Goal: Task Accomplishment & Management: Manage account settings

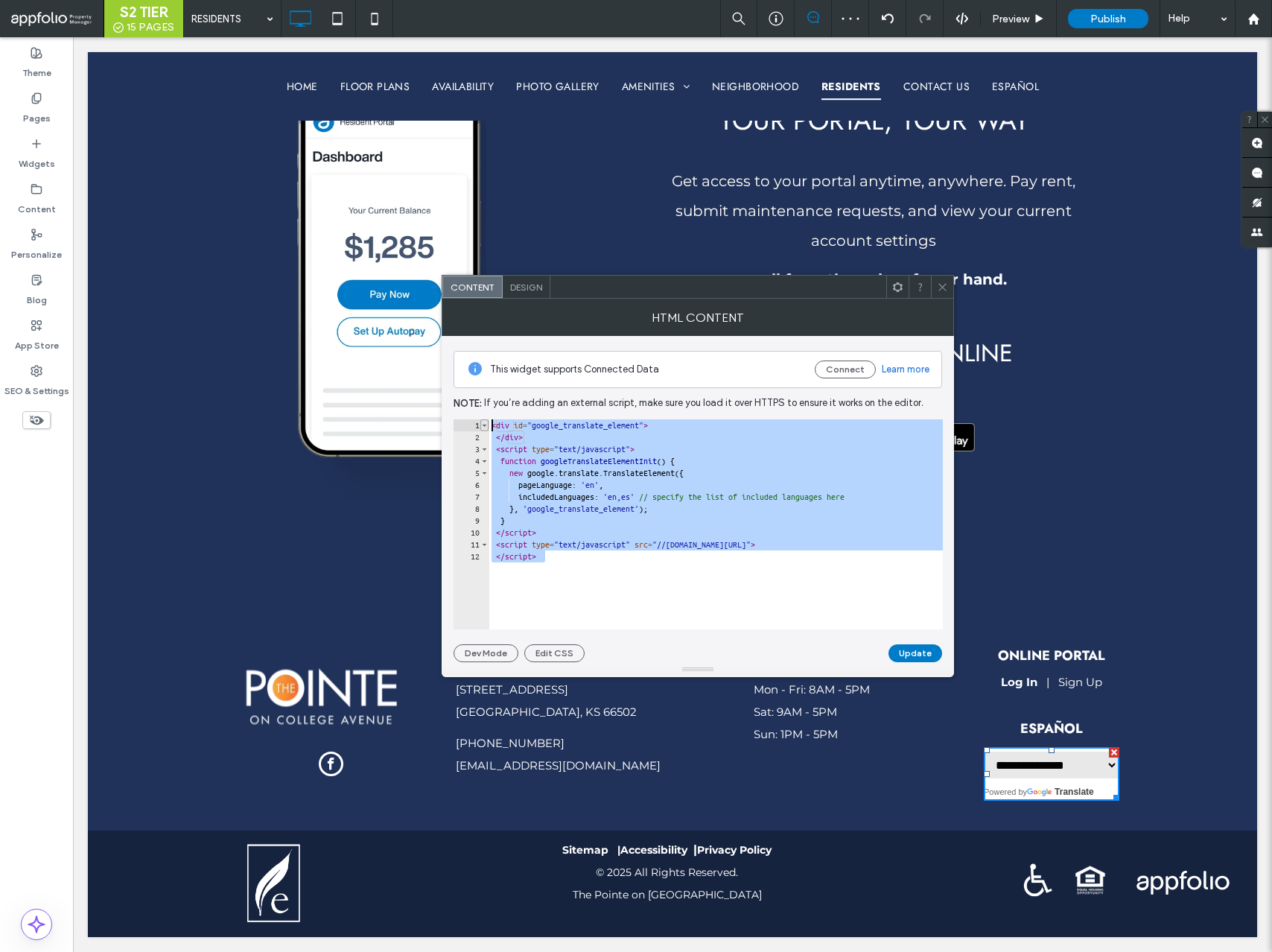
drag, startPoint x: 549, startPoint y: 559, endPoint x: 484, endPoint y: 427, distance: 147.1
click at [484, 427] on div "********* 1 2 3 4 5 6 7 8 9 10 11 12 < div id = "google_translate_element" > </…" at bounding box center [699, 525] width 489 height 210
type textarea "**********"
click at [947, 288] on icon at bounding box center [943, 288] width 11 height 11
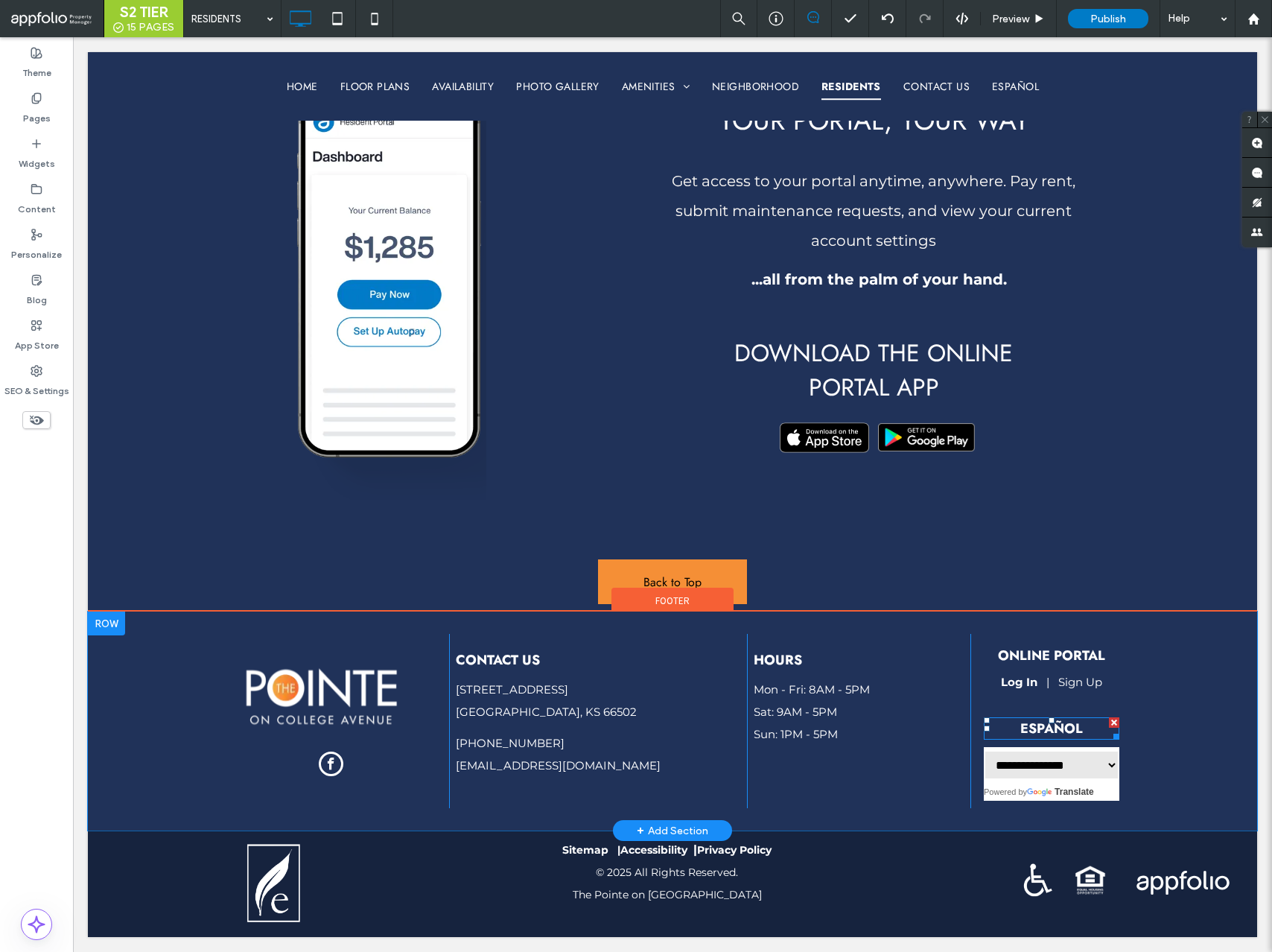
click at [1056, 727] on span "ESPAÑOL" at bounding box center [1051, 729] width 62 height 20
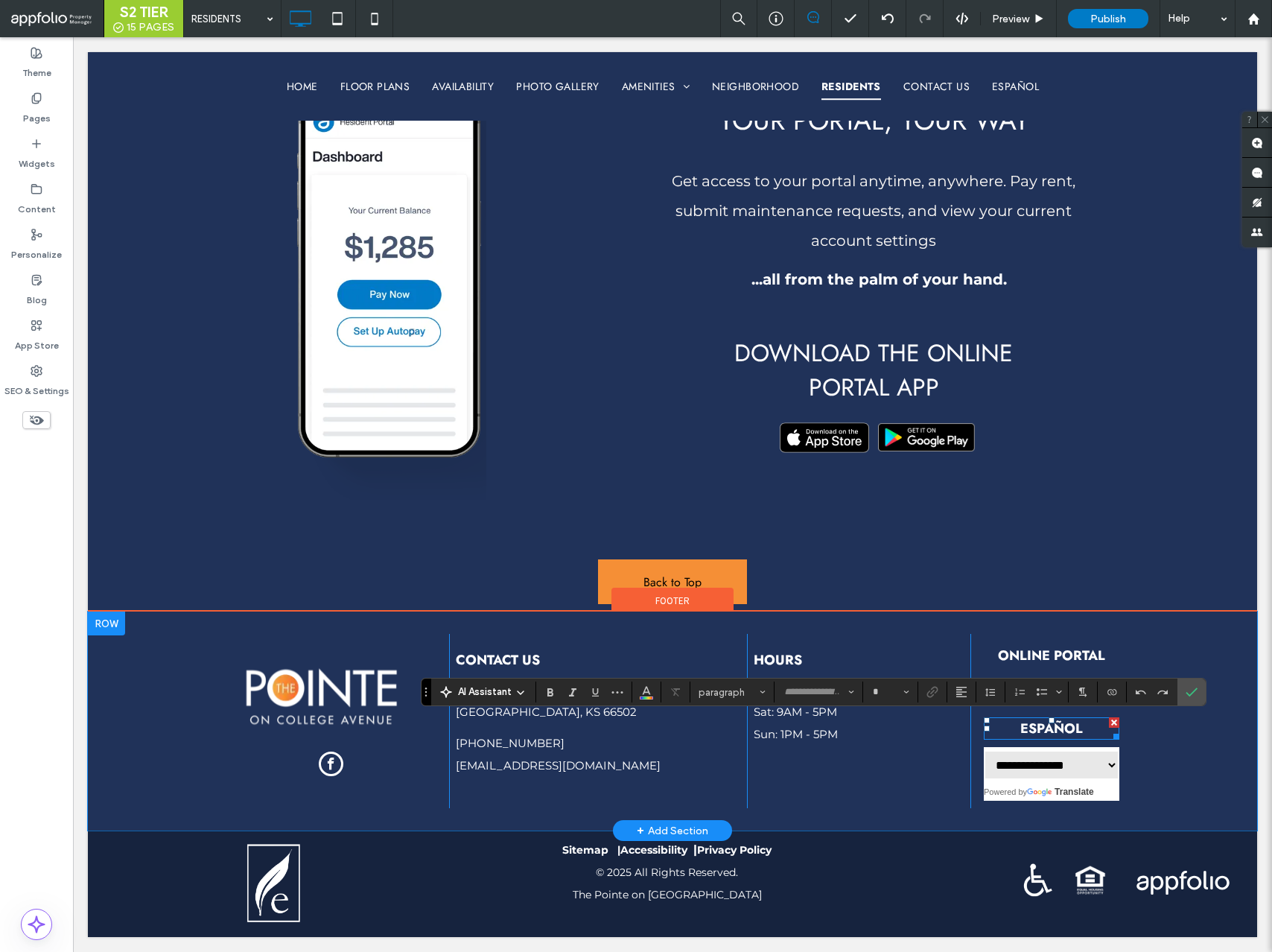
type input "****"
type input "**"
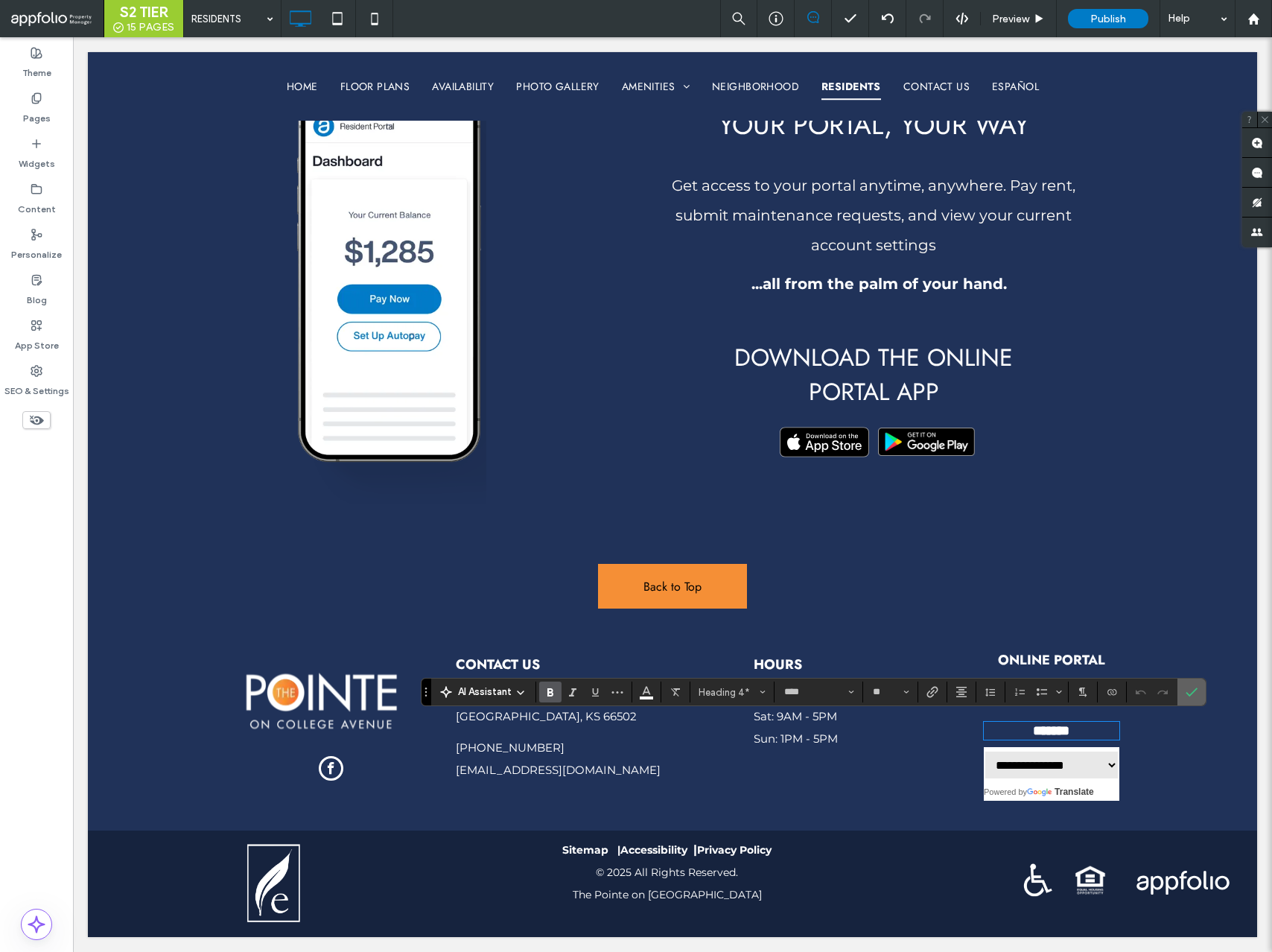
click at [1194, 693] on icon "Confirm" at bounding box center [1192, 691] width 12 height 12
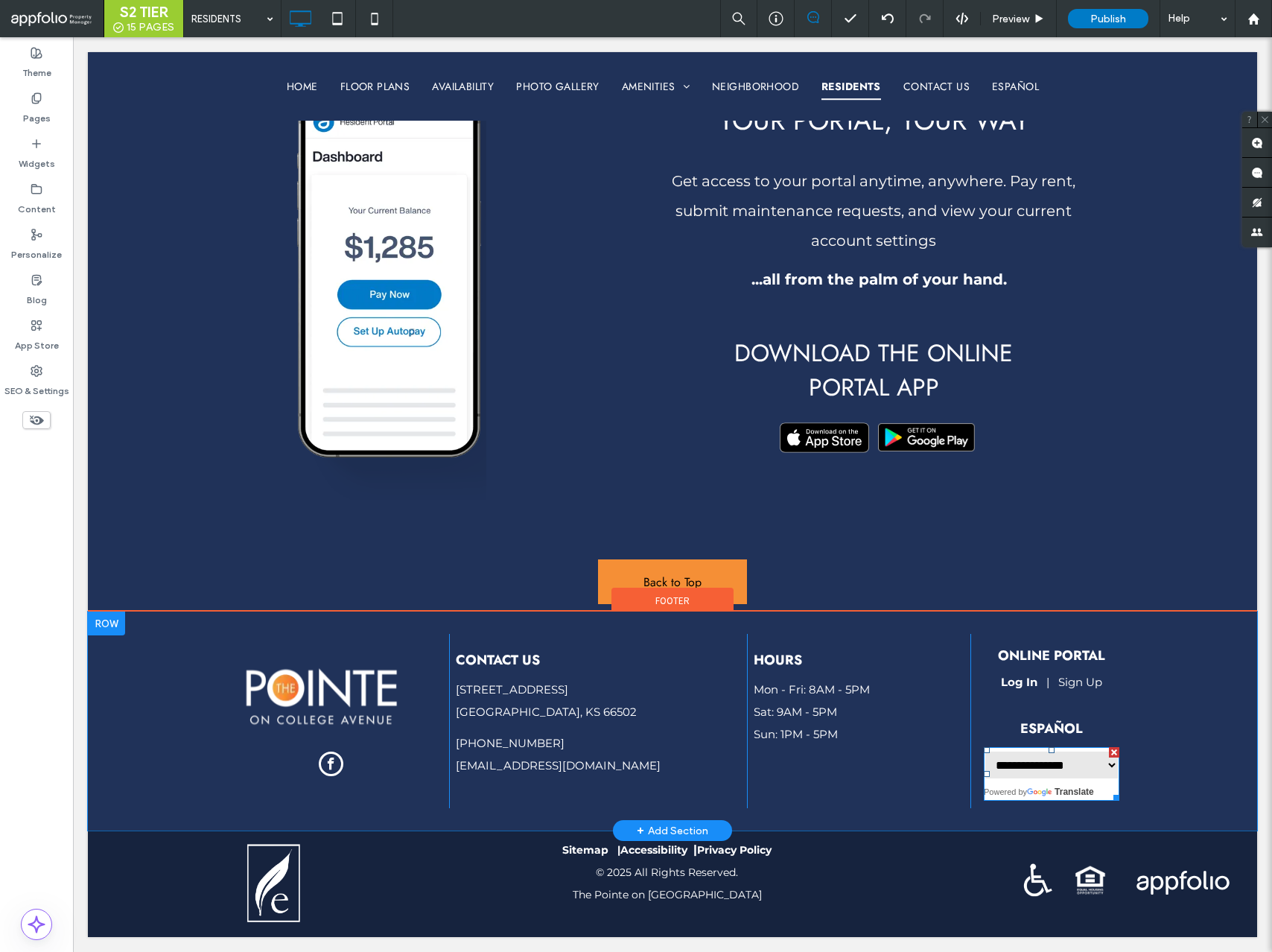
click at [1023, 790] on span at bounding box center [1052, 774] width 136 height 54
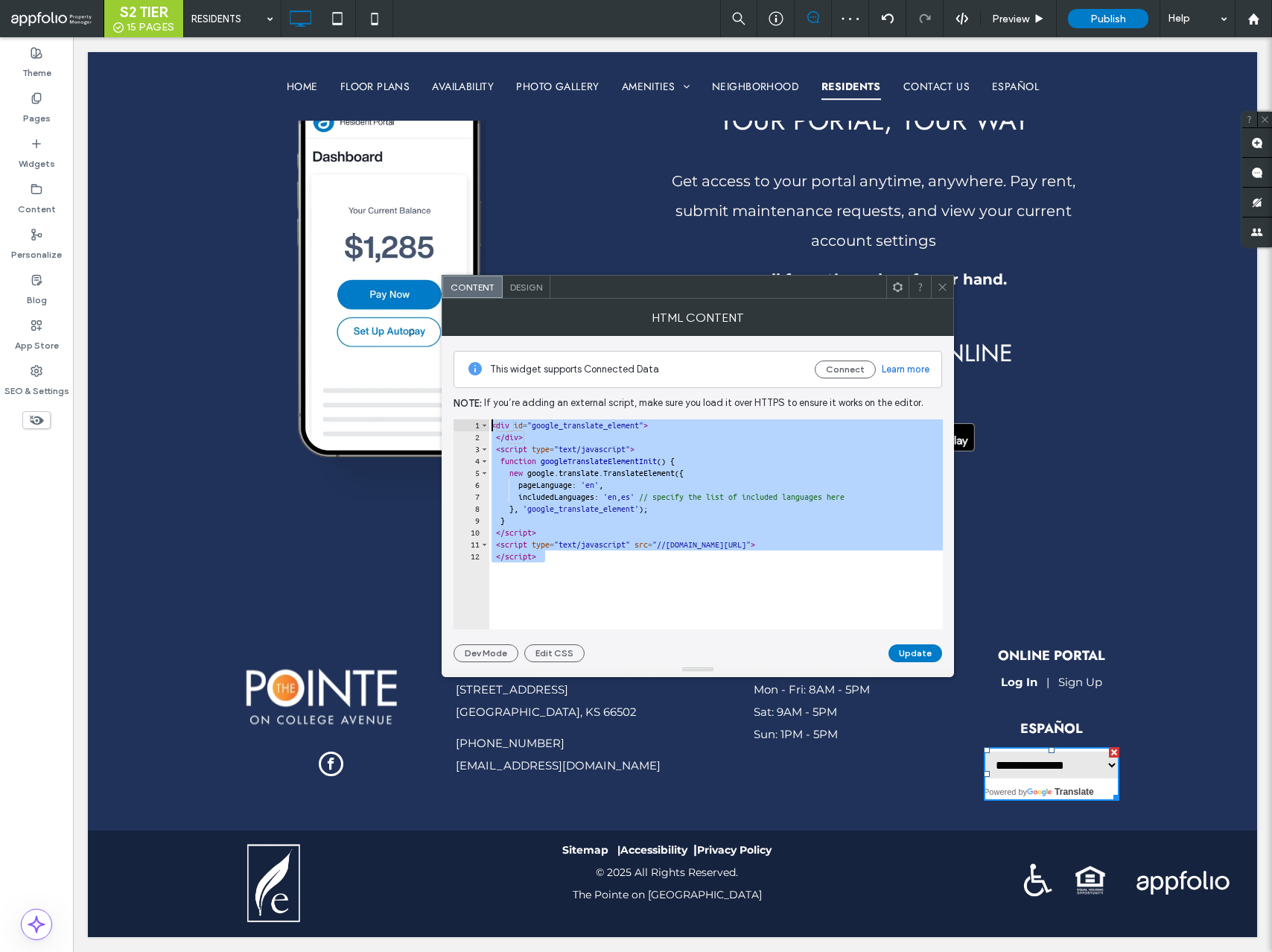
drag, startPoint x: 543, startPoint y: 561, endPoint x: 491, endPoint y: 430, distance: 140.9
click at [491, 430] on div "< div id = "google_translate_element" > </ div > < script type = "text/javascri…" at bounding box center [797, 536] width 618 height 234
type textarea "**********"
click at [946, 280] on span at bounding box center [943, 287] width 11 height 22
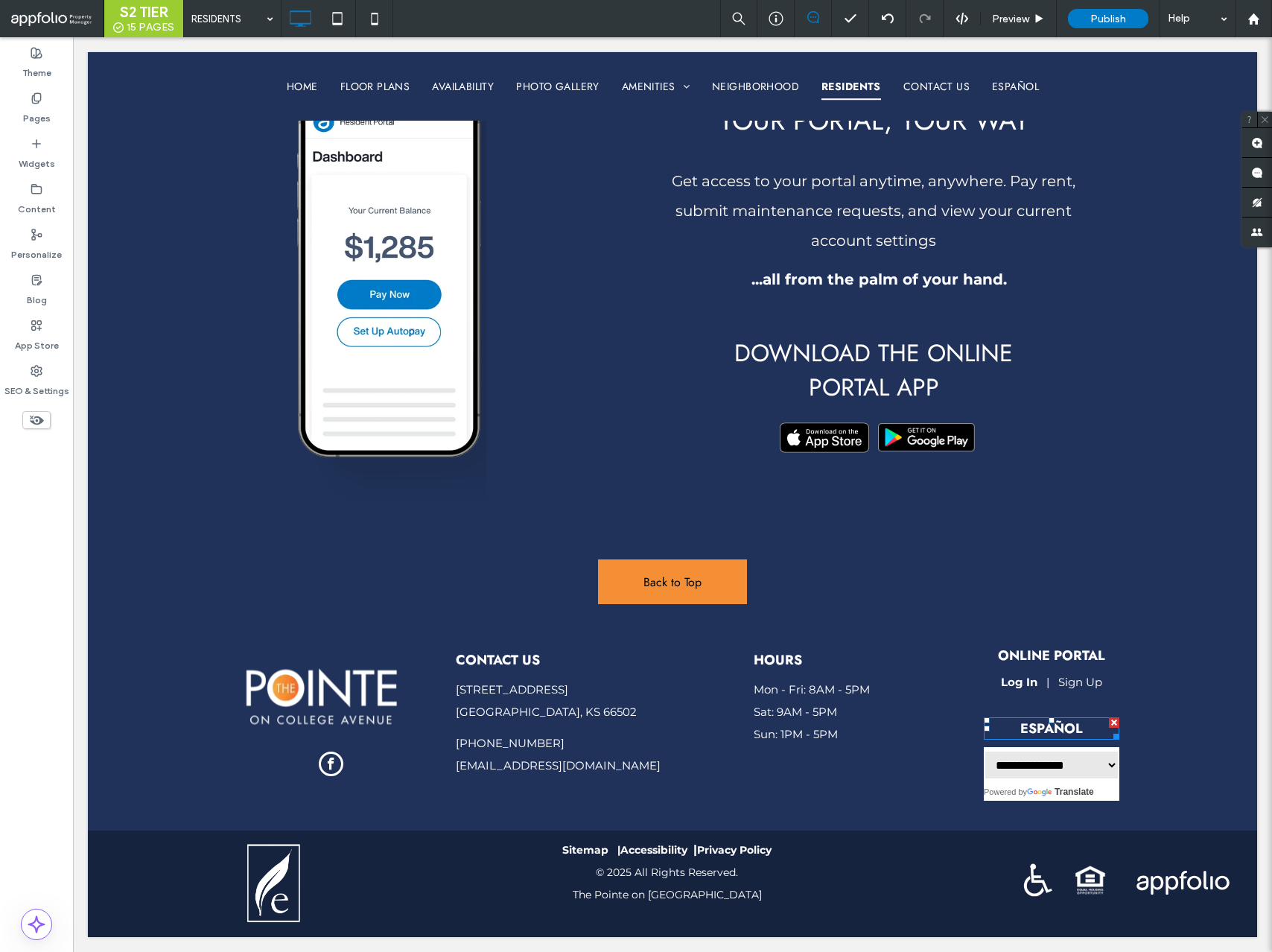
click at [1049, 727] on span "ESPAÑOL" at bounding box center [1051, 729] width 62 height 20
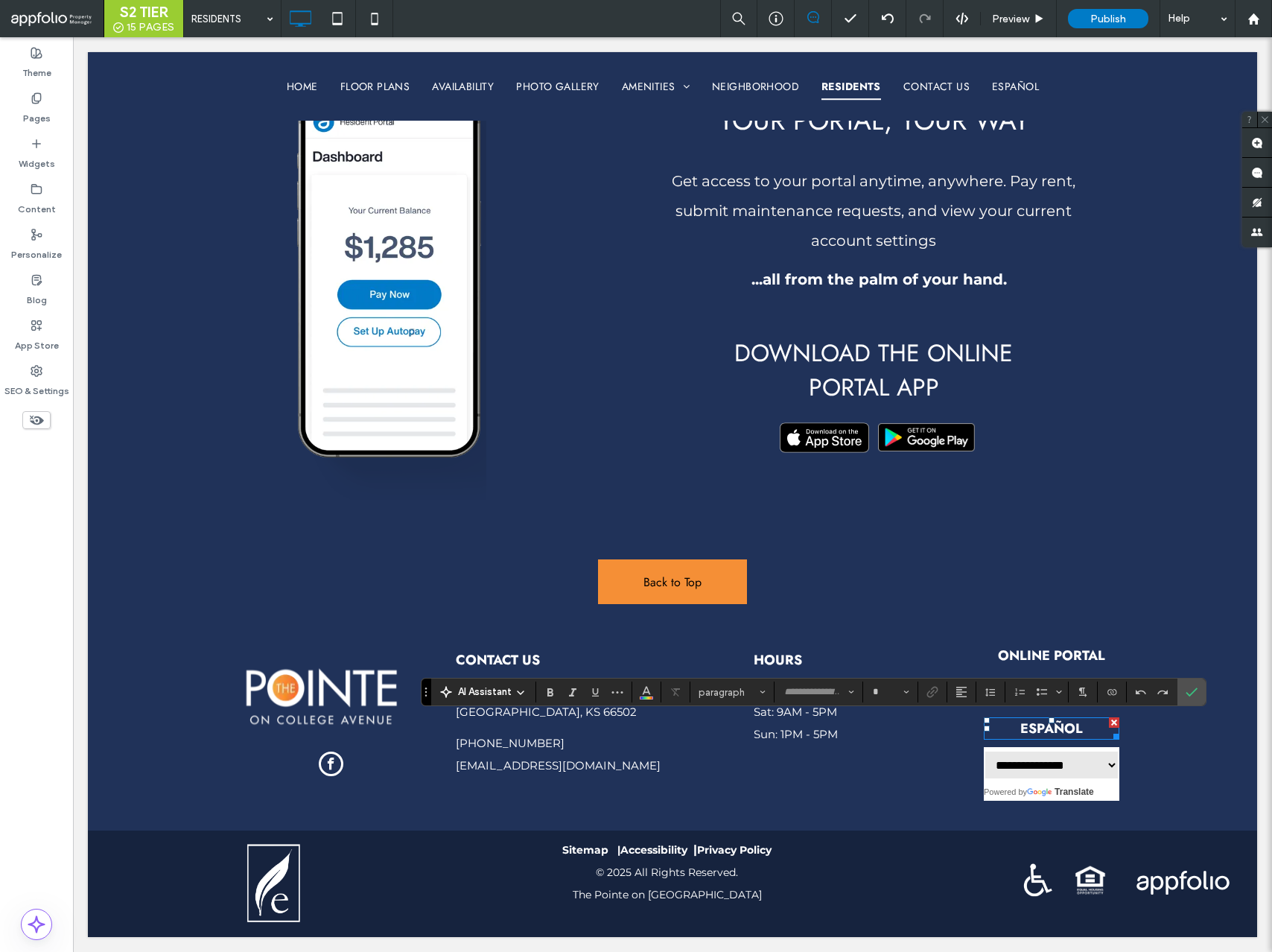
type input "****"
type input "**"
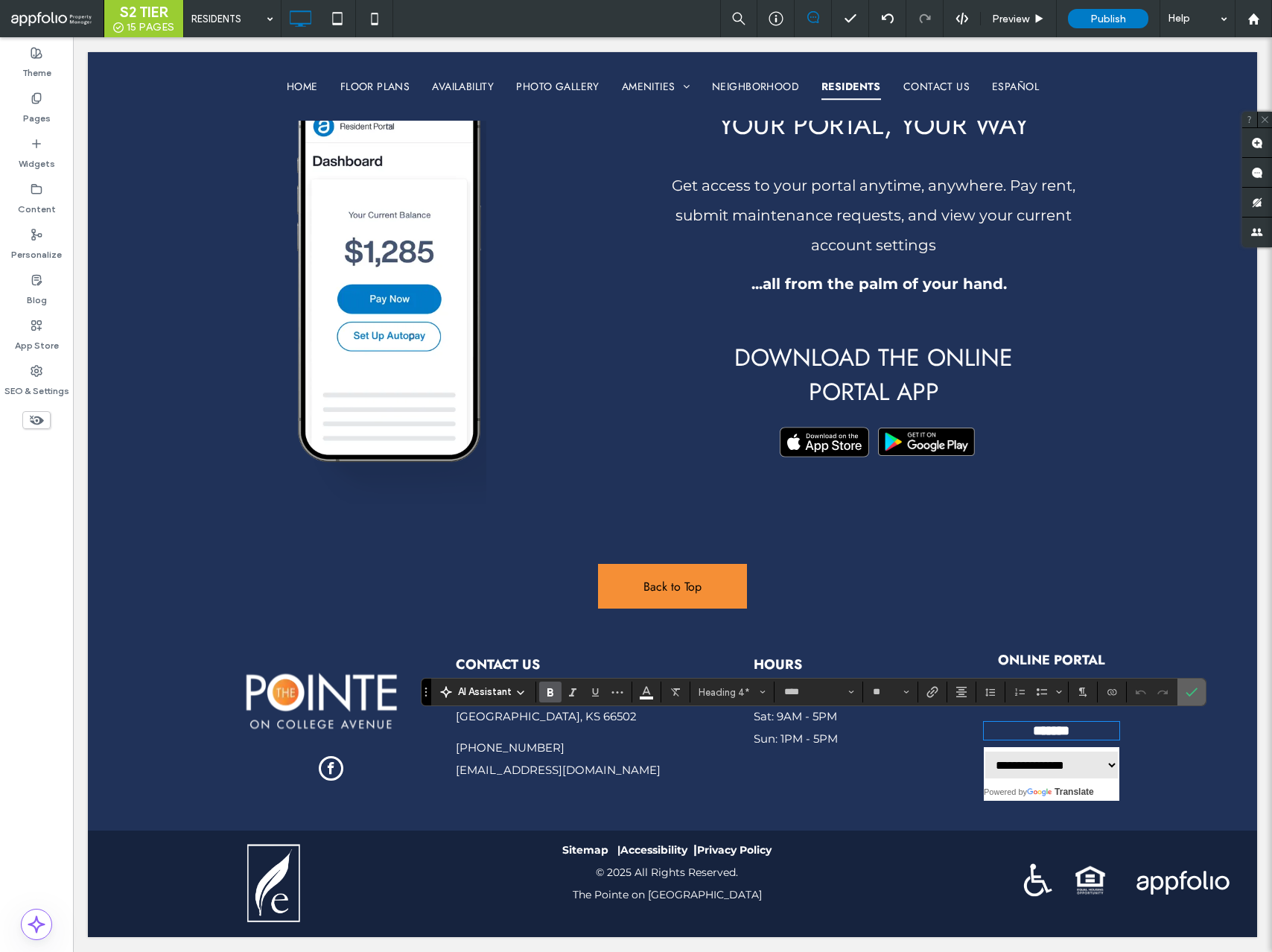
click at [1186, 691] on icon "Confirm" at bounding box center [1192, 691] width 12 height 12
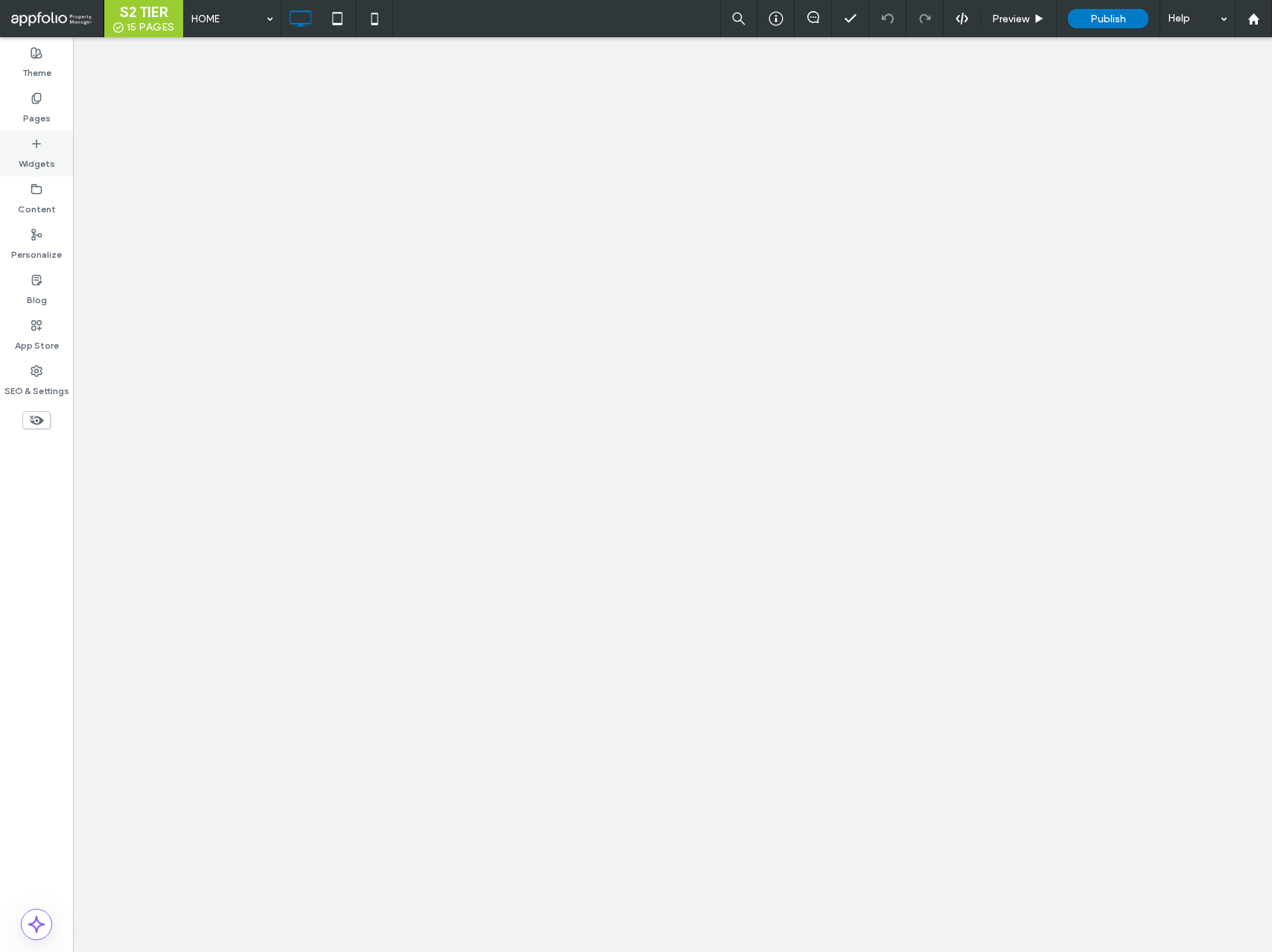
click at [30, 159] on label "Widgets" at bounding box center [36, 160] width 36 height 20
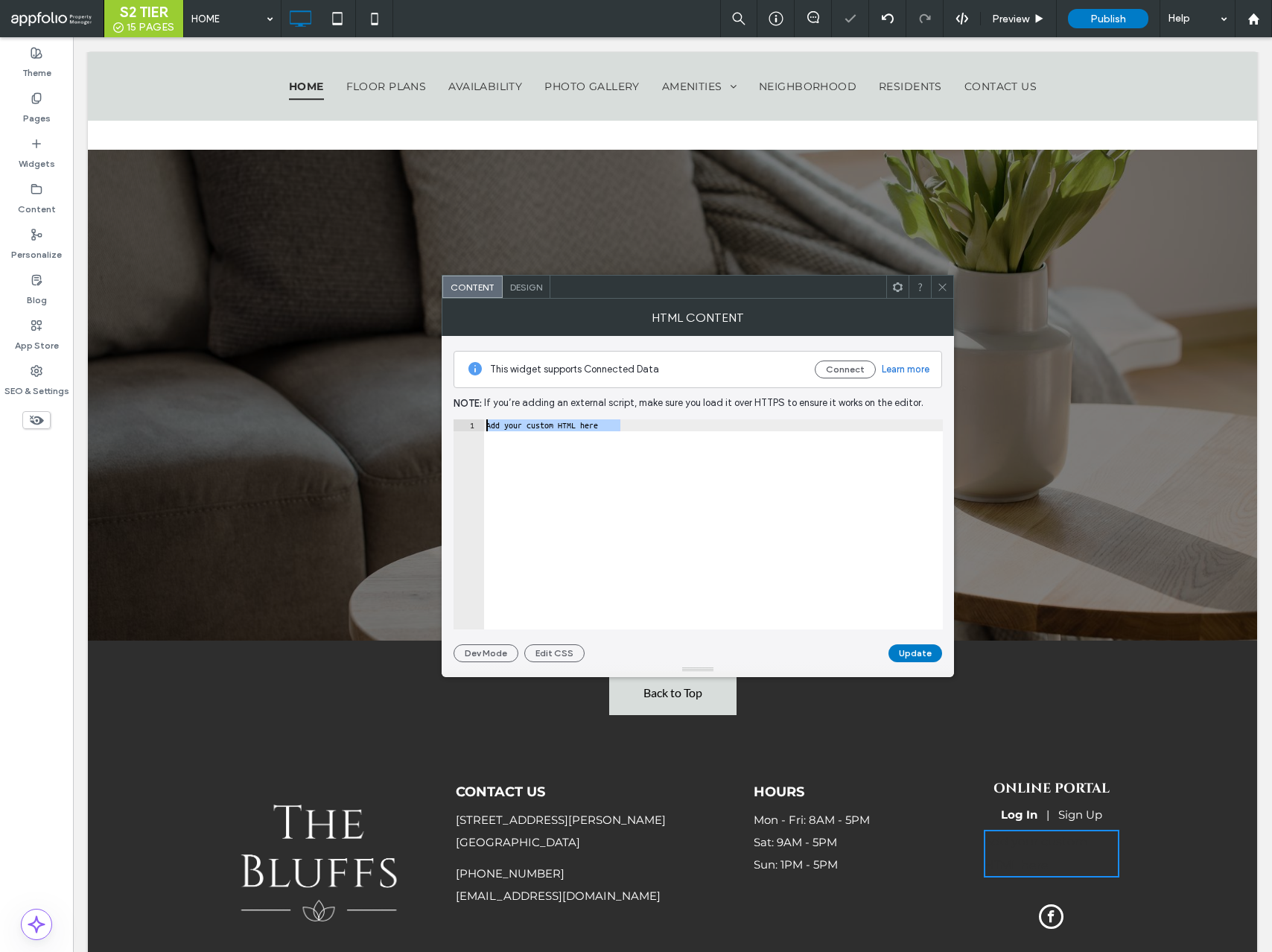
drag, startPoint x: 615, startPoint y: 428, endPoint x: 487, endPoint y: 425, distance: 128.0
click at [487, 425] on div "Add your custom HTML here" at bounding box center [714, 536] width 460 height 234
paste textarea "Cursor at row 1"
type textarea "*********"
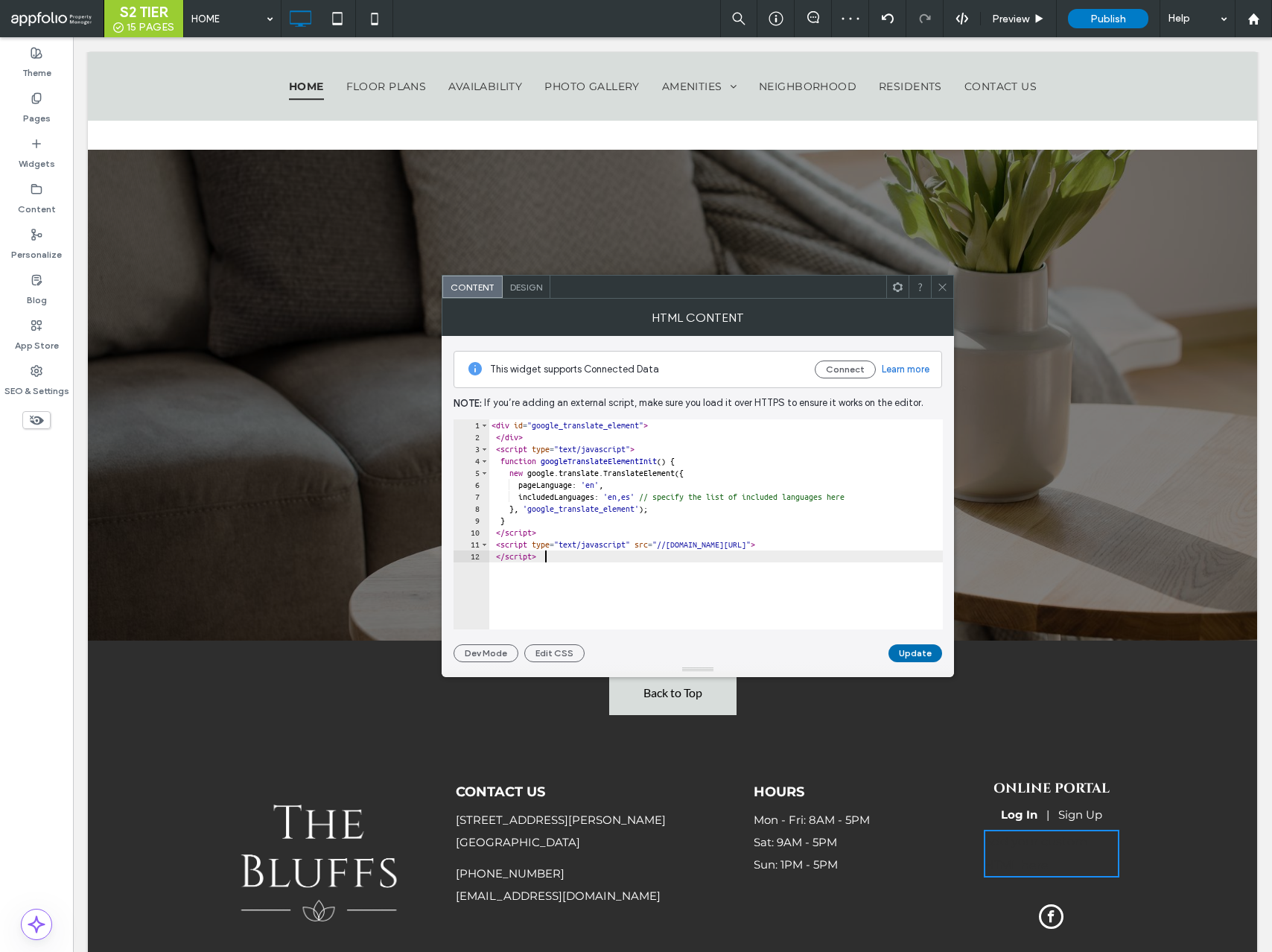
click at [925, 652] on button "Update" at bounding box center [916, 653] width 54 height 18
select select "Language Translate Widget"
click at [536, 285] on span "Design" at bounding box center [526, 288] width 32 height 11
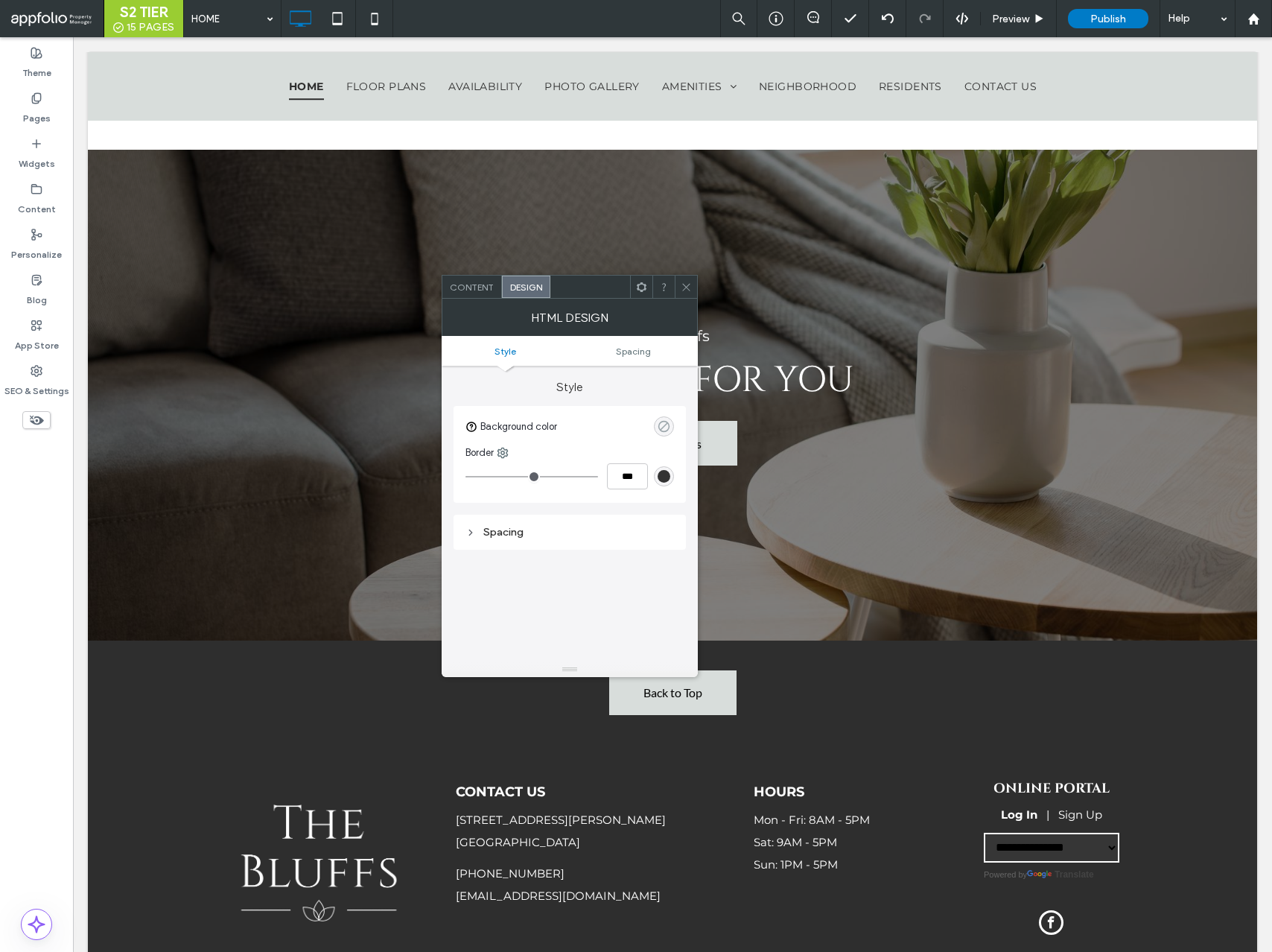
click at [666, 428] on icon "rgba(0, 0, 0, 0)" at bounding box center [664, 427] width 13 height 13
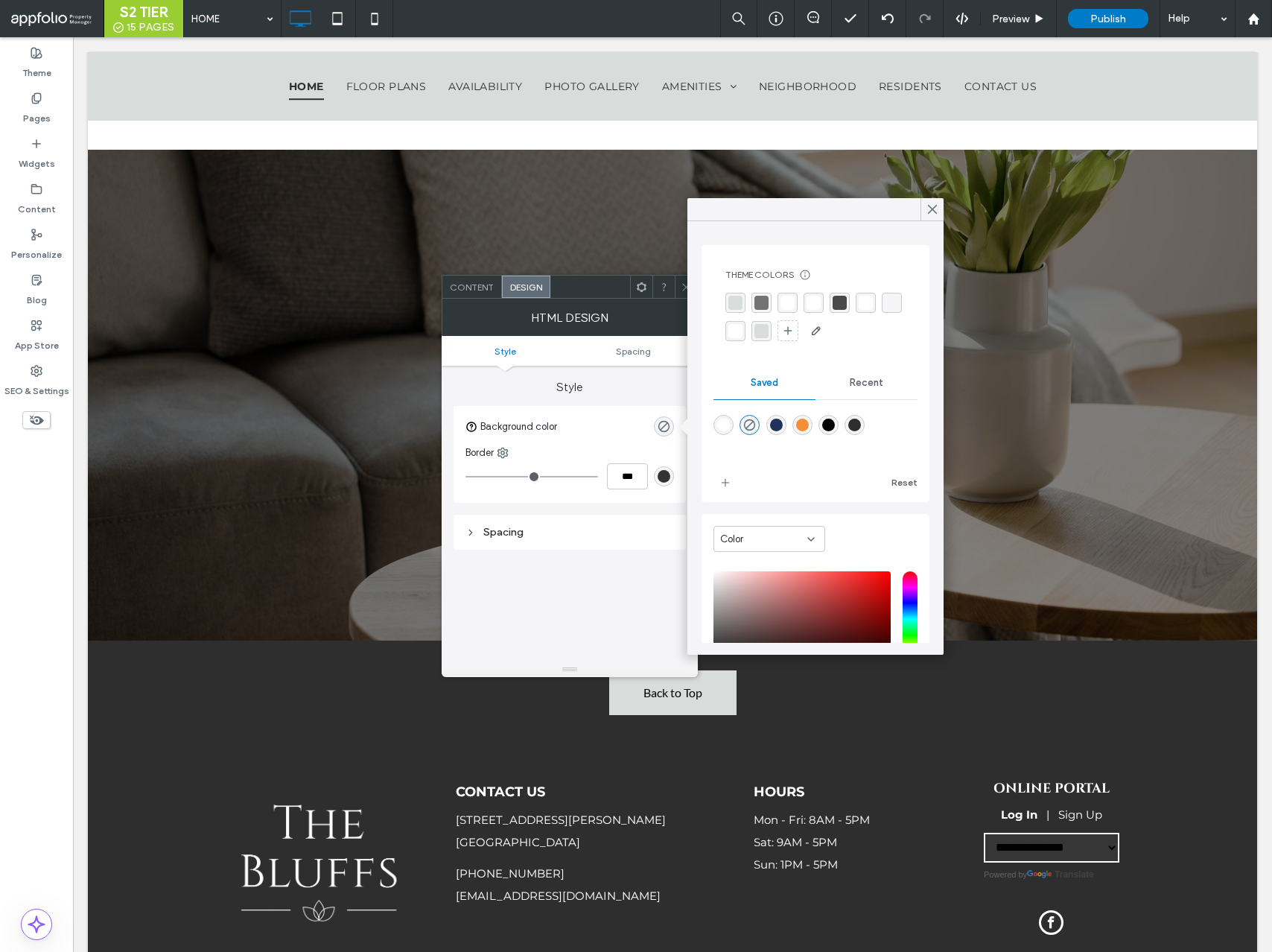
click at [727, 421] on div "rgba(255,255,255,1)" at bounding box center [724, 425] width 13 height 13
type input "*******"
type input "***"
type input "****"
click at [928, 210] on icon at bounding box center [932, 209] width 13 height 13
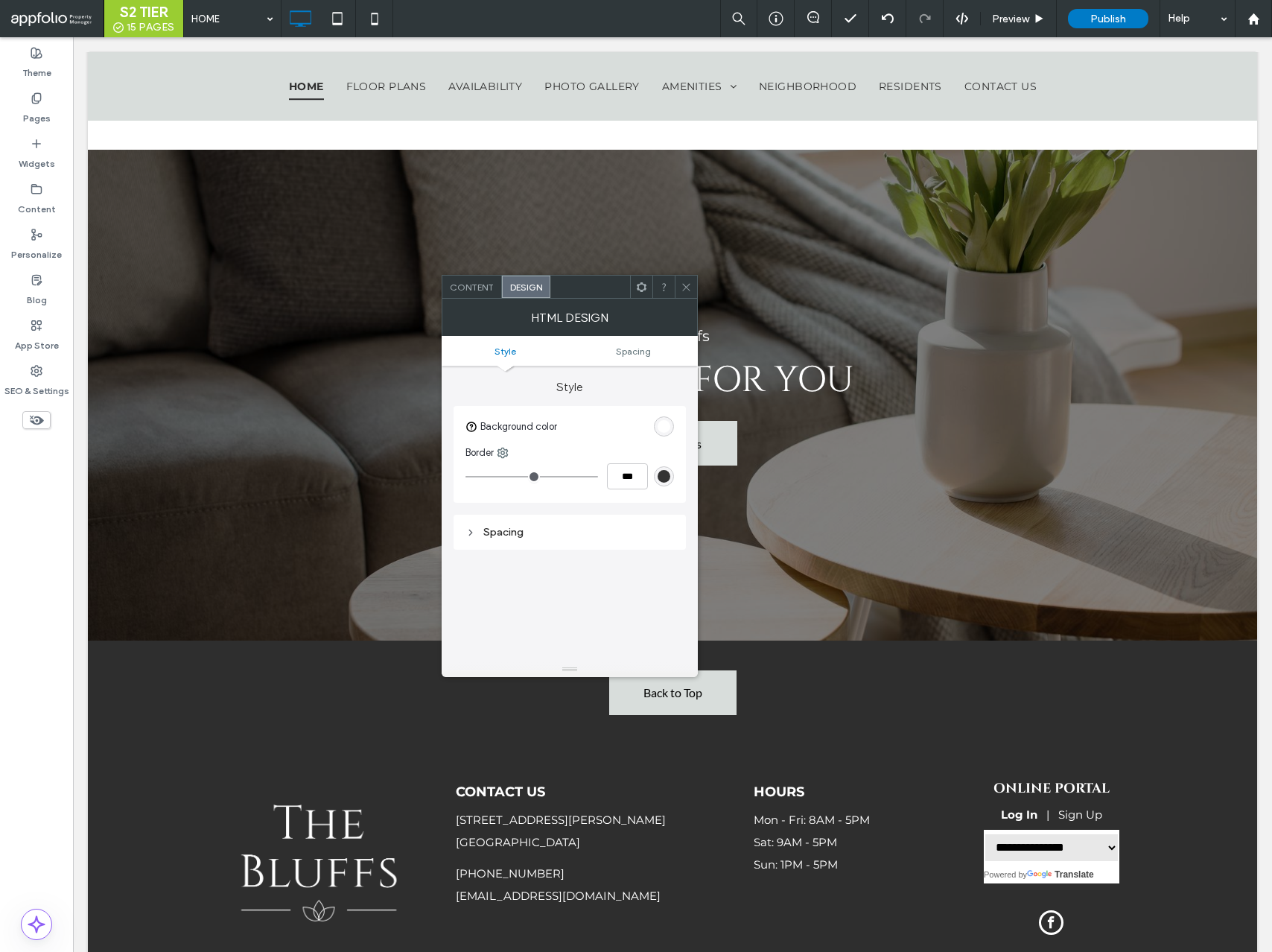
click at [684, 276] on span at bounding box center [687, 287] width 11 height 22
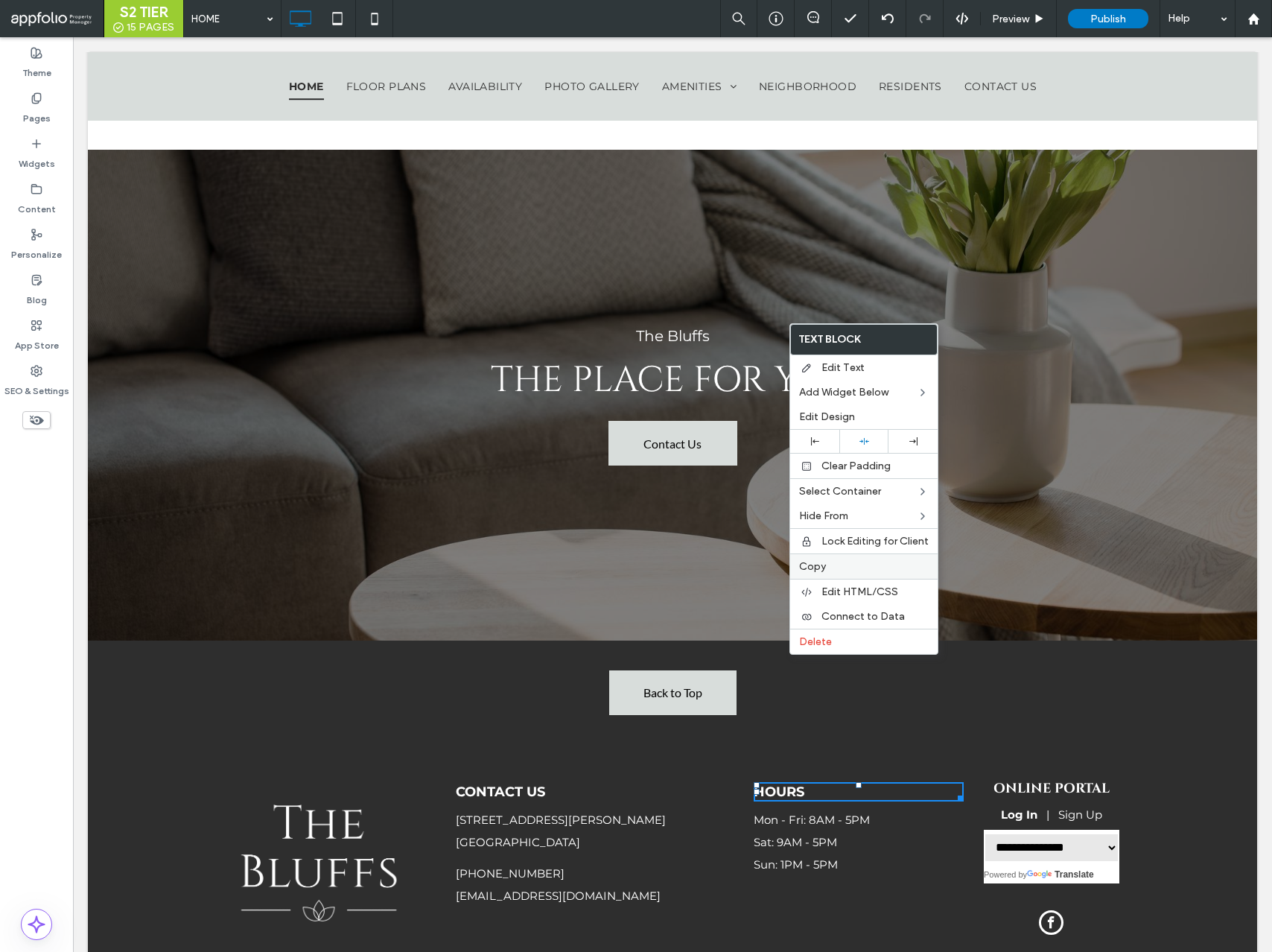
click at [828, 568] on label "Copy" at bounding box center [864, 567] width 129 height 13
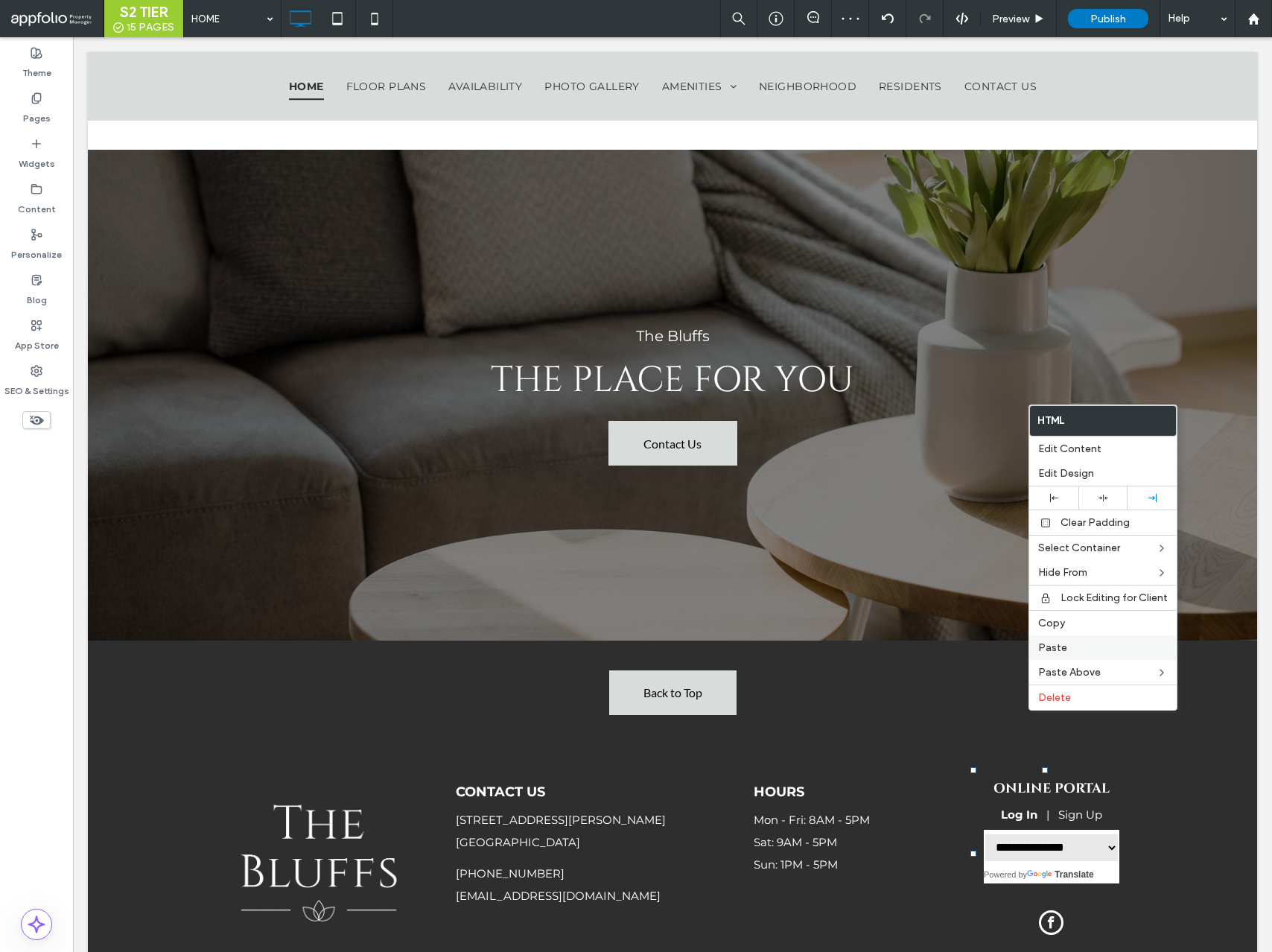
click at [1068, 646] on label "Paste" at bounding box center [1103, 648] width 129 height 13
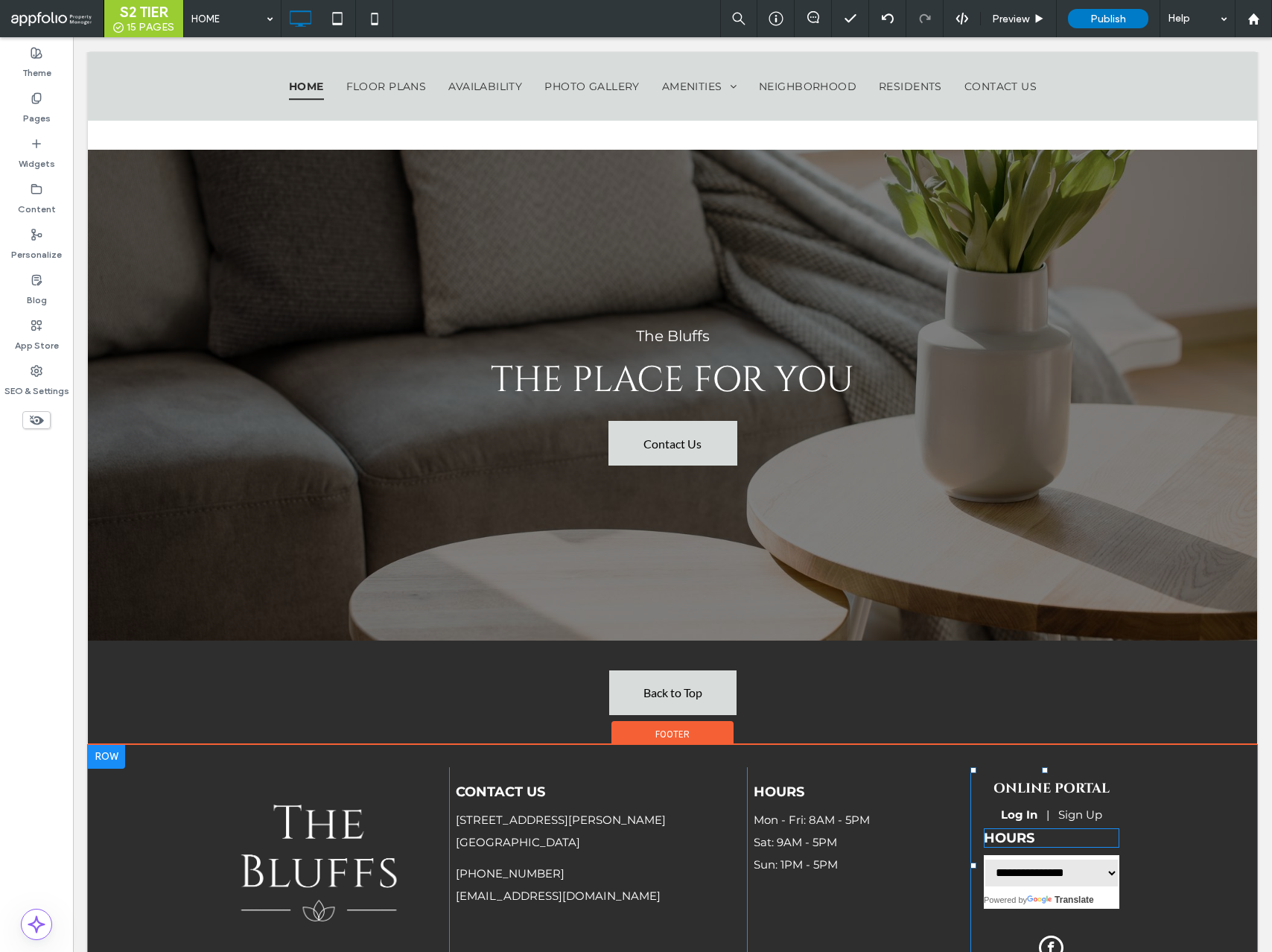
click at [1006, 830] on span "Hours" at bounding box center [1010, 838] width 50 height 17
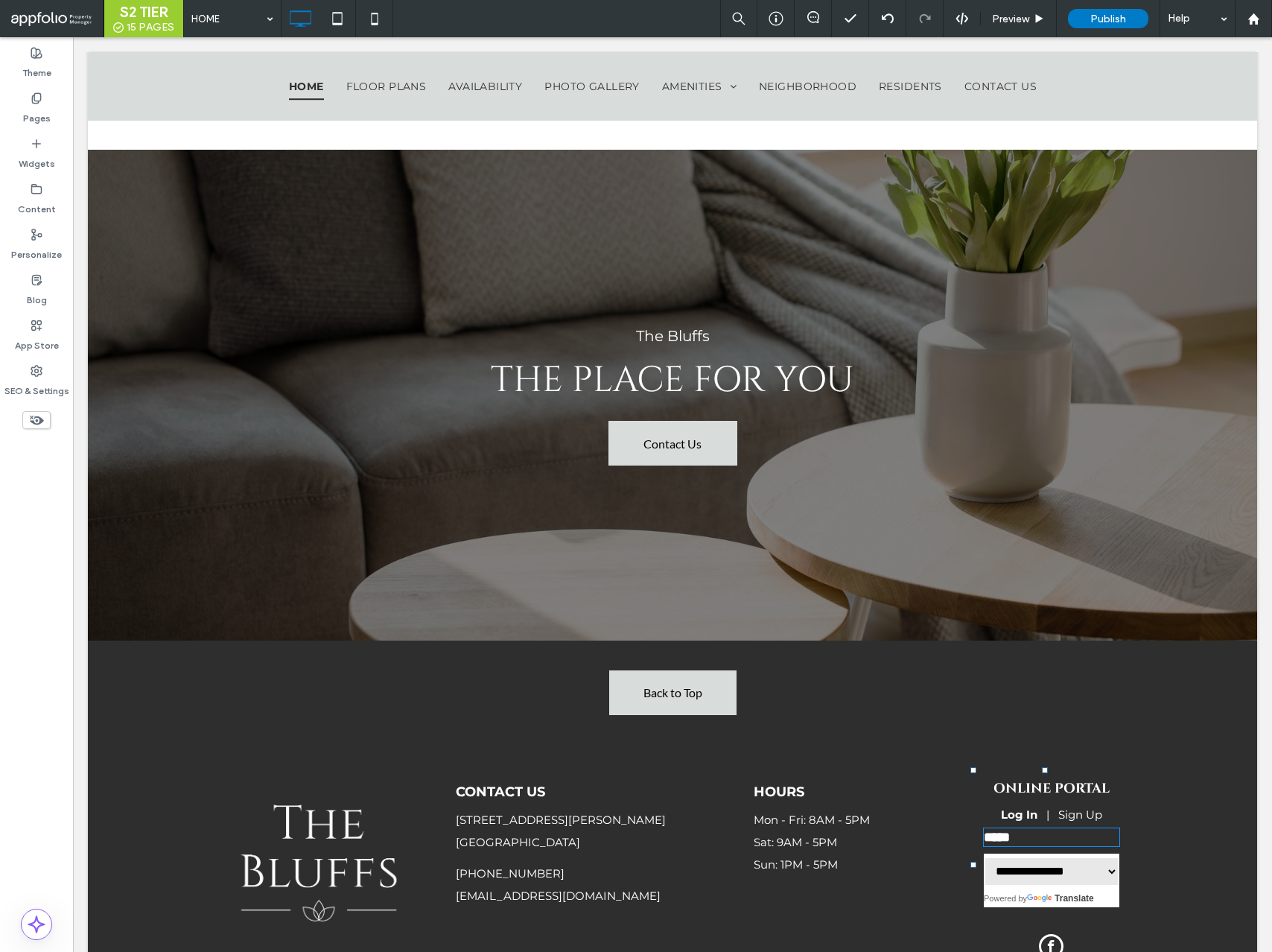
type input "**********"
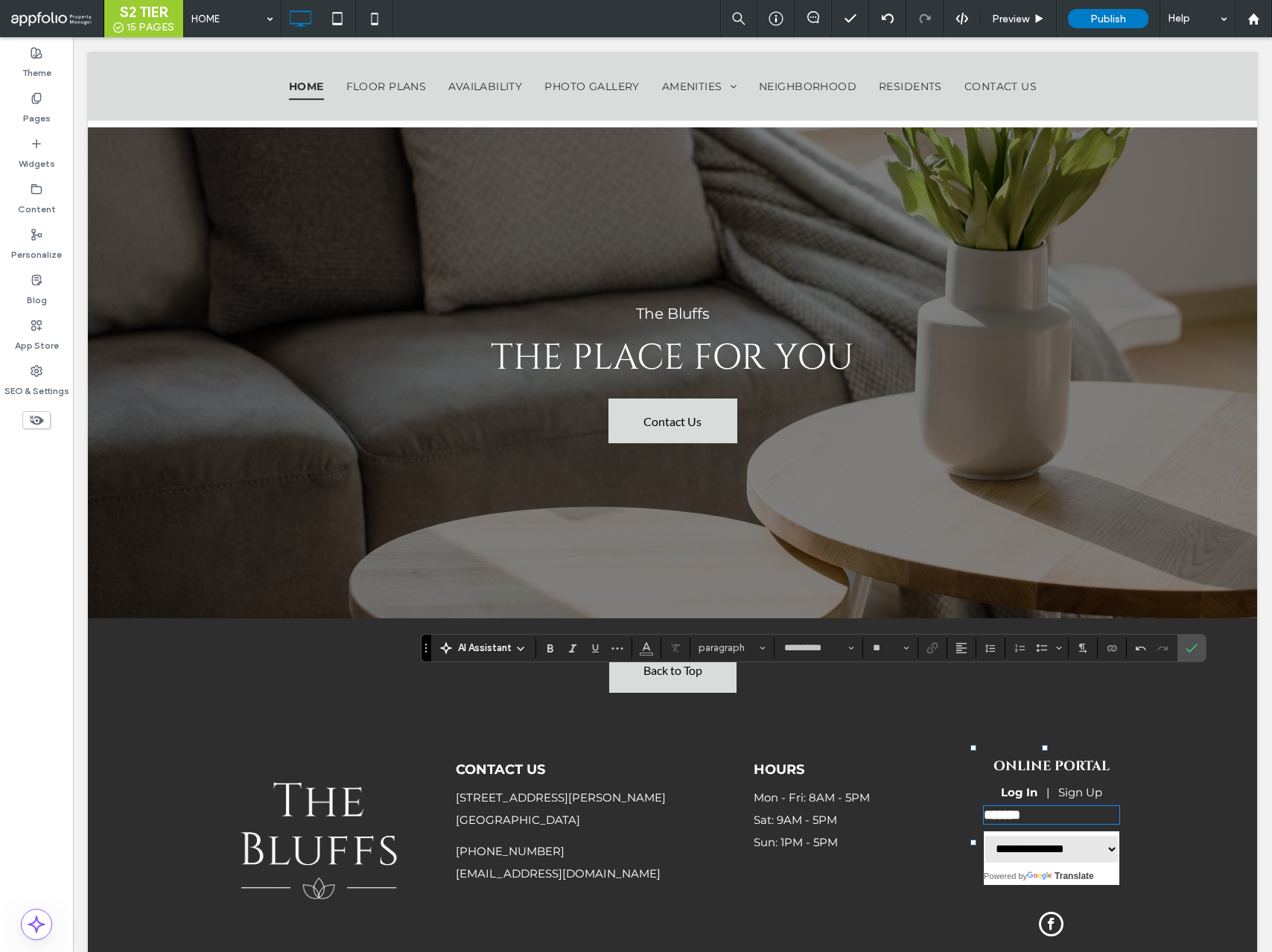
type input "**"
drag, startPoint x: 1052, startPoint y: 686, endPoint x: 951, endPoint y: 678, distance: 101.3
click at [951, 745] on div "**********" at bounding box center [673, 843] width 894 height 195
click at [960, 646] on icon "Alignment" at bounding box center [961, 648] width 12 height 12
click at [963, 577] on label "ui.textEditor.alignment.center" at bounding box center [977, 580] width 52 height 21
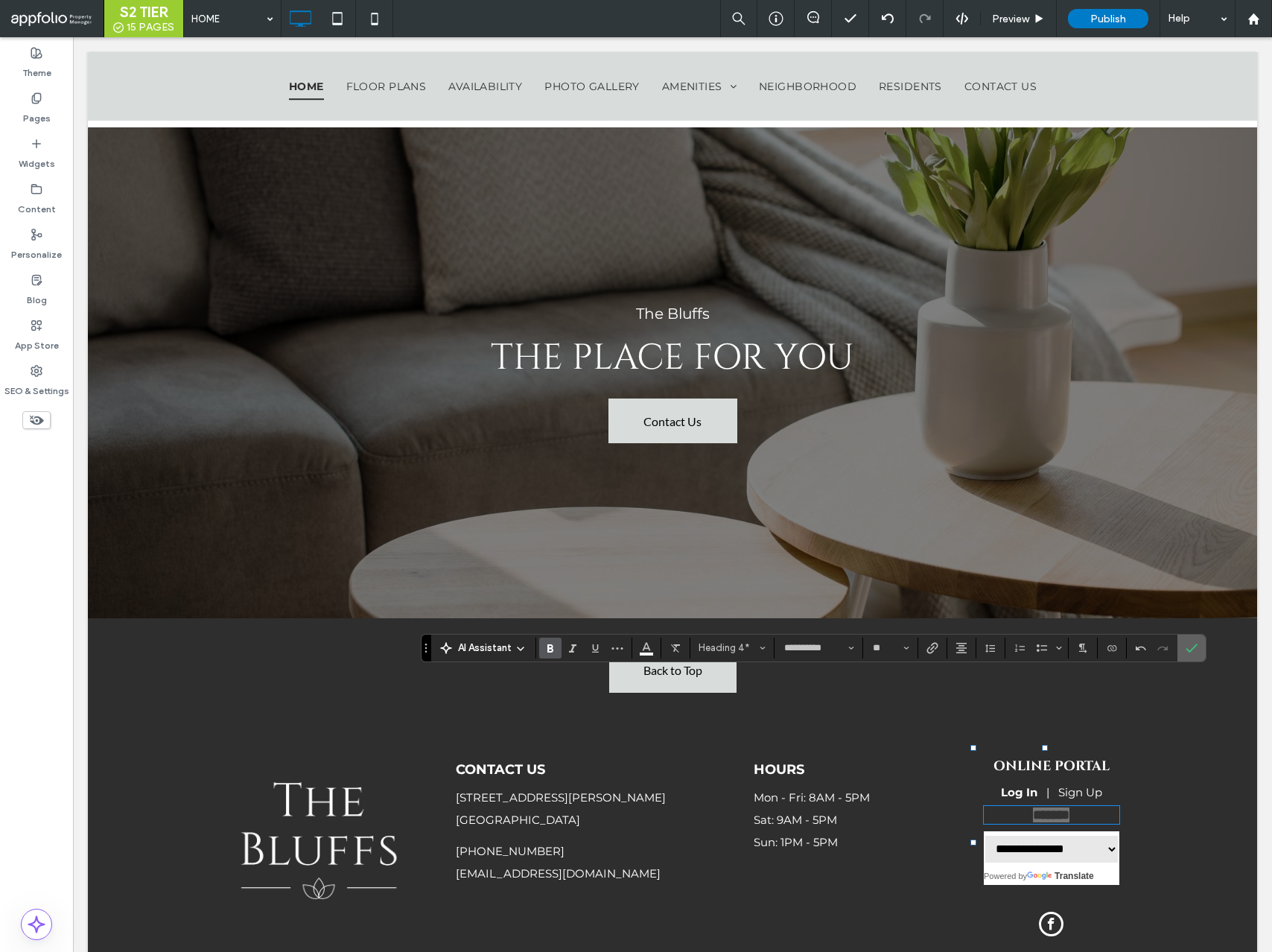
click at [1193, 645] on icon "Confirm" at bounding box center [1192, 648] width 12 height 12
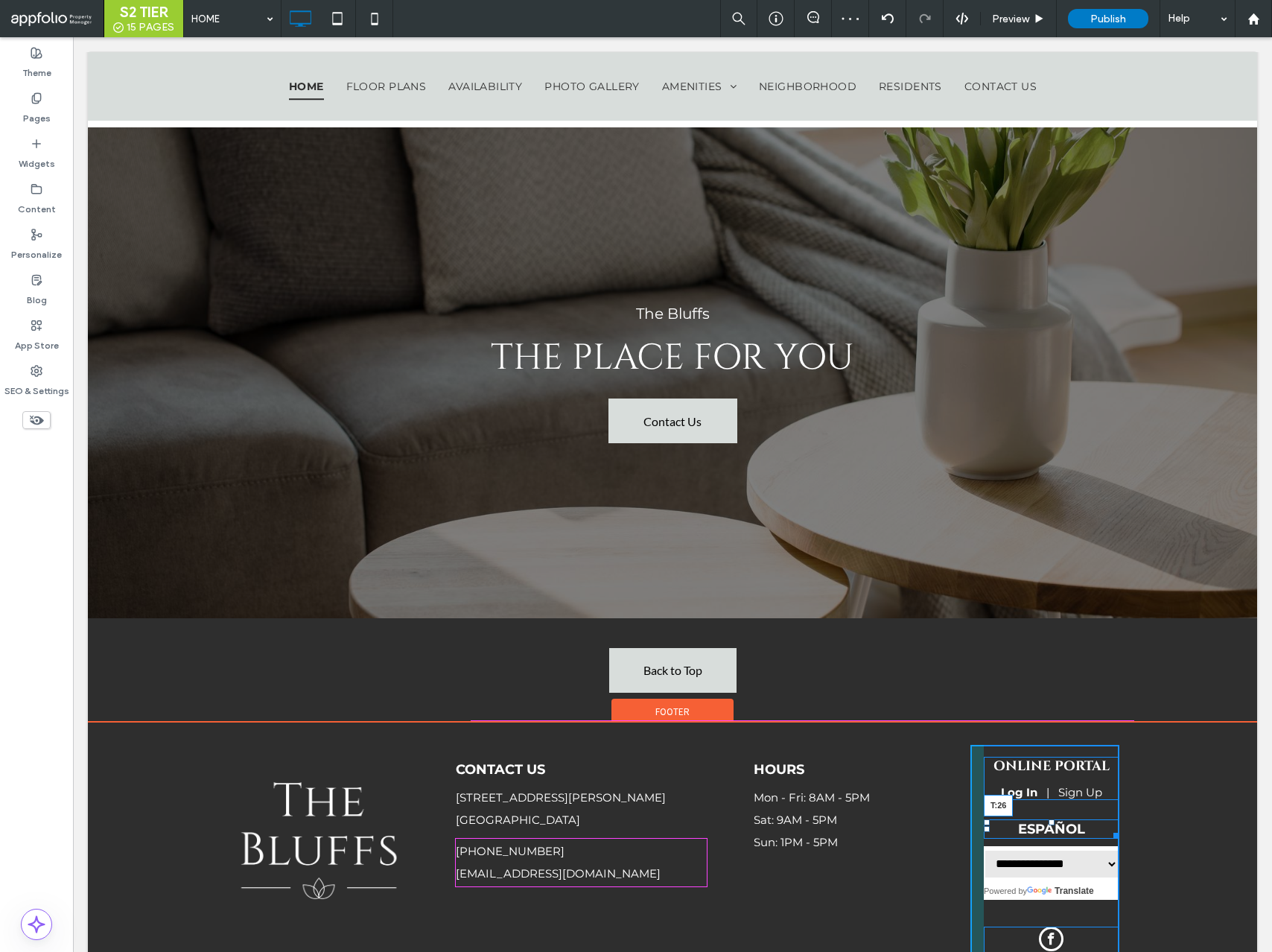
drag, startPoint x: 1049, startPoint y: 677, endPoint x: 1049, endPoint y: 690, distance: 13.0
click at [1049, 820] on div at bounding box center [1051, 823] width 6 height 6
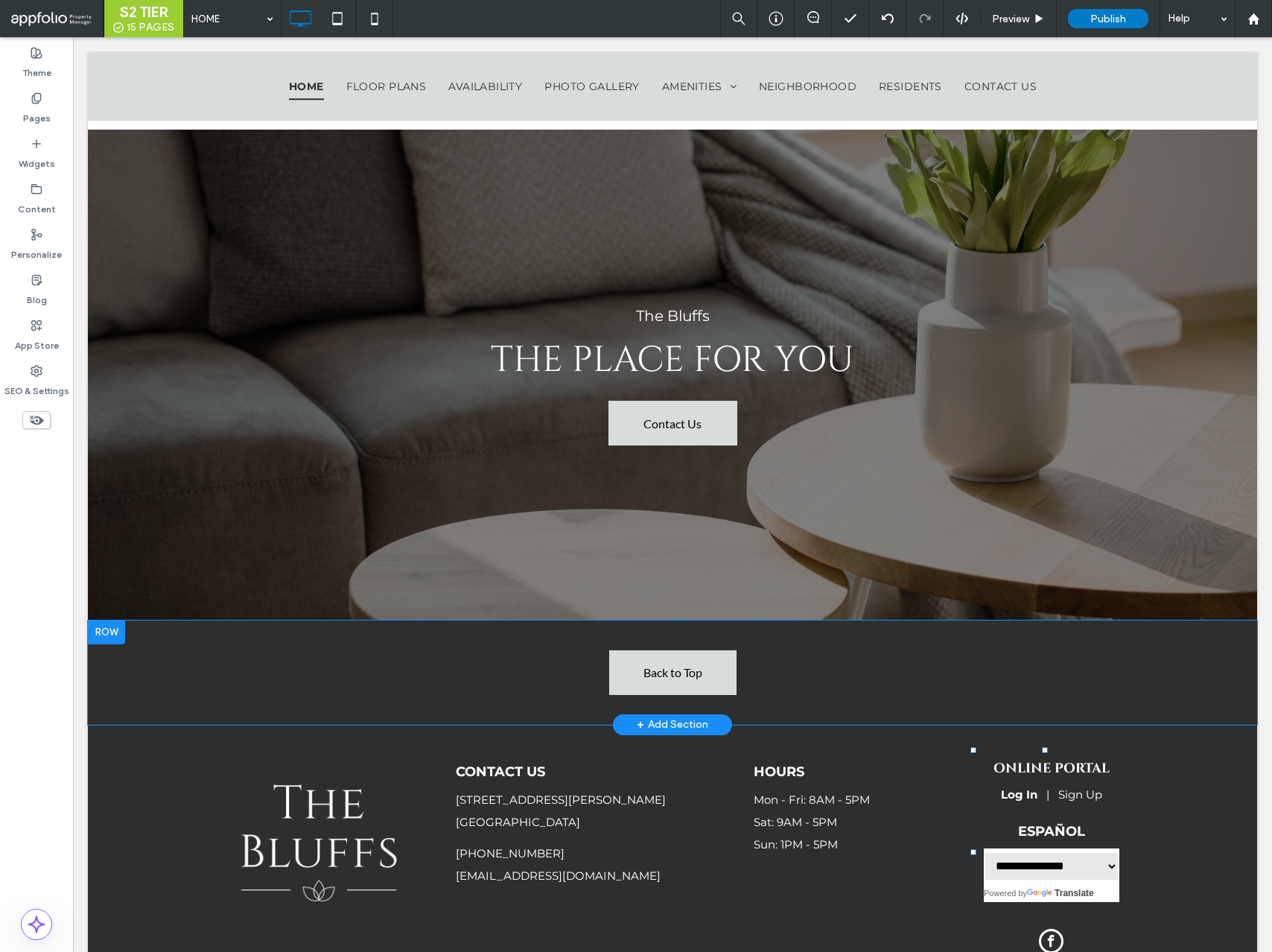
scroll to position [4376, 0]
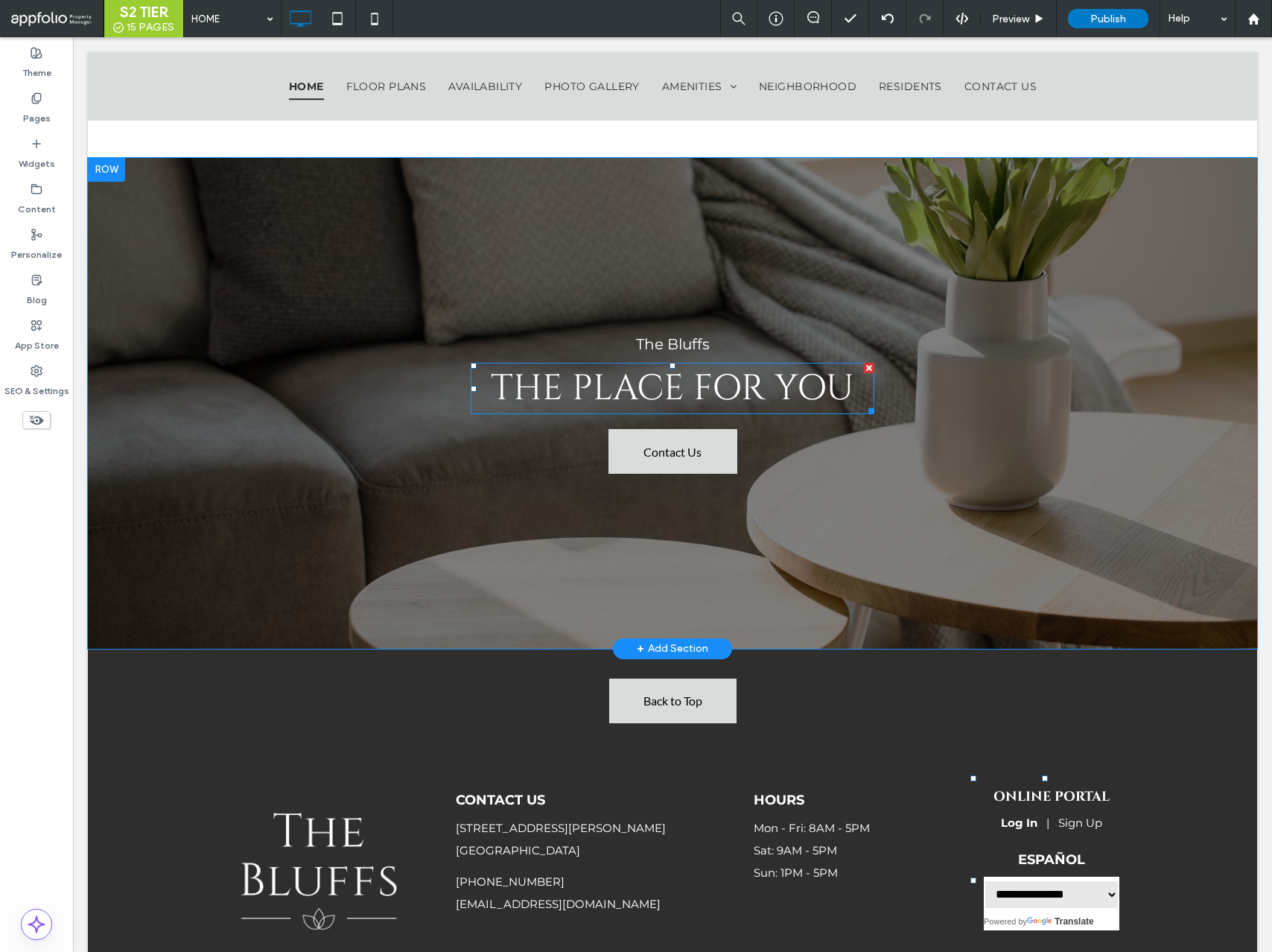
click at [632, 365] on span "The Place For You" at bounding box center [673, 389] width 364 height 48
type input "******"
type input "**"
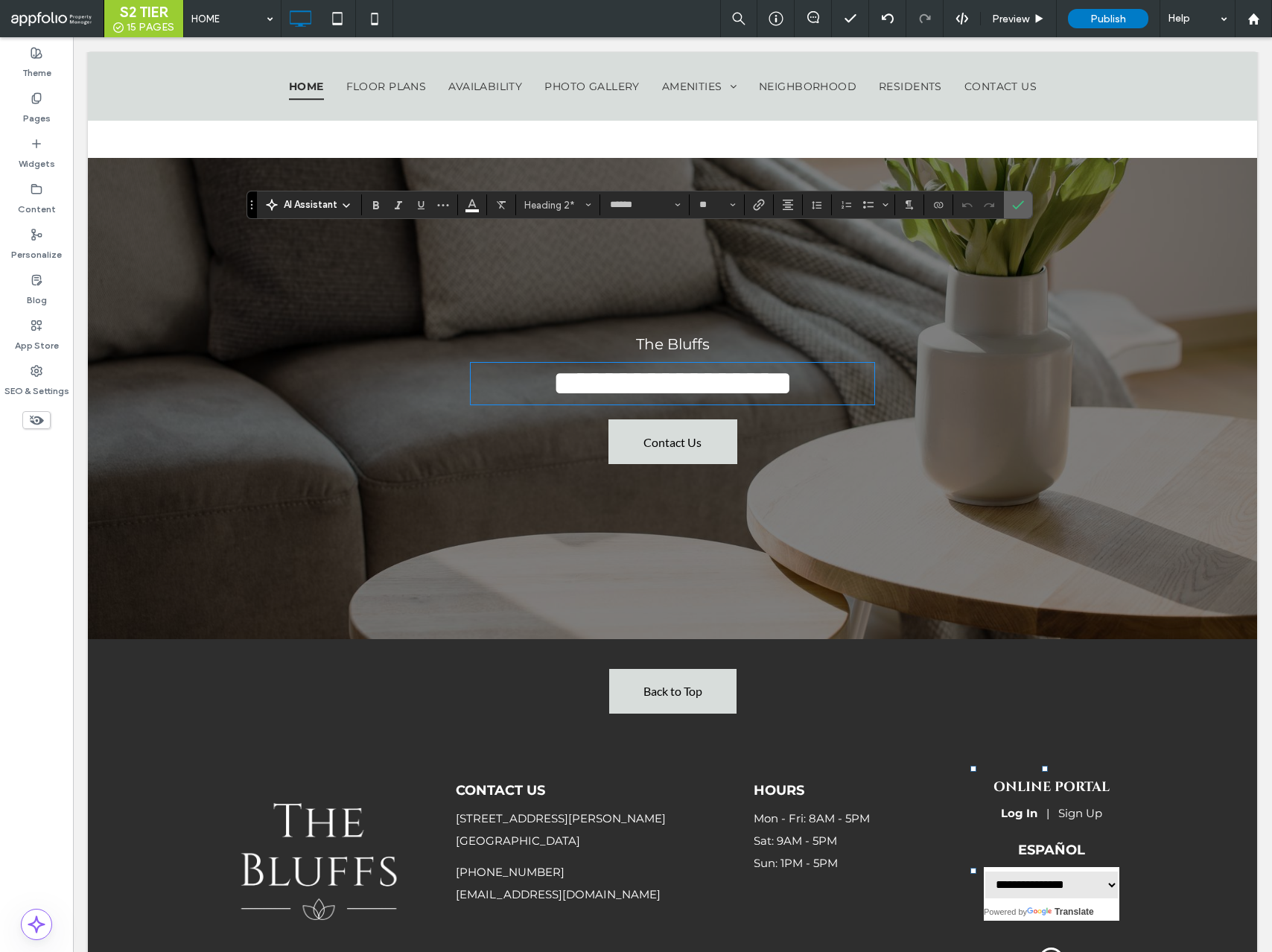
click at [1011, 208] on label "Confirm" at bounding box center [1018, 205] width 22 height 27
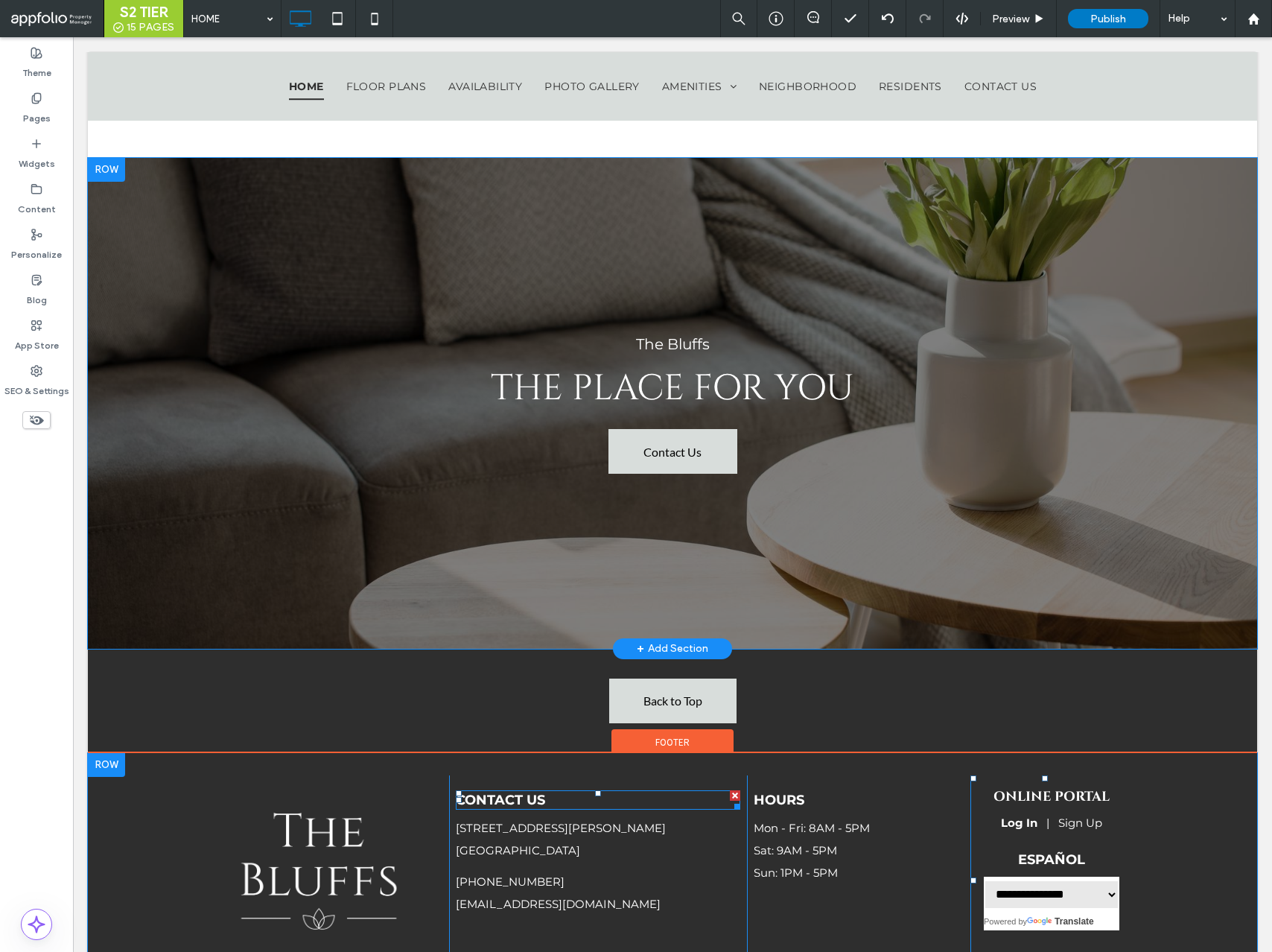
click at [502, 792] on span "Contact Us" at bounding box center [501, 800] width 89 height 17
type input "**********"
type input "**"
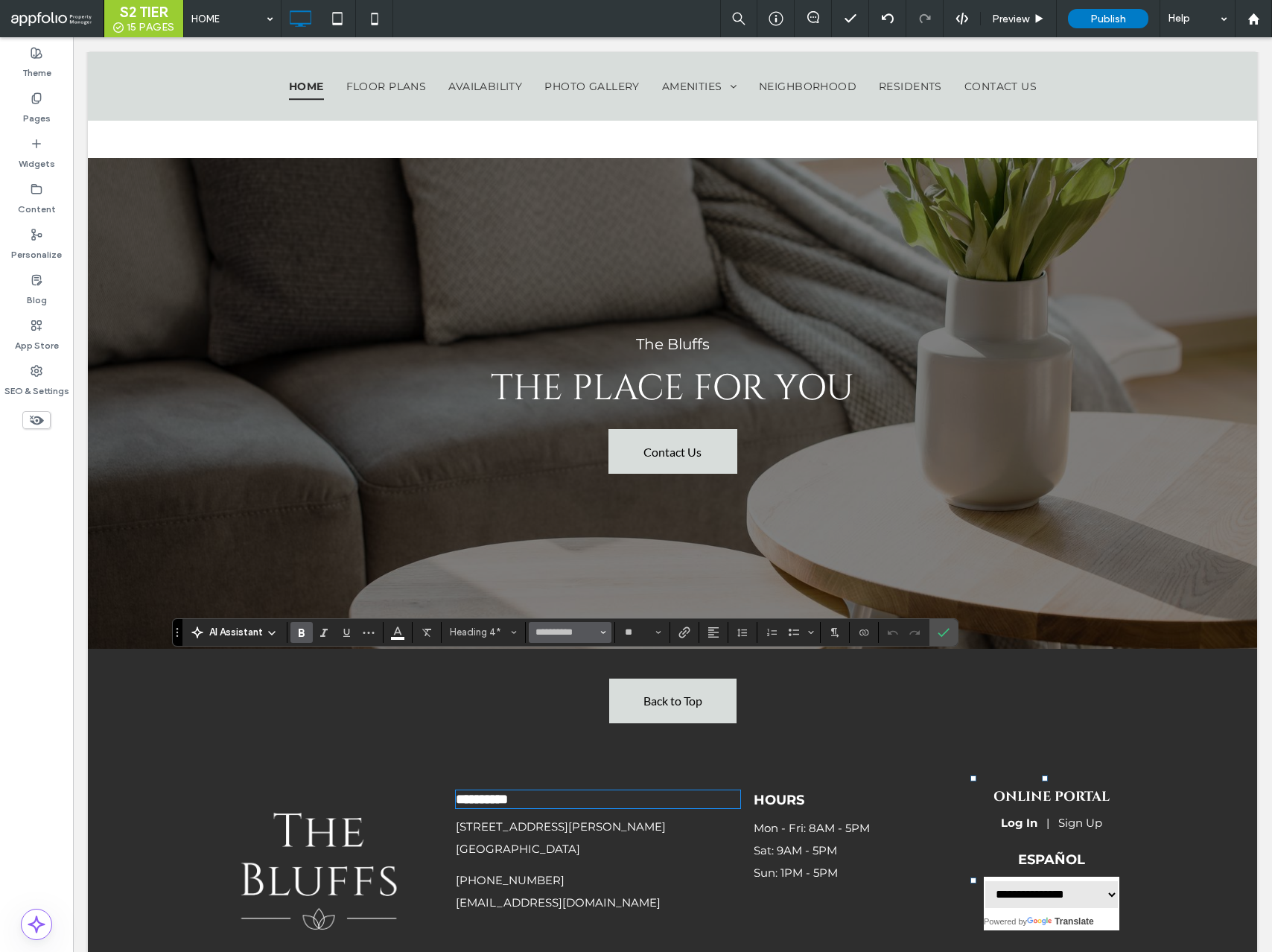
click at [556, 626] on input "**********" at bounding box center [566, 632] width 63 height 12
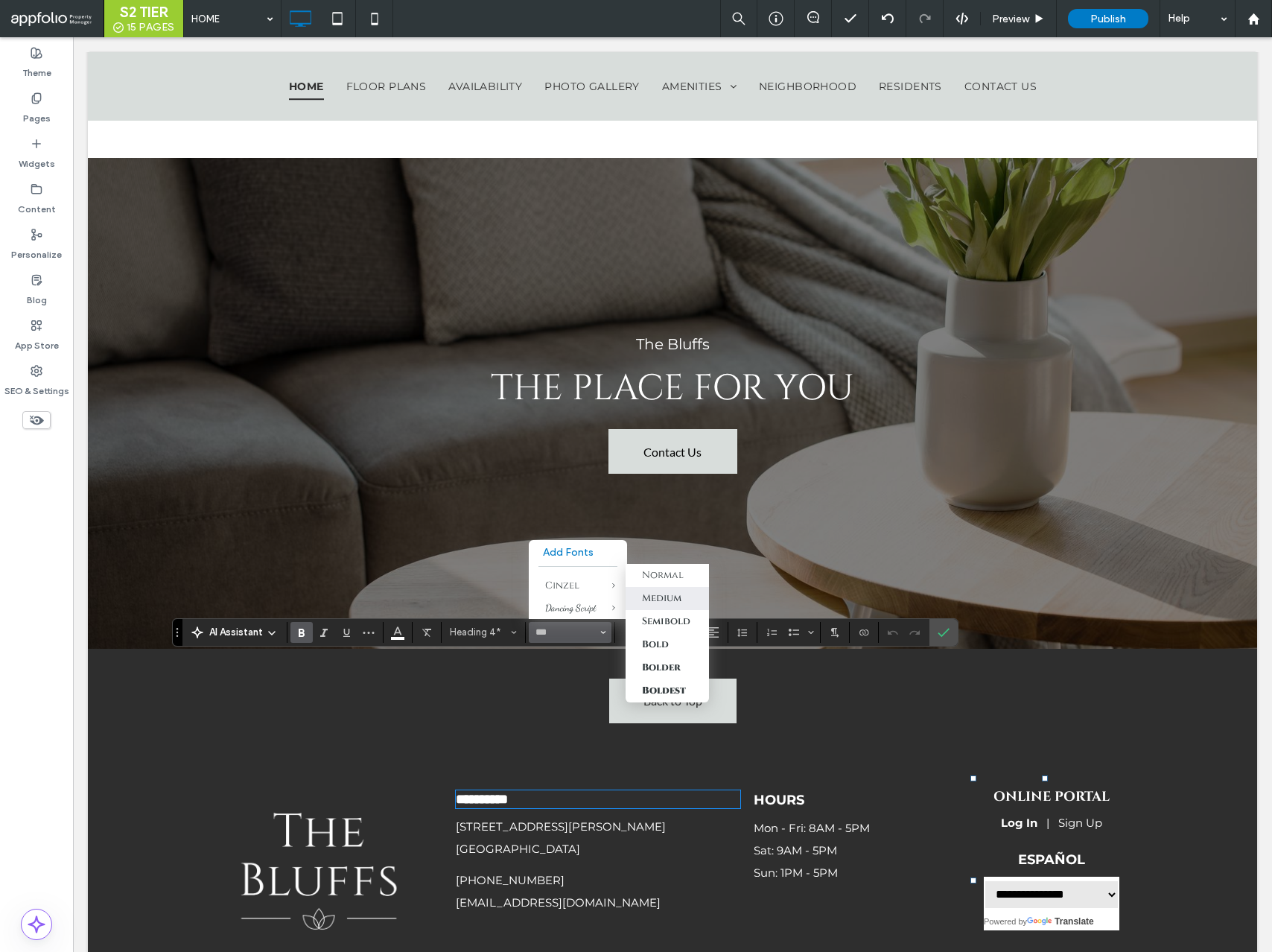
click at [656, 590] on label "Medium" at bounding box center [668, 598] width 84 height 23
type input "******"
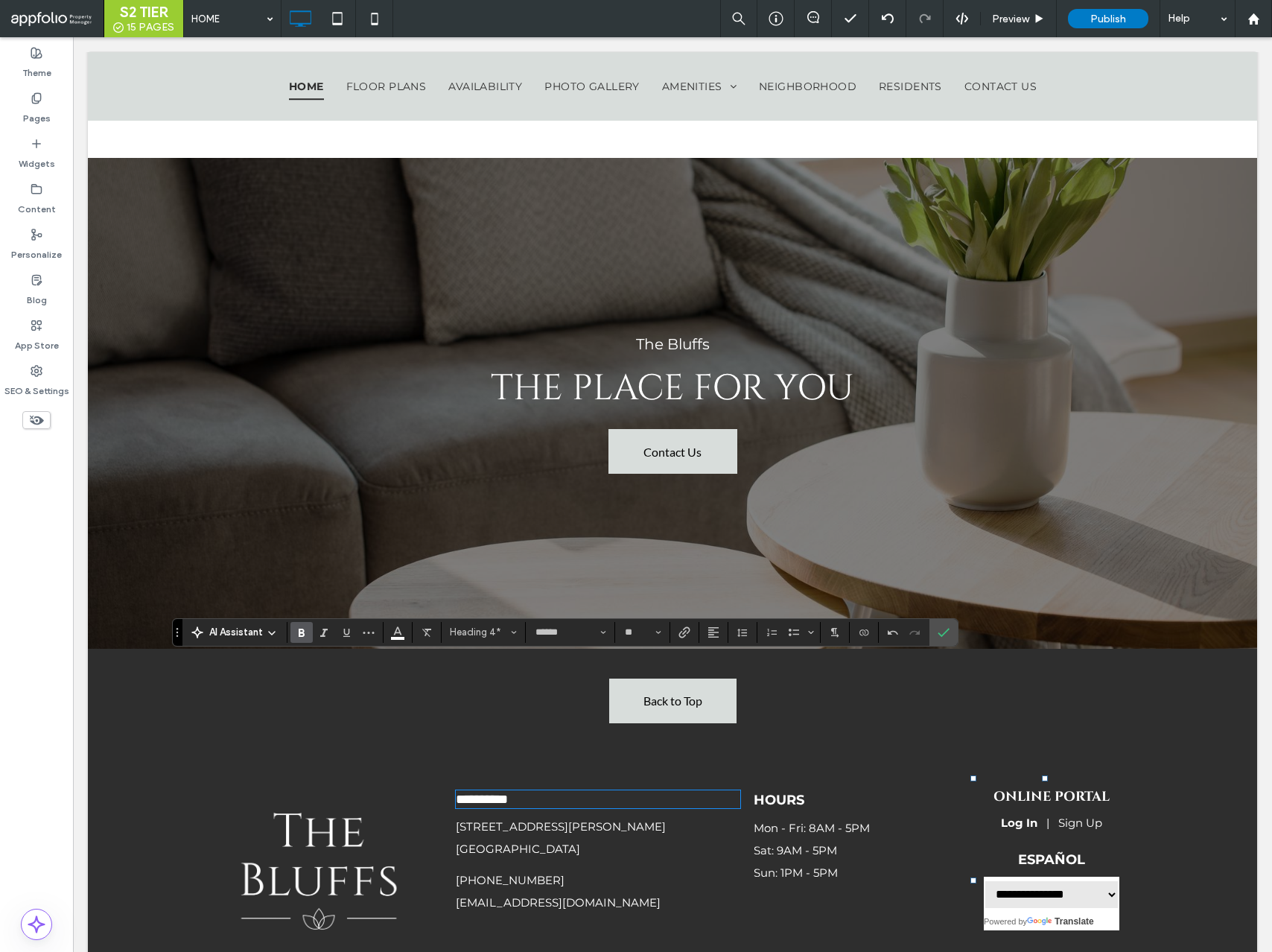
click at [301, 634] on icon "Bold" at bounding box center [301, 632] width 12 height 12
click at [797, 792] on span "Hours" at bounding box center [779, 800] width 50 height 17
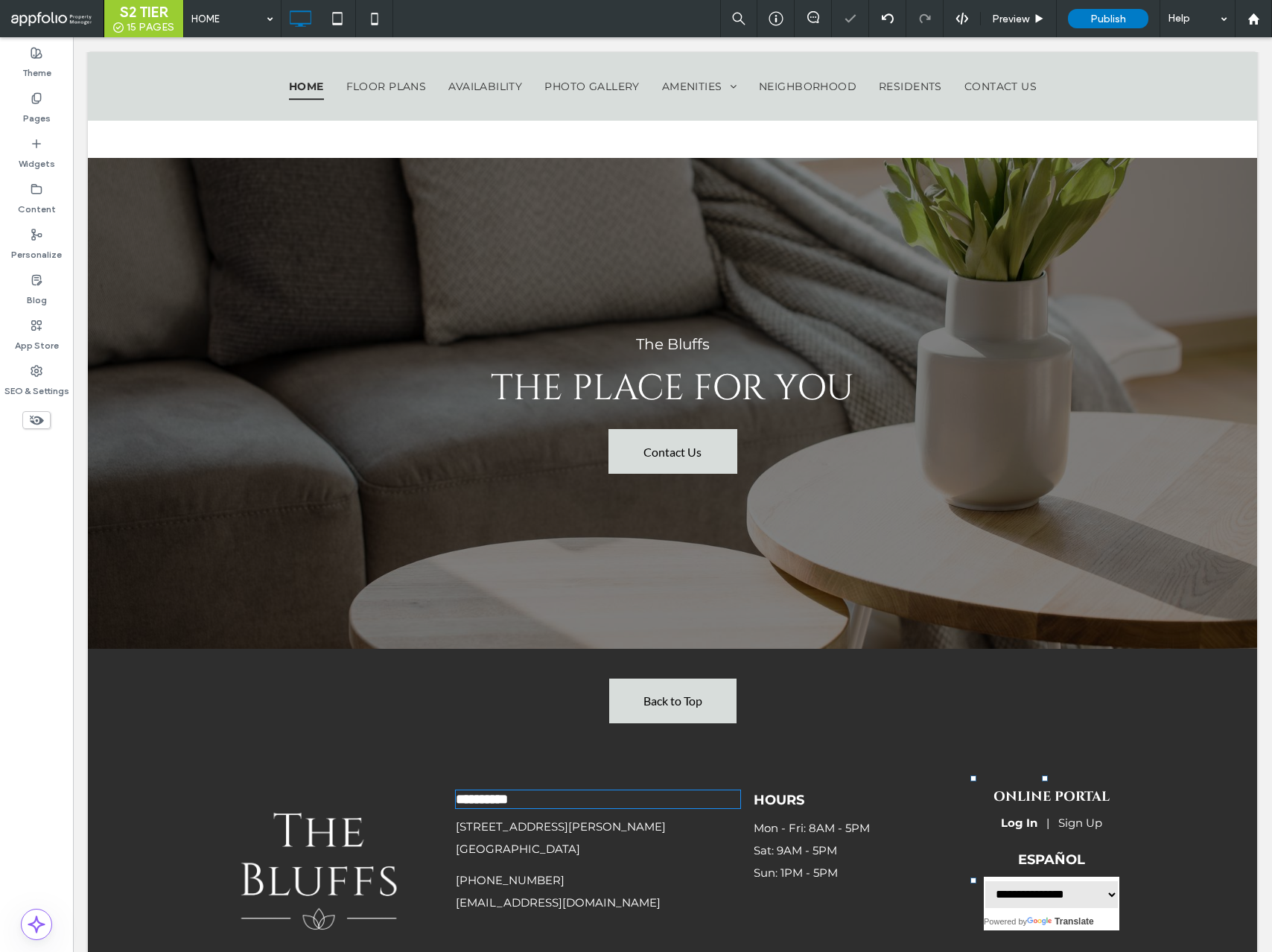
click at [797, 792] on span "Hours" at bounding box center [779, 800] width 50 height 17
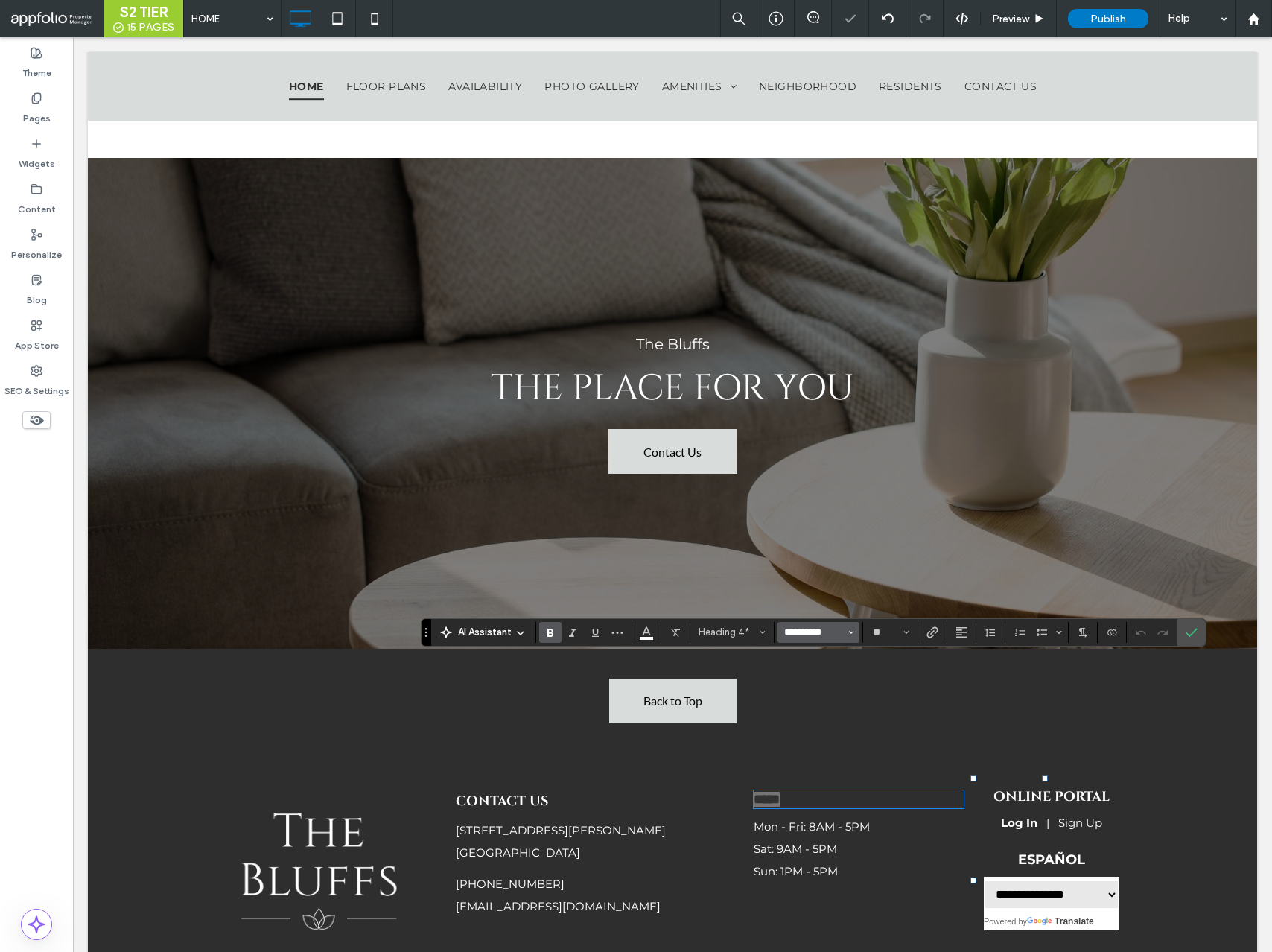
click at [803, 634] on input "**********" at bounding box center [814, 632] width 63 height 12
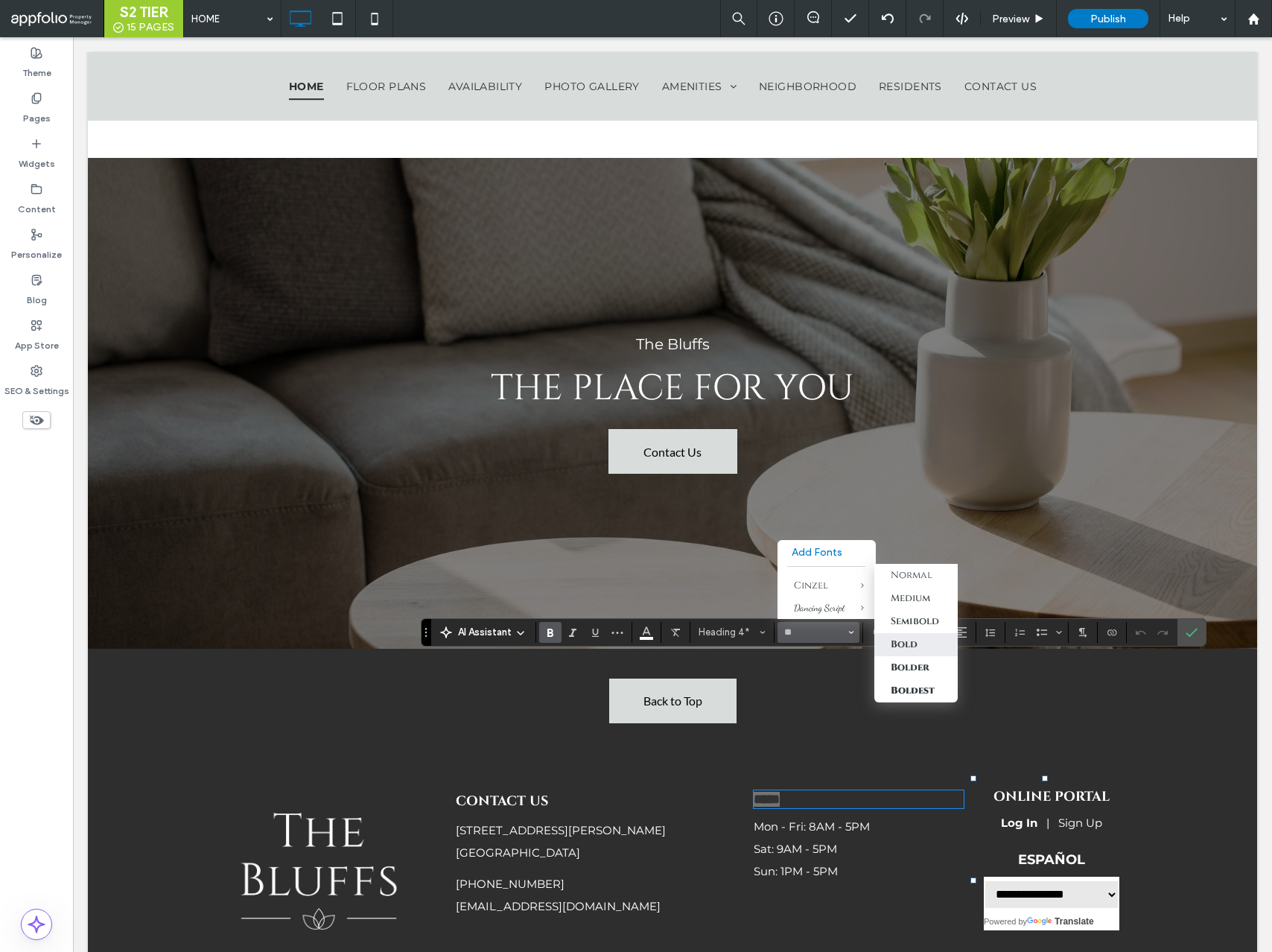
click at [928, 634] on label "Bold" at bounding box center [917, 645] width 84 height 23
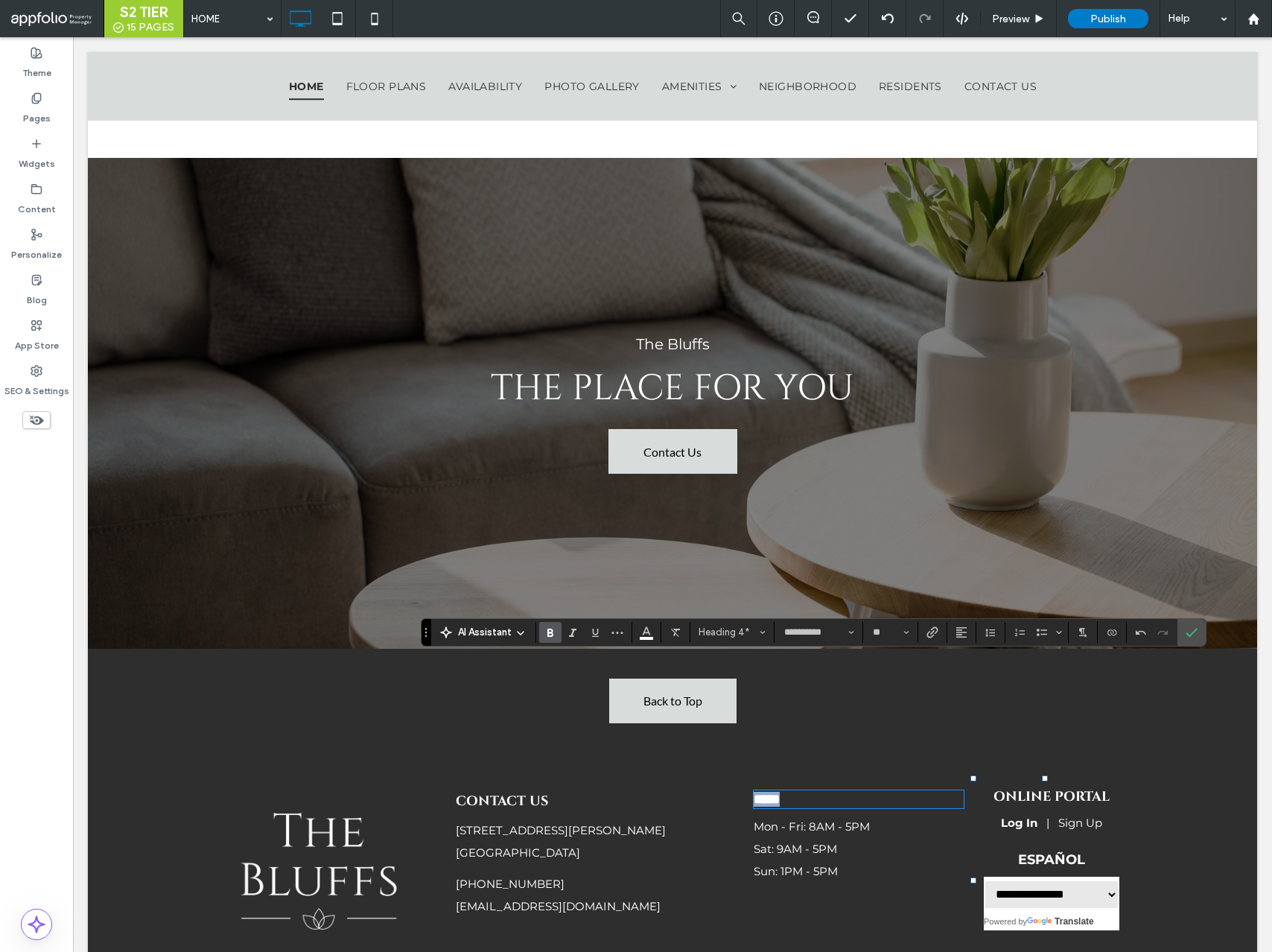
type input "******"
click at [1191, 632] on icon "Confirm" at bounding box center [1192, 632] width 12 height 12
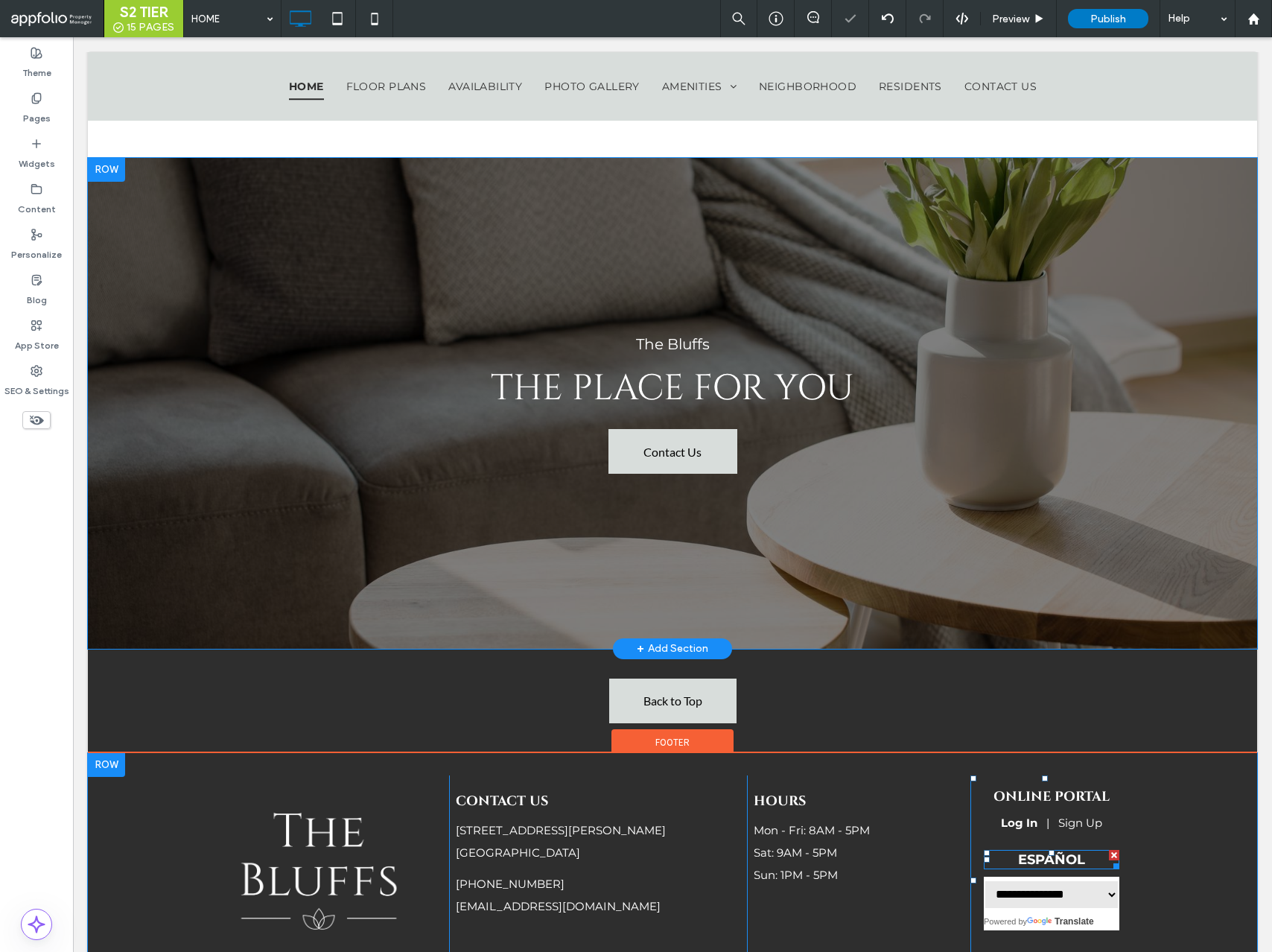
click at [1052, 851] on span "ESPAÑOL" at bounding box center [1051, 860] width 67 height 17
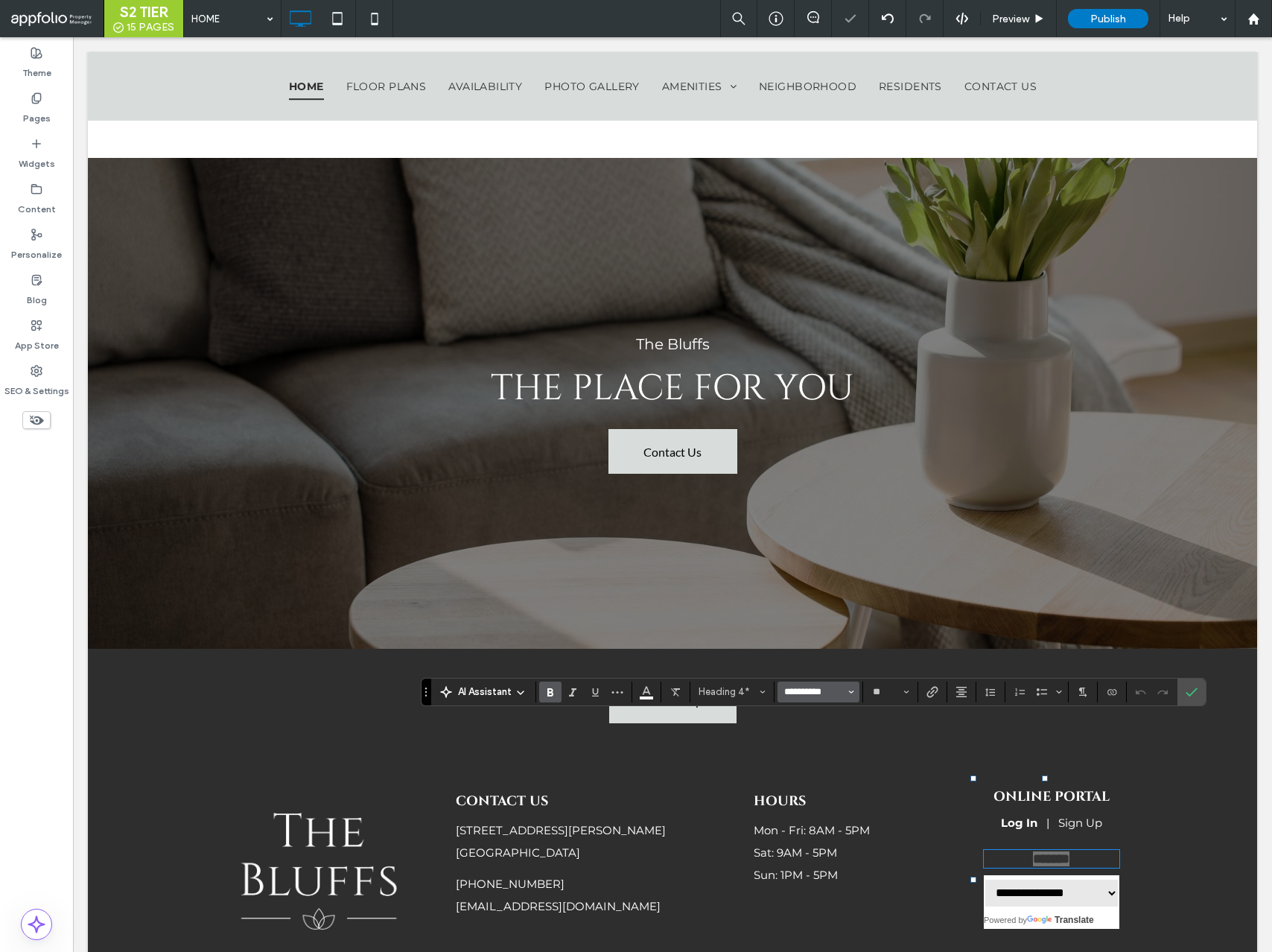
click at [824, 695] on input "**********" at bounding box center [814, 691] width 63 height 12
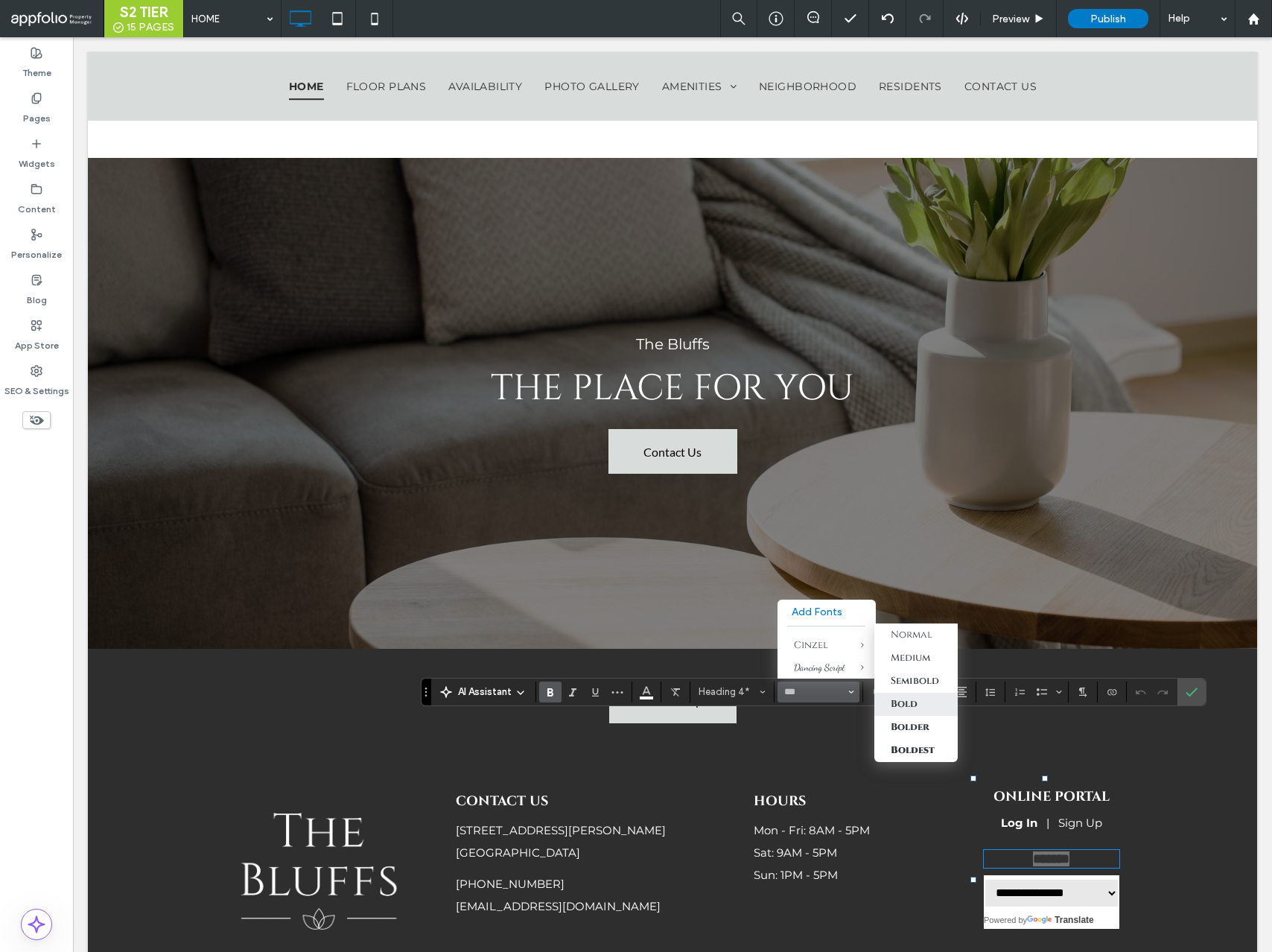
click at [911, 697] on div "Bold" at bounding box center [904, 704] width 27 height 13
type input "******"
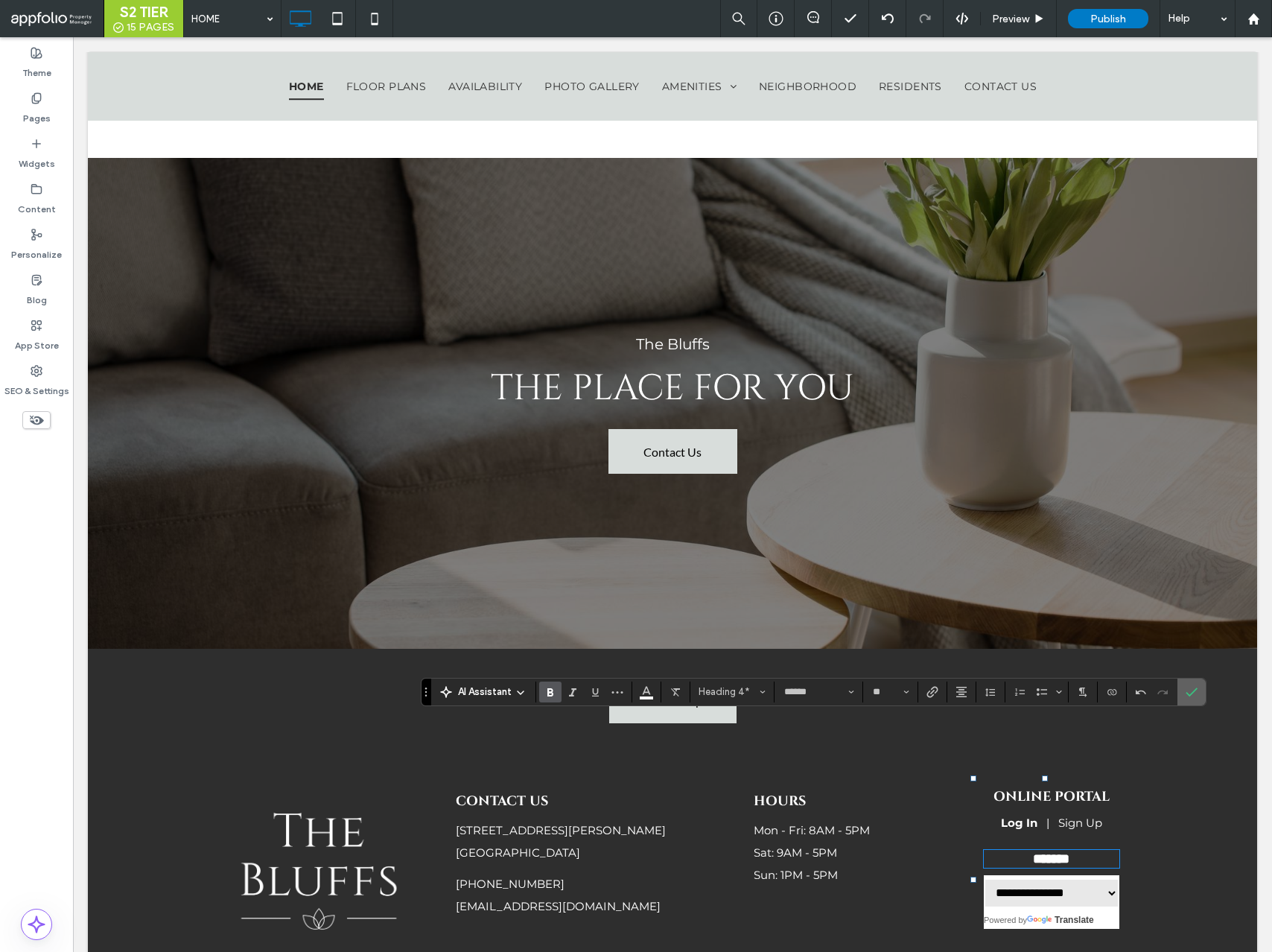
click at [1183, 695] on label "Confirm" at bounding box center [1192, 691] width 22 height 27
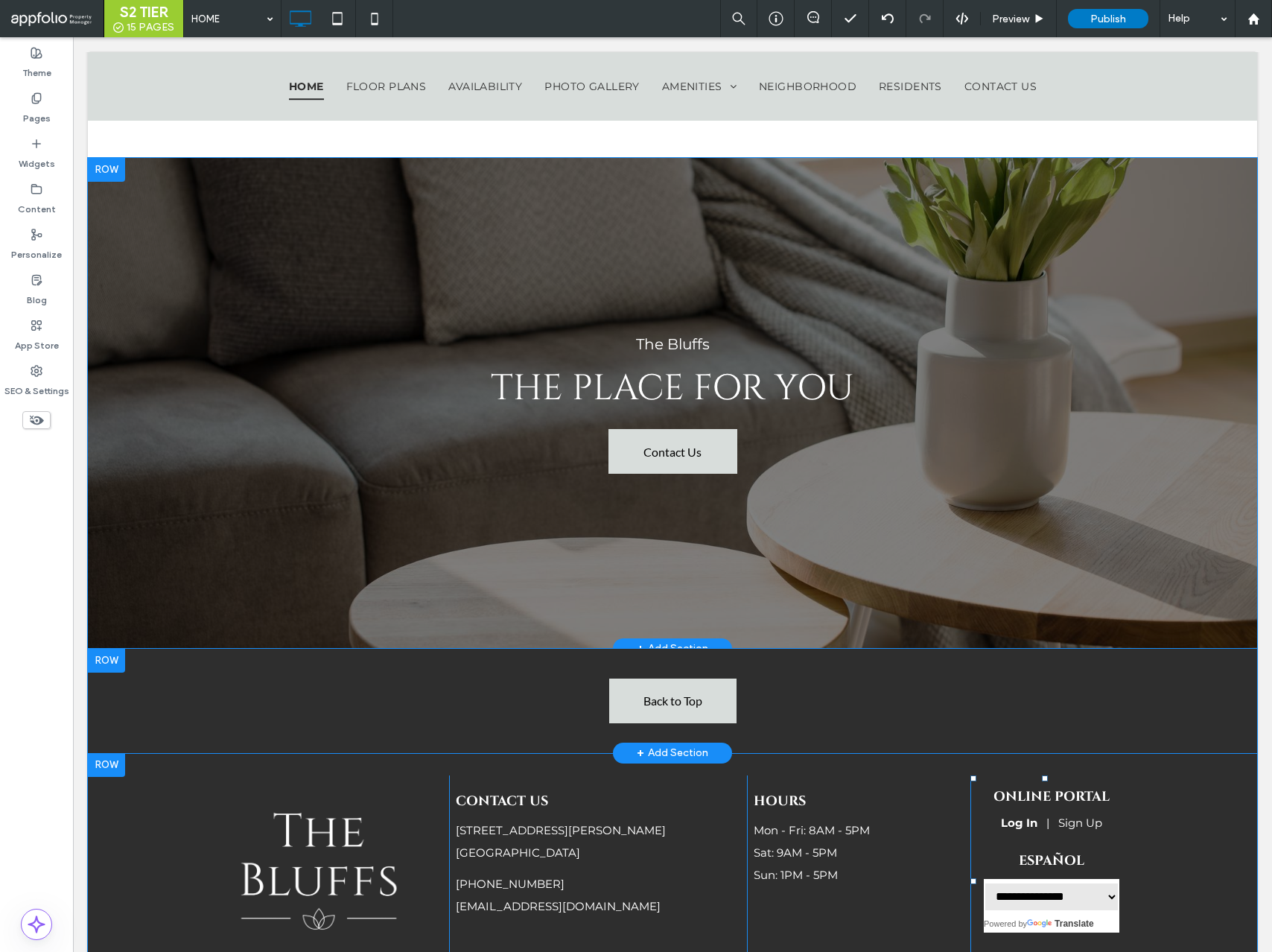
click at [114, 649] on div at bounding box center [106, 661] width 37 height 24
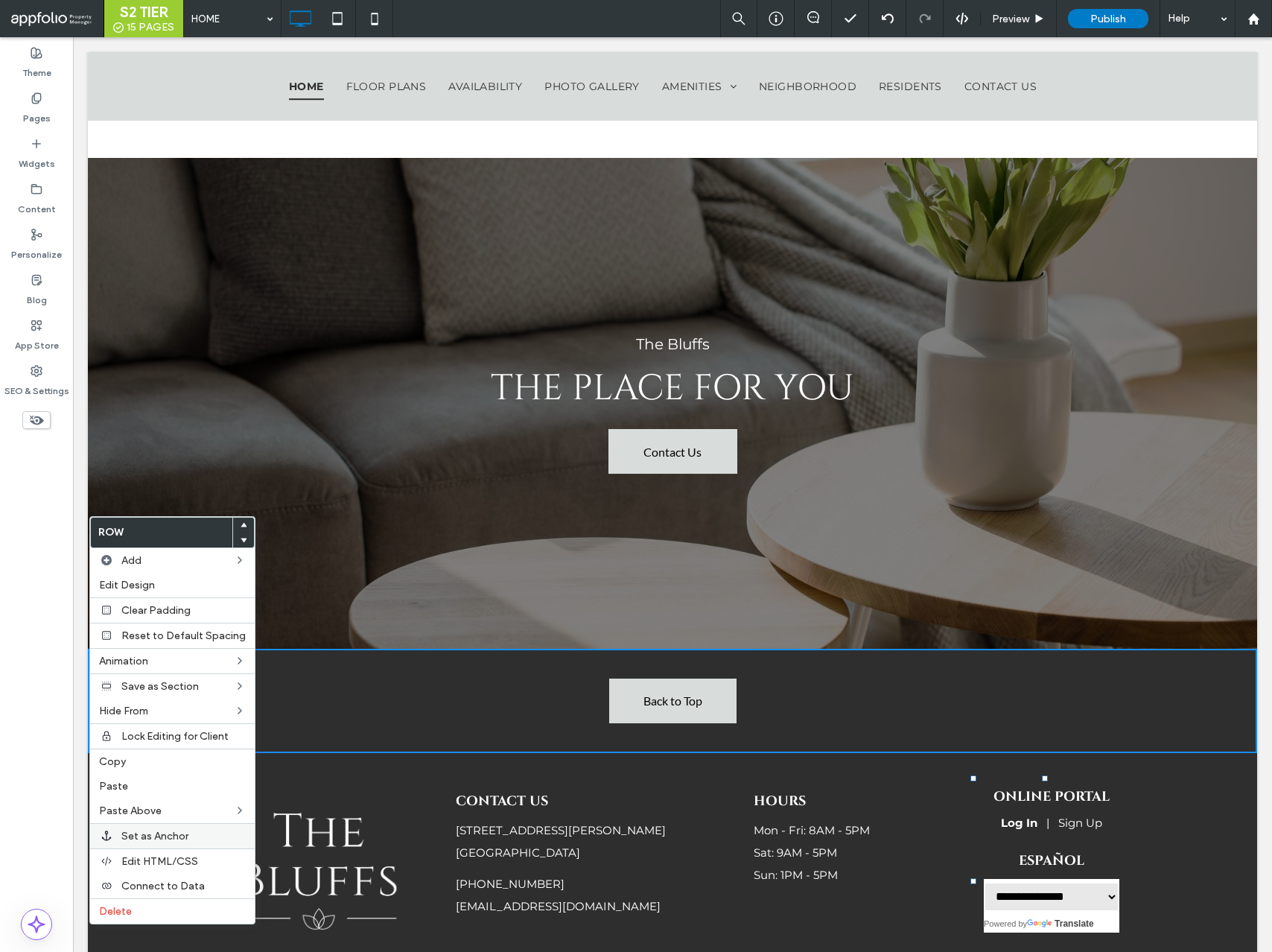
click at [192, 830] on label "Set as Anchor" at bounding box center [184, 837] width 125 height 13
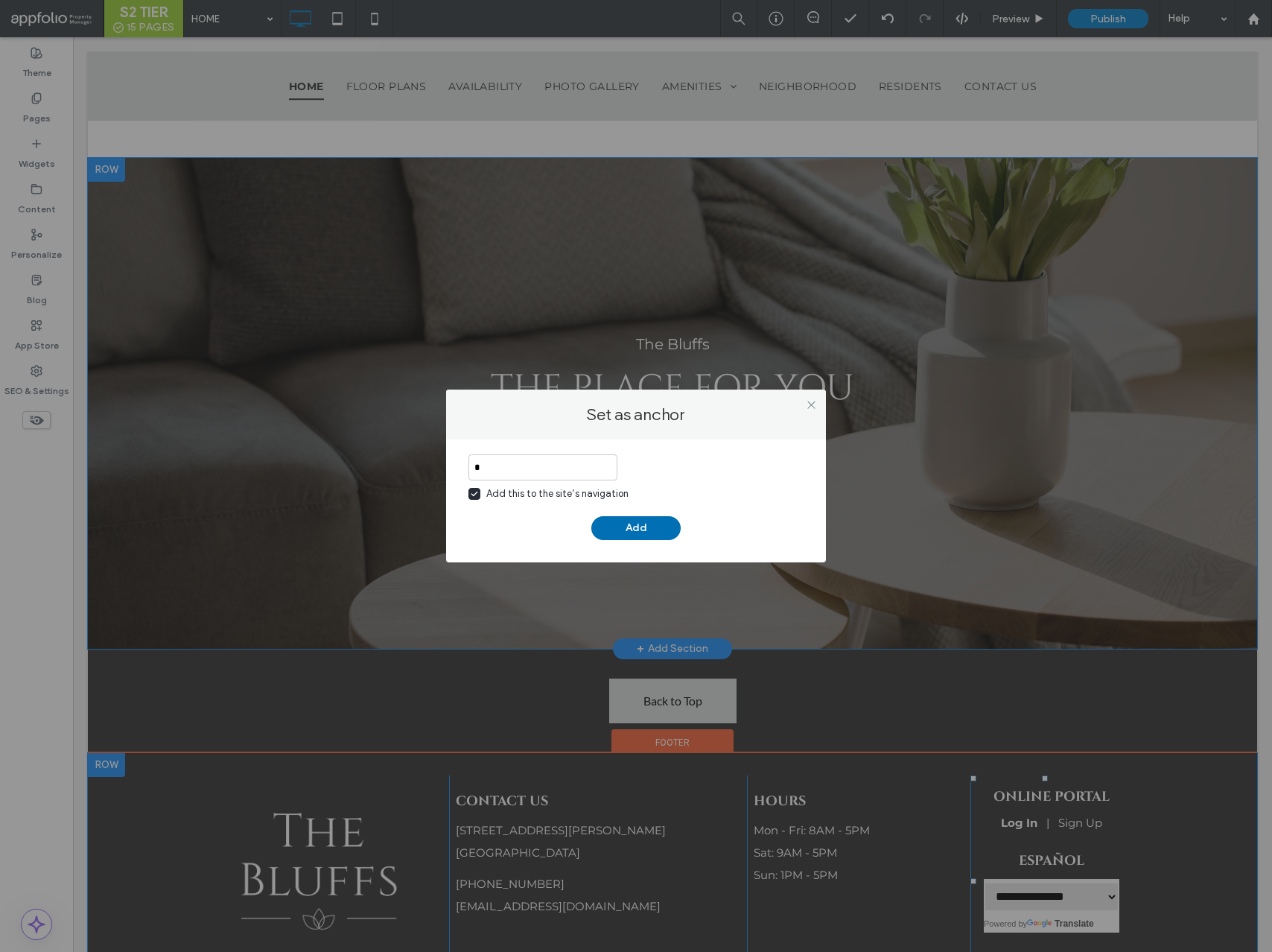
type input "*"
click at [639, 525] on button "Add" at bounding box center [636, 529] width 89 height 24
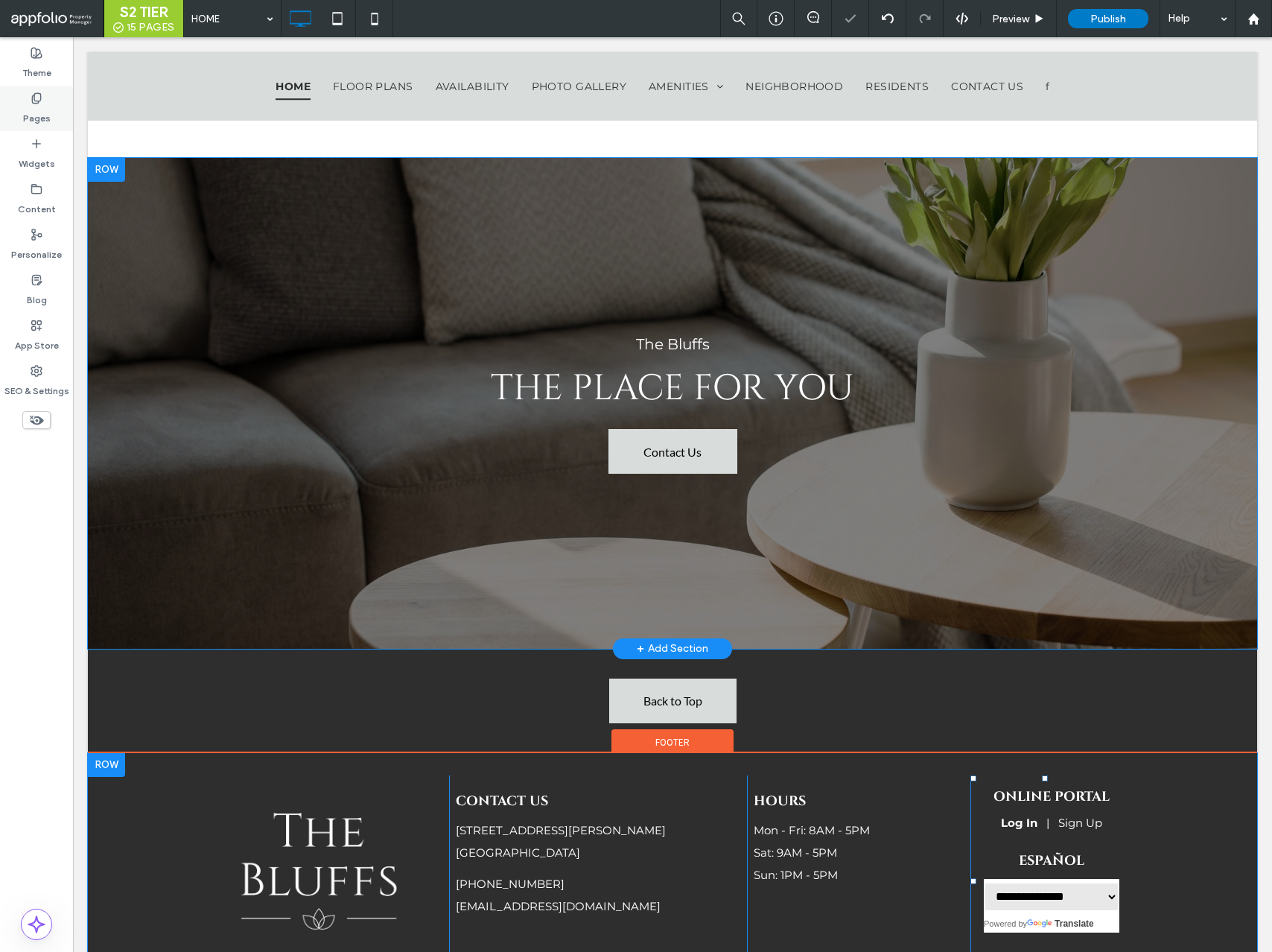
click at [33, 100] on icon at bounding box center [36, 98] width 12 height 12
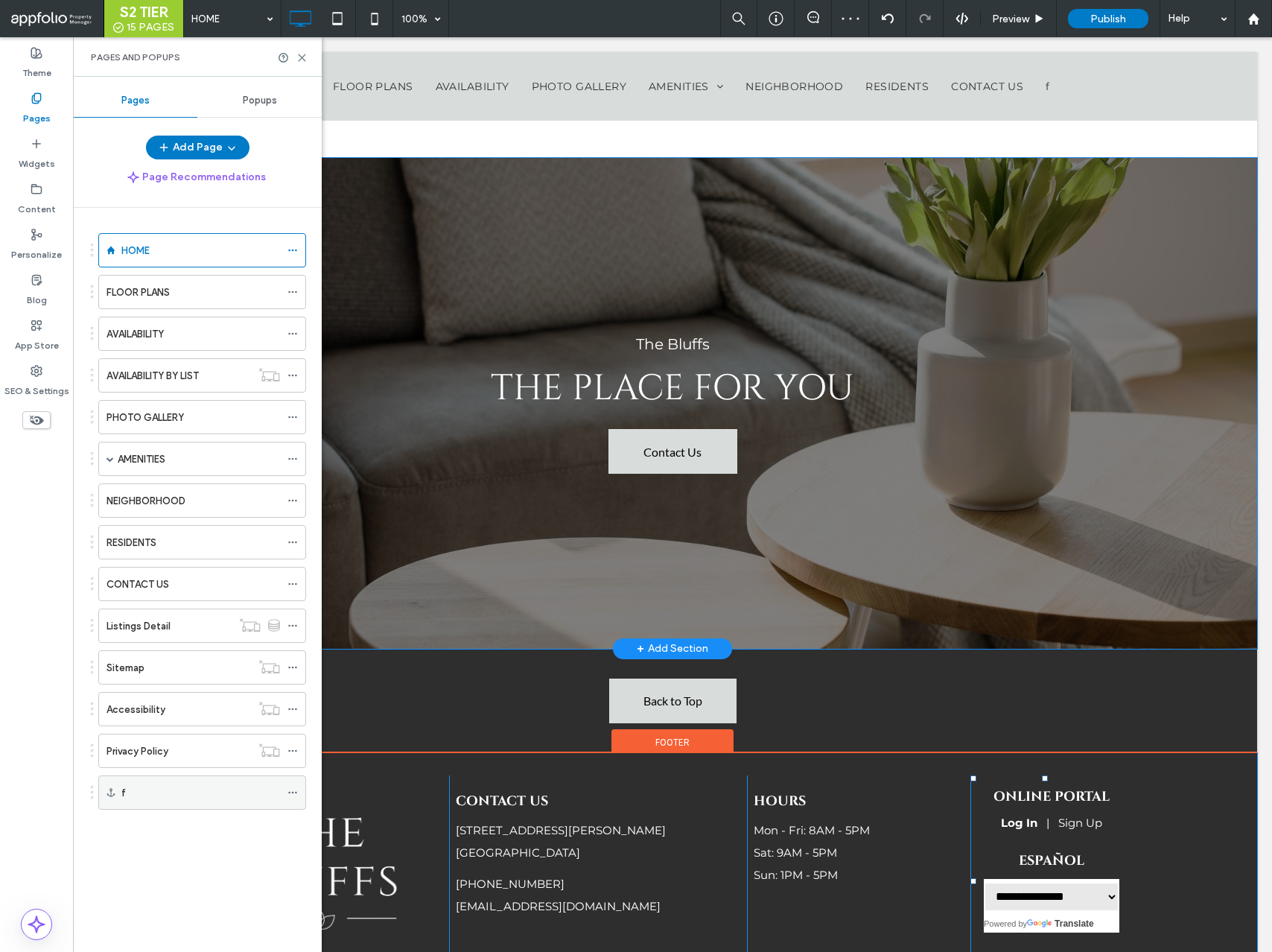
click at [289, 790] on icon at bounding box center [292, 792] width 10 height 10
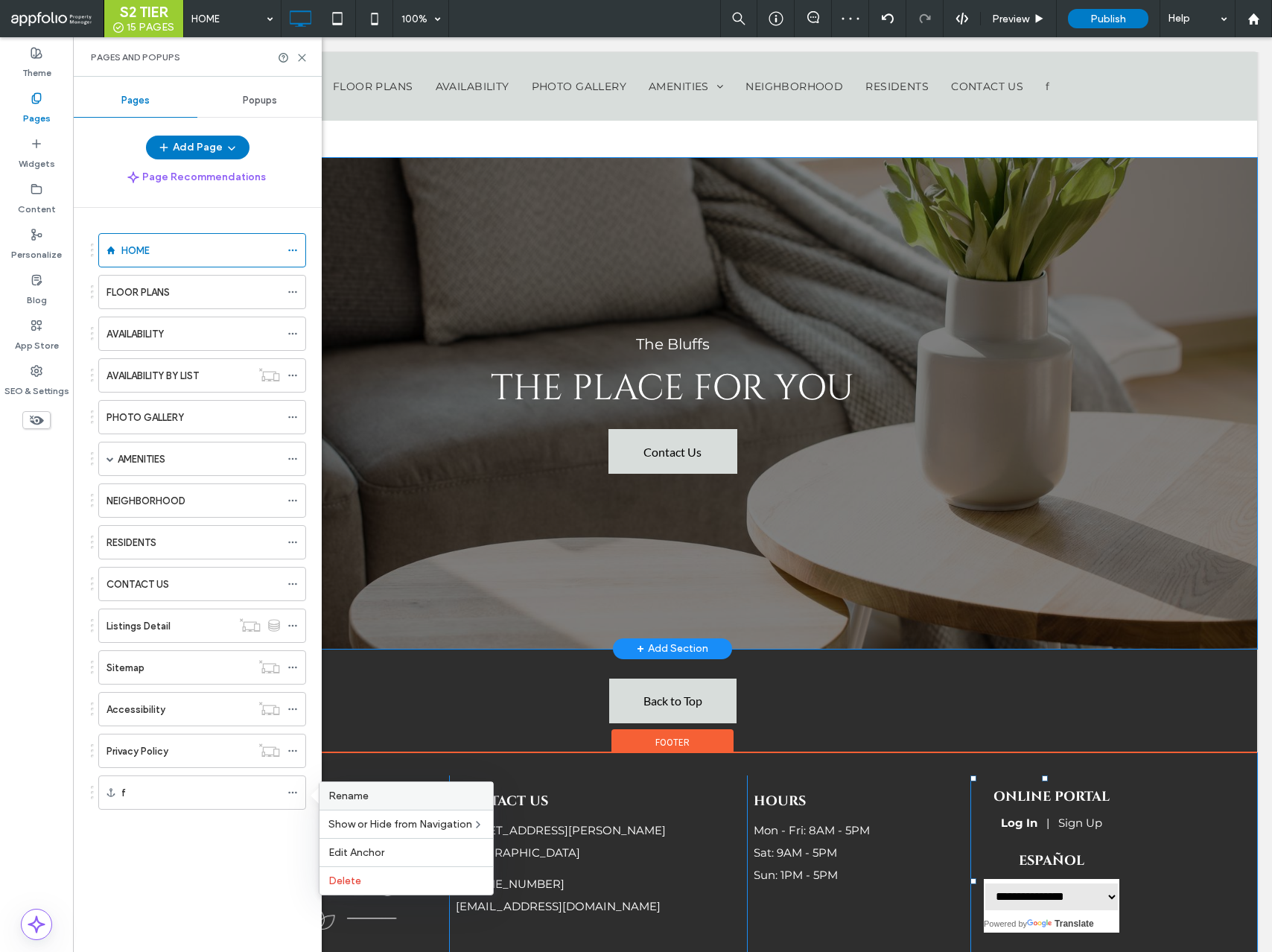
click at [352, 791] on span "Rename" at bounding box center [348, 797] width 40 height 13
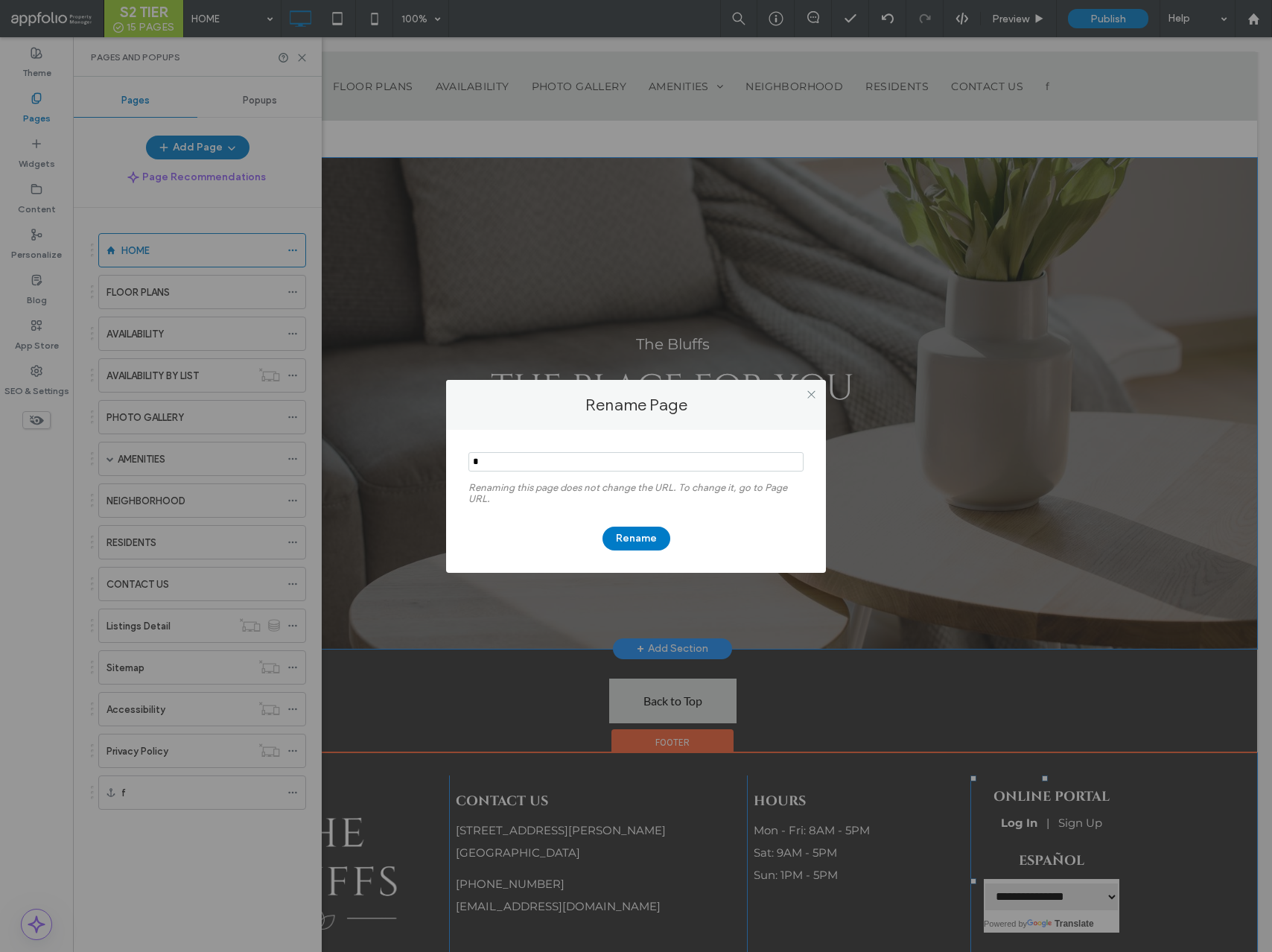
drag, startPoint x: 514, startPoint y: 464, endPoint x: 413, endPoint y: 454, distance: 101.5
click at [413, 454] on div "Rename Page Renaming this page does not change the URL. To change it, go to Pag…" at bounding box center [636, 476] width 1272 height 952
type input "*******"
click at [637, 532] on button "Rename" at bounding box center [636, 539] width 68 height 24
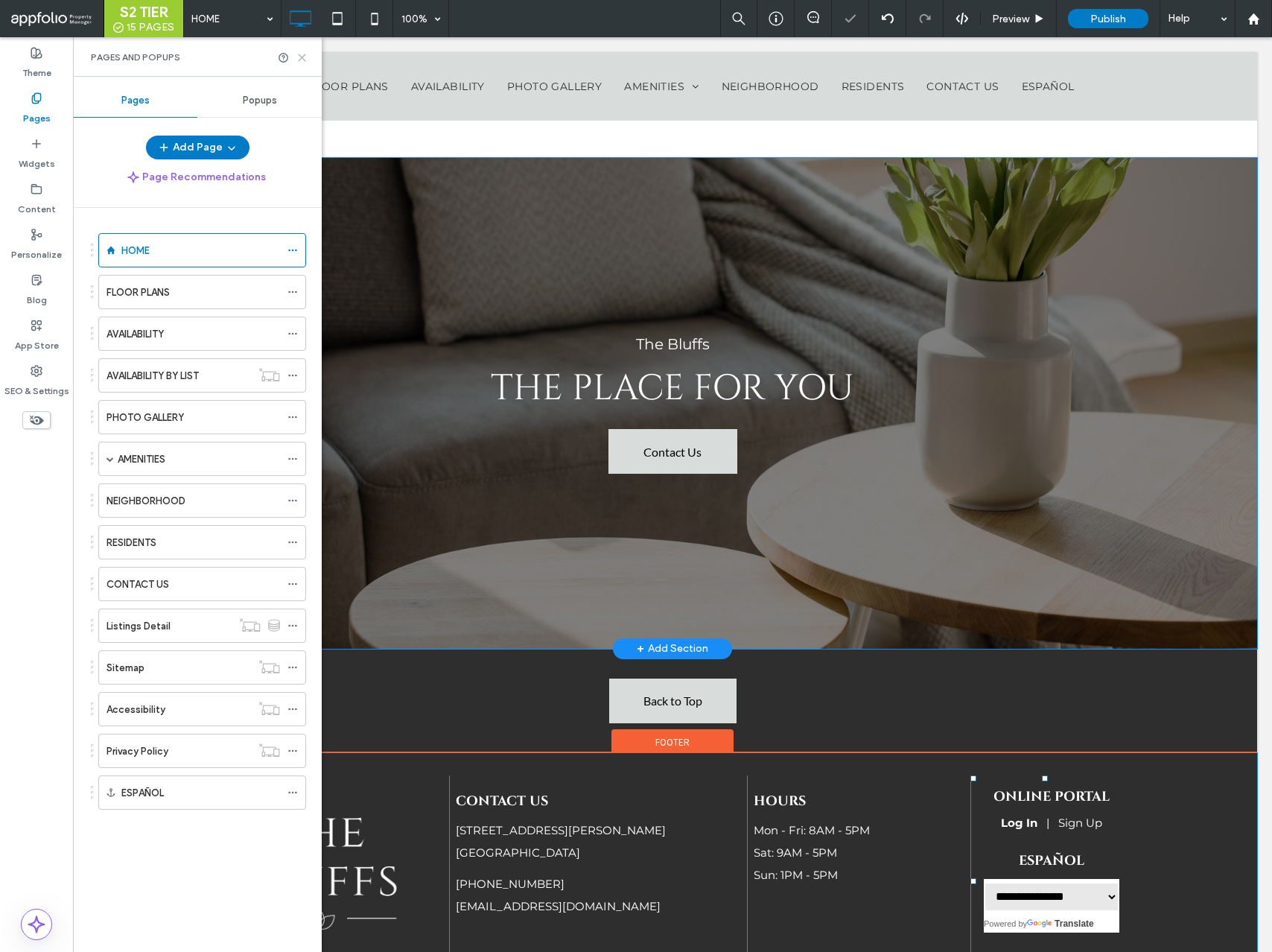
click at [301, 61] on icon at bounding box center [302, 58] width 11 height 11
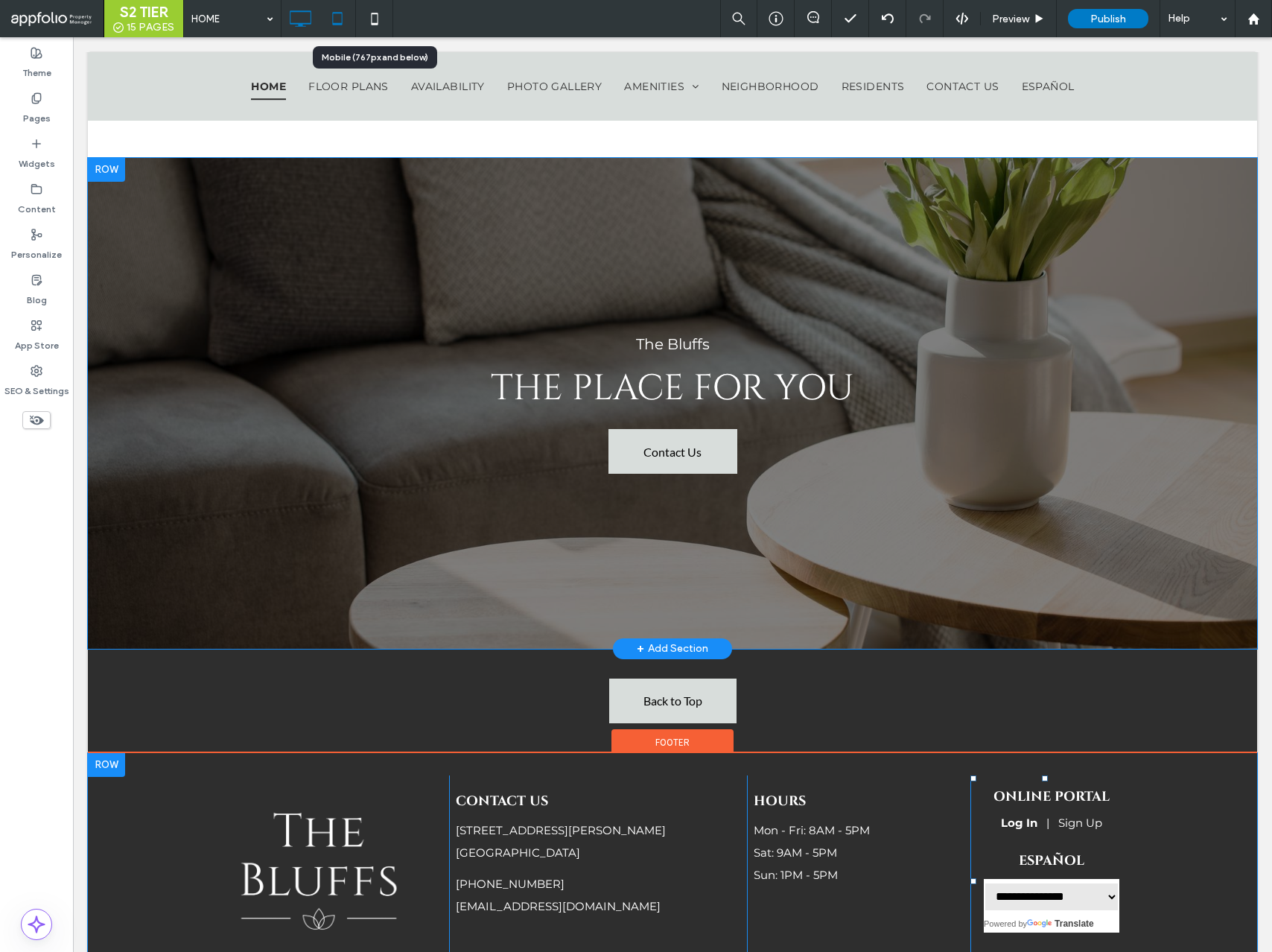
click at [349, 17] on icon at bounding box center [338, 19] width 30 height 30
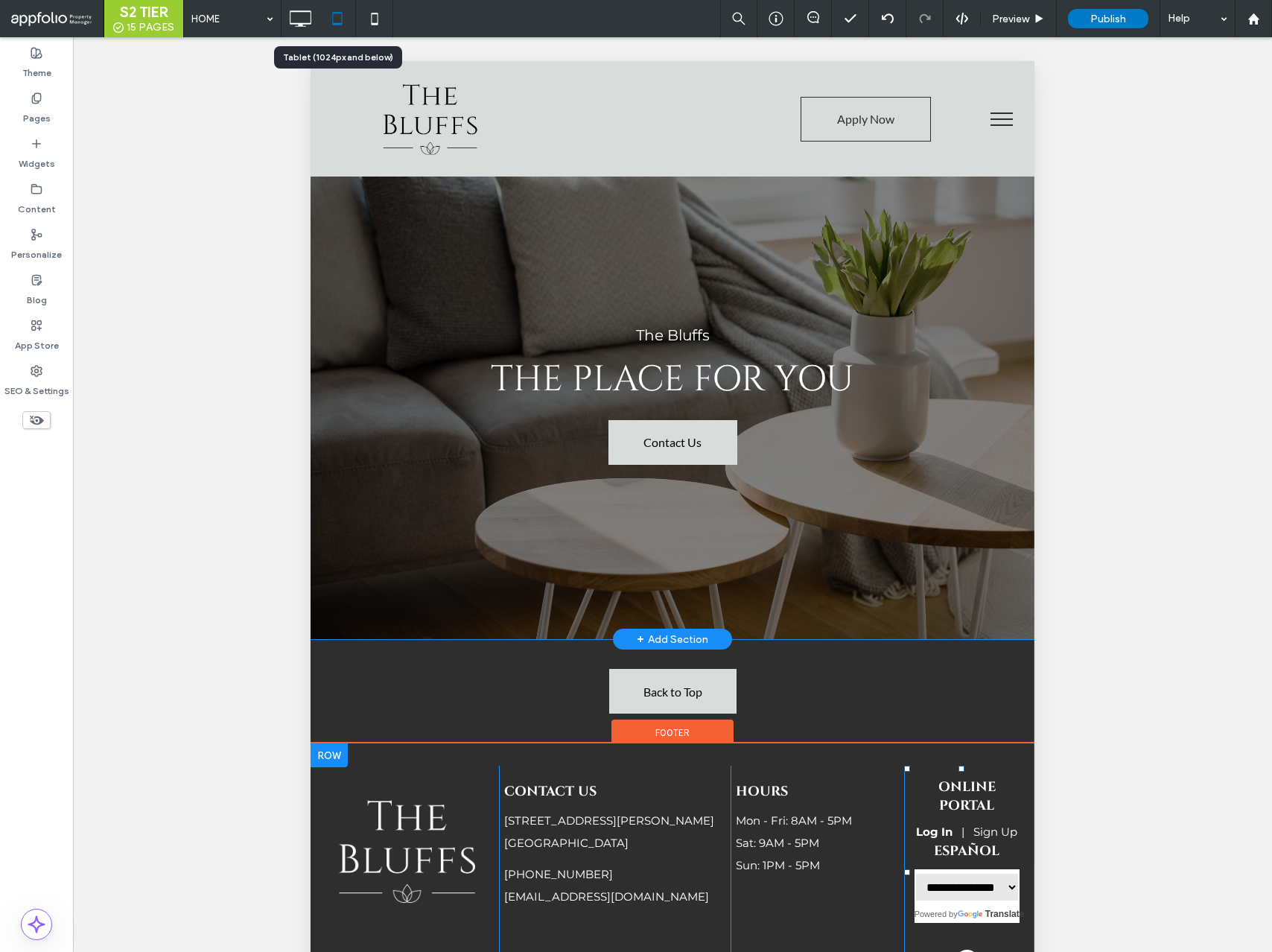
scroll to position [4337, 0]
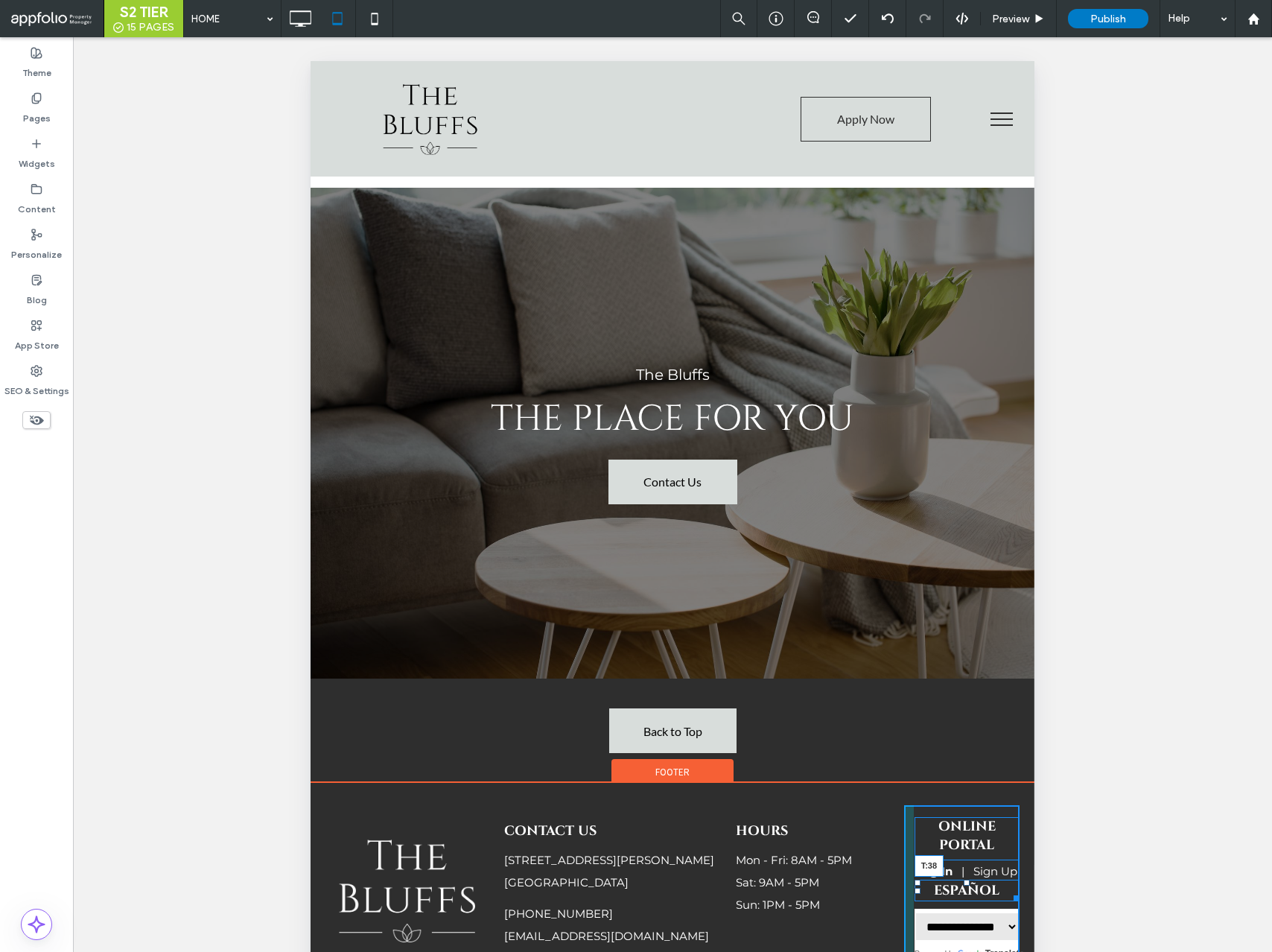
drag, startPoint x: 964, startPoint y: 751, endPoint x: 963, endPoint y: 760, distance: 9.1
click at [964, 880] on div at bounding box center [967, 883] width 6 height 6
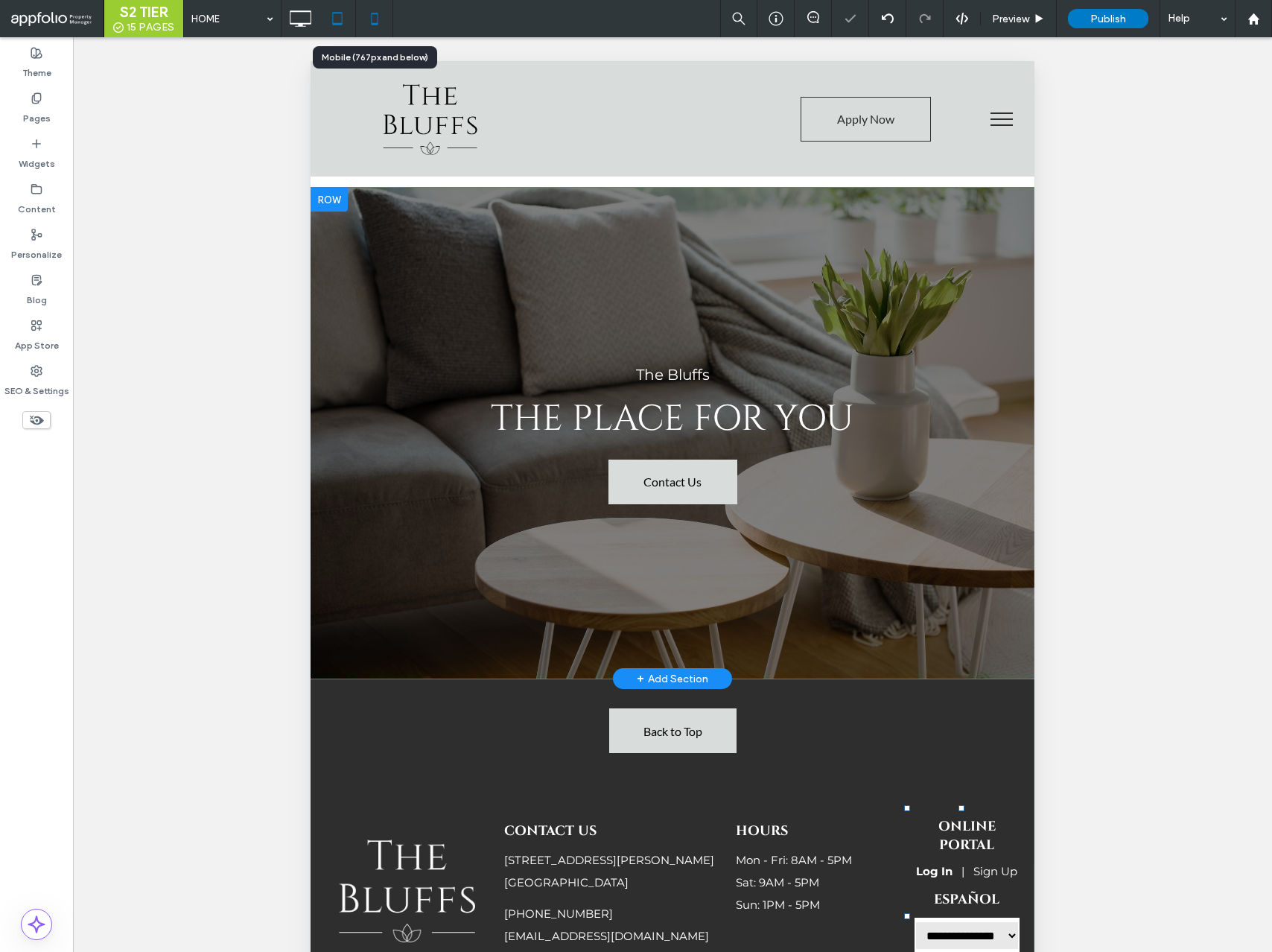
click at [377, 25] on icon at bounding box center [375, 19] width 30 height 30
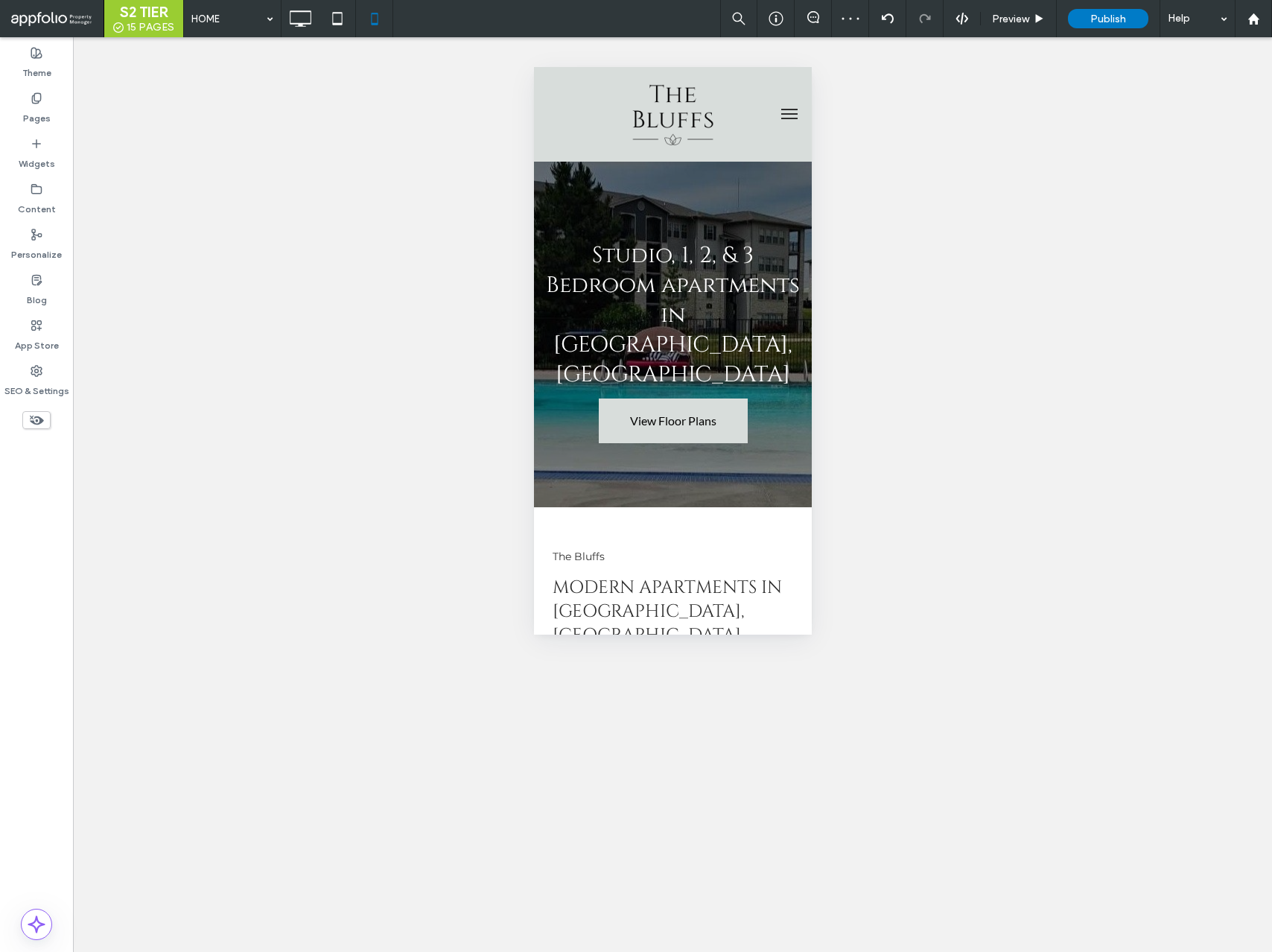
scroll to position [0, 0]
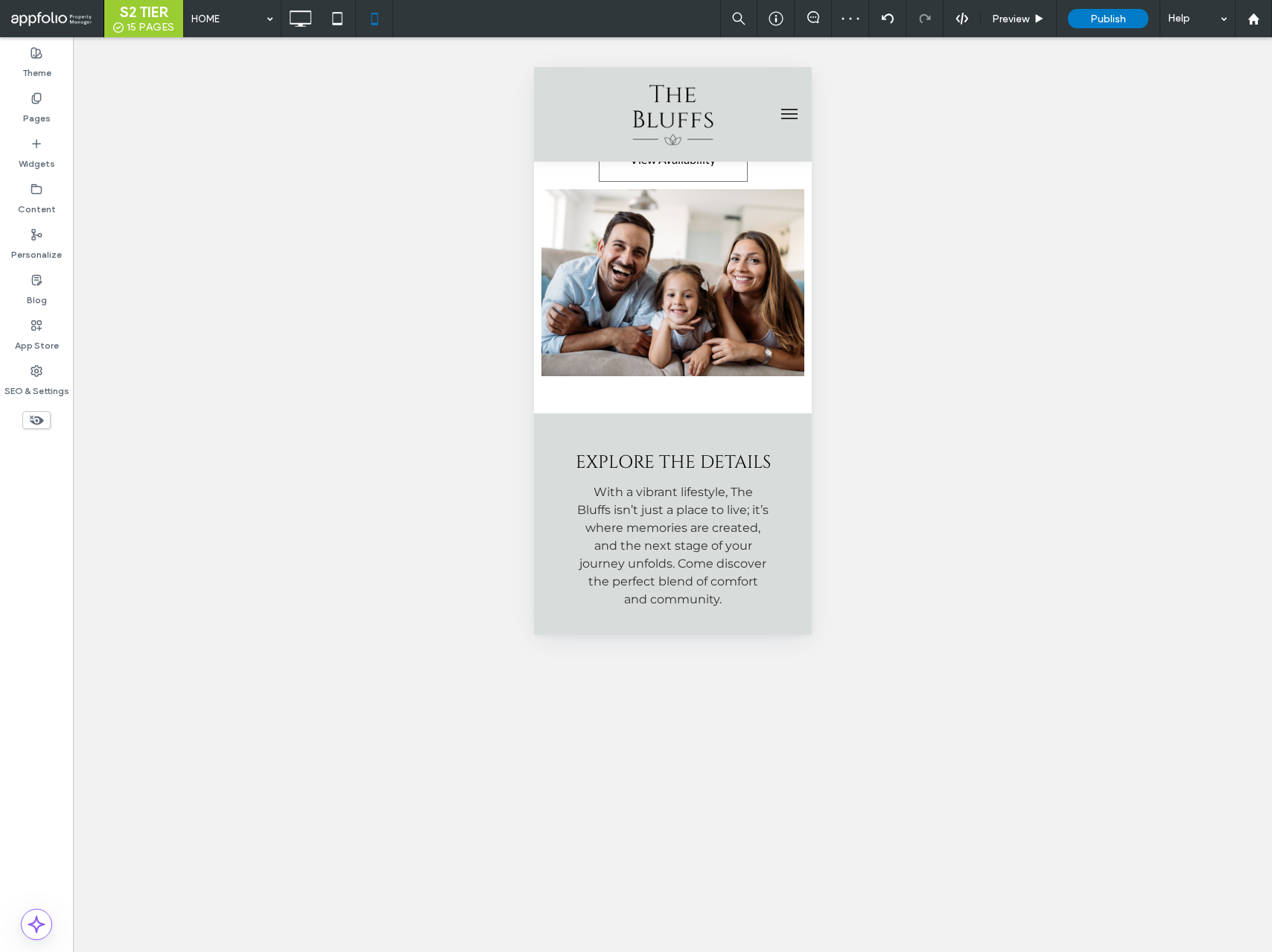
select select "Language Translate Widget"
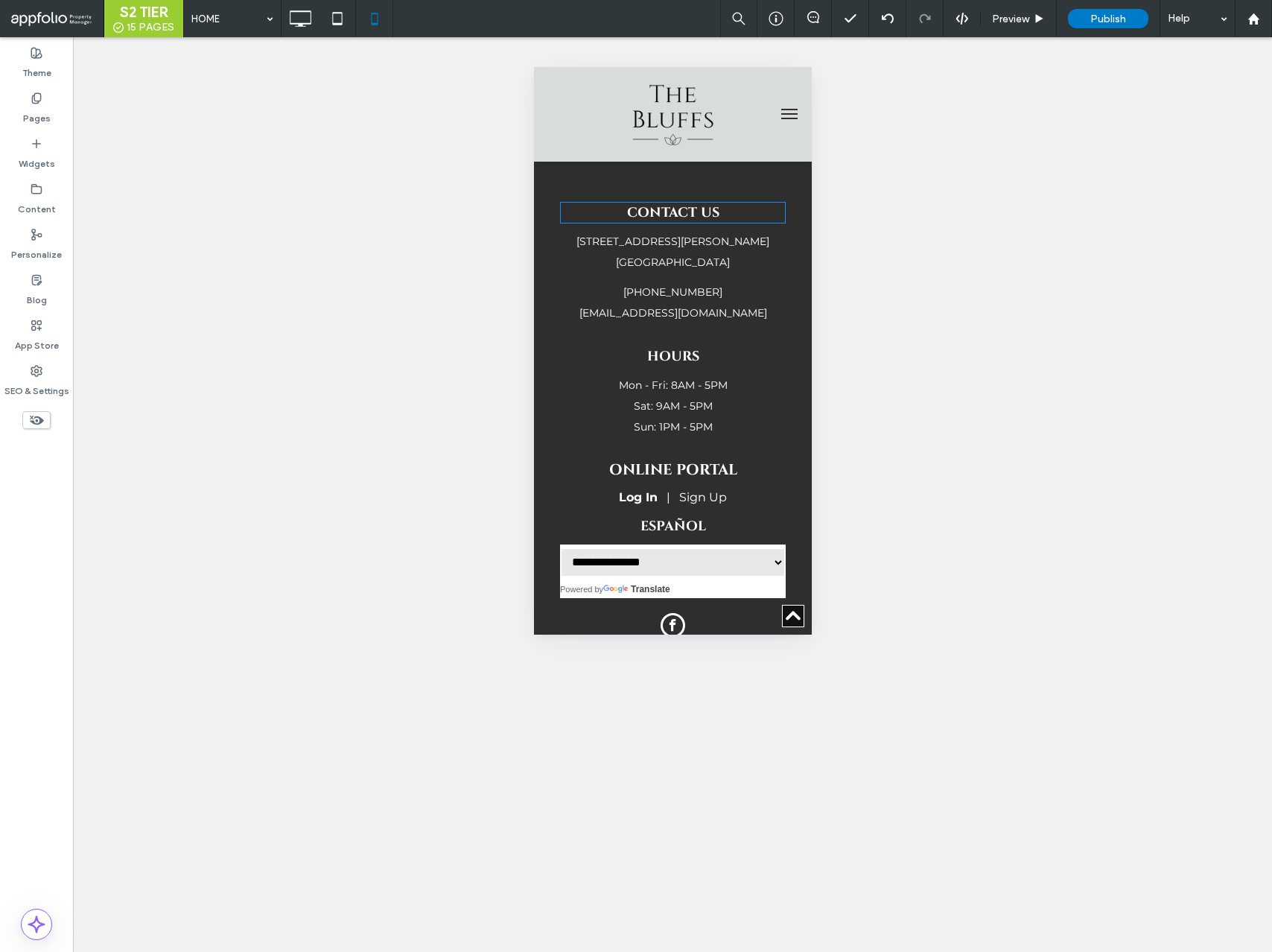
scroll to position [3774, 0]
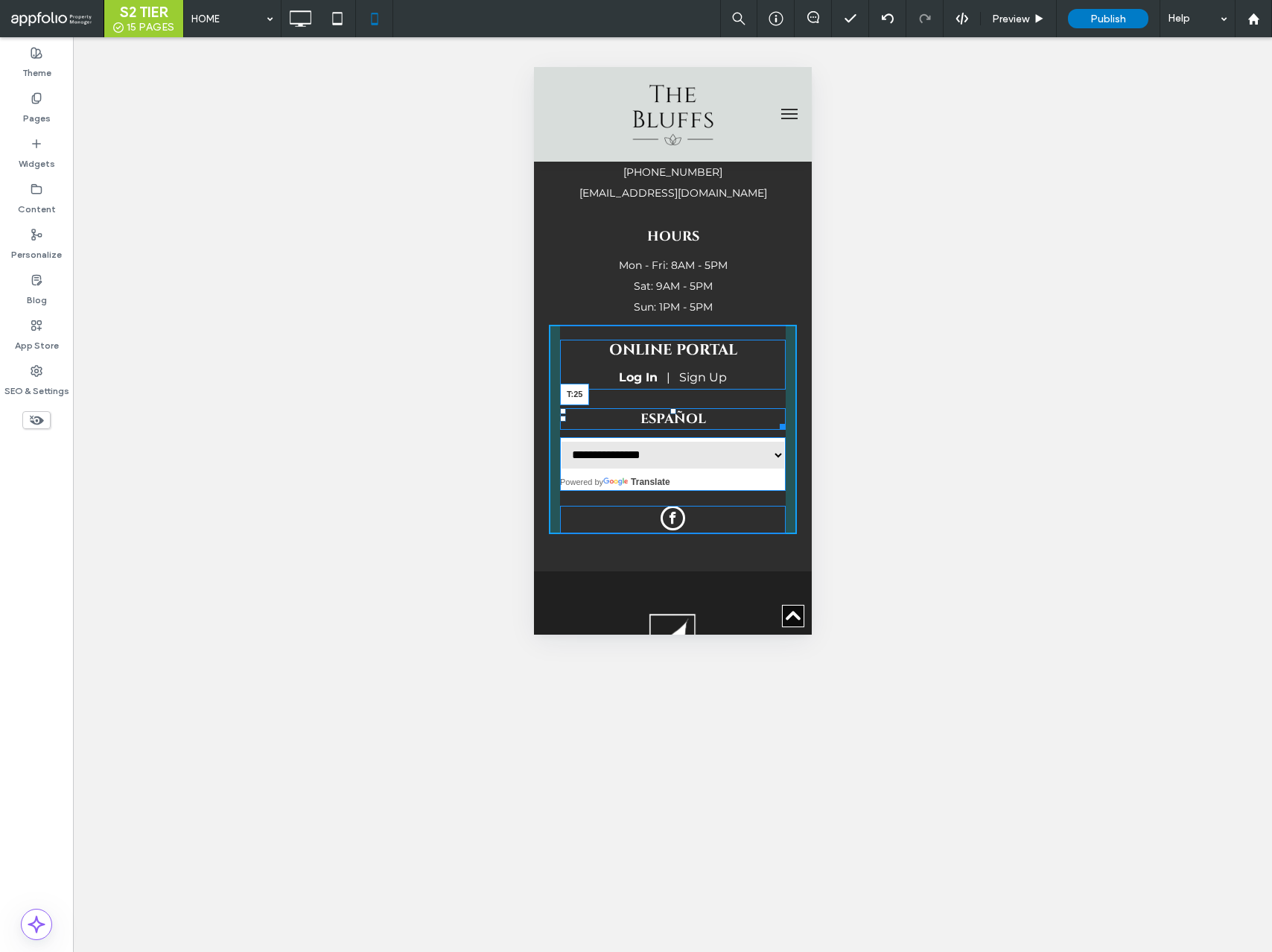
drag, startPoint x: 671, startPoint y: 268, endPoint x: 671, endPoint y: 281, distance: 13.0
click at [671, 409] on div at bounding box center [673, 411] width 6 height 6
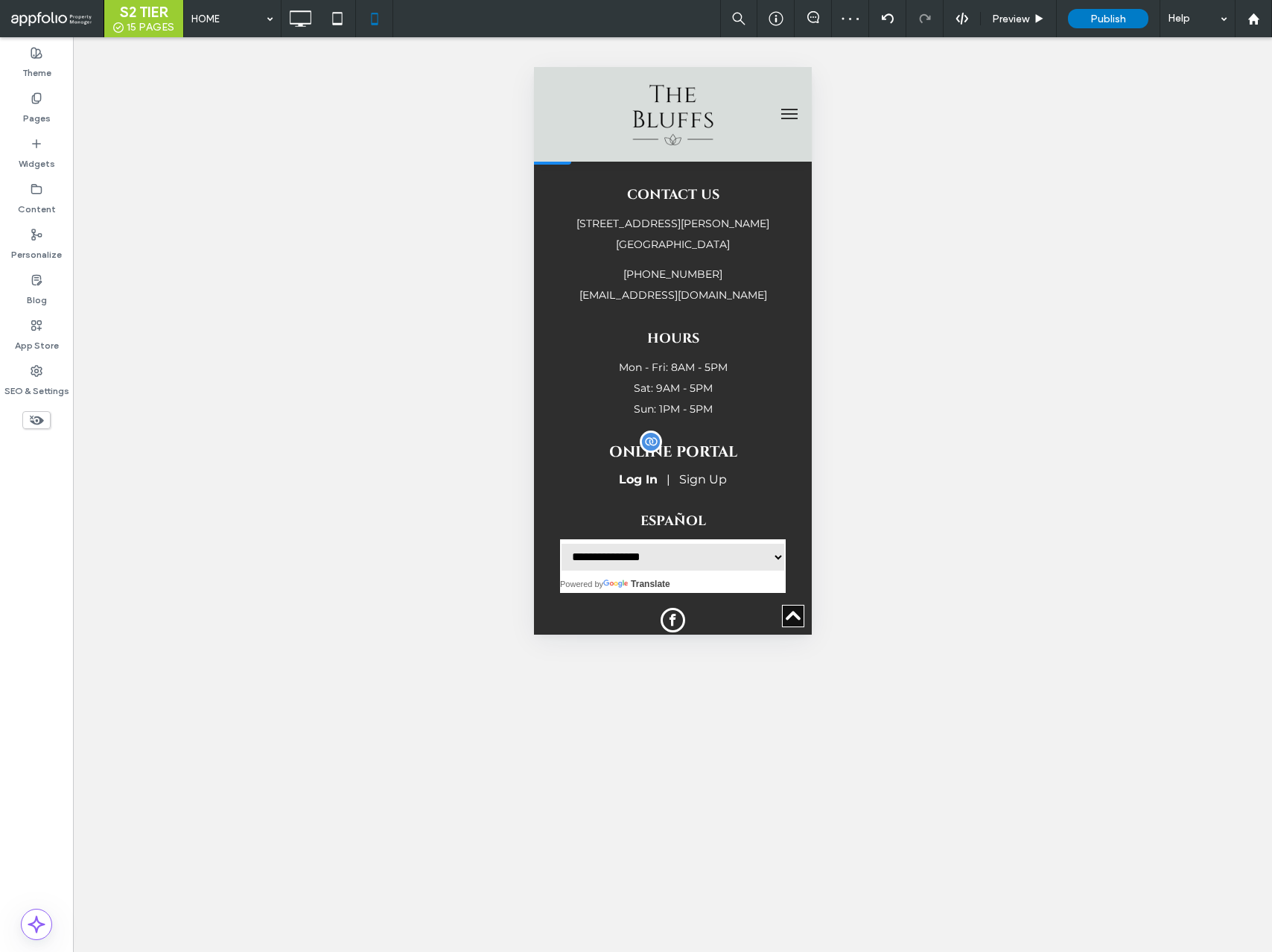
scroll to position [3637, 0]
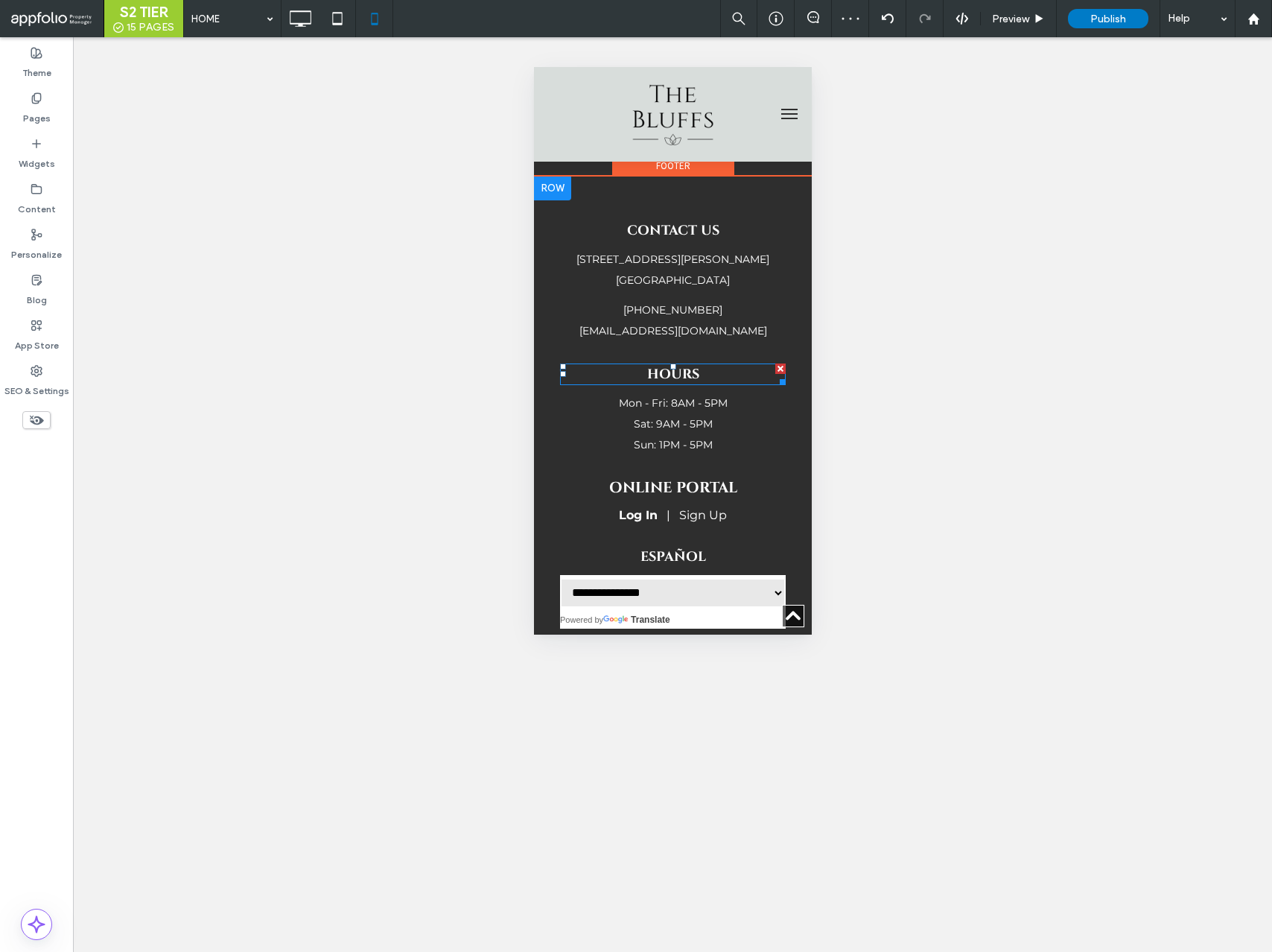
click at [690, 365] on strong "Hours" at bounding box center [673, 374] width 52 height 19
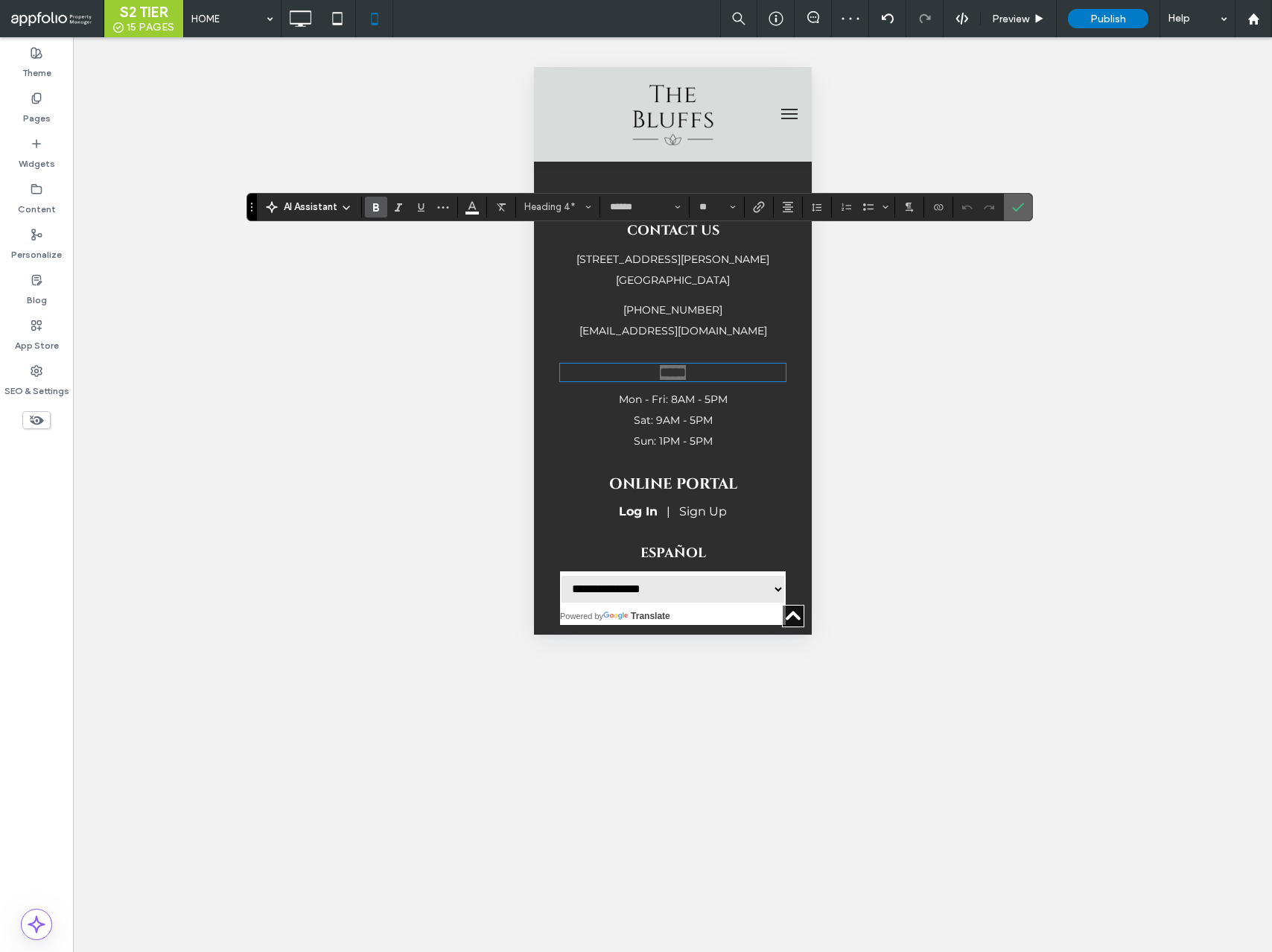
click at [1021, 209] on icon "Confirm" at bounding box center [1018, 207] width 12 height 12
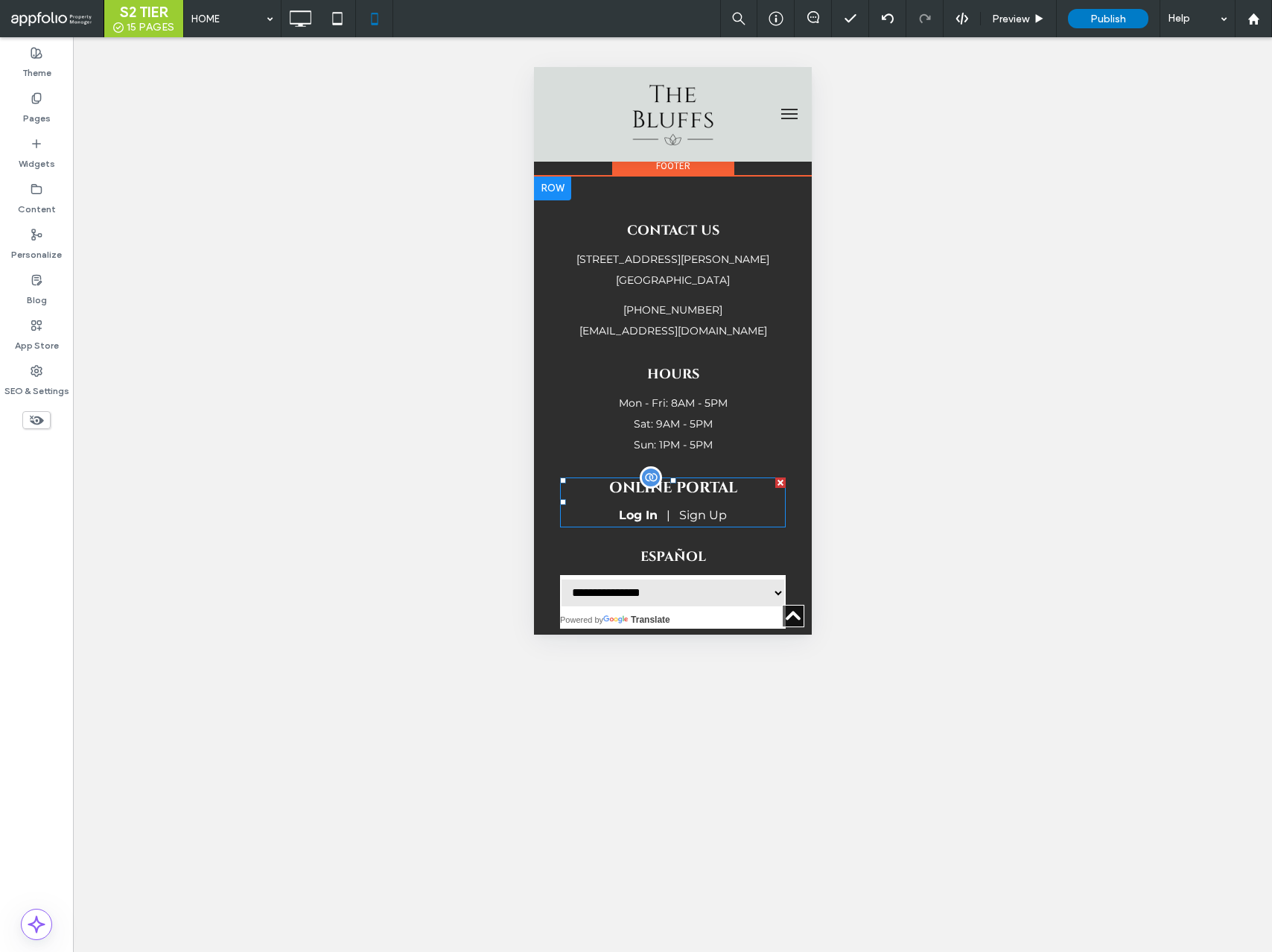
click at [699, 477] on span at bounding box center [672, 503] width 226 height 50
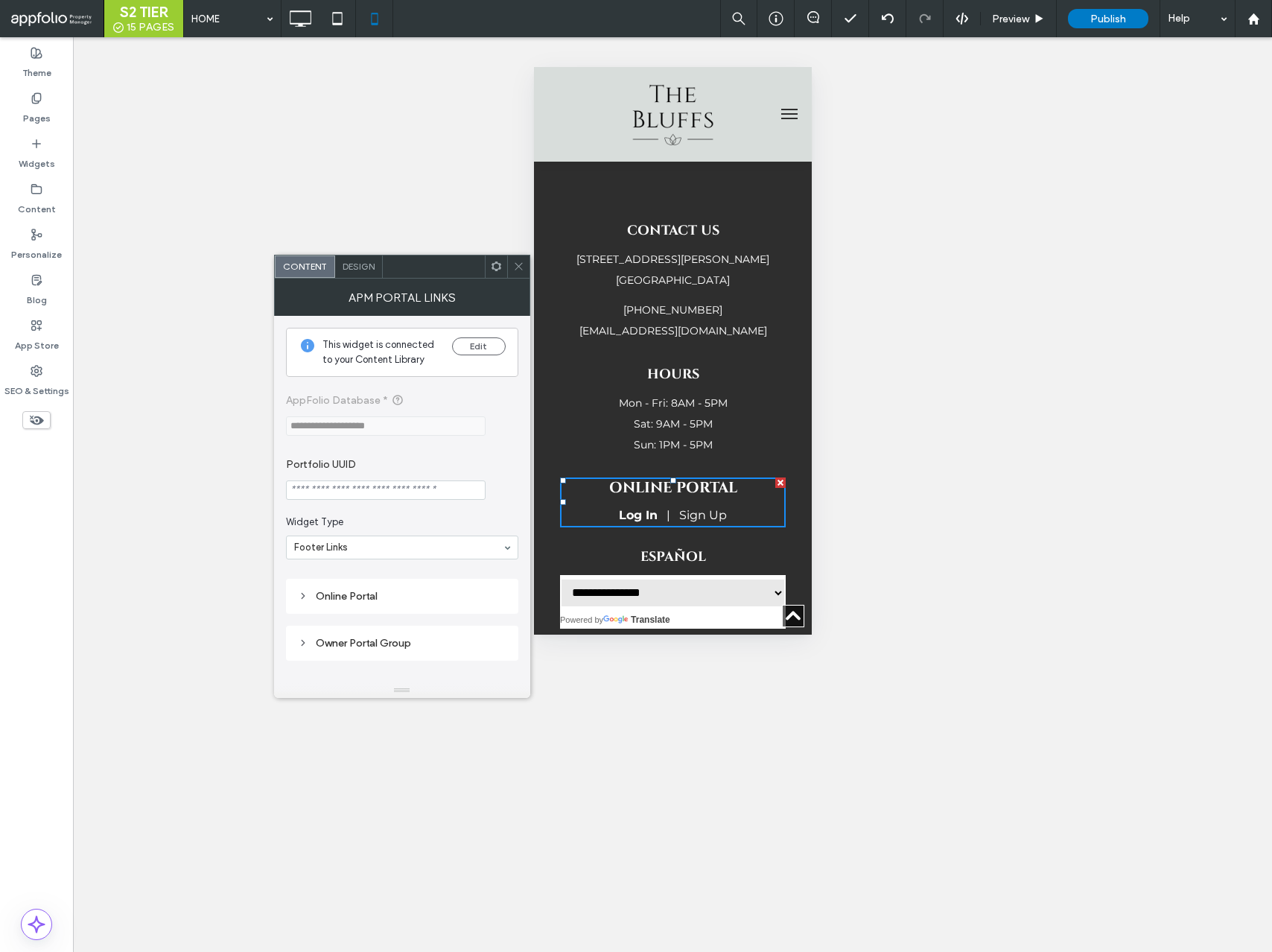
click at [361, 263] on span "Design" at bounding box center [358, 266] width 32 height 11
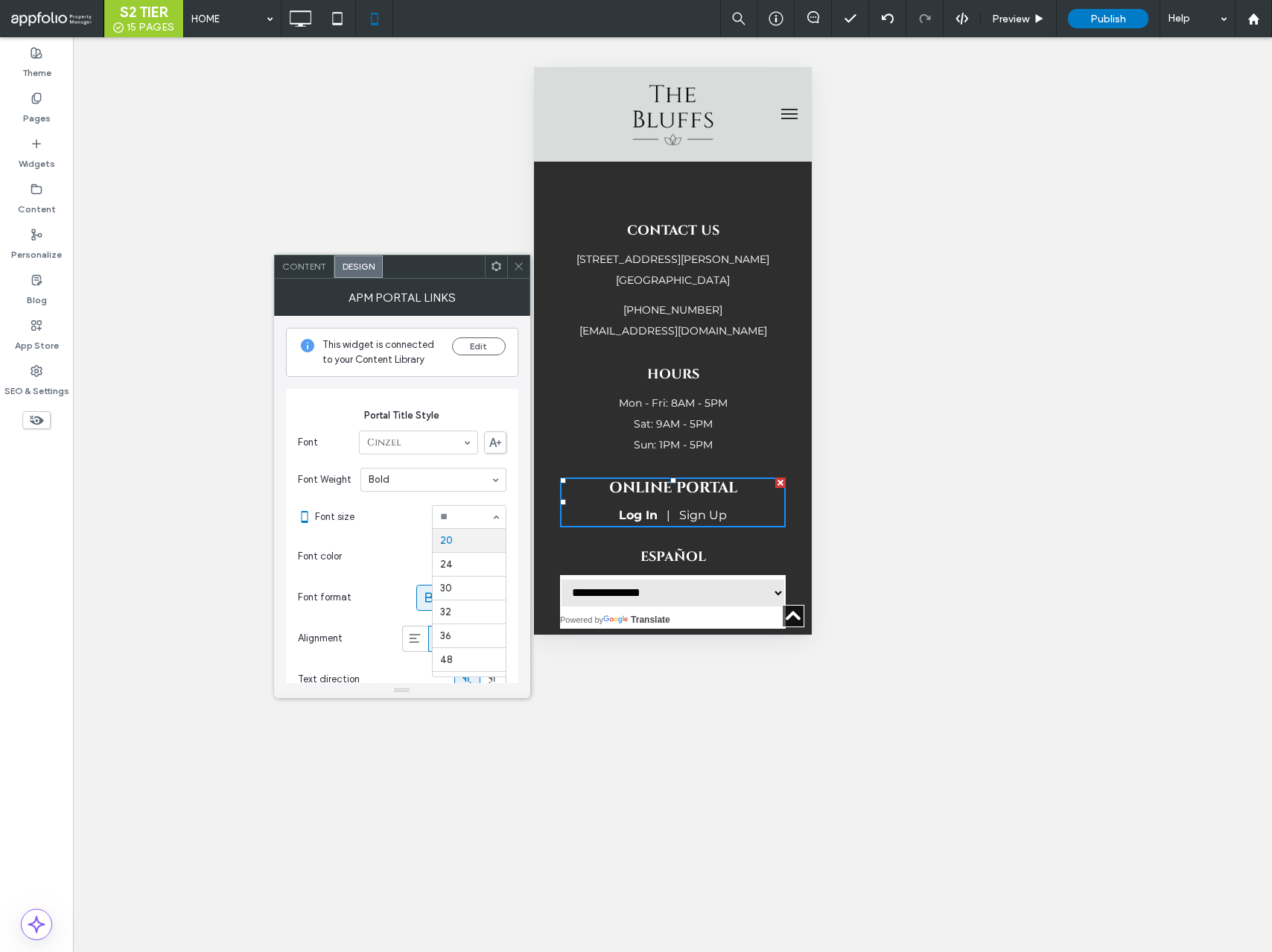
scroll to position [178, 0]
click at [517, 266] on icon at bounding box center [519, 266] width 11 height 11
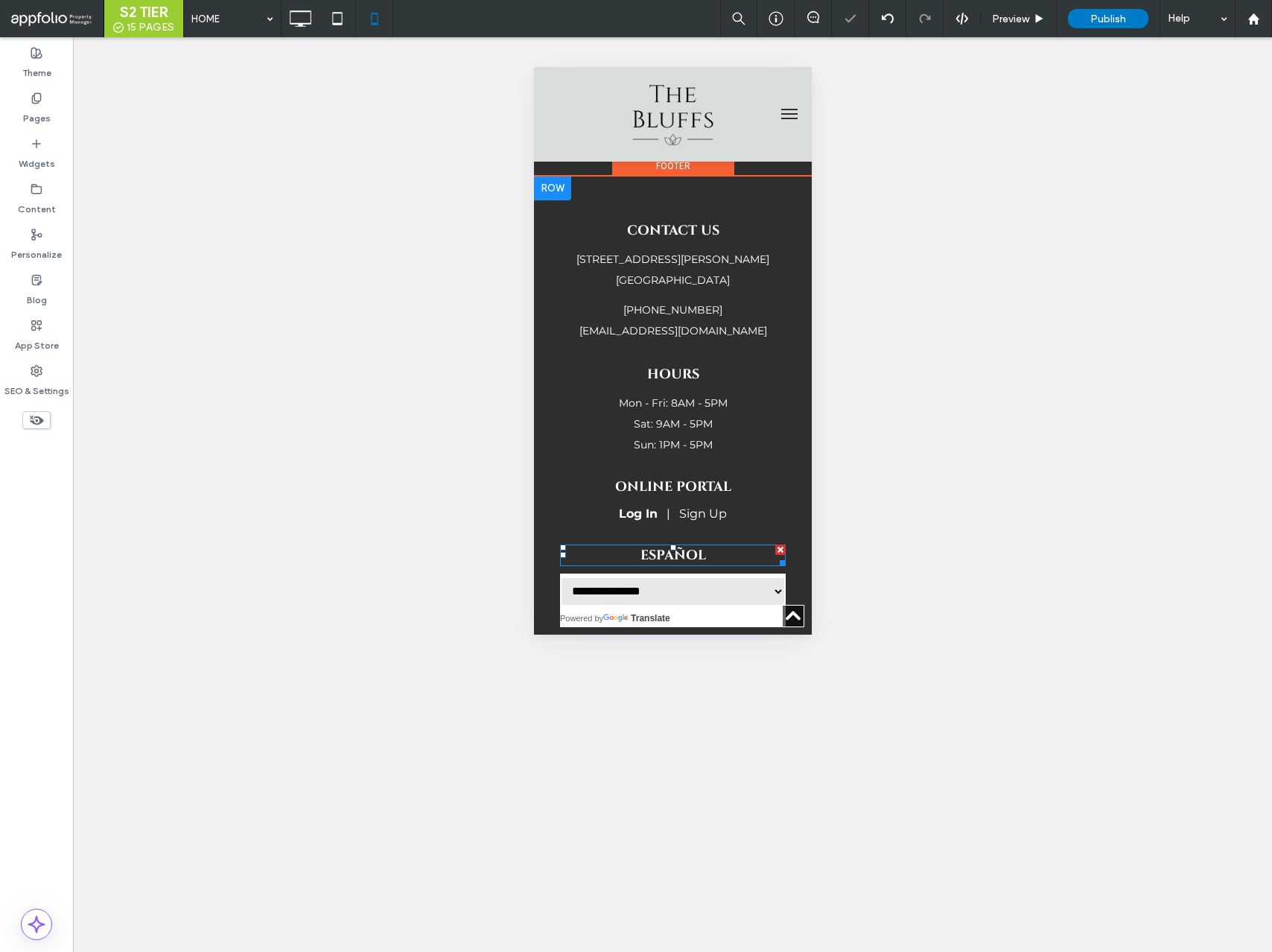
click at [660, 546] on strong "ESPAÑOL" at bounding box center [673, 556] width 65 height 19
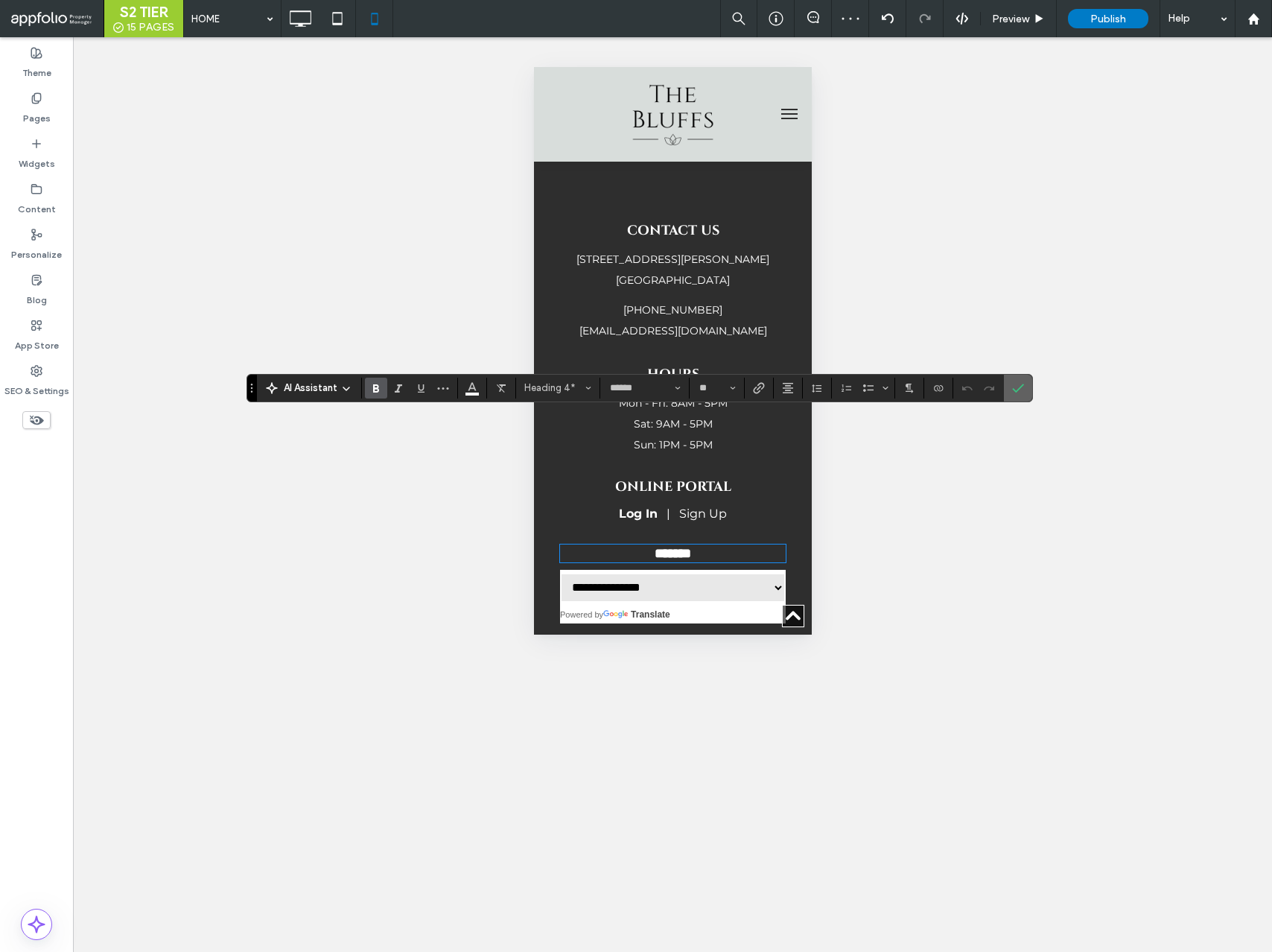
click at [1017, 386] on icon "Confirm" at bounding box center [1018, 388] width 12 height 12
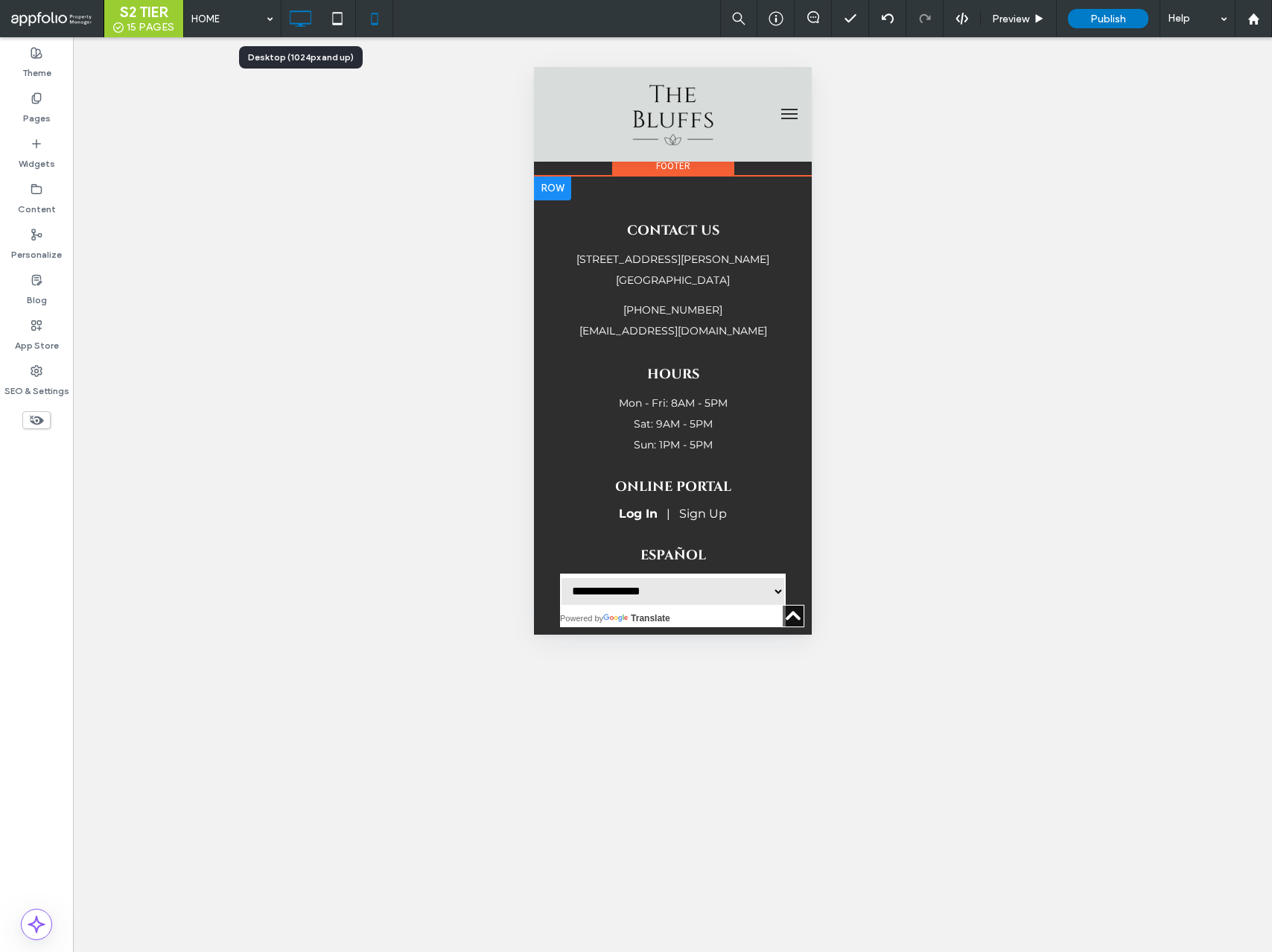
click at [300, 25] on use at bounding box center [300, 19] width 21 height 17
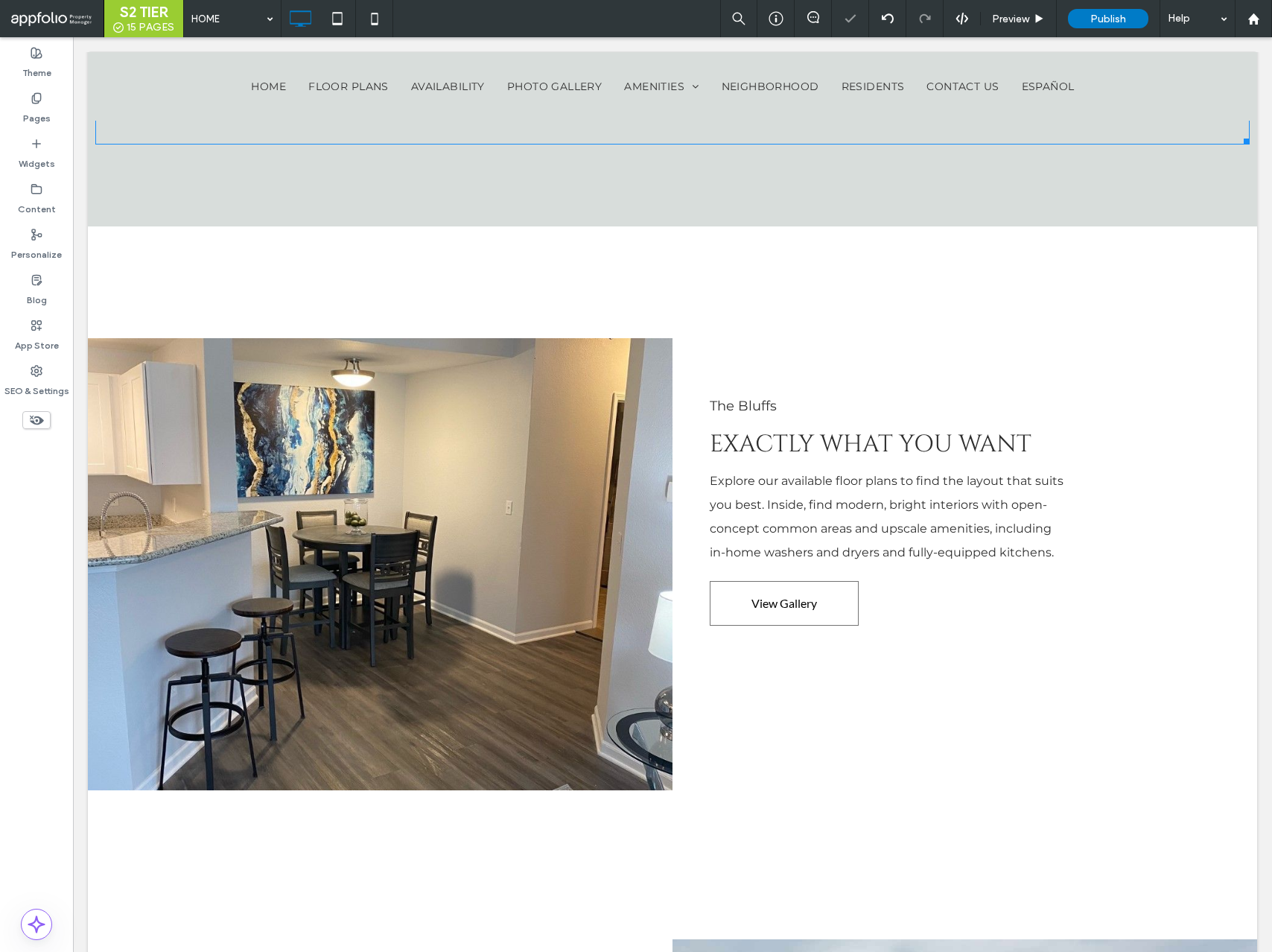
select select "Language Translate Widget"
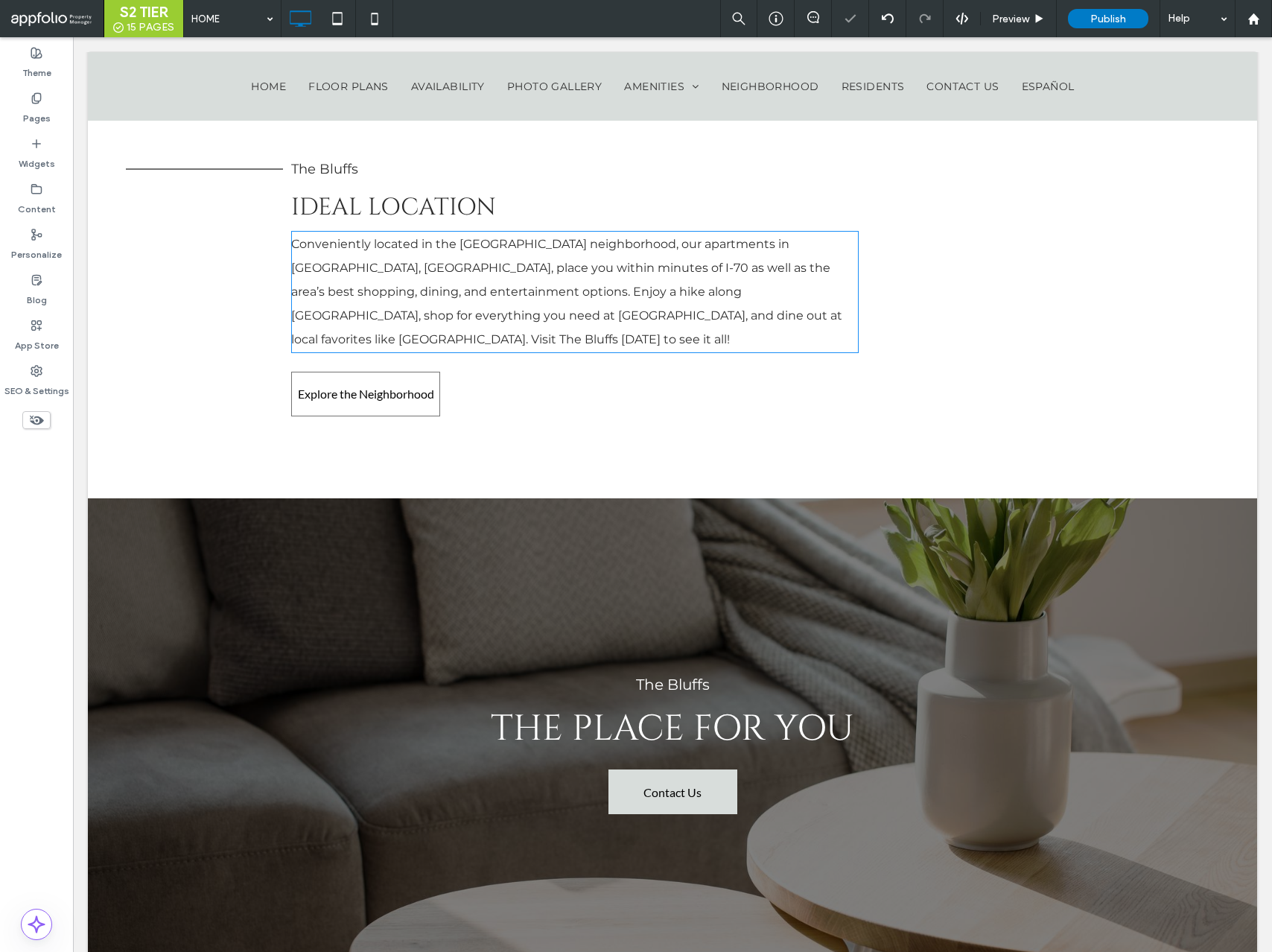
scroll to position [4431, 0]
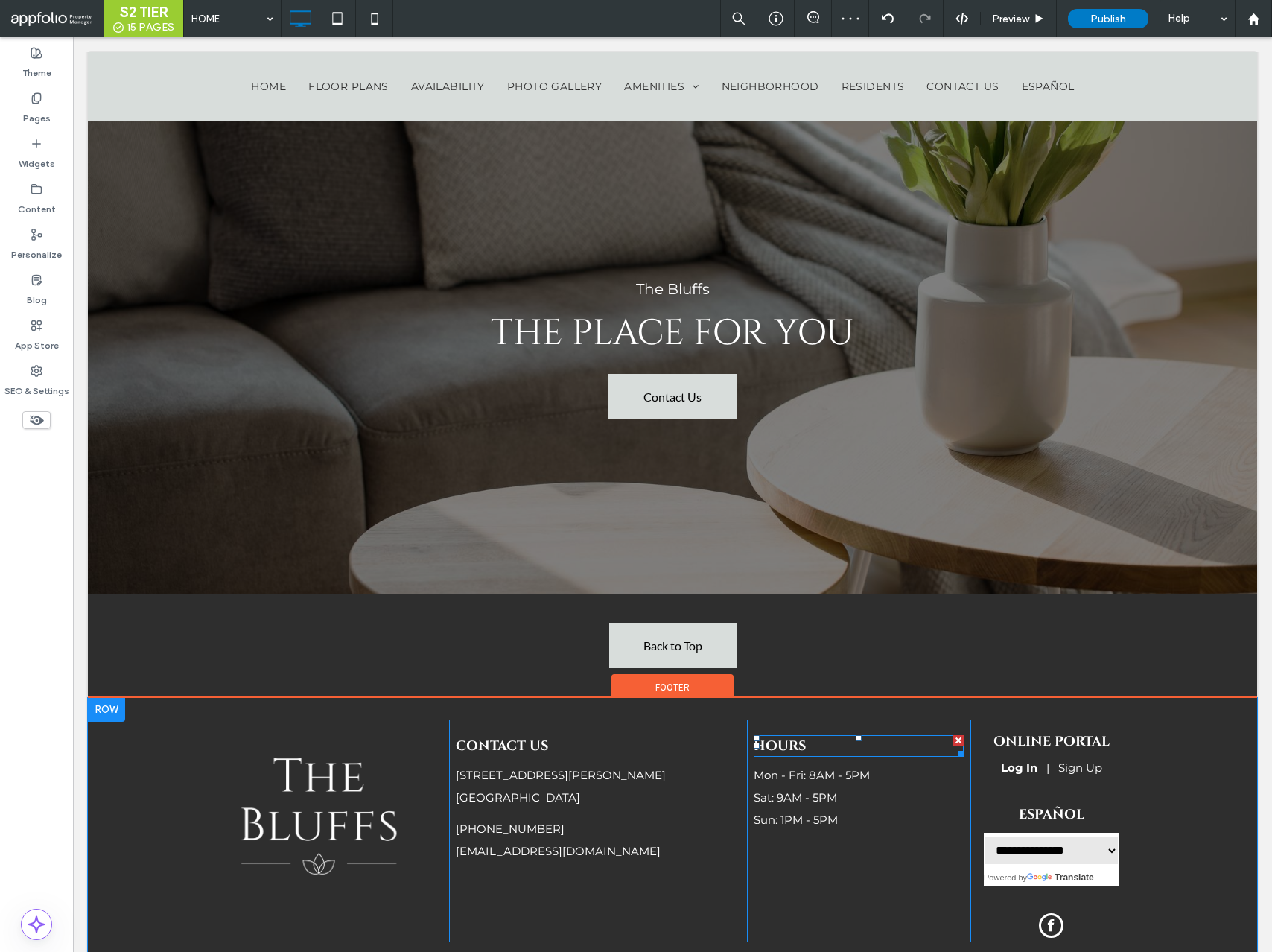
click at [787, 737] on strong "Hours" at bounding box center [780, 746] width 52 height 19
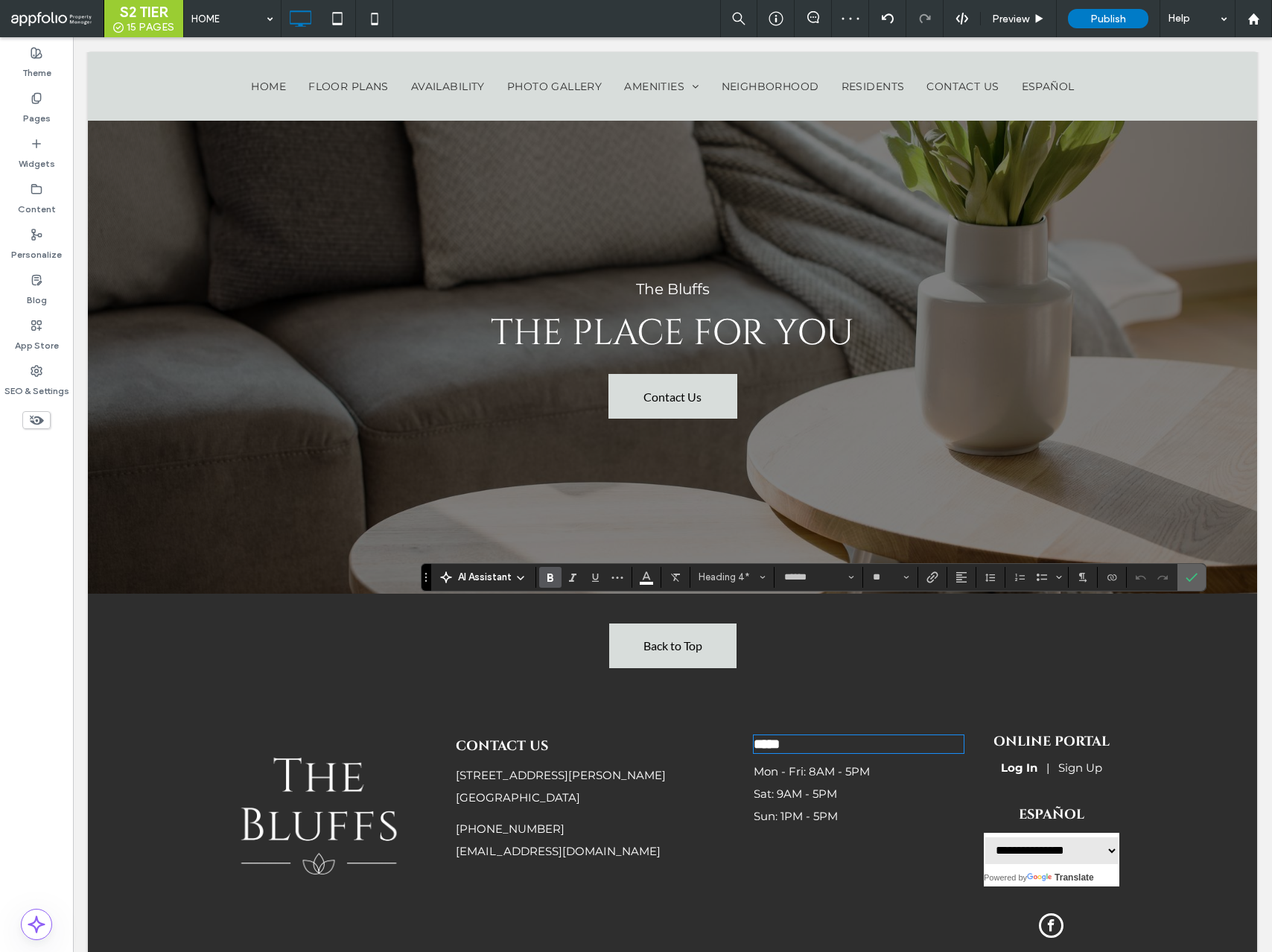
click at [1186, 582] on label "Confirm" at bounding box center [1192, 577] width 22 height 27
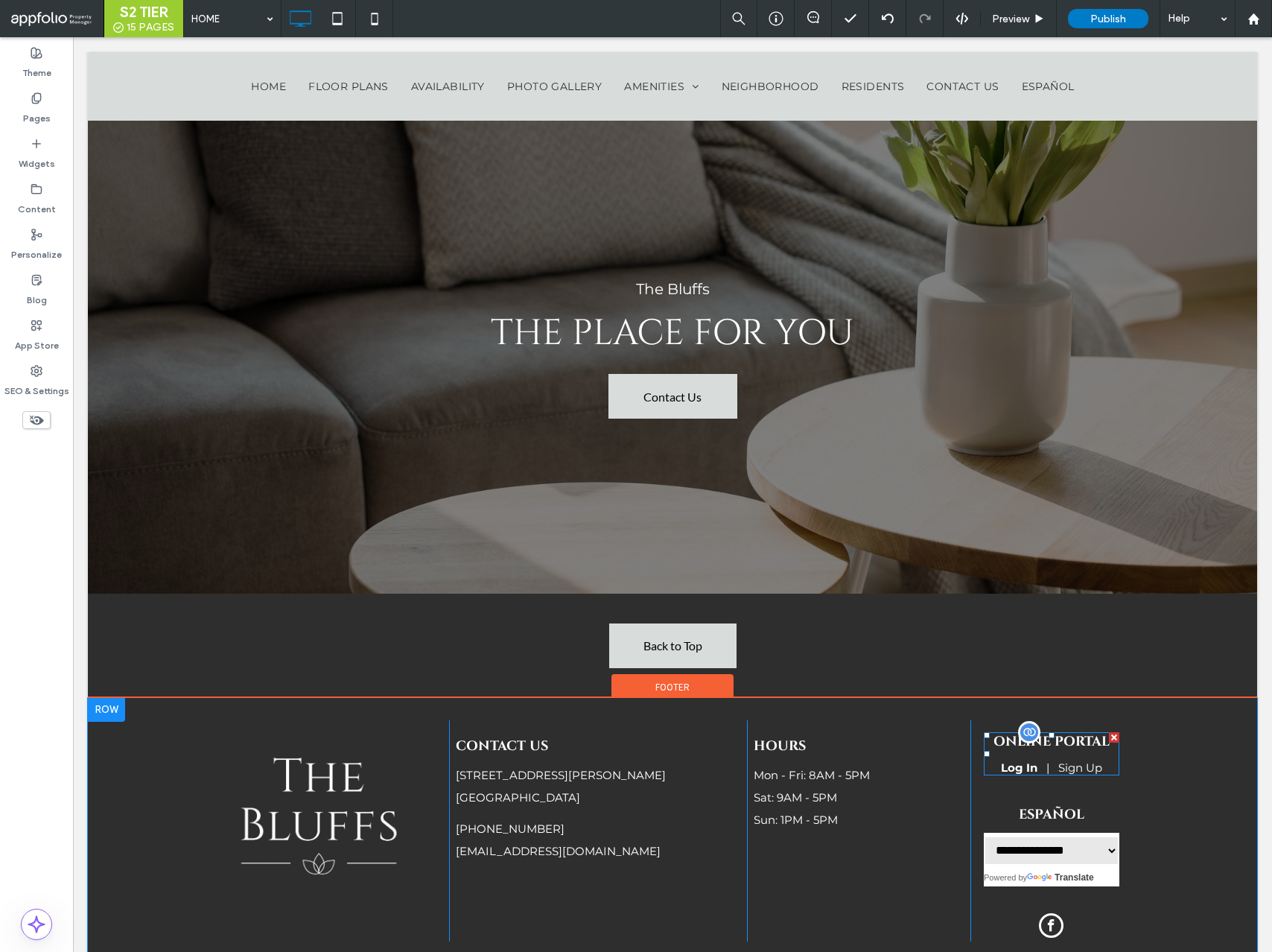
click at [1082, 732] on span at bounding box center [1052, 754] width 136 height 43
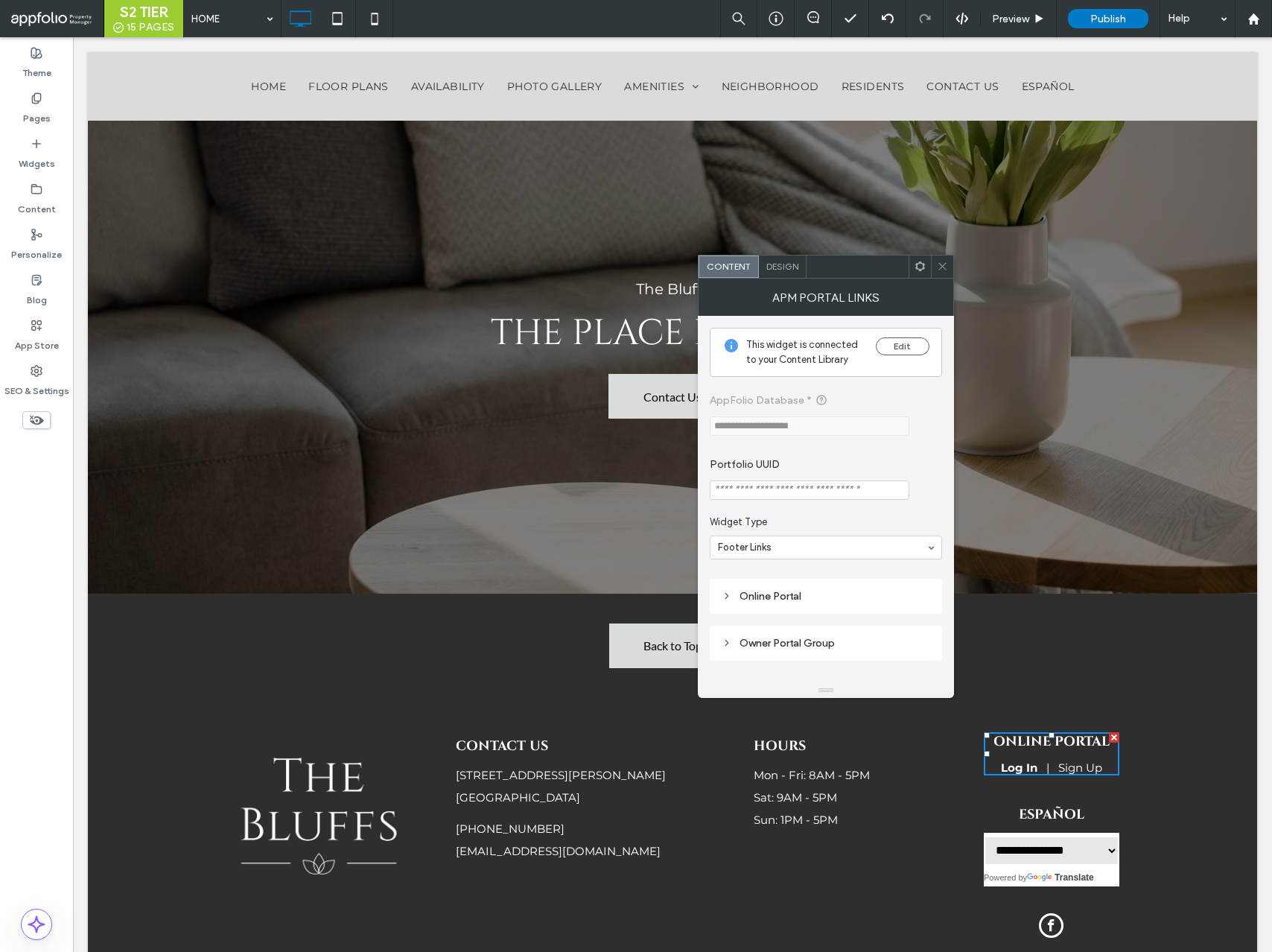
click at [783, 267] on span "Design" at bounding box center [783, 266] width 32 height 11
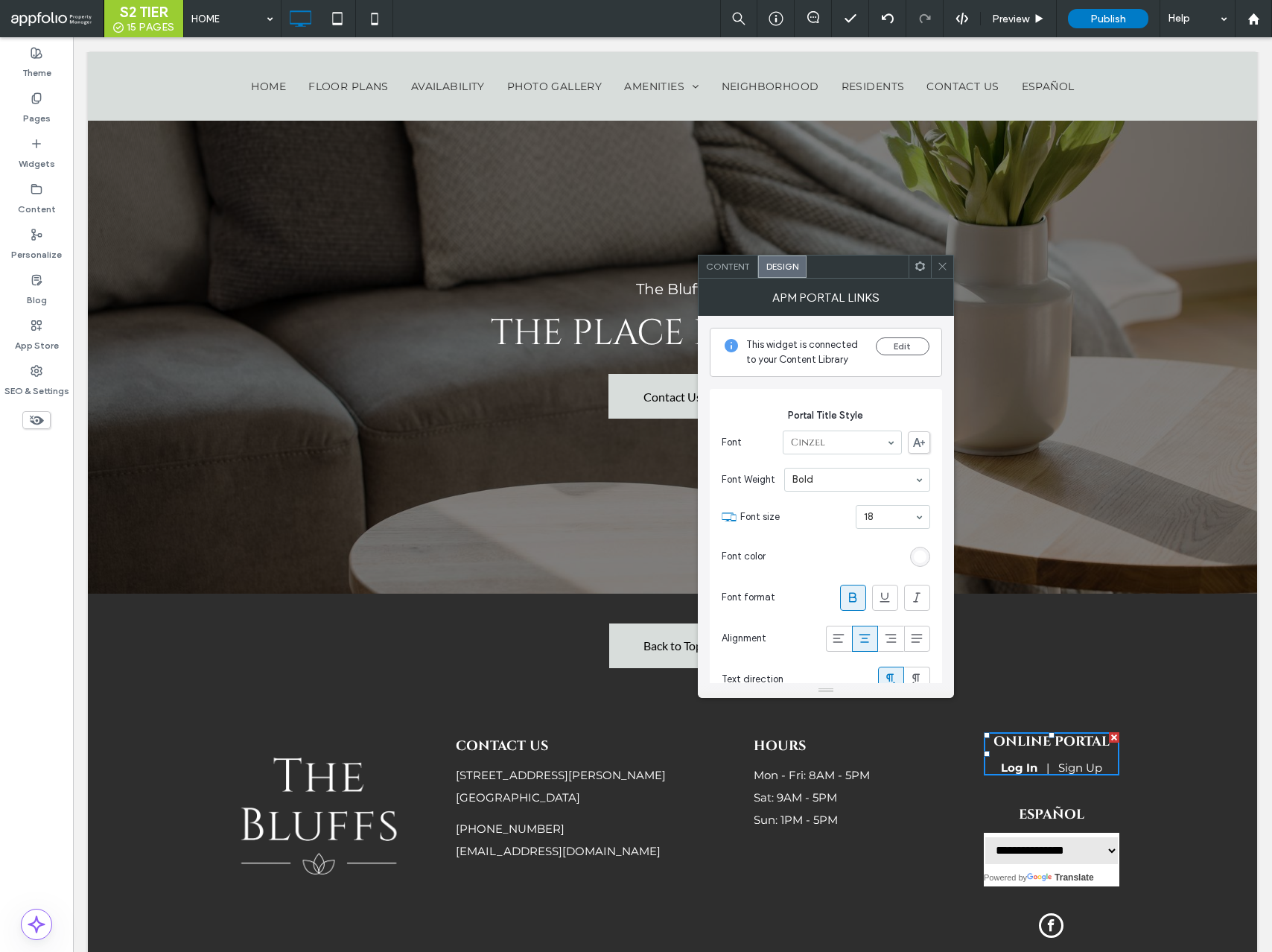
scroll to position [38, 0]
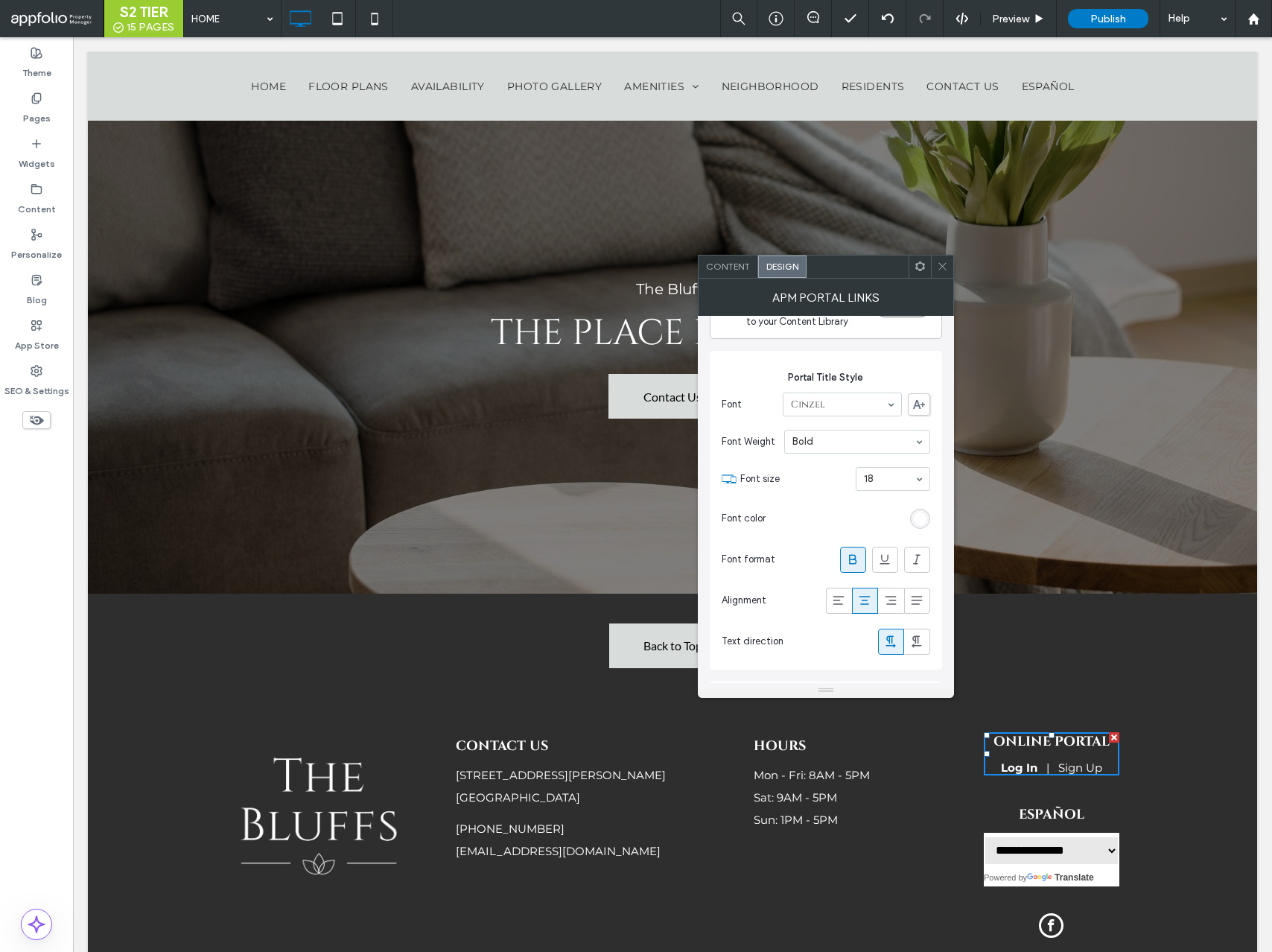
click at [944, 267] on icon at bounding box center [943, 266] width 11 height 11
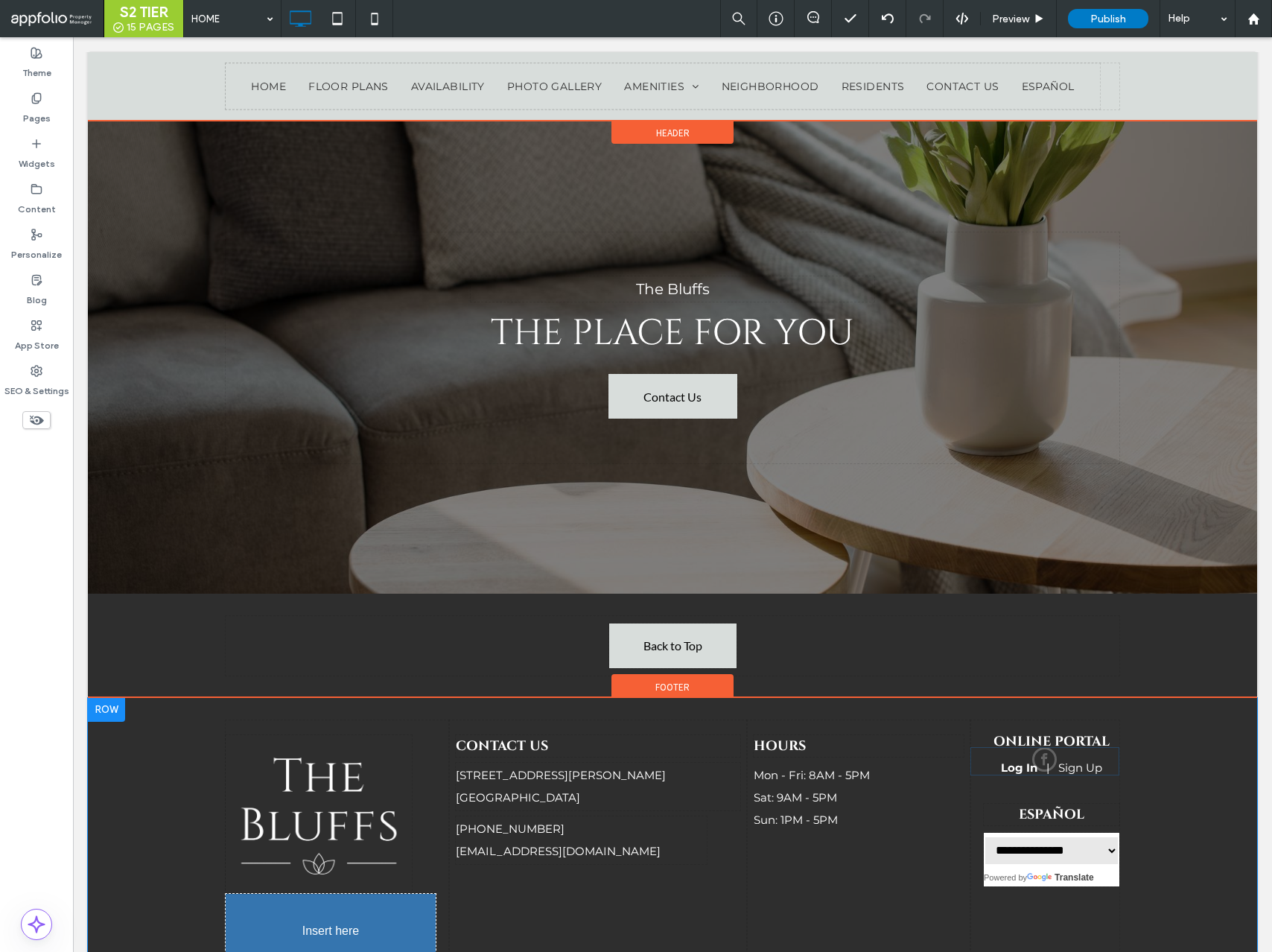
drag, startPoint x: 1051, startPoint y: 791, endPoint x: 339, endPoint y: 774, distance: 712.2
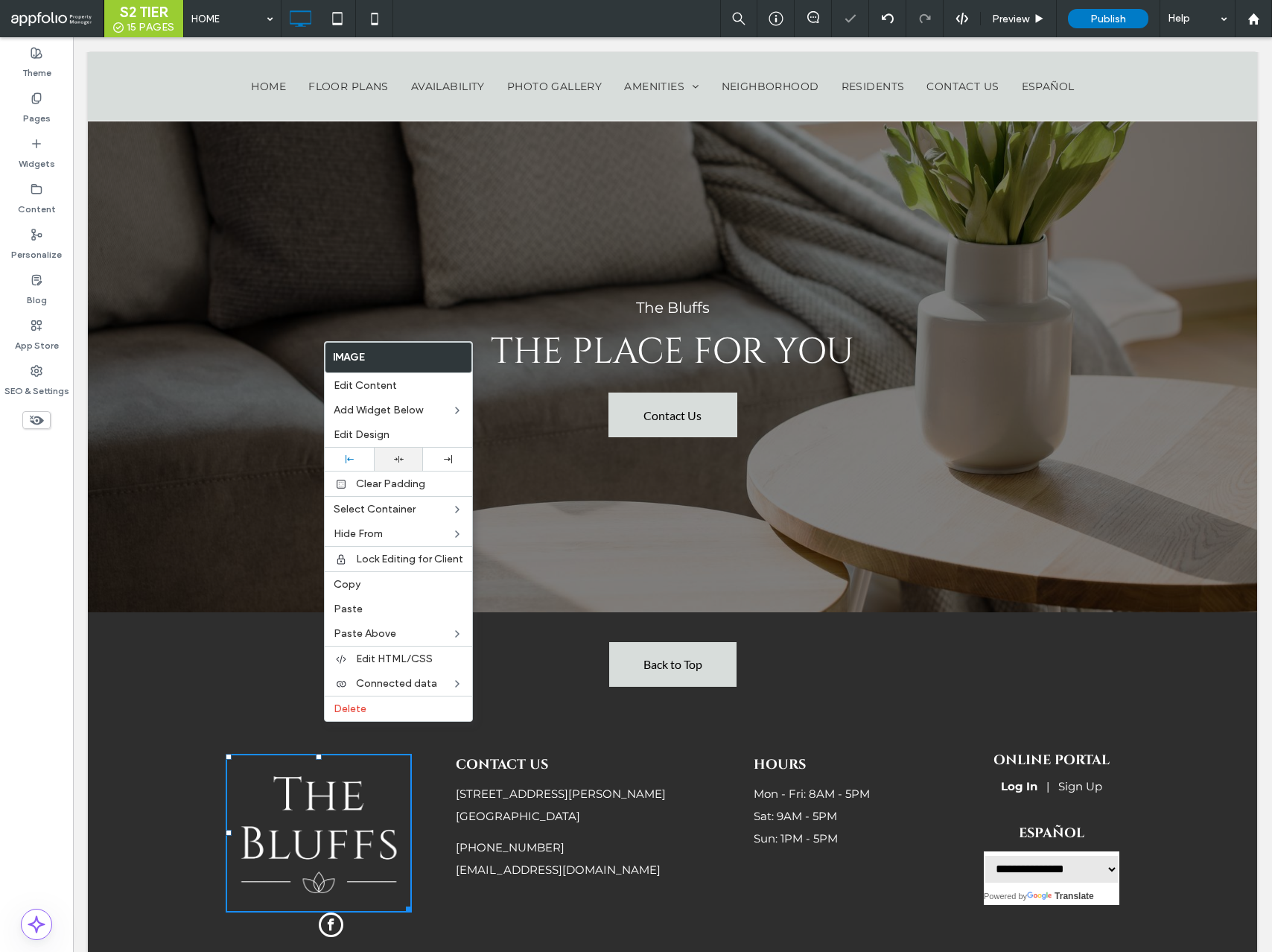
click at [391, 462] on div at bounding box center [398, 459] width 34 height 9
click at [286, 635] on div "Back to Top Click To Paste" at bounding box center [673, 664] width 894 height 60
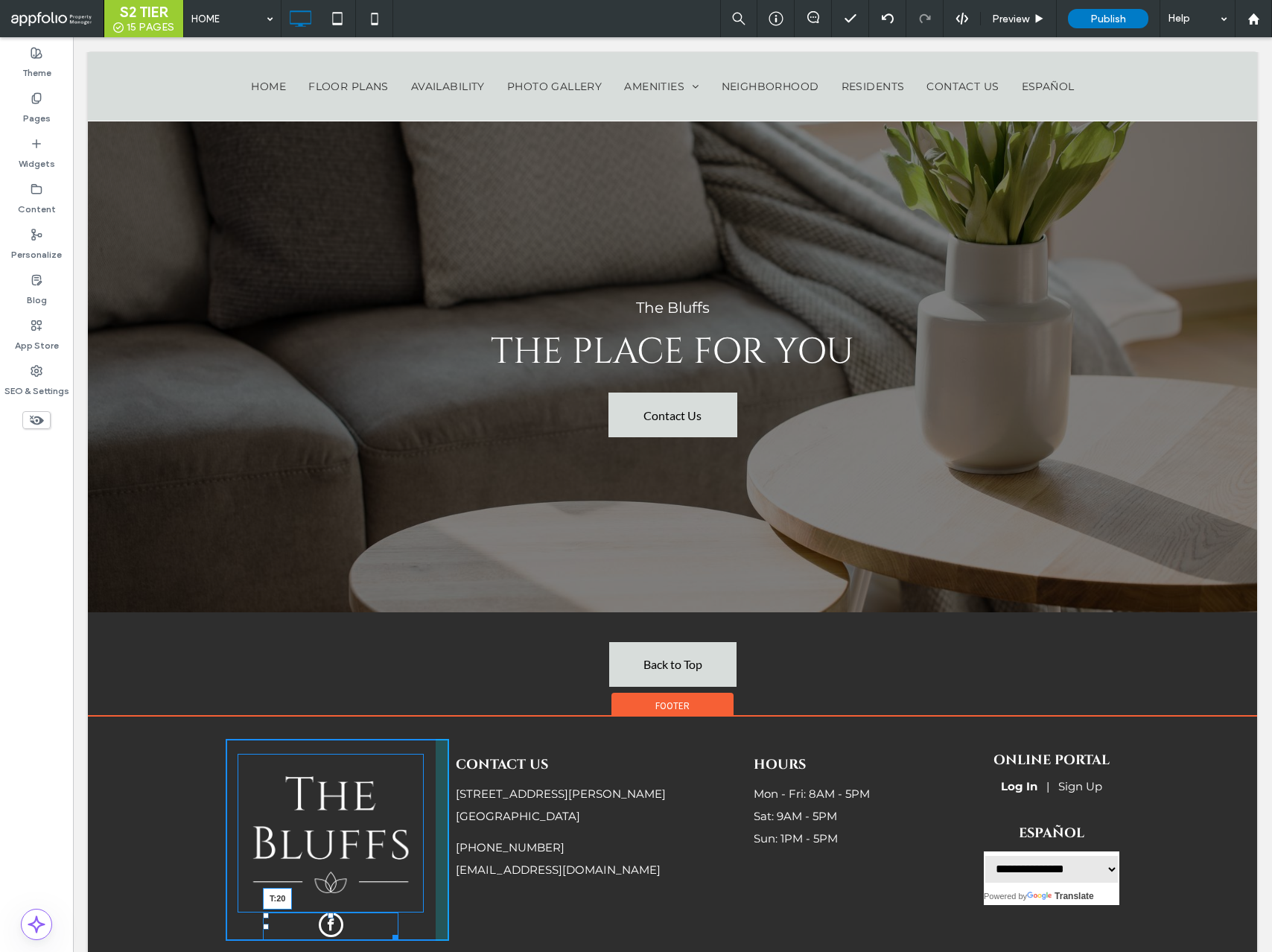
drag, startPoint x: 330, startPoint y: 783, endPoint x: 330, endPoint y: 798, distance: 15.0
click at [330, 913] on div at bounding box center [330, 916] width 6 height 6
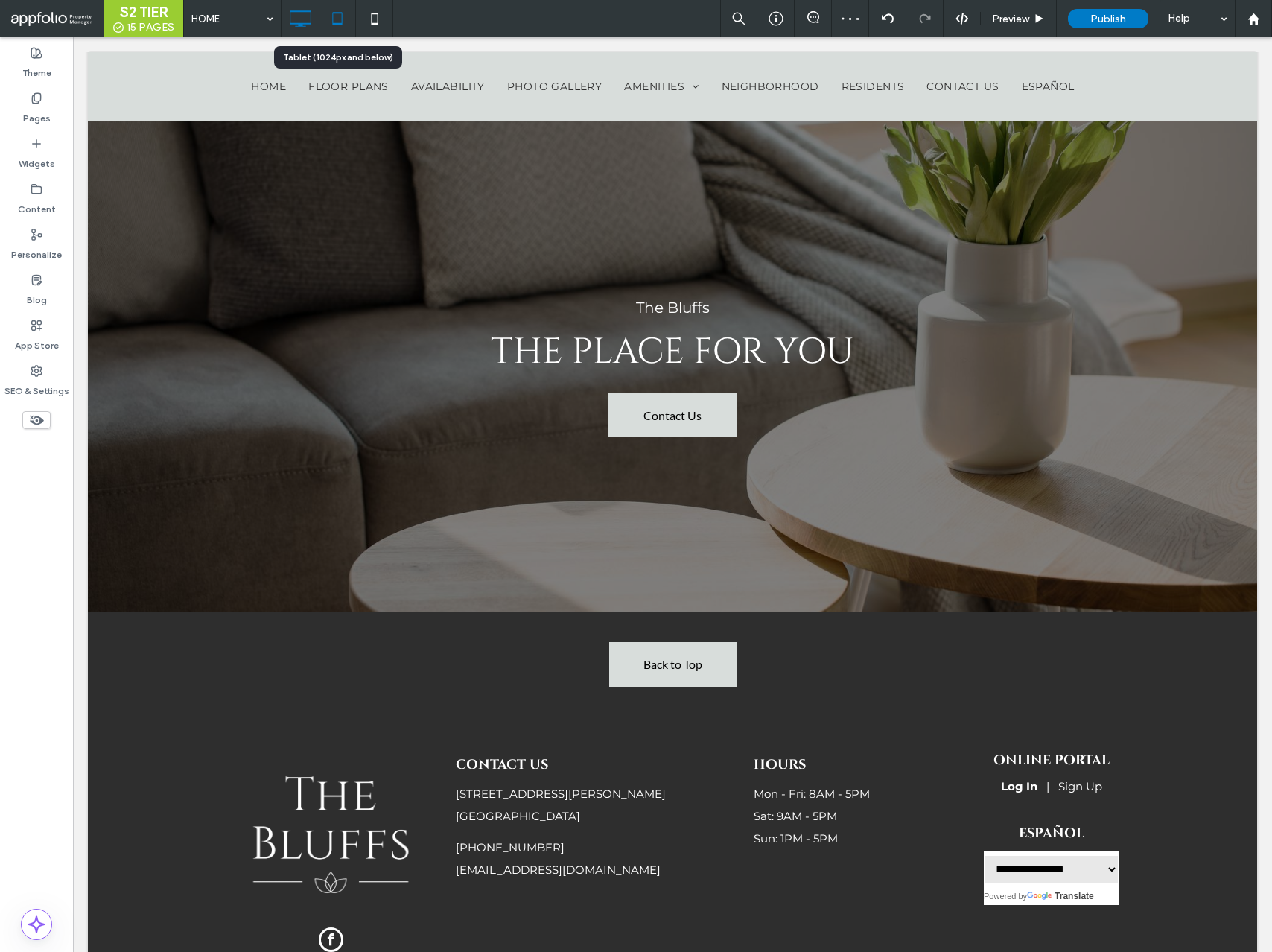
click at [343, 28] on icon at bounding box center [338, 19] width 30 height 30
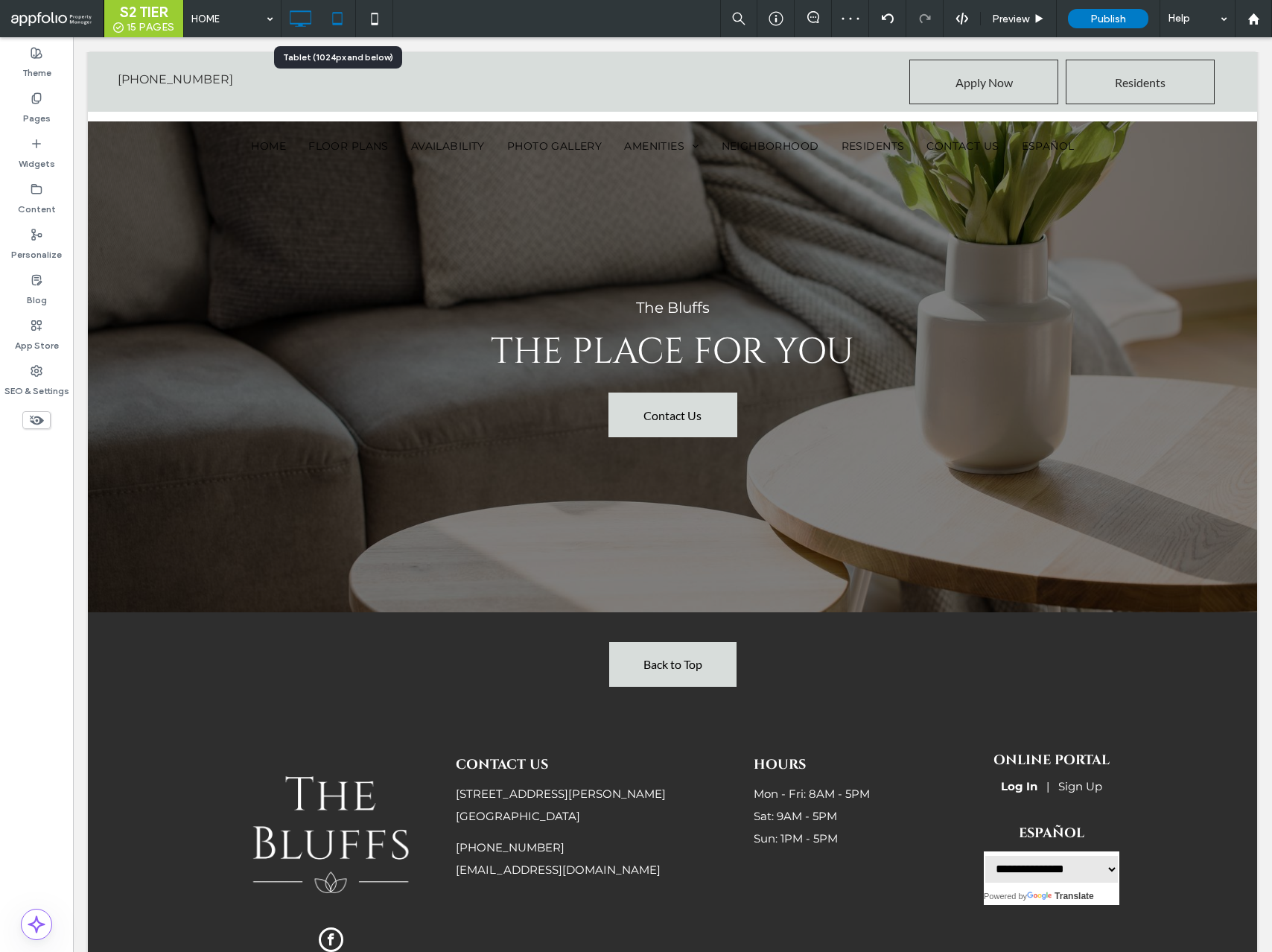
scroll to position [4322, 0]
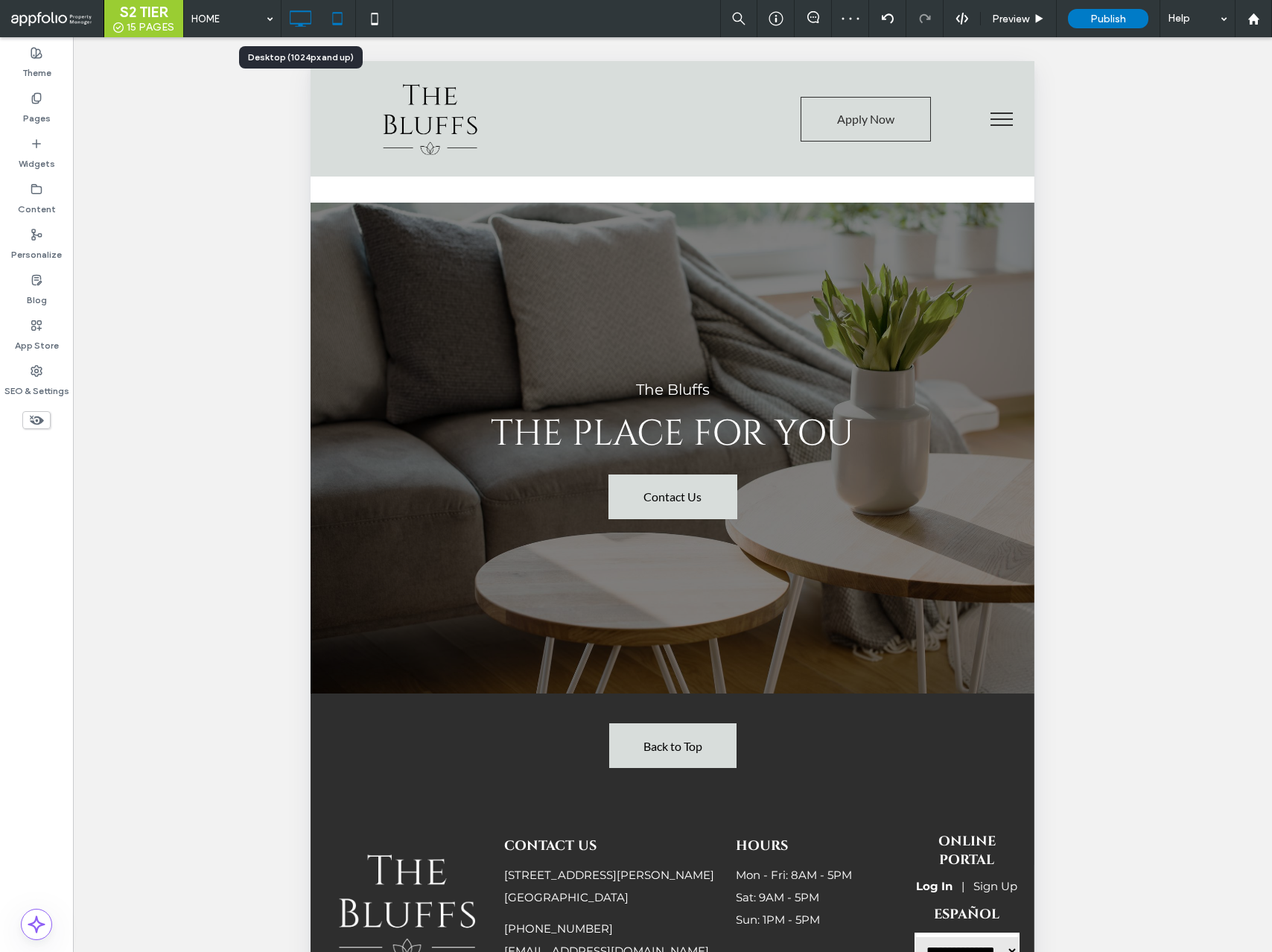
click at [297, 21] on icon at bounding box center [301, 19] width 30 height 30
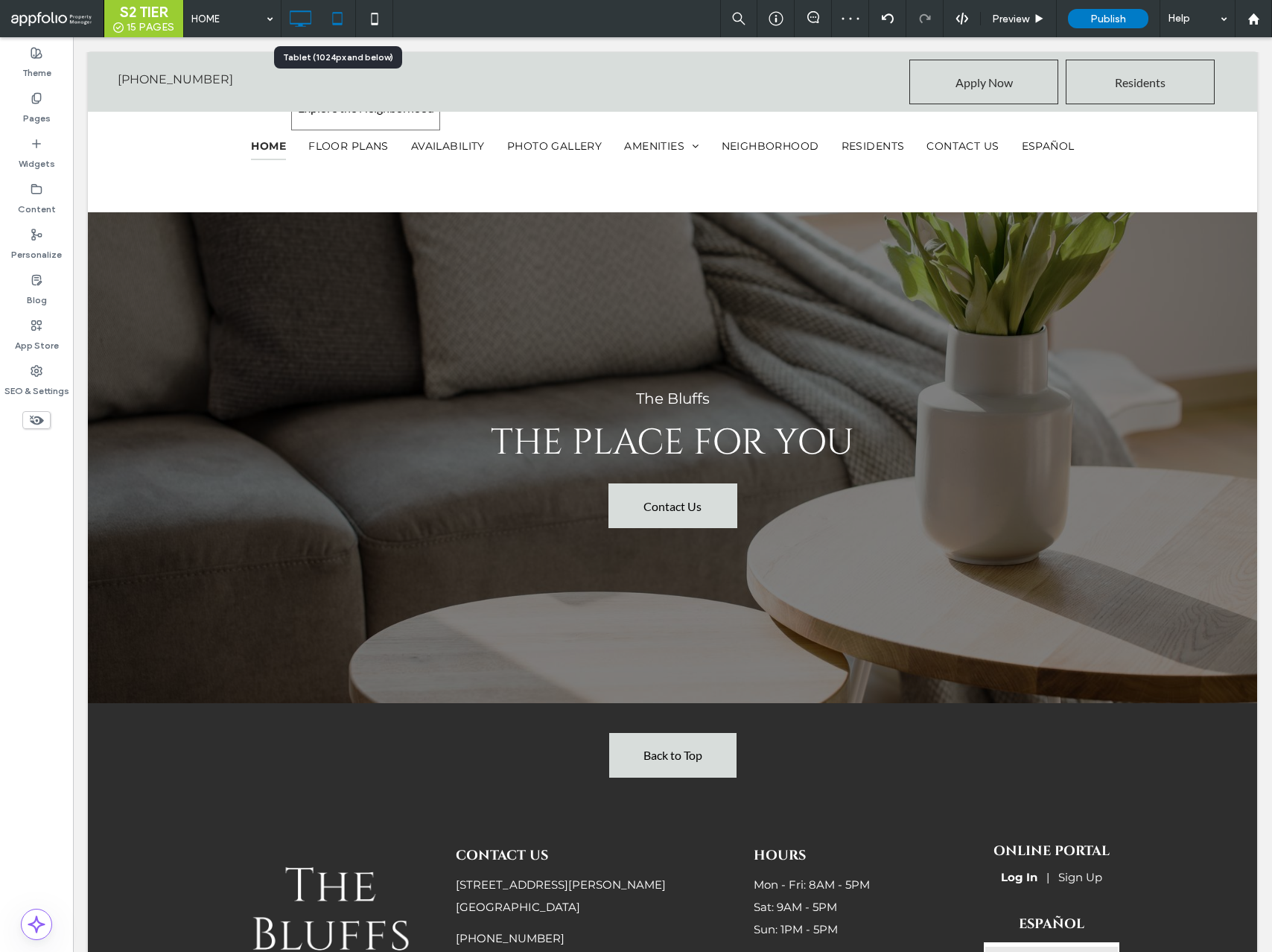
click at [340, 20] on icon at bounding box center [338, 19] width 30 height 30
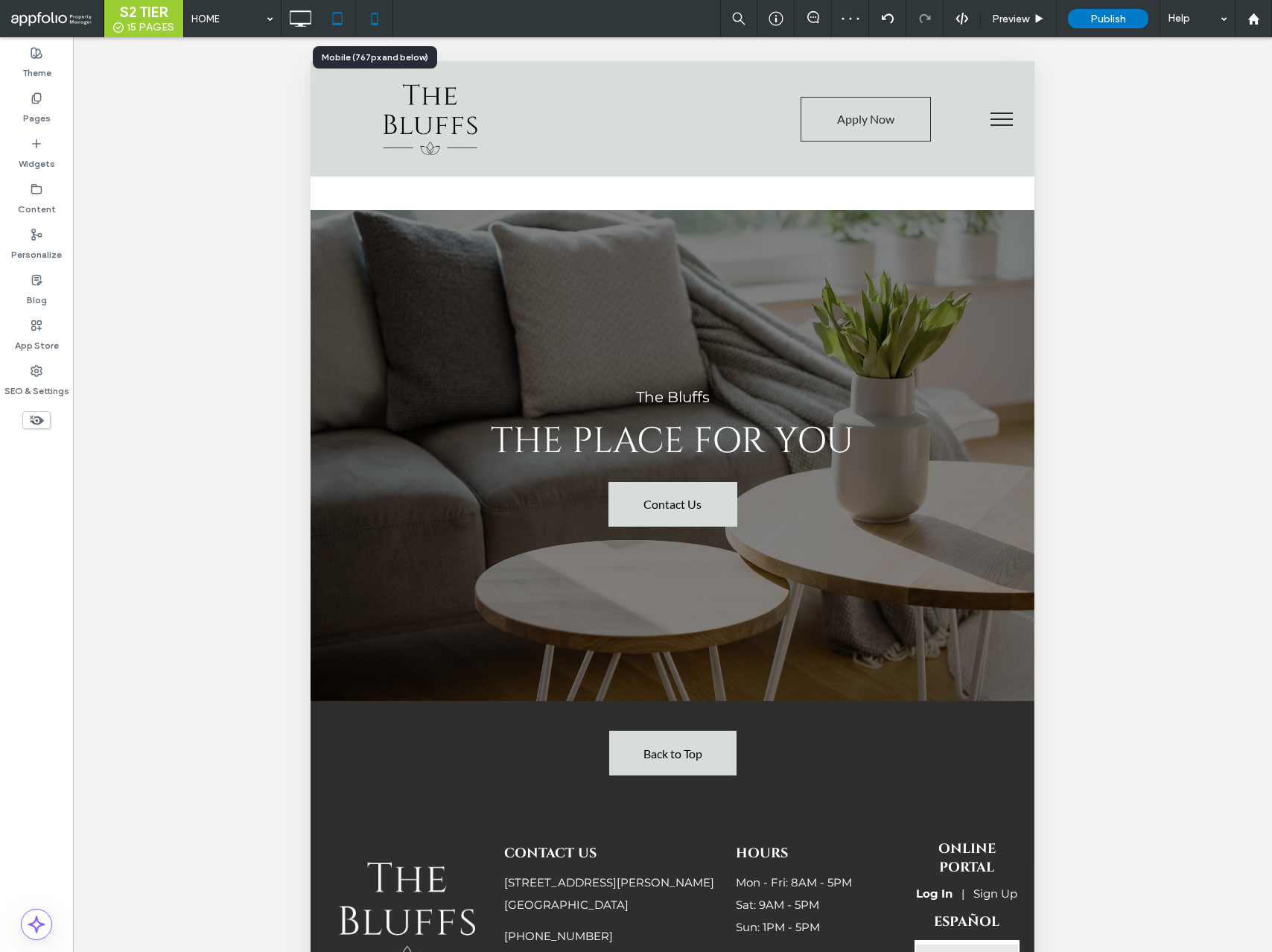
click at [381, 20] on icon at bounding box center [375, 19] width 30 height 30
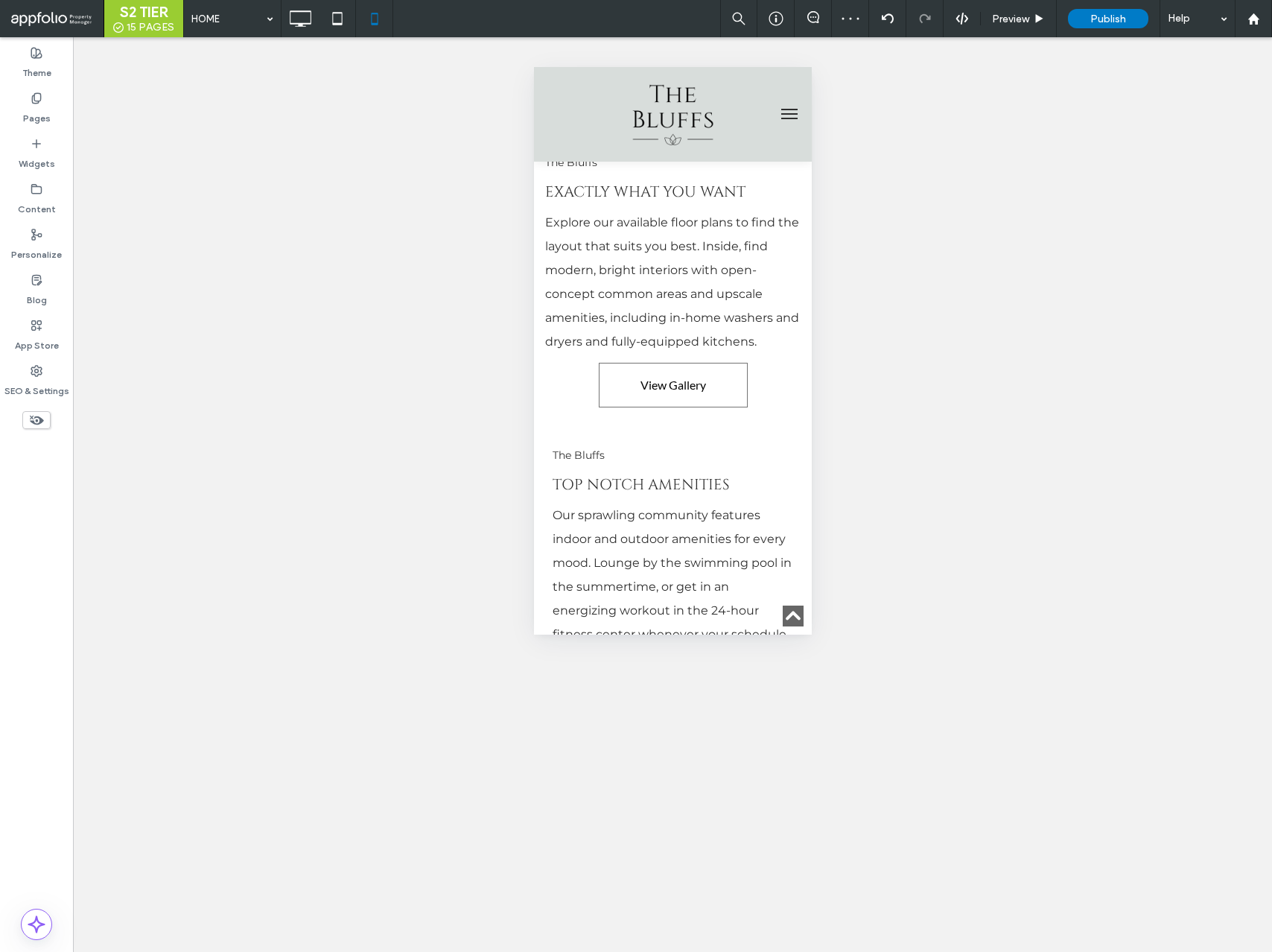
select select "Language Translate Widget"
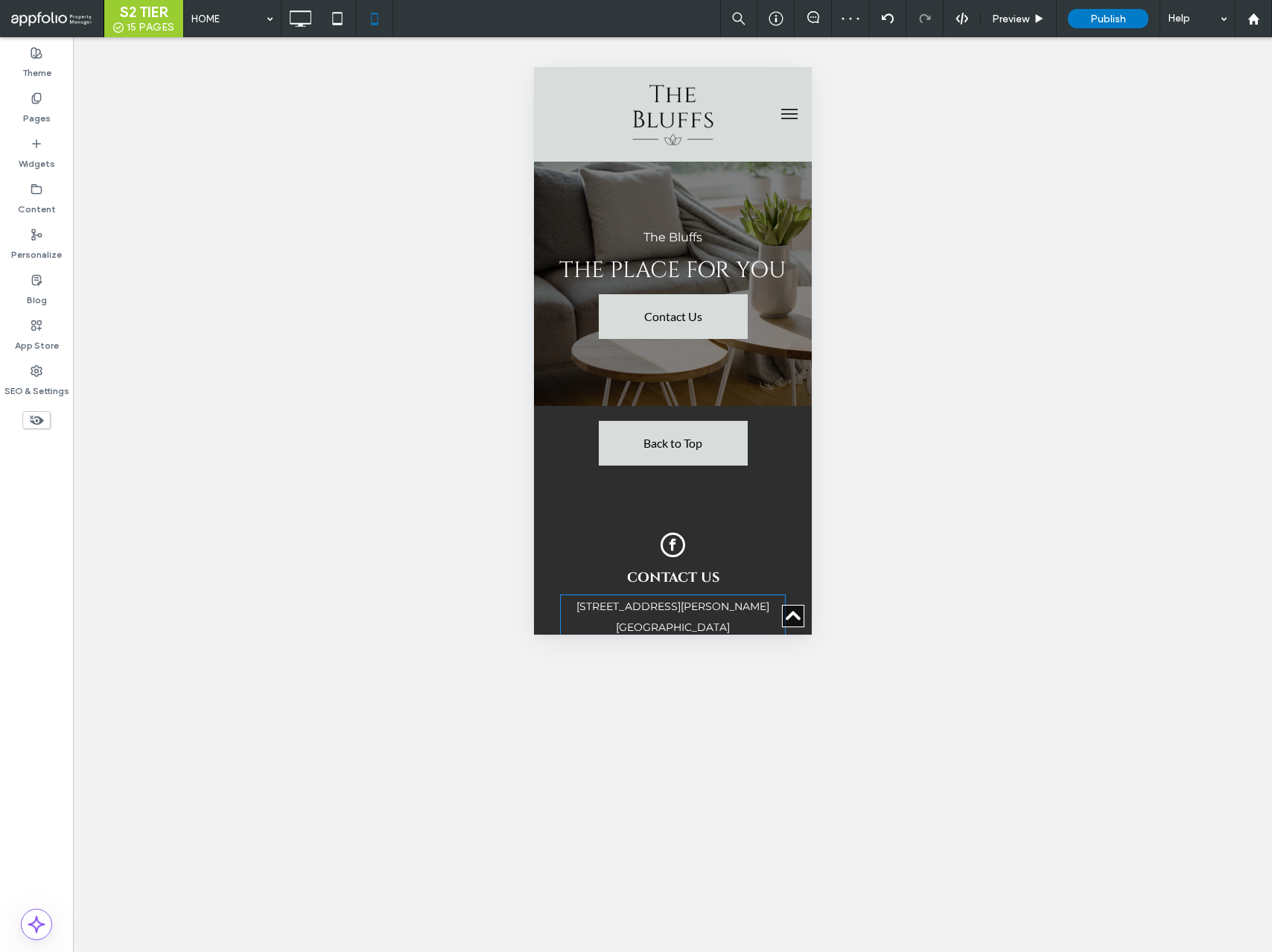
scroll to position [3342, 0]
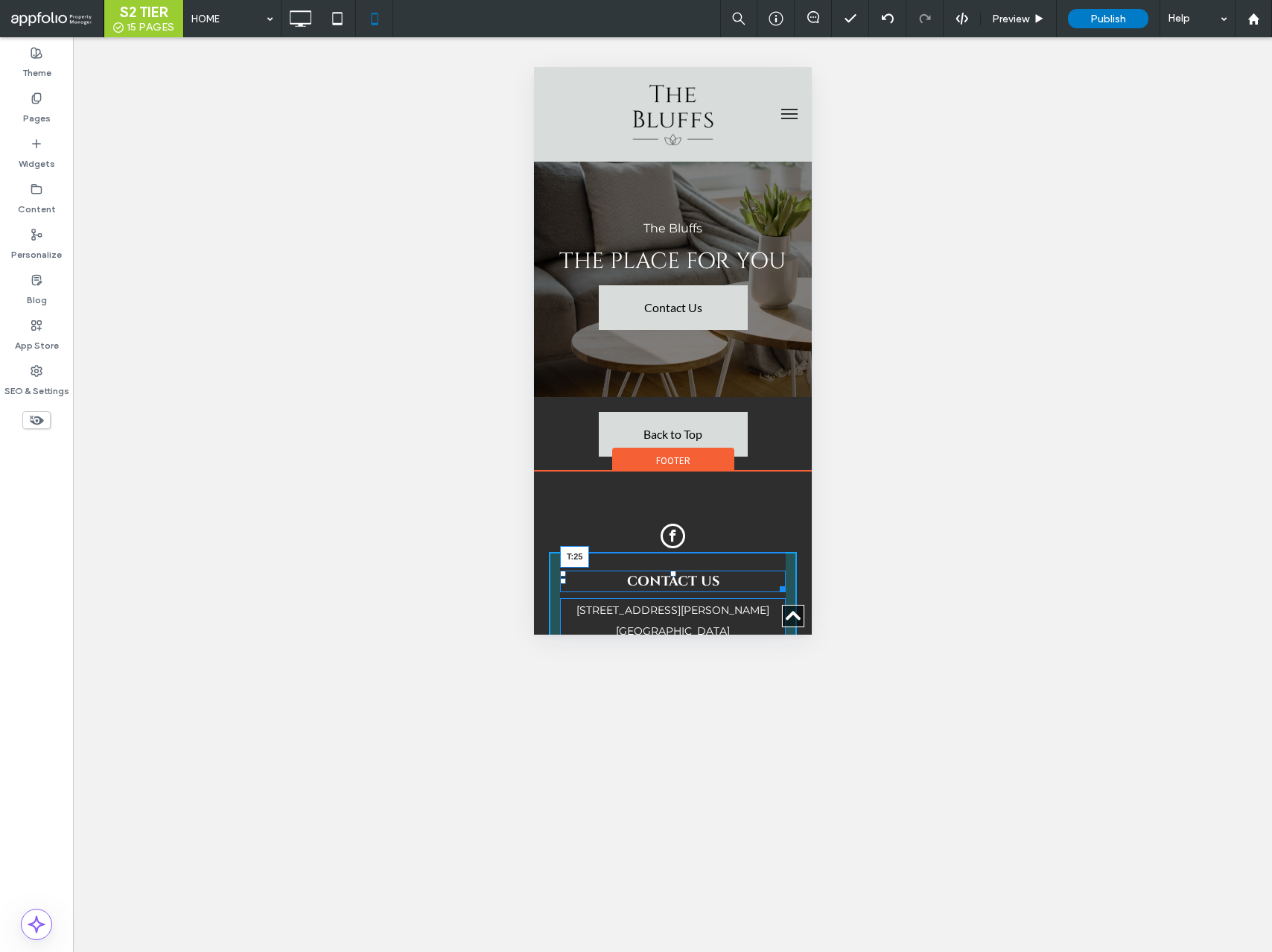
drag, startPoint x: 674, startPoint y: 430, endPoint x: 674, endPoint y: 443, distance: 13.0
click at [674, 570] on div at bounding box center [673, 573] width 6 height 6
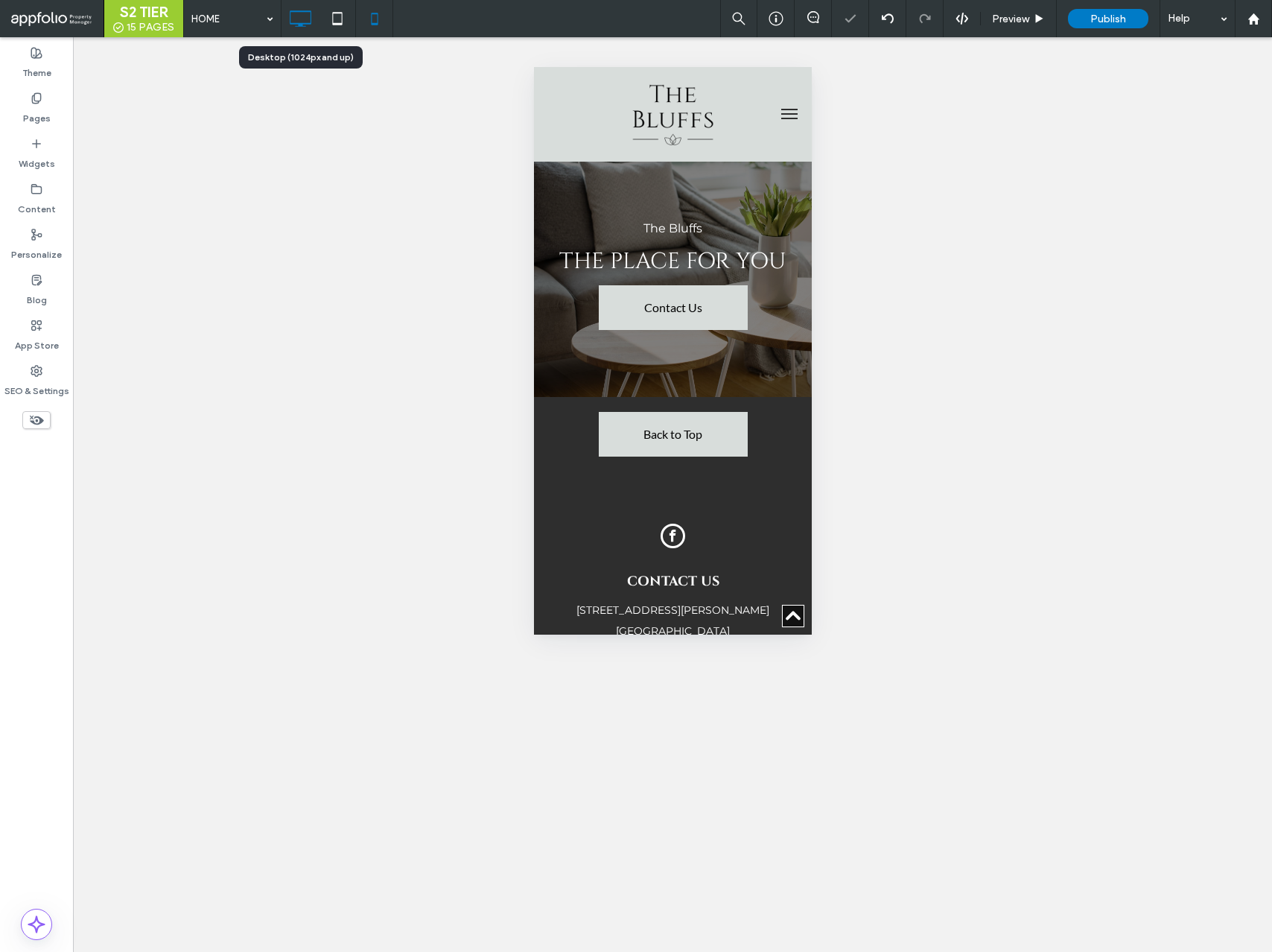
click at [289, 15] on icon at bounding box center [301, 19] width 30 height 30
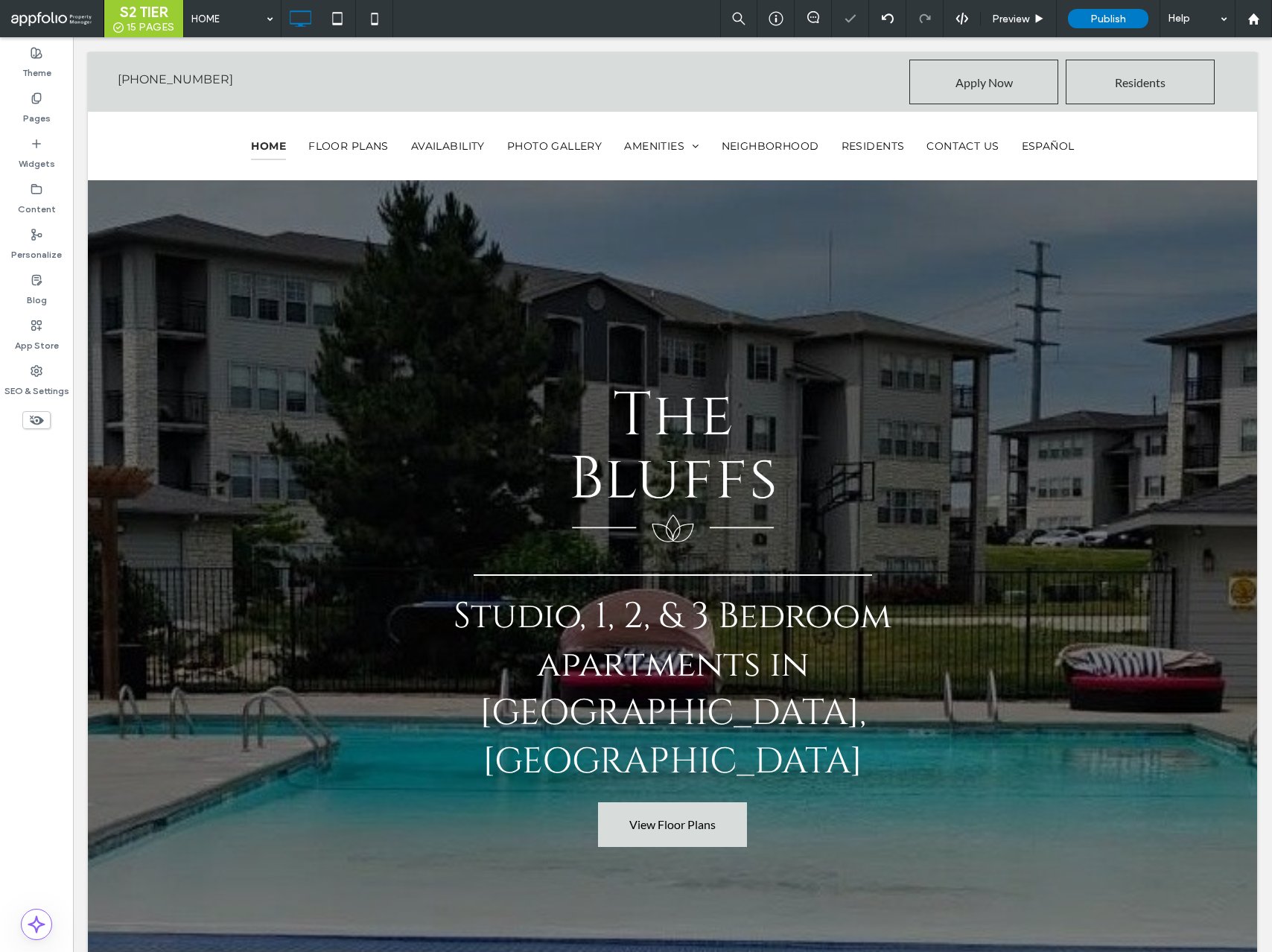
scroll to position [0, 0]
select select "Language Translate Widget"
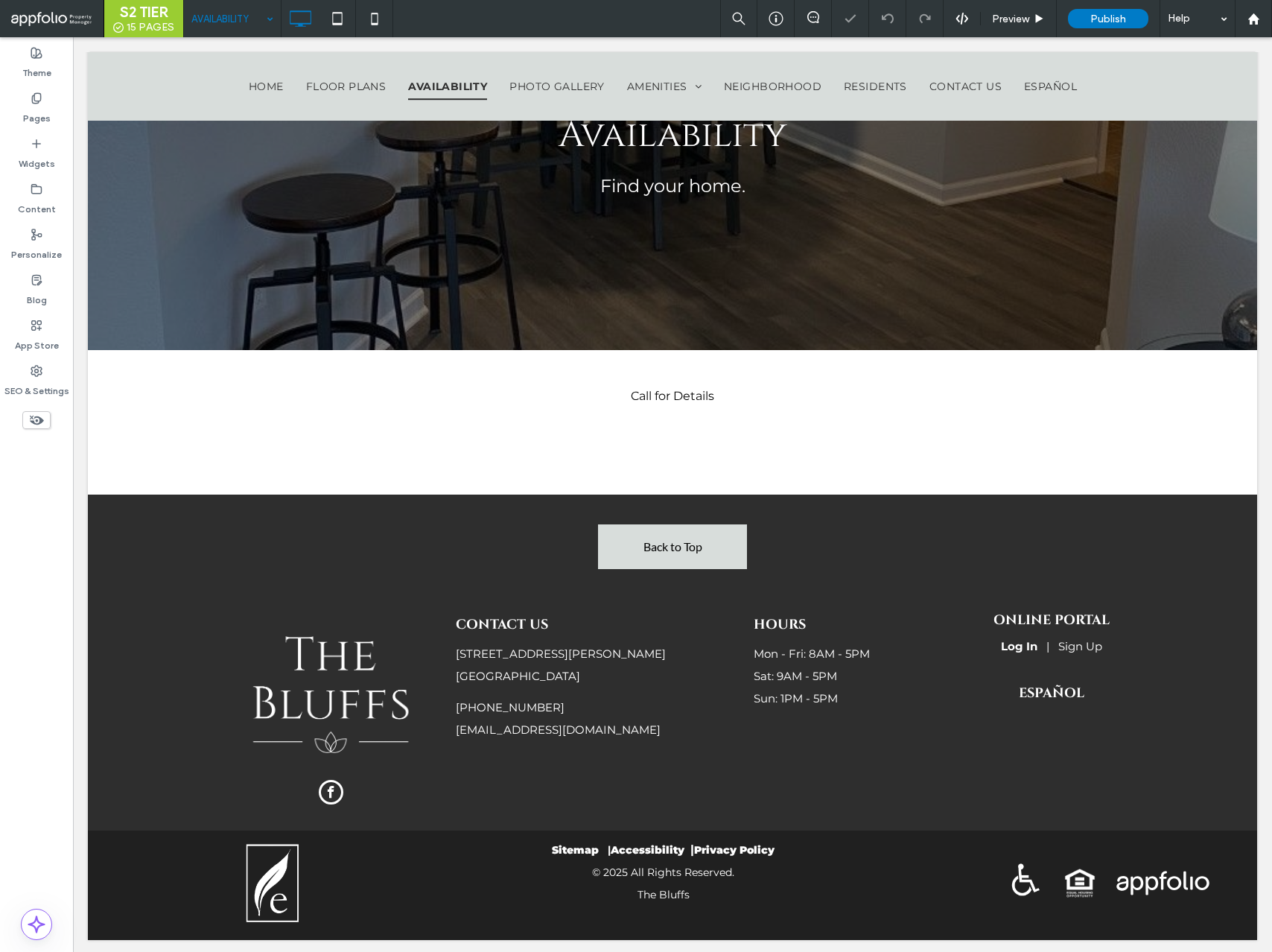
select select "Language Translate Widget"
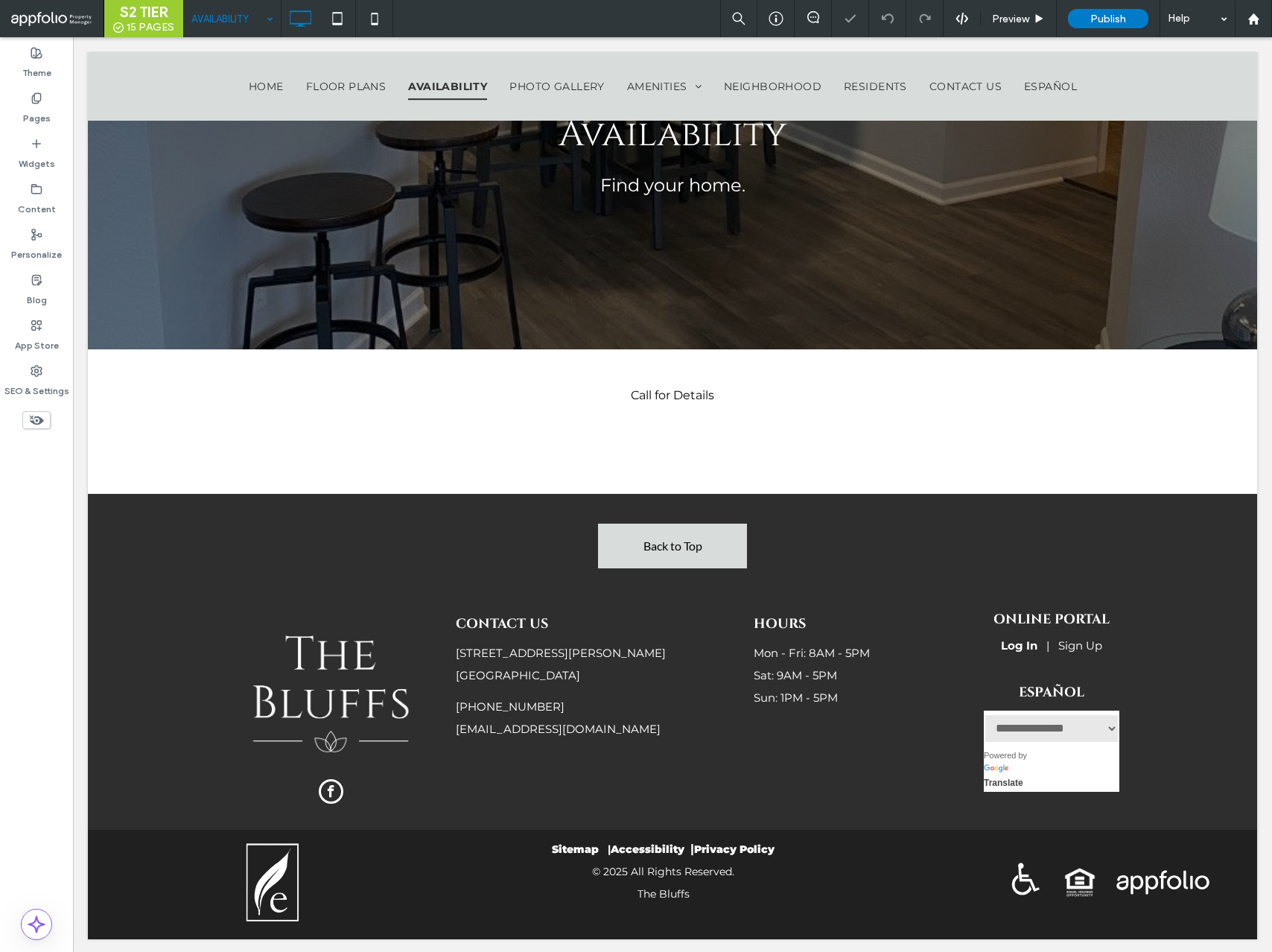
scroll to position [443, 0]
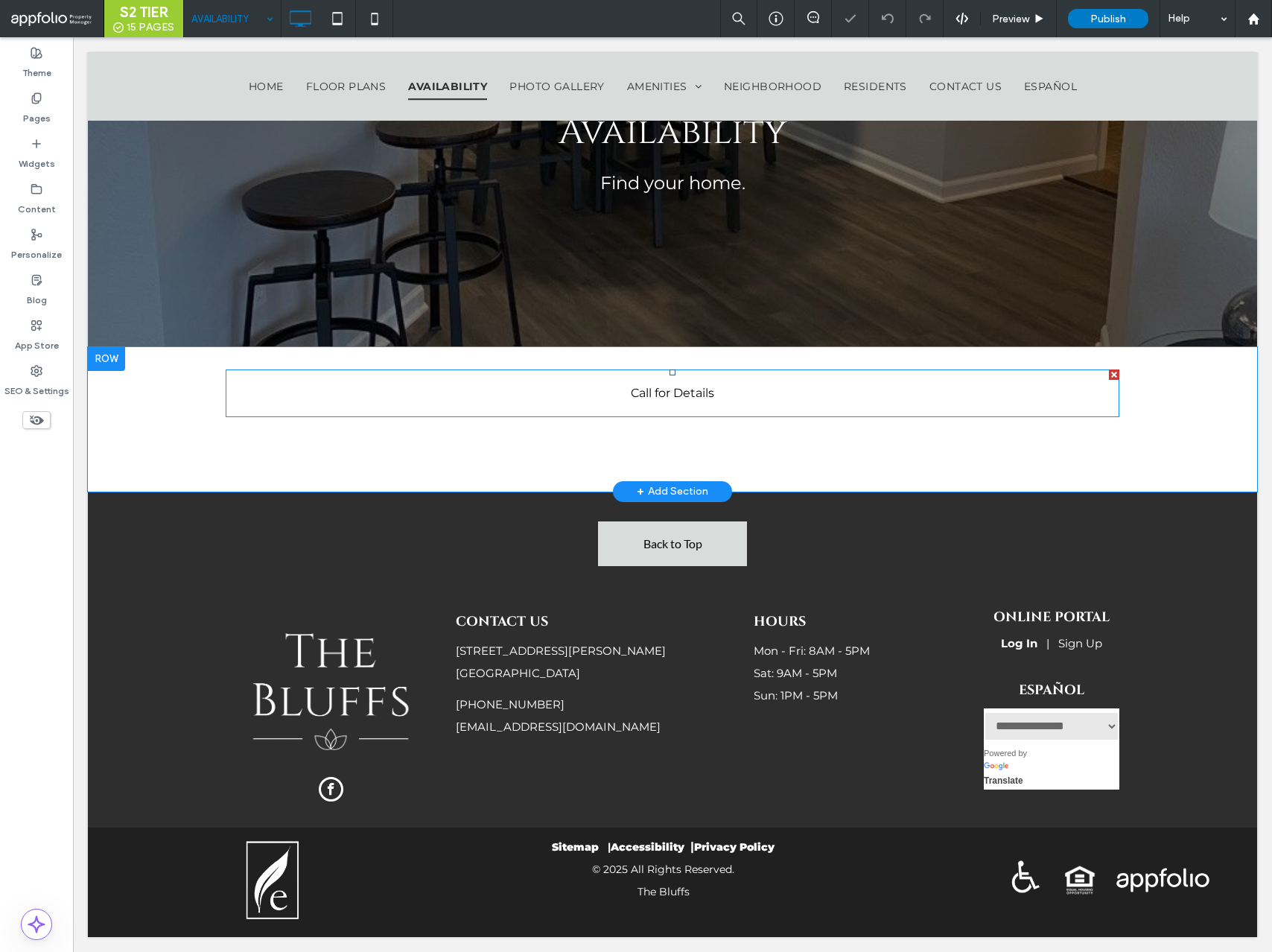
click at [655, 402] on span at bounding box center [673, 393] width 894 height 47
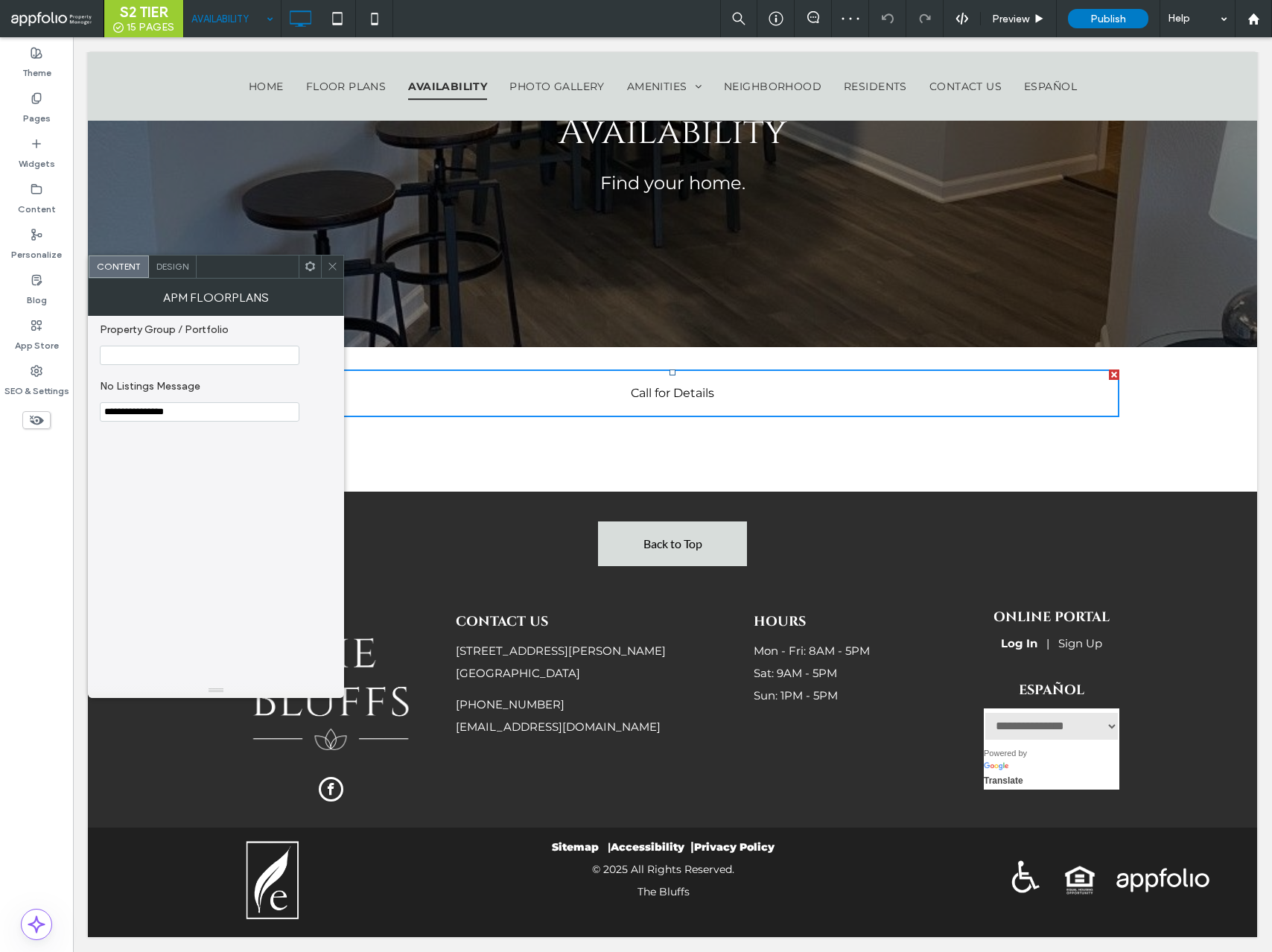
click at [189, 360] on input "Property Group / Portfolio" at bounding box center [199, 355] width 200 height 20
paste input "**********"
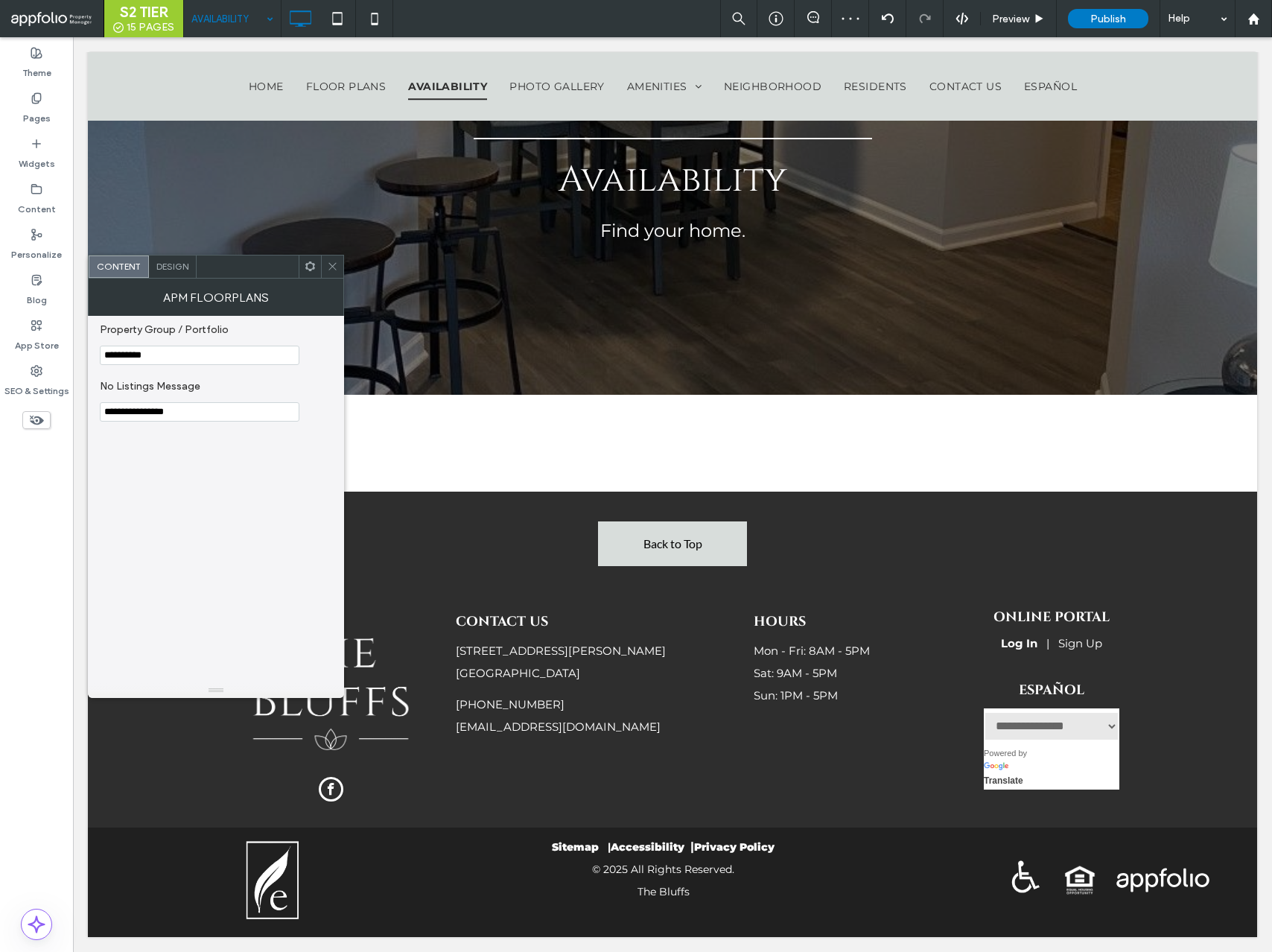
type input "**********"
click at [330, 265] on icon at bounding box center [332, 266] width 11 height 11
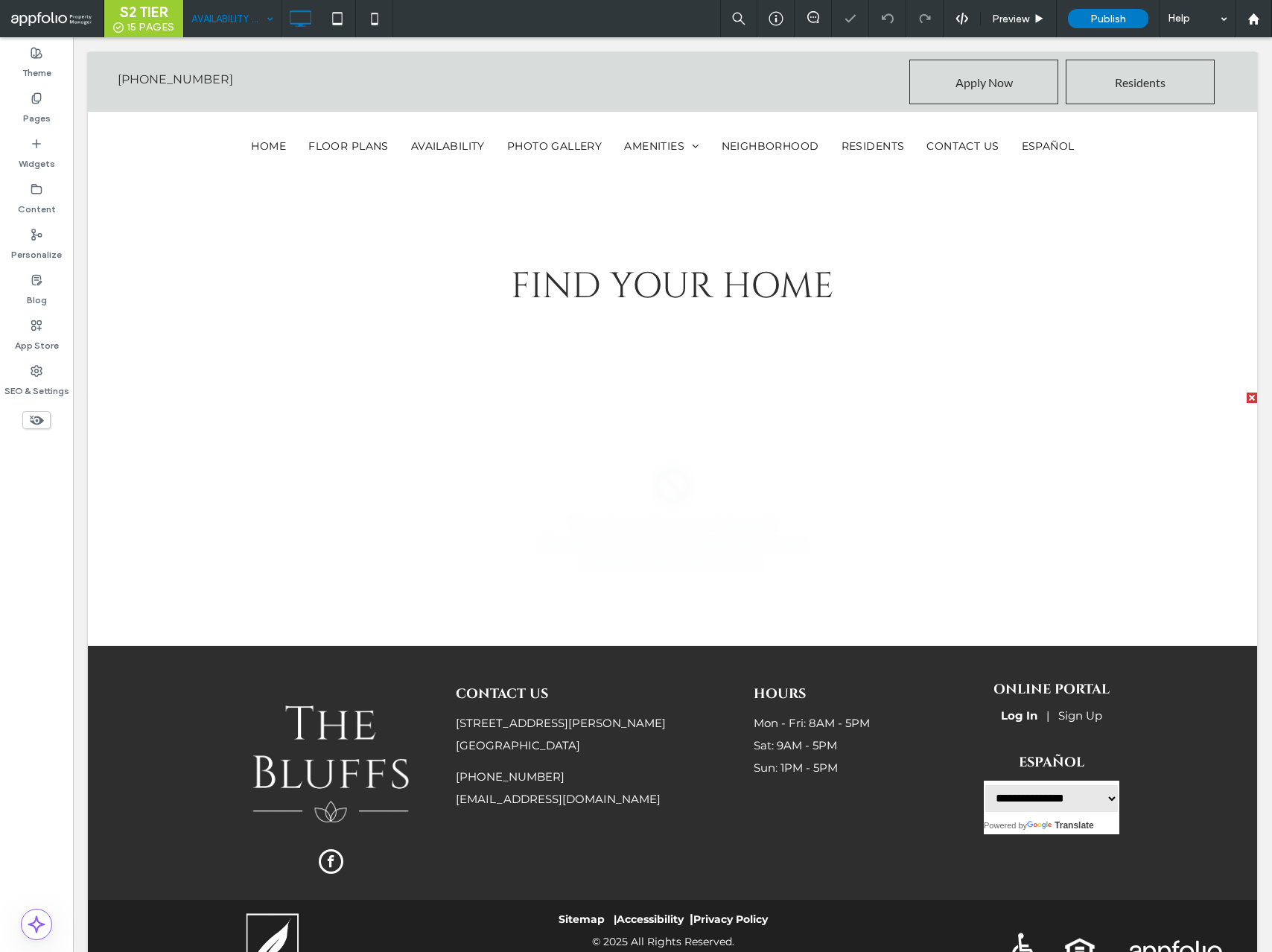
scroll to position [43, 0]
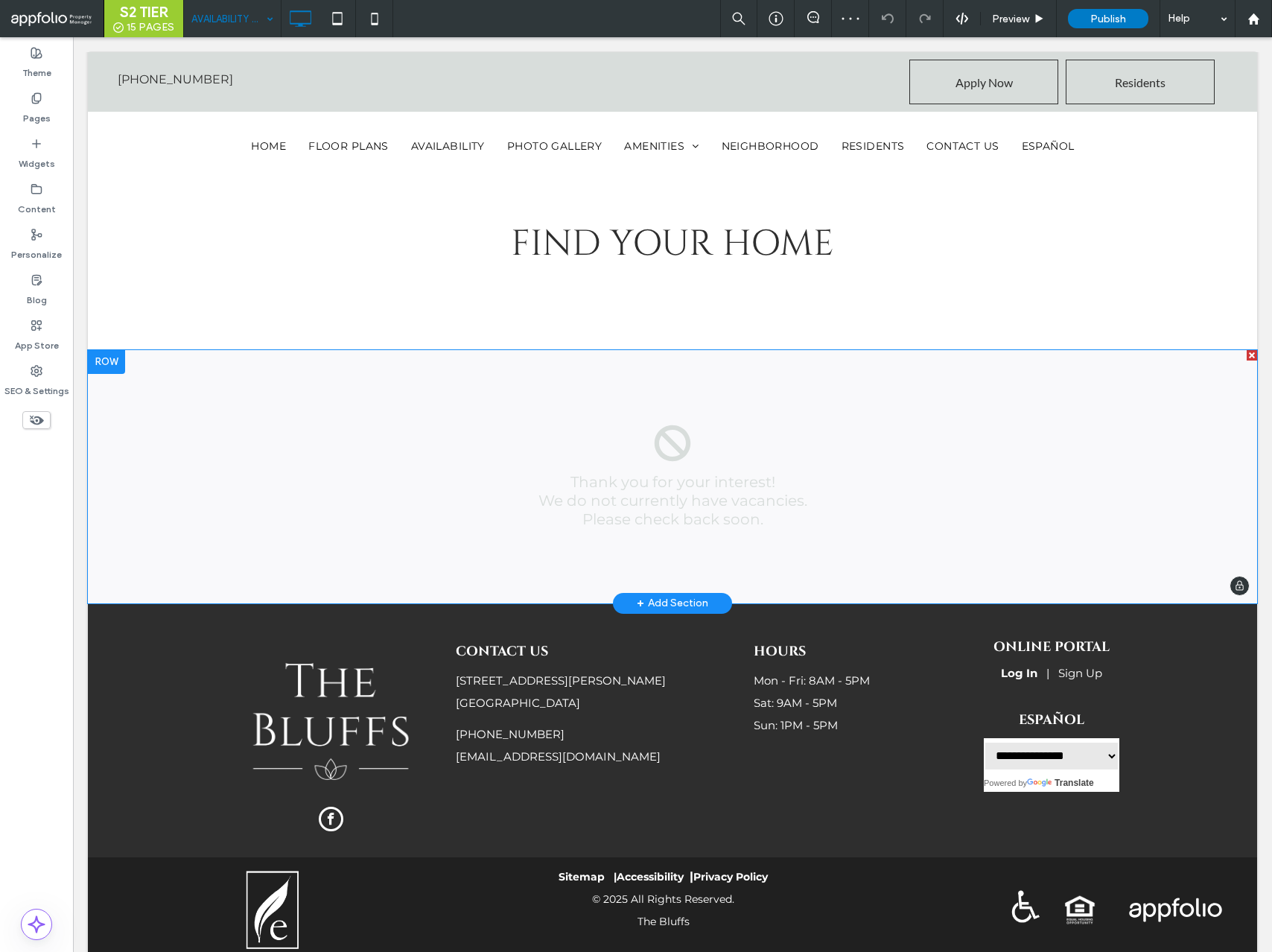
click at [740, 461] on span at bounding box center [672, 476] width 1170 height 253
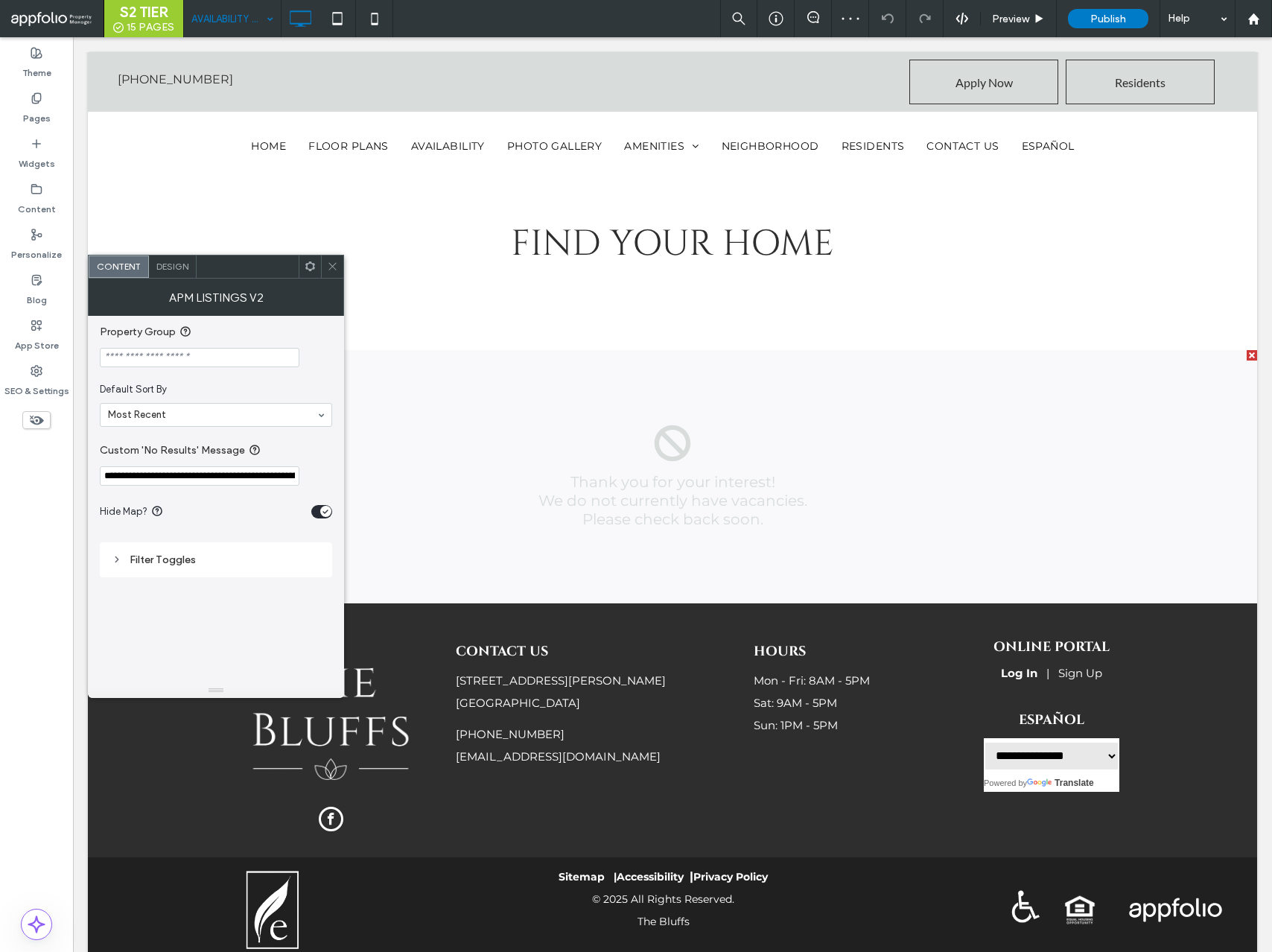
click at [214, 367] on input "Property Group" at bounding box center [199, 357] width 200 height 20
paste input "**********"
type input "**********"
click at [182, 261] on span "Design" at bounding box center [172, 266] width 32 height 11
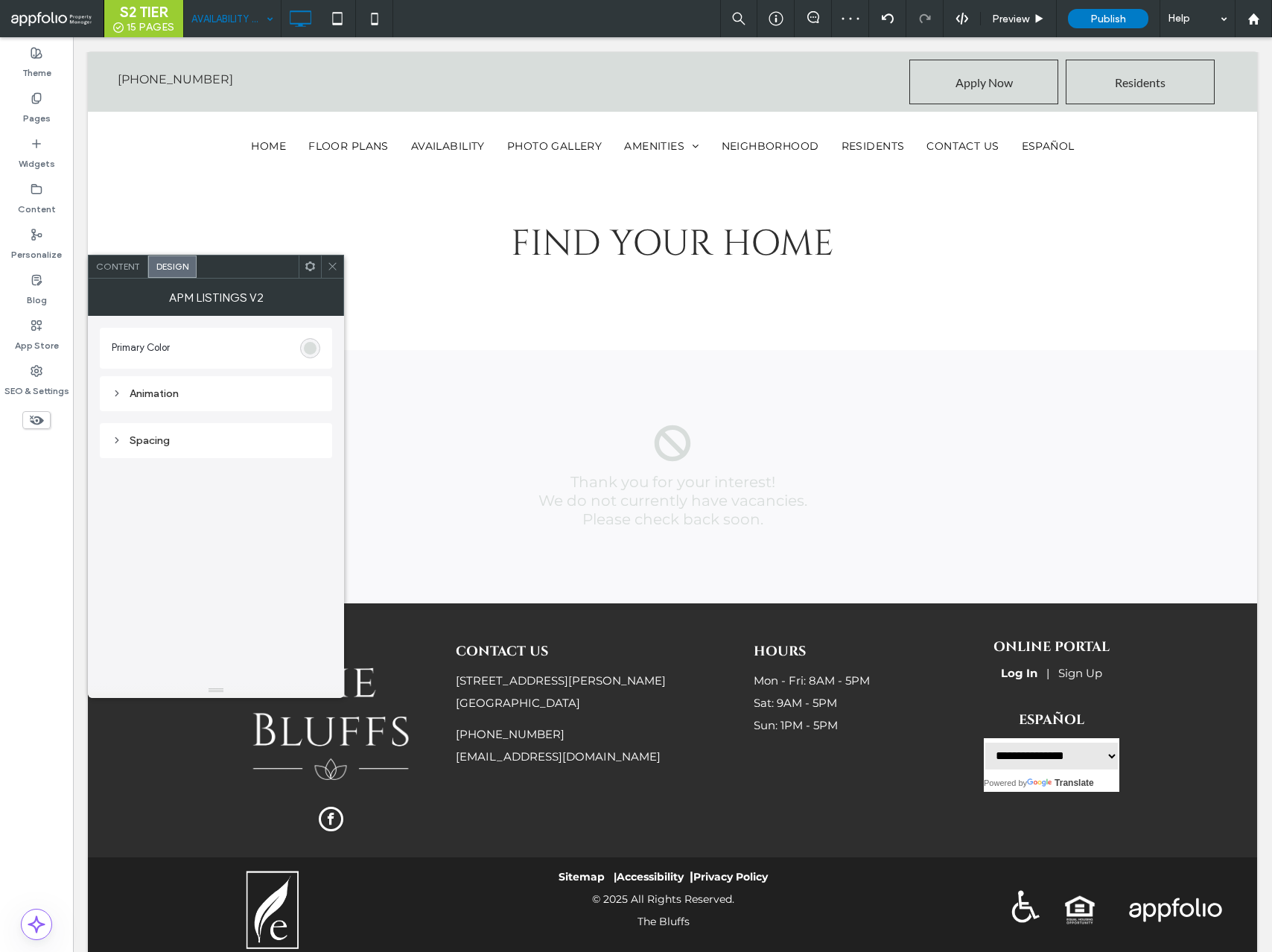
click at [318, 354] on div at bounding box center [311, 348] width 20 height 20
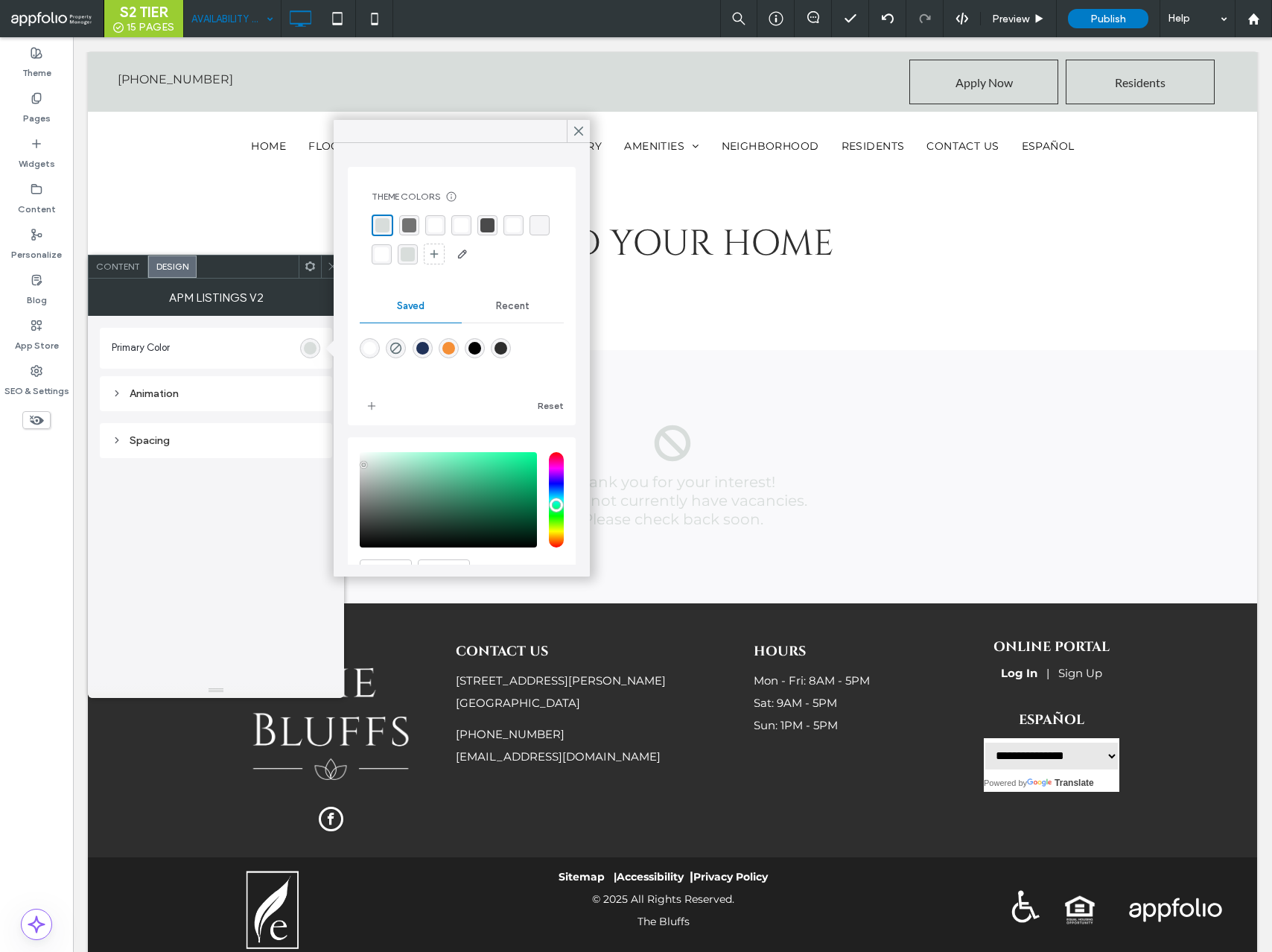
click at [403, 228] on div "rgba(115,115,115,1)" at bounding box center [408, 225] width 14 height 14
click at [372, 410] on icon "add color" at bounding box center [371, 406] width 12 height 12
click at [376, 403] on icon "add color" at bounding box center [371, 406] width 12 height 12
click at [575, 137] on icon at bounding box center [579, 131] width 13 height 13
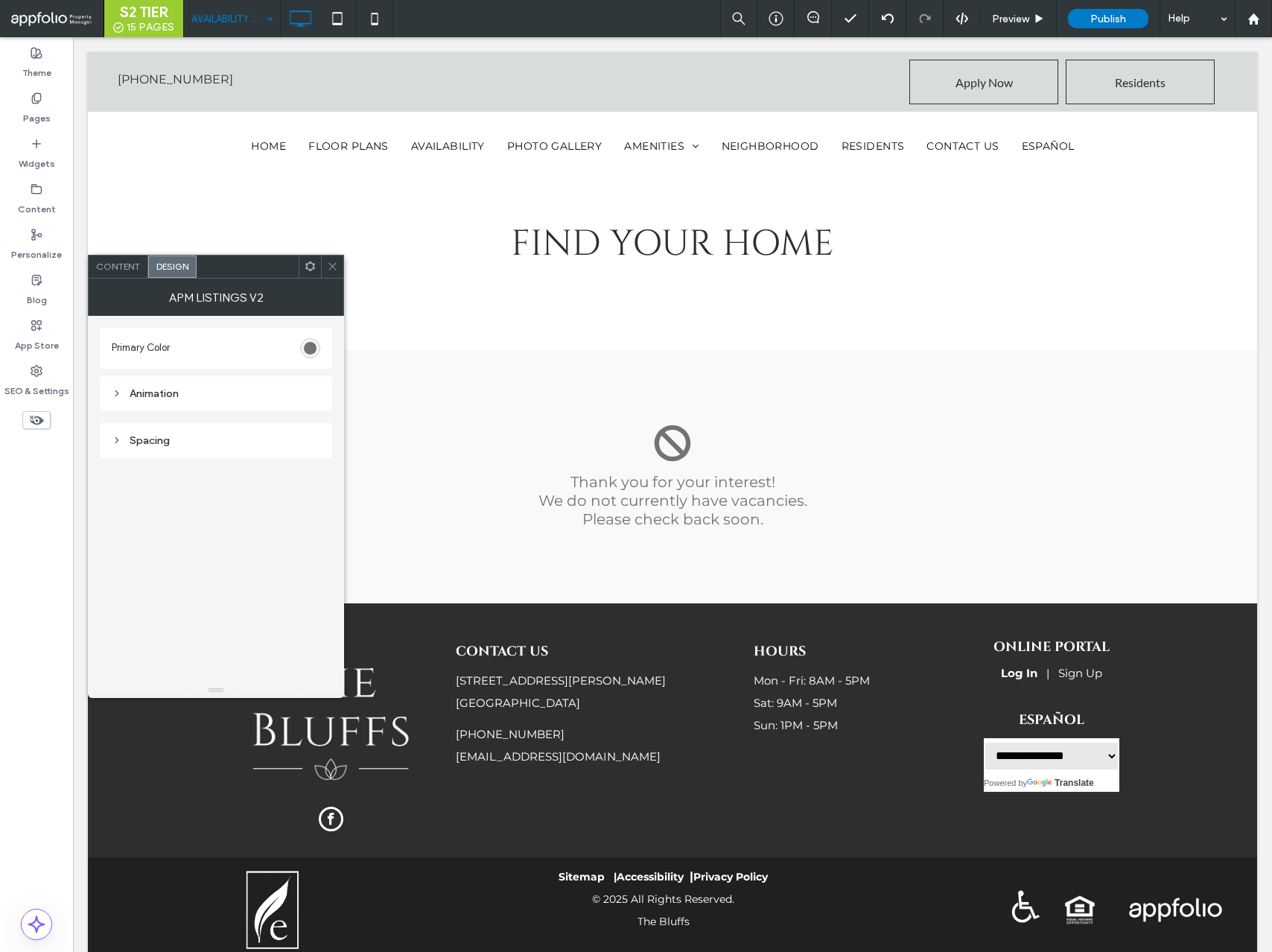
click at [334, 267] on icon at bounding box center [332, 266] width 11 height 11
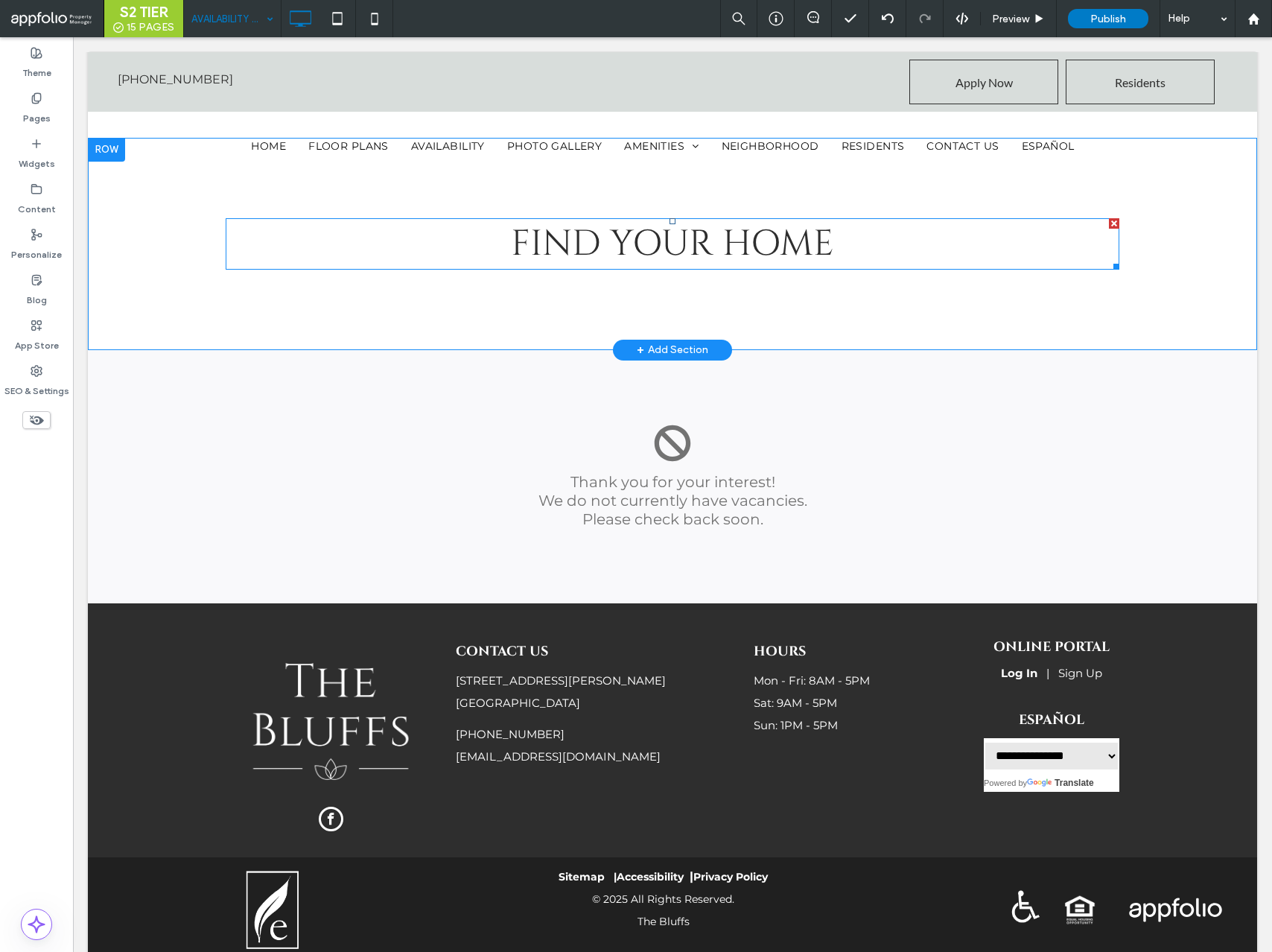
click at [529, 238] on span "FIND YOUR HOME" at bounding box center [672, 244] width 323 height 48
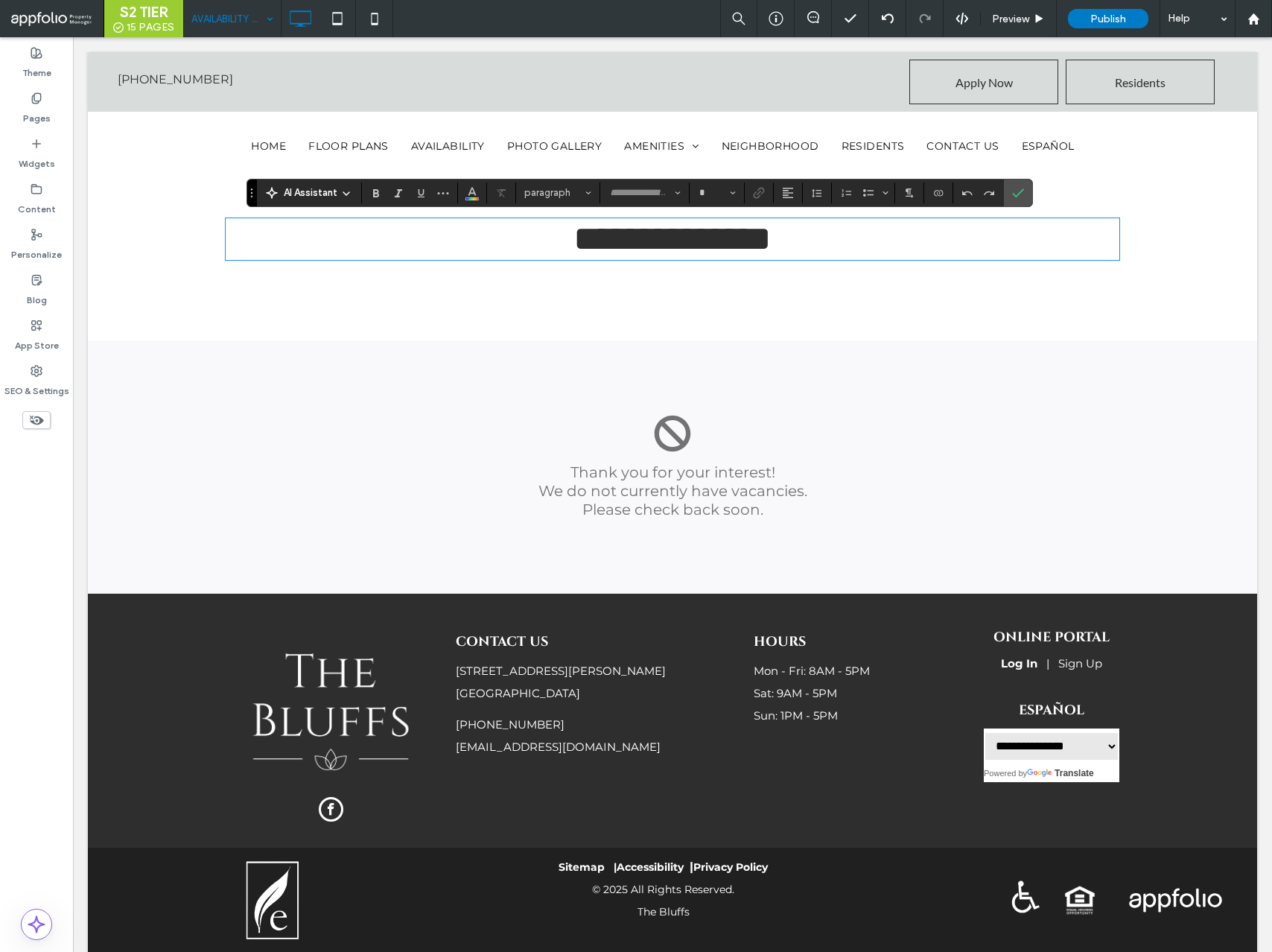
type input "******"
type input "**"
click at [475, 186] on icon "Color" at bounding box center [472, 191] width 12 height 12
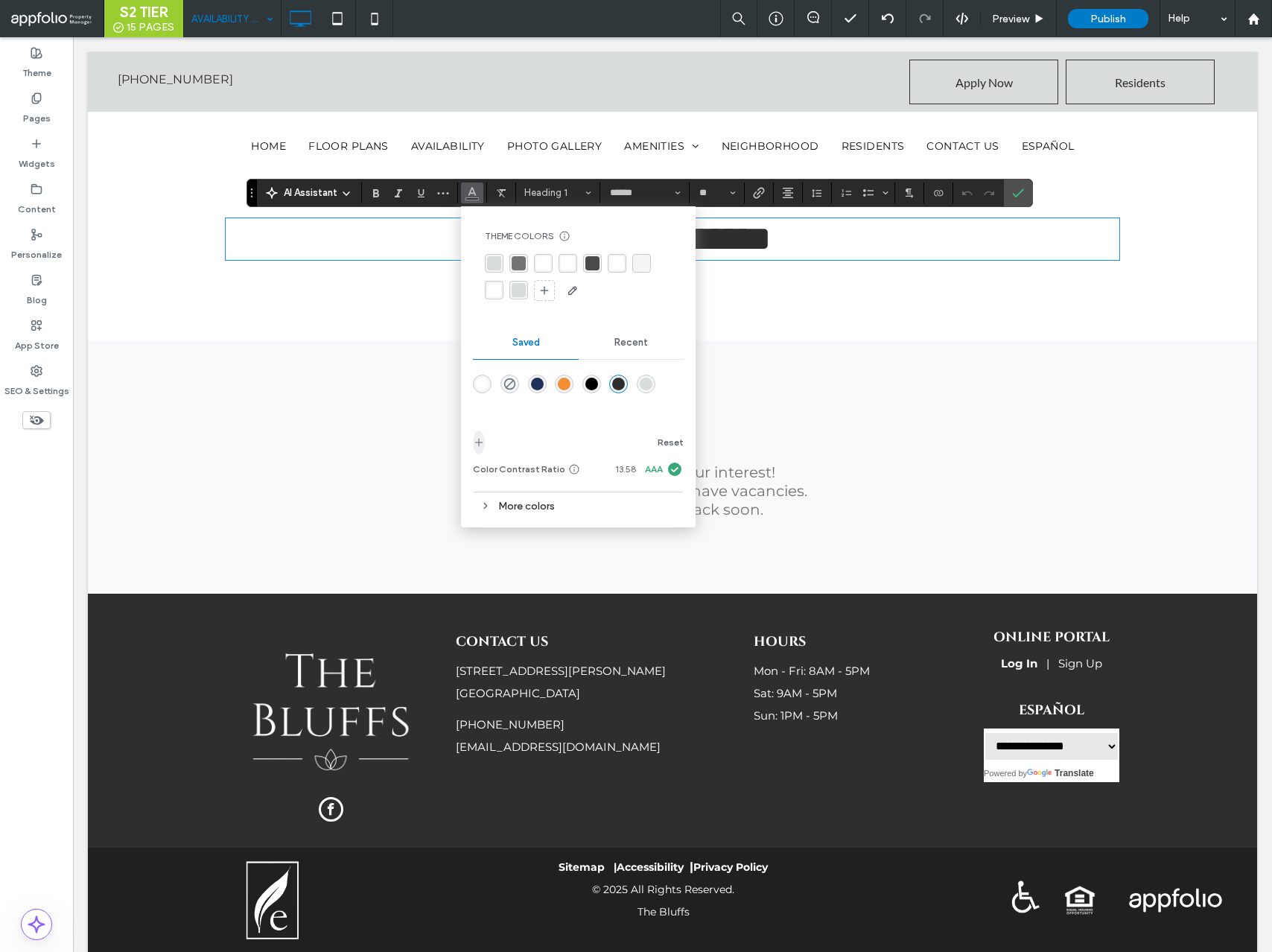
click at [478, 443] on icon "add color" at bounding box center [478, 442] width 12 height 12
click at [1012, 185] on span "Confirm" at bounding box center [1015, 193] width 7 height 27
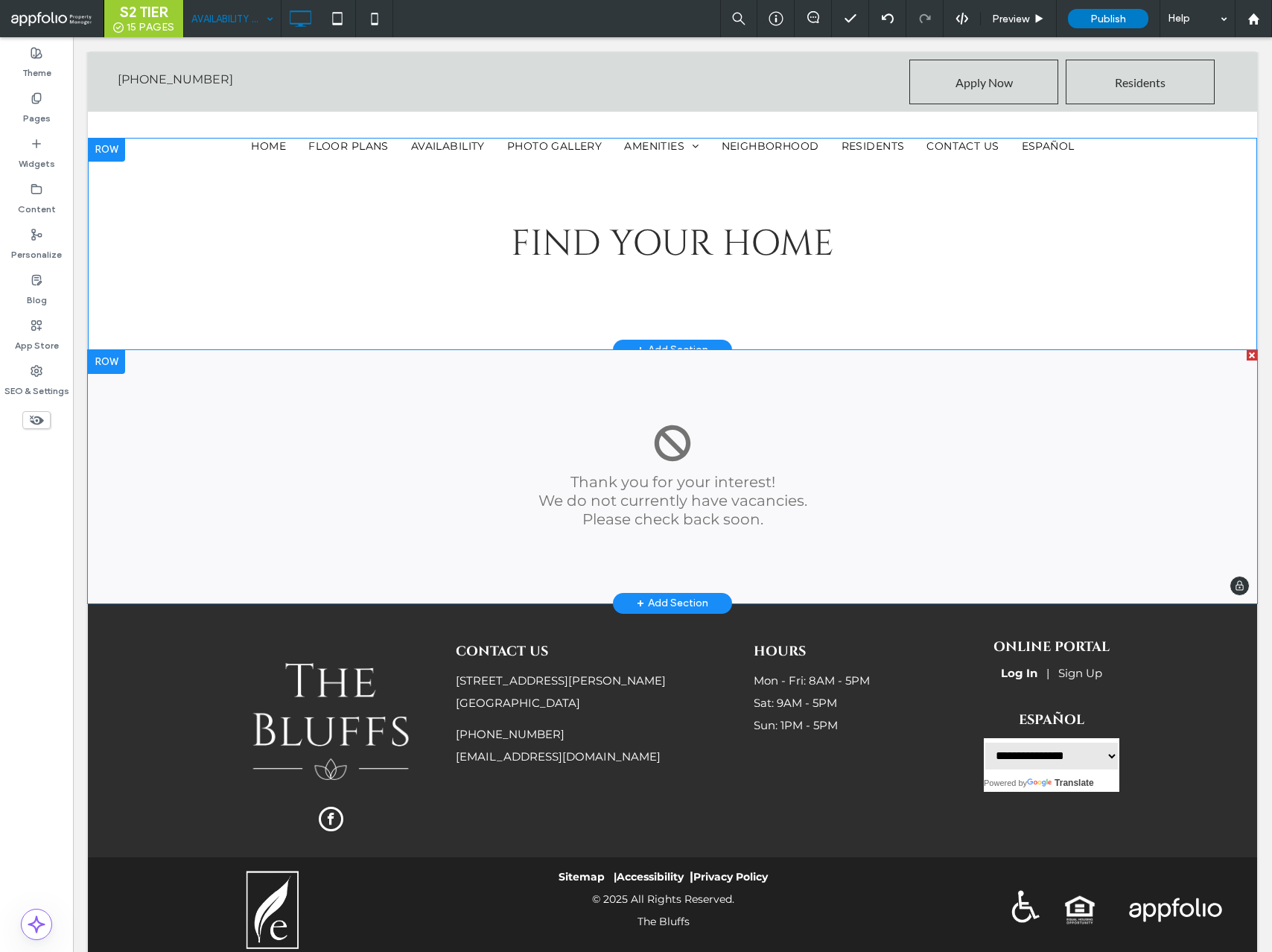
click at [620, 558] on span at bounding box center [672, 476] width 1170 height 253
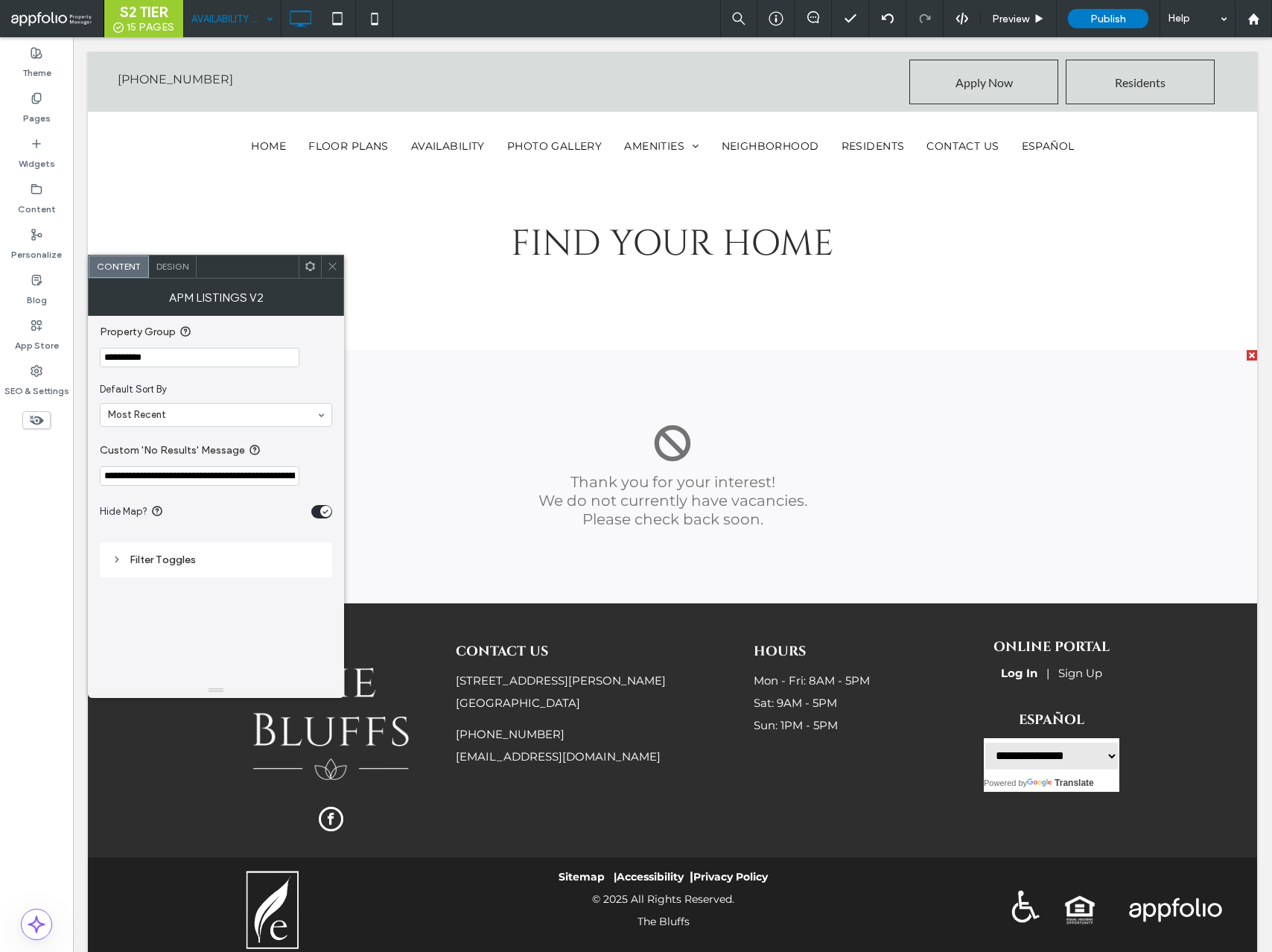
click at [171, 263] on span "Design" at bounding box center [172, 266] width 32 height 11
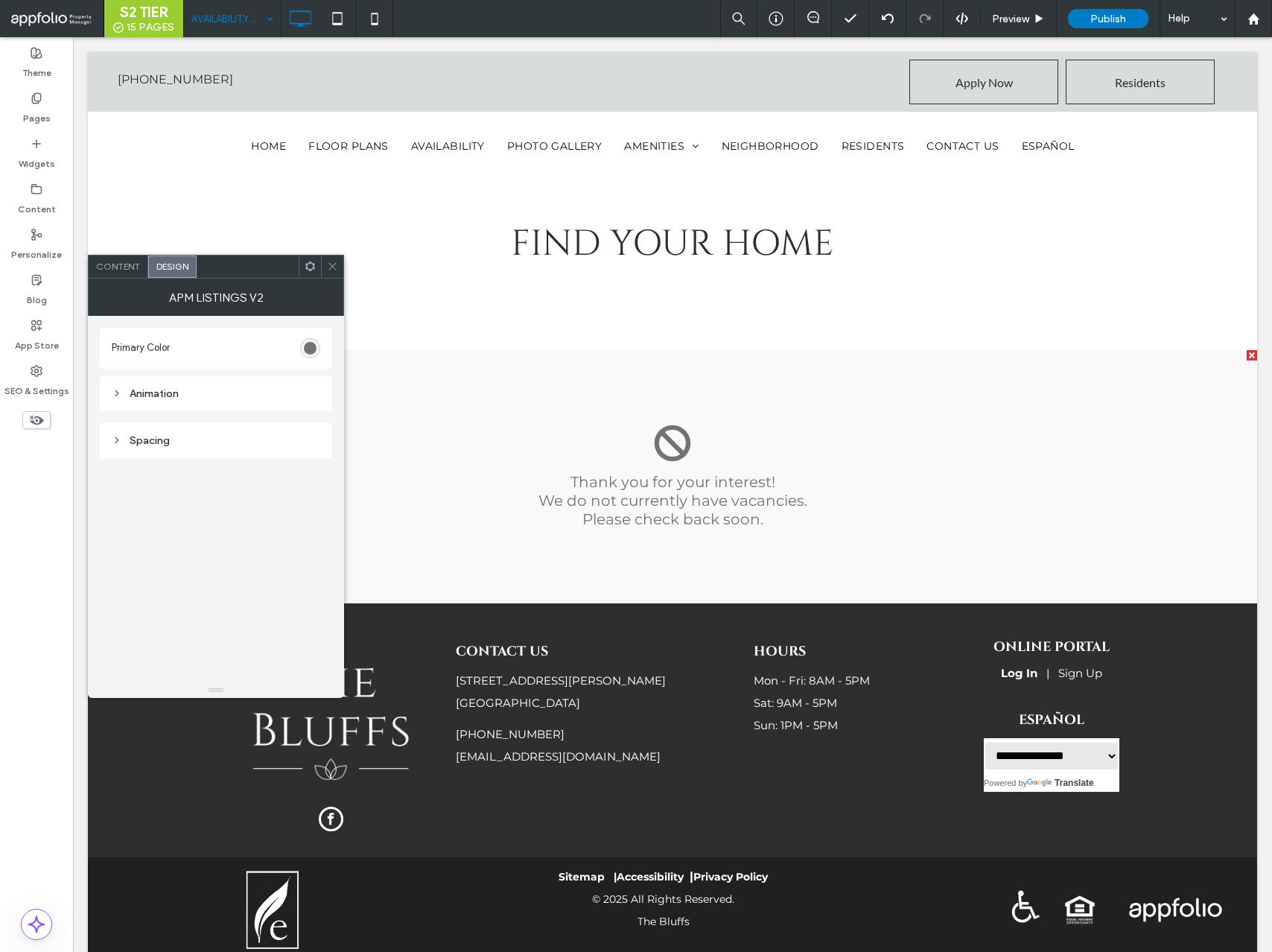
click at [304, 352] on div "rgba(115,115,115,1)" at bounding box center [311, 348] width 13 height 13
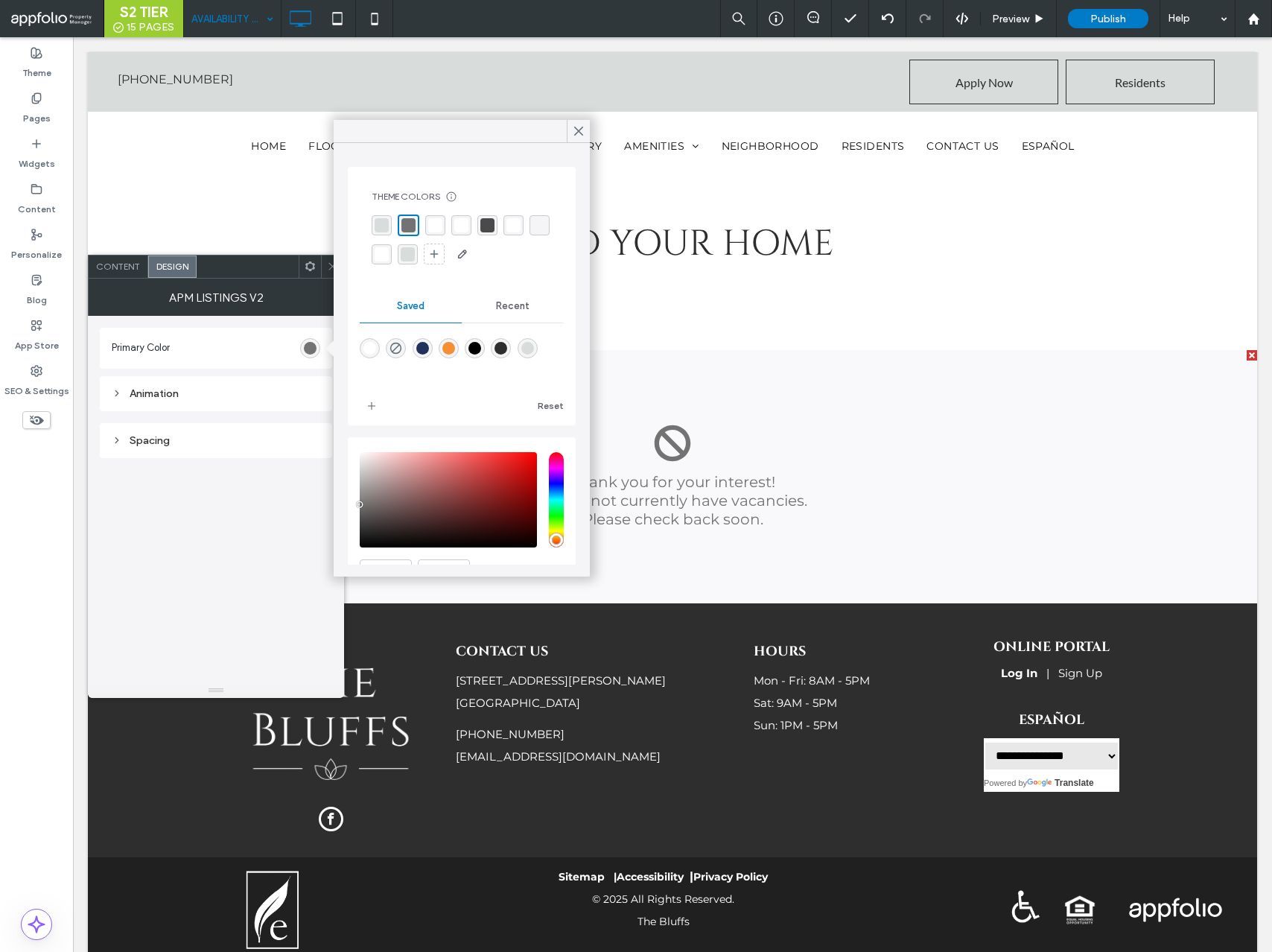
click at [504, 352] on div "rgba(46,46,46,1)" at bounding box center [502, 348] width 13 height 13
click at [469, 350] on div "rgba(0,0,0,1)" at bounding box center [475, 347] width 13 height 13
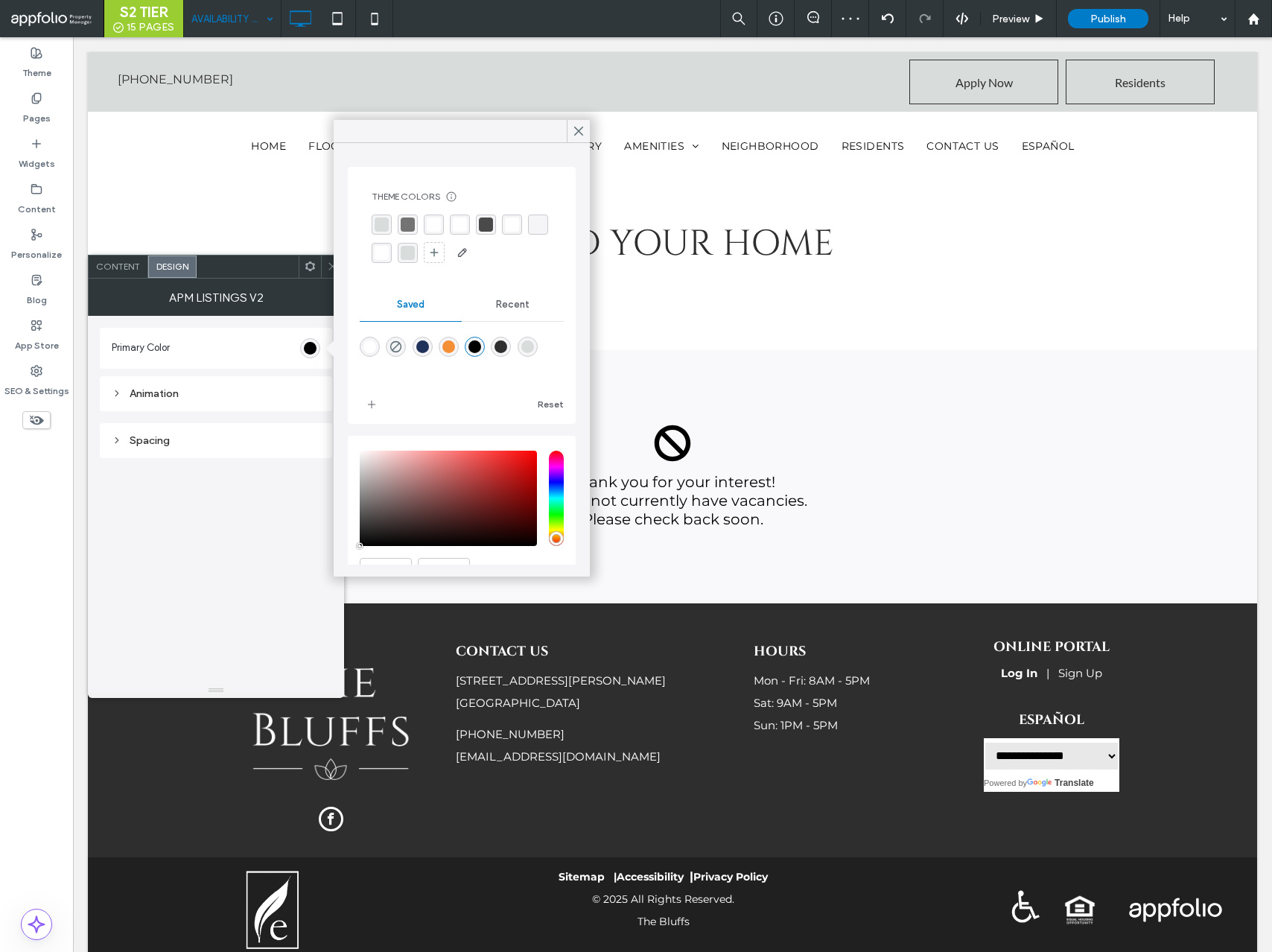
click at [499, 345] on div "rgba(46,46,46,1)" at bounding box center [502, 347] width 13 height 13
type input "*******"
click at [442, 335] on span "Remove" at bounding box center [454, 329] width 40 height 13
click at [453, 329] on span "Remove" at bounding box center [454, 329] width 40 height 13
click at [582, 132] on icon at bounding box center [579, 131] width 13 height 13
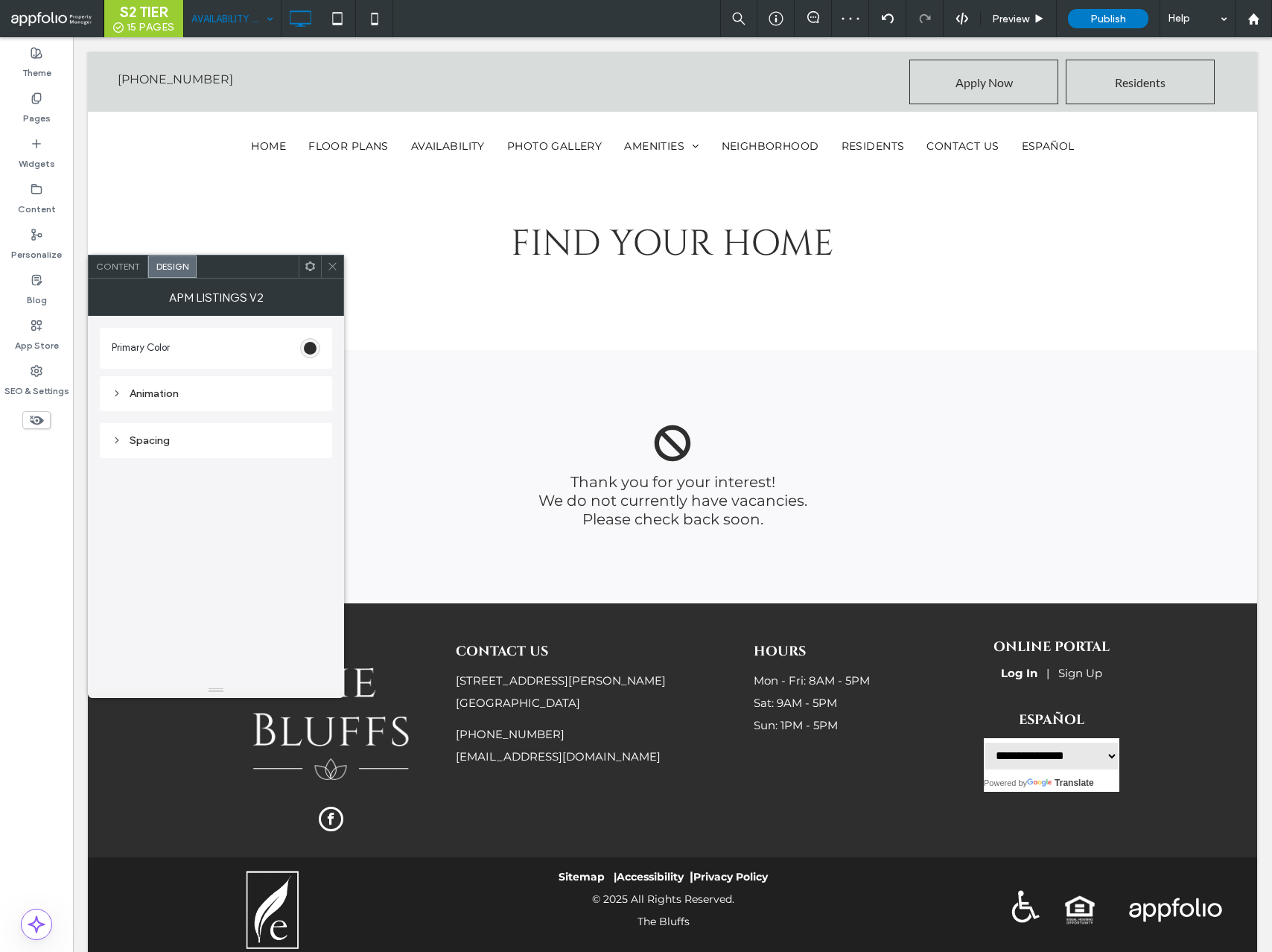
click at [330, 278] on div "APM Listings v2" at bounding box center [215, 297] width 256 height 37
click at [335, 265] on icon at bounding box center [333, 266] width 11 height 11
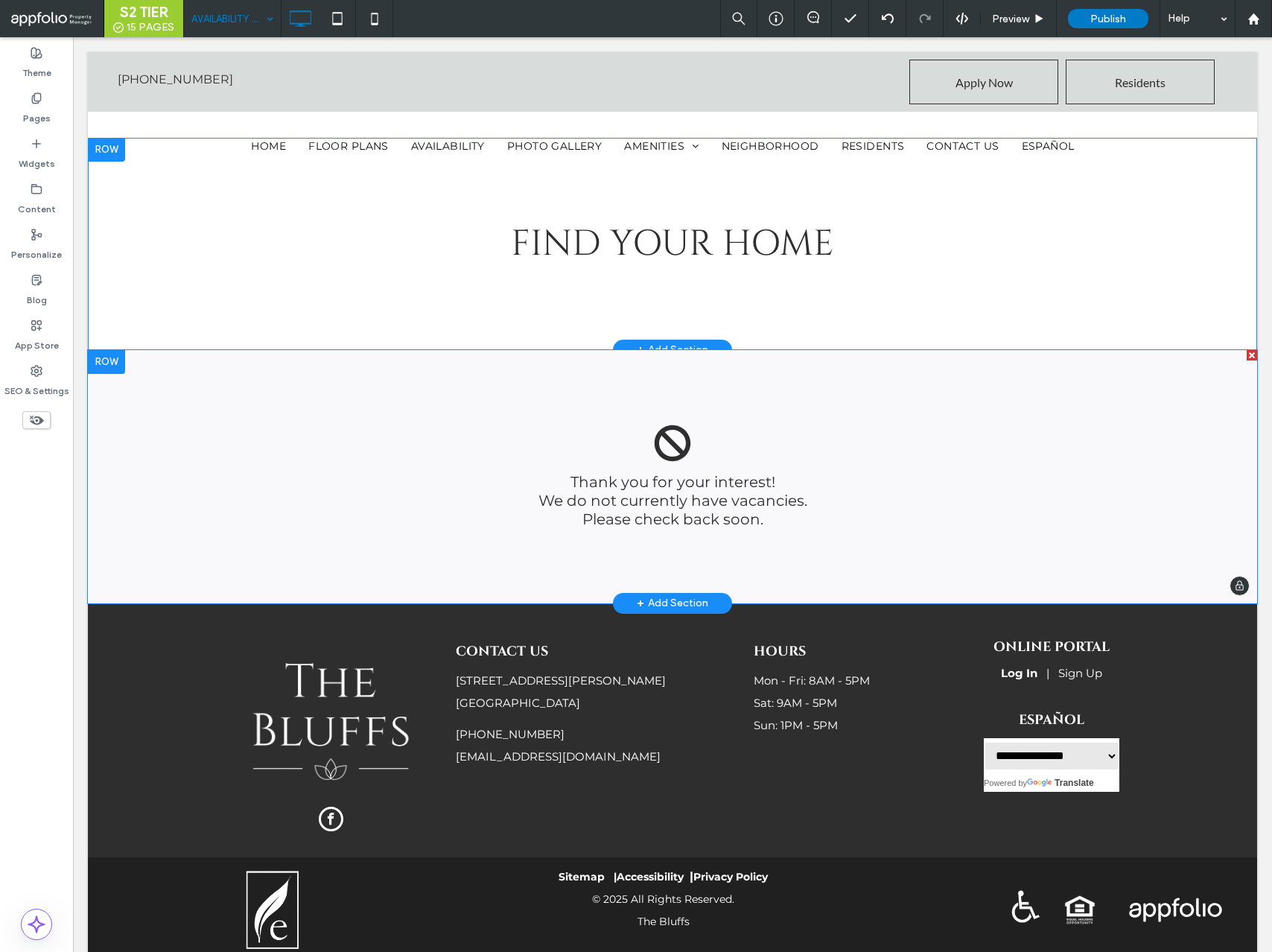
click at [577, 473] on span at bounding box center [672, 476] width 1170 height 253
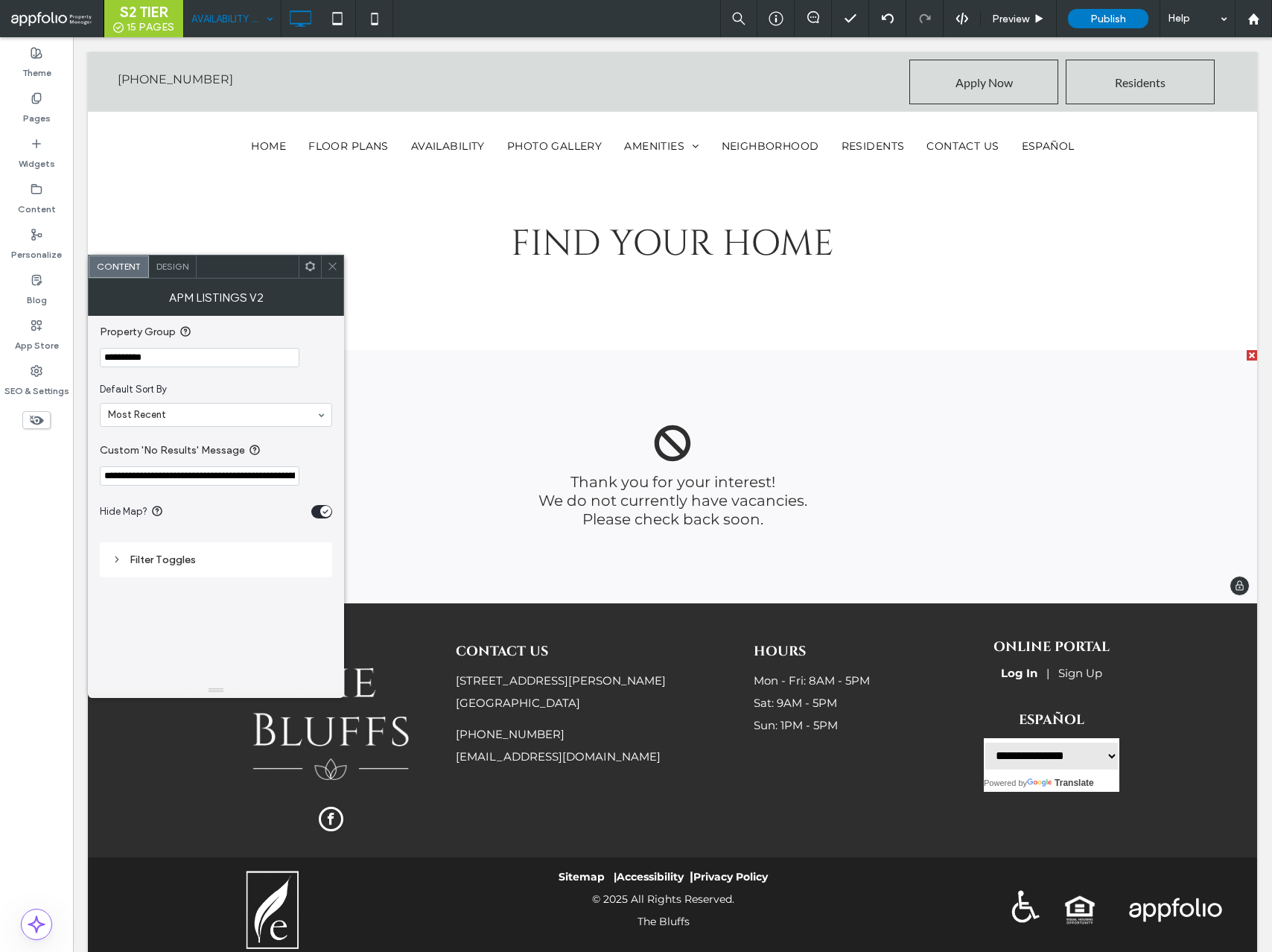
scroll to position [0, 248]
drag, startPoint x: 174, startPoint y: 516, endPoint x: 453, endPoint y: 480, distance: 281.3
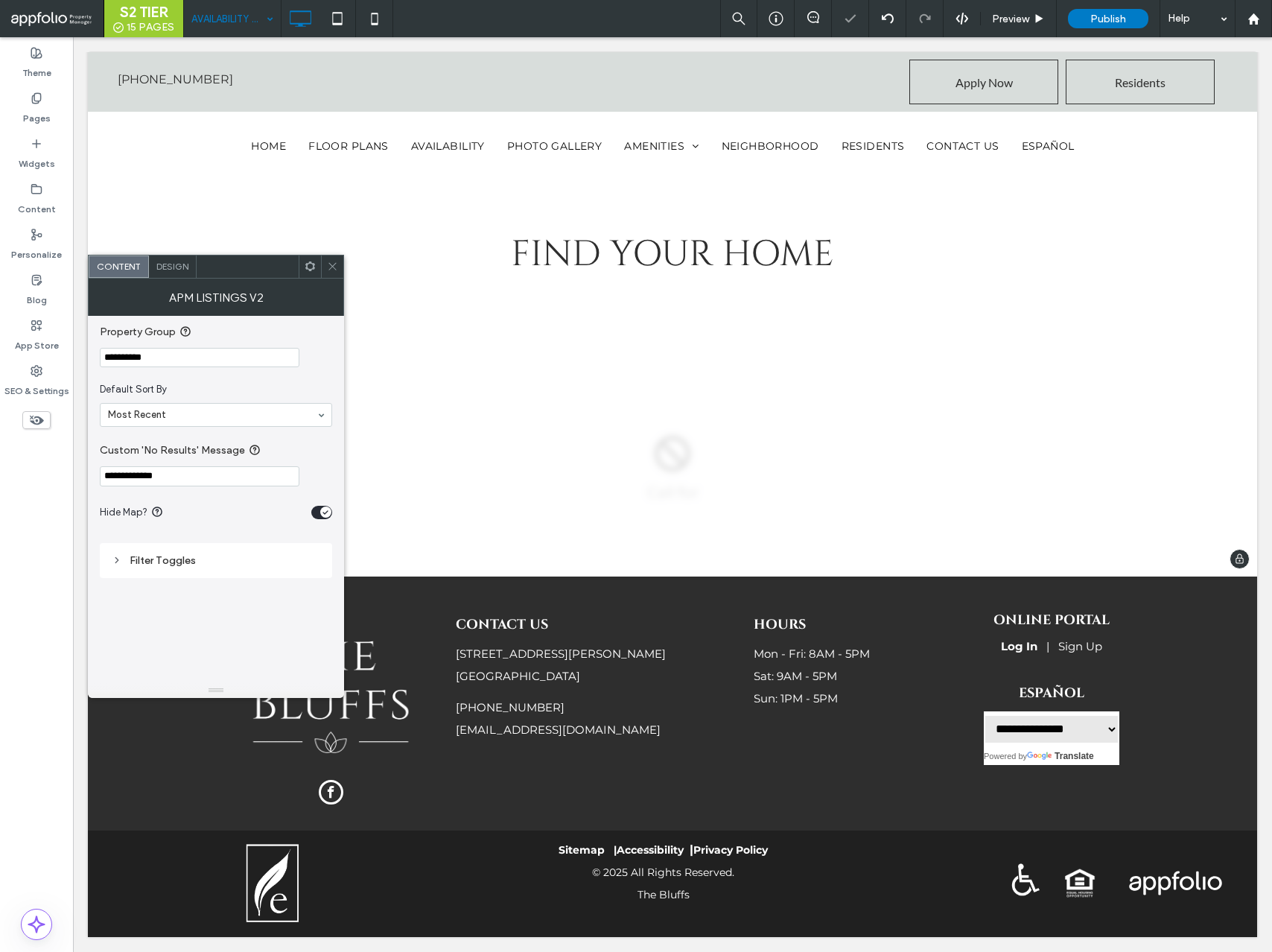
scroll to position [32, 0]
type input "**********"
click at [332, 271] on icon at bounding box center [332, 266] width 11 height 11
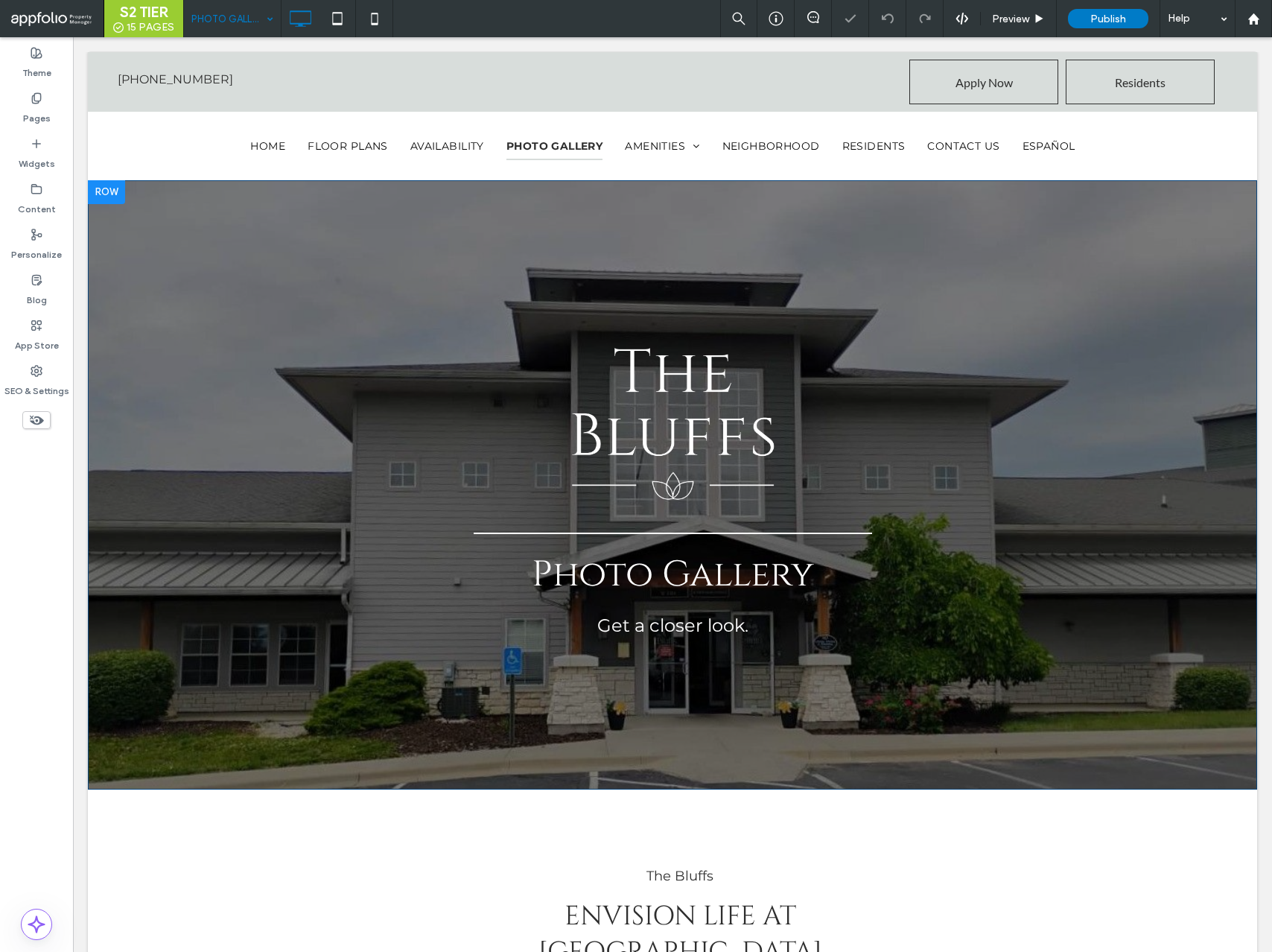
select select "Language Translate Widget"
click at [248, 21] on input at bounding box center [229, 19] width 74 height 37
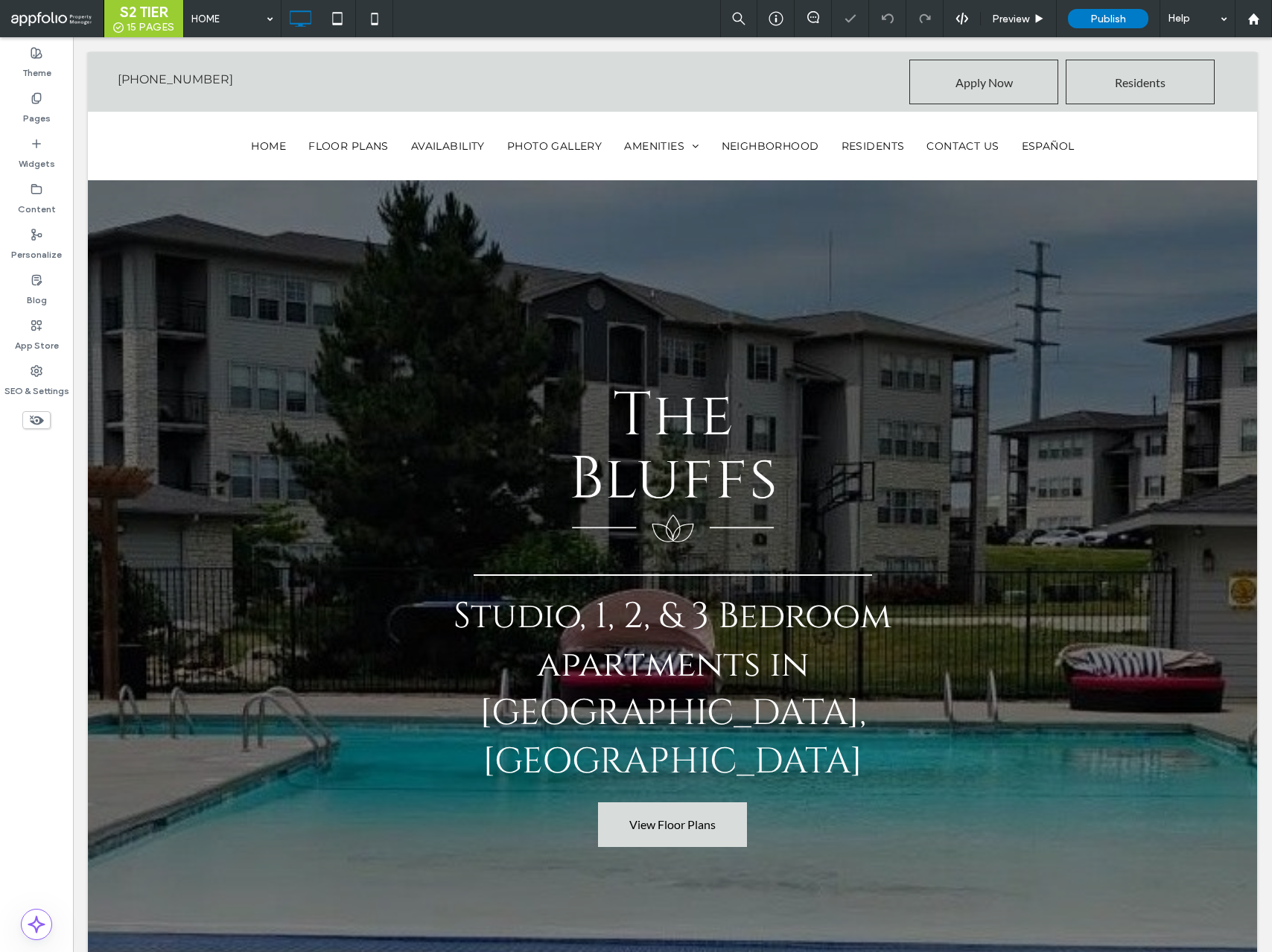
select select "Language Translate Widget"
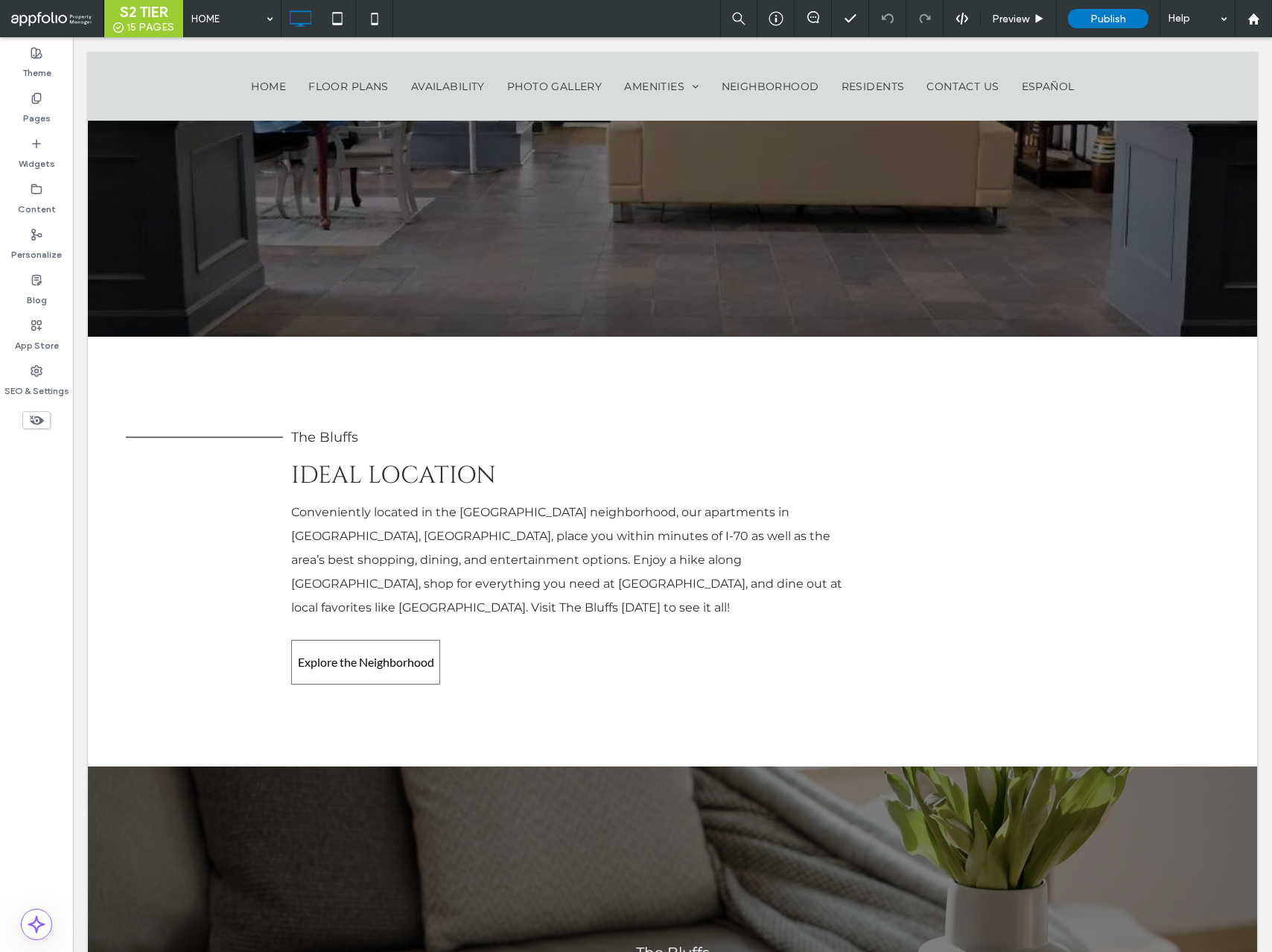
scroll to position [4419, 0]
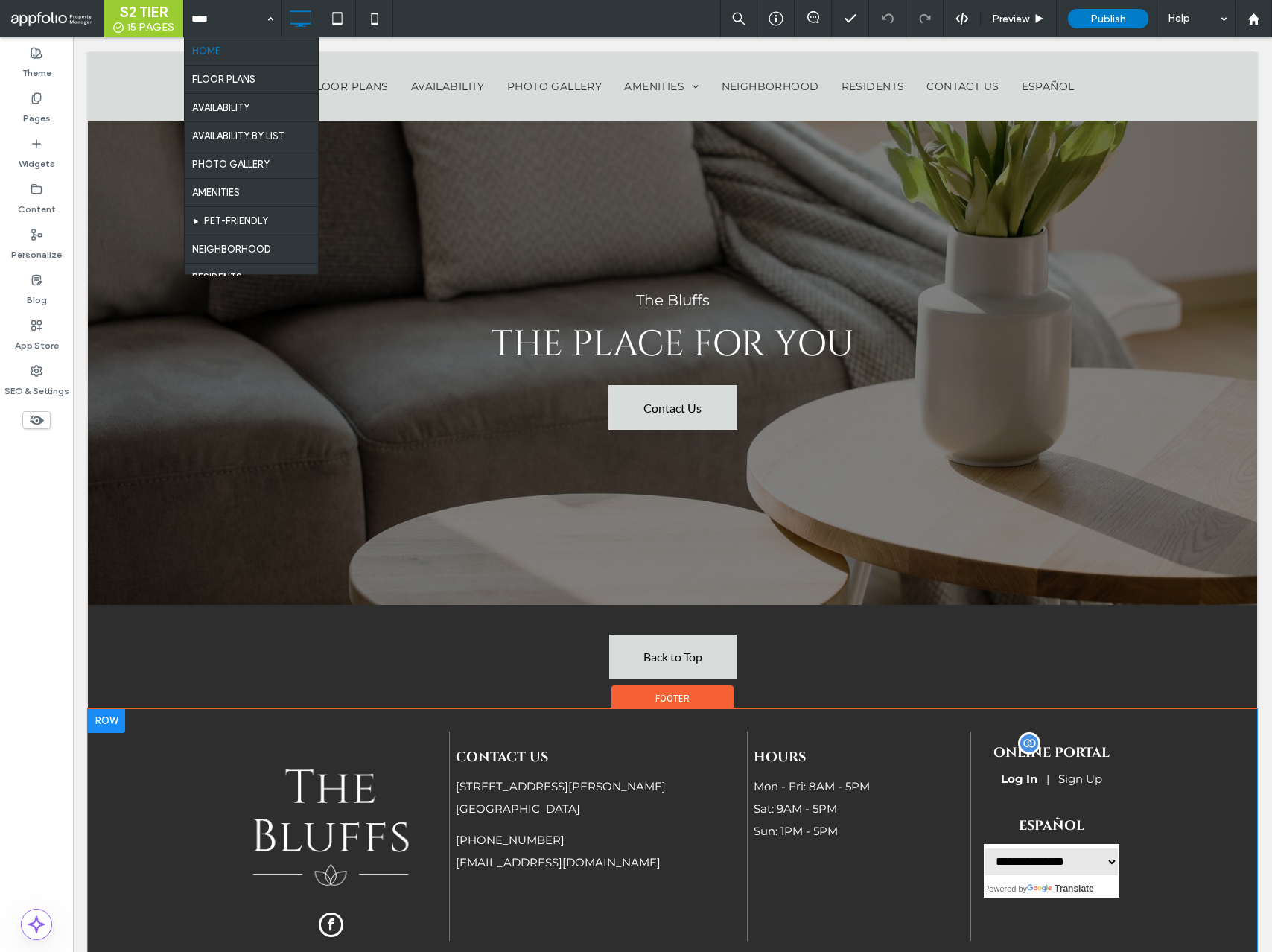
click at [1043, 744] on span at bounding box center [1052, 765] width 136 height 43
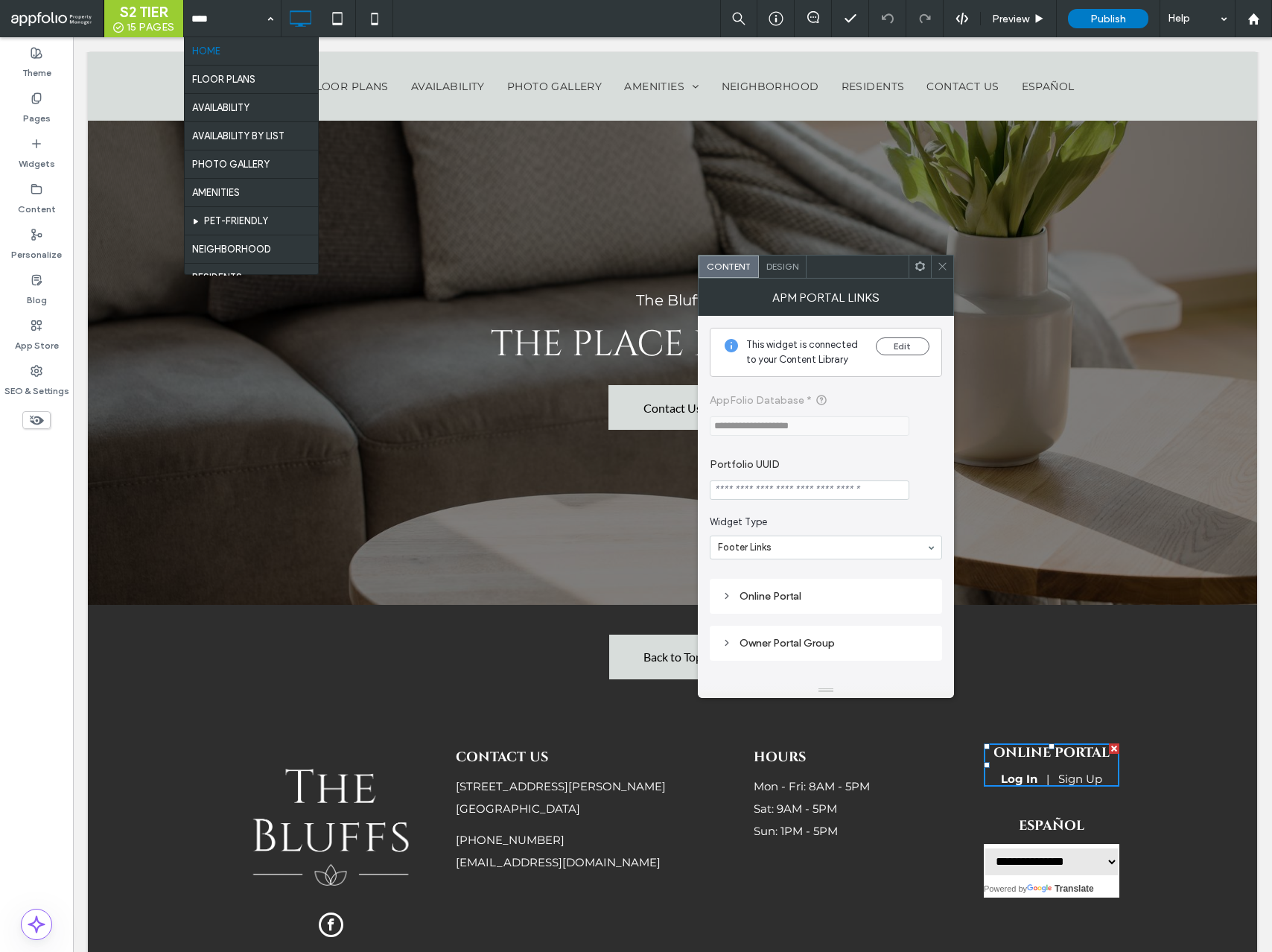
click at [779, 489] on input "Portfolio UUID" at bounding box center [810, 489] width 200 height 20
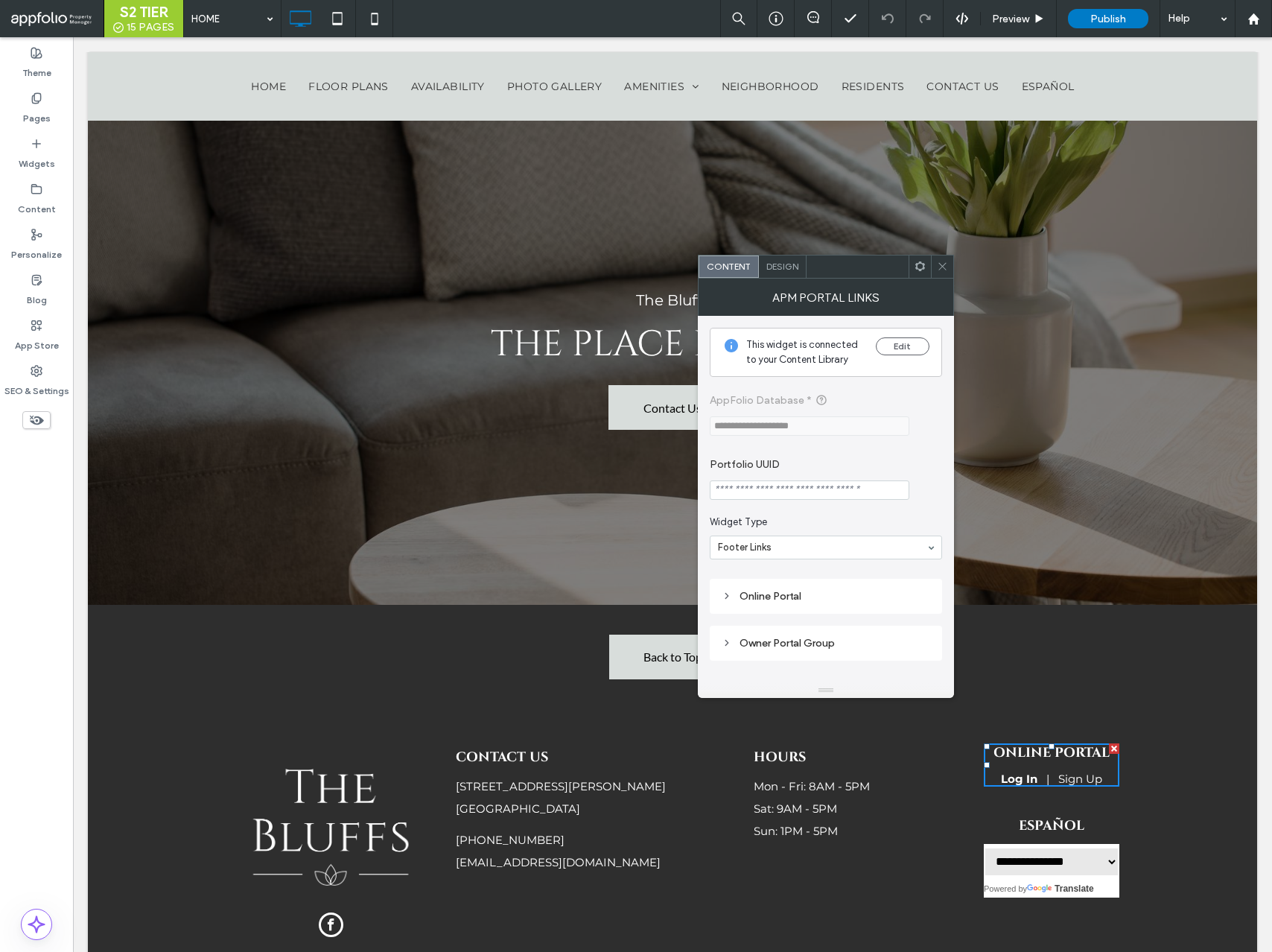
paste input "**********"
type input "**********"
click at [944, 265] on use at bounding box center [943, 267] width 7 height 7
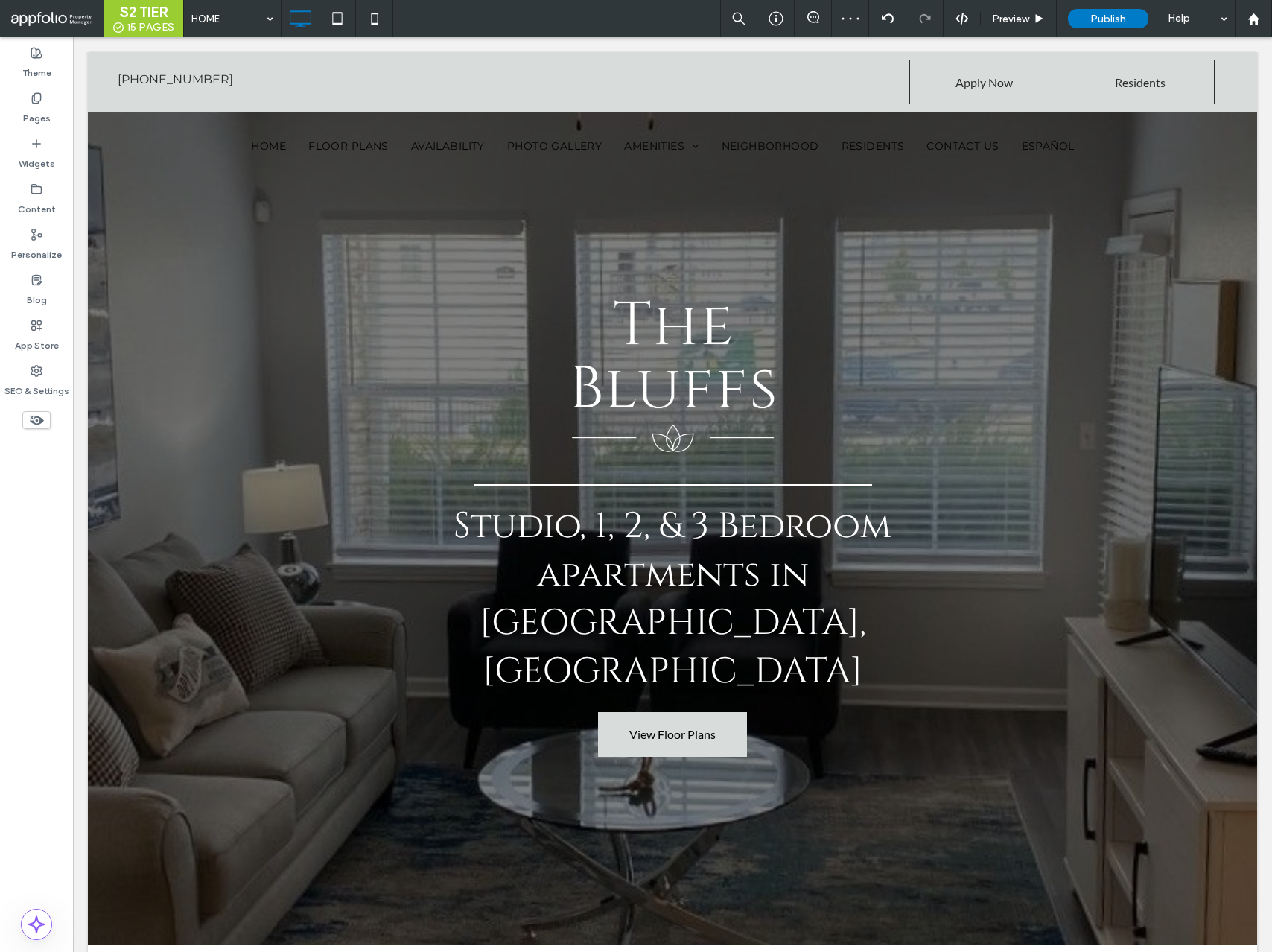
scroll to position [0, 0]
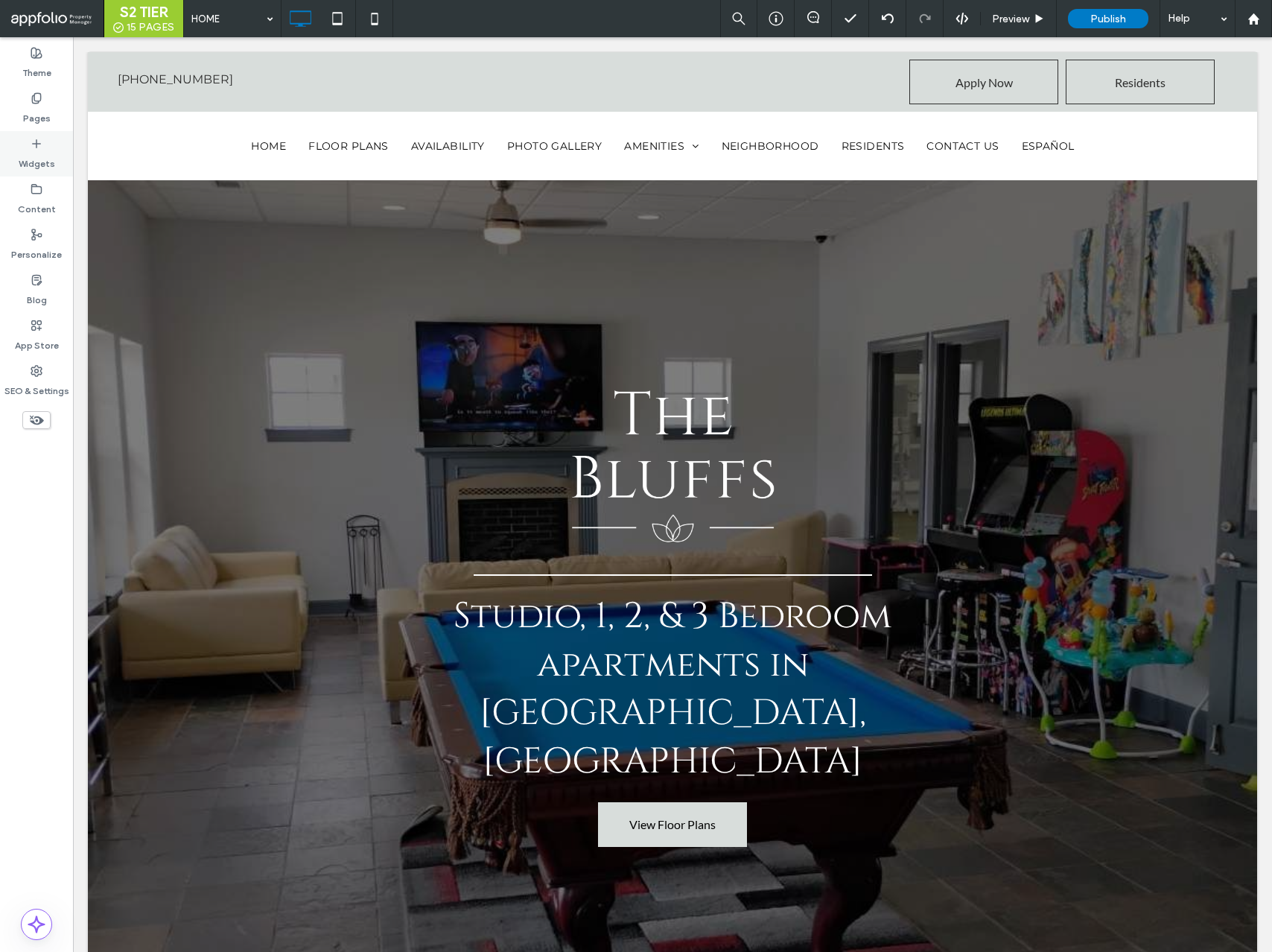
click at [44, 162] on label "Widgets" at bounding box center [36, 160] width 36 height 20
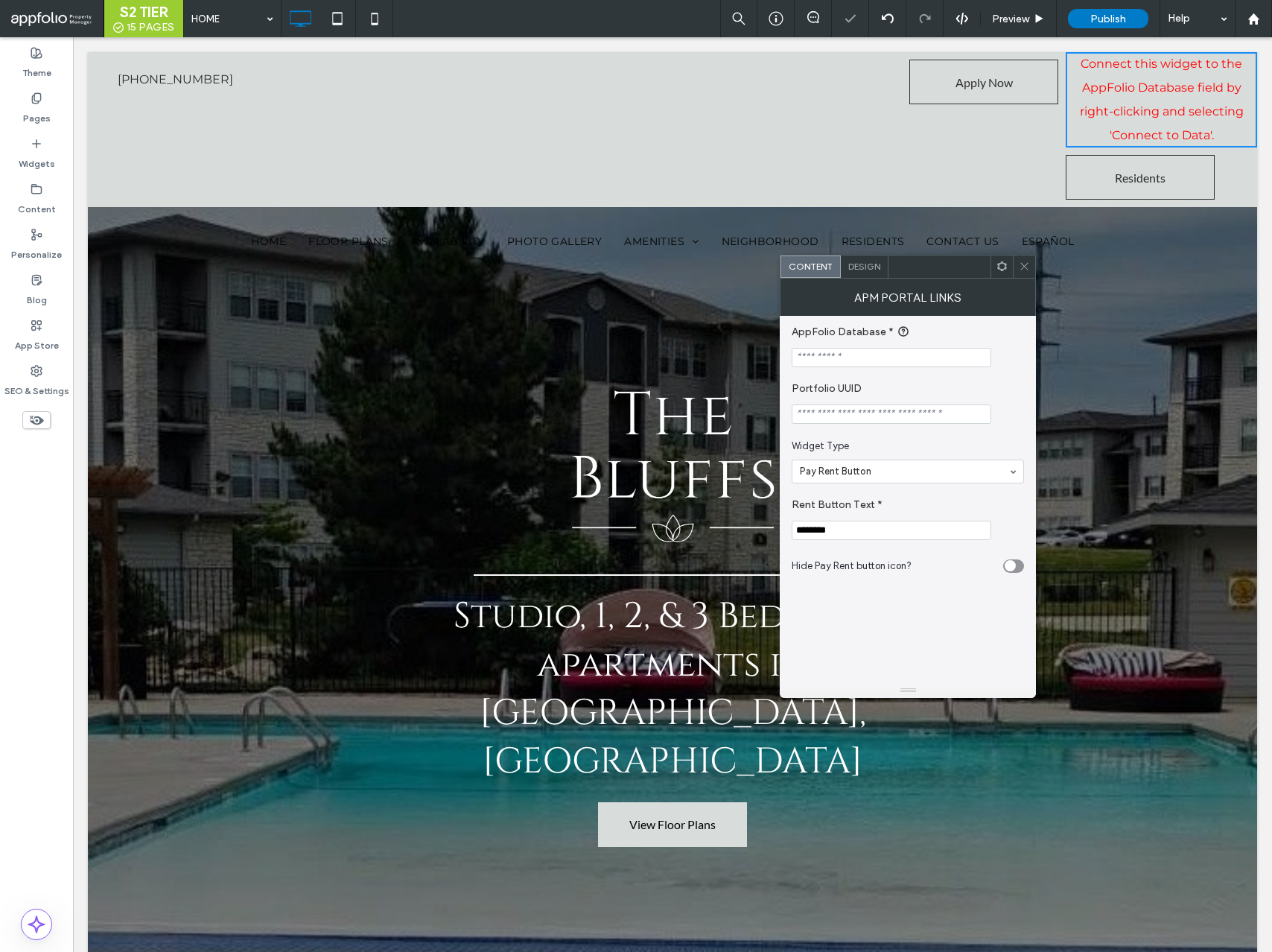
click at [839, 413] on input "Portfolio UUID" at bounding box center [891, 414] width 200 height 20
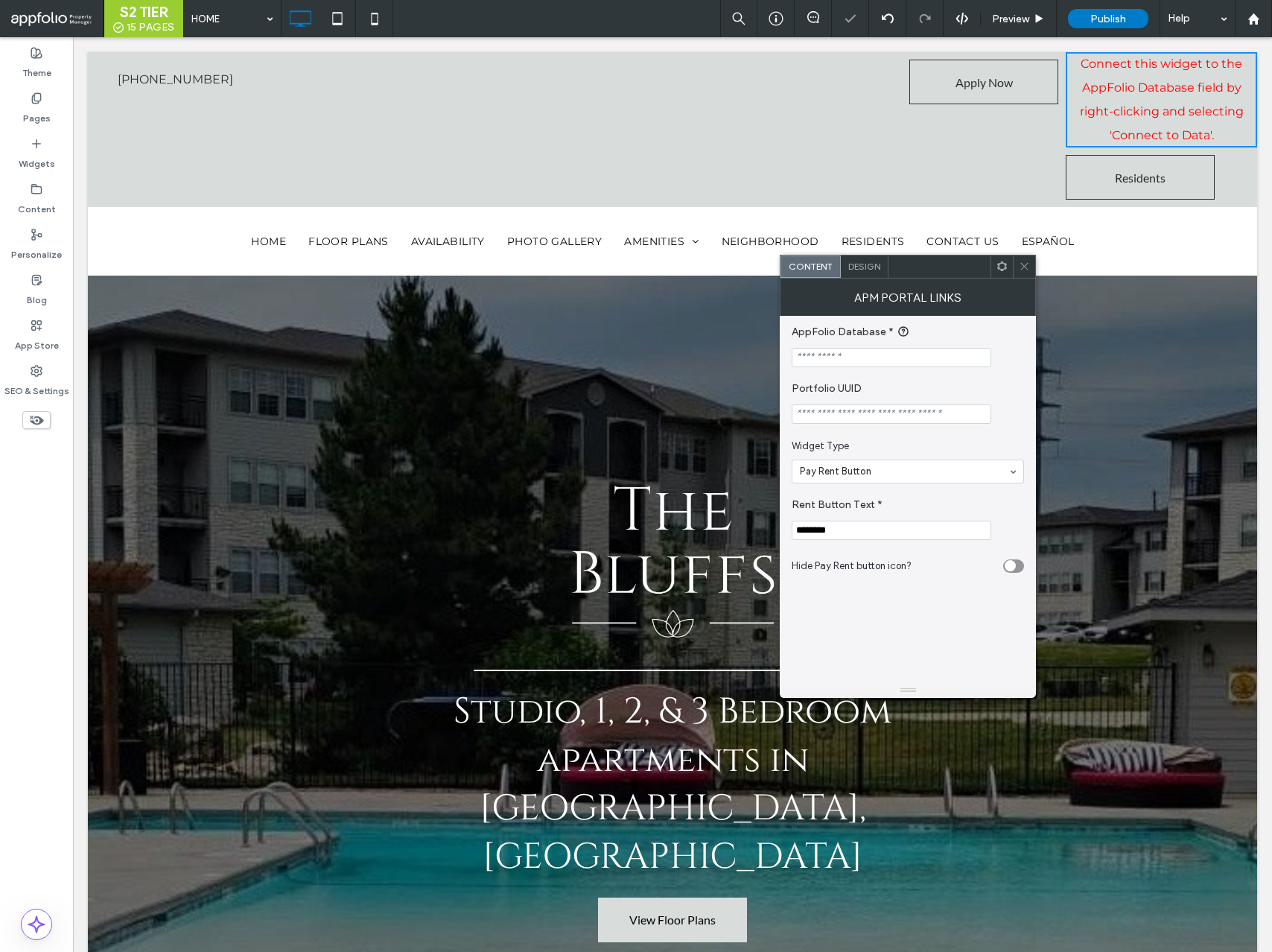
paste input "**********"
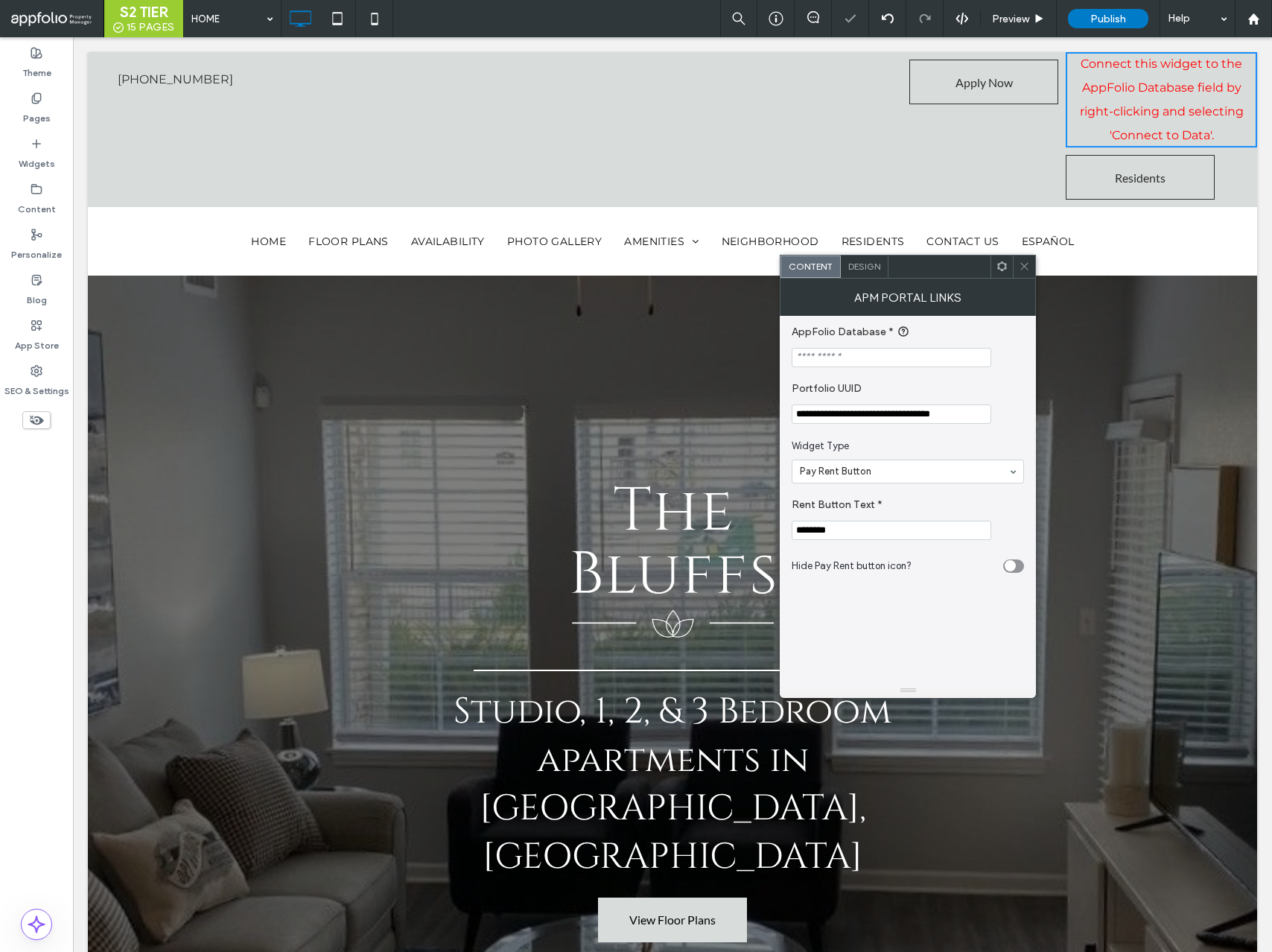
type input "**********"
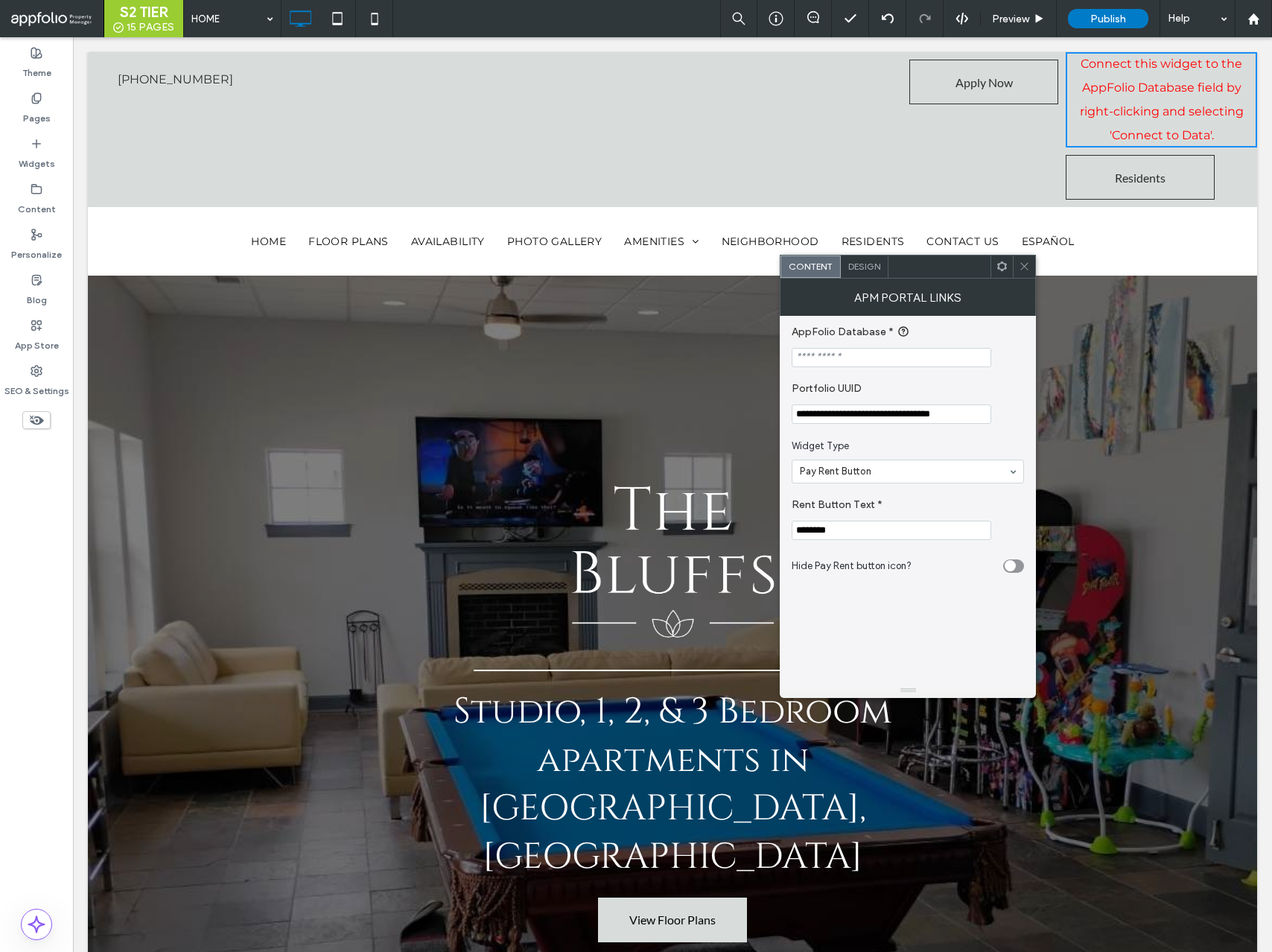
click at [891, 361] on input "AppFolio Database *" at bounding box center [891, 357] width 200 height 20
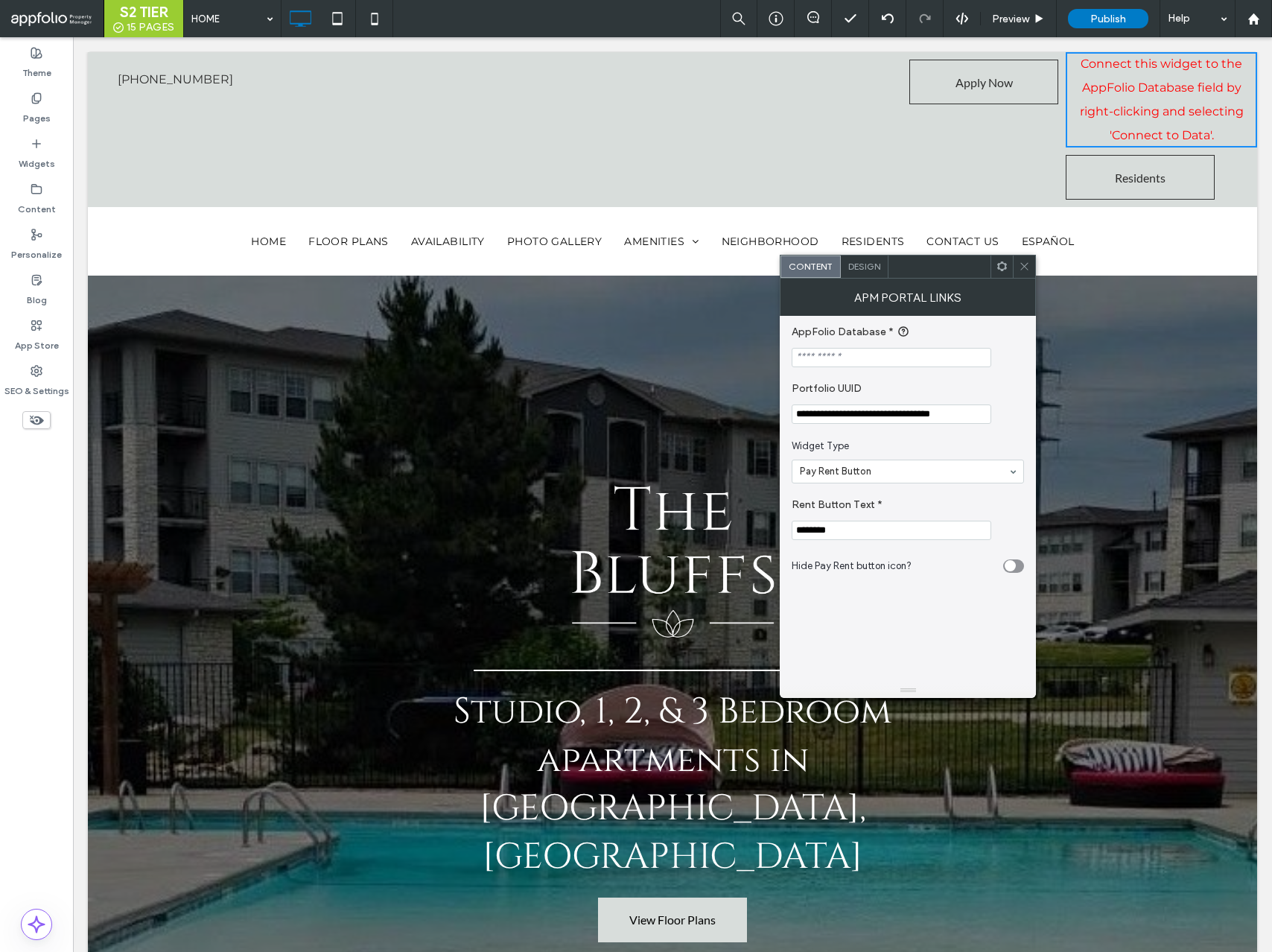
paste input "**********"
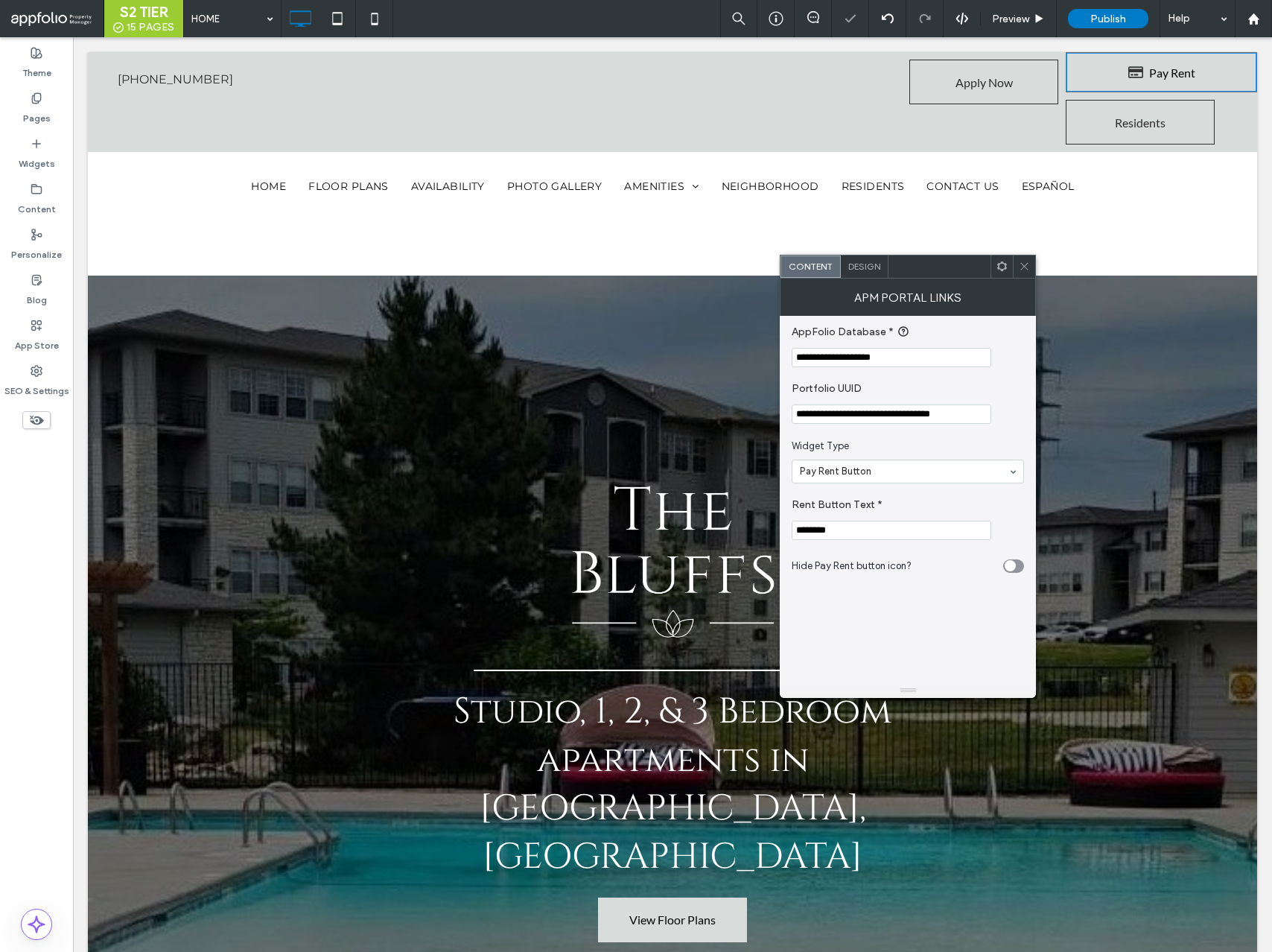
type input "**********"
drag, startPoint x: 840, startPoint y: 533, endPoint x: 786, endPoint y: 530, distance: 54.1
click at [786, 530] on div "**********" at bounding box center [907, 499] width 256 height 368
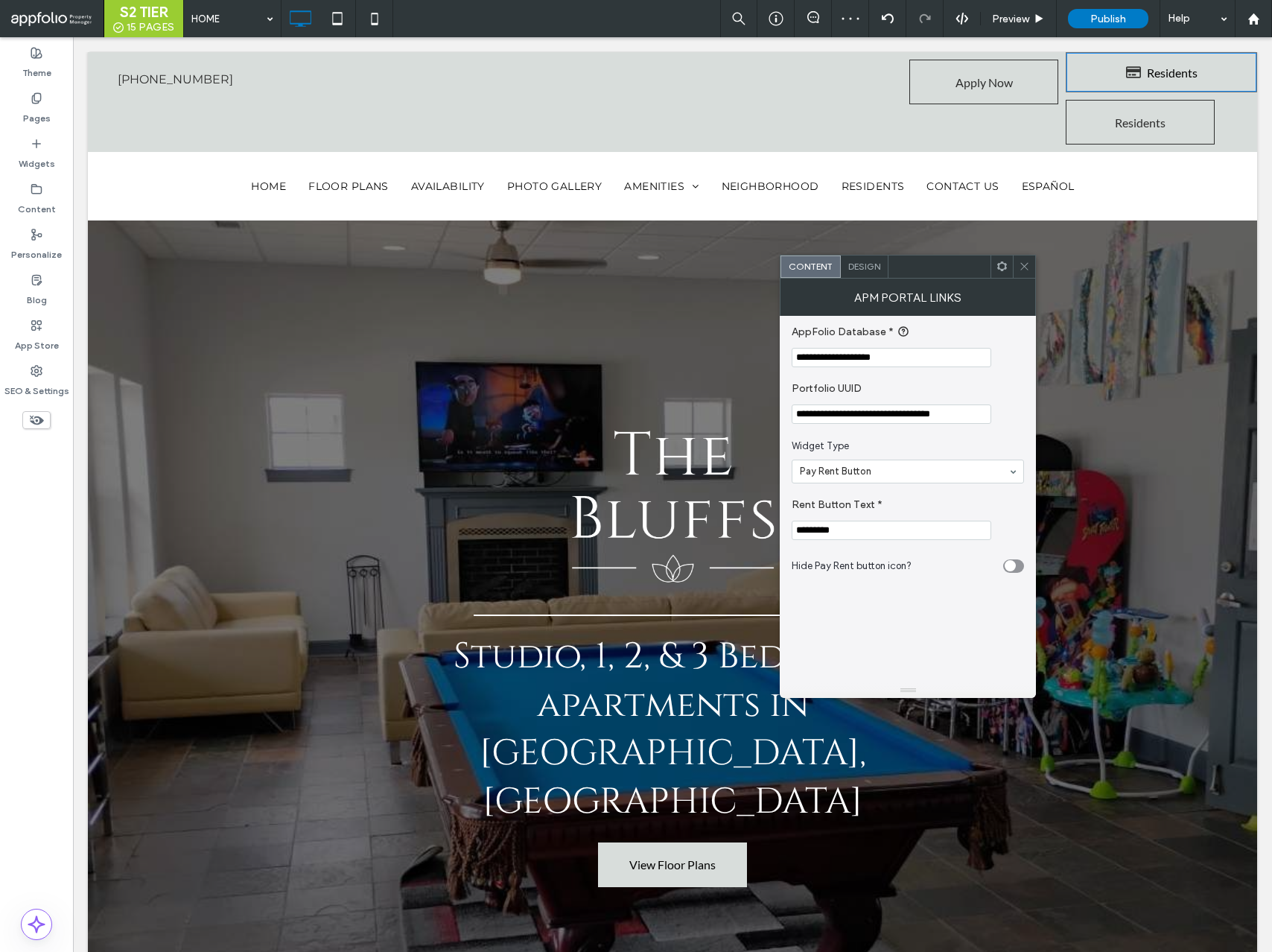
type input "*********"
click at [1021, 564] on div "toggle" at bounding box center [1013, 566] width 20 height 13
click at [865, 271] on span "Design" at bounding box center [864, 266] width 32 height 11
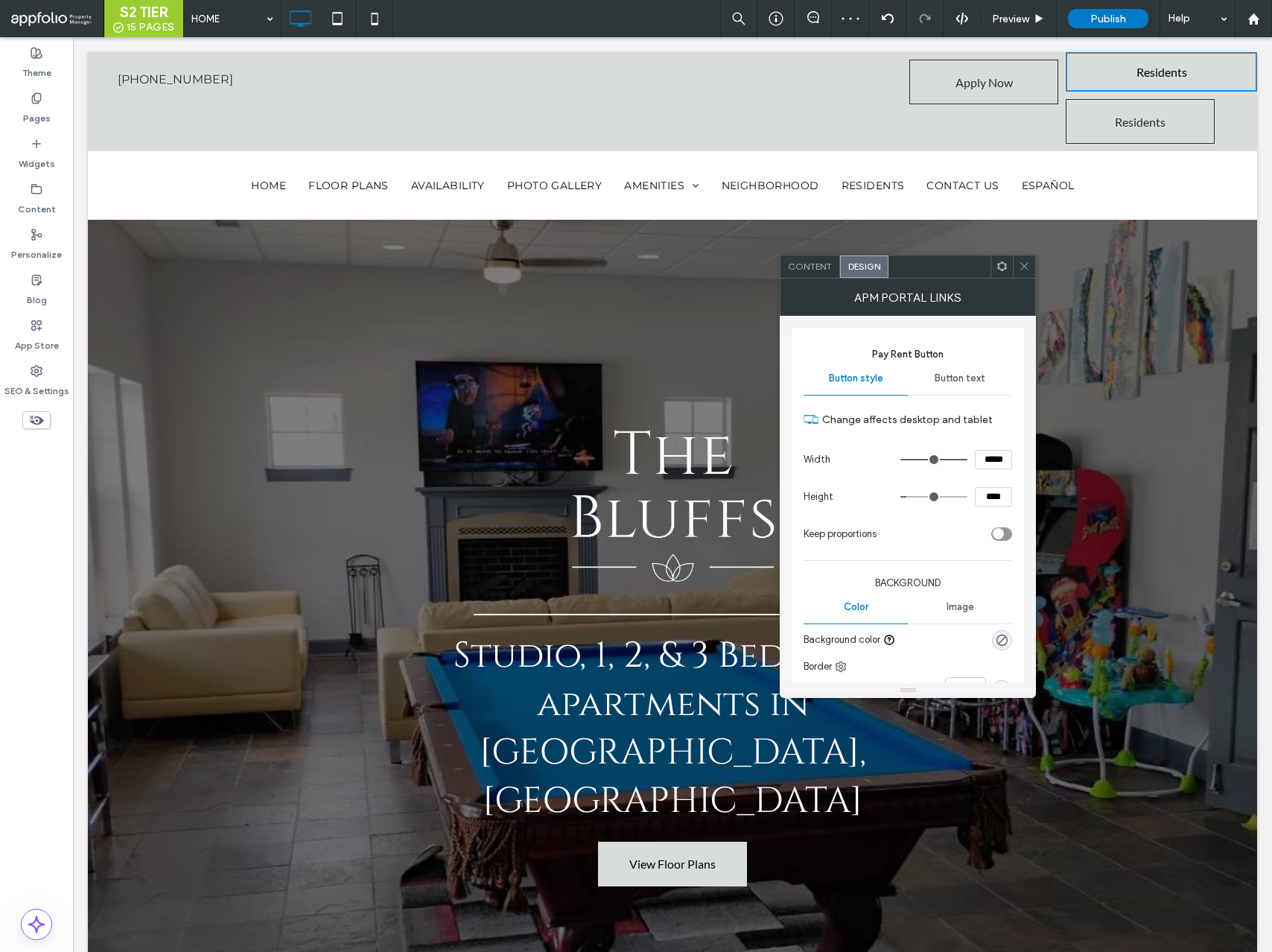
scroll to position [154, 0]
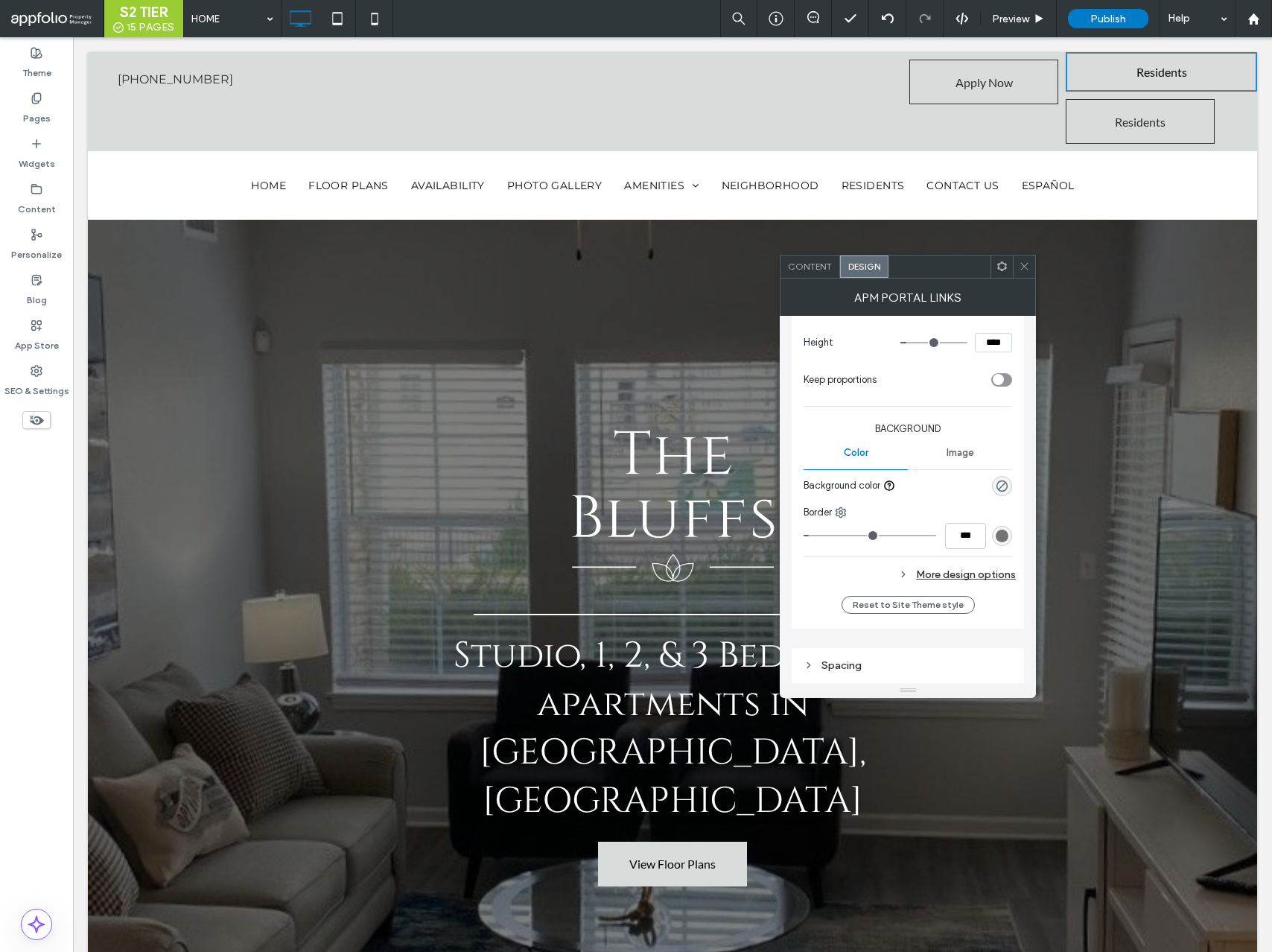
click at [1013, 267] on div at bounding box center [1024, 267] width 22 height 22
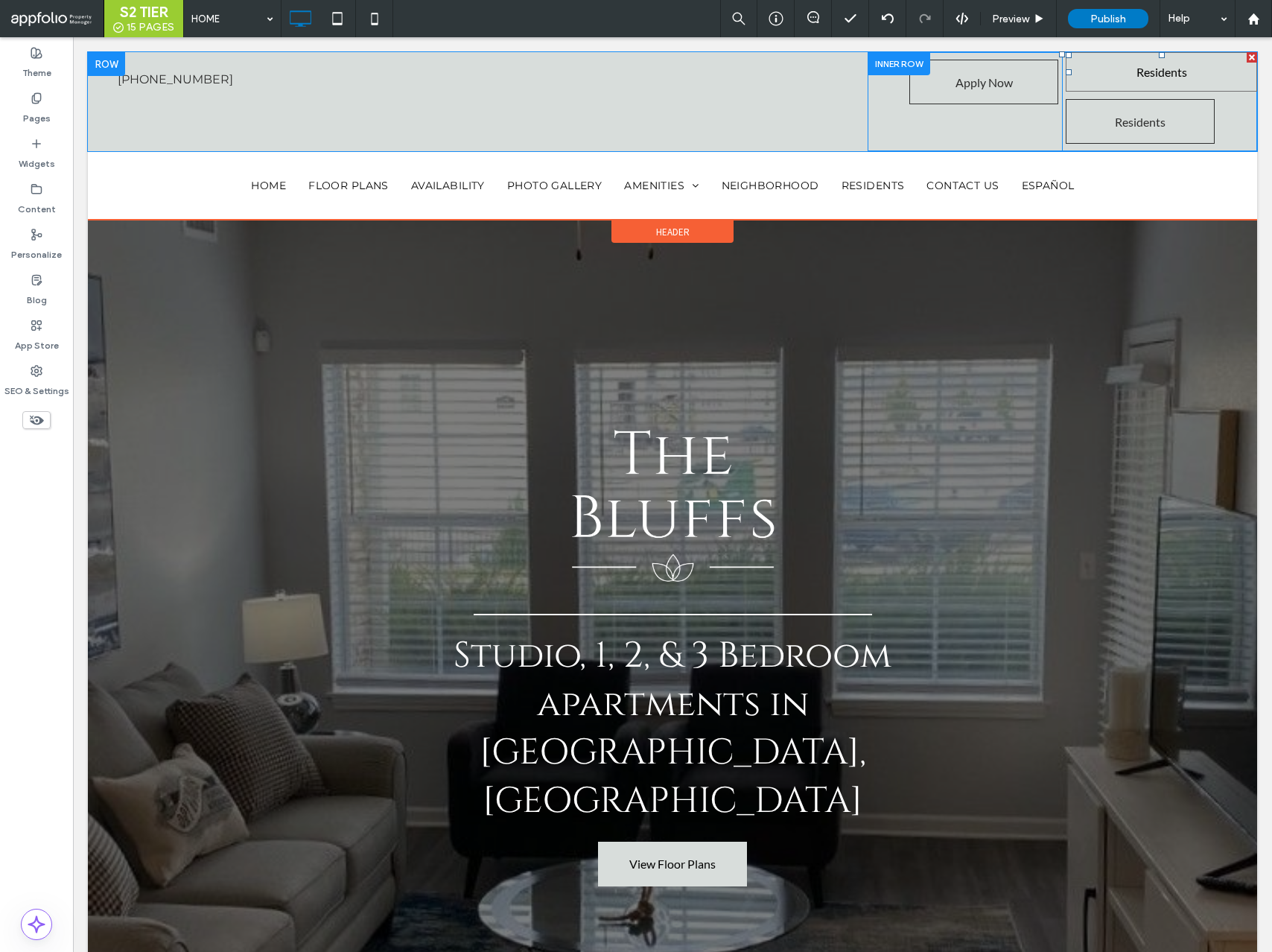
click at [1118, 72] on span at bounding box center [1162, 72] width 192 height 39
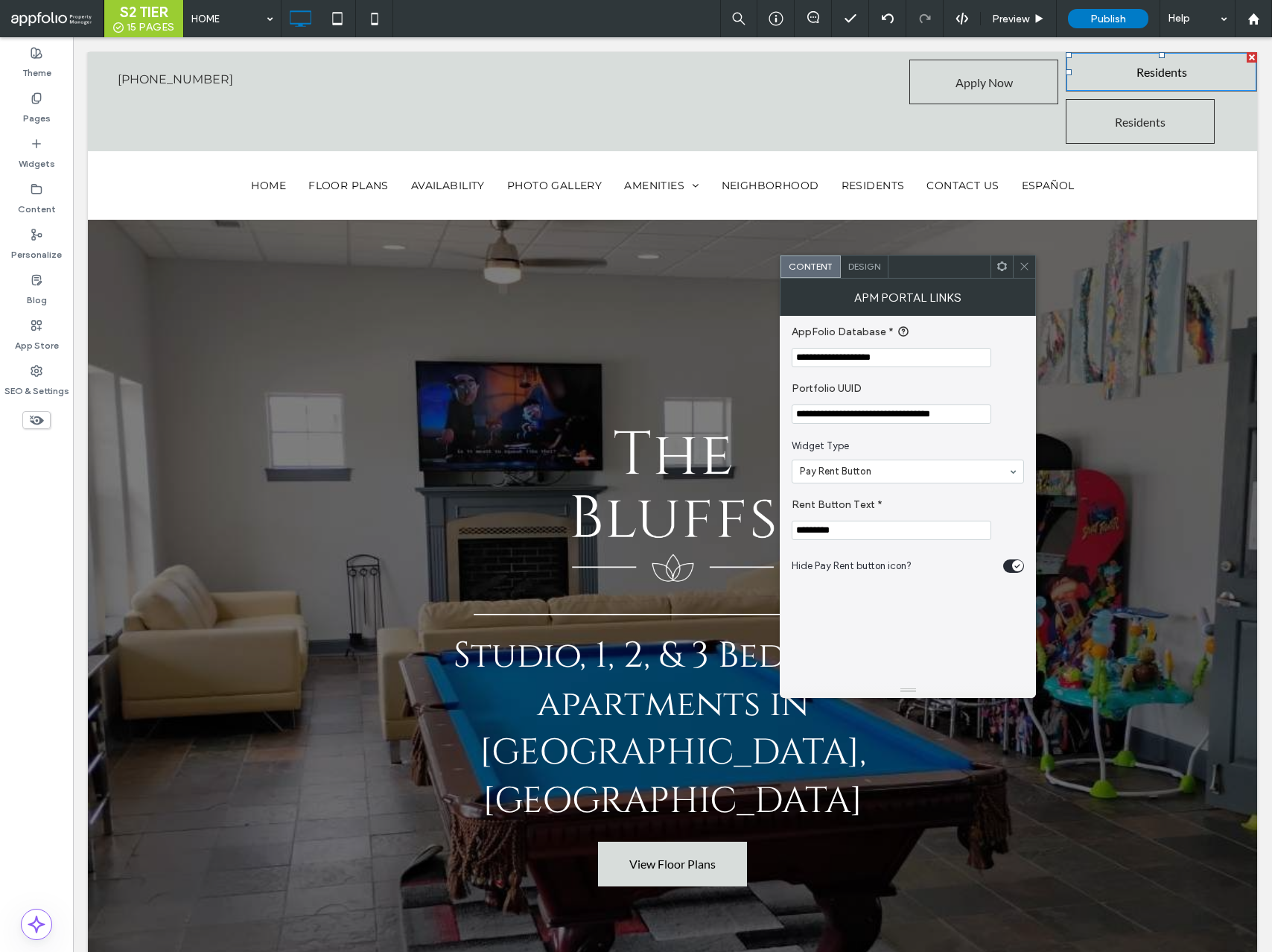
click at [859, 268] on span "Design" at bounding box center [864, 266] width 32 height 11
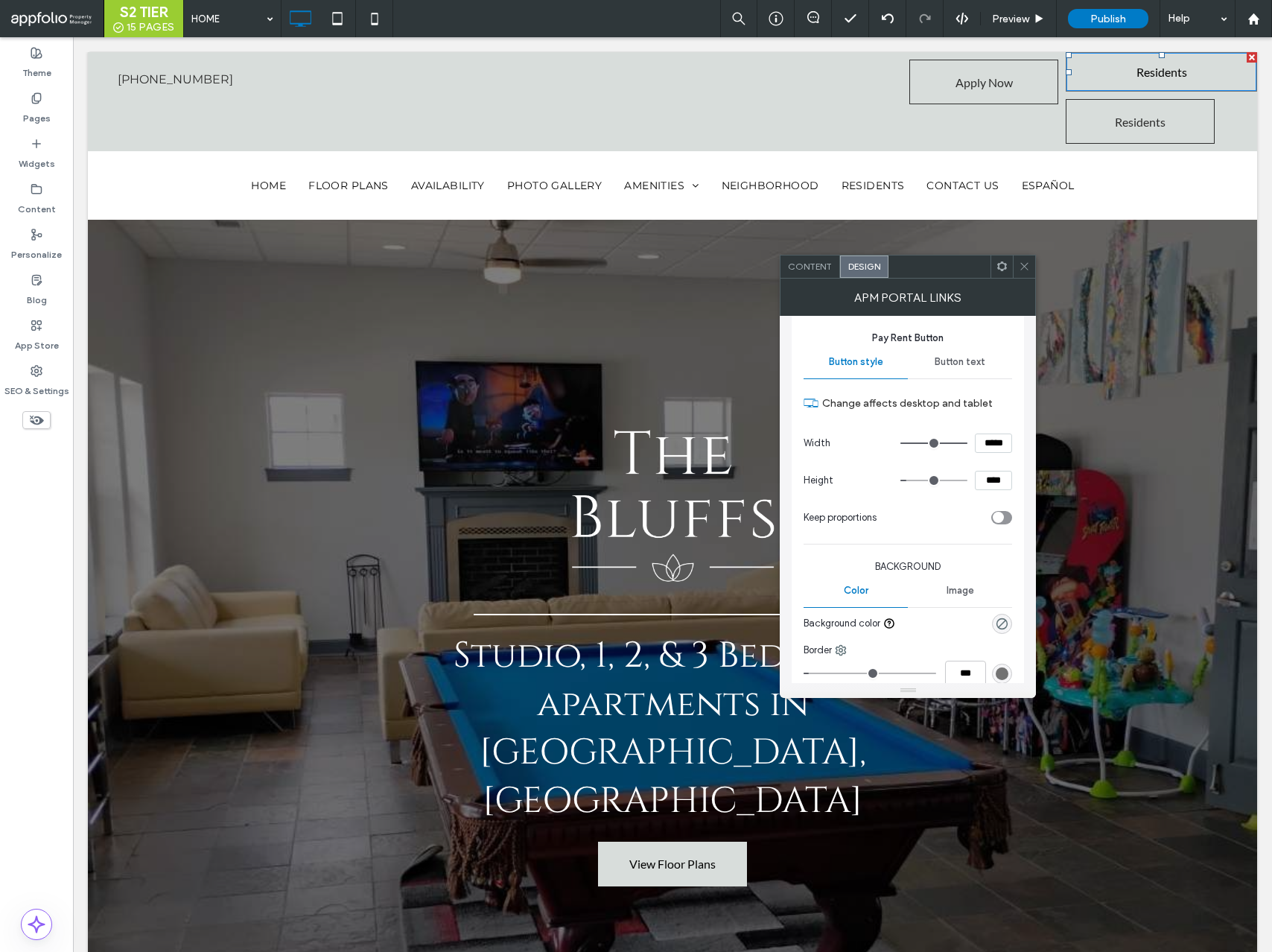
scroll to position [20, 0]
click at [1007, 676] on div "rgb(115, 115, 115)" at bounding box center [1002, 670] width 20 height 20
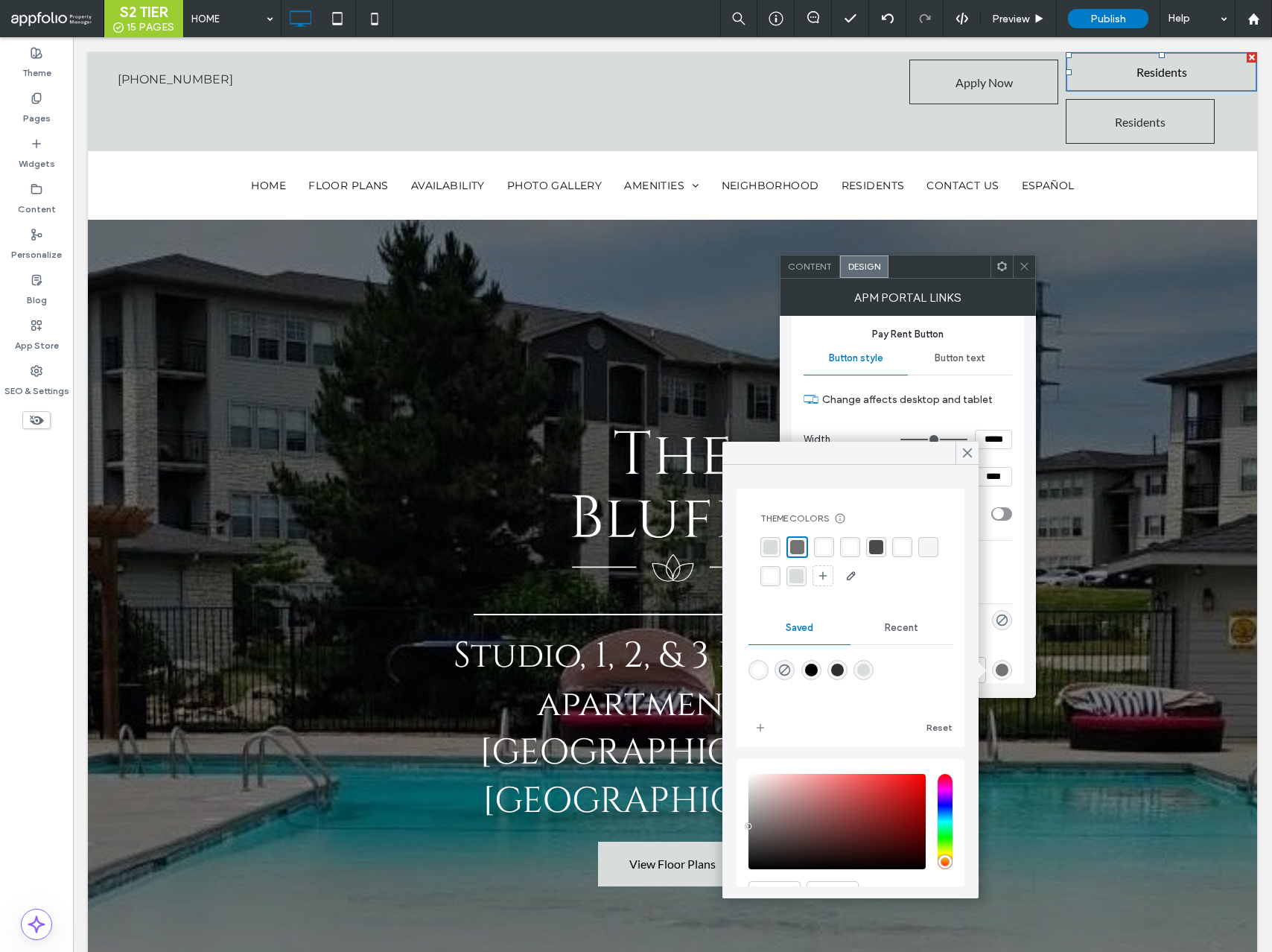
click at [815, 669] on div "rgba(0,0,0,1)" at bounding box center [811, 670] width 13 height 13
type input "*******"
click at [966, 453] on icon at bounding box center [968, 453] width 13 height 13
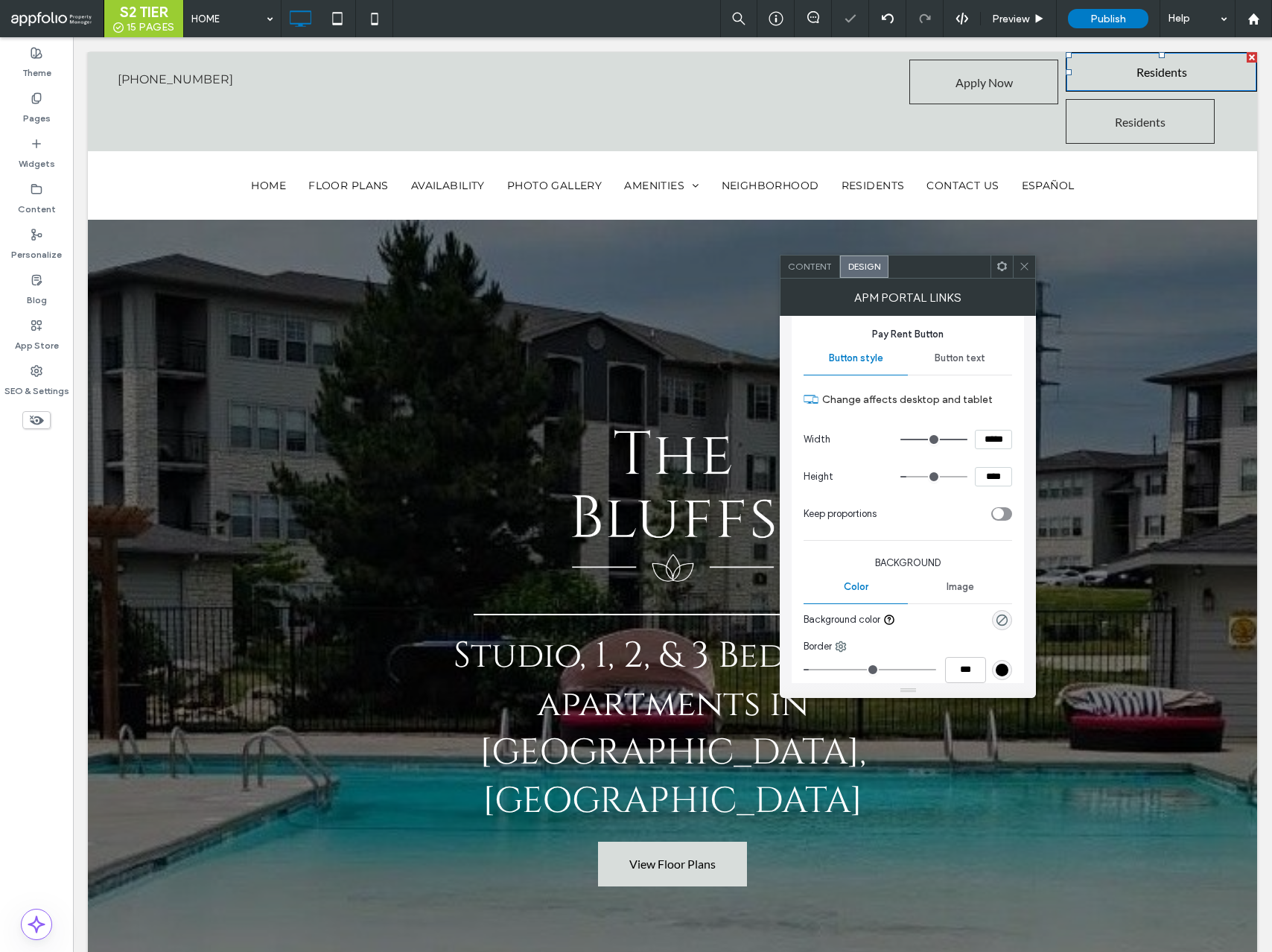
click at [964, 337] on span "Pay Rent Button" at bounding box center [908, 334] width 208 height 15
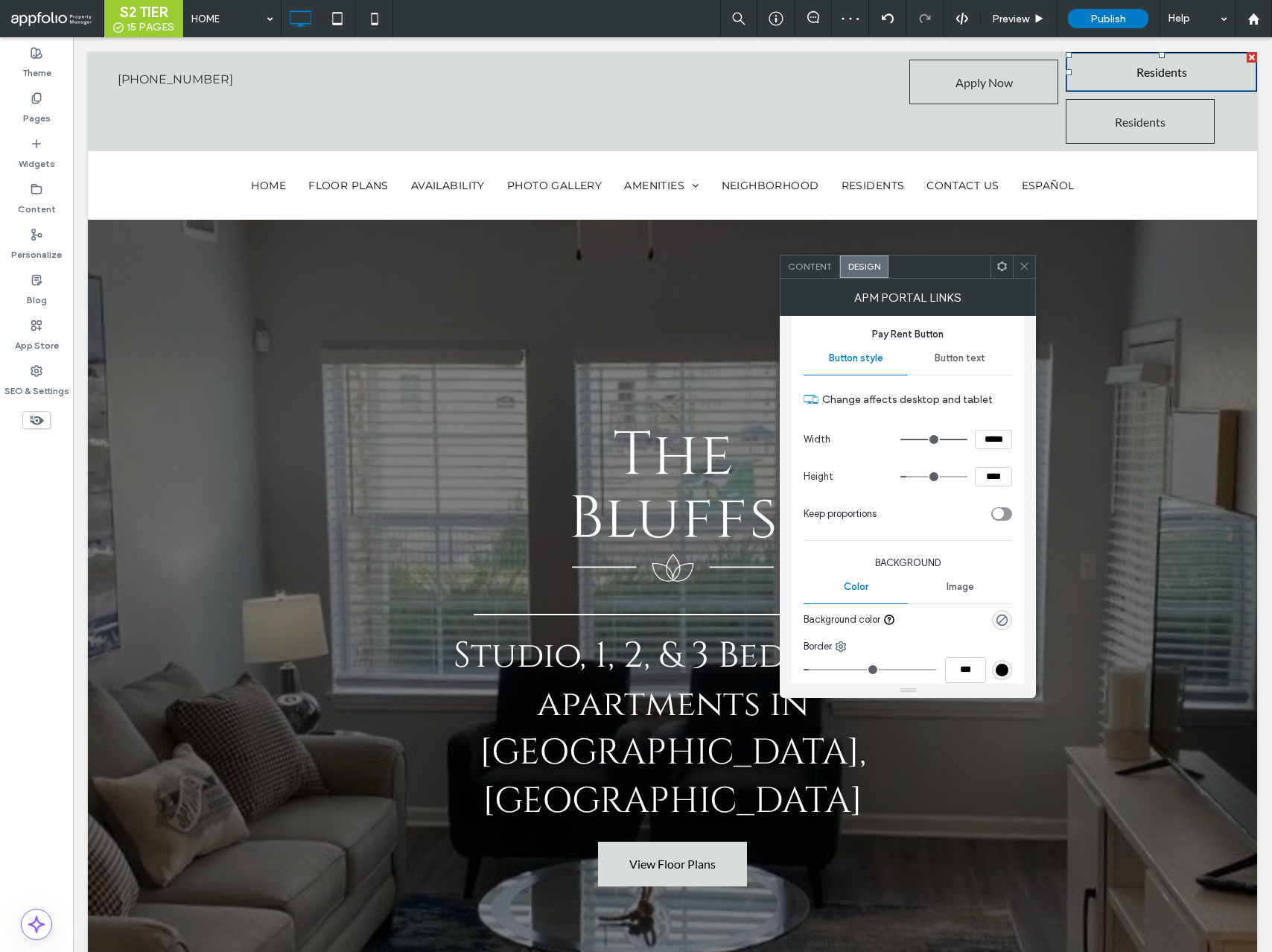
click at [964, 349] on div "Button text" at bounding box center [960, 357] width 104 height 33
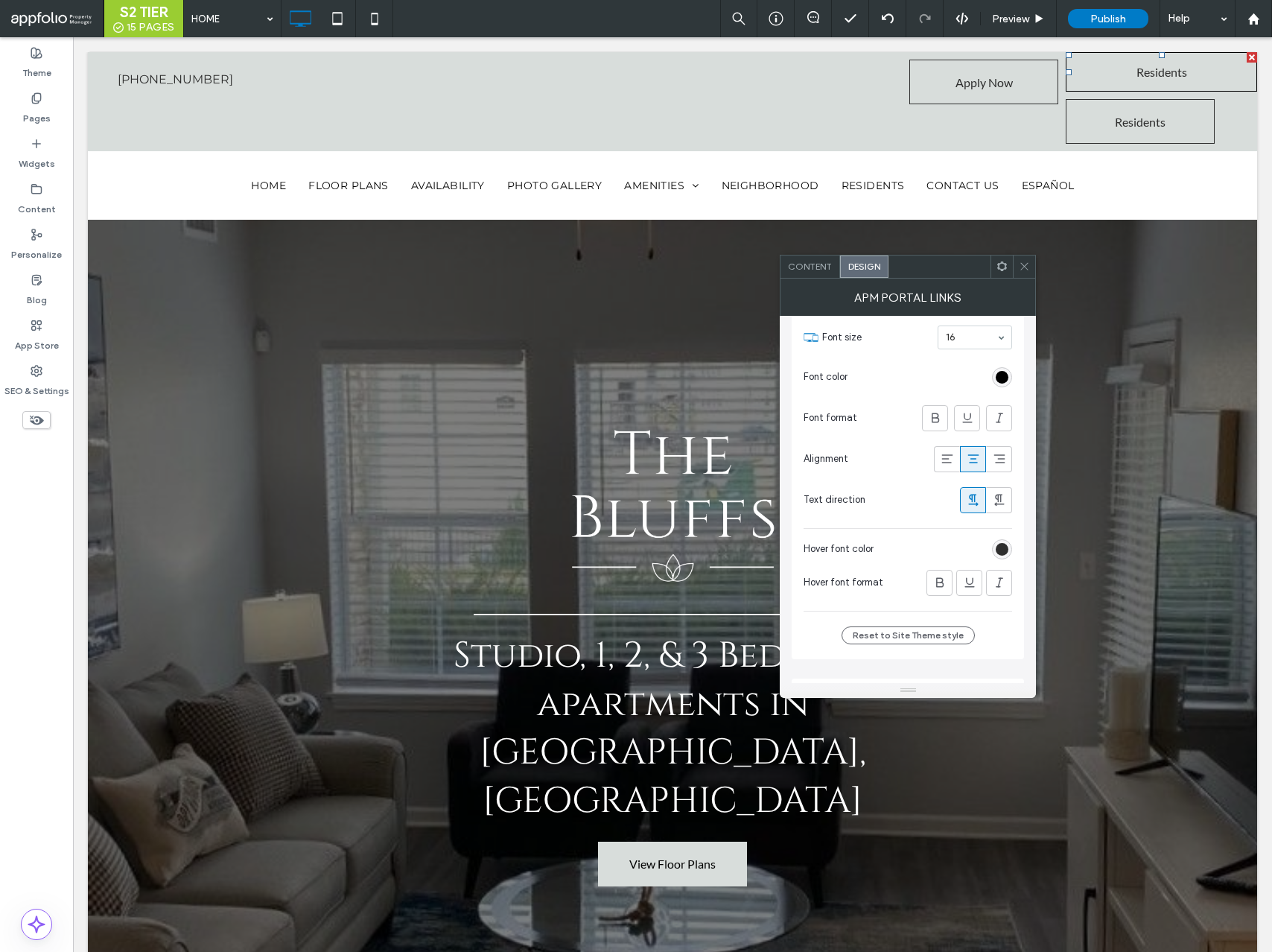
scroll to position [185, 0]
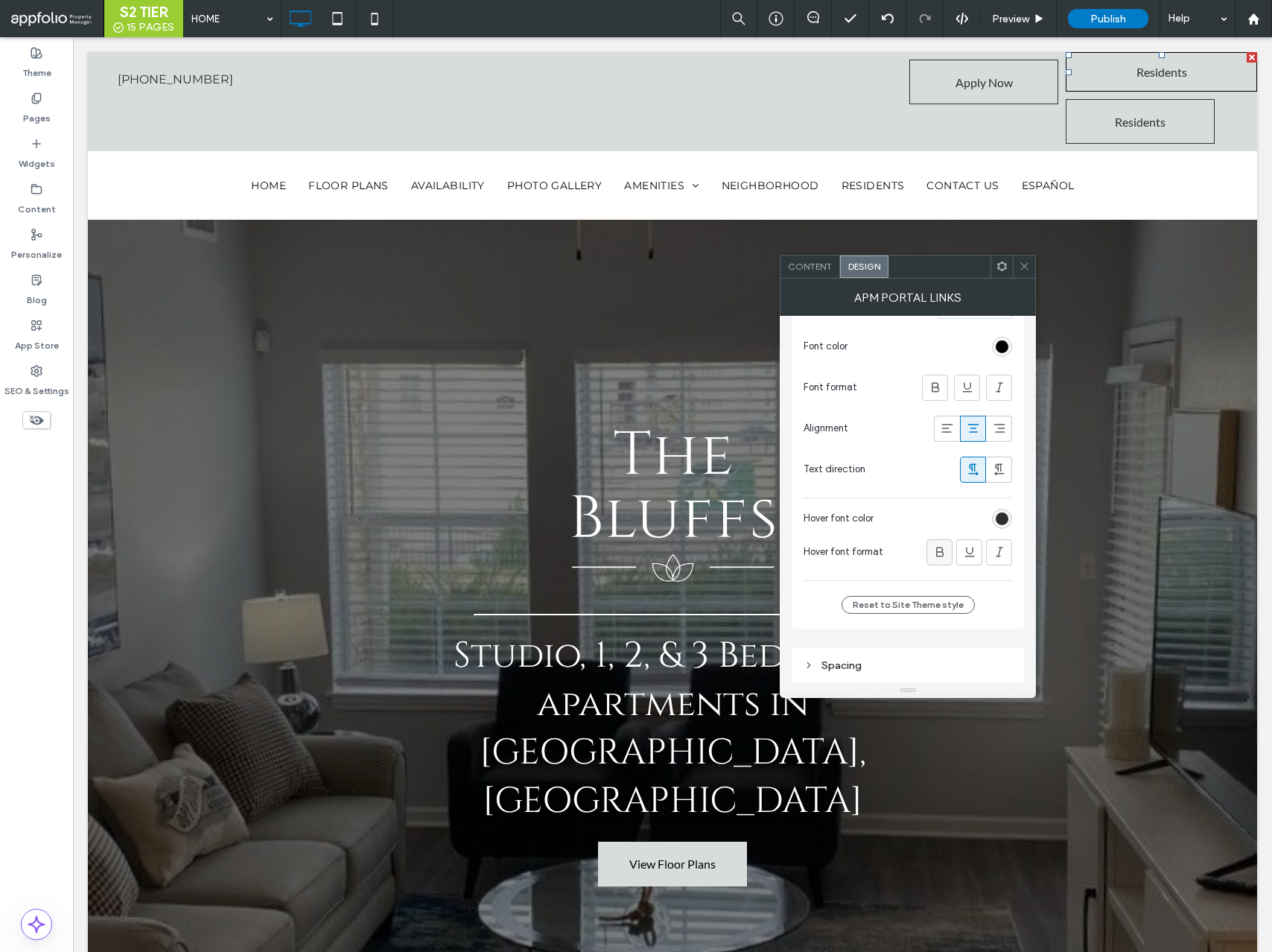
click at [948, 561] on div at bounding box center [940, 552] width 24 height 24
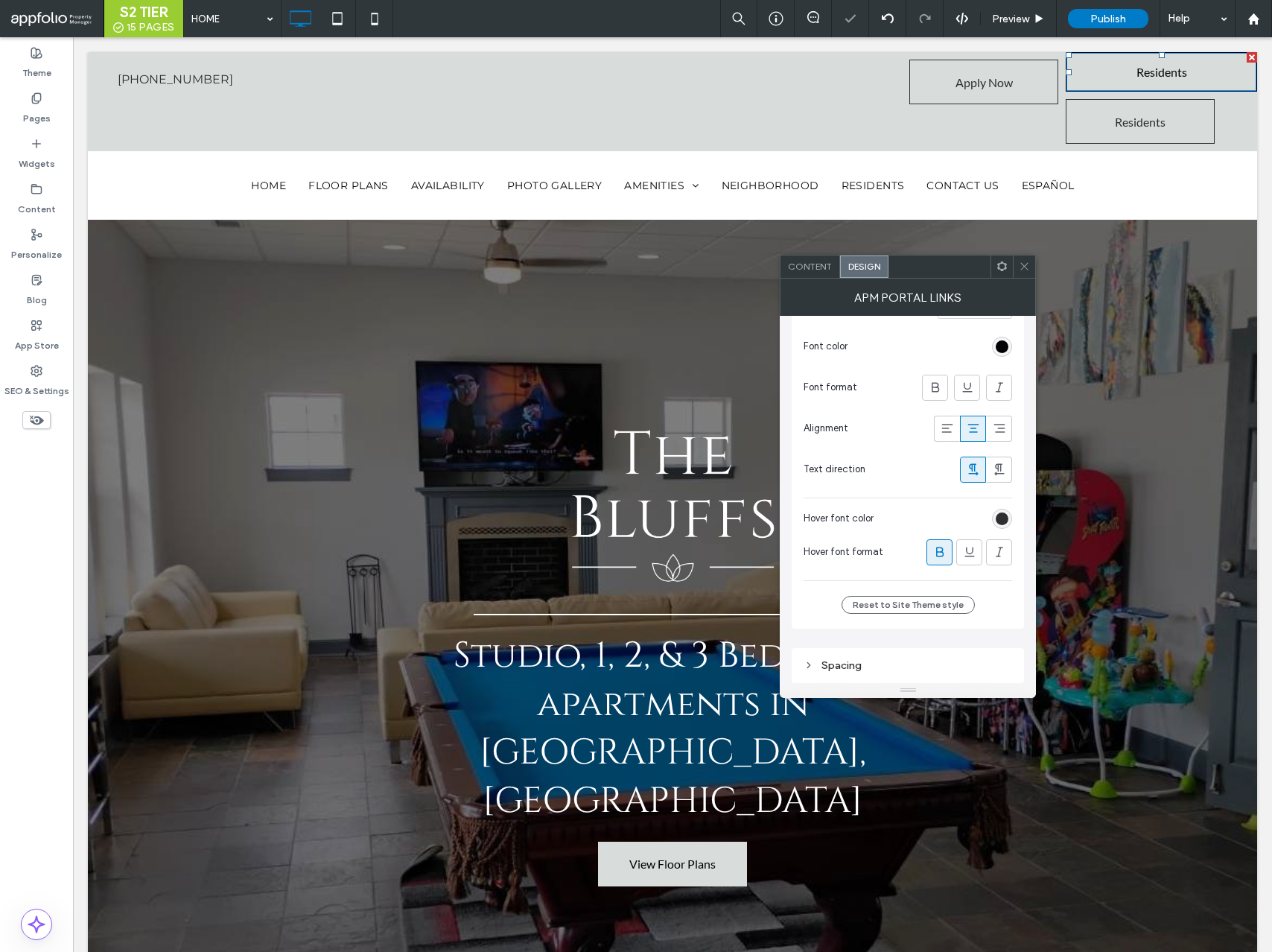
click at [1029, 257] on span at bounding box center [1024, 267] width 11 height 22
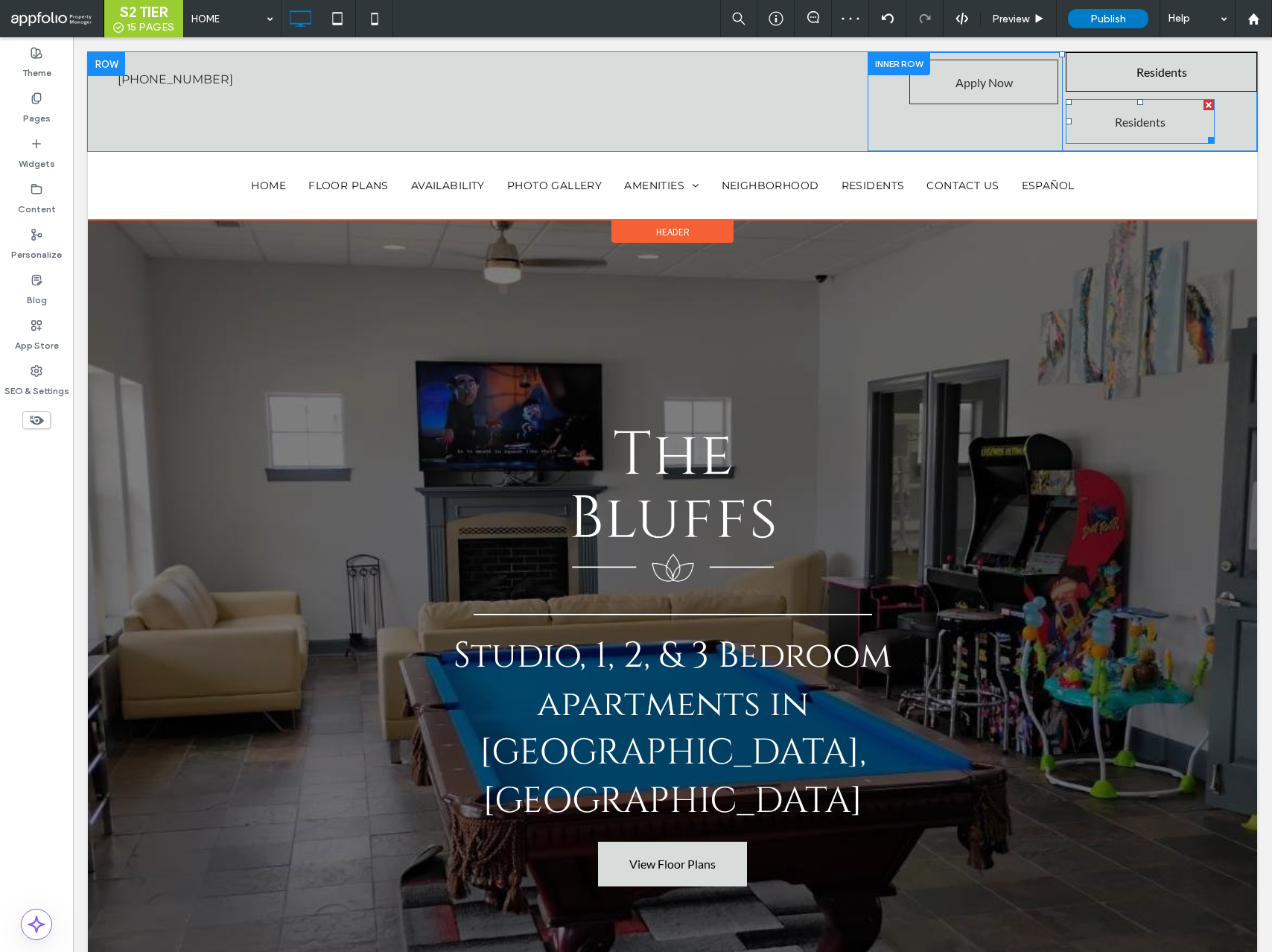
click at [1205, 105] on div at bounding box center [1209, 104] width 10 height 10
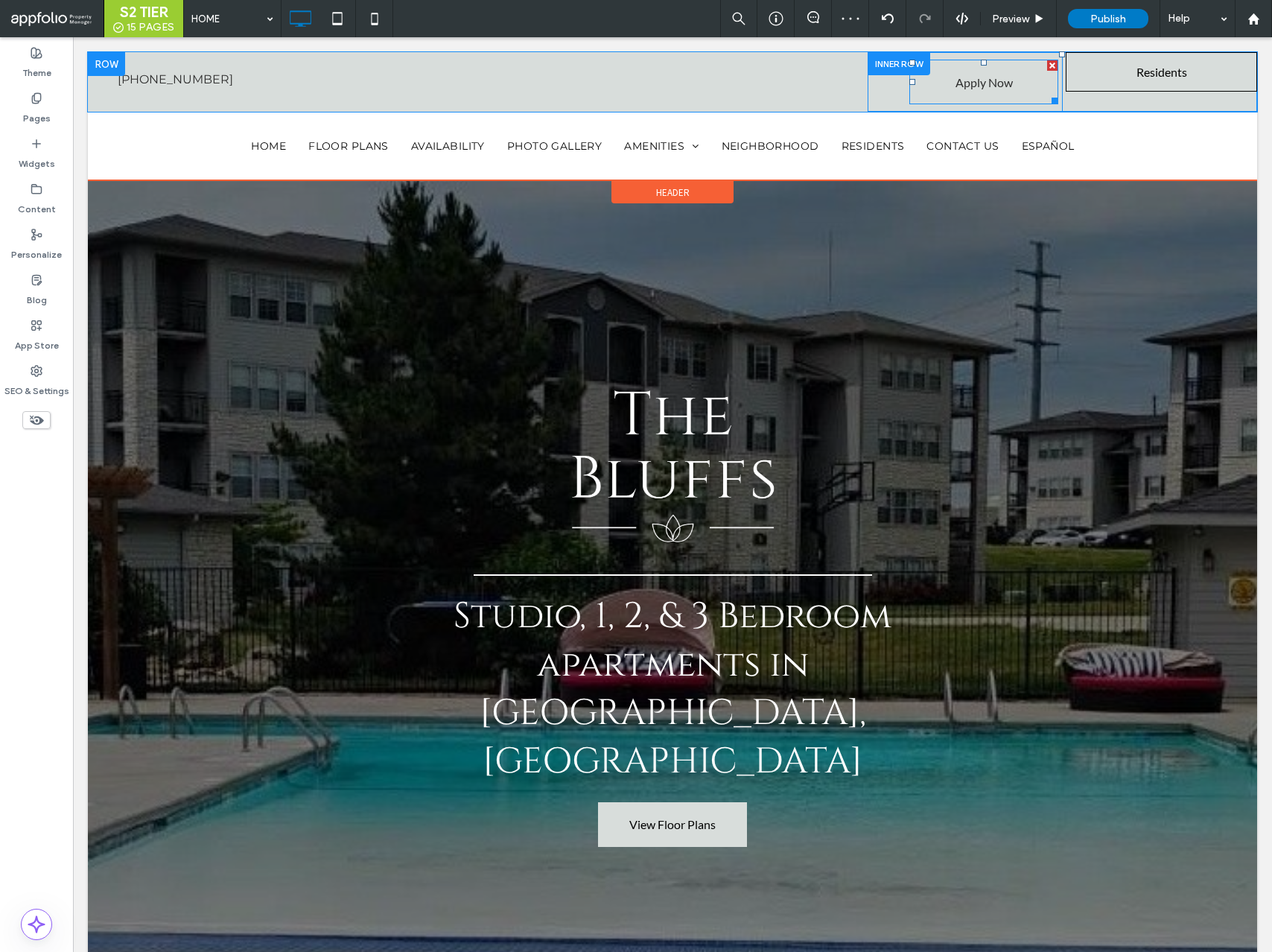
click at [999, 96] on span "Apply Now" at bounding box center [984, 82] width 58 height 38
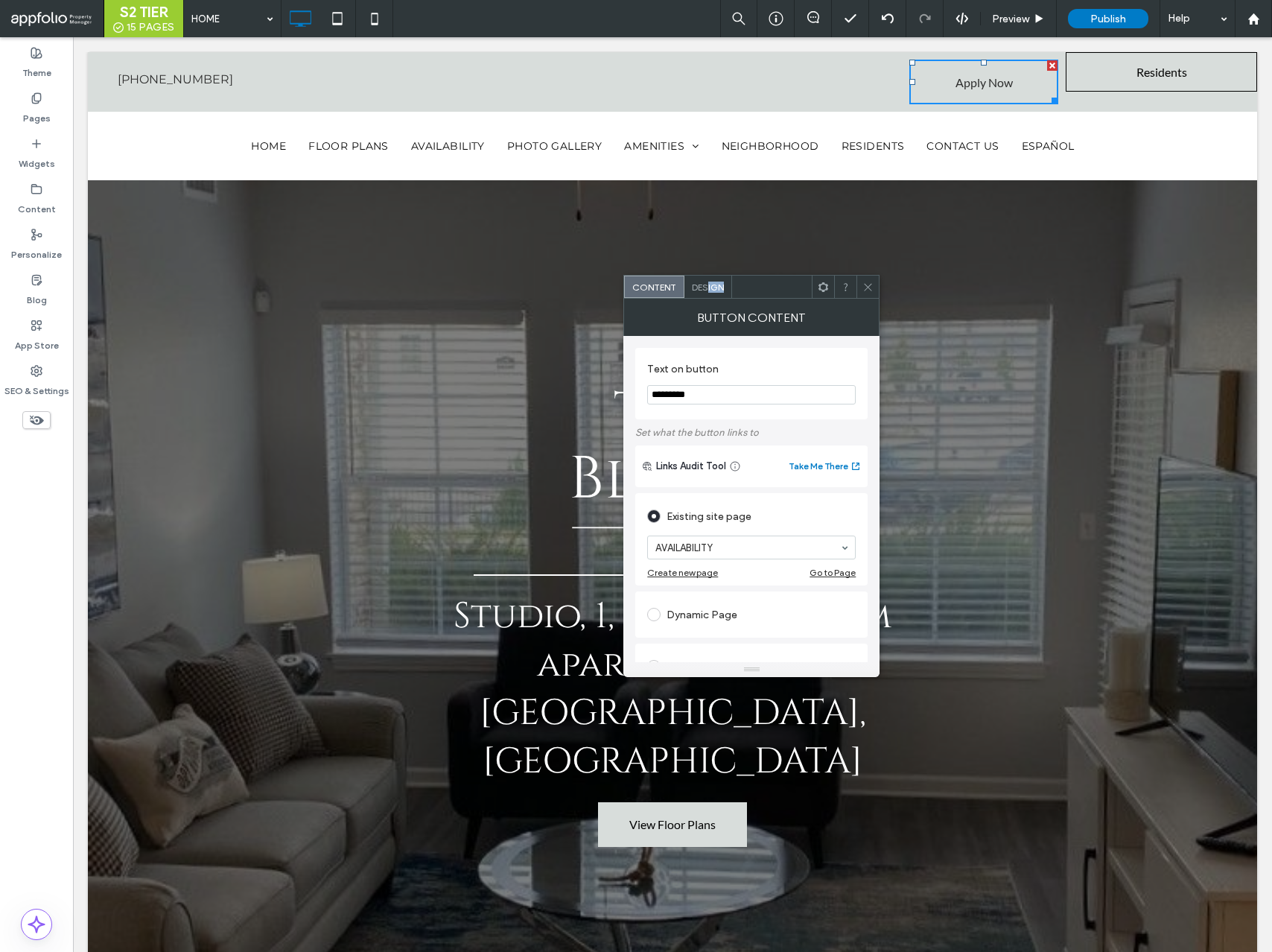
click at [709, 292] on div "Design" at bounding box center [708, 287] width 47 height 22
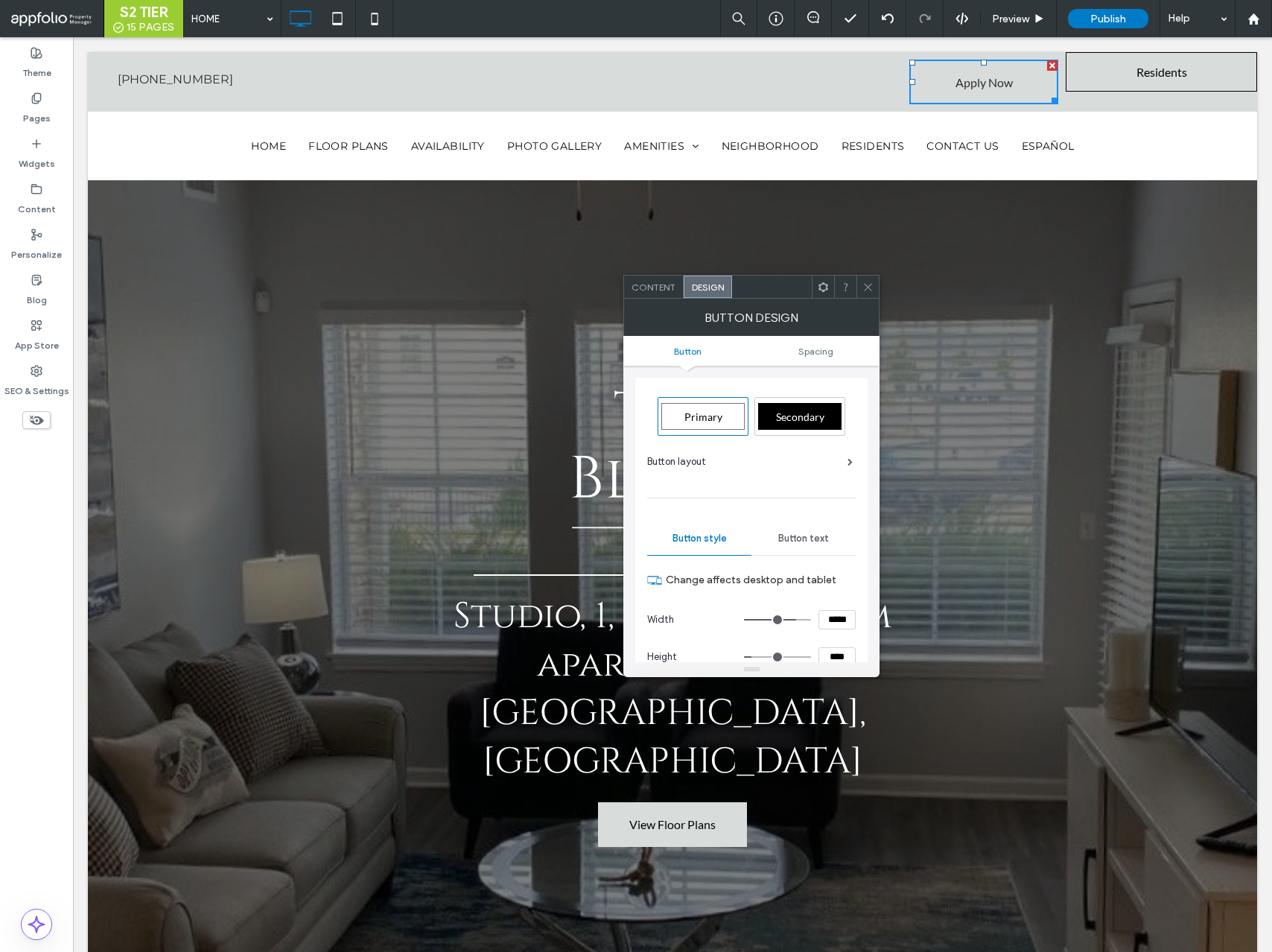
click at [821, 533] on span "Button text" at bounding box center [804, 538] width 50 height 12
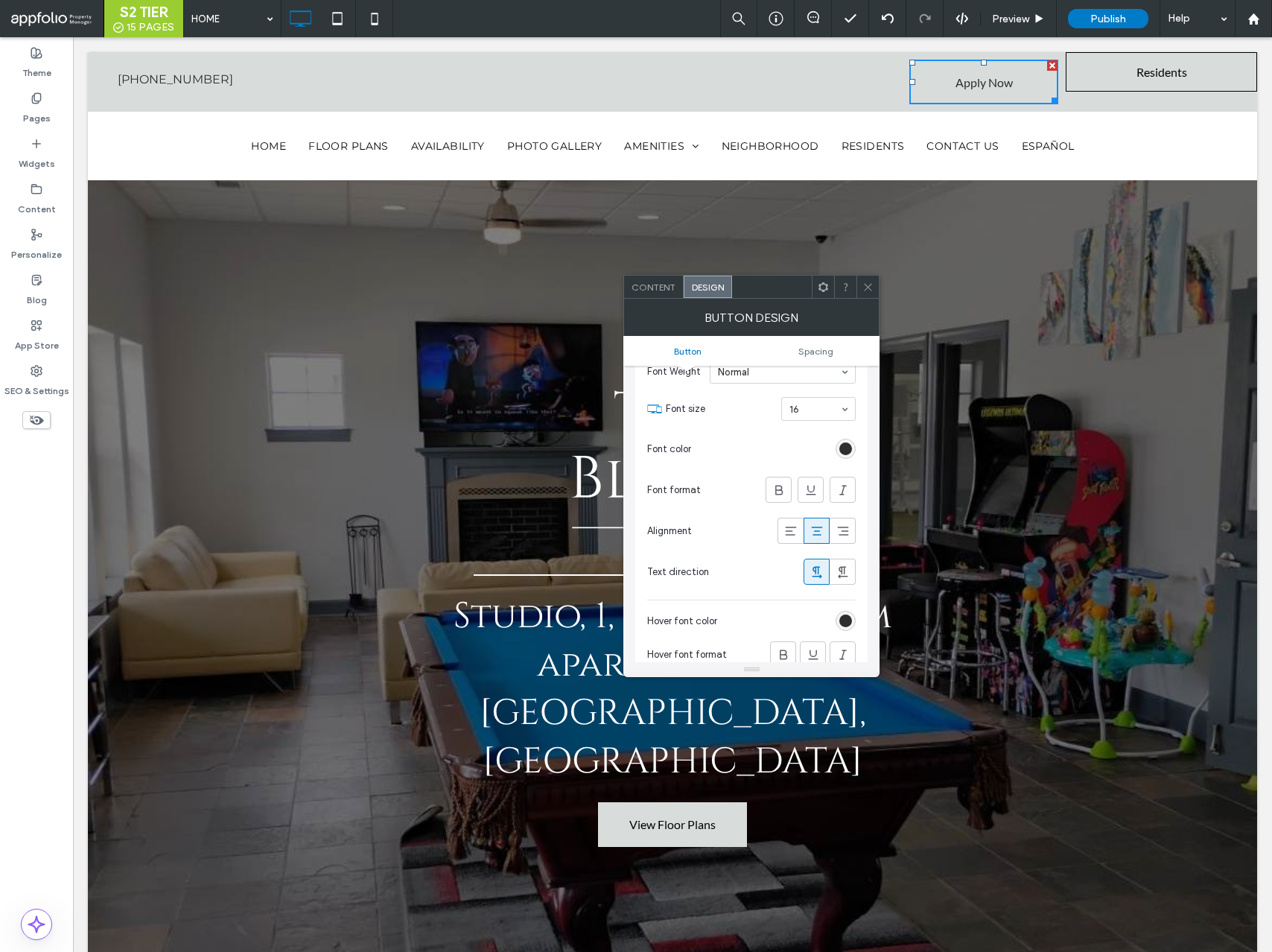
scroll to position [245, 0]
click at [781, 650] on icon at bounding box center [783, 653] width 15 height 15
click at [843, 450] on div "rgb(46, 46, 46)" at bounding box center [846, 448] width 13 height 13
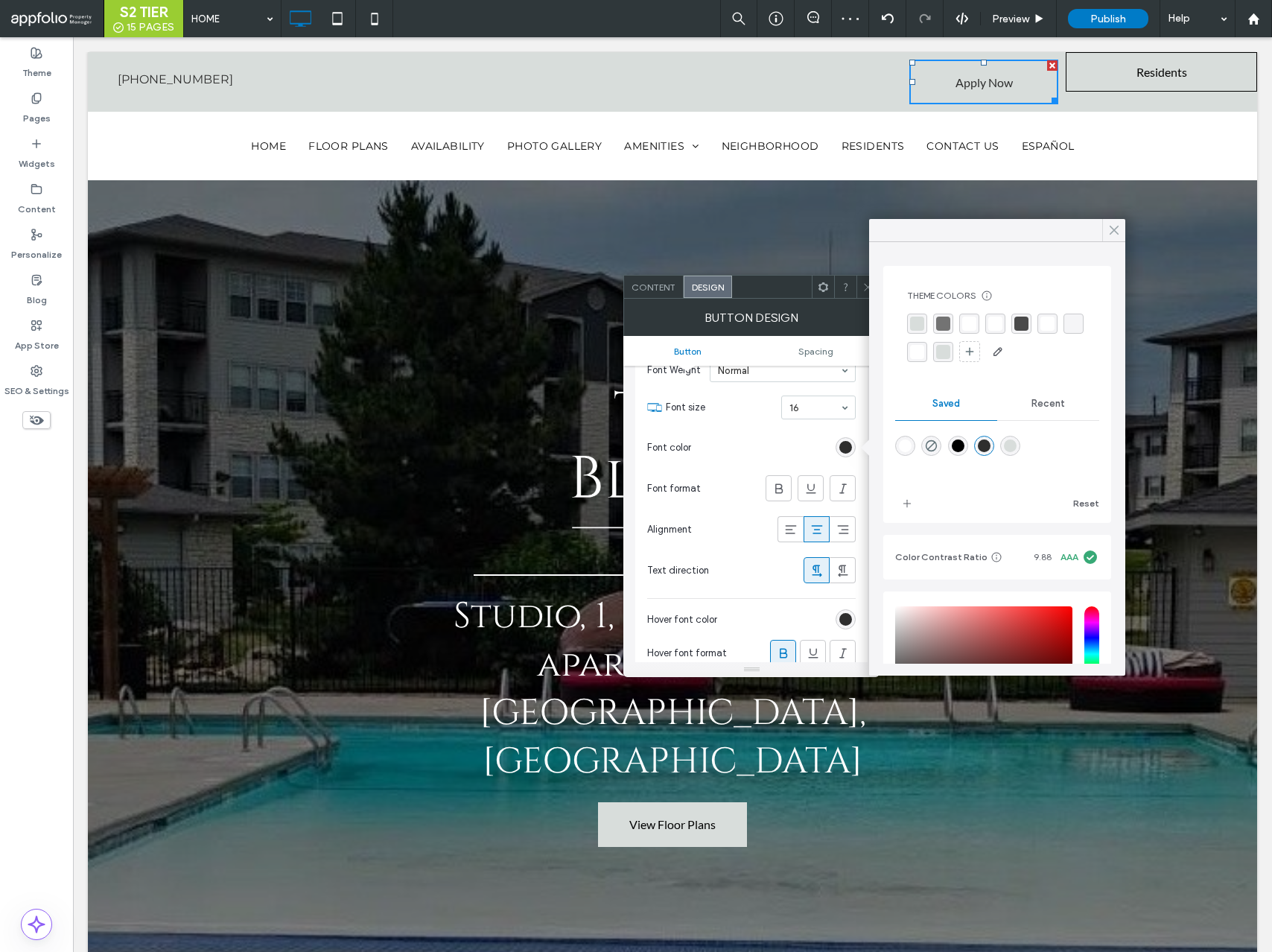
click at [1112, 226] on icon at bounding box center [1115, 230] width 13 height 13
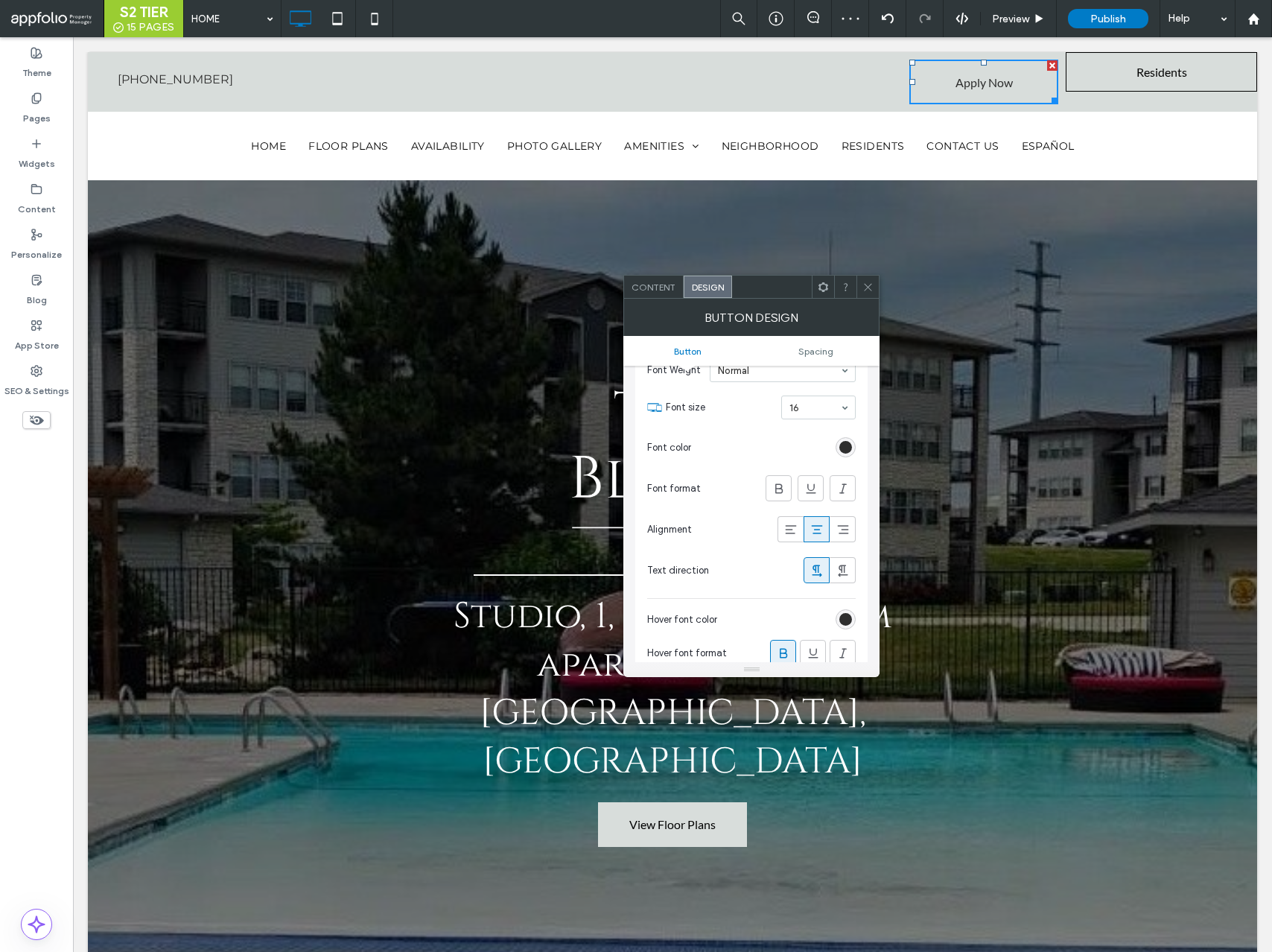
click at [868, 288] on icon at bounding box center [868, 288] width 11 height 11
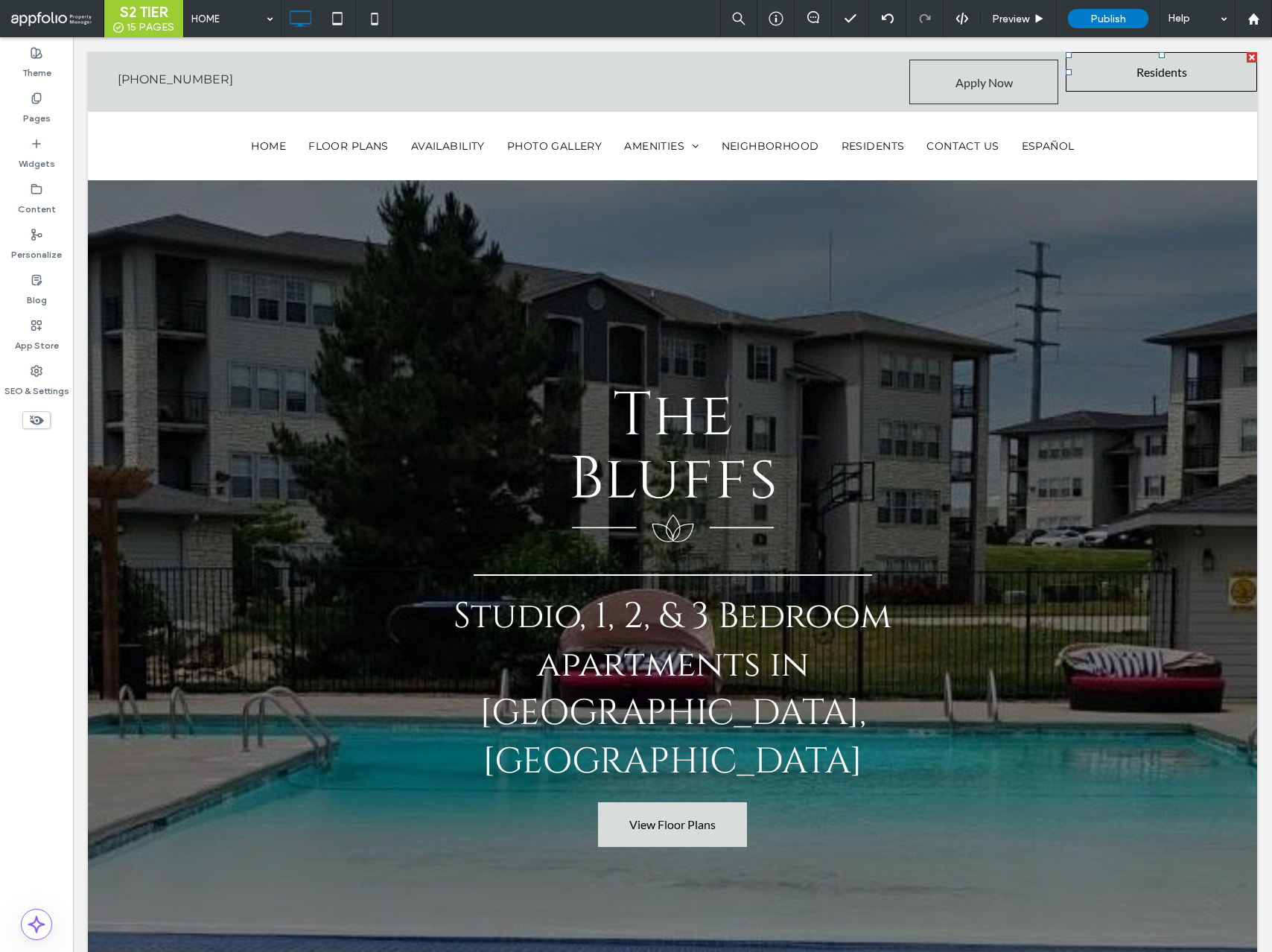
click at [1110, 62] on span at bounding box center [1162, 72] width 192 height 39
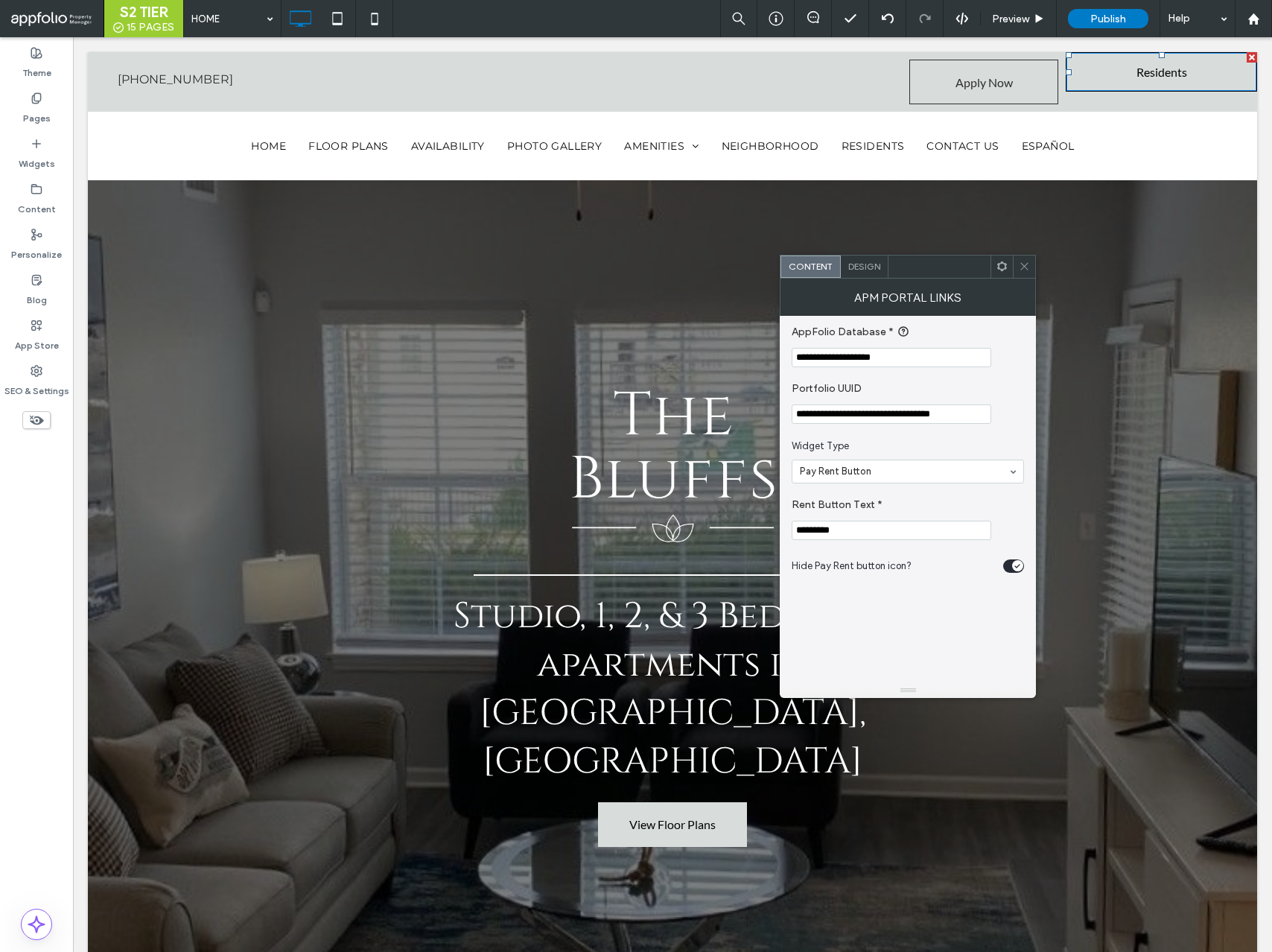
click at [862, 264] on span "Design" at bounding box center [864, 266] width 32 height 11
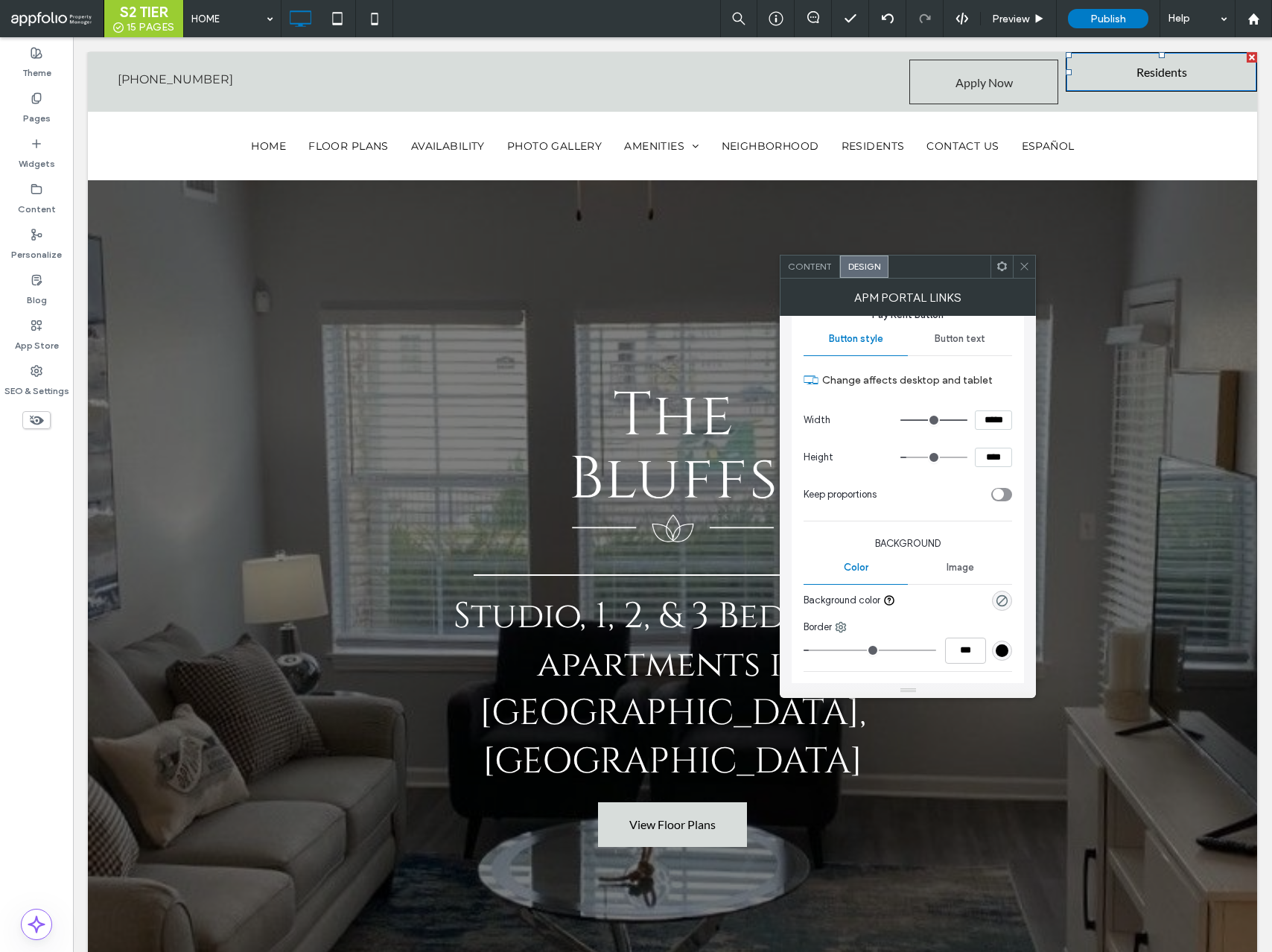
scroll to position [0, 0]
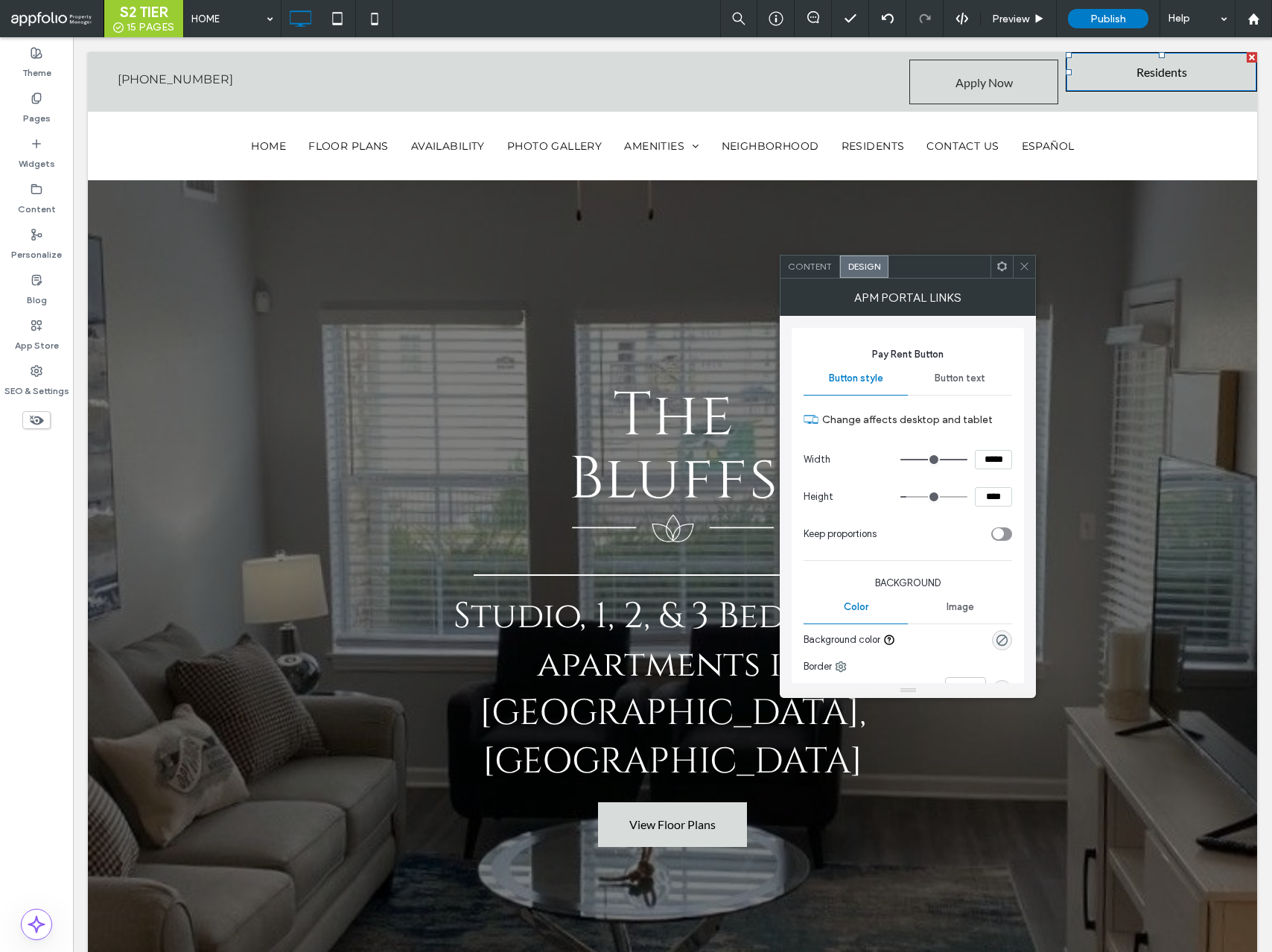
click at [956, 391] on div "Button text" at bounding box center [960, 378] width 104 height 33
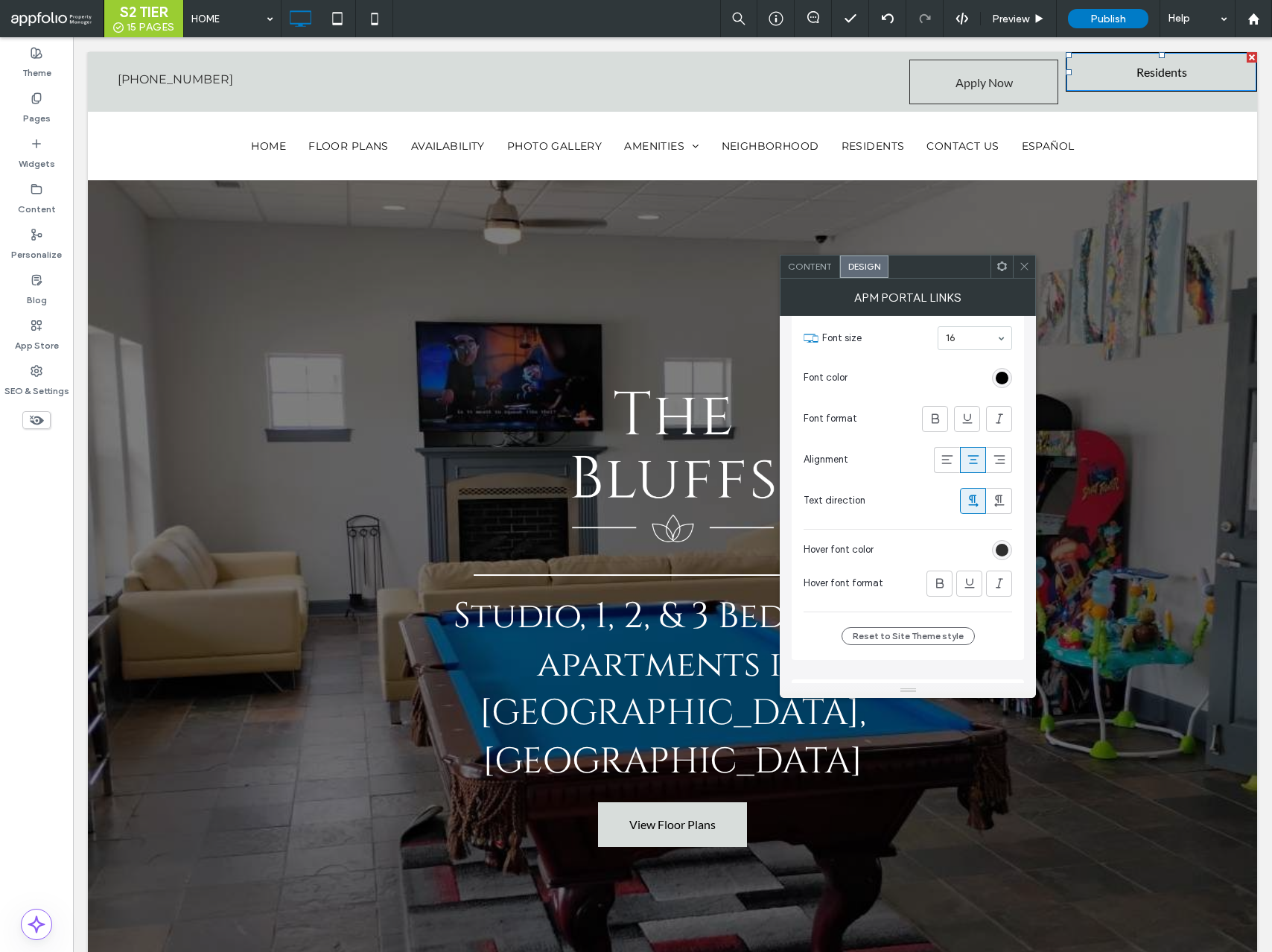
scroll to position [146, 0]
click at [1000, 388] on div "rgb(0, 0, 0)" at bounding box center [1002, 386] width 13 height 13
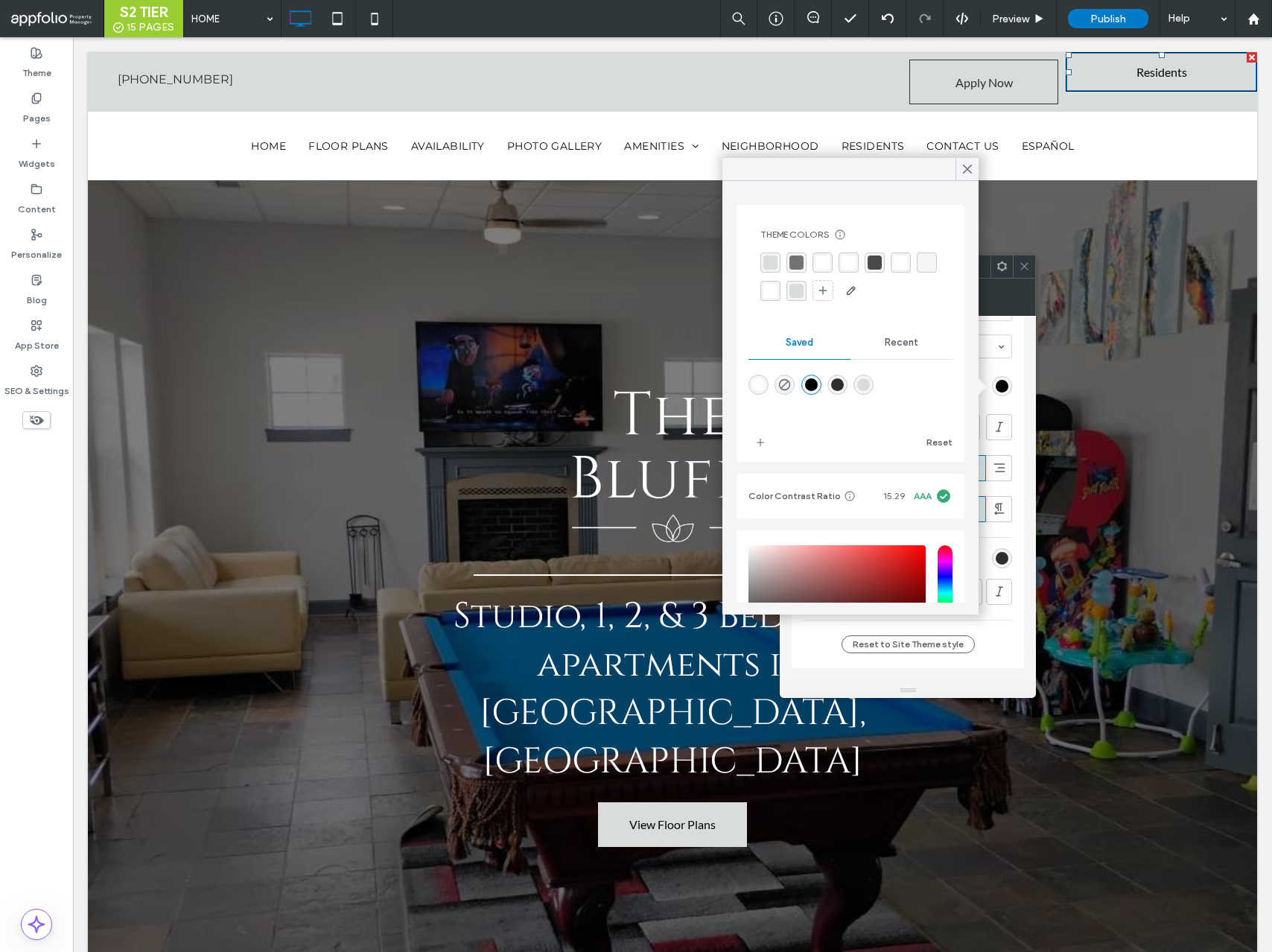
click at [843, 391] on div "rgba(46,46,46,1)" at bounding box center [838, 385] width 13 height 13
type input "*******"
click at [965, 168] on icon at bounding box center [968, 169] width 13 height 13
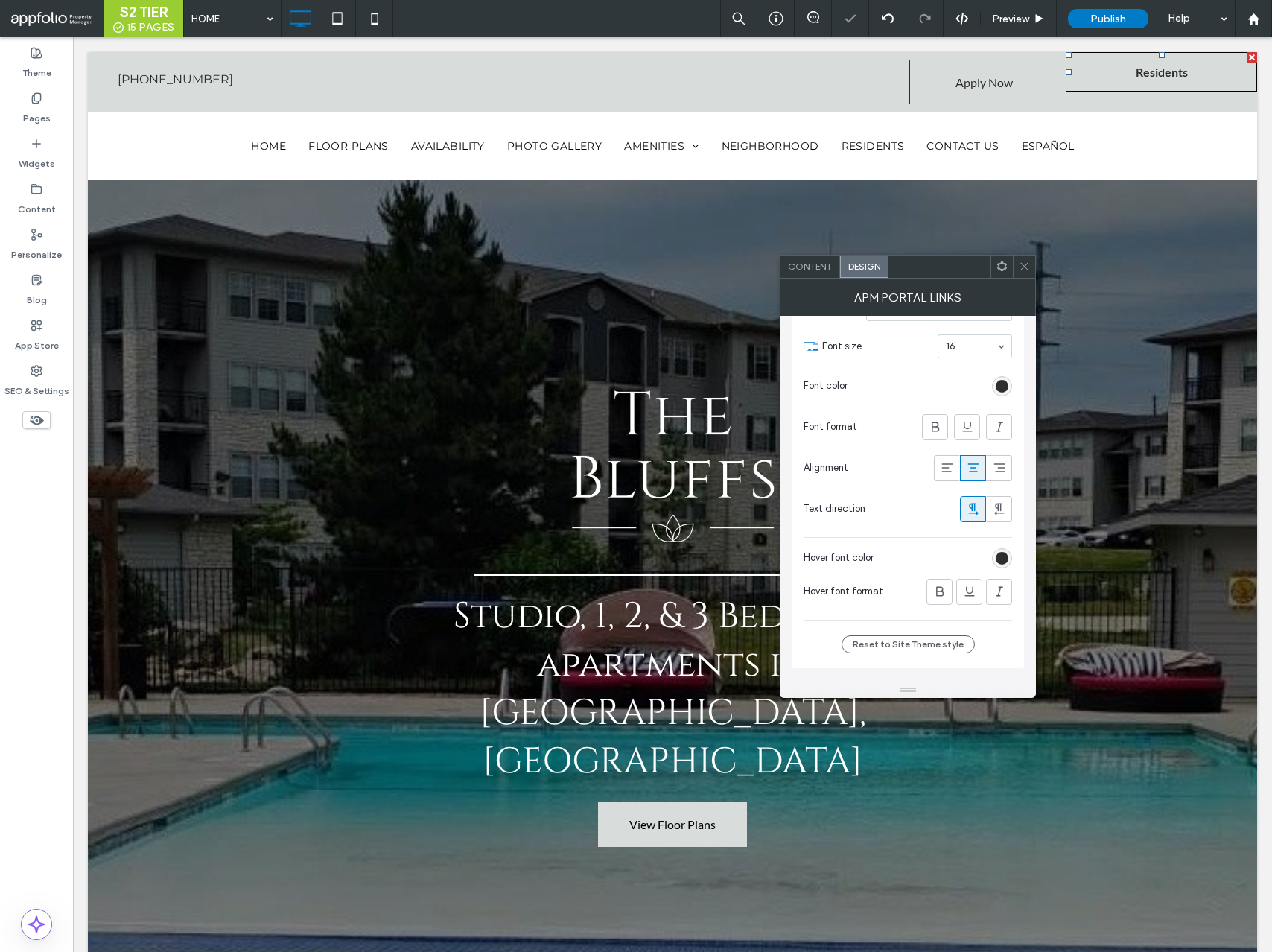
click at [1002, 561] on div "rgb(46, 46, 46)" at bounding box center [1002, 558] width 13 height 13
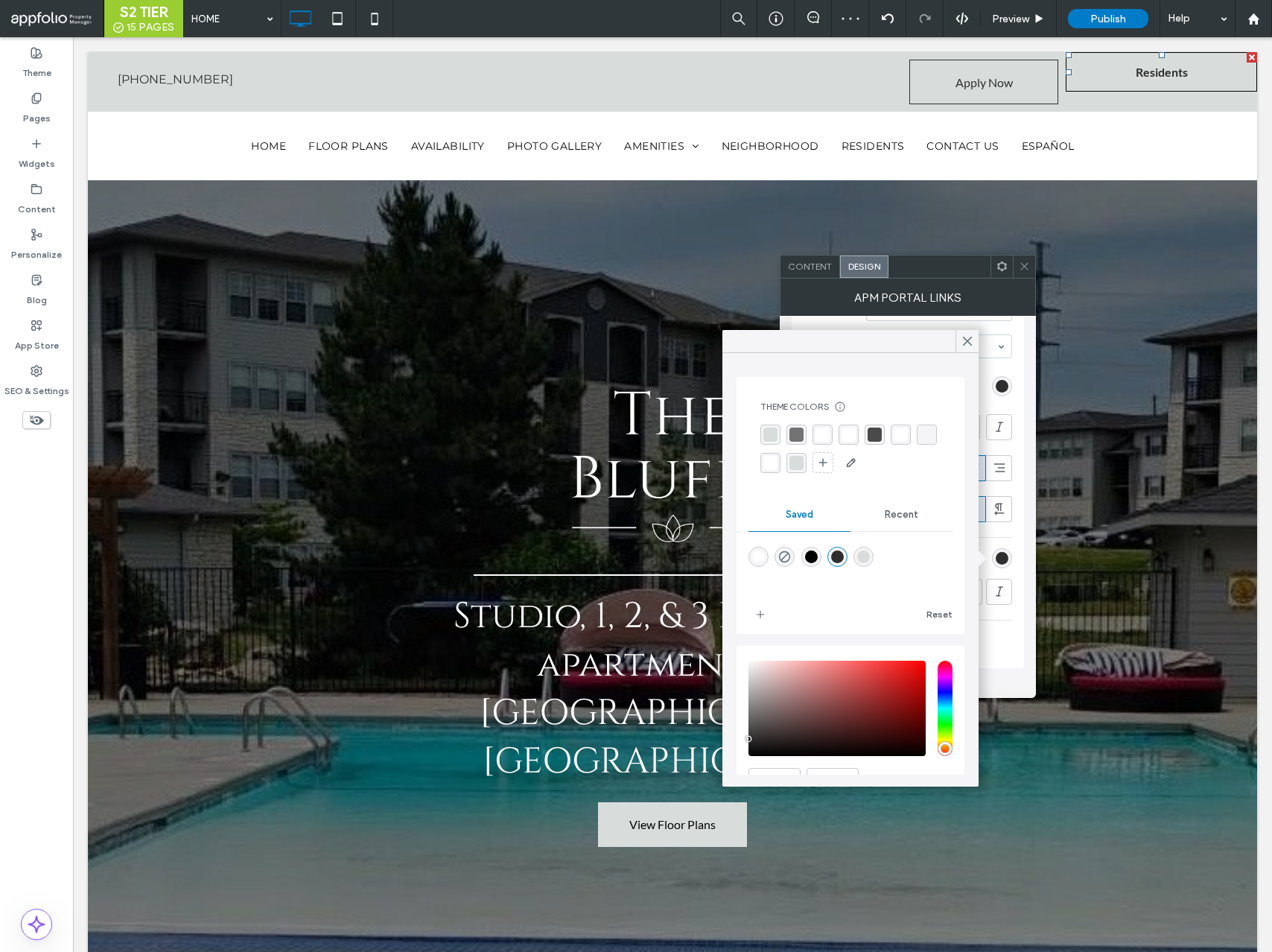
click at [836, 547] on div "rgba(46,46,46,1)" at bounding box center [838, 557] width 20 height 20
click at [968, 343] on icon at bounding box center [968, 341] width 13 height 13
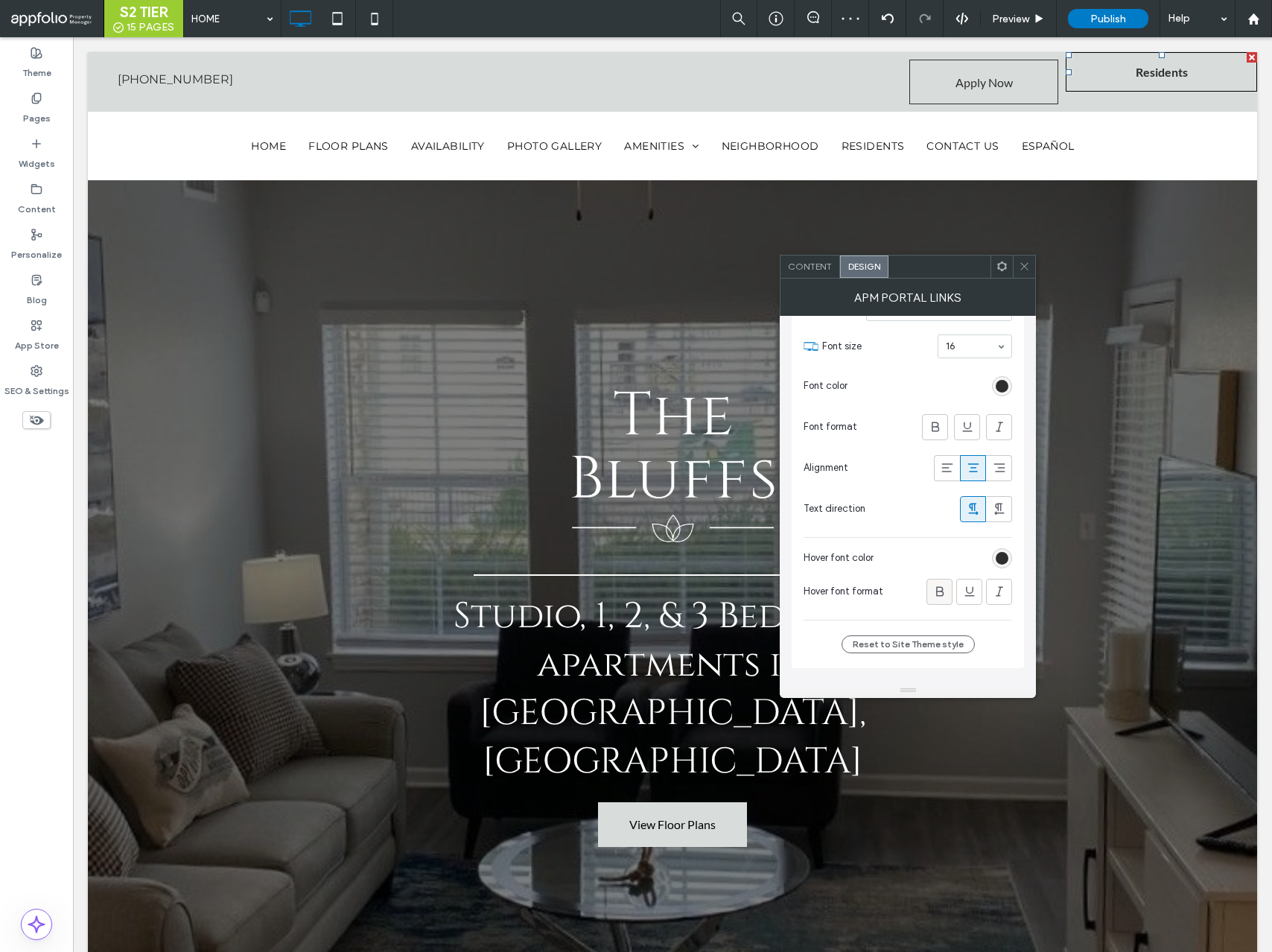
click at [951, 585] on div at bounding box center [940, 592] width 24 height 24
click at [1028, 267] on icon at bounding box center [1024, 266] width 11 height 11
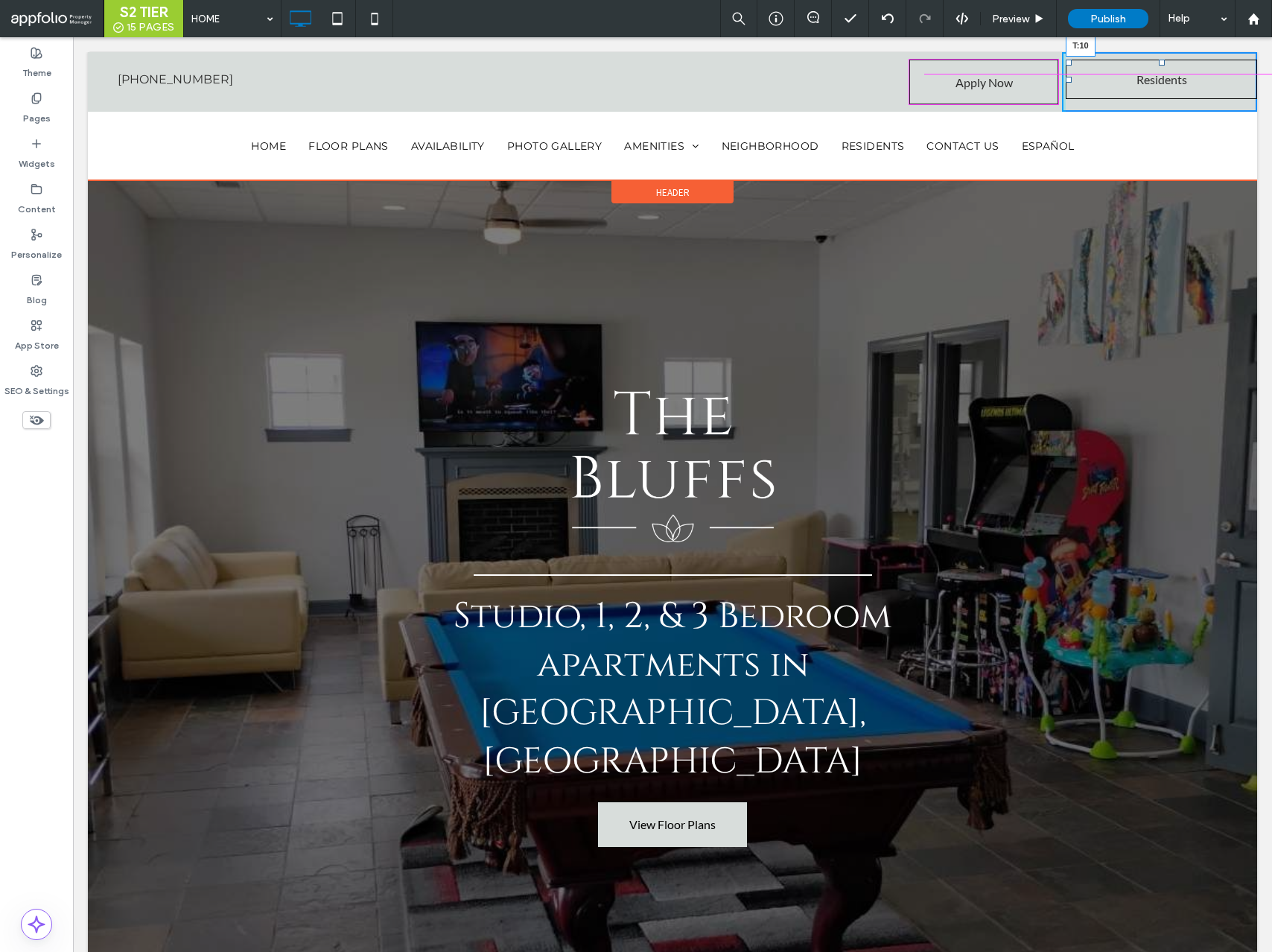
drag, startPoint x: 1163, startPoint y: 55, endPoint x: 1162, endPoint y: 64, distance: 9.1
click at [1162, 64] on div at bounding box center [1162, 62] width 6 height 6
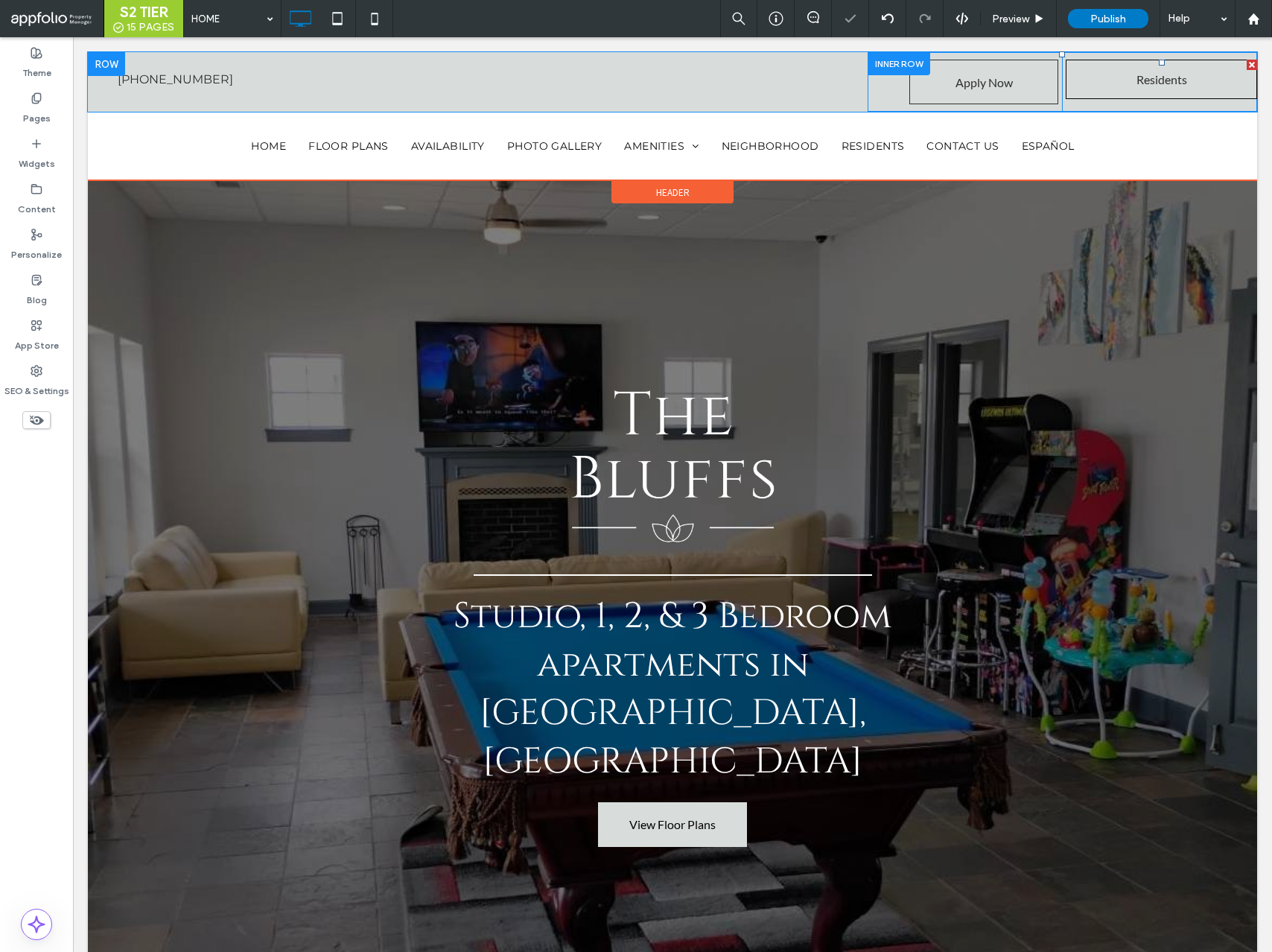
click at [1165, 73] on span at bounding box center [1162, 79] width 192 height 39
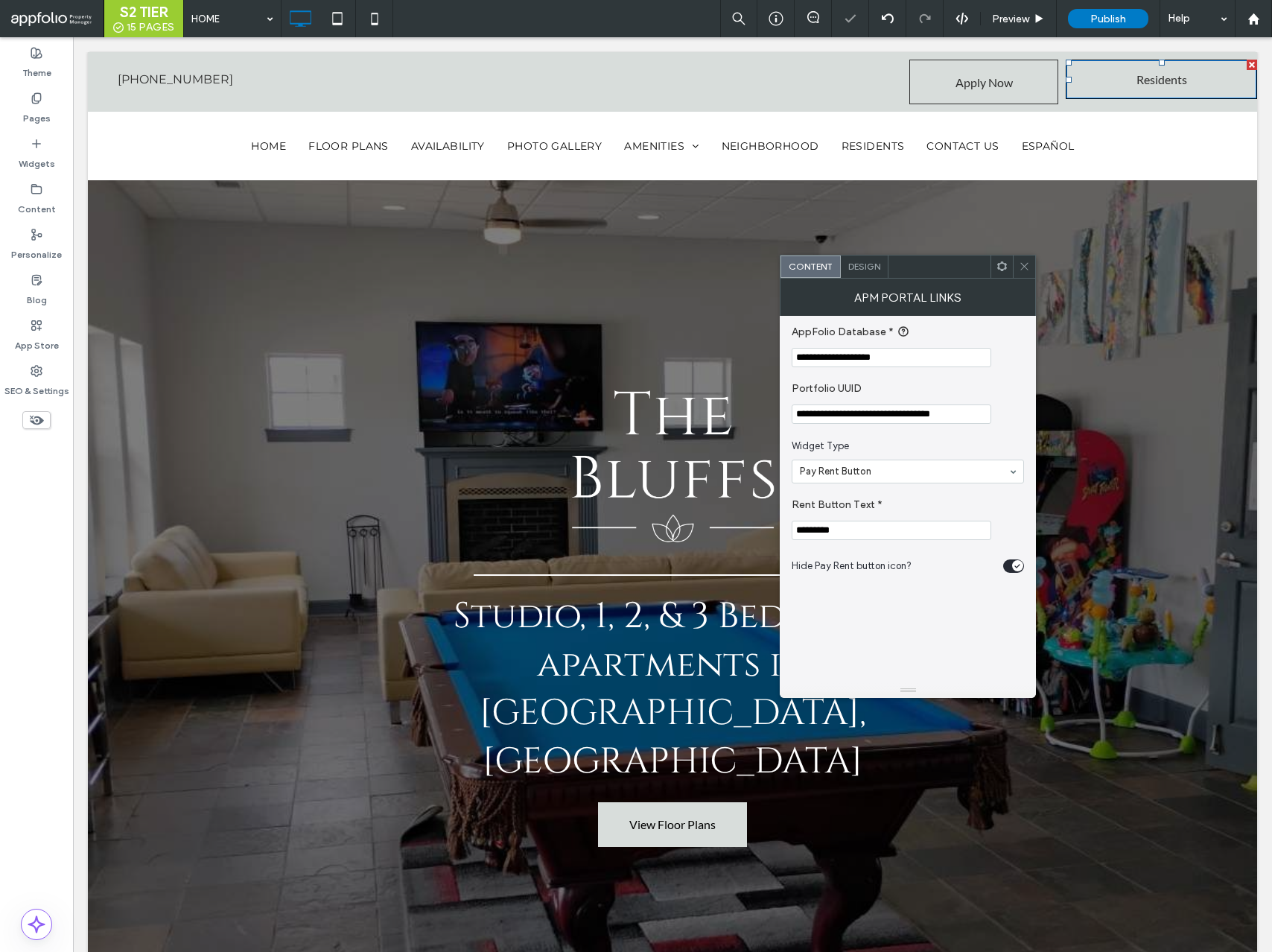
click at [869, 260] on div "Design" at bounding box center [864, 267] width 47 height 22
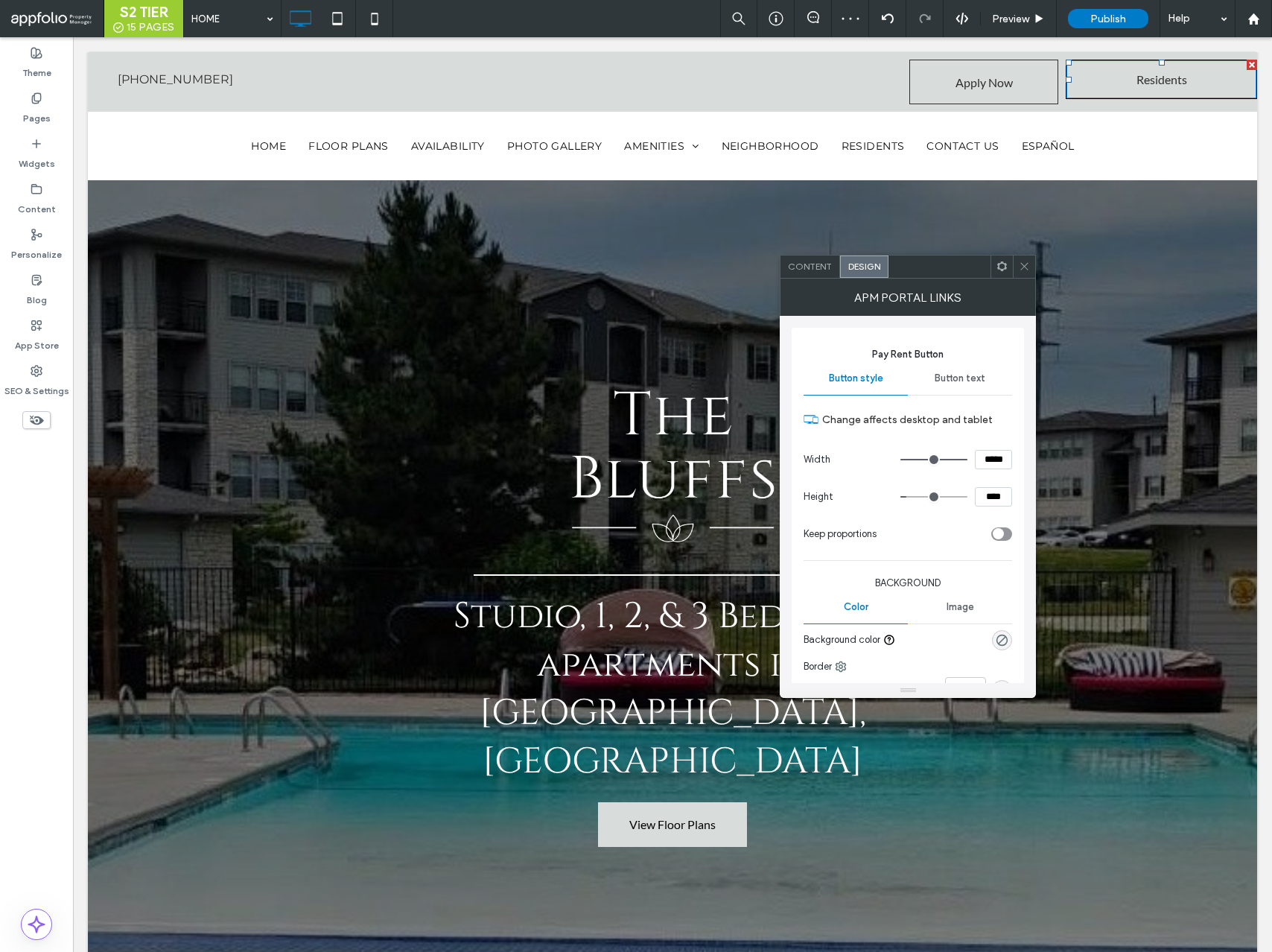
click at [995, 460] on input "*****" at bounding box center [994, 460] width 37 height 20
type input "*****"
type input "***"
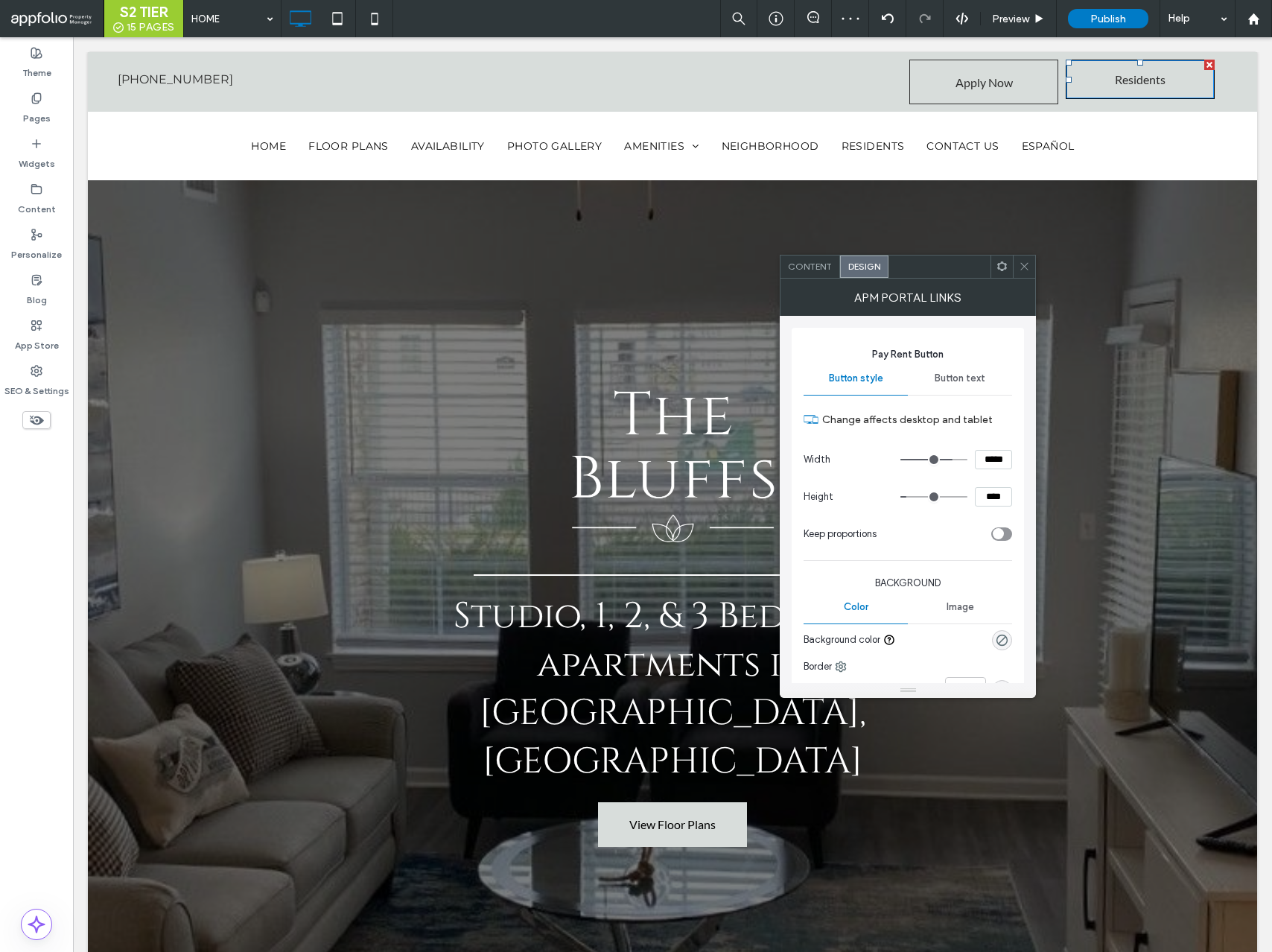
click at [997, 491] on input "****" at bounding box center [994, 497] width 37 height 20
click at [992, 498] on input "****" at bounding box center [994, 497] width 37 height 20
type input "****"
type input "**"
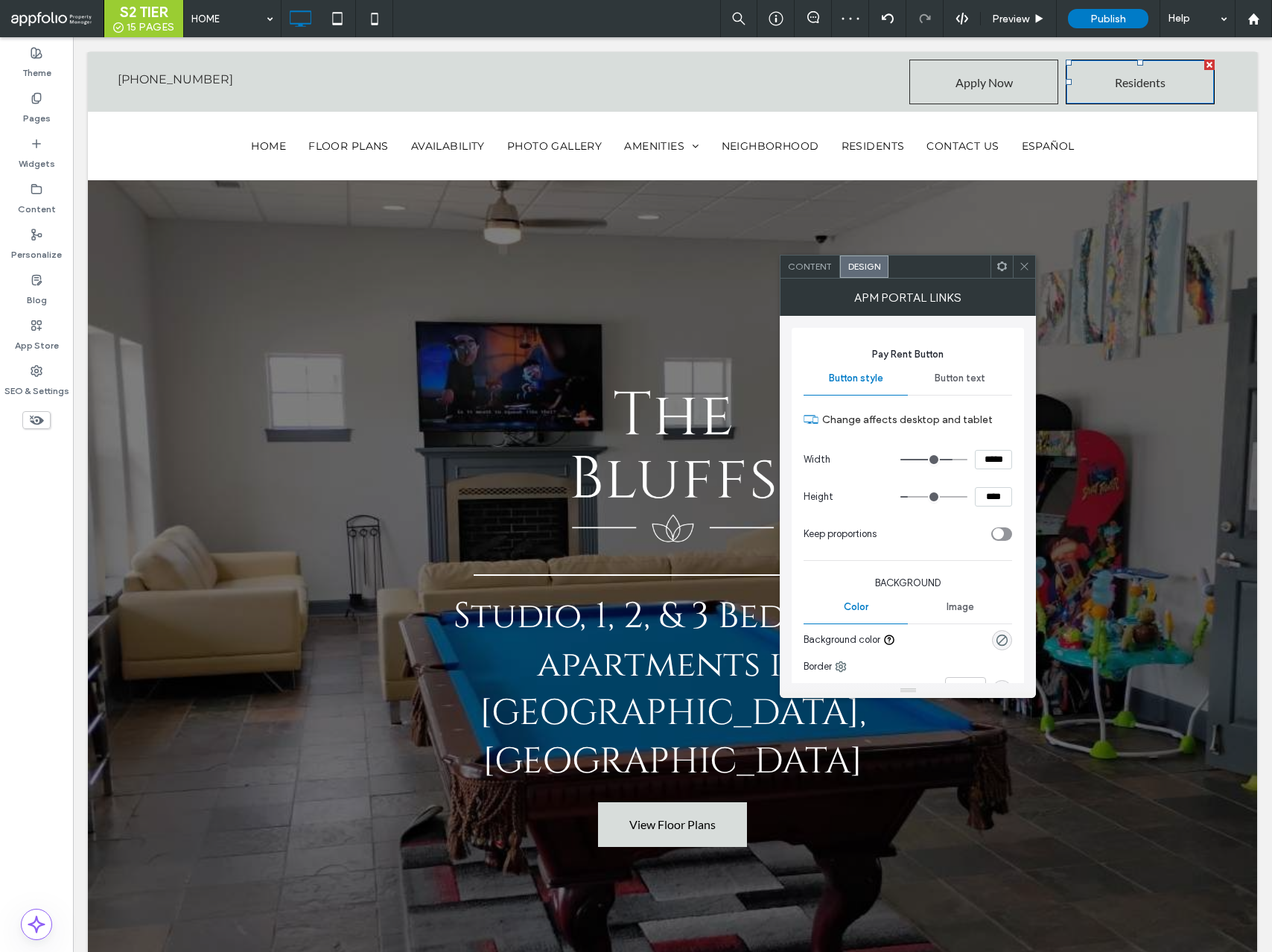
click at [1021, 273] on span at bounding box center [1024, 267] width 11 height 22
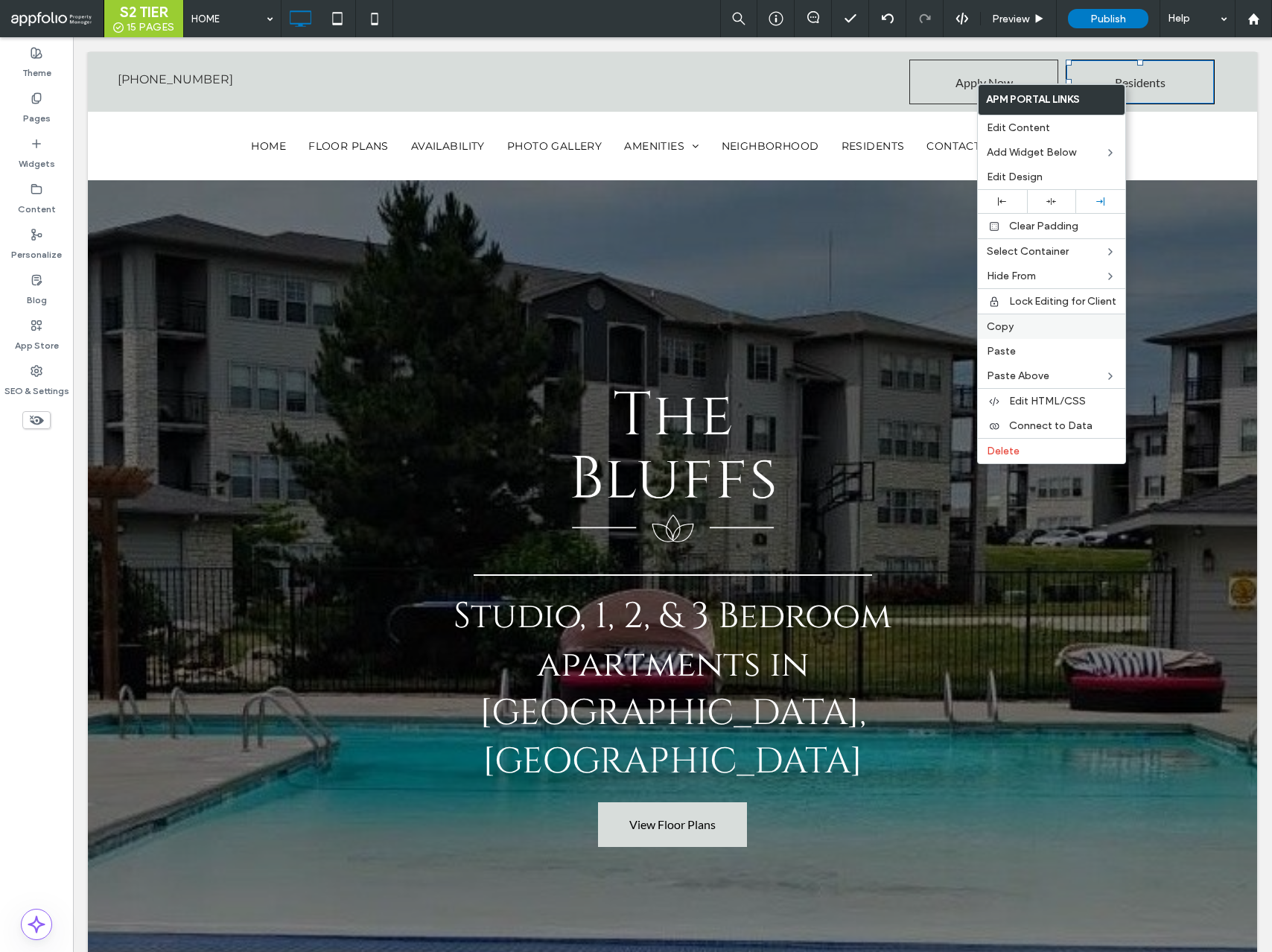
click at [1015, 320] on label "Copy" at bounding box center [1051, 327] width 129 height 13
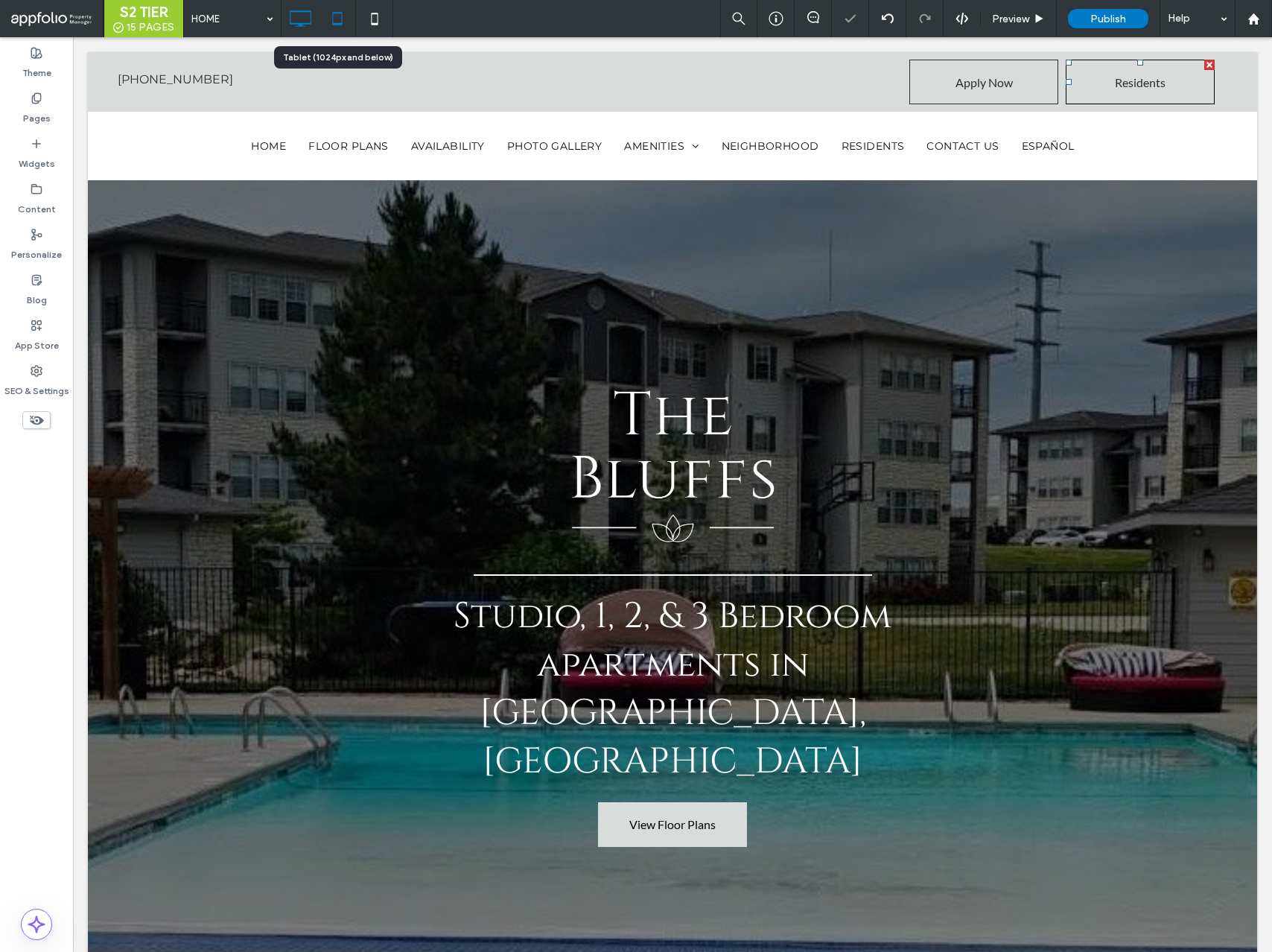
click at [334, 20] on icon at bounding box center [338, 19] width 30 height 30
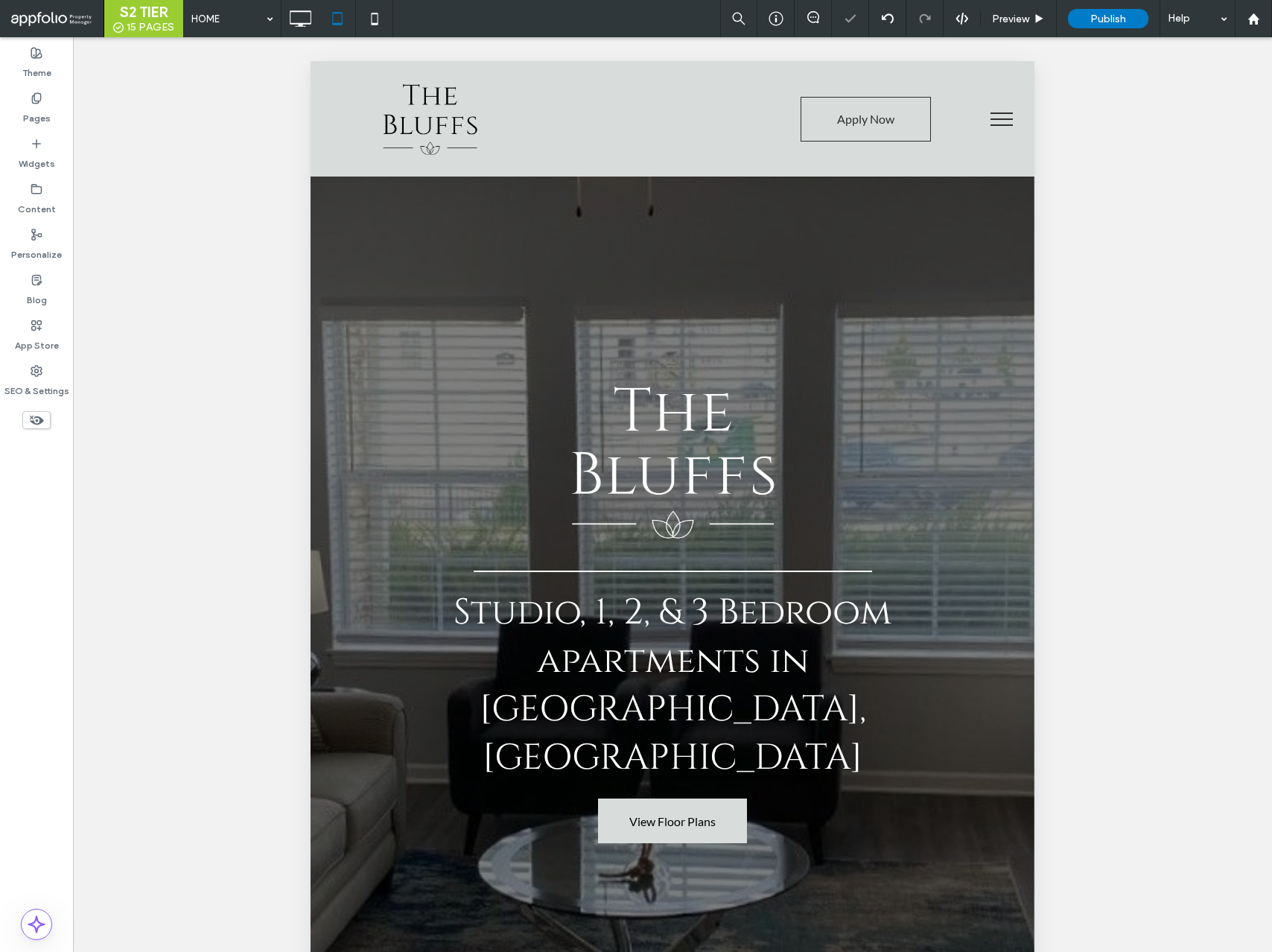
click at [992, 120] on button "menu" at bounding box center [1002, 119] width 39 height 39
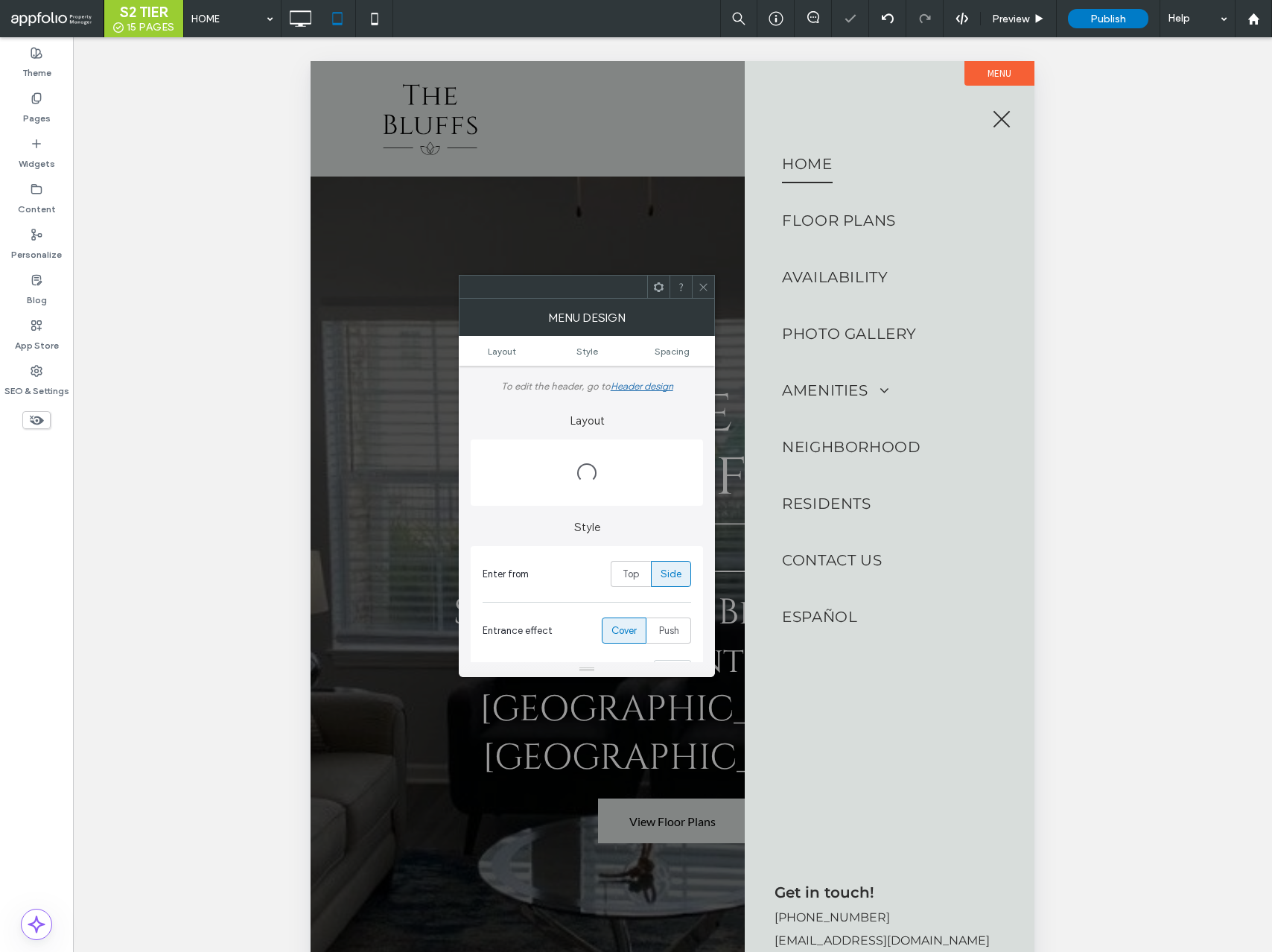
scroll to position [87, 0]
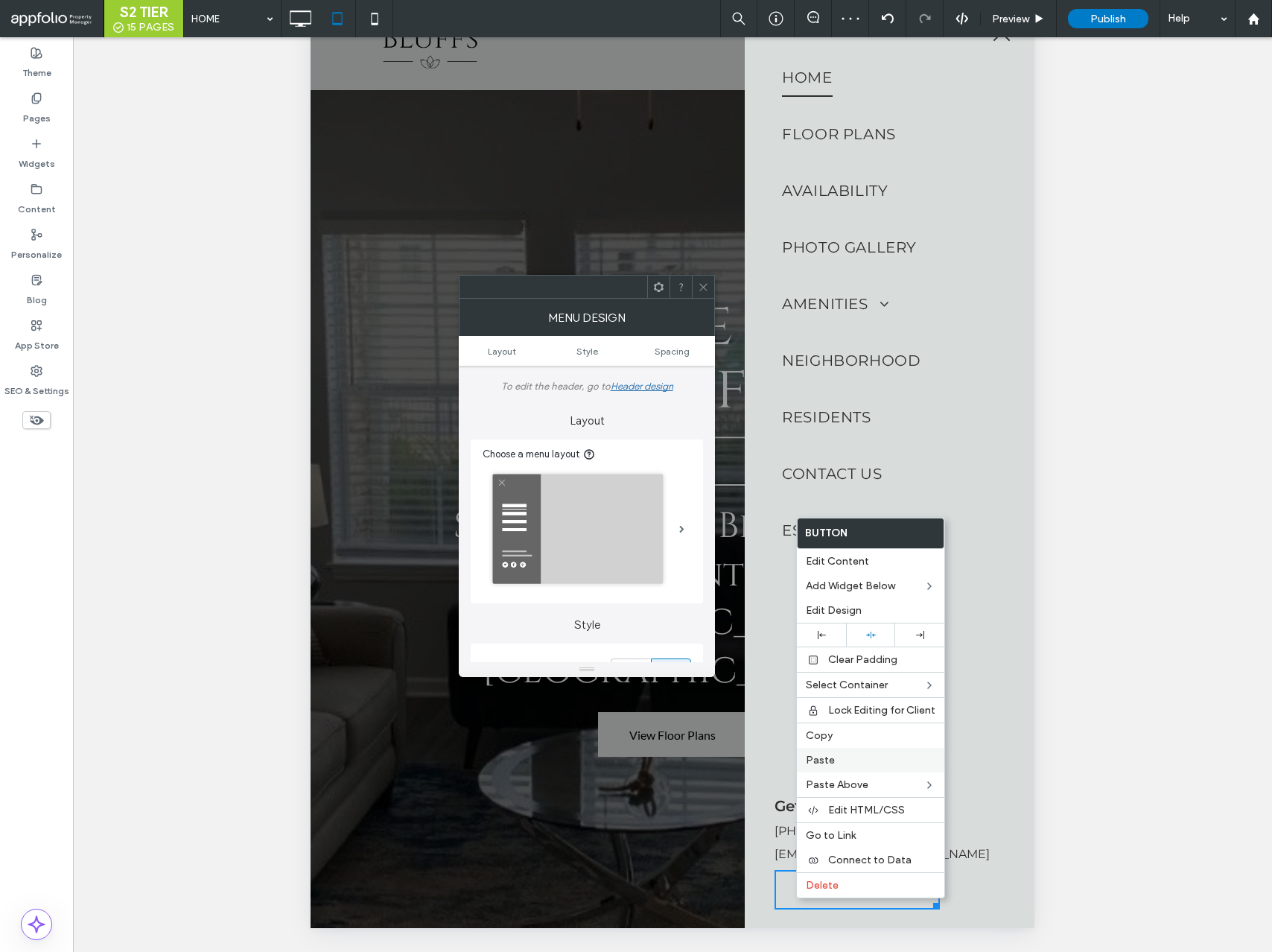
click at [837, 757] on label "Paste" at bounding box center [870, 760] width 129 height 13
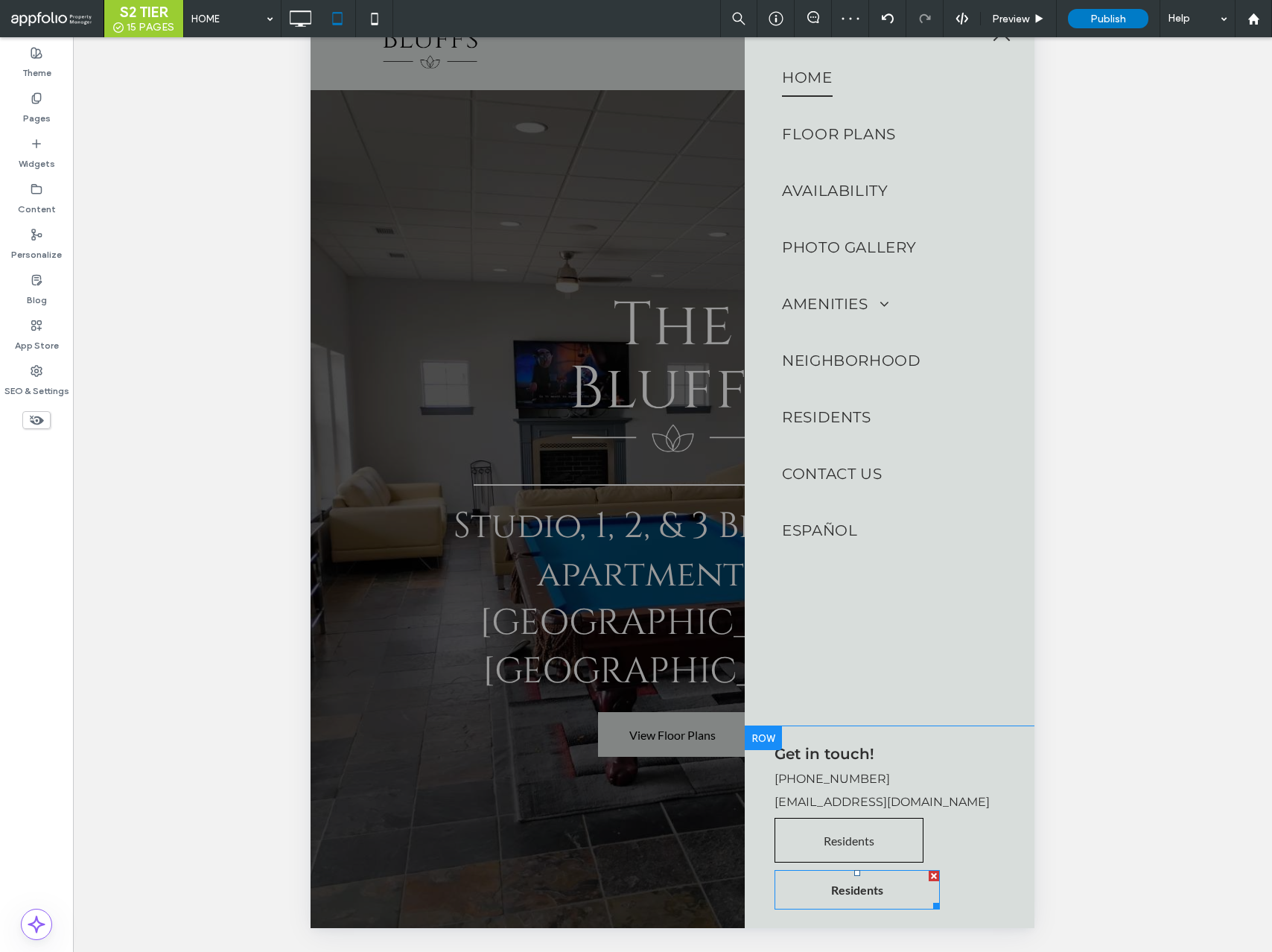
click at [935, 874] on div at bounding box center [933, 876] width 10 height 10
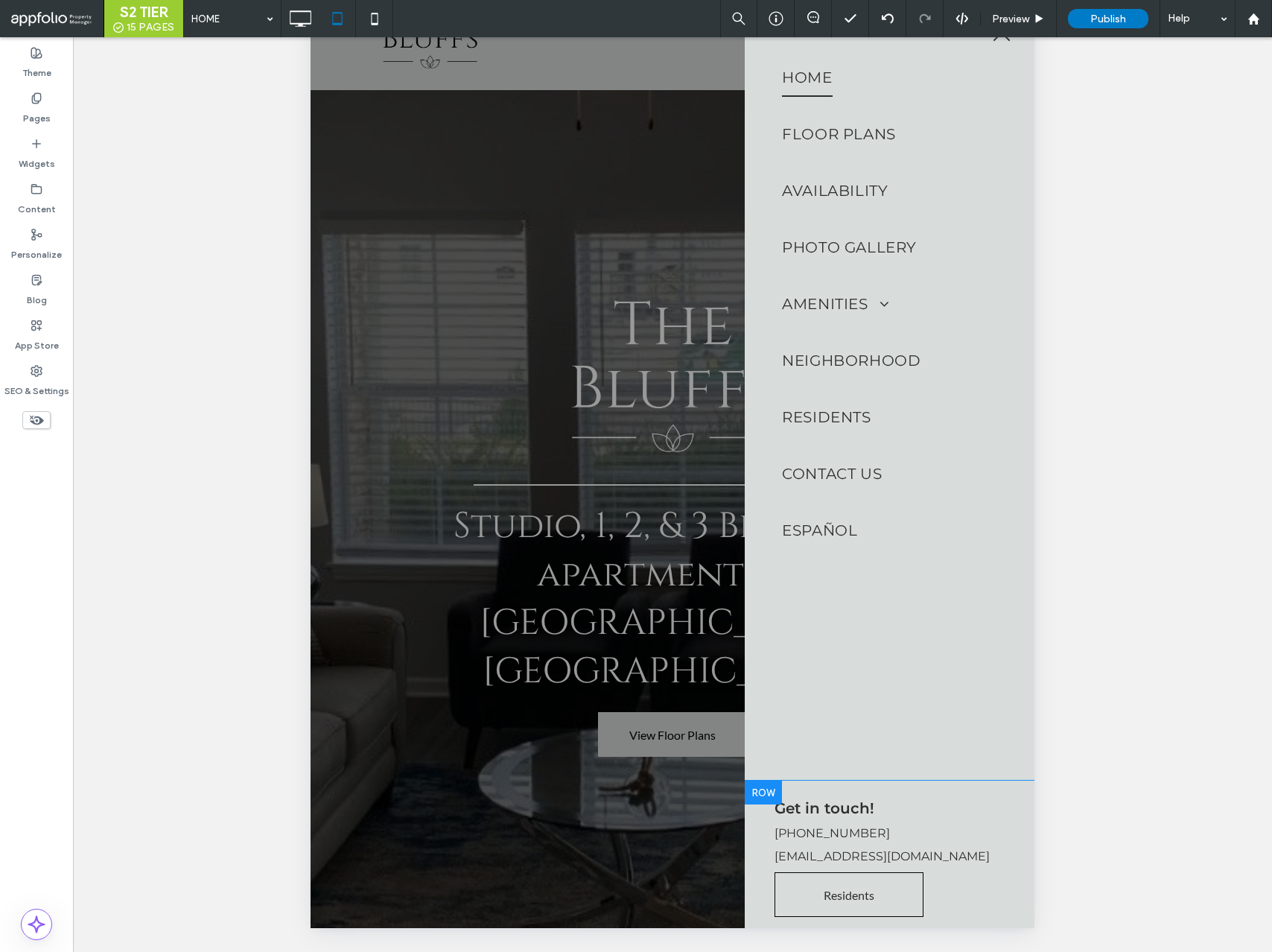
click at [832, 805] on span "Get in touch!" at bounding box center [824, 808] width 100 height 18
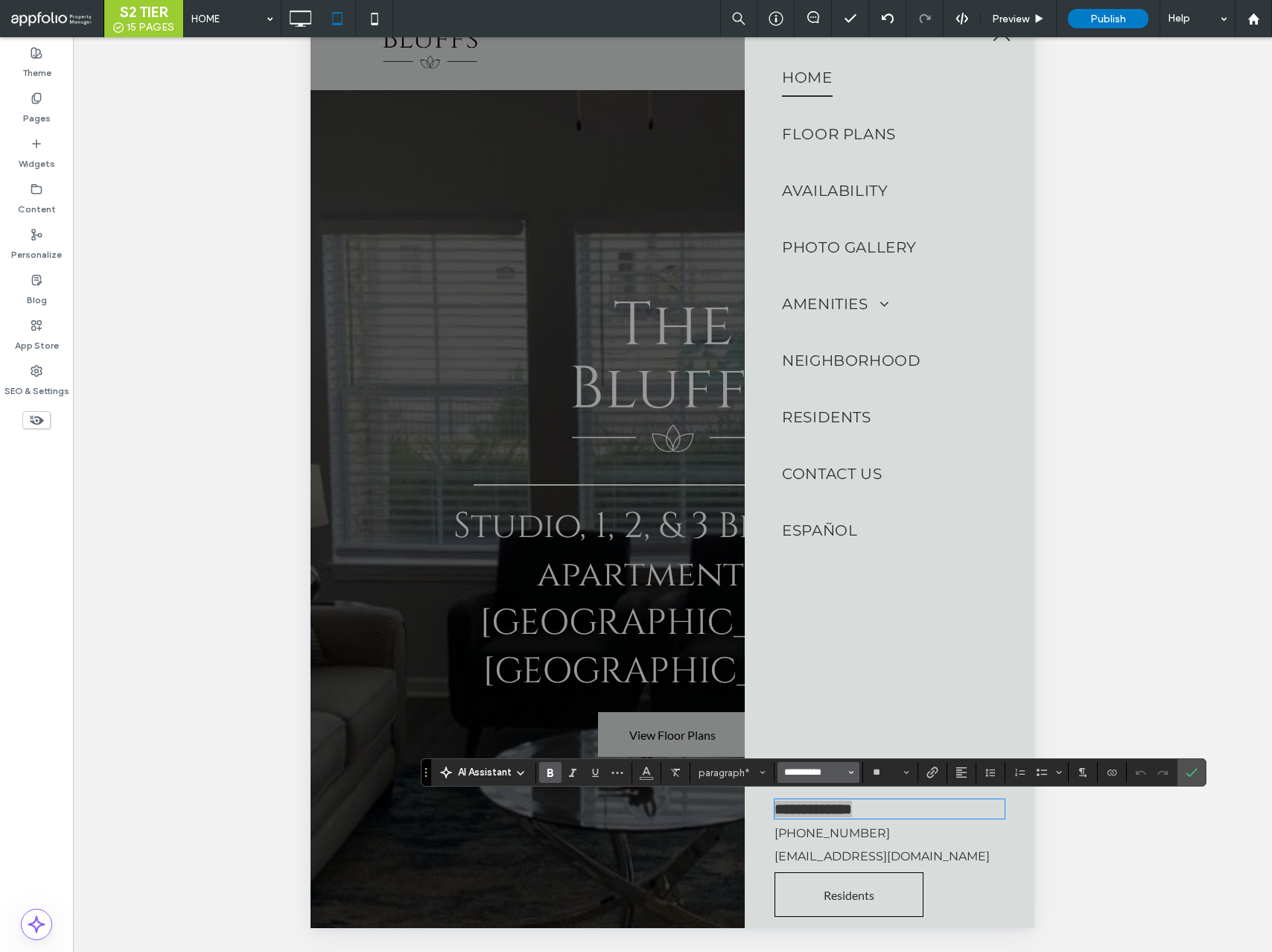
click at [826, 771] on input "**********" at bounding box center [814, 772] width 63 height 12
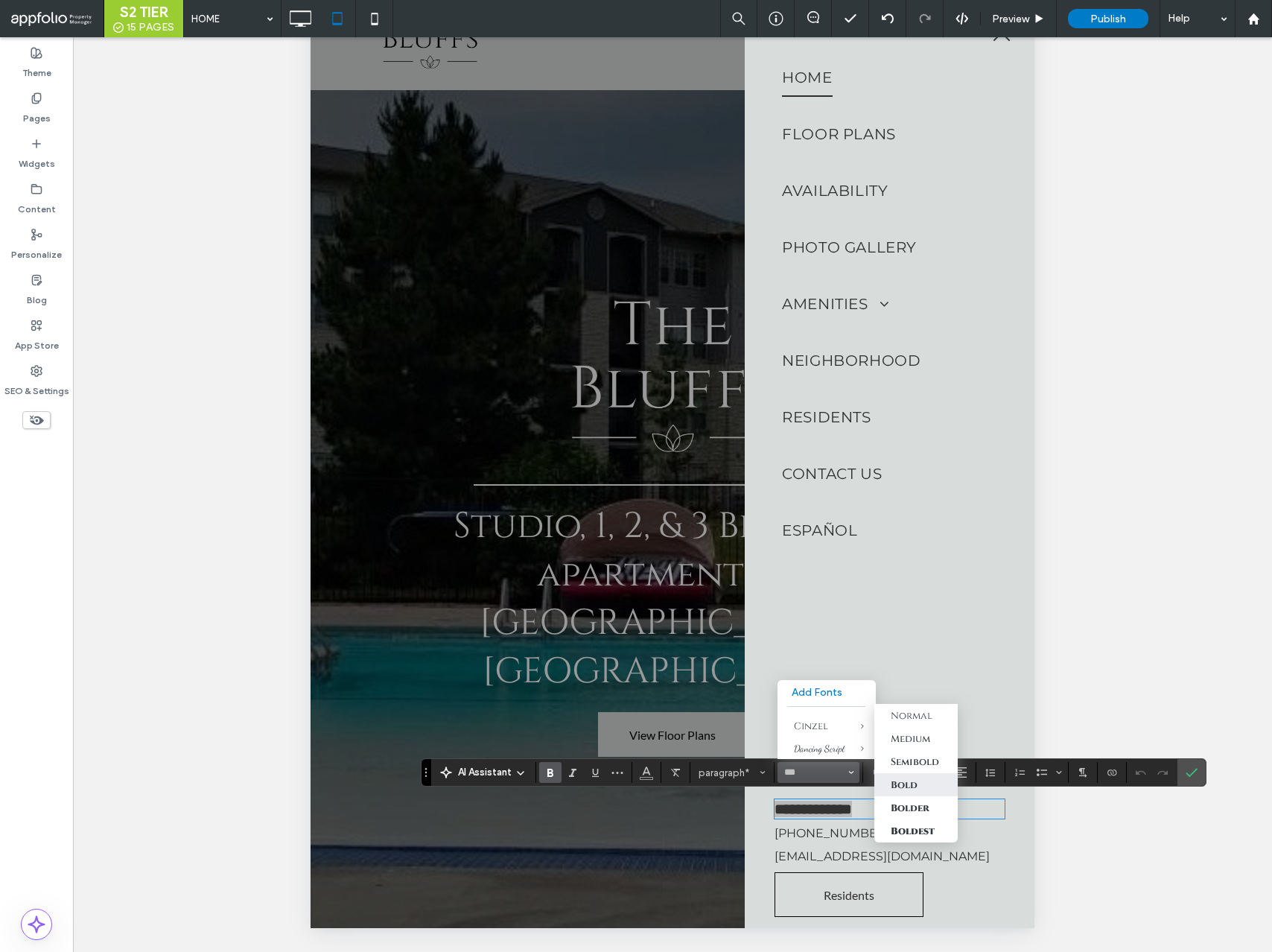
click at [936, 775] on label "Bold" at bounding box center [917, 784] width 84 height 23
type input "******"
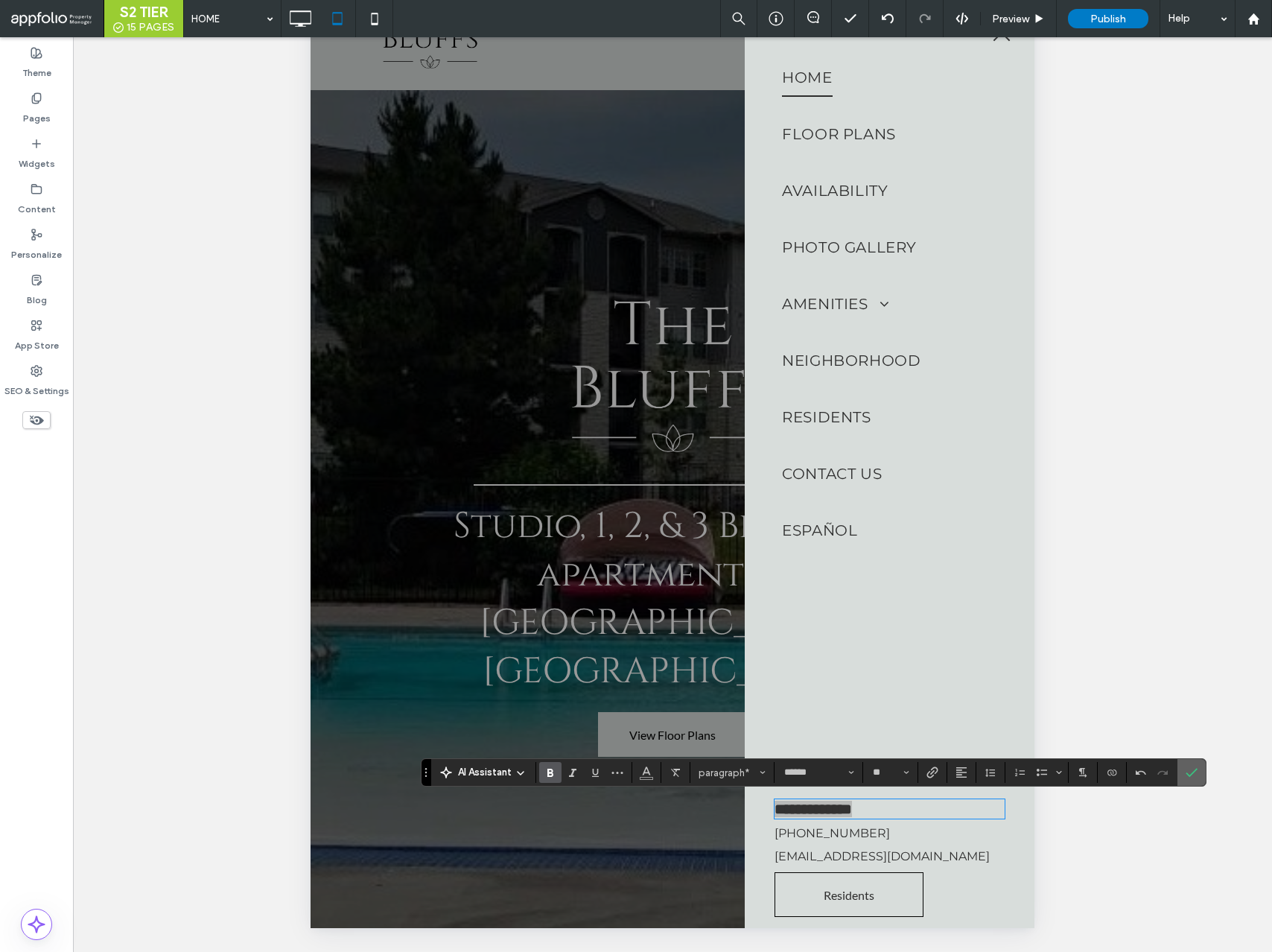
click at [1186, 771] on icon "Confirm" at bounding box center [1192, 772] width 12 height 12
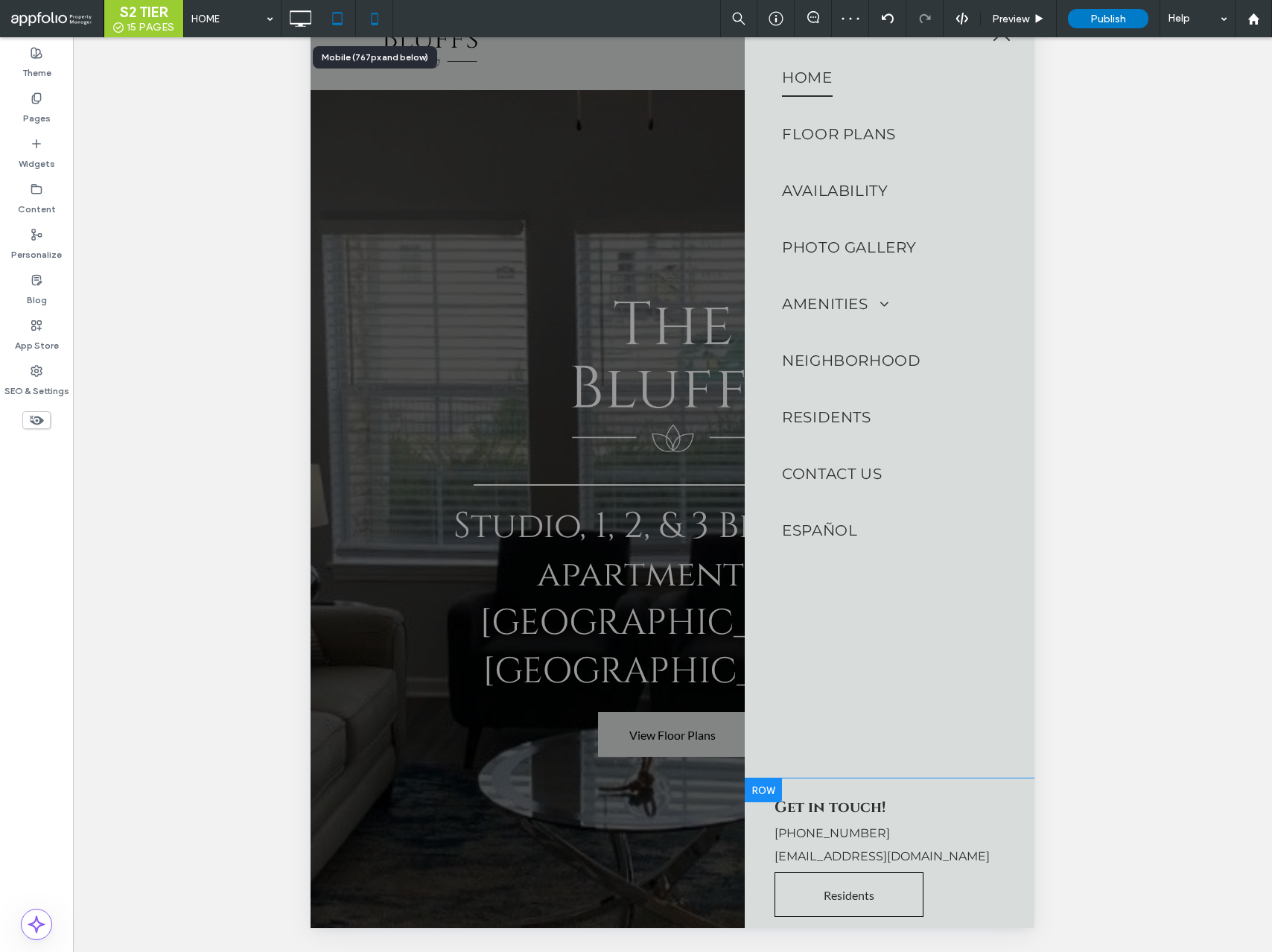
click at [380, 19] on icon at bounding box center [375, 19] width 30 height 30
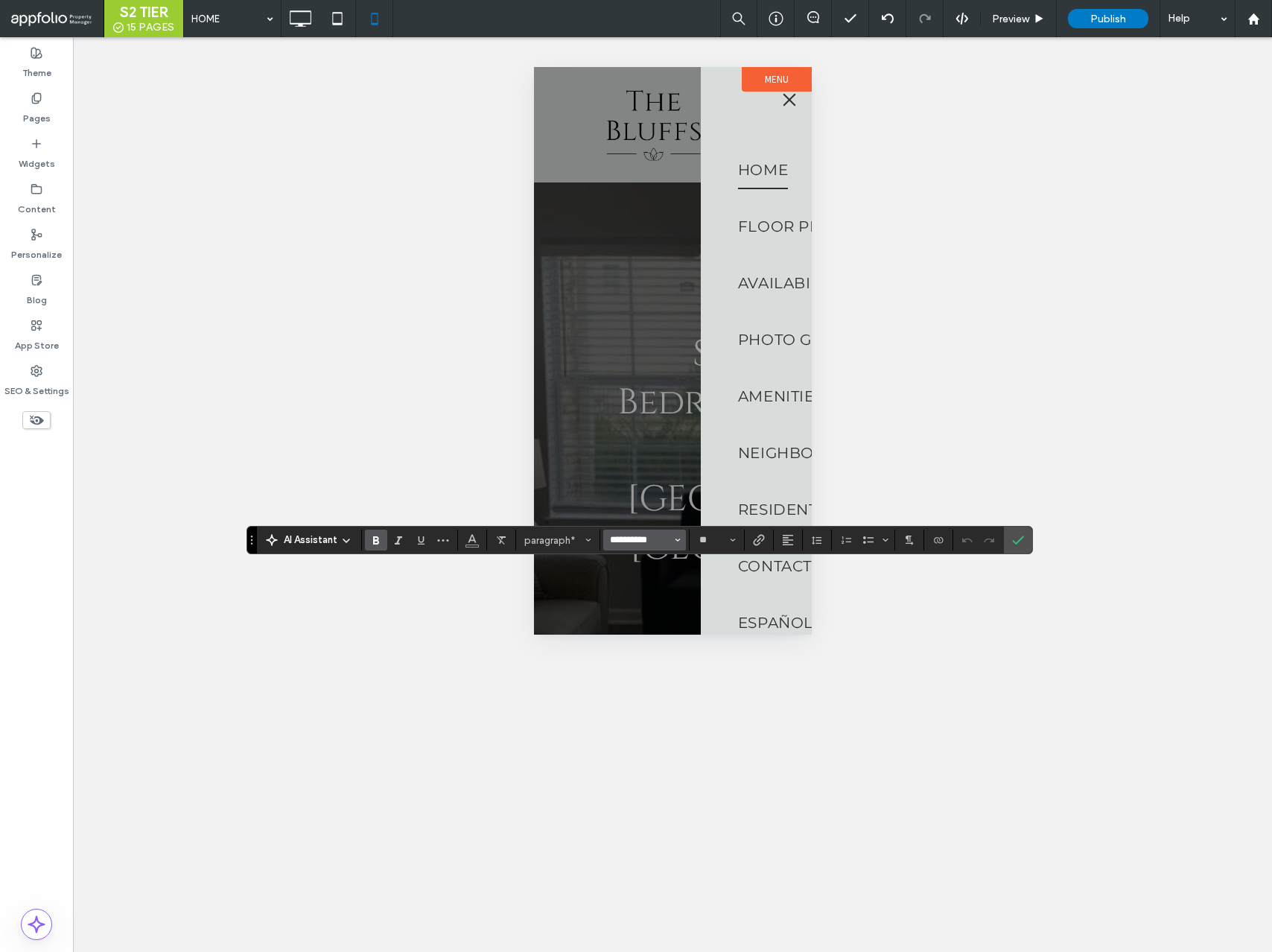
click at [651, 542] on input "**********" at bounding box center [640, 540] width 63 height 12
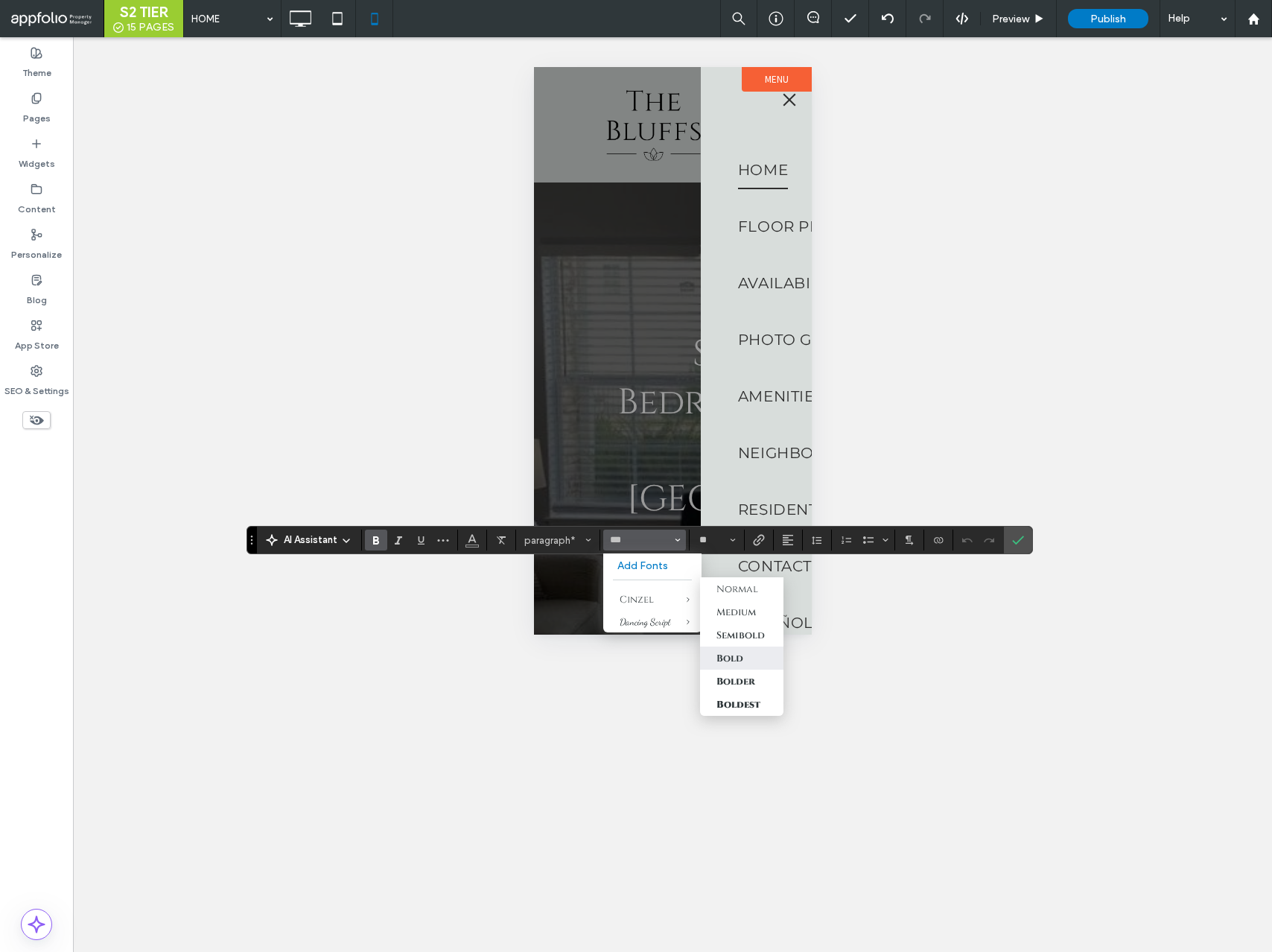
click at [743, 650] on label "Bold" at bounding box center [743, 658] width 84 height 23
type input "******"
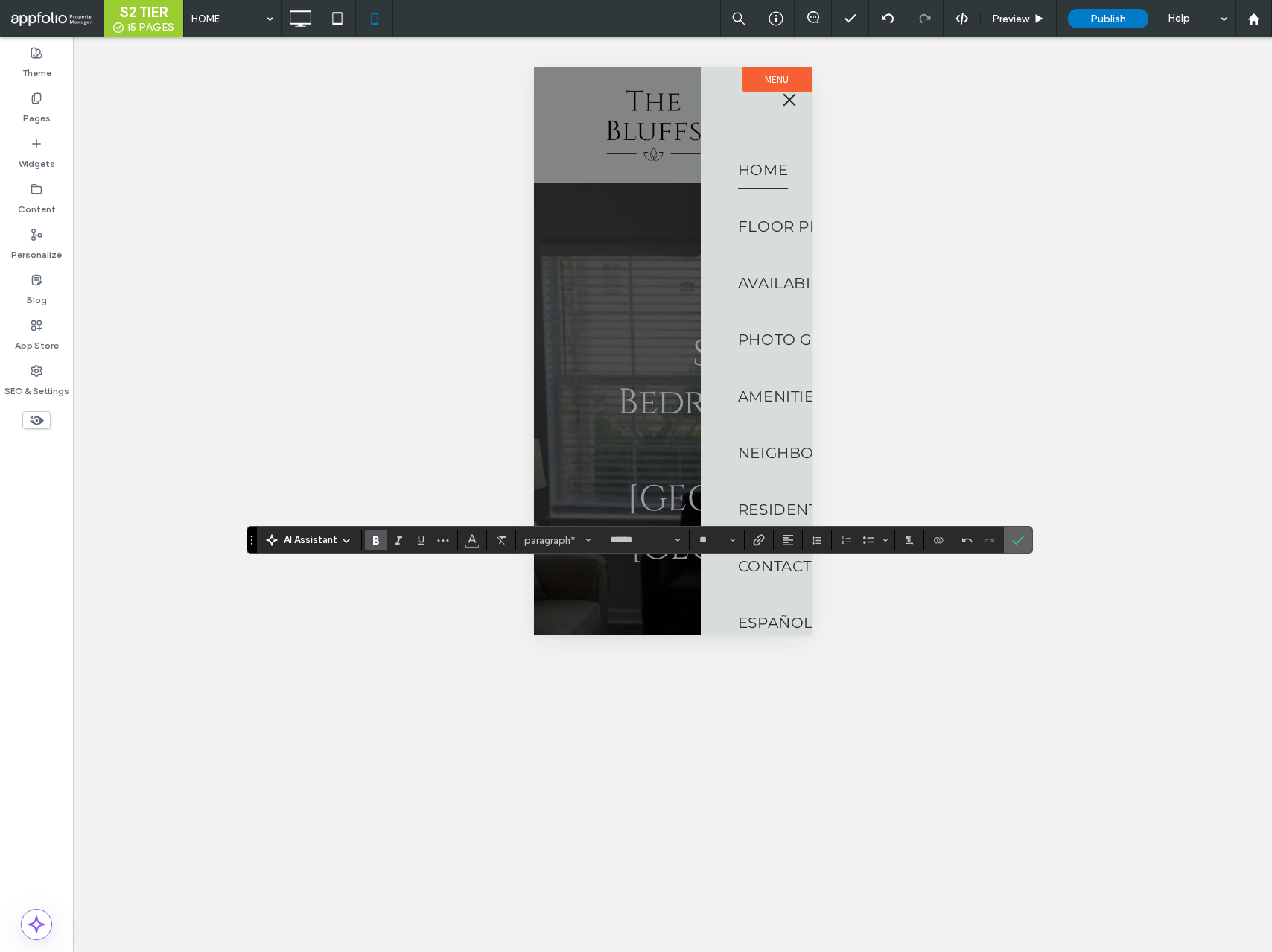
click at [1023, 538] on icon "Confirm" at bounding box center [1018, 540] width 12 height 12
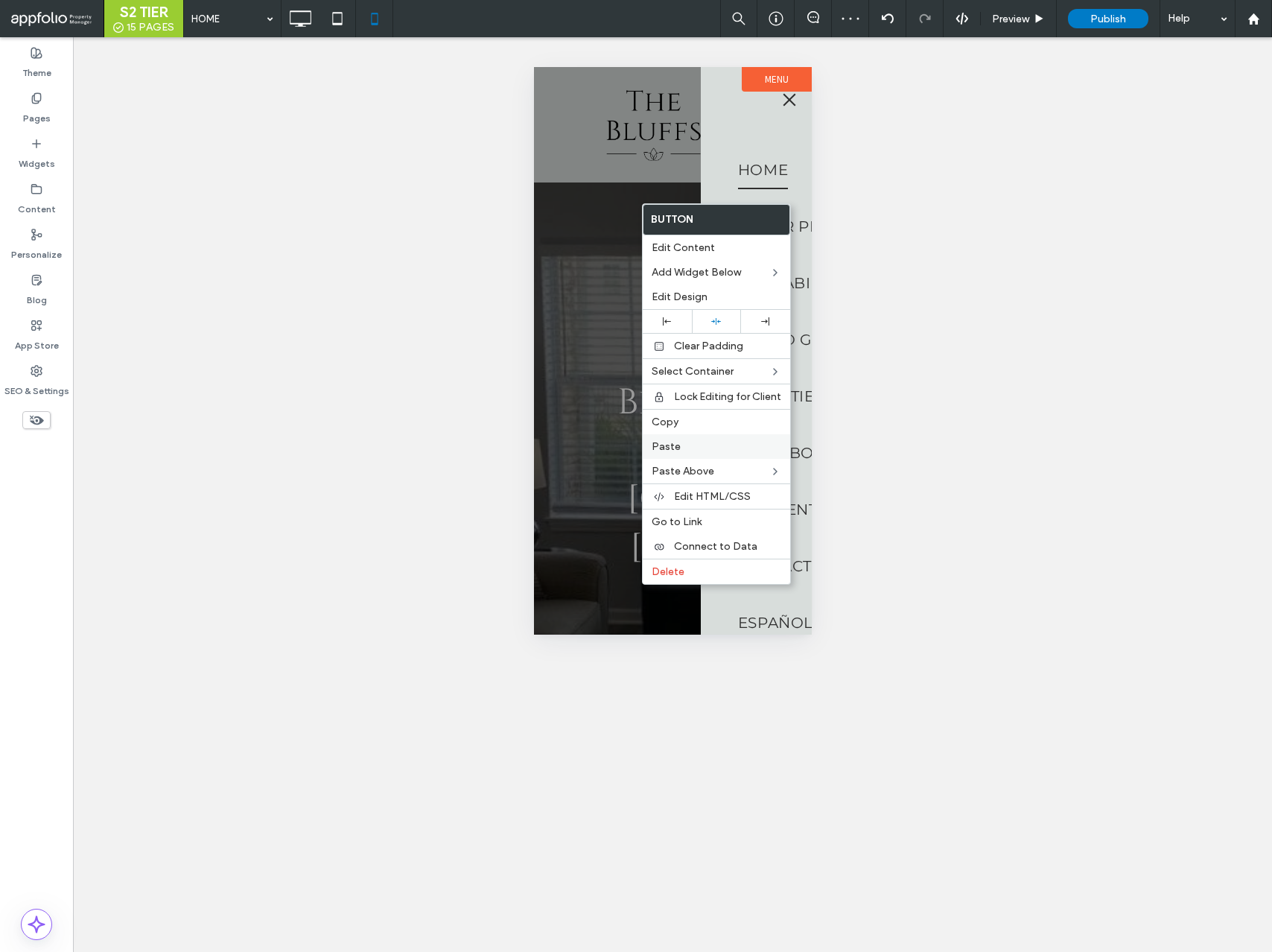
click at [675, 445] on span "Paste" at bounding box center [666, 447] width 29 height 13
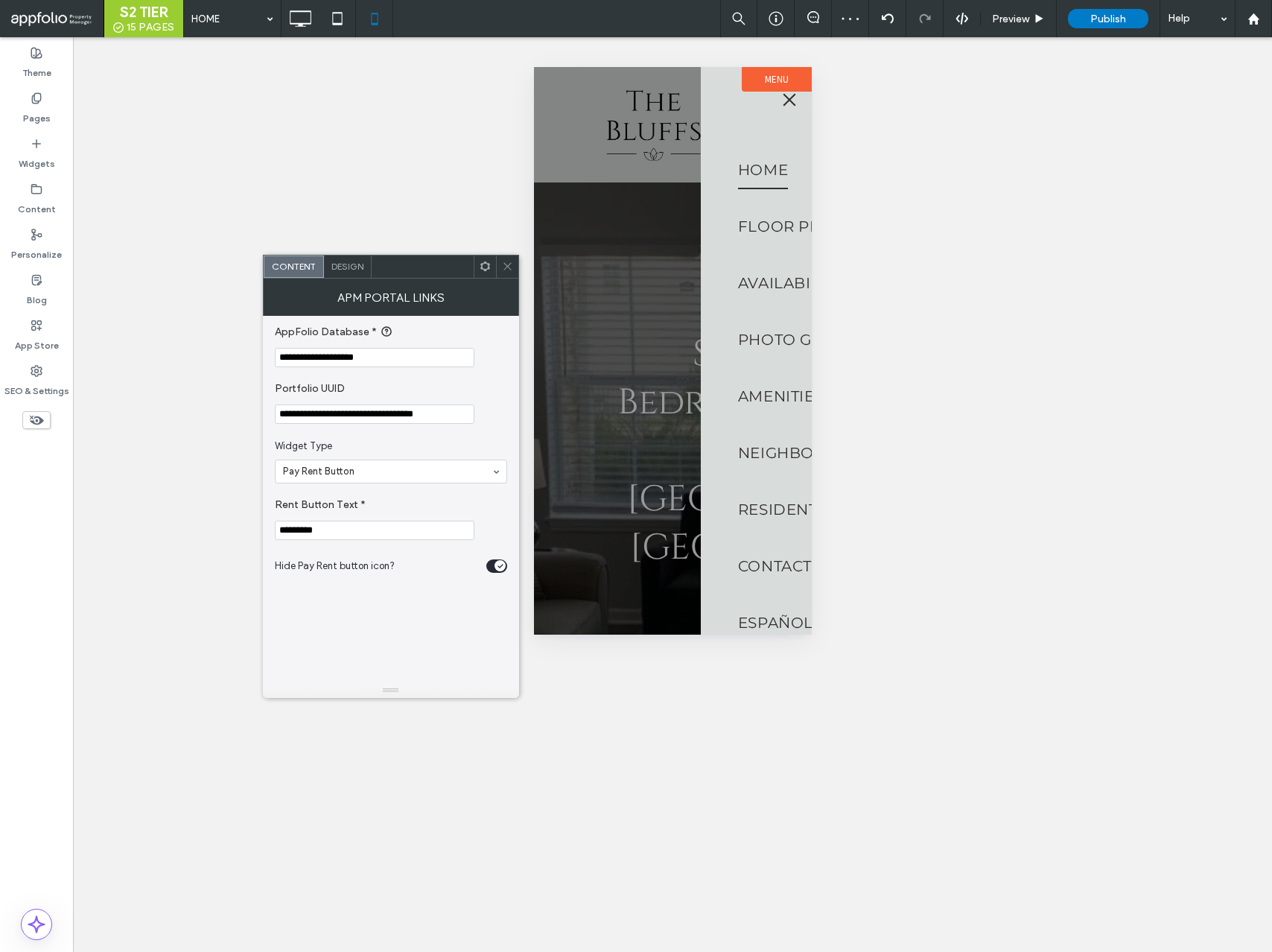
click at [505, 266] on icon at bounding box center [508, 266] width 11 height 11
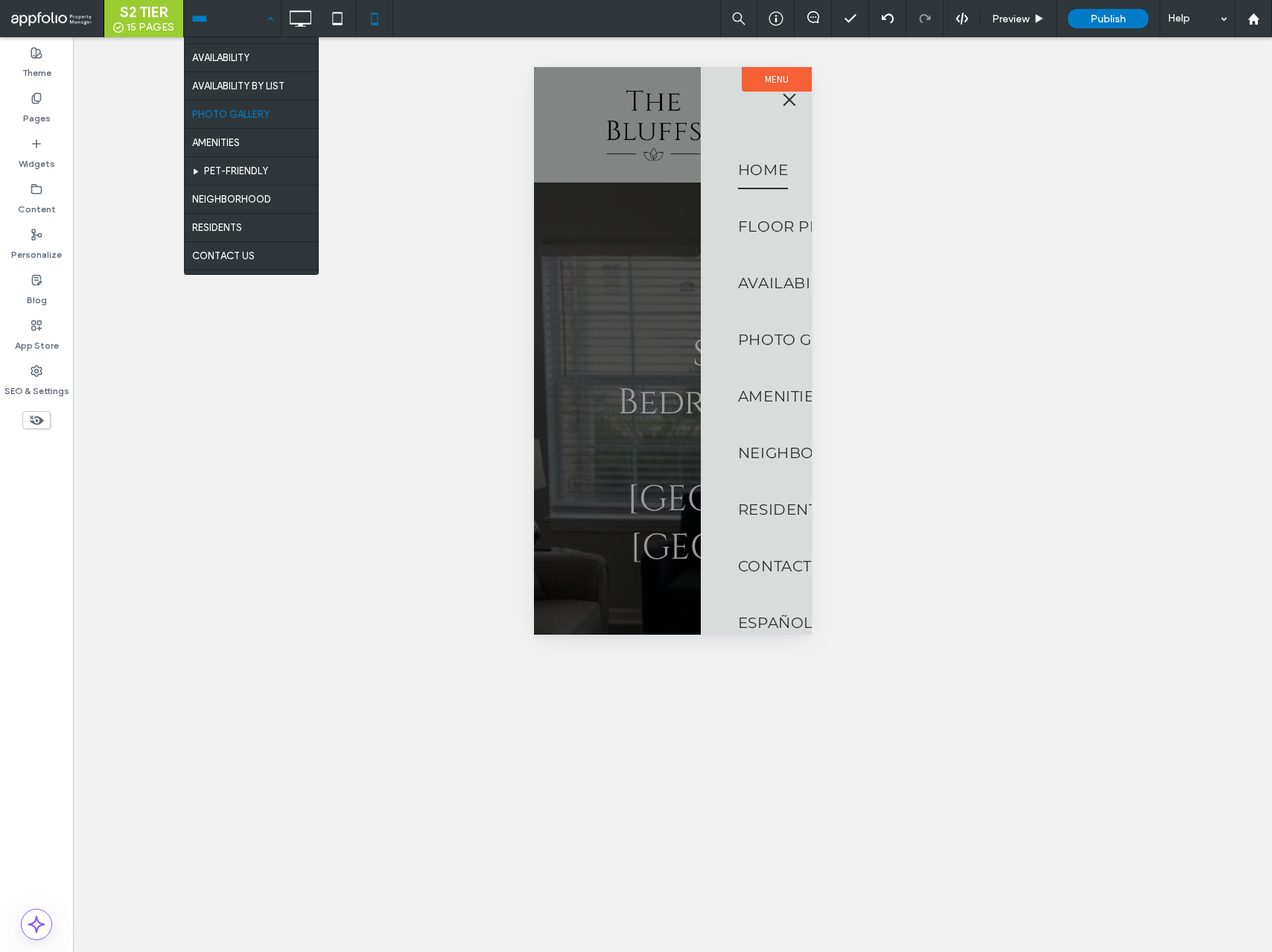
scroll to position [50, 0]
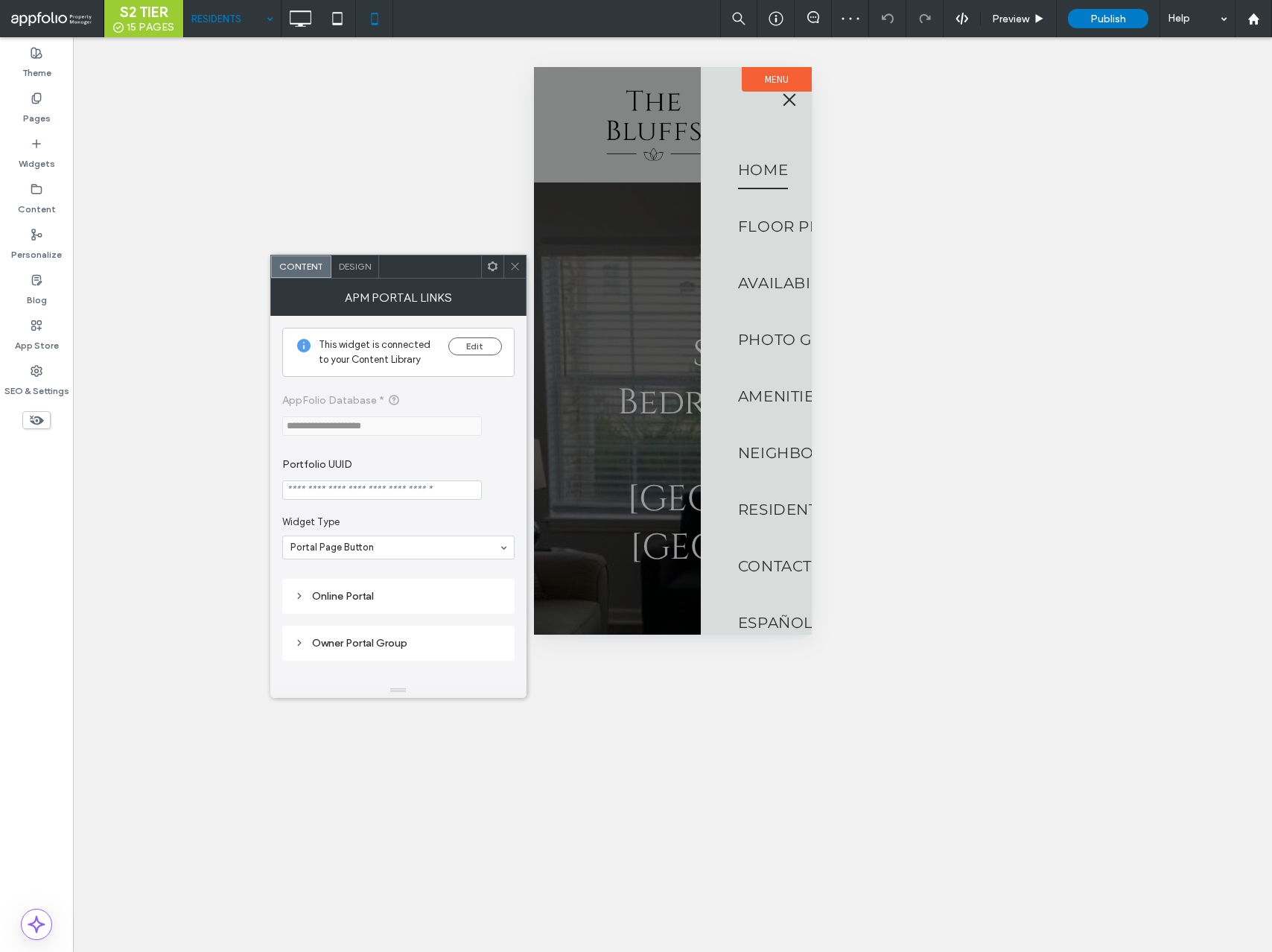
click at [383, 491] on input "Portfolio UUID" at bounding box center [382, 489] width 200 height 20
click at [315, 10] on div at bounding box center [301, 19] width 37 height 30
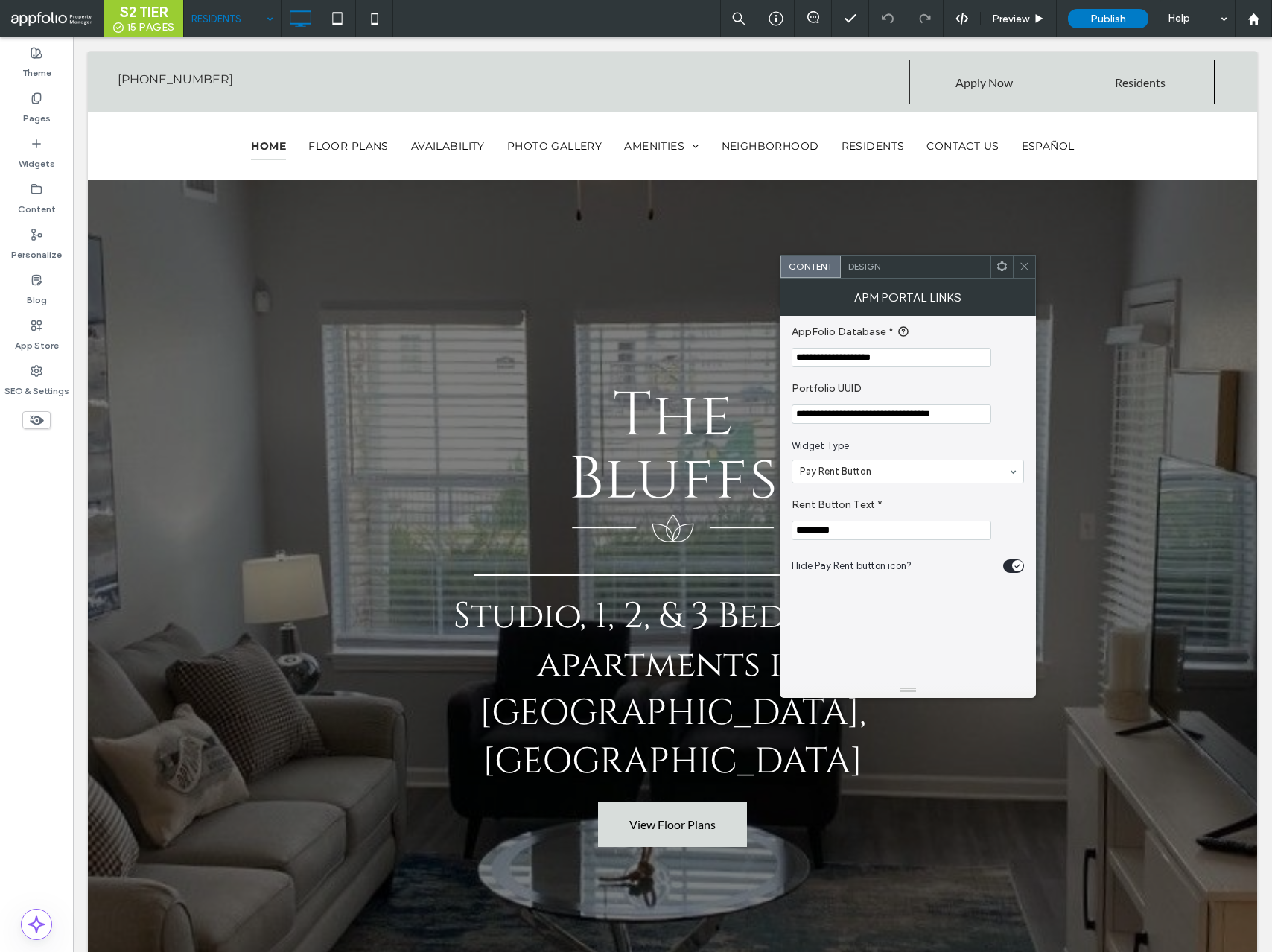
click at [1028, 263] on icon at bounding box center [1024, 266] width 11 height 11
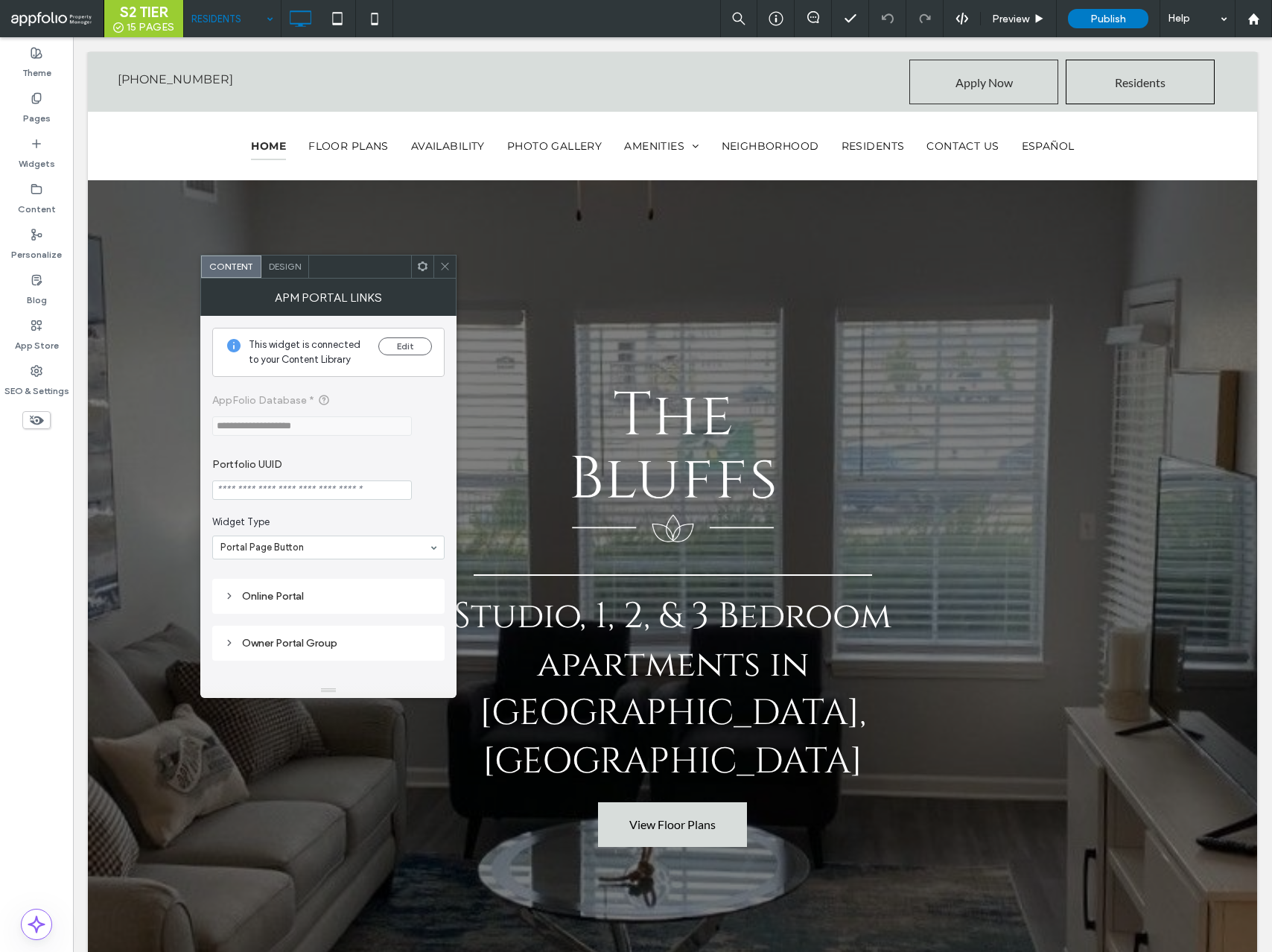
click at [398, 484] on input "Portfolio UUID" at bounding box center [312, 489] width 200 height 20
paste input "**********"
type input "**********"
click at [441, 271] on icon at bounding box center [445, 266] width 11 height 11
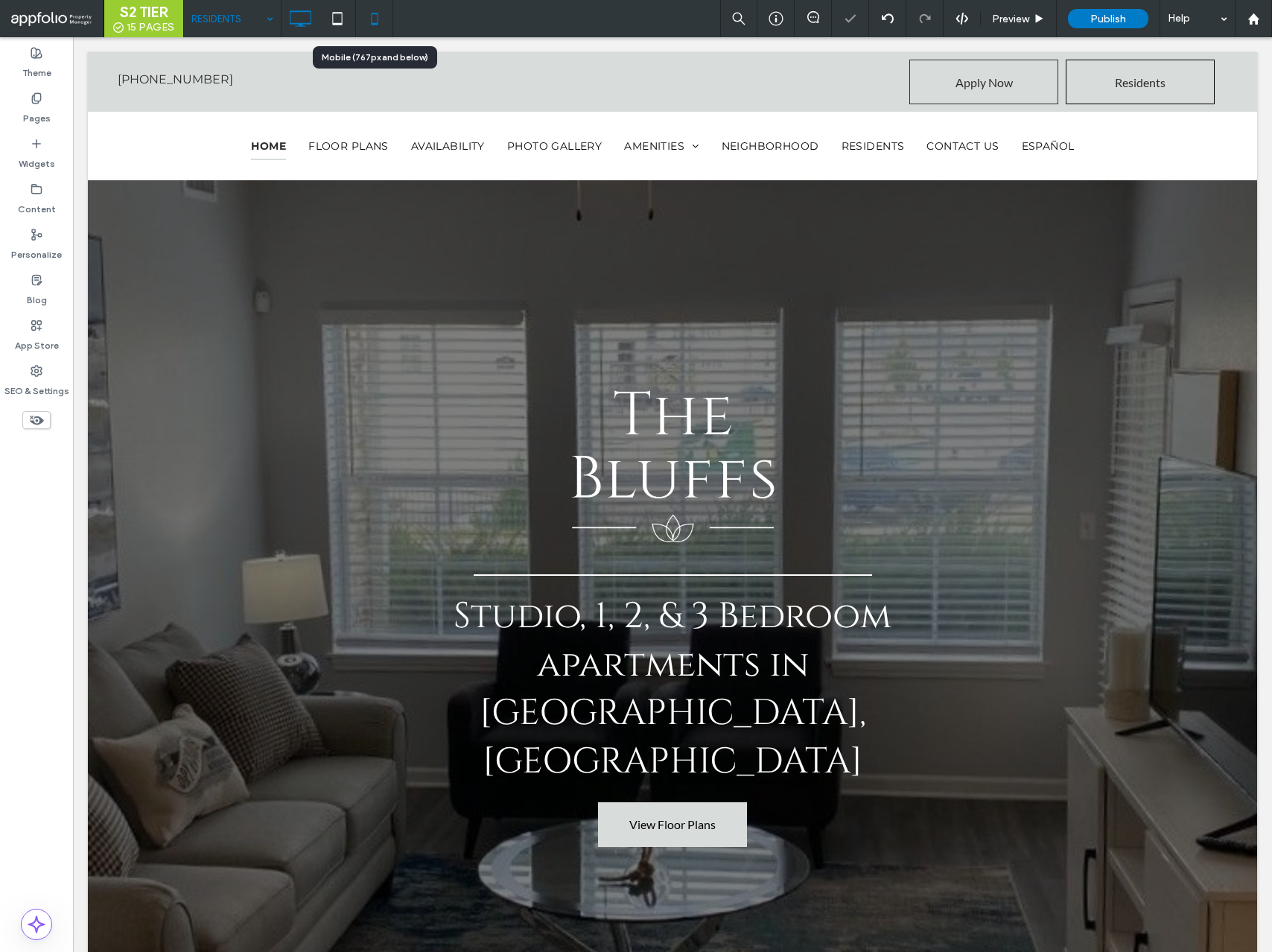
click at [371, 24] on use at bounding box center [374, 19] width 7 height 12
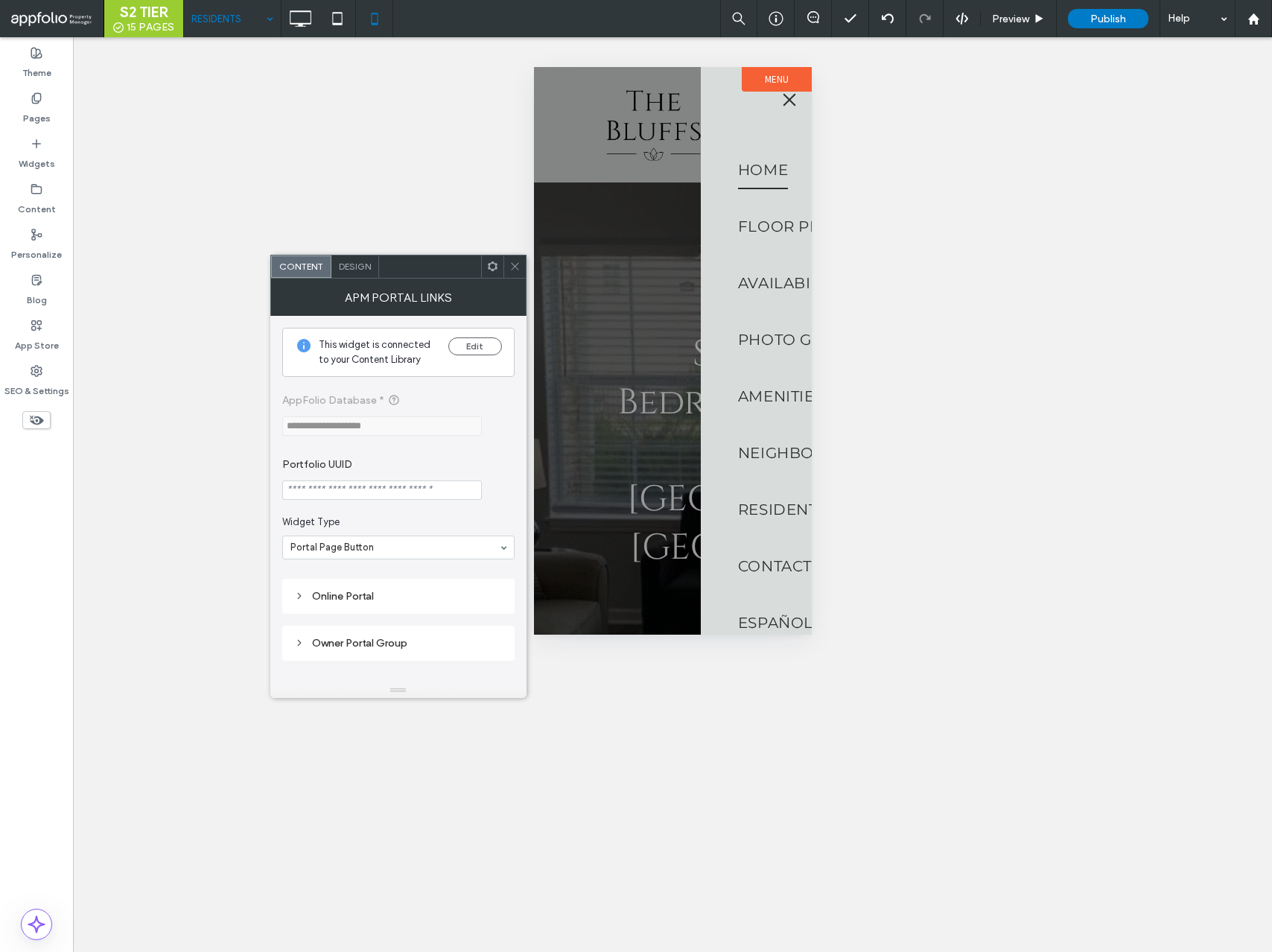
click at [387, 490] on input "Portfolio UUID" at bounding box center [382, 489] width 200 height 20
paste input "**********"
type input "**********"
click at [515, 268] on icon at bounding box center [515, 266] width 11 height 11
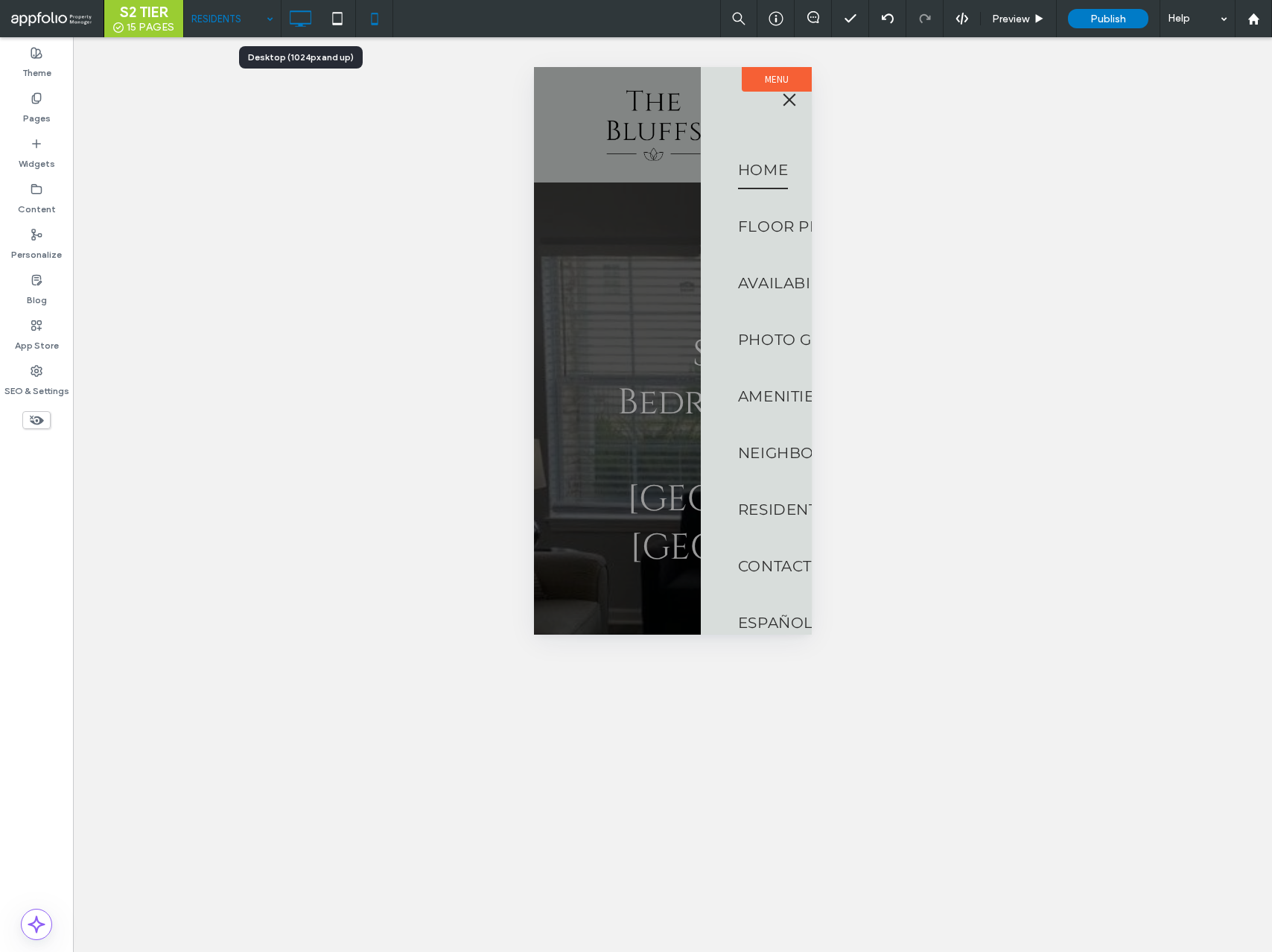
click at [293, 12] on icon at bounding box center [301, 19] width 30 height 30
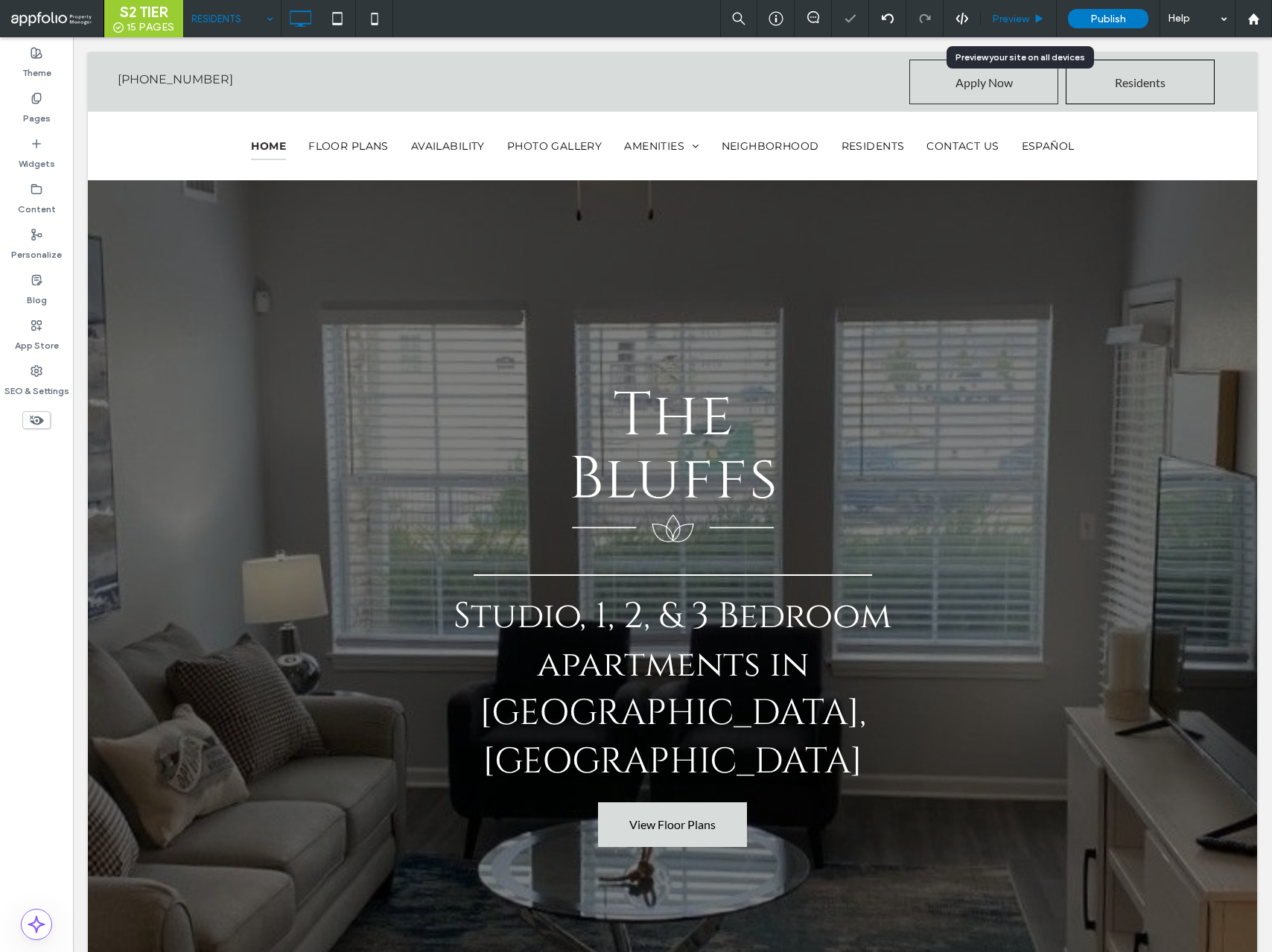
click at [1008, 19] on span "Preview" at bounding box center [1011, 20] width 37 height 13
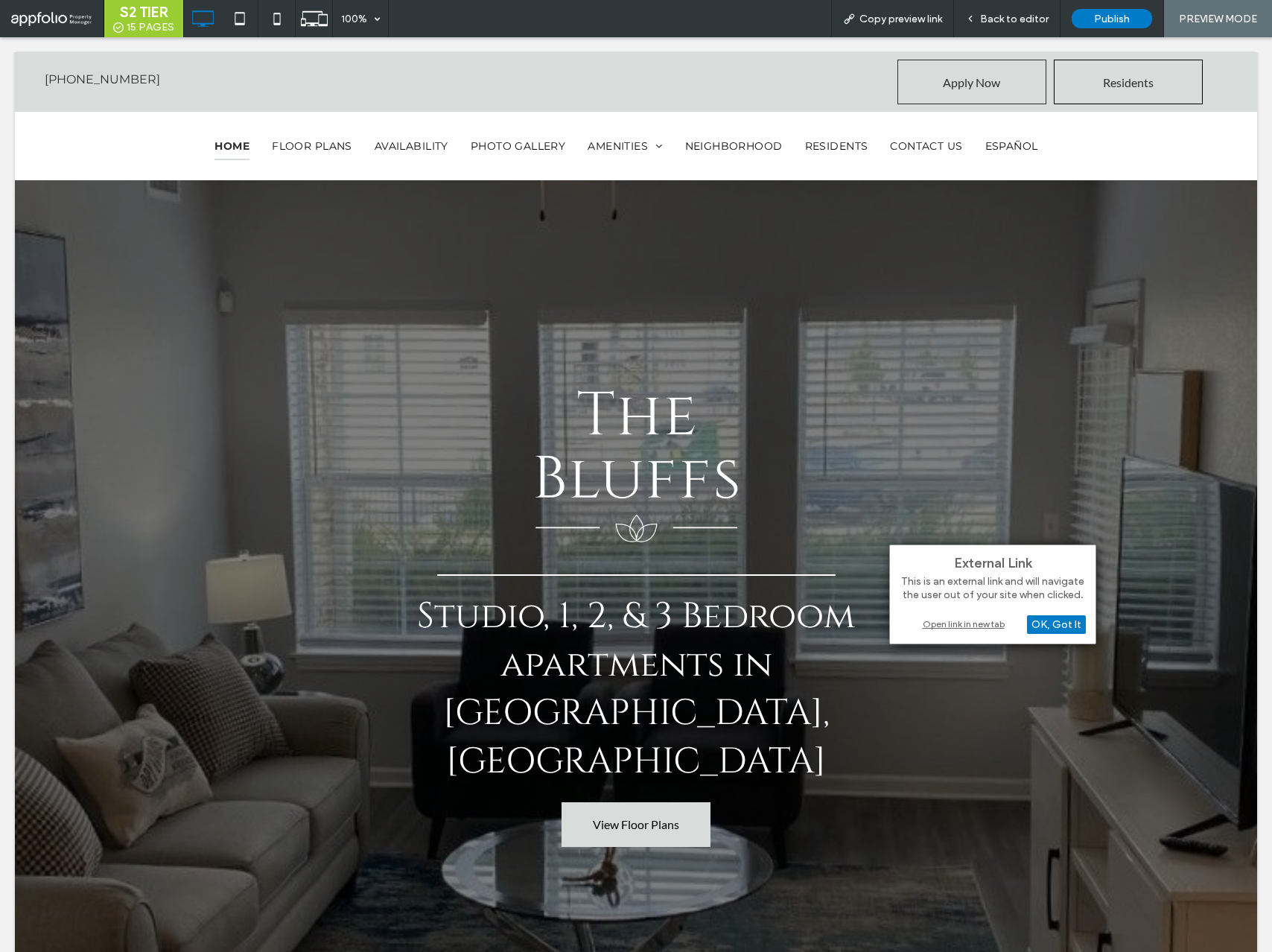
click at [957, 621] on div "Open link in new tab" at bounding box center [993, 623] width 186 height 16
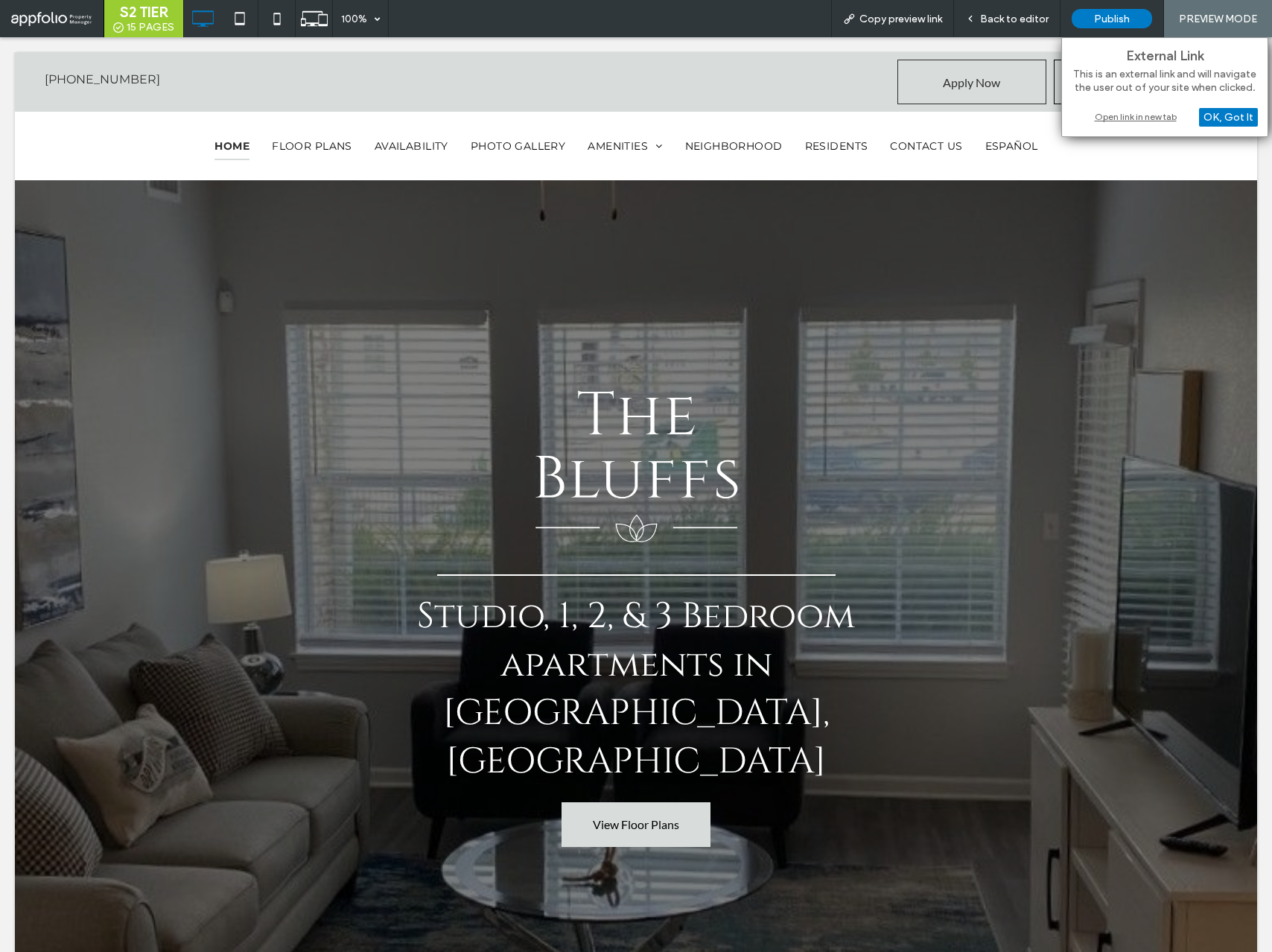
click at [1101, 117] on div "Open link in new tab" at bounding box center [1165, 116] width 186 height 16
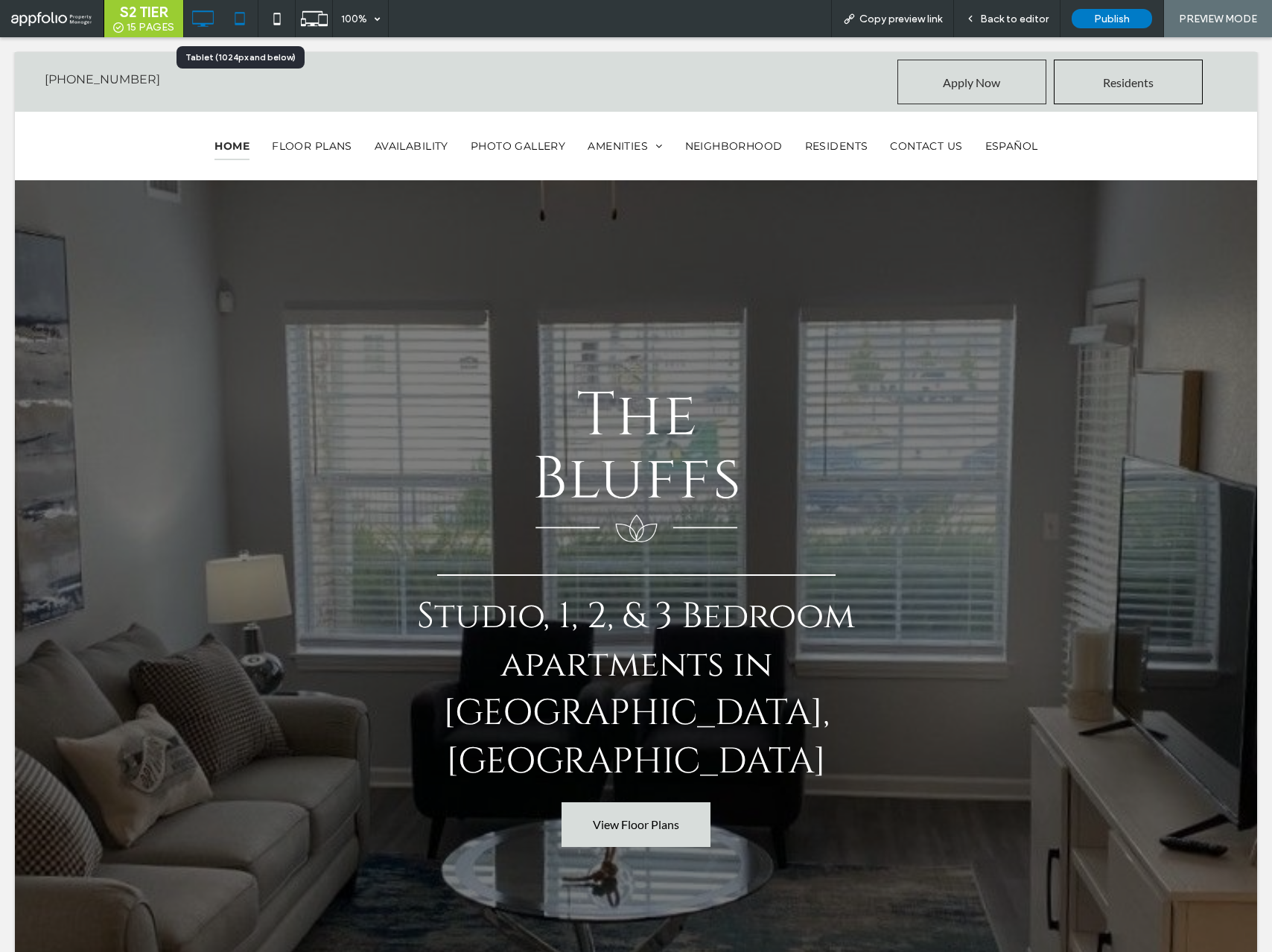
click at [240, 24] on use at bounding box center [239, 19] width 9 height 13
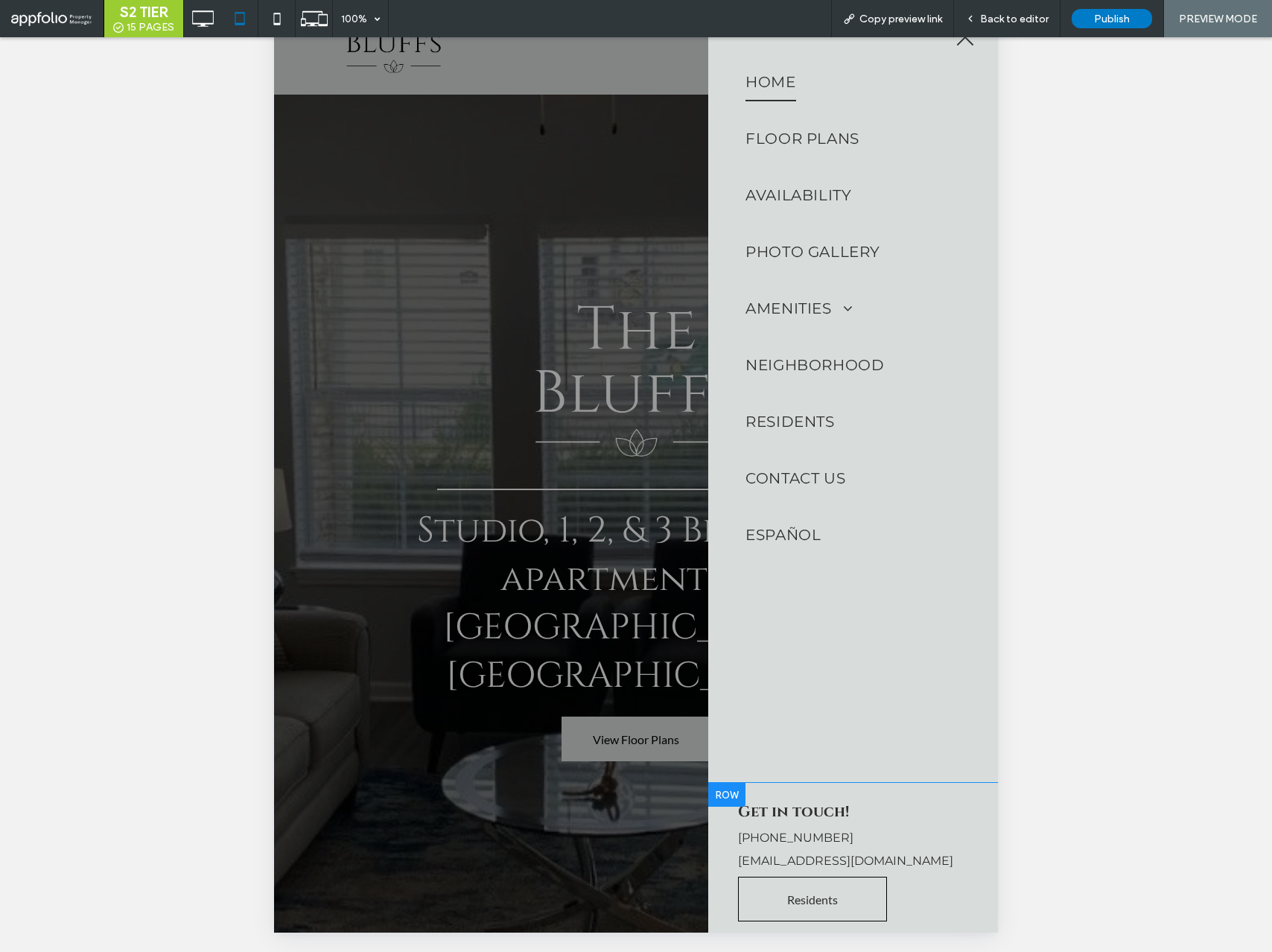
scroll to position [87, 0]
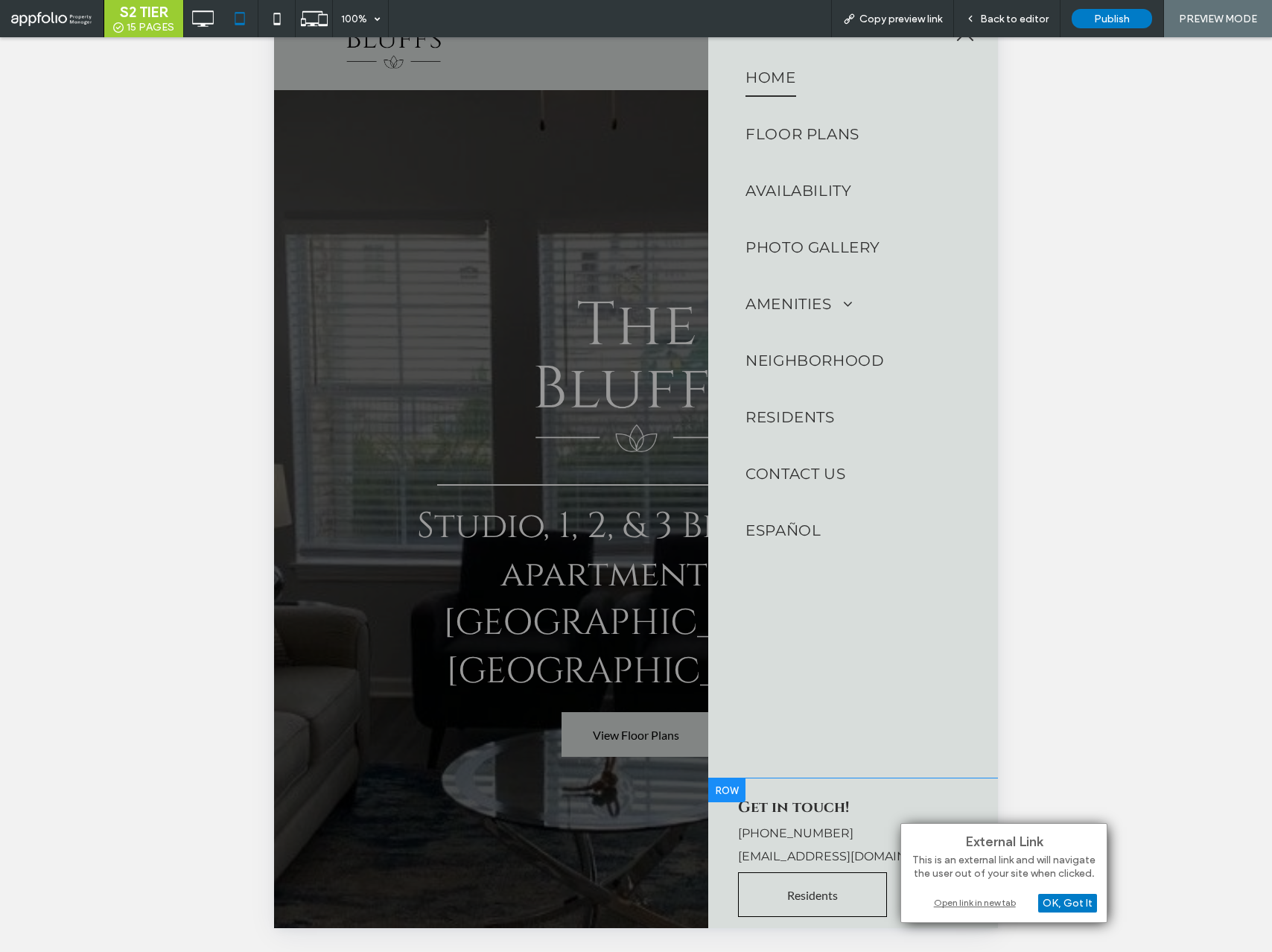
click at [937, 900] on div "Open link in new tab" at bounding box center [1004, 903] width 186 height 16
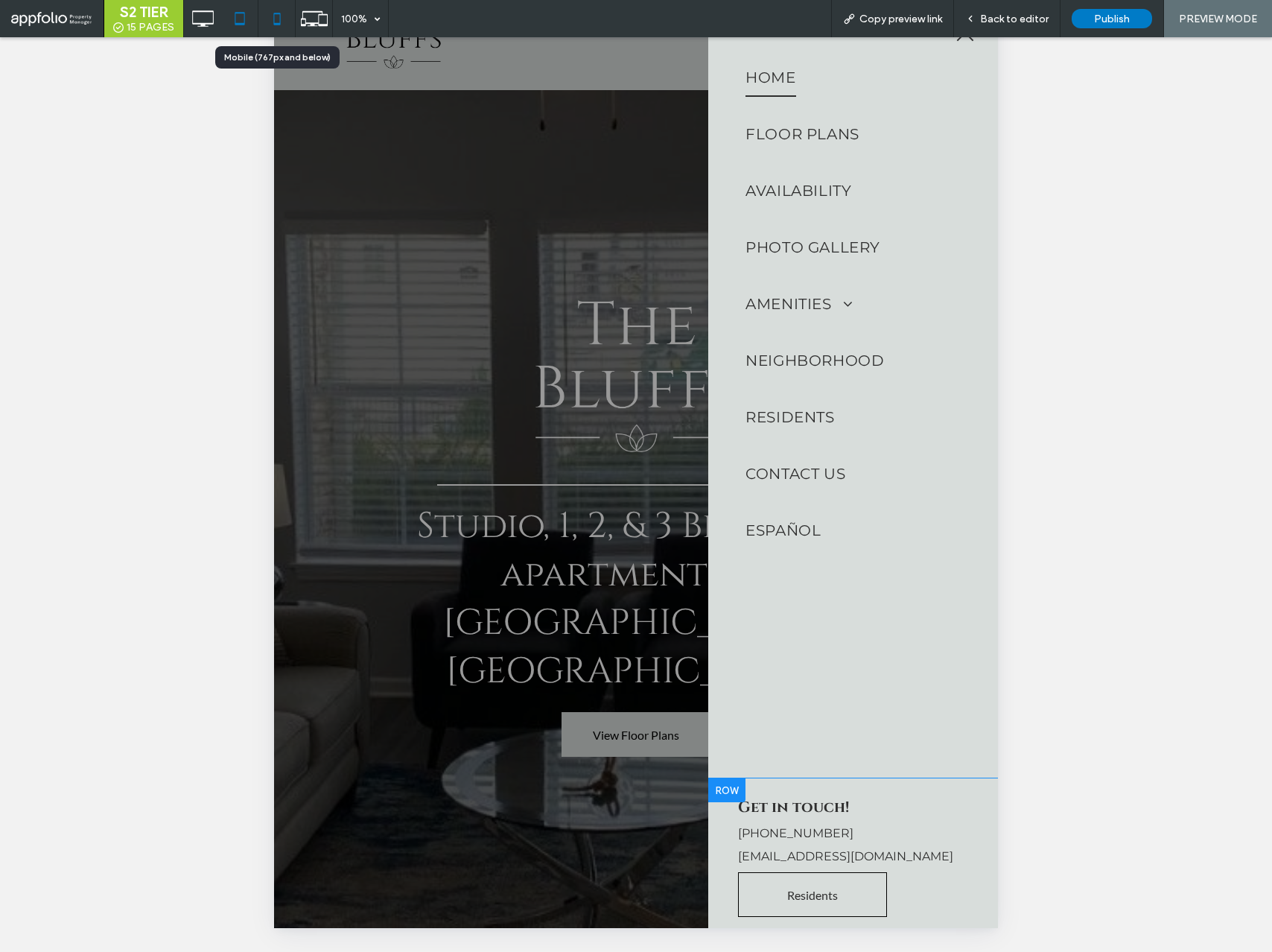
click at [279, 19] on use at bounding box center [276, 19] width 7 height 12
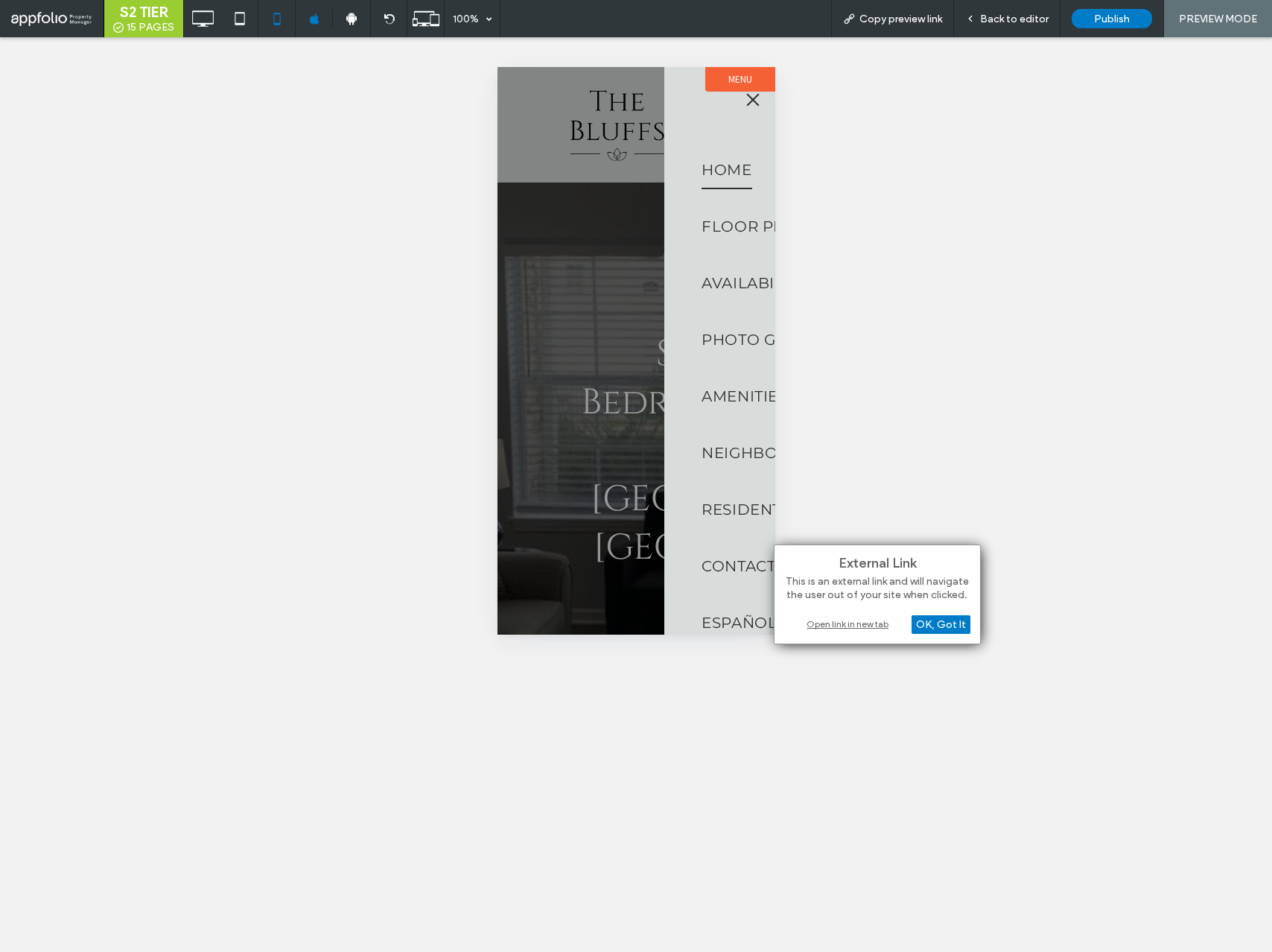
click at [828, 624] on div "Open link in new tab" at bounding box center [877, 623] width 186 height 16
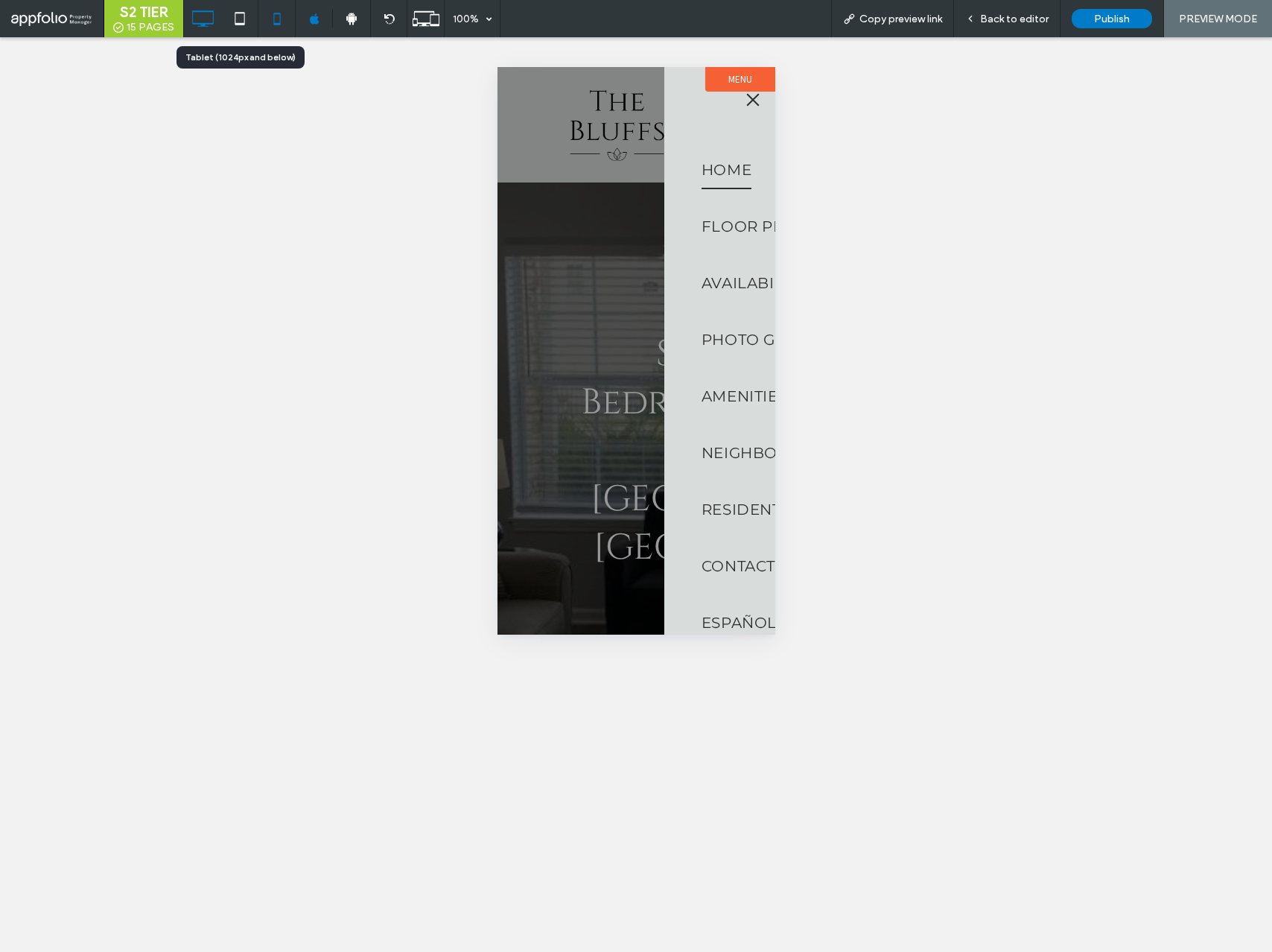
click at [216, 18] on icon at bounding box center [203, 19] width 30 height 30
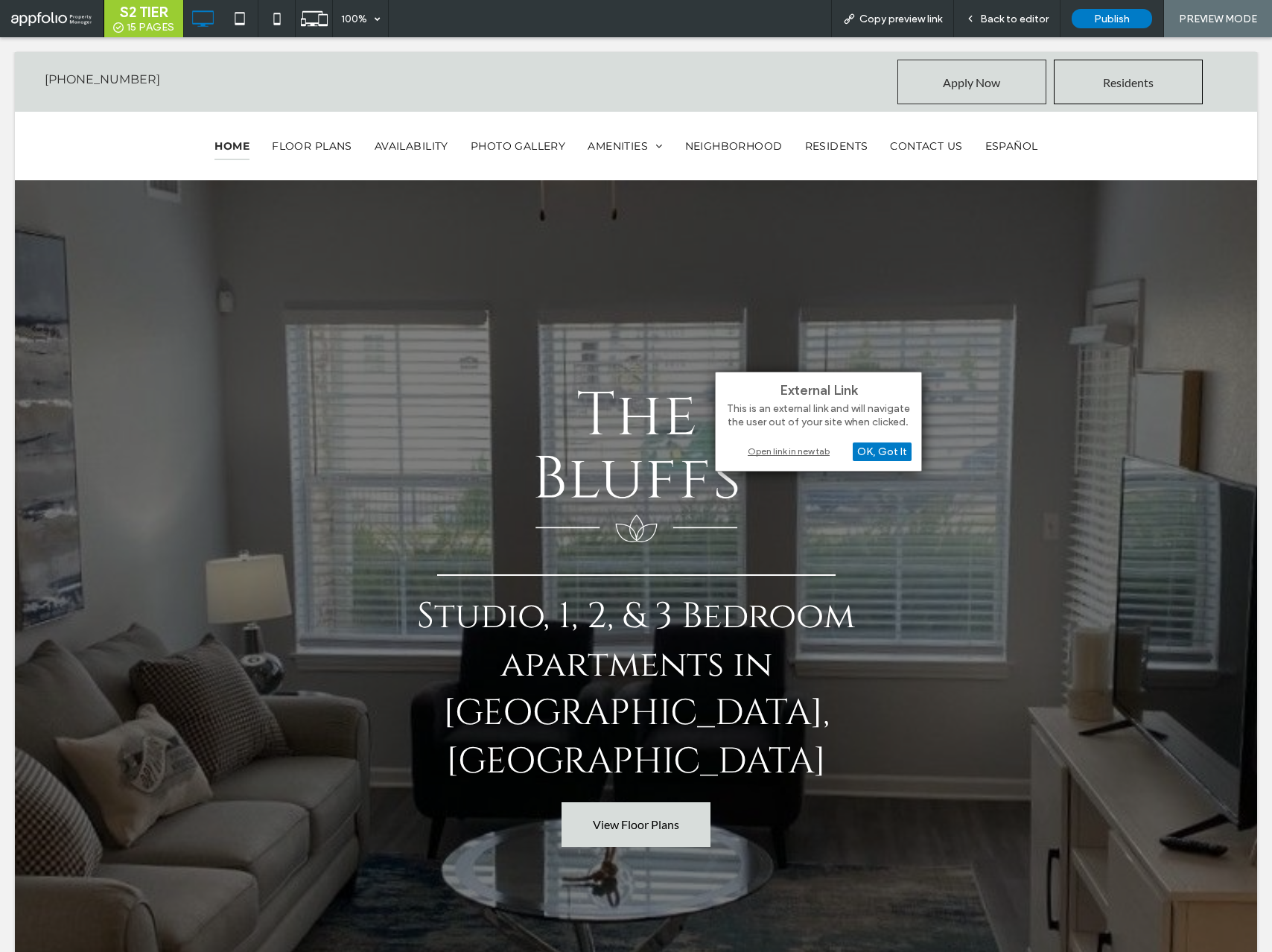
click at [764, 451] on div "Open link in new tab" at bounding box center [819, 450] width 186 height 16
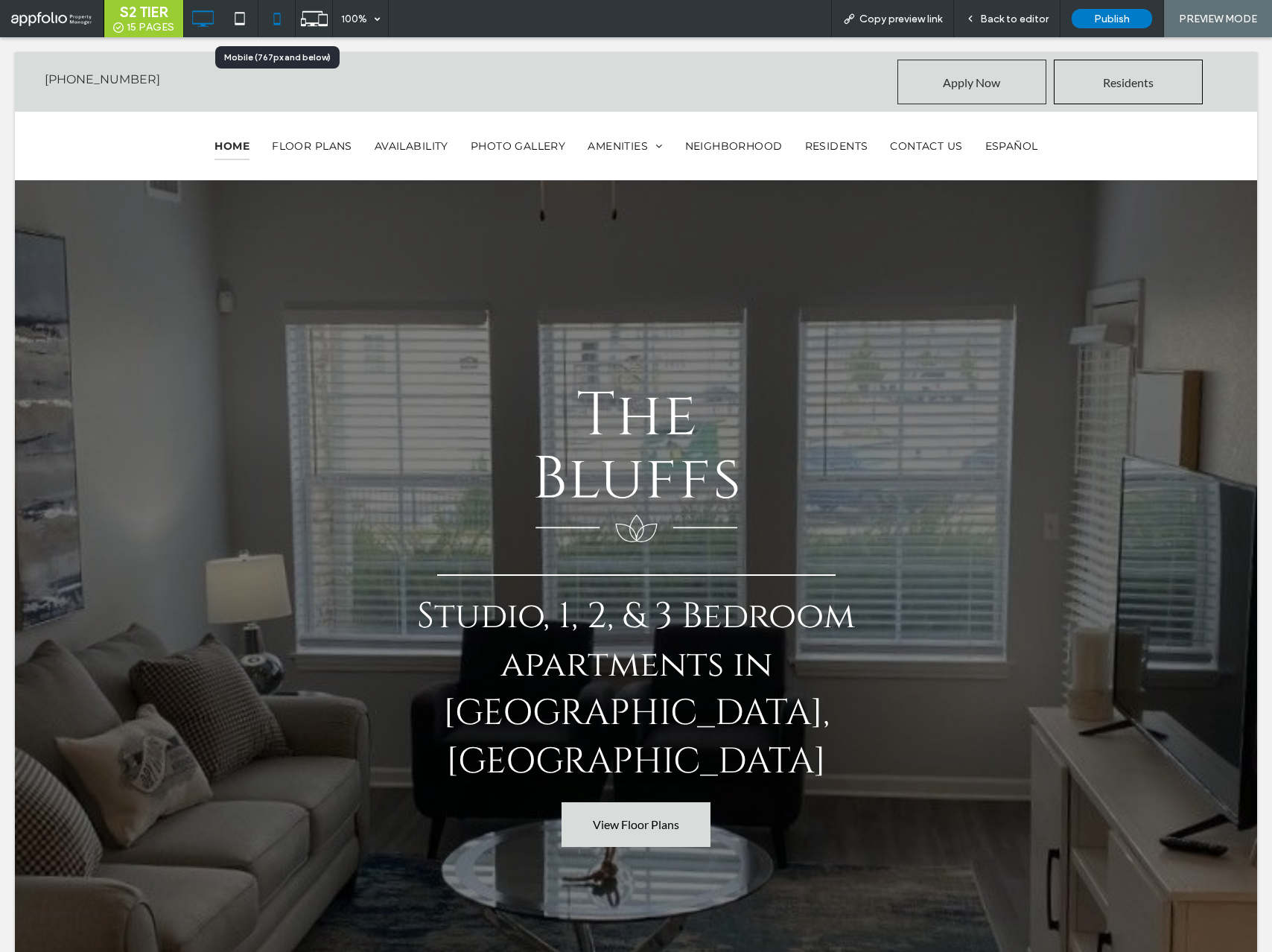
click at [278, 21] on icon at bounding box center [277, 19] width 30 height 30
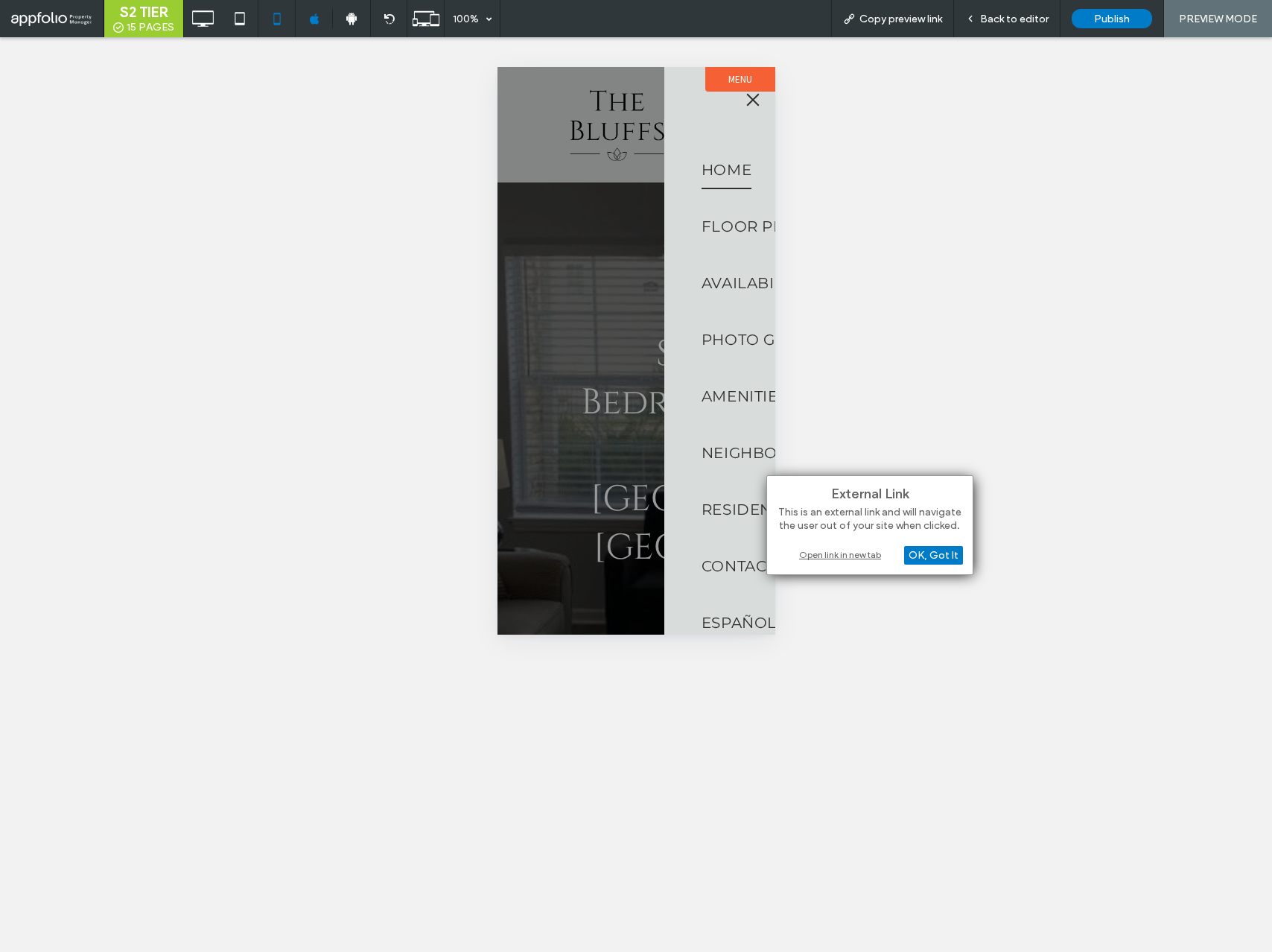
click at [812, 554] on div "Open link in new tab" at bounding box center [870, 555] width 186 height 16
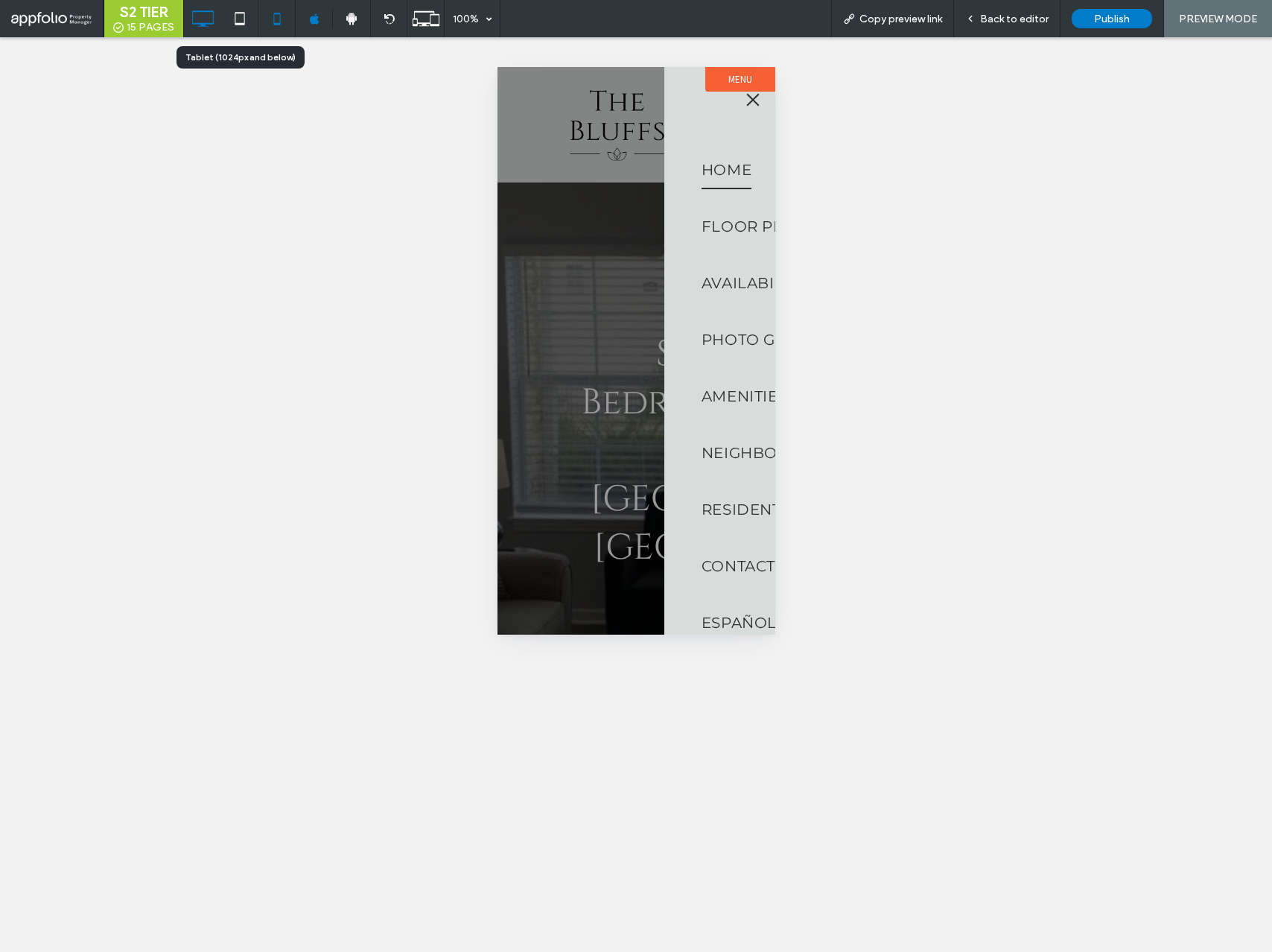
click at [205, 20] on icon at bounding box center [203, 19] width 30 height 30
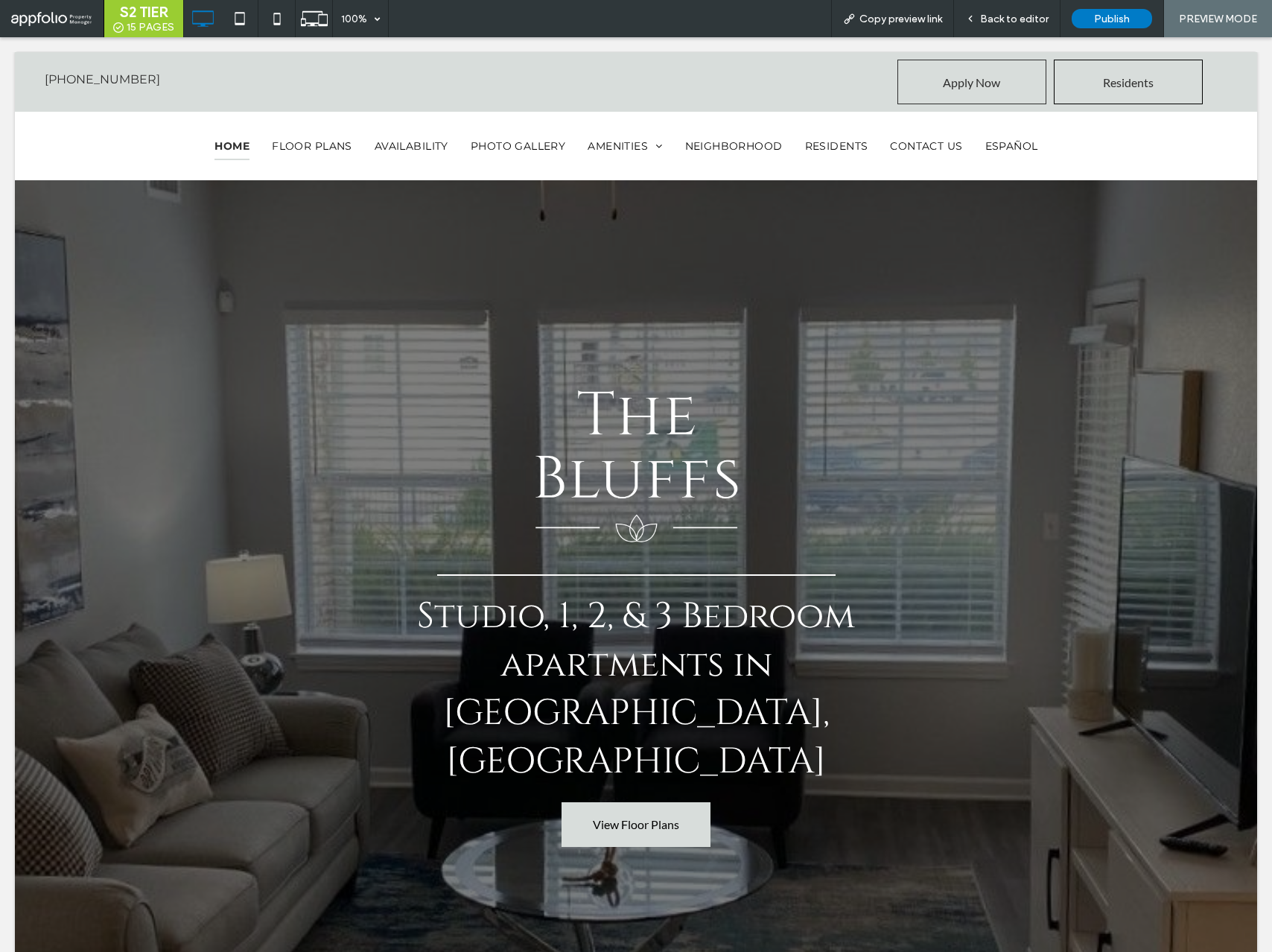
click at [1018, 16] on div at bounding box center [636, 476] width 1272 height 952
click at [1018, 23] on span "Back to editor" at bounding box center [1015, 20] width 69 height 13
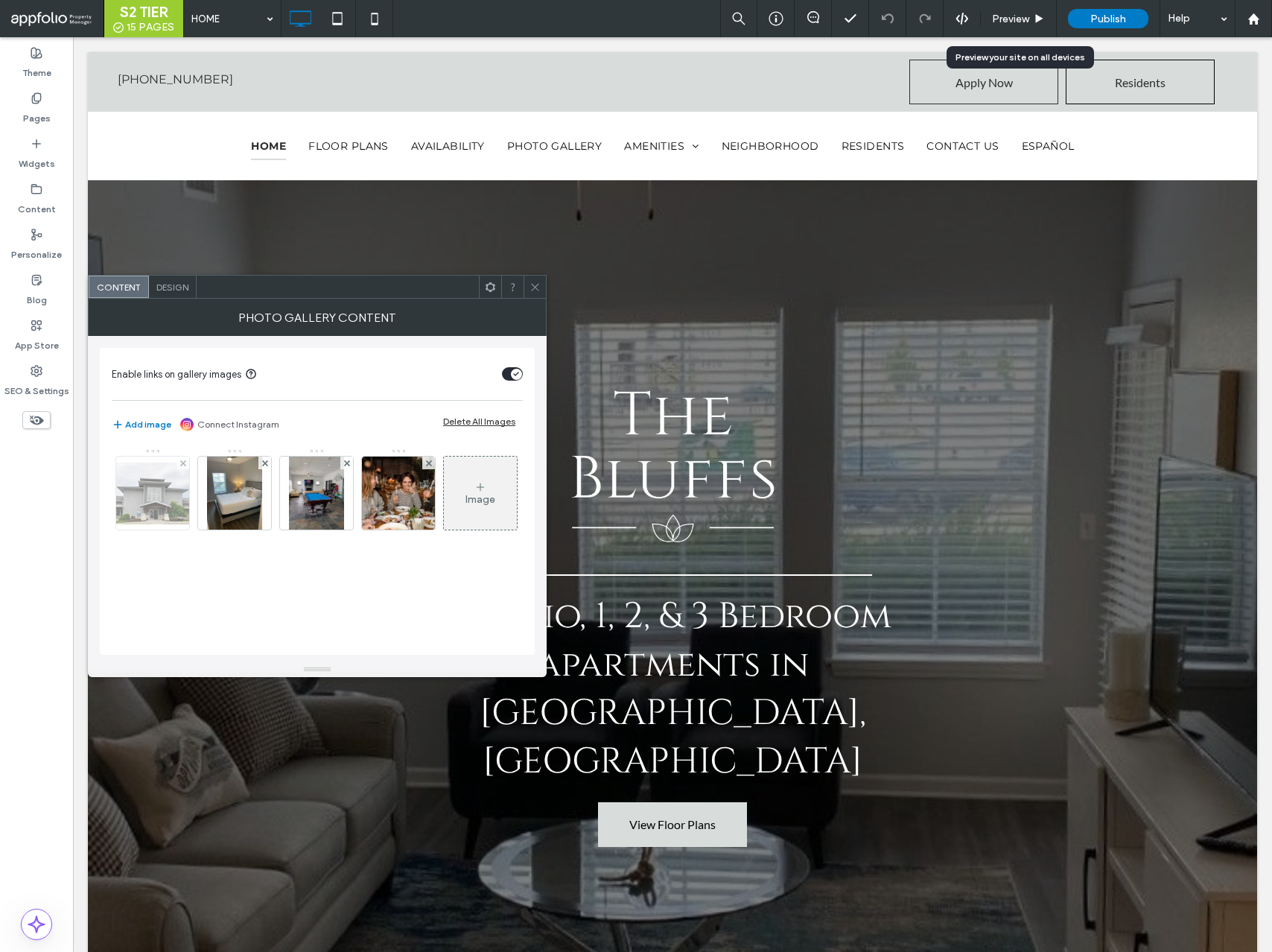
click at [168, 523] on img at bounding box center [153, 493] width 119 height 61
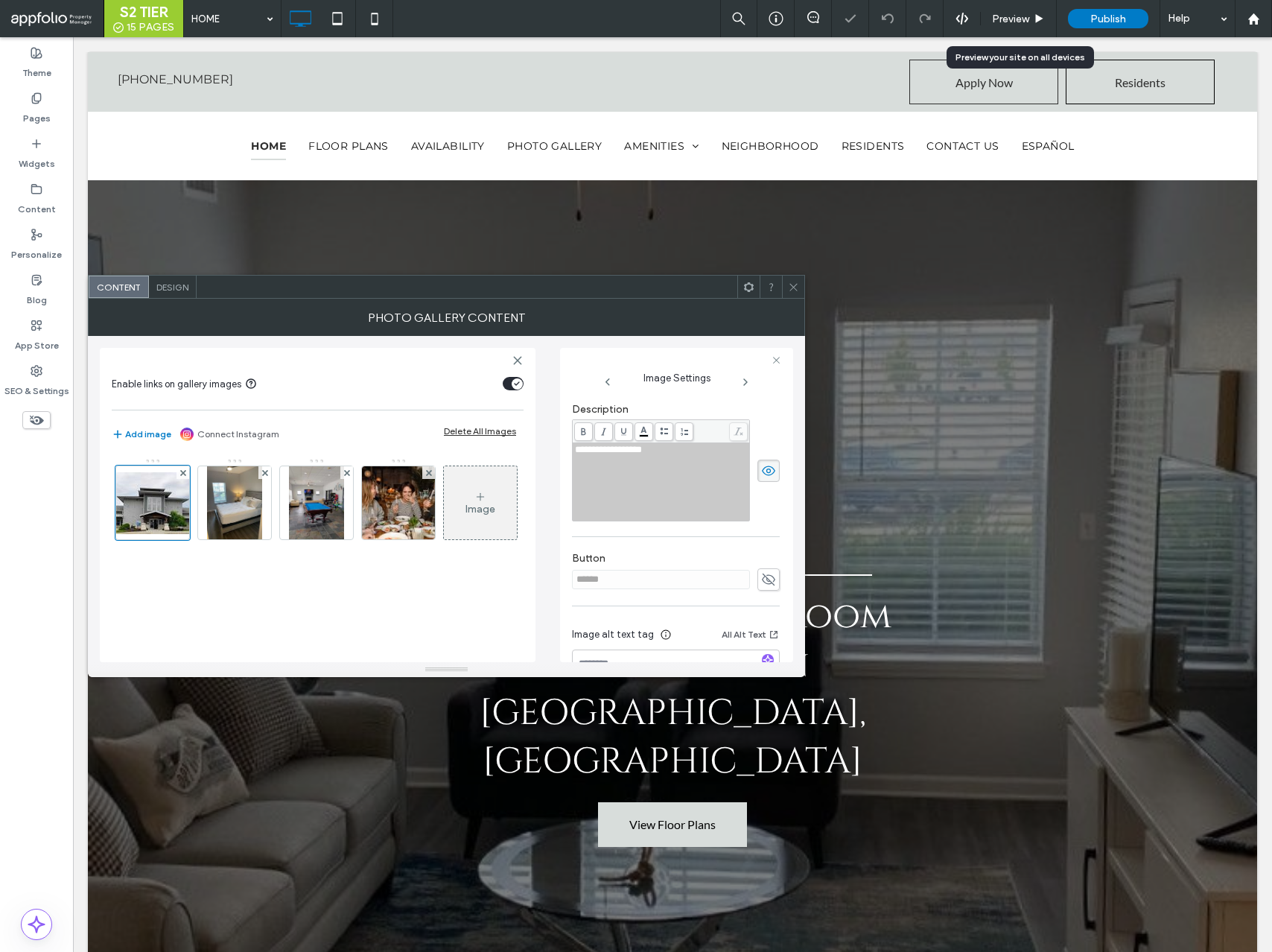
scroll to position [436, 0]
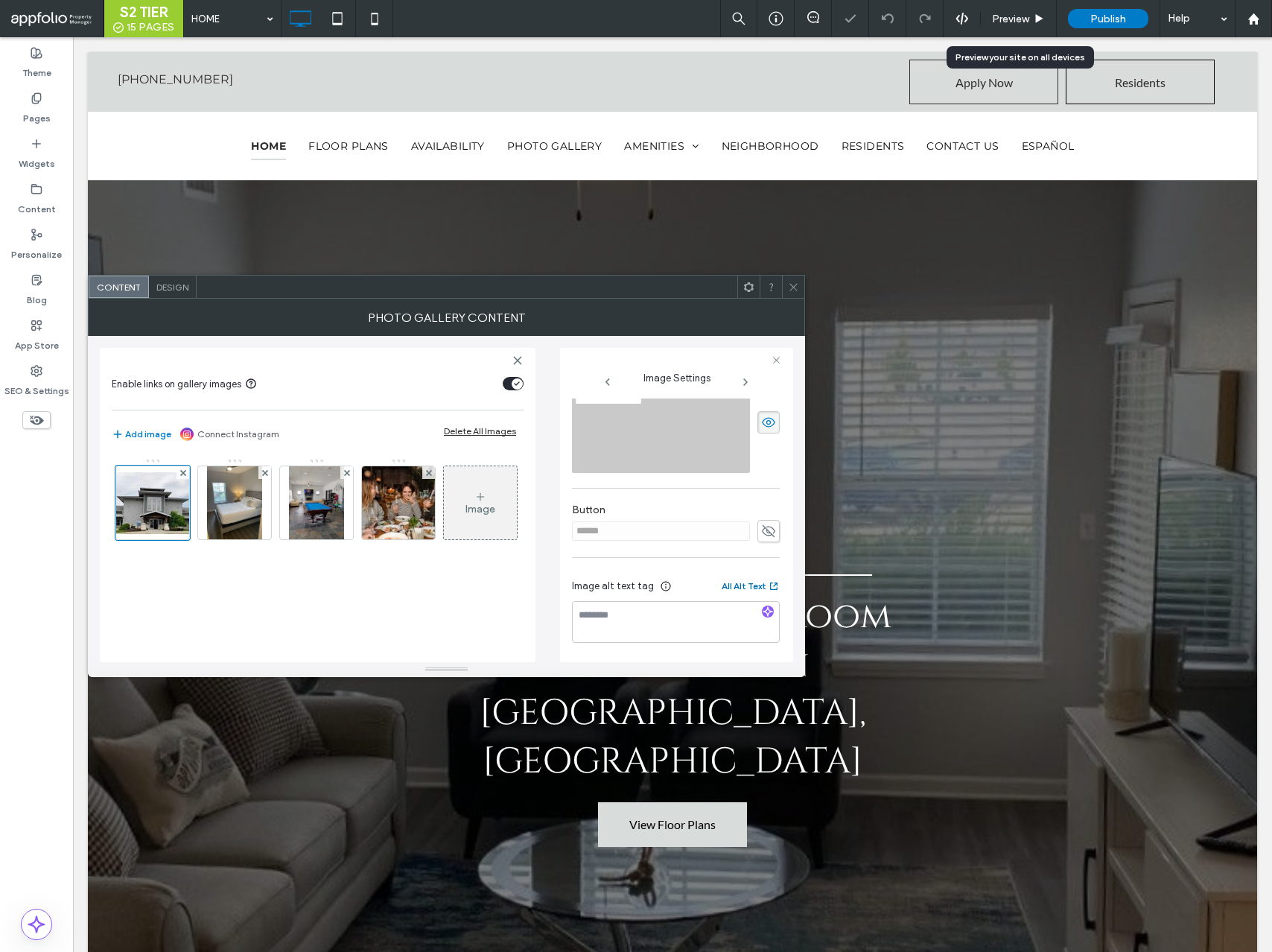
click at [722, 590] on button "All Alt Text" at bounding box center [751, 585] width 58 height 18
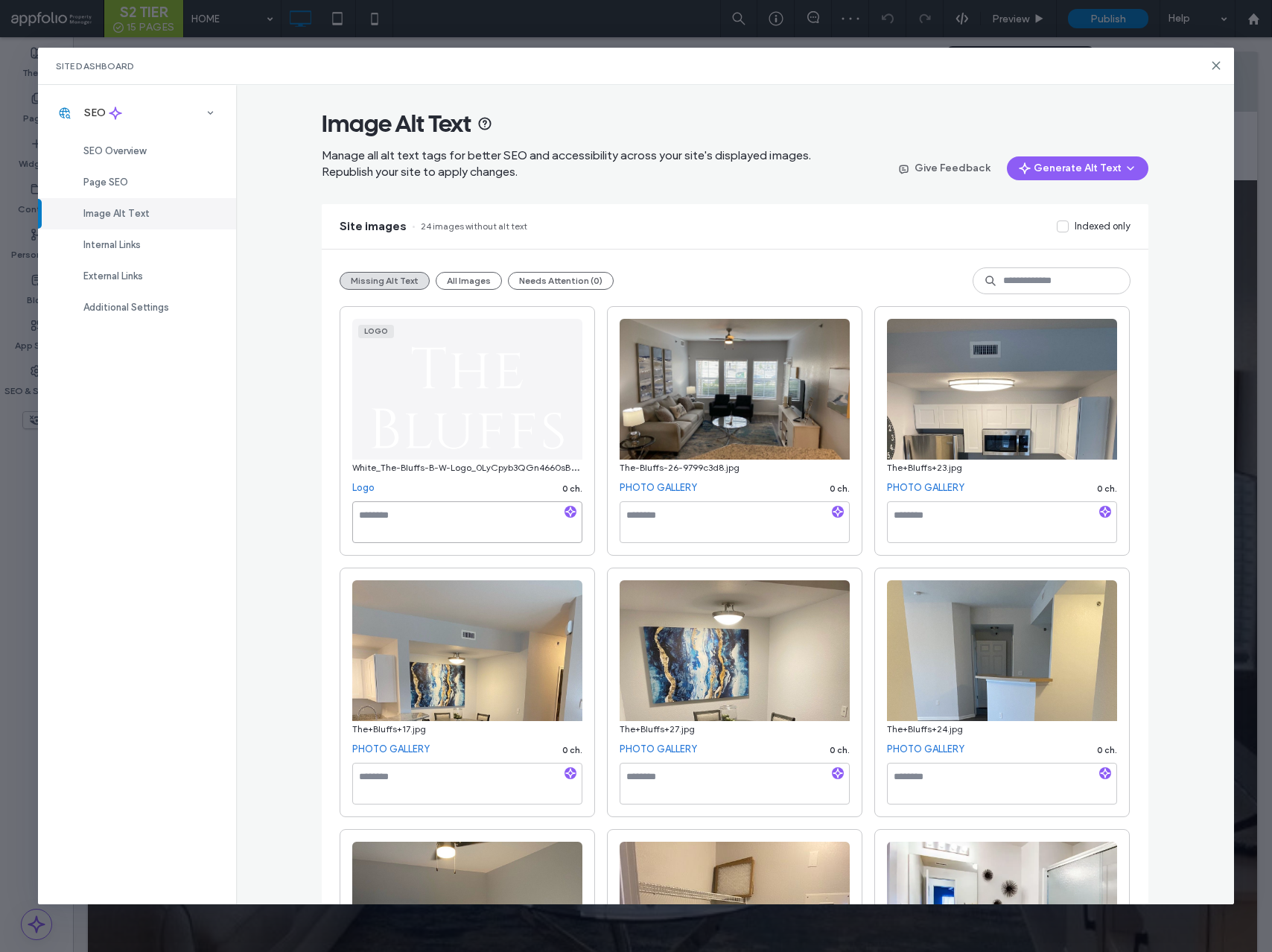
click at [479, 508] on textarea at bounding box center [467, 522] width 230 height 42
type textarea "**"
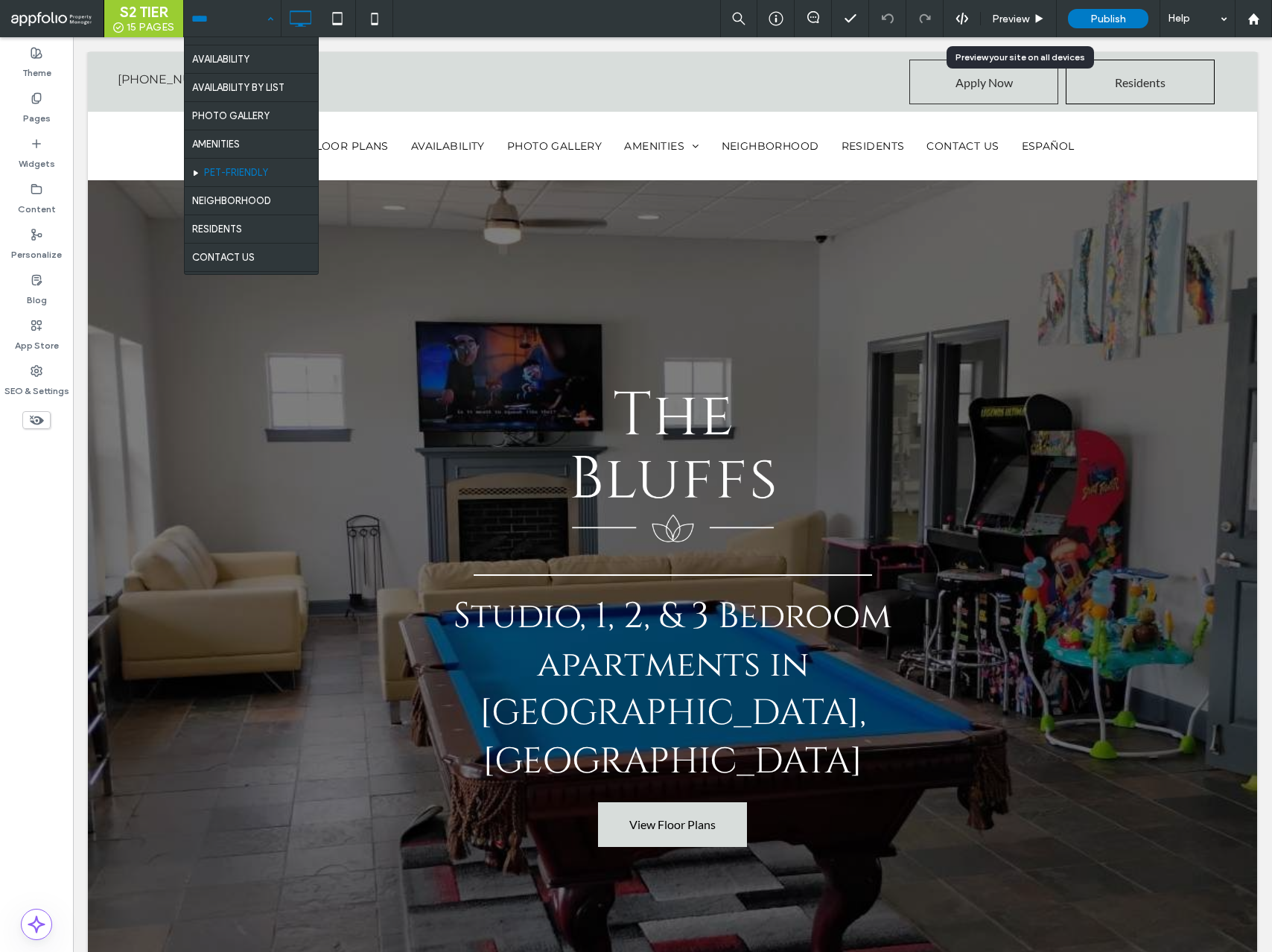
scroll to position [50, 0]
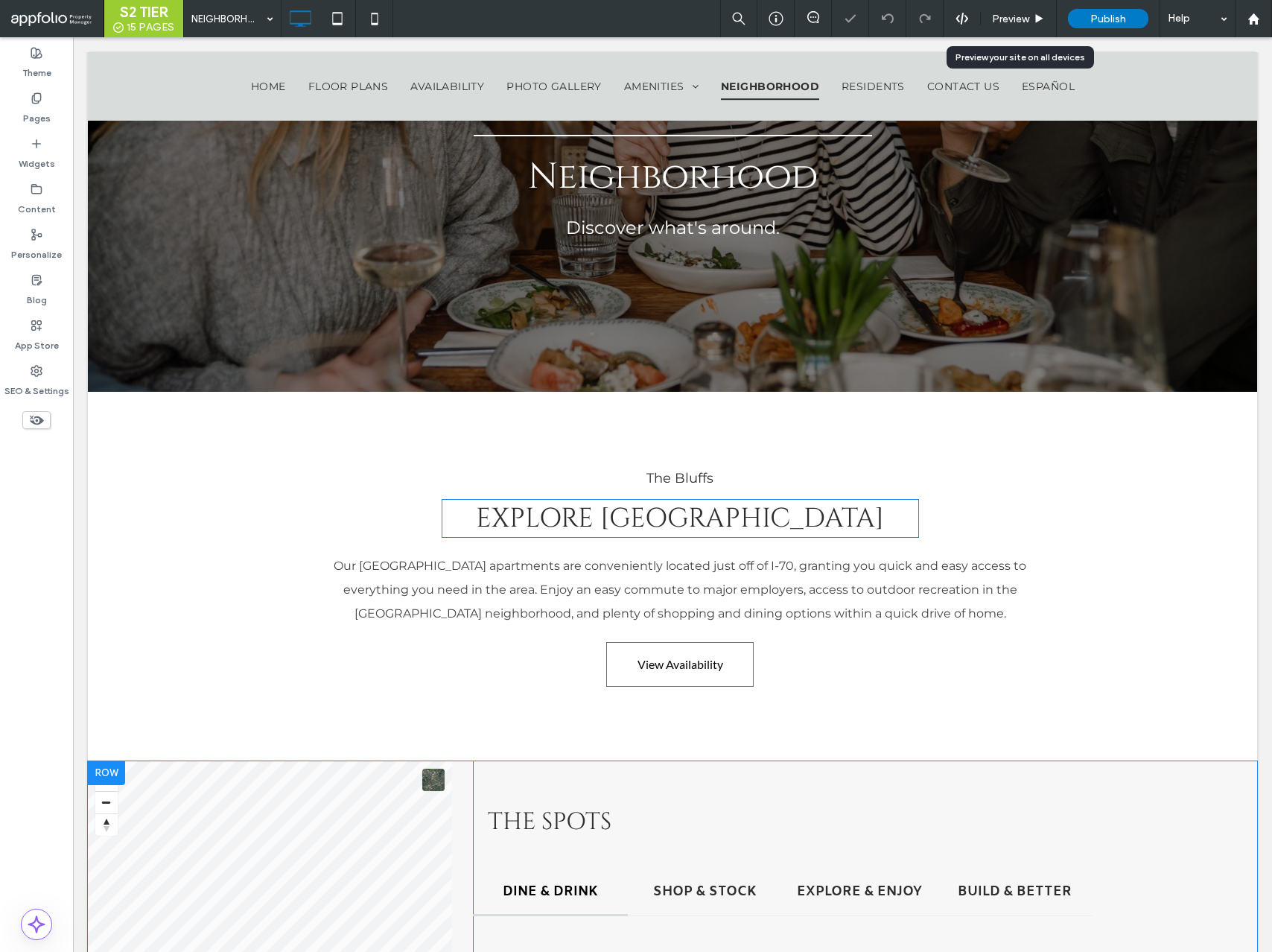
scroll to position [847, 0]
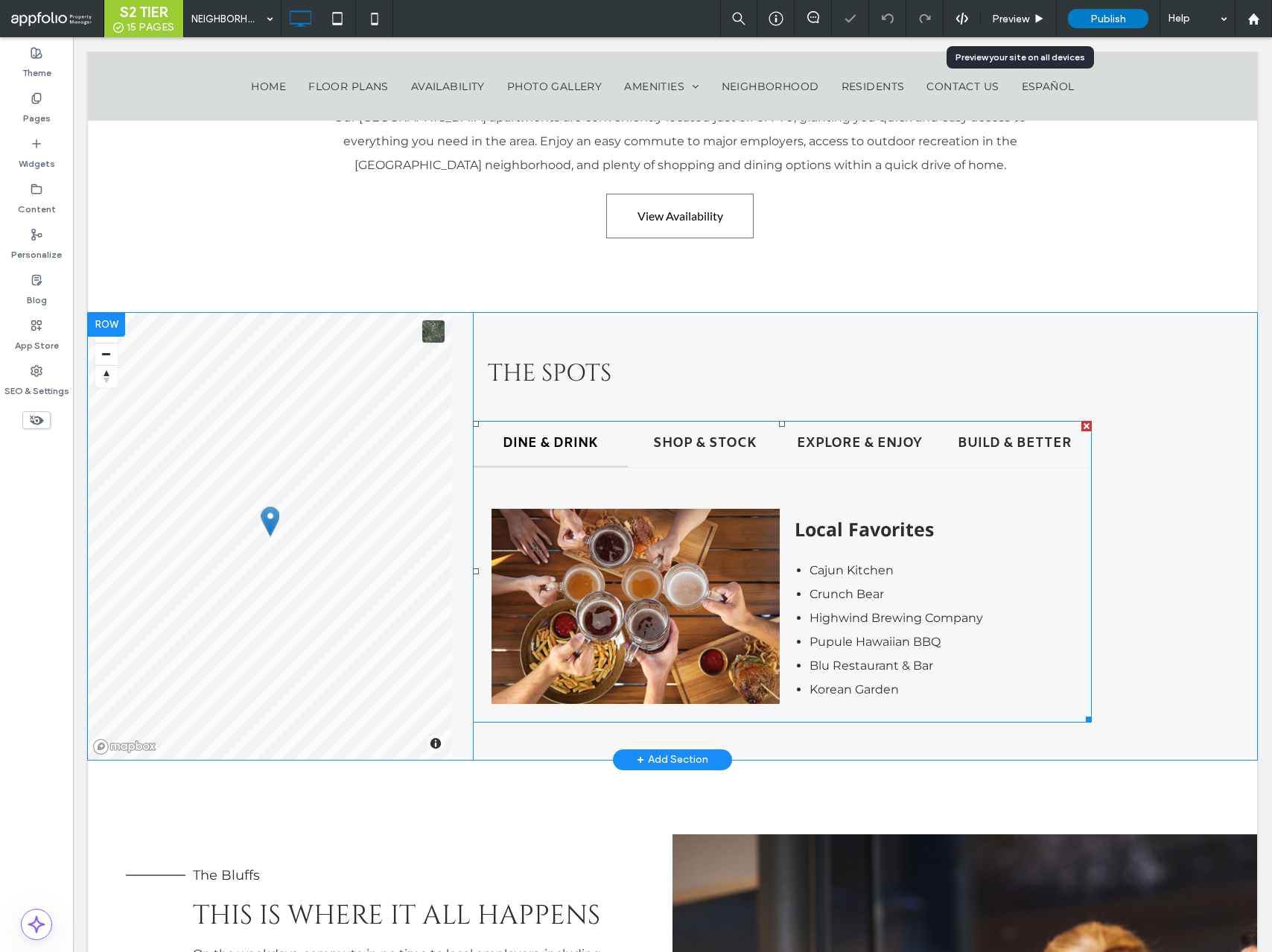
click at [594, 560] on span at bounding box center [782, 571] width 619 height 302
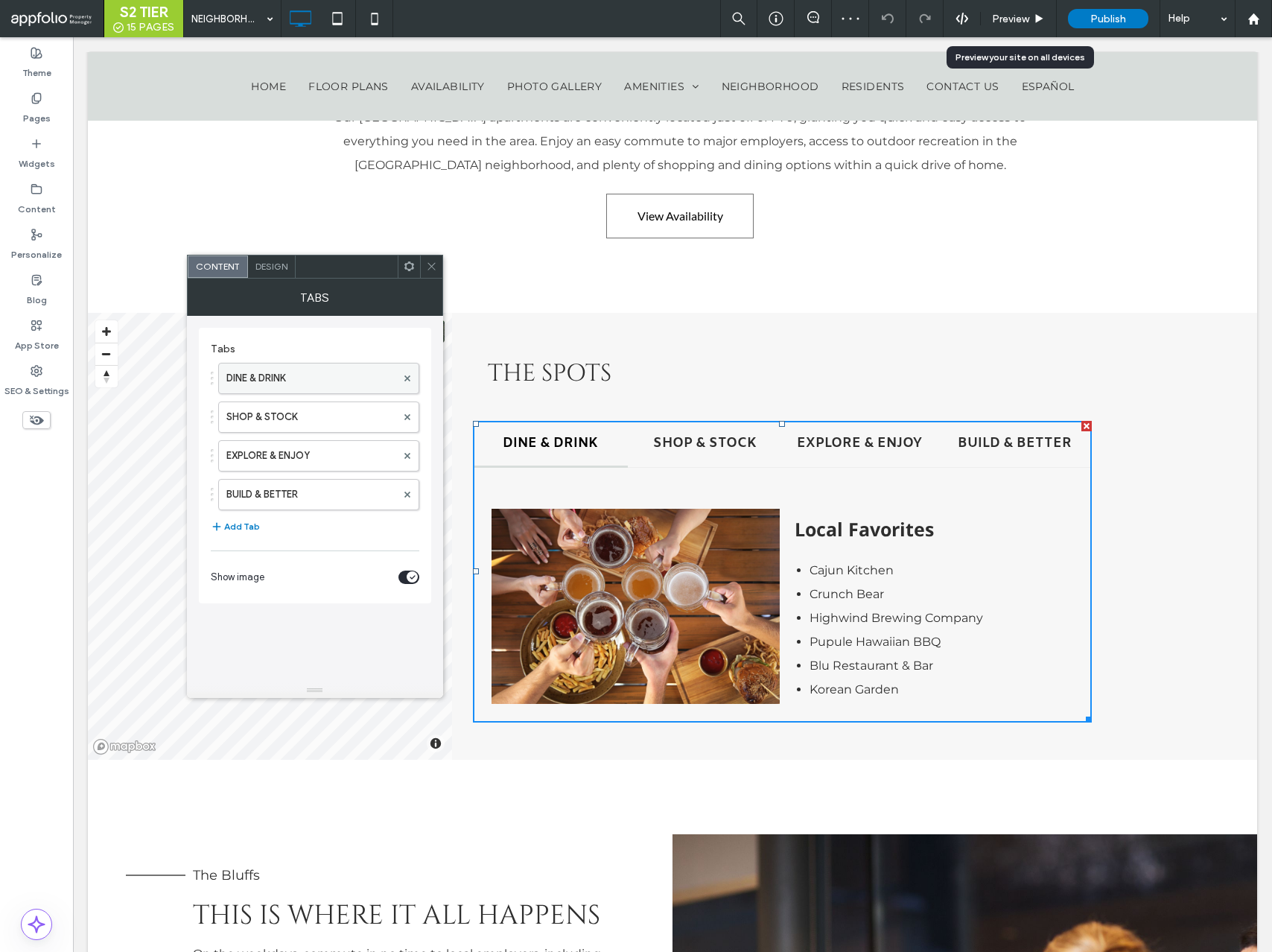
click at [356, 380] on label "DINE & DRINK" at bounding box center [311, 379] width 170 height 30
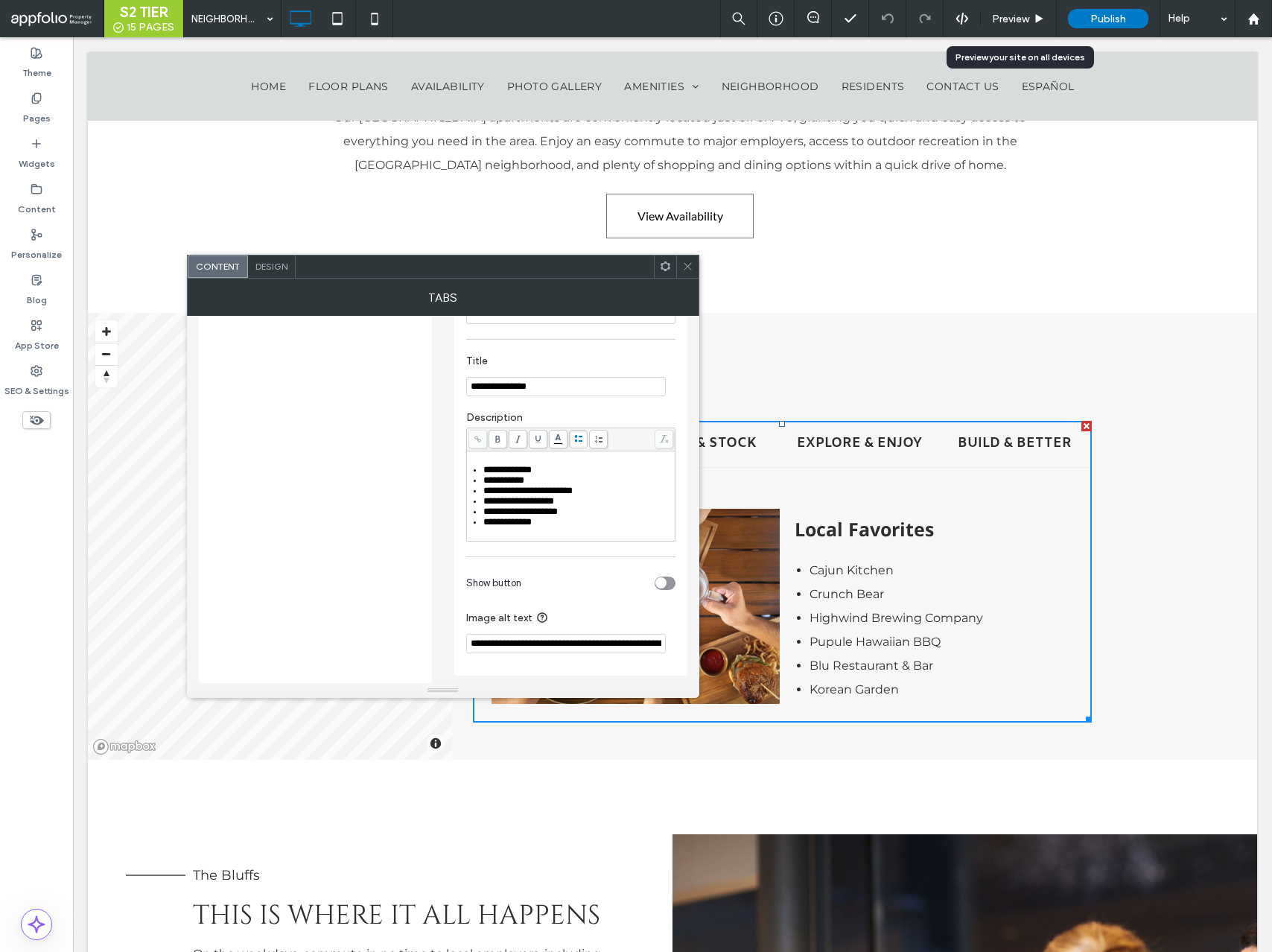
scroll to position [0, 0]
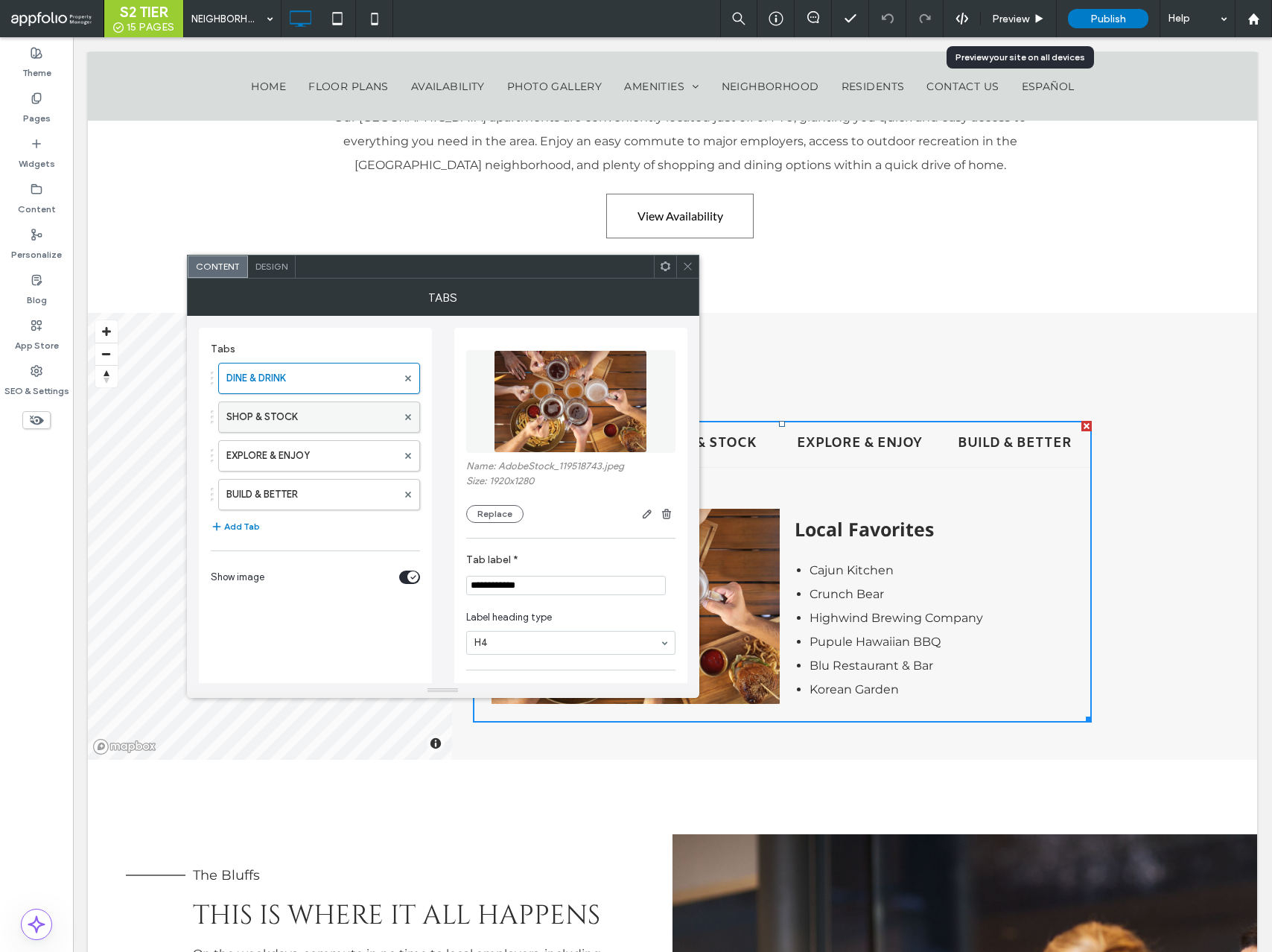
click at [311, 422] on label "SHOP & STOCK" at bounding box center [311, 417] width 170 height 30
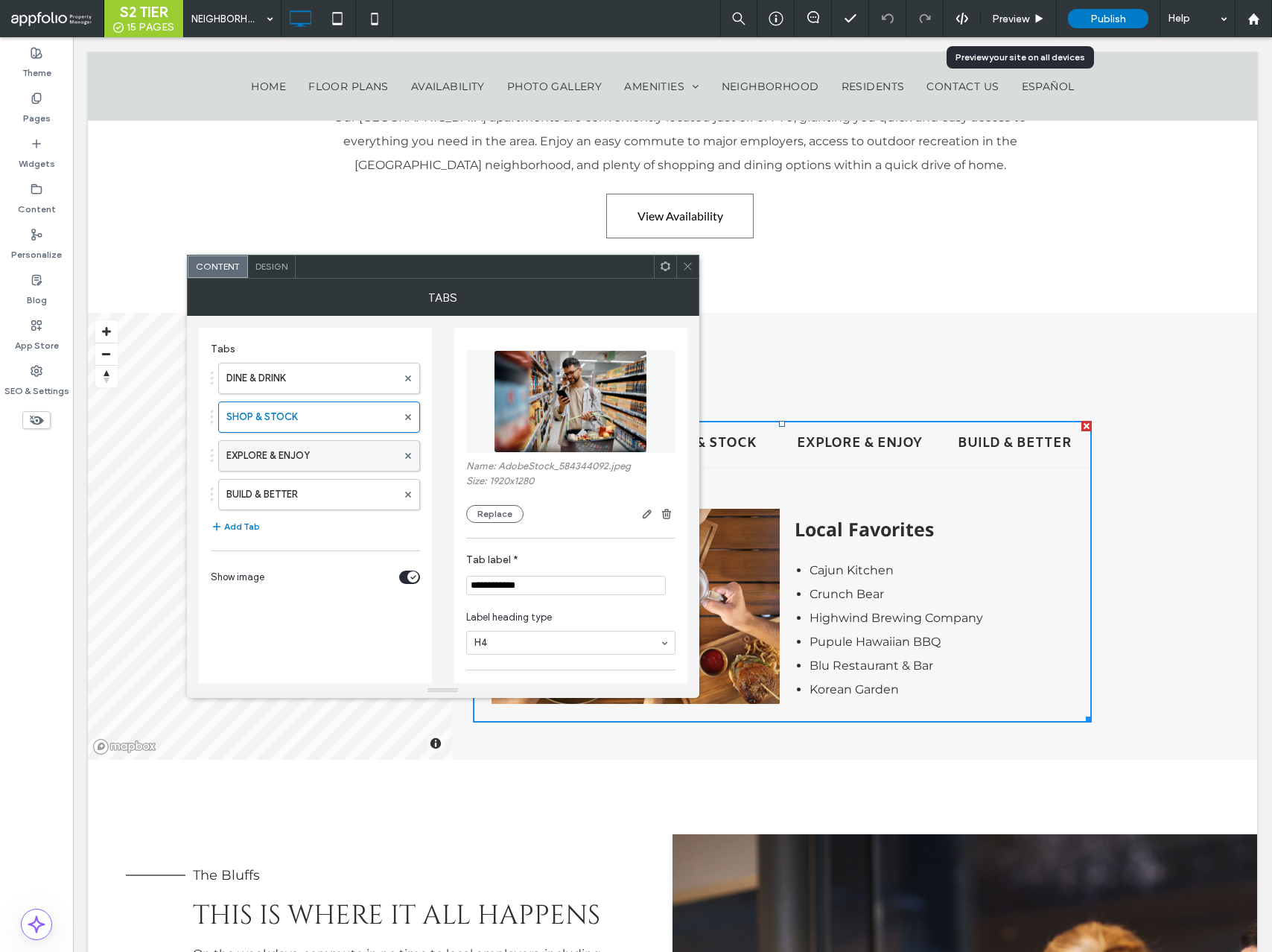
click at [312, 458] on label "EXPLORE & ENJOY" at bounding box center [311, 456] width 170 height 30
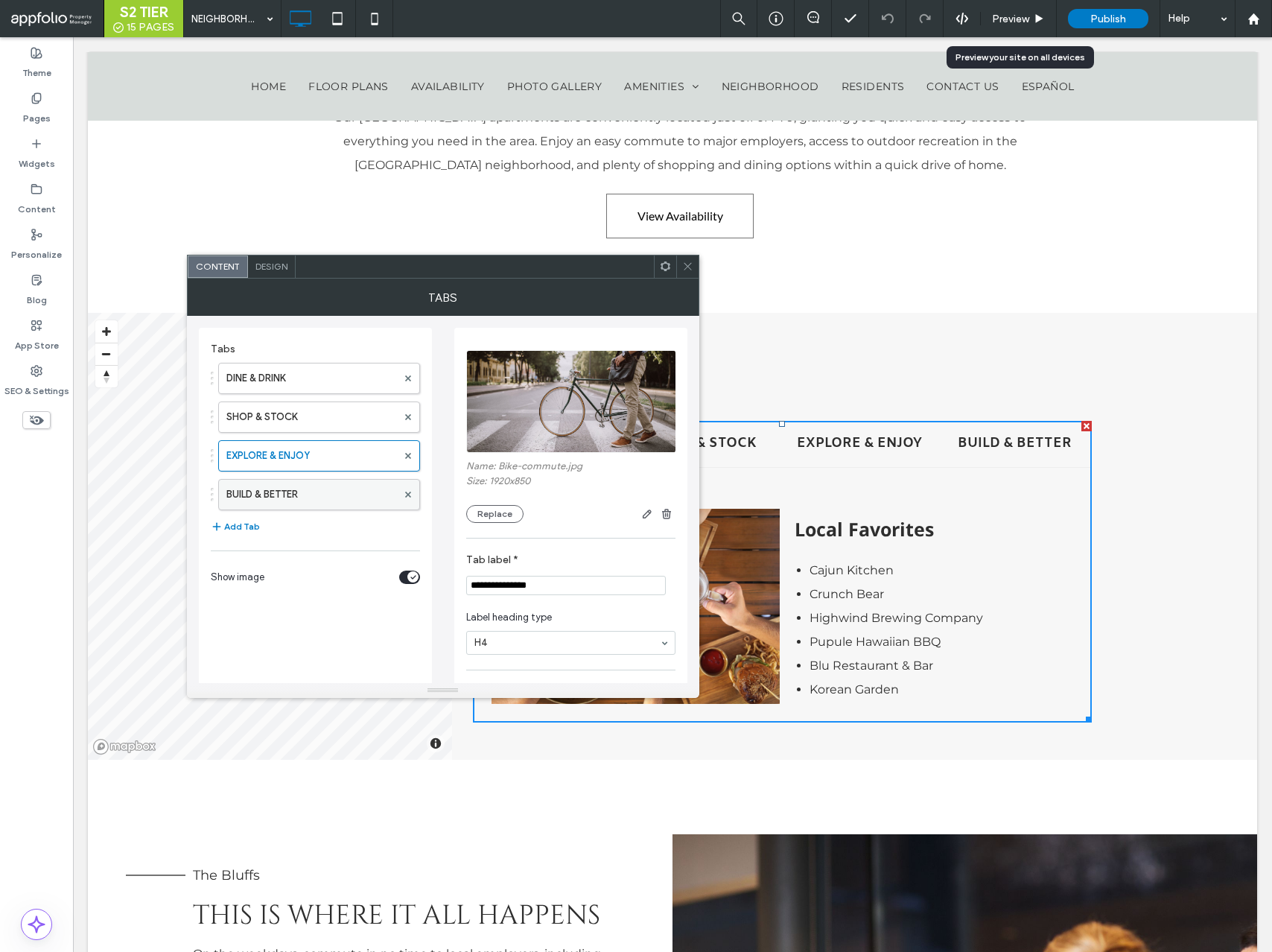
click at [312, 497] on label "BUILD & BETTER" at bounding box center [311, 495] width 170 height 30
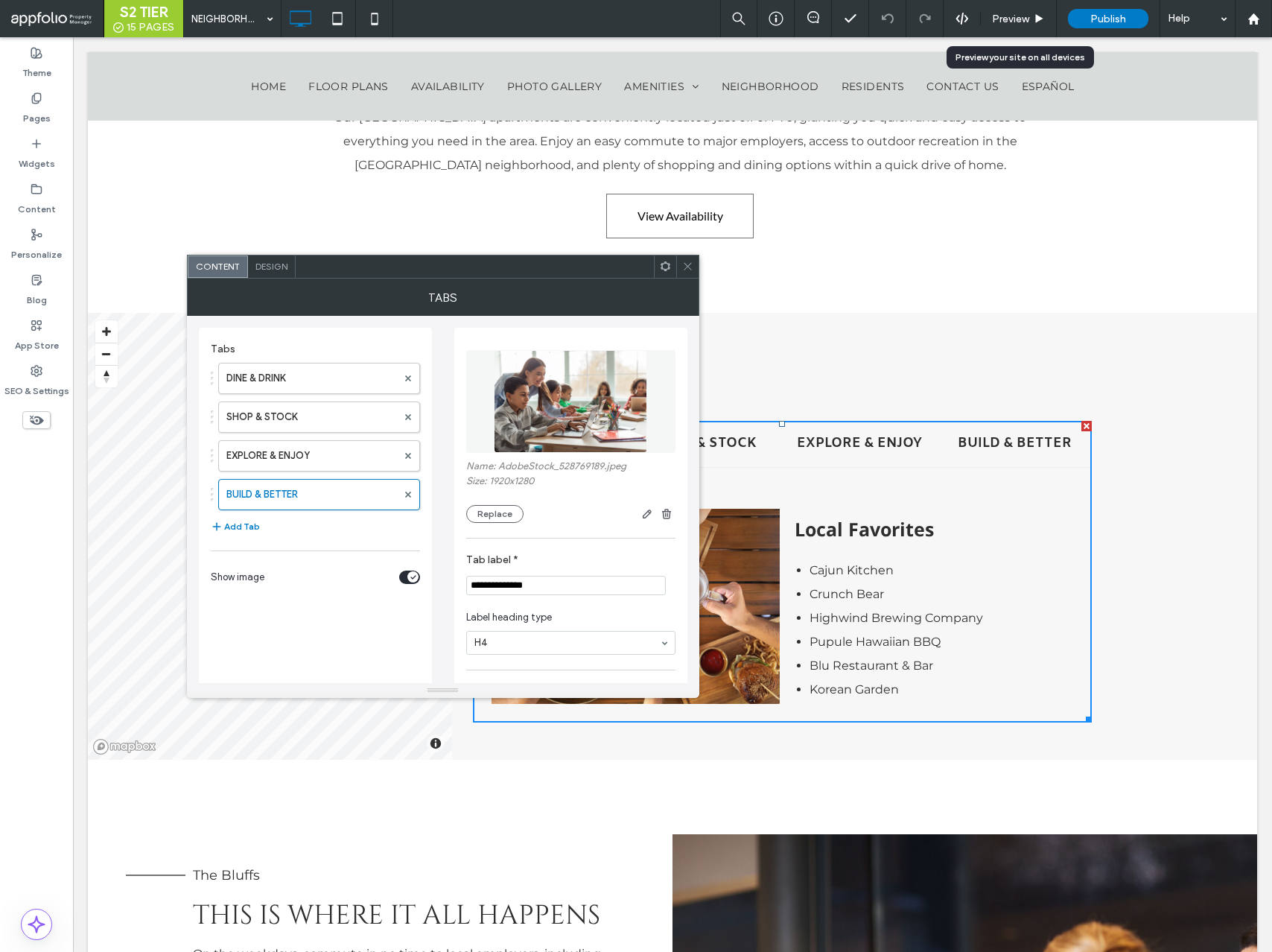
click at [269, 261] on span "Design" at bounding box center [272, 266] width 32 height 11
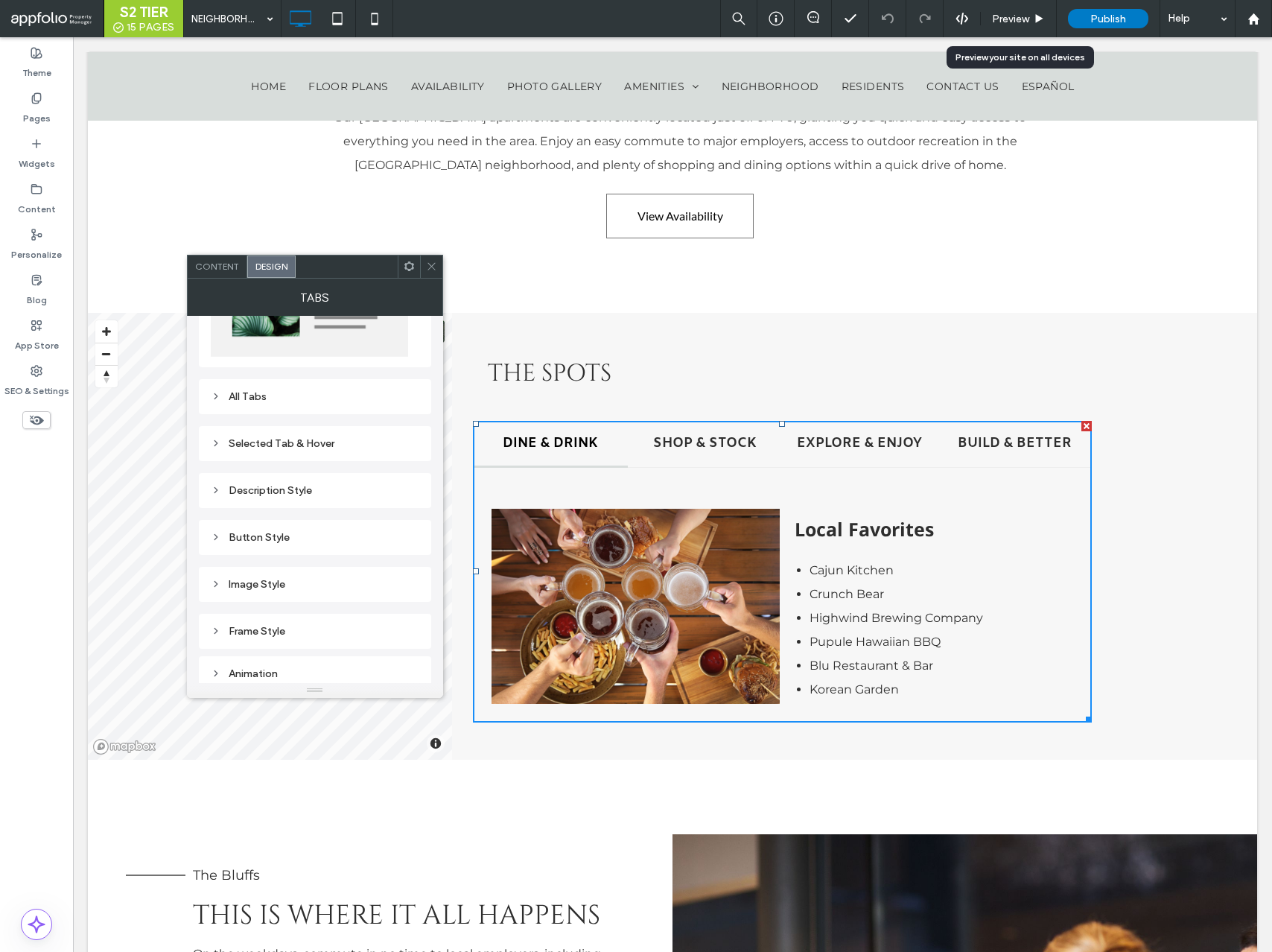
scroll to position [133, 0]
click at [284, 409] on div "All Tabs" at bounding box center [315, 394] width 233 height 35
click at [278, 395] on div "All Tabs" at bounding box center [315, 394] width 208 height 13
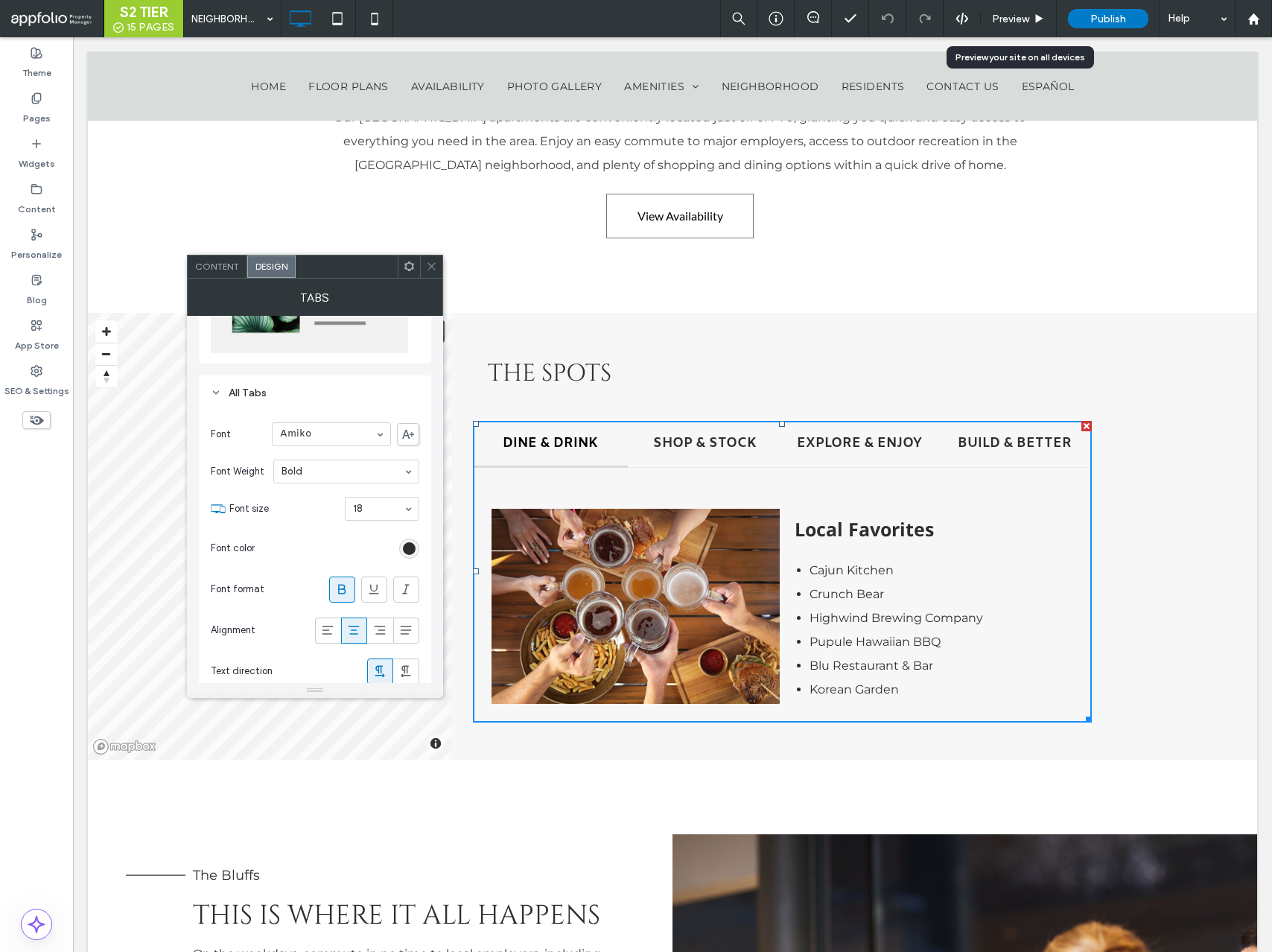
click at [409, 559] on div at bounding box center [340, 549] width 159 height 26
click at [408, 549] on div "rgb(46, 46, 46)" at bounding box center [409, 549] width 13 height 13
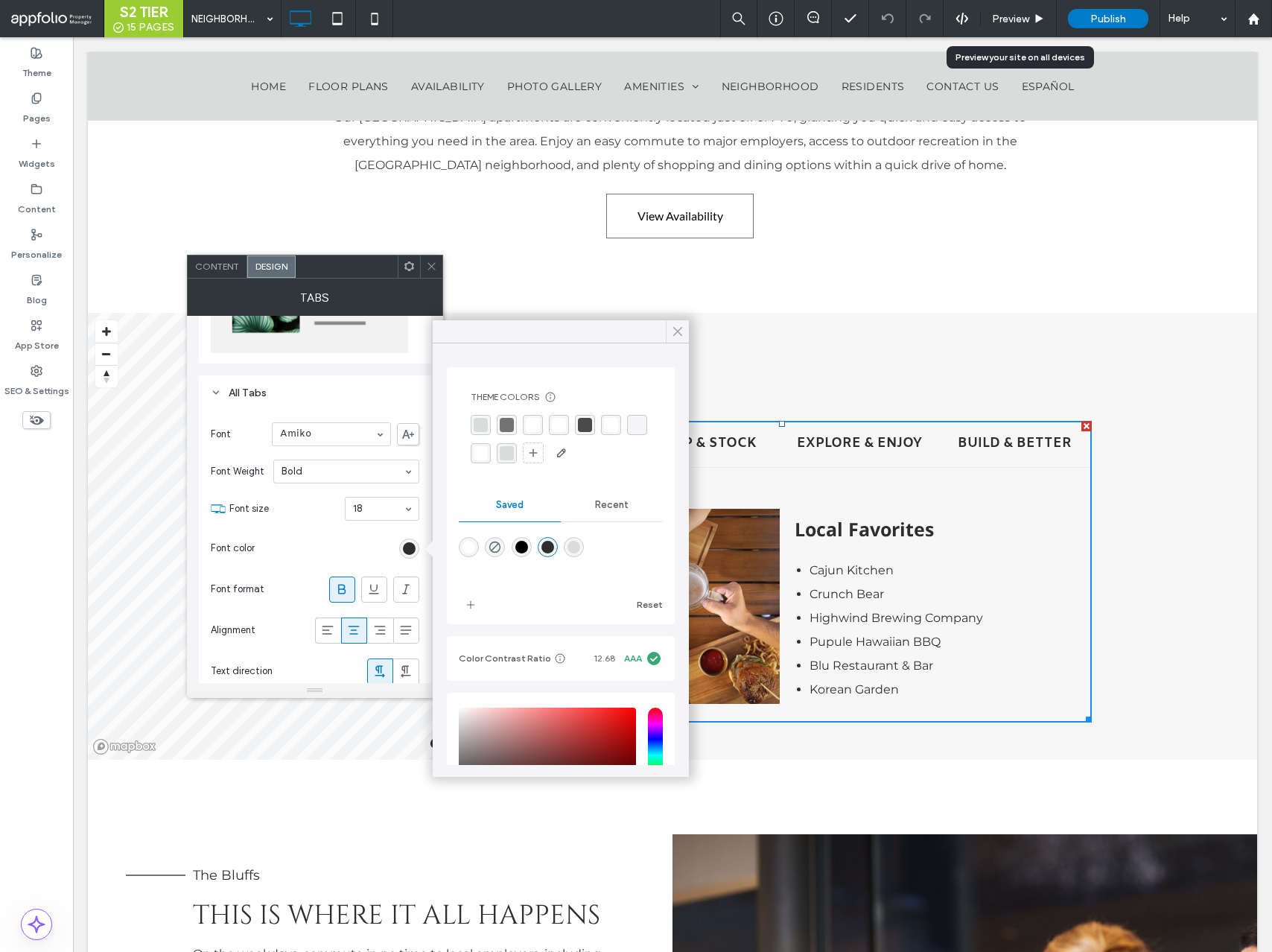
click at [673, 331] on icon at bounding box center [677, 331] width 13 height 13
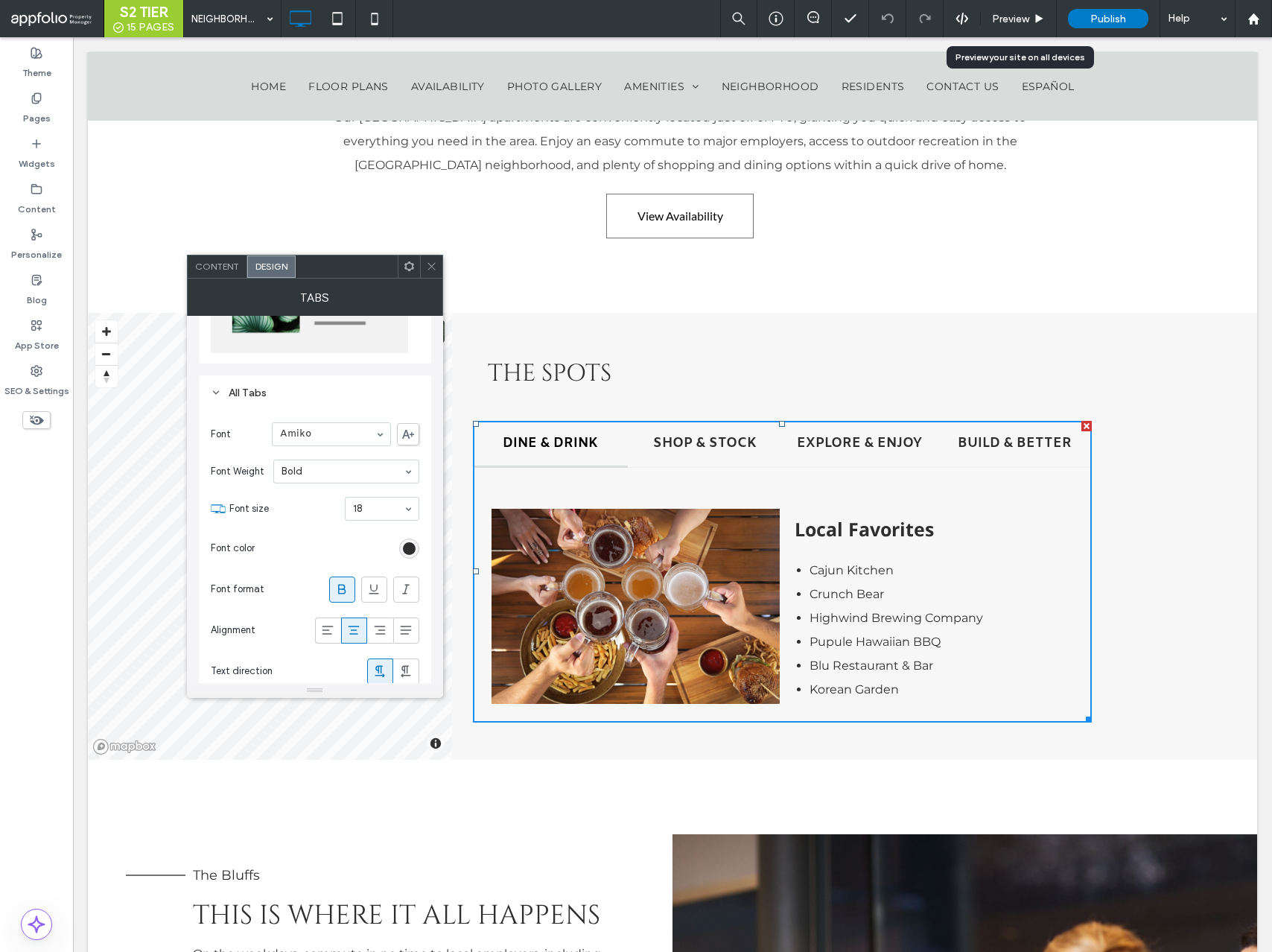
click at [432, 264] on use at bounding box center [432, 267] width 7 height 7
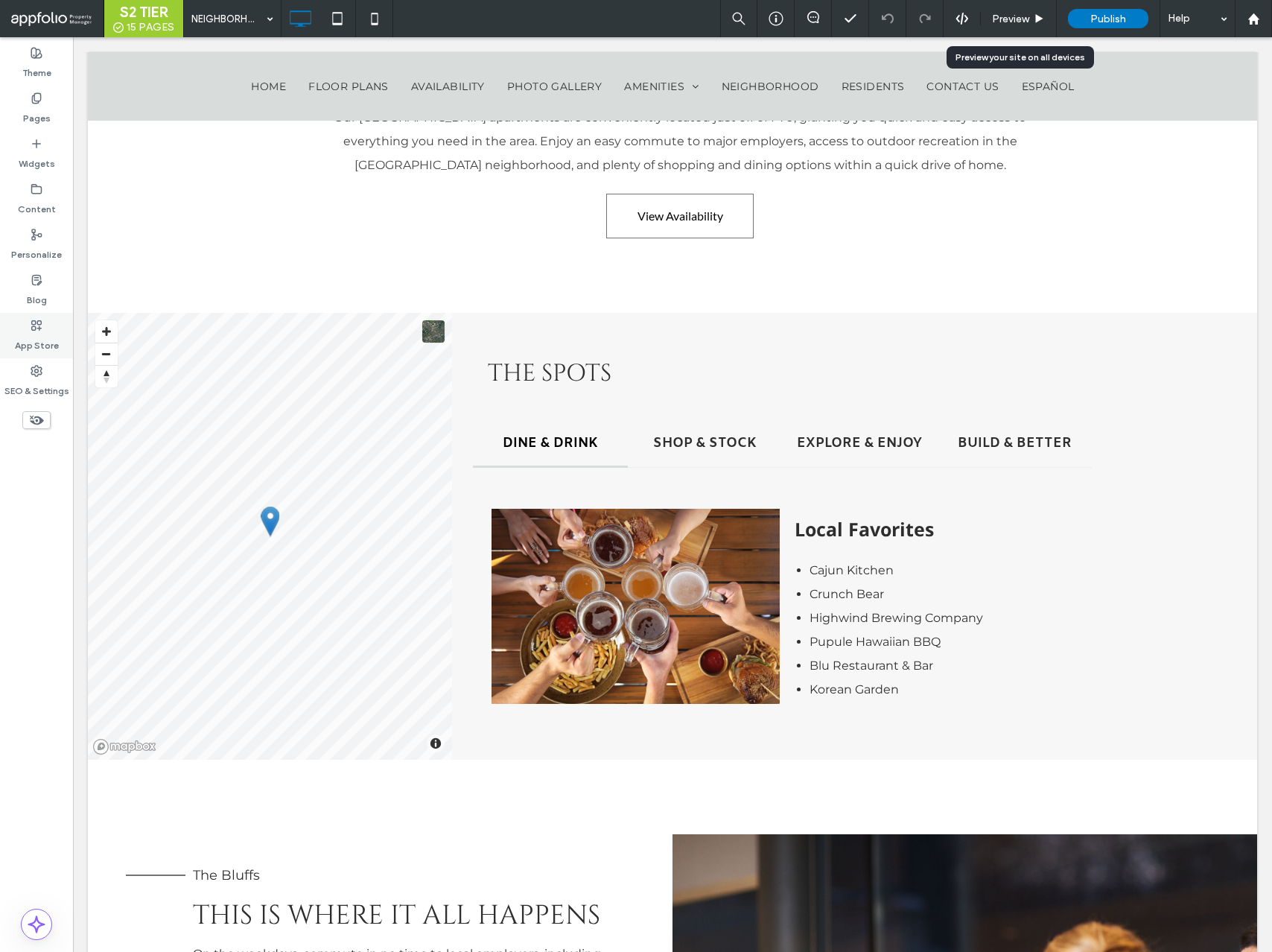
click at [47, 330] on div "App Store" at bounding box center [36, 335] width 73 height 46
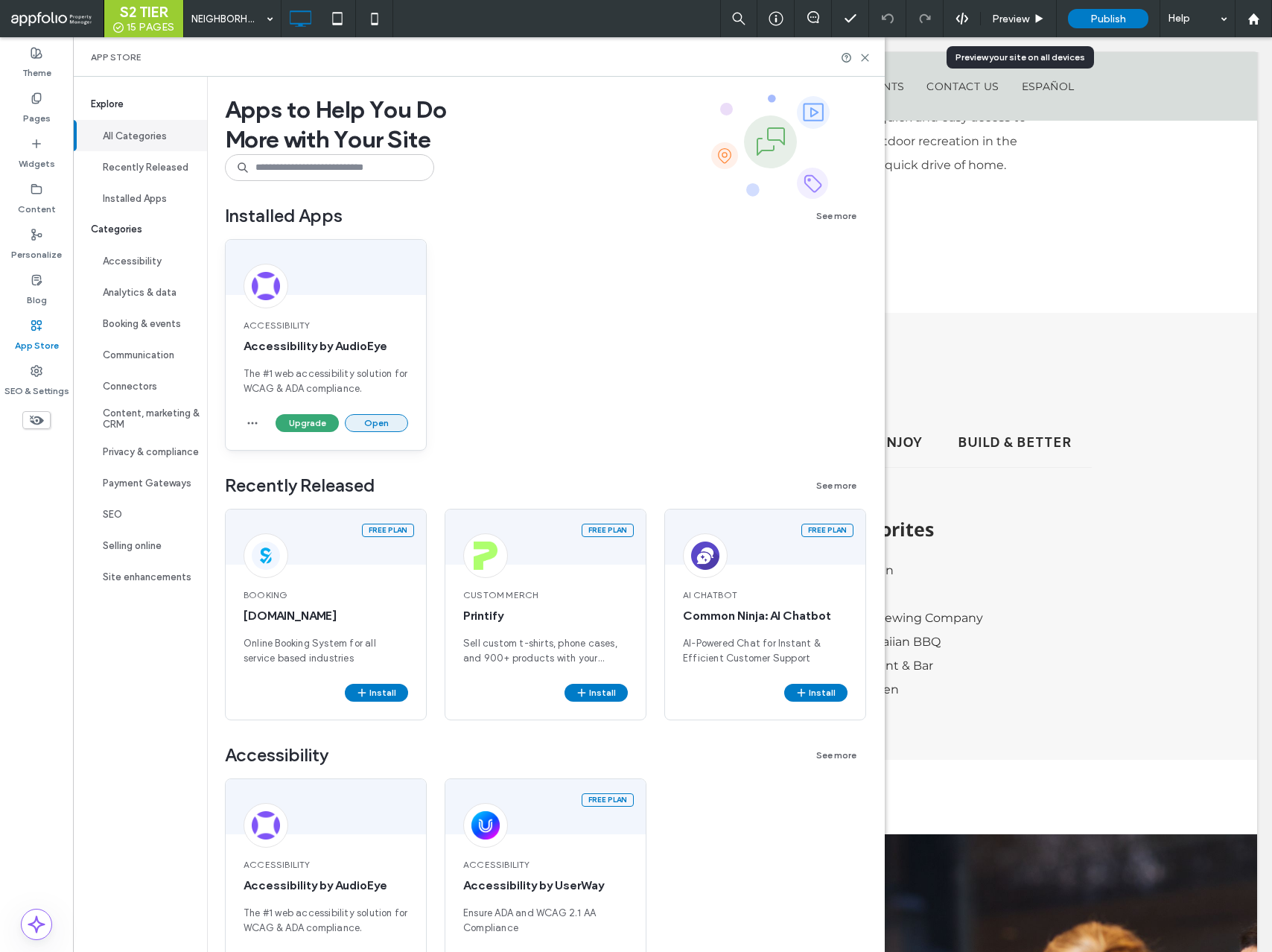
click at [378, 417] on button "Open" at bounding box center [377, 422] width 63 height 18
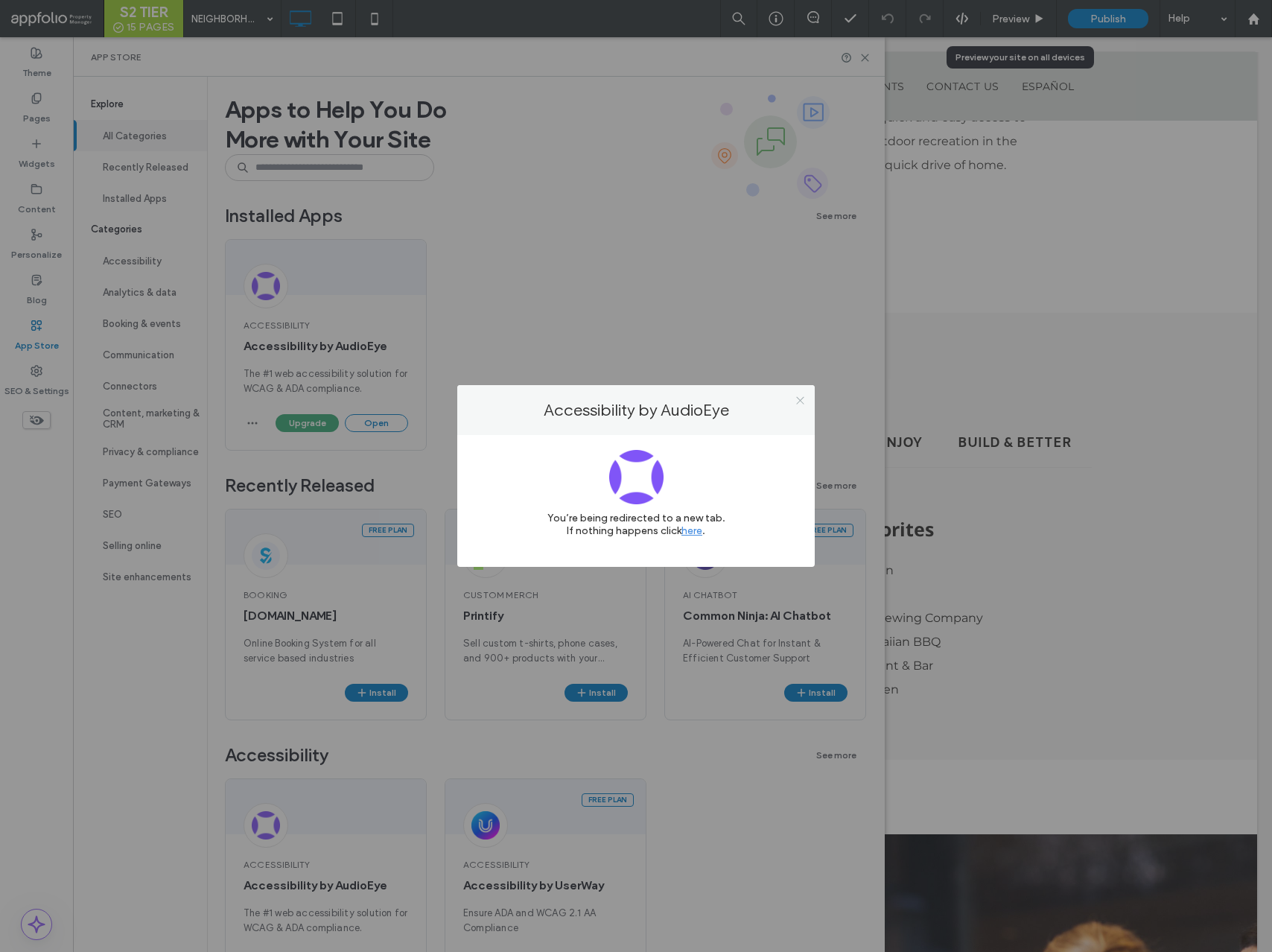
click at [796, 398] on icon at bounding box center [800, 400] width 11 height 11
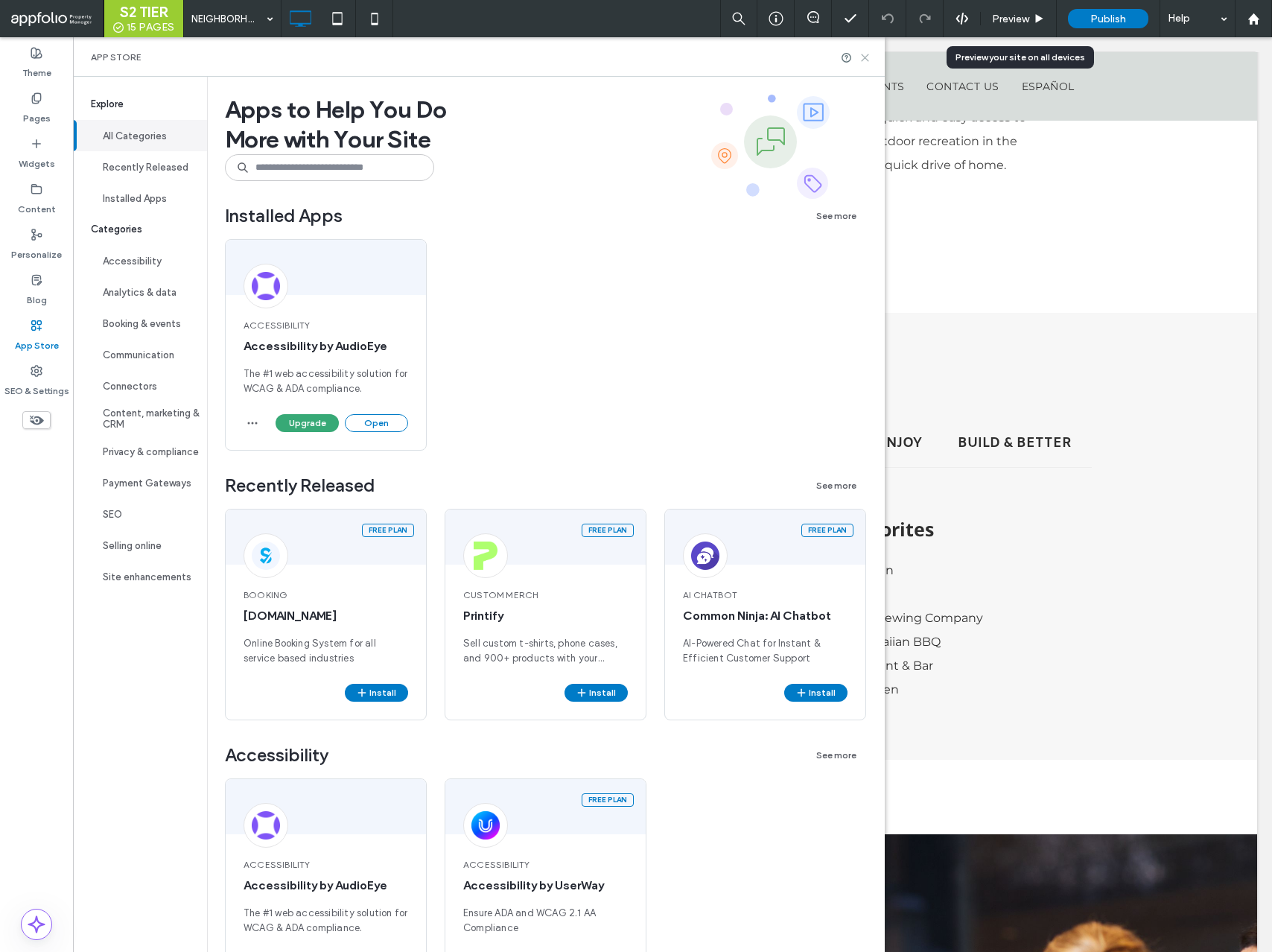
click at [864, 61] on icon at bounding box center [865, 58] width 11 height 11
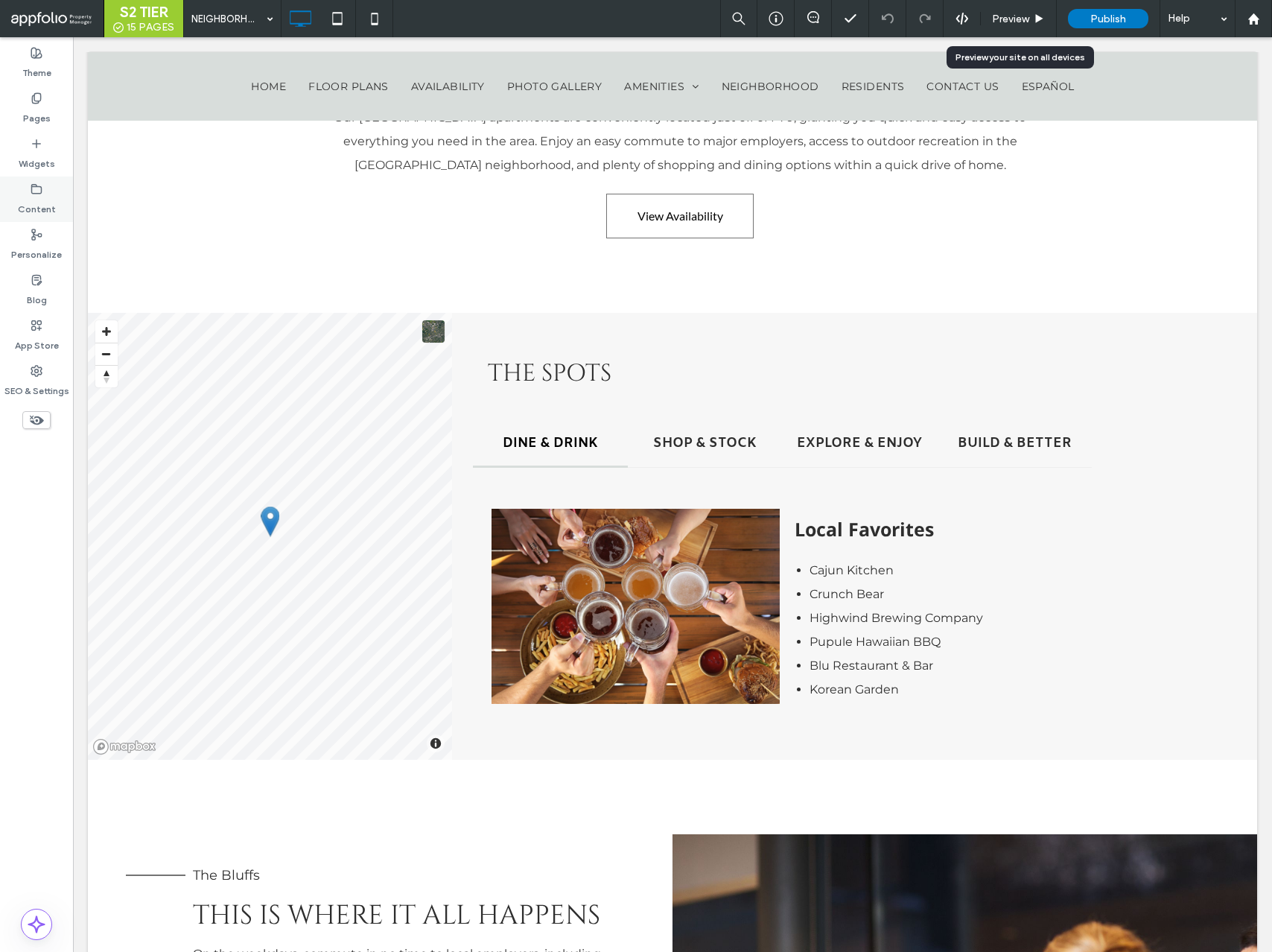
click at [32, 193] on use at bounding box center [36, 189] width 9 height 9
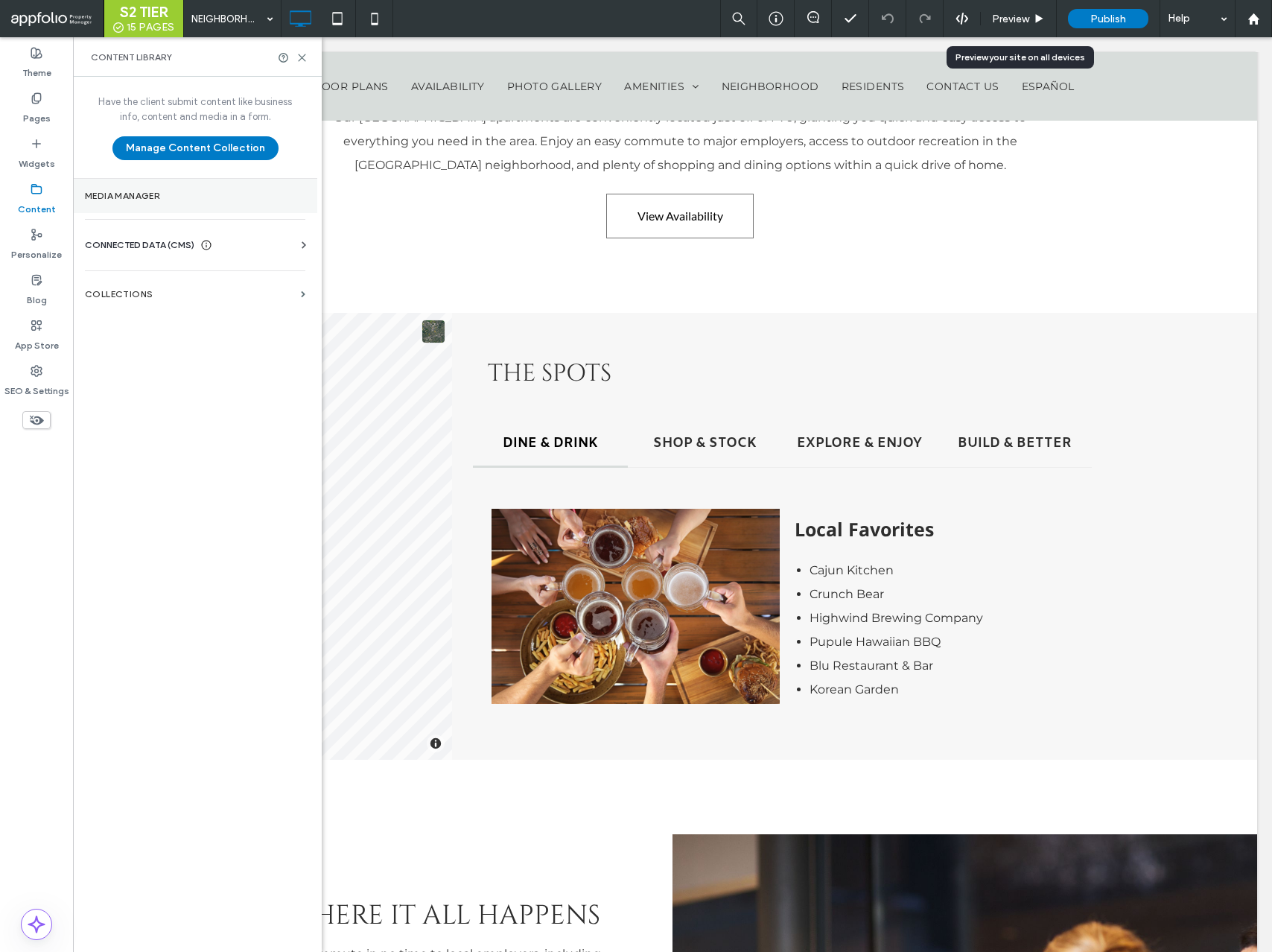
click at [165, 201] on section "Media Manager" at bounding box center [194, 195] width 245 height 34
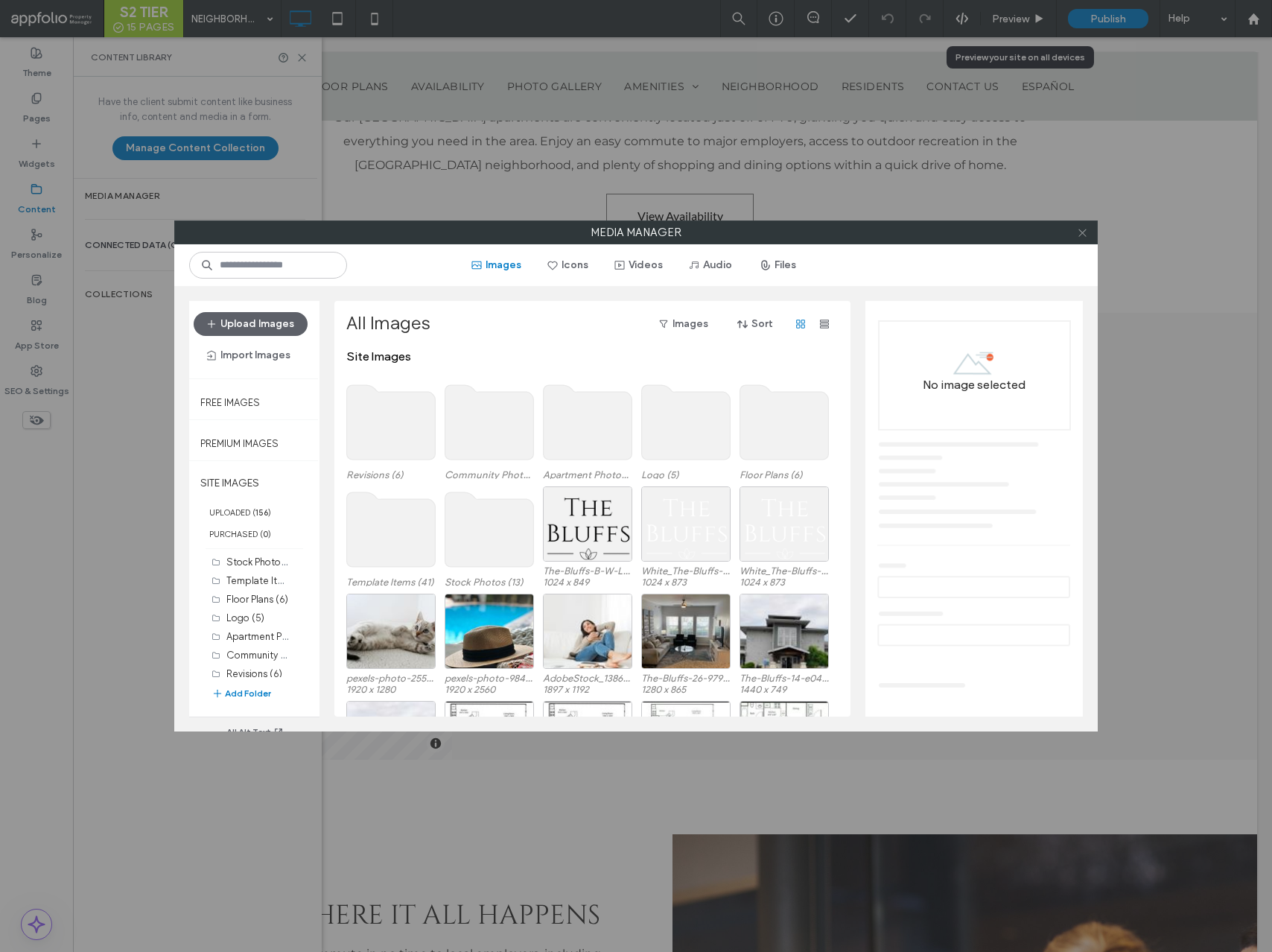
click at [1082, 232] on icon at bounding box center [1083, 233] width 11 height 11
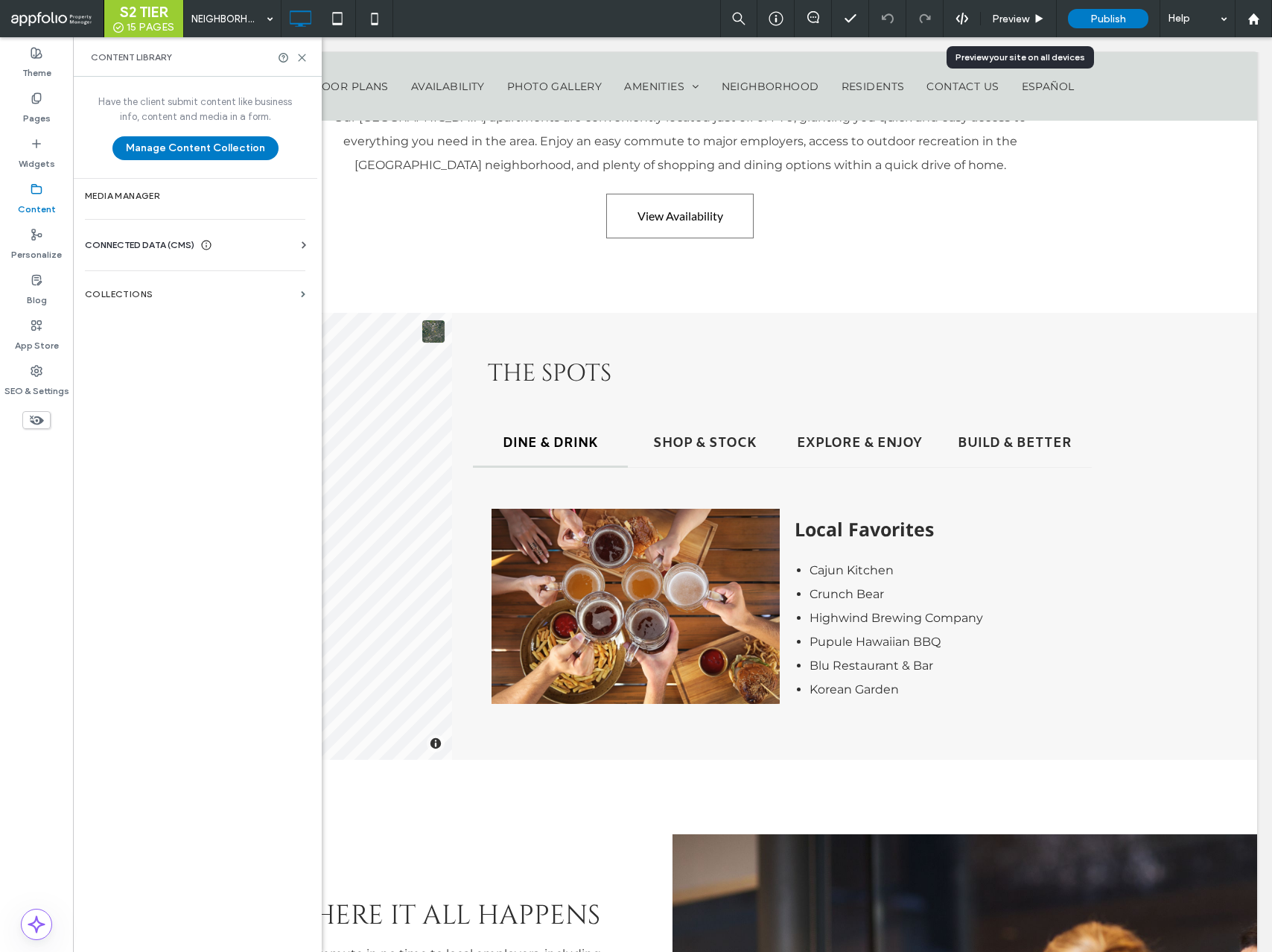
click at [252, 242] on div "CONNECTED DATA (CMS)" at bounding box center [197, 245] width 226 height 15
click at [264, 278] on label "Business Info" at bounding box center [198, 281] width 203 height 10
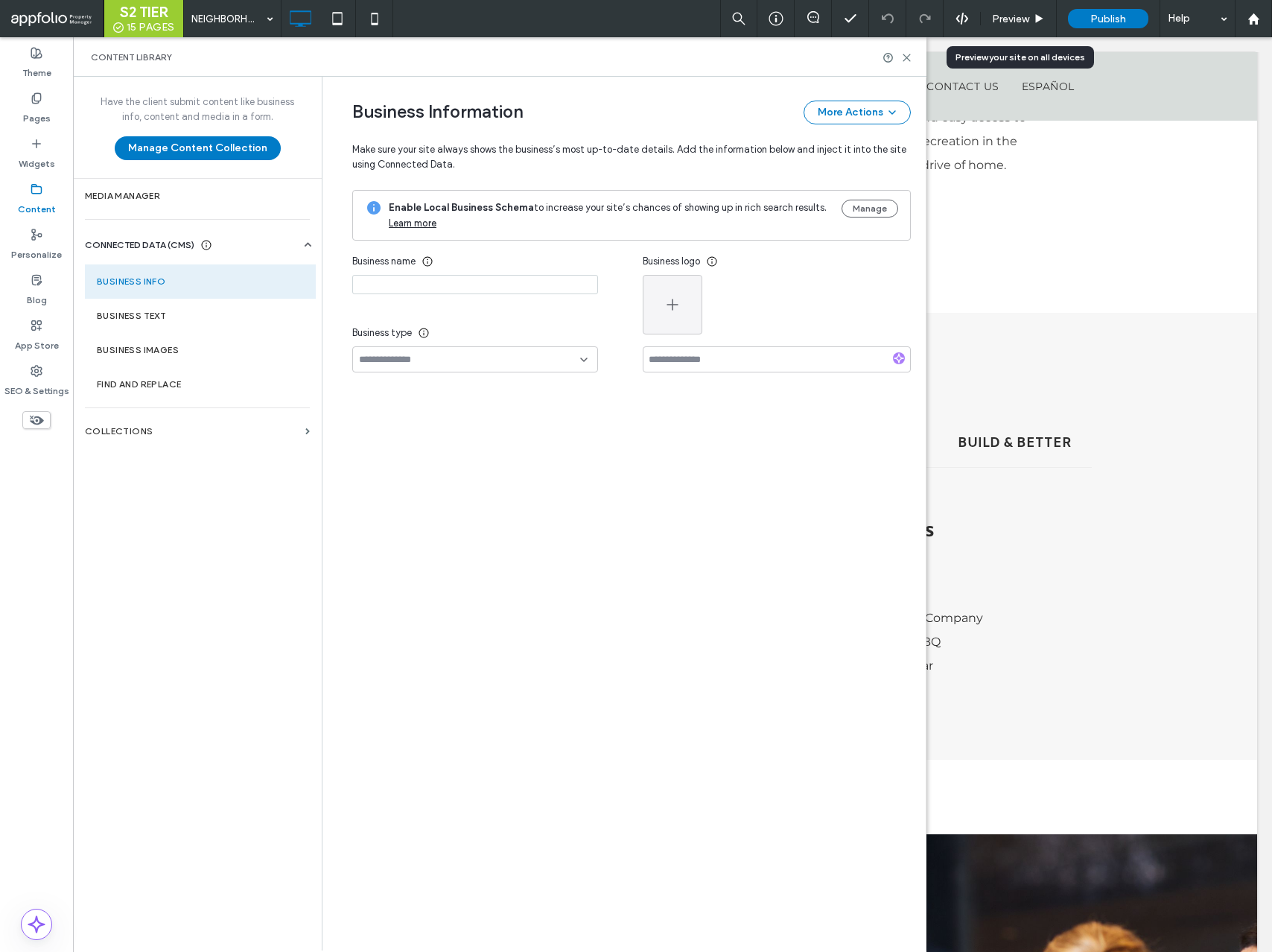
type input "**********"
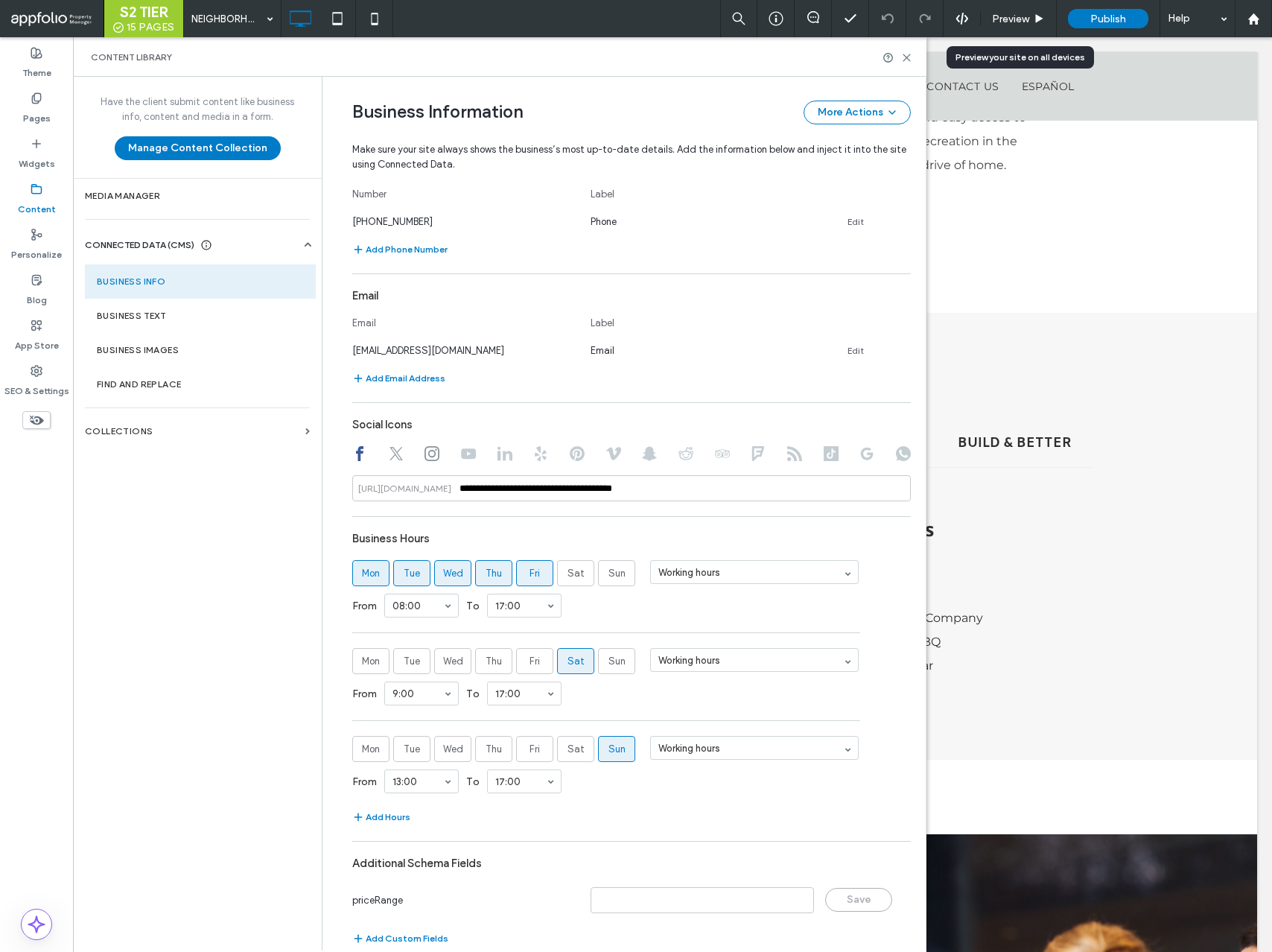
scroll to position [492, 0]
click at [225, 350] on label "Business Images" at bounding box center [200, 350] width 208 height 10
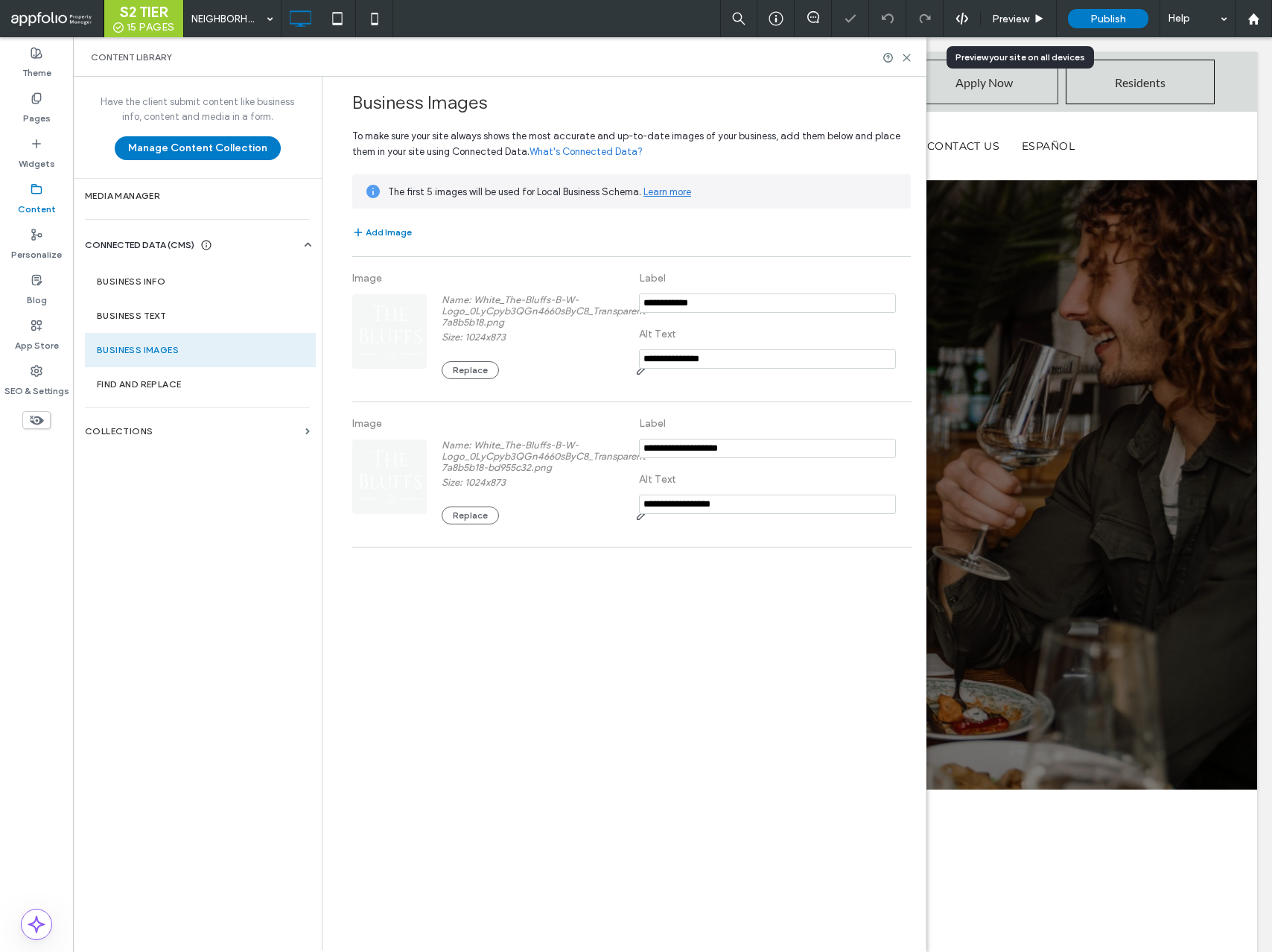
scroll to position [0, 0]
select select "Language Translate Widget"
click at [209, 322] on section "Business Text" at bounding box center [200, 315] width 231 height 34
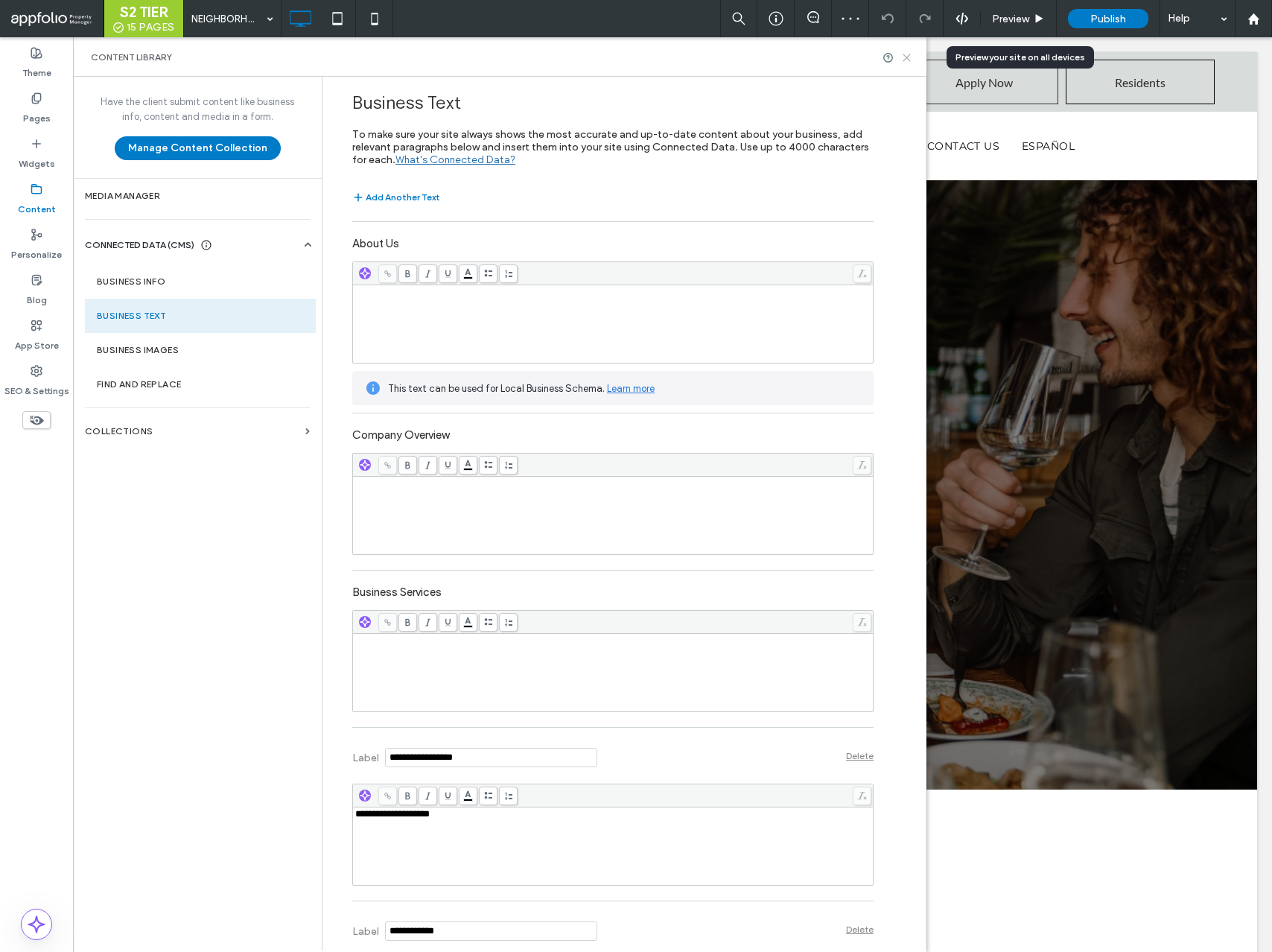
click at [906, 60] on icon at bounding box center [907, 58] width 11 height 11
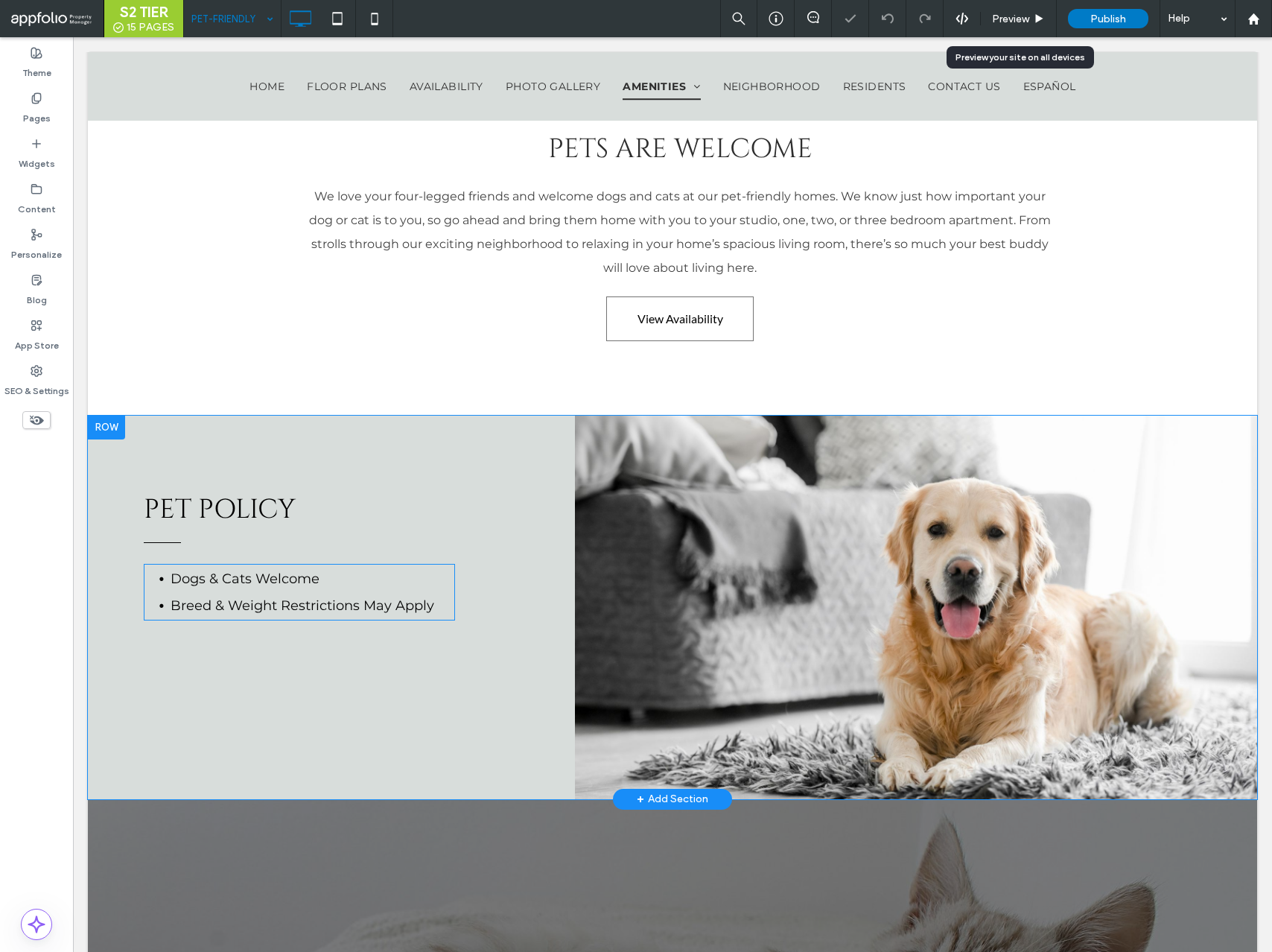
scroll to position [771, 0]
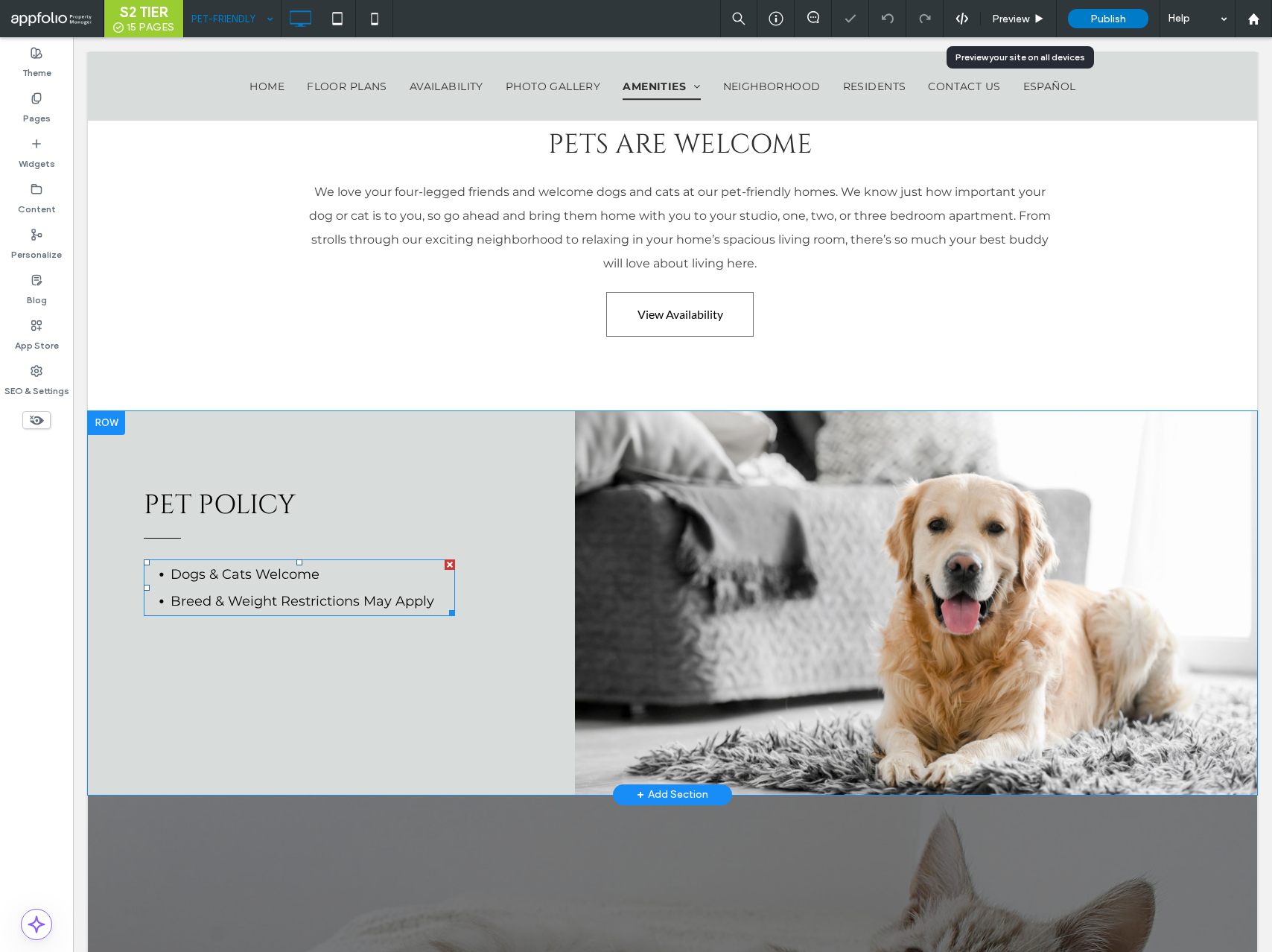
click at [345, 614] on li "Breed & Weight Restrictions May Apply" at bounding box center [313, 601] width 285 height 27
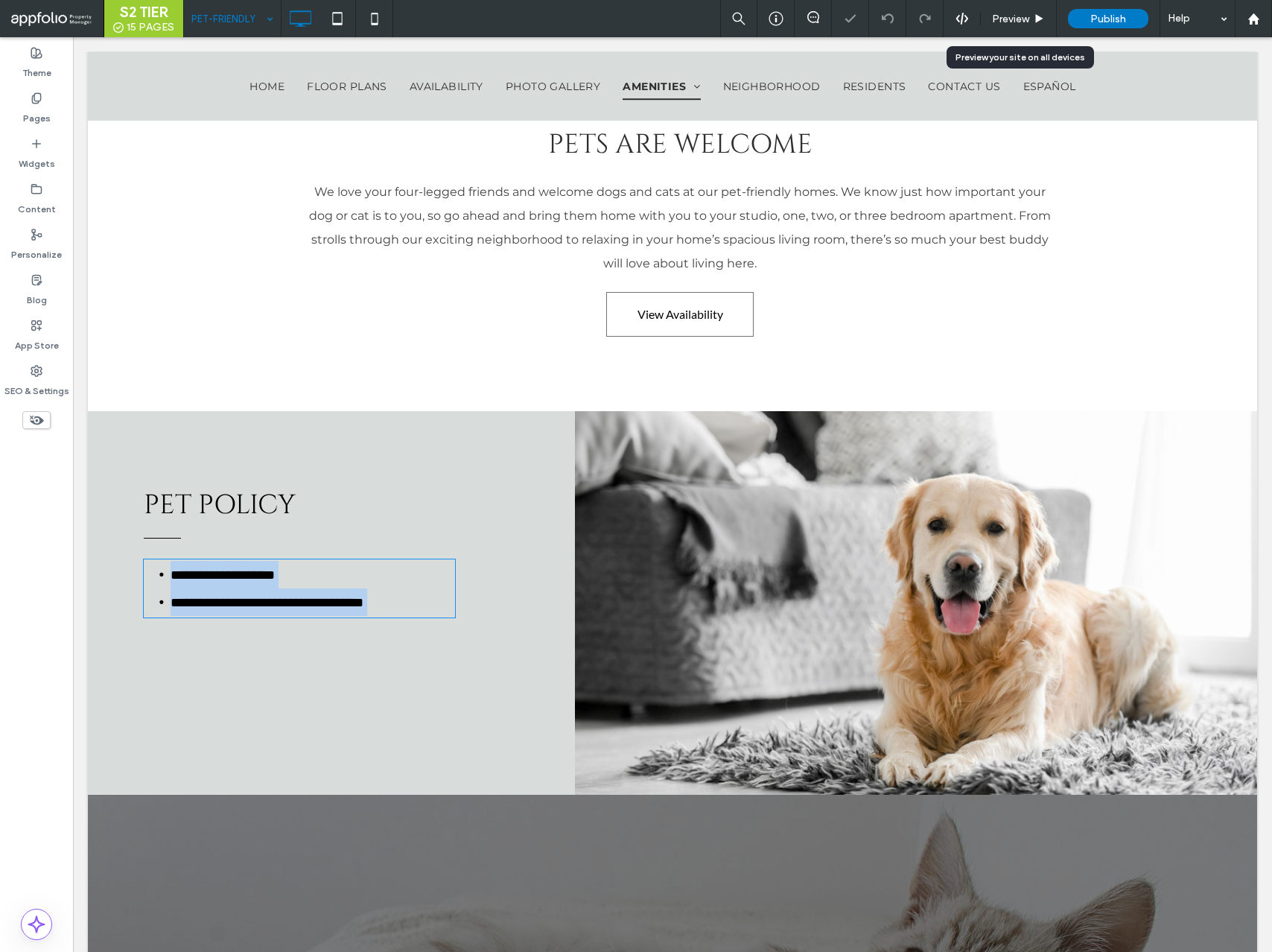
type input "**********"
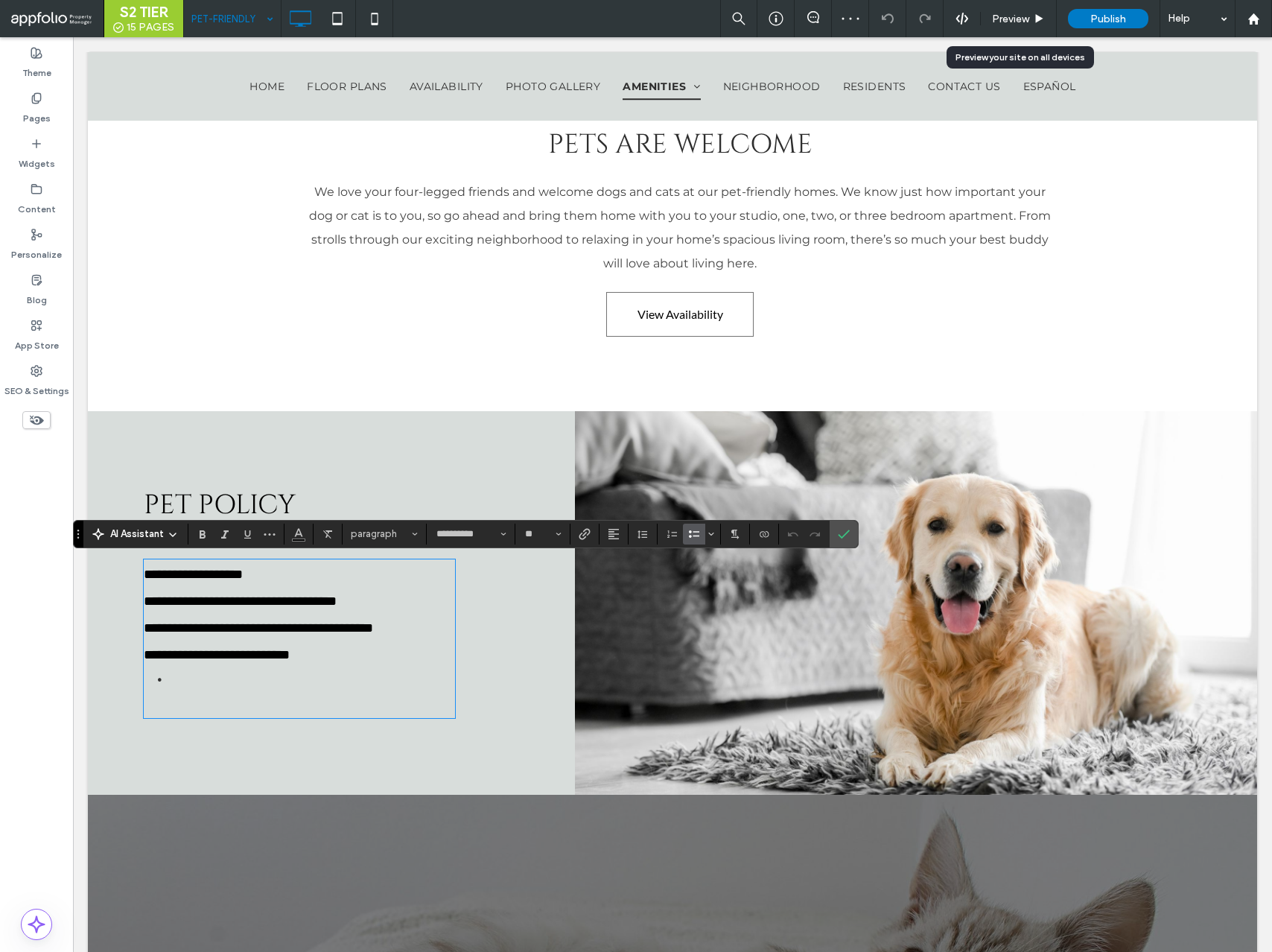
scroll to position [0, 0]
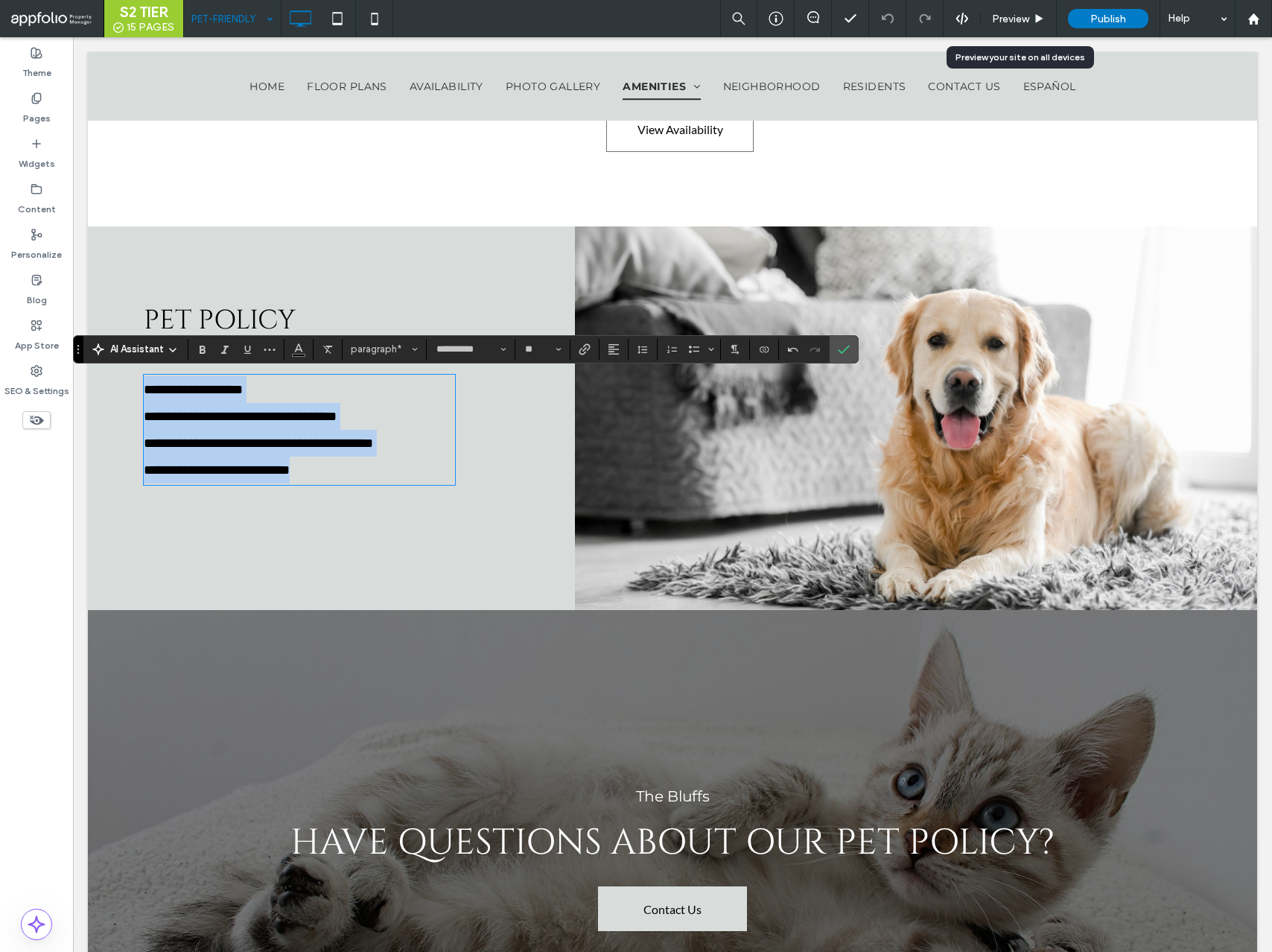
drag, startPoint x: 345, startPoint y: 470, endPoint x: 139, endPoint y: 377, distance: 226.0
click at [139, 377] on div "**********" at bounding box center [331, 418] width 488 height 383
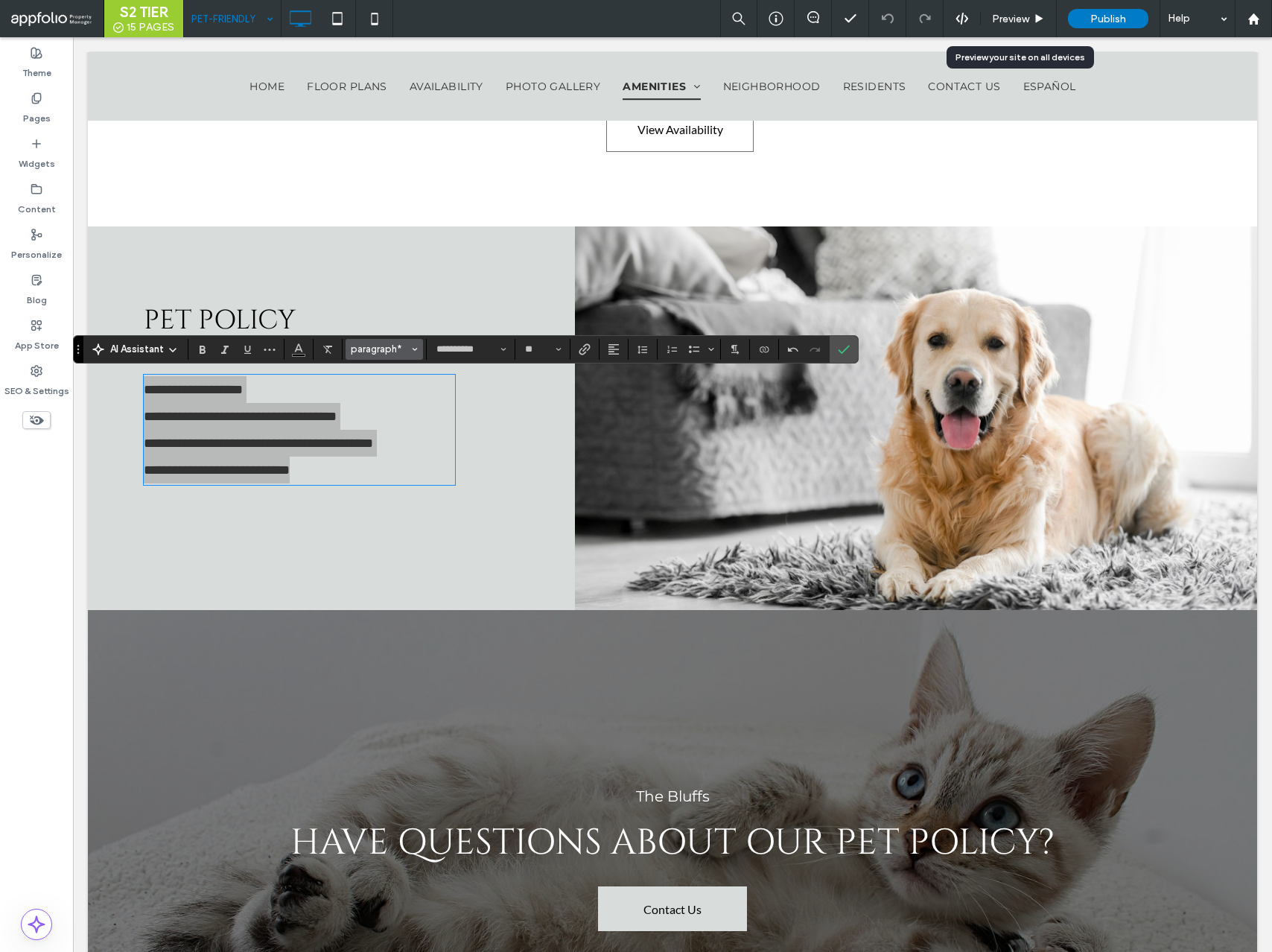
click at [361, 350] on span "paragraph*" at bounding box center [380, 349] width 58 height 11
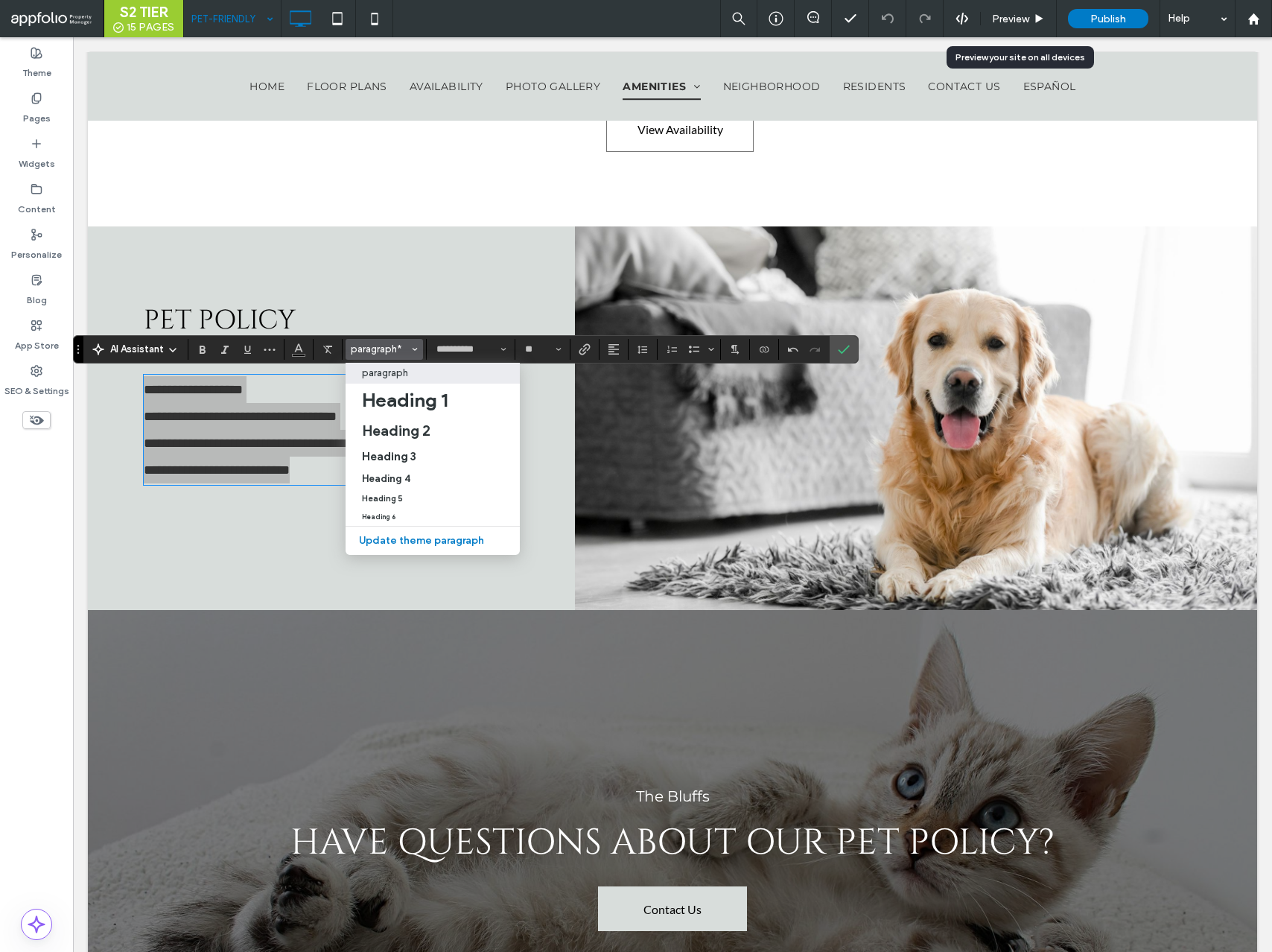
click at [382, 369] on p "paragraph" at bounding box center [385, 373] width 47 height 11
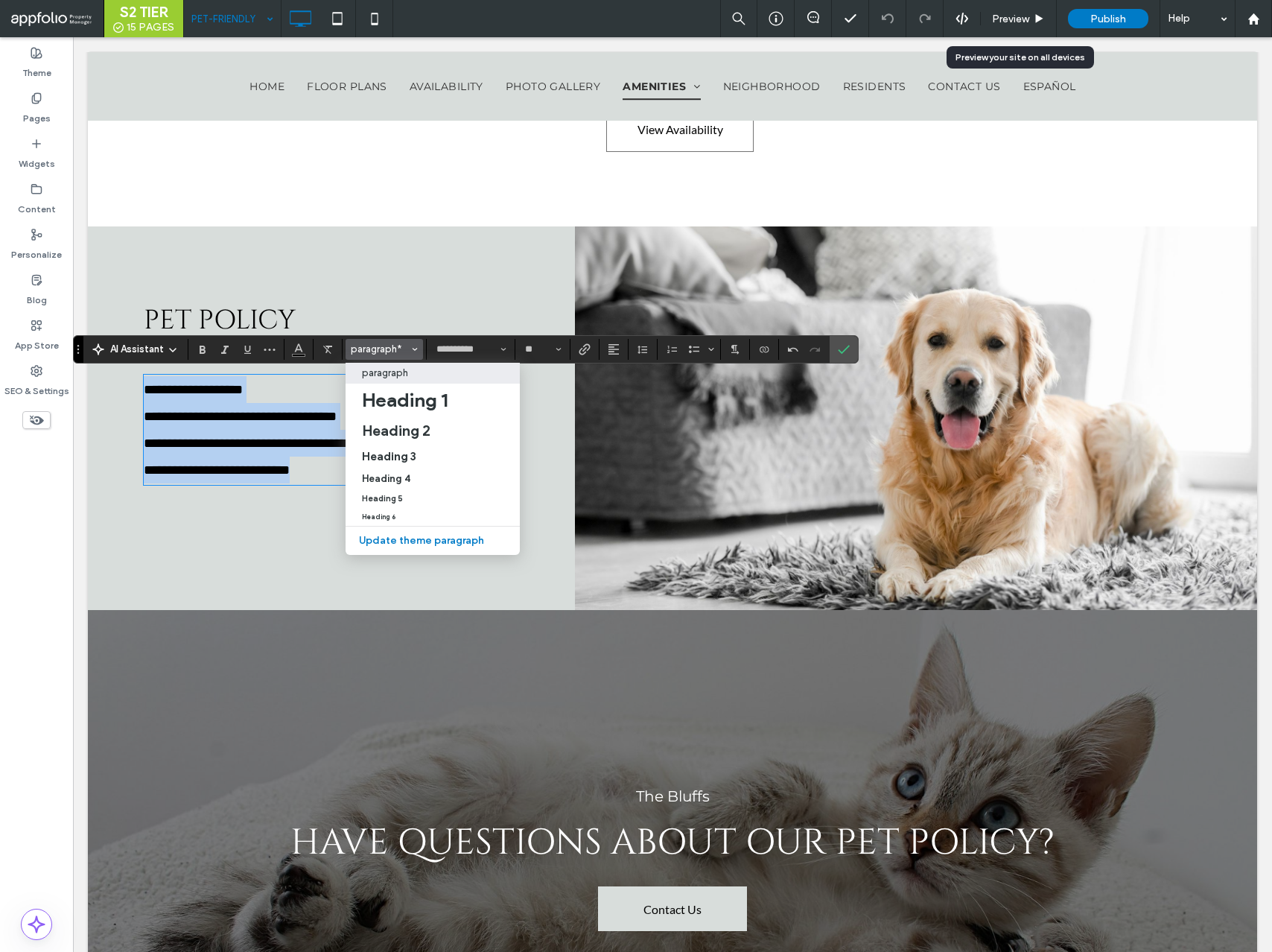
type input "**"
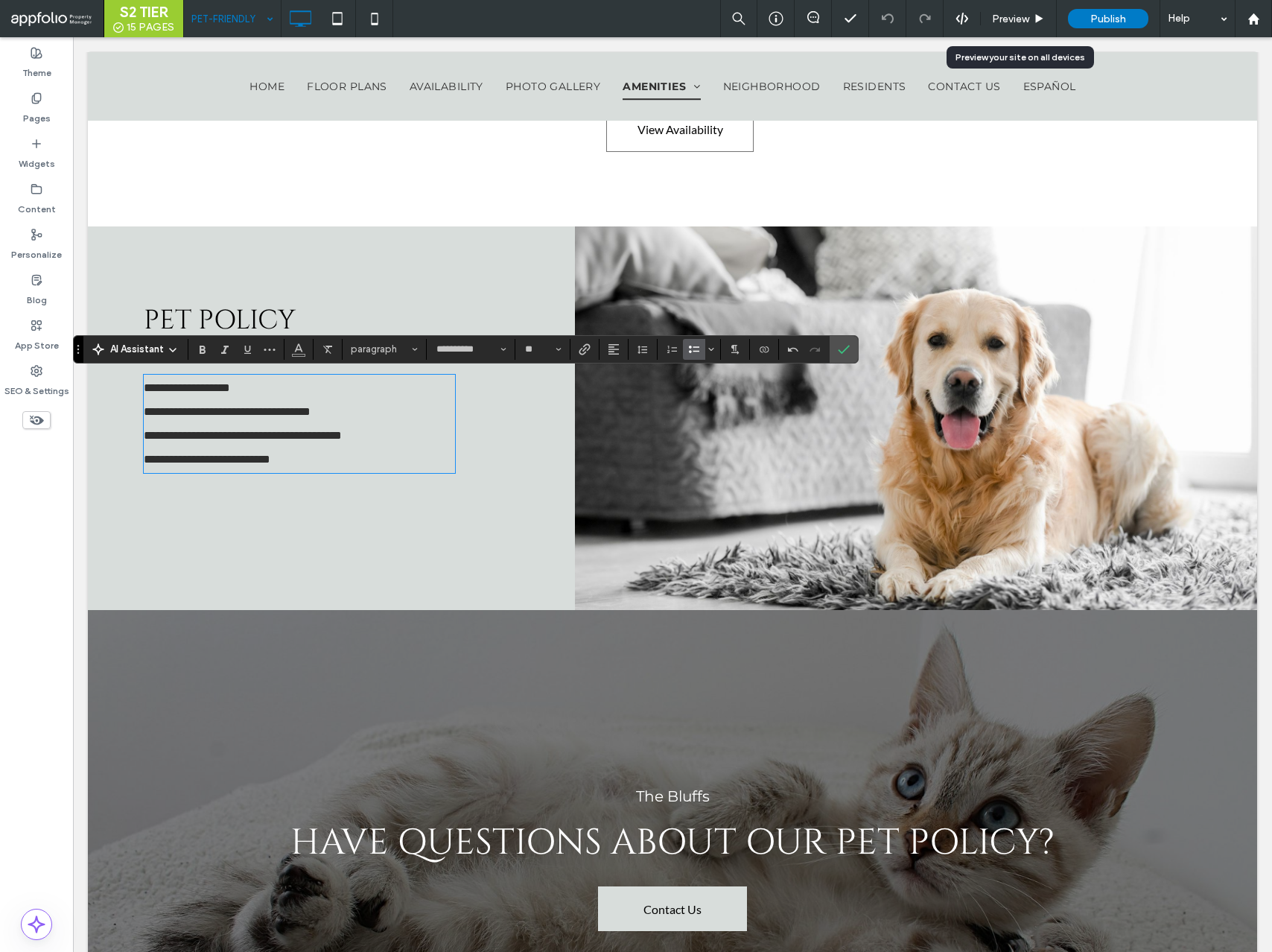
click at [697, 349] on icon "Bulleted List" at bounding box center [694, 349] width 12 height 12
click at [849, 351] on icon "Confirm" at bounding box center [844, 349] width 12 height 12
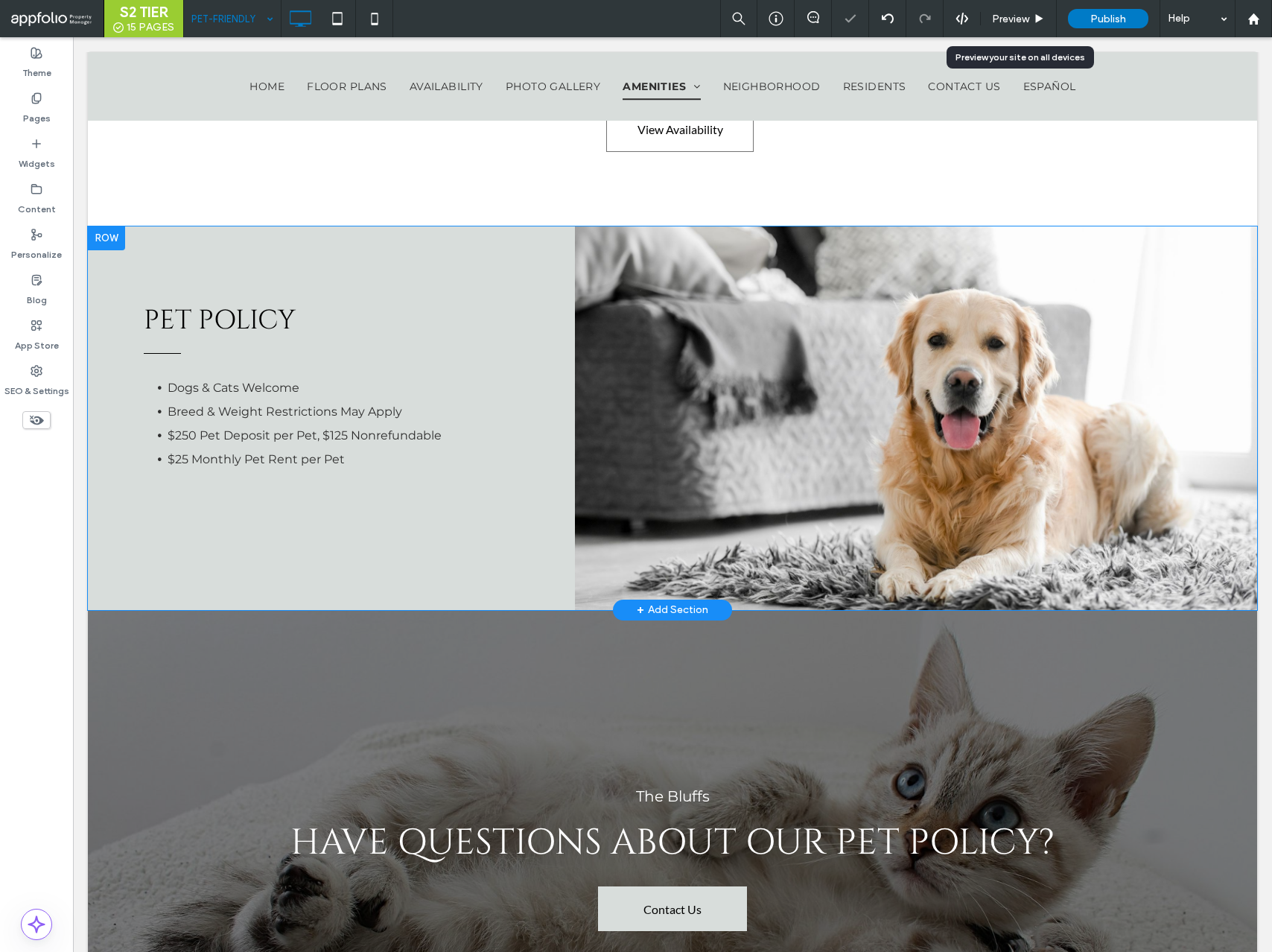
click at [267, 296] on div "pet Policy Dogs & Cats Welcome Breed & Weight Restrictions May Apply $250 Pet D…" at bounding box center [331, 418] width 488 height 383
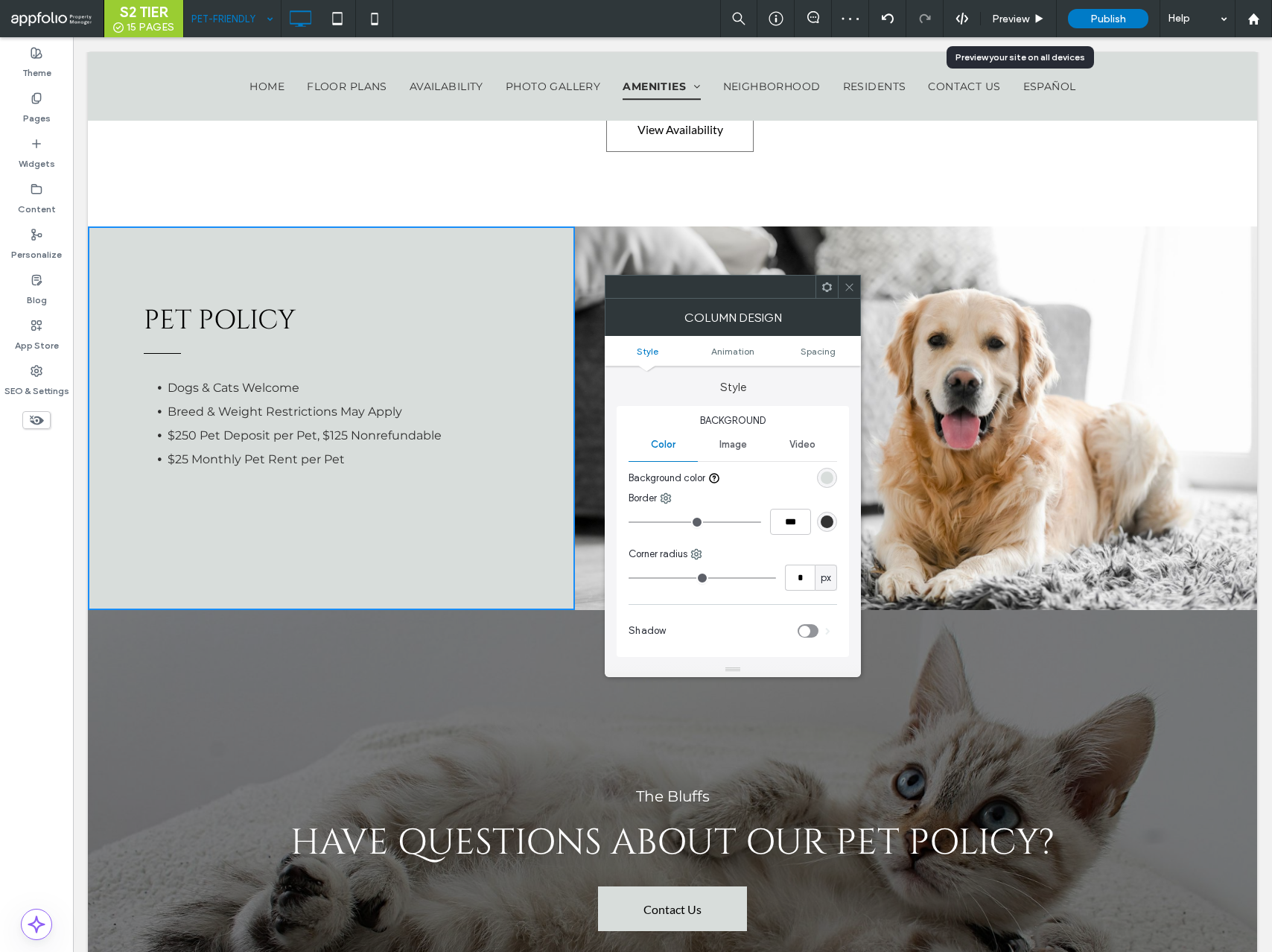
click at [850, 288] on icon at bounding box center [850, 288] width 11 height 11
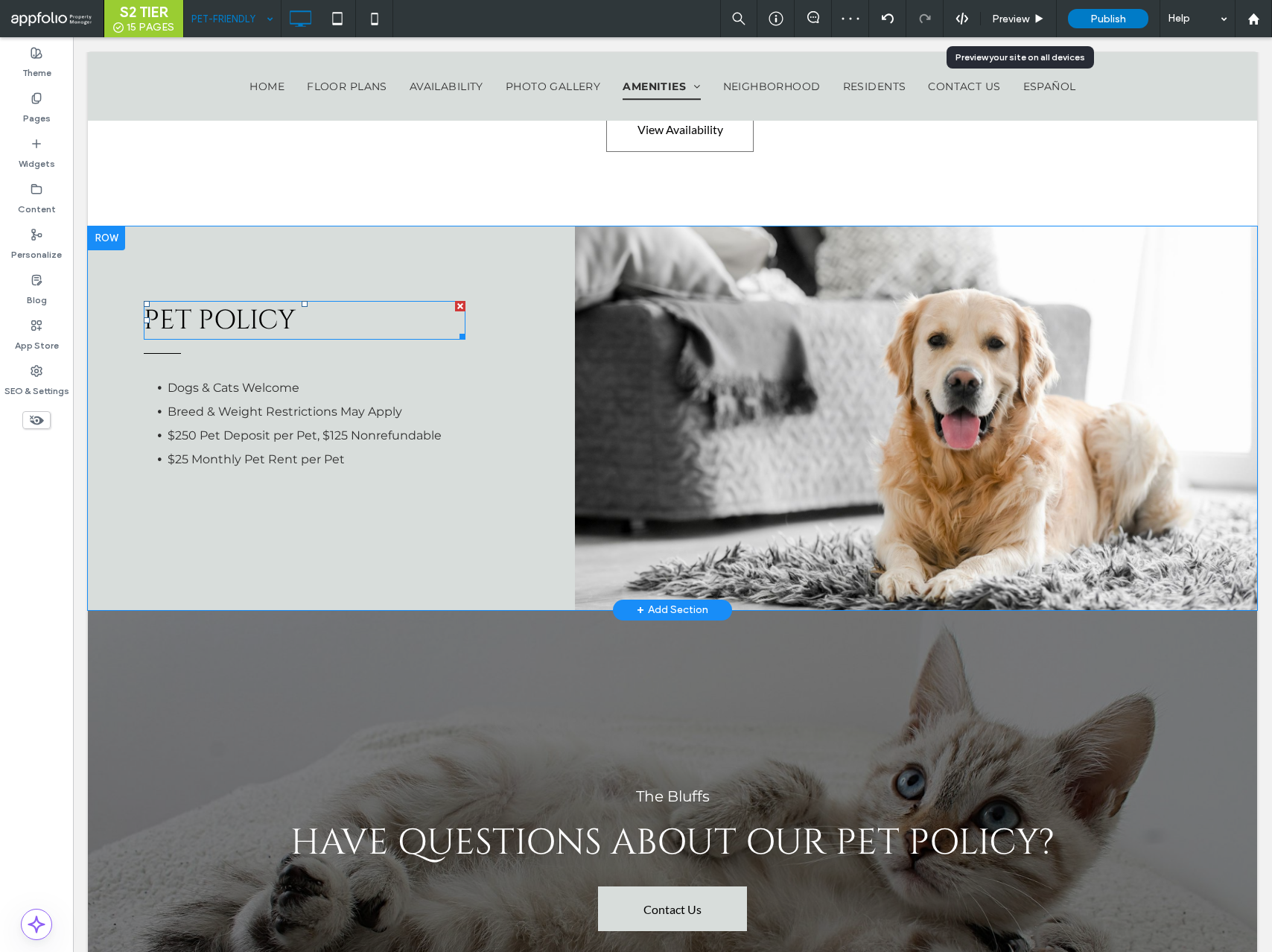
click at [268, 319] on span "pet Policy" at bounding box center [220, 320] width 152 height 35
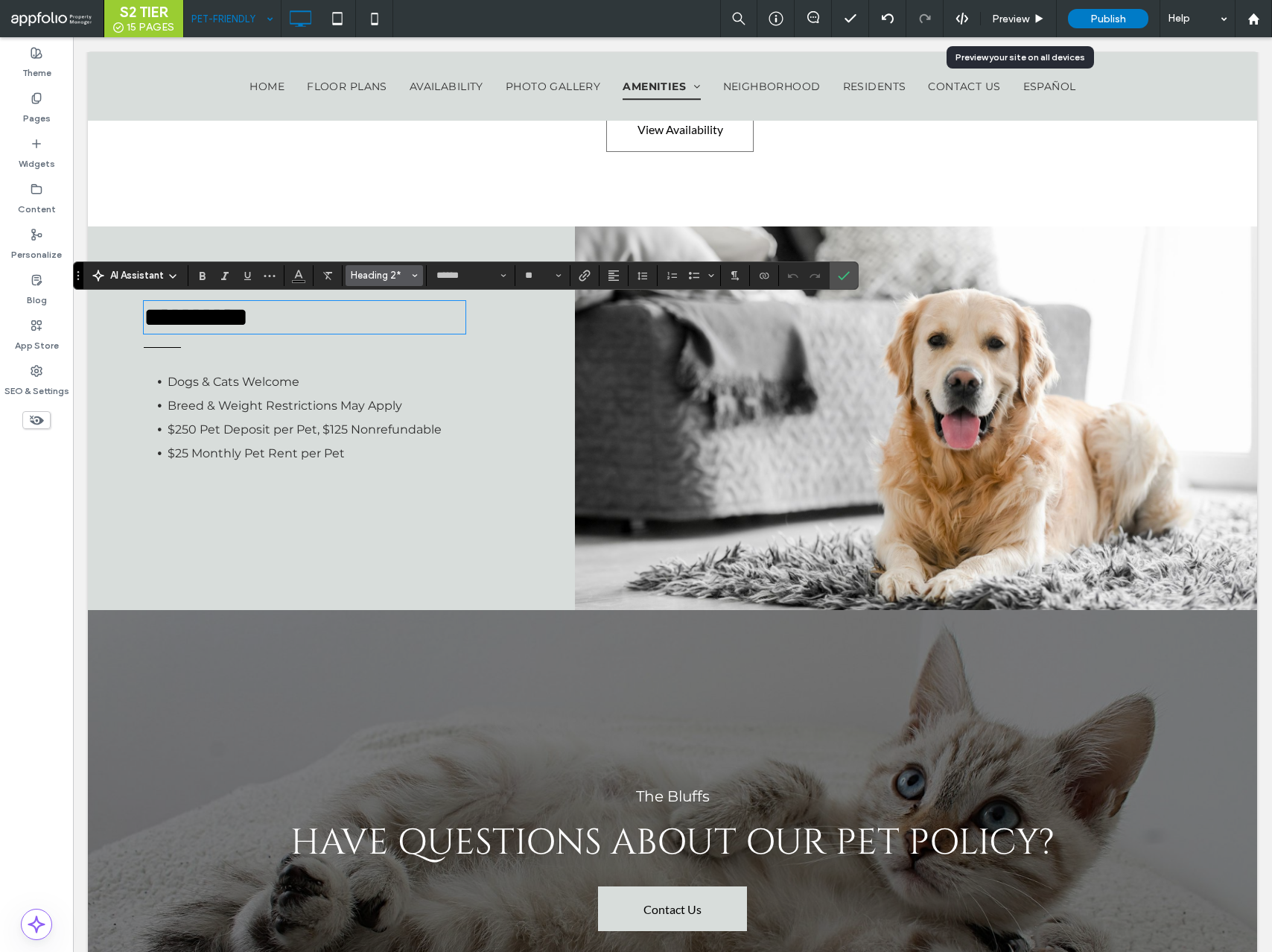
click at [372, 279] on span "Heading 2*" at bounding box center [380, 275] width 58 height 11
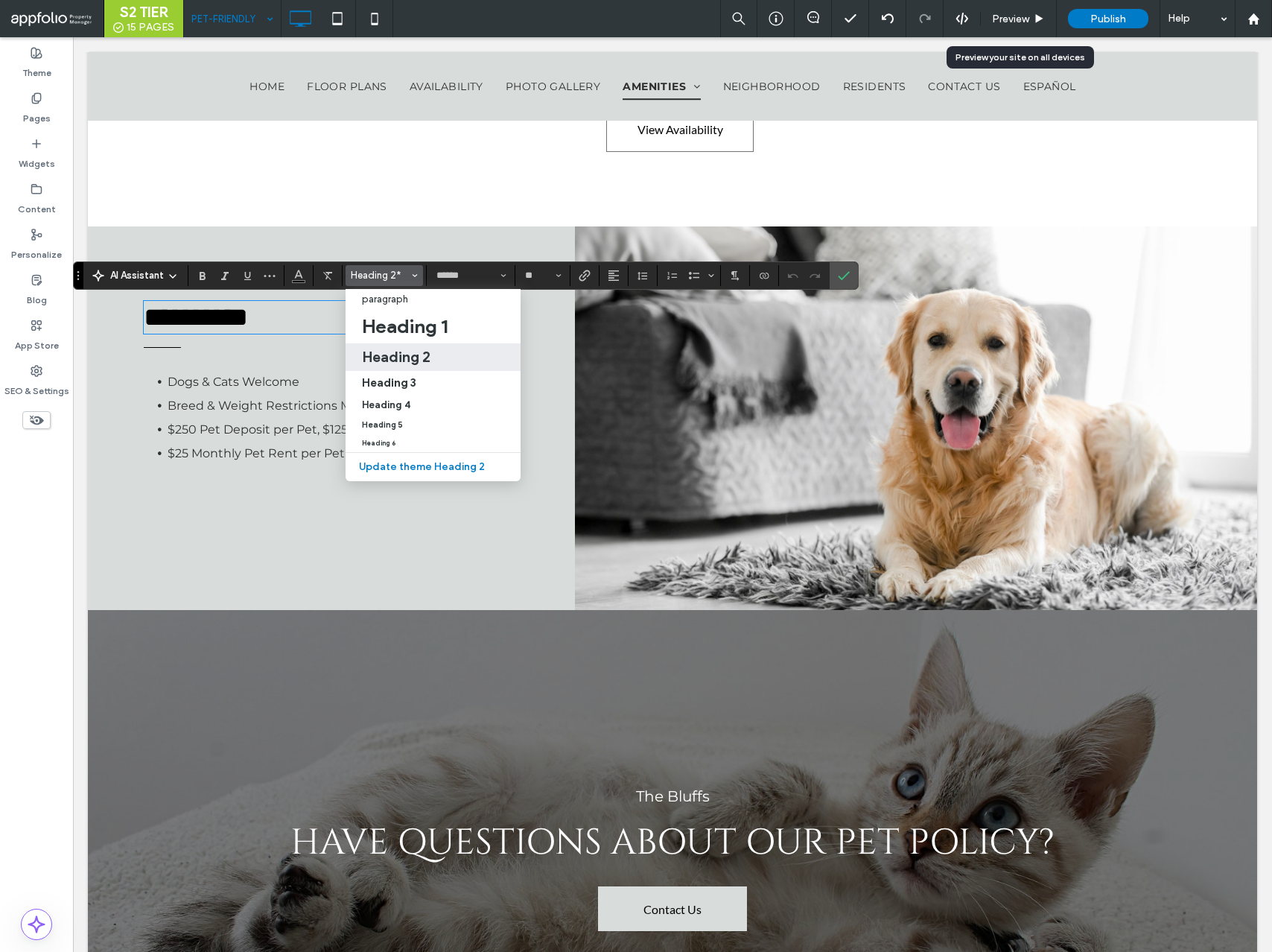
click at [405, 354] on h2 "Heading 2" at bounding box center [396, 356] width 69 height 18
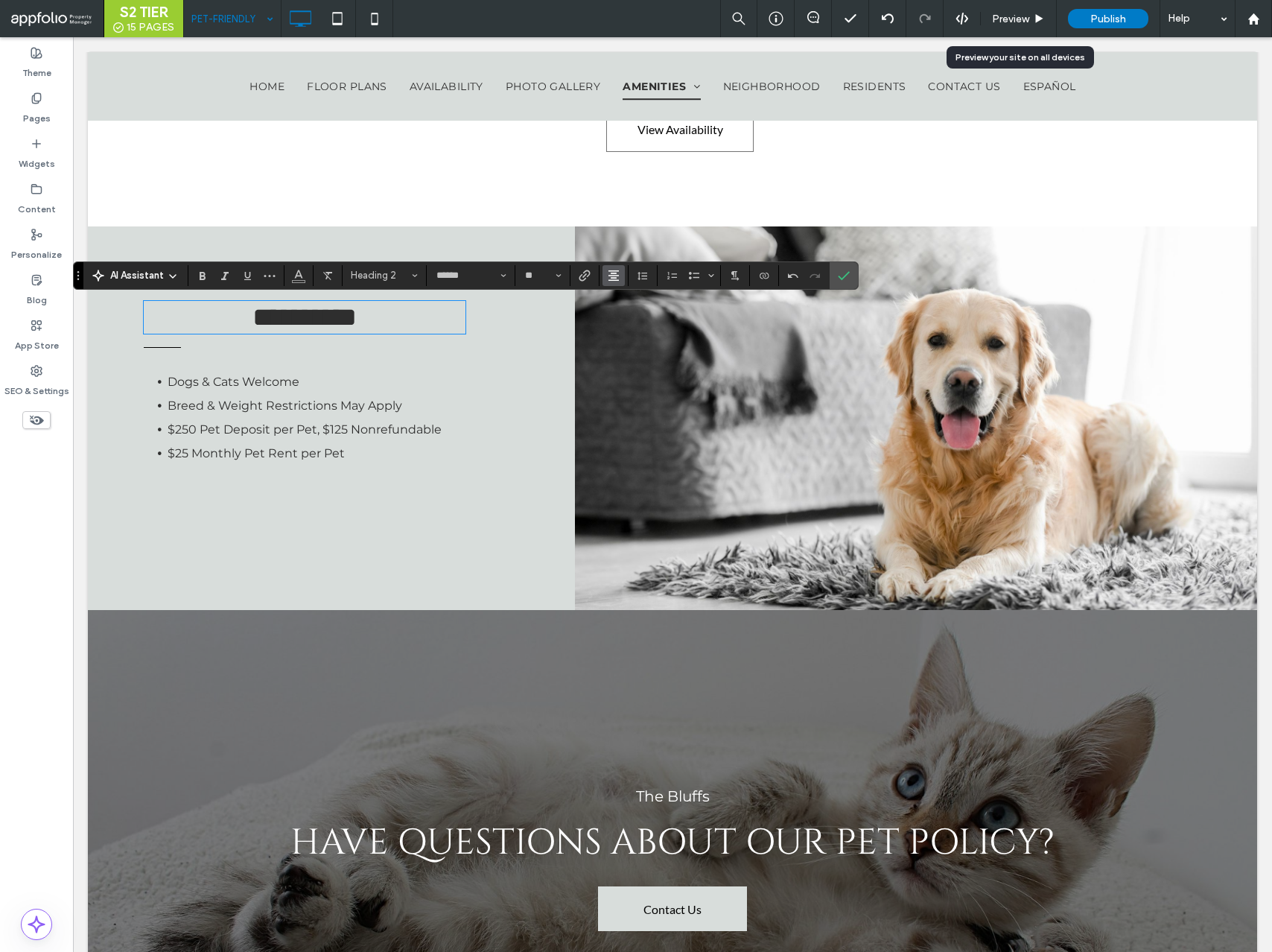
click at [608, 275] on icon "Alignment" at bounding box center [613, 275] width 12 height 12
drag, startPoint x: 611, startPoint y: 299, endPoint x: 539, endPoint y: 261, distance: 81.4
click at [611, 299] on use "ui.textEditor.alignment.left" at bounding box center [610, 299] width 6 height 5
click at [842, 278] on use "Confirm" at bounding box center [845, 275] width 12 height 9
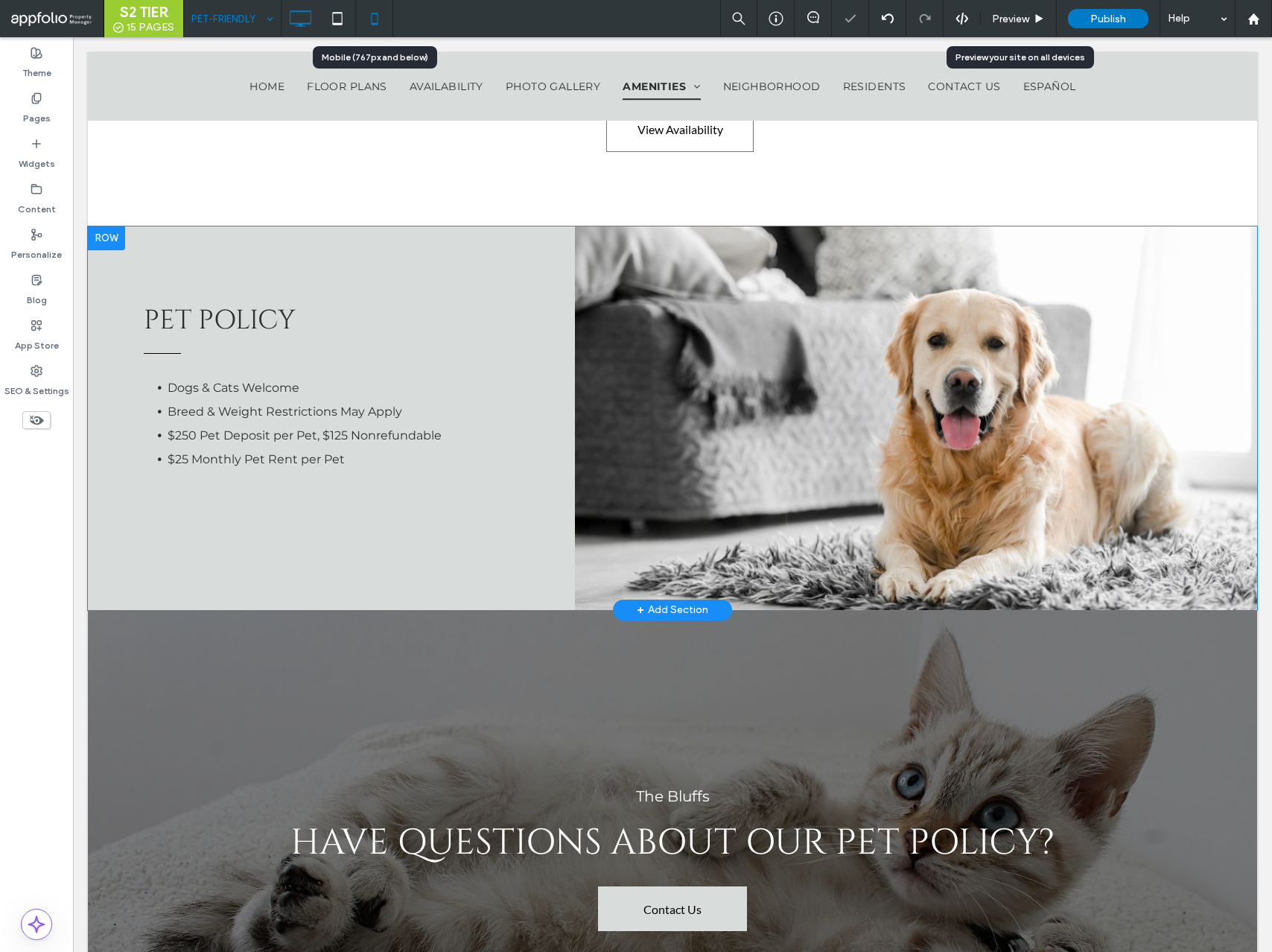
click at [379, 16] on icon at bounding box center [375, 19] width 30 height 30
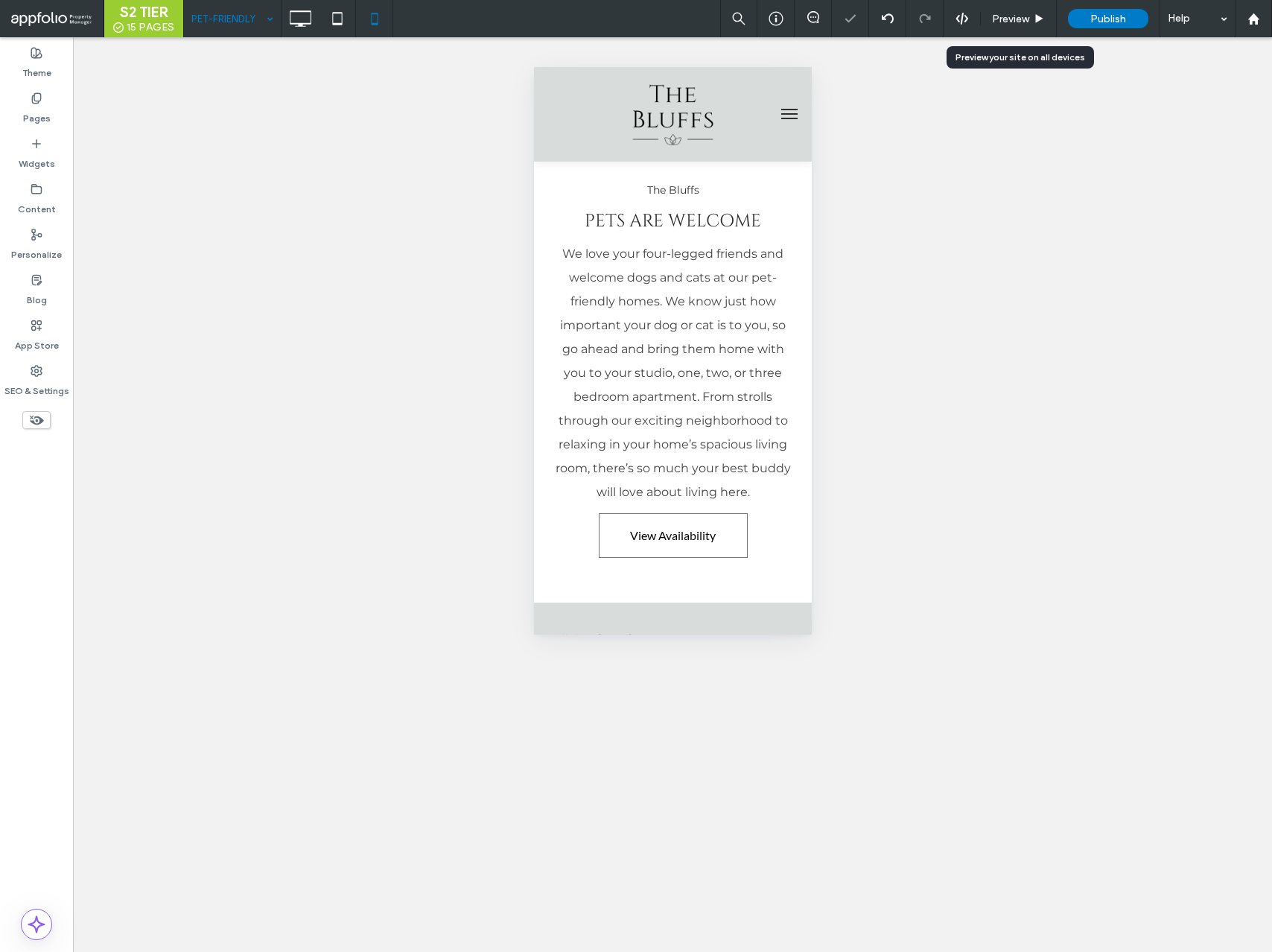
scroll to position [570, 0]
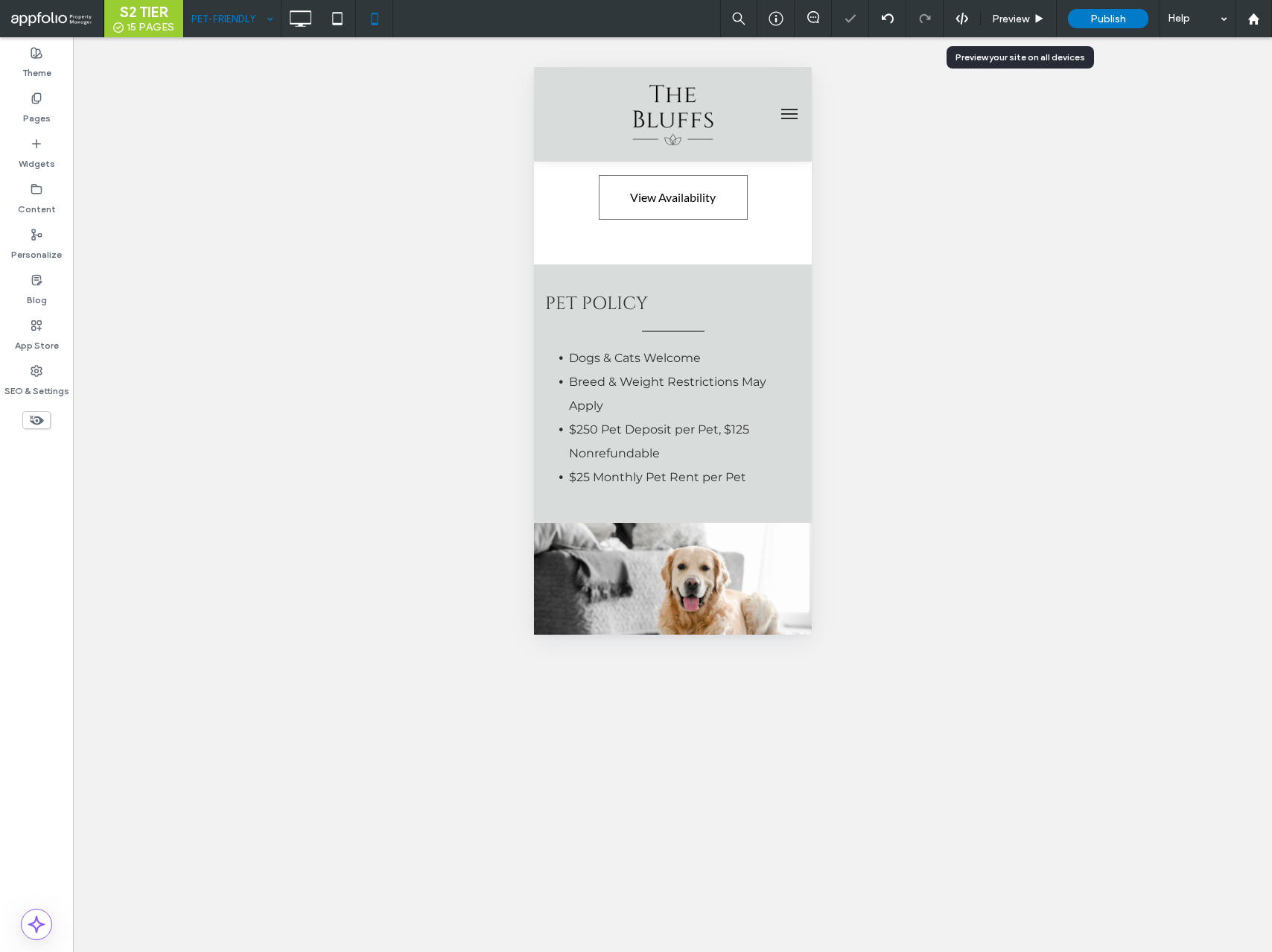
select select "Language Translate Widget"
click at [595, 299] on span "pet Policy" at bounding box center [596, 304] width 102 height 24
type input "******"
type input "**"
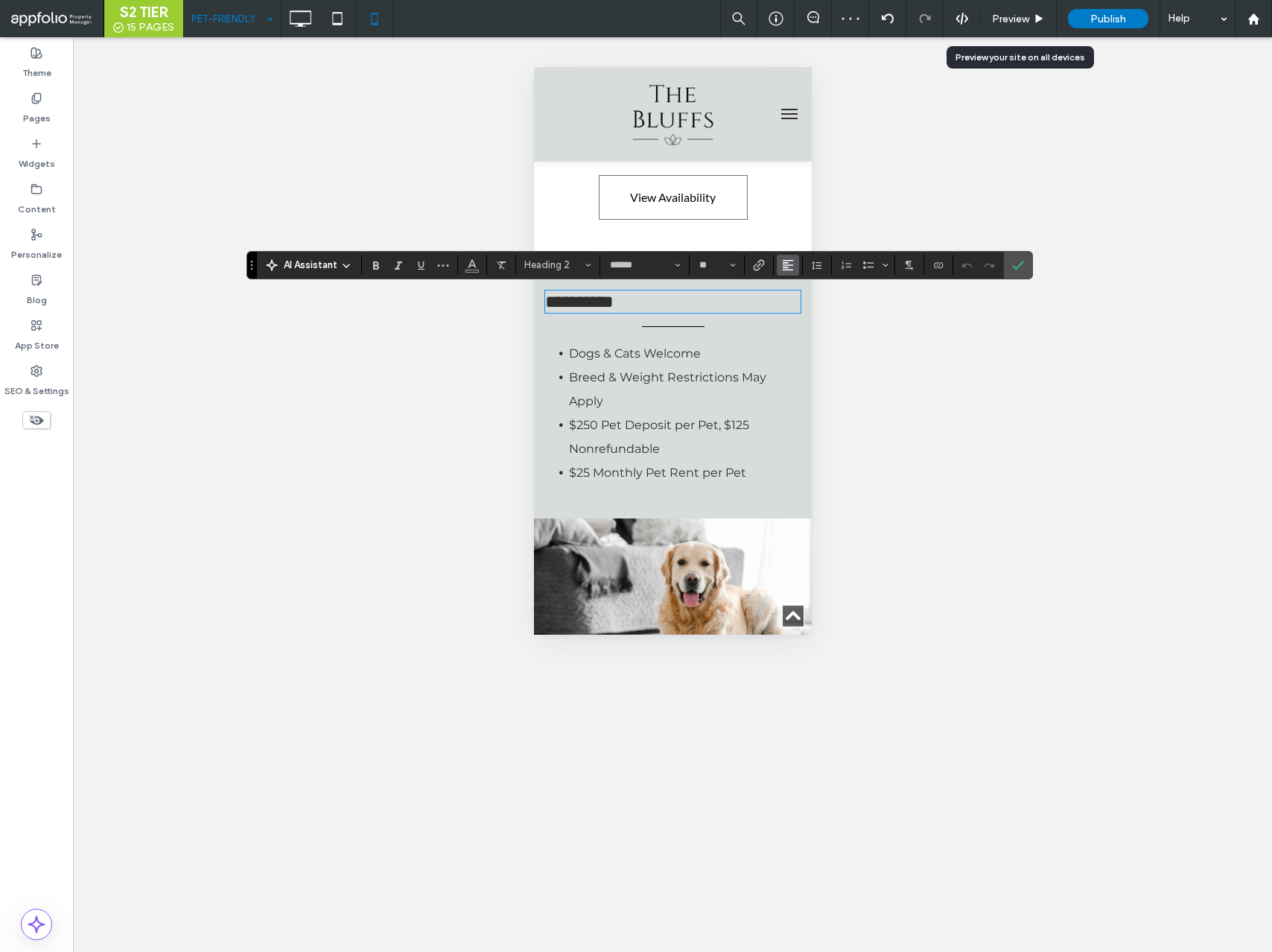
click at [786, 265] on icon "Alignment" at bounding box center [788, 265] width 12 height 12
click at [806, 307] on div "ui.textEditor.alignment.center" at bounding box center [803, 310] width 20 height 12
click at [1022, 271] on span "Confirm" at bounding box center [1018, 264] width 12 height 25
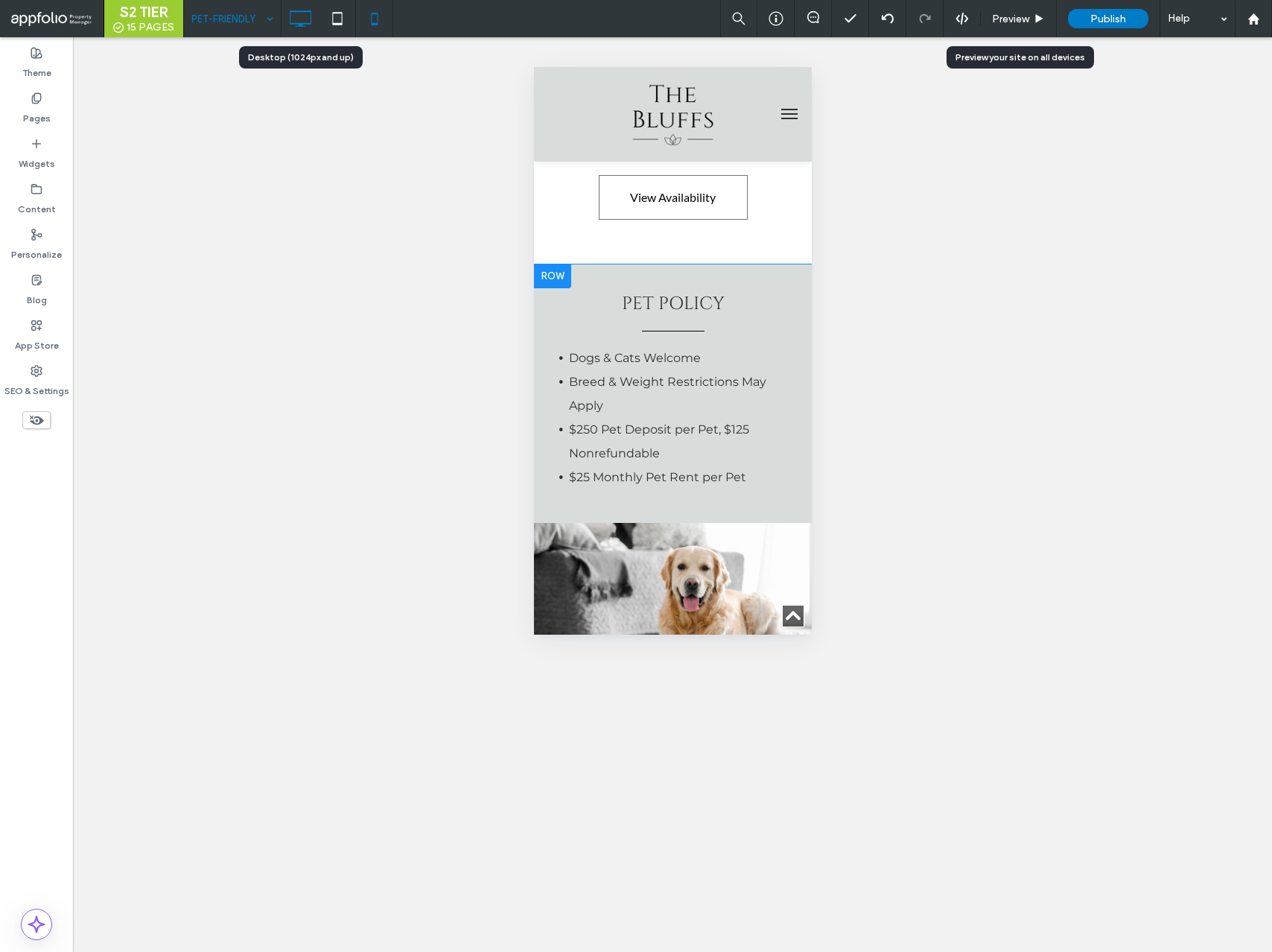
click at [296, 16] on icon at bounding box center [301, 19] width 30 height 30
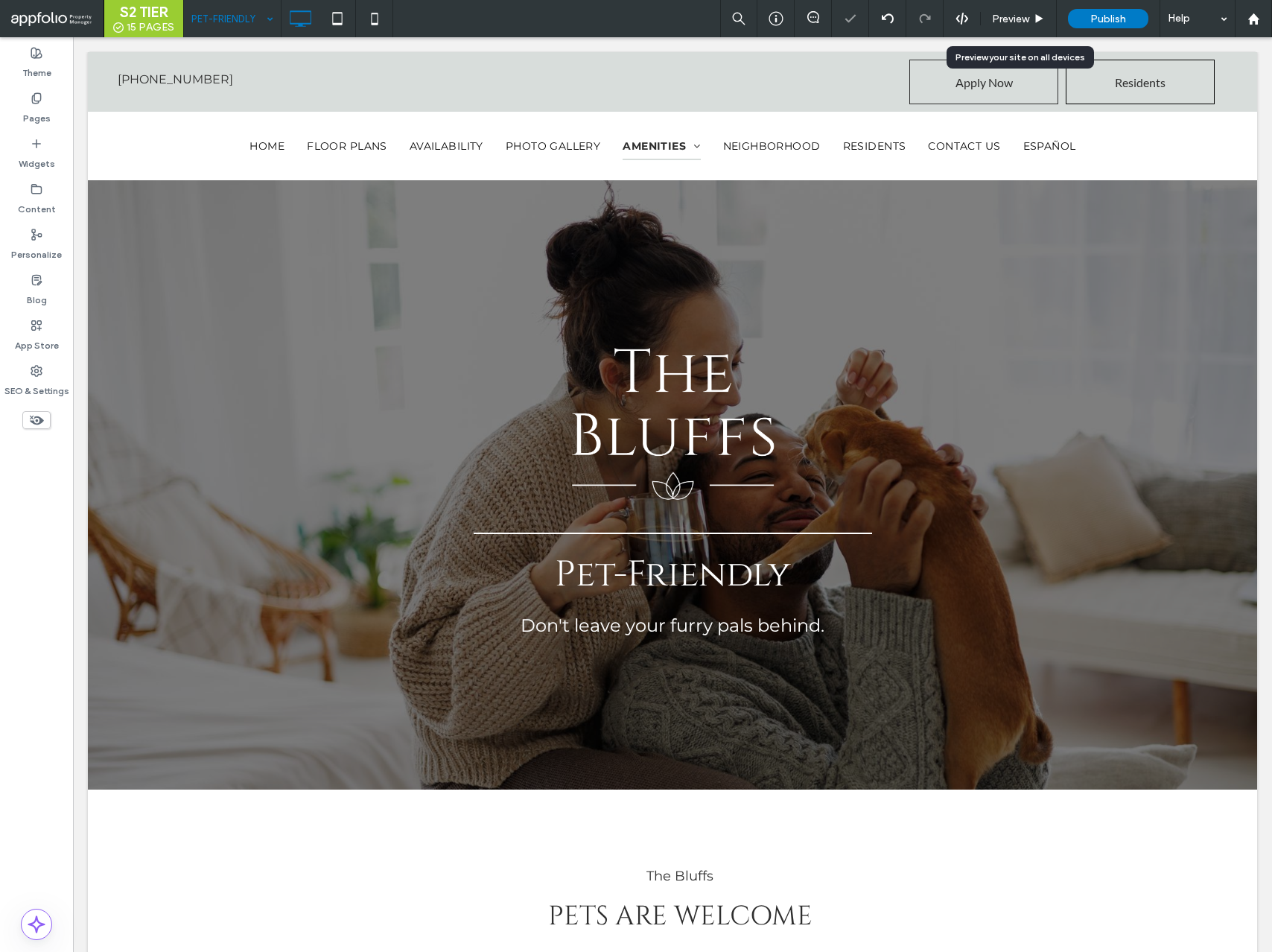
scroll to position [0, 0]
select select "Language Translate Widget"
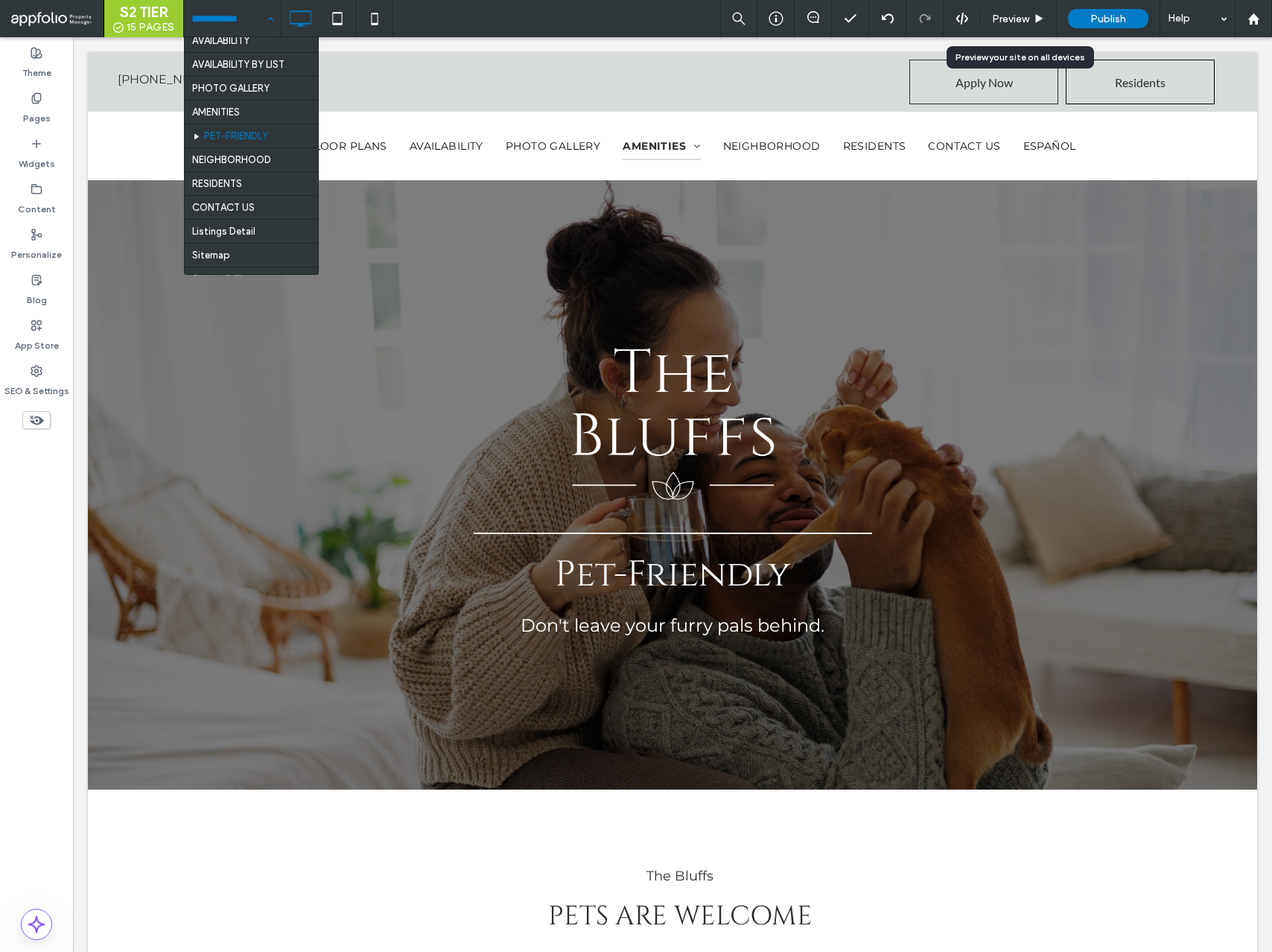
scroll to position [60, 0]
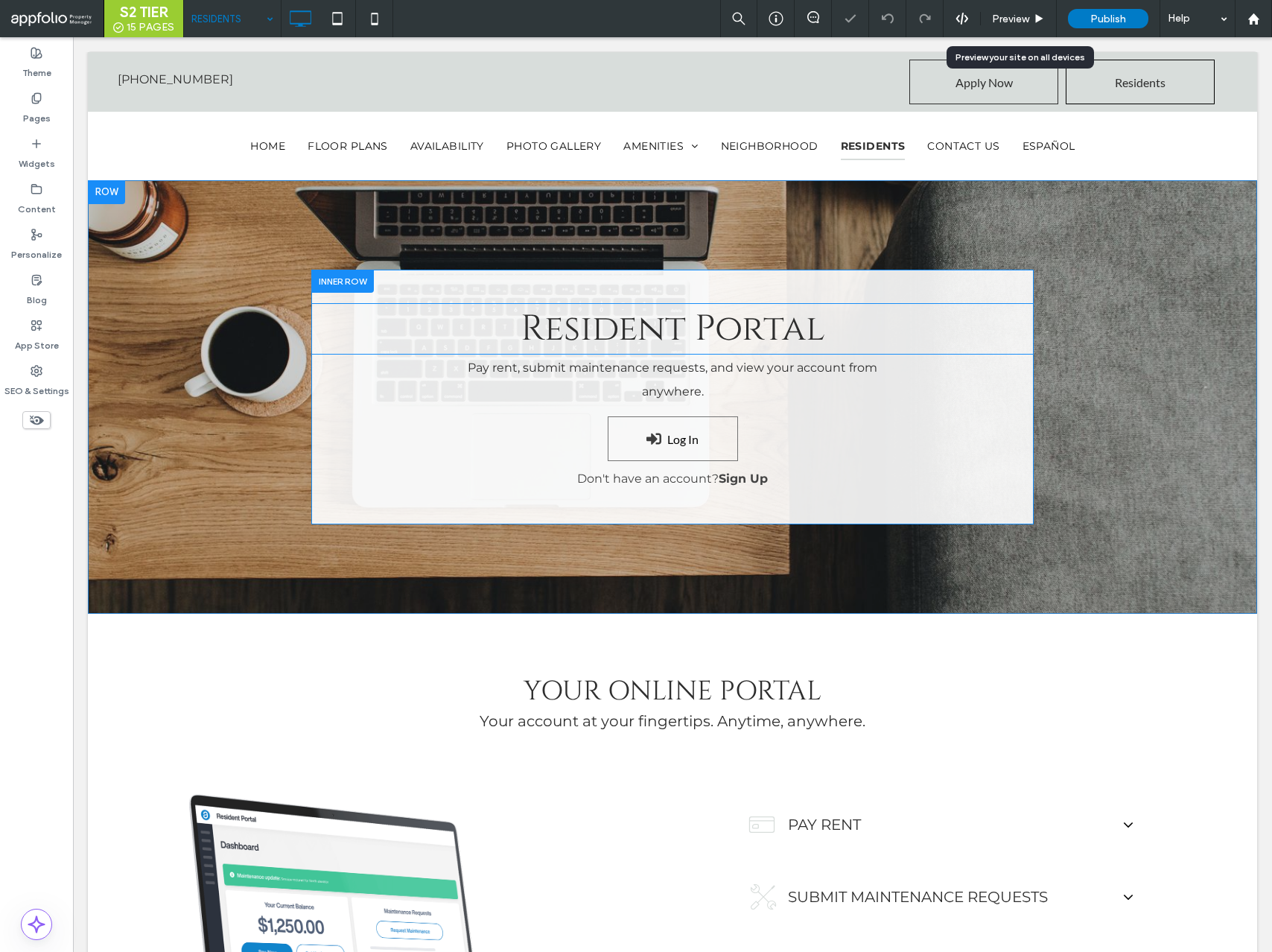
click at [605, 334] on span "Resident Portal" at bounding box center [673, 329] width 304 height 48
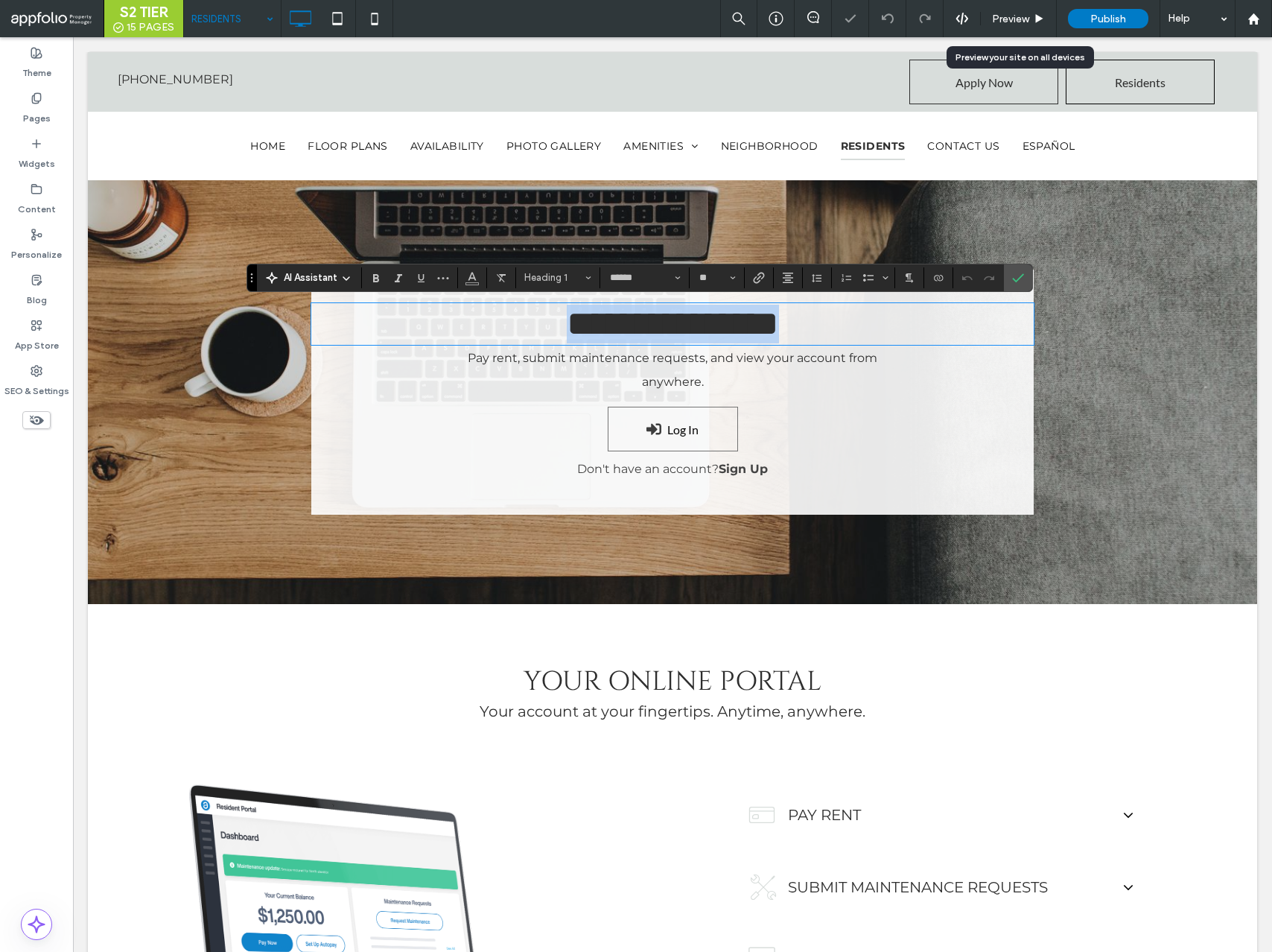
select select "Language Translate Widget"
click at [1022, 281] on icon "Confirm" at bounding box center [1018, 277] width 12 height 12
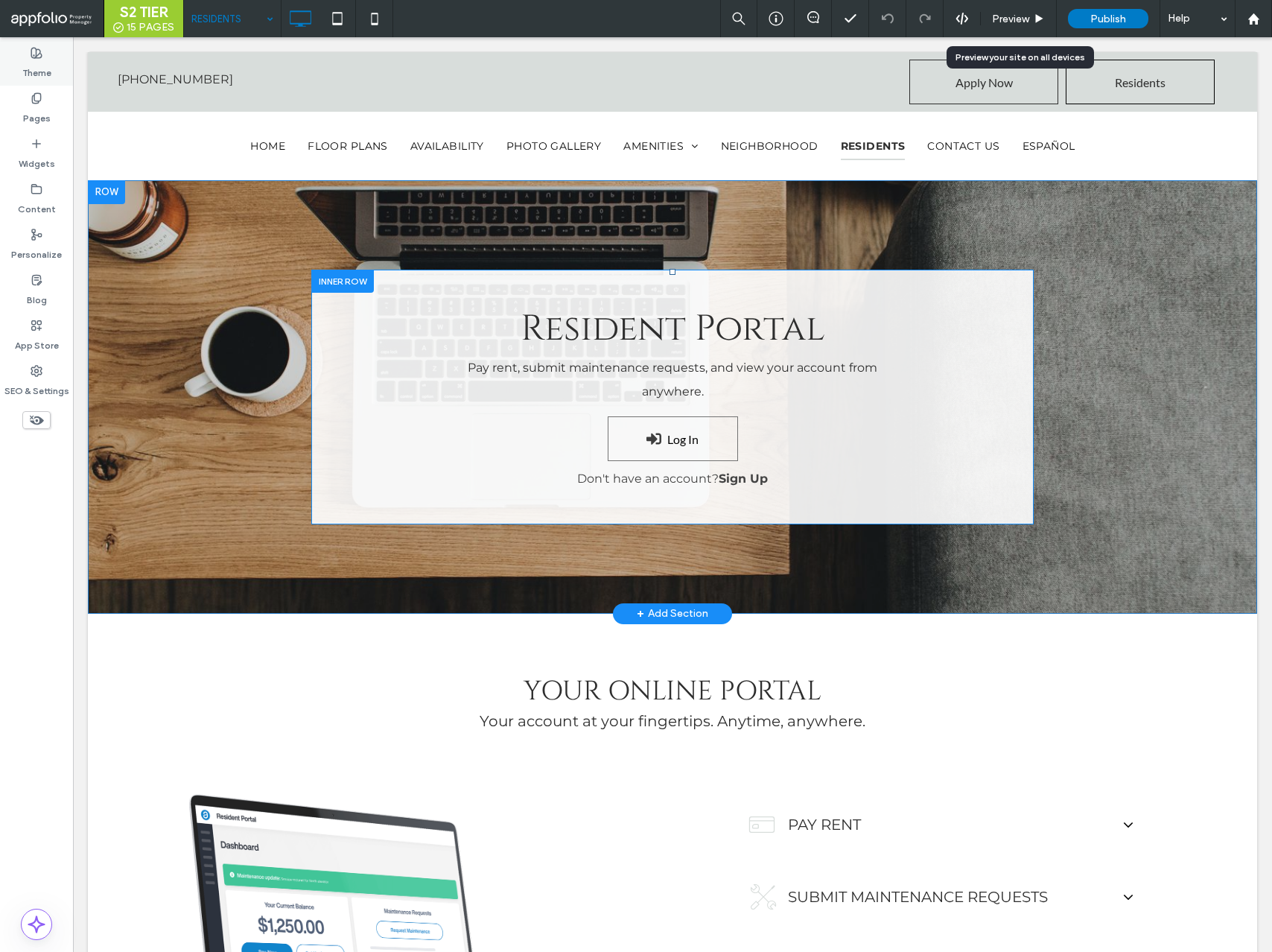
click at [40, 76] on label "Theme" at bounding box center [36, 69] width 29 height 20
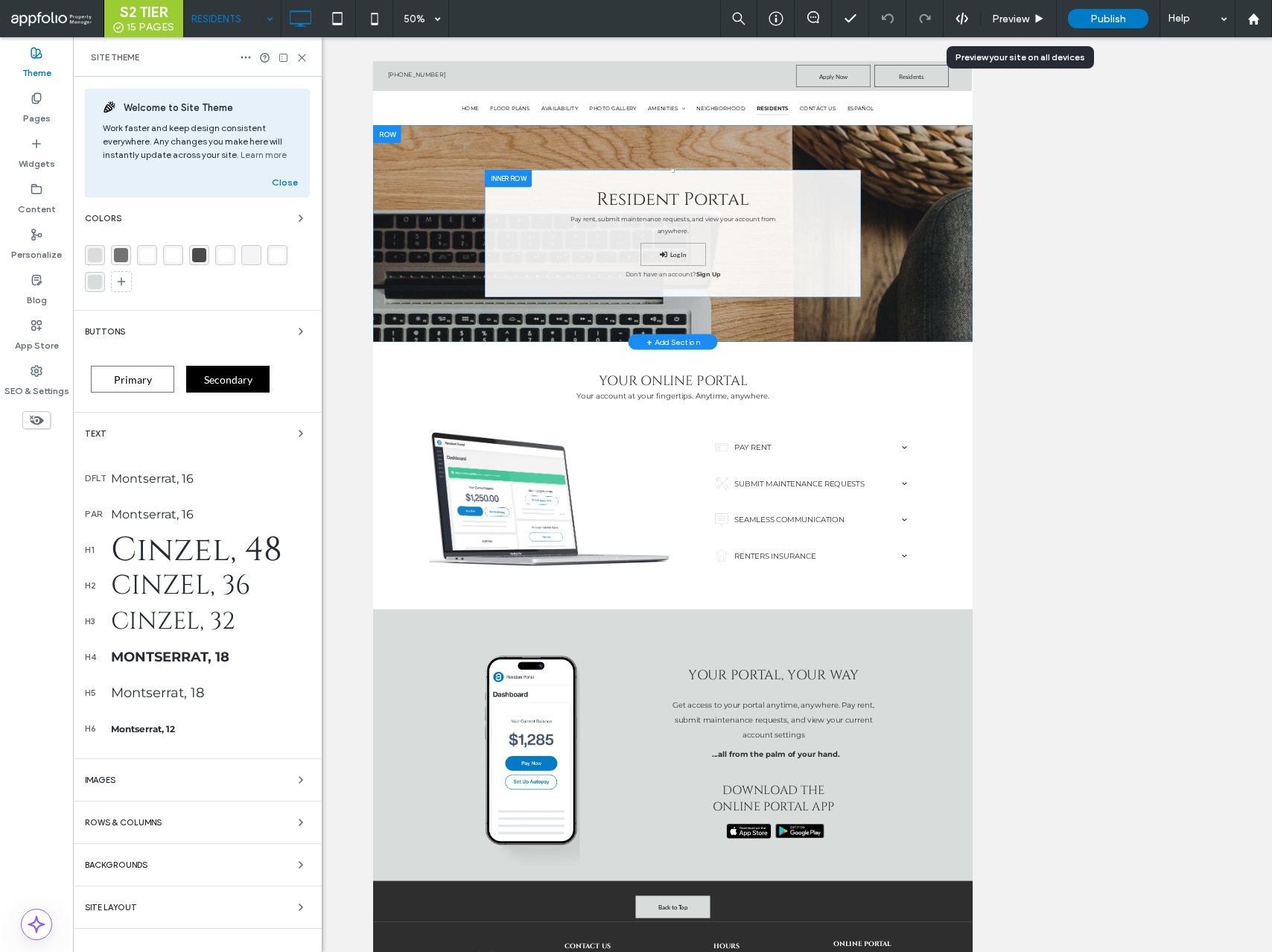
click at [250, 540] on div "Cinzel, 48" at bounding box center [210, 550] width 199 height 46
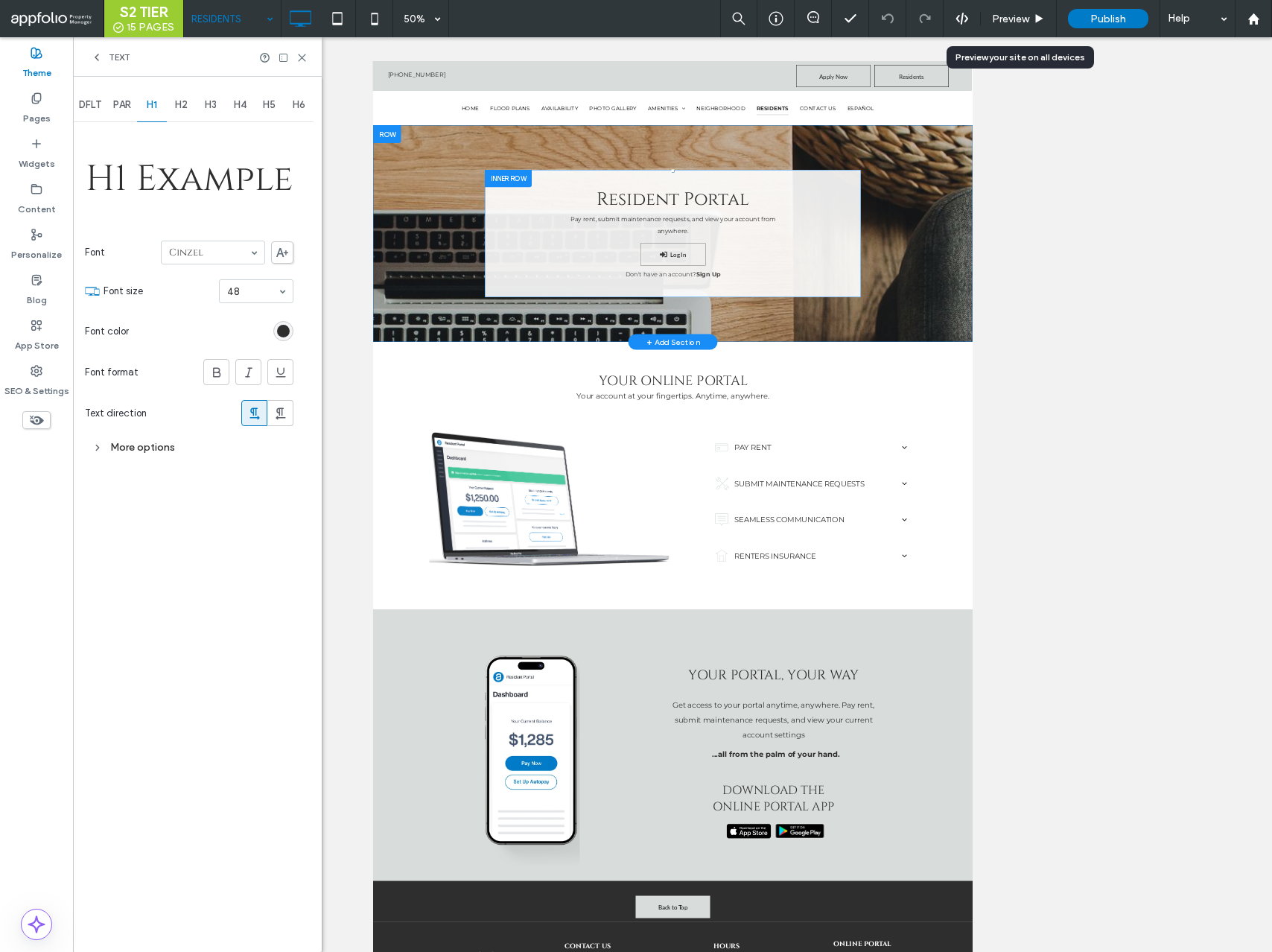
click at [284, 338] on div "rgb(46, 46, 46)" at bounding box center [284, 331] width 20 height 20
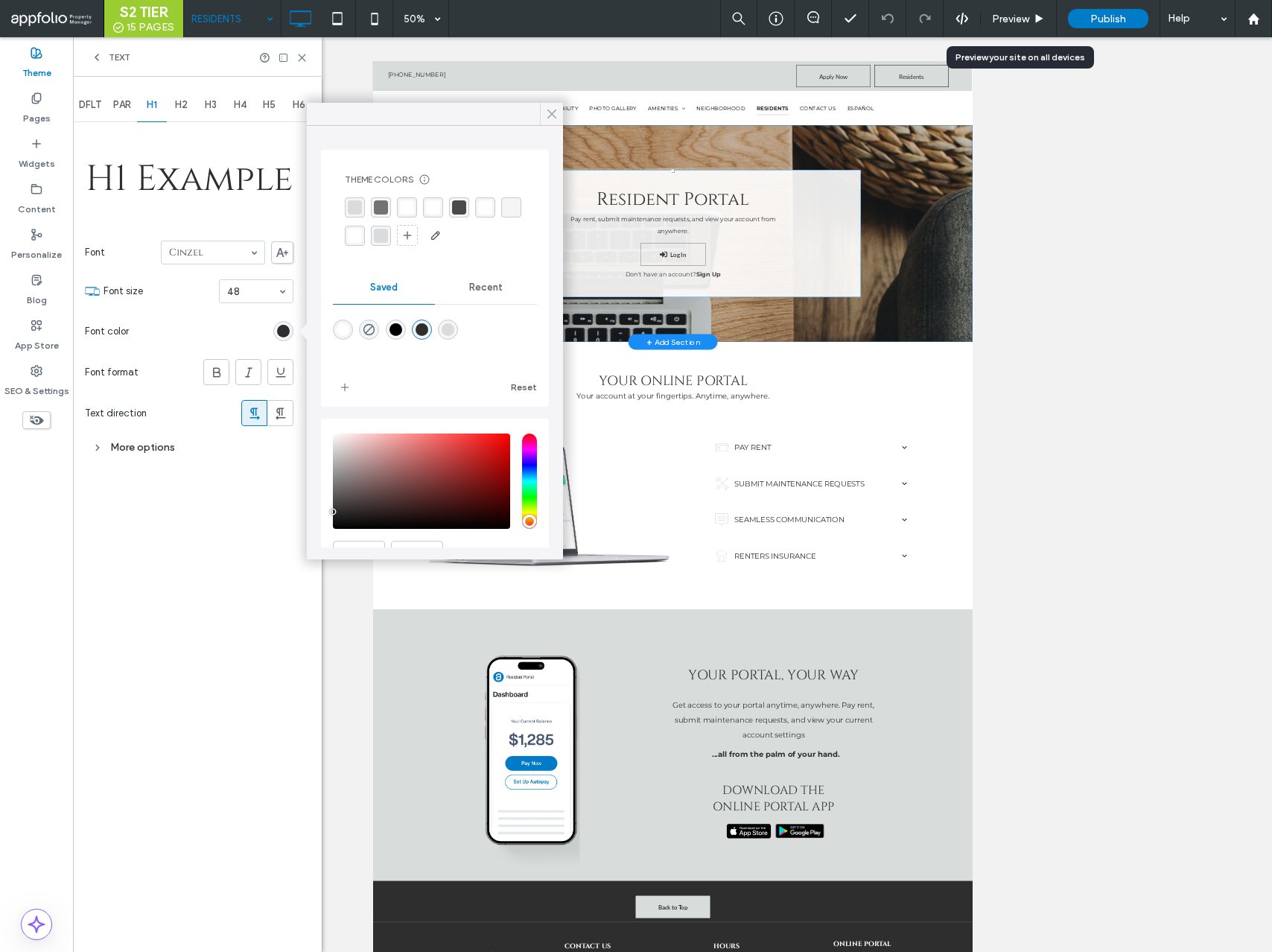
drag, startPoint x: 557, startPoint y: 118, endPoint x: 363, endPoint y: 115, distance: 194.0
click at [557, 118] on icon at bounding box center [552, 114] width 13 height 13
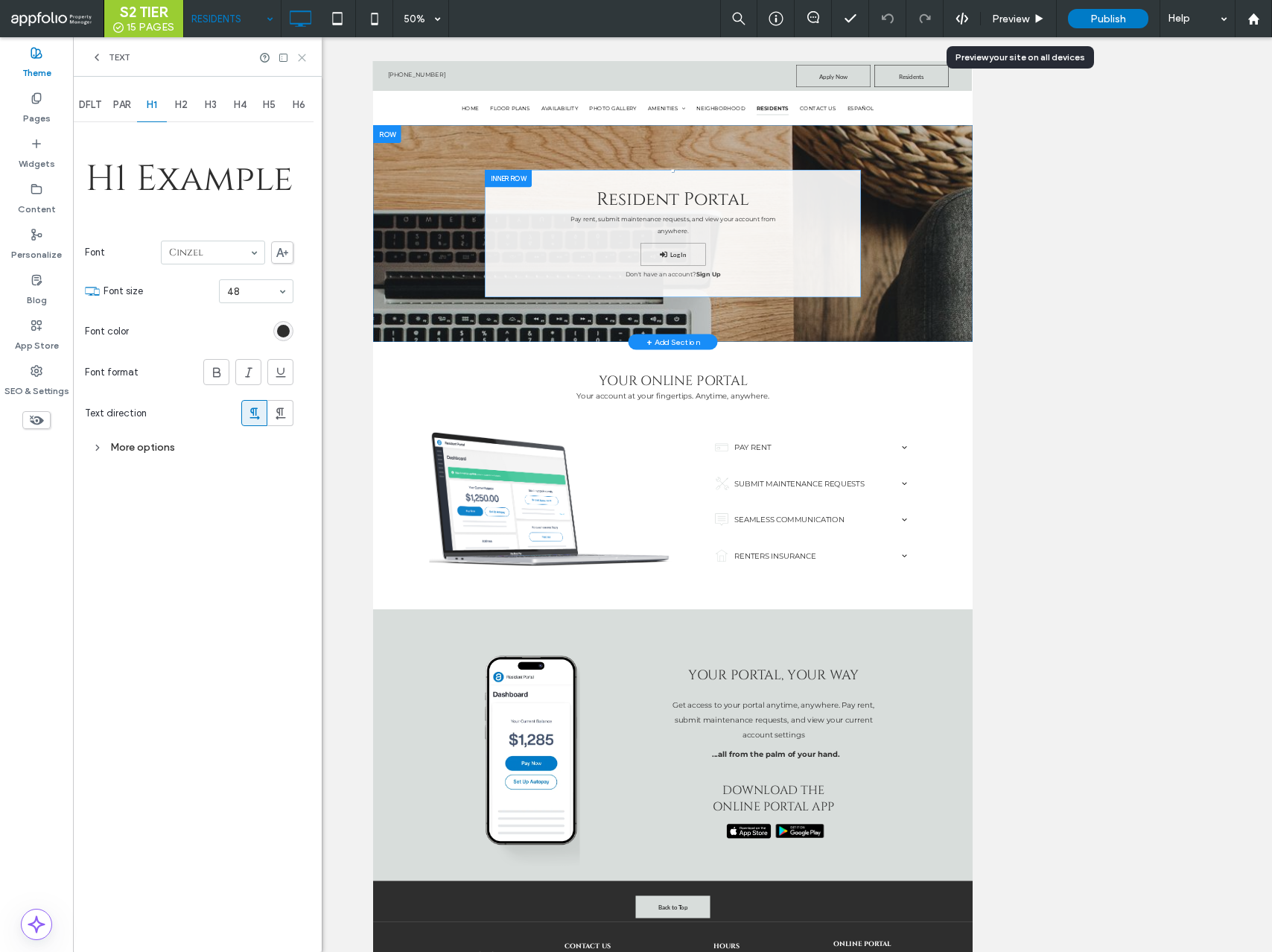
click at [301, 57] on use at bounding box center [301, 57] width 7 height 7
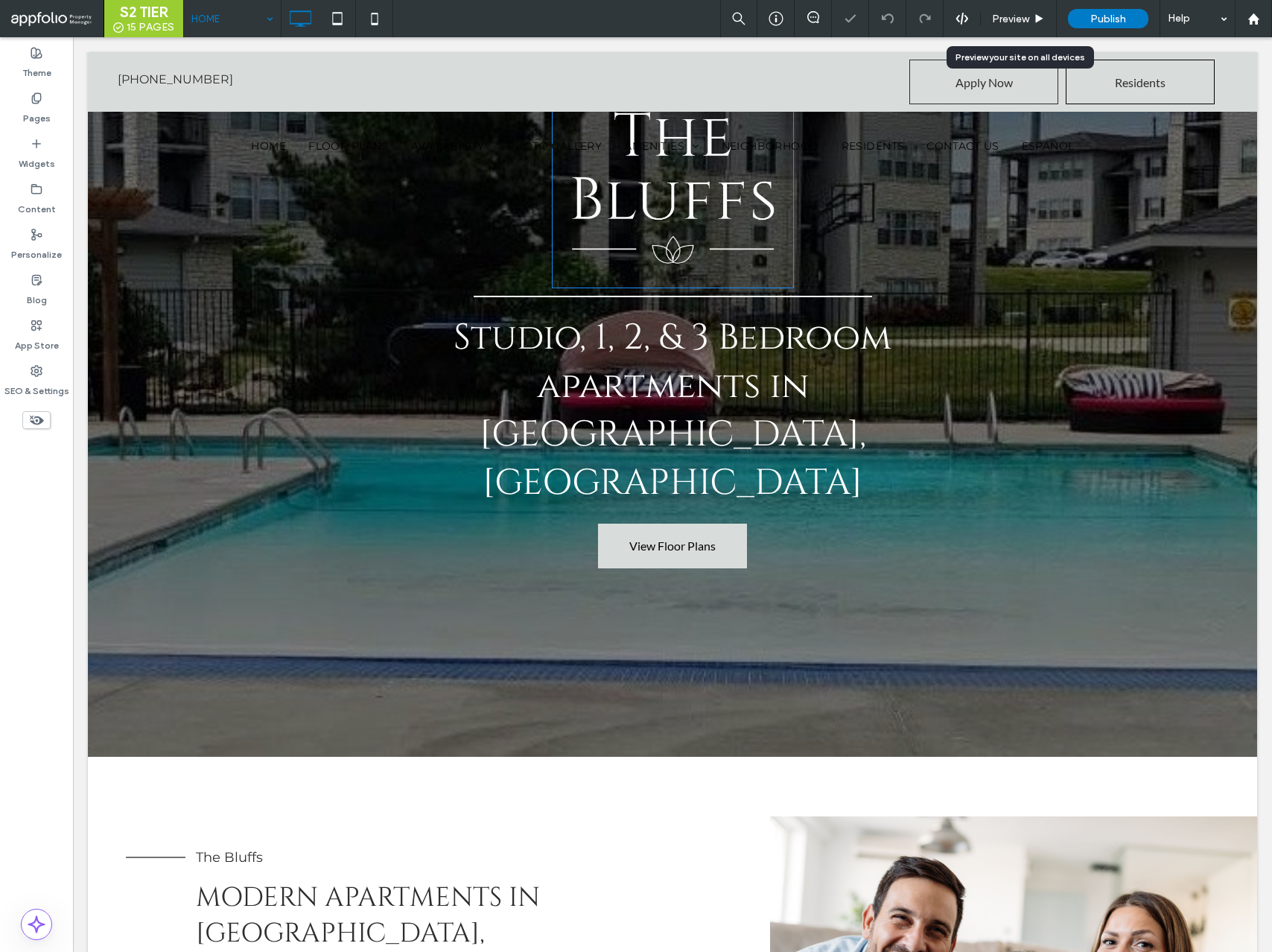
select select "Language Translate Widget"
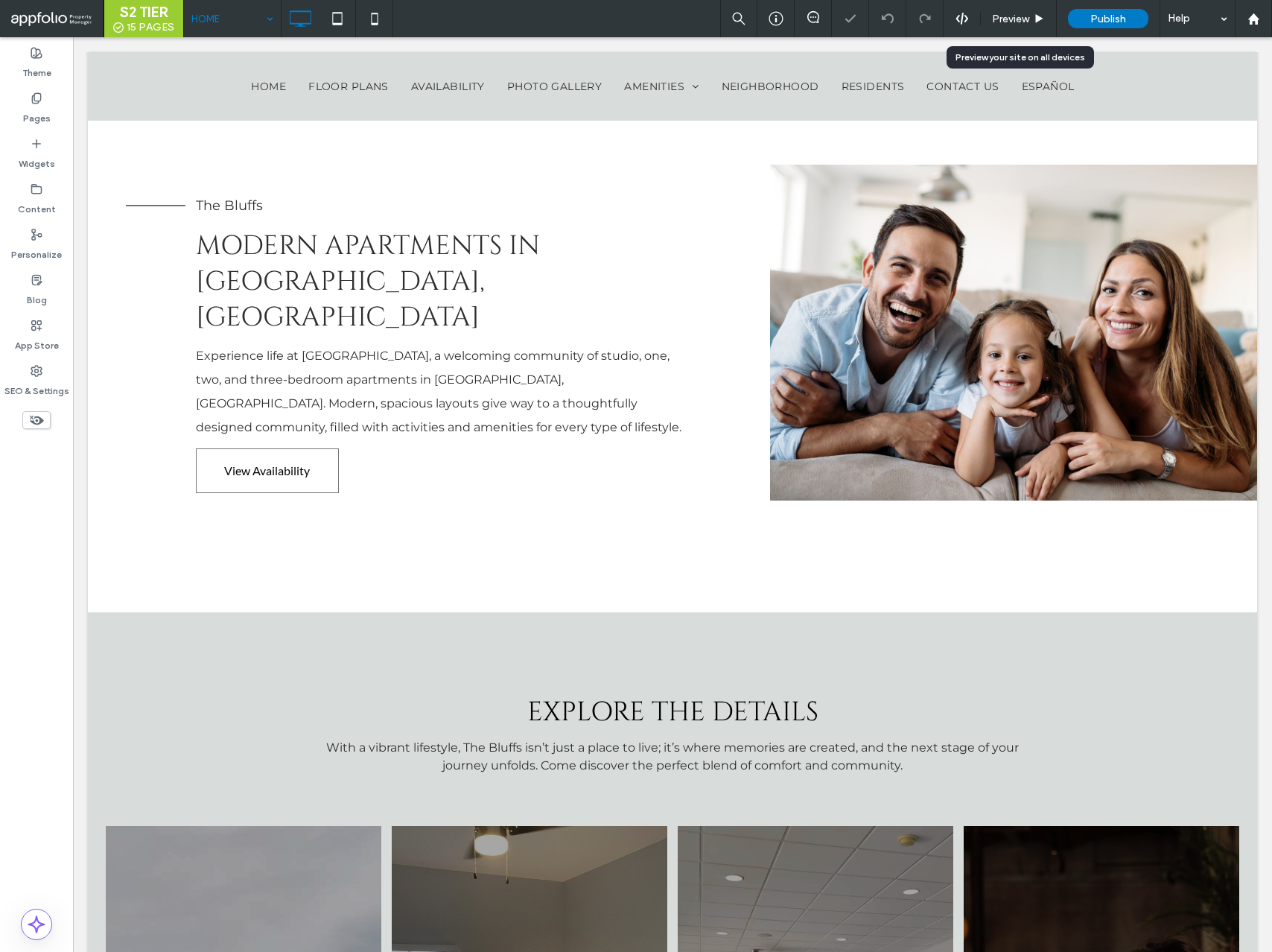
scroll to position [929, 0]
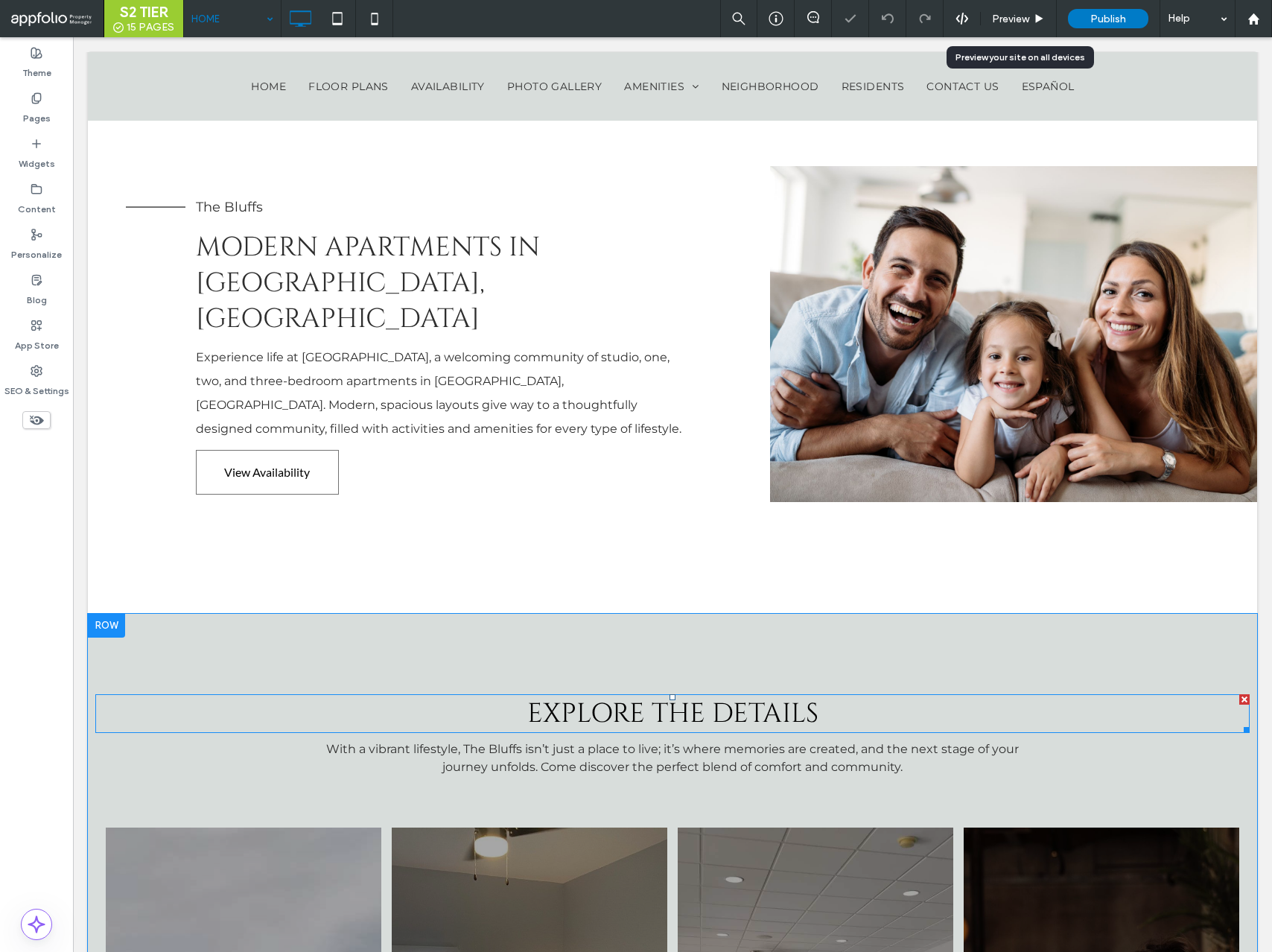
click at [576, 696] on span "Explore the details" at bounding box center [673, 714] width 291 height 35
type input "******"
type input "**"
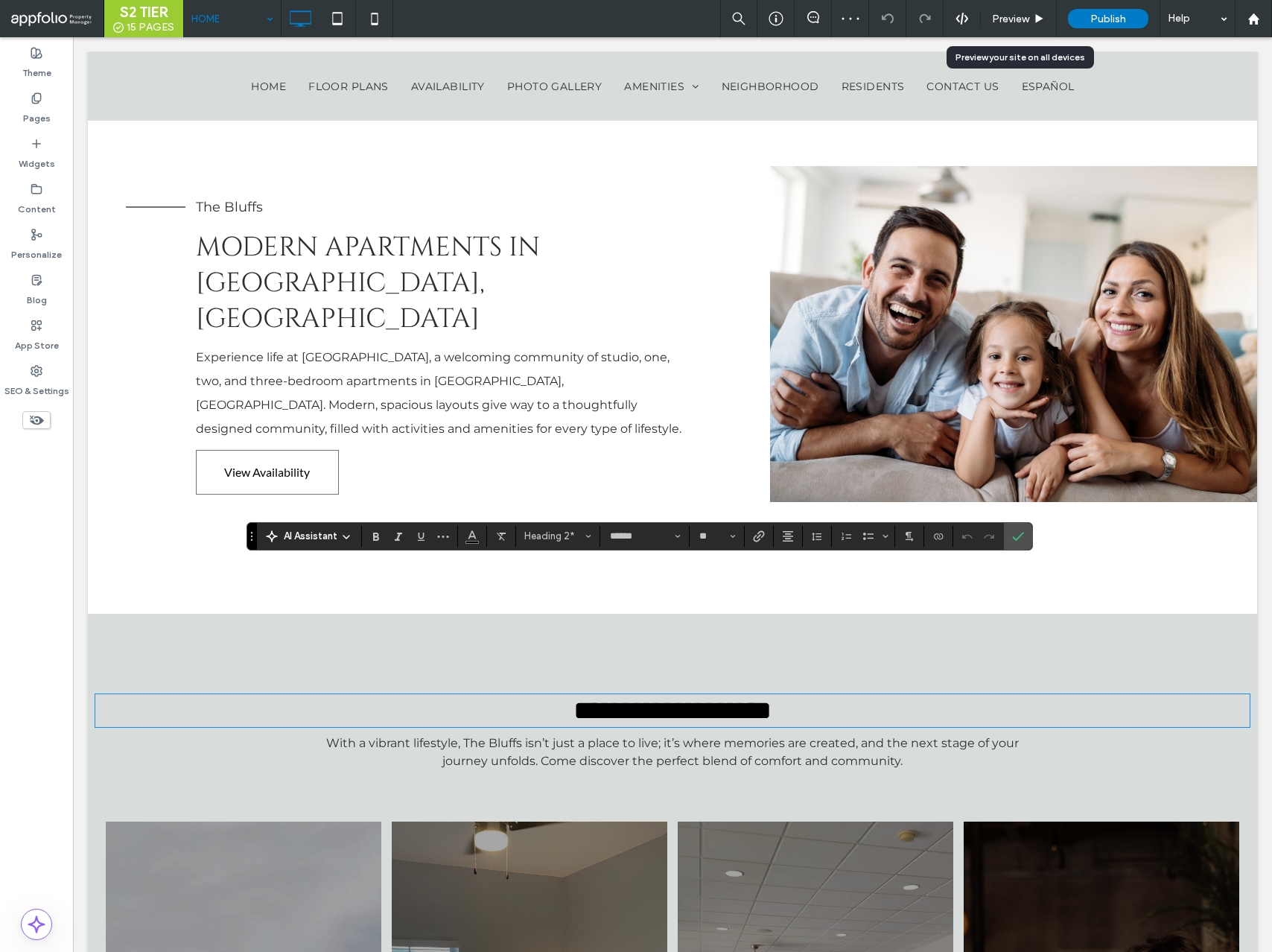
click at [543, 548] on div "AI Assistant Heading 2* ****** **" at bounding box center [639, 536] width 786 height 28
click at [543, 541] on span "Heading 2*" at bounding box center [554, 536] width 58 height 11
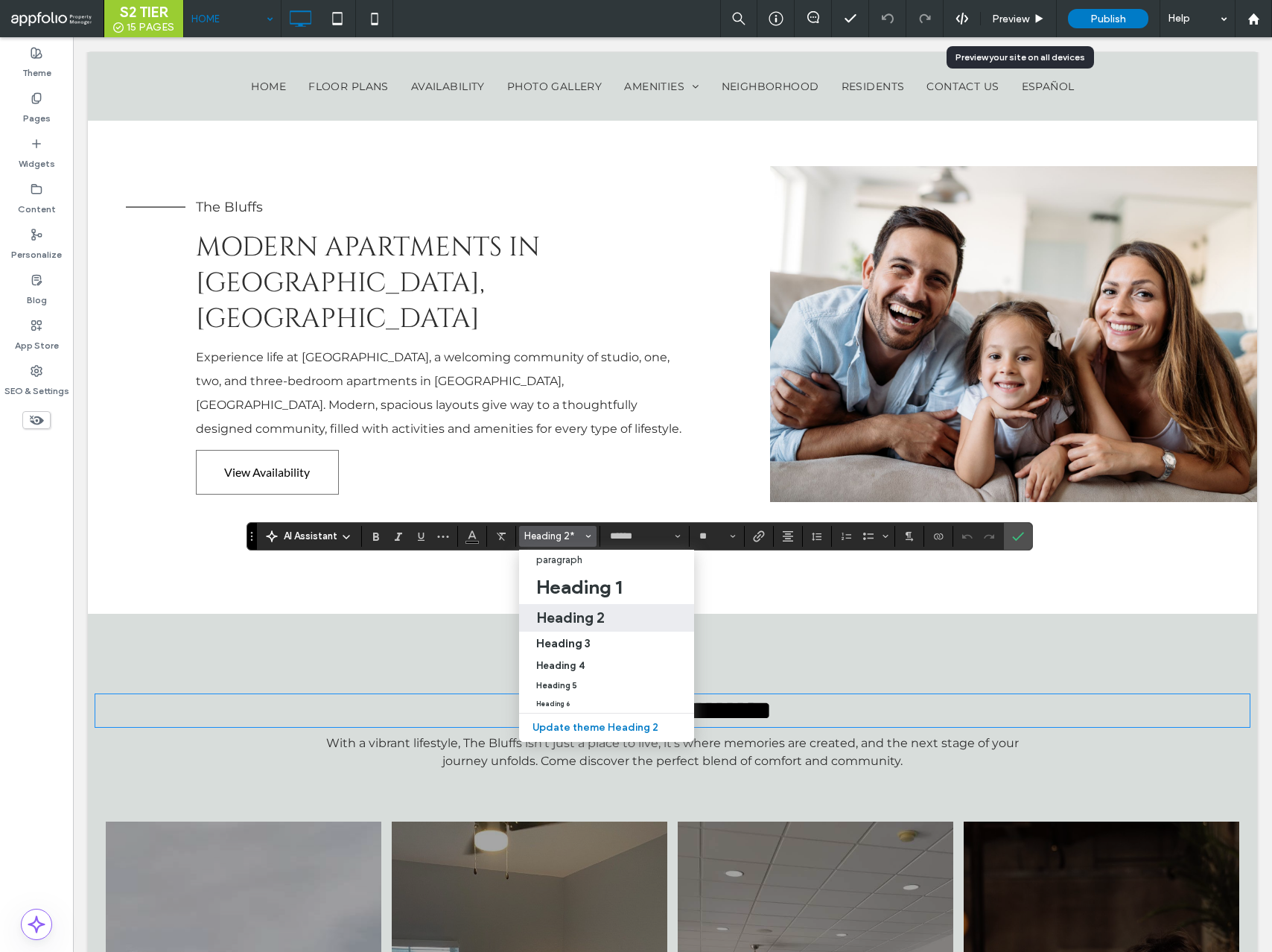
click at [585, 618] on h2 "Heading 2" at bounding box center [570, 617] width 69 height 18
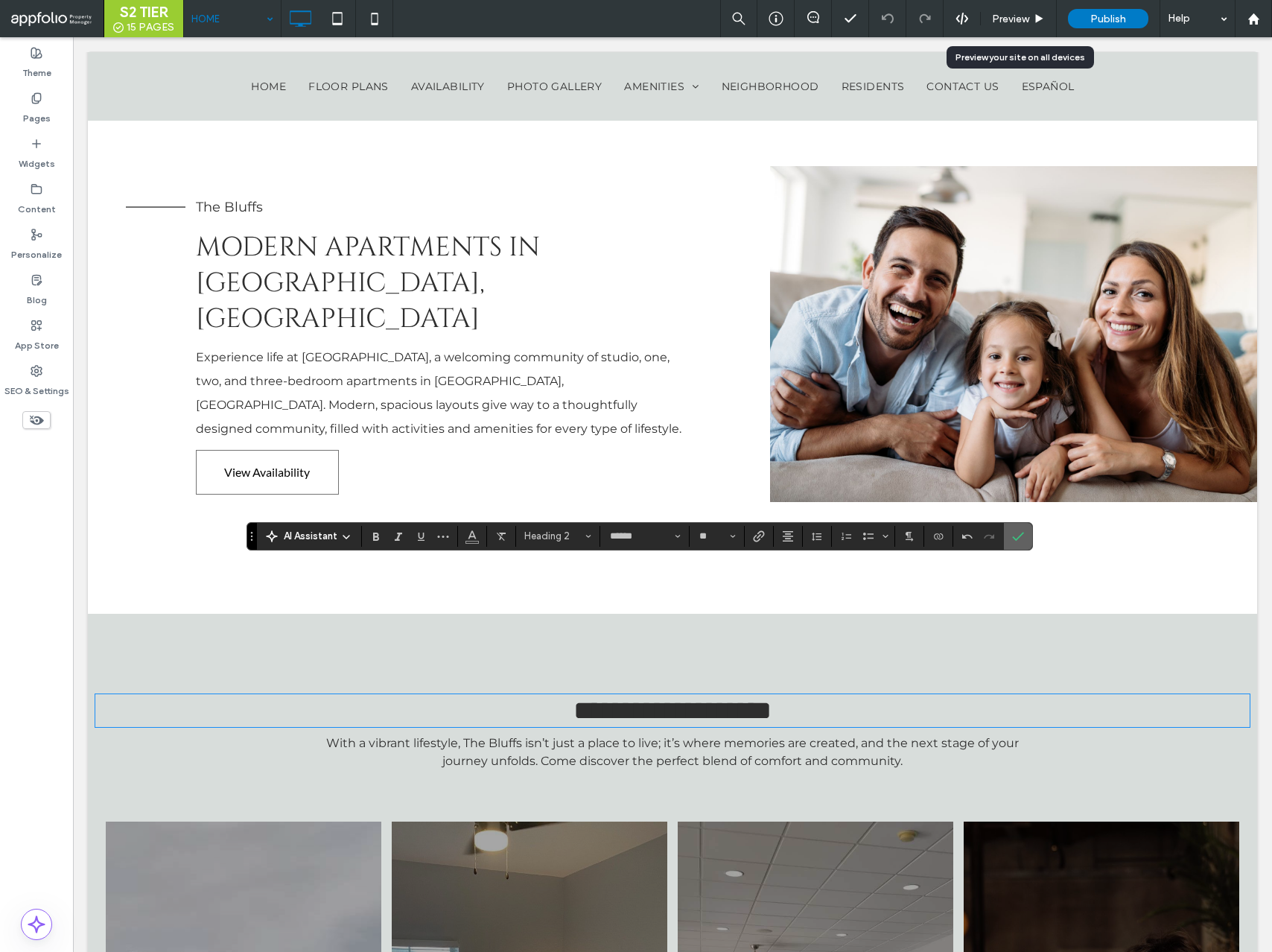
click at [1013, 543] on span "Confirm" at bounding box center [1015, 536] width 7 height 27
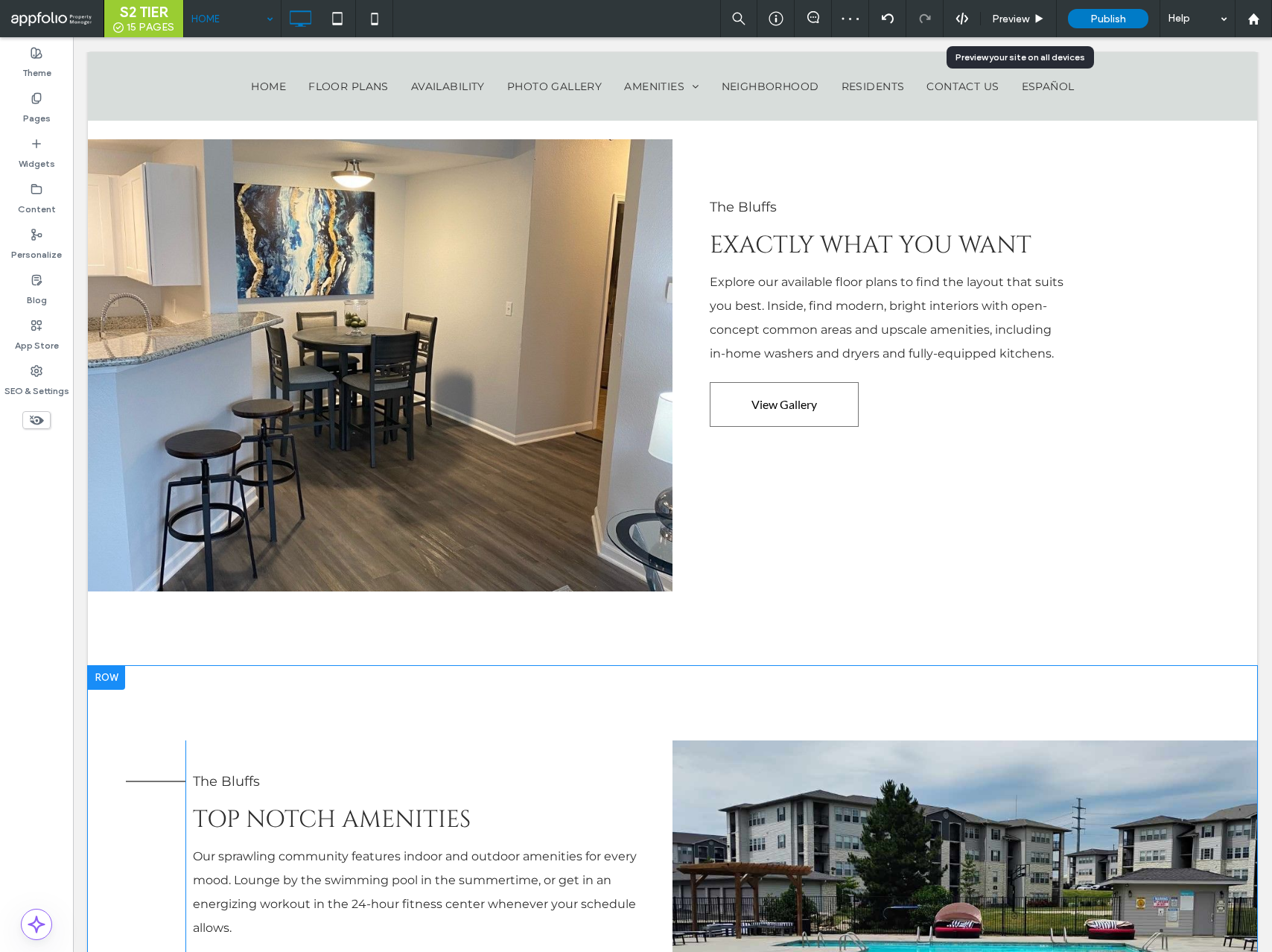
scroll to position [2386, 0]
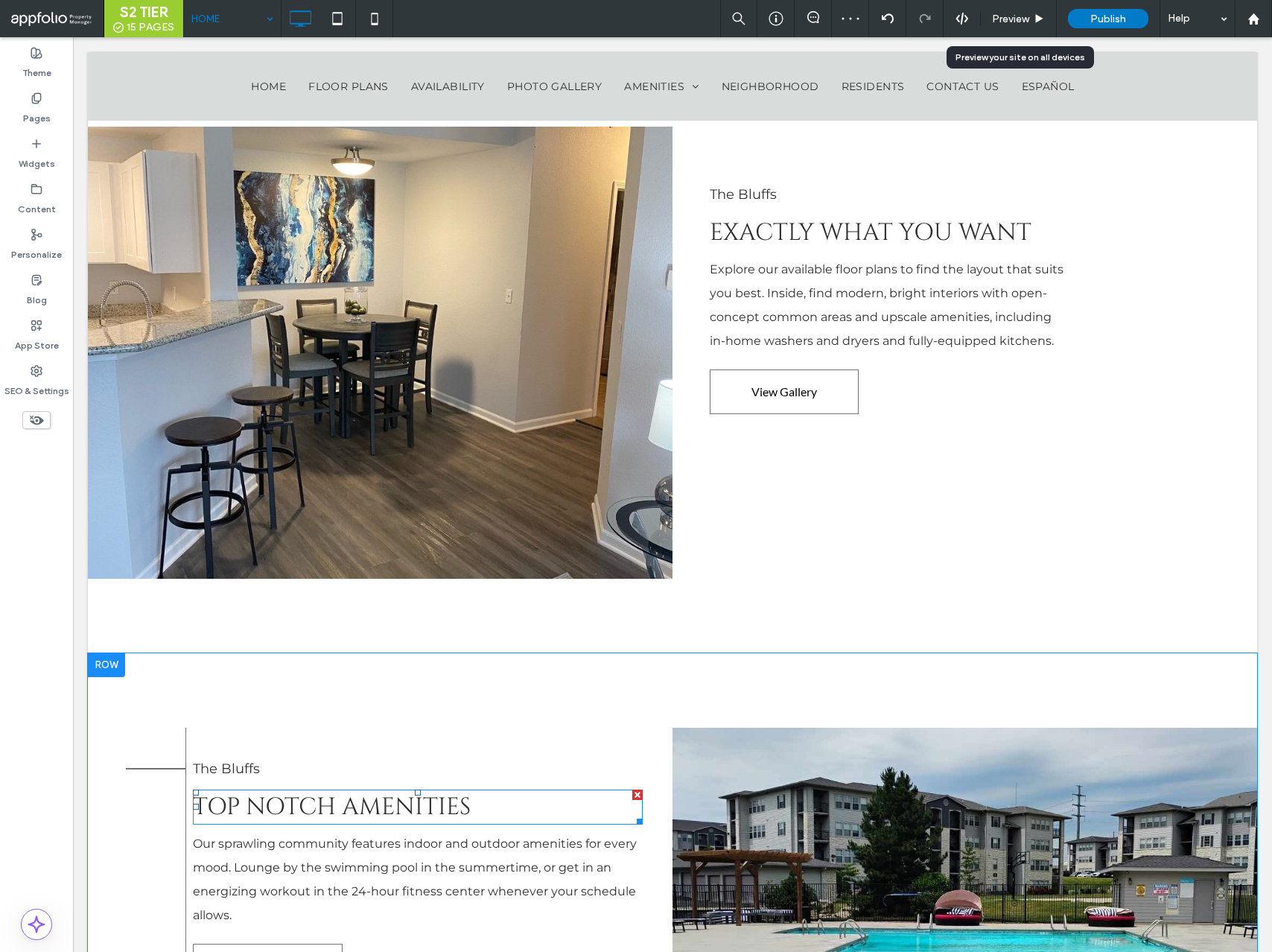
click at [420, 791] on span "TOP NOTCH AMENITIES" at bounding box center [331, 807] width 278 height 32
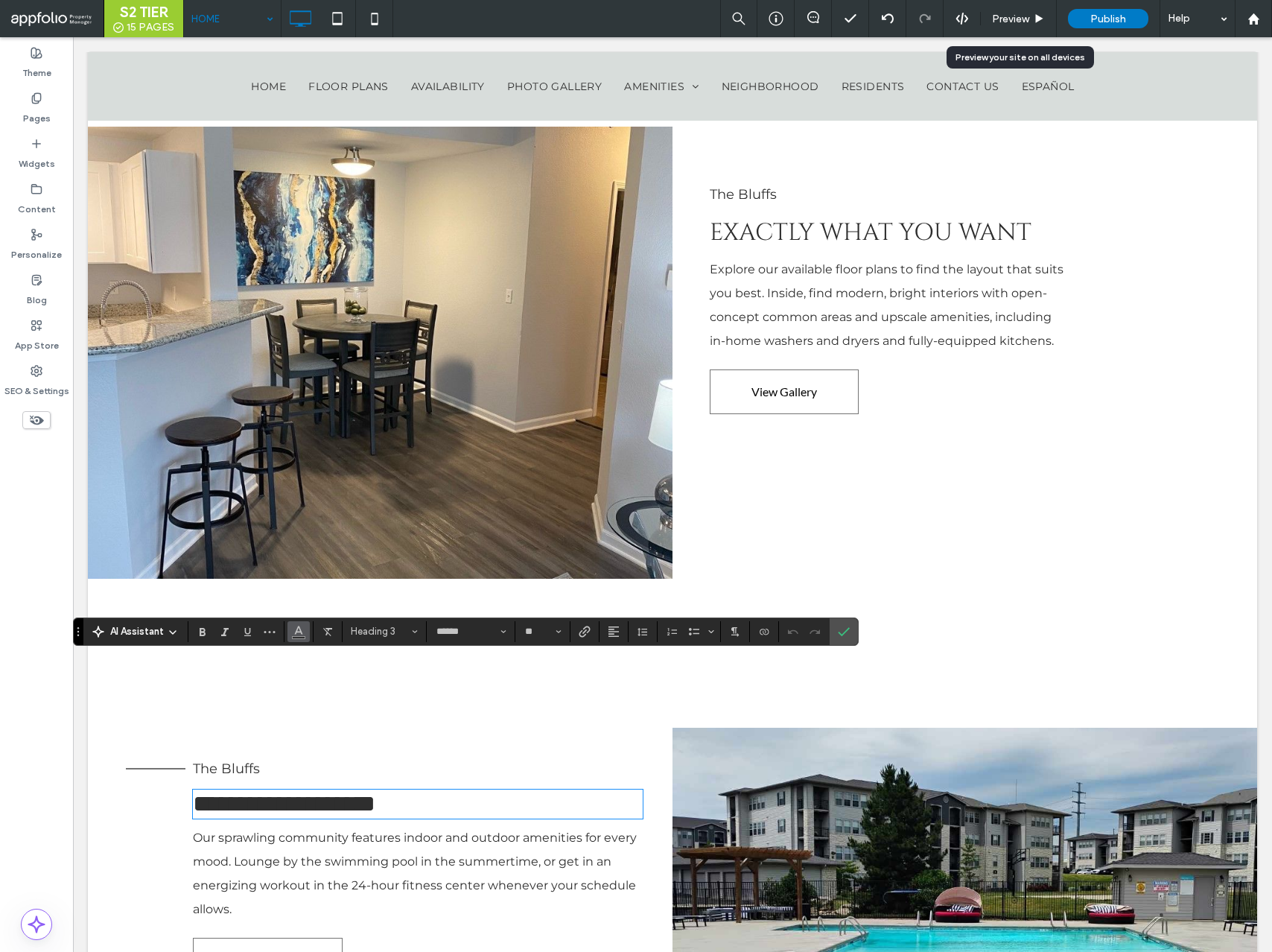
click at [301, 630] on icon "Color" at bounding box center [299, 630] width 12 height 12
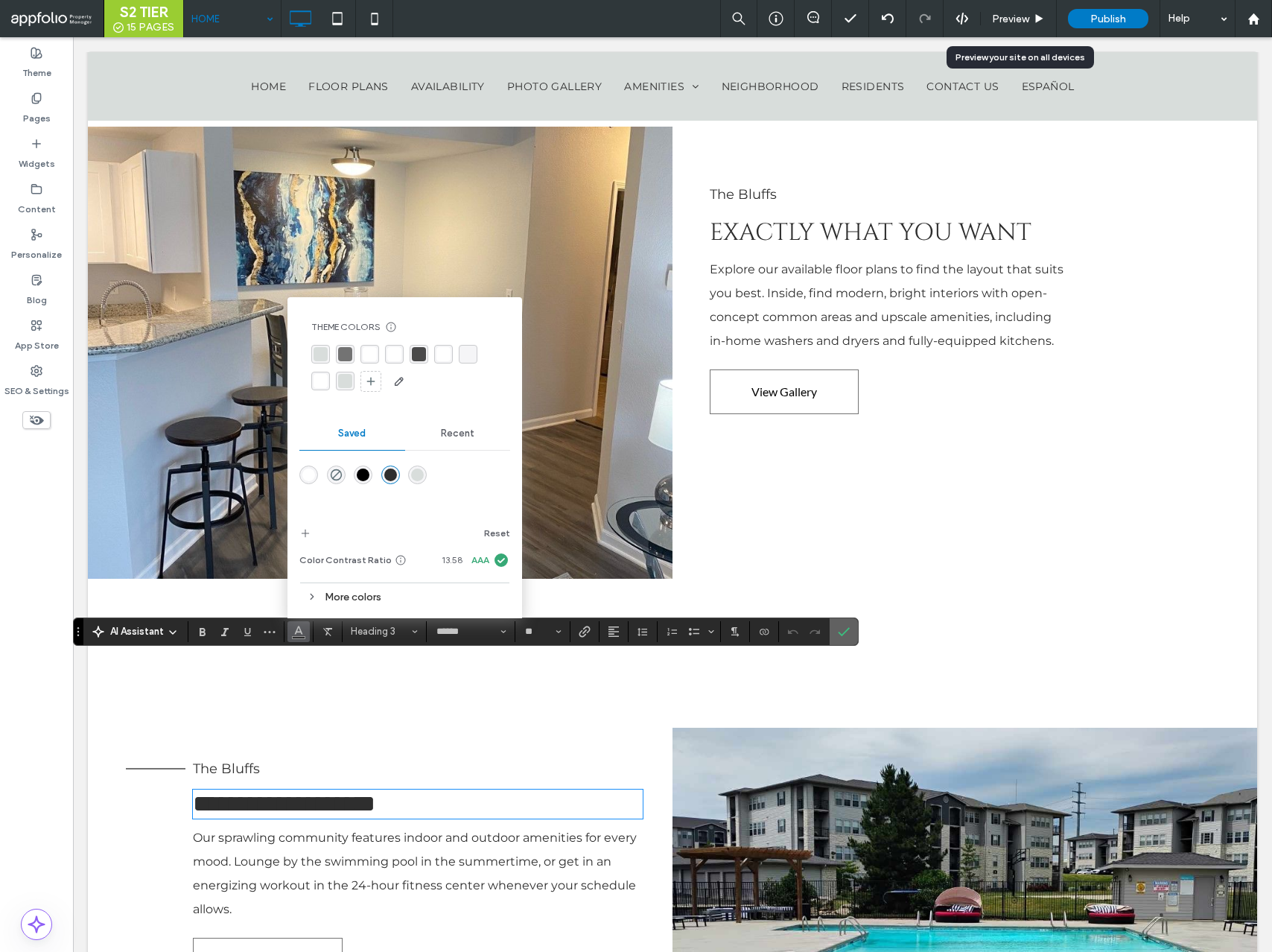
click at [850, 636] on icon "Confirm" at bounding box center [844, 632] width 12 height 12
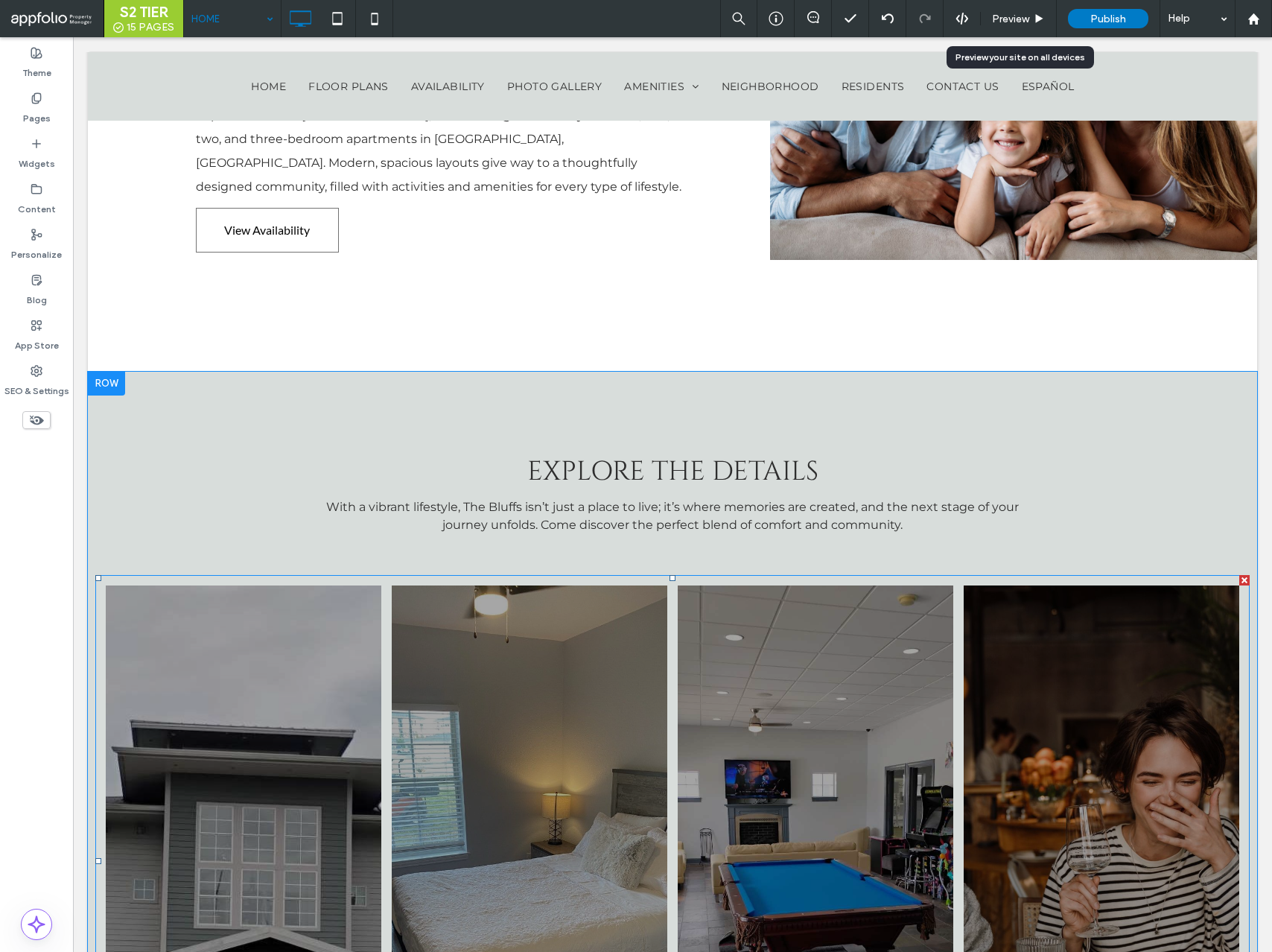
scroll to position [1147, 0]
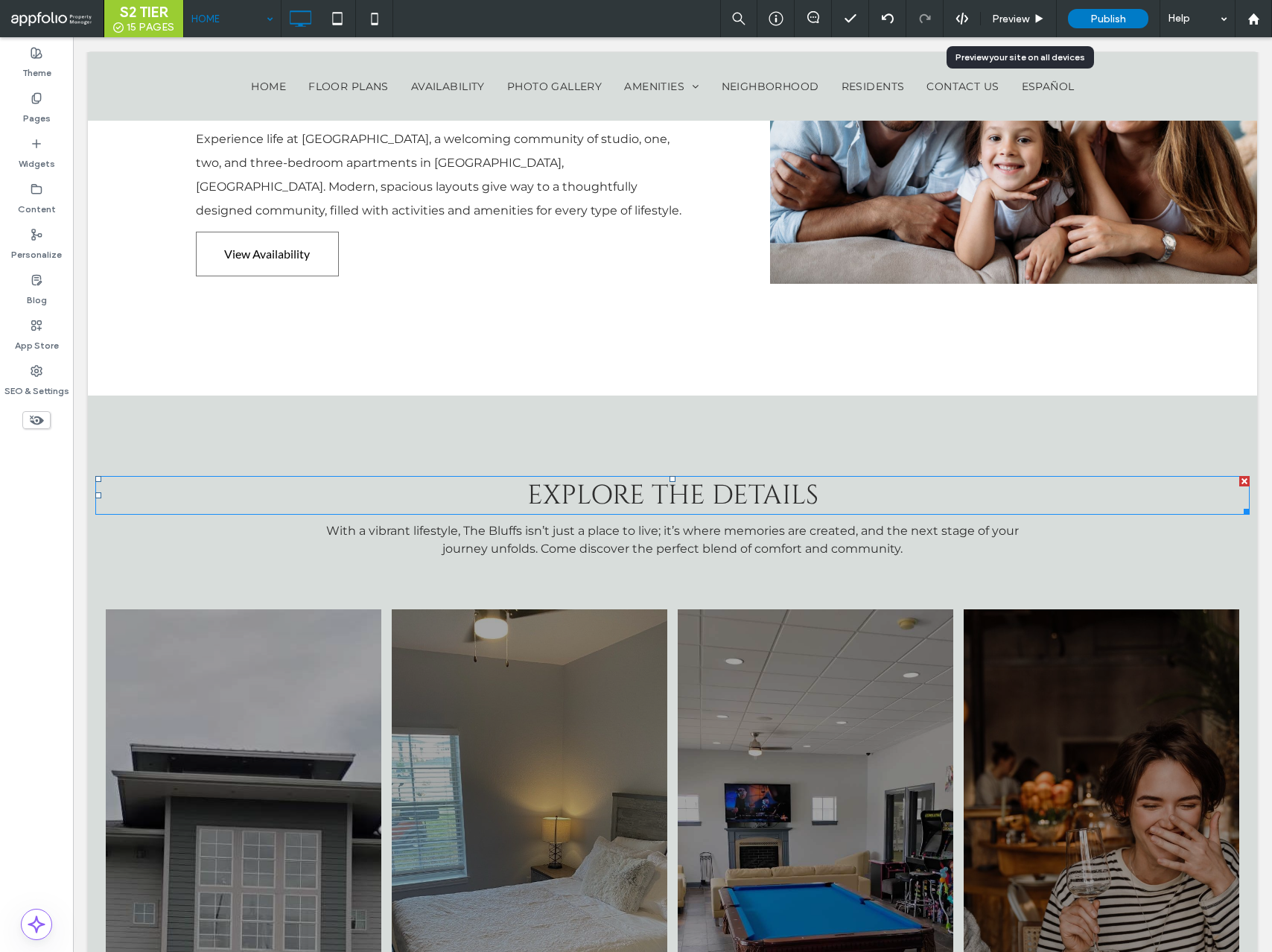
click at [708, 477] on span "Explore the details" at bounding box center [673, 495] width 291 height 35
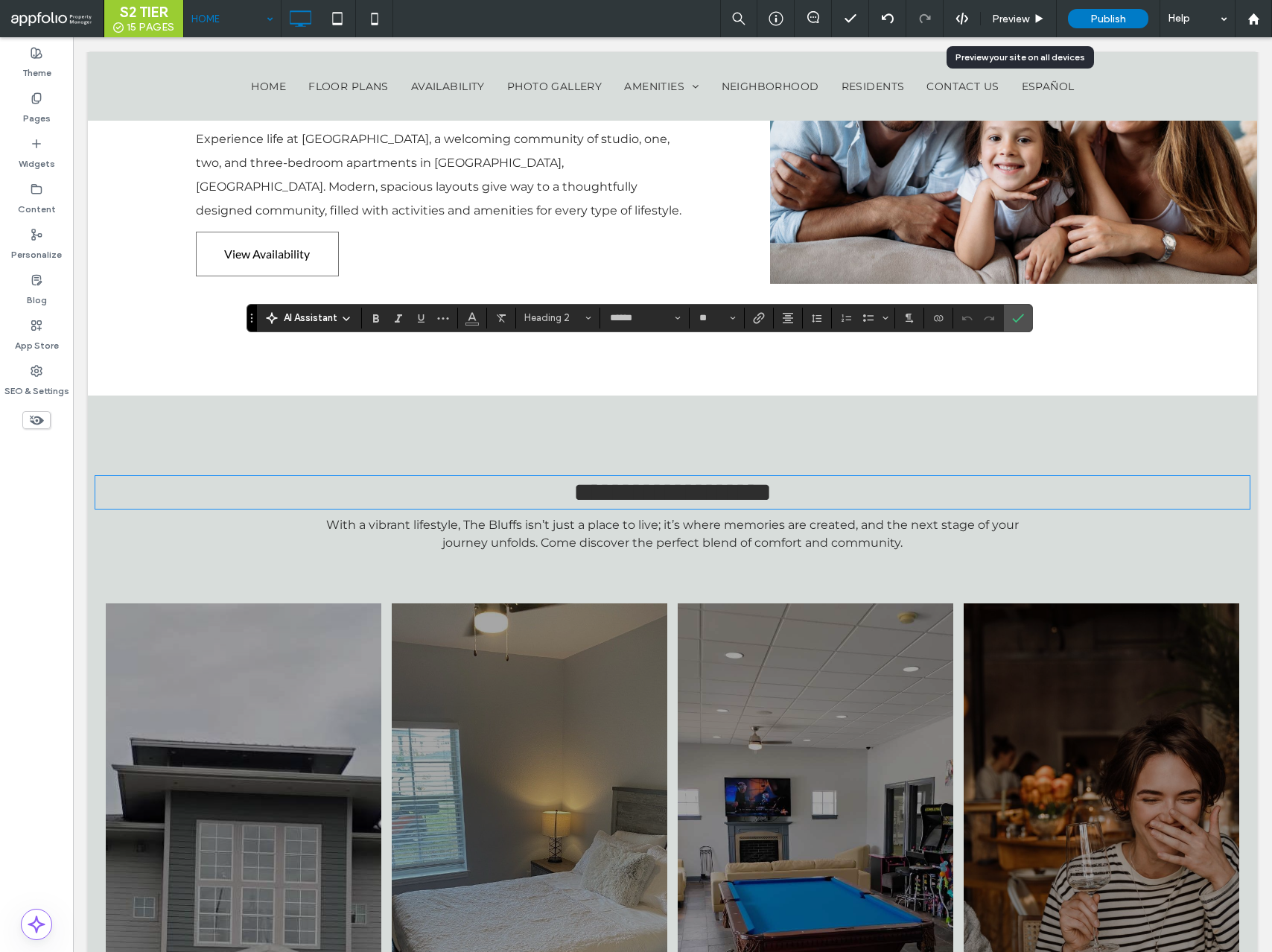
click at [484, 319] on section at bounding box center [472, 318] width 29 height 20
click at [475, 319] on icon "Color" at bounding box center [472, 316] width 12 height 12
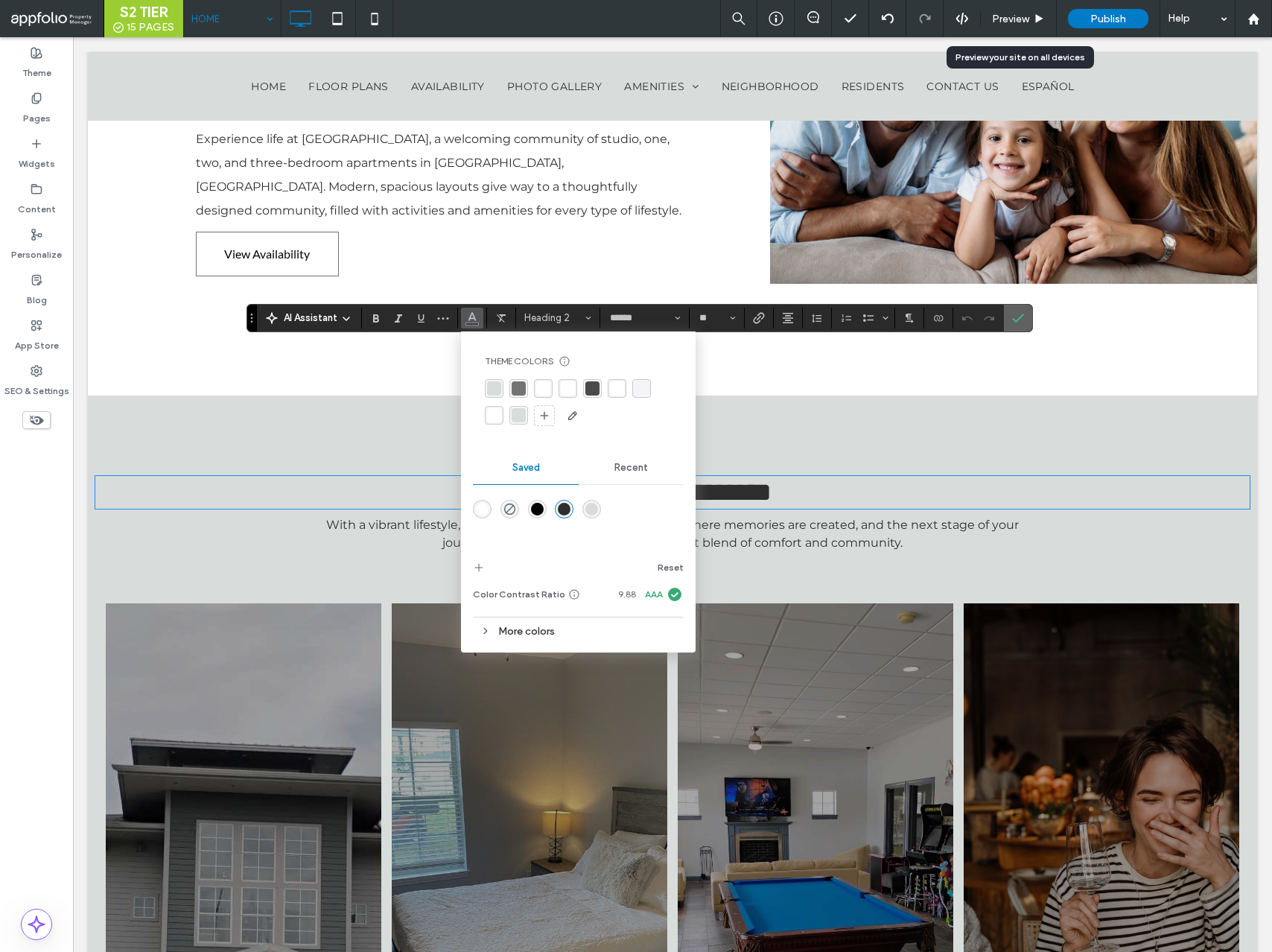
click at [1028, 320] on label "Confirm" at bounding box center [1018, 317] width 22 height 27
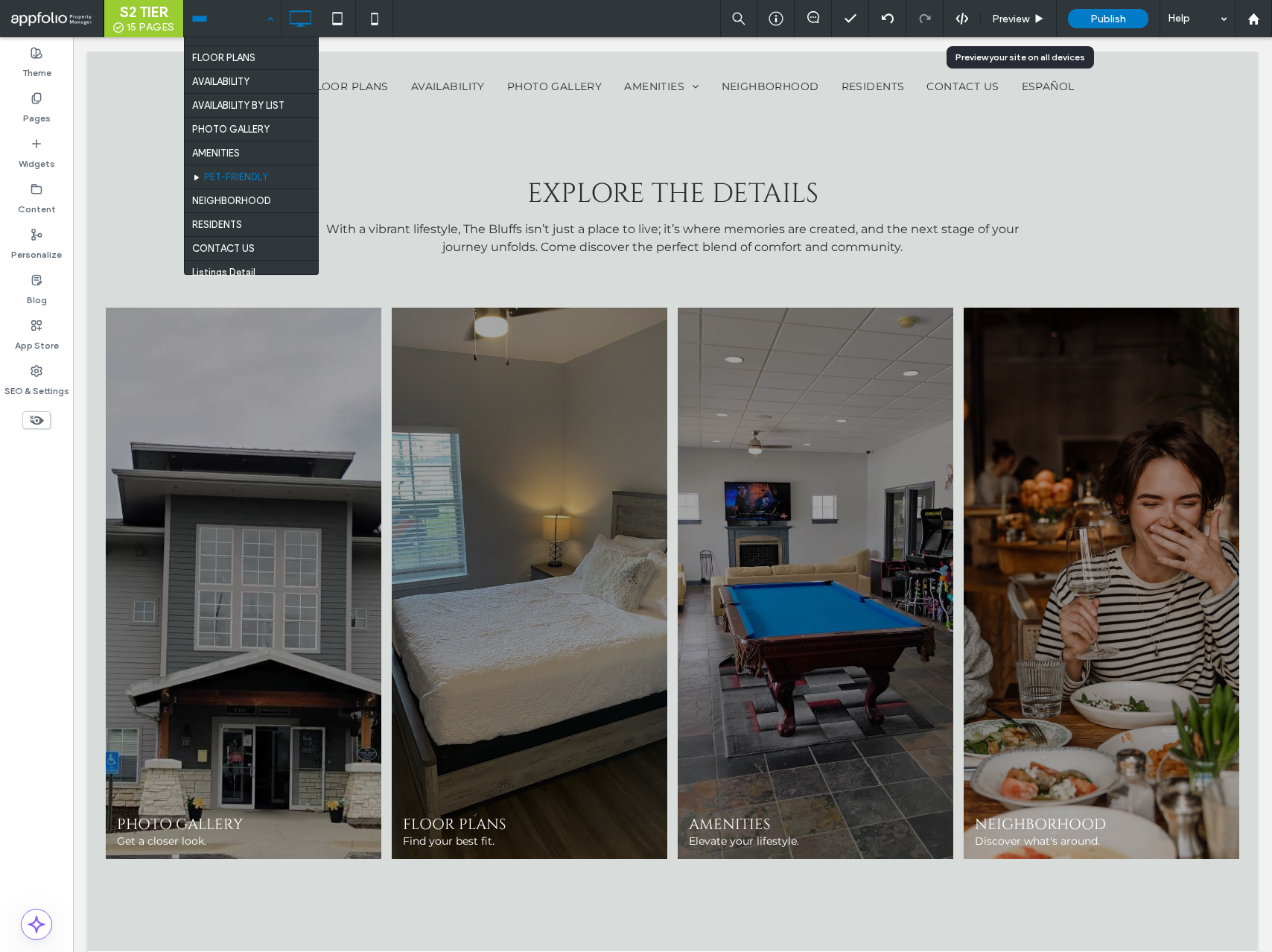
scroll to position [9, 0]
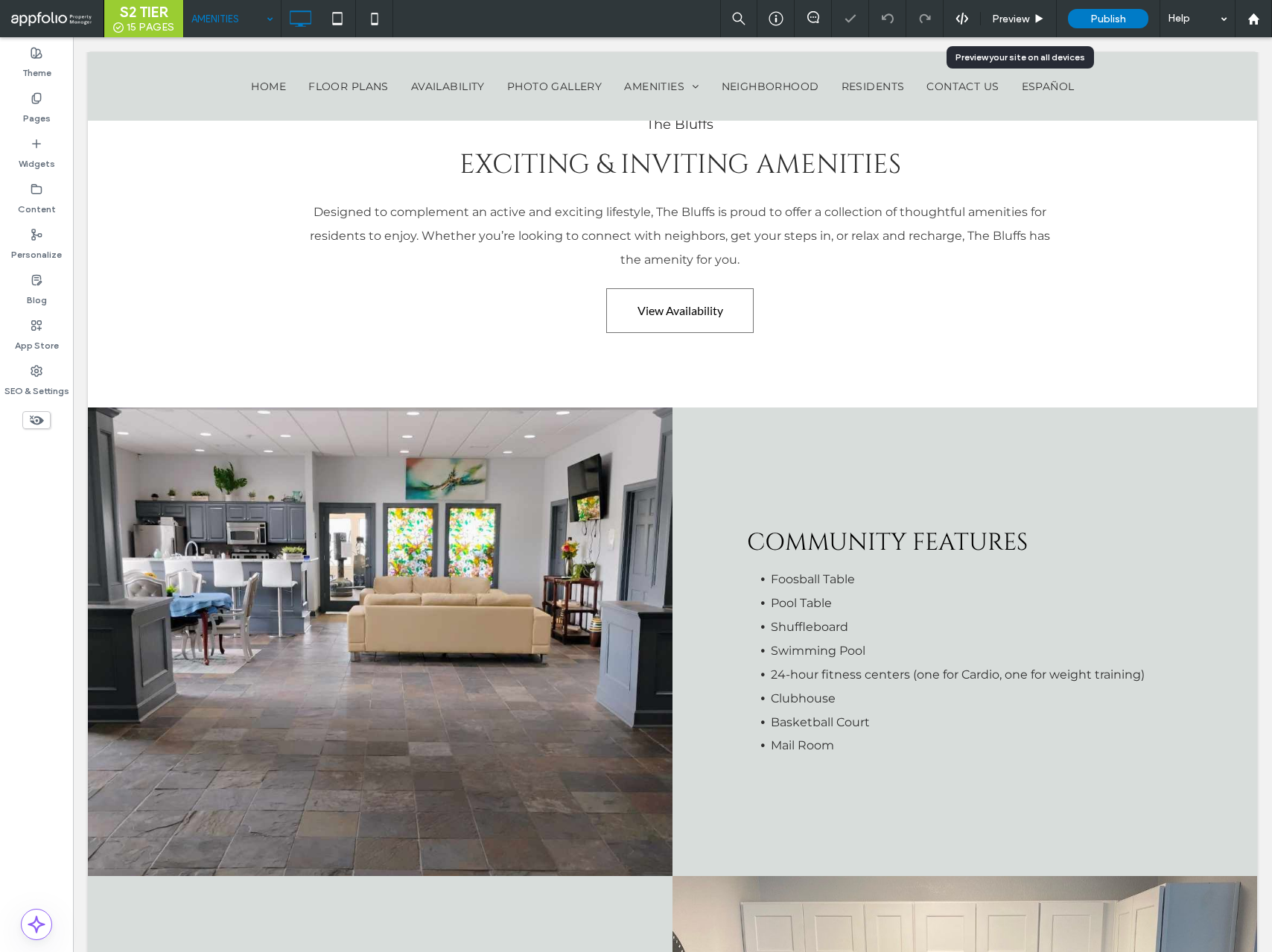
scroll to position [911, 0]
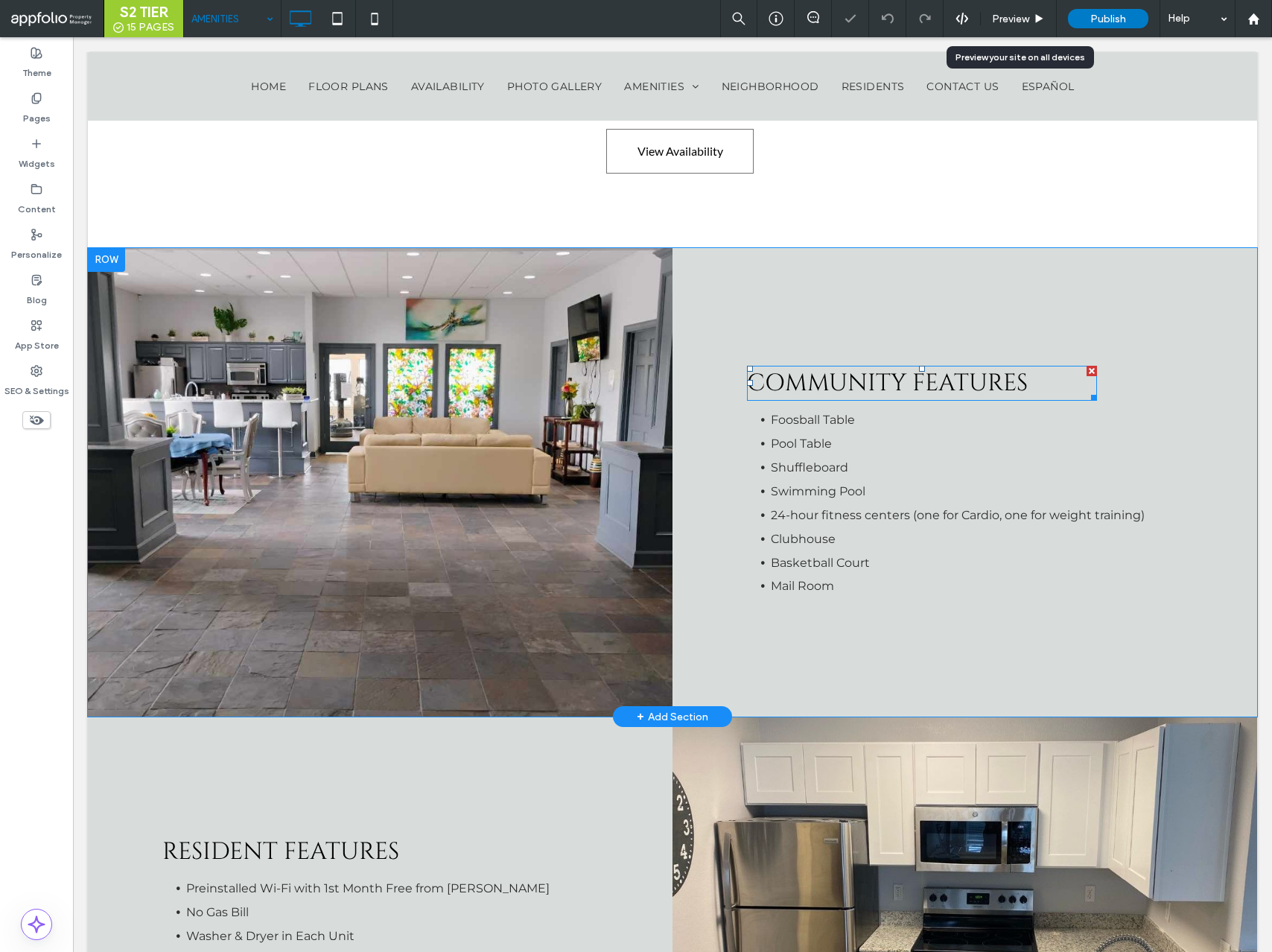
click at [817, 391] on span "Community FEATURES" at bounding box center [888, 383] width 281 height 32
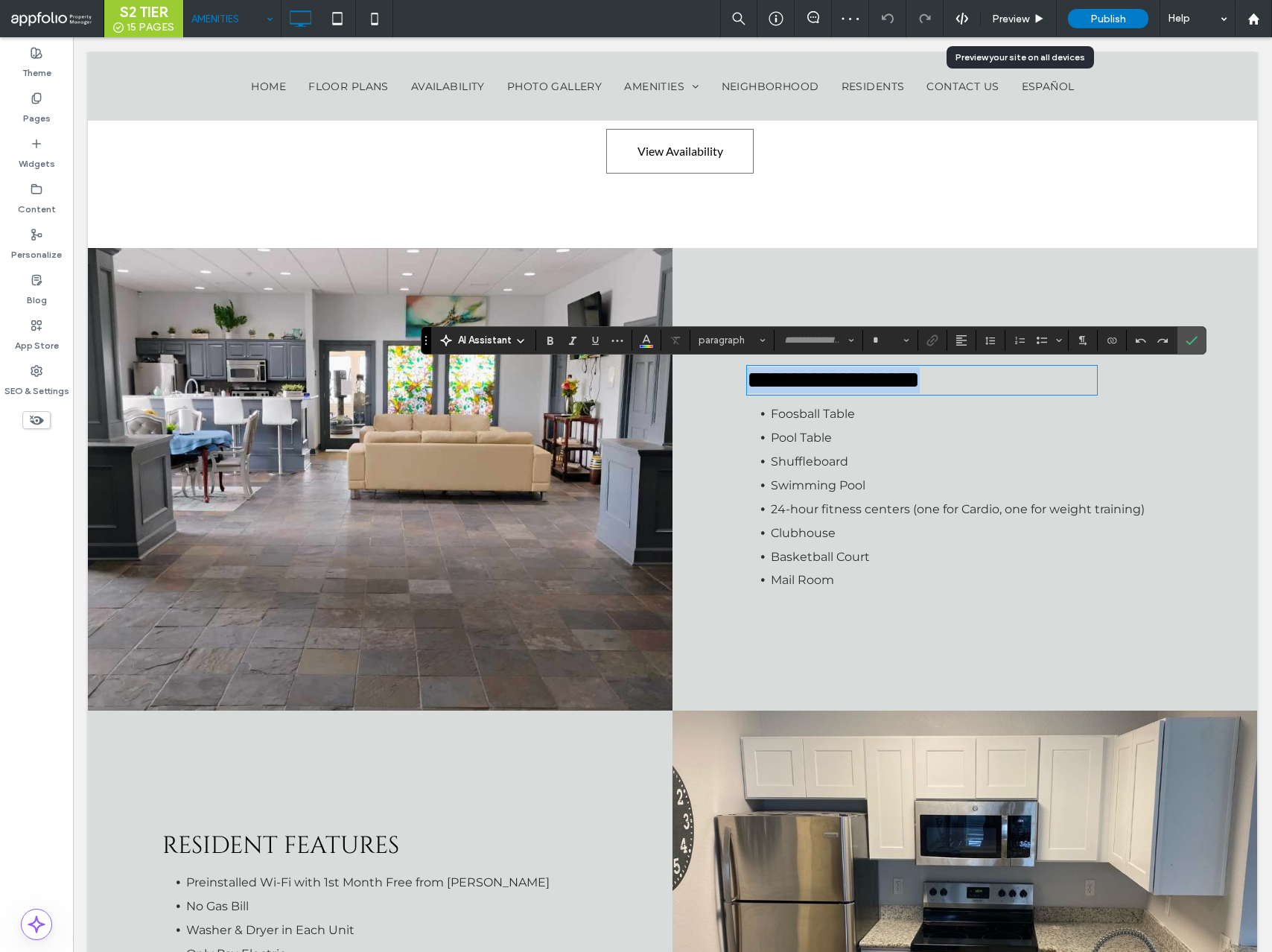
type input "******"
type input "**"
click at [734, 338] on span "Heading 3*" at bounding box center [728, 340] width 58 height 11
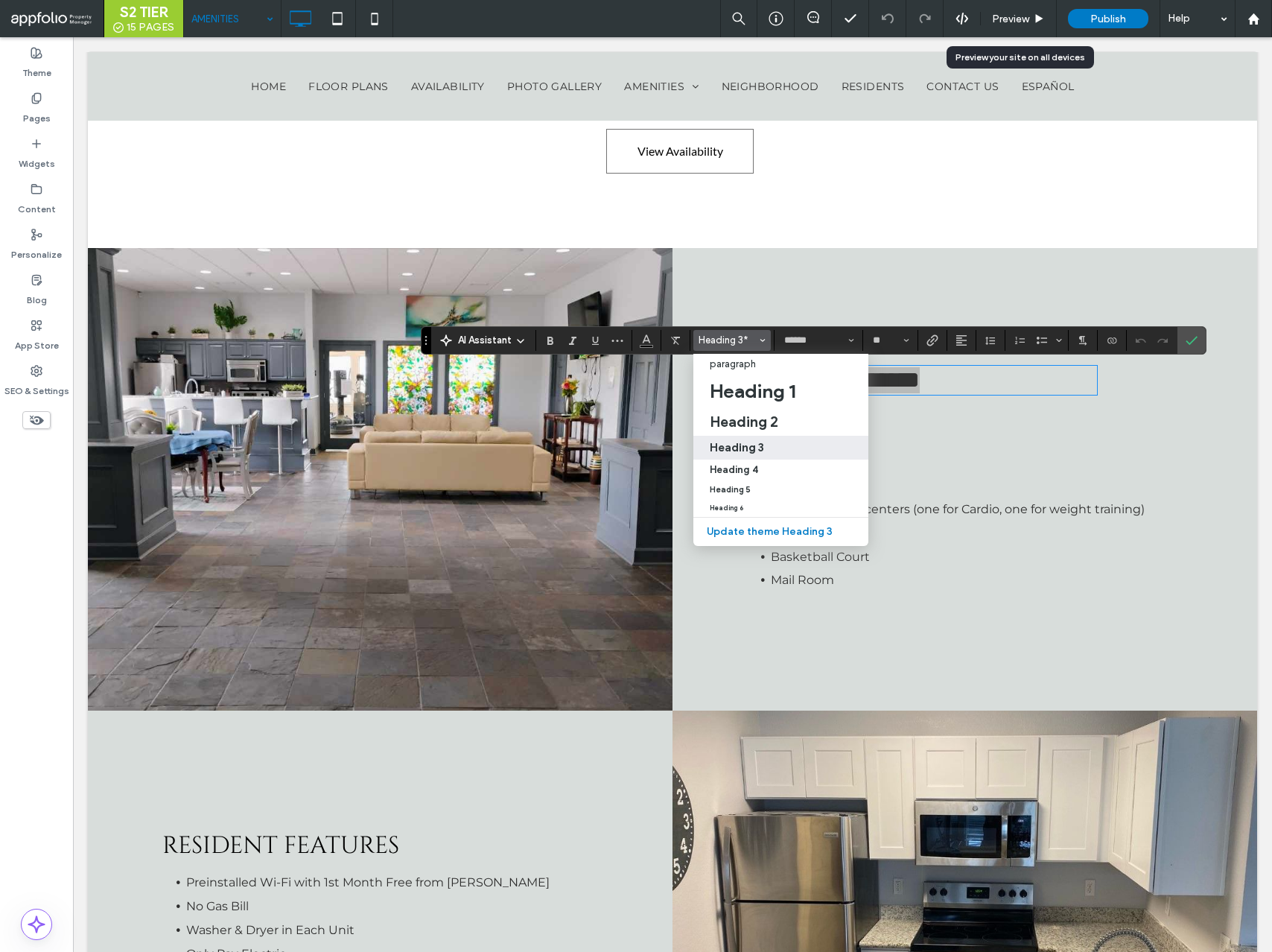
click at [761, 443] on h3 "Heading 3" at bounding box center [737, 447] width 54 height 14
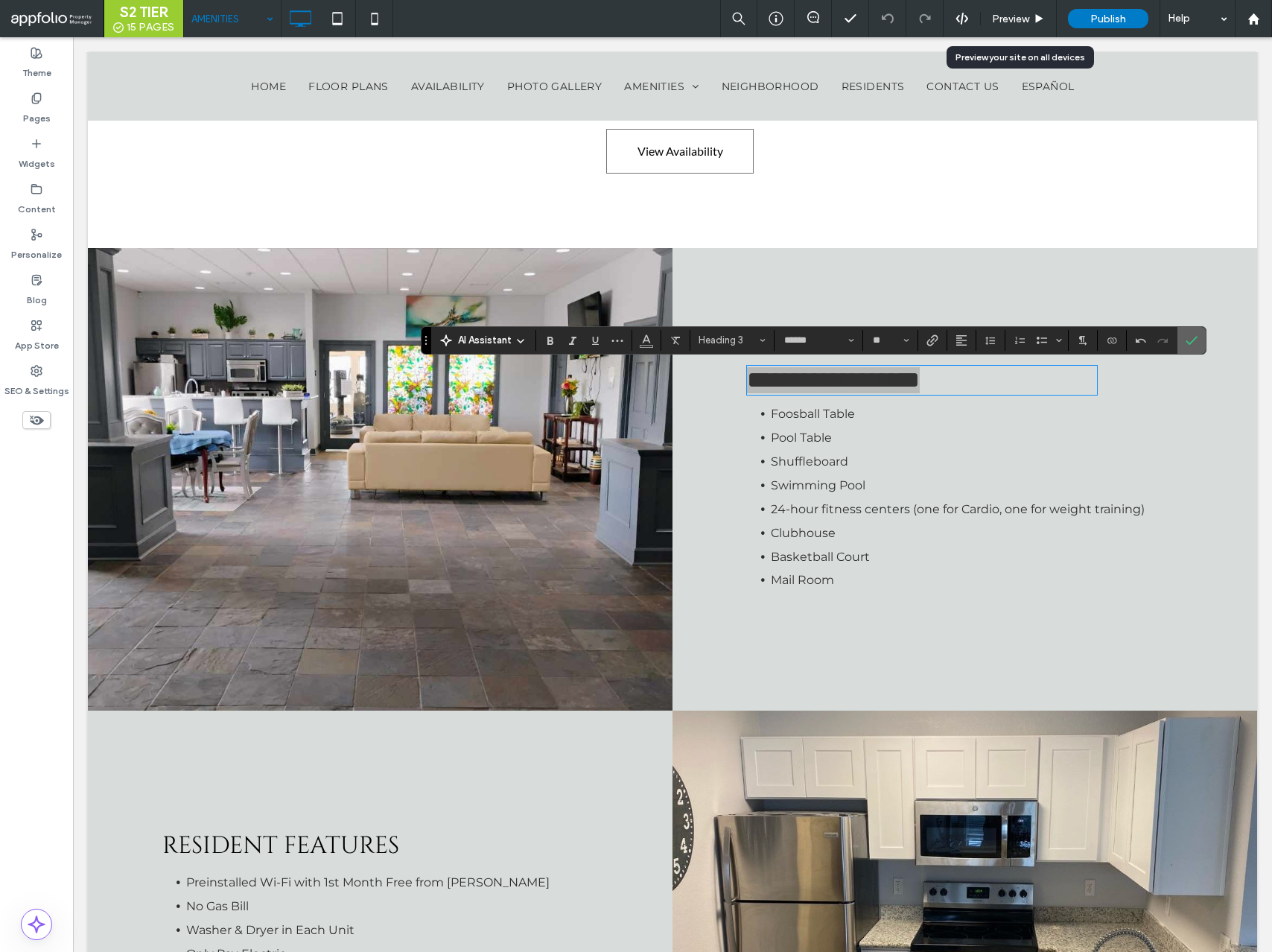
click at [1194, 335] on icon "Confirm" at bounding box center [1192, 340] width 12 height 12
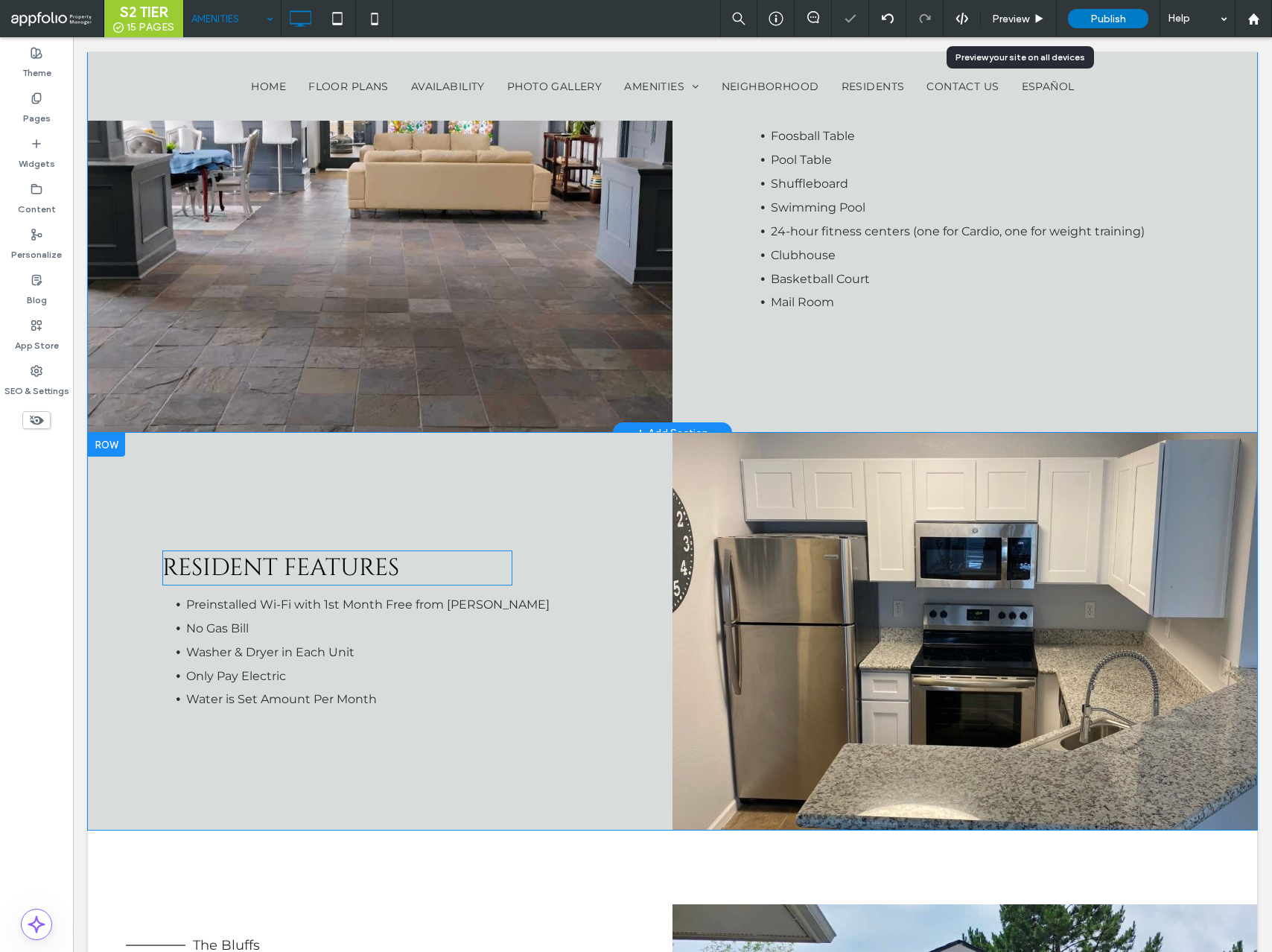
scroll to position [1245, 0]
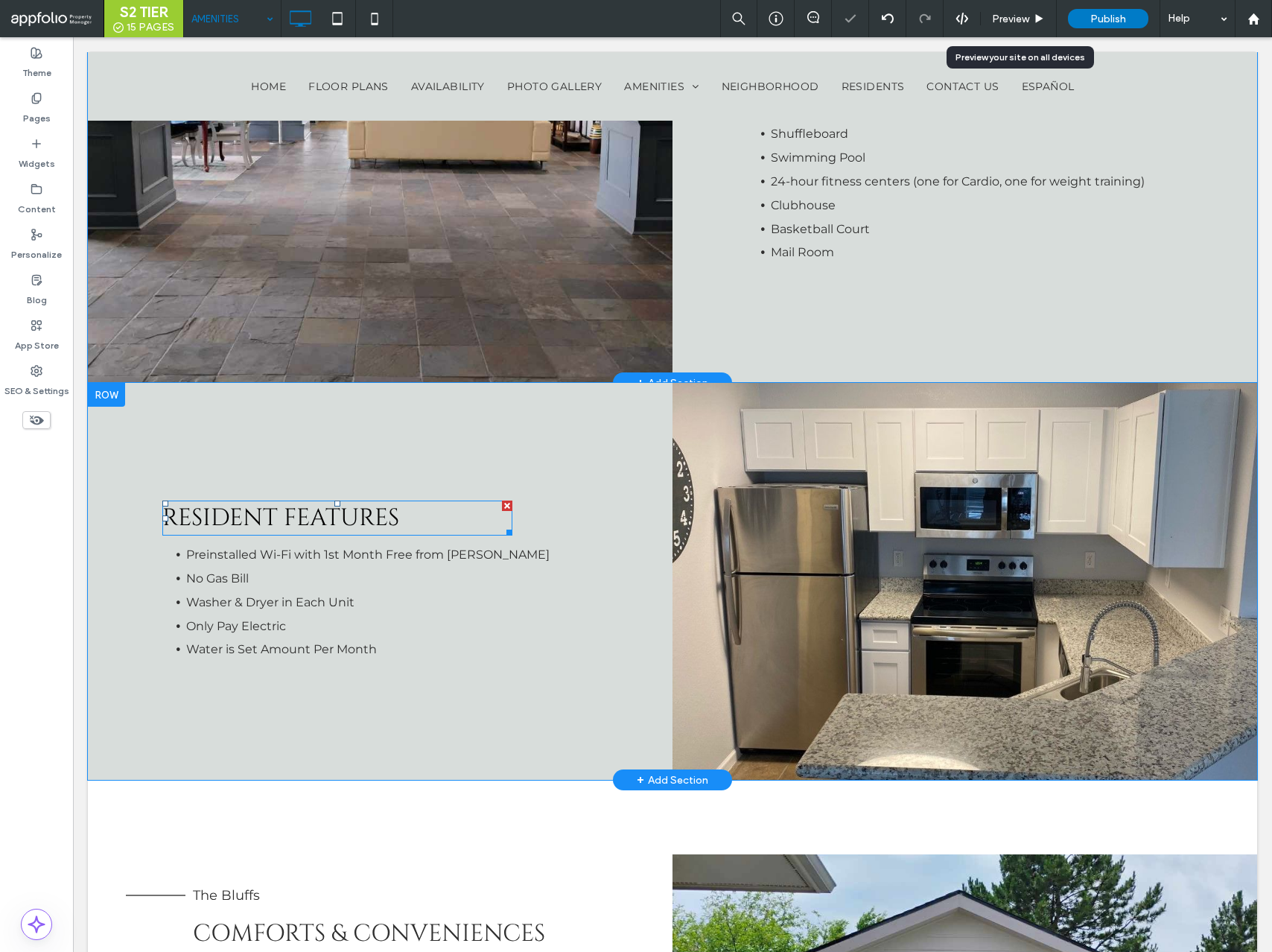
click at [274, 510] on span "Resident FEATURES" at bounding box center [281, 518] width 237 height 32
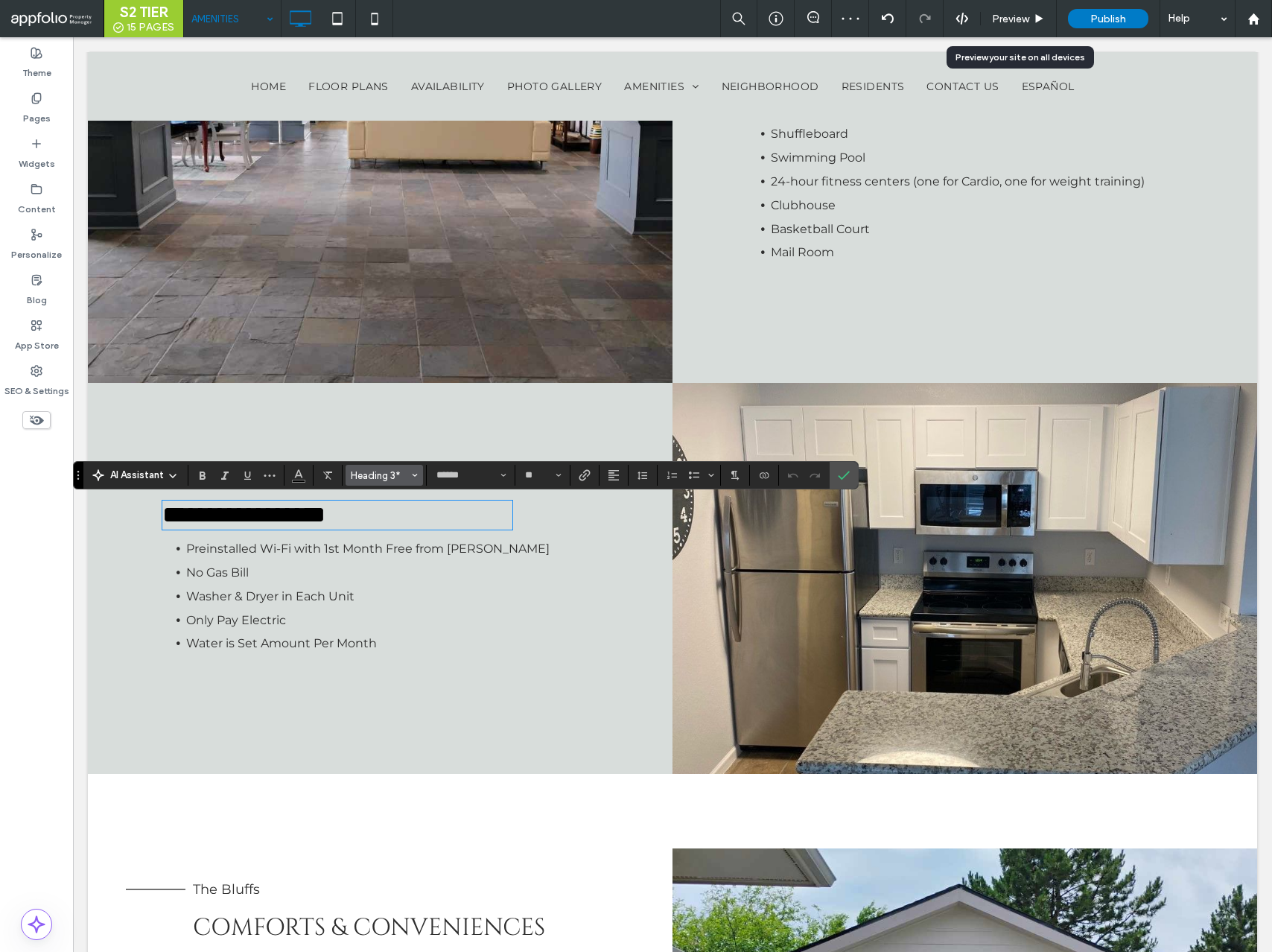
click at [372, 468] on button "Heading 3*" at bounding box center [383, 476] width 77 height 20
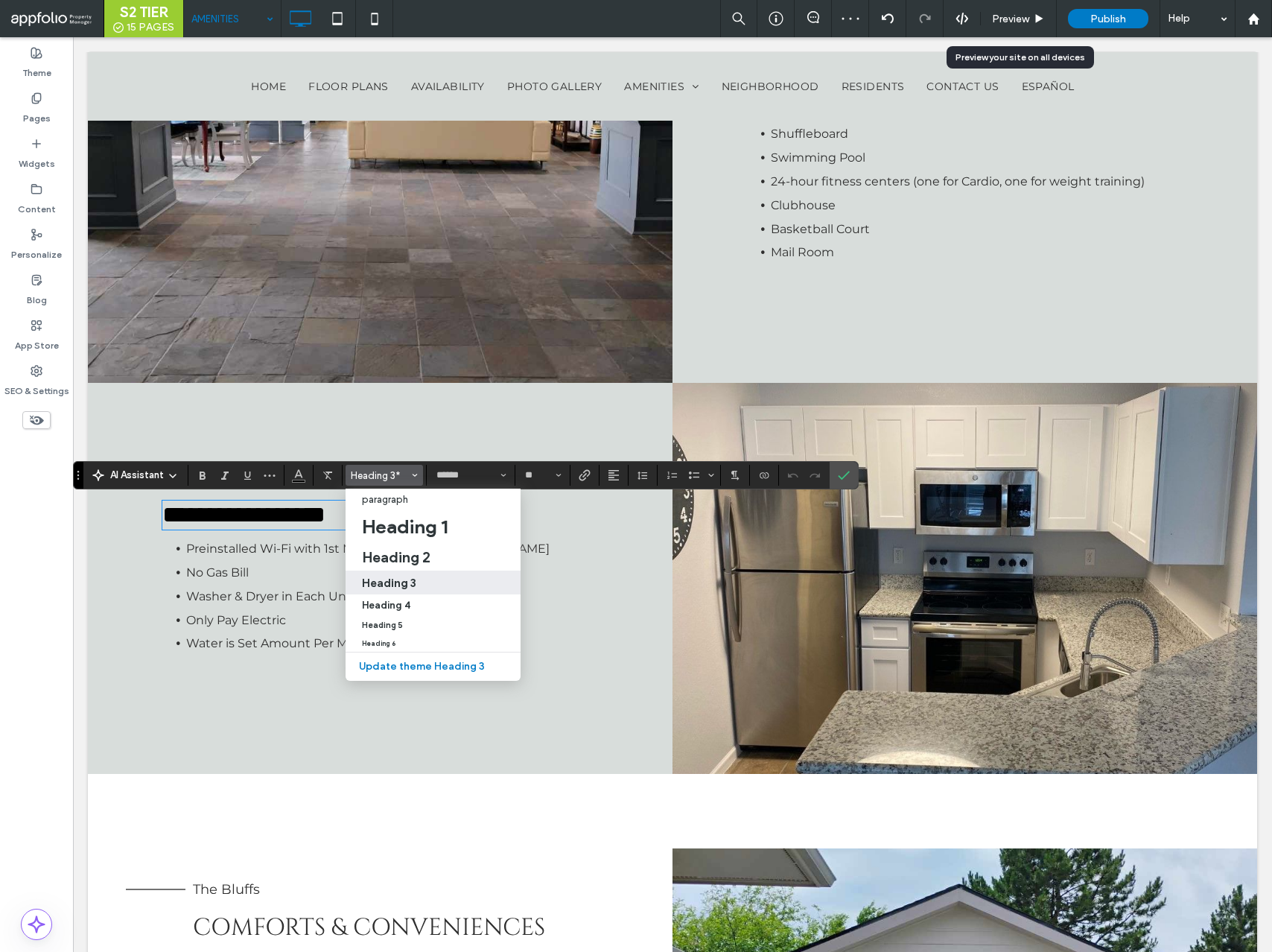
click at [385, 585] on h3 "Heading 3" at bounding box center [389, 583] width 54 height 14
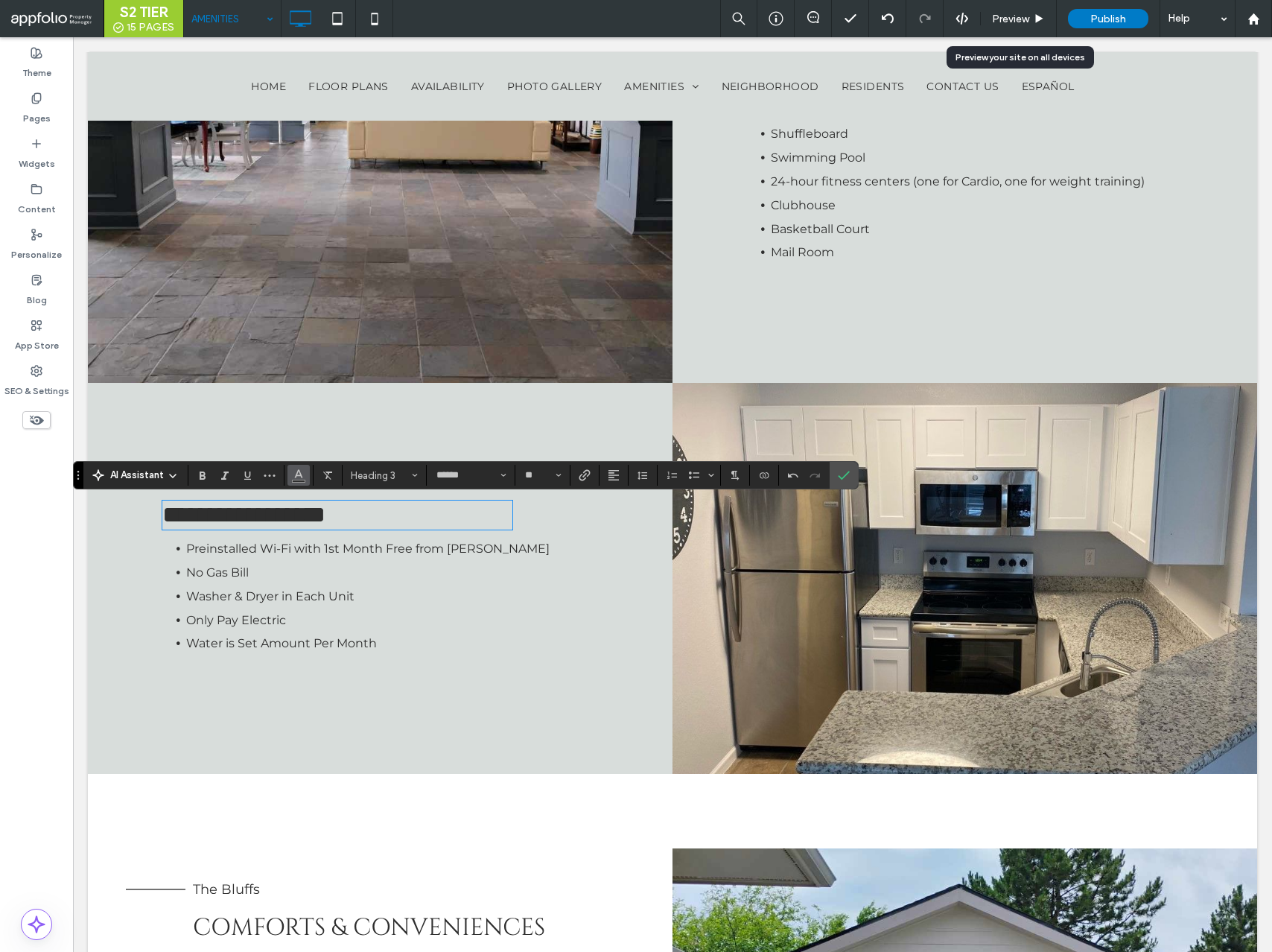
click at [301, 476] on use "Color" at bounding box center [299, 474] width 8 height 8
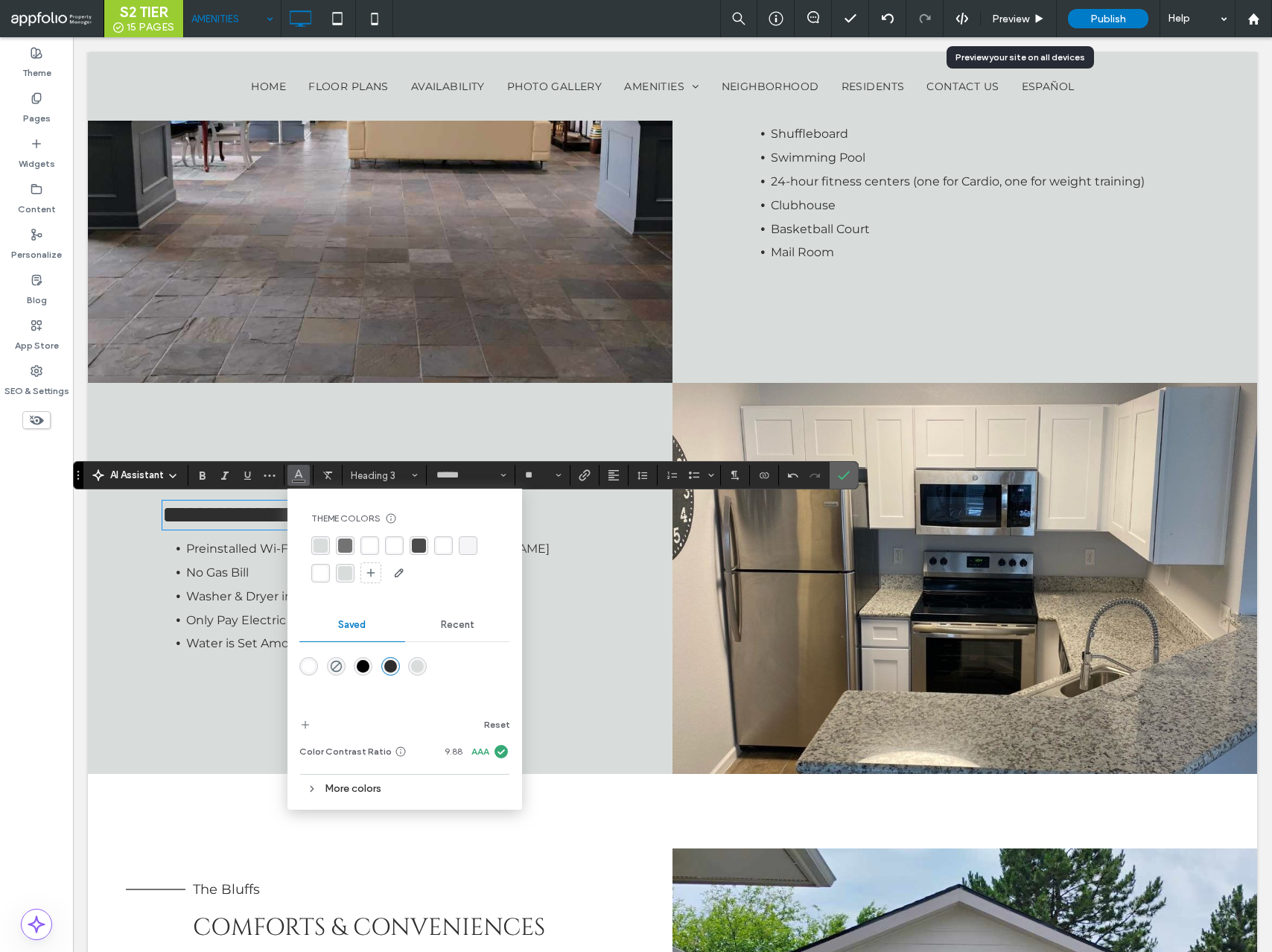
click at [836, 480] on label "Confirm" at bounding box center [844, 475] width 22 height 27
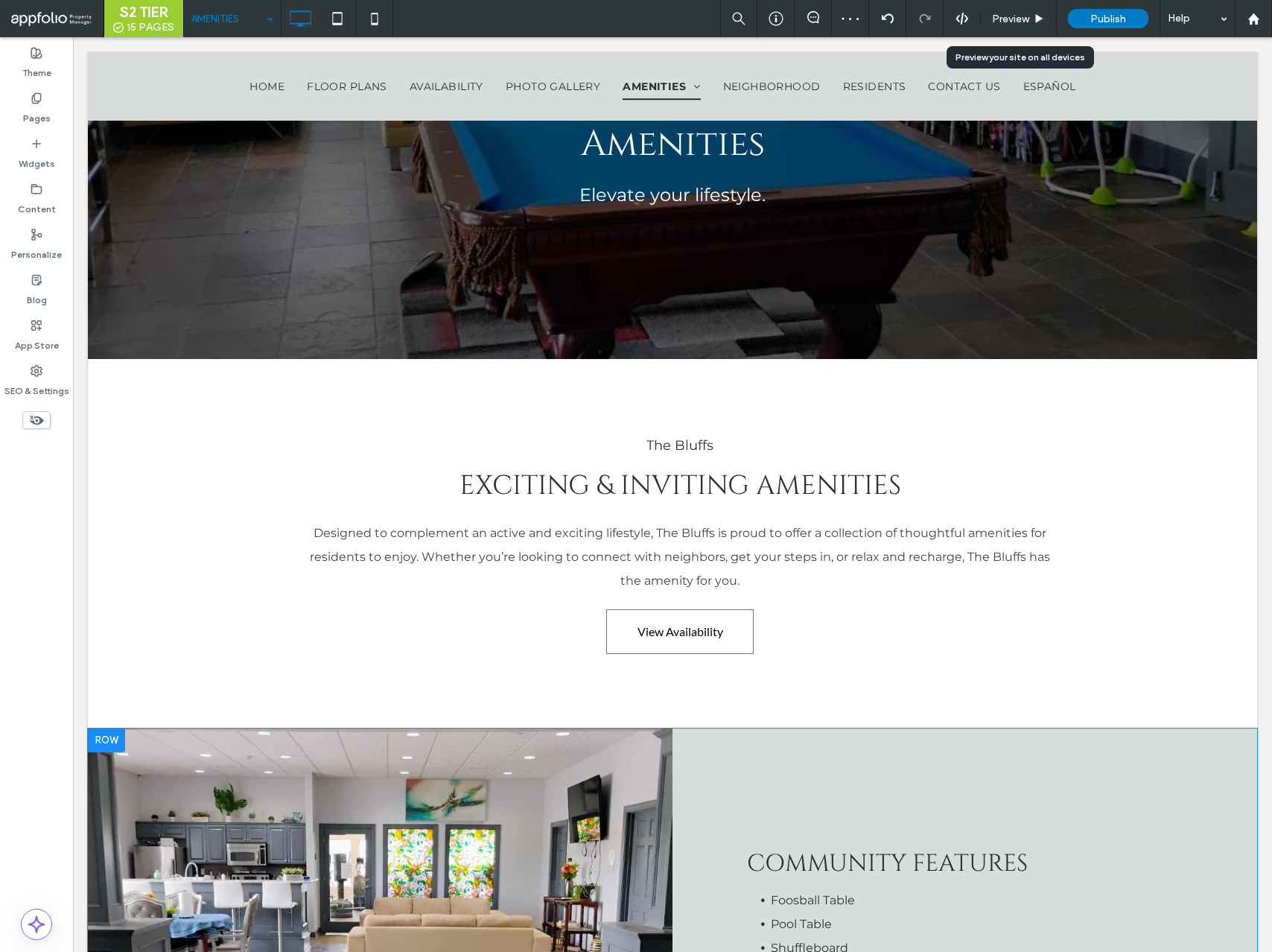
scroll to position [337, 0]
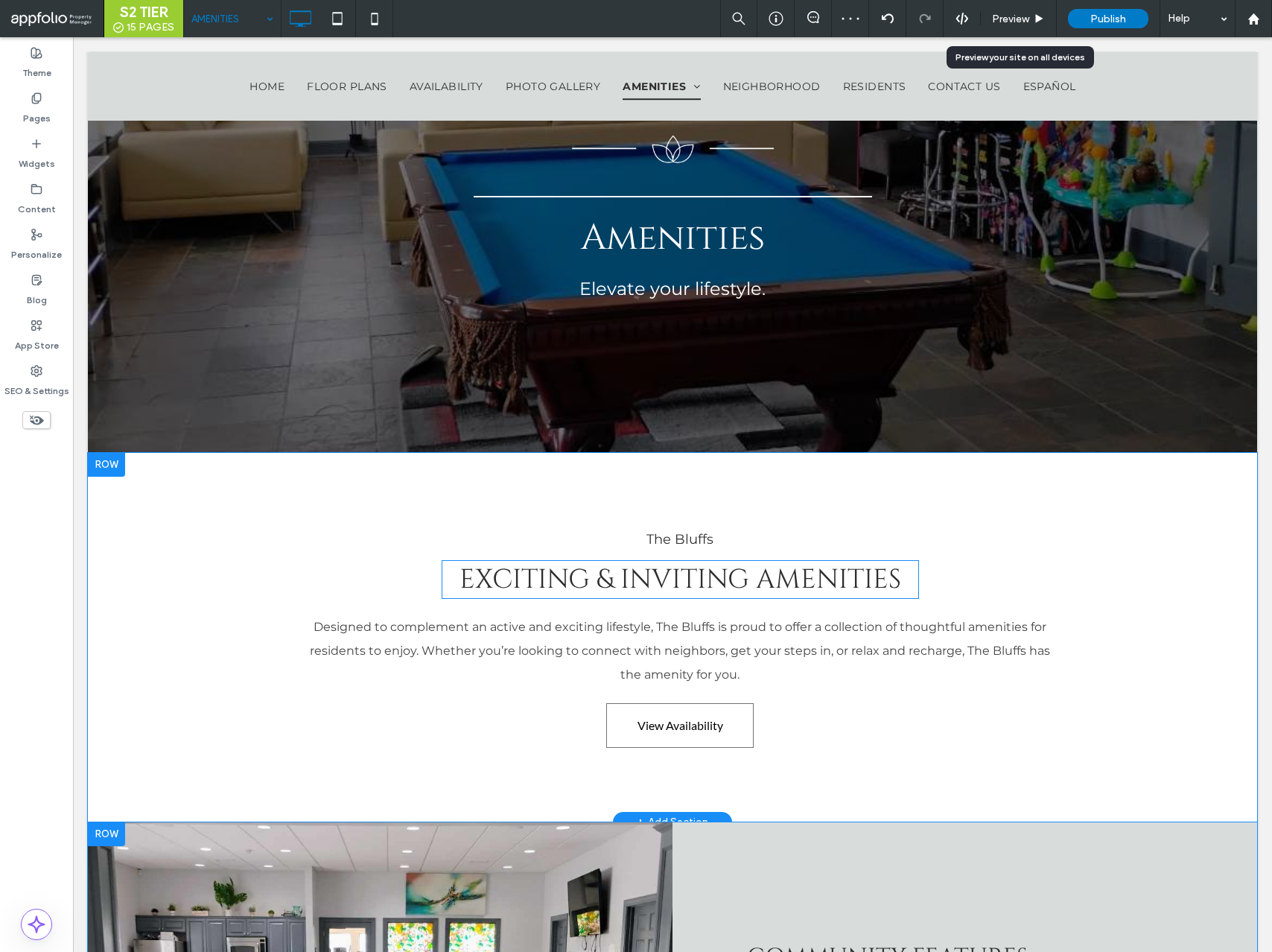
click at [667, 572] on span "Exciting & inviting amenities" at bounding box center [680, 580] width 442 height 35
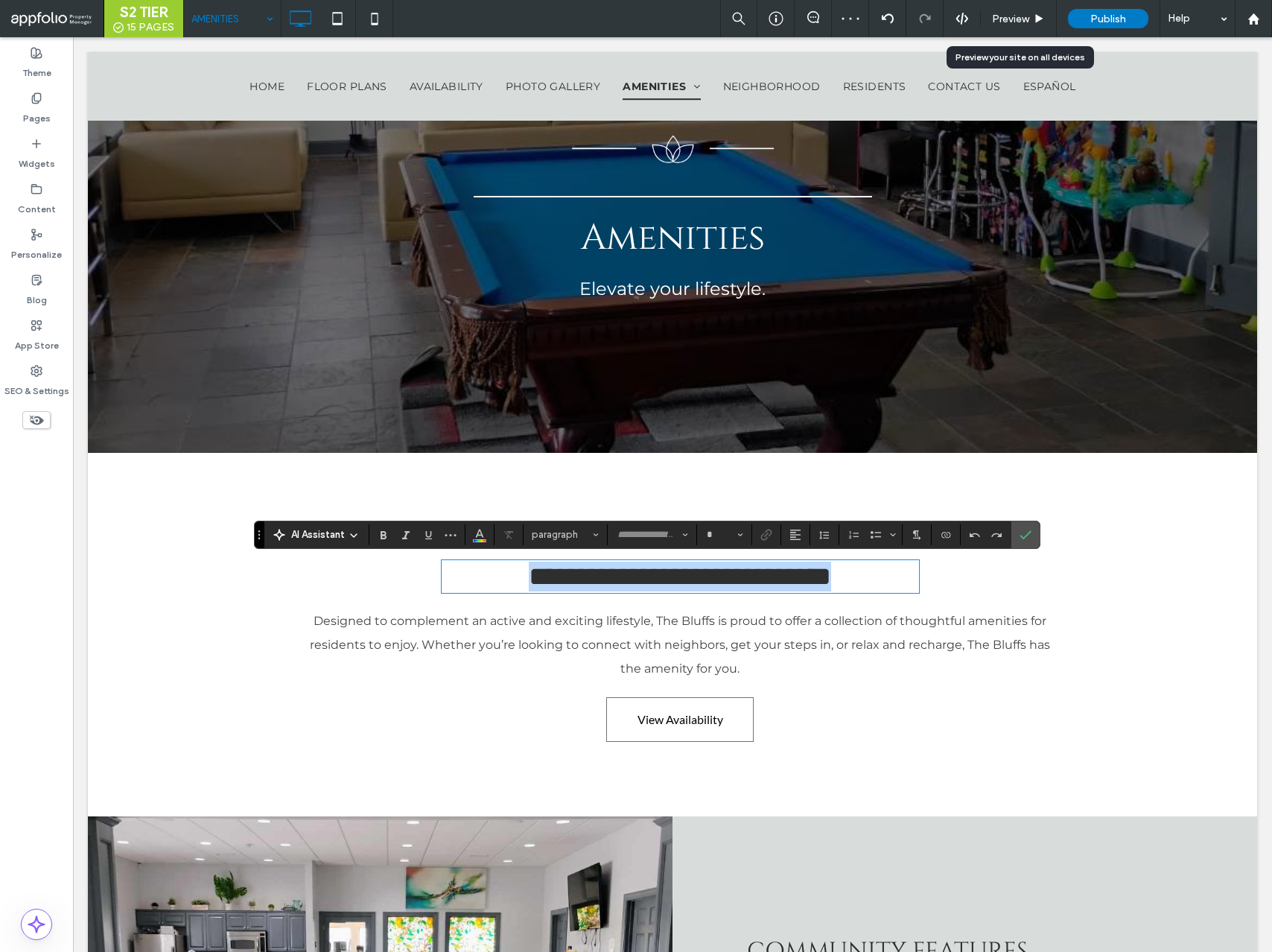
type input "******"
type input "**"
click at [1029, 539] on icon "Confirm" at bounding box center [1025, 534] width 12 height 12
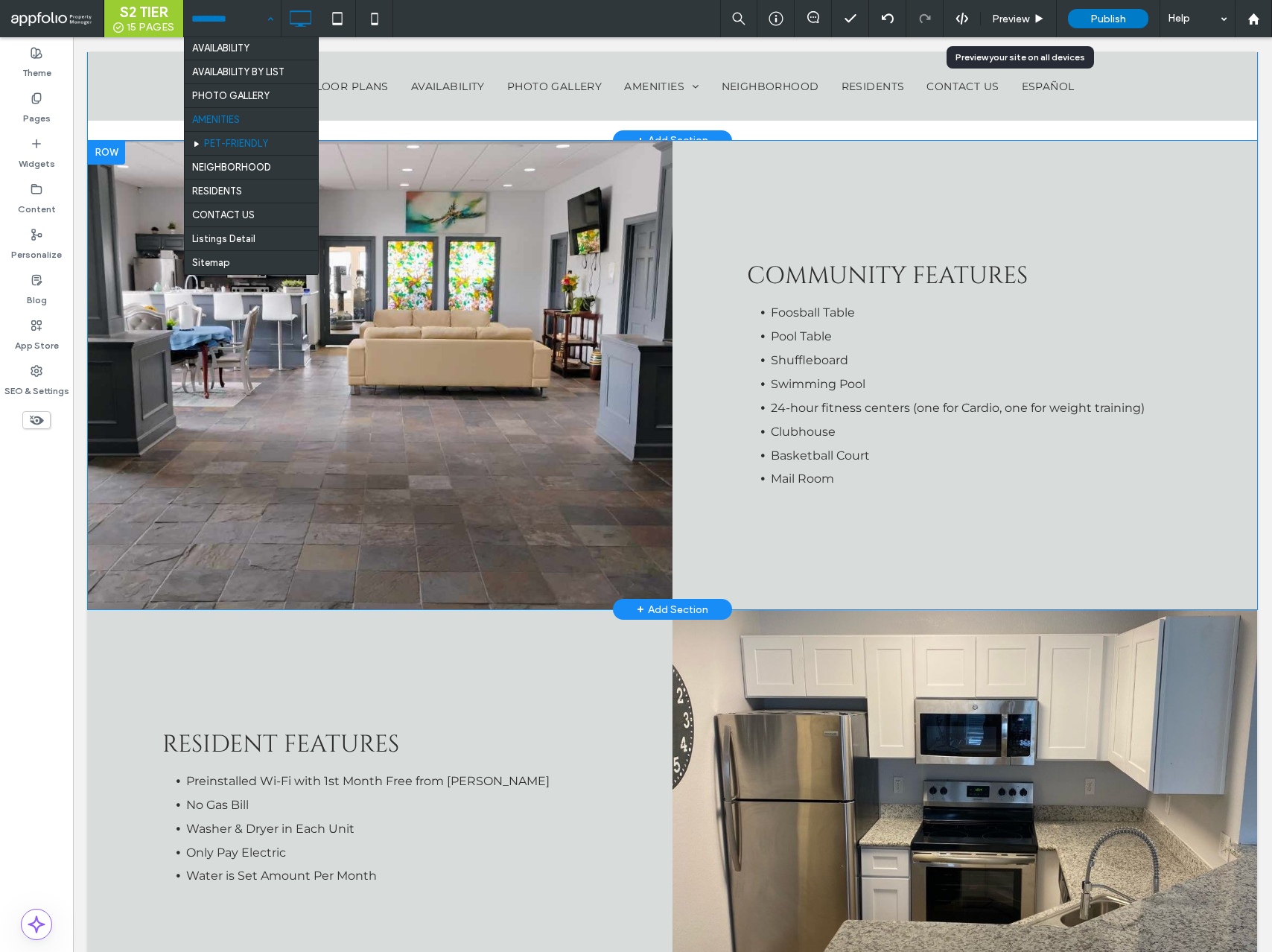
scroll to position [49, 0]
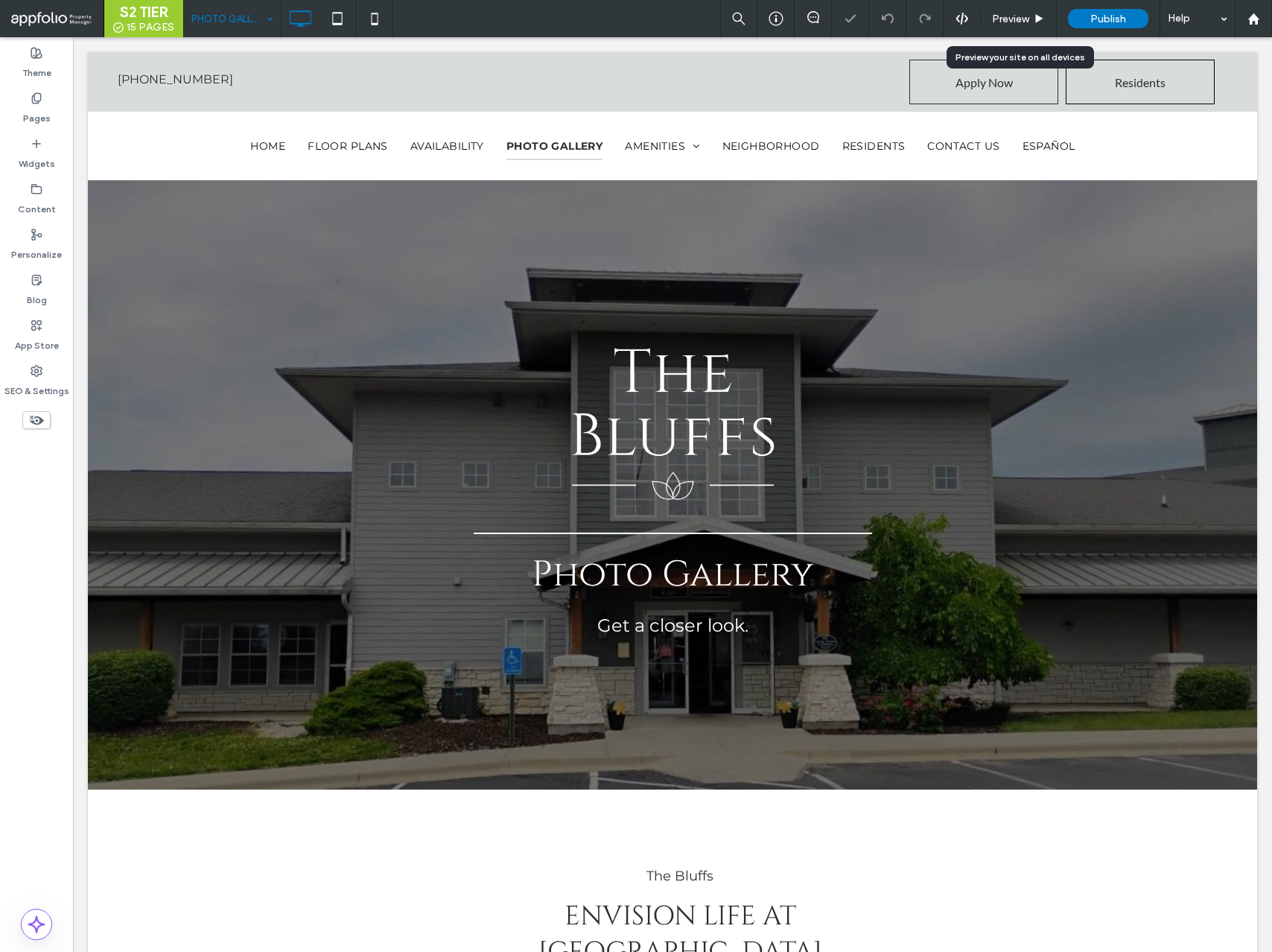
select select "Language Translate Widget"
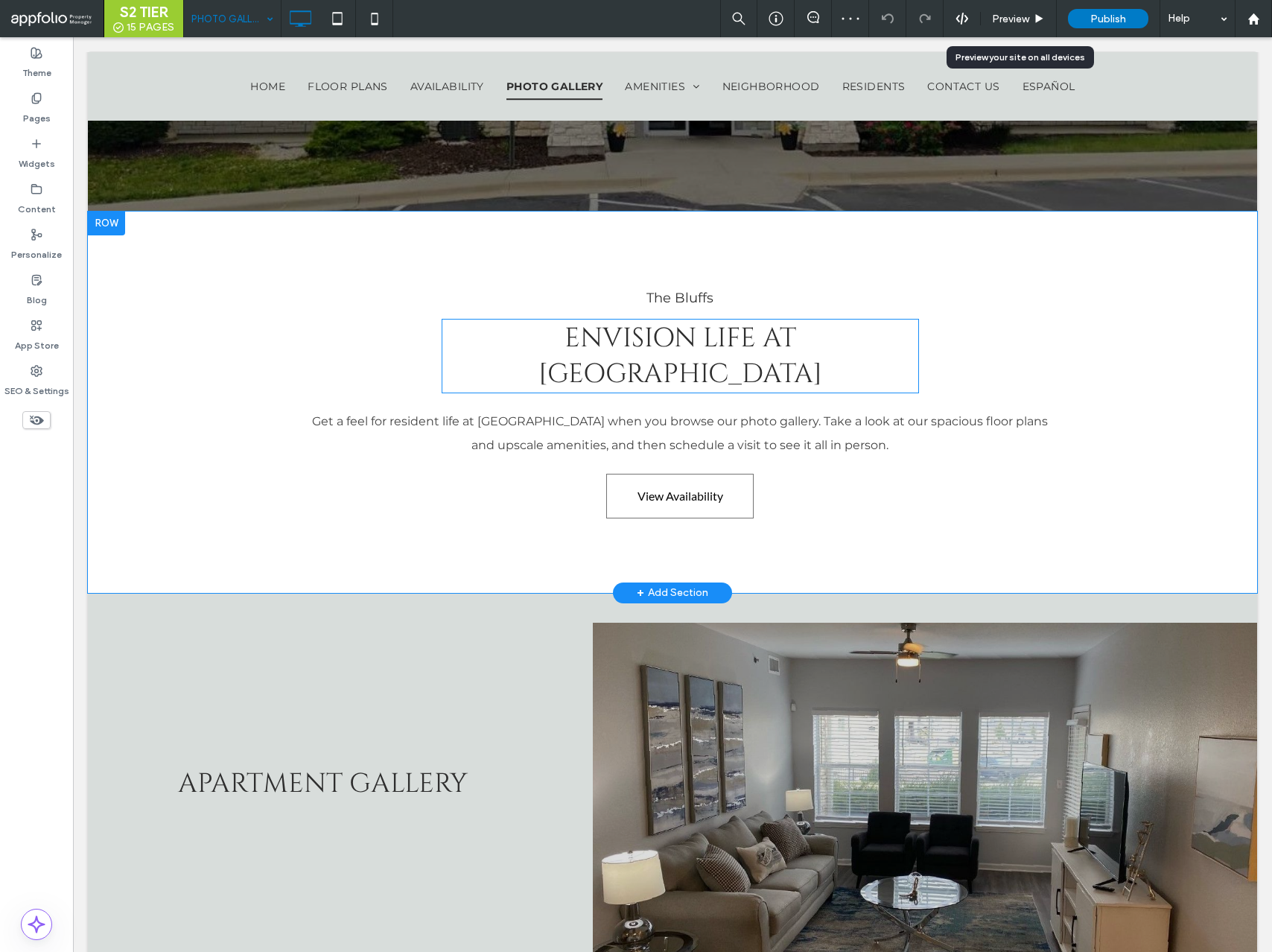
scroll to position [624, 0]
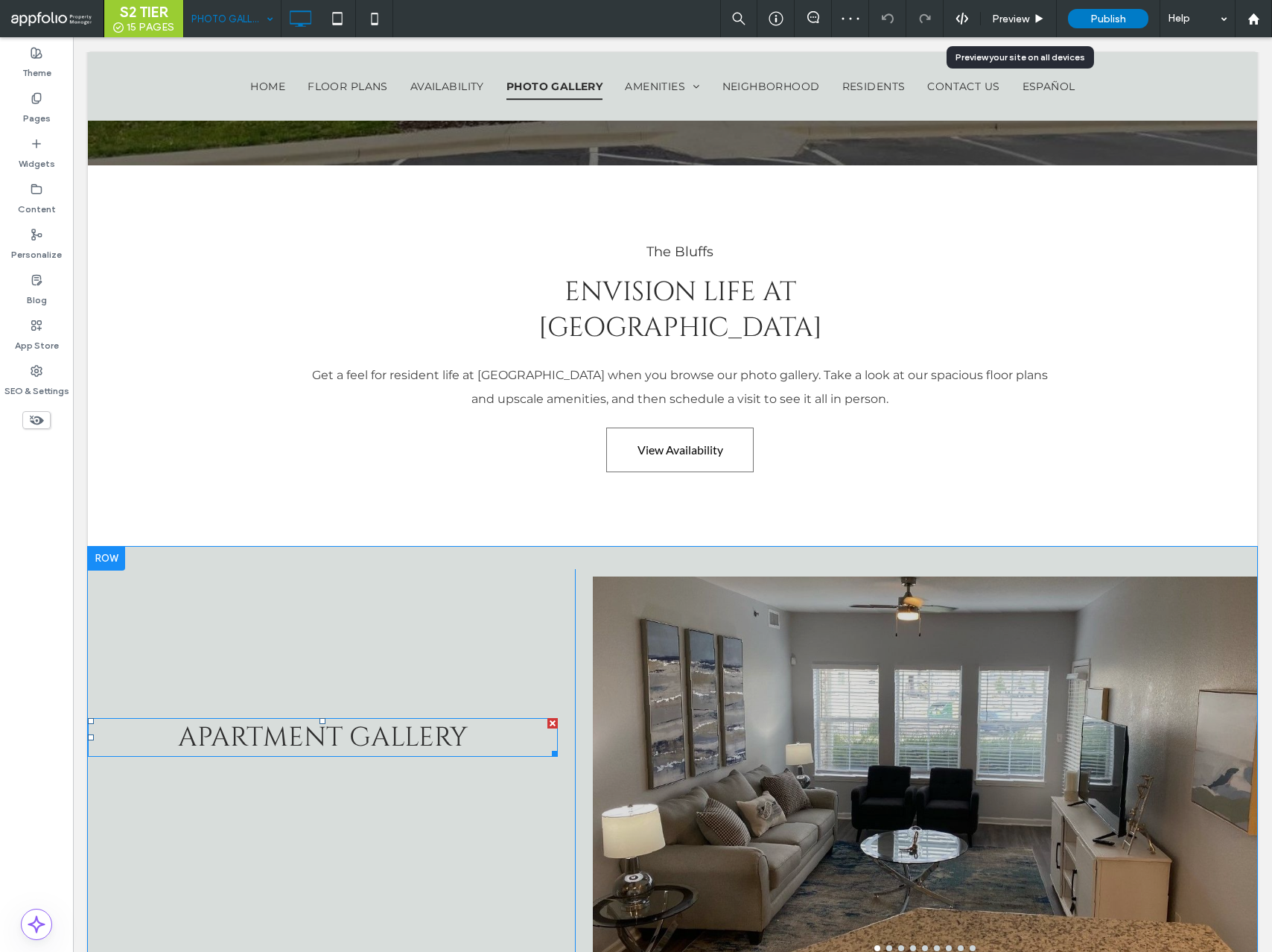
click at [401, 719] on span "Apartment Gallery" at bounding box center [322, 737] width 289 height 35
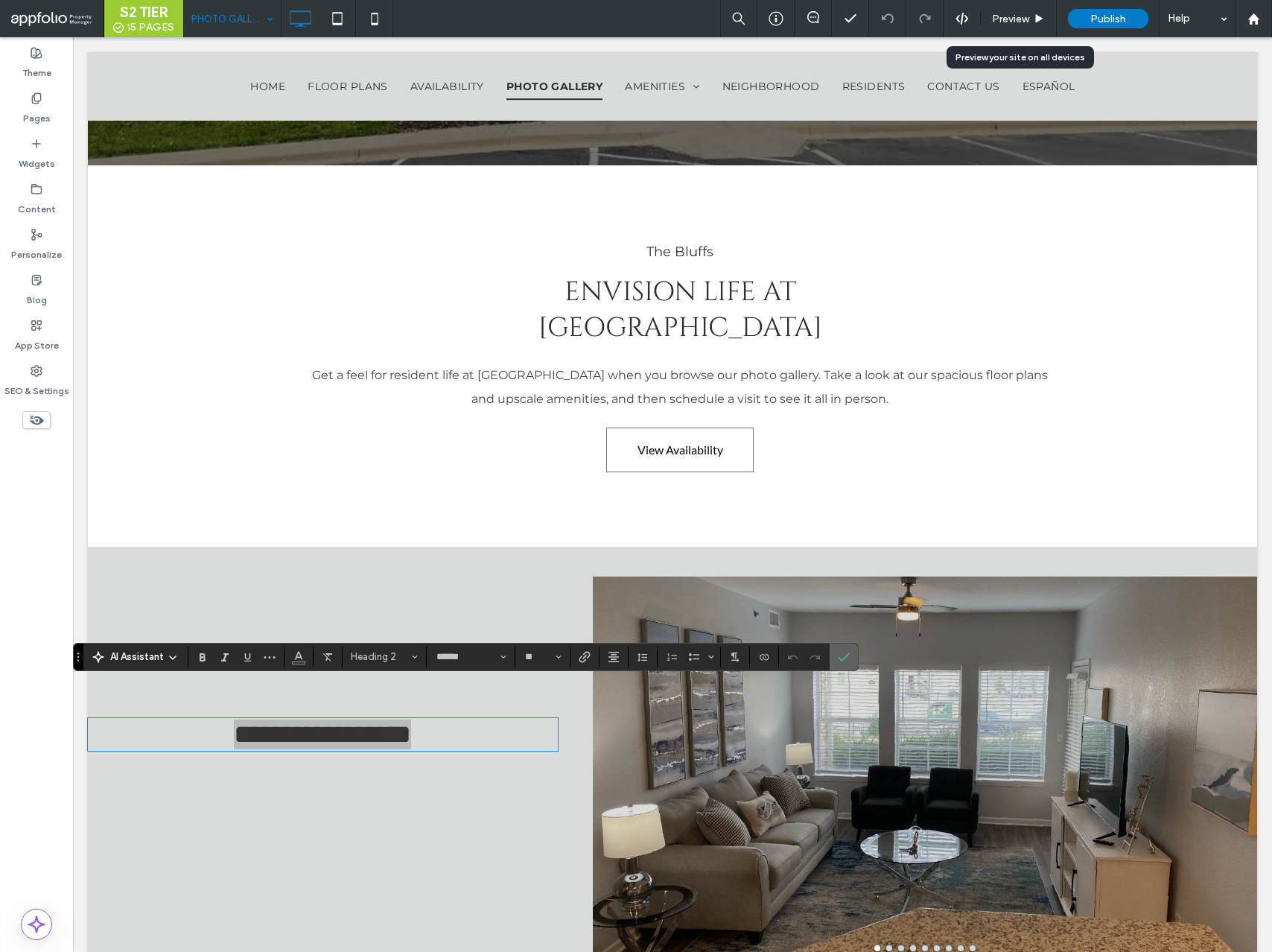
click at [844, 654] on icon "Confirm" at bounding box center [844, 657] width 12 height 12
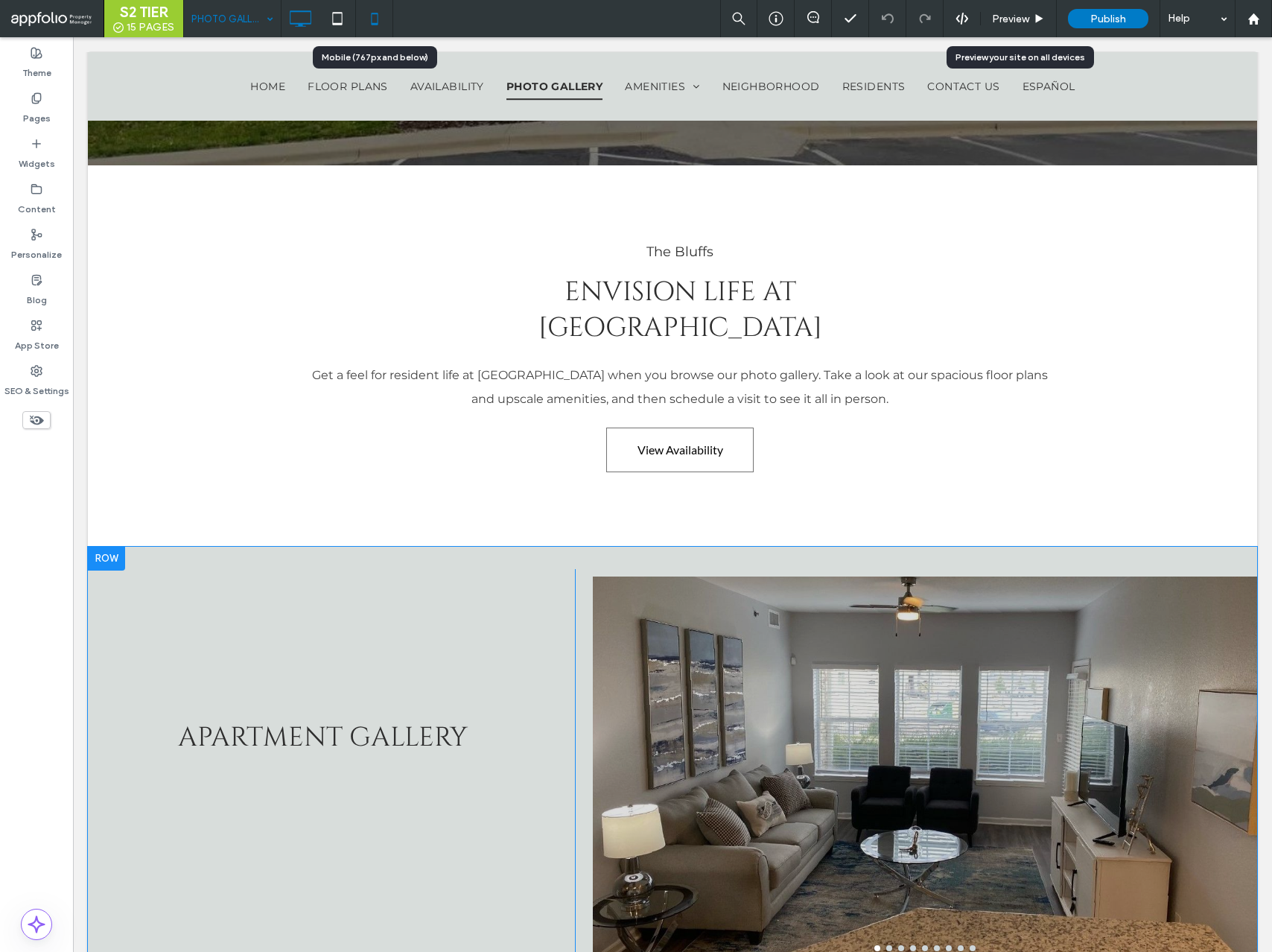
click at [376, 14] on icon at bounding box center [375, 19] width 30 height 30
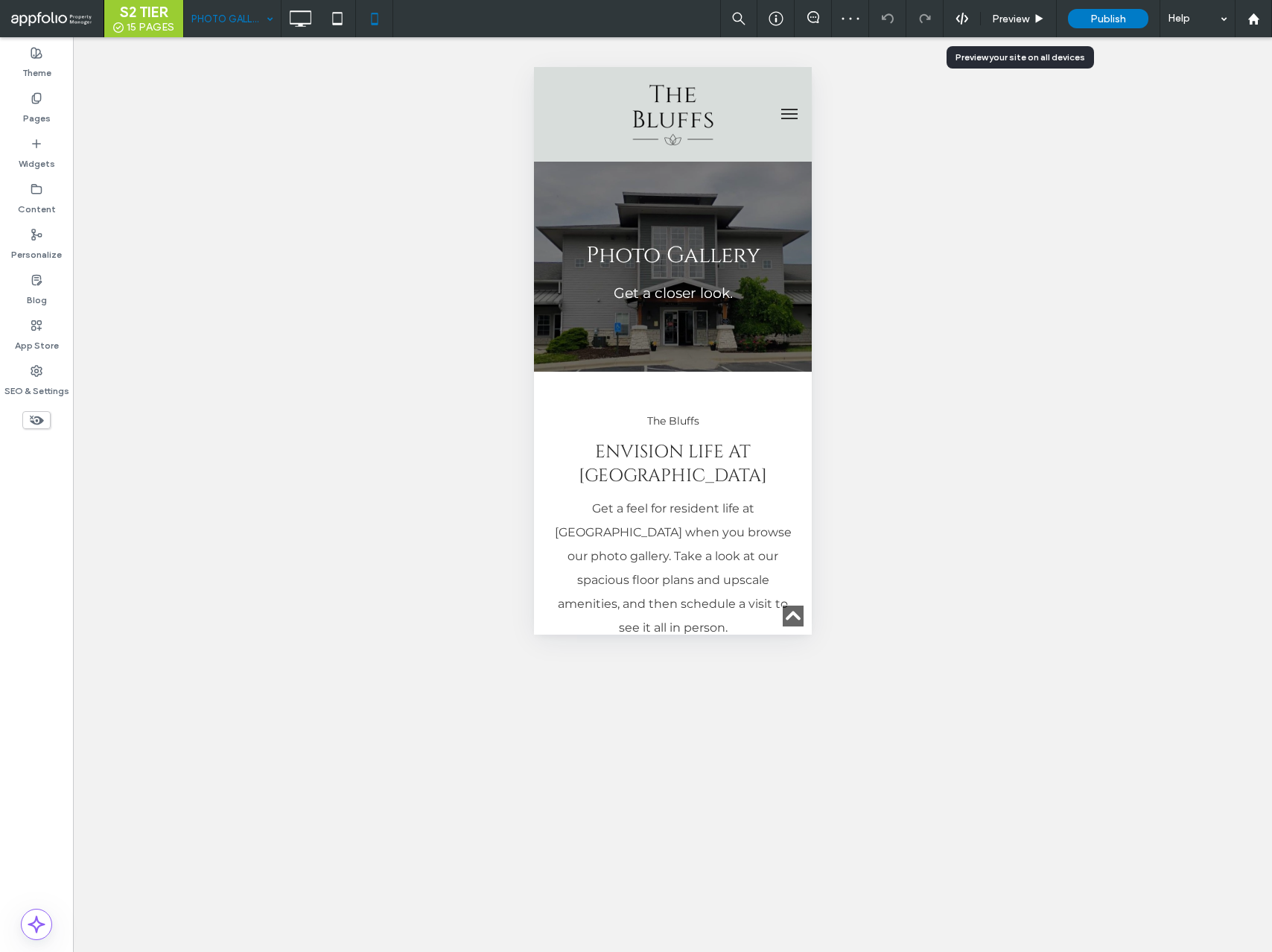
scroll to position [753, 0]
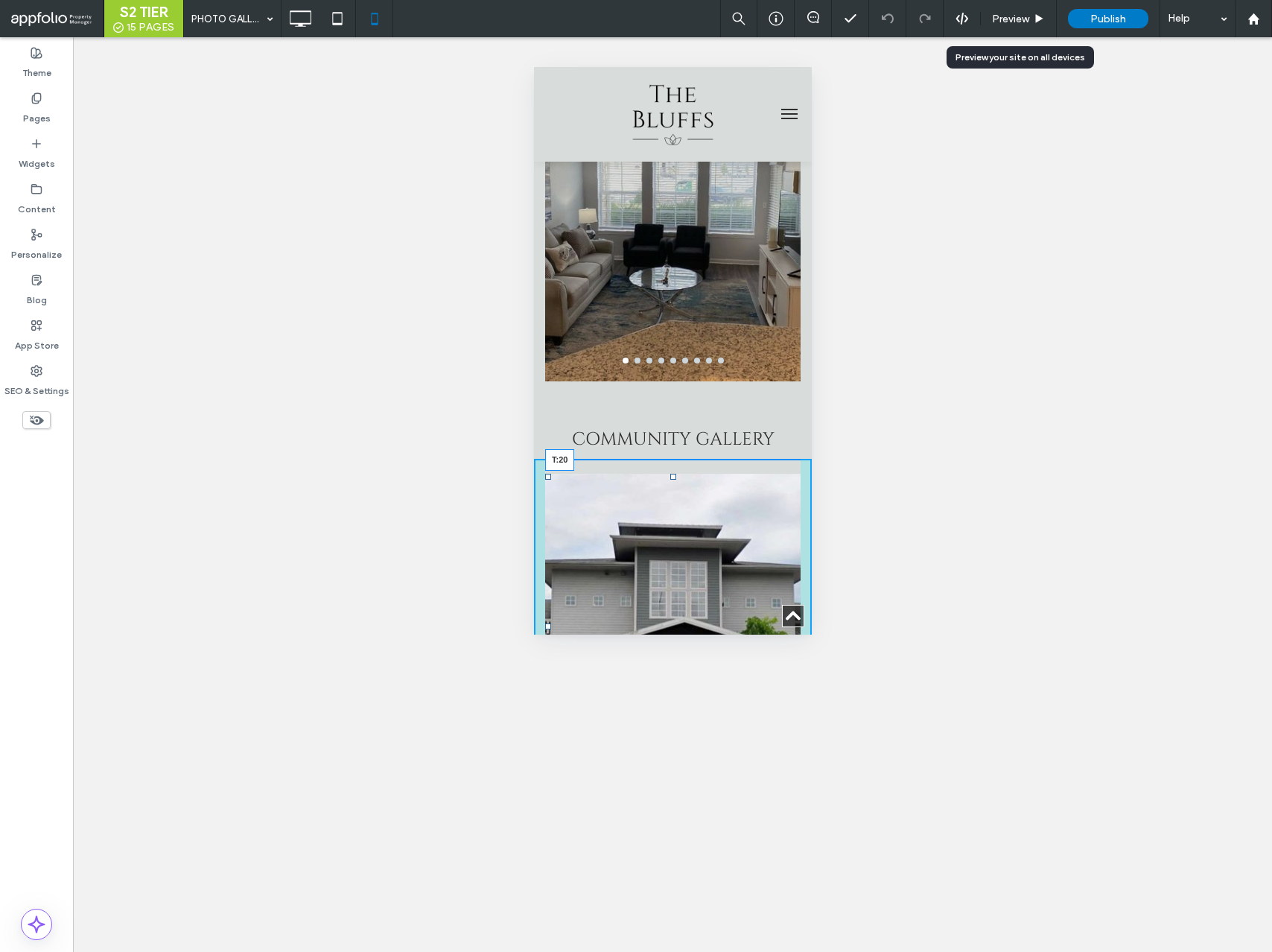
click at [674, 474] on div "a a a a T:20" at bounding box center [672, 626] width 256 height 305
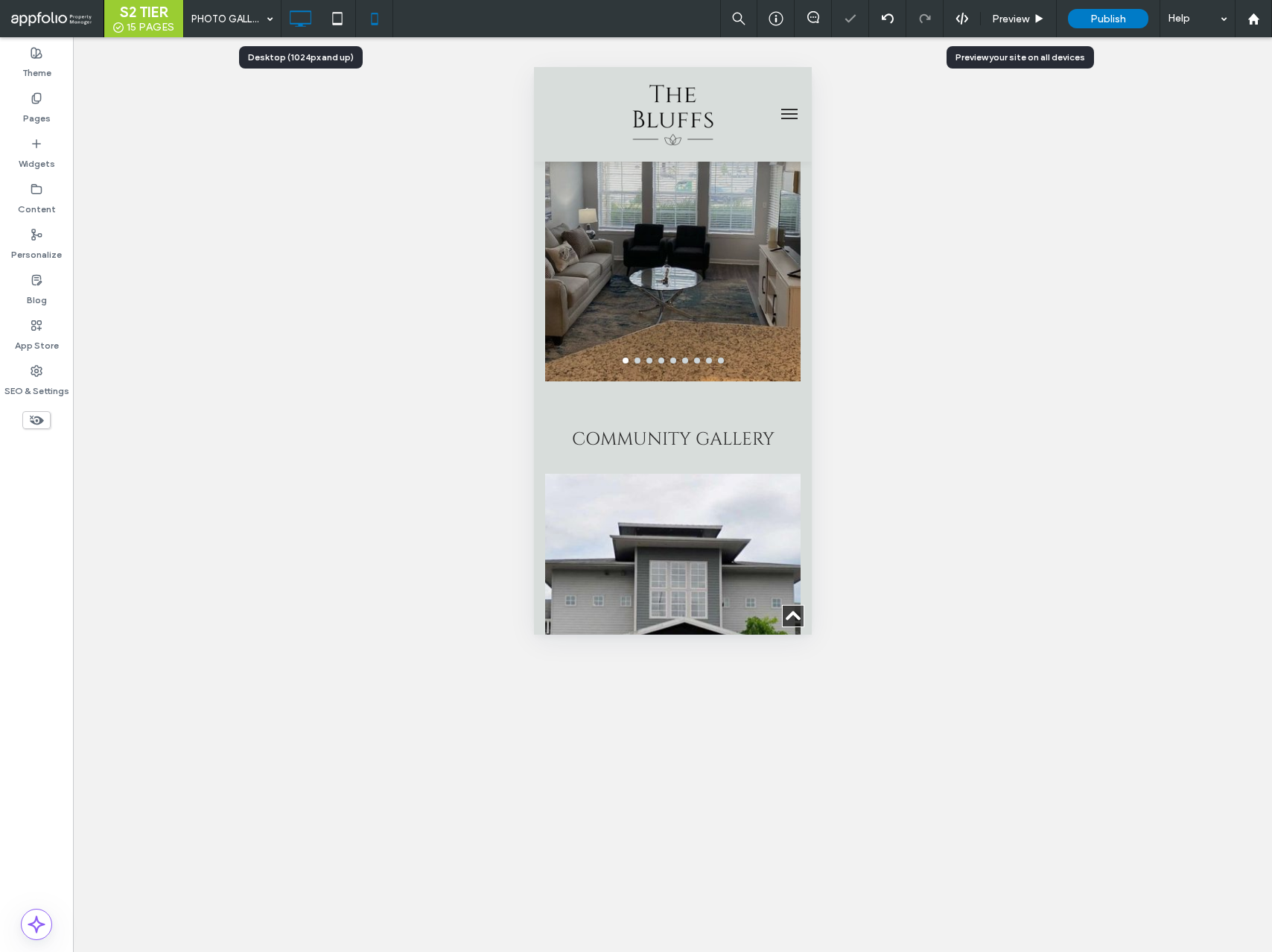
click at [293, 18] on icon at bounding box center [301, 19] width 30 height 30
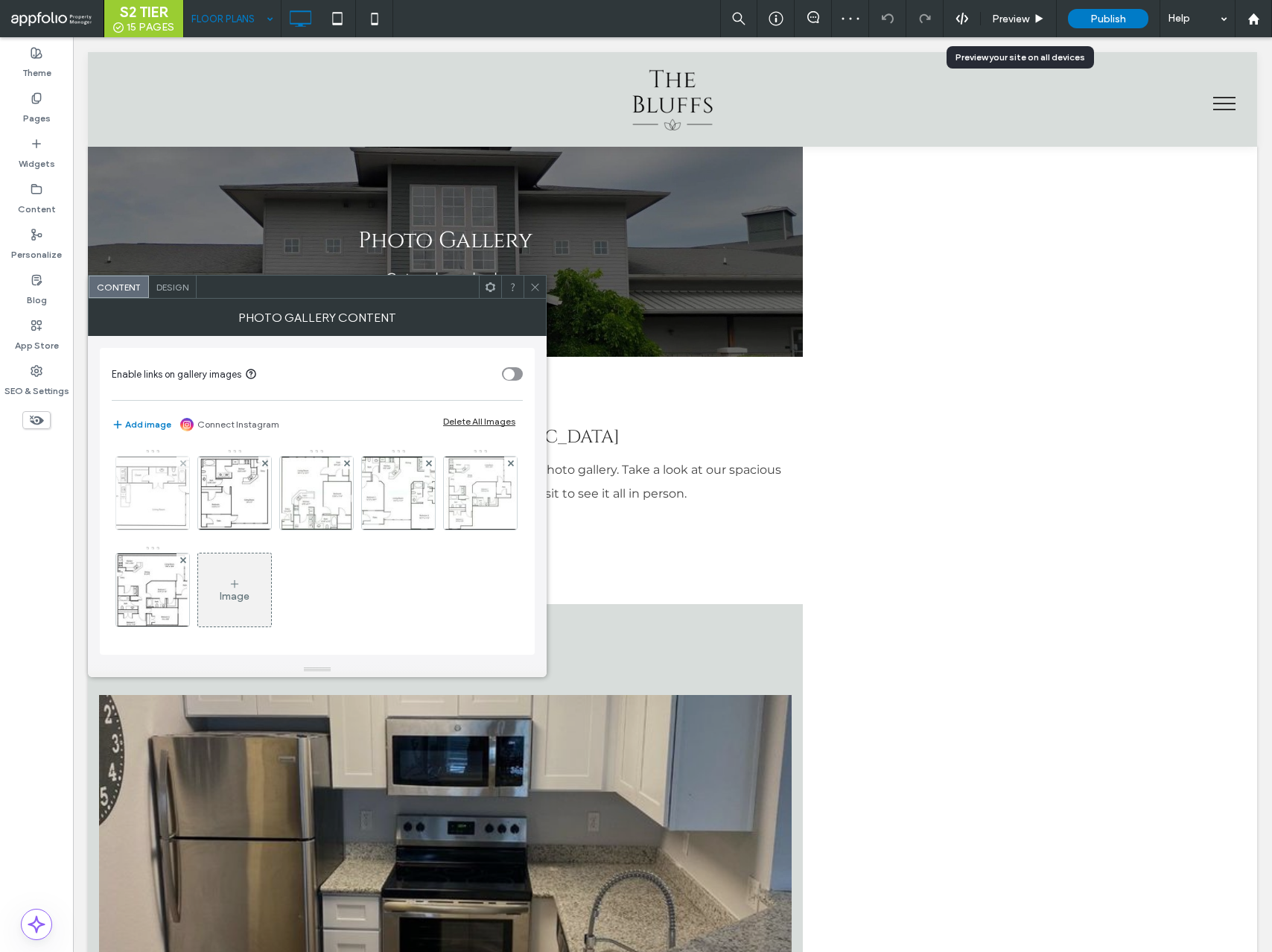
click at [173, 499] on img at bounding box center [153, 493] width 101 height 73
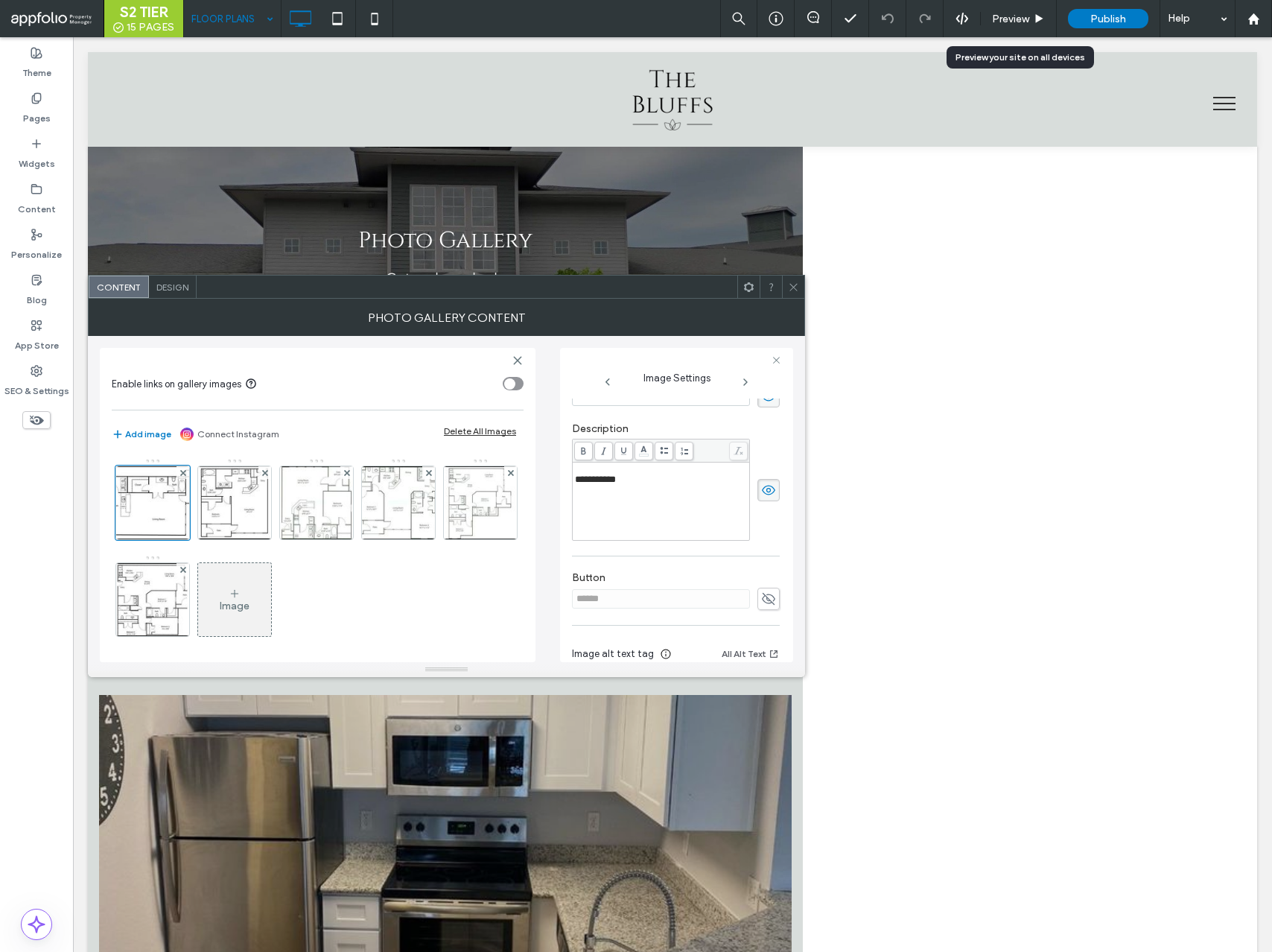
scroll to position [315, 0]
click at [652, 469] on div "**********" at bounding box center [662, 472] width 173 height 10
drag, startPoint x: 634, startPoint y: 465, endPoint x: 559, endPoint y: 455, distance: 75.7
click at [560, 455] on div "**********" at bounding box center [676, 505] width 234 height 315
click at [248, 507] on img at bounding box center [234, 503] width 101 height 73
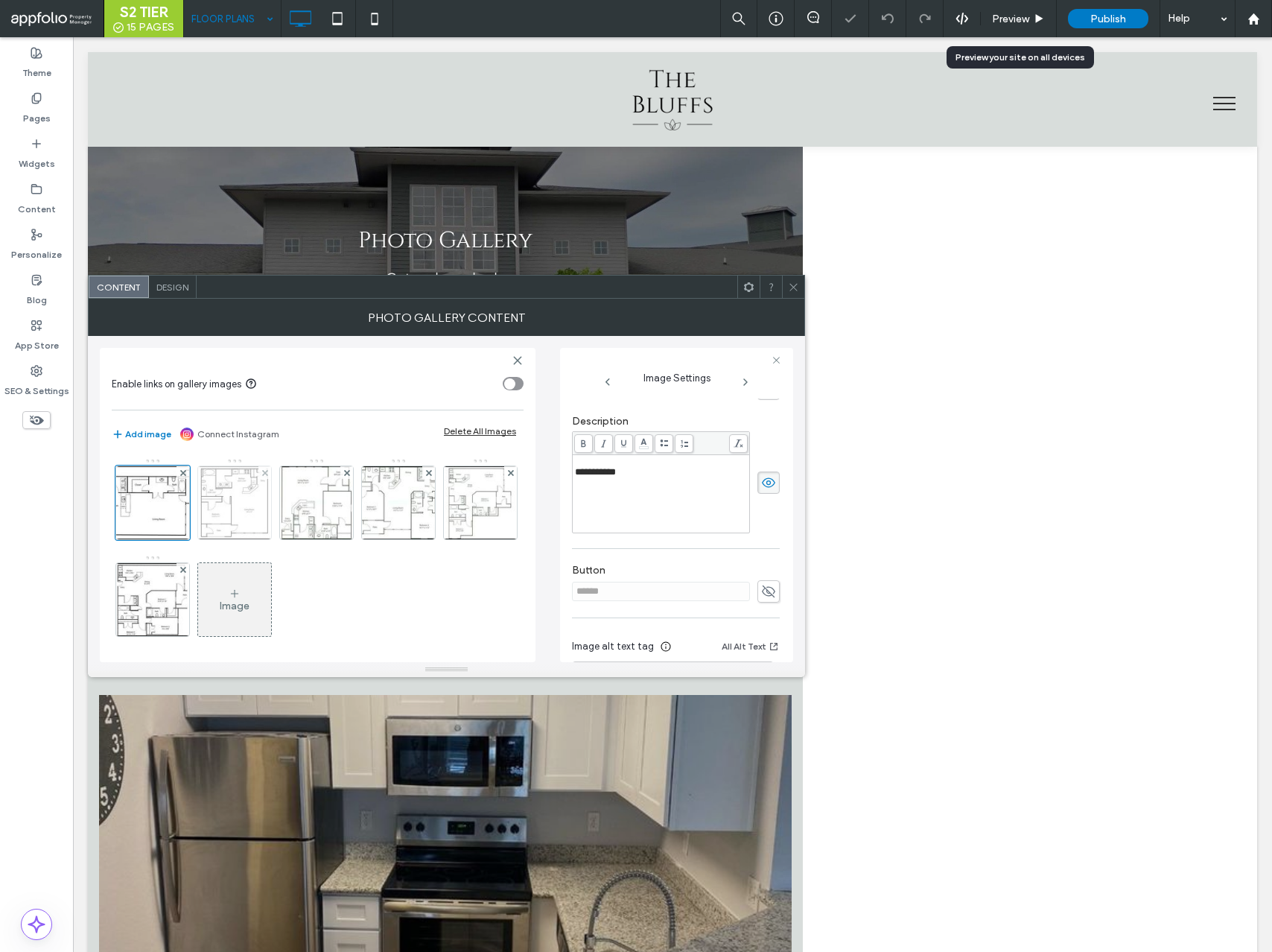
scroll to position [295, 0]
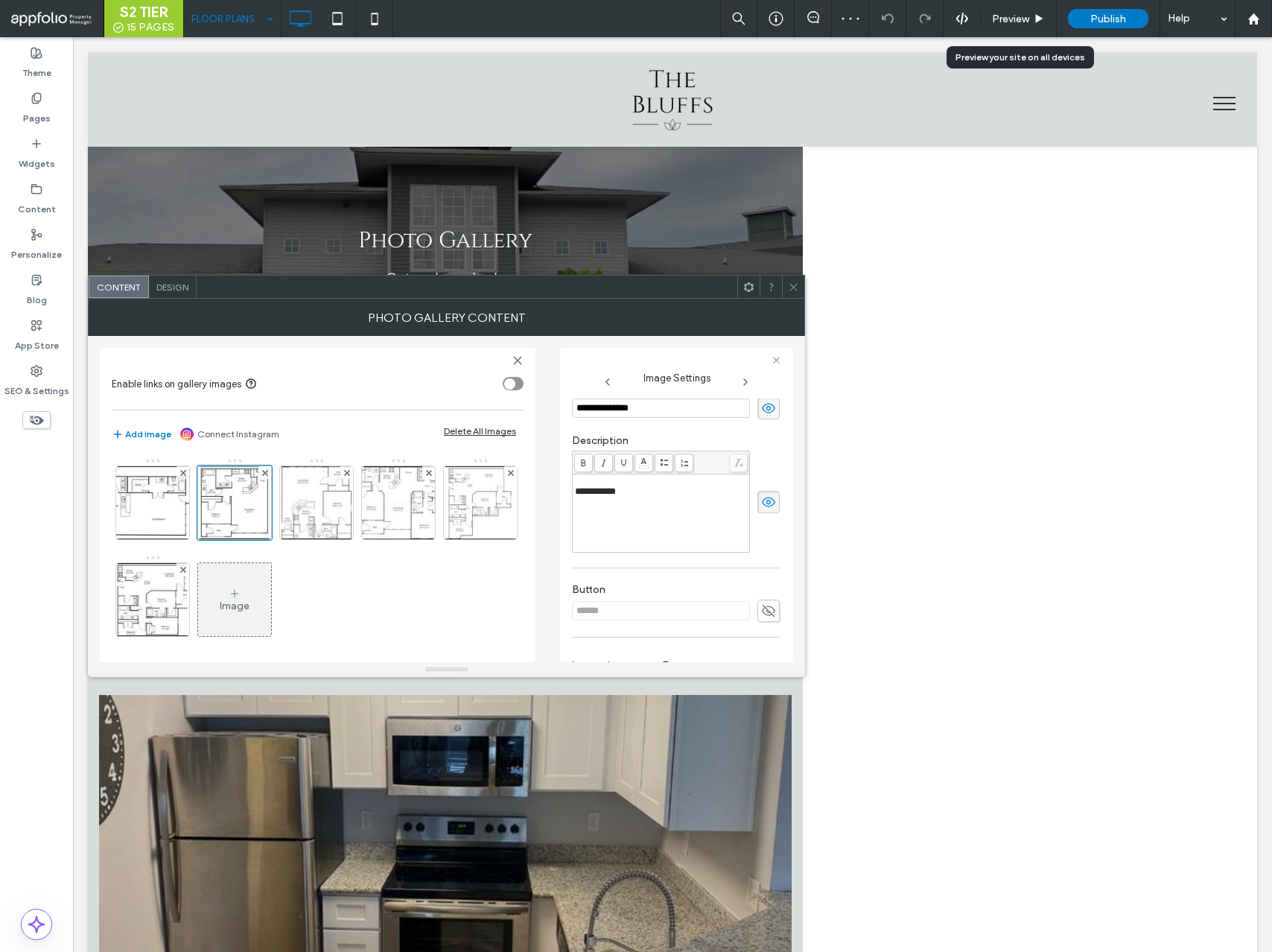
click at [651, 486] on div "**********" at bounding box center [662, 481] width 173 height 10
drag, startPoint x: 671, startPoint y: 485, endPoint x: 432, endPoint y: 470, distance: 239.5
click at [432, 470] on div "**********" at bounding box center [446, 499] width 693 height 327
click at [297, 512] on img at bounding box center [316, 503] width 101 height 73
click at [652, 486] on div "**********" at bounding box center [662, 481] width 173 height 10
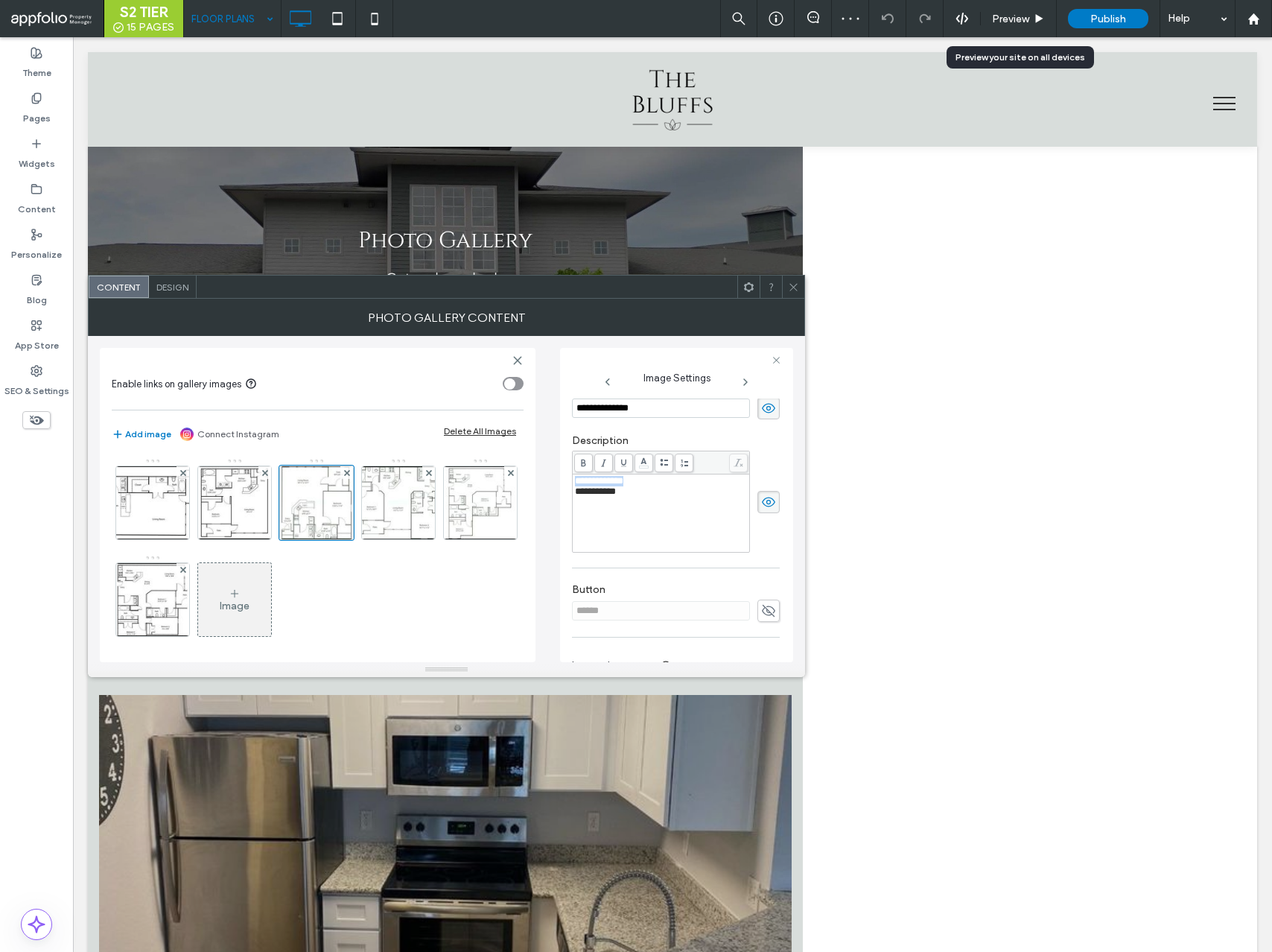
drag, startPoint x: 642, startPoint y: 482, endPoint x: 491, endPoint y: 461, distance: 152.5
click at [498, 461] on div "**********" at bounding box center [446, 499] width 693 height 327
click at [395, 514] on img at bounding box center [398, 503] width 101 height 73
click at [688, 480] on div "**********" at bounding box center [662, 481] width 173 height 10
drag, startPoint x: 688, startPoint y: 480, endPoint x: 518, endPoint y: 476, distance: 170.0
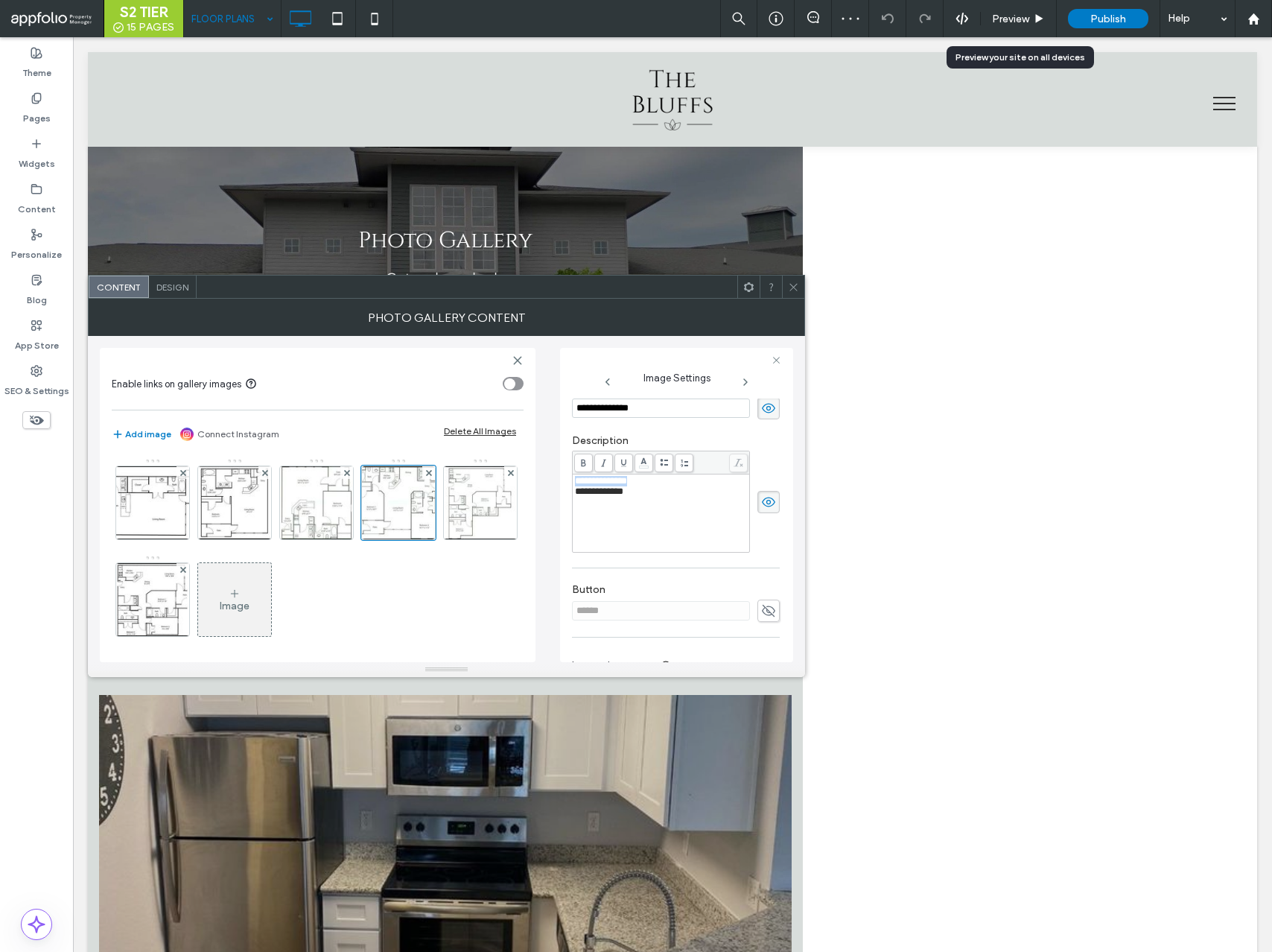
click at [518, 476] on div "**********" at bounding box center [446, 499] width 693 height 327
click at [430, 540] on img at bounding box center [480, 503] width 101 height 73
click at [656, 486] on div "**********" at bounding box center [662, 481] width 173 height 10
drag, startPoint x: 642, startPoint y: 484, endPoint x: 478, endPoint y: 479, distance: 164.1
click at [478, 479] on div "**********" at bounding box center [446, 499] width 693 height 327
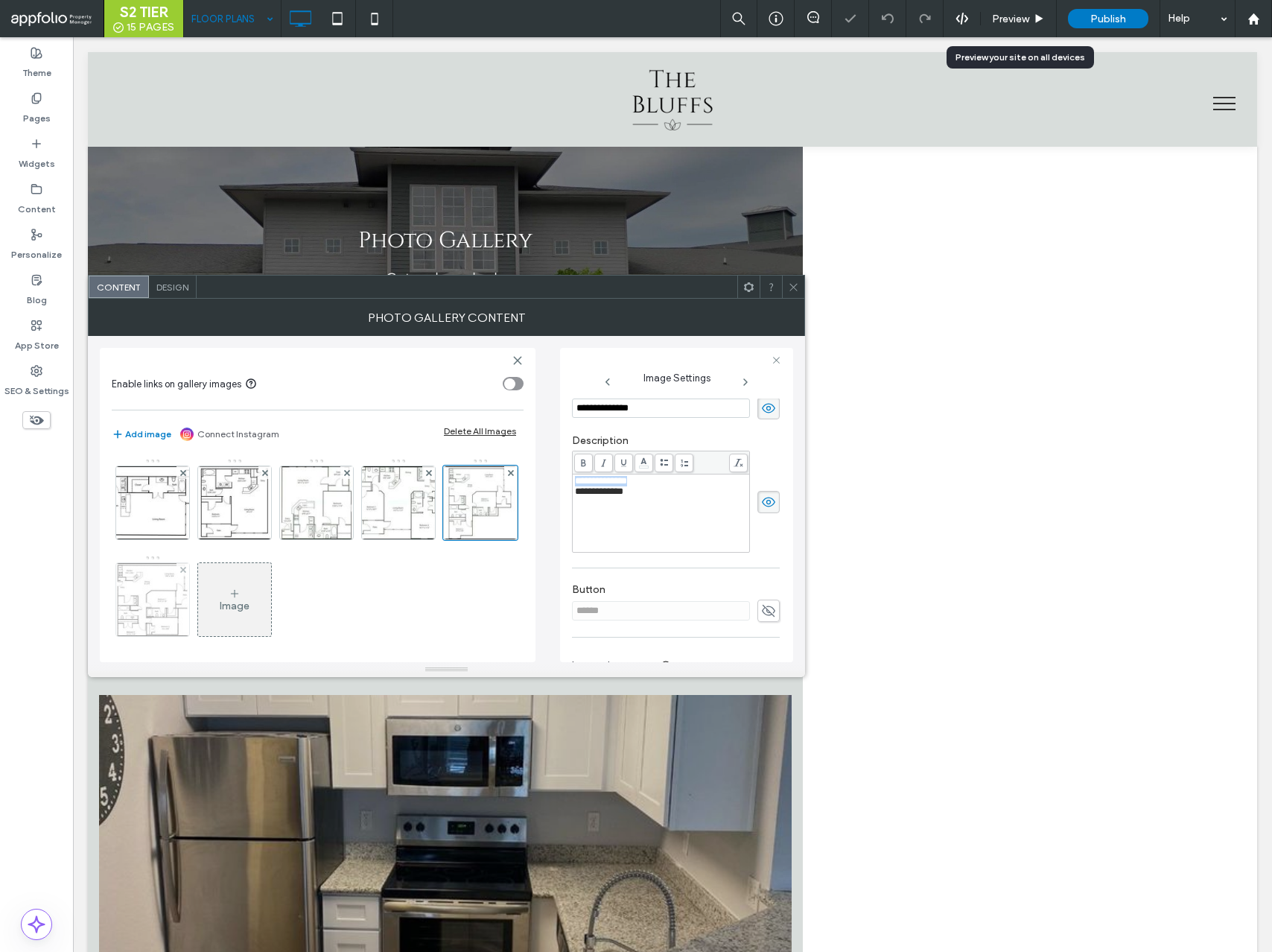
click at [204, 622] on img at bounding box center [153, 599] width 101 height 73
click at [649, 483] on div "**********" at bounding box center [662, 481] width 173 height 10
drag, startPoint x: 657, startPoint y: 481, endPoint x: 506, endPoint y: 464, distance: 152.0
click at [506, 464] on div "**********" at bounding box center [446, 499] width 693 height 327
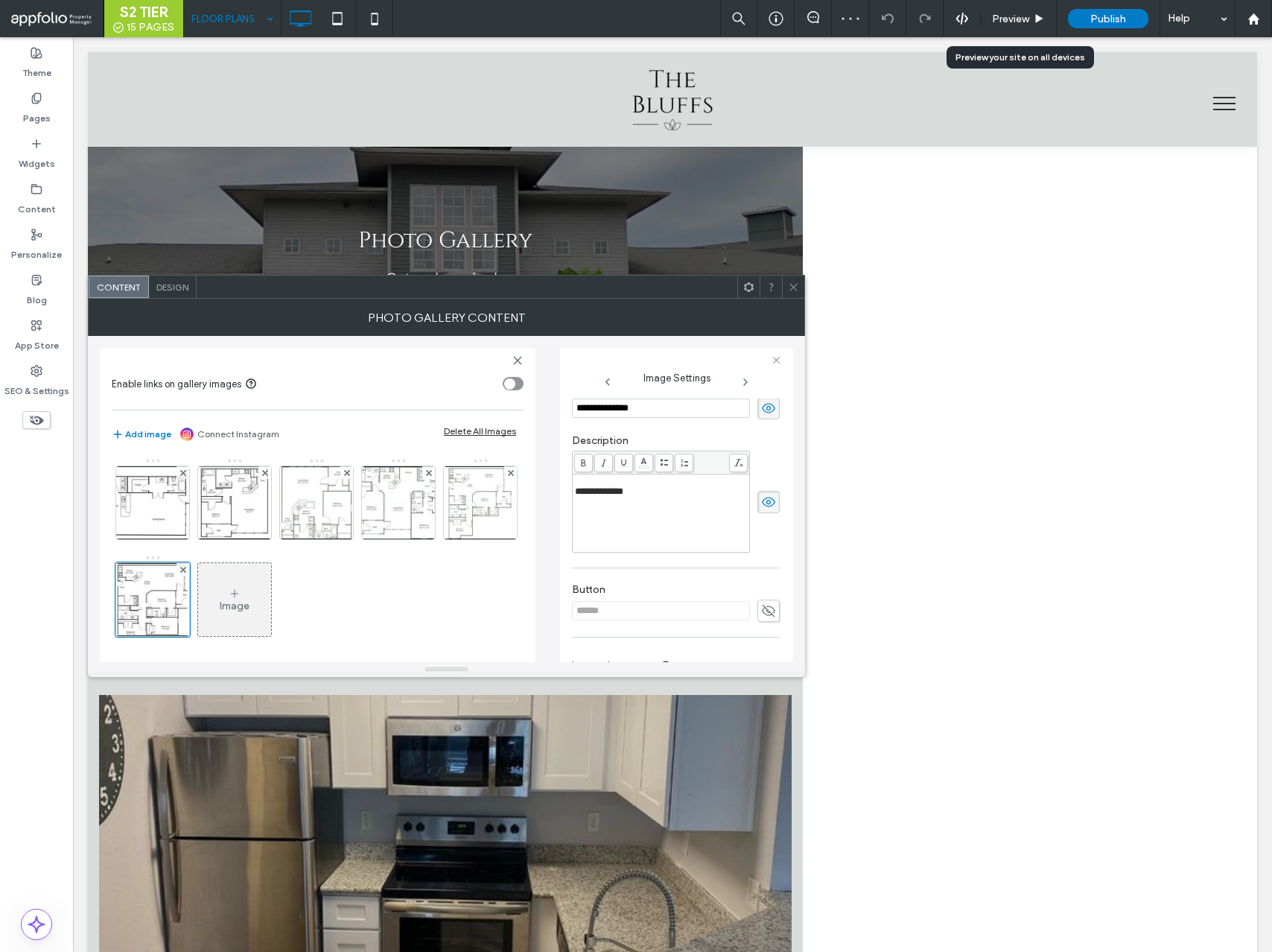
click at [799, 288] on div at bounding box center [794, 287] width 22 height 22
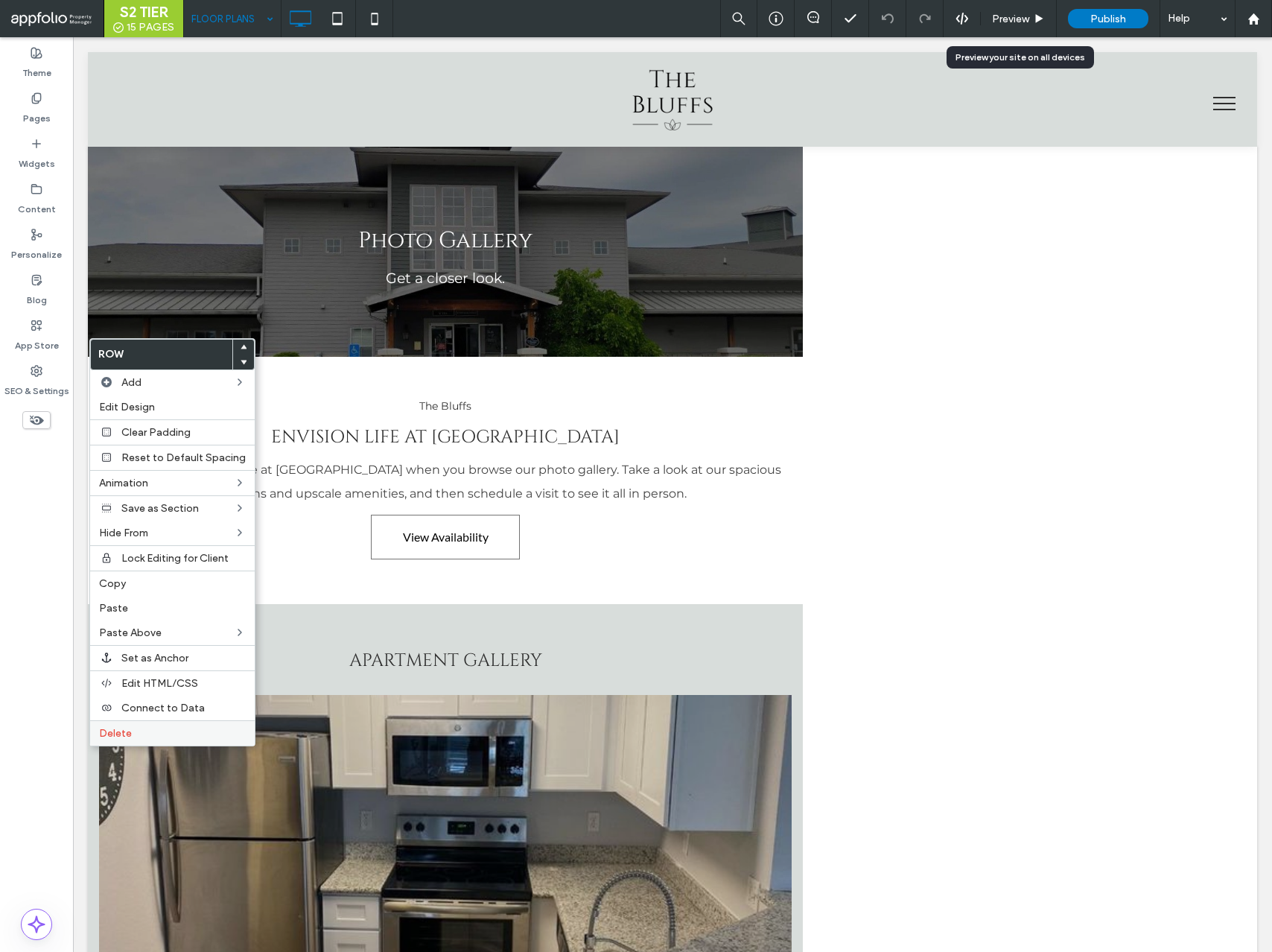
click at [178, 738] on label "Delete" at bounding box center [172, 733] width 147 height 13
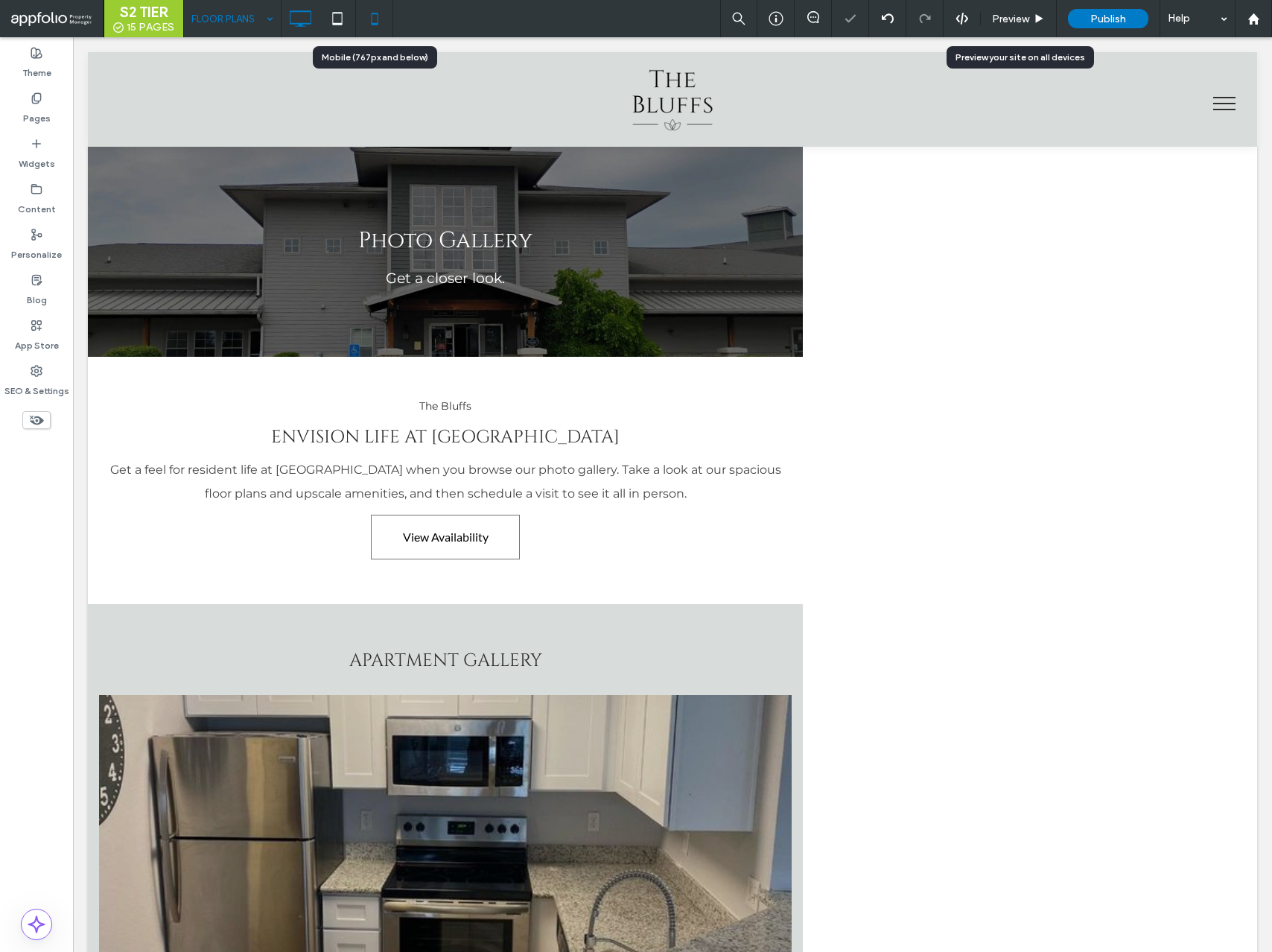
click at [373, 22] on icon at bounding box center [375, 19] width 30 height 30
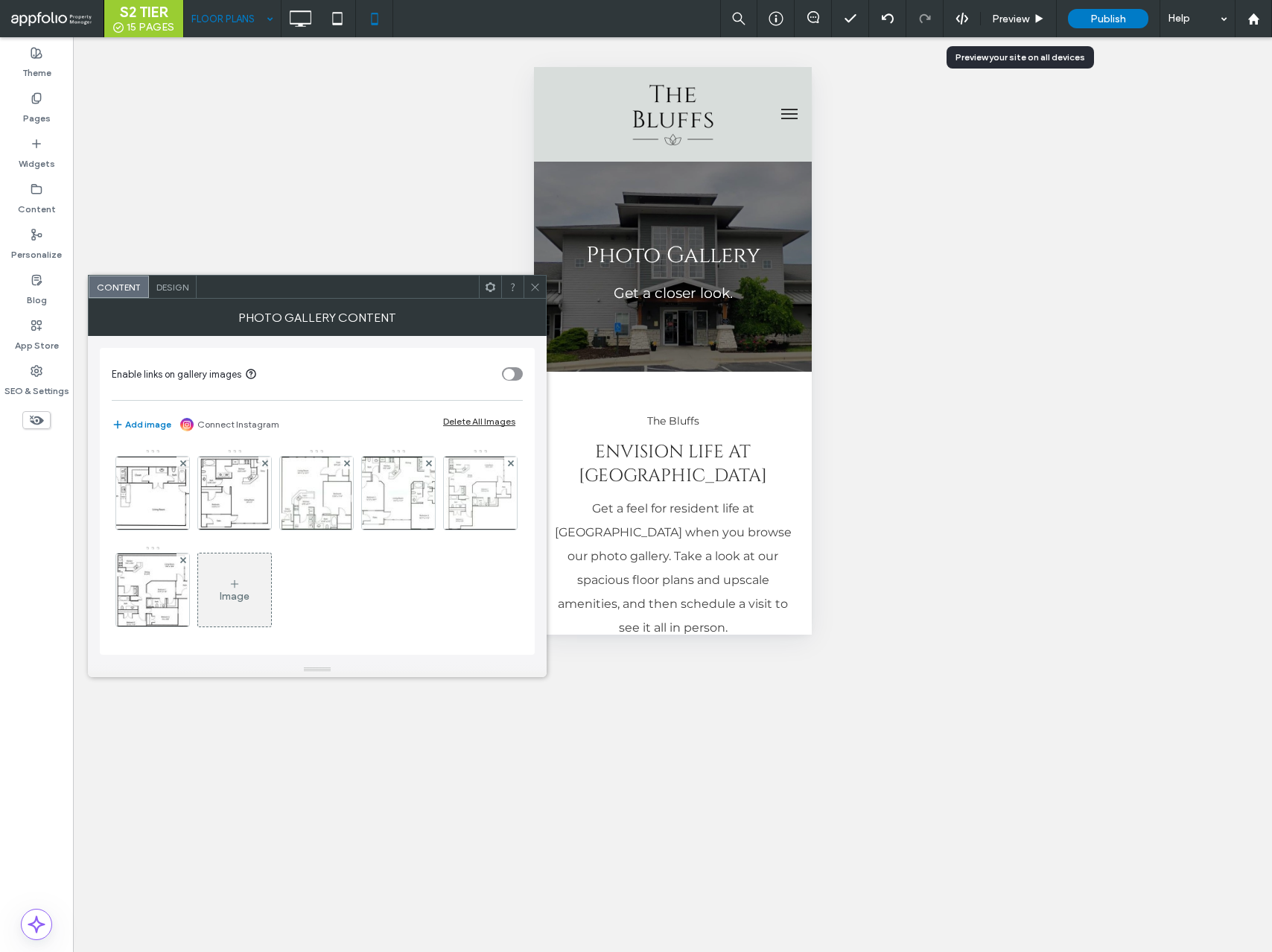
click at [185, 285] on span "Design" at bounding box center [172, 288] width 32 height 11
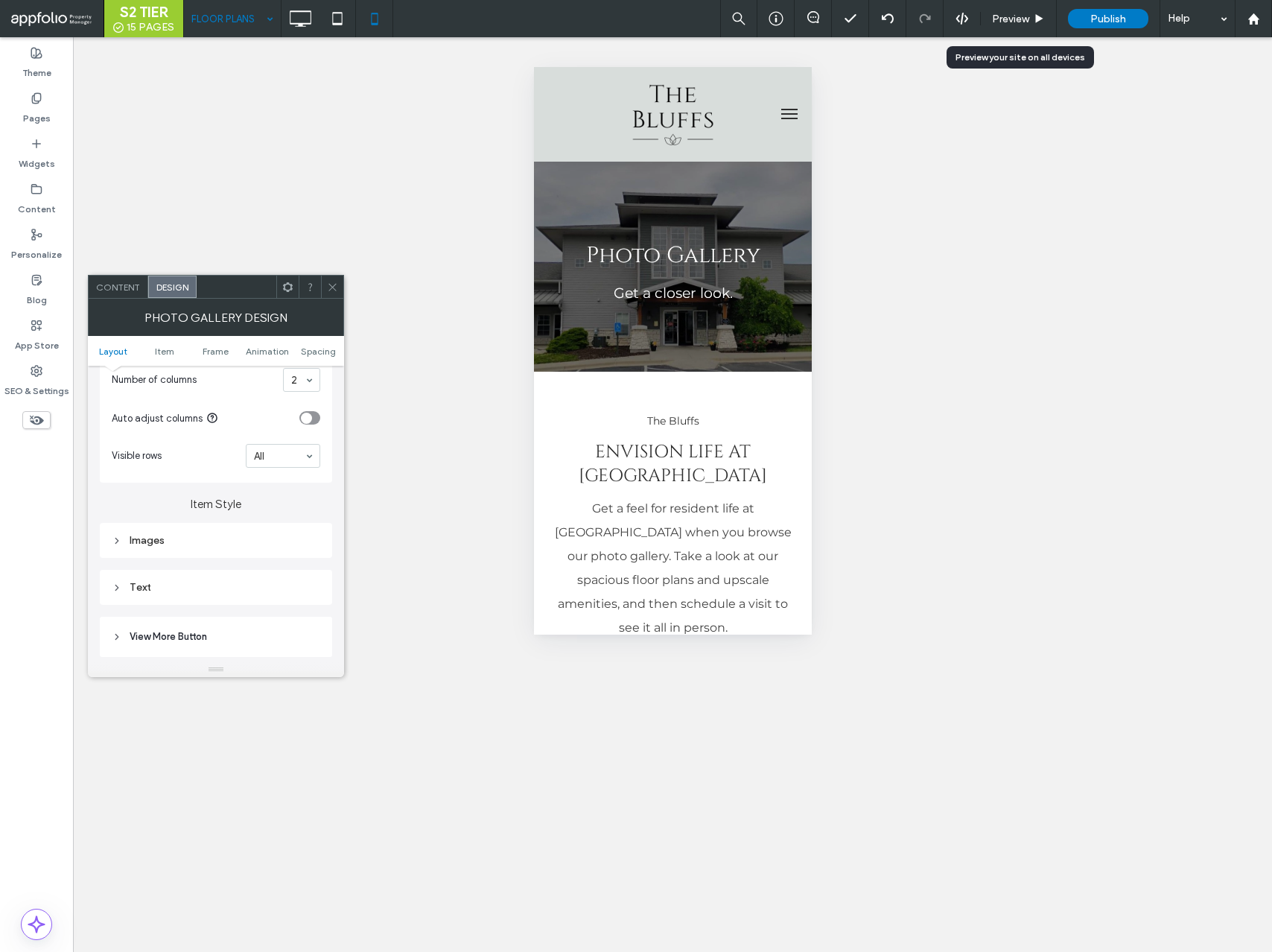
scroll to position [447, 0]
click at [241, 510] on div "Images" at bounding box center [216, 505] width 208 height 13
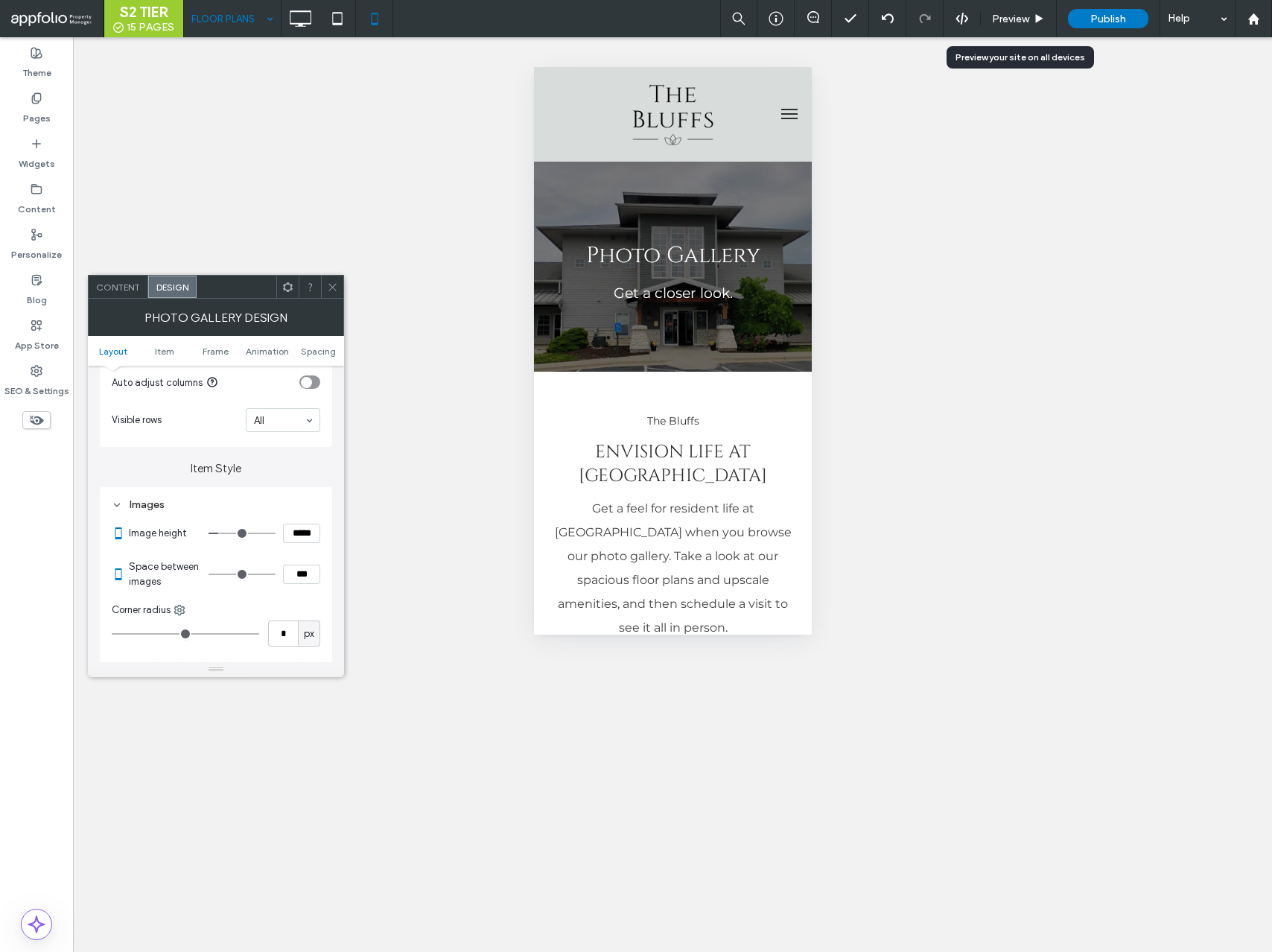
click at [300, 574] on input "***" at bounding box center [301, 574] width 37 height 20
type input "***"
type input "*"
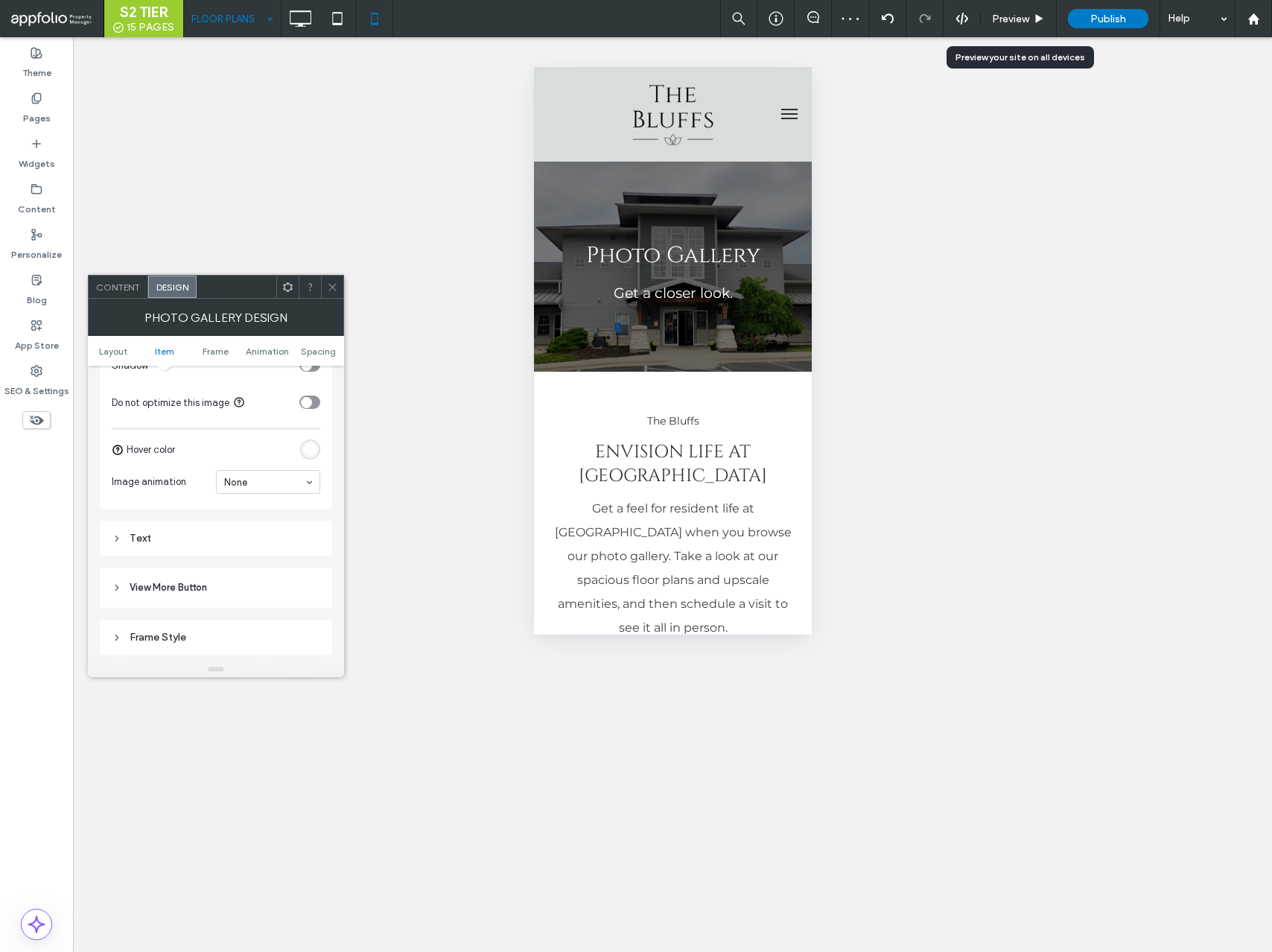
scroll to position [791, 0]
click at [222, 528] on div "Text" at bounding box center [216, 538] width 208 height 20
click at [261, 560] on span "Text" at bounding box center [268, 564] width 20 height 12
click at [329, 286] on icon at bounding box center [332, 288] width 11 height 11
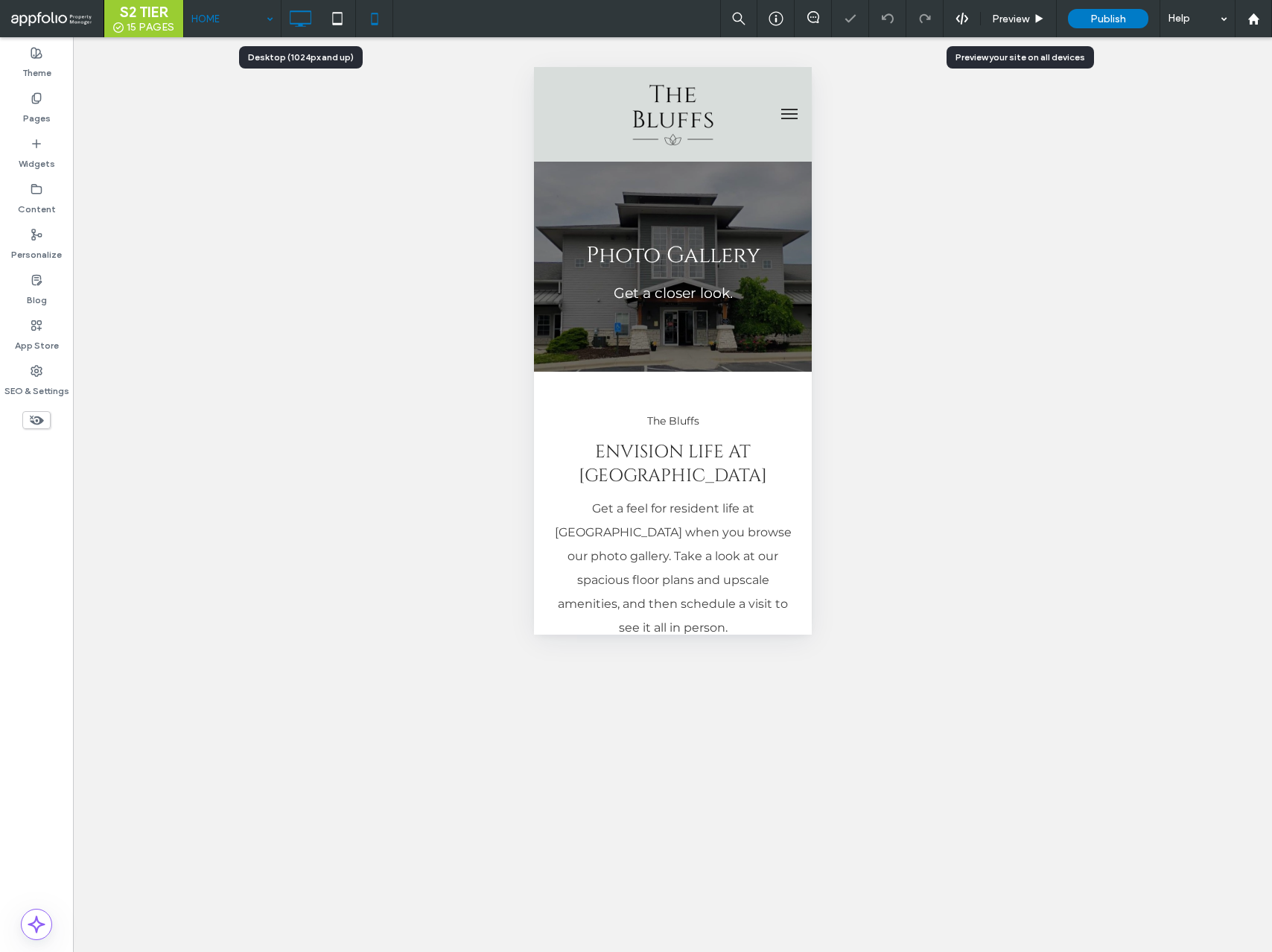
click at [299, 32] on icon at bounding box center [301, 19] width 30 height 30
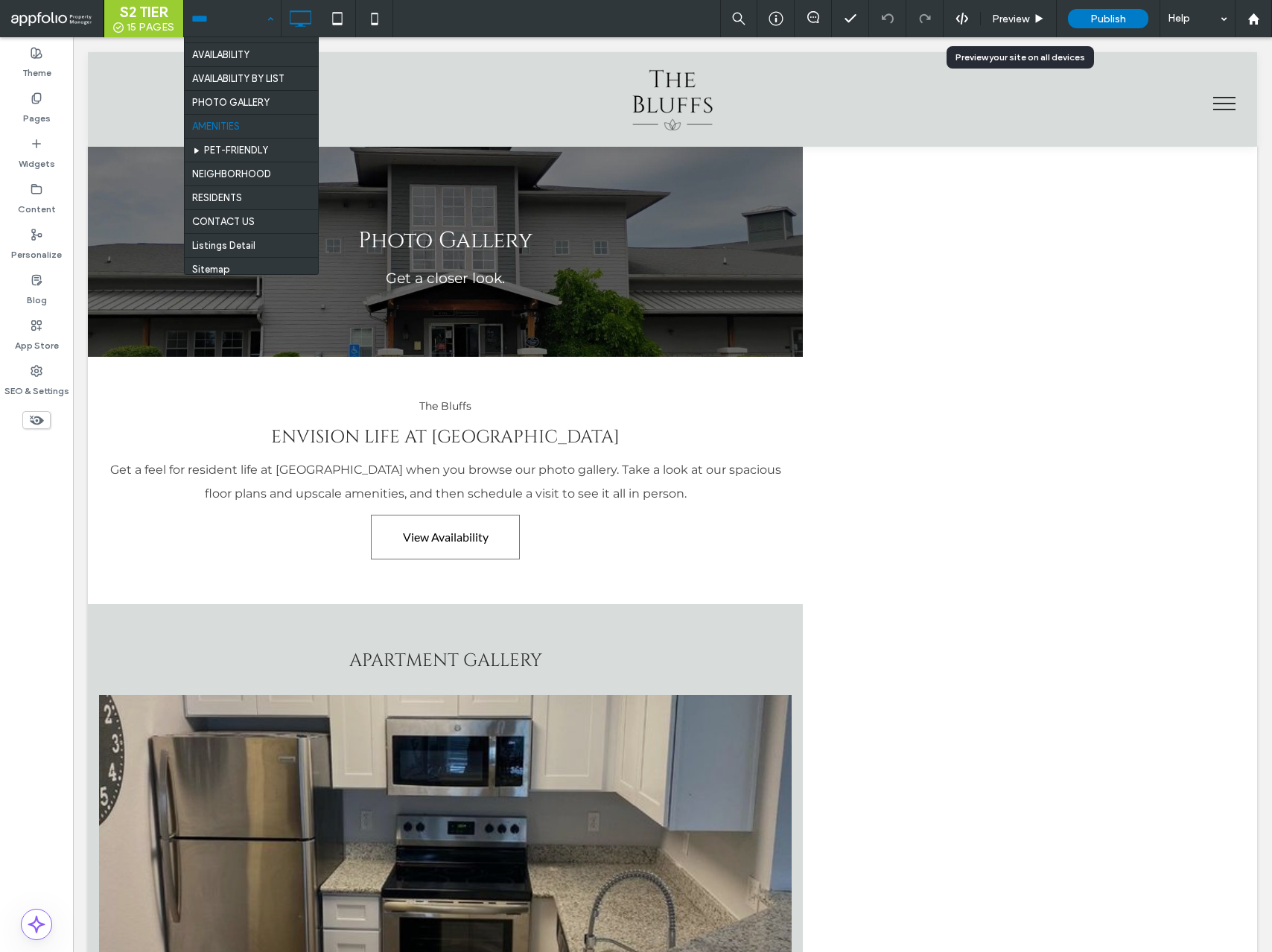
scroll to position [63, 0]
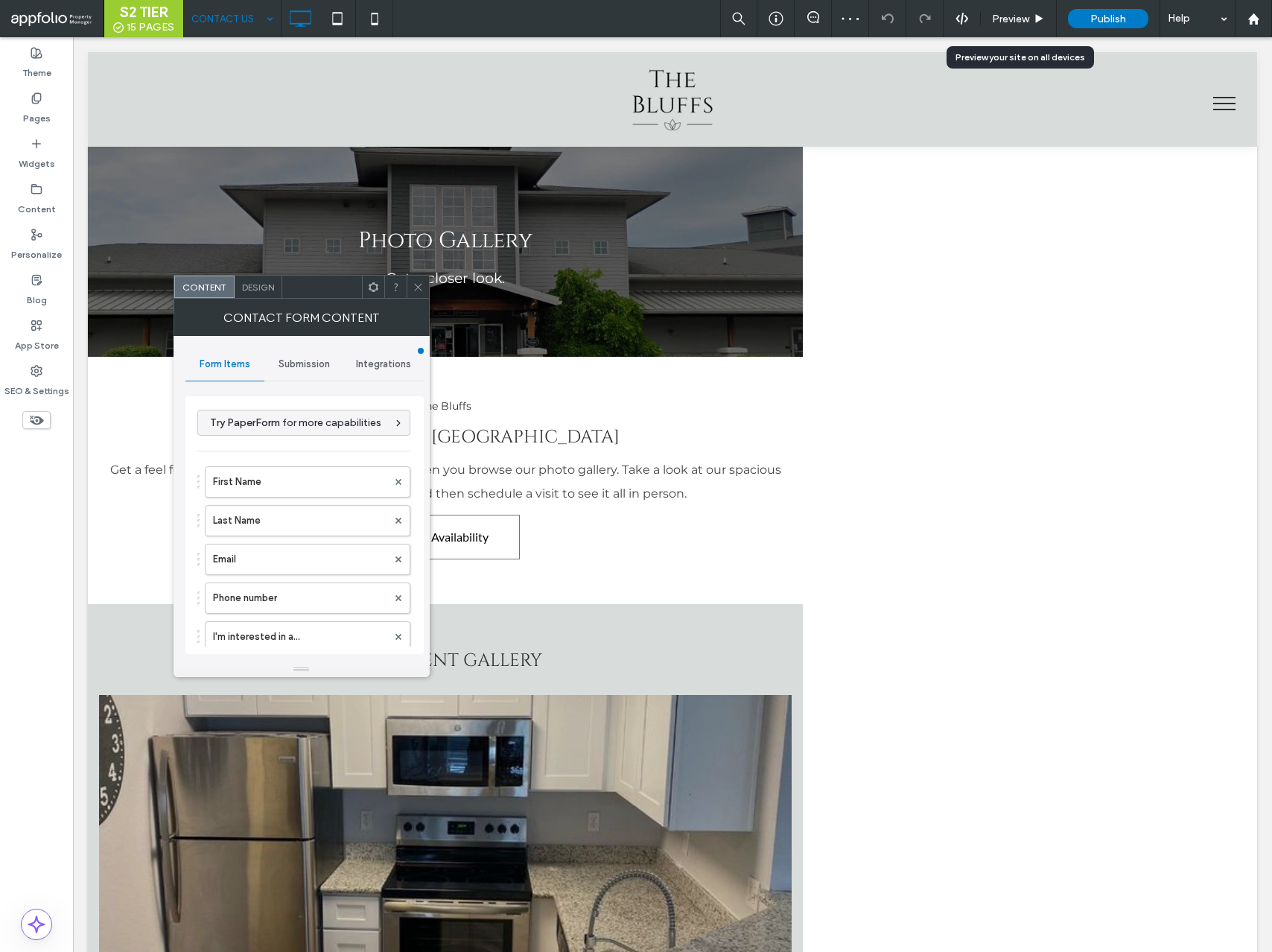
click at [295, 365] on span "Submission" at bounding box center [303, 364] width 51 height 12
click at [315, 442] on label "New submission notification" at bounding box center [305, 435] width 199 height 30
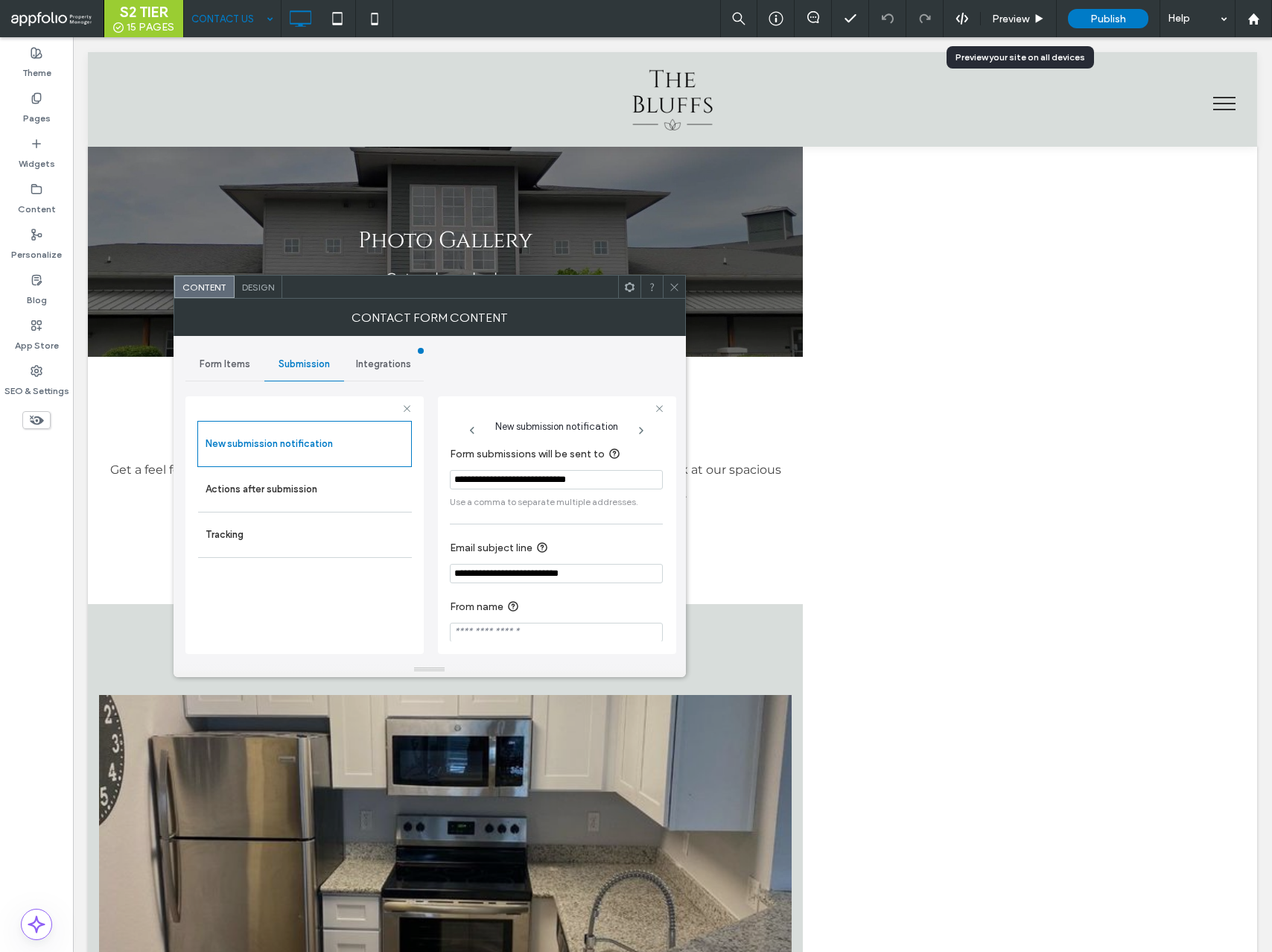
scroll to position [78, 0]
click at [675, 283] on icon at bounding box center [675, 288] width 11 height 11
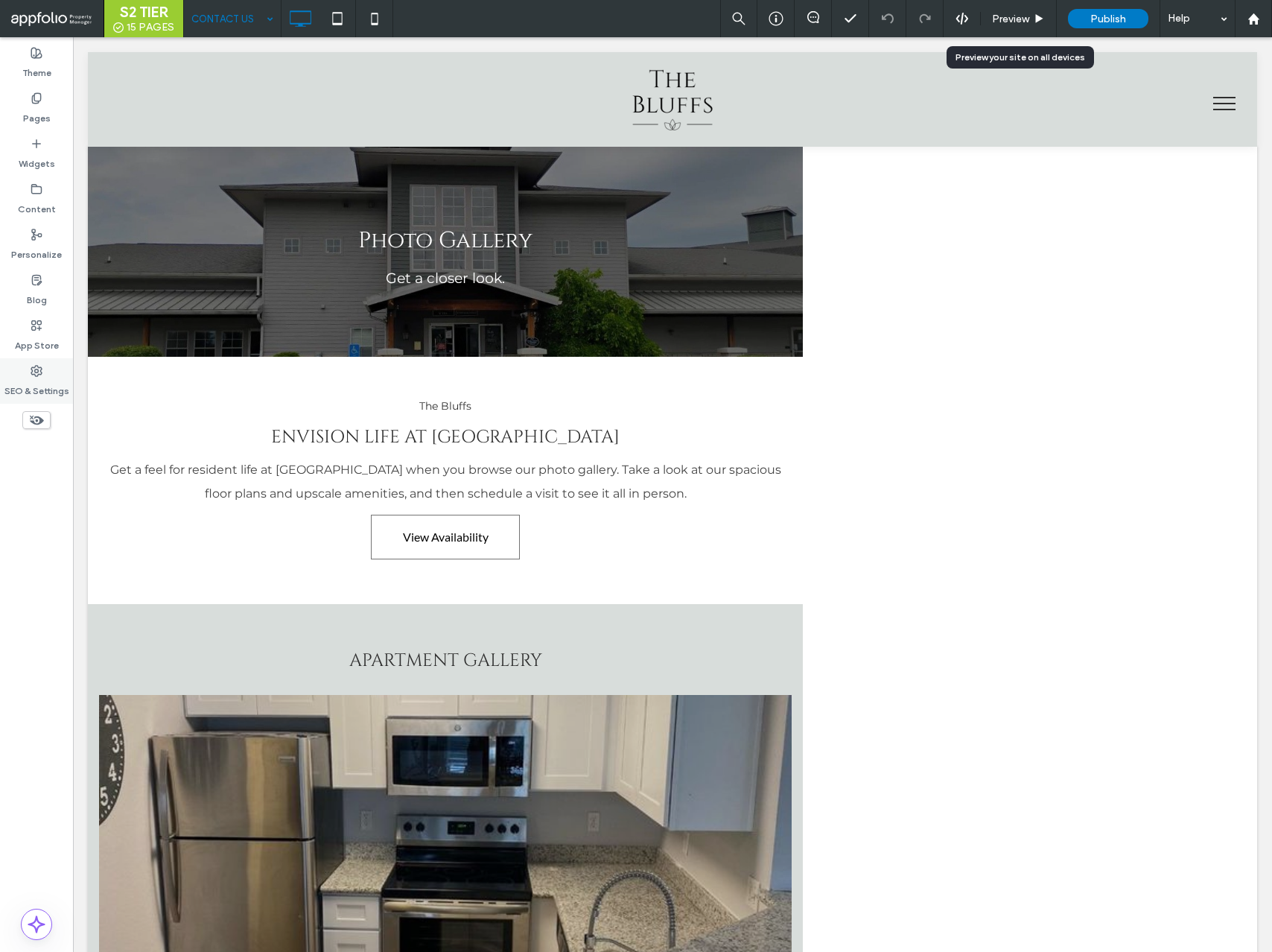
click at [29, 371] on div "SEO & Settings" at bounding box center [36, 381] width 73 height 46
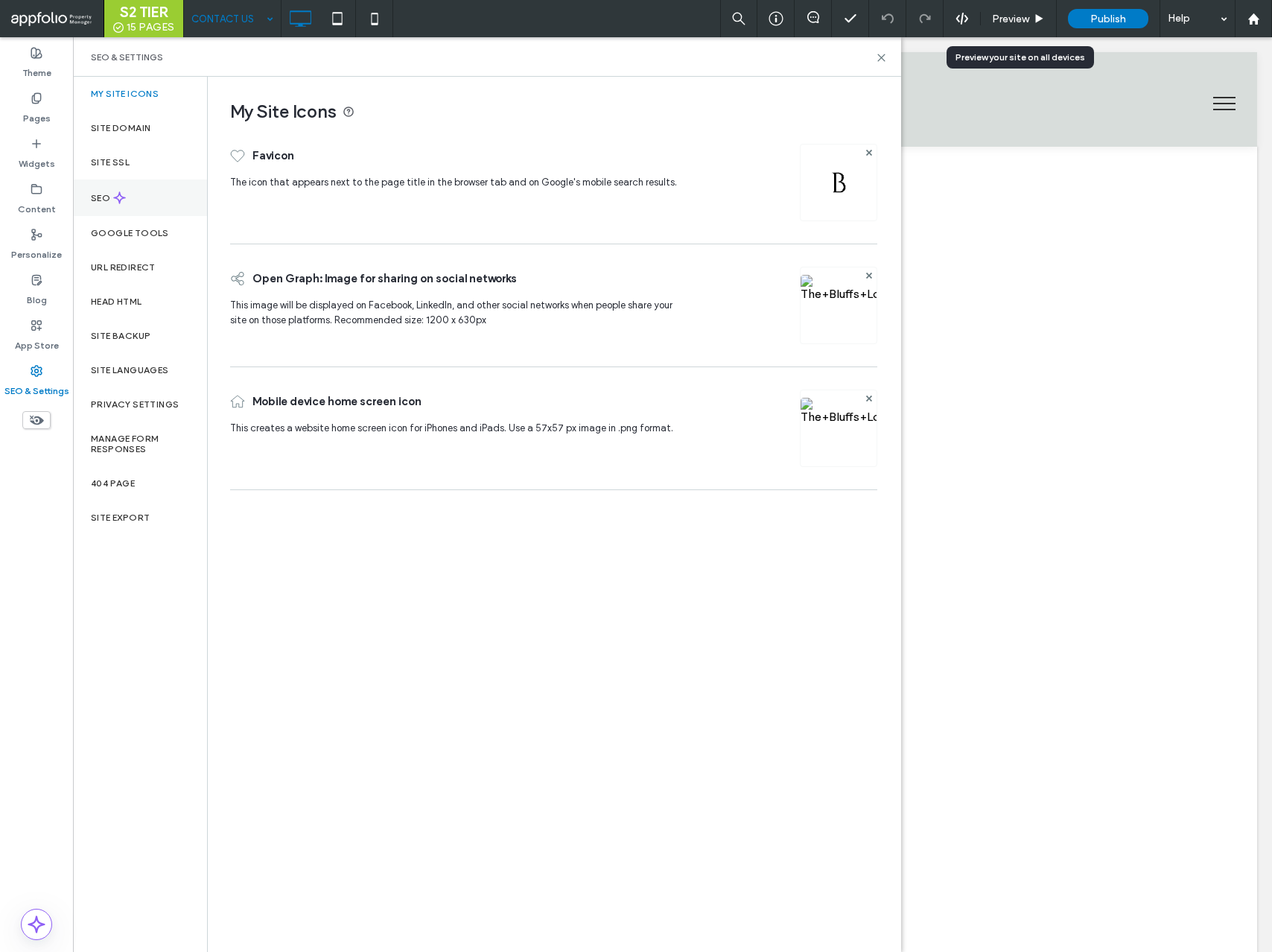
click at [131, 189] on div "SEO" at bounding box center [140, 197] width 134 height 36
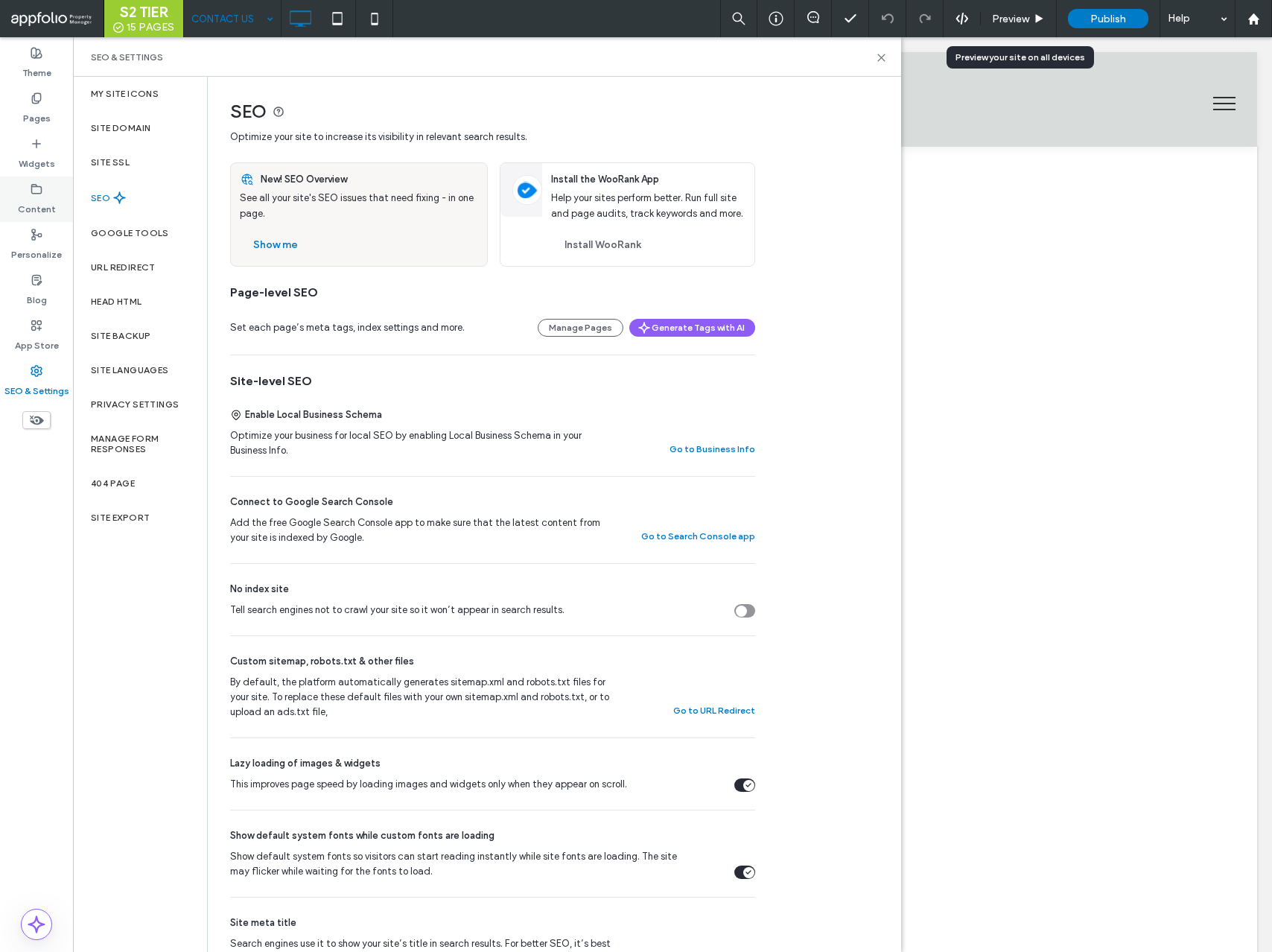
click at [38, 218] on div "Content" at bounding box center [36, 199] width 73 height 46
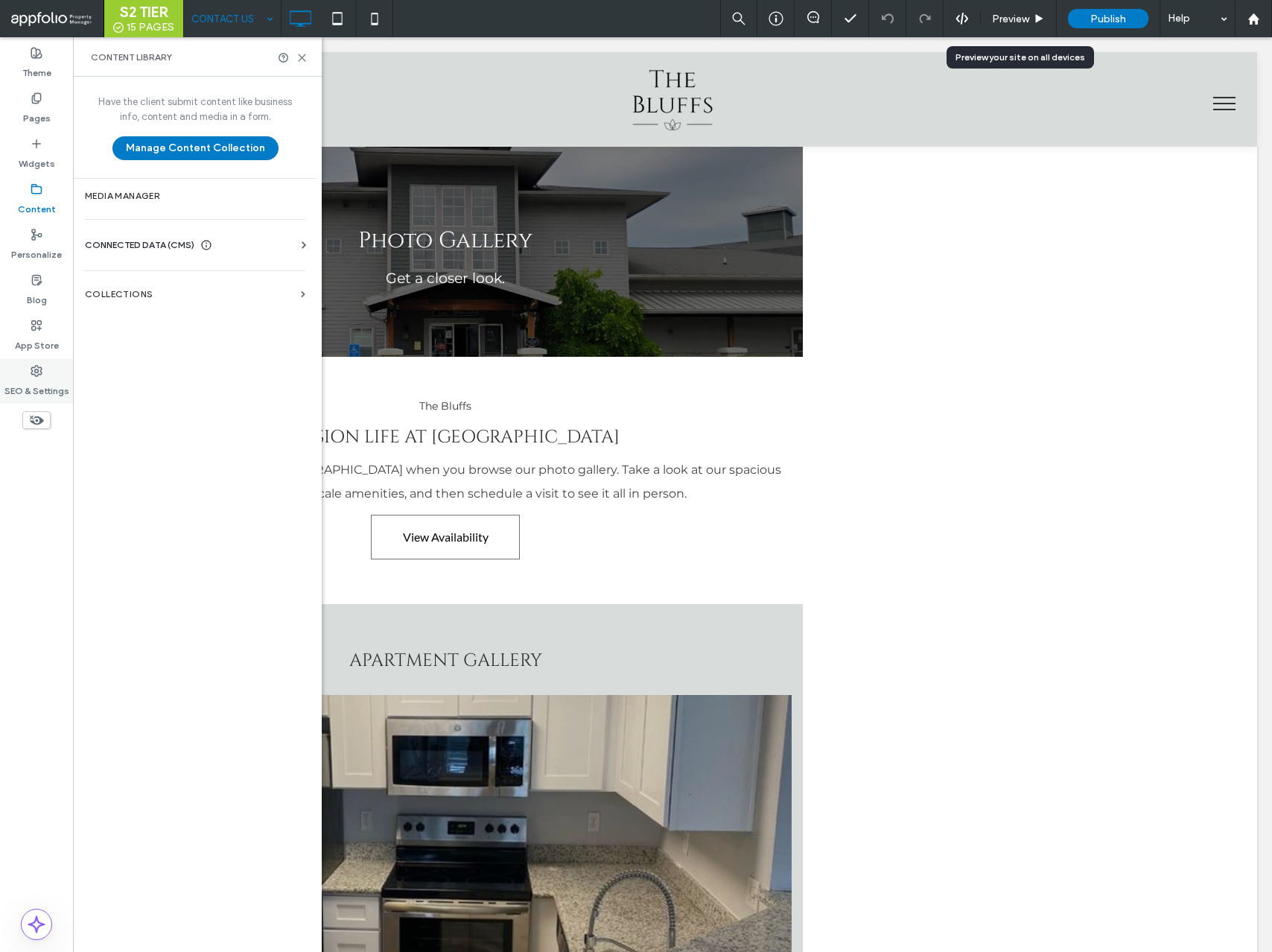
click at [44, 389] on label "SEO & Settings" at bounding box center [37, 387] width 65 height 20
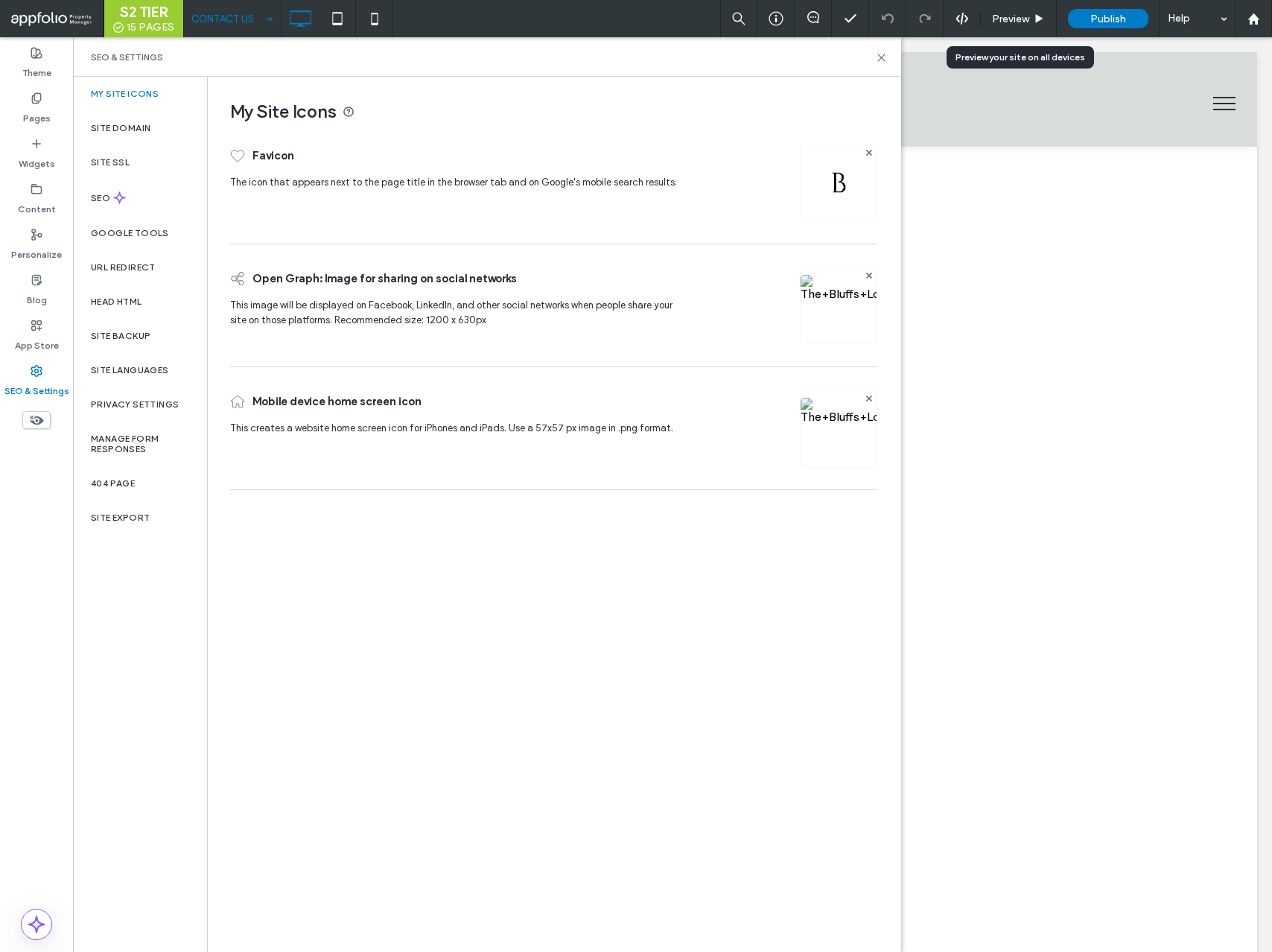
click at [827, 301] on img at bounding box center [839, 325] width 76 height 101
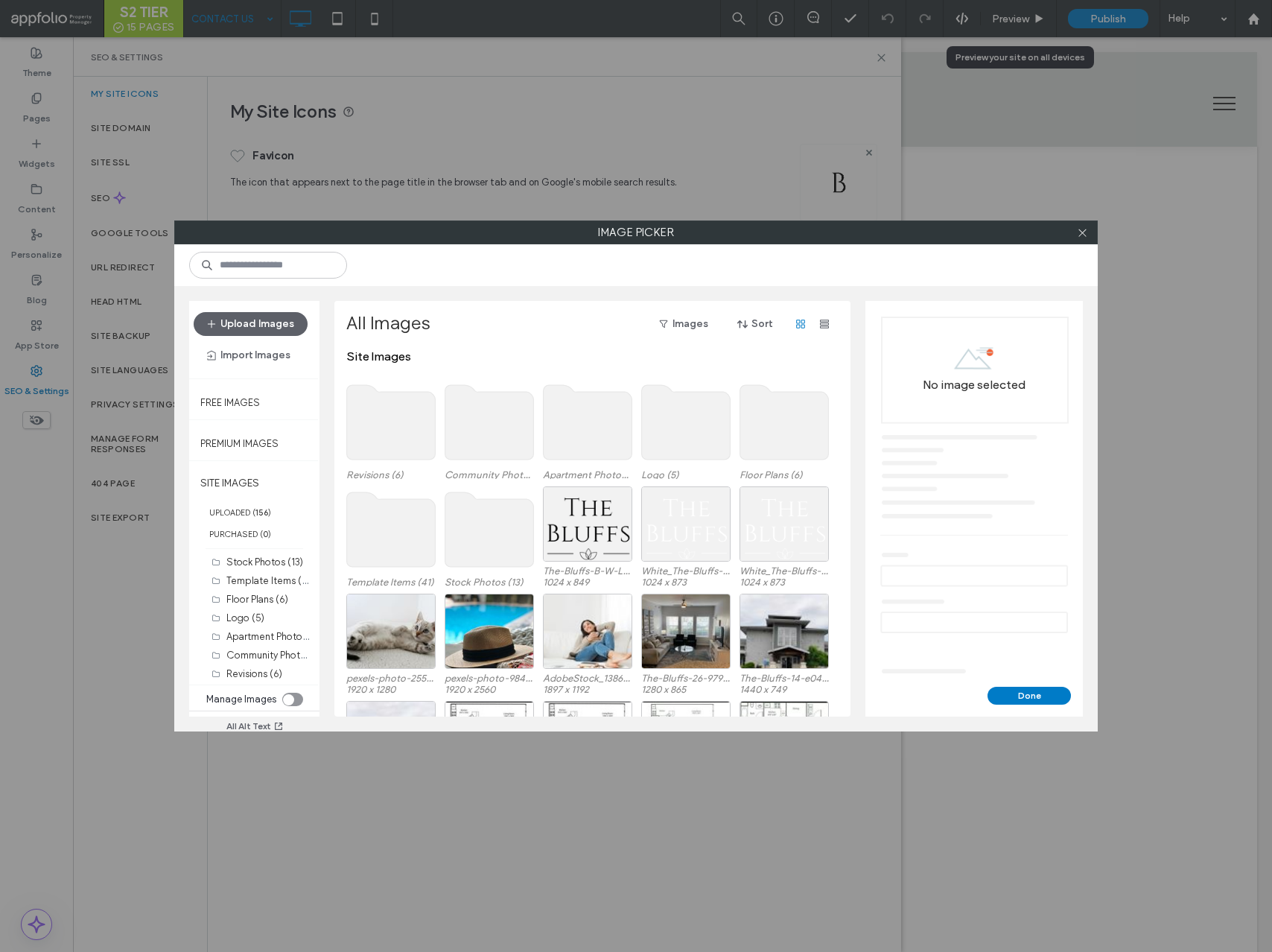
click at [675, 413] on use at bounding box center [686, 422] width 88 height 74
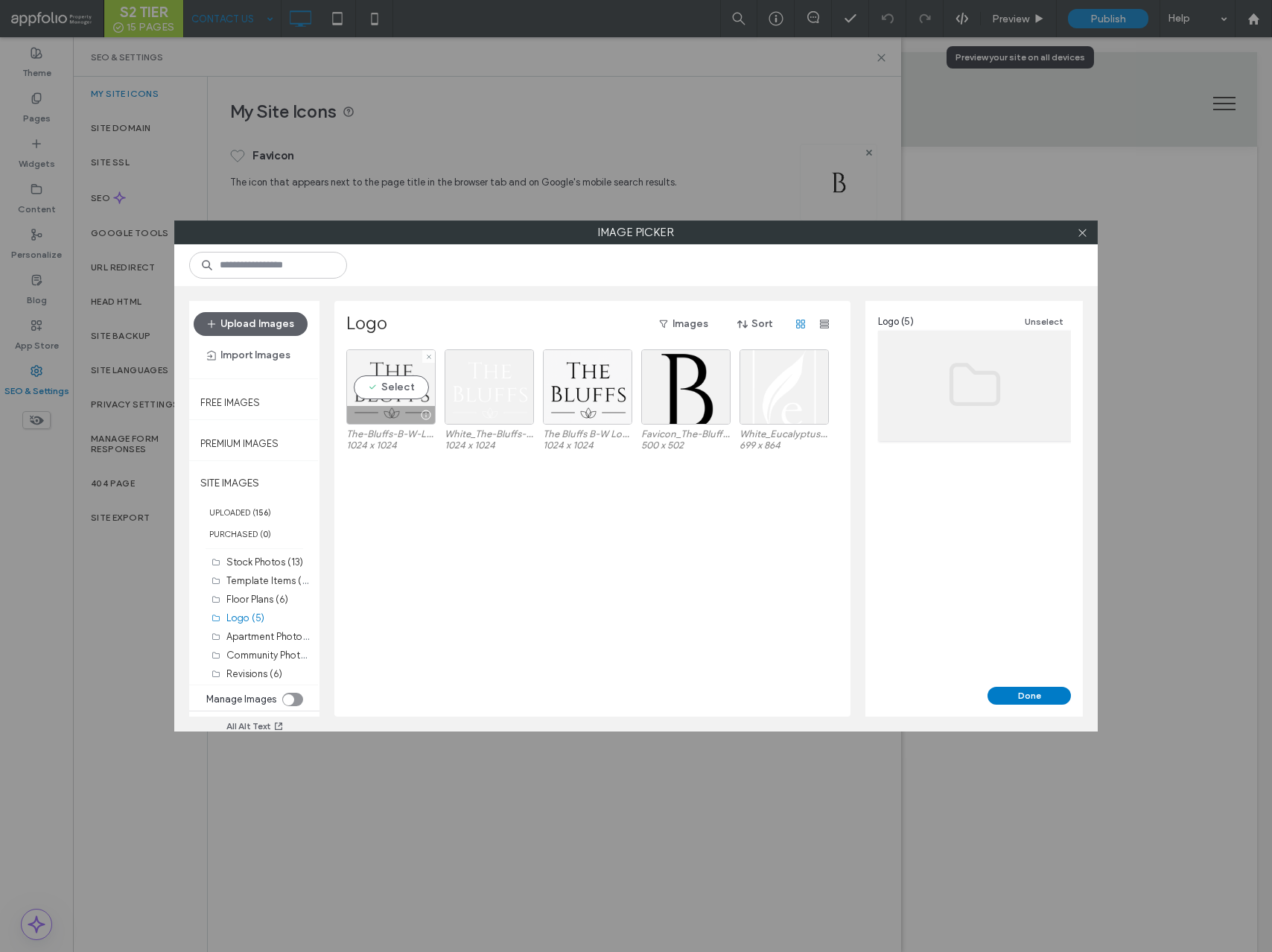
click at [406, 398] on div "Select" at bounding box center [391, 387] width 89 height 75
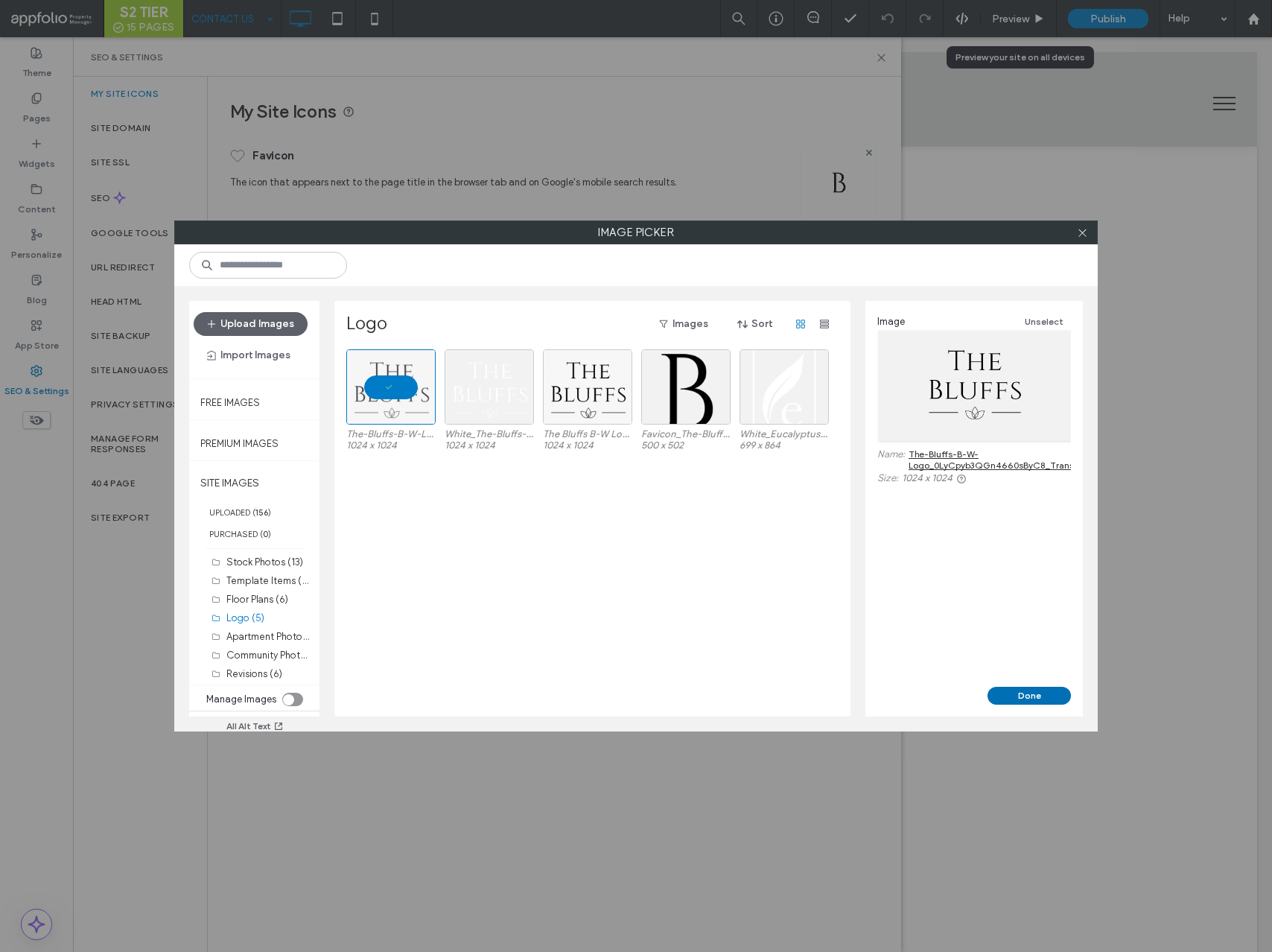
click at [1036, 688] on button "Done" at bounding box center [1030, 695] width 84 height 18
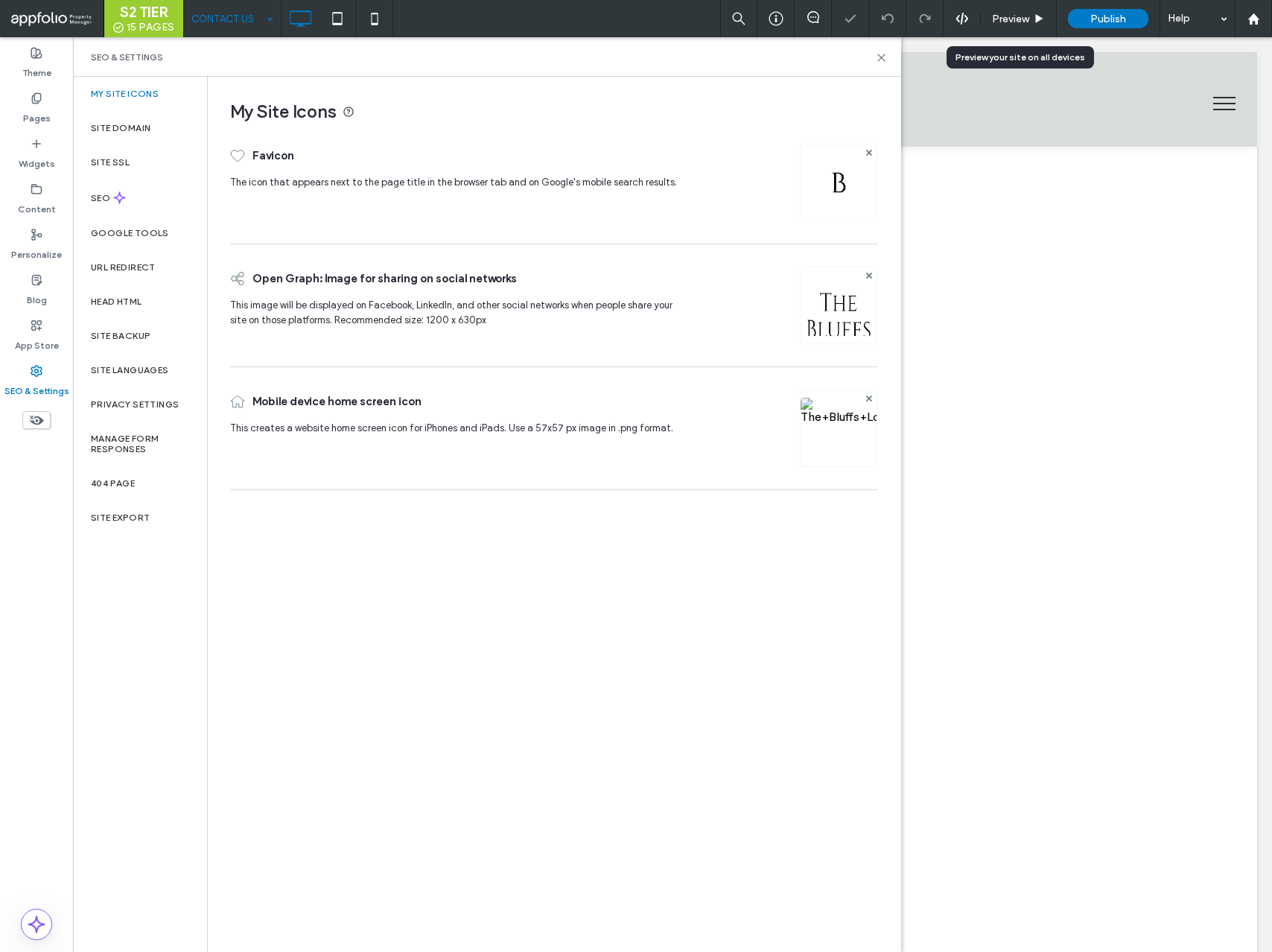
click at [830, 436] on img at bounding box center [839, 449] width 76 height 101
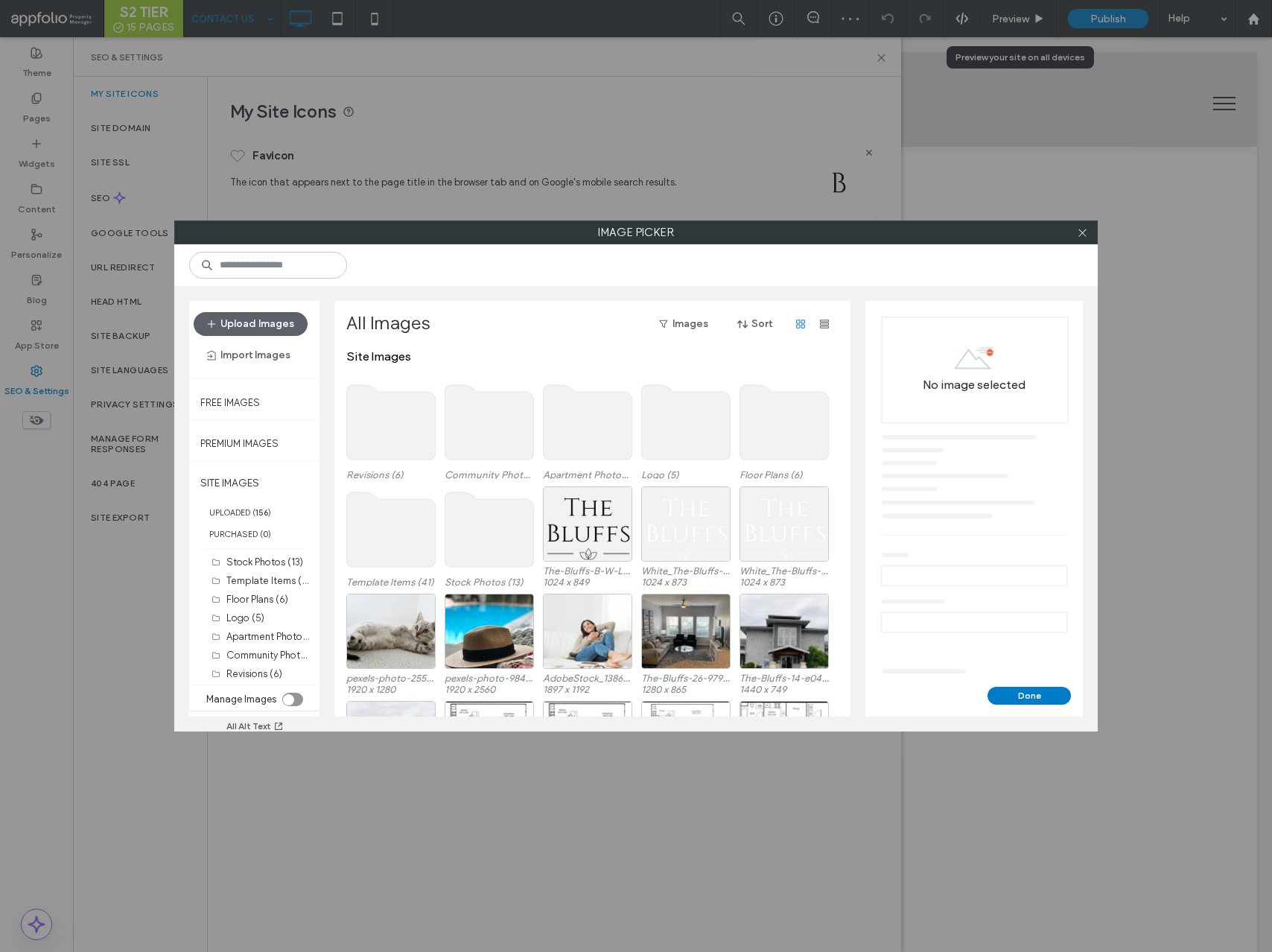
click at [663, 438] on use at bounding box center [686, 422] width 88 height 74
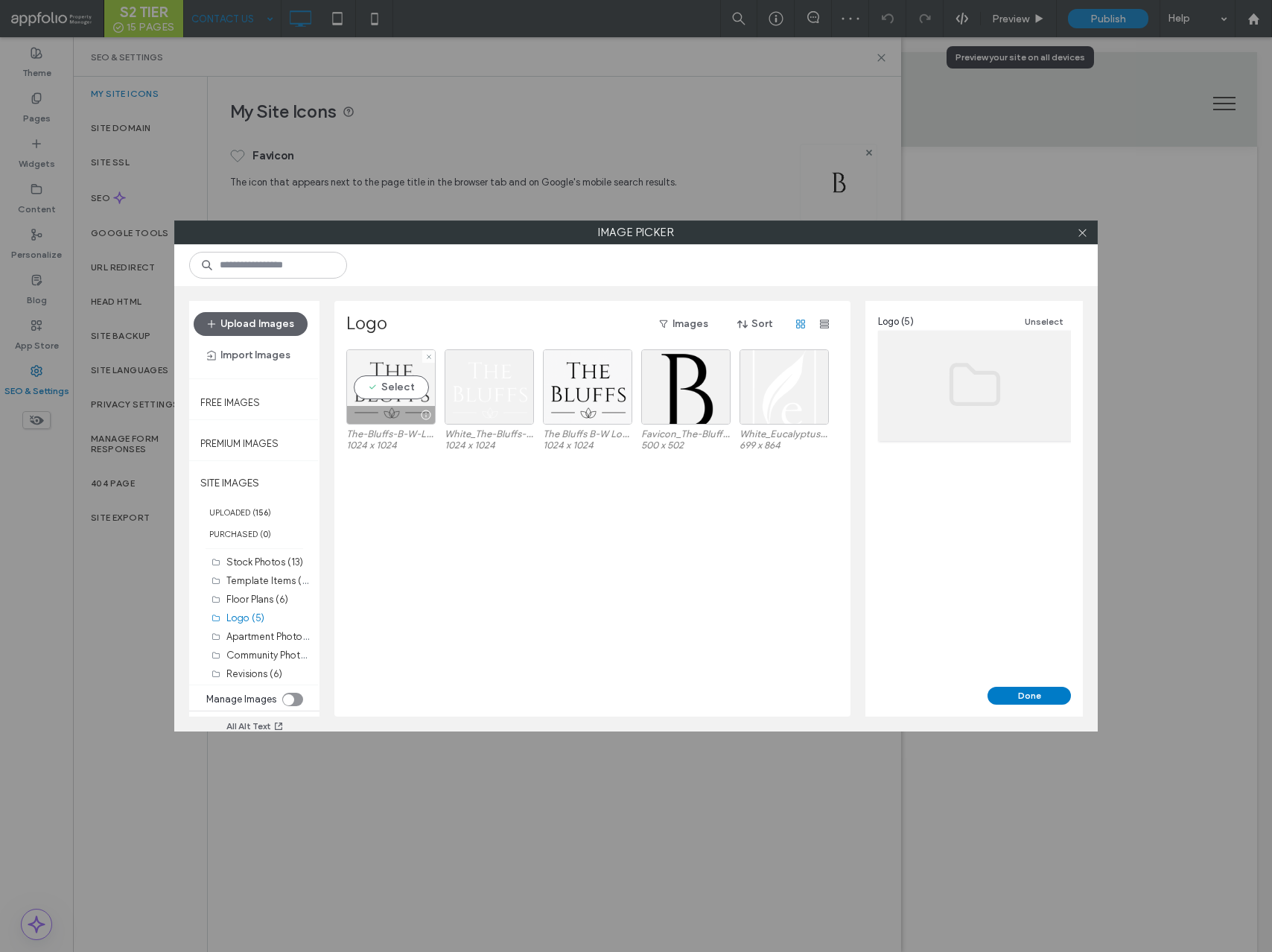
click at [407, 405] on div "Select" at bounding box center [391, 387] width 89 height 75
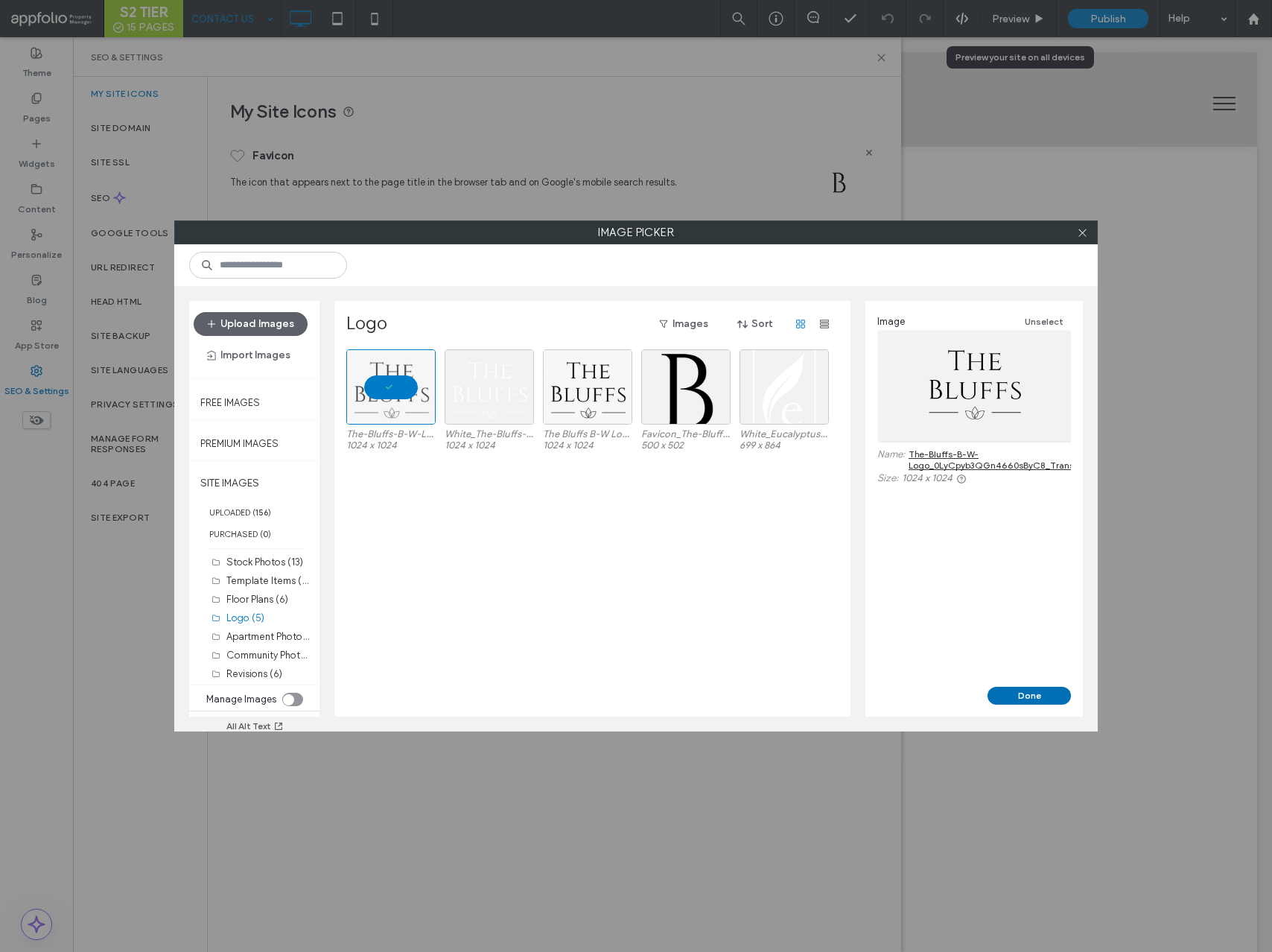
click at [1018, 694] on button "Done" at bounding box center [1030, 695] width 84 height 18
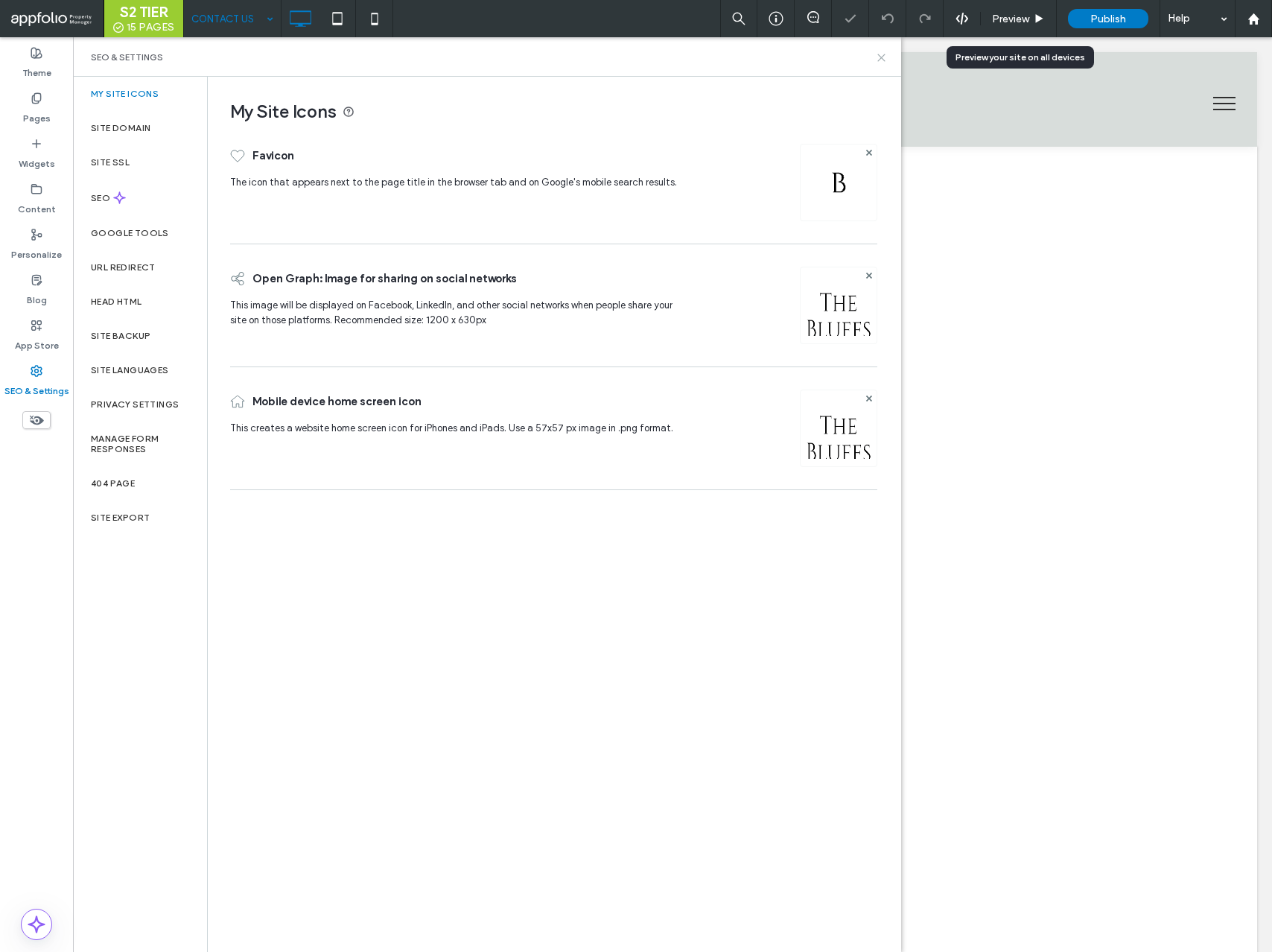
click at [884, 56] on icon at bounding box center [882, 58] width 11 height 11
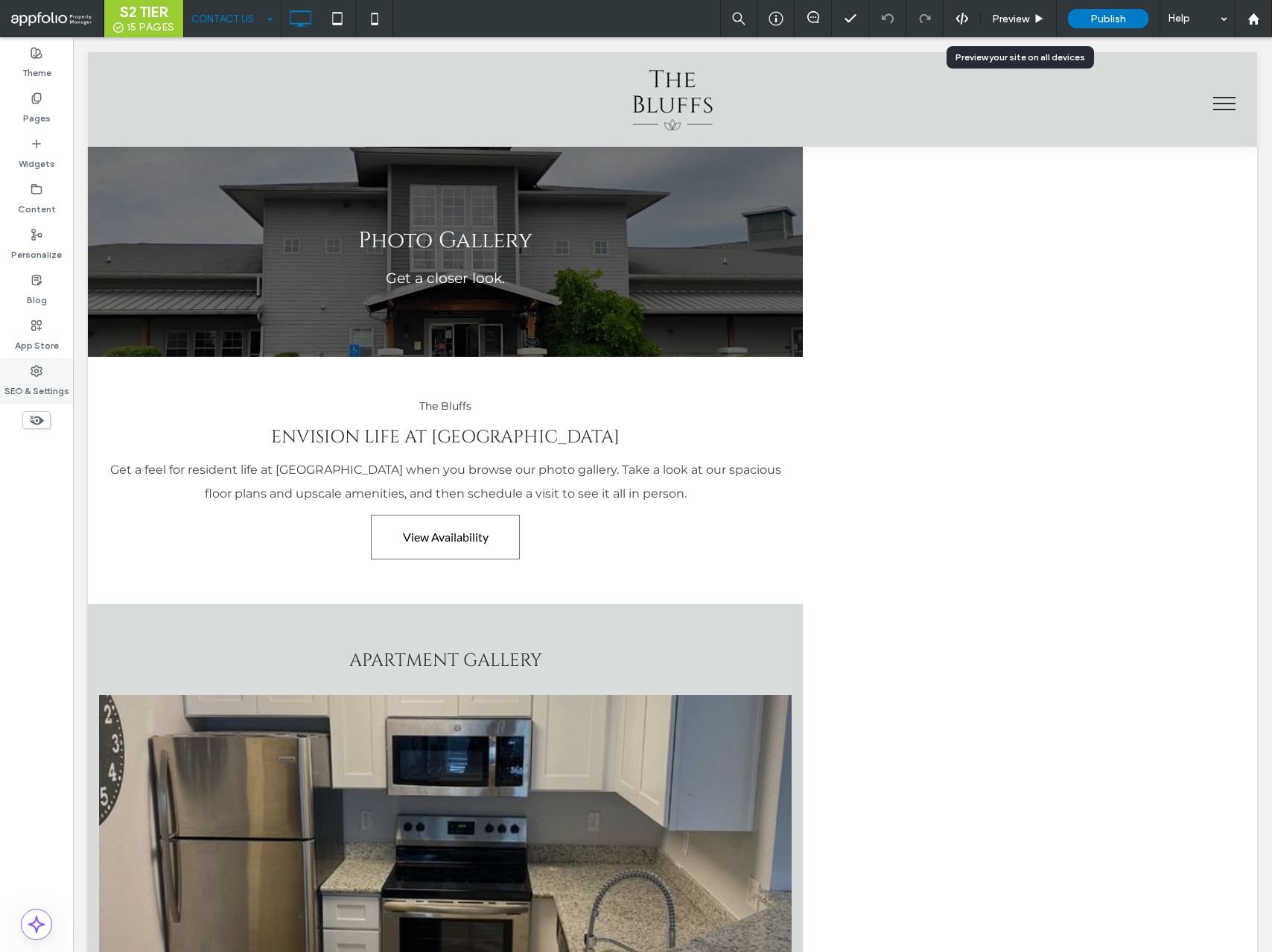
click at [39, 368] on icon at bounding box center [36, 370] width 12 height 12
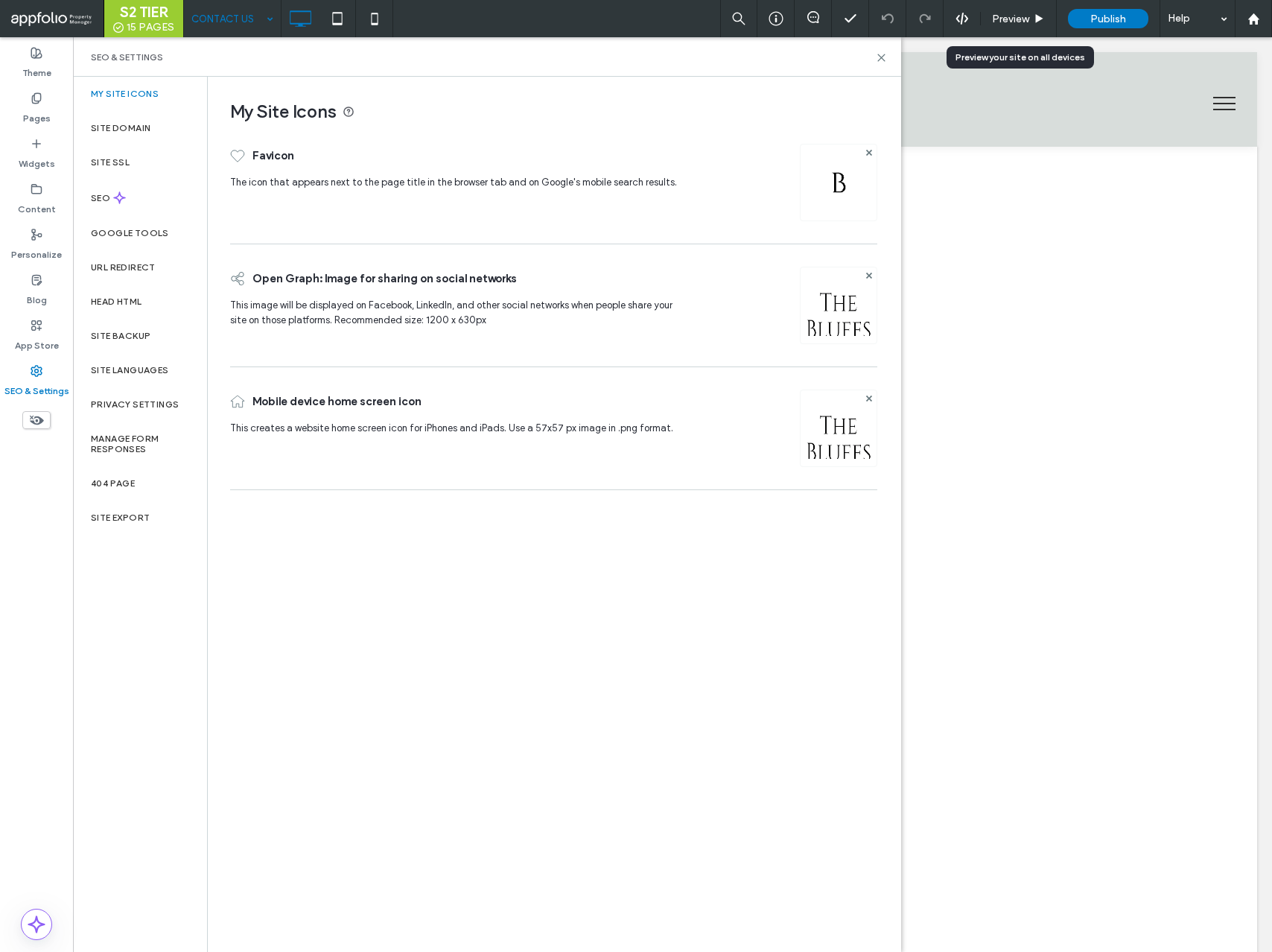
click at [833, 447] on img at bounding box center [839, 449] width 76 height 101
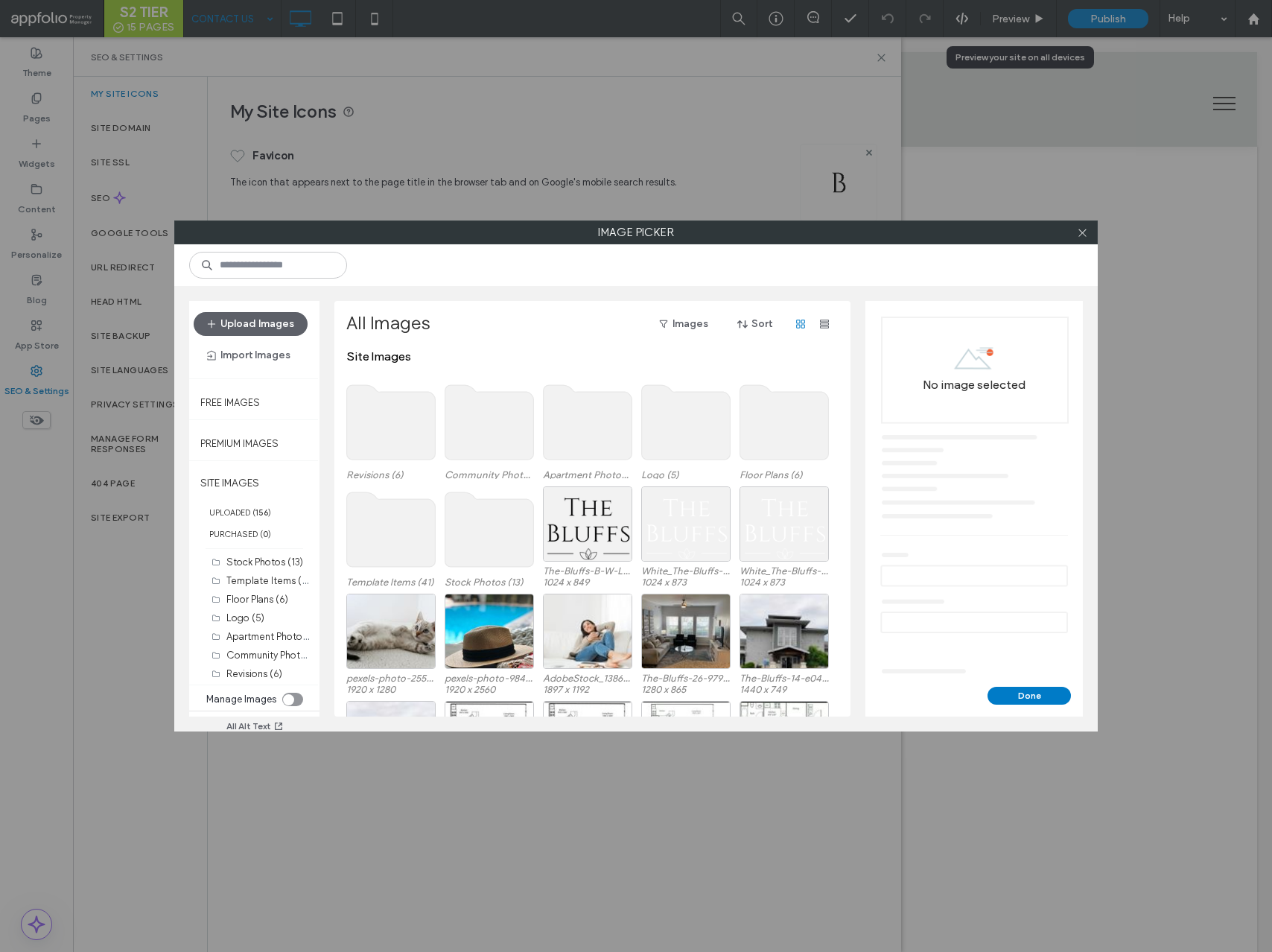
click at [662, 413] on use at bounding box center [686, 422] width 88 height 74
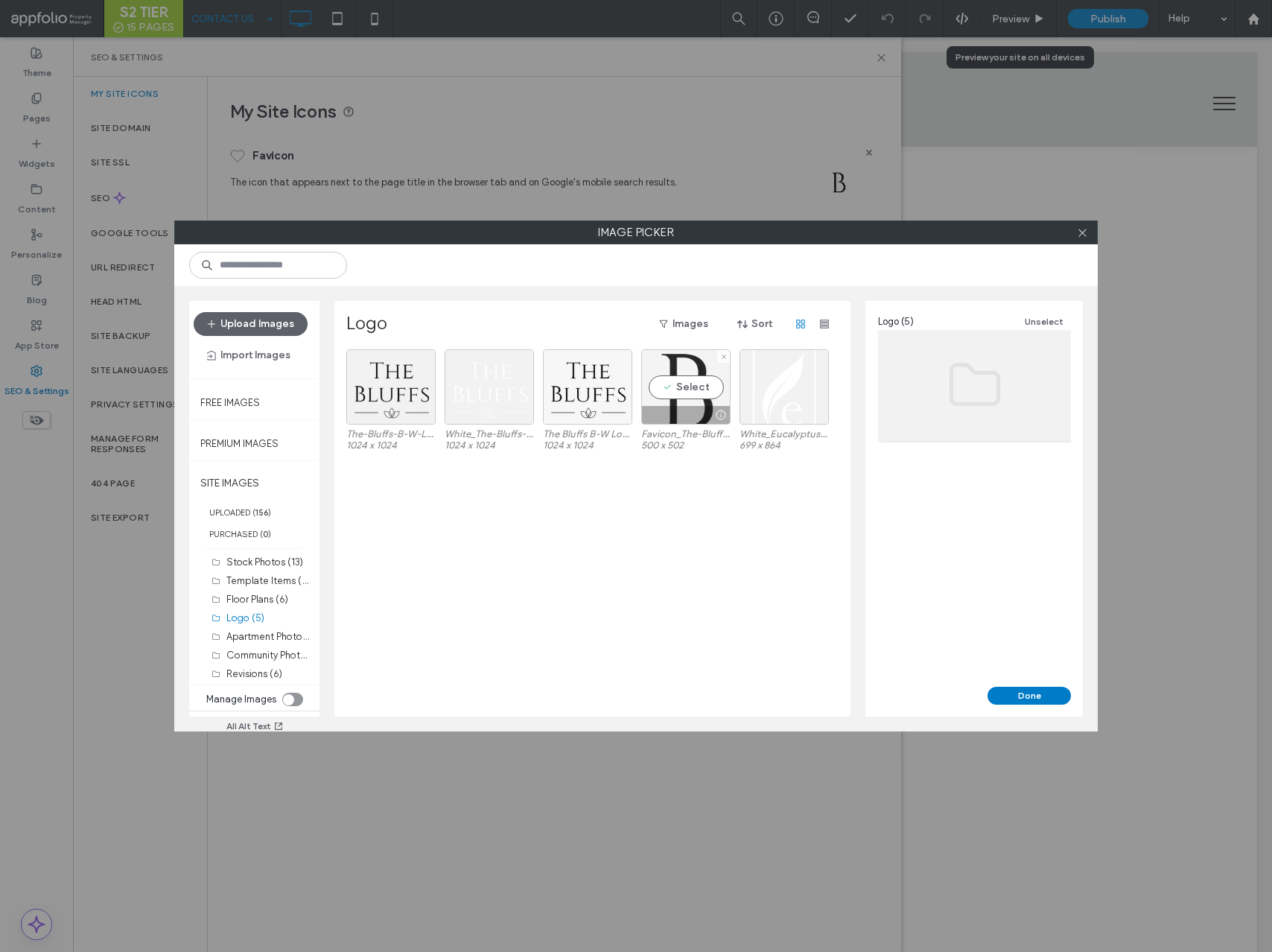
click at [683, 401] on div "Select" at bounding box center [686, 387] width 89 height 75
click at [1014, 694] on button "Done" at bounding box center [1030, 695] width 84 height 18
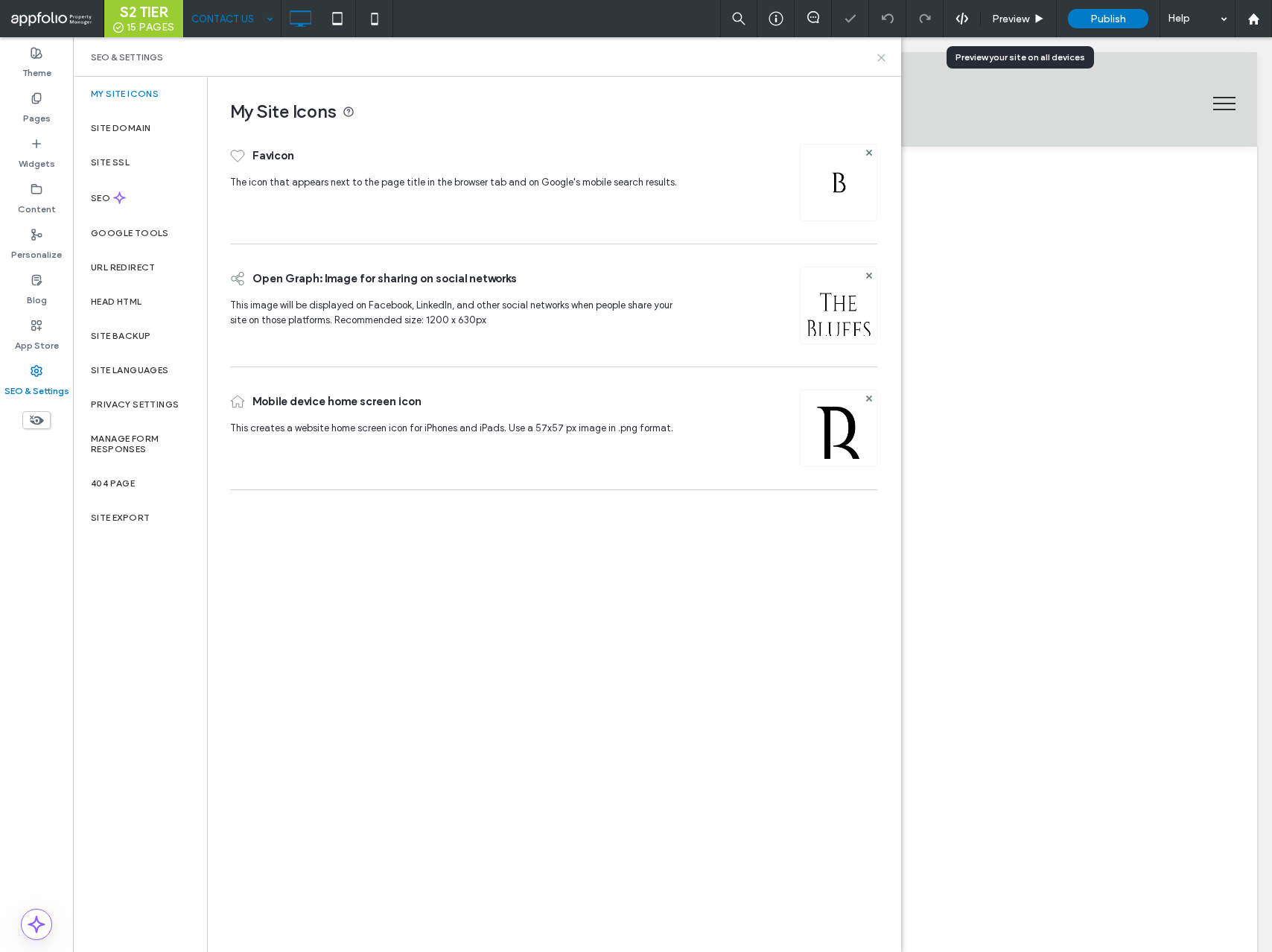
click at [883, 58] on use at bounding box center [881, 57] width 7 height 7
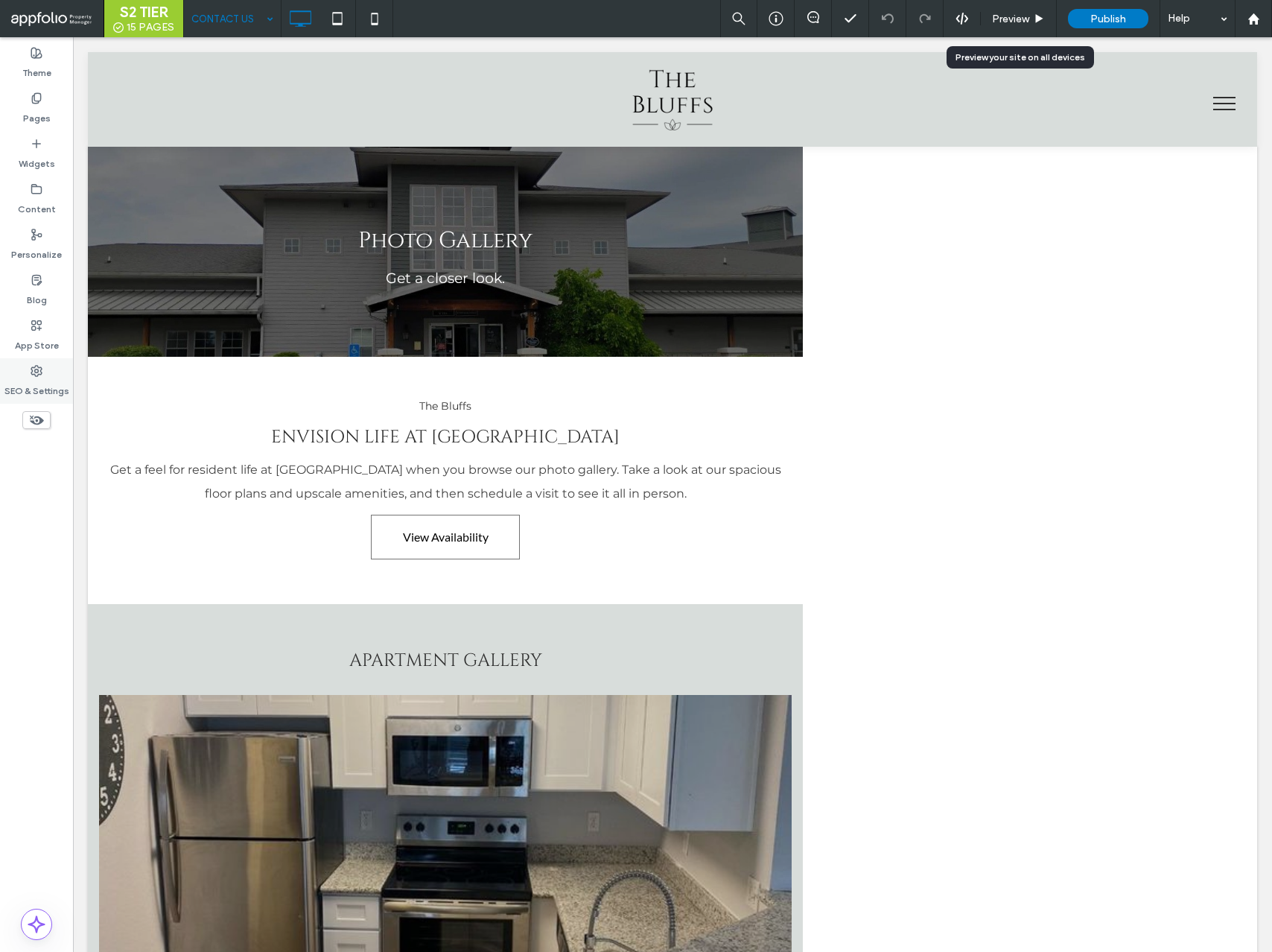
click at [44, 377] on label "SEO & Settings" at bounding box center [37, 387] width 65 height 20
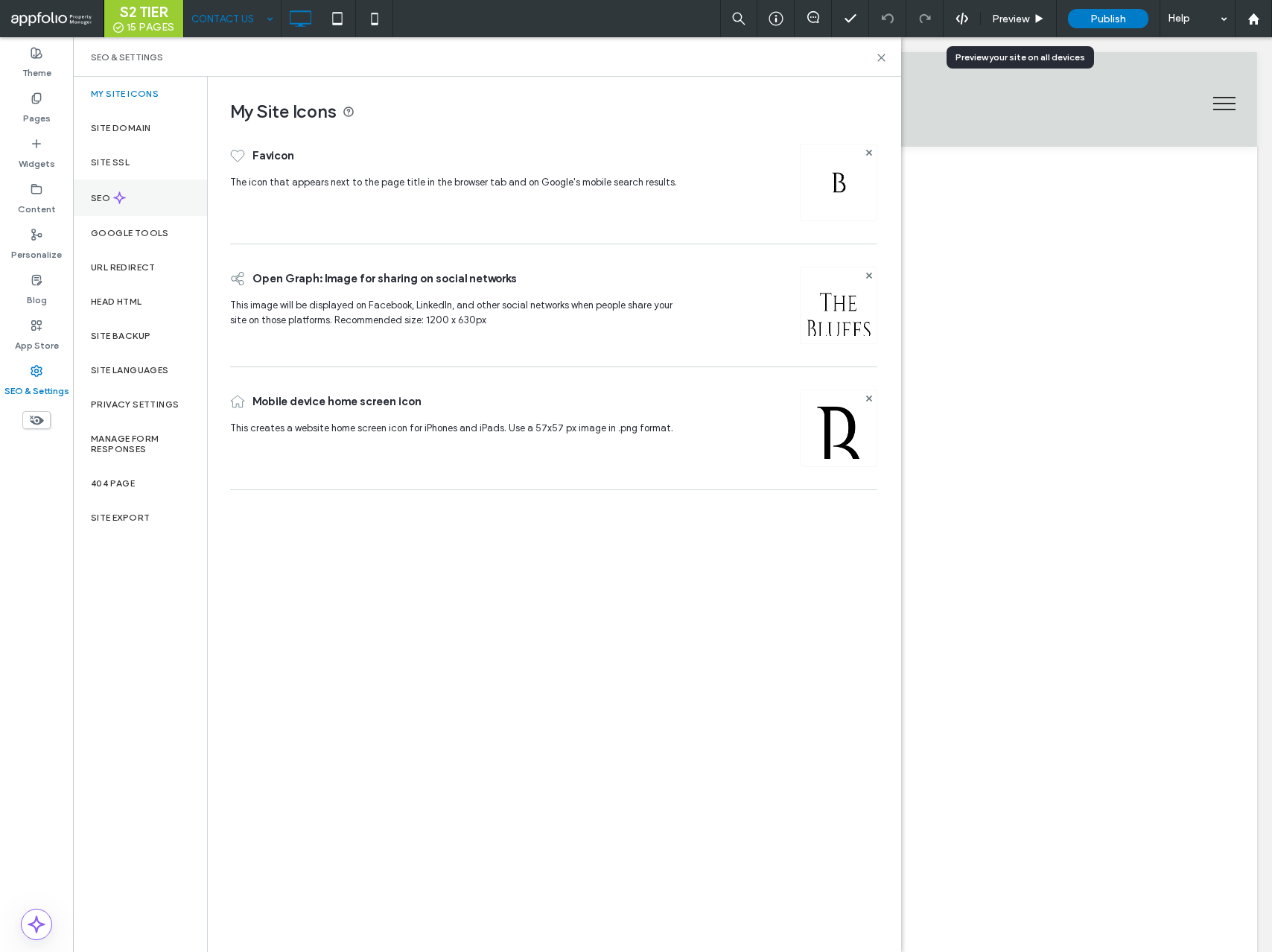
click at [122, 196] on use at bounding box center [119, 198] width 11 height 11
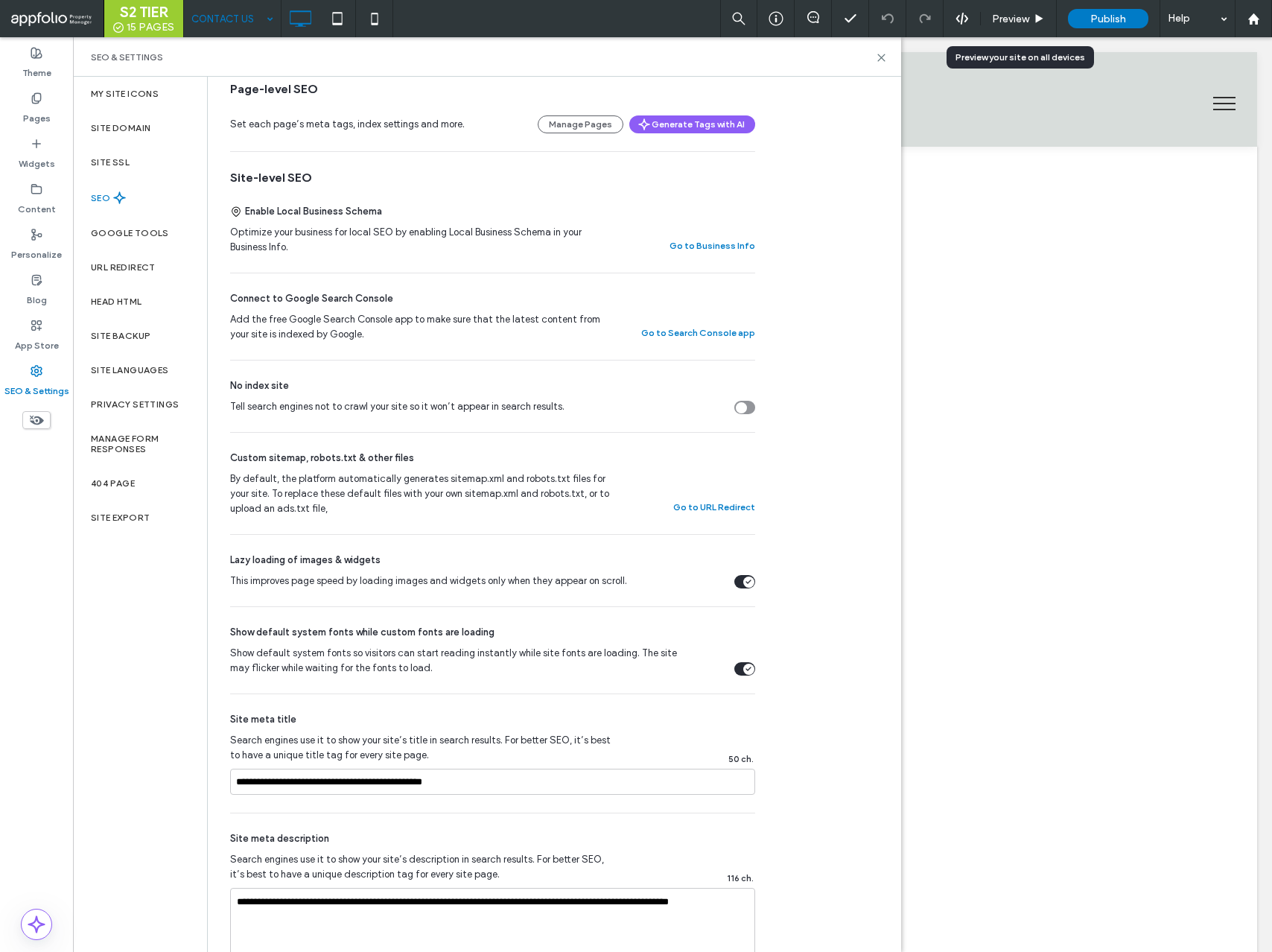
scroll to position [431, 0]
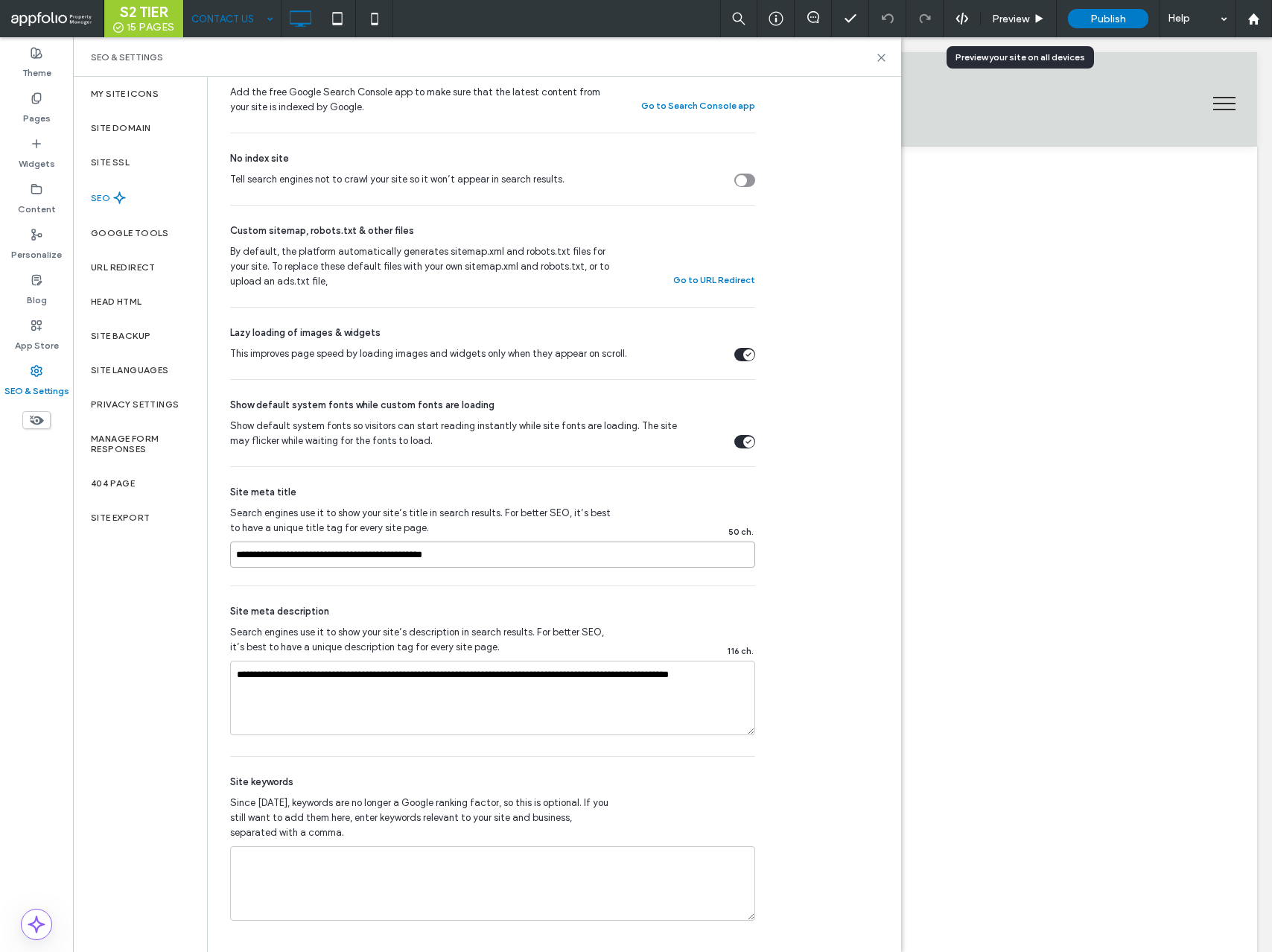
drag, startPoint x: 333, startPoint y: 553, endPoint x: 169, endPoint y: 540, distance: 164.5
click at [169, 540] on div "My Site Icons Site Domain Site SSL SEO Google Tools URL Redirect Head HTML Site…" at bounding box center [487, 514] width 828 height 876
type input "**********"
click at [37, 100] on use at bounding box center [35, 98] width 8 height 9
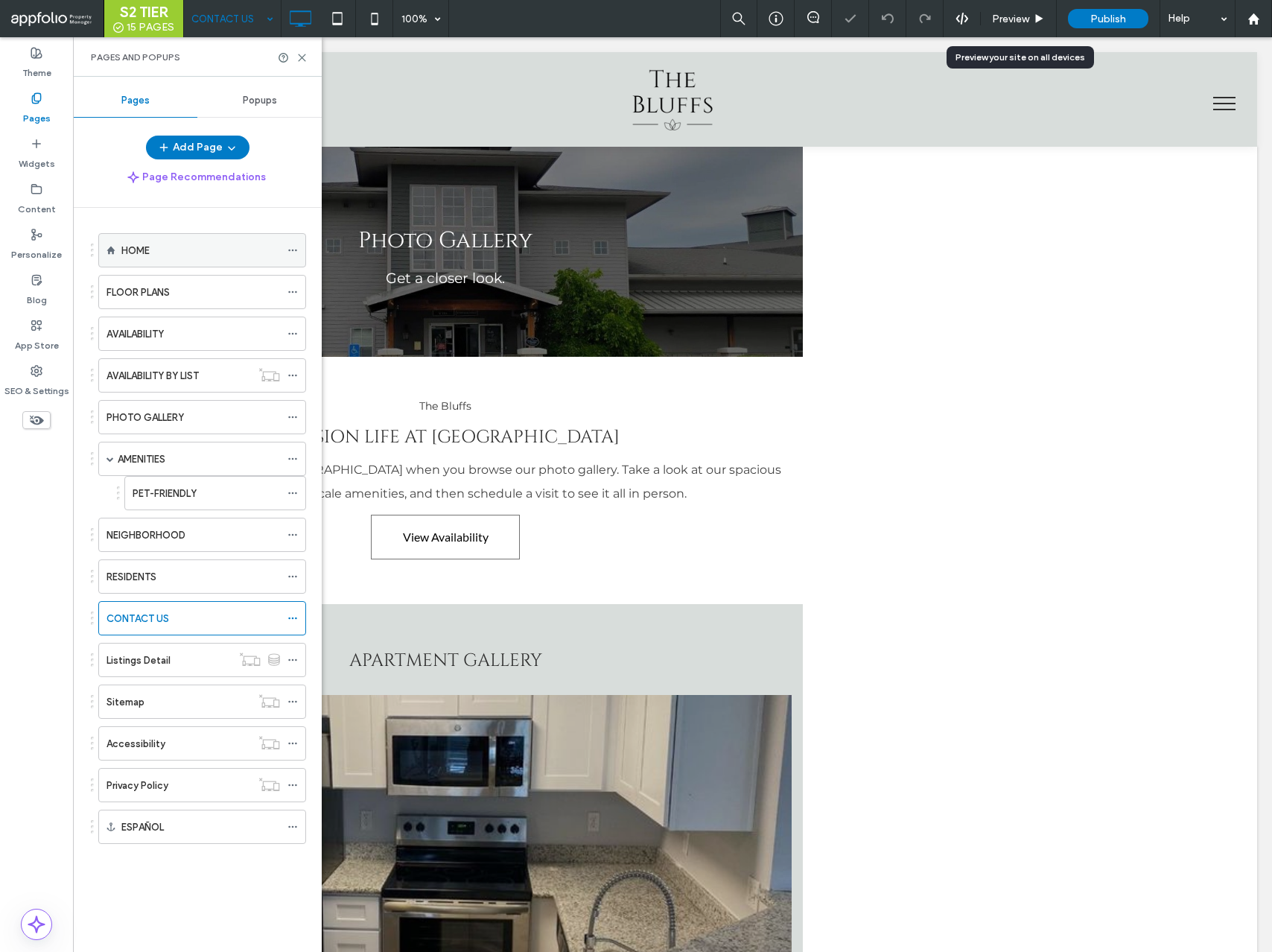
click at [296, 251] on use at bounding box center [292, 250] width 8 height 2
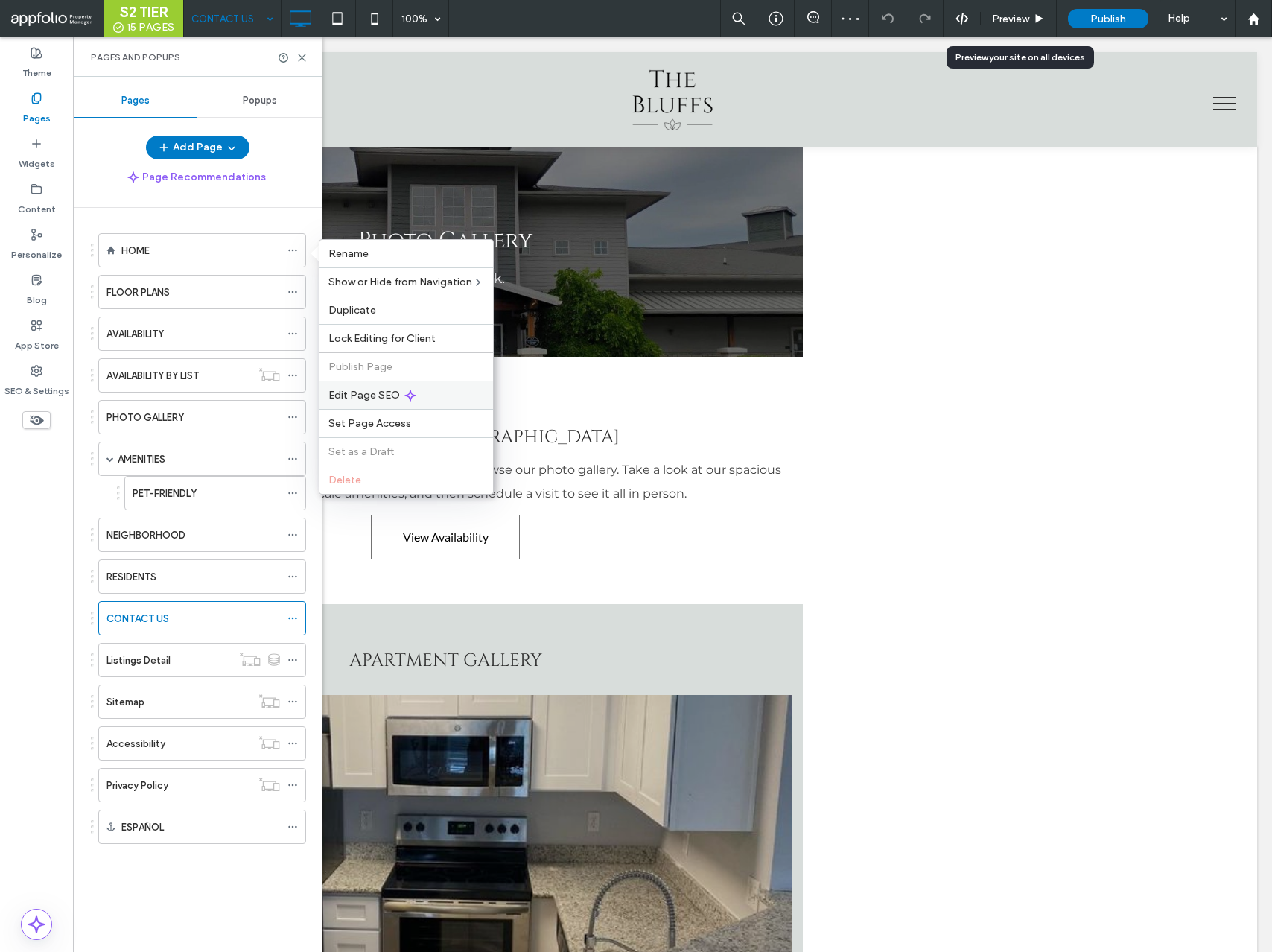
click at [377, 392] on span "Edit Page SEO" at bounding box center [364, 396] width 72 height 13
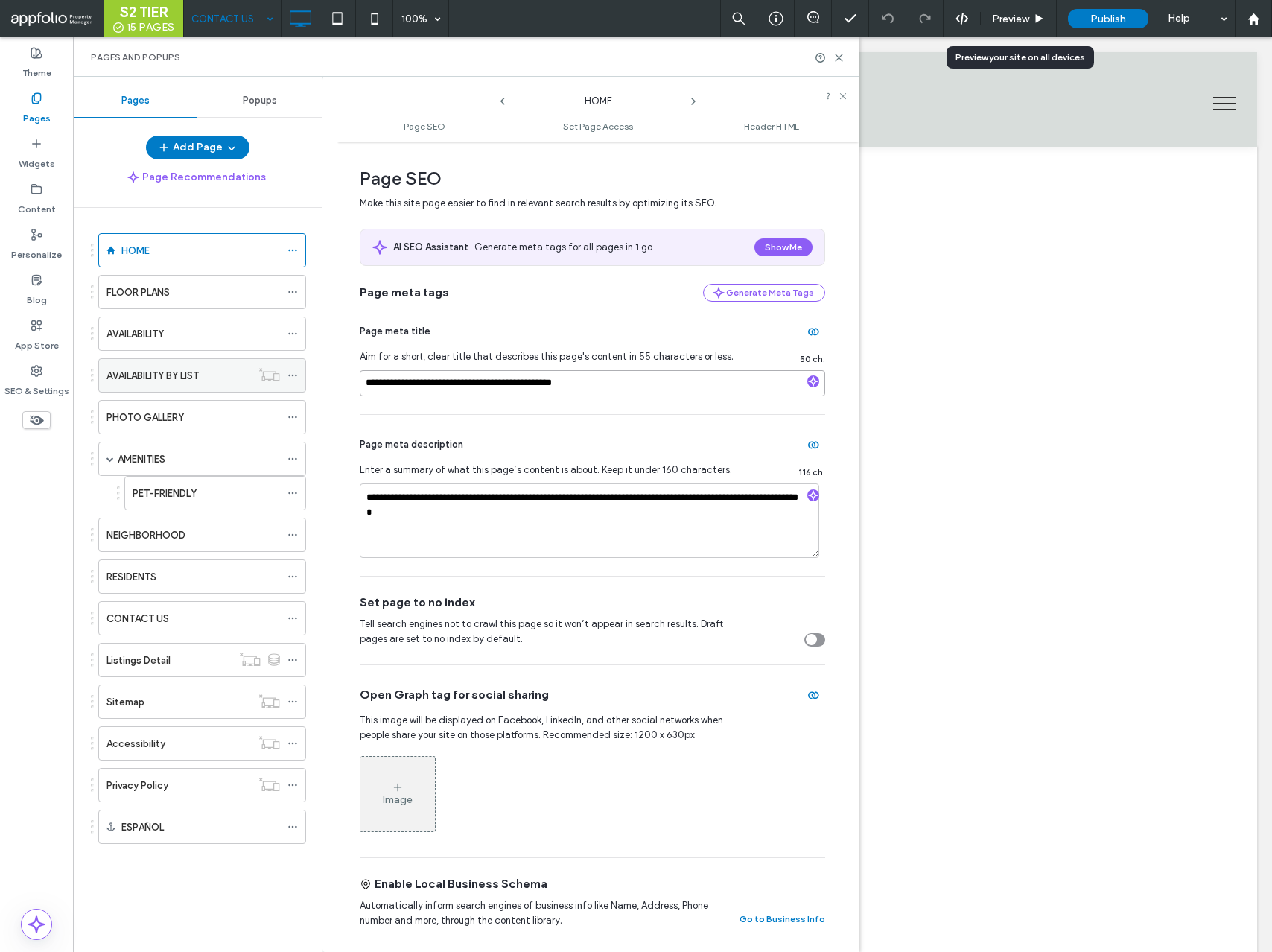
drag, startPoint x: 437, startPoint y: 382, endPoint x: 282, endPoint y: 372, distance: 155.3
click at [282, 372] on div "**********" at bounding box center [465, 514] width 786 height 876
type input "**********"
click at [292, 290] on icon at bounding box center [292, 291] width 10 height 10
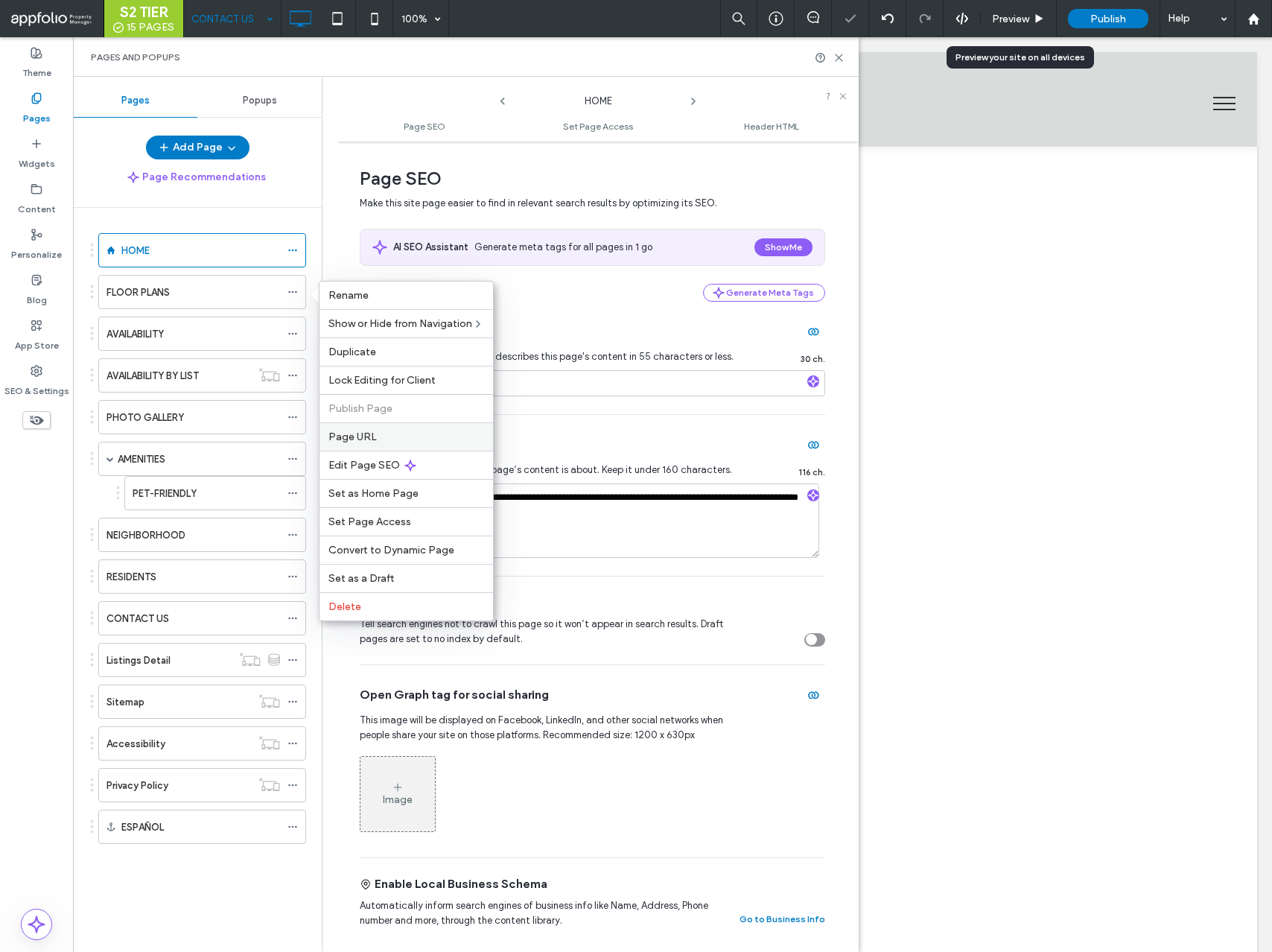
click at [368, 443] on div "Page URL" at bounding box center [406, 436] width 174 height 28
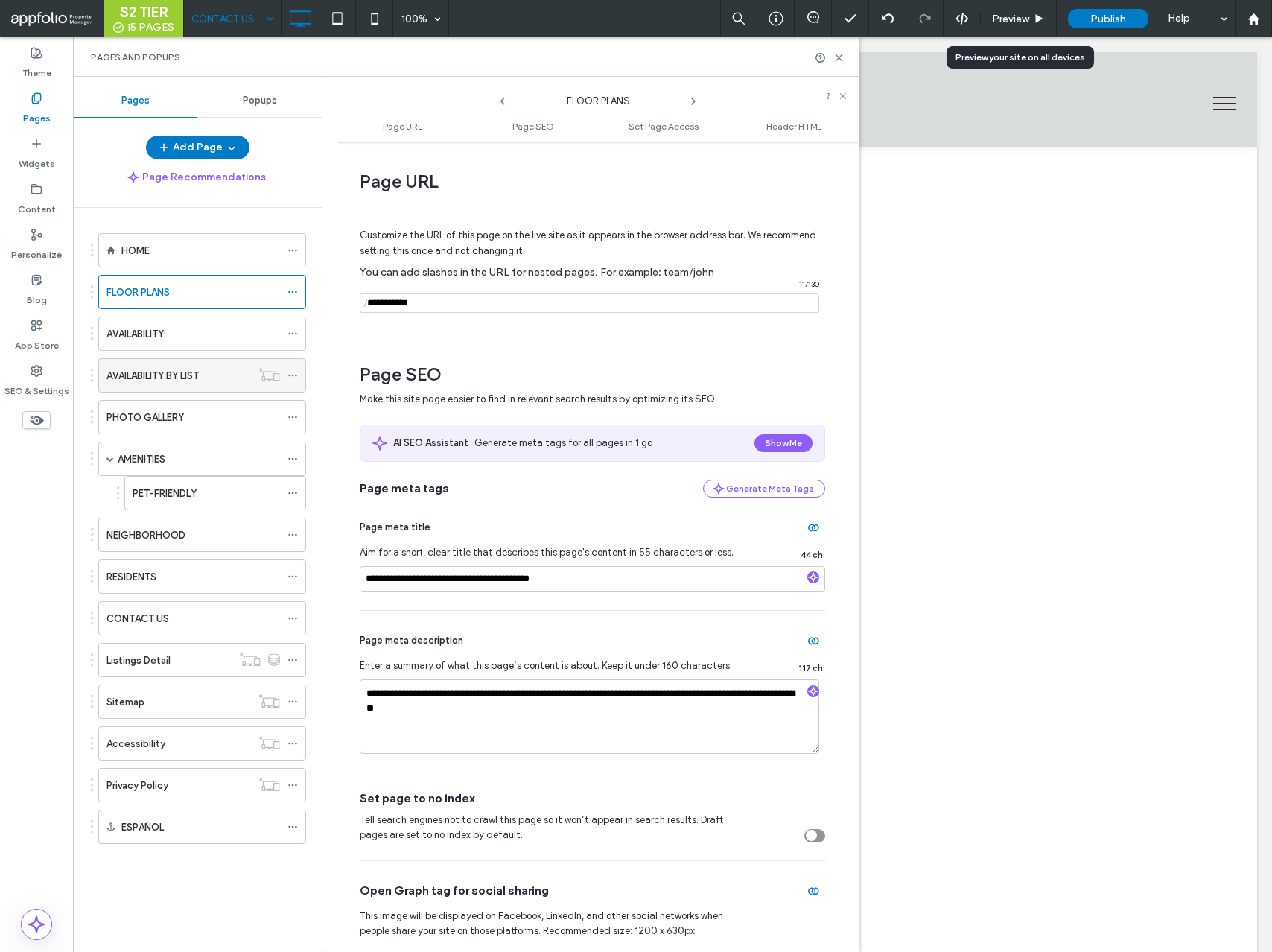
click at [297, 371] on icon at bounding box center [292, 375] width 10 height 10
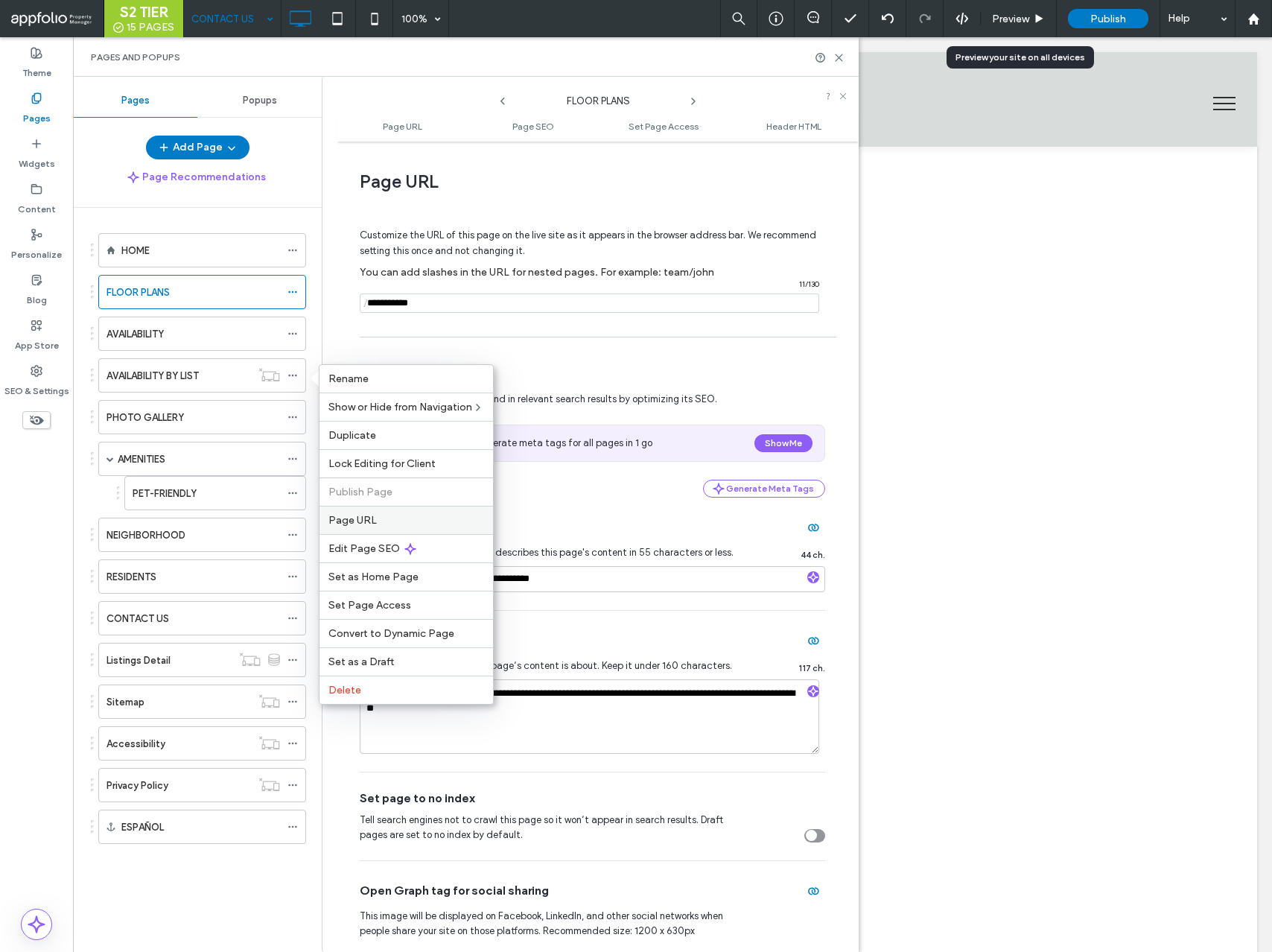
click at [368, 525] on span "Page URL" at bounding box center [353, 520] width 48 height 13
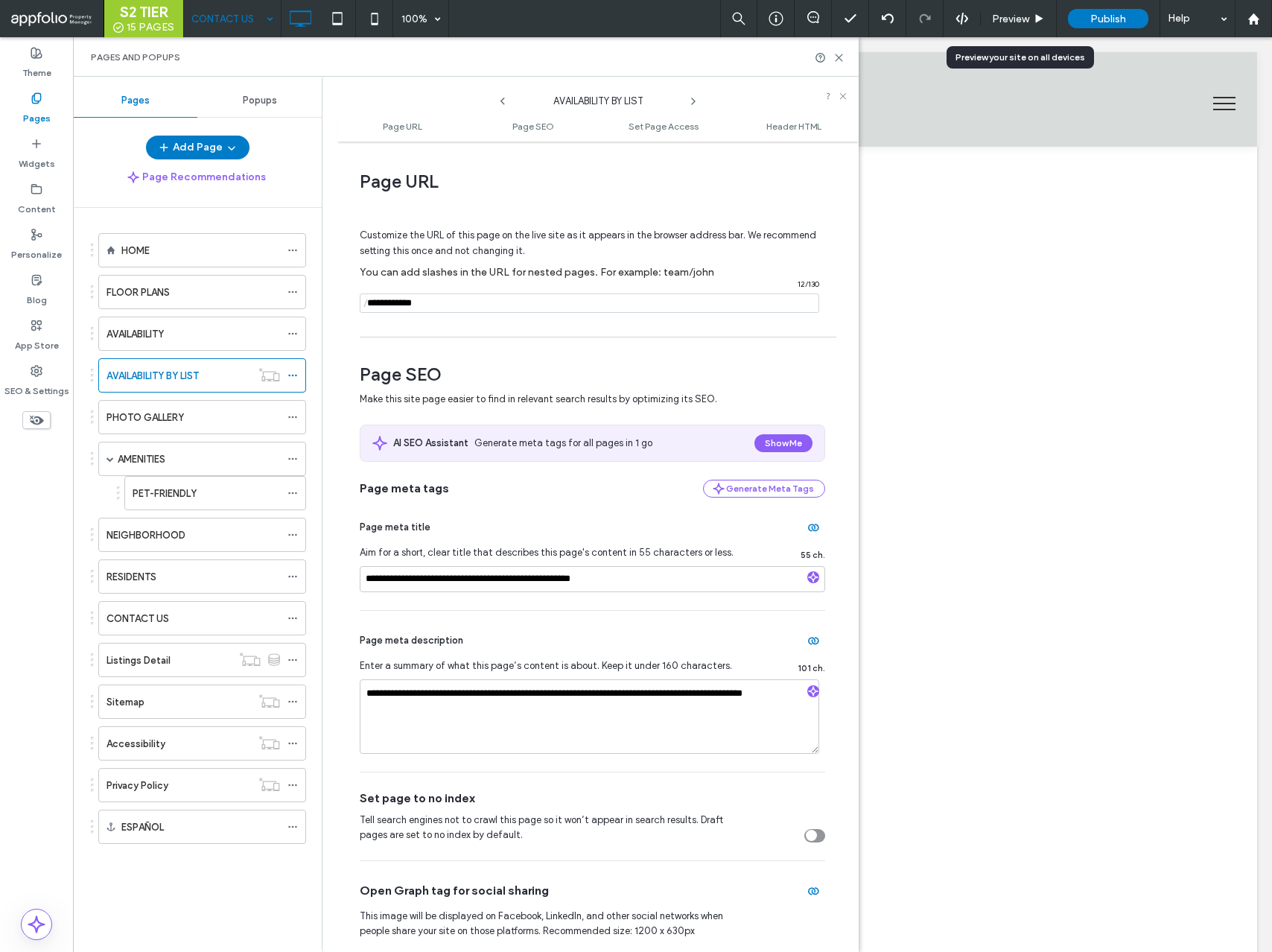
click at [451, 300] on input "notEmpty" at bounding box center [590, 302] width 460 height 20
type input "**********"
click at [506, 234] on span "Customize the URL of this page on the live site as it appears in the browser ad…" at bounding box center [588, 243] width 457 height 50
click at [290, 339] on span at bounding box center [292, 334] width 10 height 22
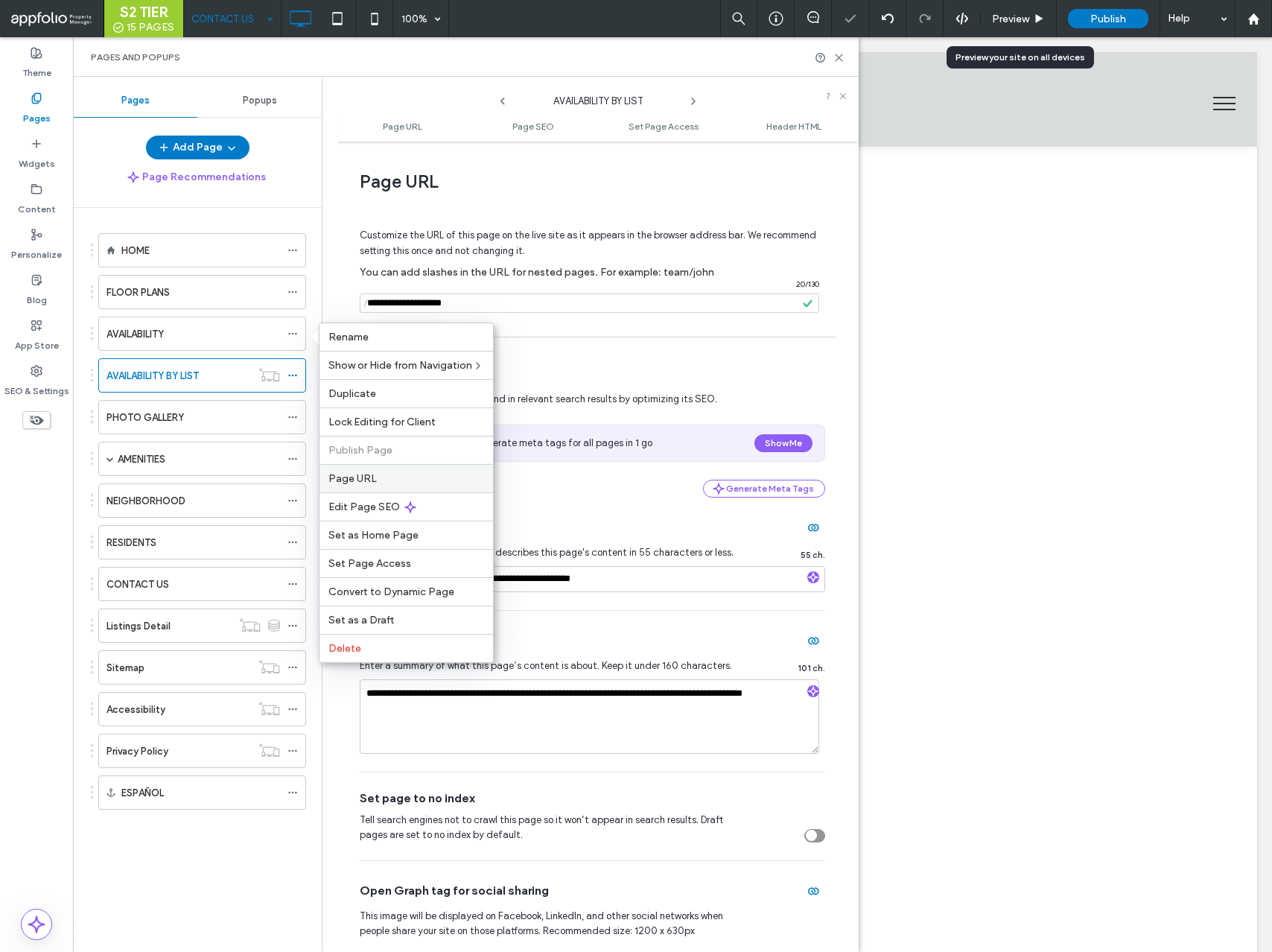
click at [352, 476] on span "Page URL" at bounding box center [353, 479] width 48 height 13
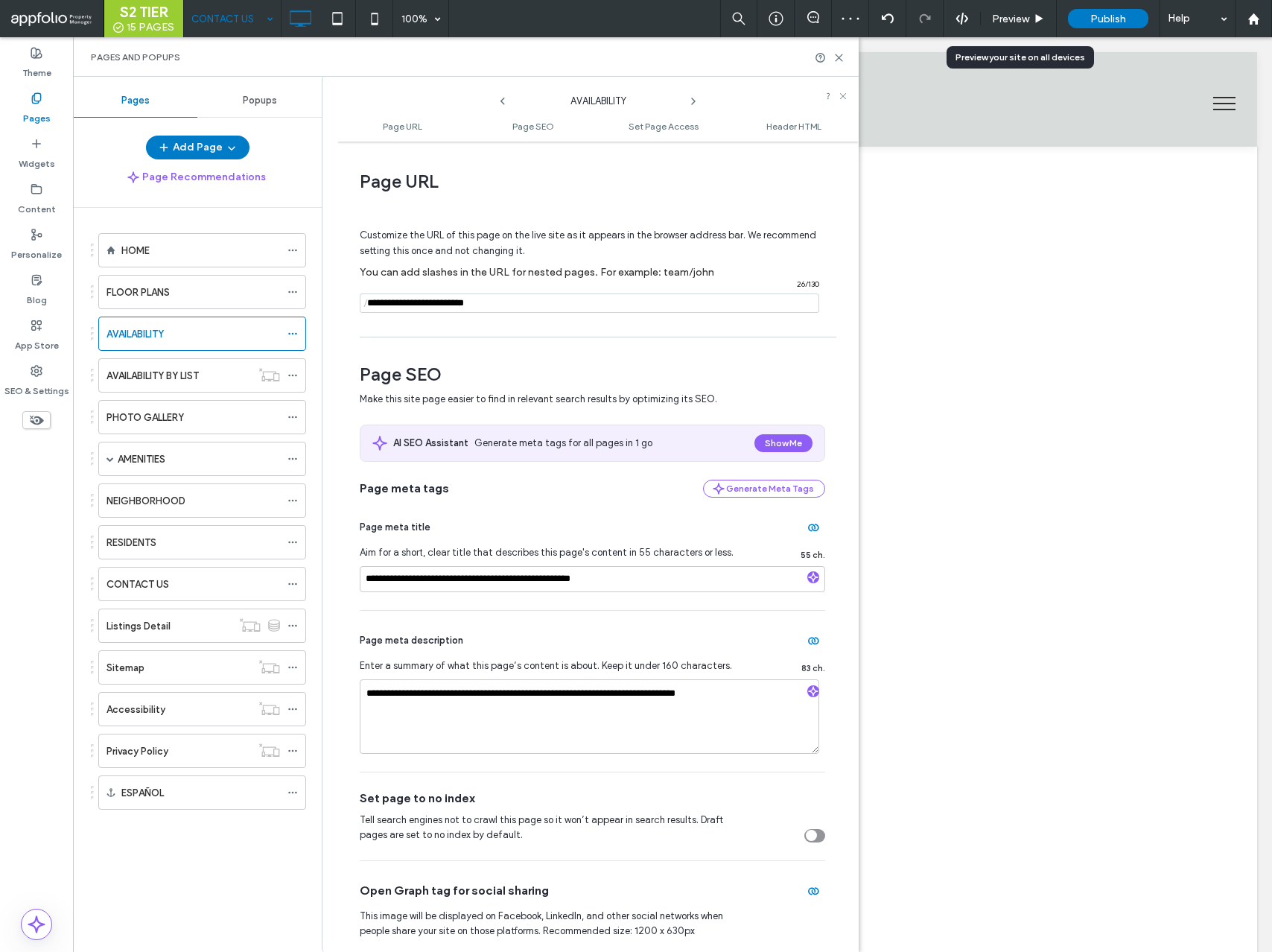
drag, startPoint x: 452, startPoint y: 302, endPoint x: 417, endPoint y: 300, distance: 35.1
click at [417, 300] on input "notEmpty" at bounding box center [590, 302] width 460 height 20
type input "**********"
click at [443, 269] on span "You can add slashes in the URL for nested pages. For example: team/john" at bounding box center [537, 273] width 355 height 13
drag, startPoint x: 417, startPoint y: 582, endPoint x: 305, endPoint y: 562, distance: 113.8
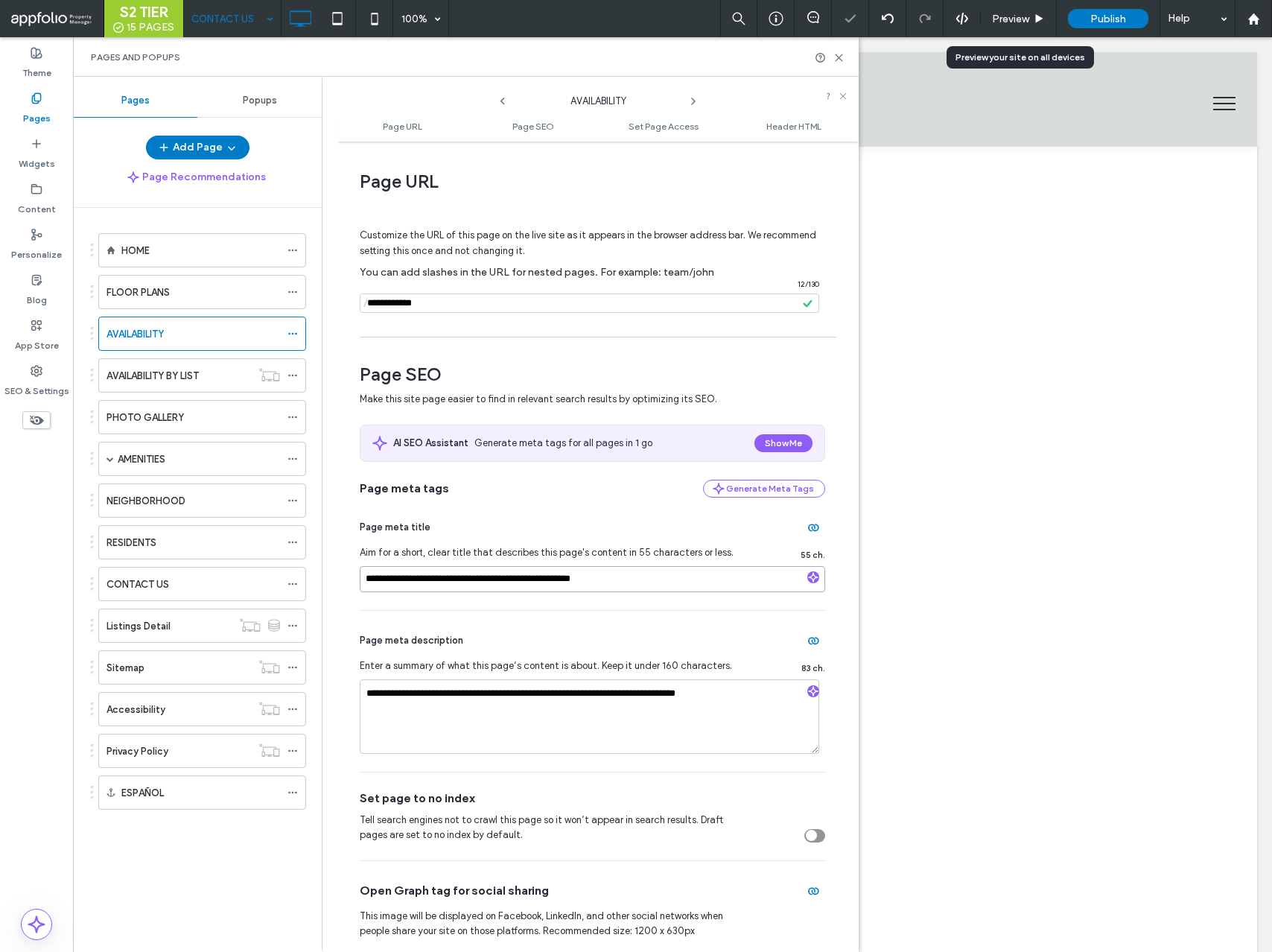
click at [305, 562] on div "**********" at bounding box center [465, 514] width 786 height 876
type input "**********"
click at [293, 413] on icon at bounding box center [292, 417] width 10 height 10
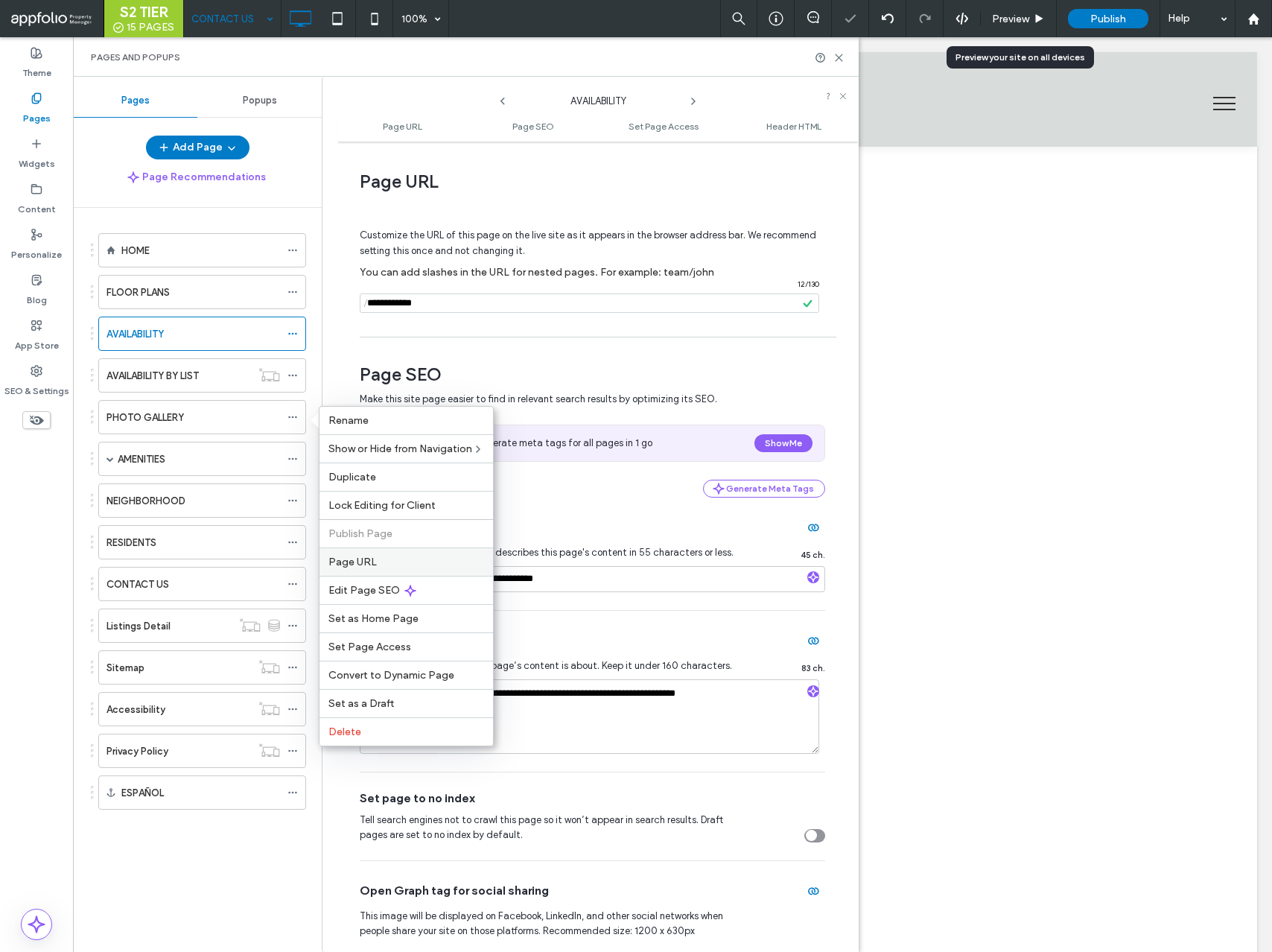
click at [365, 558] on span "Page URL" at bounding box center [353, 562] width 48 height 13
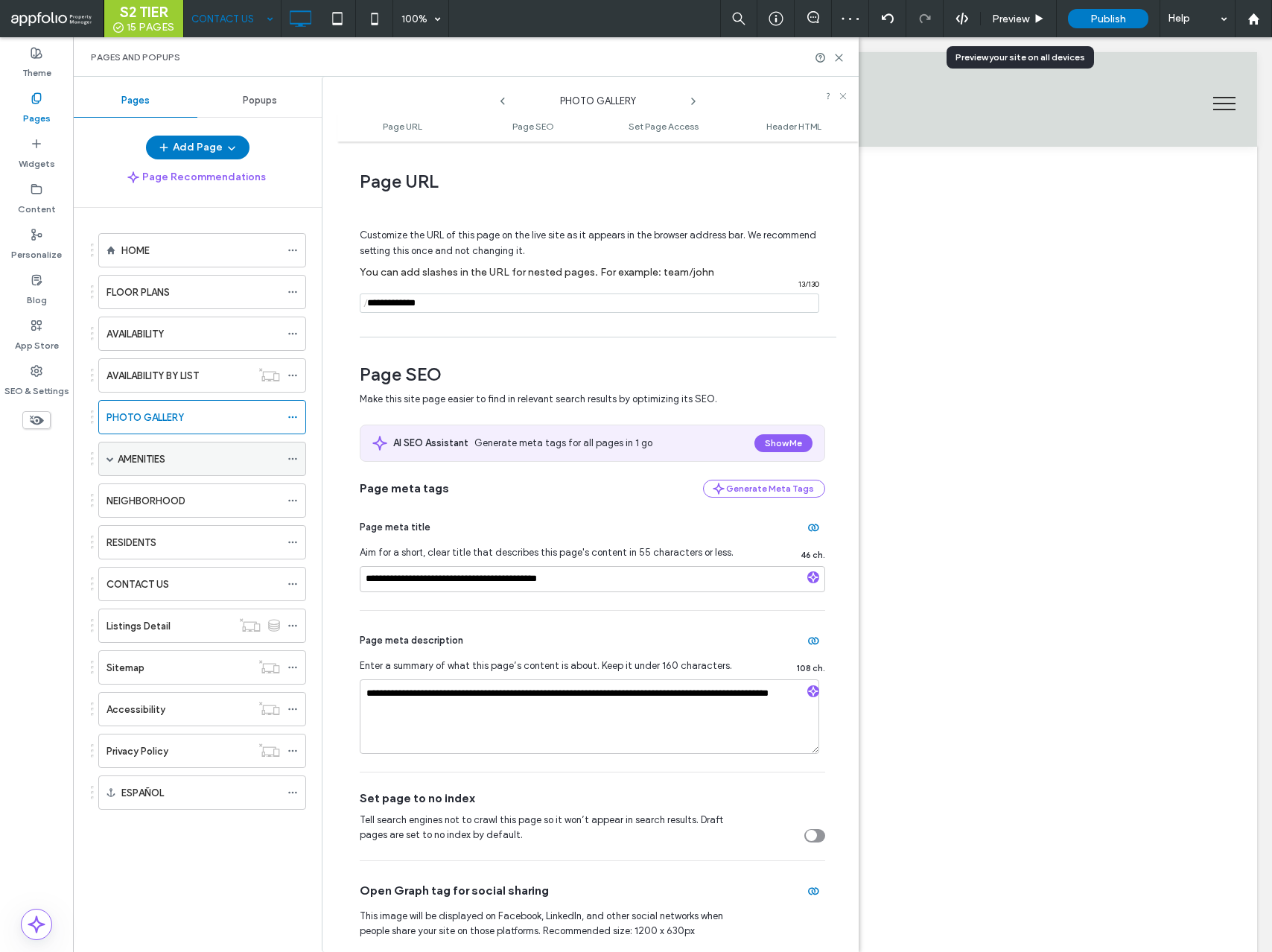
click at [296, 457] on icon at bounding box center [292, 459] width 10 height 10
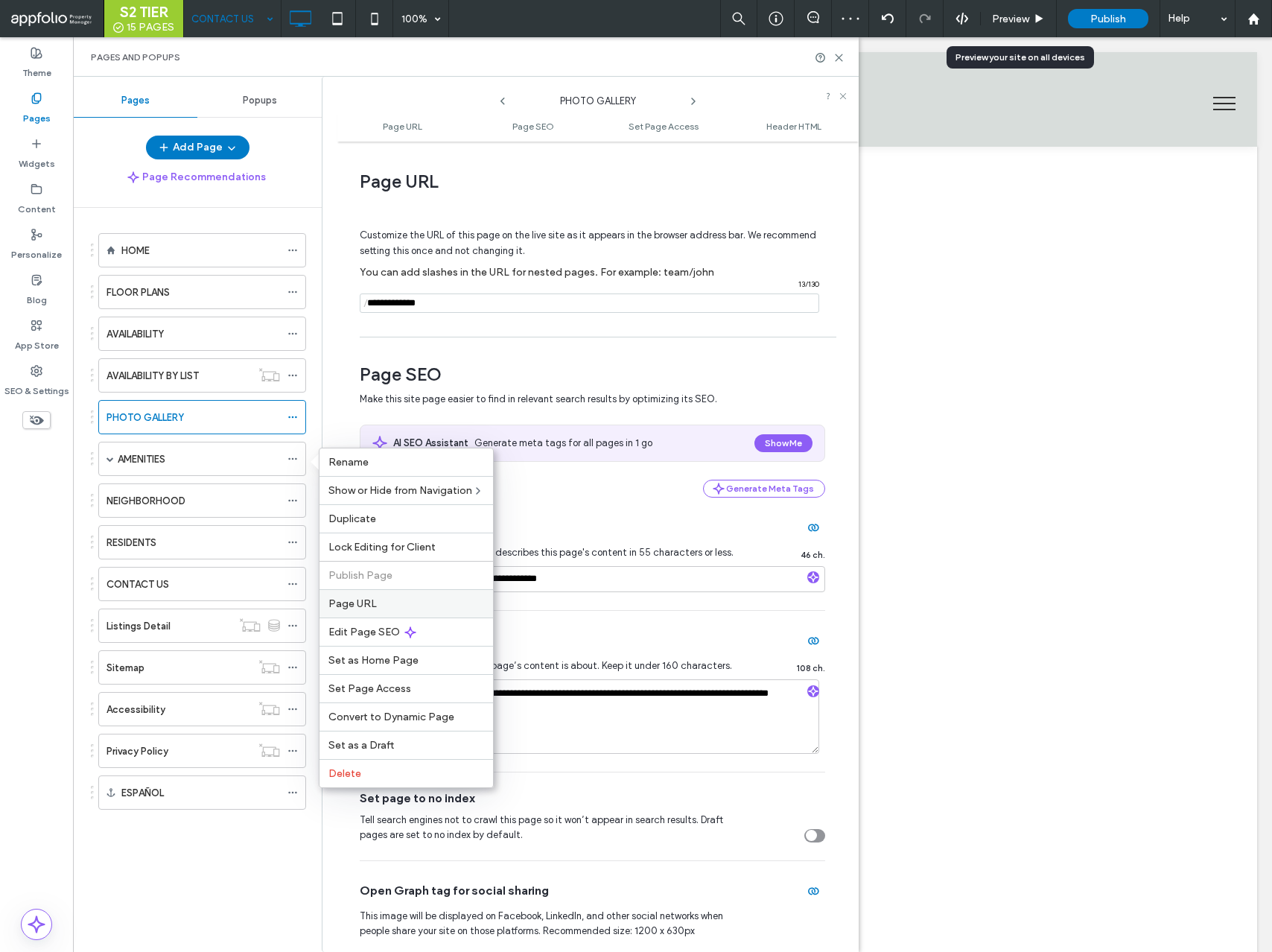
click at [361, 597] on div "Page URL" at bounding box center [406, 603] width 174 height 28
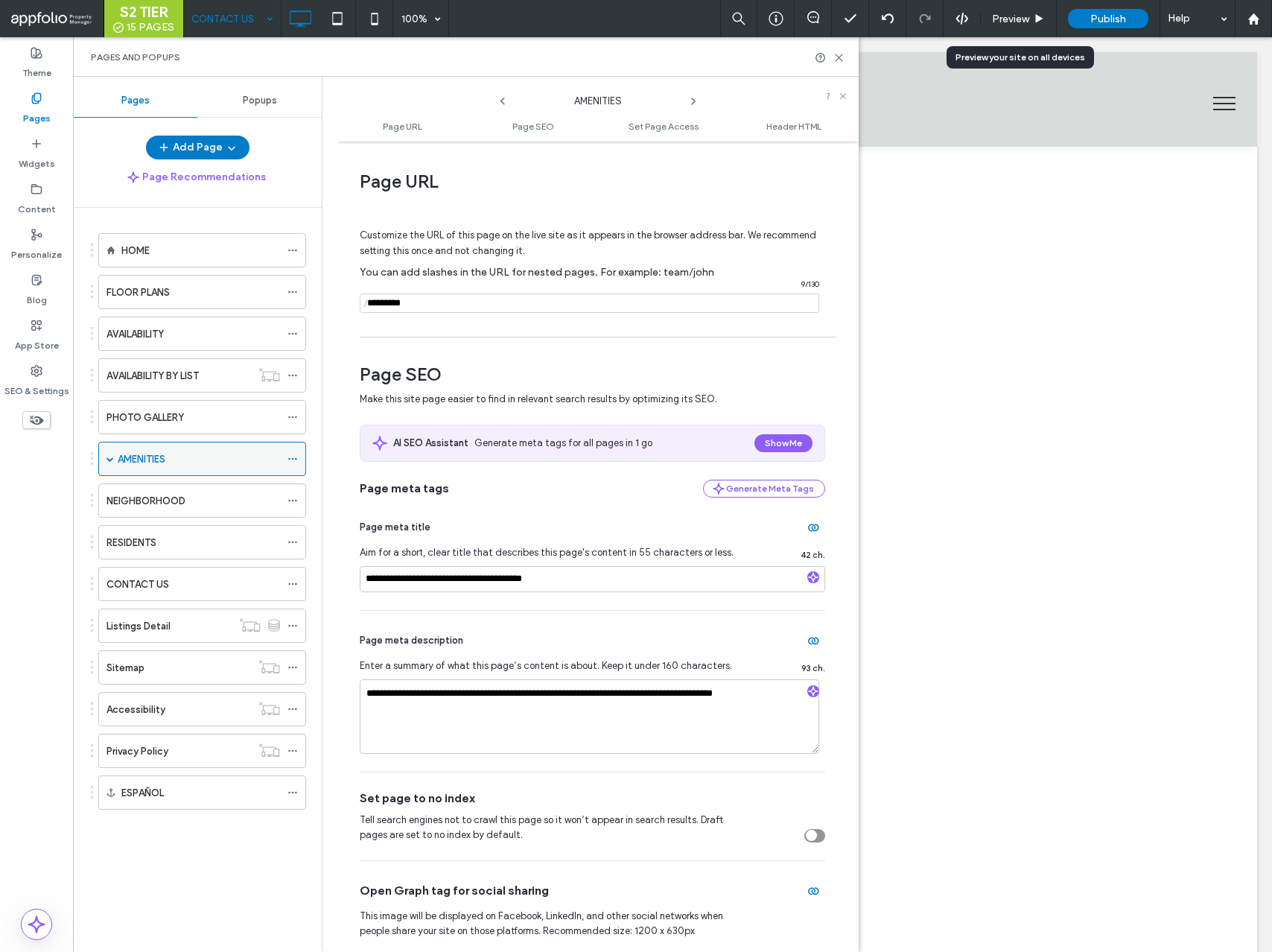
click at [110, 459] on span at bounding box center [110, 459] width 7 height 7
click at [291, 490] on icon at bounding box center [292, 492] width 10 height 10
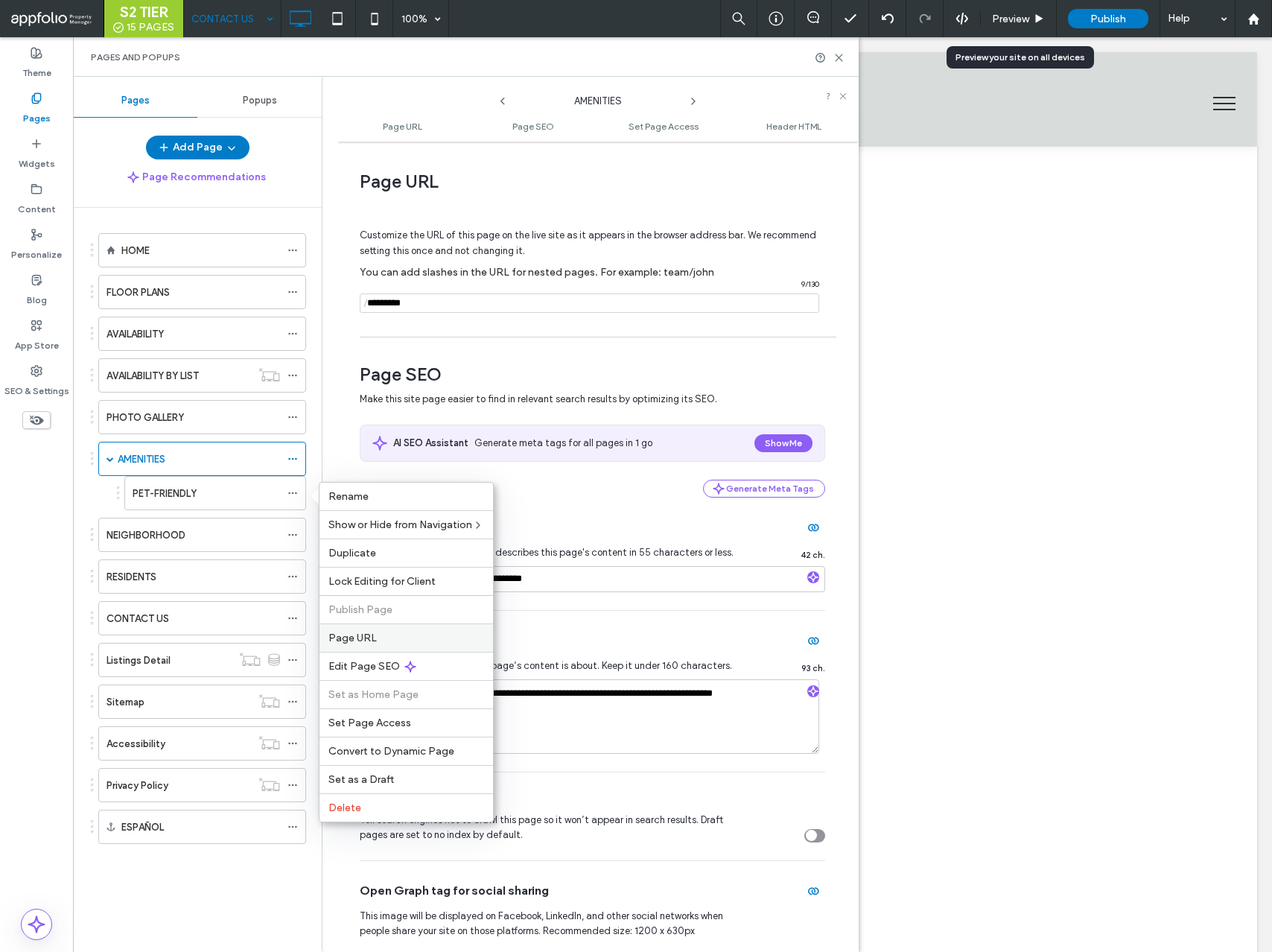
click at [356, 632] on span "Page URL" at bounding box center [353, 638] width 48 height 13
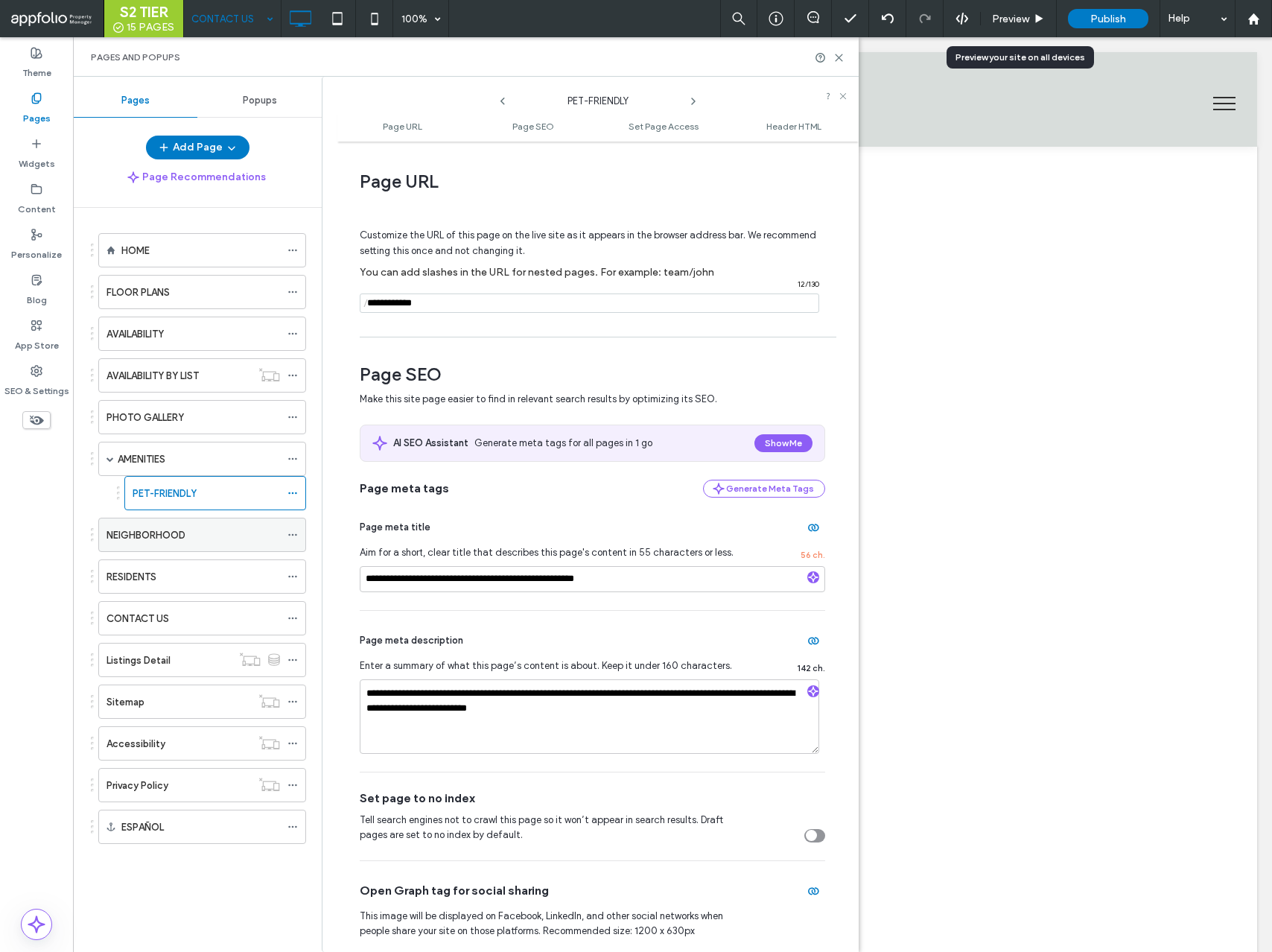
click at [295, 533] on icon at bounding box center [292, 534] width 10 height 10
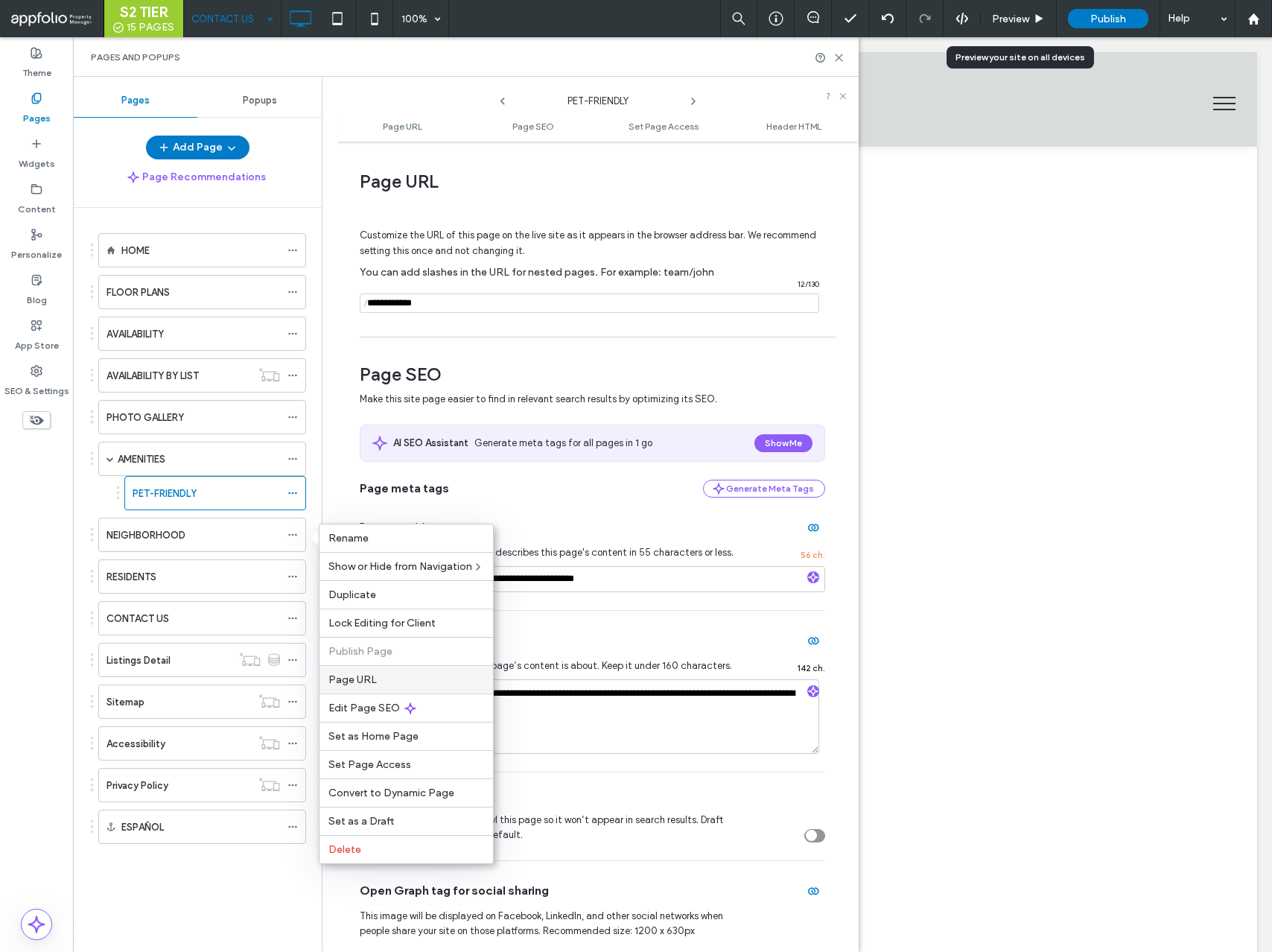
click at [360, 676] on span "Page URL" at bounding box center [353, 680] width 48 height 13
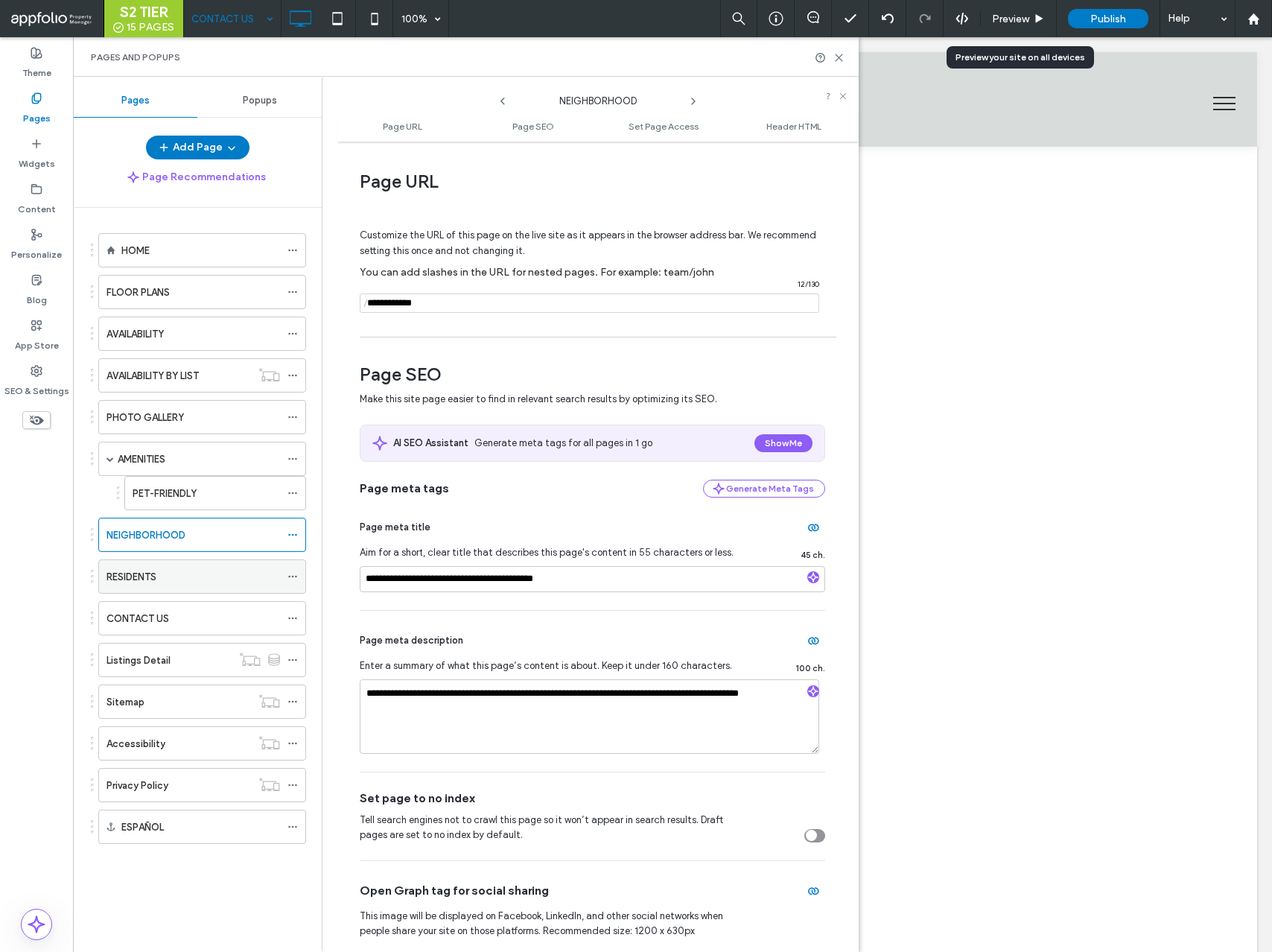
click at [297, 575] on icon at bounding box center [292, 576] width 10 height 10
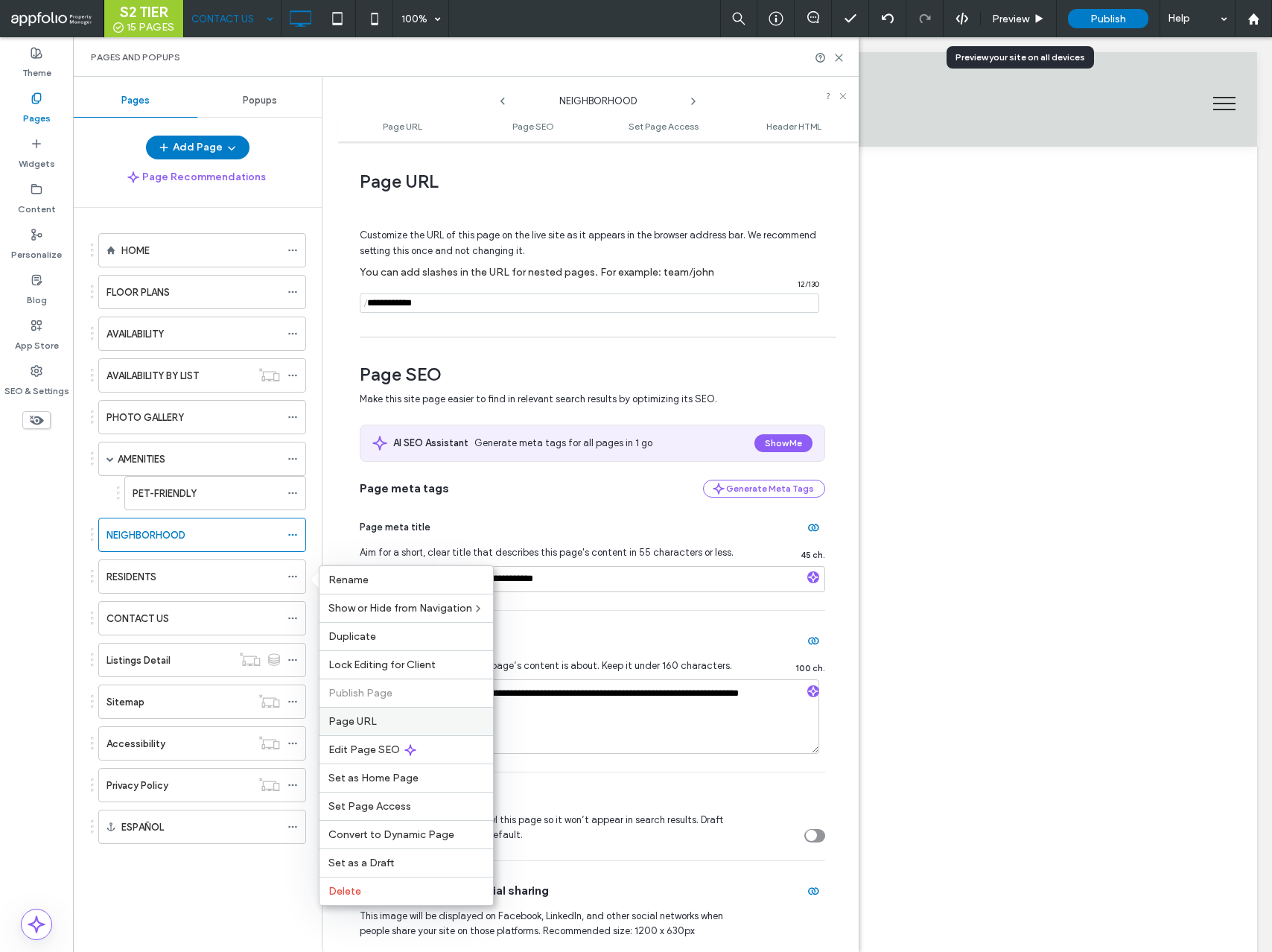
click at [365, 716] on span "Page URL" at bounding box center [353, 722] width 48 height 13
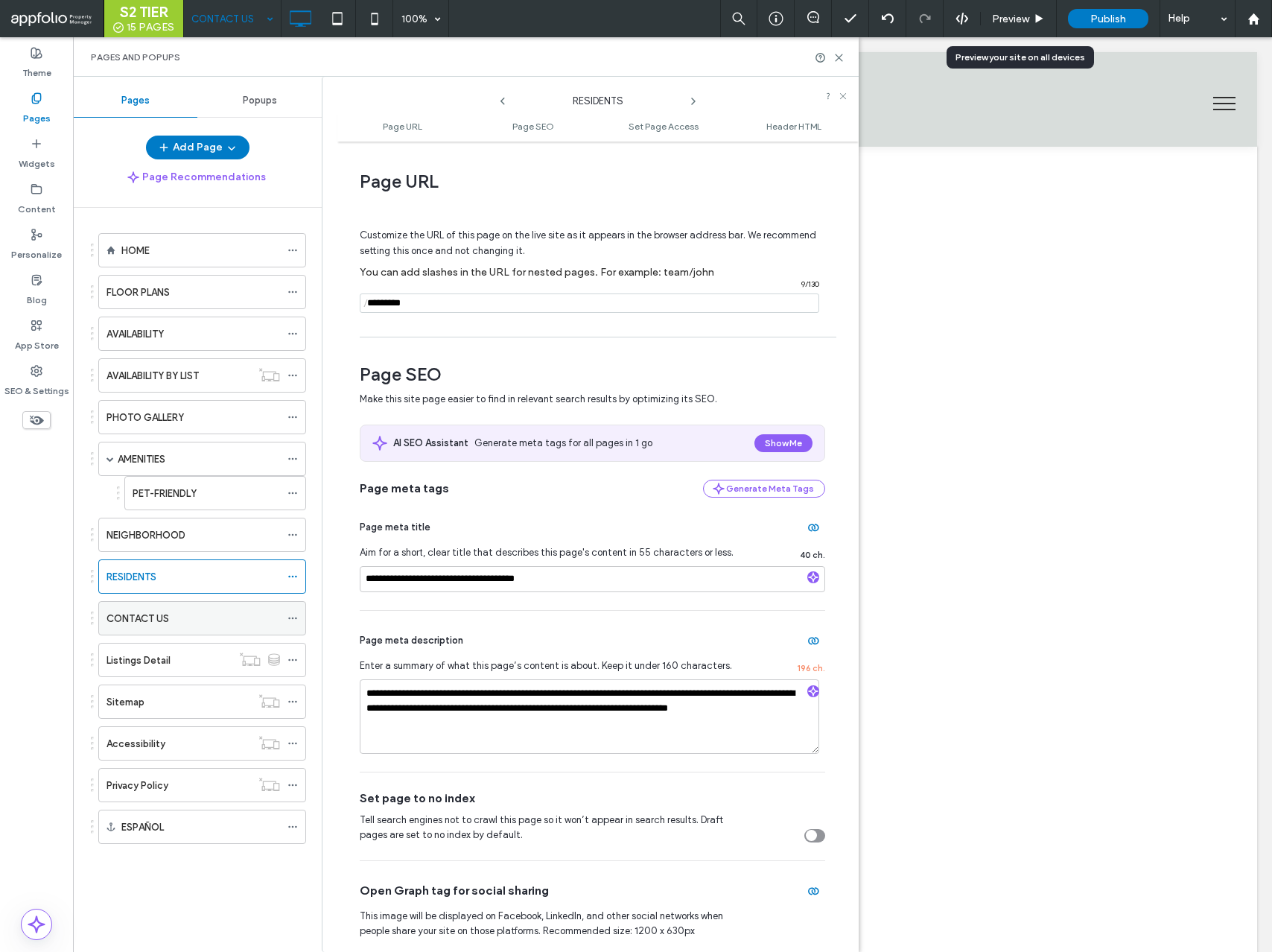
click at [292, 619] on use at bounding box center [292, 619] width 8 height 2
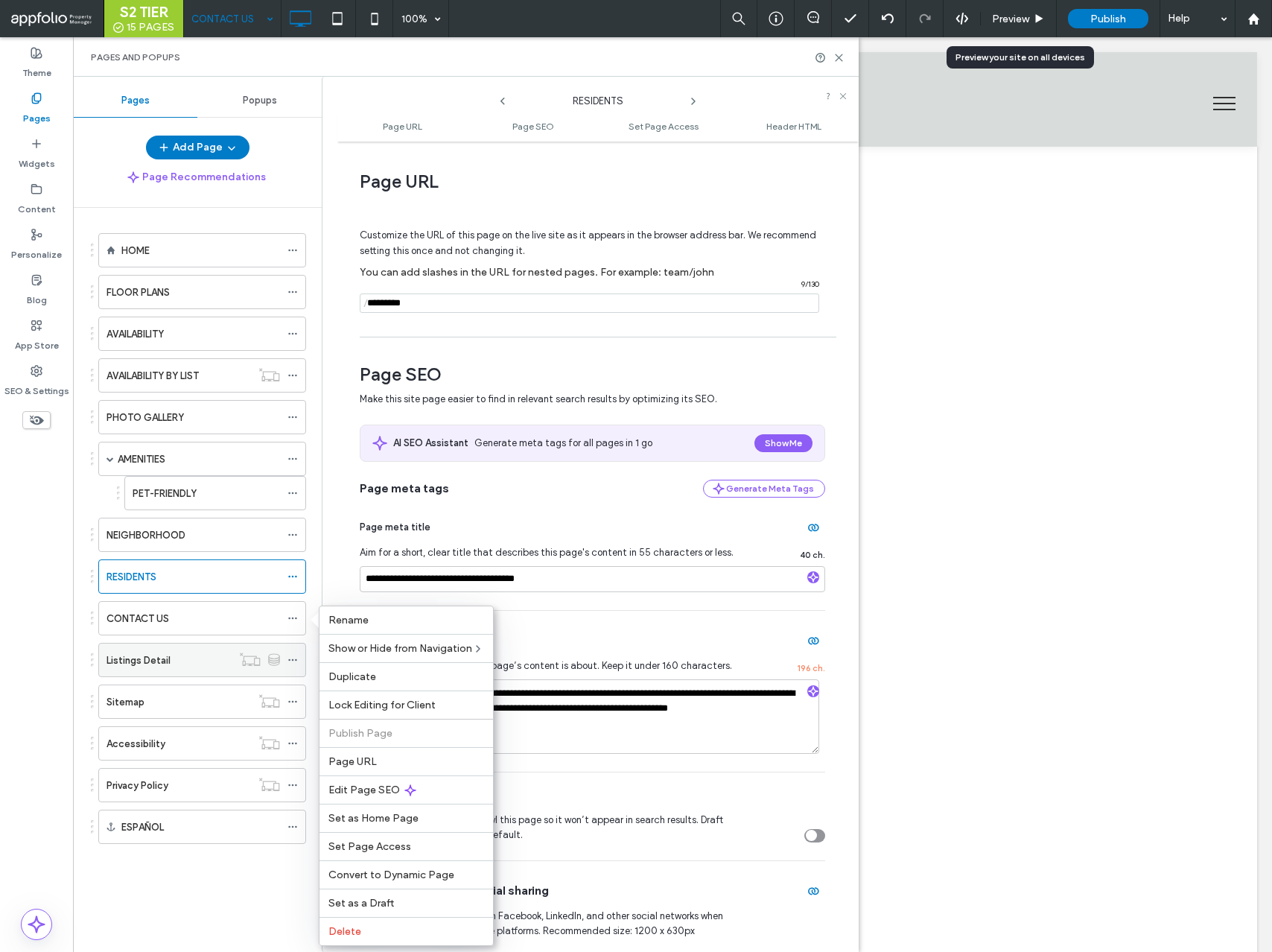
click at [344, 756] on span "Page URL" at bounding box center [353, 762] width 48 height 13
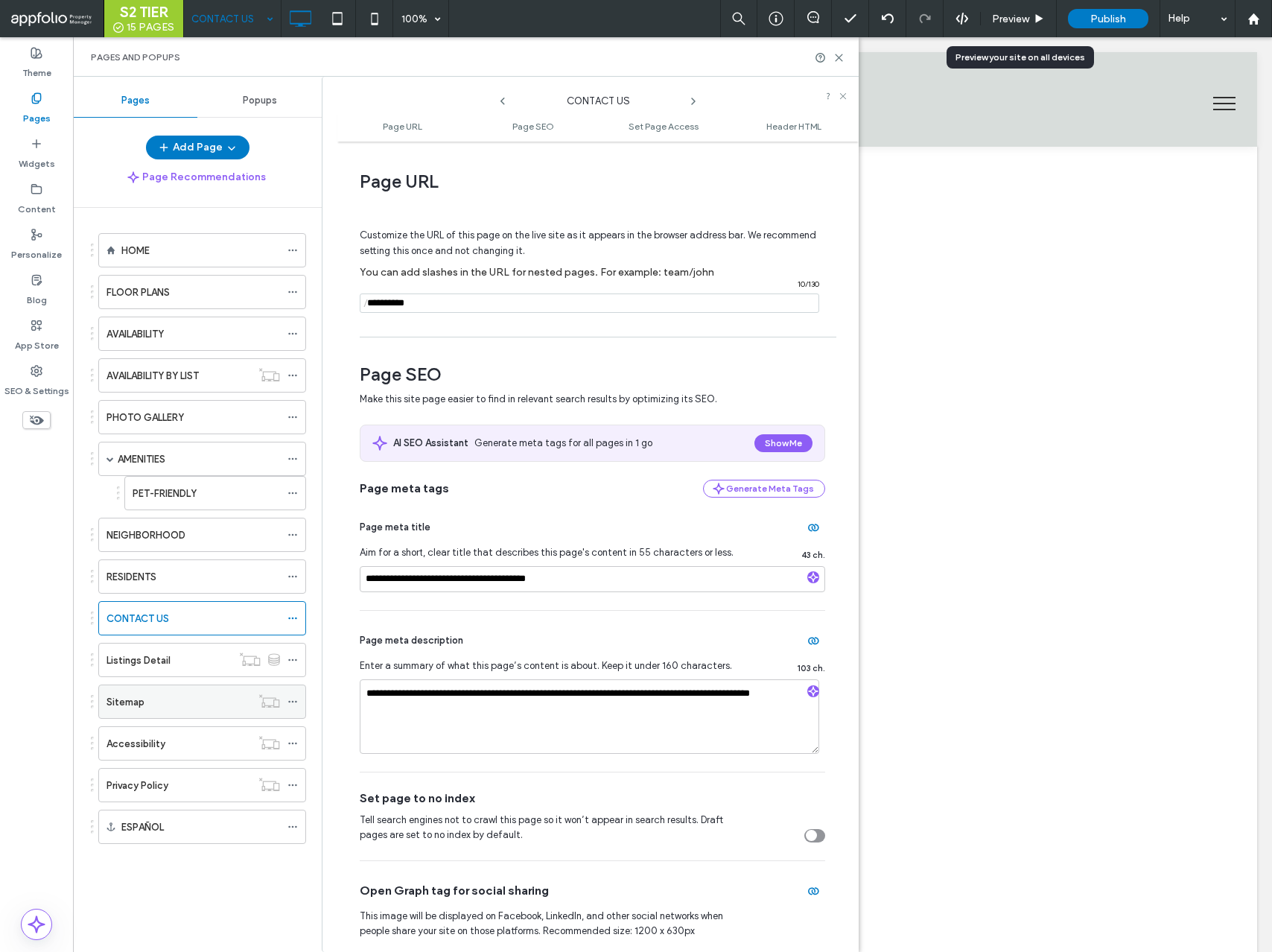
click at [293, 704] on icon at bounding box center [292, 702] width 10 height 10
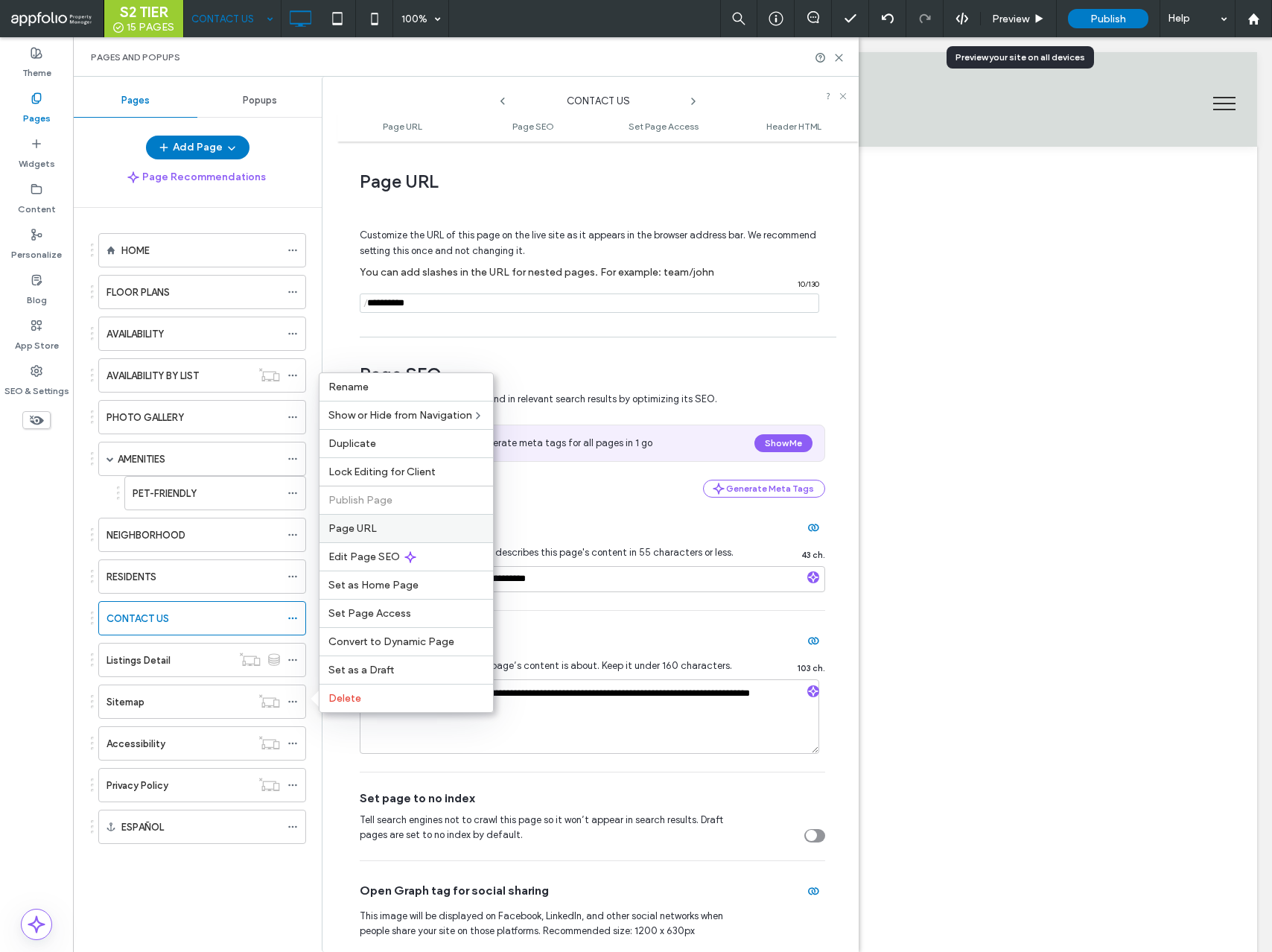
click at [381, 532] on label "Page URL" at bounding box center [406, 529] width 155 height 13
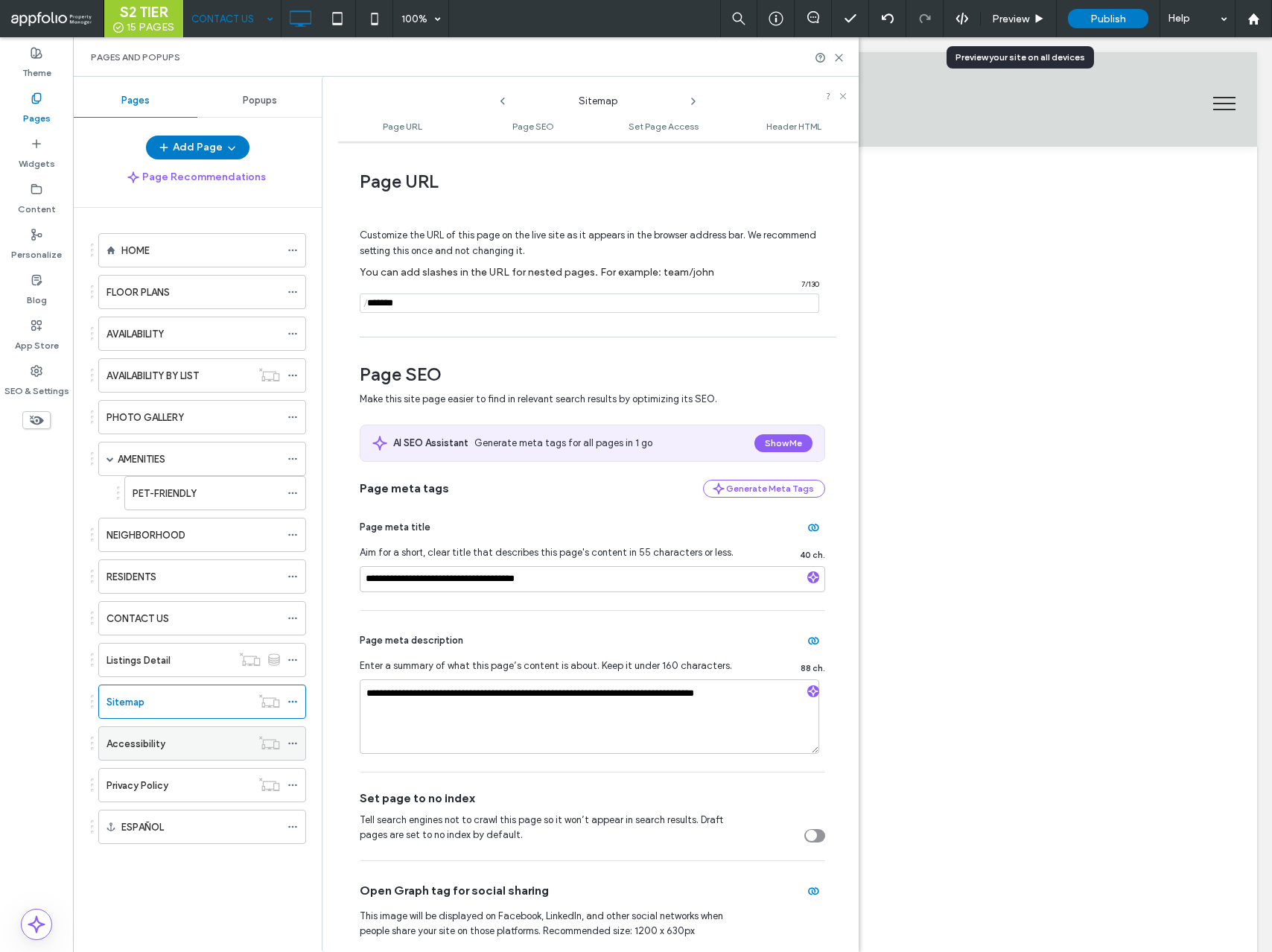
click at [292, 749] on span at bounding box center [292, 744] width 10 height 22
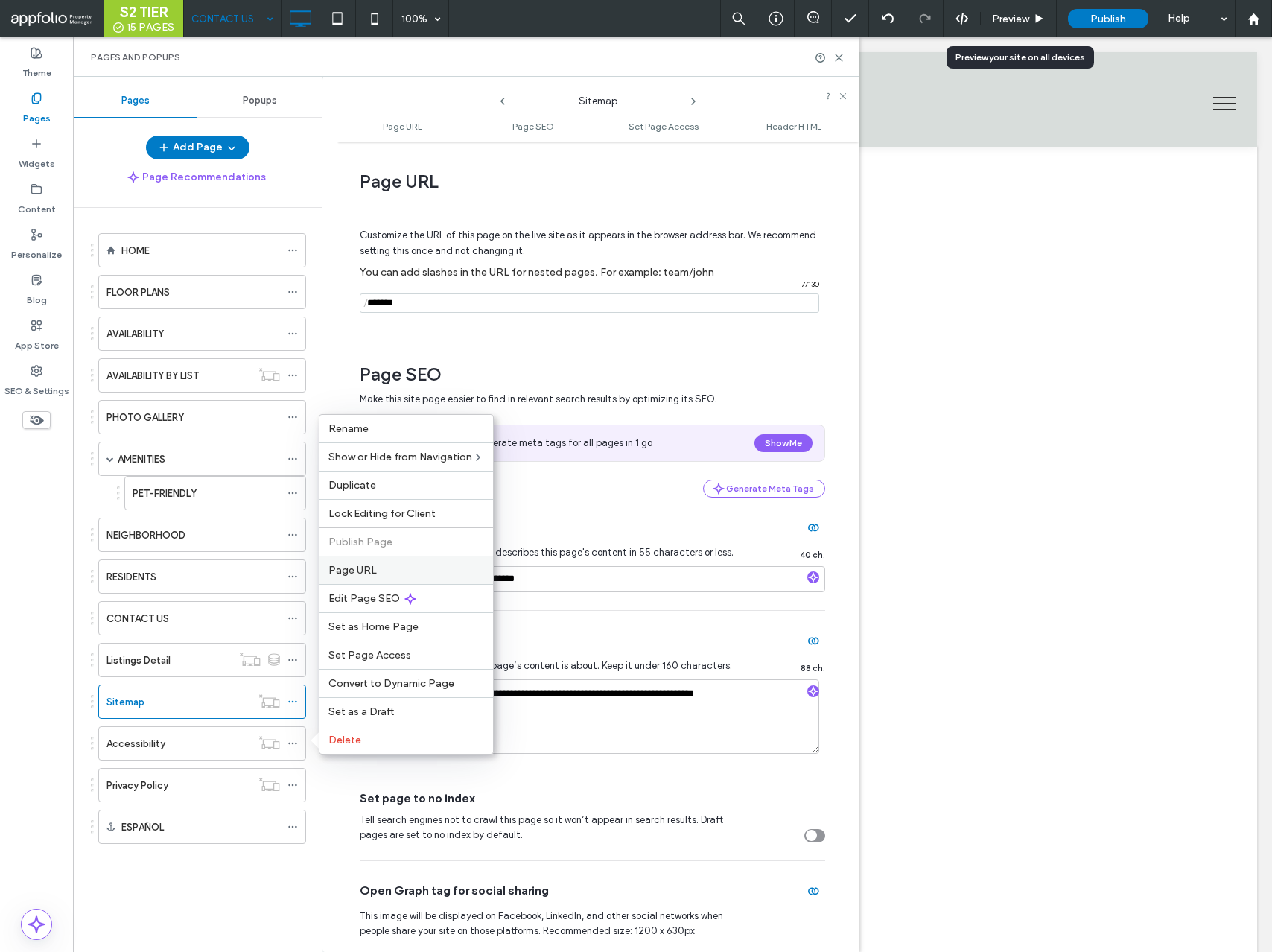
click at [359, 576] on span "Page URL" at bounding box center [353, 570] width 48 height 13
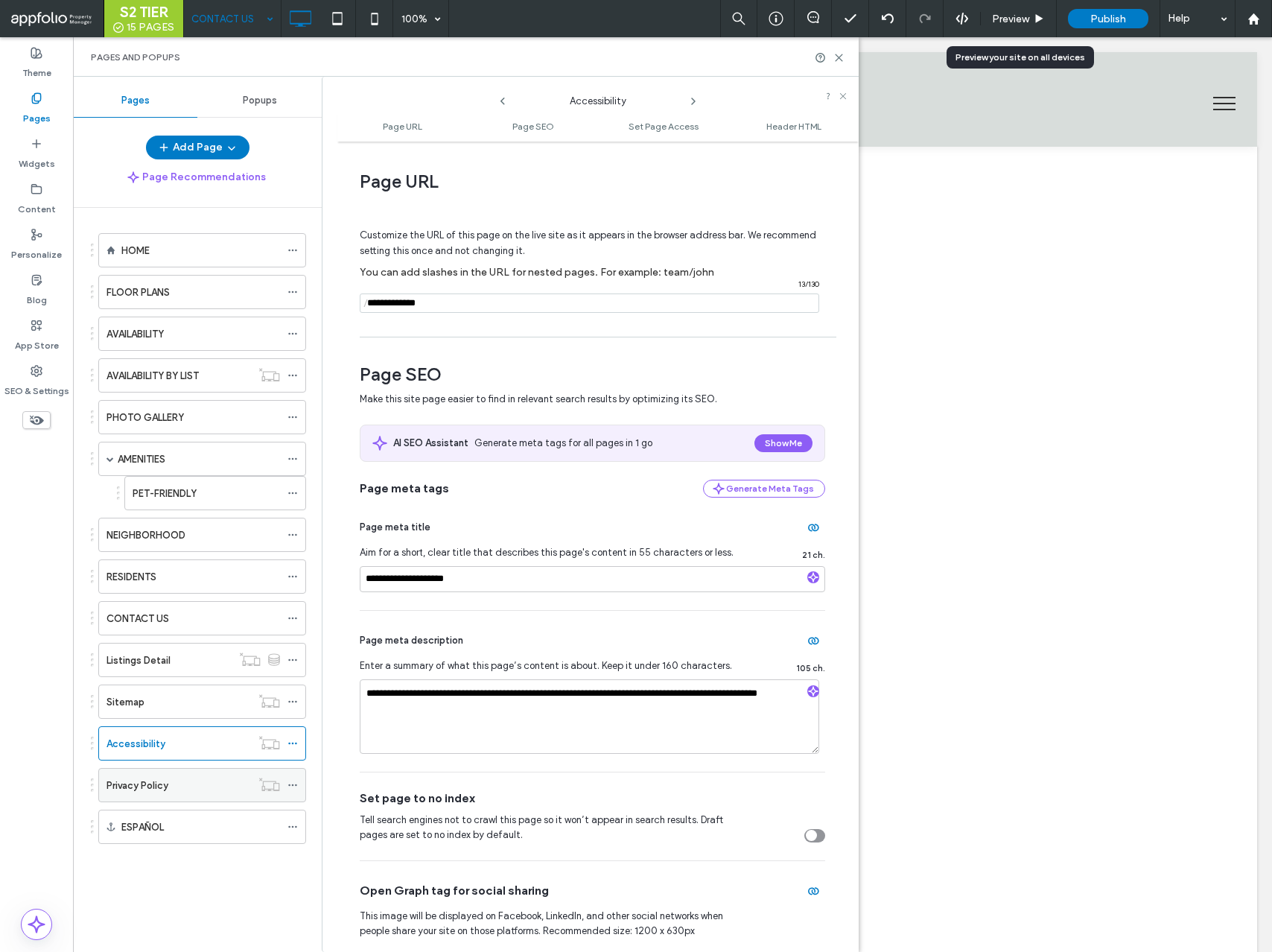
click at [293, 784] on icon at bounding box center [292, 784] width 10 height 10
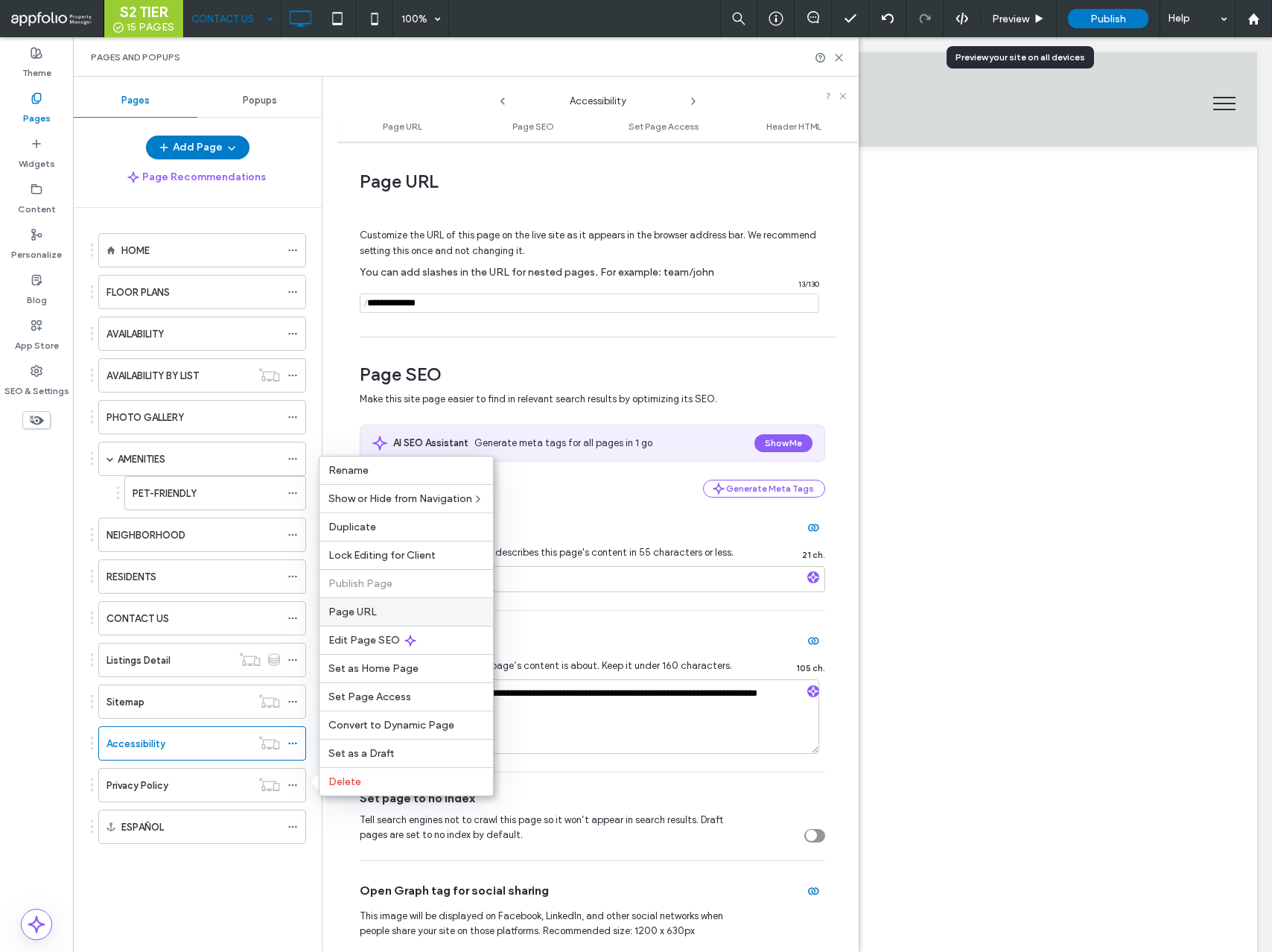
click at [358, 615] on span "Page URL" at bounding box center [353, 612] width 48 height 13
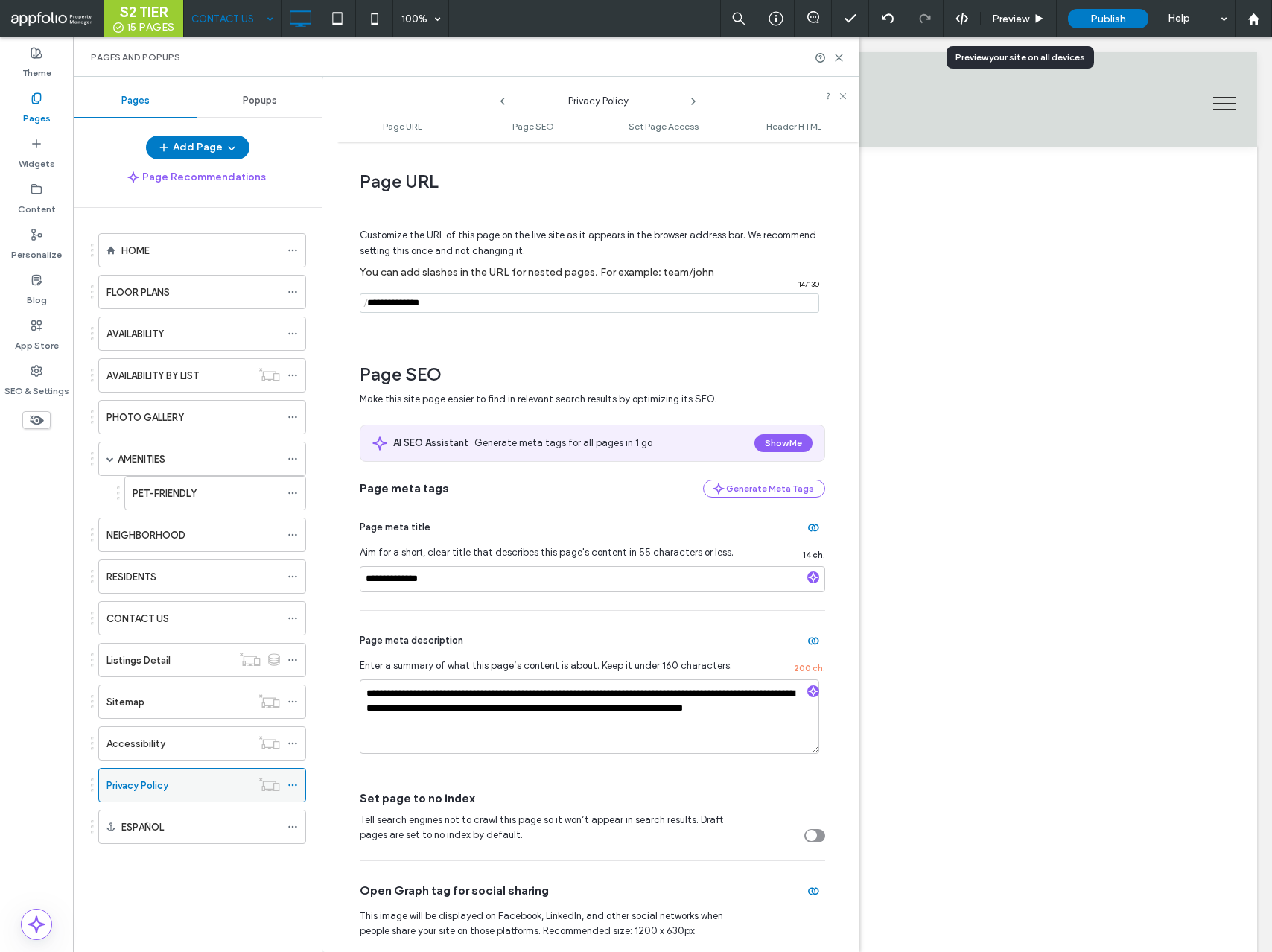
click at [167, 777] on label "Privacy Policy" at bounding box center [137, 785] width 61 height 26
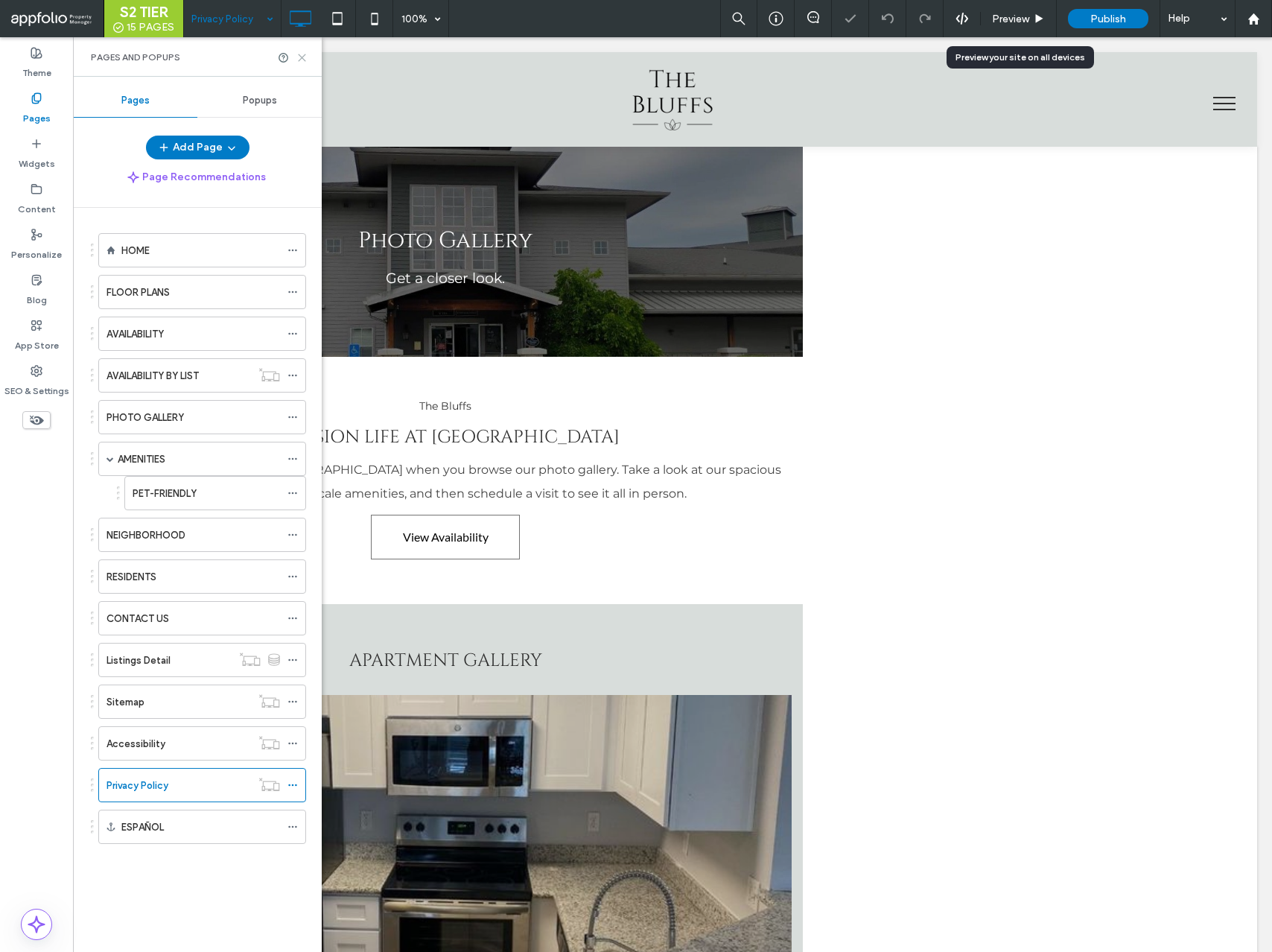
click at [301, 60] on icon at bounding box center [302, 58] width 11 height 11
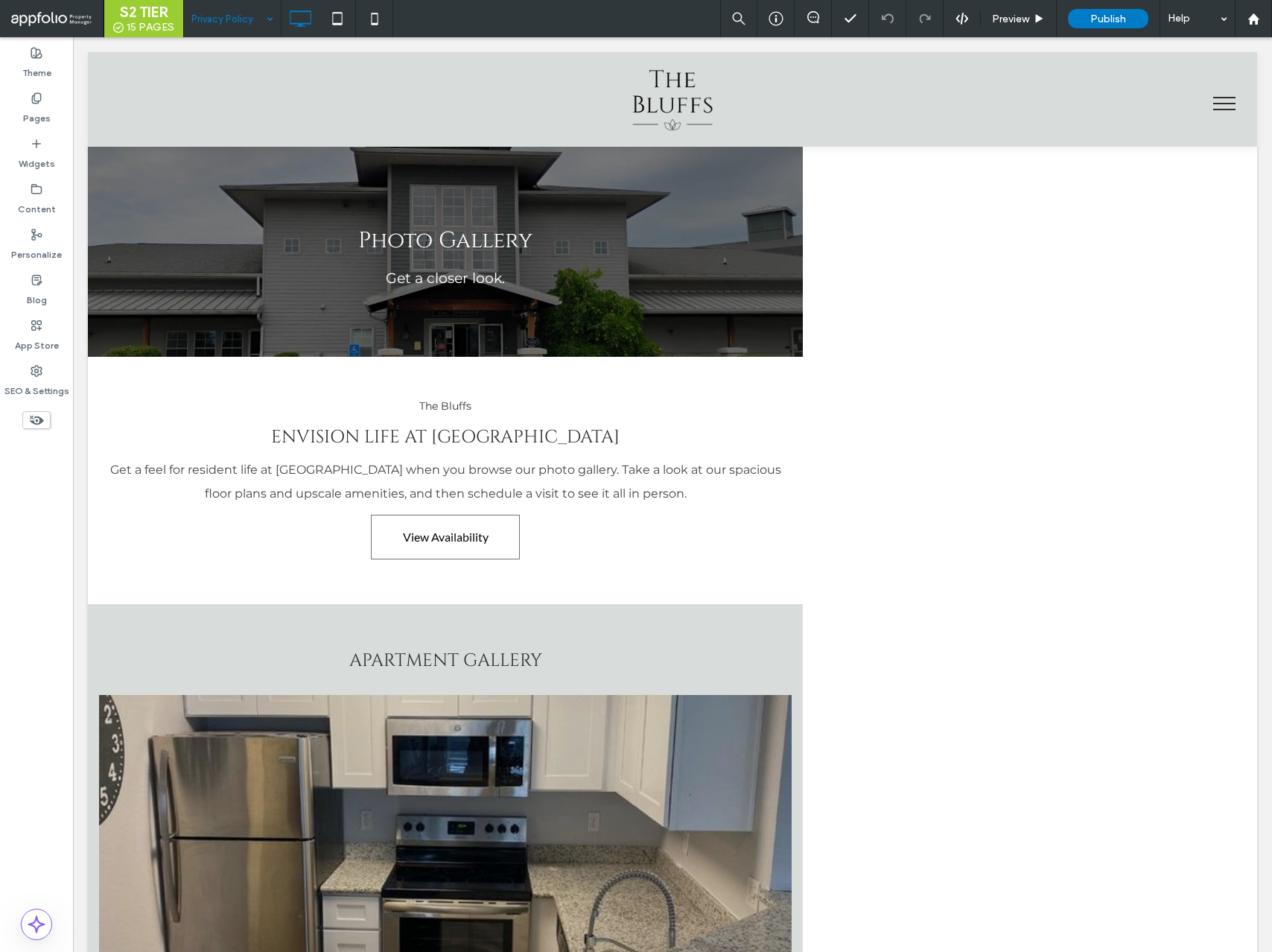
type input "**********"
type input "**"
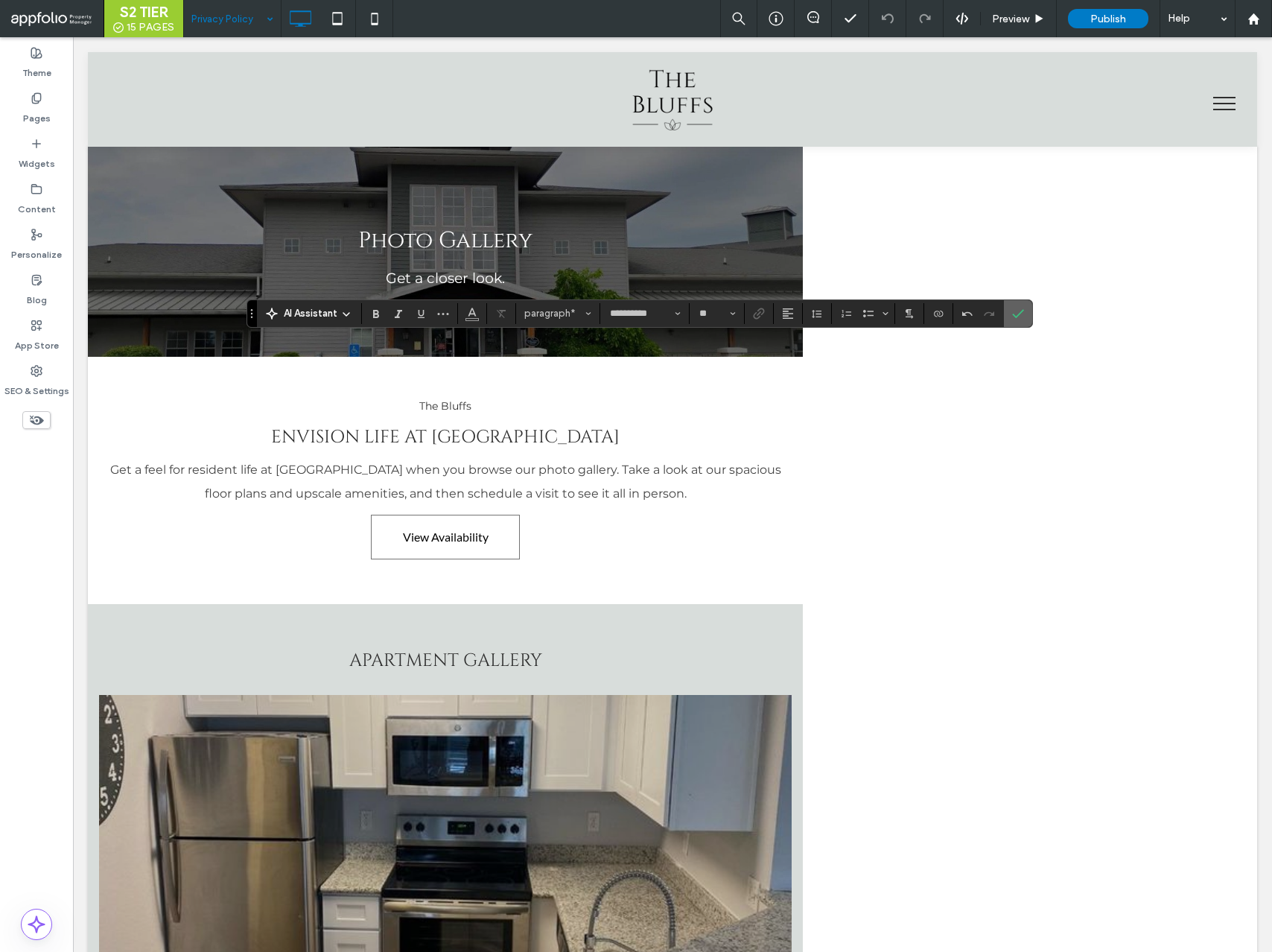
click at [1022, 317] on icon "Confirm" at bounding box center [1018, 314] width 12 height 12
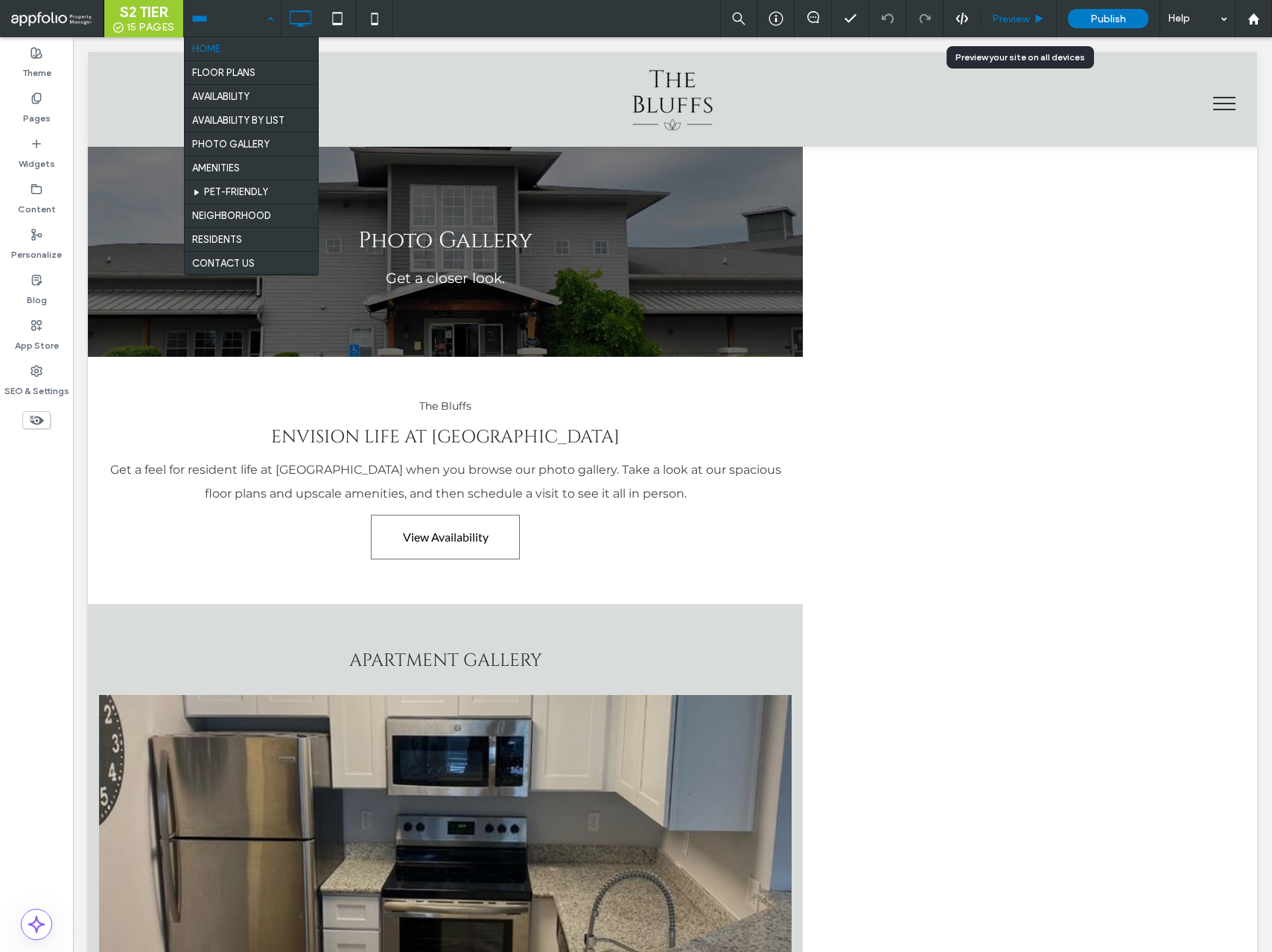
click at [1024, 20] on span "Preview" at bounding box center [1011, 20] width 37 height 13
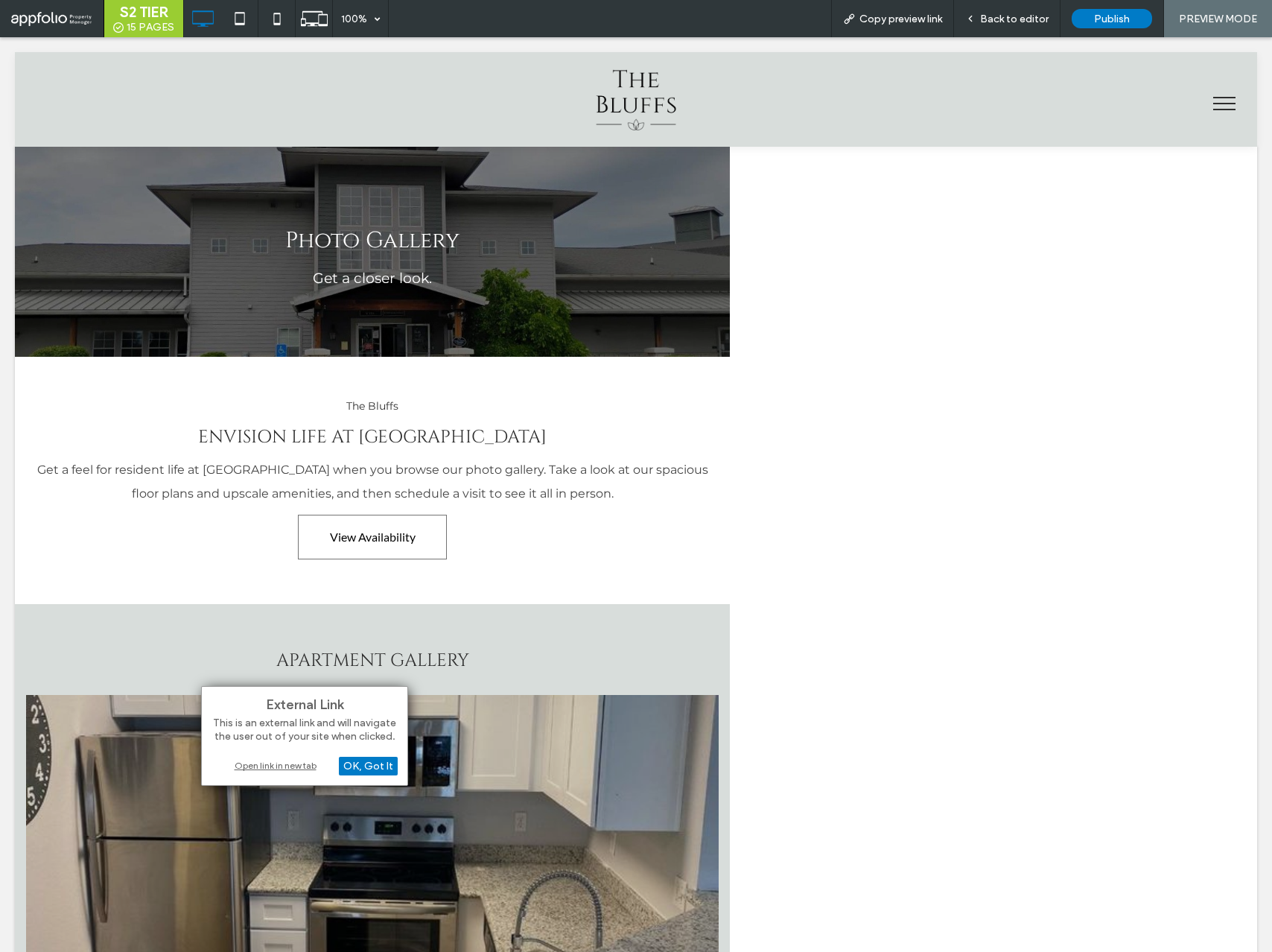
click at [310, 770] on div "Open link in new tab" at bounding box center [304, 765] width 186 height 16
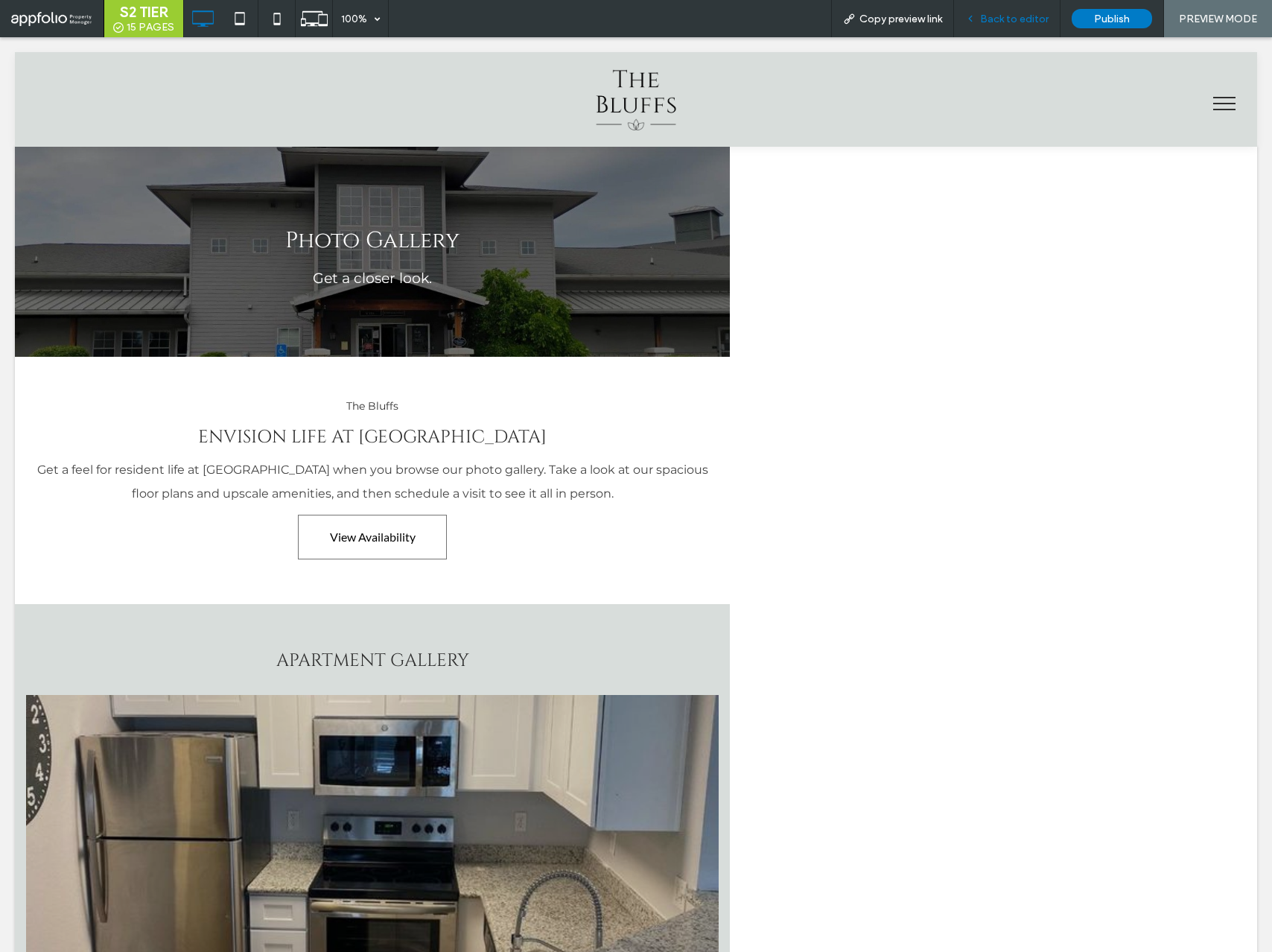
click at [1007, 22] on span "Back to editor" at bounding box center [1015, 20] width 69 height 13
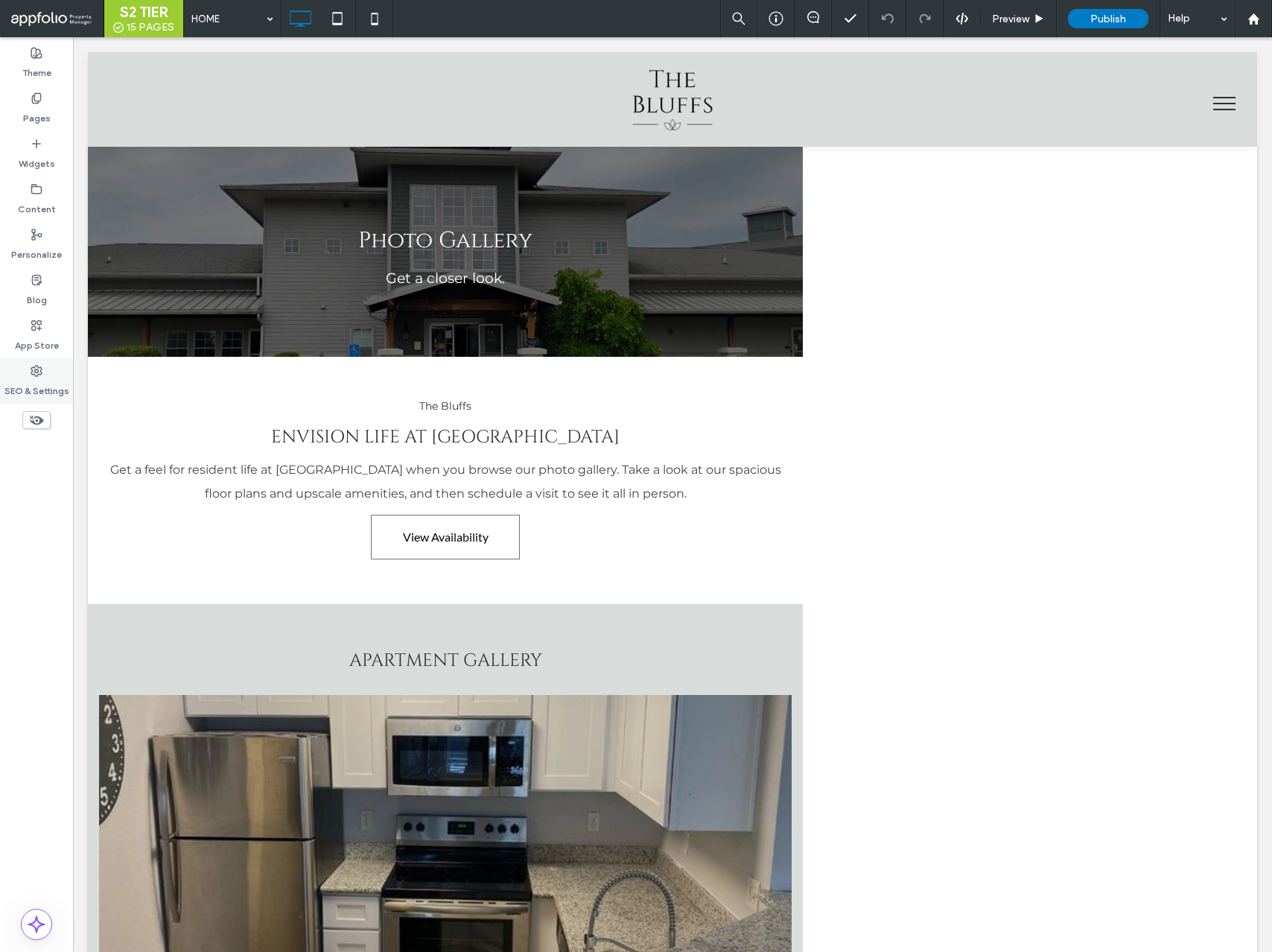
click at [46, 374] on div "SEO & Settings" at bounding box center [36, 381] width 73 height 46
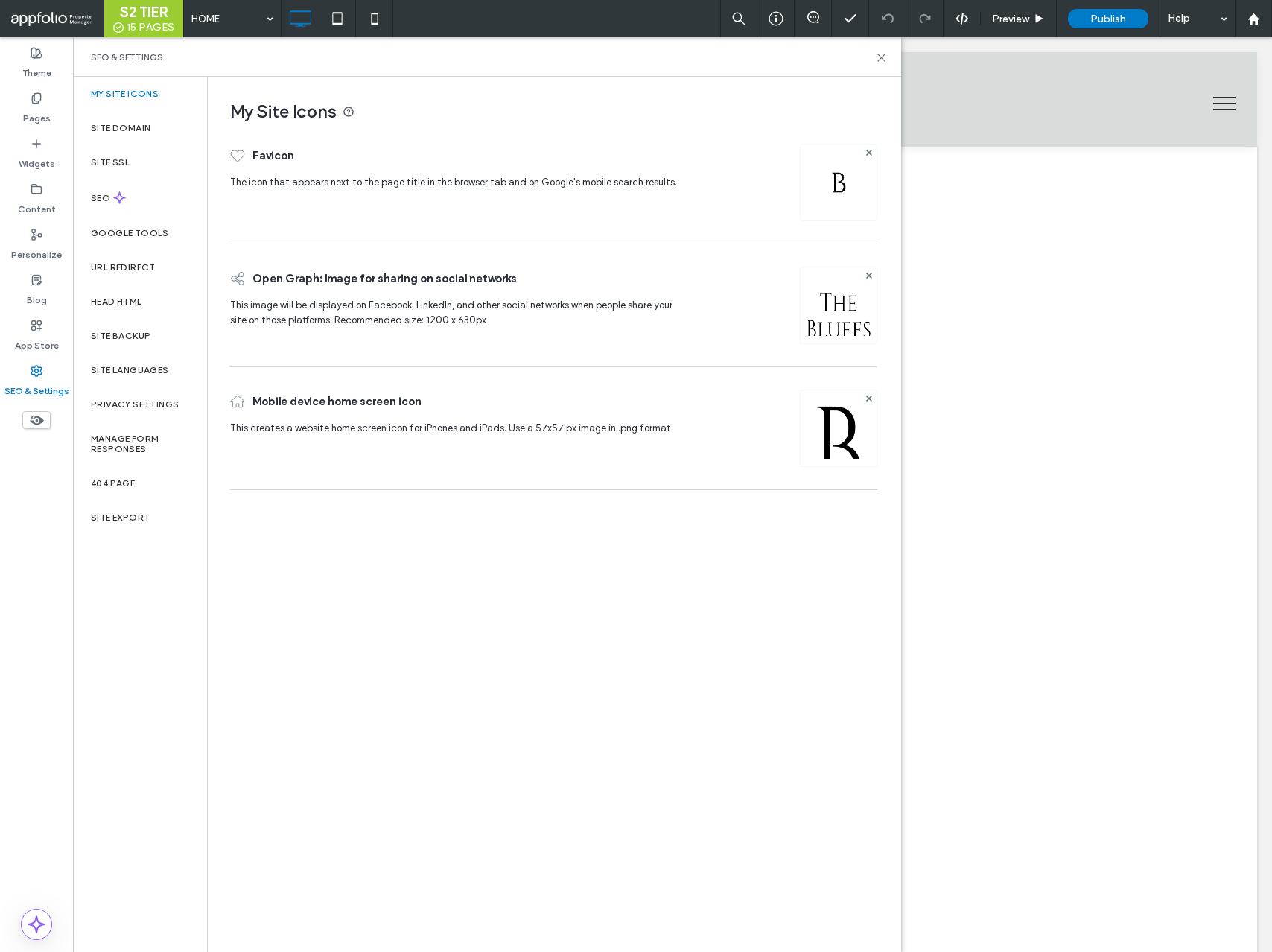
click at [822, 299] on img at bounding box center [839, 325] width 76 height 101
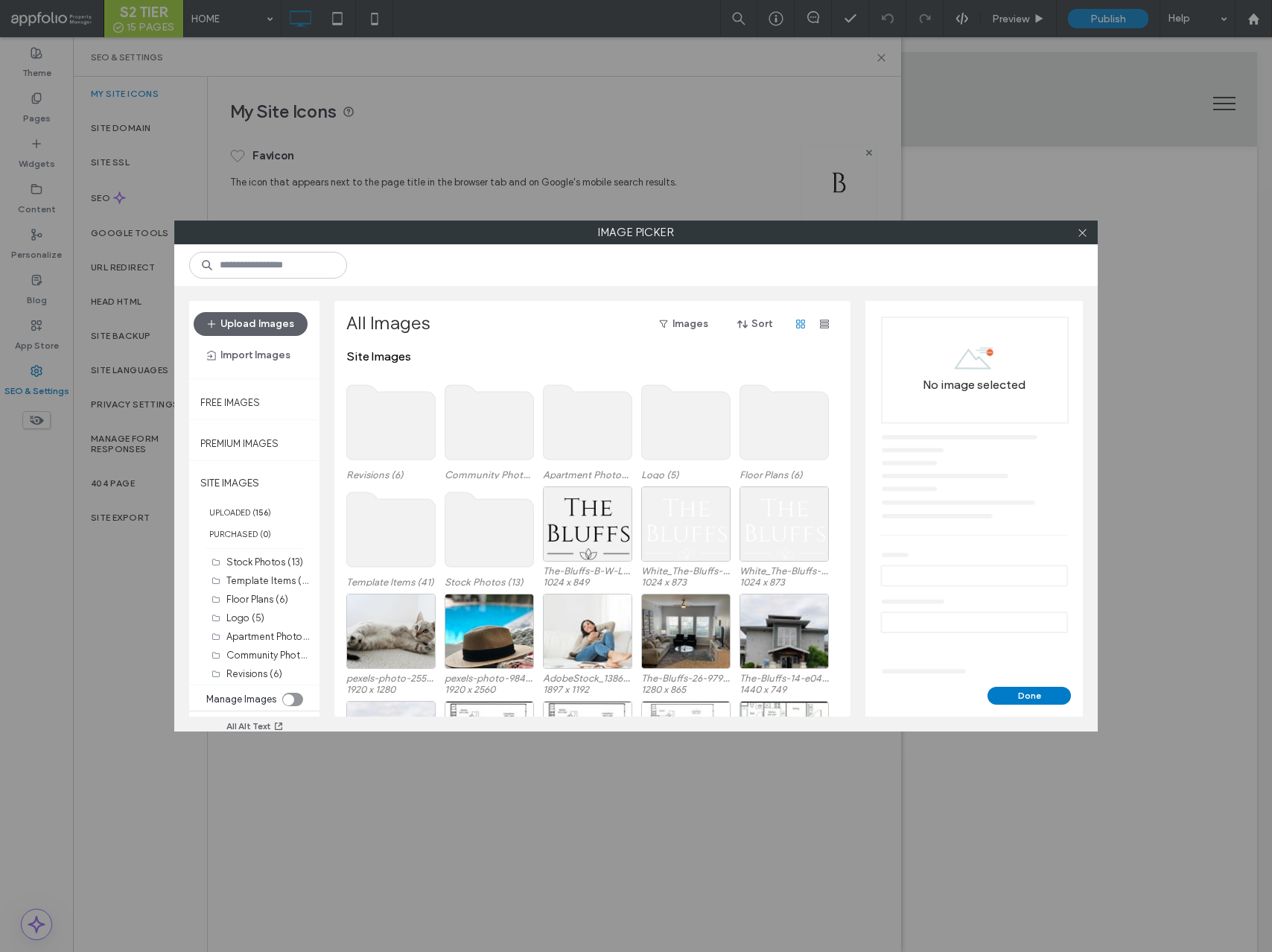
click at [679, 413] on use at bounding box center [686, 422] width 88 height 74
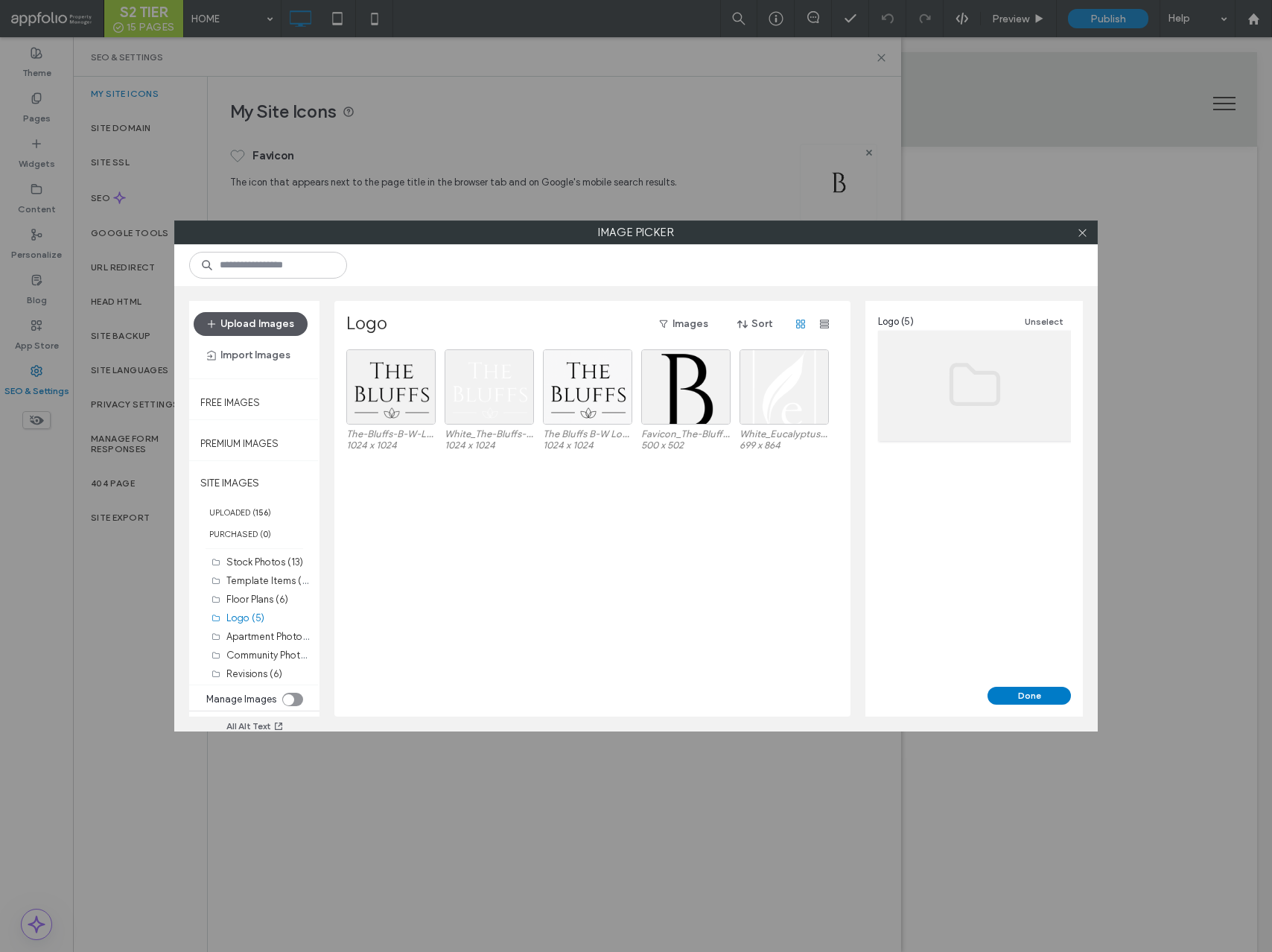
click at [295, 323] on button "Upload Images" at bounding box center [250, 324] width 114 height 24
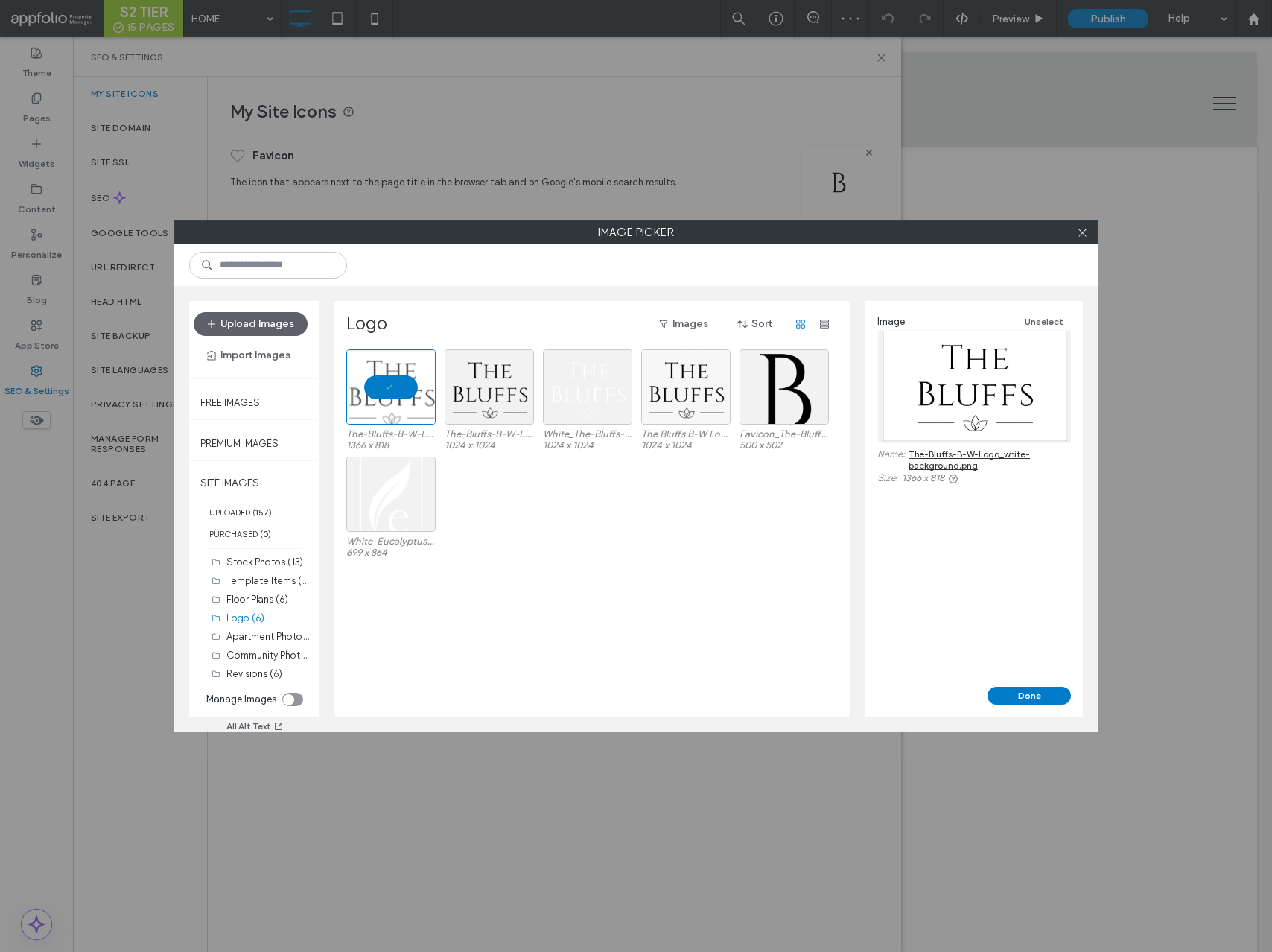
click at [1050, 683] on div "Image Unselect Name: The-Bluffs-B-W-Logo_white-background.png Size: 1366 x 818" at bounding box center [974, 493] width 218 height 386
click at [1050, 699] on button "Done" at bounding box center [1030, 695] width 84 height 18
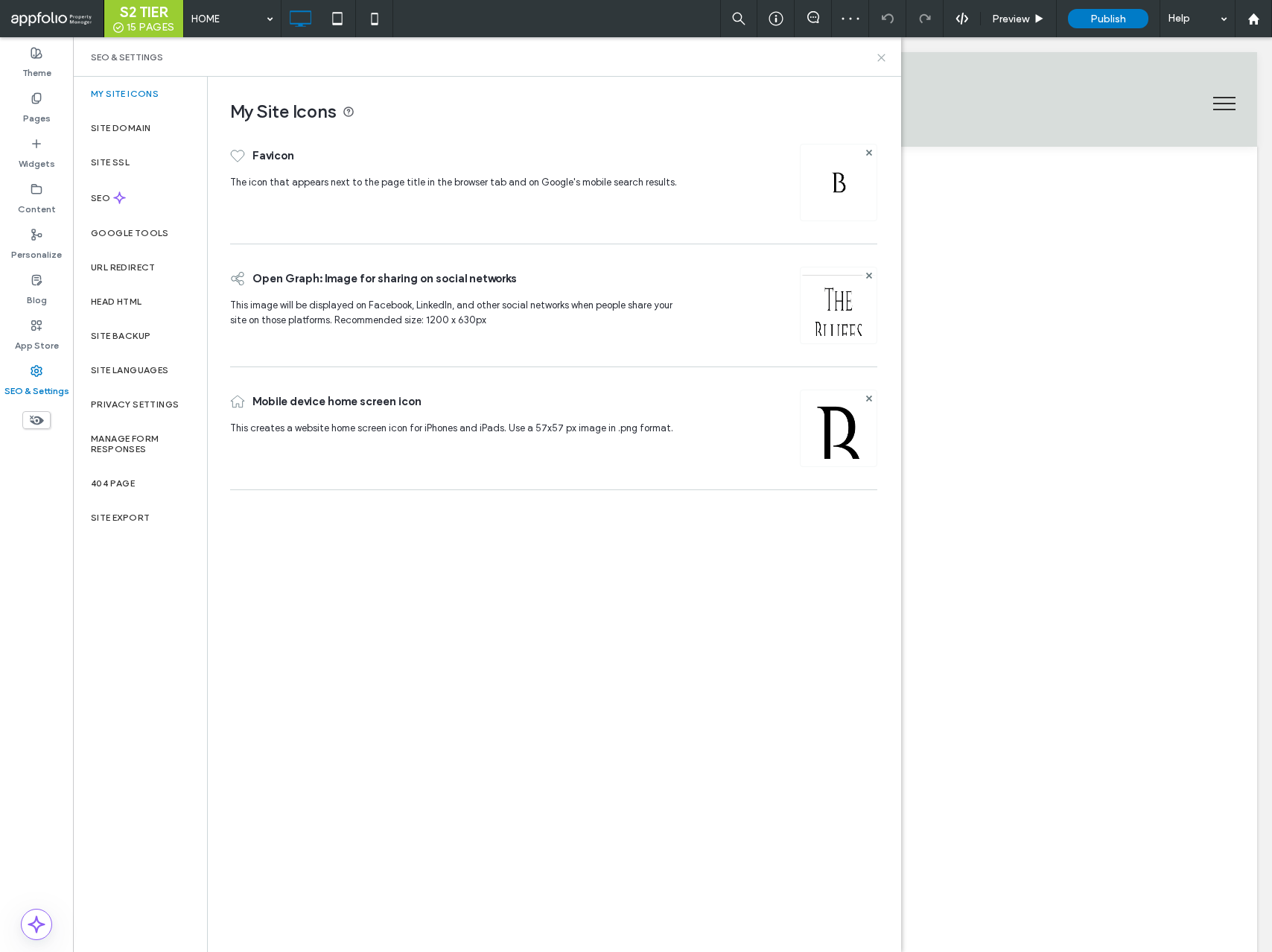
click at [882, 59] on icon at bounding box center [882, 58] width 11 height 11
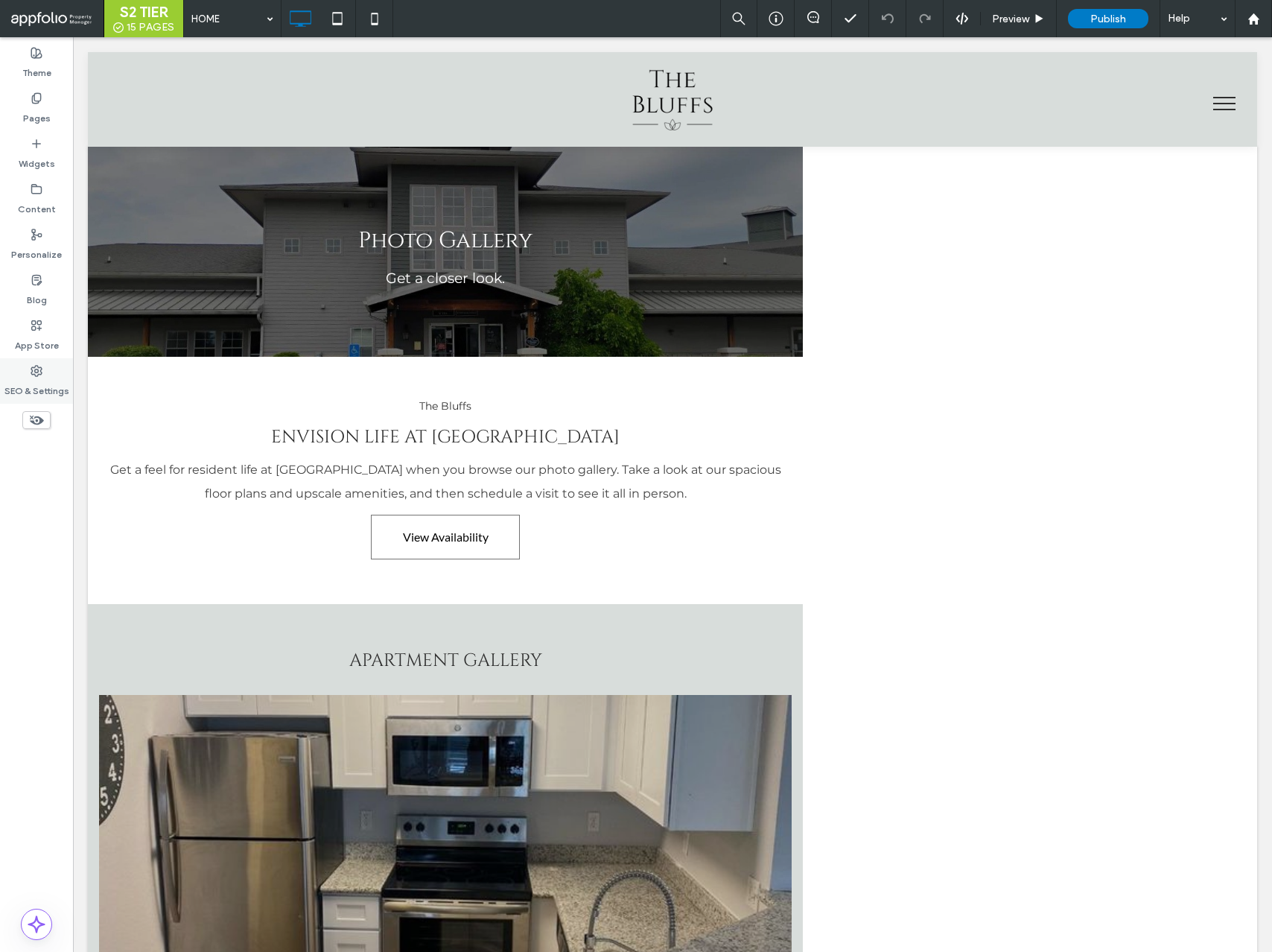
click at [54, 373] on div "SEO & Settings" at bounding box center [36, 381] width 73 height 46
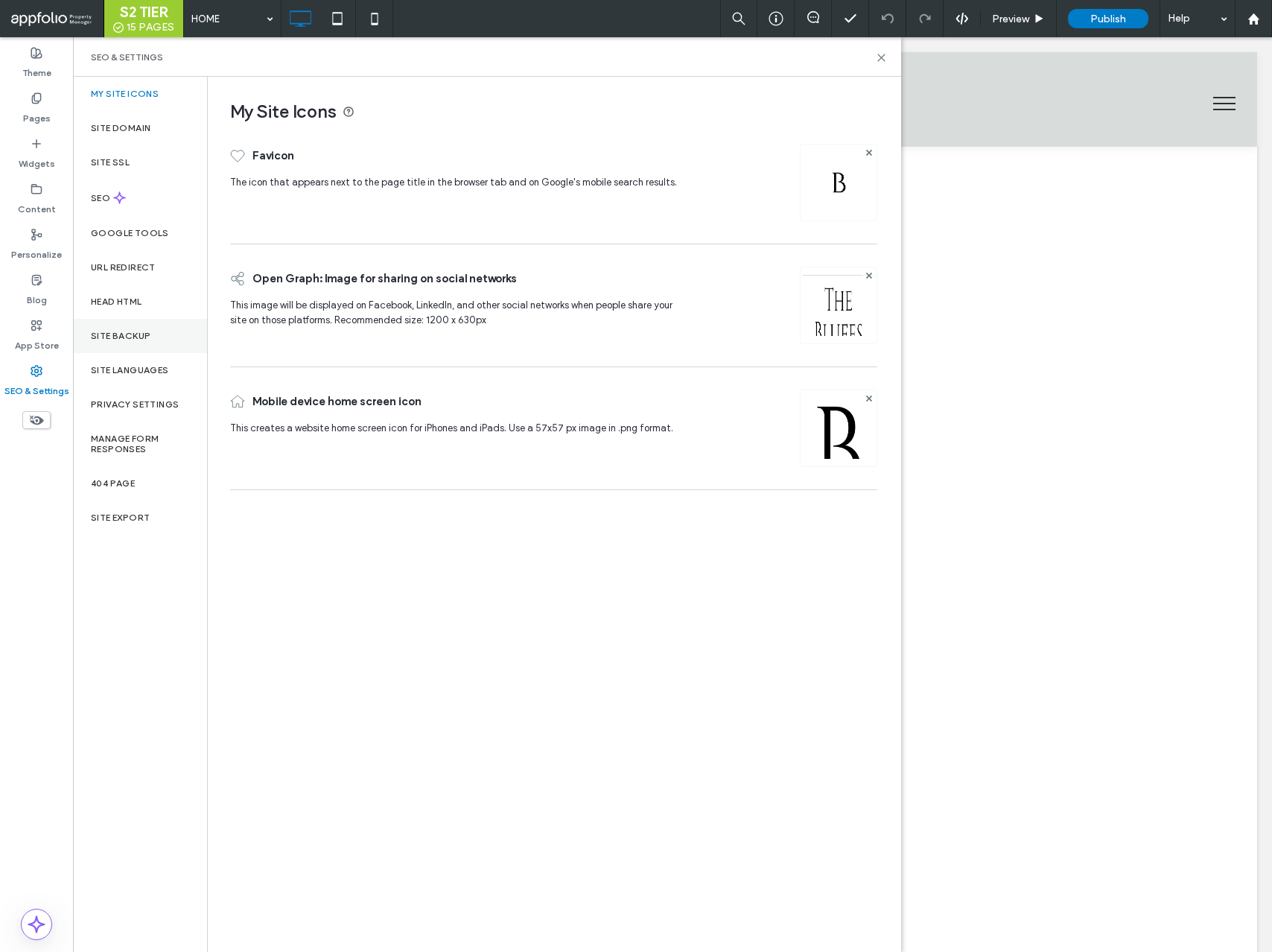
click at [111, 334] on label "Site Backup" at bounding box center [121, 335] width 60 height 10
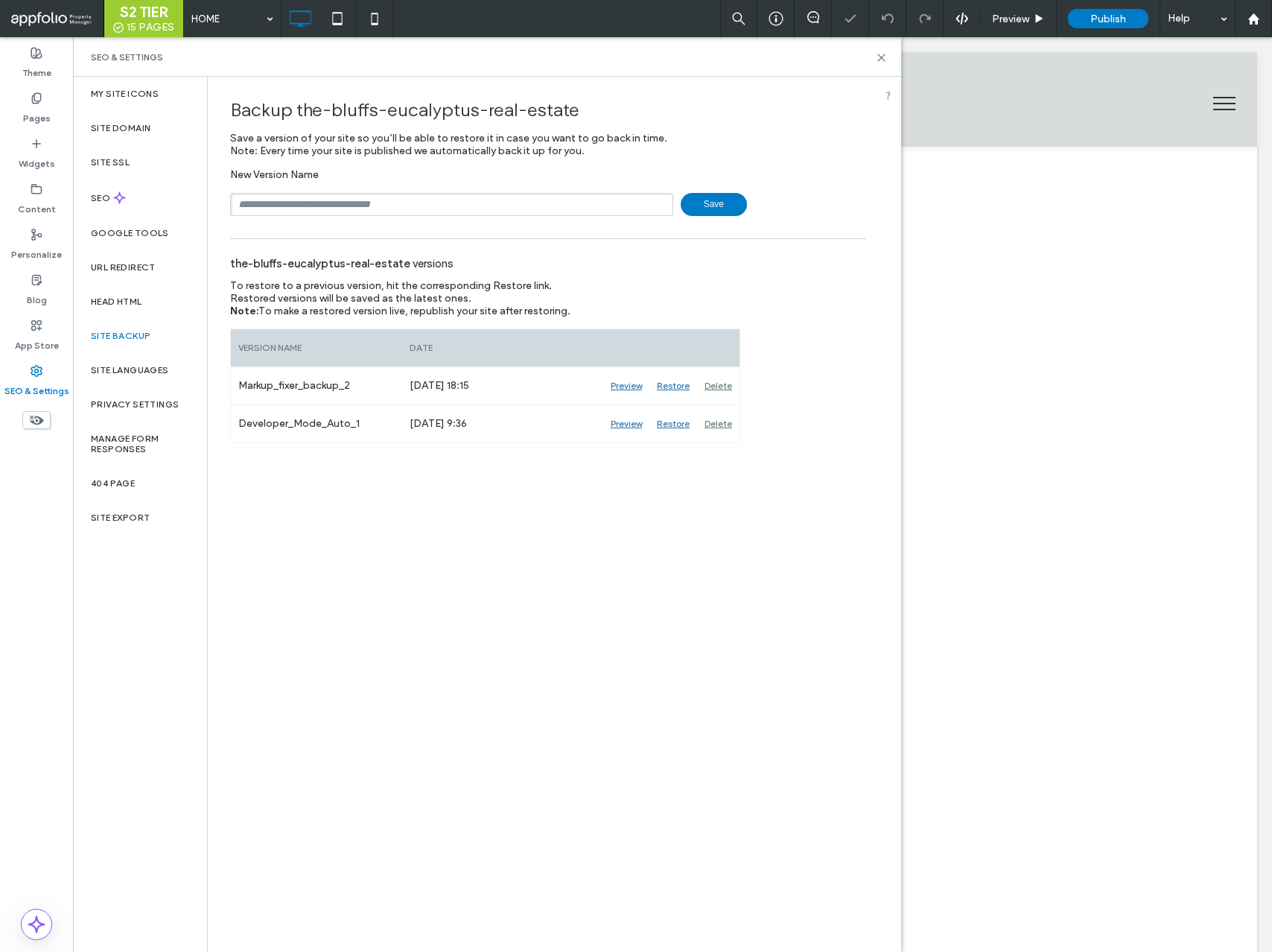
click at [343, 190] on div "New Version Name Save" at bounding box center [548, 192] width 636 height 47
click at [345, 198] on input "text" at bounding box center [451, 204] width 443 height 23
type input "**********"
click at [705, 196] on span "Save" at bounding box center [714, 204] width 66 height 23
click at [881, 58] on use at bounding box center [881, 57] width 7 height 7
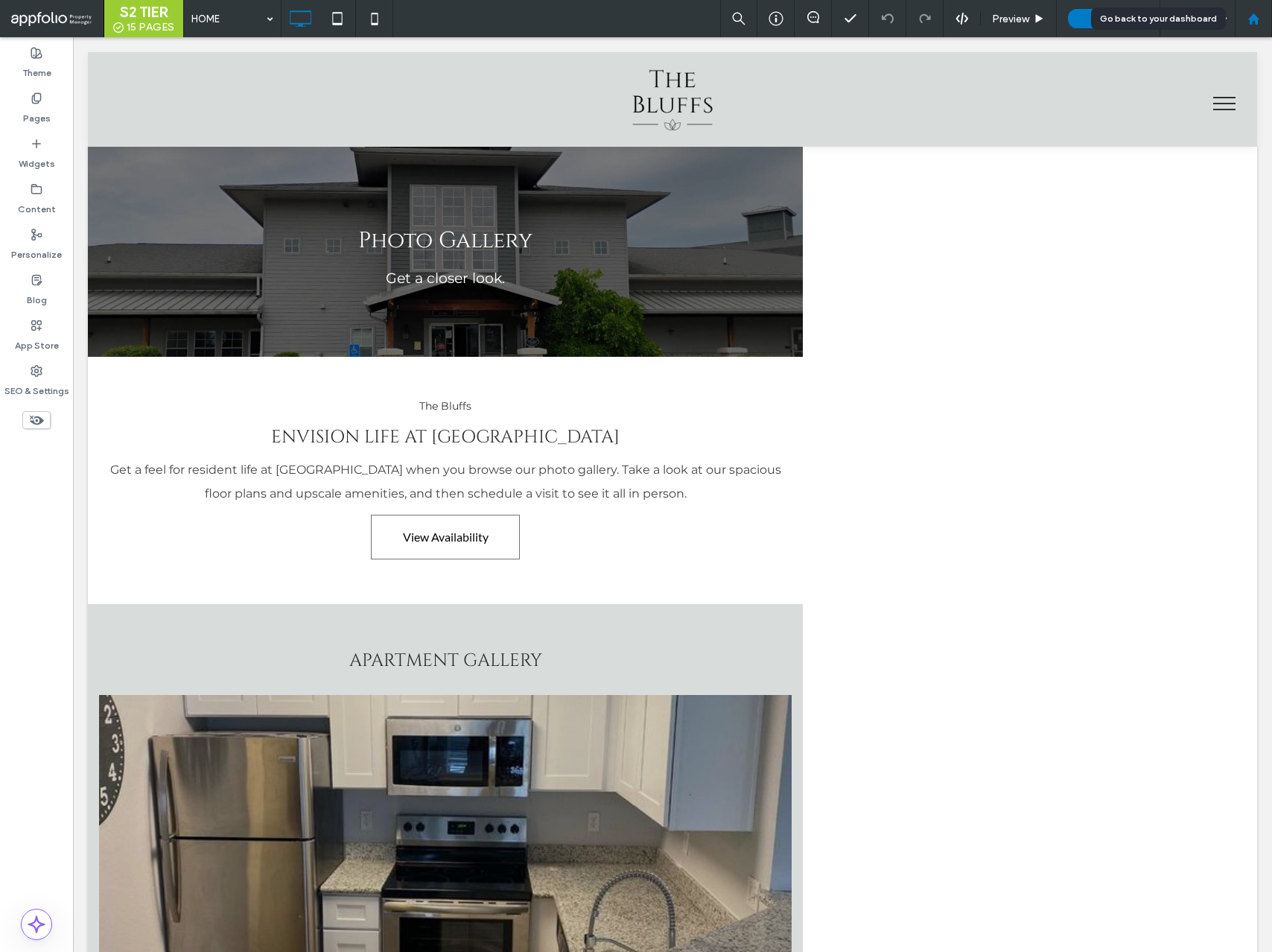
click at [1257, 16] on icon at bounding box center [1254, 20] width 13 height 13
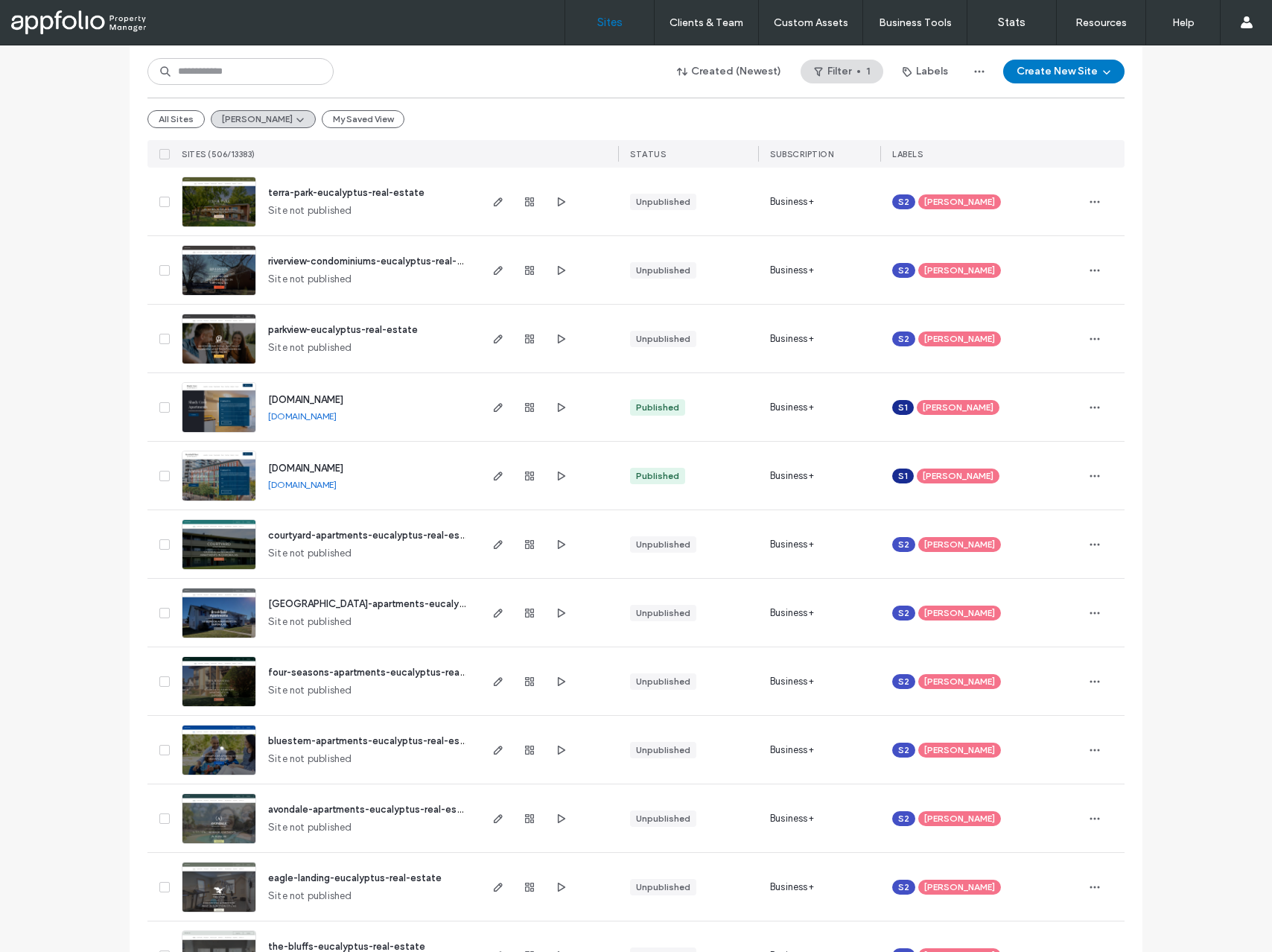
scroll to position [4512, 0]
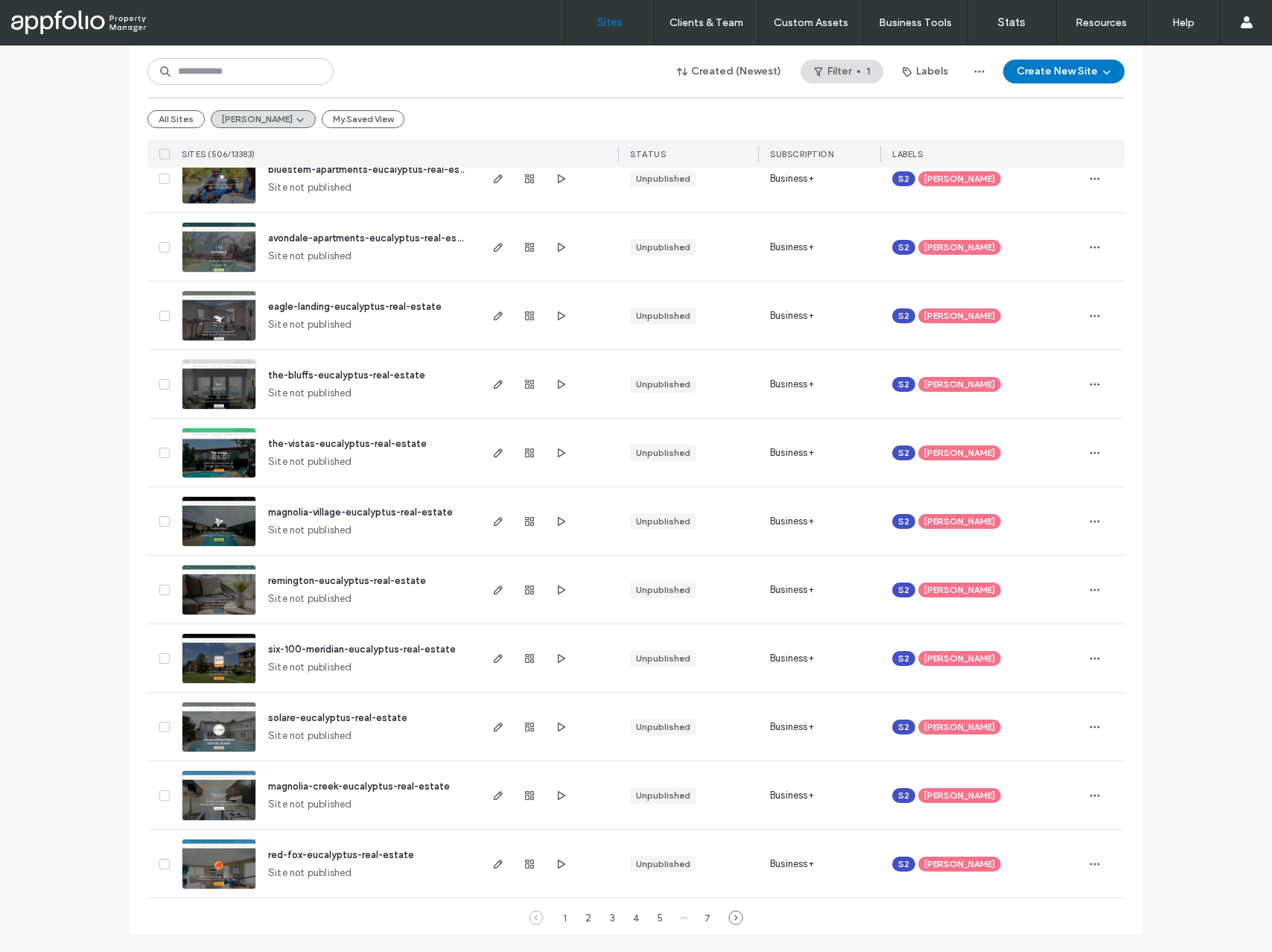
click at [217, 321] on img at bounding box center [219, 342] width 73 height 101
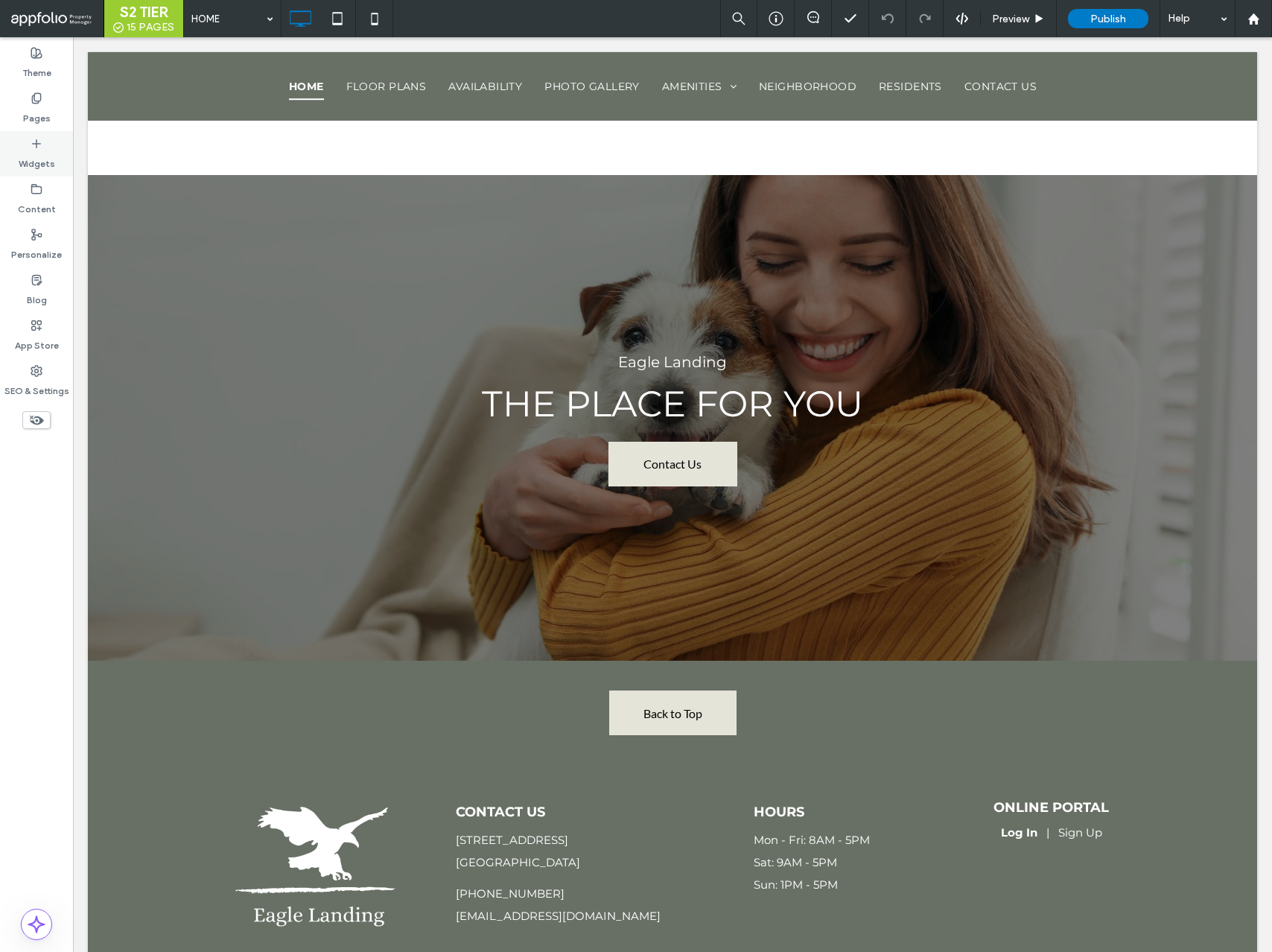
click at [31, 160] on label "Widgets" at bounding box center [36, 160] width 36 height 20
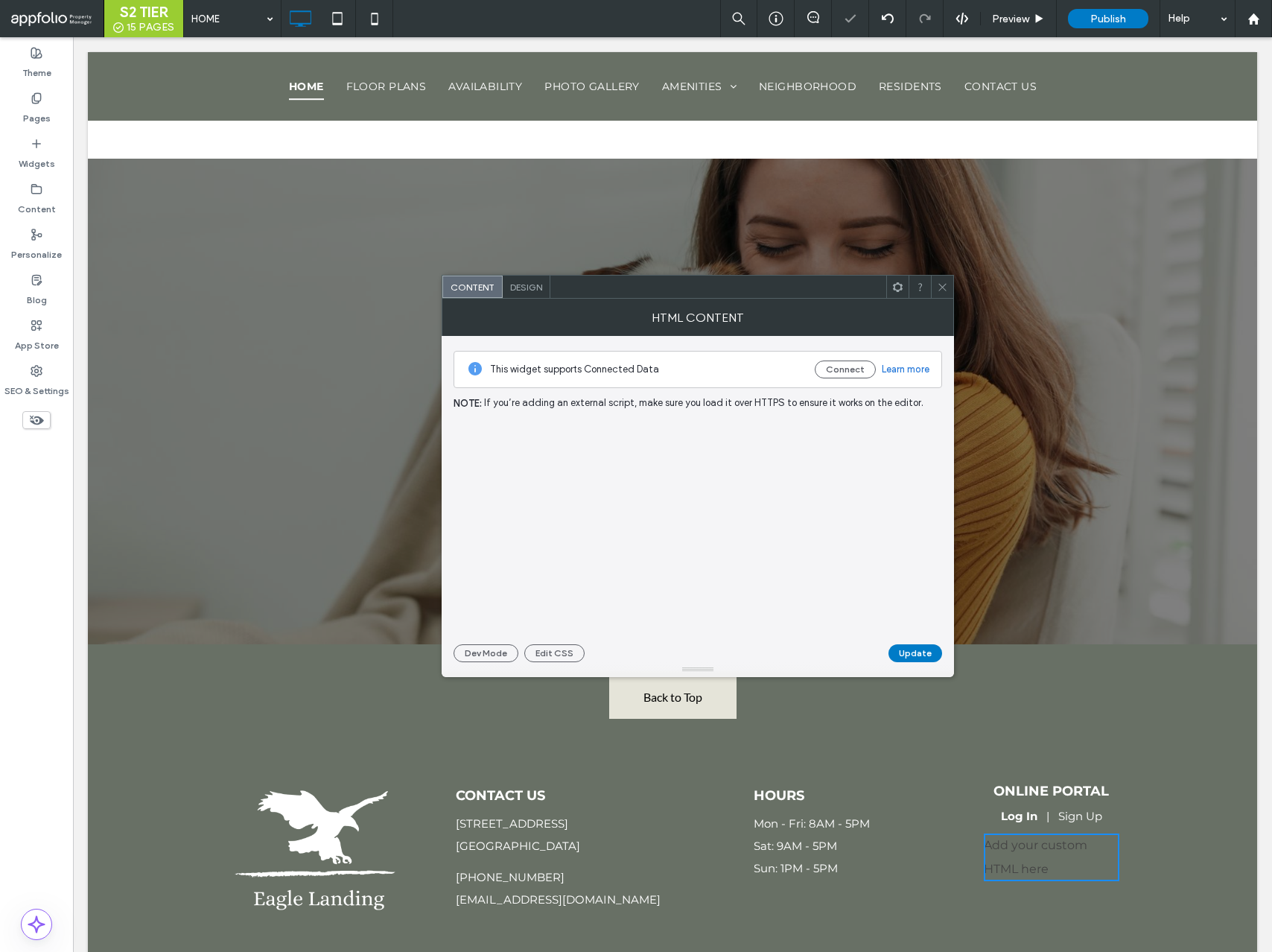
scroll to position [4547, 0]
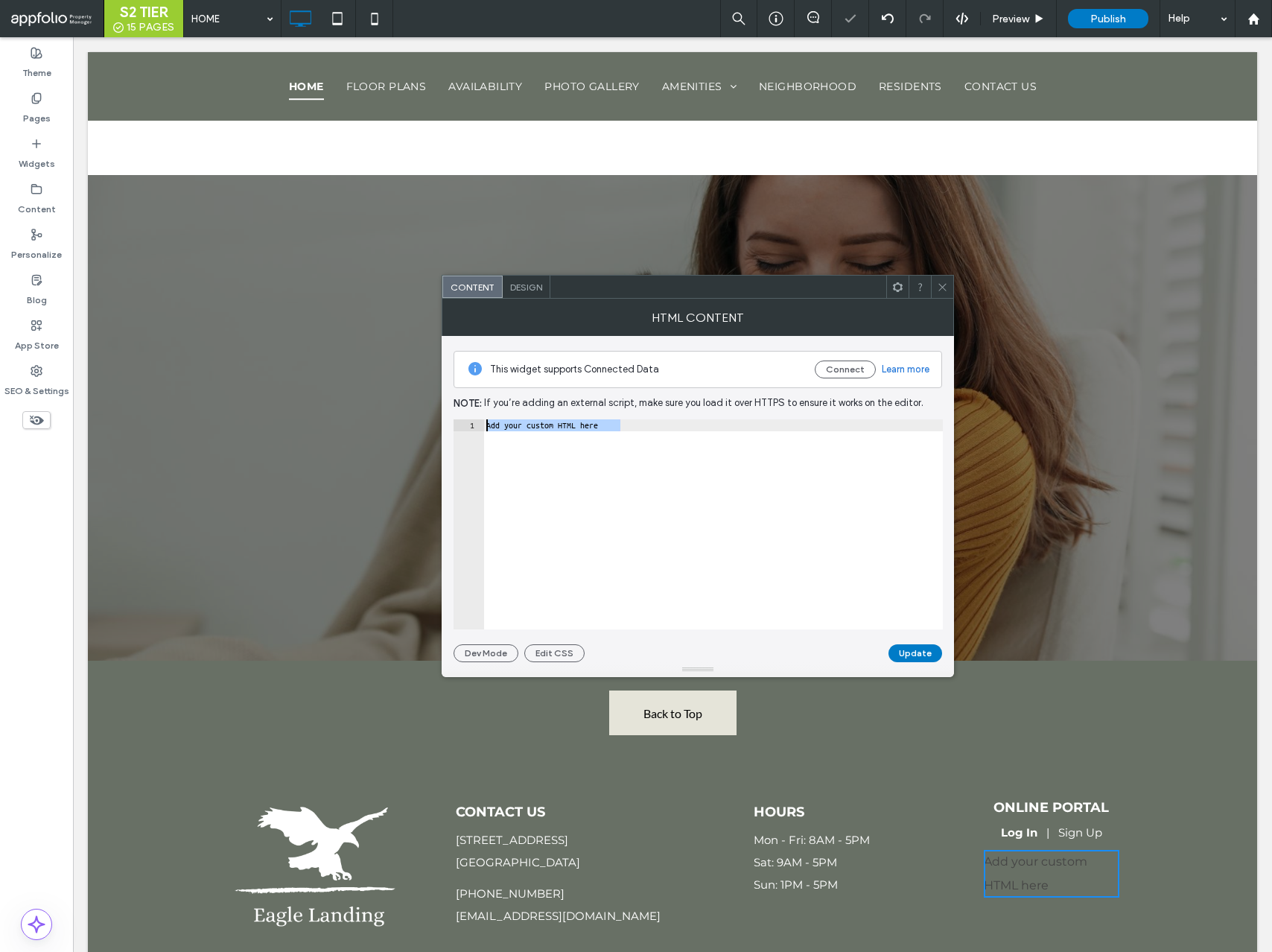
drag, startPoint x: 510, startPoint y: 417, endPoint x: 451, endPoint y: 407, distance: 59.8
click at [451, 407] on div "**********" at bounding box center [698, 499] width 513 height 327
paste textarea "Cursor at row 1"
type textarea "*********"
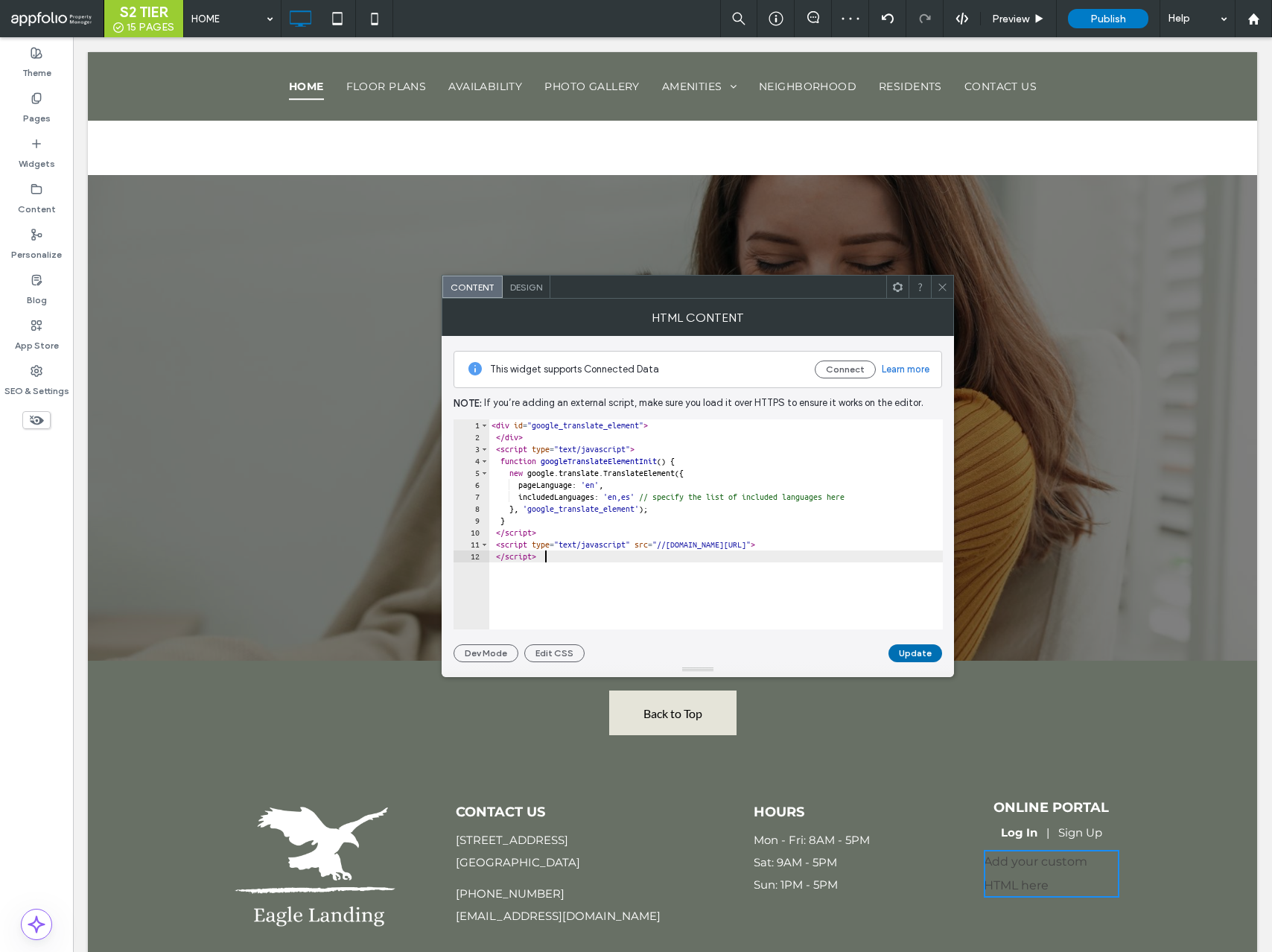
click at [913, 656] on button "Update" at bounding box center [916, 653] width 54 height 18
select select "Language Translate Widget"
click at [533, 289] on span "Design" at bounding box center [526, 288] width 32 height 11
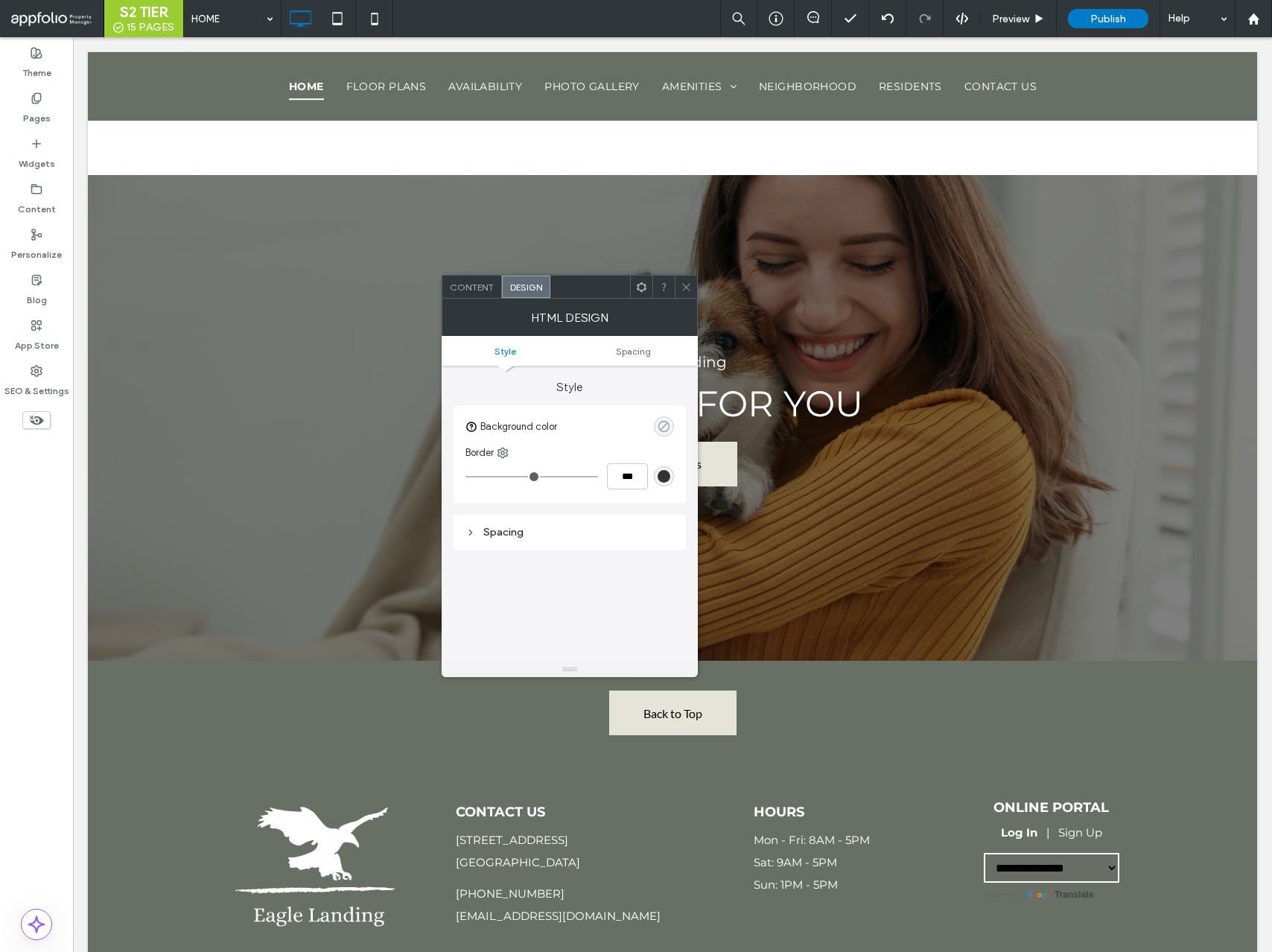
click at [658, 427] on icon "rgba(0, 0, 0, 0)" at bounding box center [664, 427] width 13 height 13
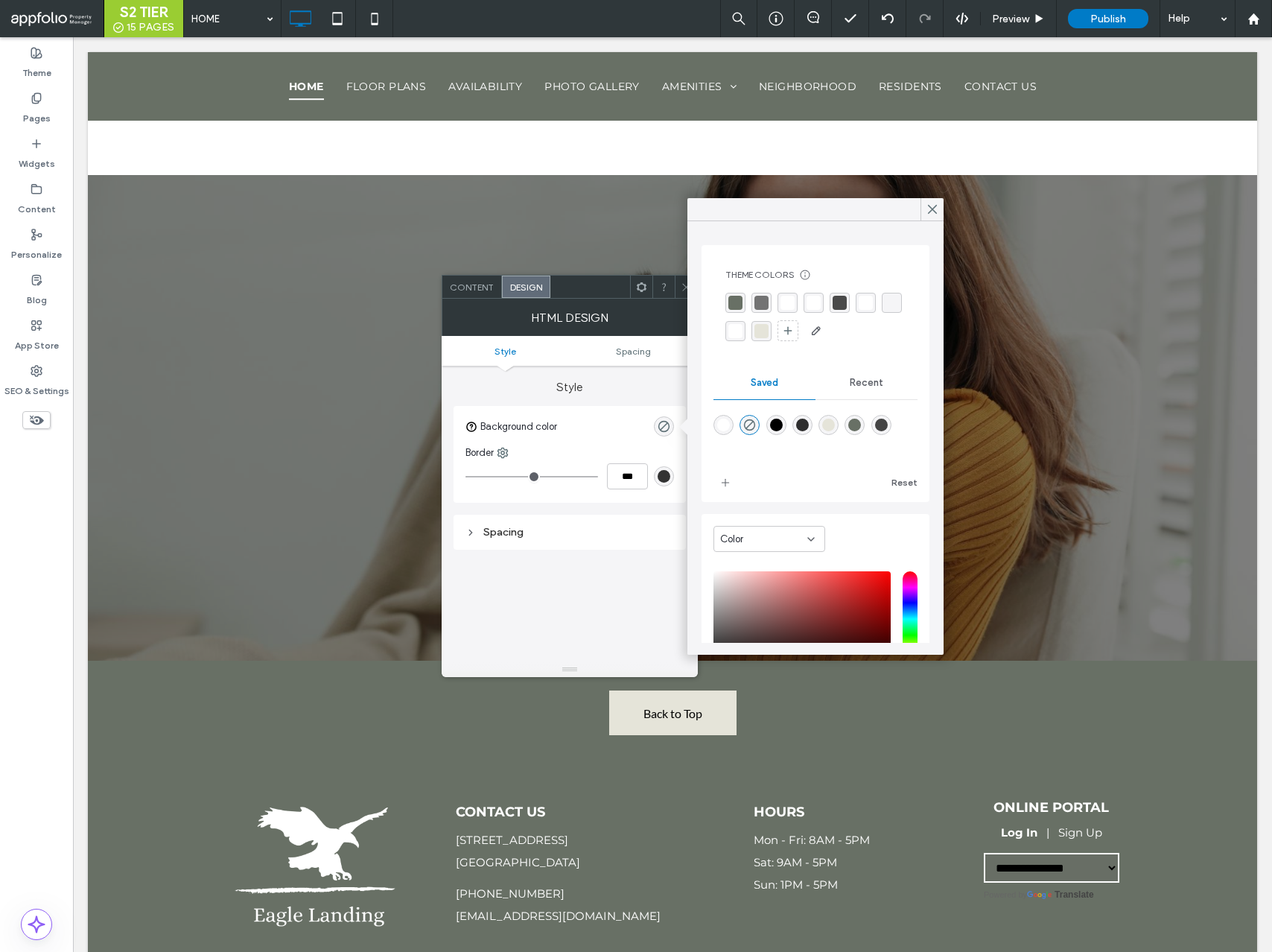
click at [720, 431] on div "rgba(255,255,255,1)" at bounding box center [724, 425] width 13 height 13
type input "*******"
type input "***"
type input "****"
click at [938, 211] on icon at bounding box center [932, 209] width 13 height 13
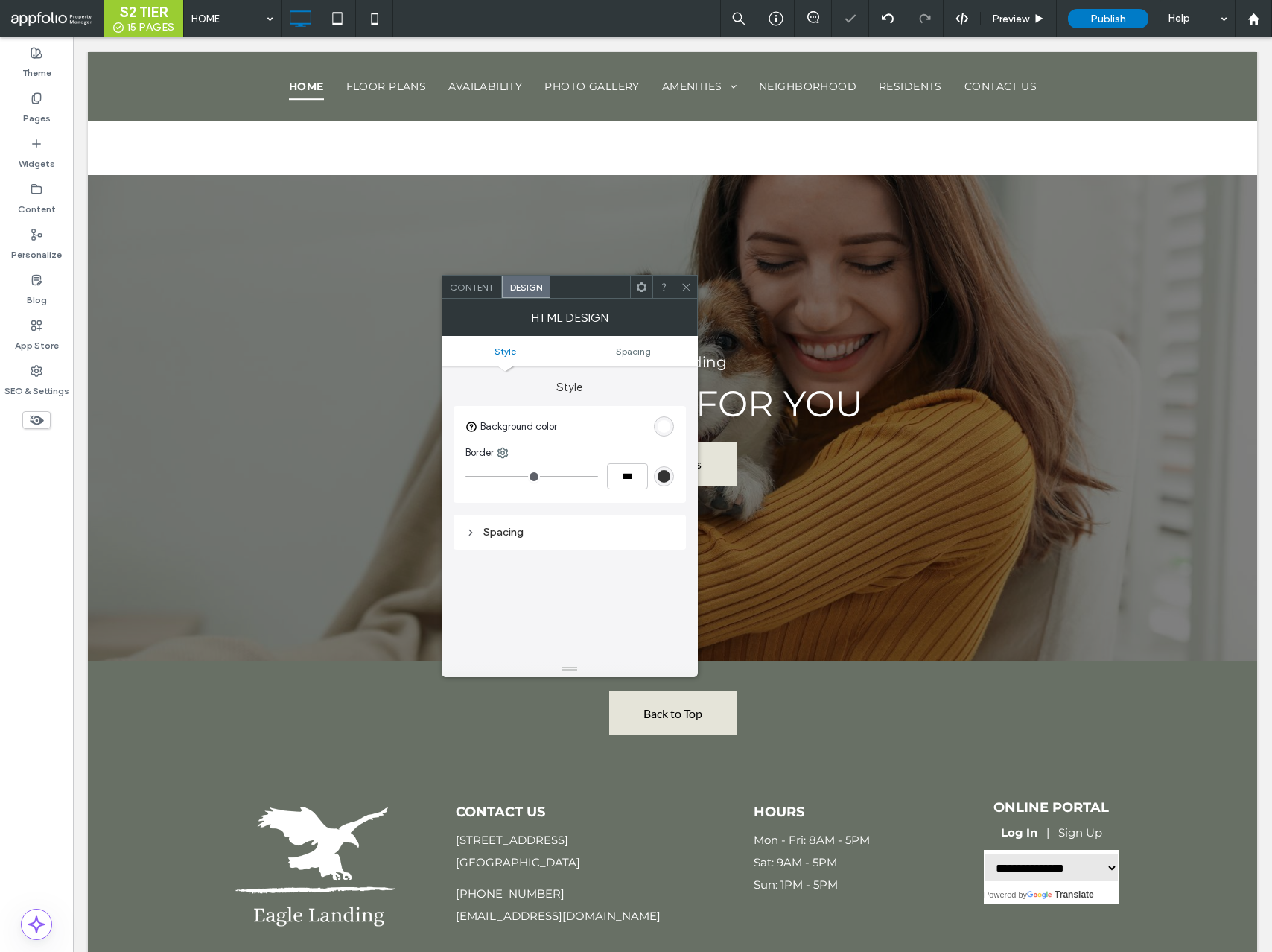
click at [679, 288] on div at bounding box center [686, 287] width 22 height 22
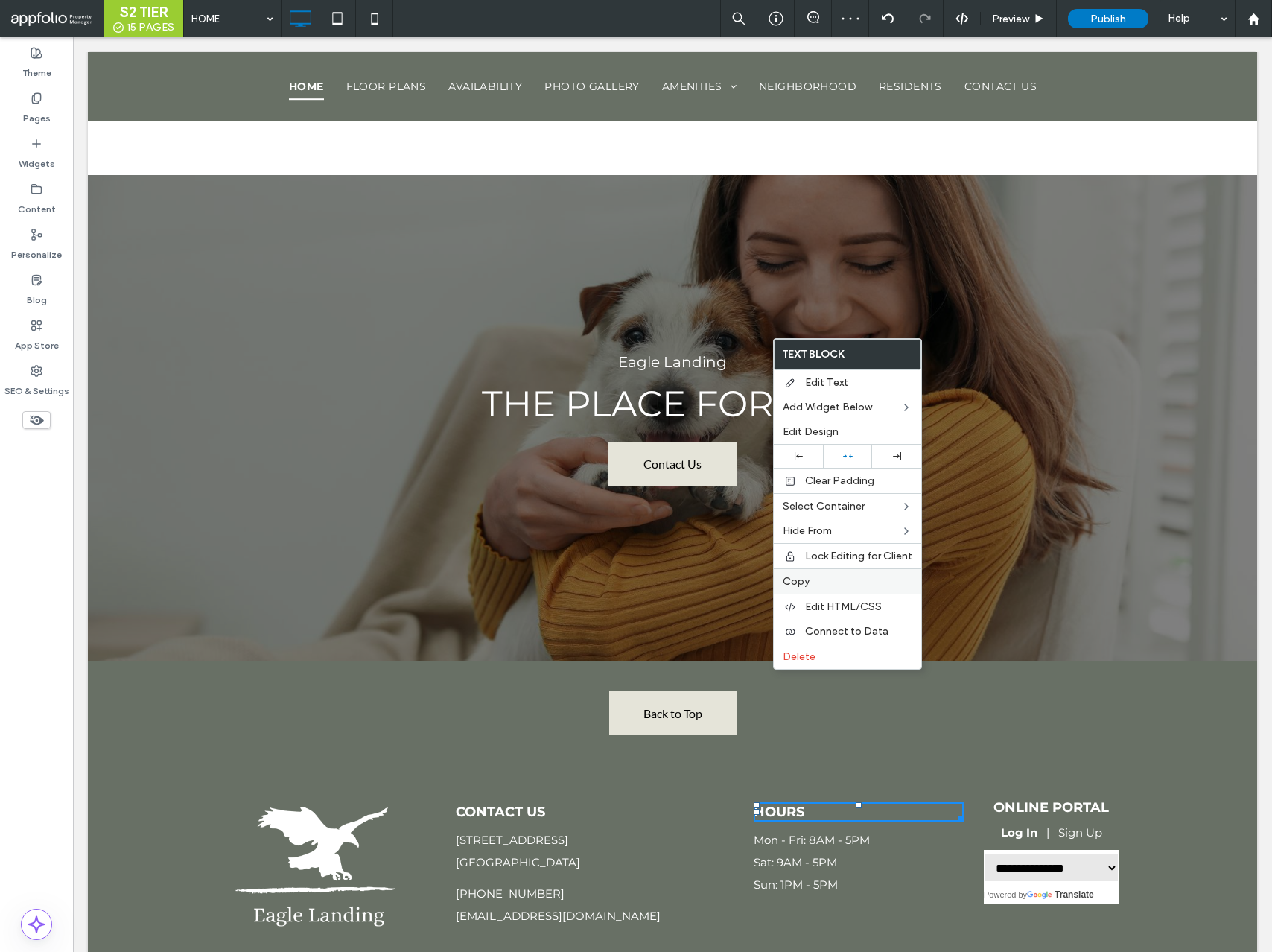
click at [809, 580] on span "Copy" at bounding box center [796, 582] width 27 height 13
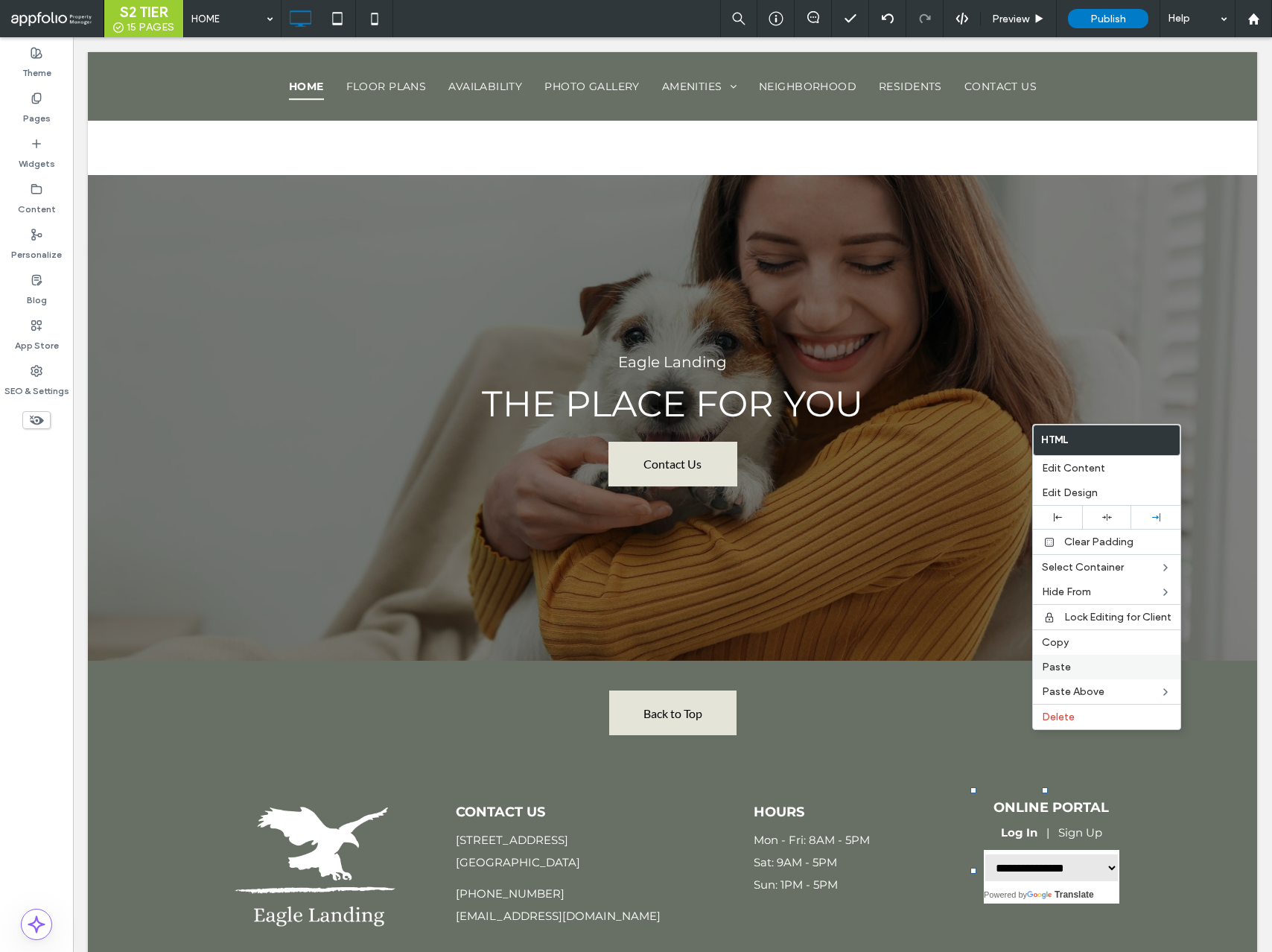
click at [1055, 670] on span "Paste" at bounding box center [1056, 667] width 29 height 13
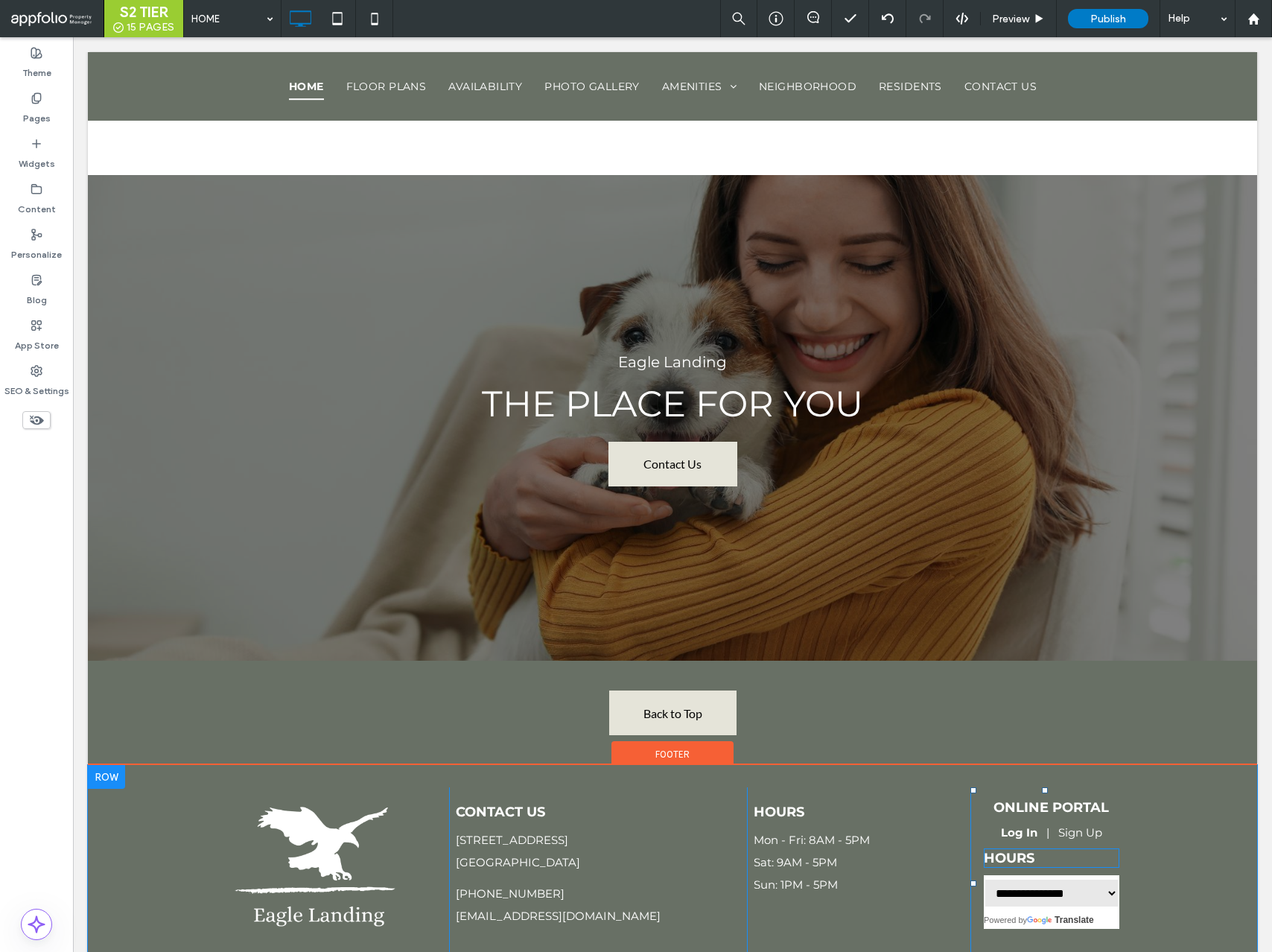
click at [1018, 851] on span "Hours" at bounding box center [1010, 859] width 50 height 17
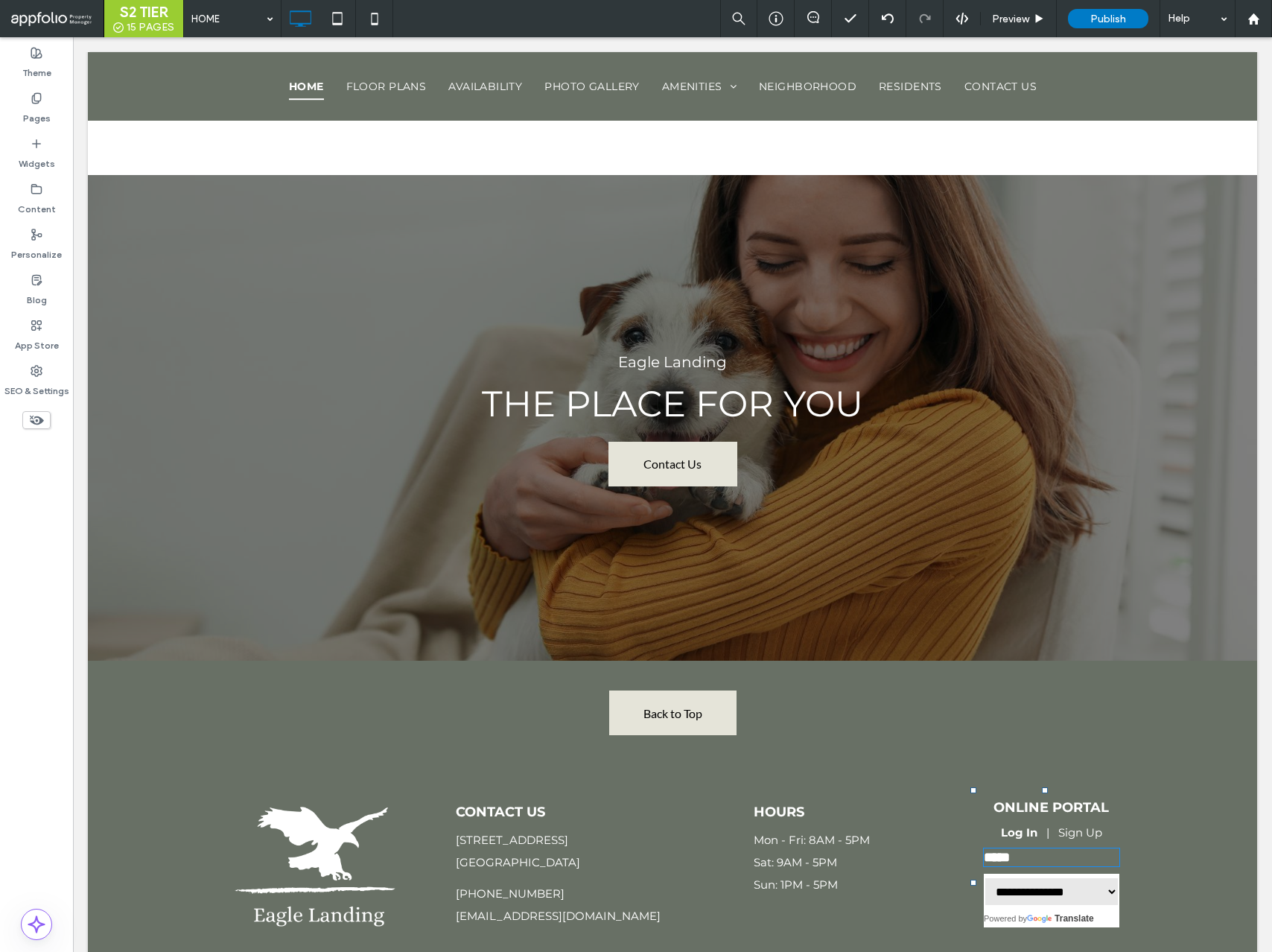
type input "**********"
type input "**"
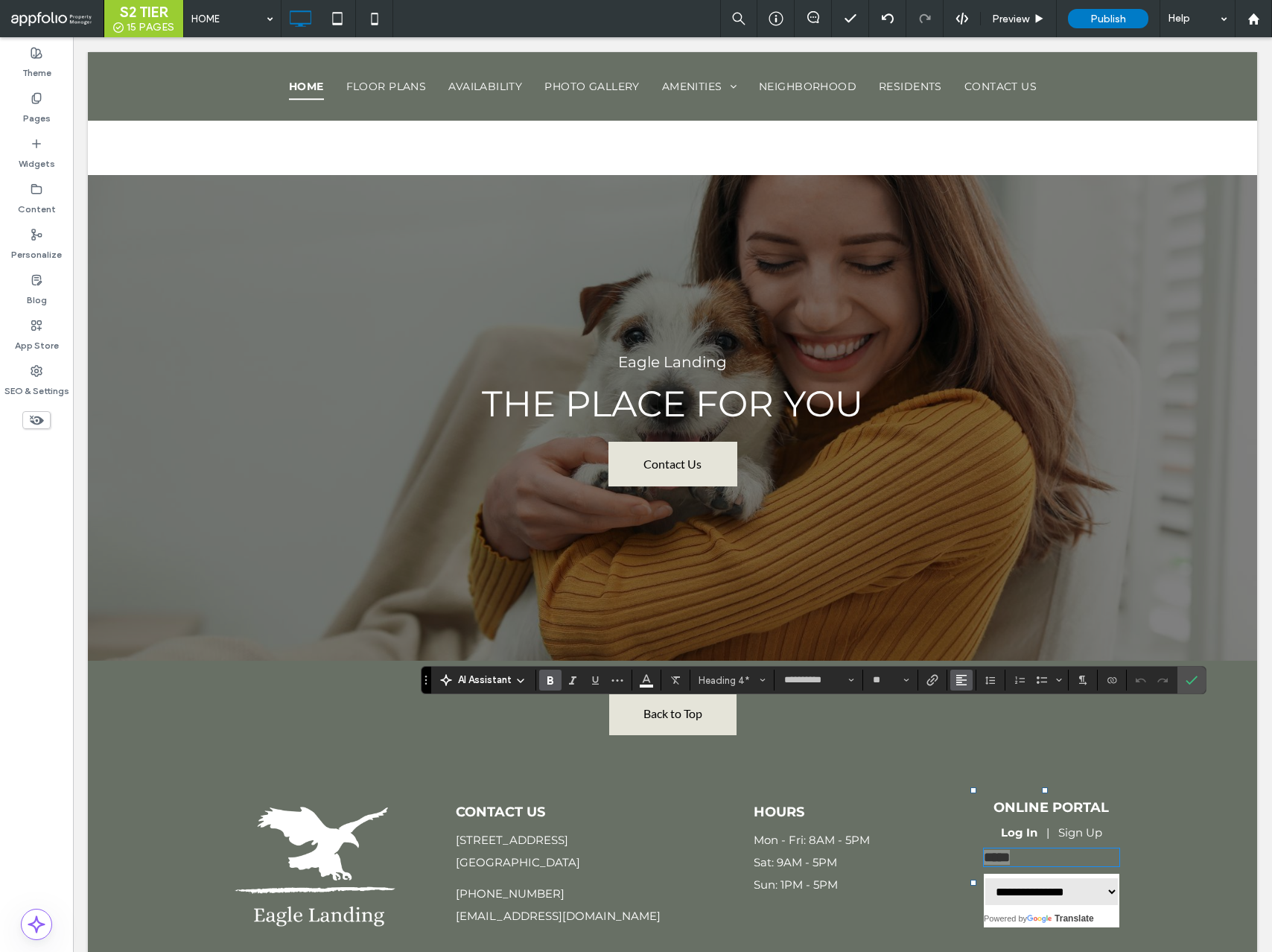
click at [955, 682] on button "Alignment" at bounding box center [962, 680] width 22 height 20
click at [969, 610] on icon "ui.textEditor.alignment.center" at bounding box center [972, 613] width 12 height 12
paste div
type input "**"
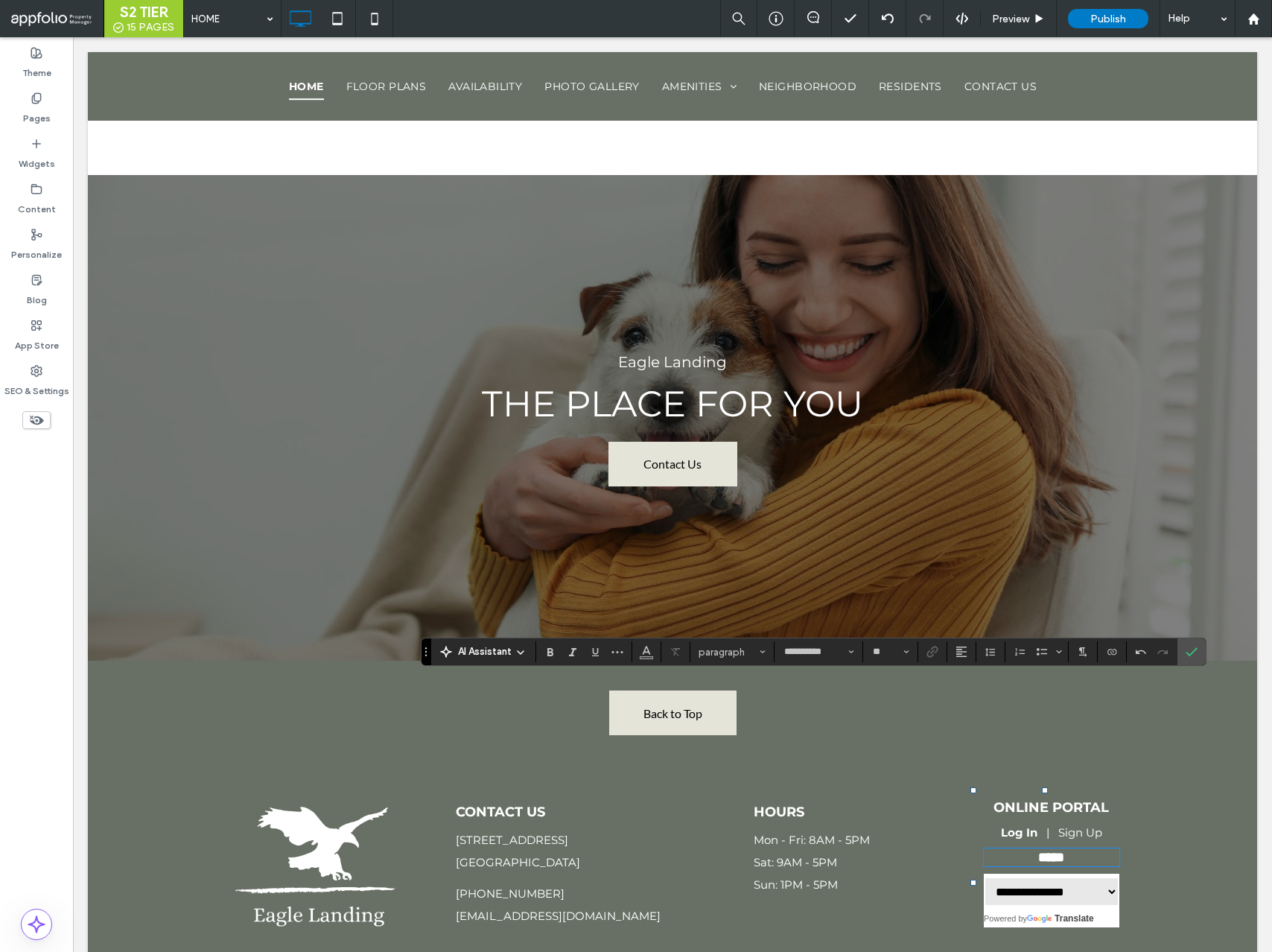
scroll to position [4575, 0]
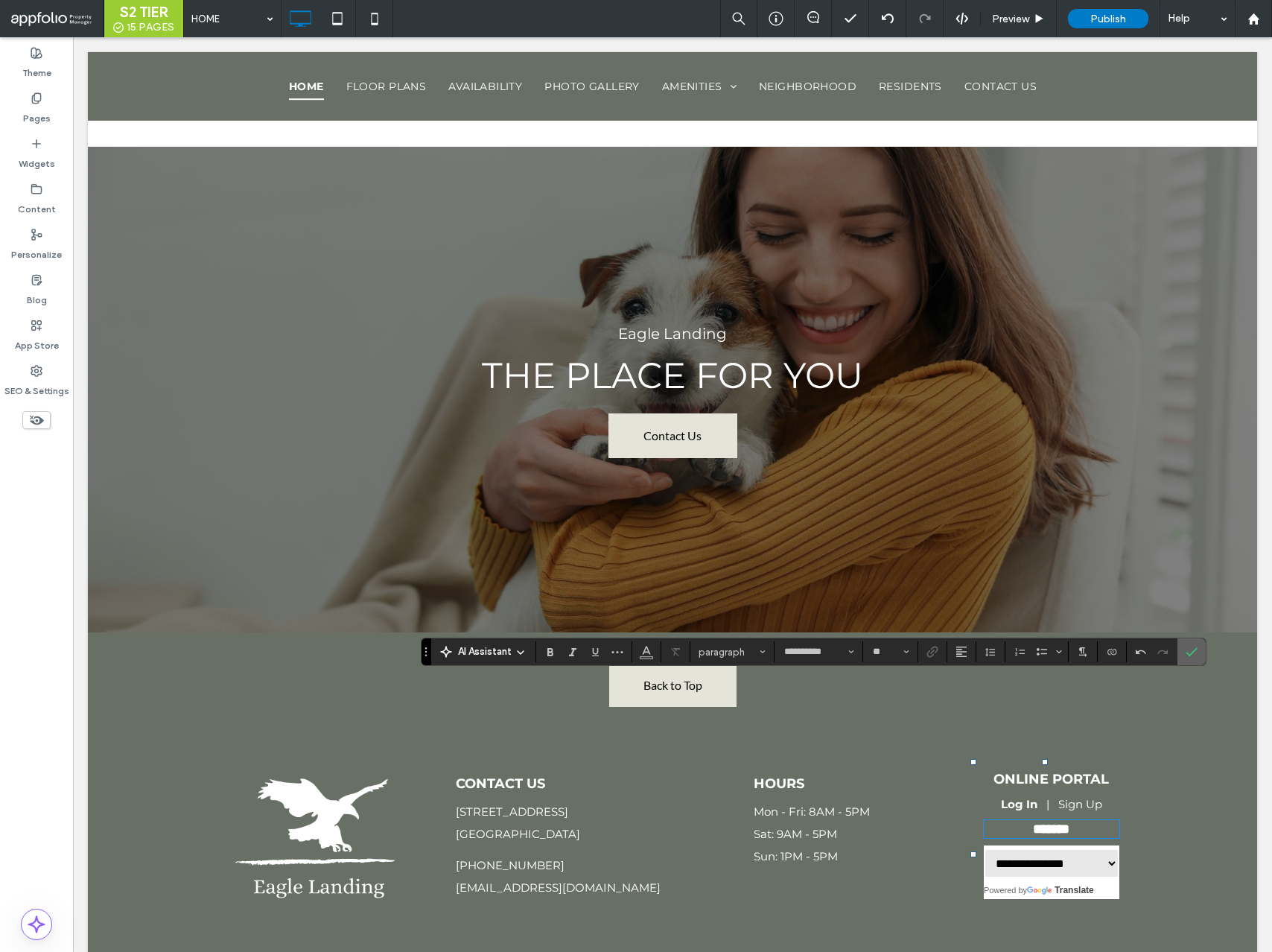
click at [1190, 656] on use "Confirm" at bounding box center [1192, 653] width 12 height 9
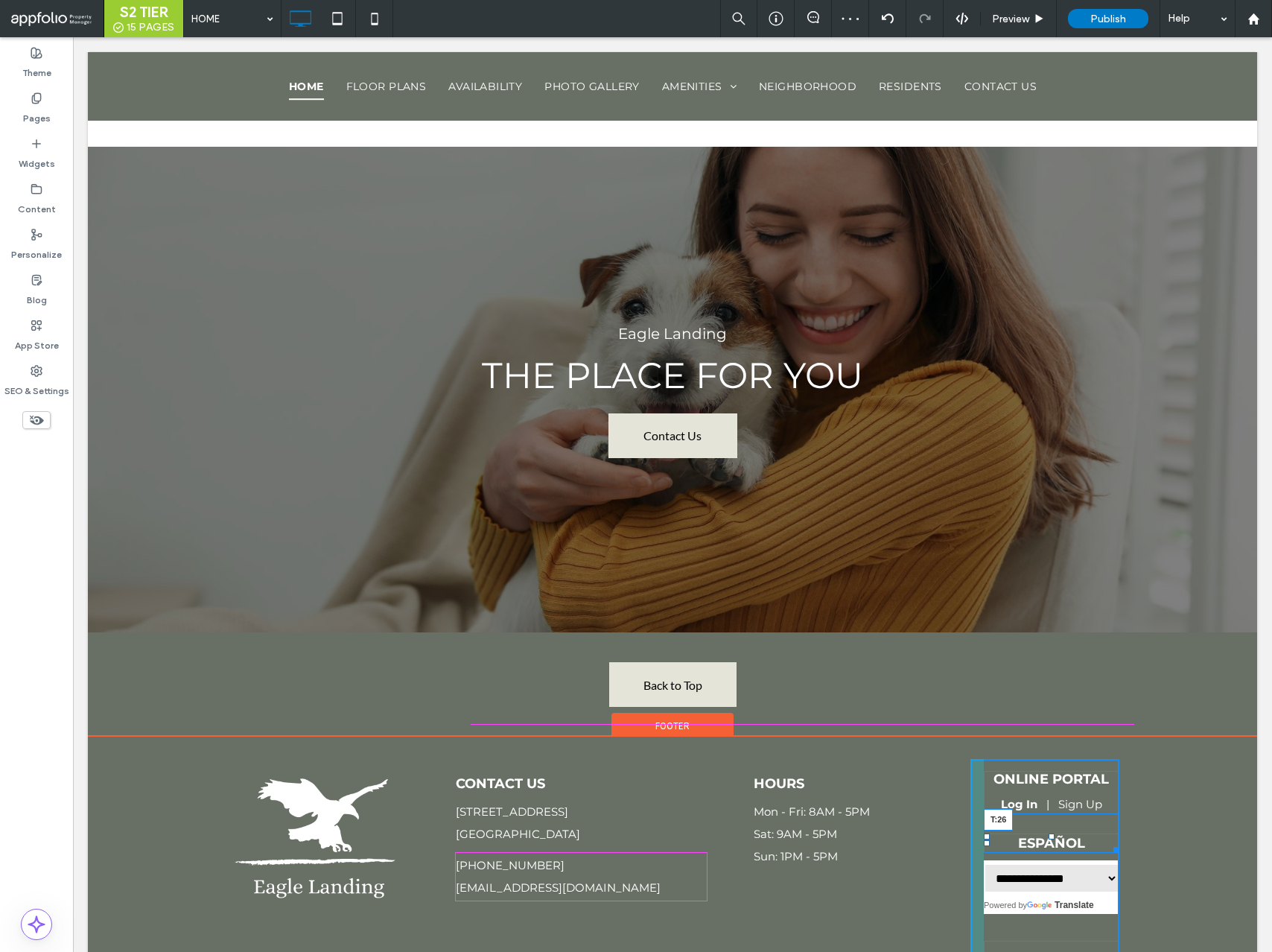
drag, startPoint x: 1052, startPoint y: 679, endPoint x: 1054, endPoint y: 693, distance: 14.1
click at [1054, 834] on div at bounding box center [1051, 837] width 6 height 6
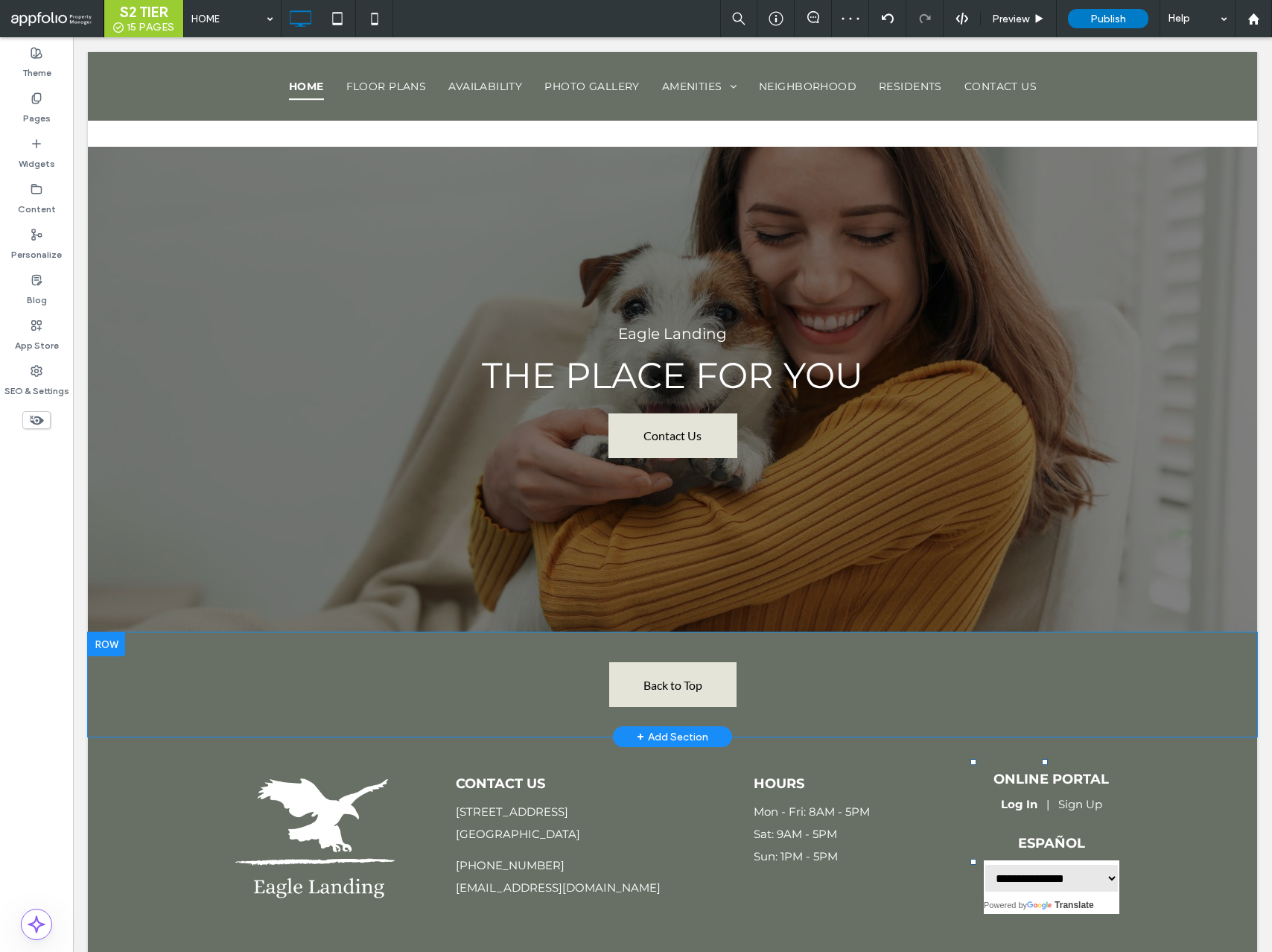
click at [106, 633] on div at bounding box center [106, 645] width 37 height 24
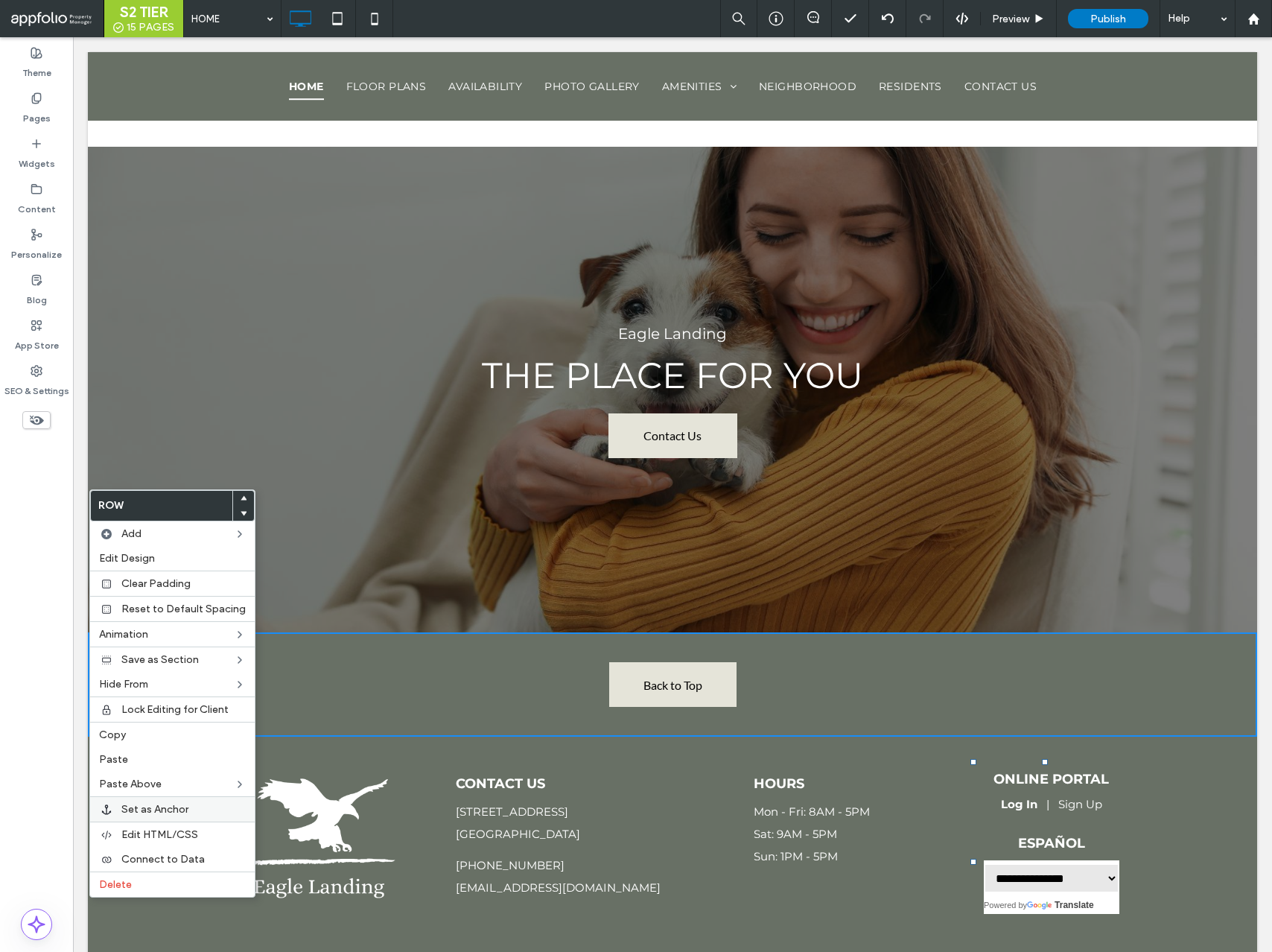
click at [166, 811] on span "Set as Anchor" at bounding box center [155, 810] width 67 height 13
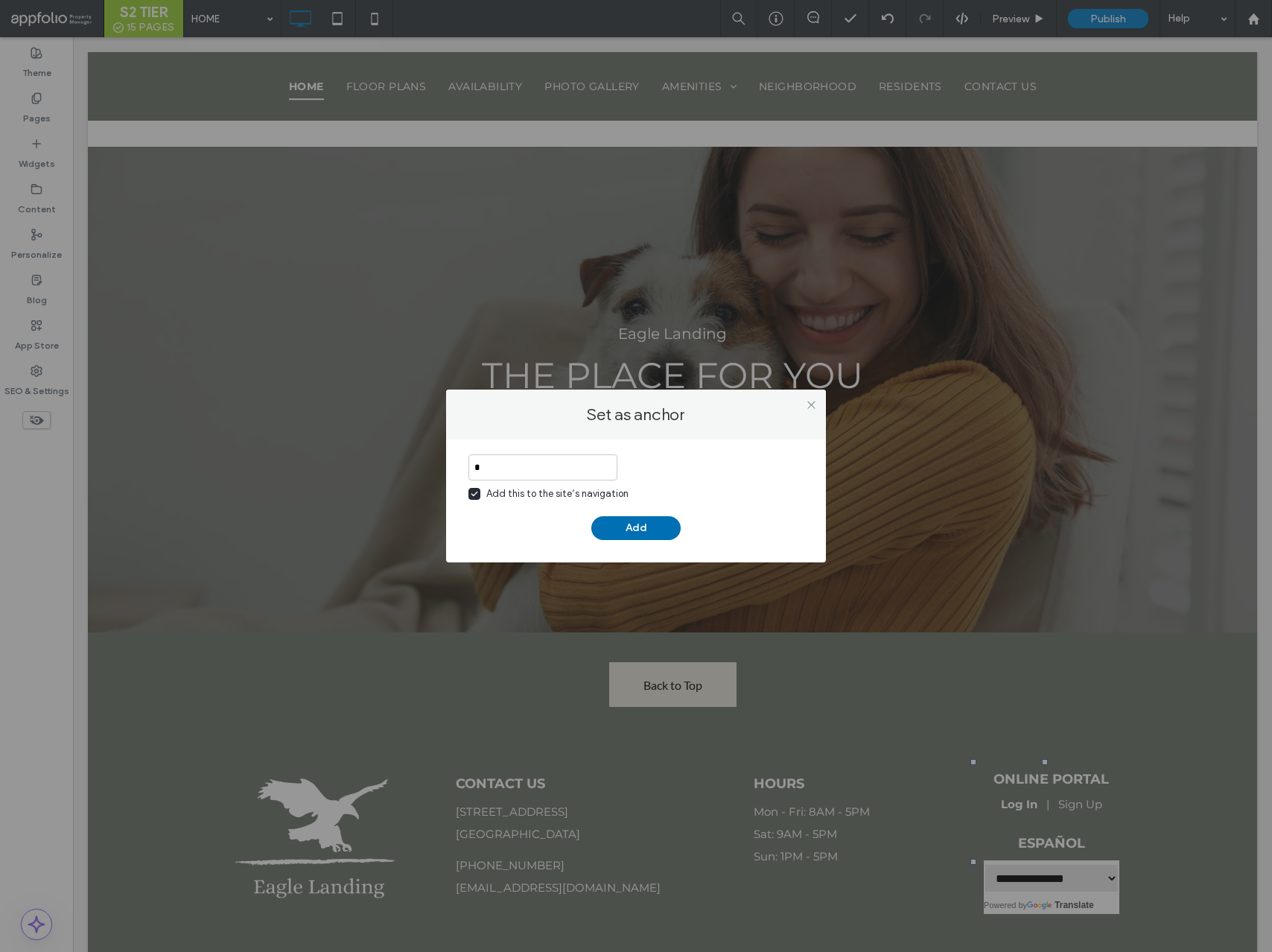
type input "*"
click at [603, 529] on button "Add" at bounding box center [636, 529] width 89 height 24
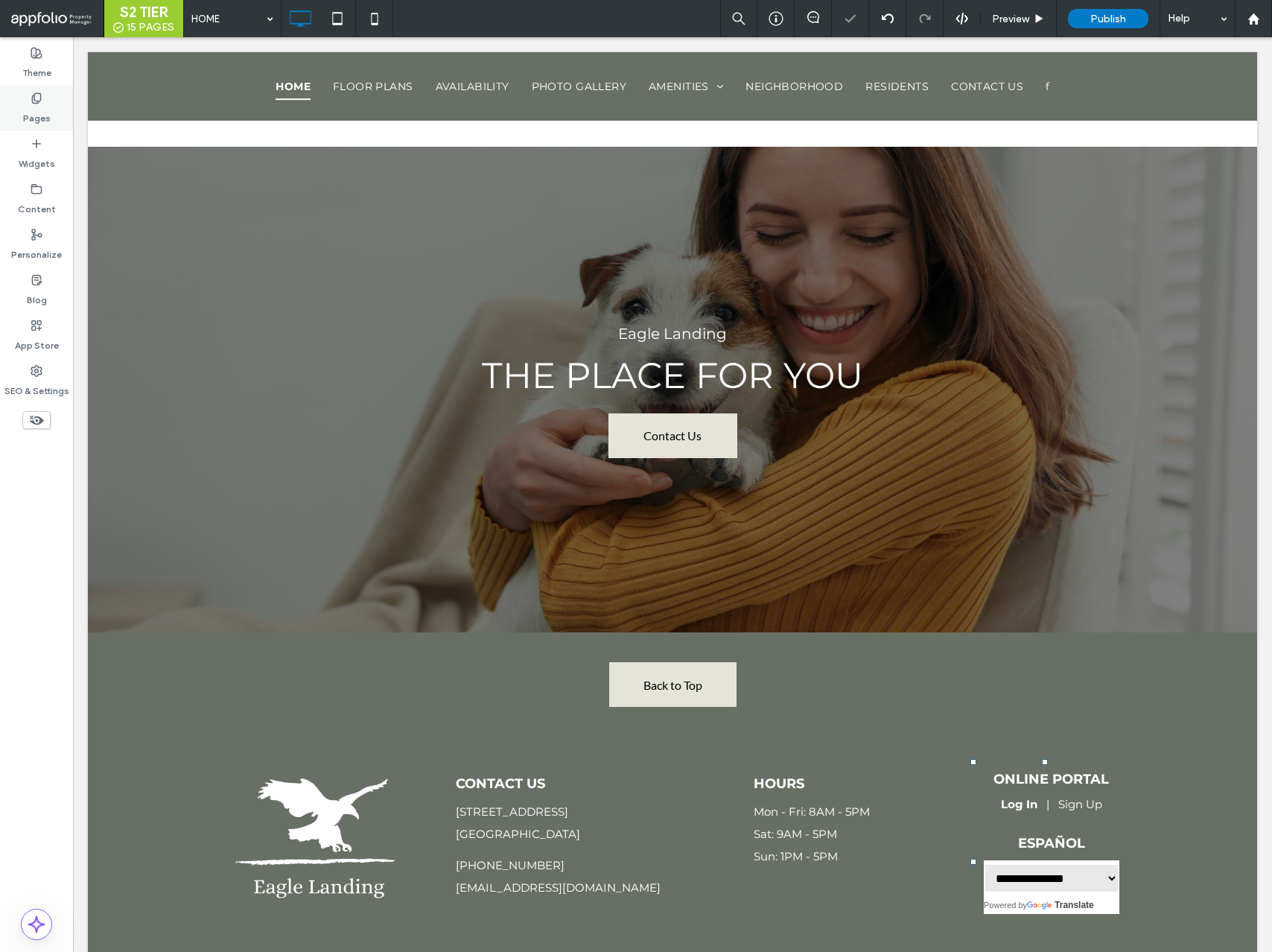
click at [38, 109] on label "Pages" at bounding box center [37, 114] width 28 height 20
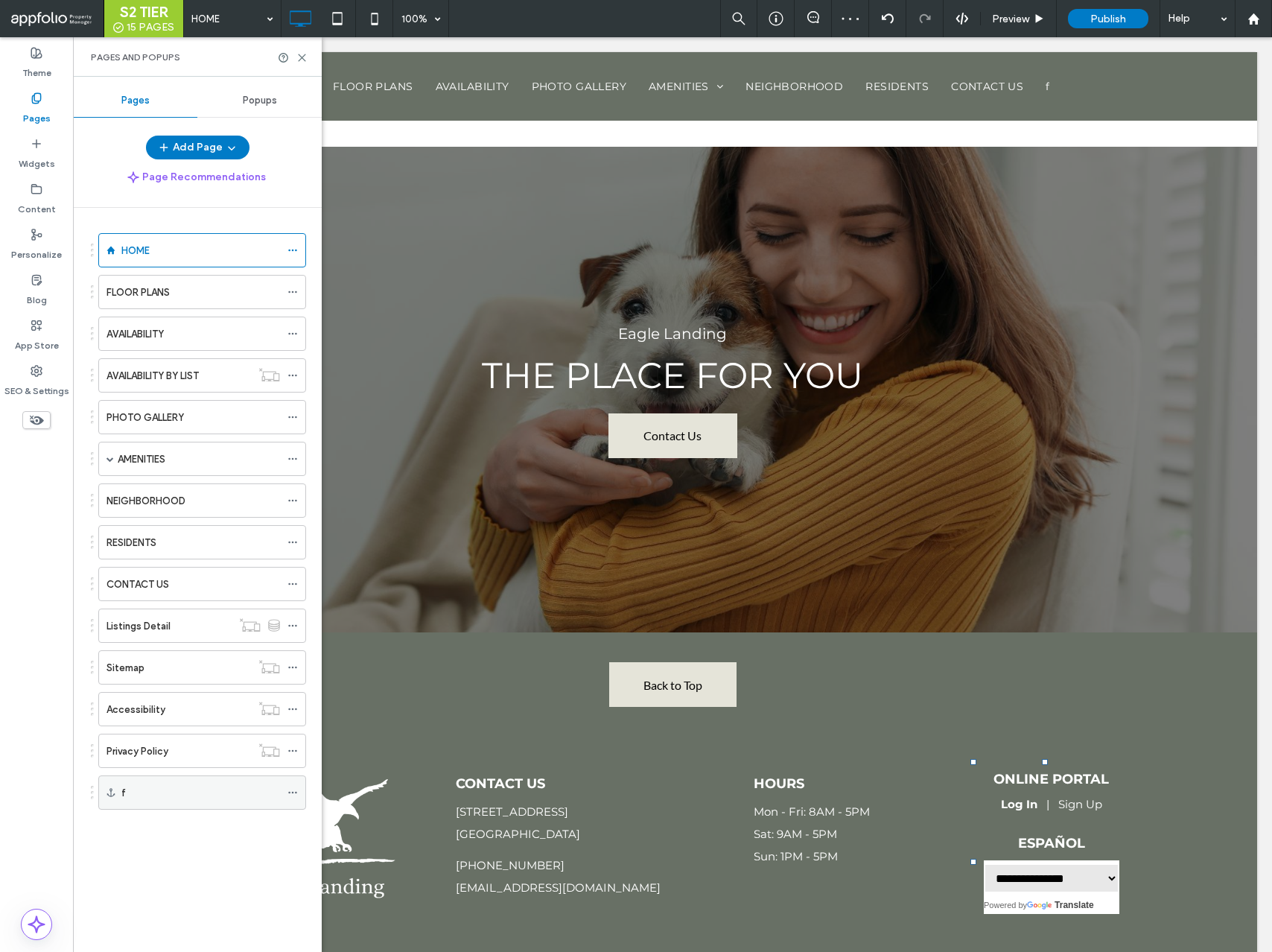
click at [294, 790] on icon at bounding box center [292, 792] width 10 height 10
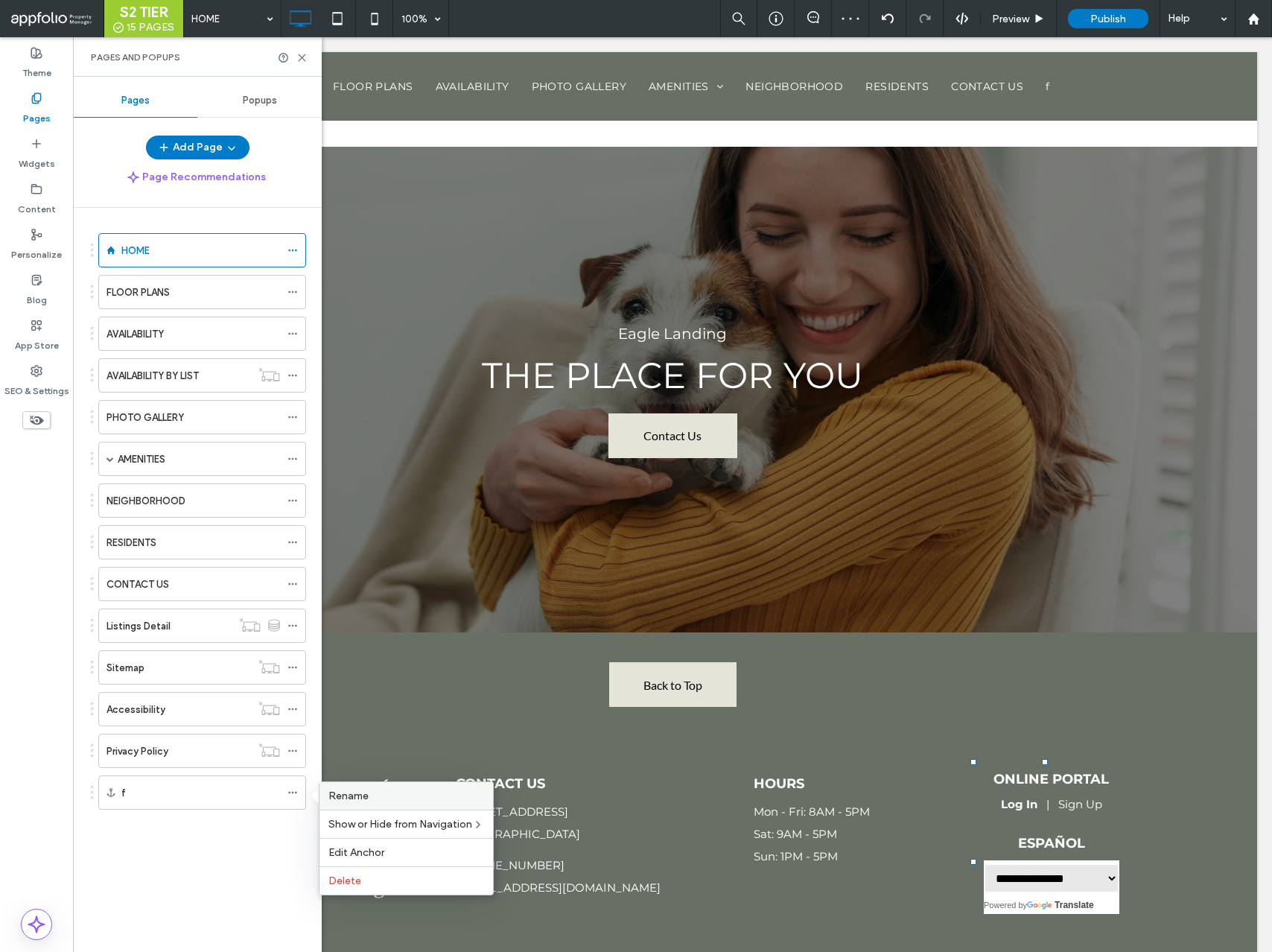
click at [332, 794] on span "Rename" at bounding box center [348, 797] width 40 height 13
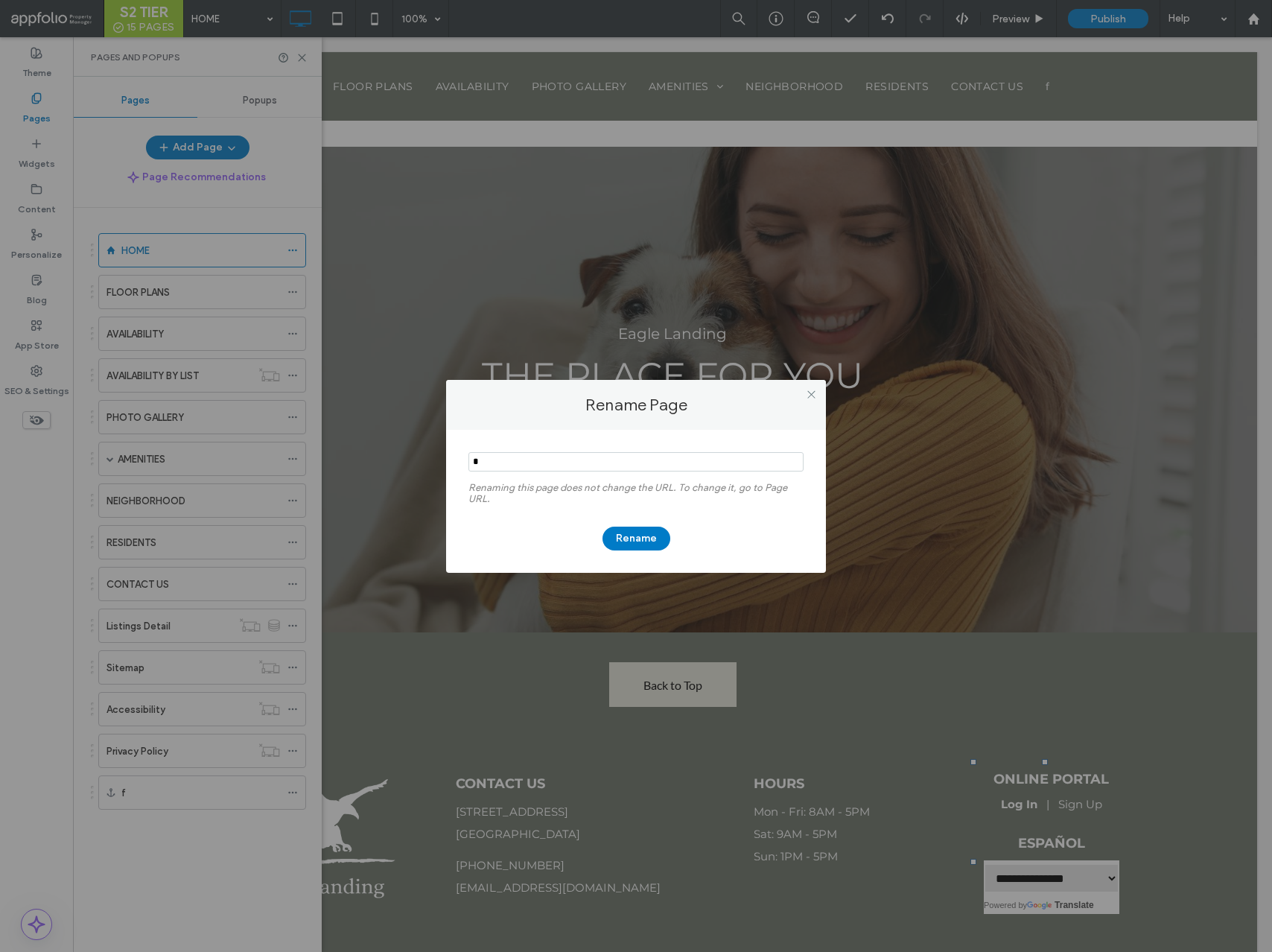
drag, startPoint x: 508, startPoint y: 463, endPoint x: 334, endPoint y: 456, distance: 174.1
click at [334, 456] on div "Rename Page Renaming this page does not change the URL. To change it, go to Pag…" at bounding box center [636, 476] width 1272 height 952
type input "*******"
click at [630, 540] on button "Rename" at bounding box center [636, 539] width 68 height 24
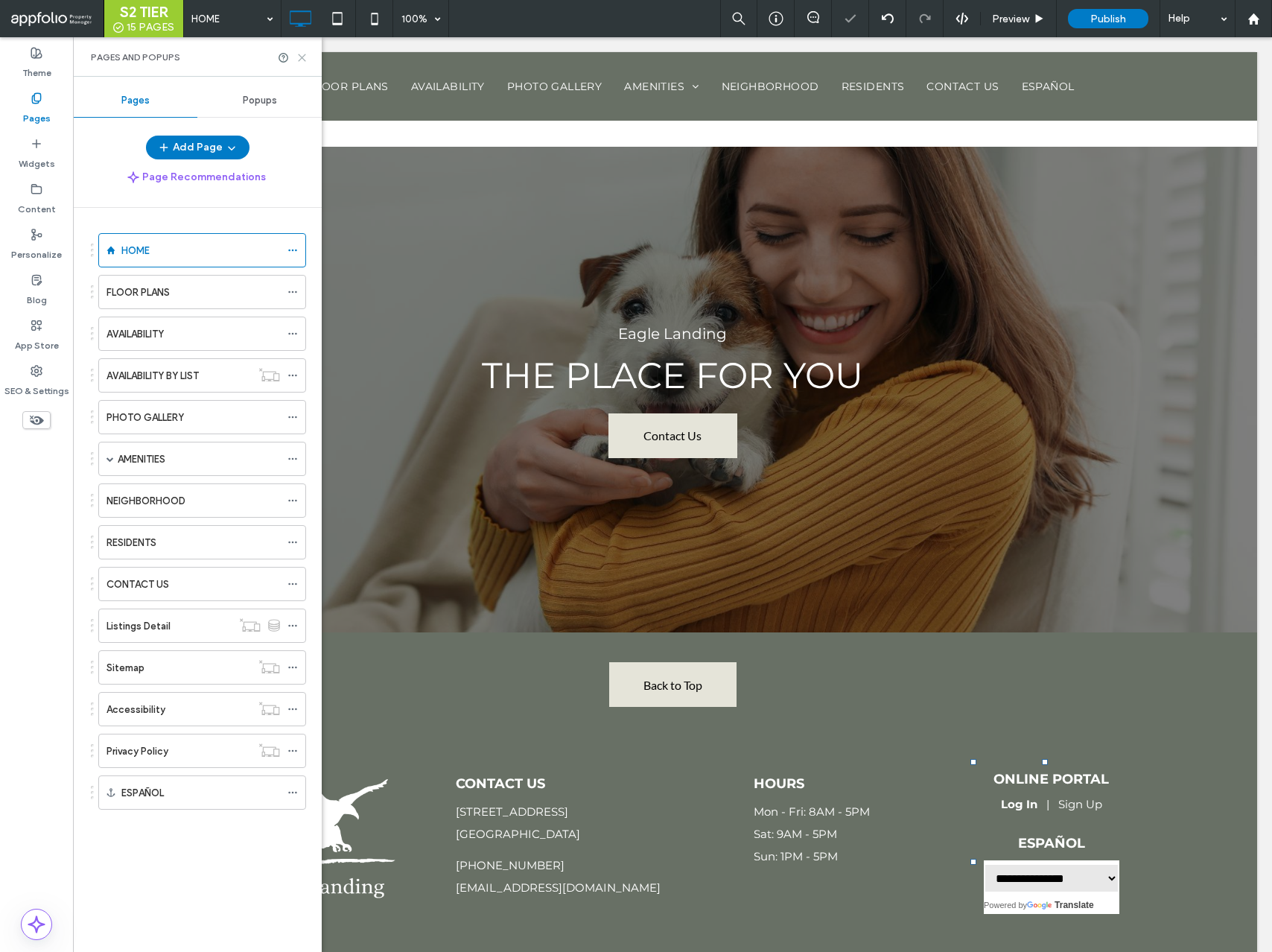
click at [300, 58] on icon at bounding box center [302, 58] width 11 height 11
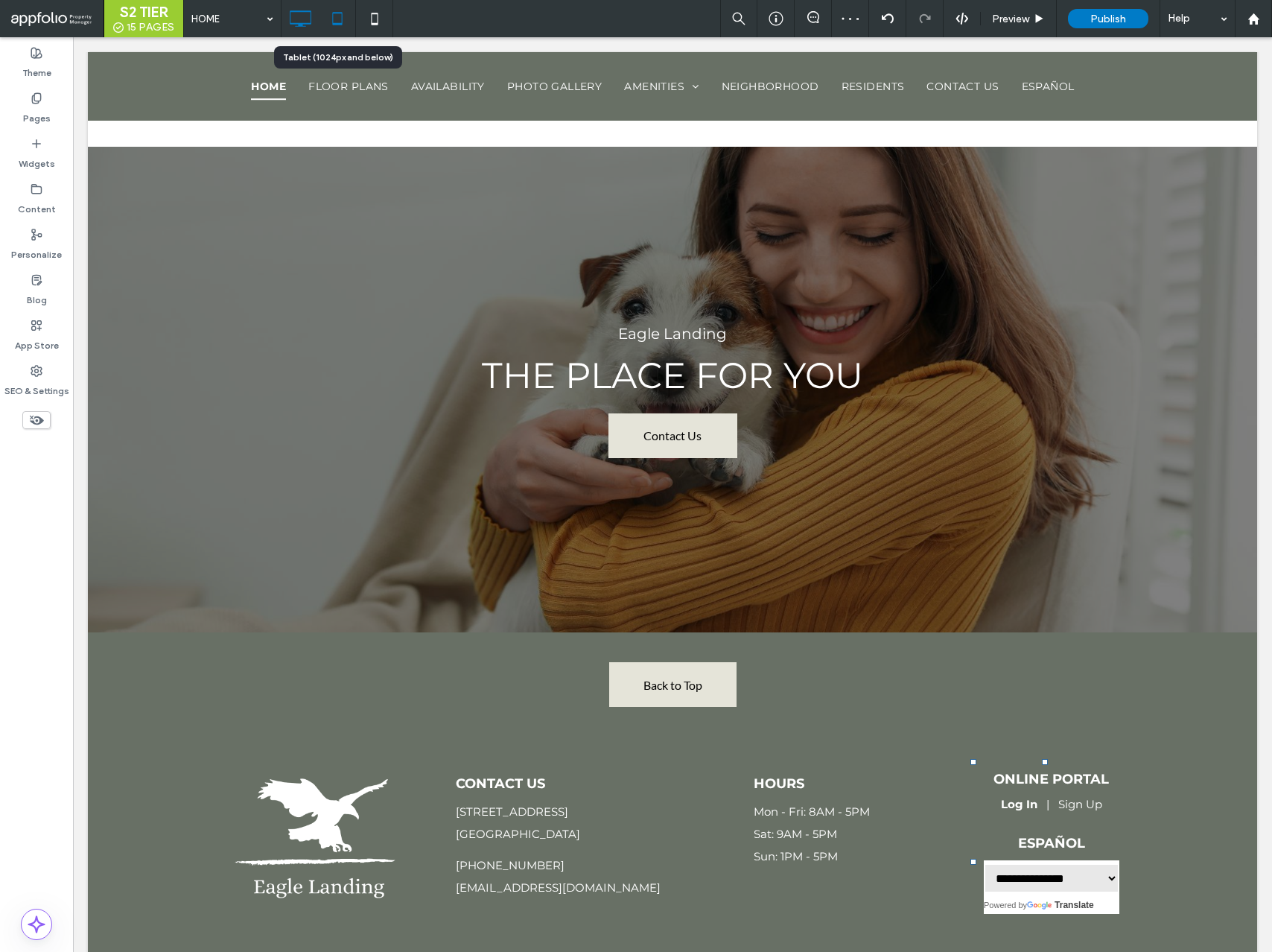
click at [342, 14] on icon at bounding box center [338, 19] width 30 height 30
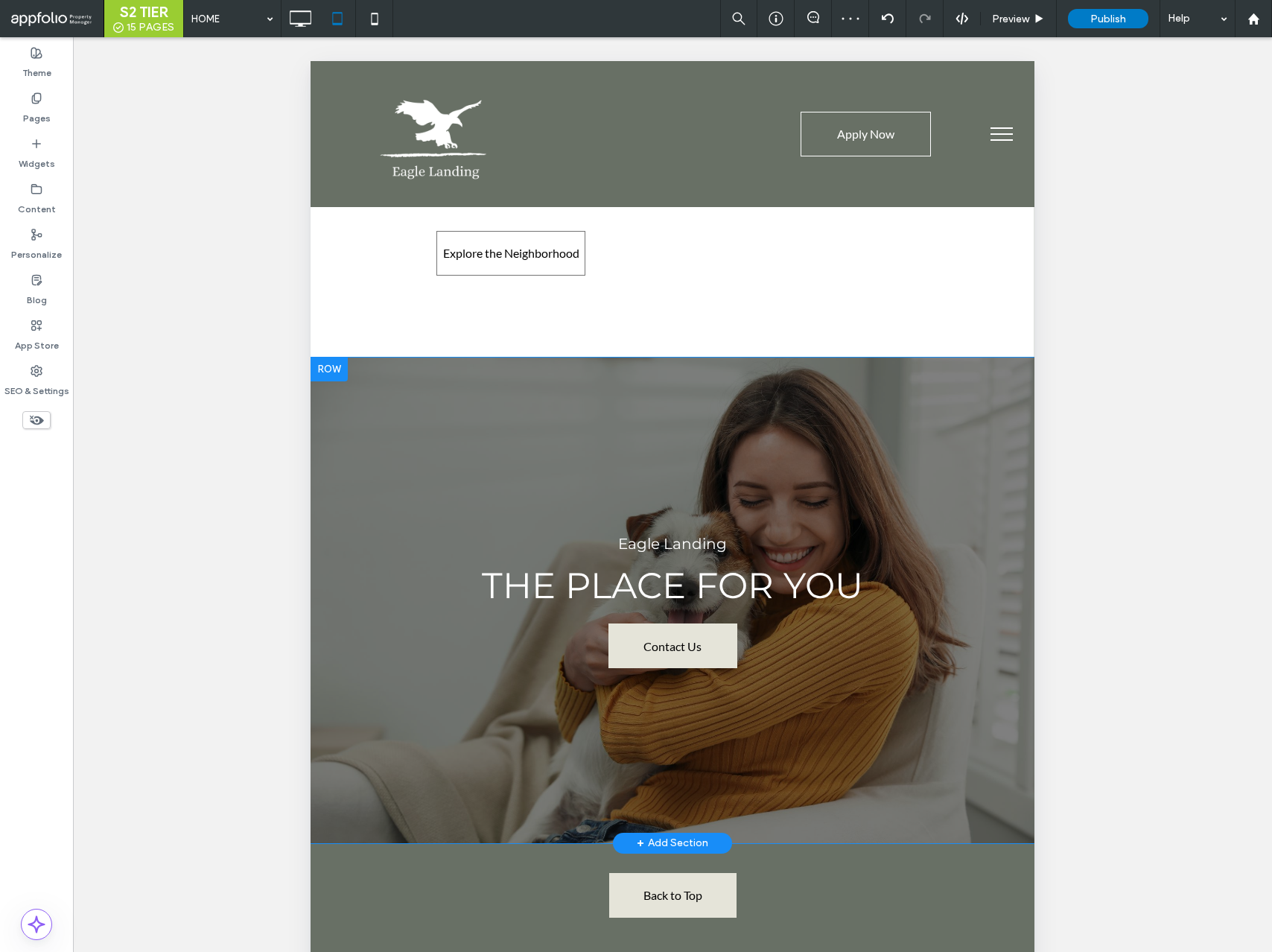
scroll to position [4778, 0]
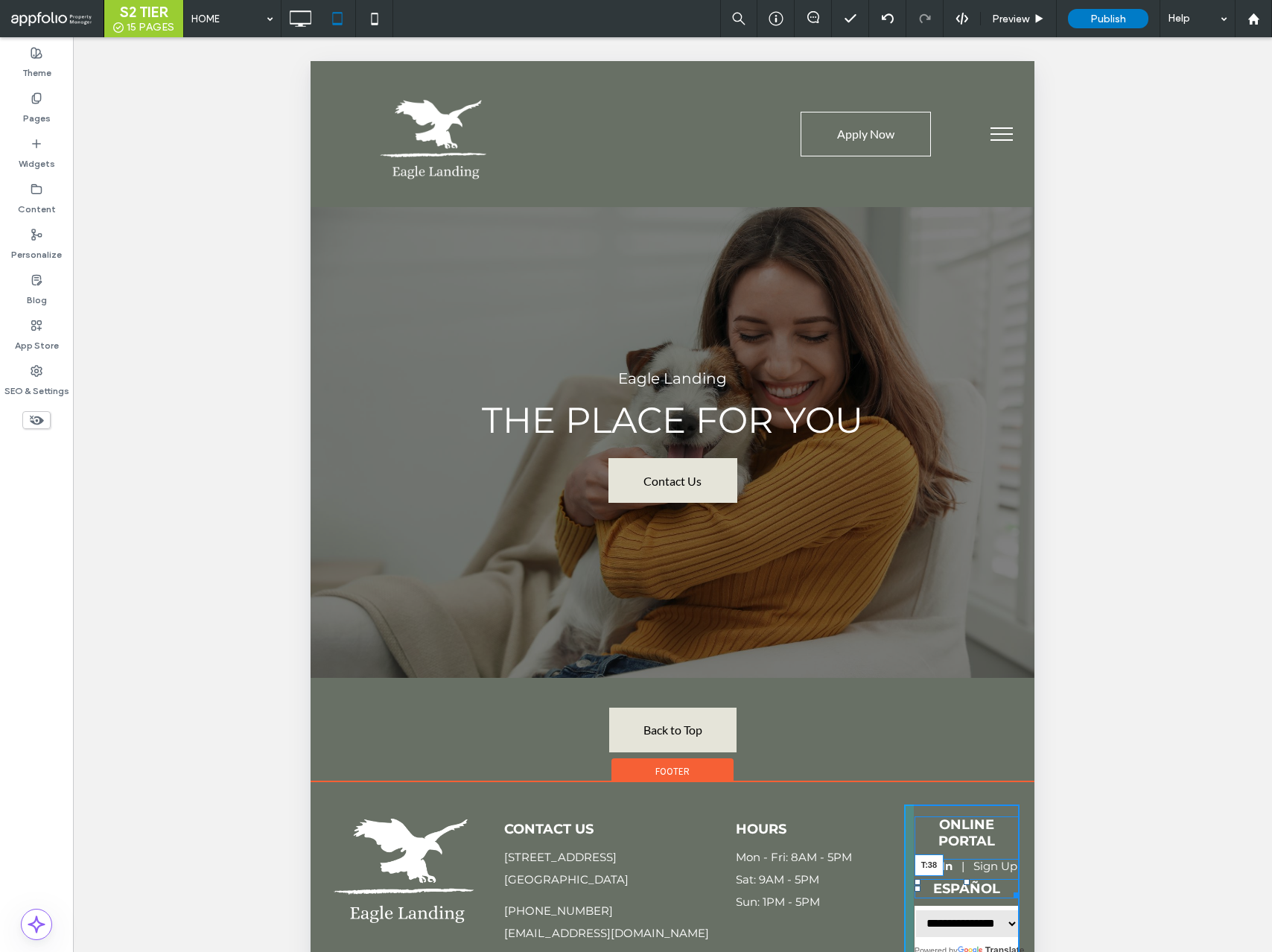
drag, startPoint x: 967, startPoint y: 758, endPoint x: 966, endPoint y: 768, distance: 10.0
click at [966, 879] on div at bounding box center [967, 882] width 6 height 6
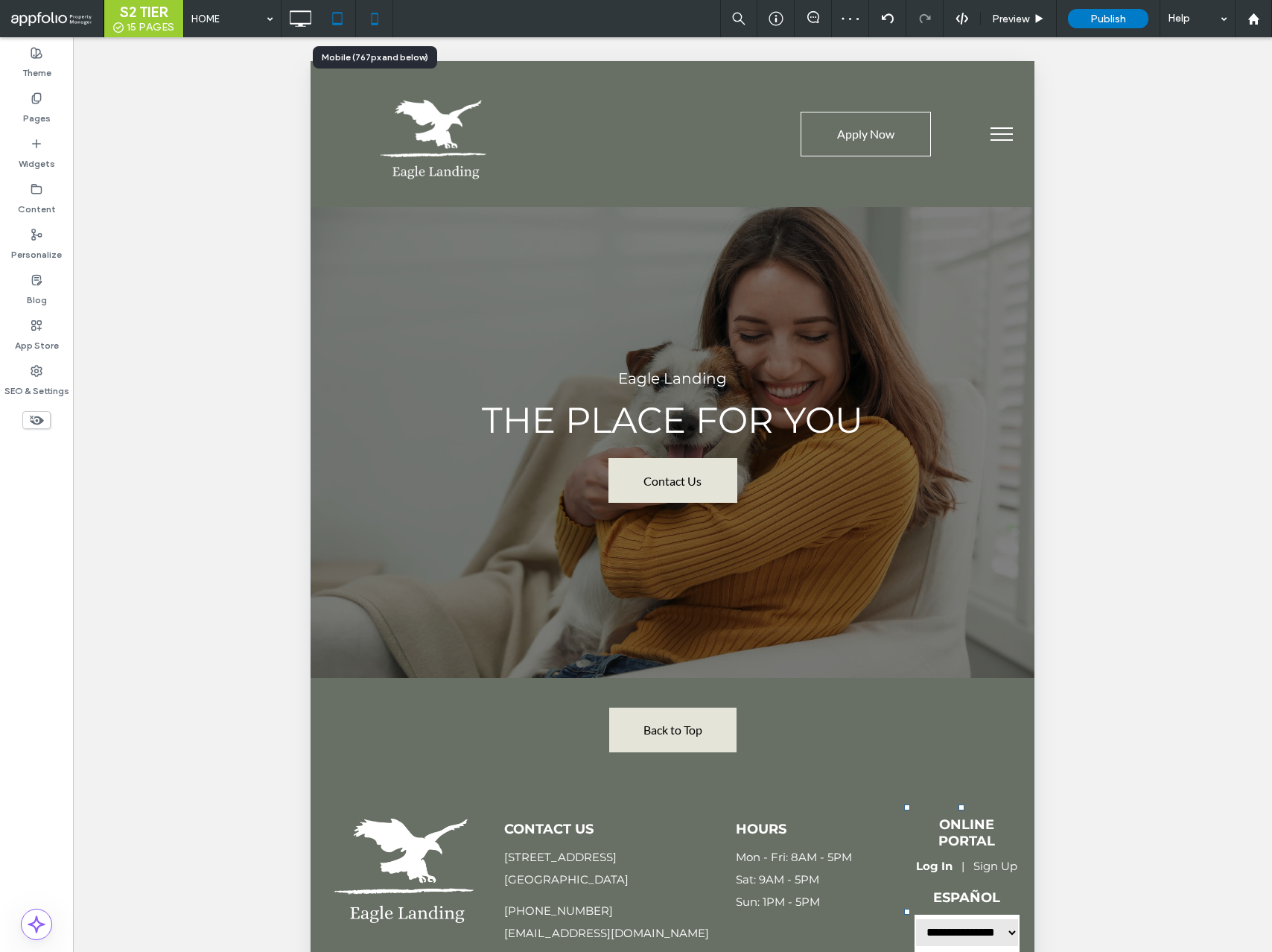
click at [380, 20] on icon at bounding box center [375, 19] width 30 height 30
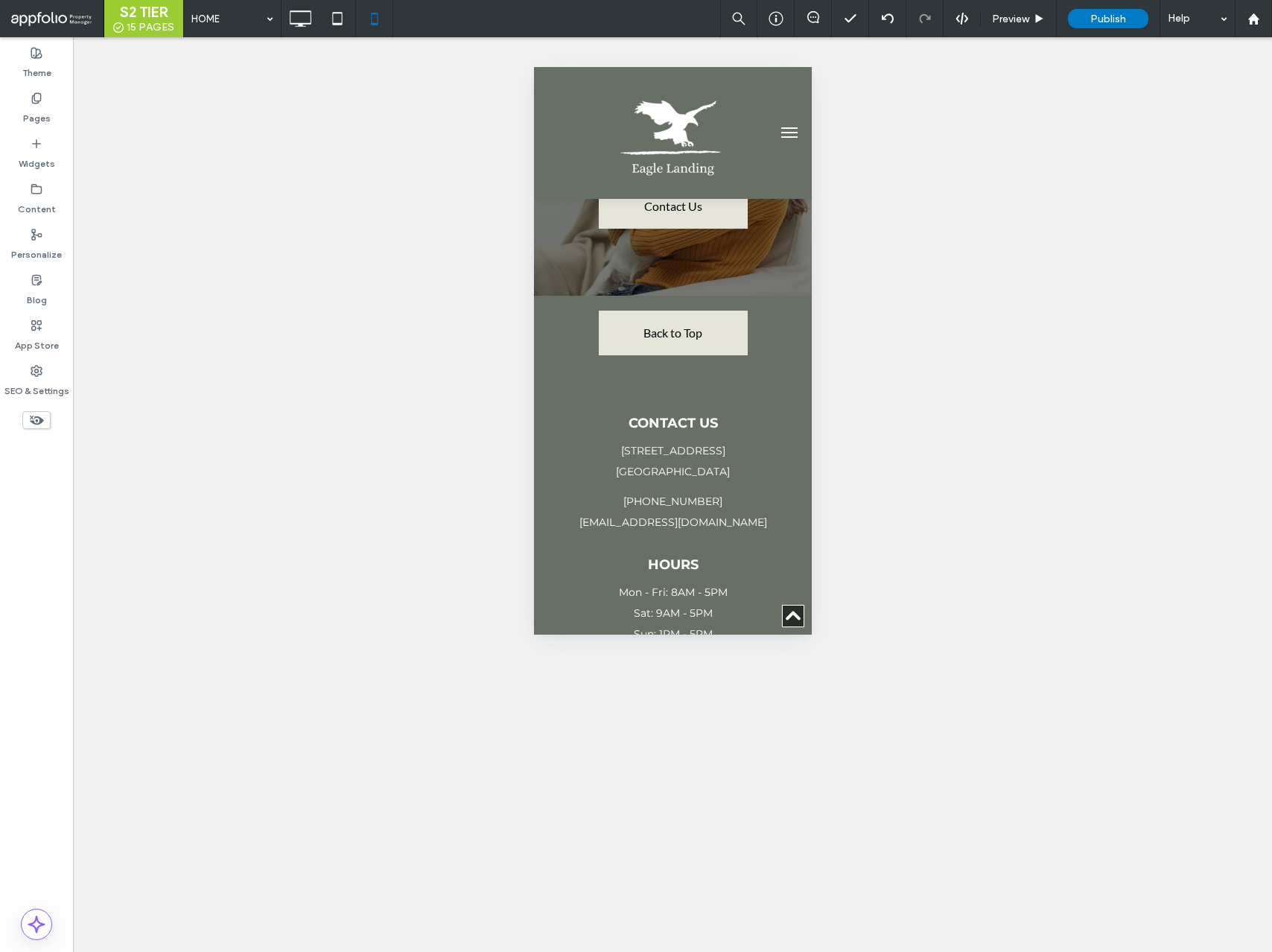
scroll to position [4119, 0]
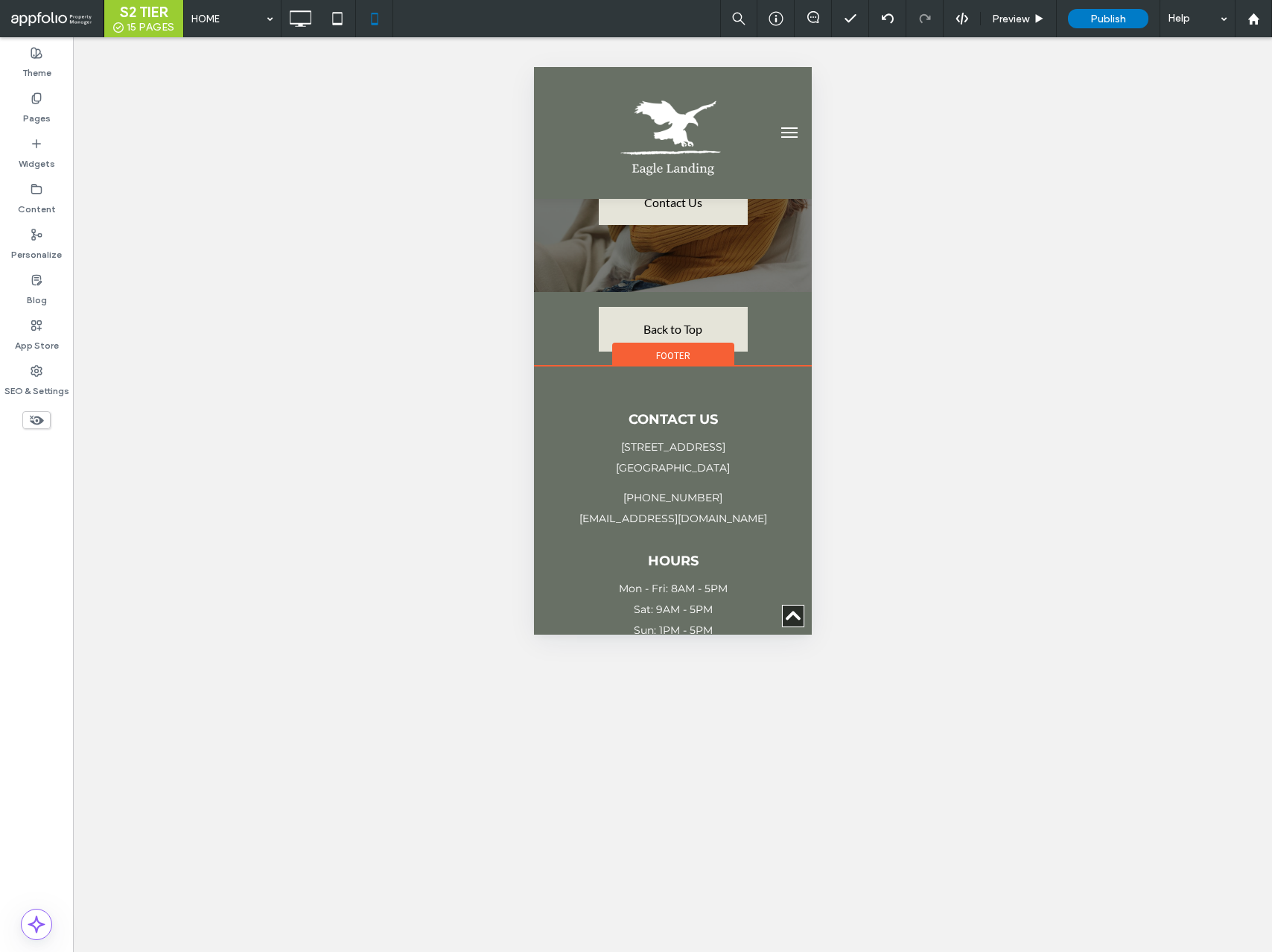
drag, startPoint x: 674, startPoint y: 430, endPoint x: 675, endPoint y: 442, distance: 12.0
click at [675, 730] on div at bounding box center [673, 732] width 6 height 6
click at [294, 17] on icon at bounding box center [301, 19] width 30 height 30
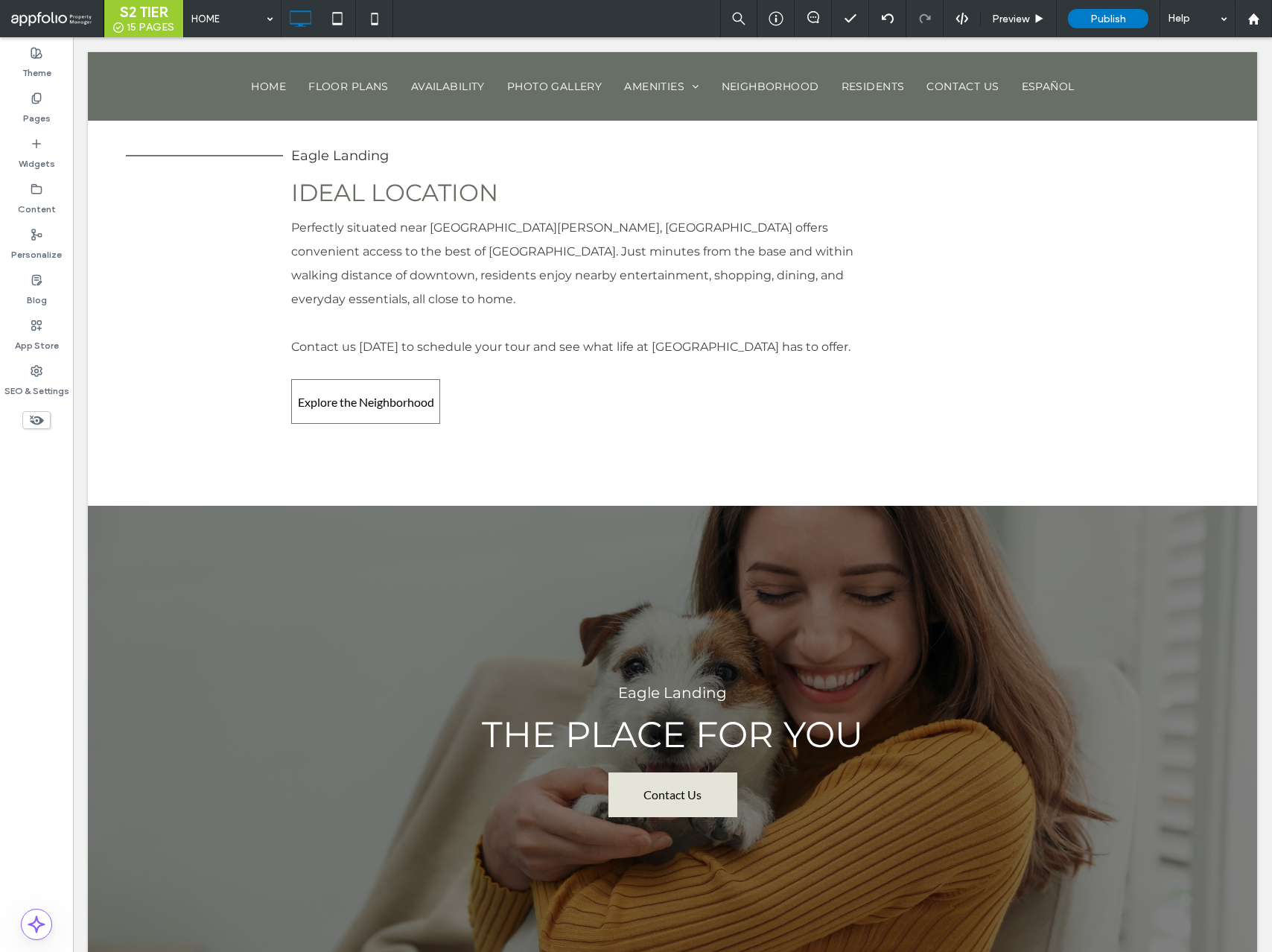
scroll to position [4597, 0]
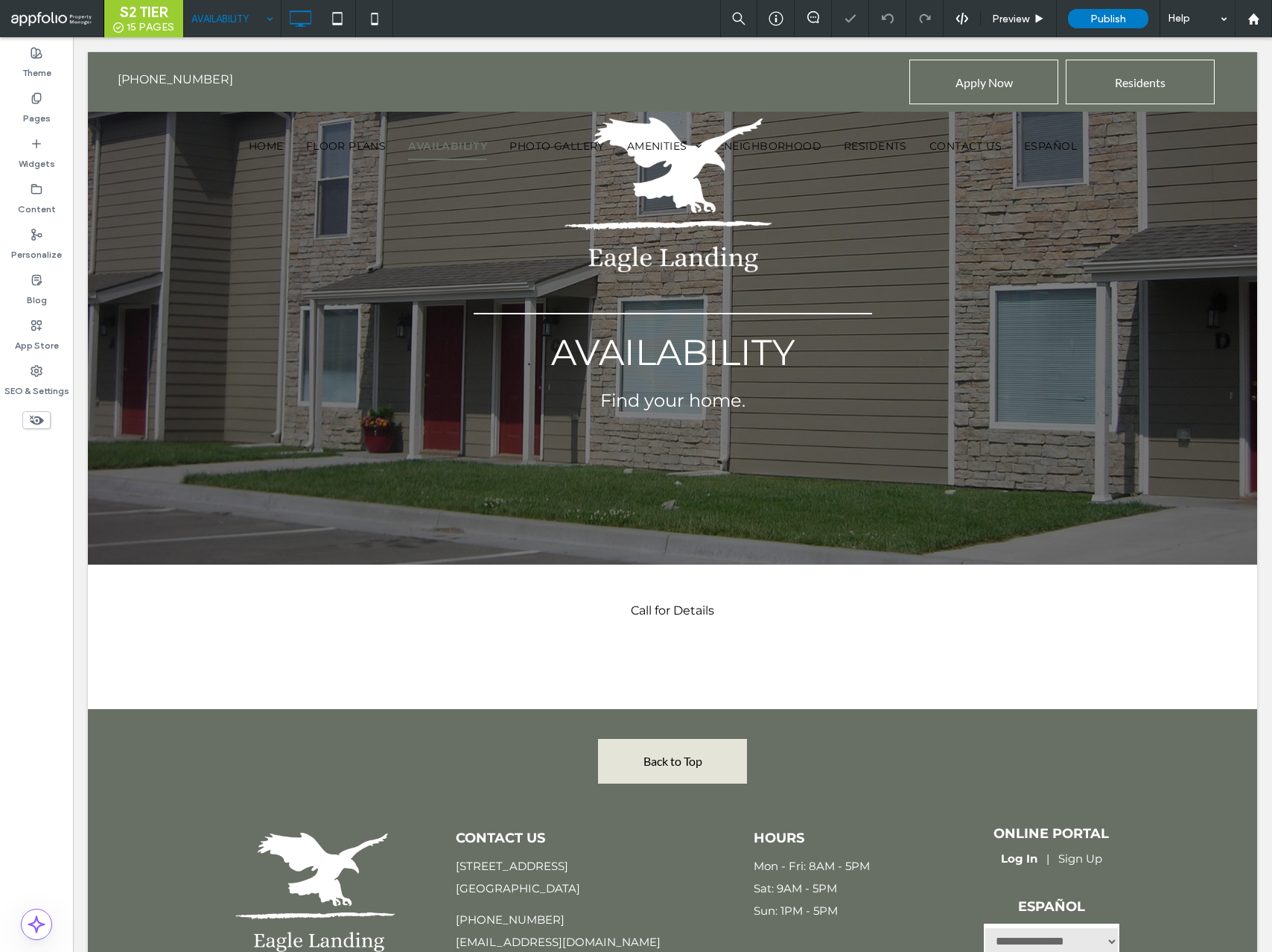
scroll to position [315, 0]
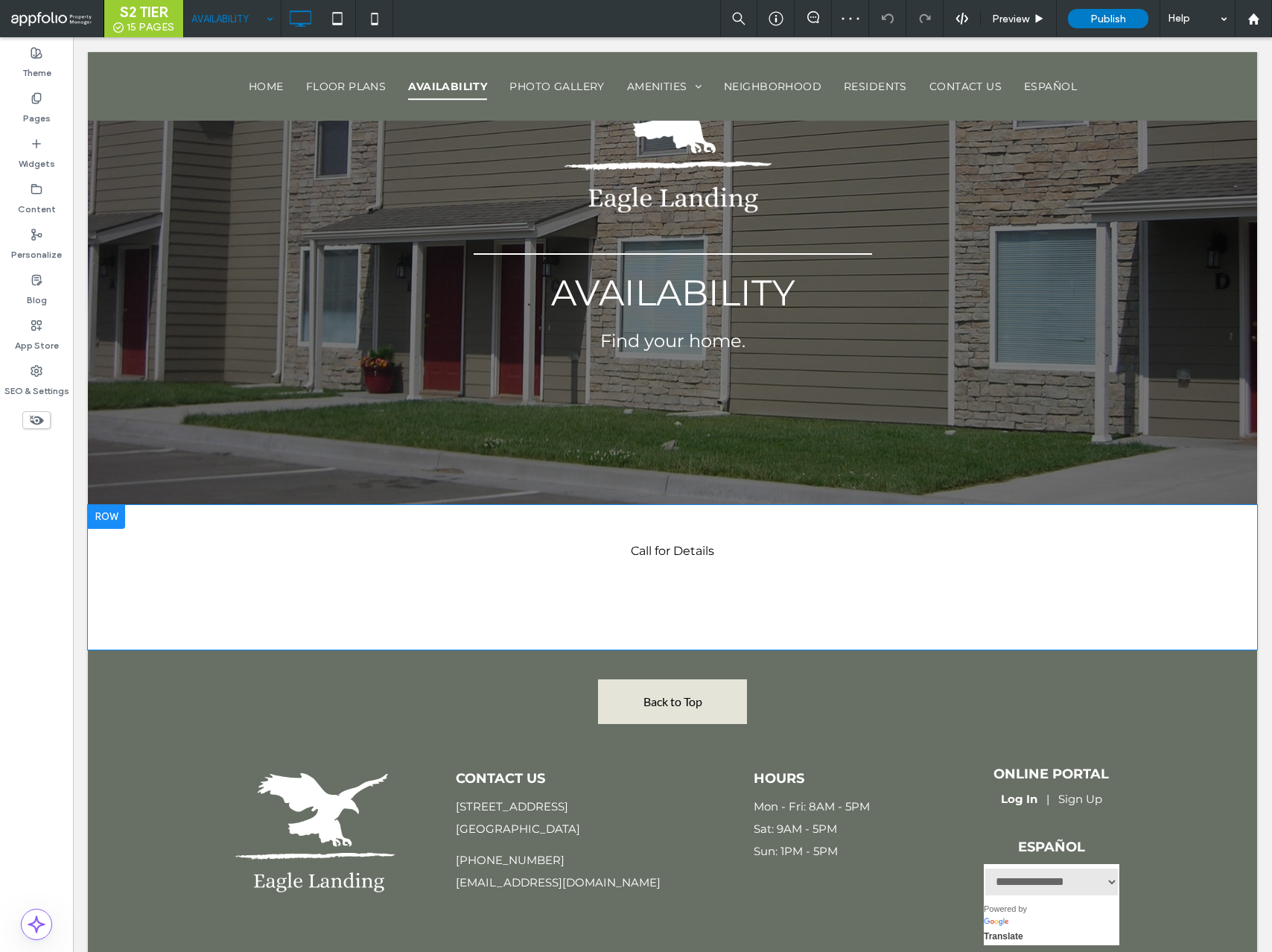
drag, startPoint x: 325, startPoint y: 58, endPoint x: 647, endPoint y: 548, distance: 586.3
click at [647, 548] on div "Call for Details" at bounding box center [673, 551] width 894 height 47
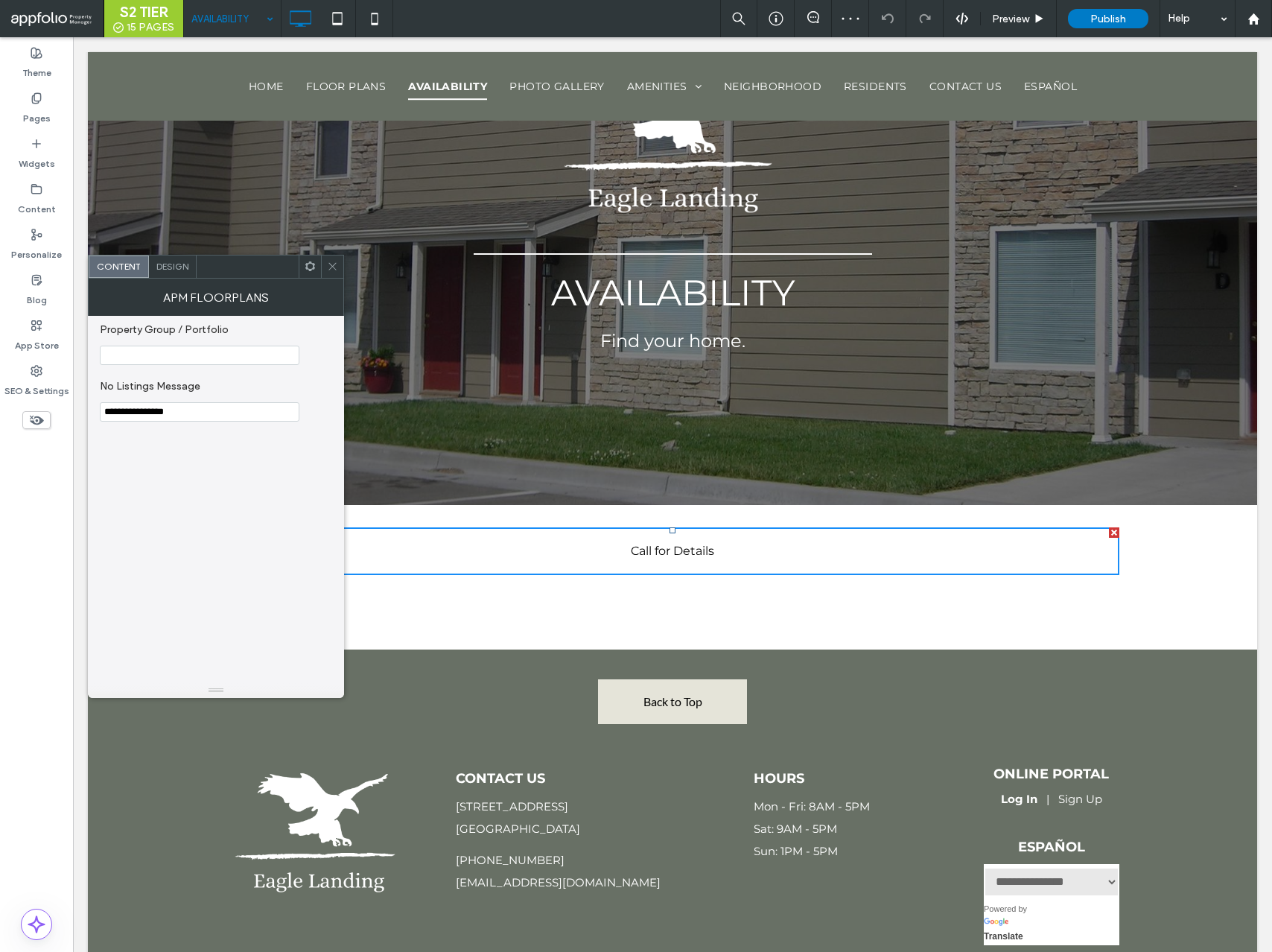
drag, startPoint x: 573, startPoint y: 511, endPoint x: 208, endPoint y: 359, distance: 395.4
click at [208, 359] on input "Property Group / Portfolio" at bounding box center [199, 355] width 200 height 20
paste input "**********"
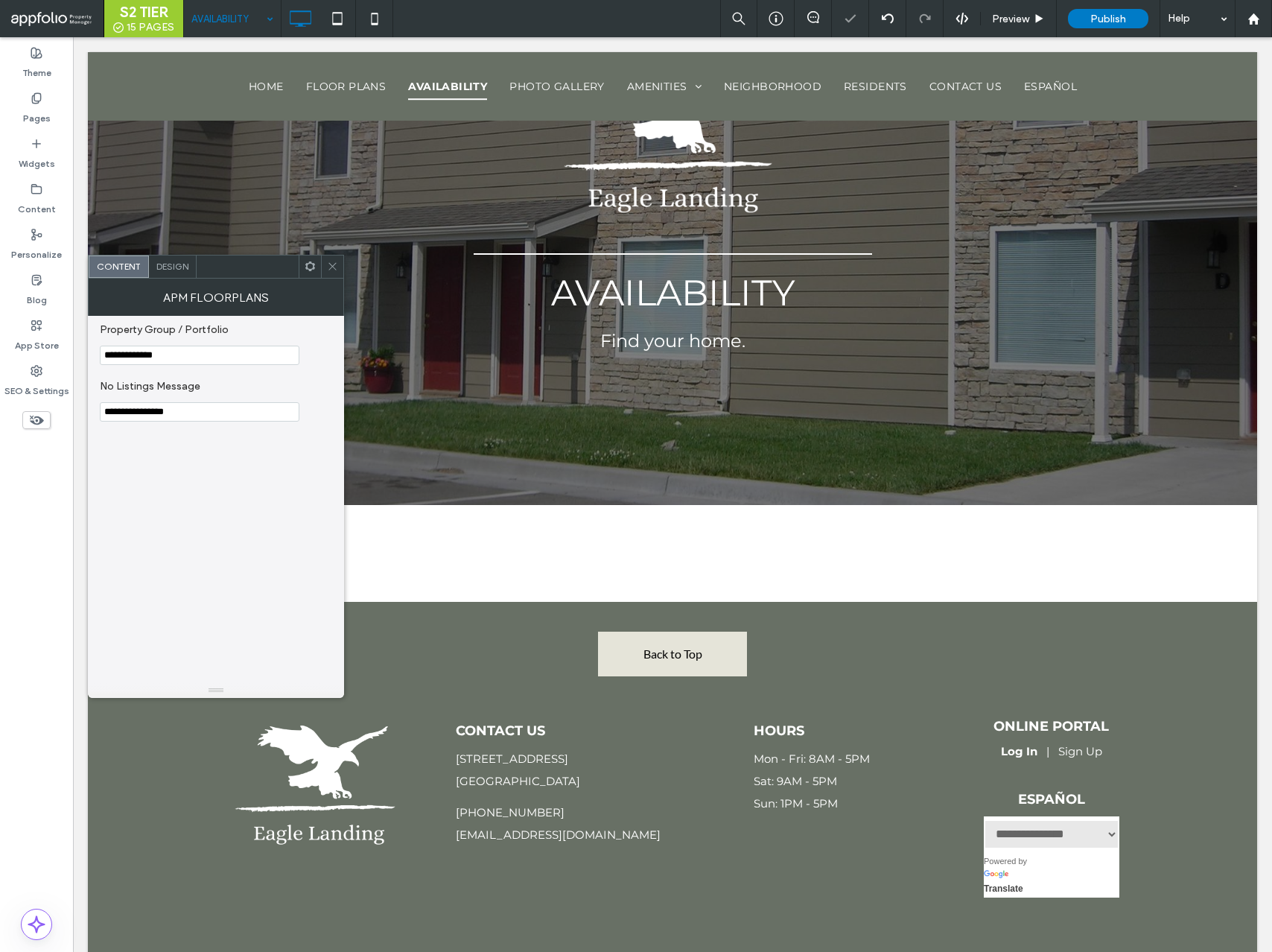
type input "**********"
click at [339, 271] on div at bounding box center [332, 267] width 22 height 22
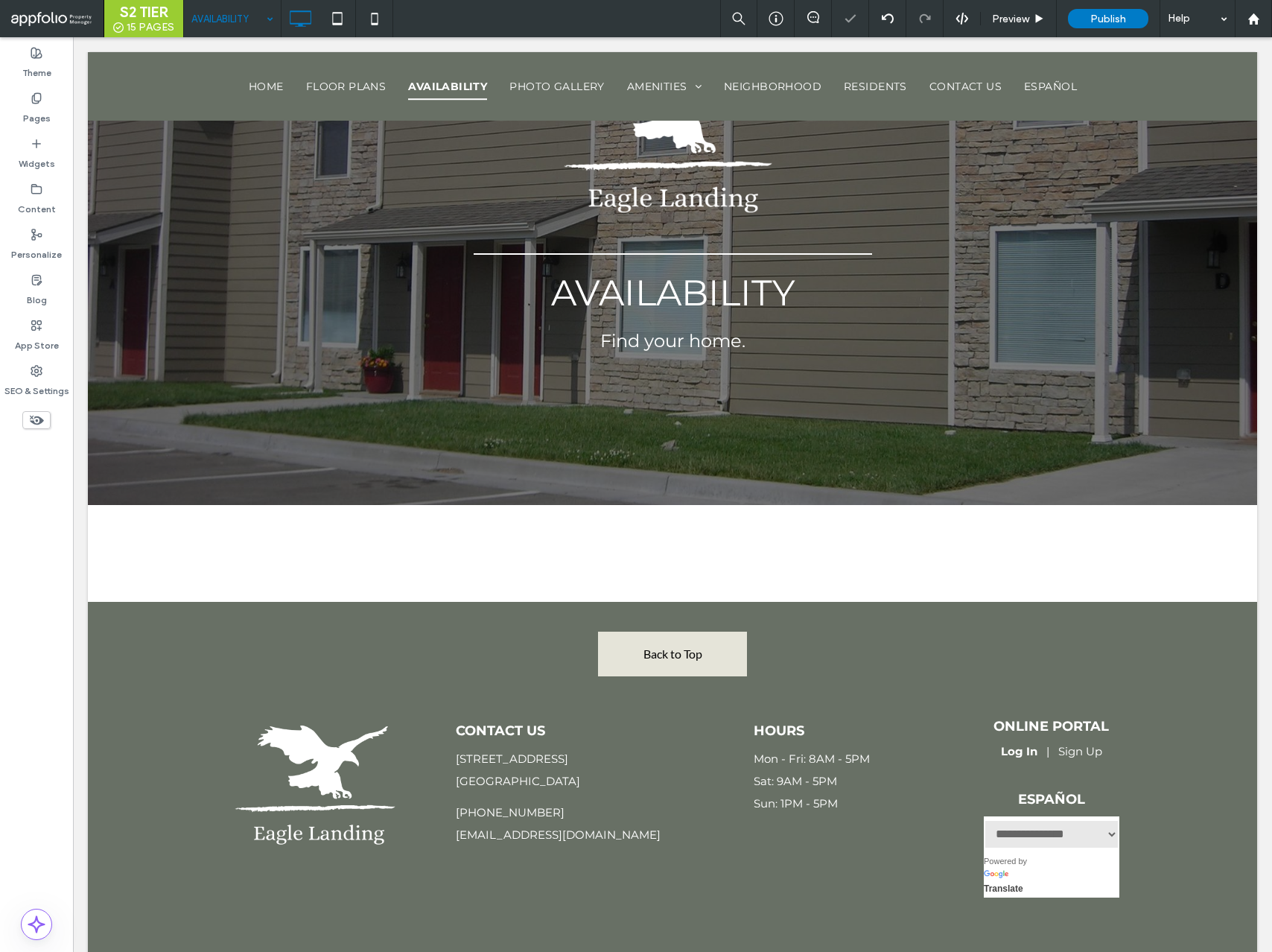
drag, startPoint x: 208, startPoint y: 359, endPoint x: 233, endPoint y: 26, distance: 333.9
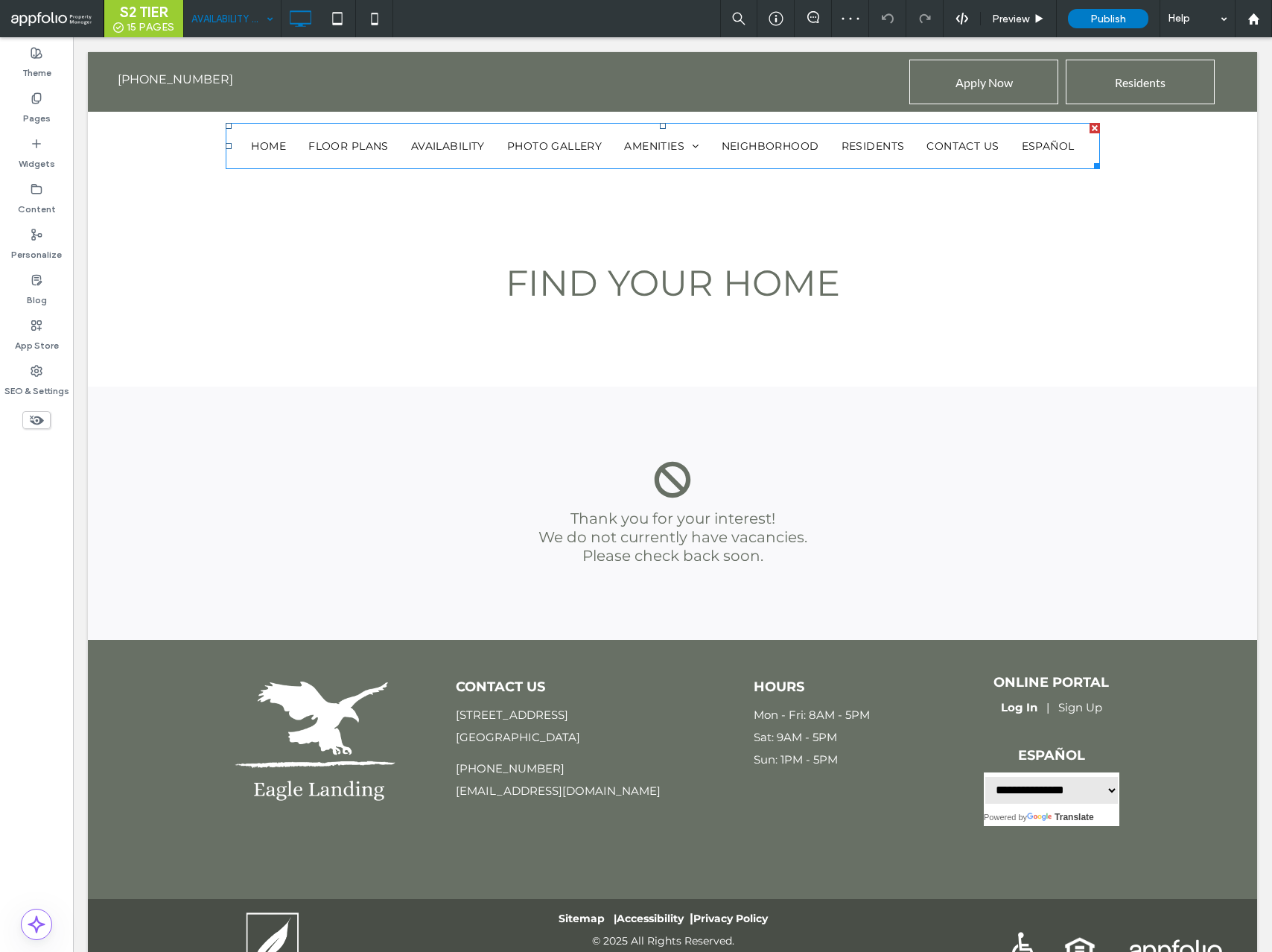
click at [651, 543] on div "Start search All Filters Price Minimum: Maximum: Beds Studio 1 bed 2 beds 3 bed…" at bounding box center [672, 514] width 1170 height 253
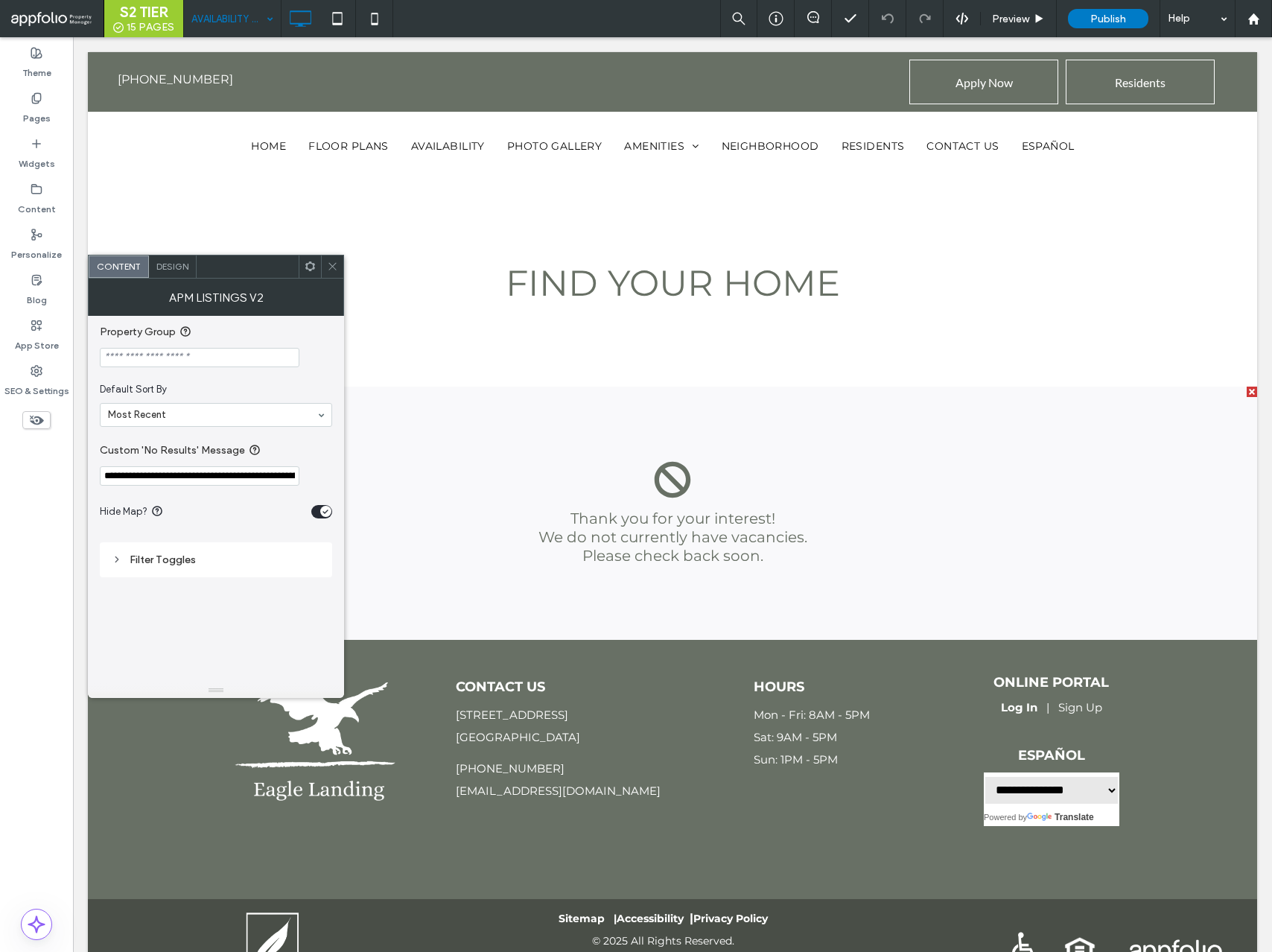
click at [206, 362] on input "Property Group" at bounding box center [199, 357] width 200 height 20
paste input "**********"
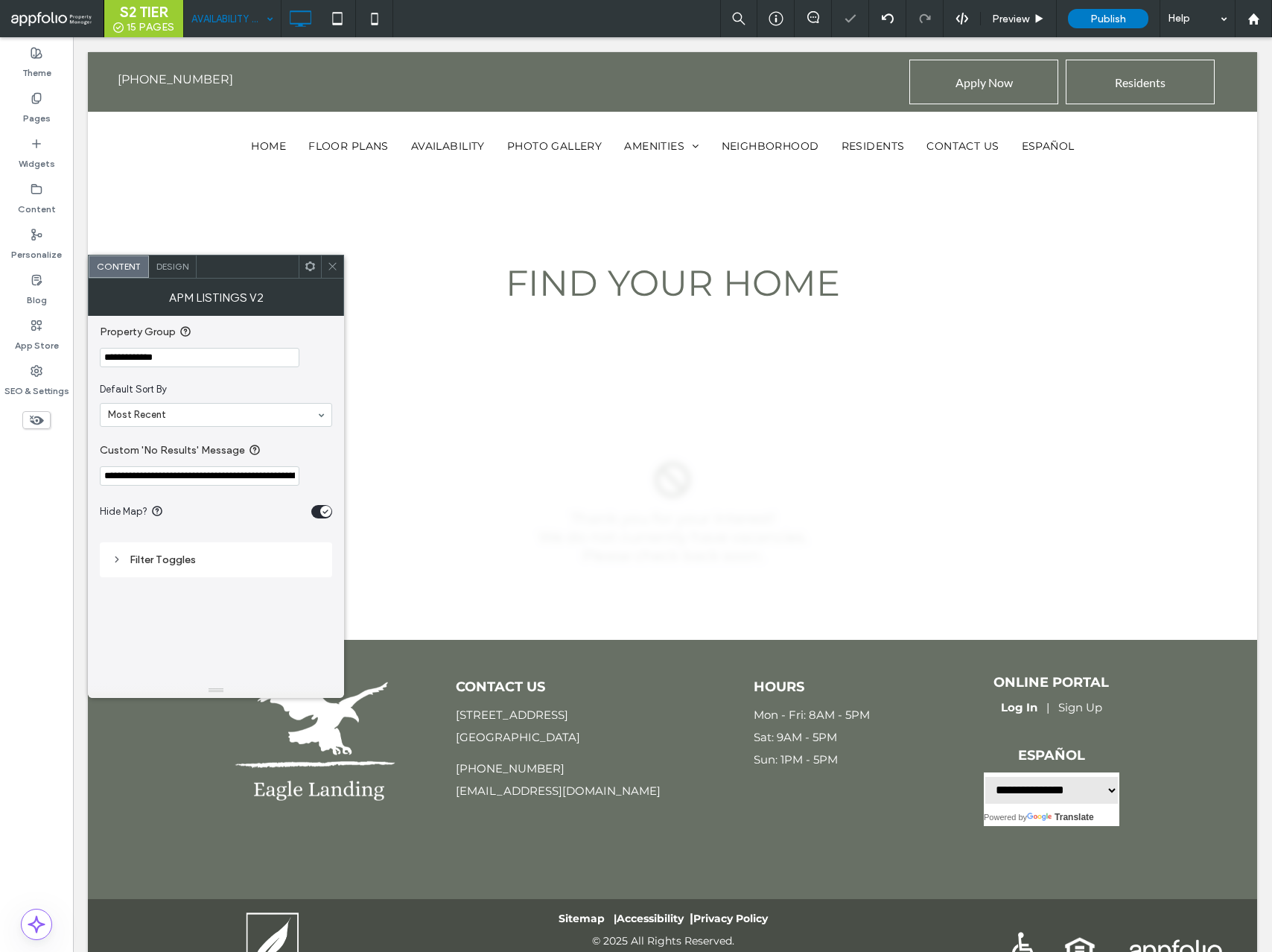
type input "**********"
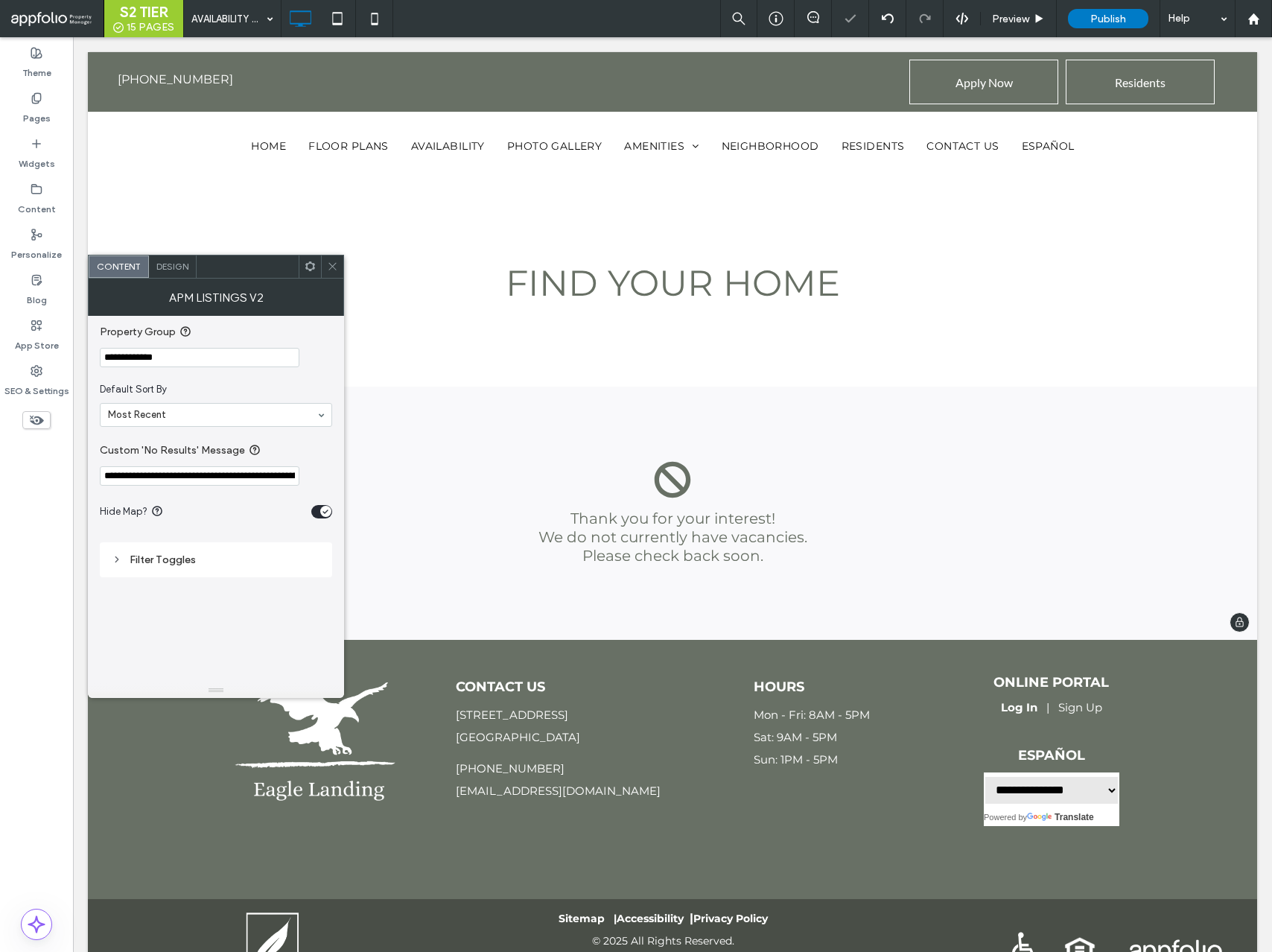
scroll to position [0, 248]
drag, startPoint x: 305, startPoint y: 63, endPoint x: 355, endPoint y: 489, distance: 428.9
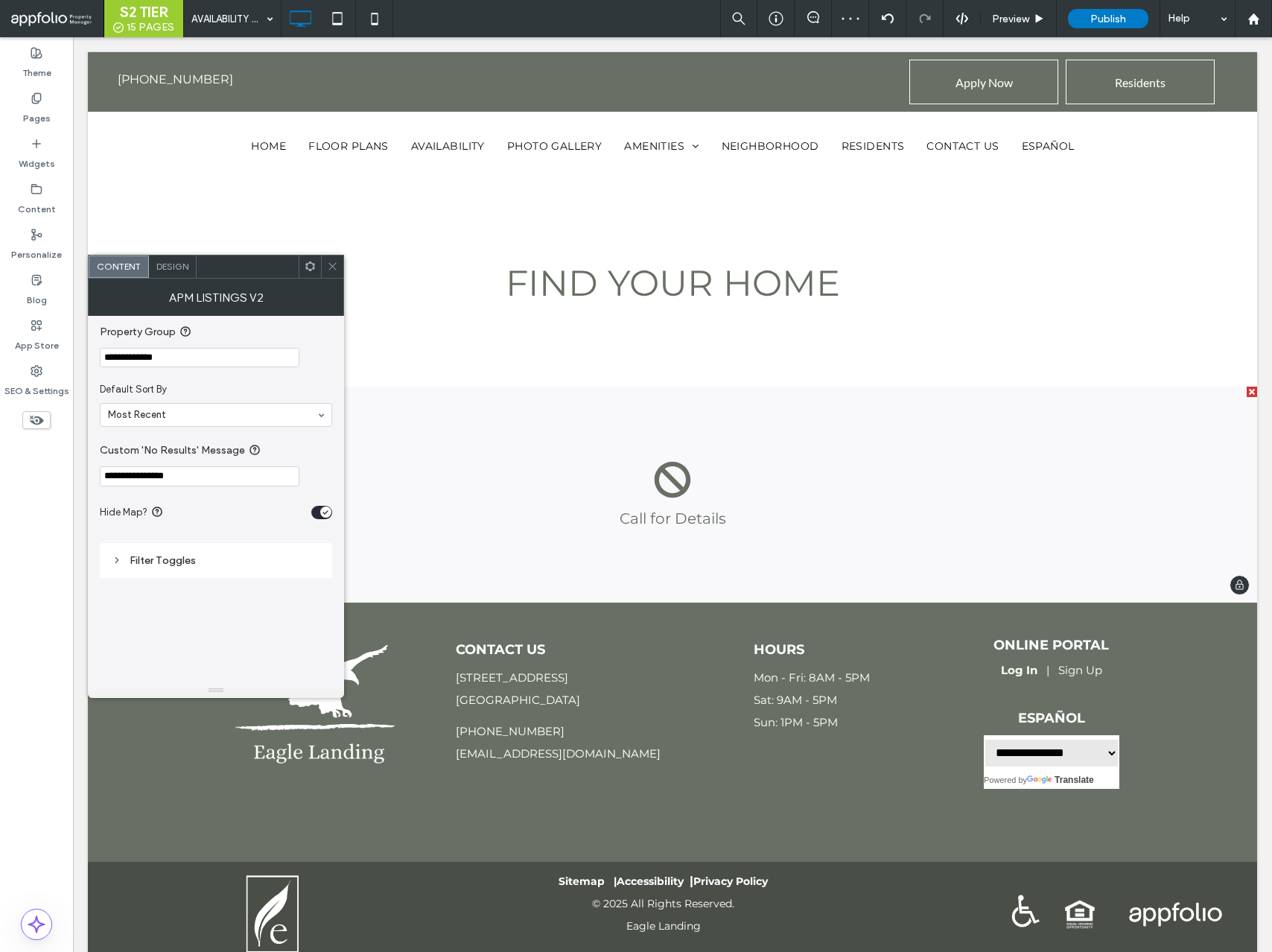
type input "**********"
drag, startPoint x: 282, startPoint y: 452, endPoint x: 330, endPoint y: 258, distance: 199.8
click at [330, 258] on span at bounding box center [332, 267] width 11 height 22
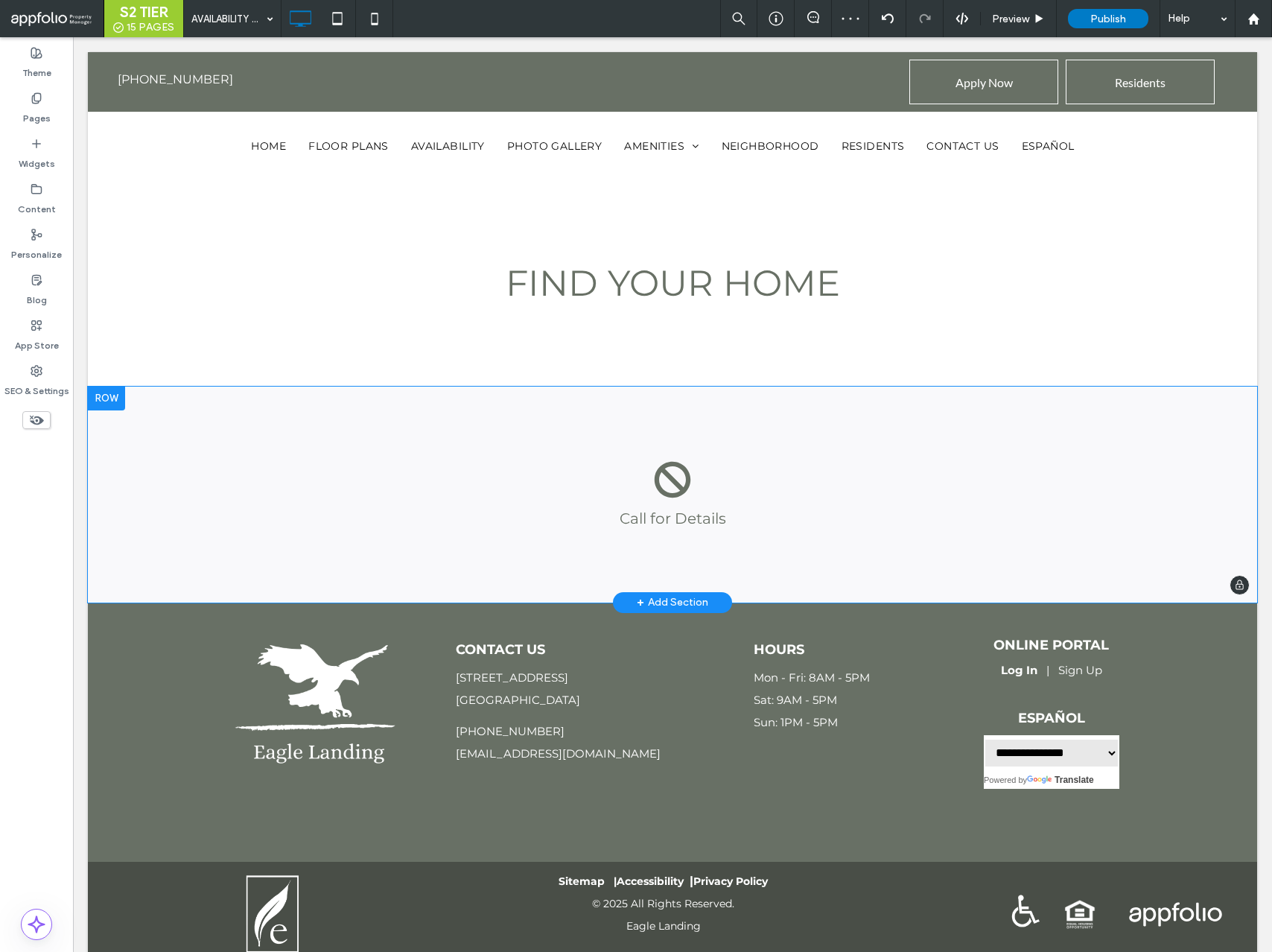
click at [544, 301] on span "FIND YOUR HOME" at bounding box center [673, 283] width 334 height 43
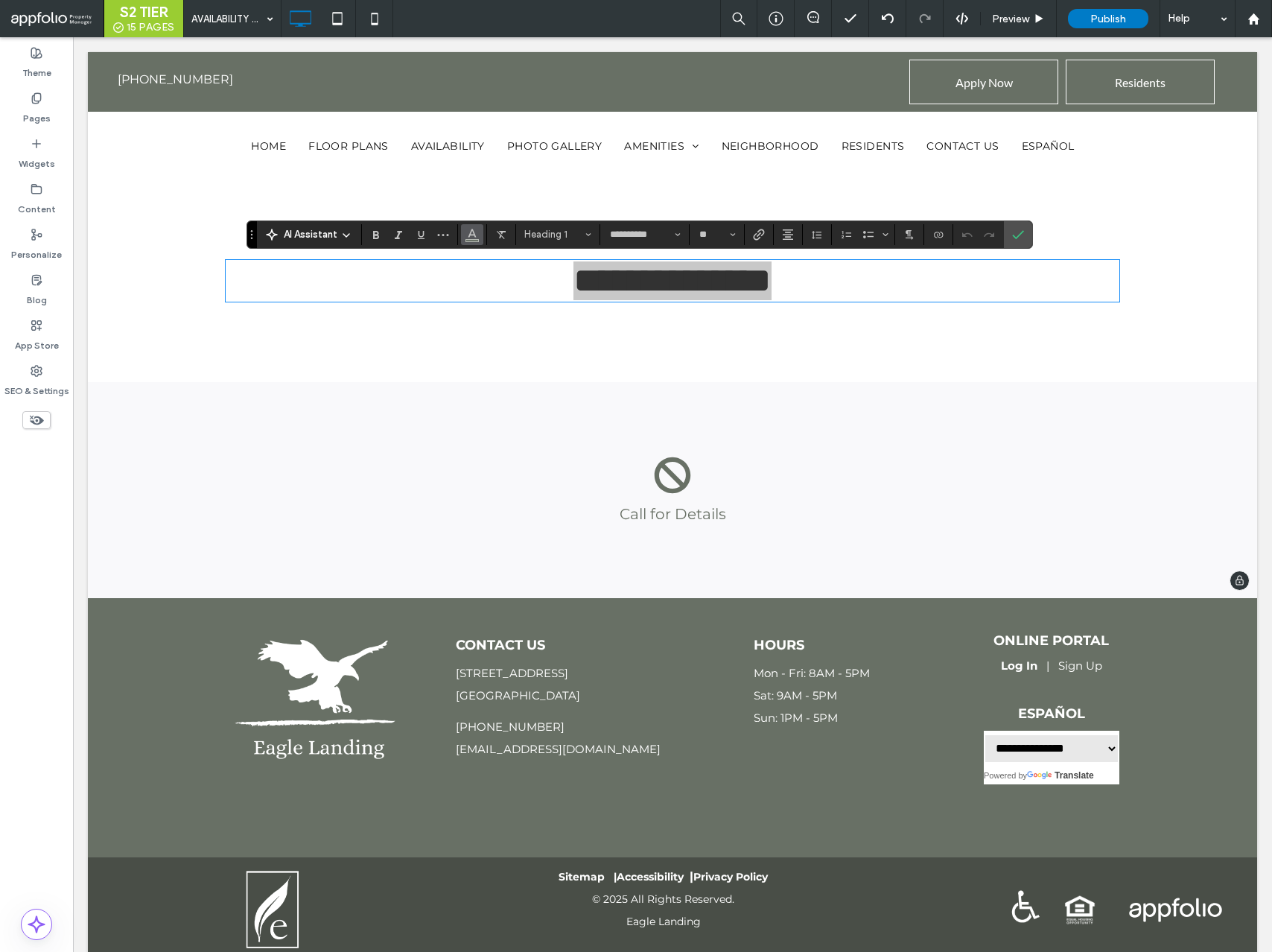
drag, startPoint x: 330, startPoint y: 258, endPoint x: 477, endPoint y: 235, distance: 148.8
click at [477, 235] on icon "Color" at bounding box center [472, 233] width 12 height 12
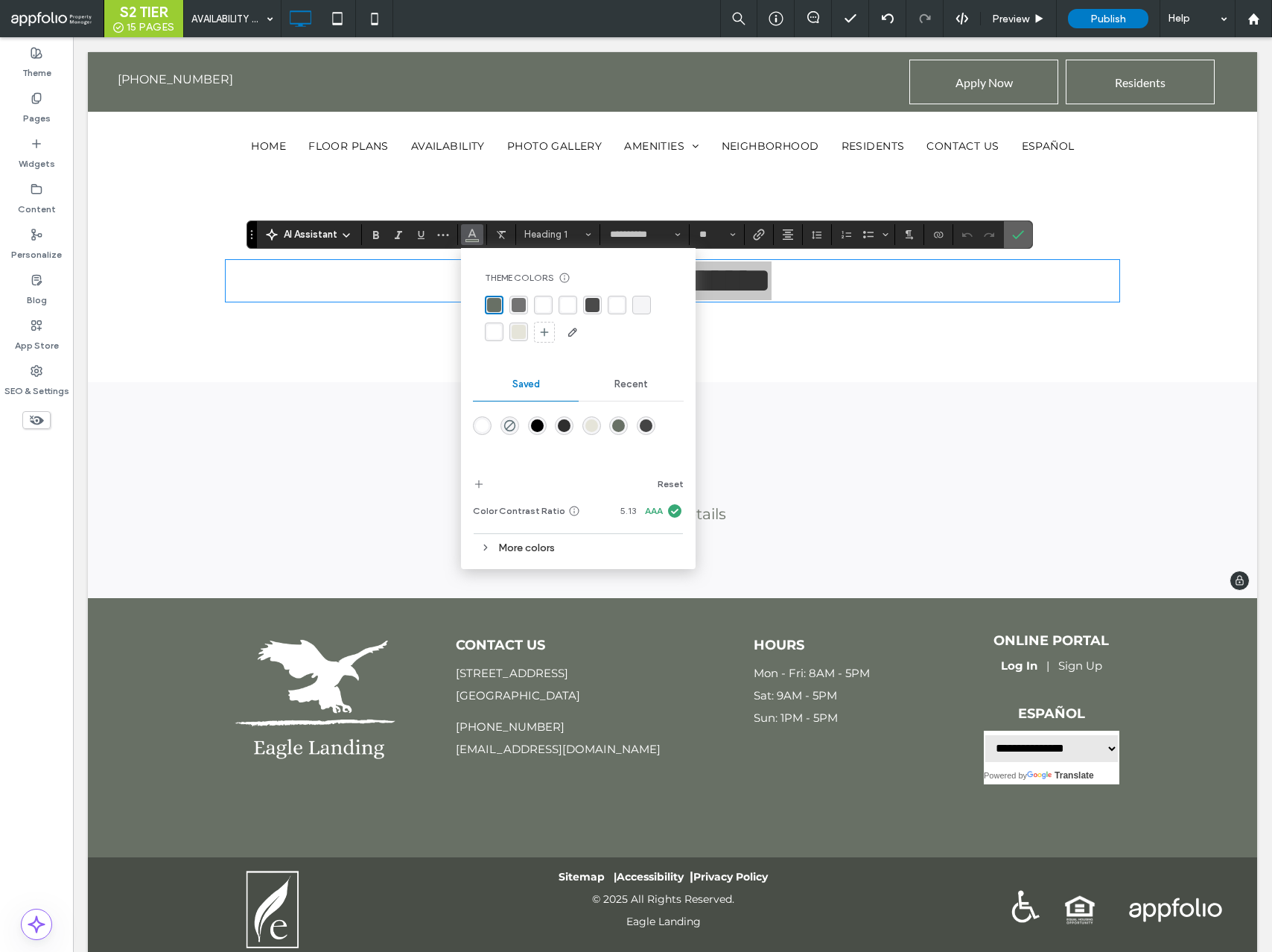
drag, startPoint x: 477, startPoint y: 235, endPoint x: 1027, endPoint y: 230, distance: 550.0
click at [1027, 230] on label "Confirm" at bounding box center [1018, 235] width 22 height 27
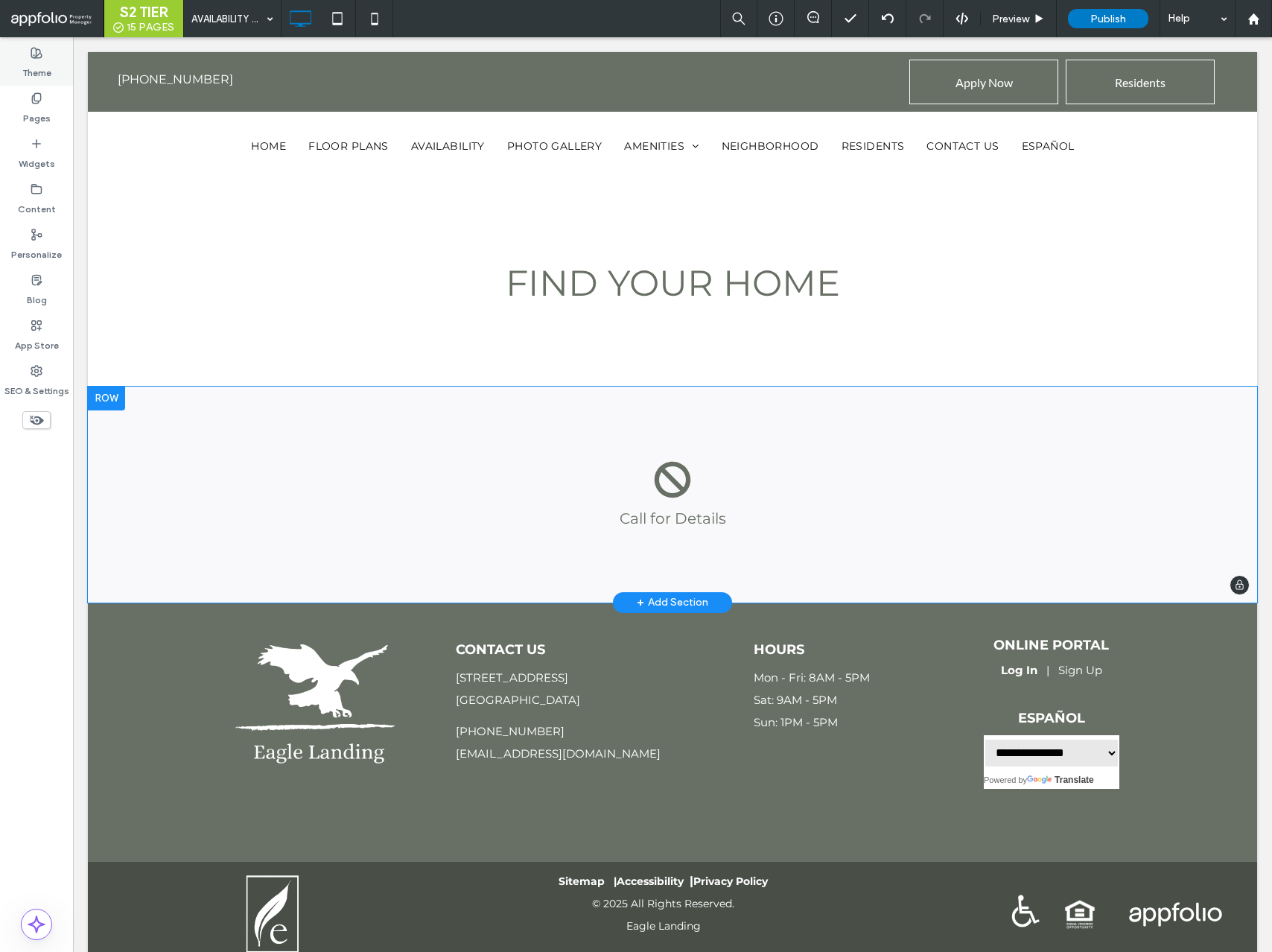
drag, startPoint x: 1027, startPoint y: 230, endPoint x: 24, endPoint y: 58, distance: 1017.6
click at [24, 58] on div "Theme" at bounding box center [36, 62] width 73 height 46
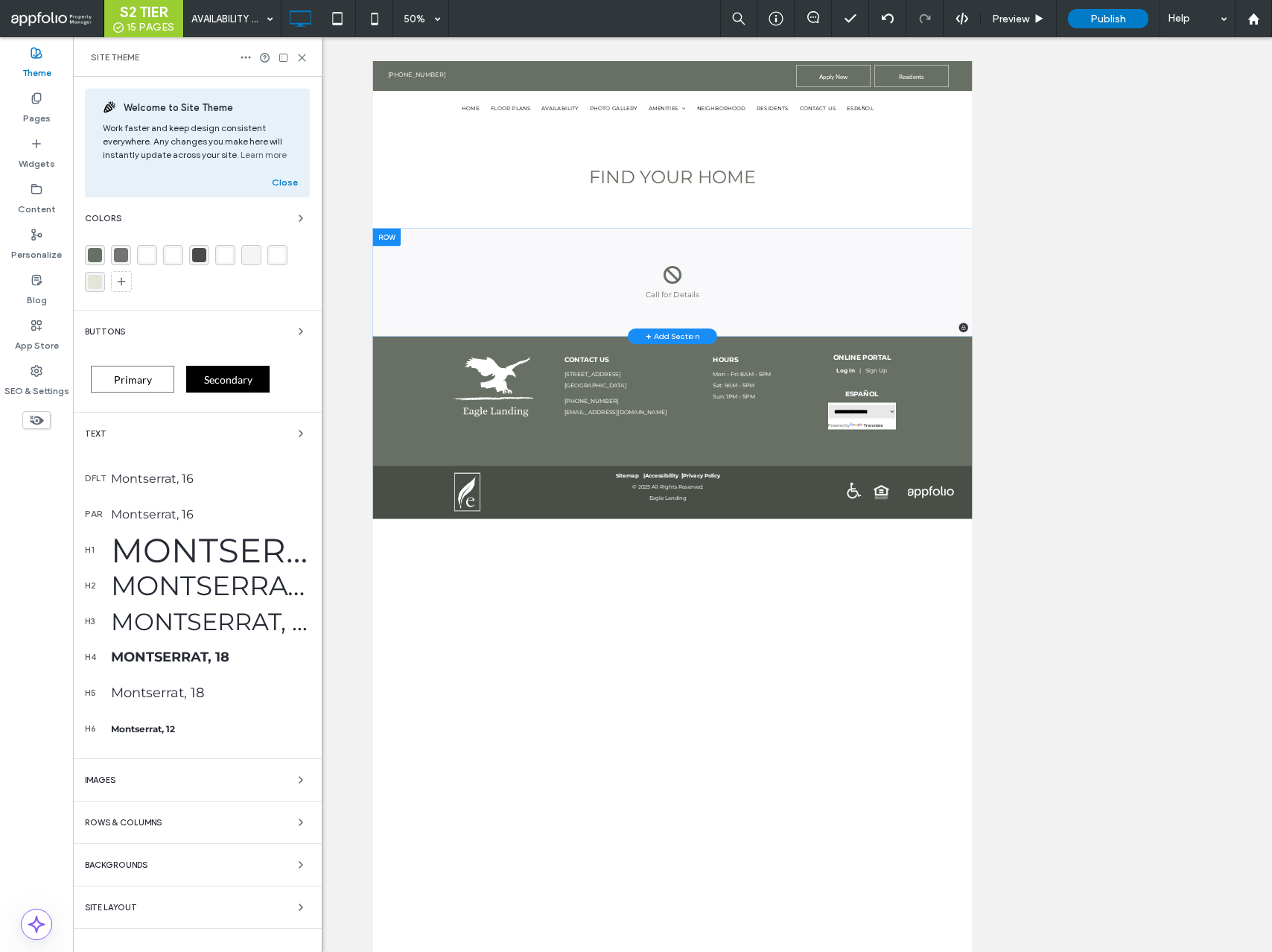
drag, startPoint x: 24, startPoint y: 58, endPoint x: 122, endPoint y: 555, distance: 506.6
click at [122, 555] on div "Montserrat, 48" at bounding box center [210, 550] width 199 height 41
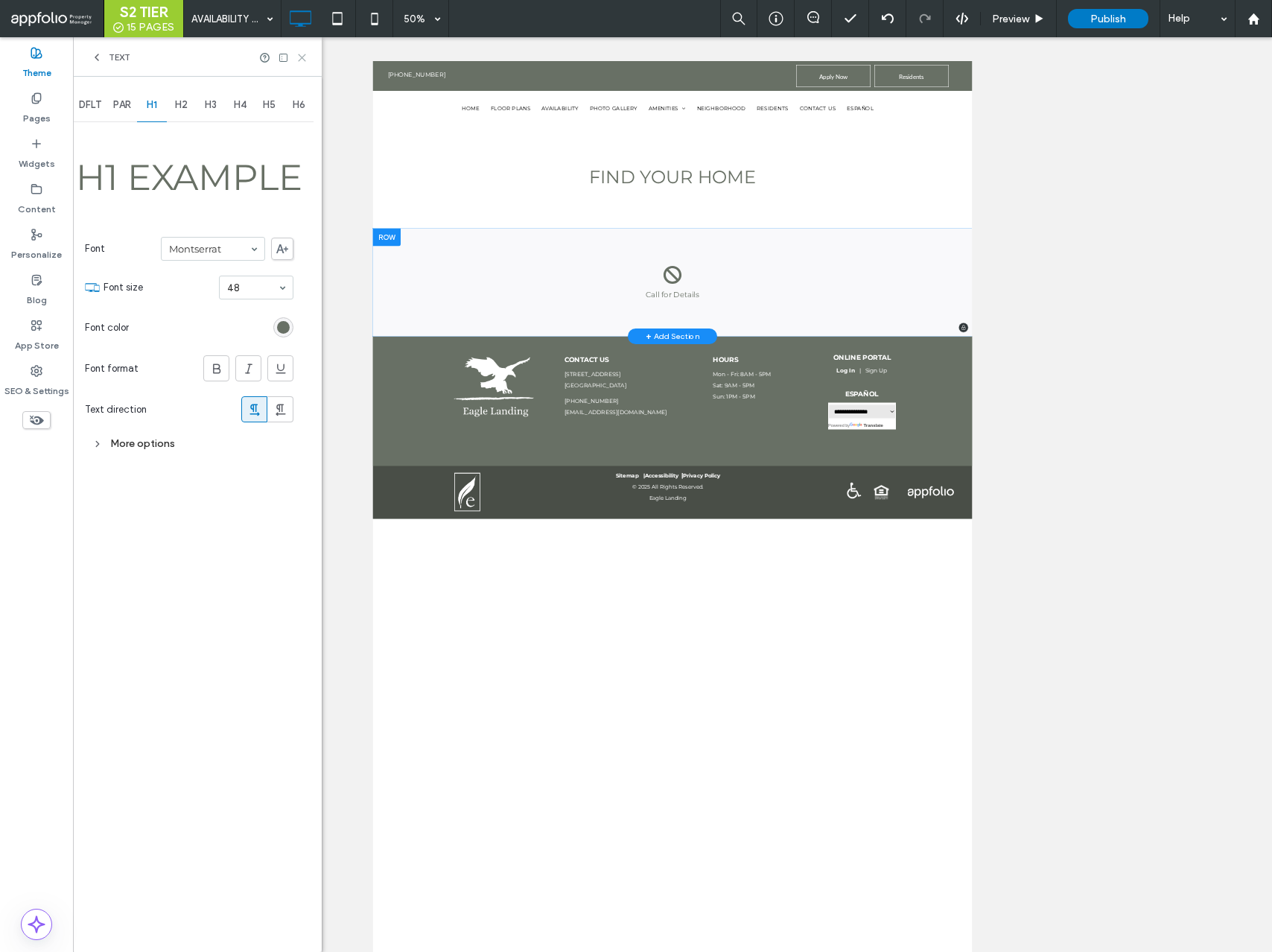
drag, startPoint x: 122, startPoint y: 555, endPoint x: 301, endPoint y: 54, distance: 532.0
click at [301, 54] on icon at bounding box center [302, 58] width 11 height 11
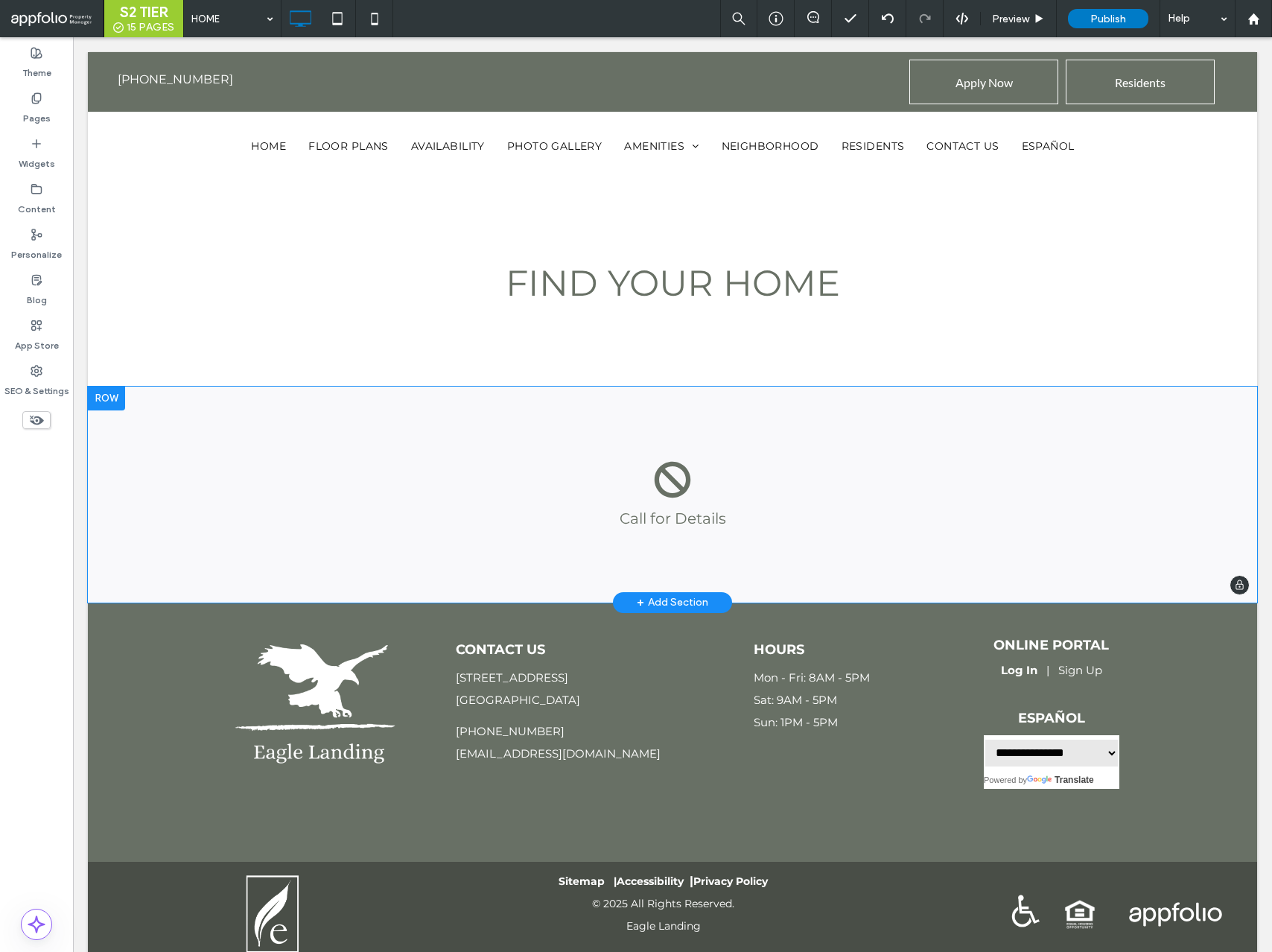
drag, startPoint x: 301, startPoint y: 54, endPoint x: 247, endPoint y: 44, distance: 54.9
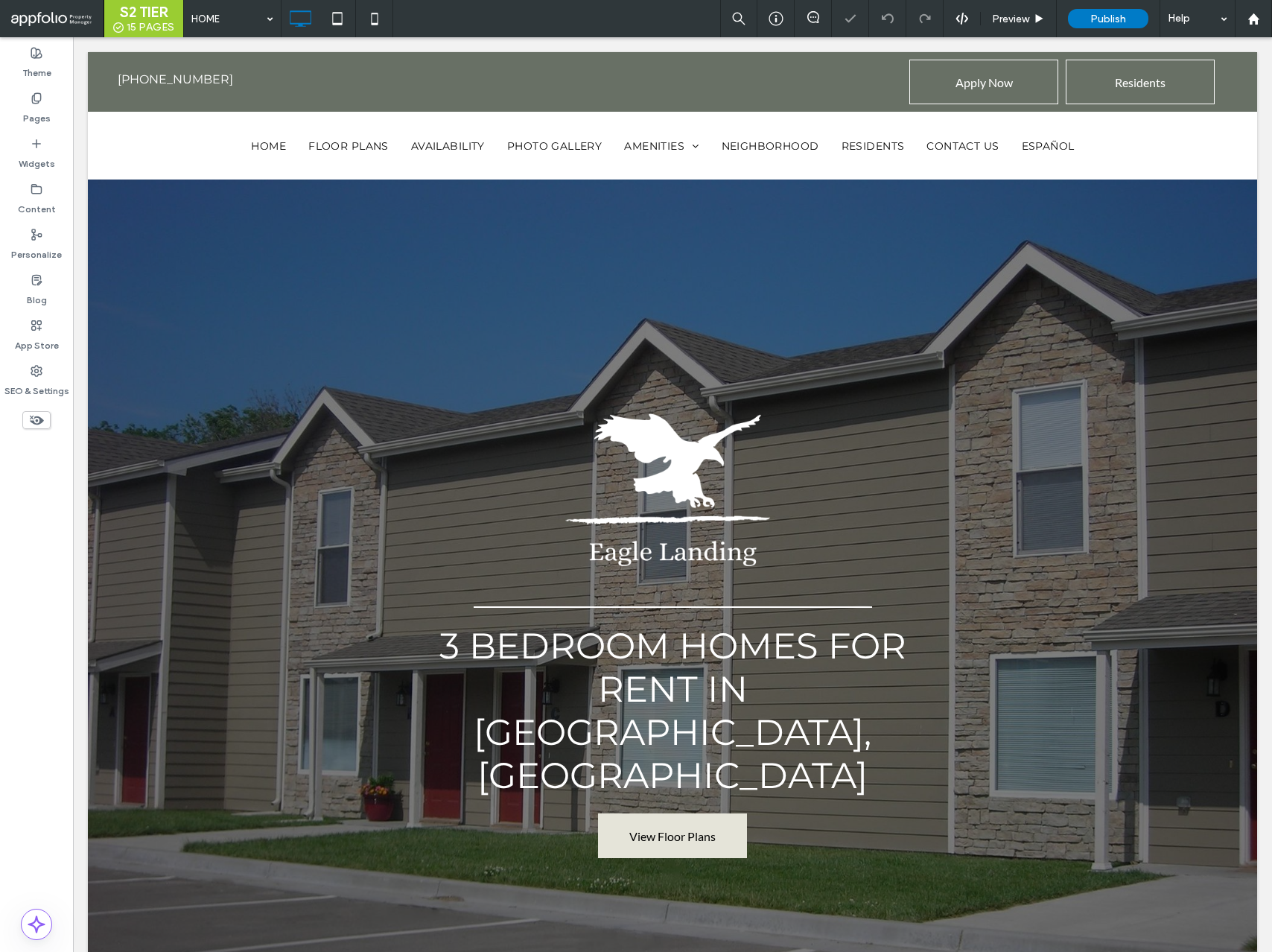
select select "Language Translate Widget"
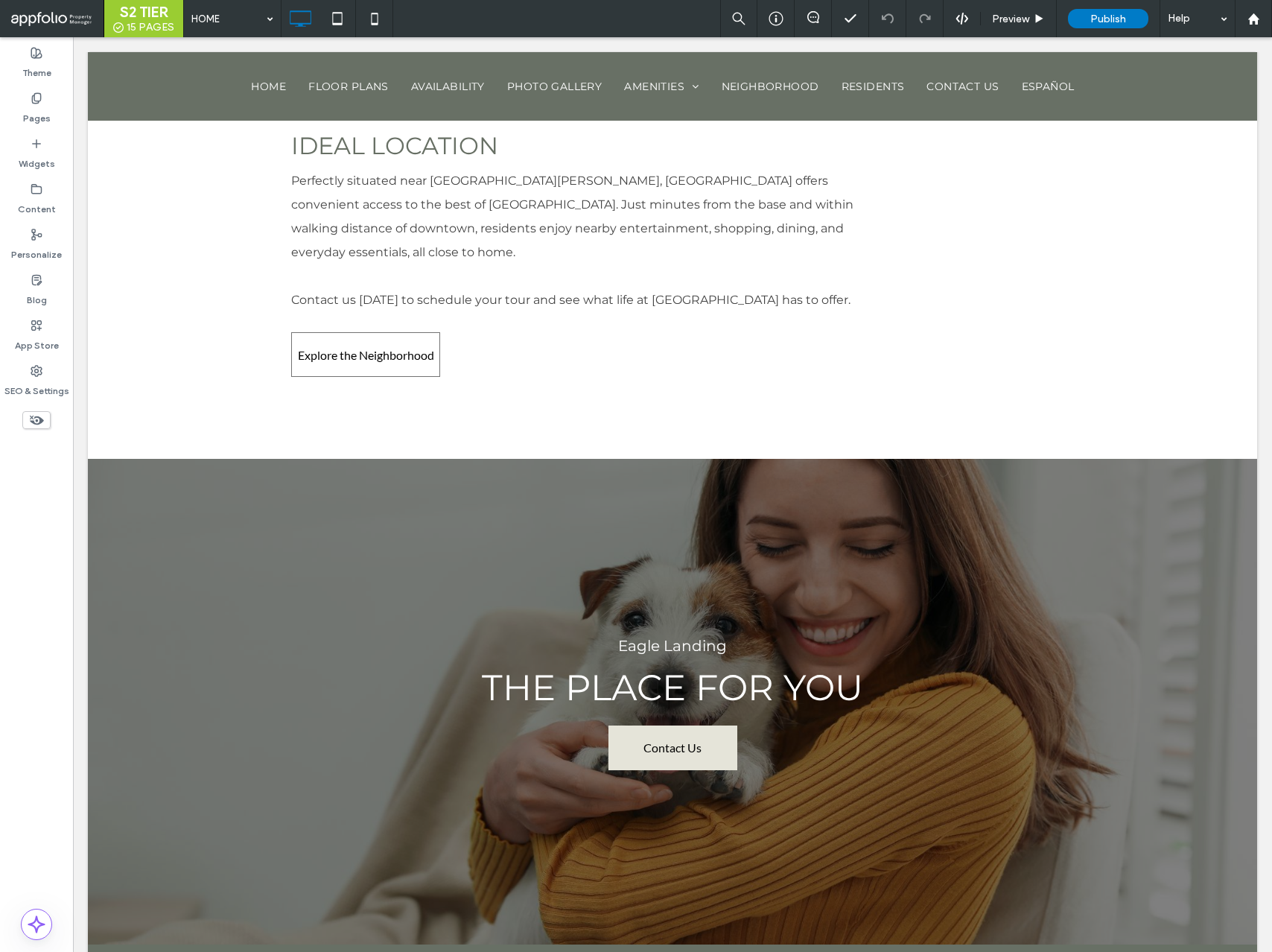
scroll to position [4597, 0]
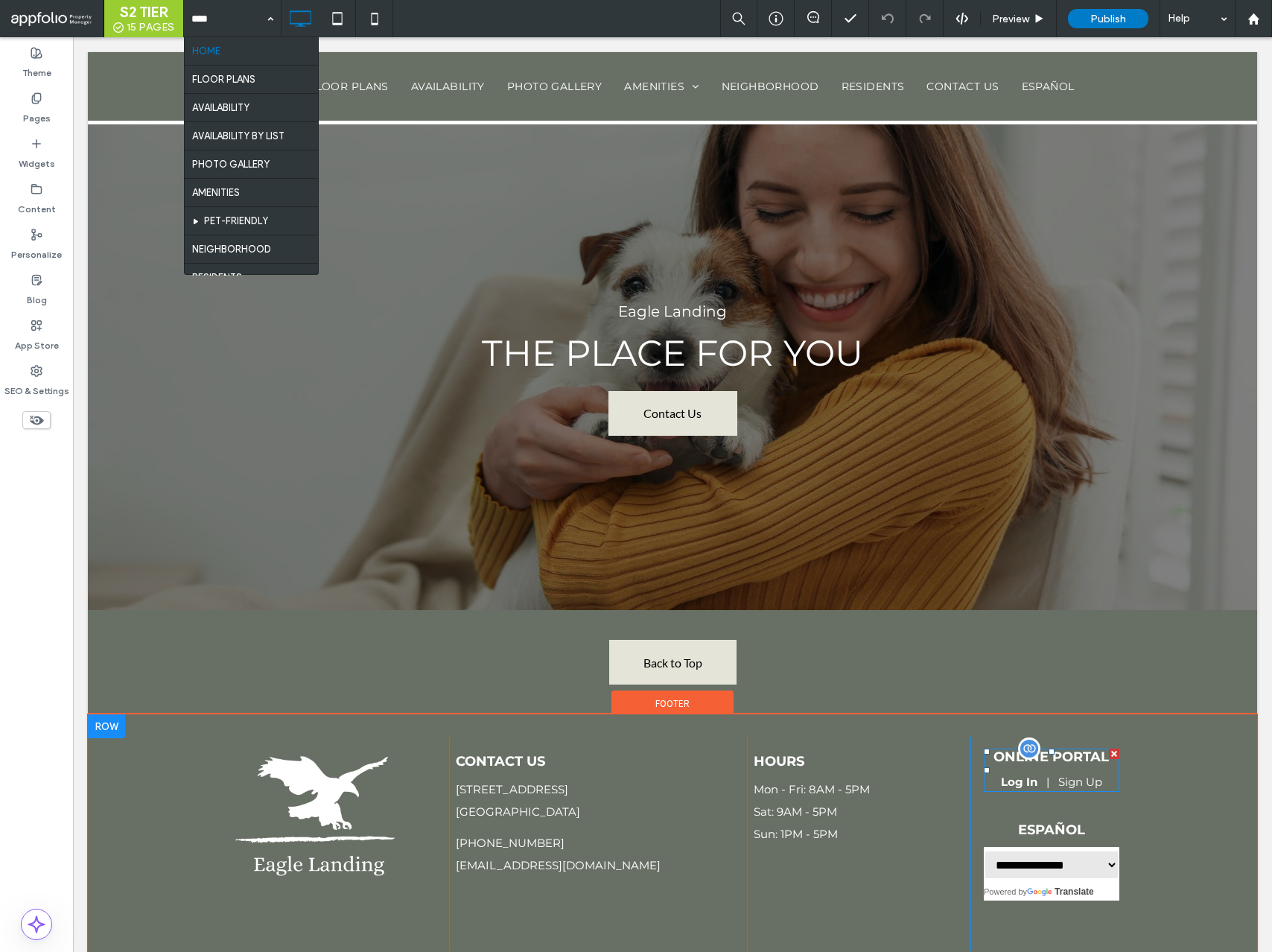
click at [1074, 749] on span at bounding box center [1052, 771] width 136 height 43
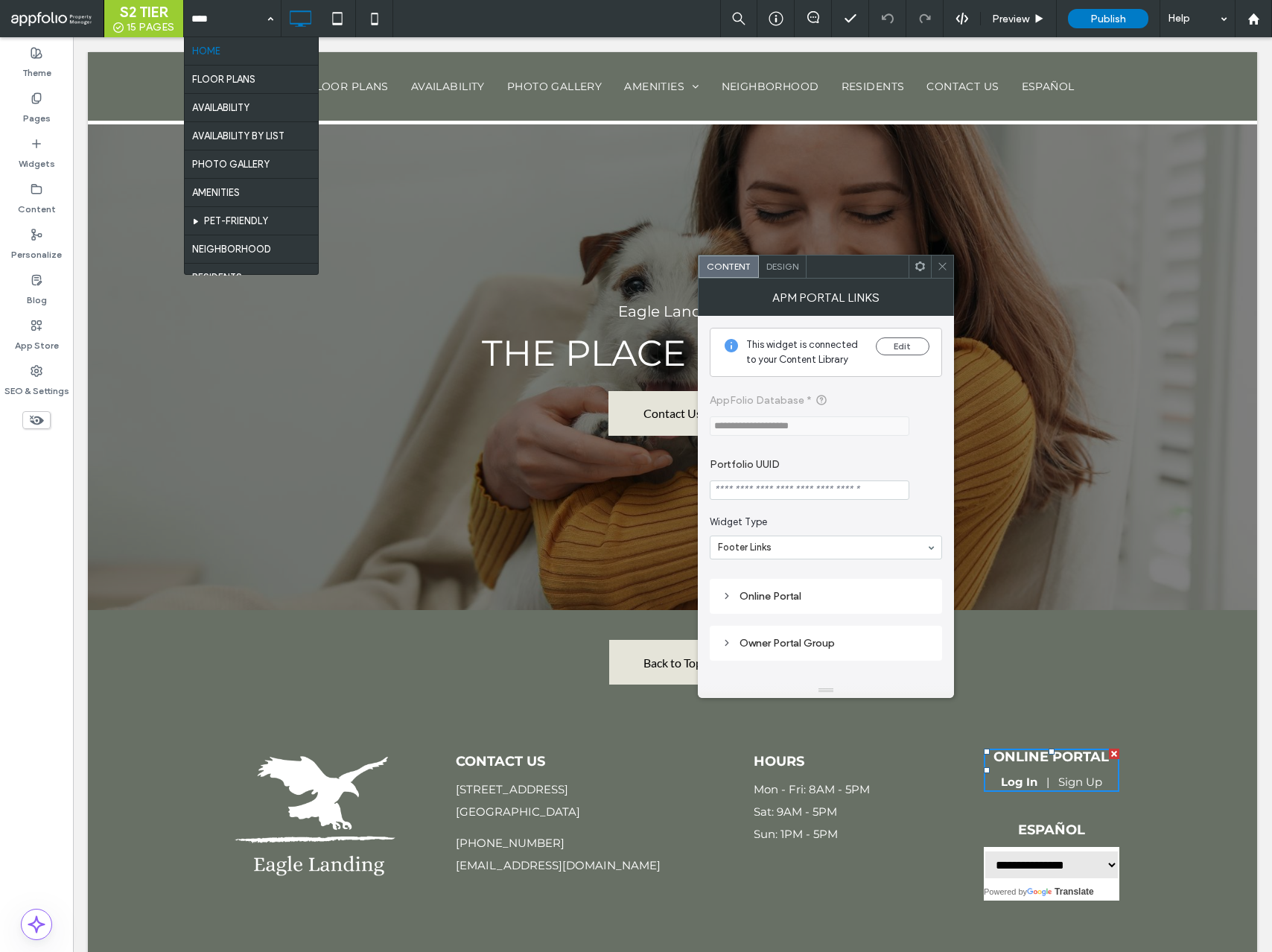
click at [821, 492] on input "Portfolio UUID" at bounding box center [810, 489] width 200 height 20
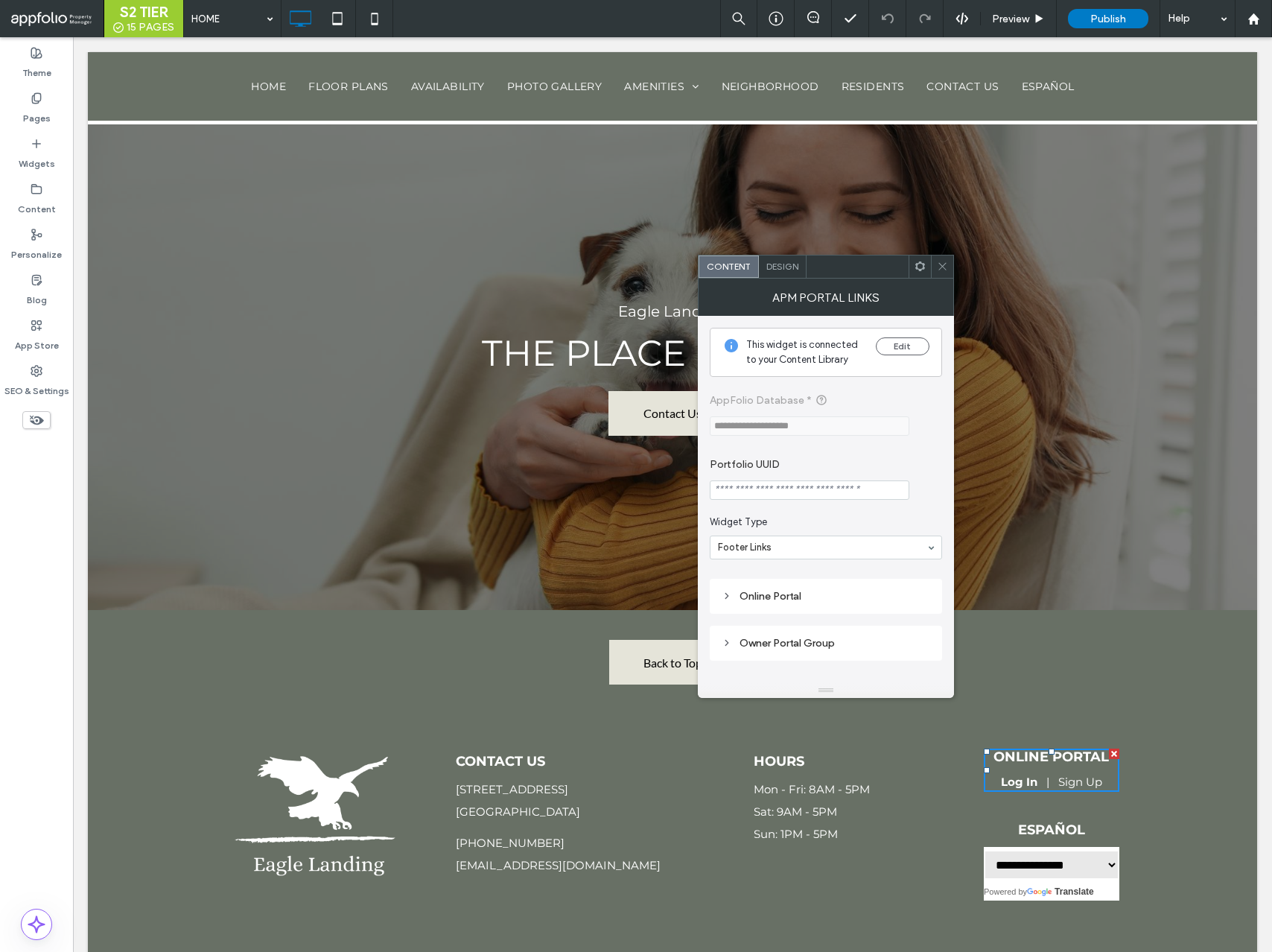
paste input "**********"
type input "**********"
click at [945, 266] on icon at bounding box center [943, 266] width 11 height 11
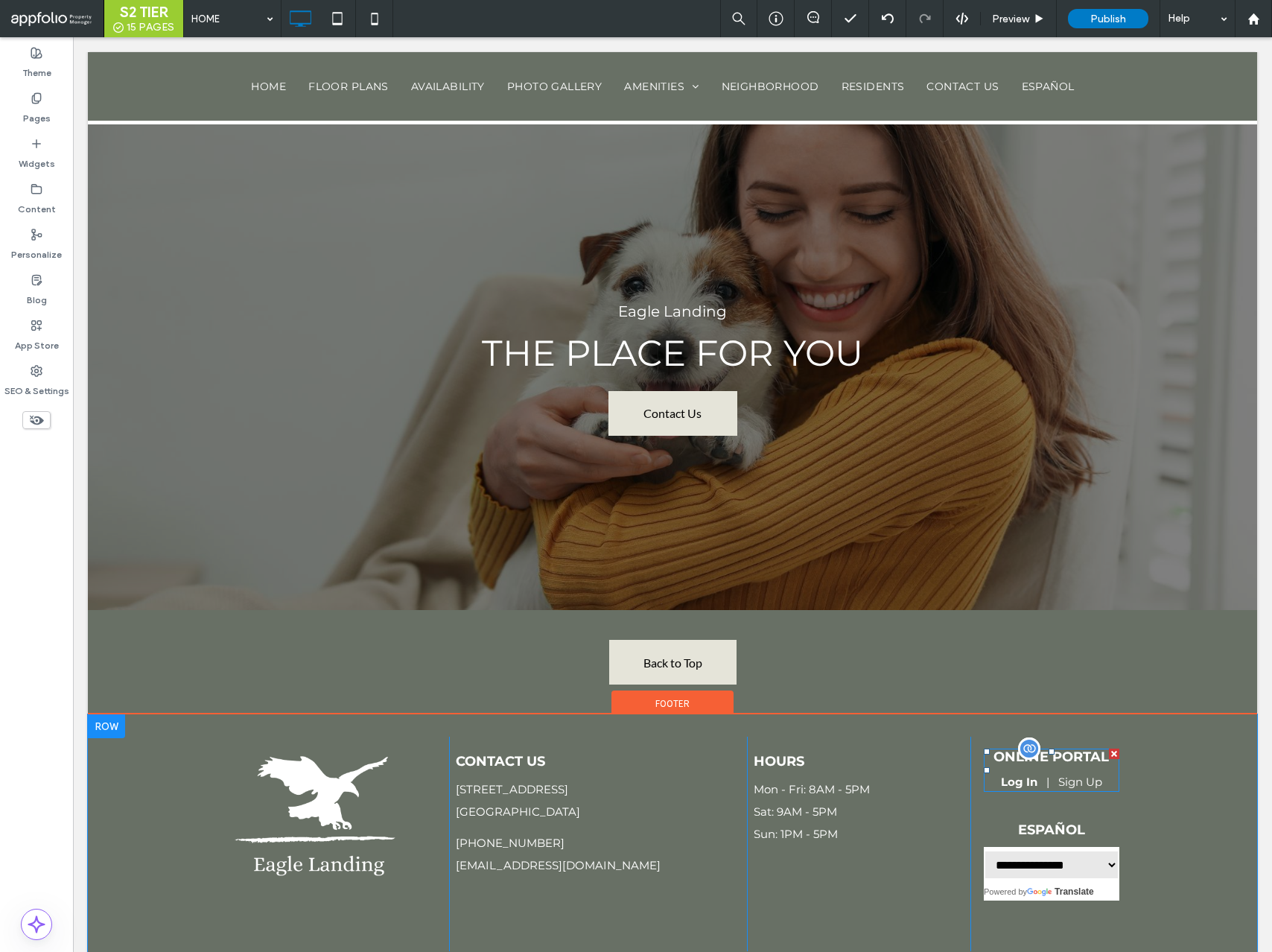
click at [1046, 749] on span at bounding box center [1052, 771] width 136 height 43
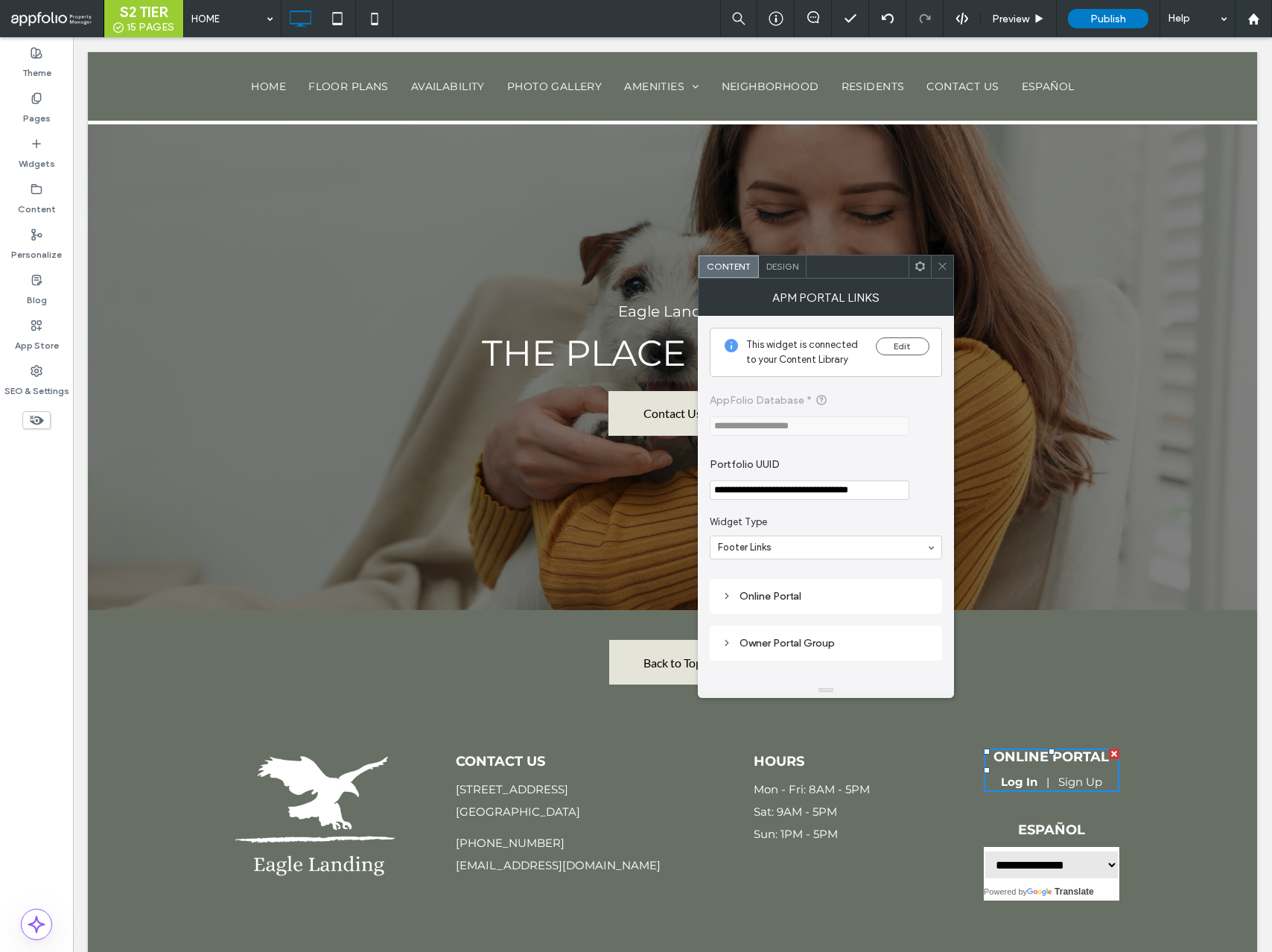
click at [944, 263] on icon at bounding box center [943, 266] width 11 height 11
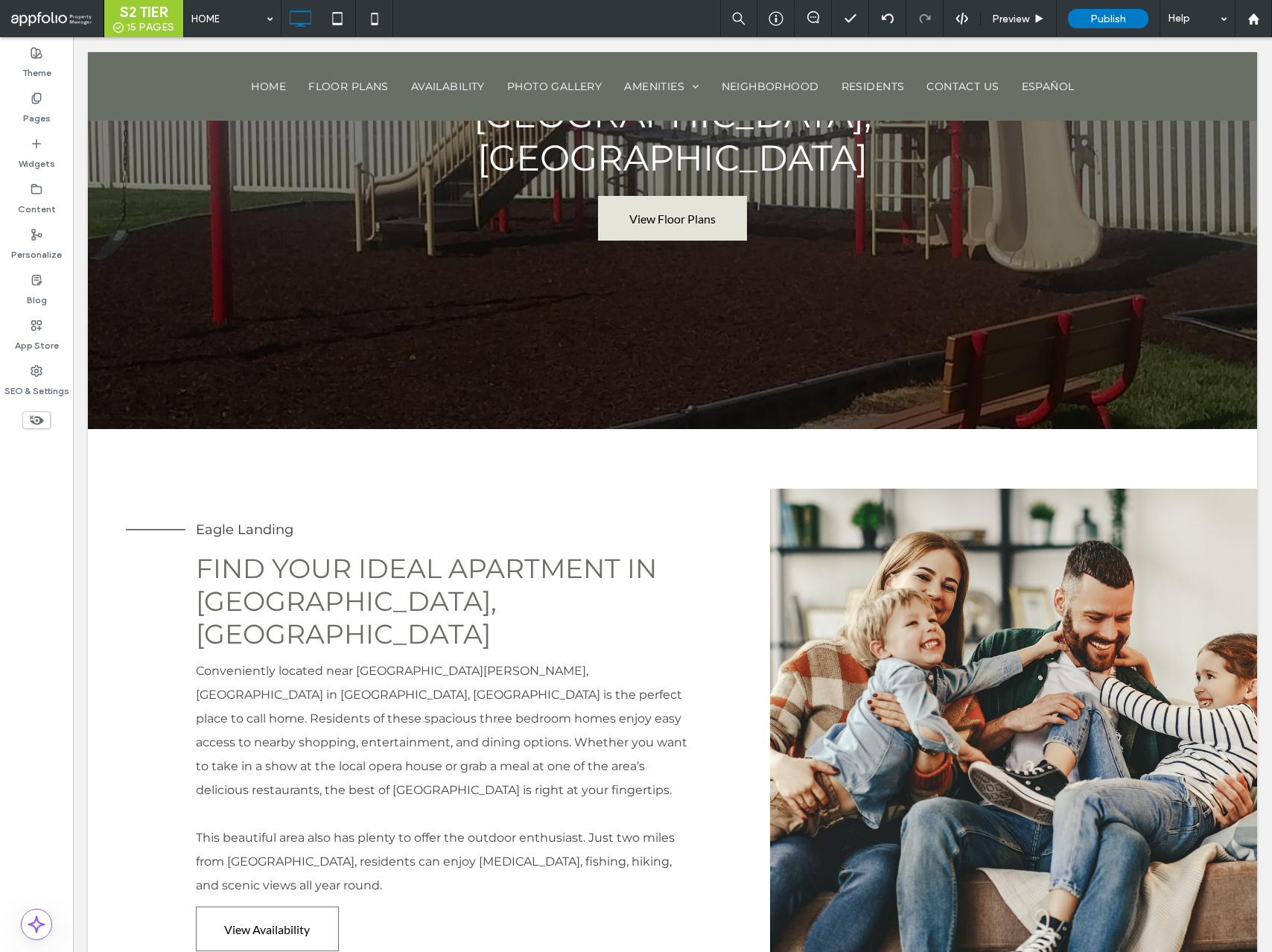
scroll to position [0, 0]
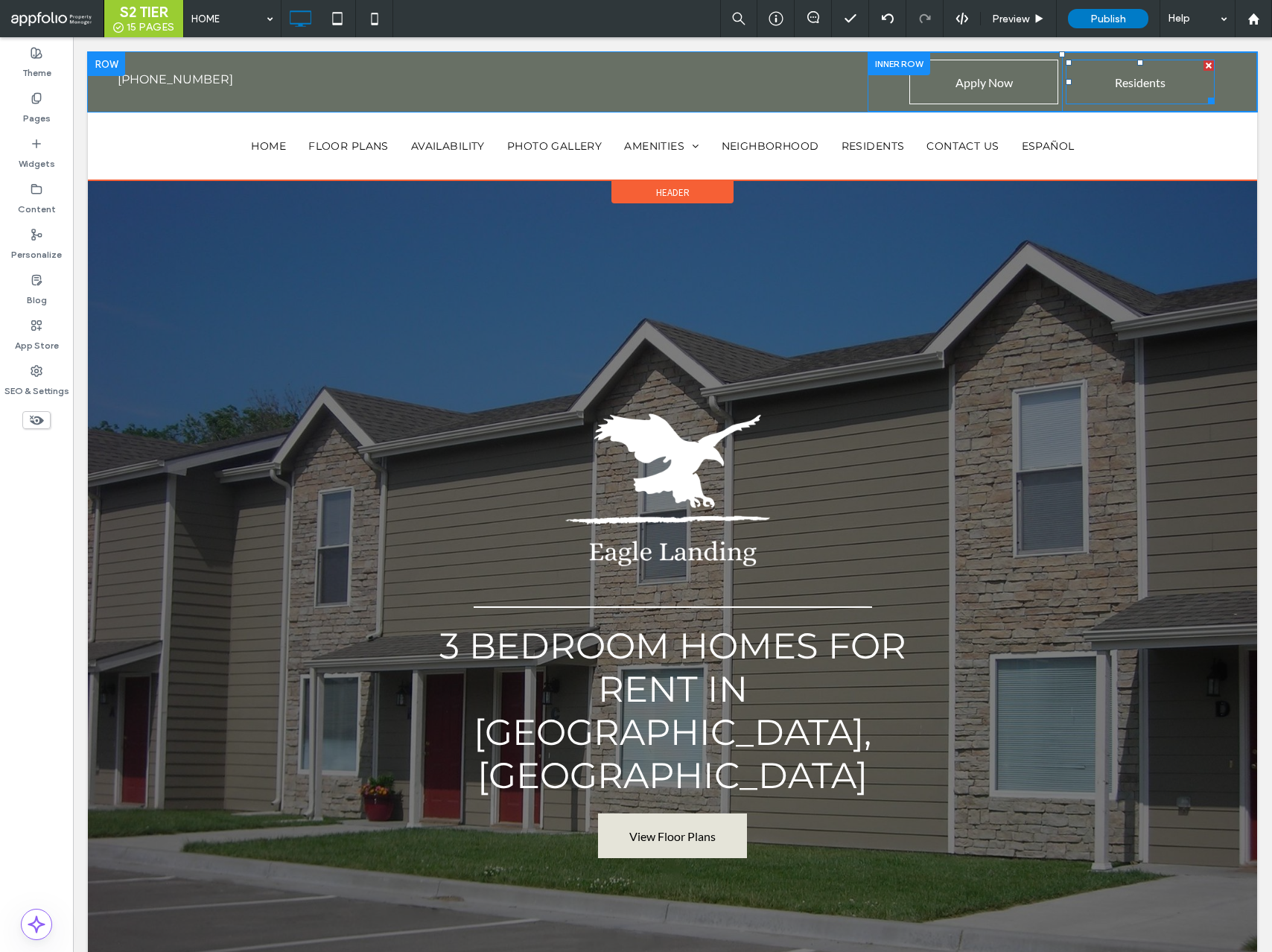
click at [1118, 95] on span "Residents" at bounding box center [1141, 82] width 50 height 38
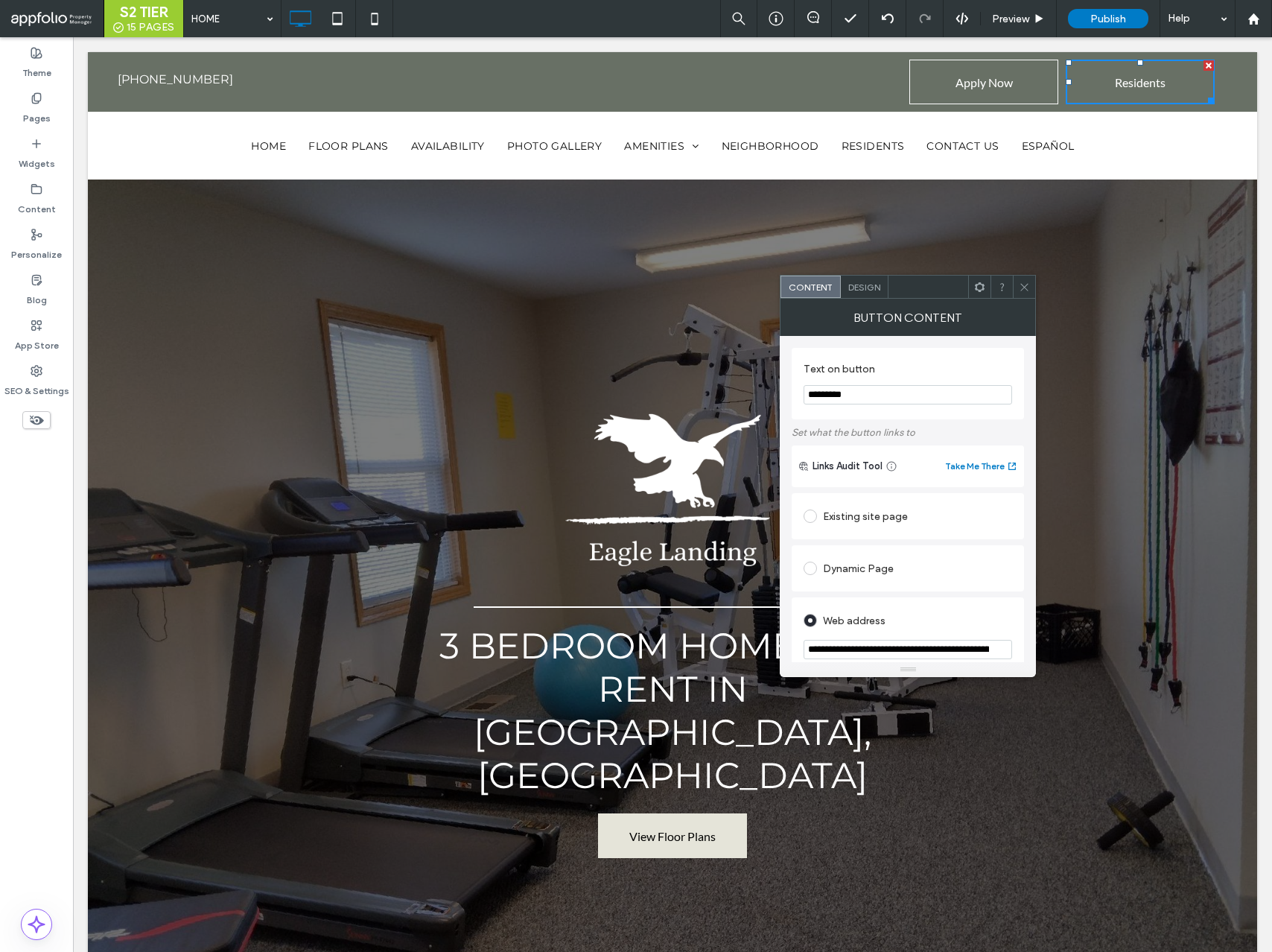
click at [1019, 282] on icon at bounding box center [1024, 288] width 11 height 11
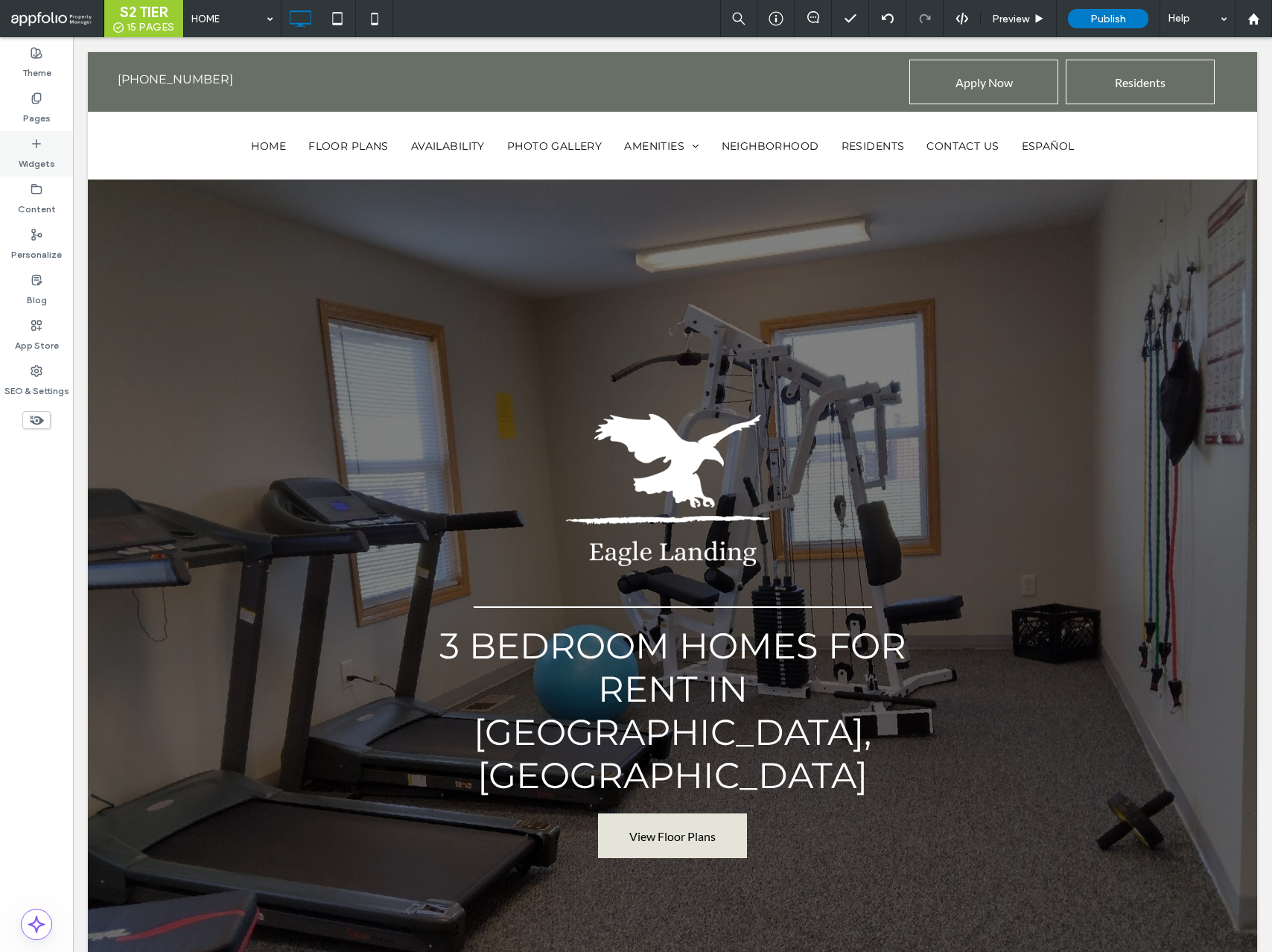
click at [28, 150] on label "Widgets" at bounding box center [36, 160] width 36 height 20
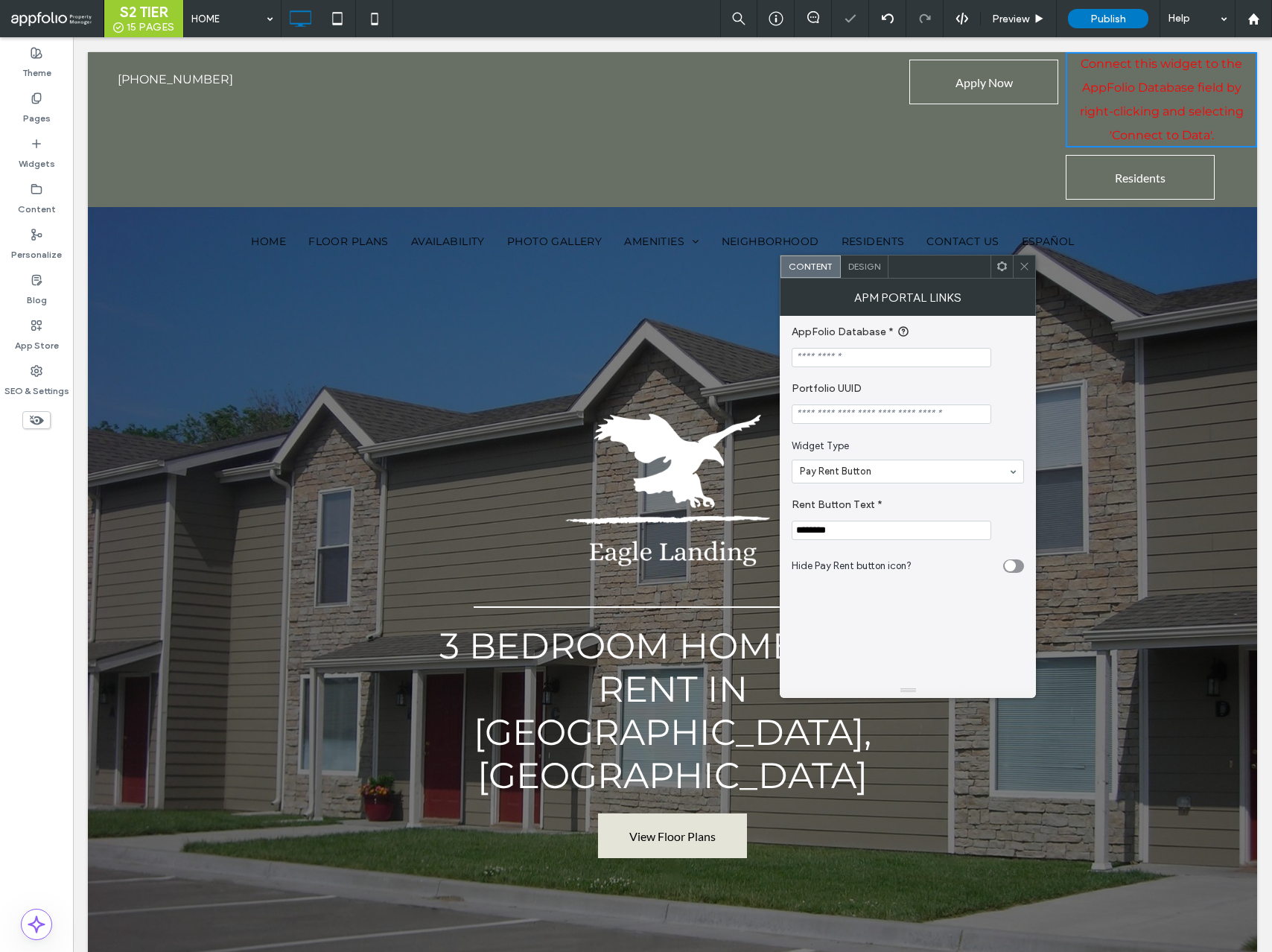
click at [863, 409] on input "Portfolio UUID" at bounding box center [891, 414] width 200 height 20
paste input "**********"
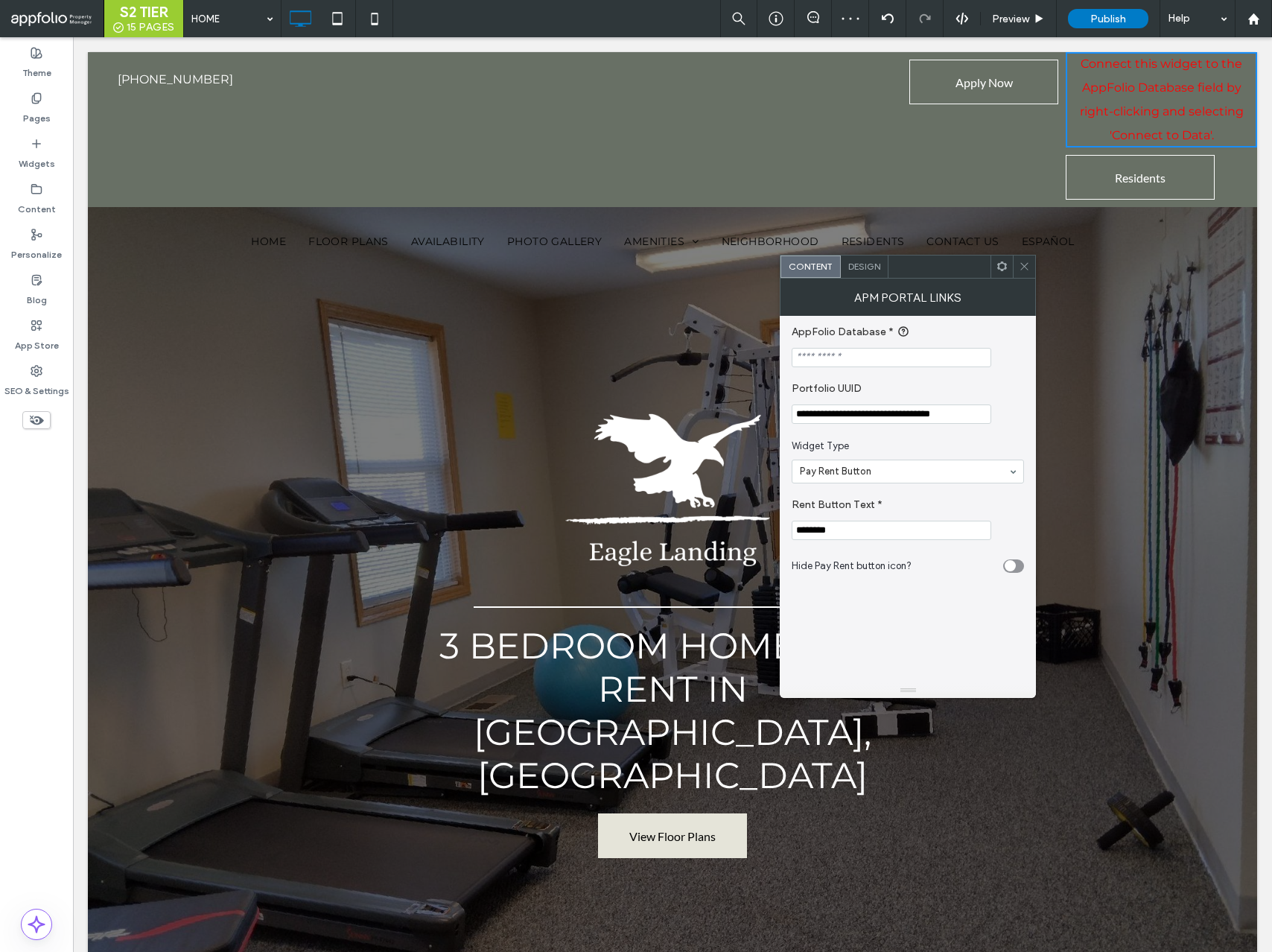
type input "**********"
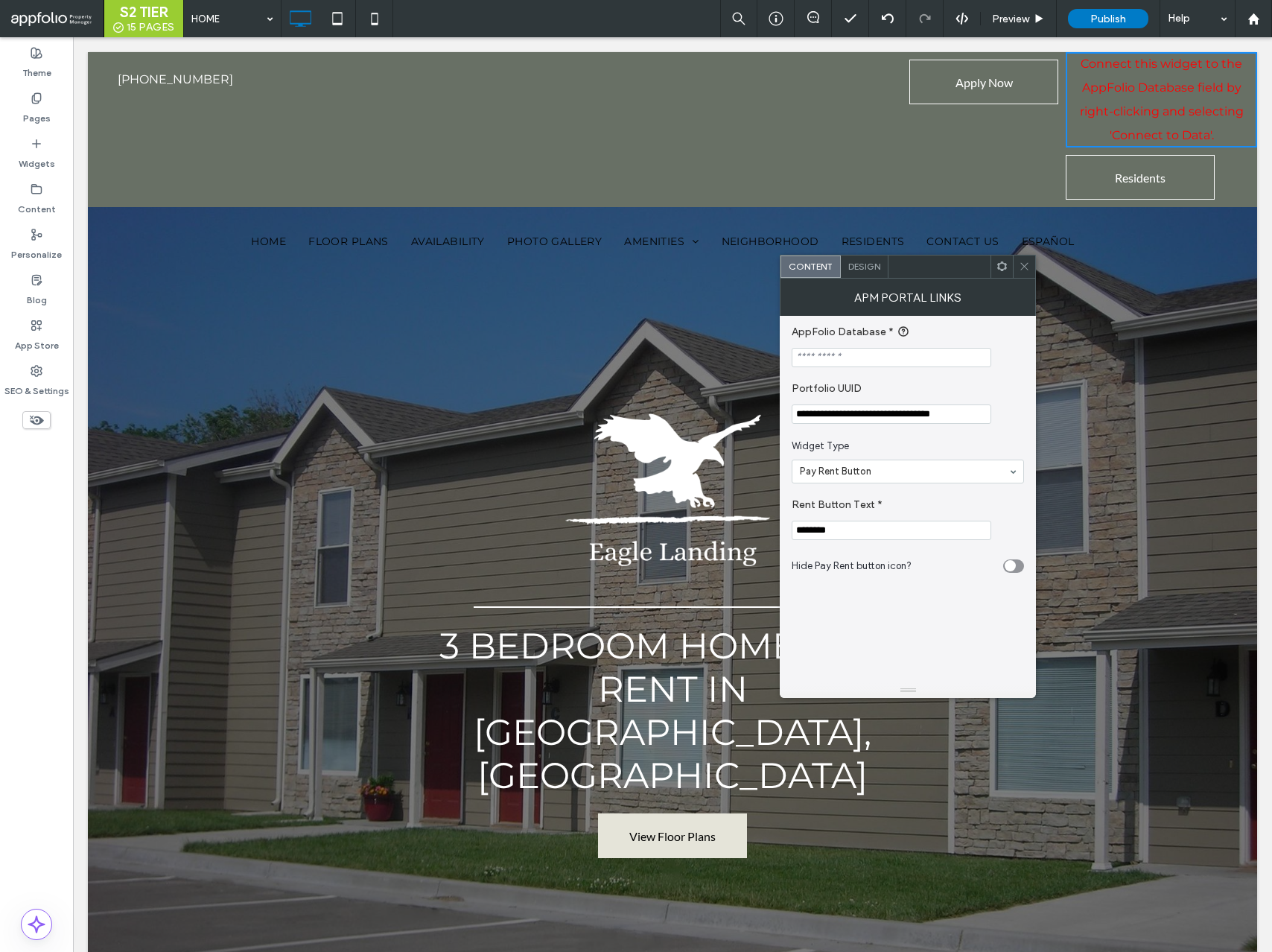
click at [863, 357] on input "AppFolio Database *" at bounding box center [891, 357] width 200 height 20
paste input "**********"
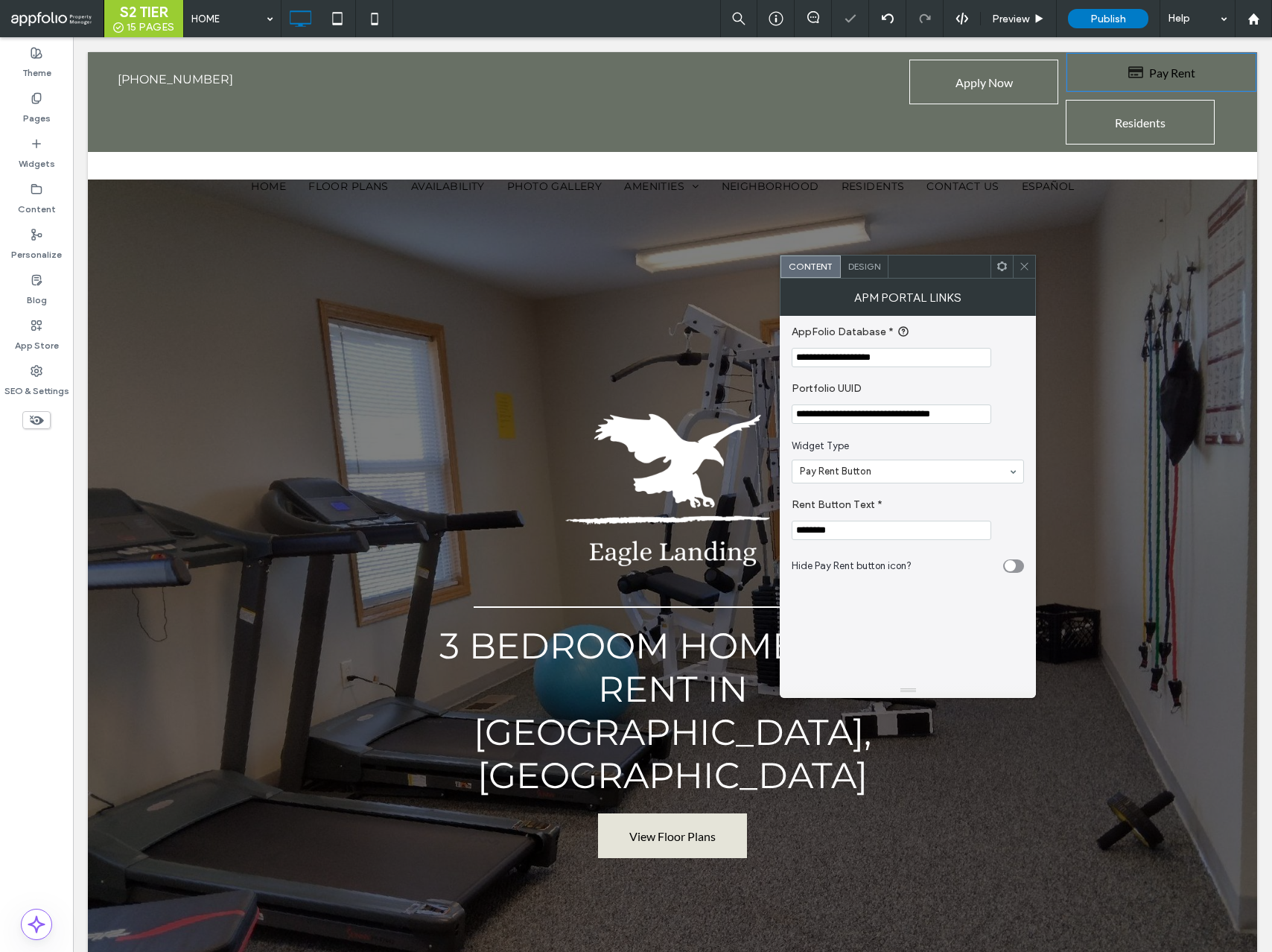
type input "**********"
click at [1011, 570] on div "toggle" at bounding box center [1011, 566] width 11 height 11
drag, startPoint x: 858, startPoint y: 537, endPoint x: 781, endPoint y: 506, distance: 83.0
click at [781, 506] on div "**********" at bounding box center [907, 499] width 256 height 368
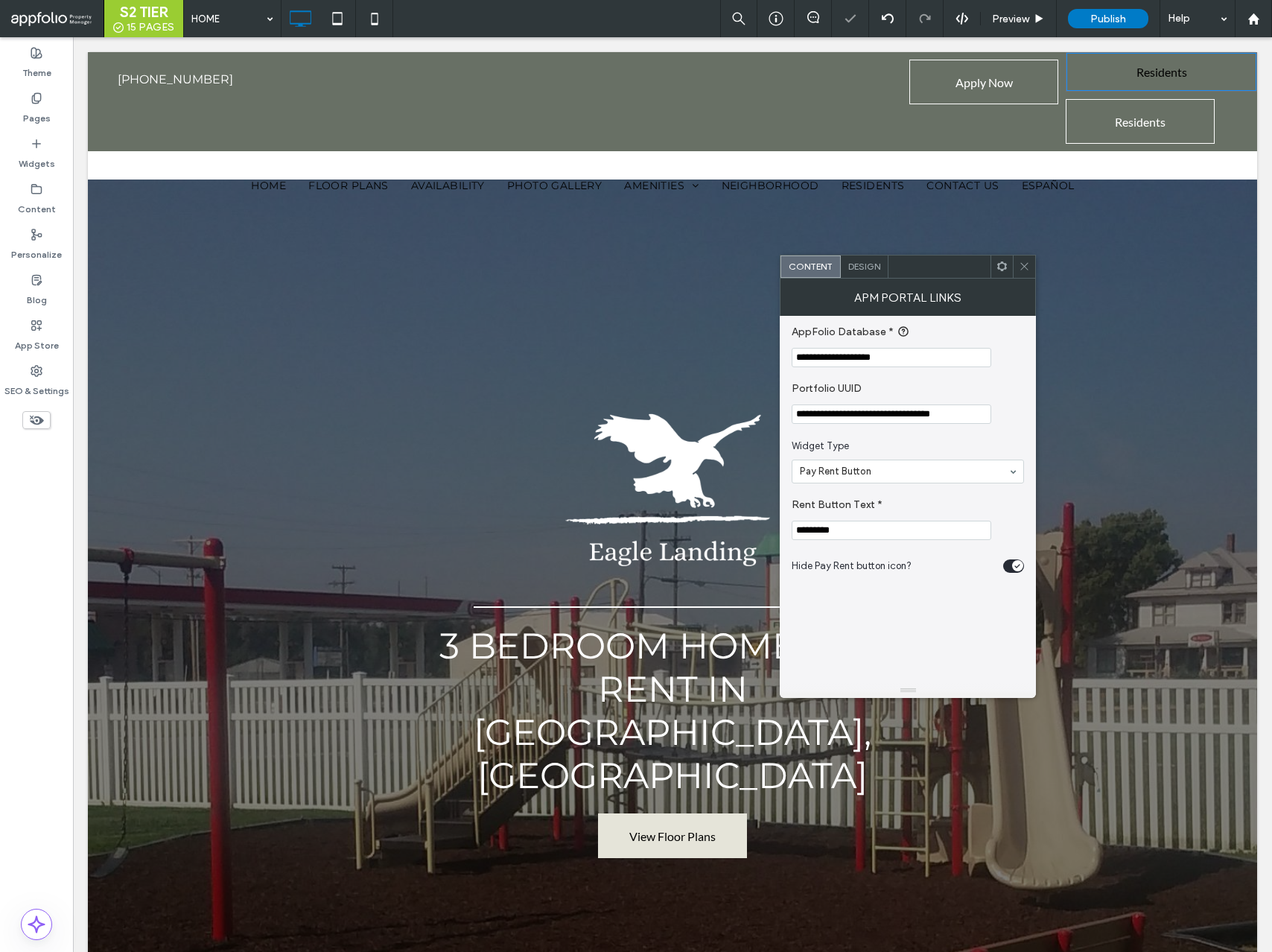
type input "*********"
click at [863, 267] on span "Design" at bounding box center [864, 266] width 32 height 11
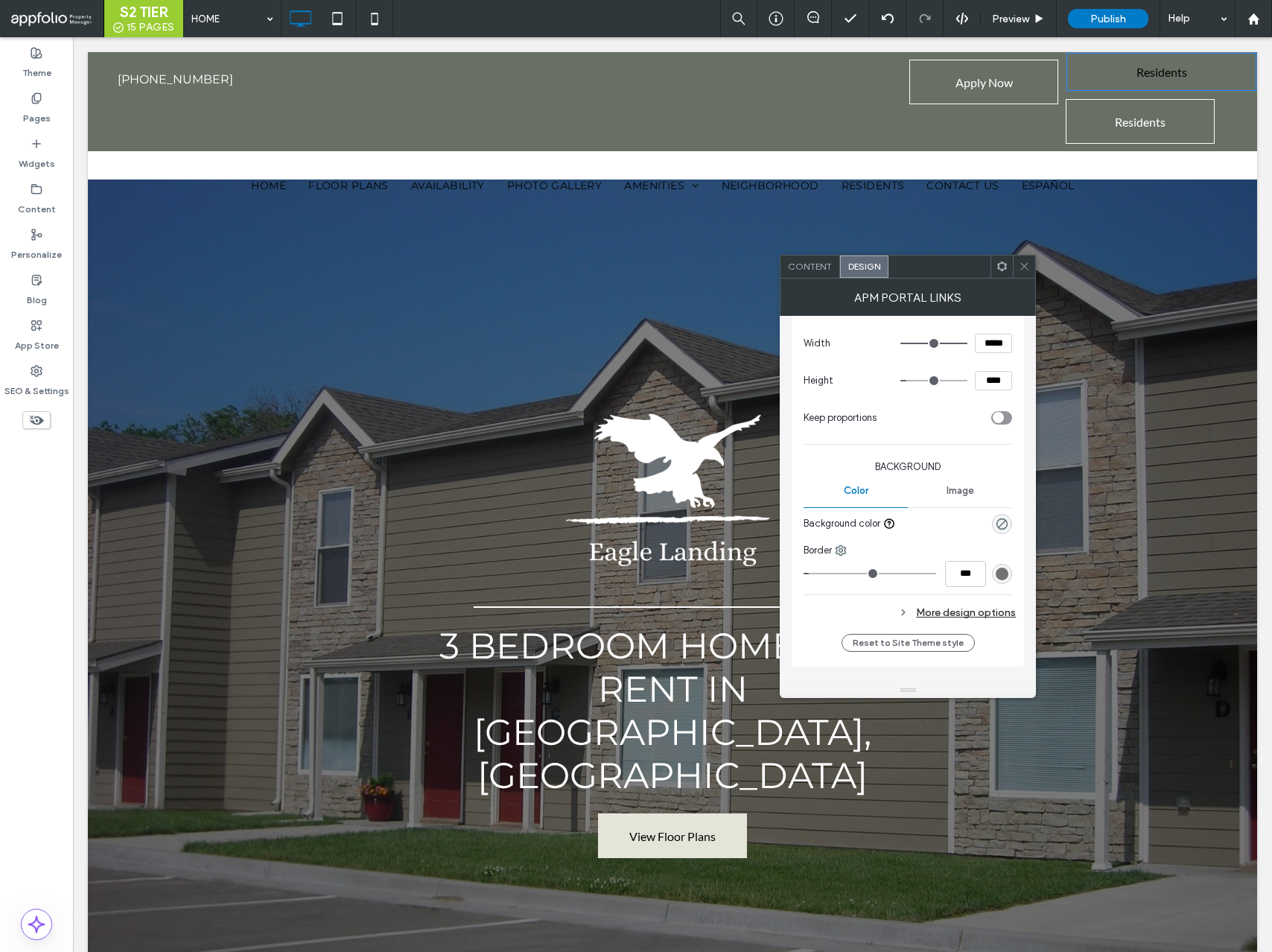
scroll to position [153, 0]
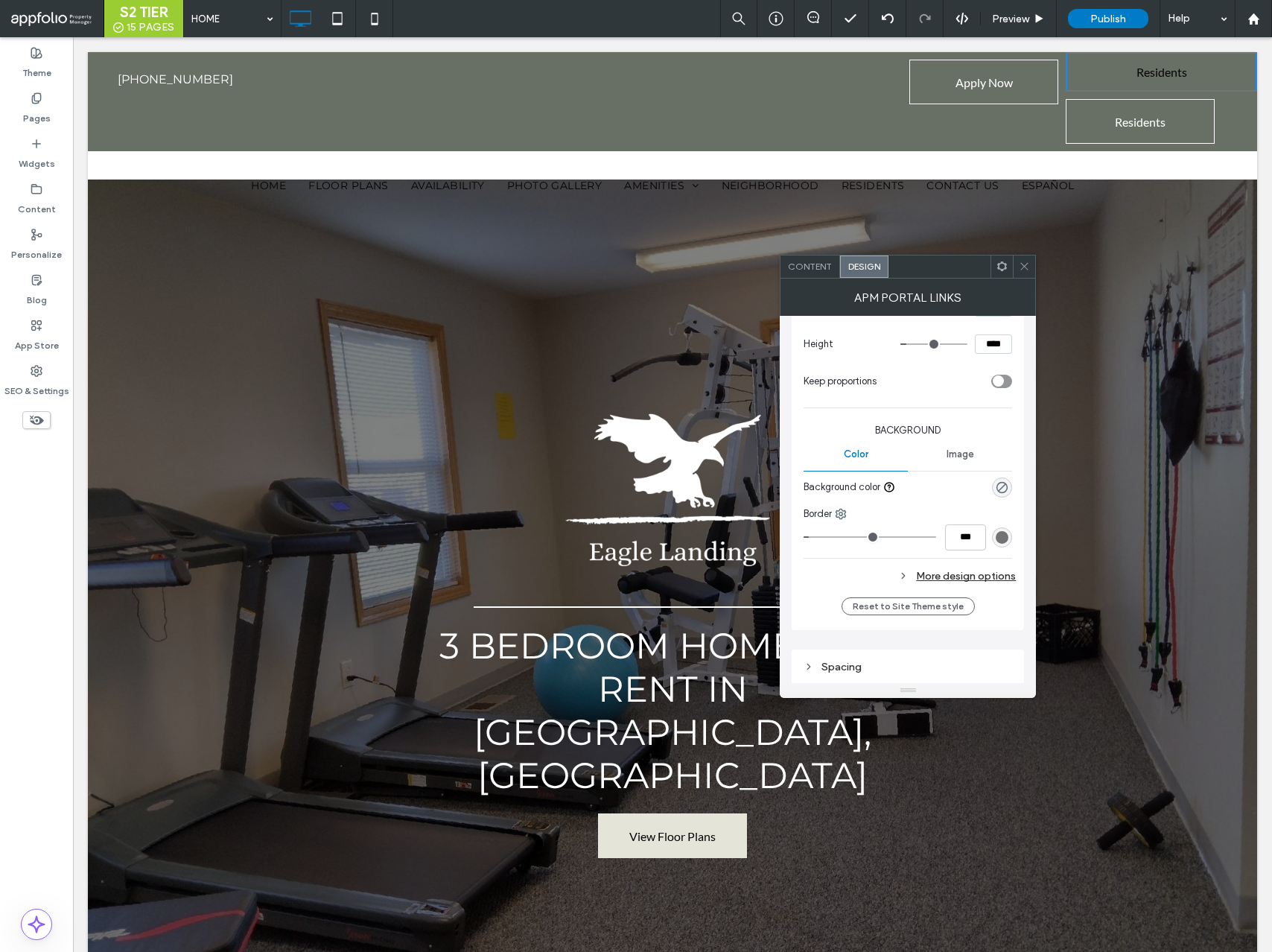
click at [998, 535] on div "rgb(115, 115, 115)" at bounding box center [1002, 538] width 13 height 13
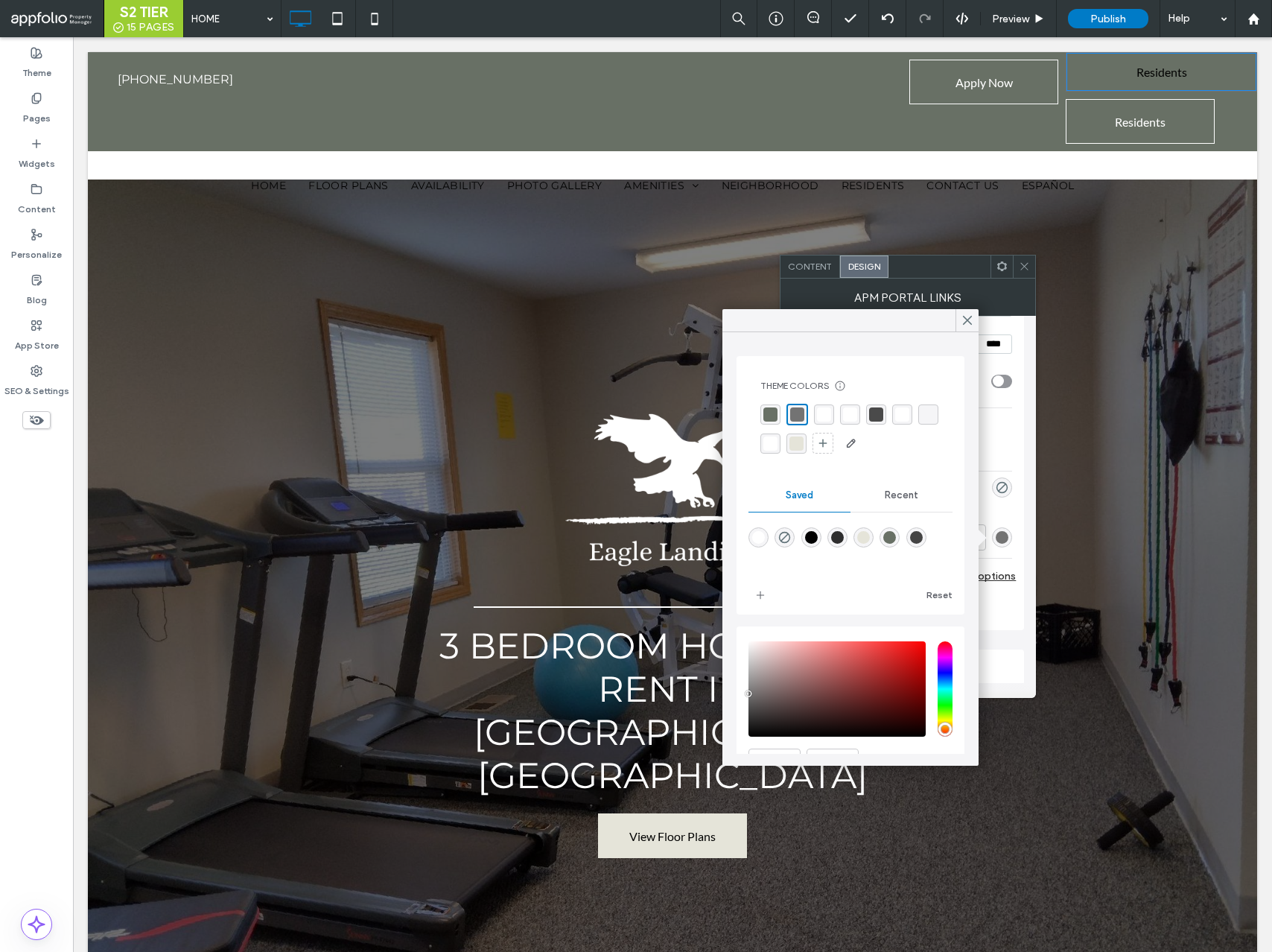
click at [765, 538] on div "rgba(255,255,255,1)" at bounding box center [759, 538] width 20 height 20
type input "*******"
click at [963, 329] on span at bounding box center [968, 320] width 13 height 22
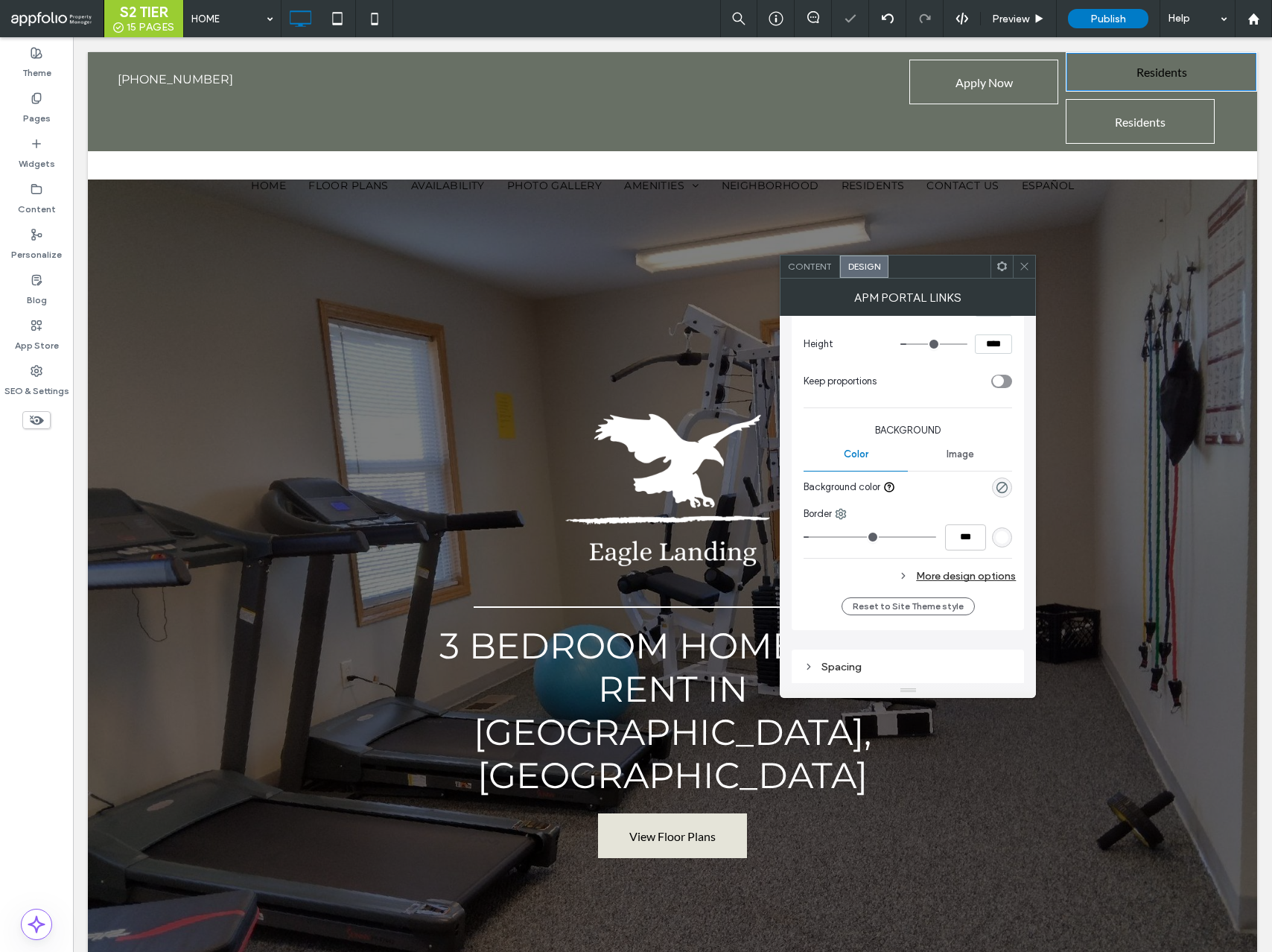
scroll to position [0, 0]
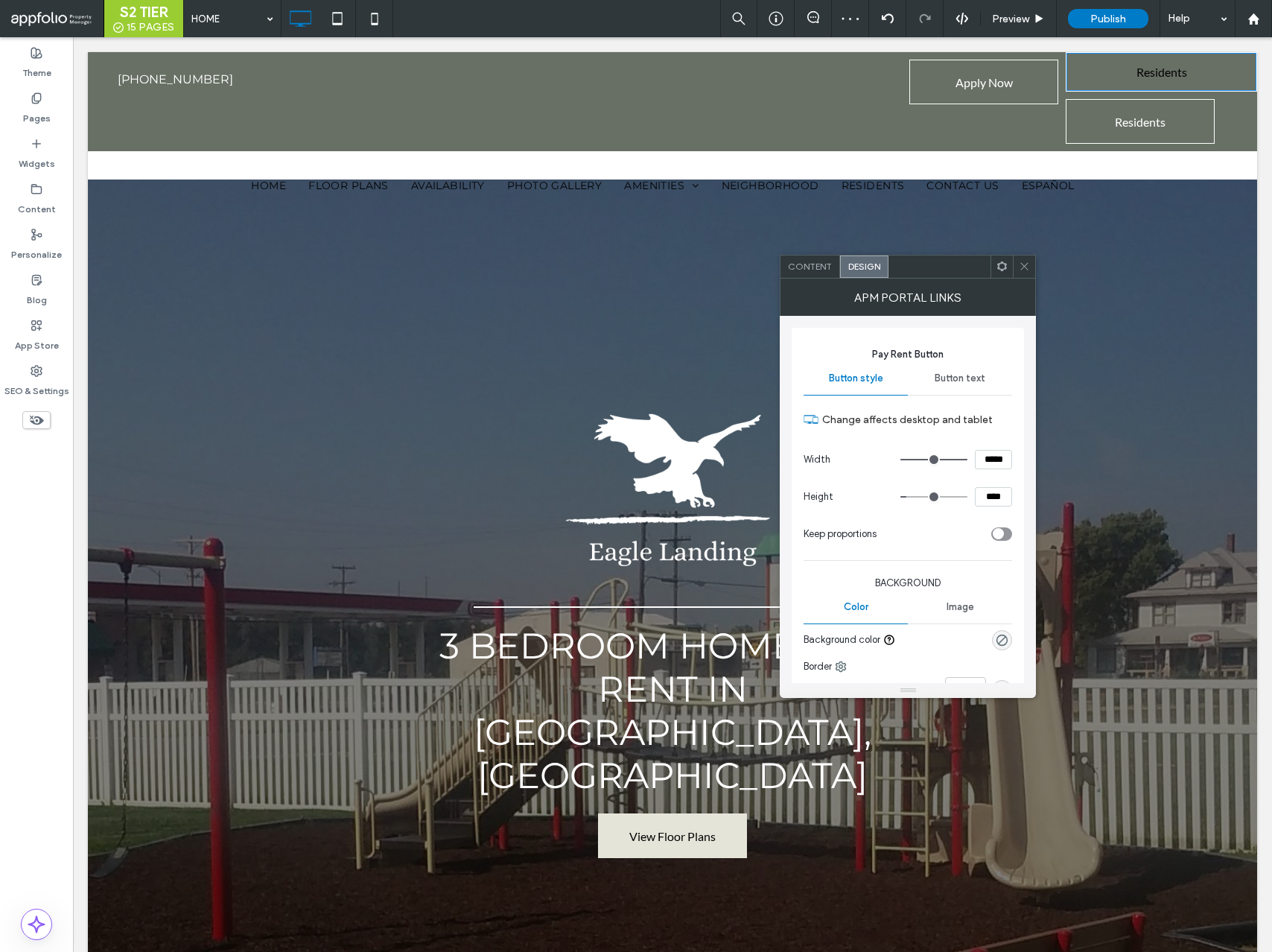
click at [969, 382] on span "Button text" at bounding box center [960, 378] width 50 height 12
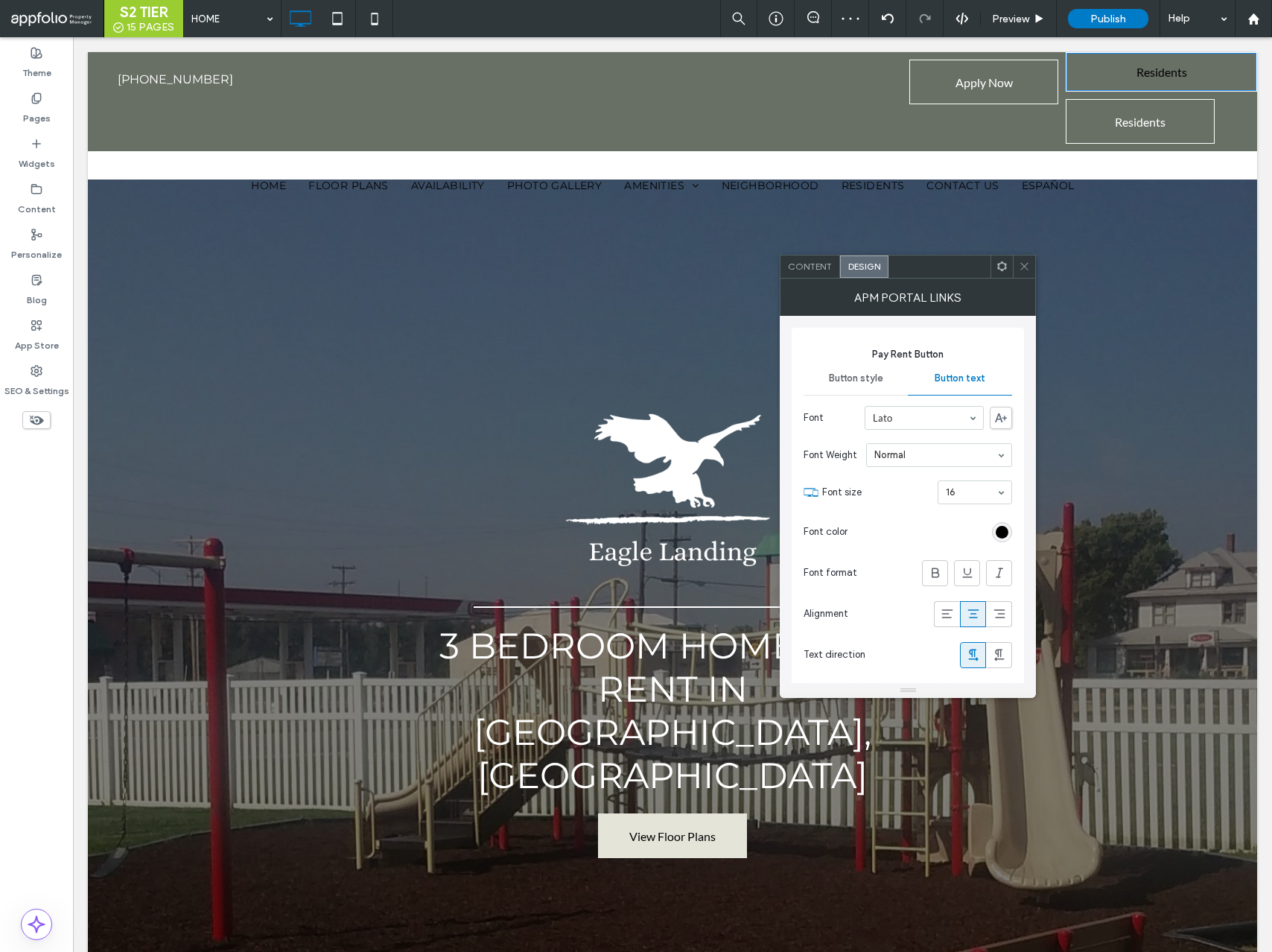
click at [1007, 532] on div "rgb(0, 0, 0)" at bounding box center [1002, 532] width 13 height 13
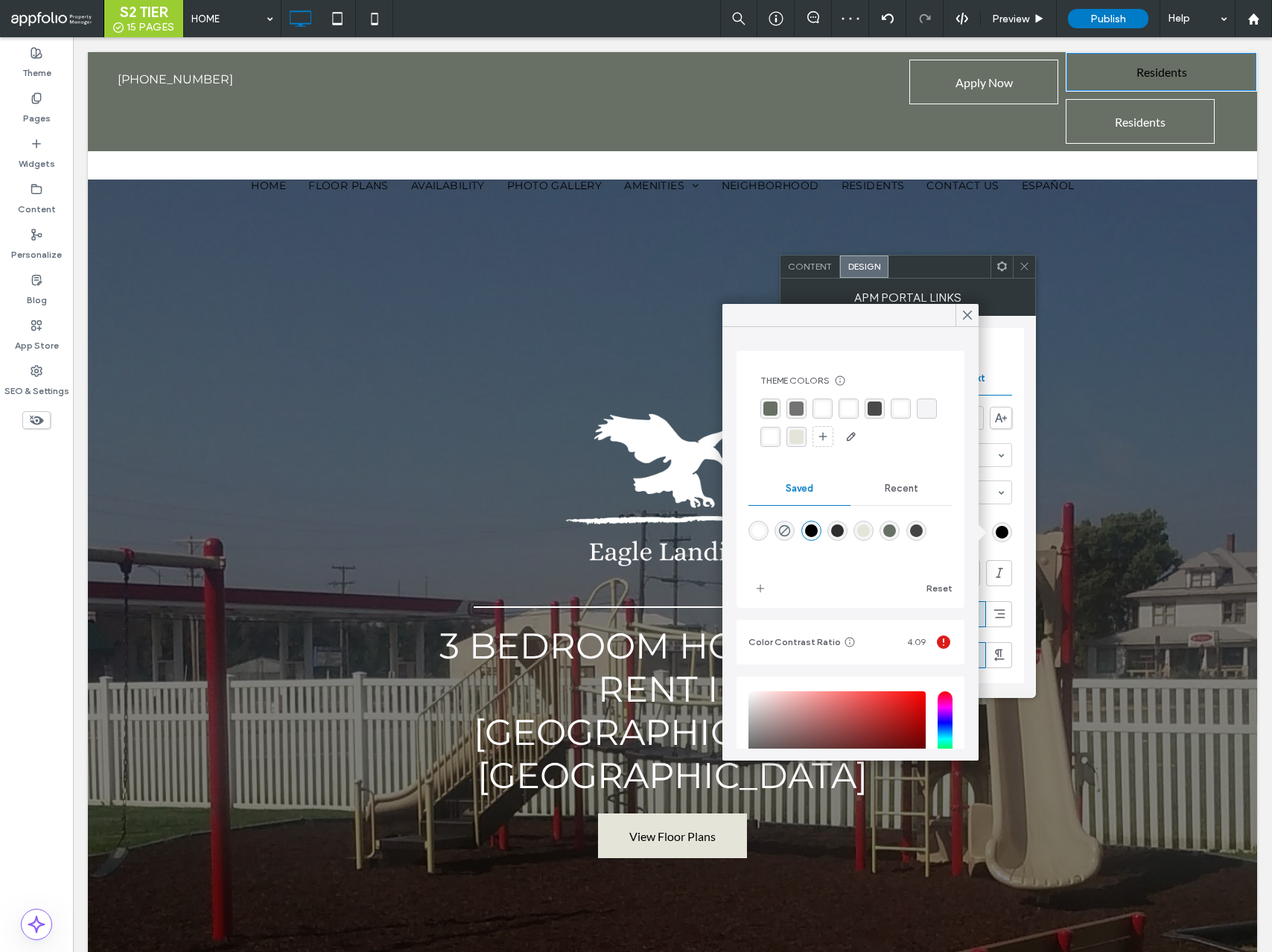
click at [756, 525] on div "rgba(255,255,255,1)" at bounding box center [759, 531] width 13 height 13
type input "*******"
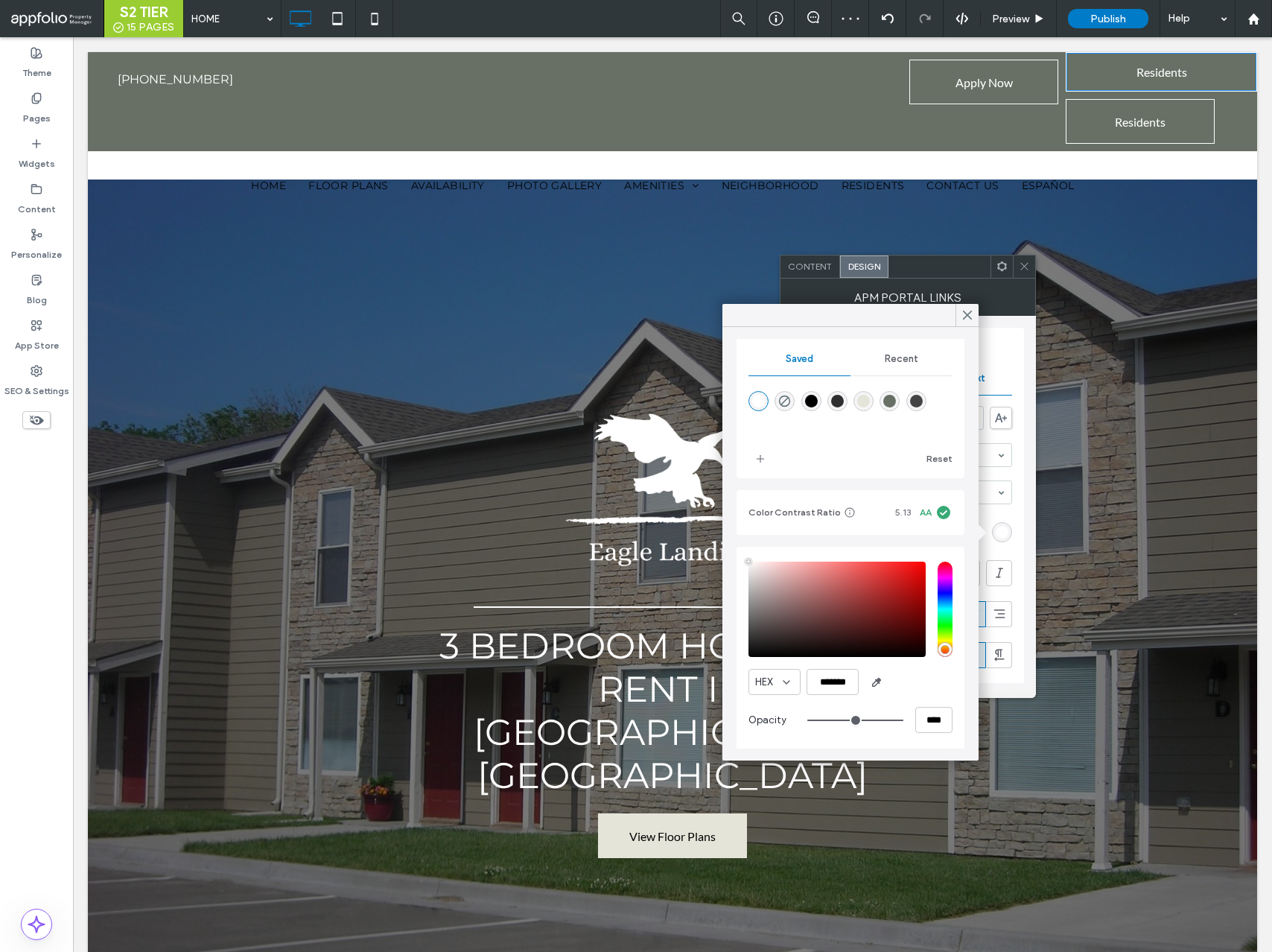
scroll to position [133, 0]
click at [966, 319] on icon at bounding box center [968, 315] width 13 height 13
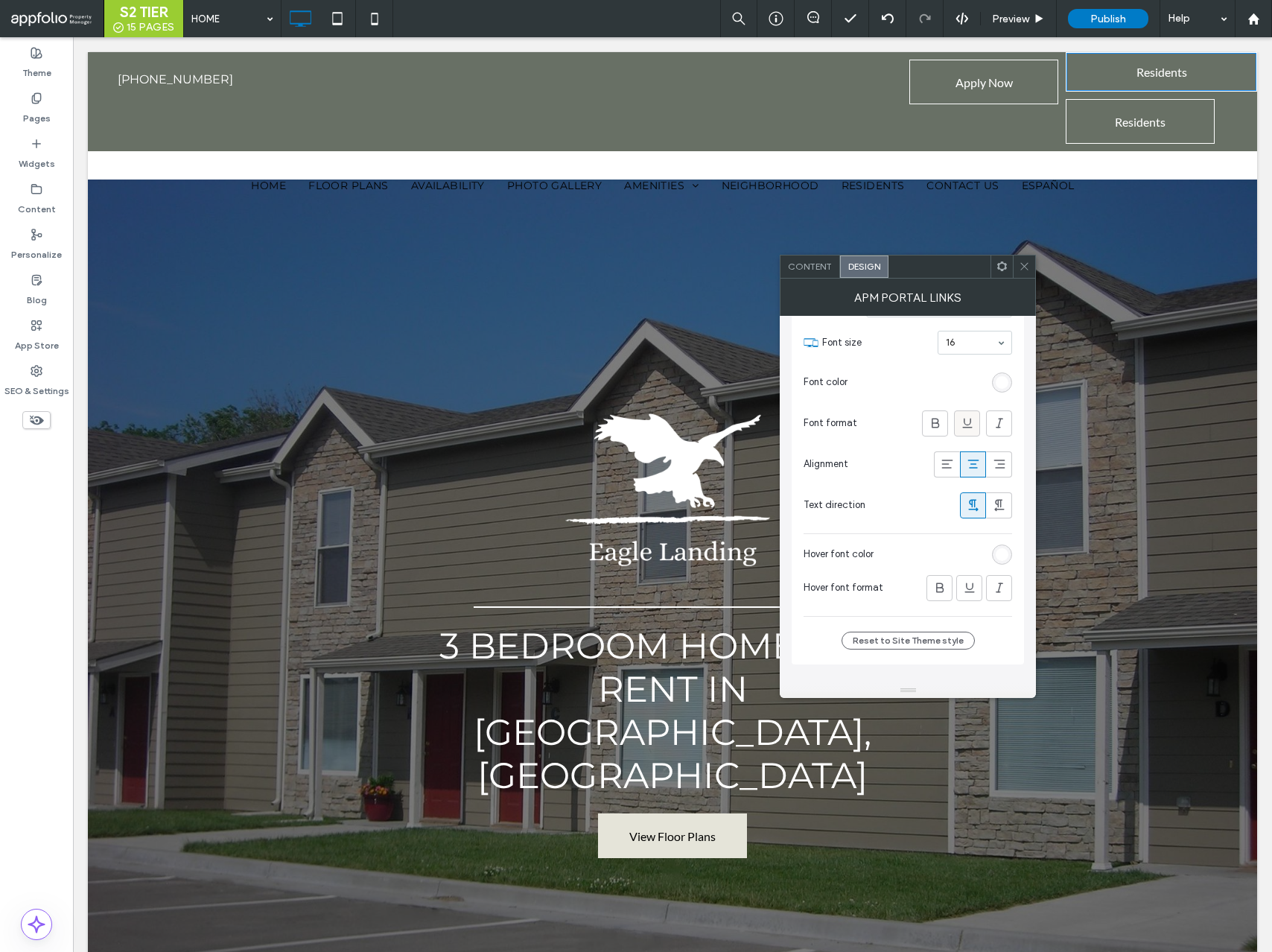
scroll to position [185, 0]
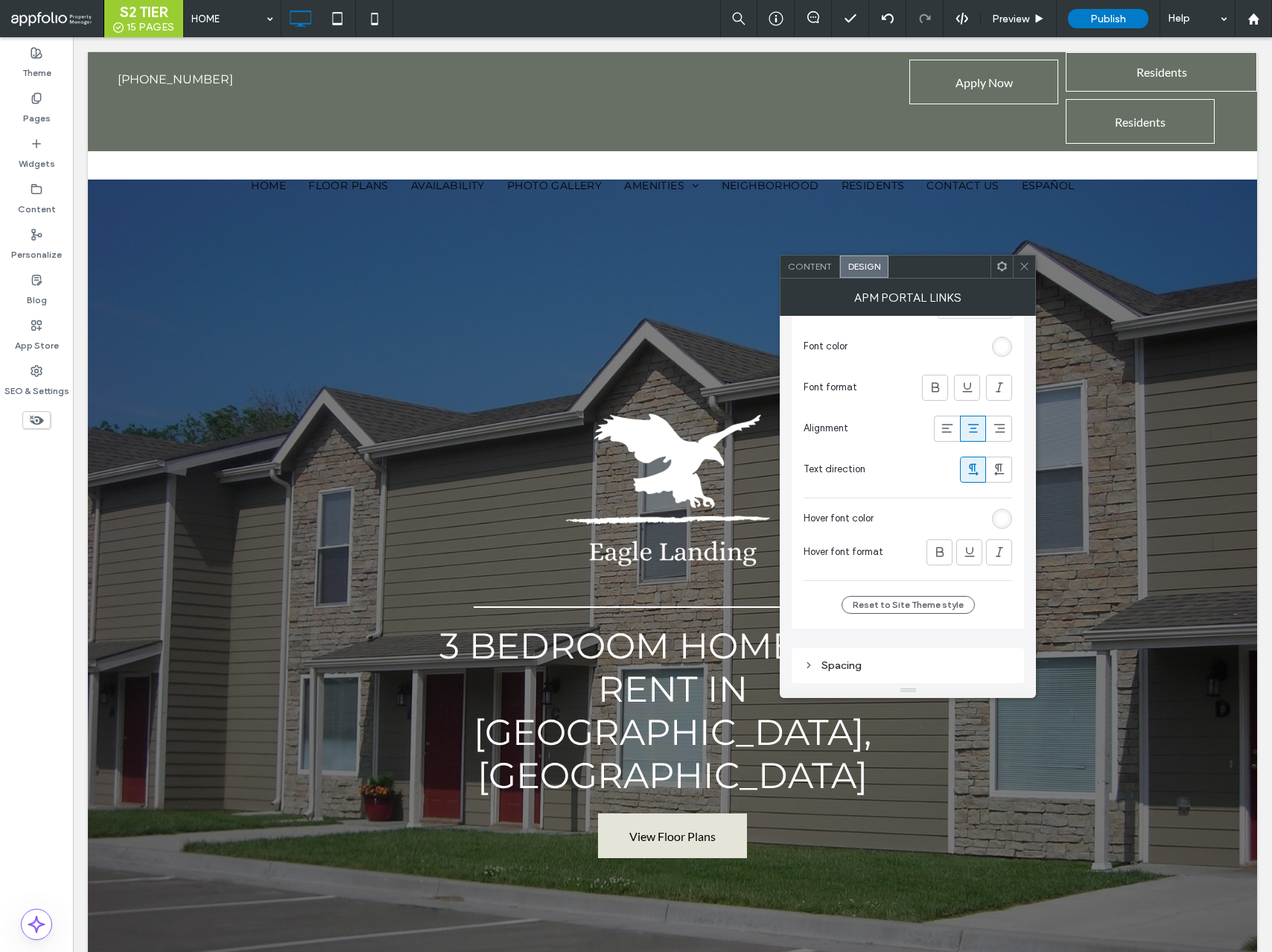
click at [995, 521] on div "rgb(255, 255, 255)" at bounding box center [1002, 519] width 20 height 20
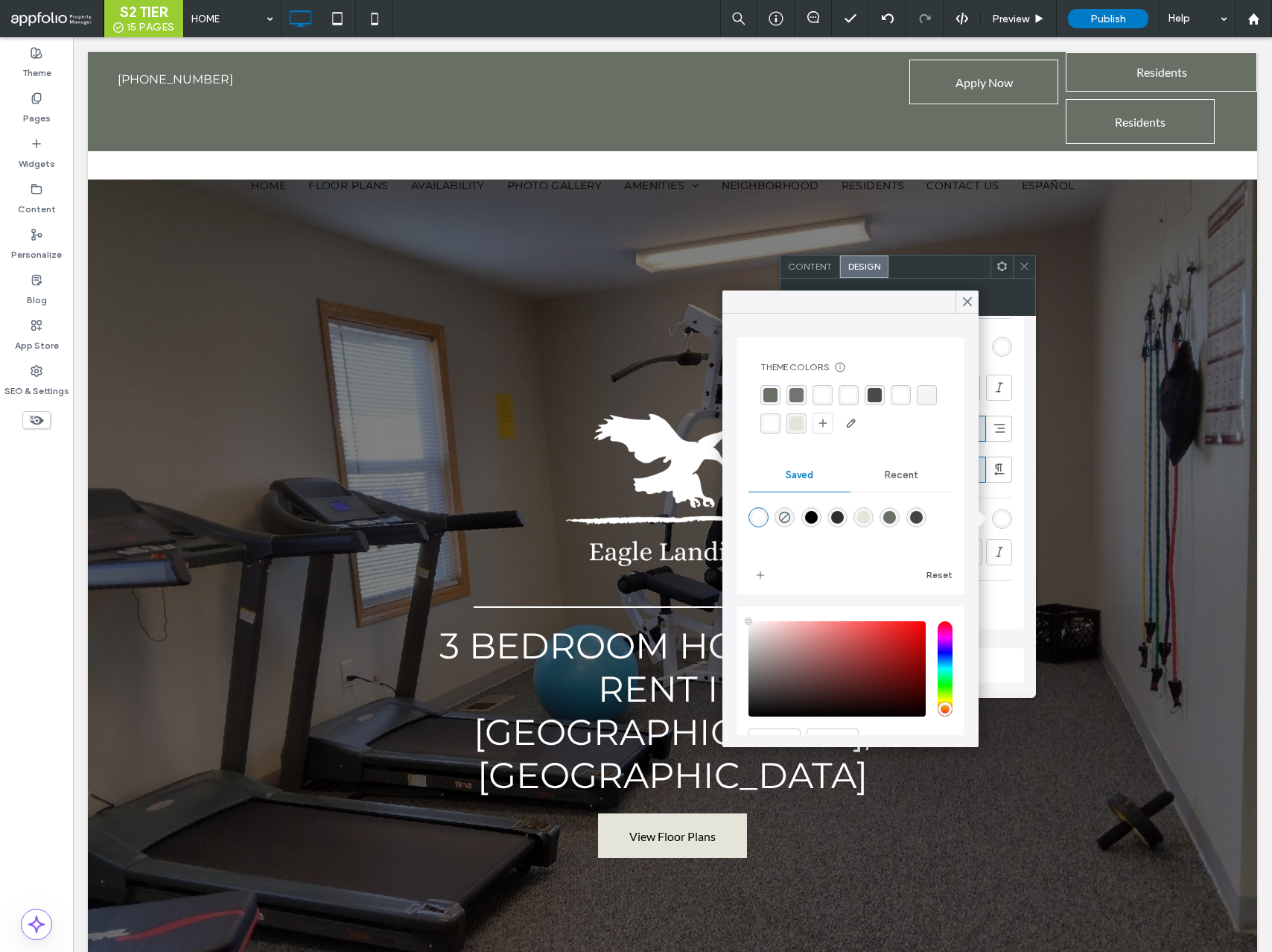
click at [763, 522] on div "rgba(255,255,255,1)" at bounding box center [759, 517] width 13 height 13
click at [966, 301] on use at bounding box center [968, 302] width 7 height 8
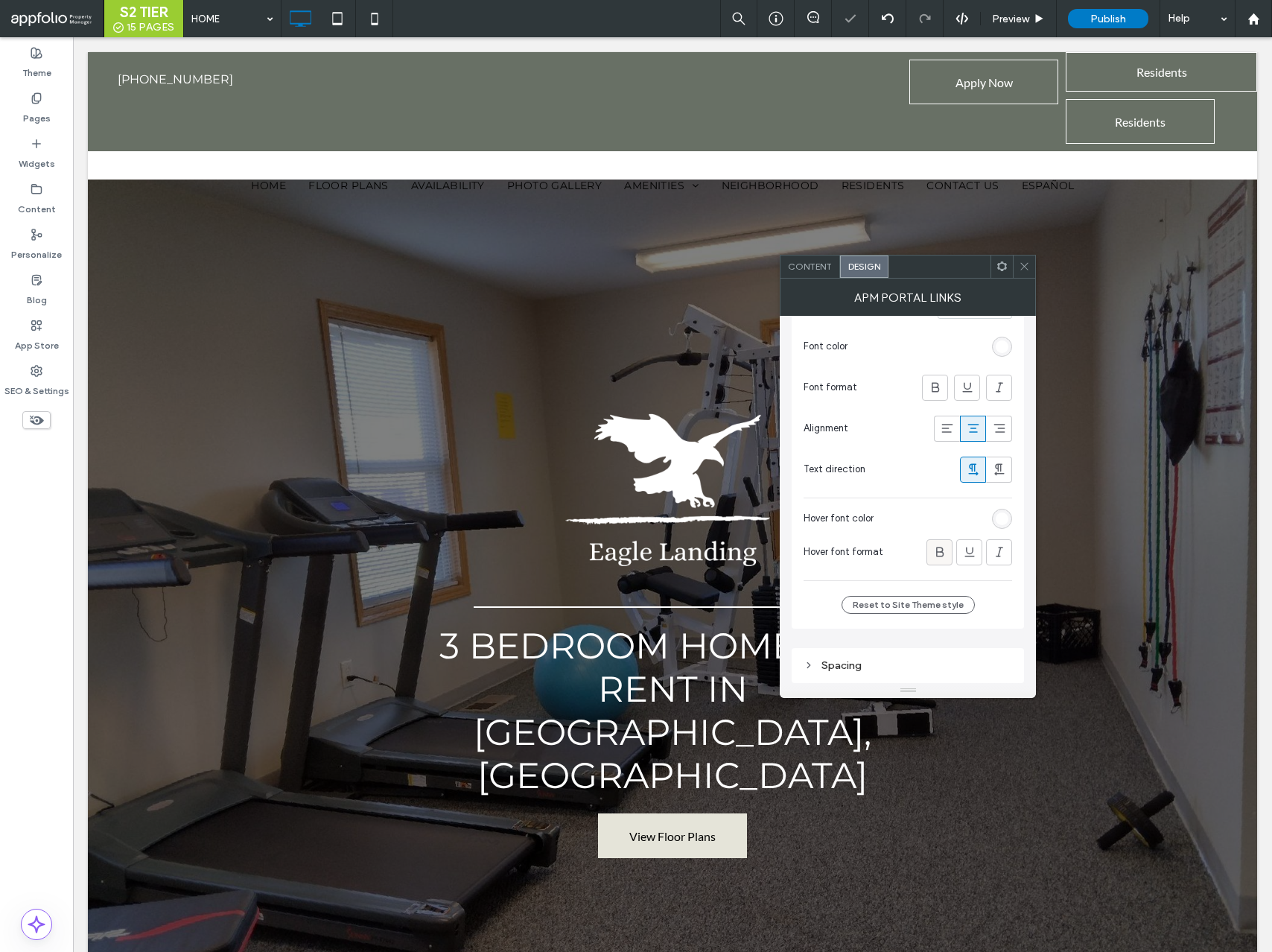
click at [934, 556] on icon at bounding box center [940, 552] width 15 height 15
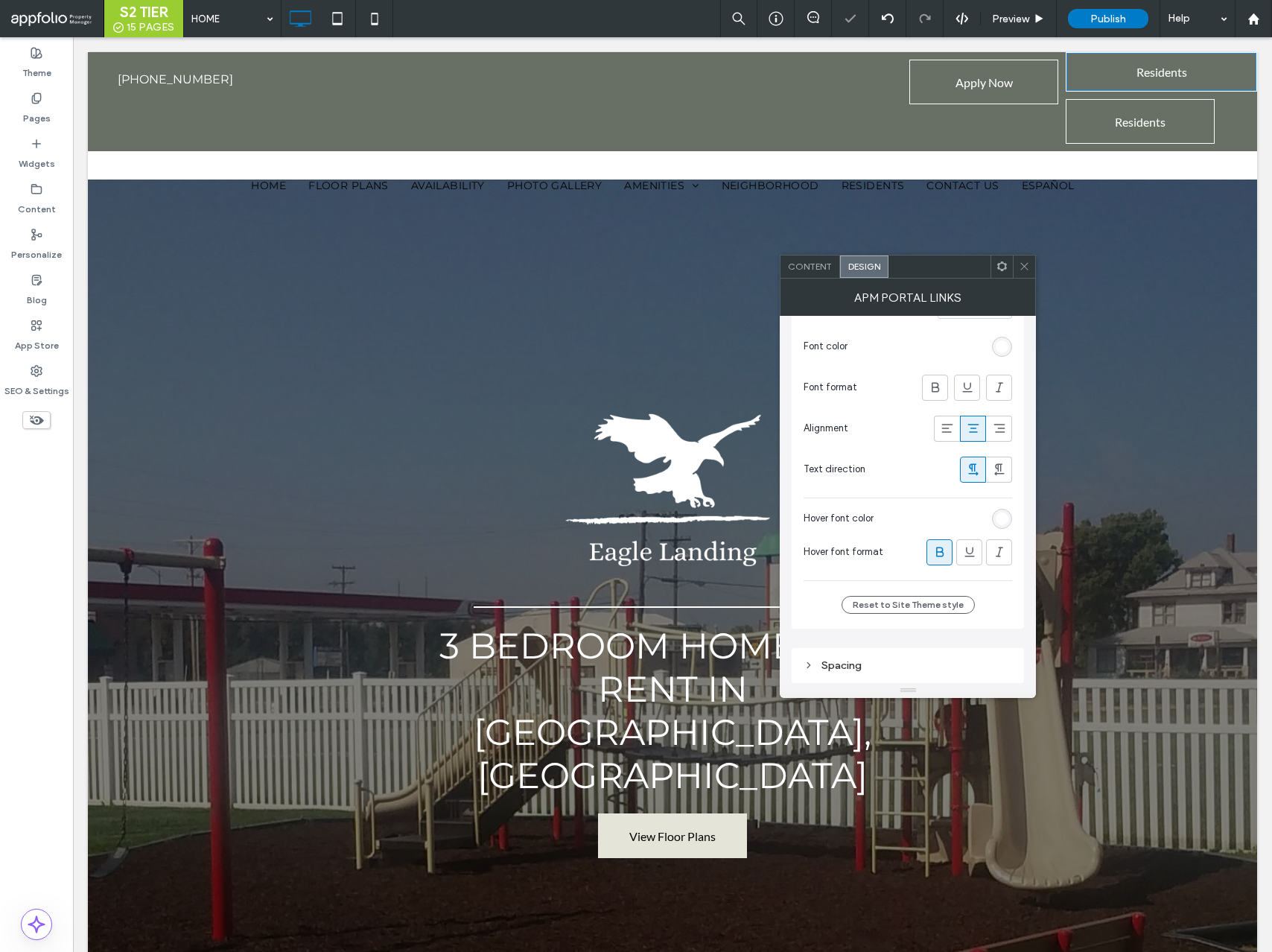
click at [1022, 261] on icon at bounding box center [1024, 266] width 11 height 11
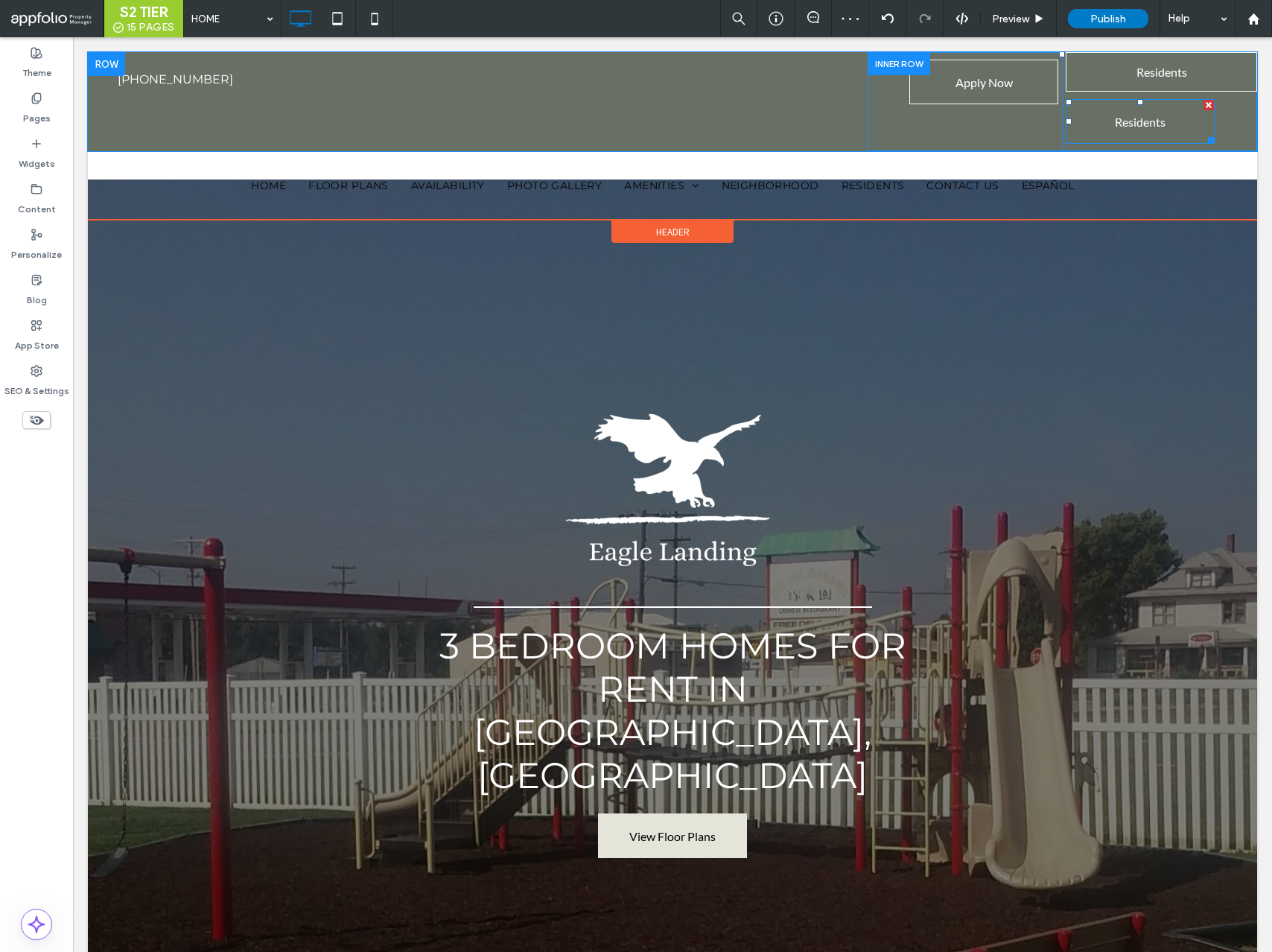
click at [1208, 102] on div at bounding box center [1209, 104] width 10 height 10
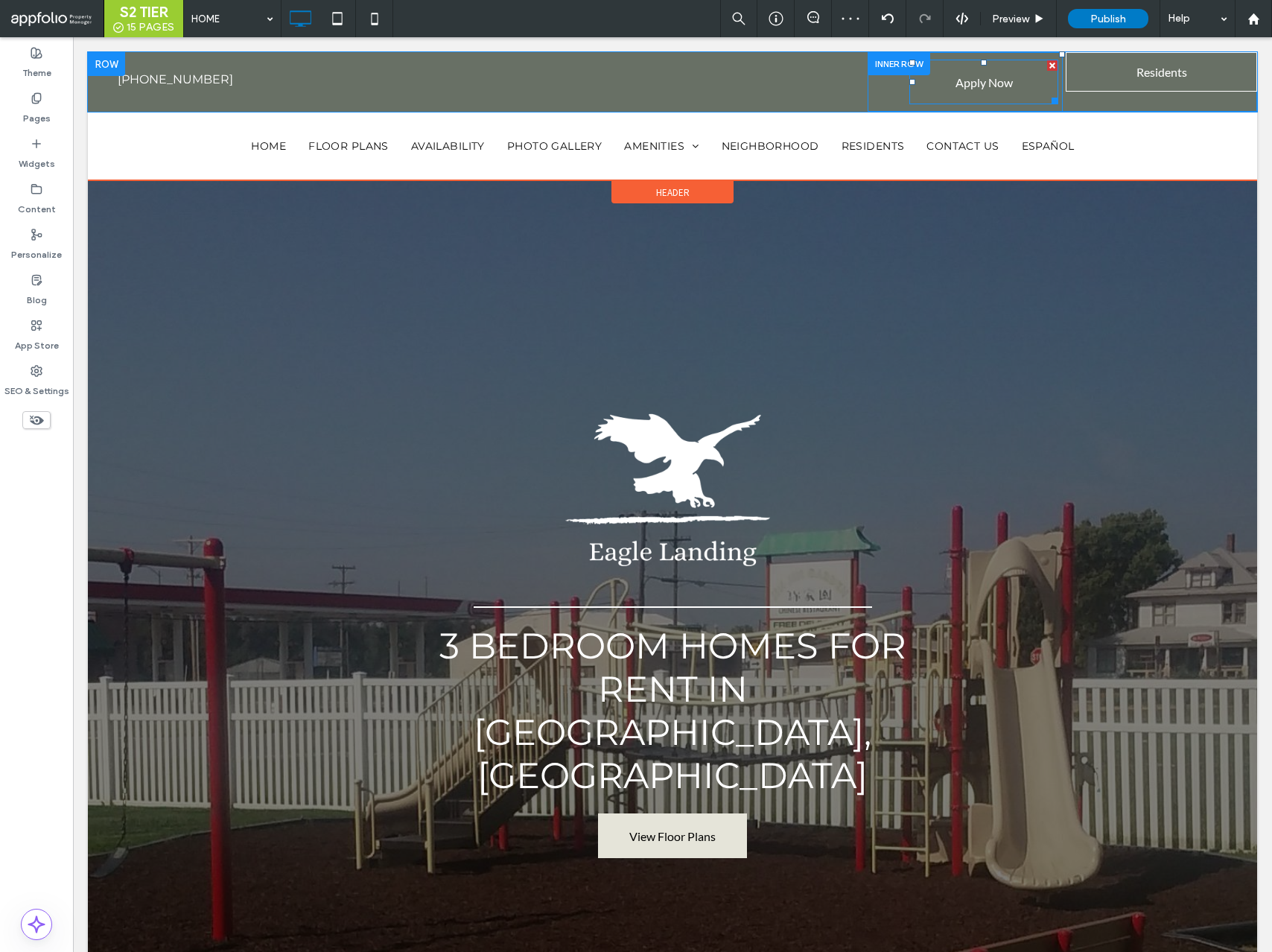
click at [995, 67] on span "Apply Now" at bounding box center [984, 82] width 58 height 38
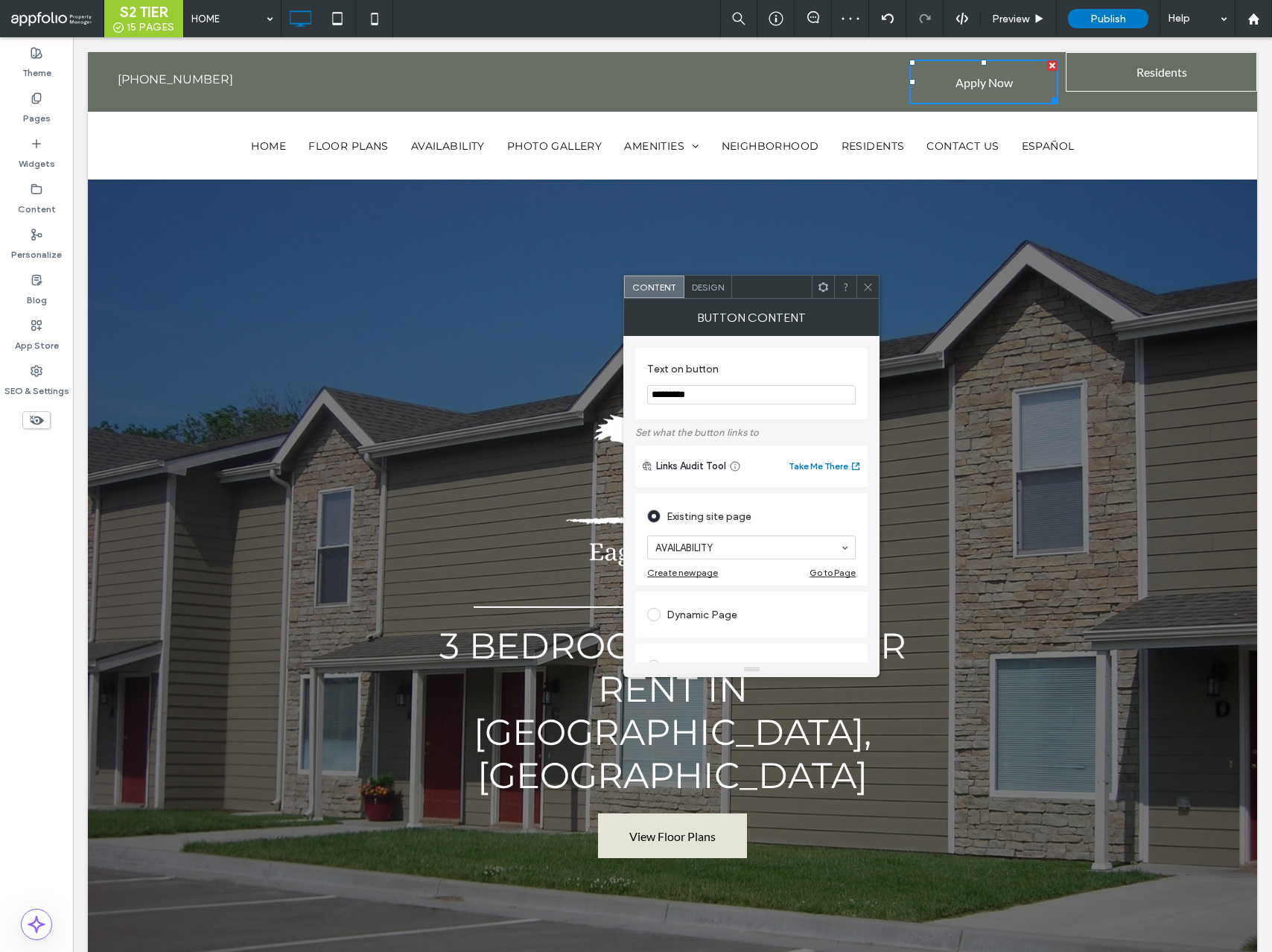
click at [717, 282] on span "Design" at bounding box center [708, 288] width 32 height 11
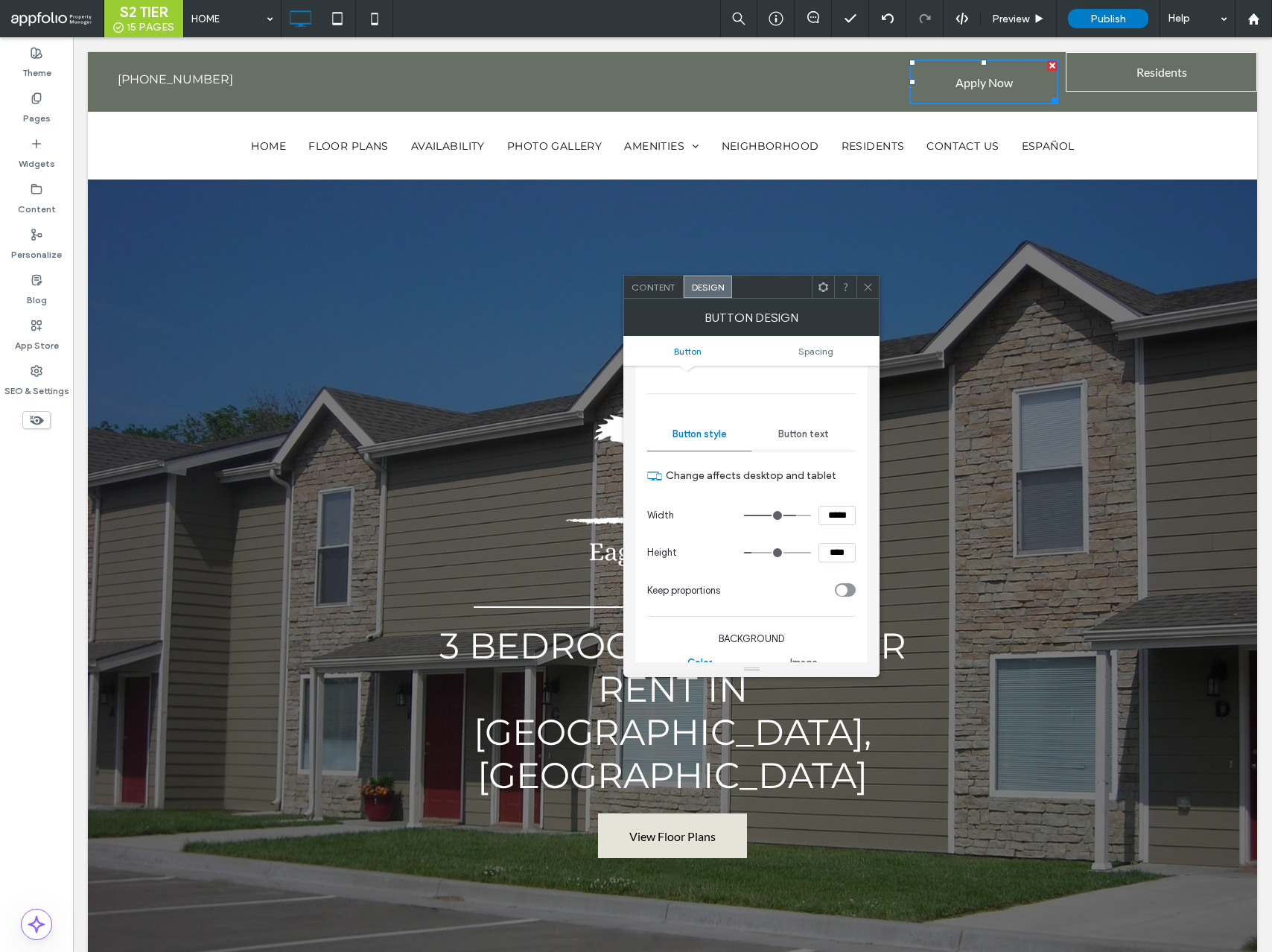
click at [779, 428] on span "Button text" at bounding box center [804, 434] width 50 height 12
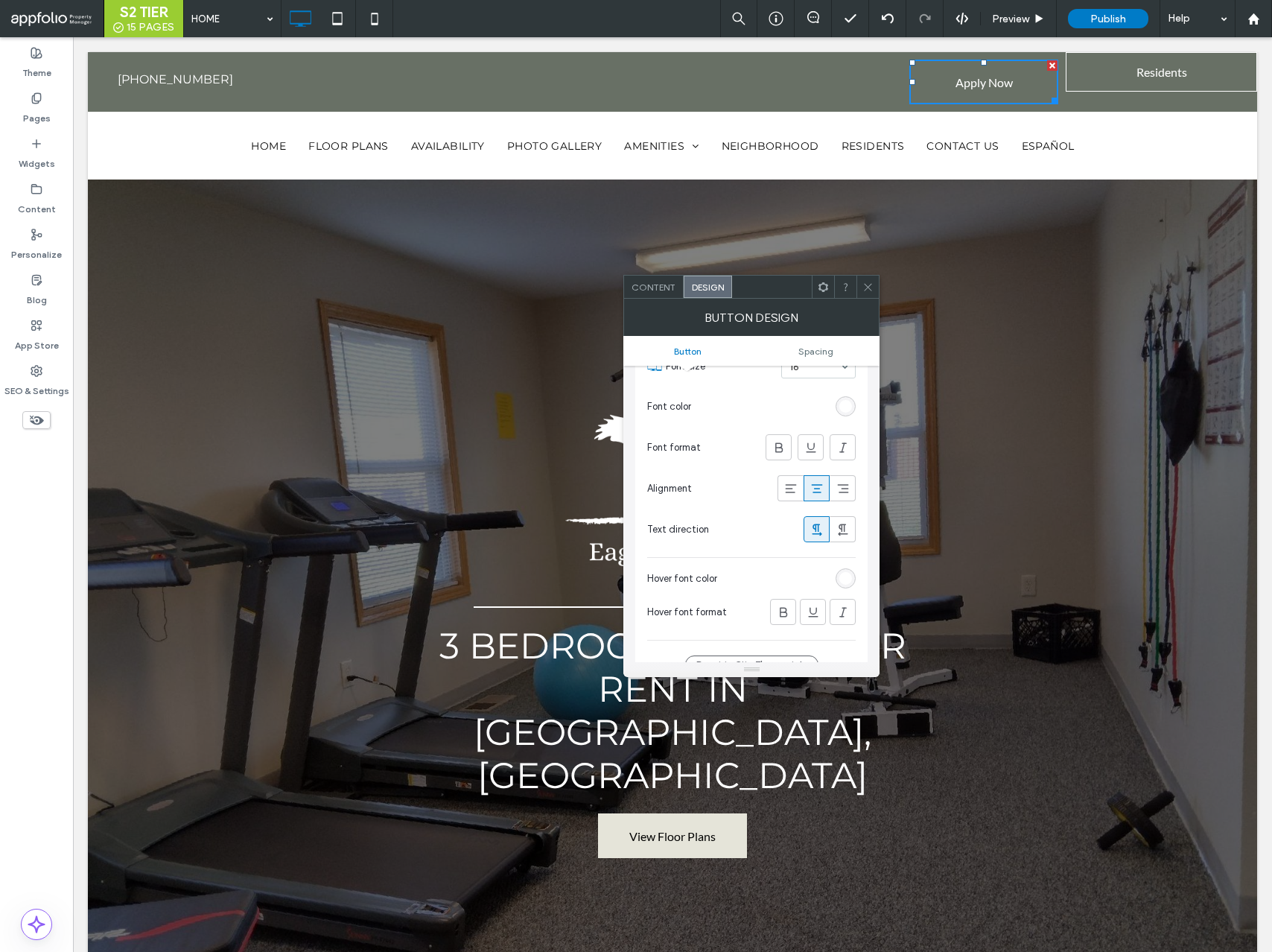
scroll to position [301, 0]
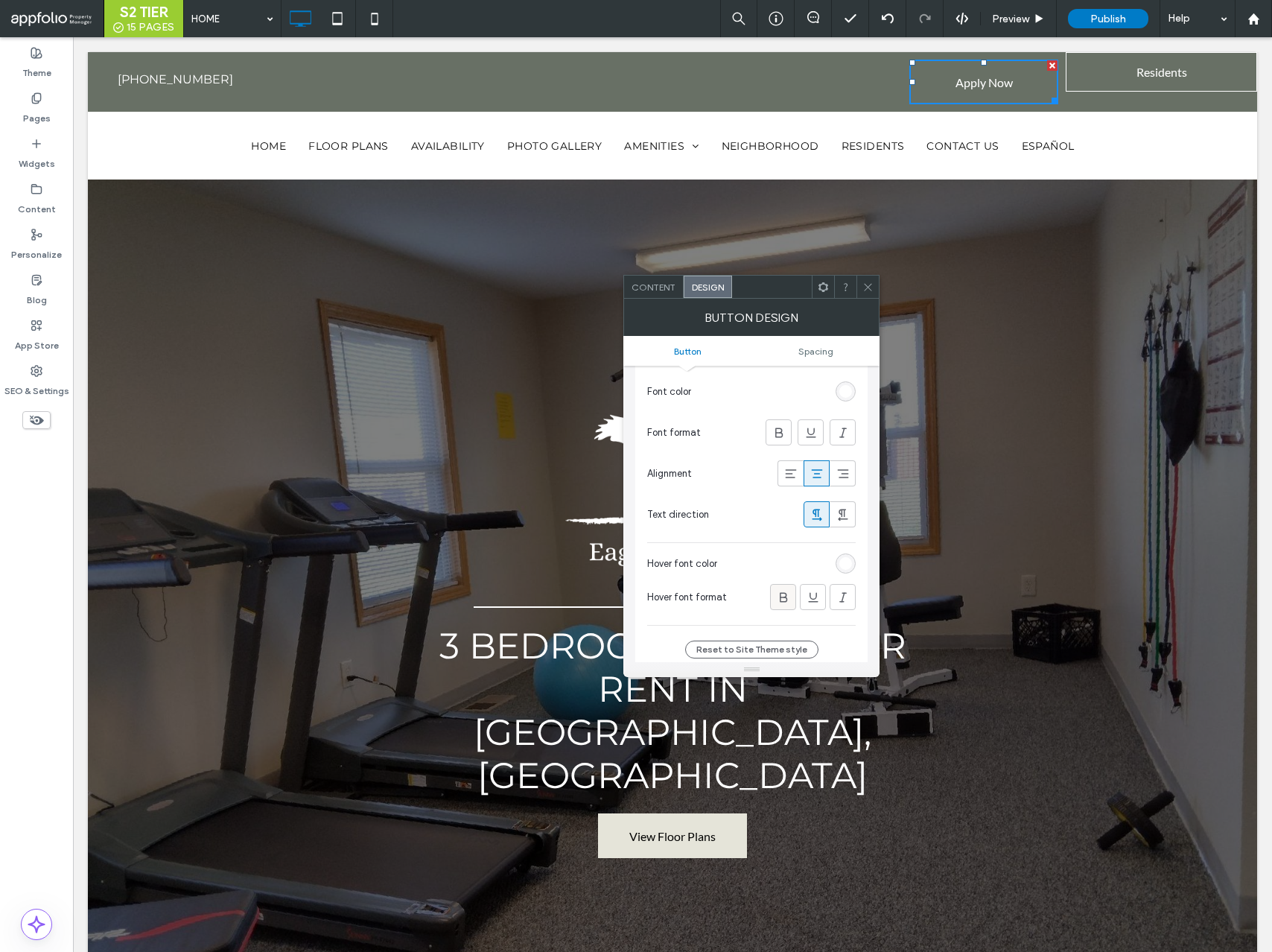
click at [783, 595] on icon at bounding box center [783, 597] width 15 height 15
click at [866, 288] on icon at bounding box center [868, 288] width 11 height 11
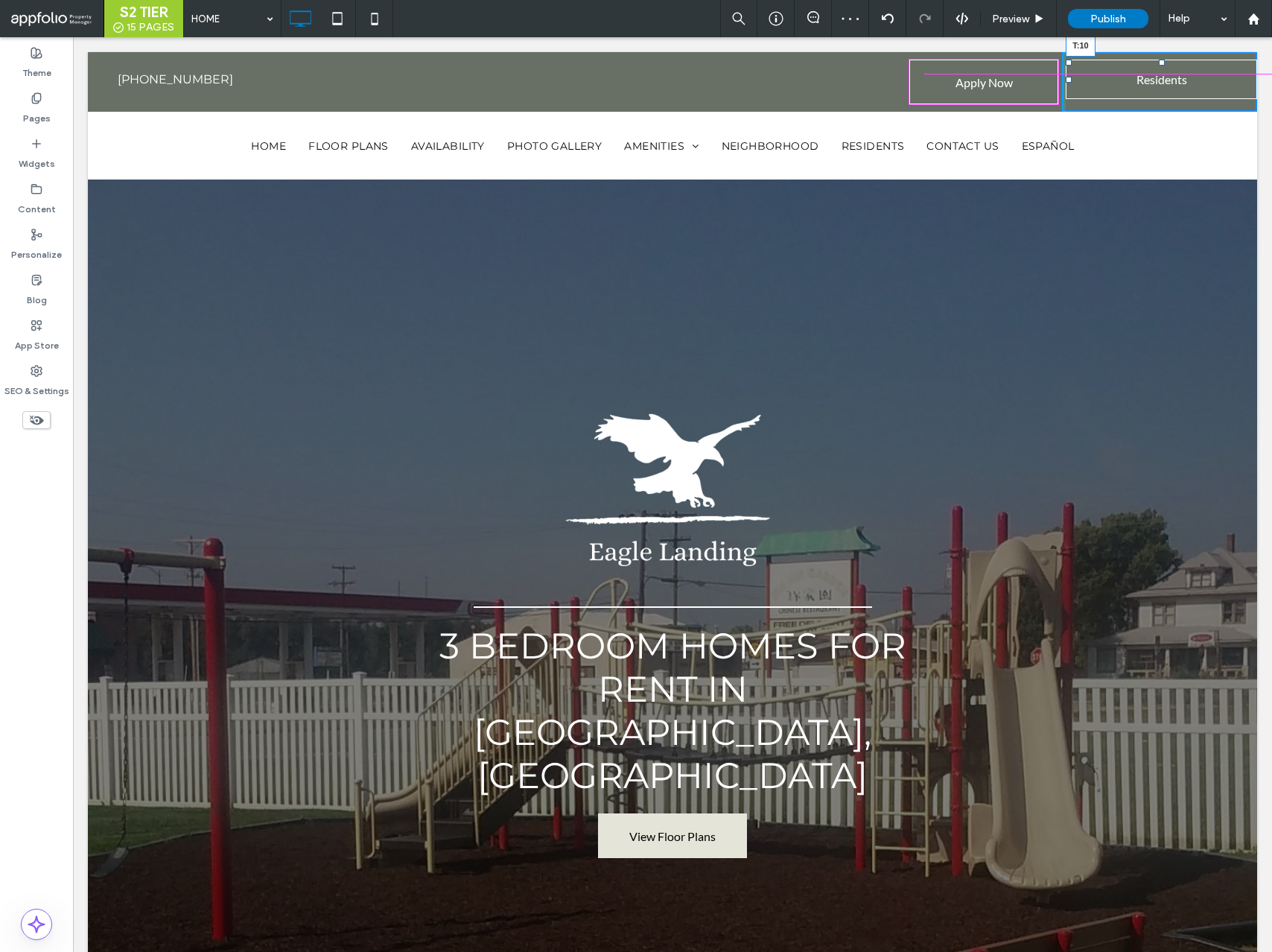
click at [1162, 61] on div at bounding box center [1162, 62] width 6 height 6
click at [1161, 79] on span at bounding box center [1162, 79] width 192 height 39
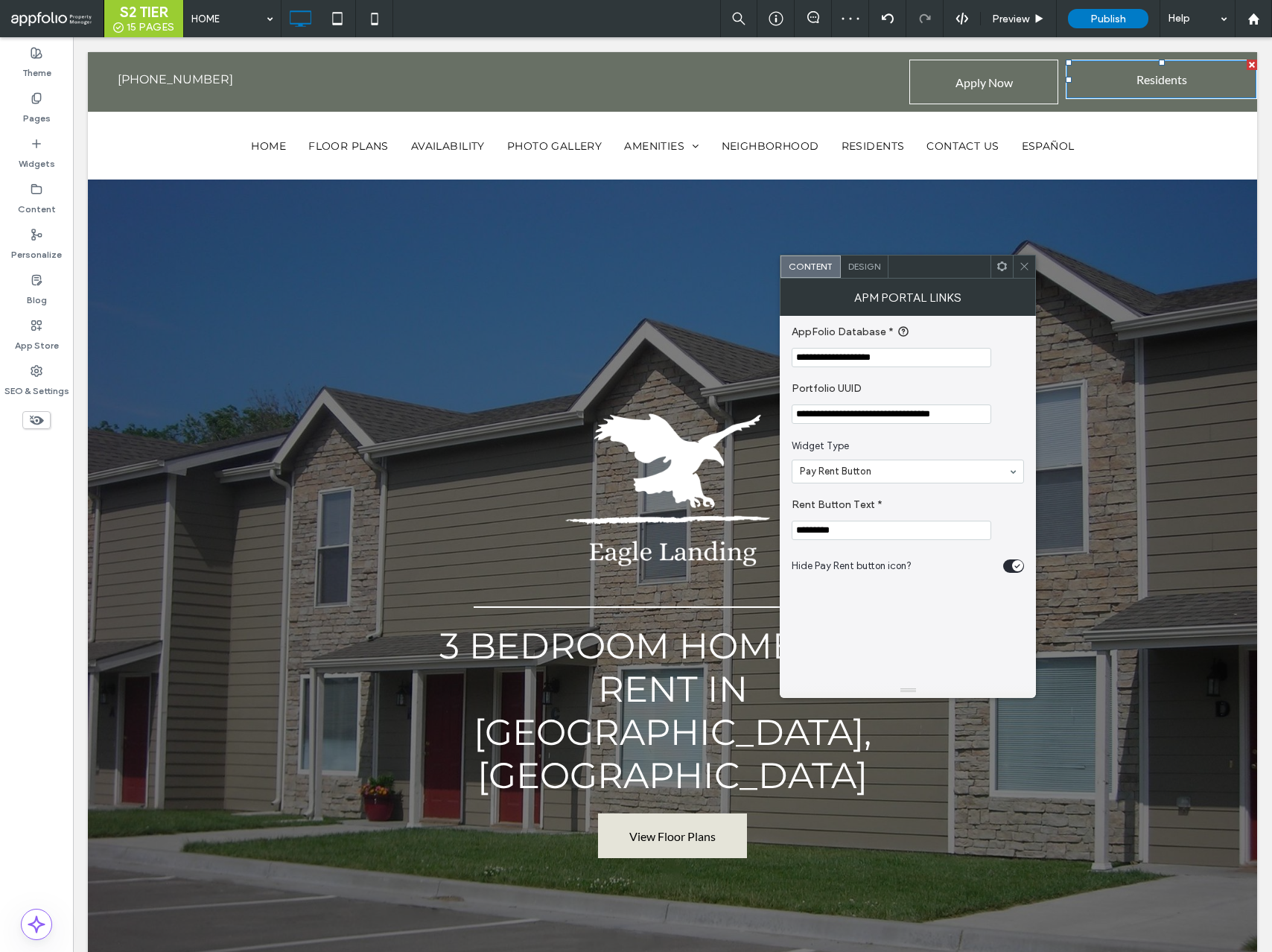
click at [869, 261] on span "Design" at bounding box center [864, 266] width 32 height 11
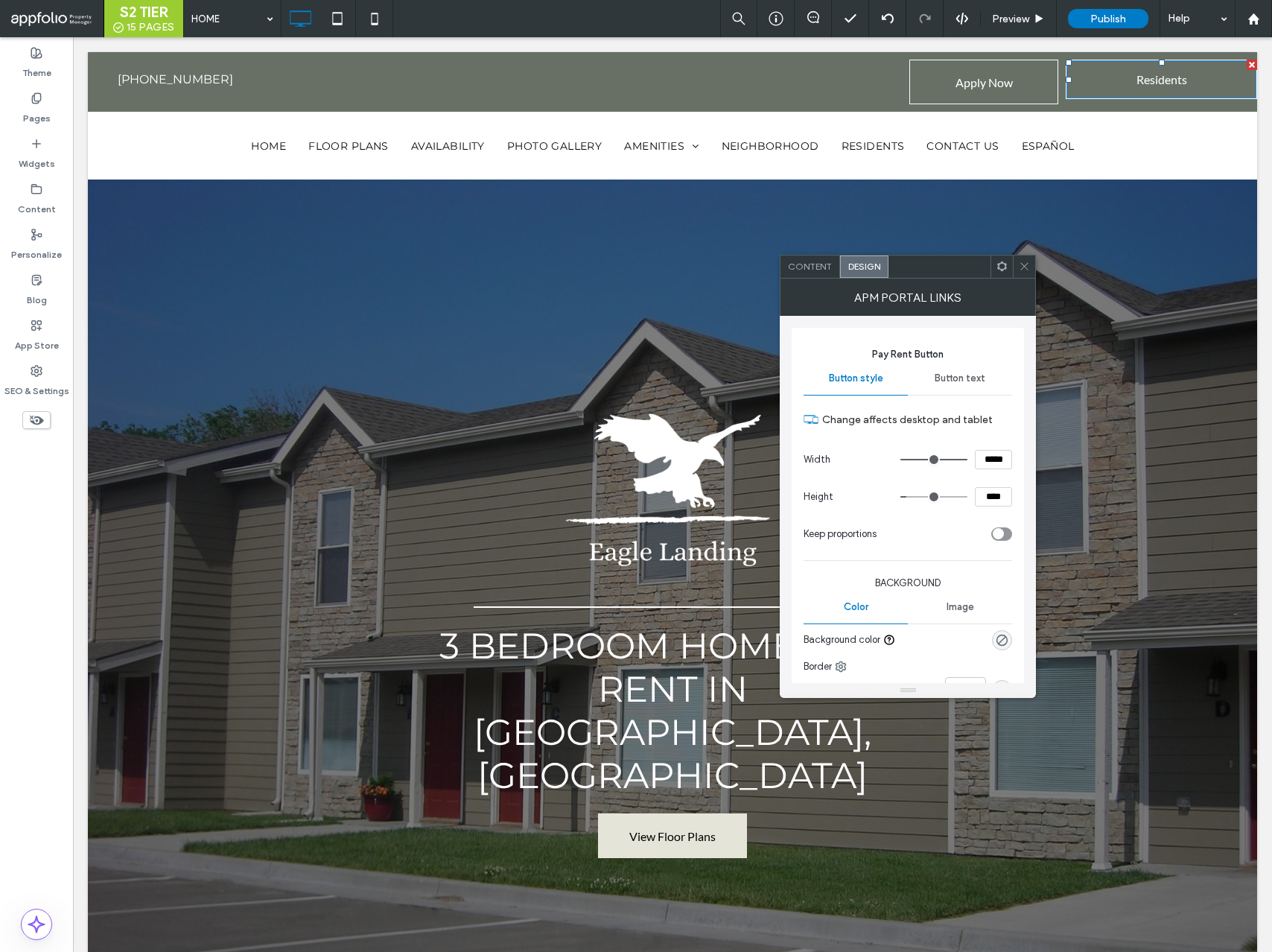
click at [996, 462] on input "*****" at bounding box center [994, 460] width 37 height 20
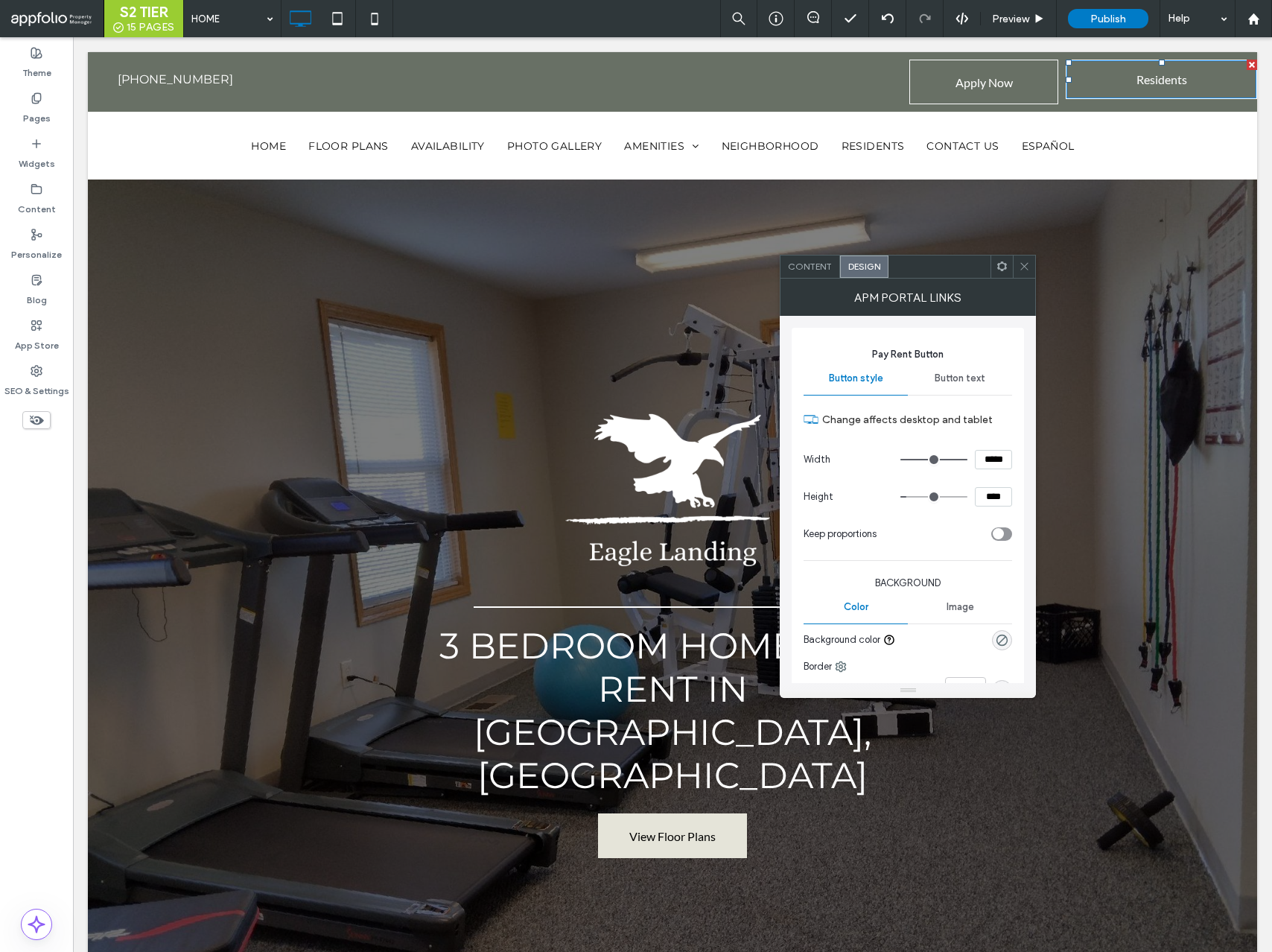
type input "*****"
type input "***"
drag, startPoint x: 993, startPoint y: 493, endPoint x: 961, endPoint y: 491, distance: 32.1
click at [962, 492] on div "****" at bounding box center [957, 497] width 112 height 20
type input "****"
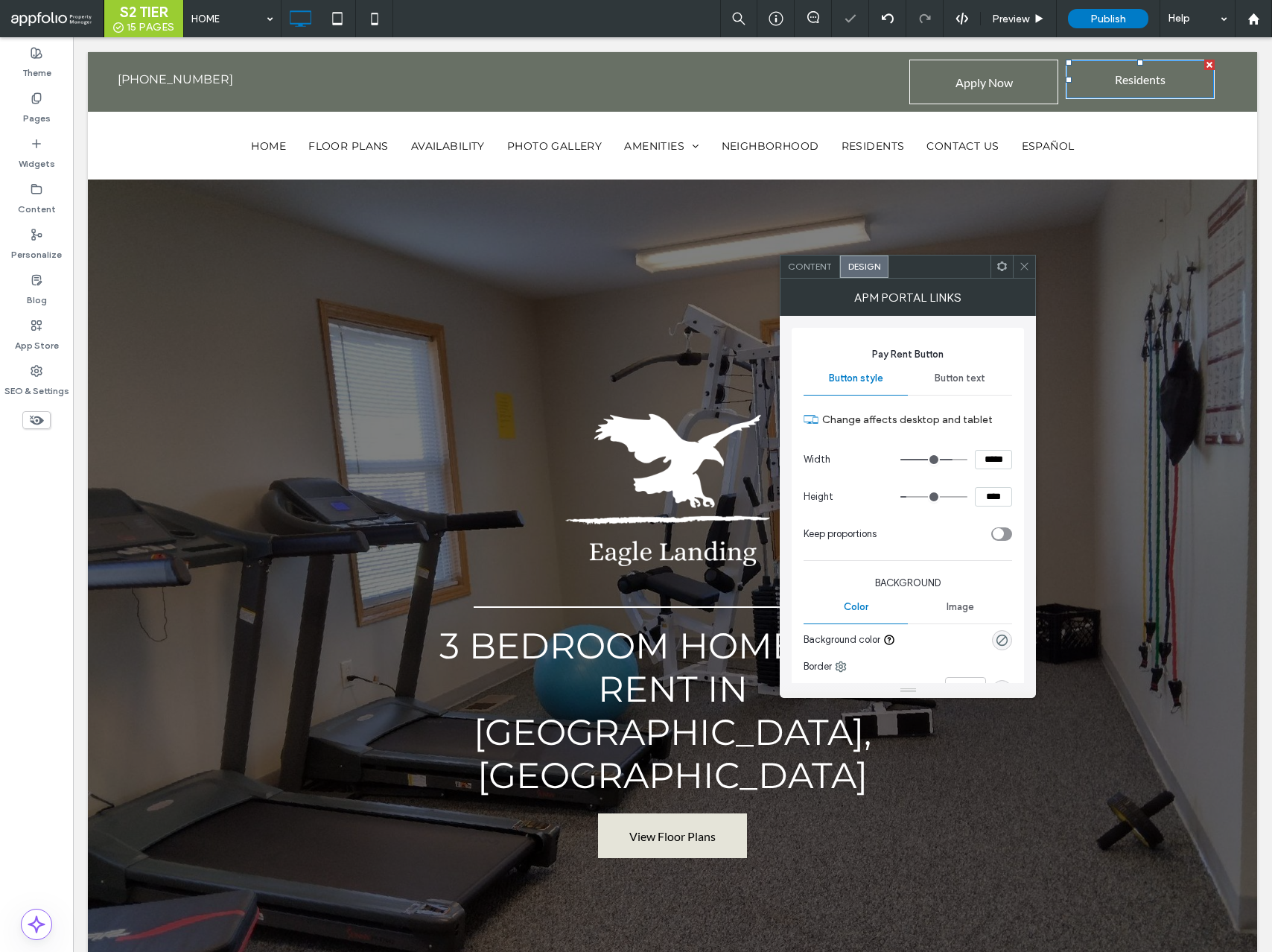
type input "**"
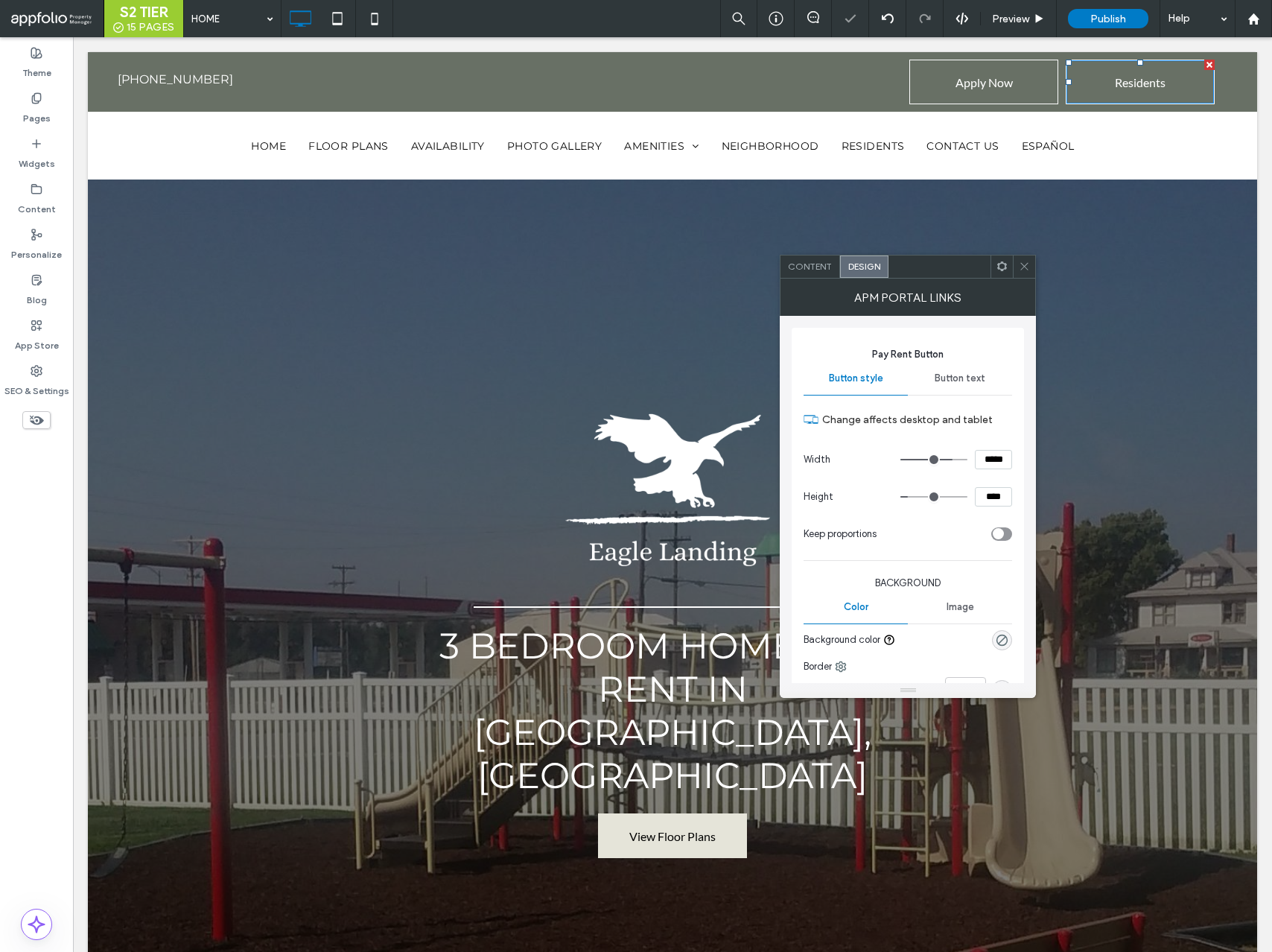
click at [1027, 263] on use at bounding box center [1025, 267] width 7 height 7
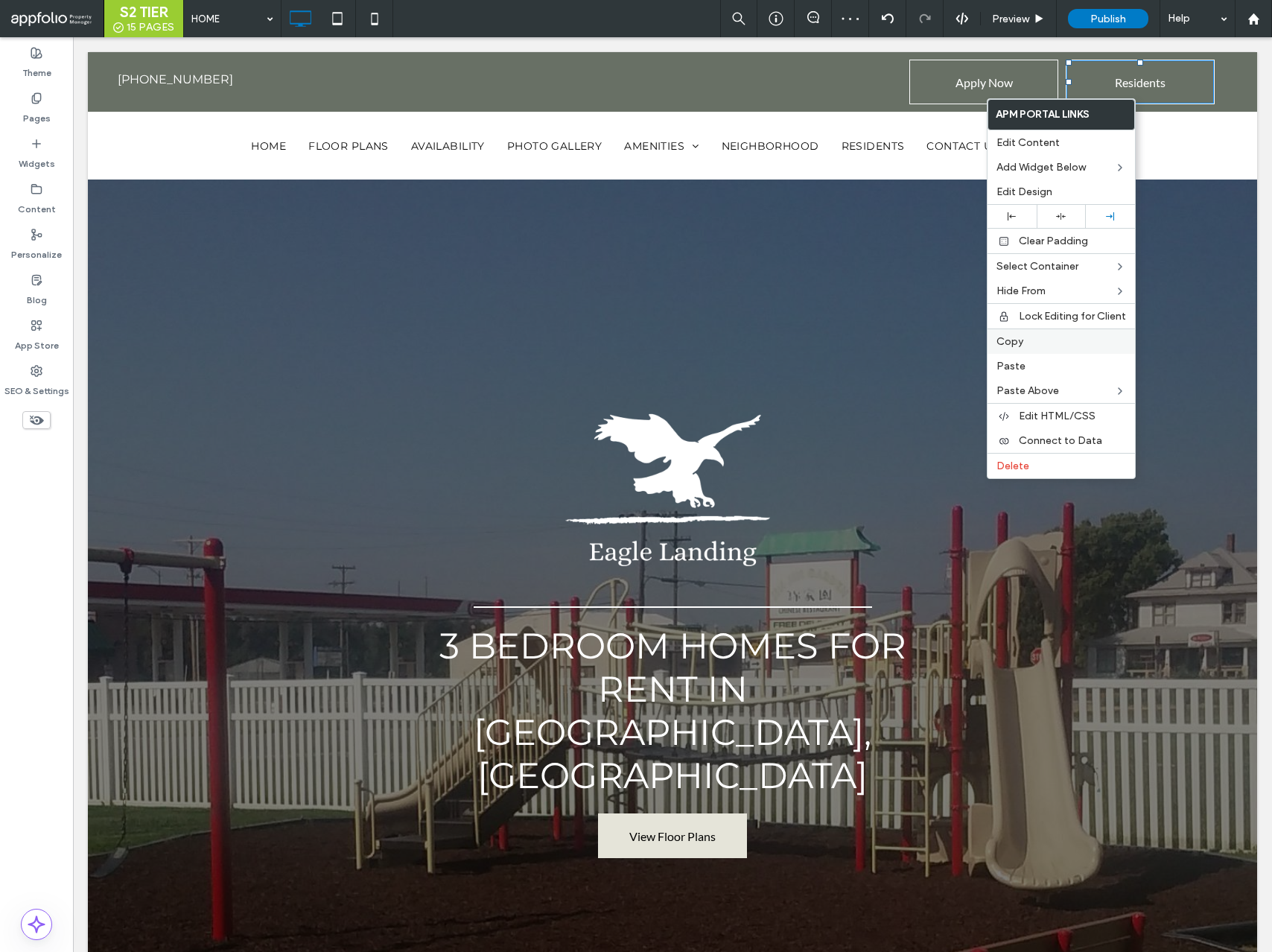
click at [1043, 345] on label "Copy" at bounding box center [1061, 342] width 129 height 13
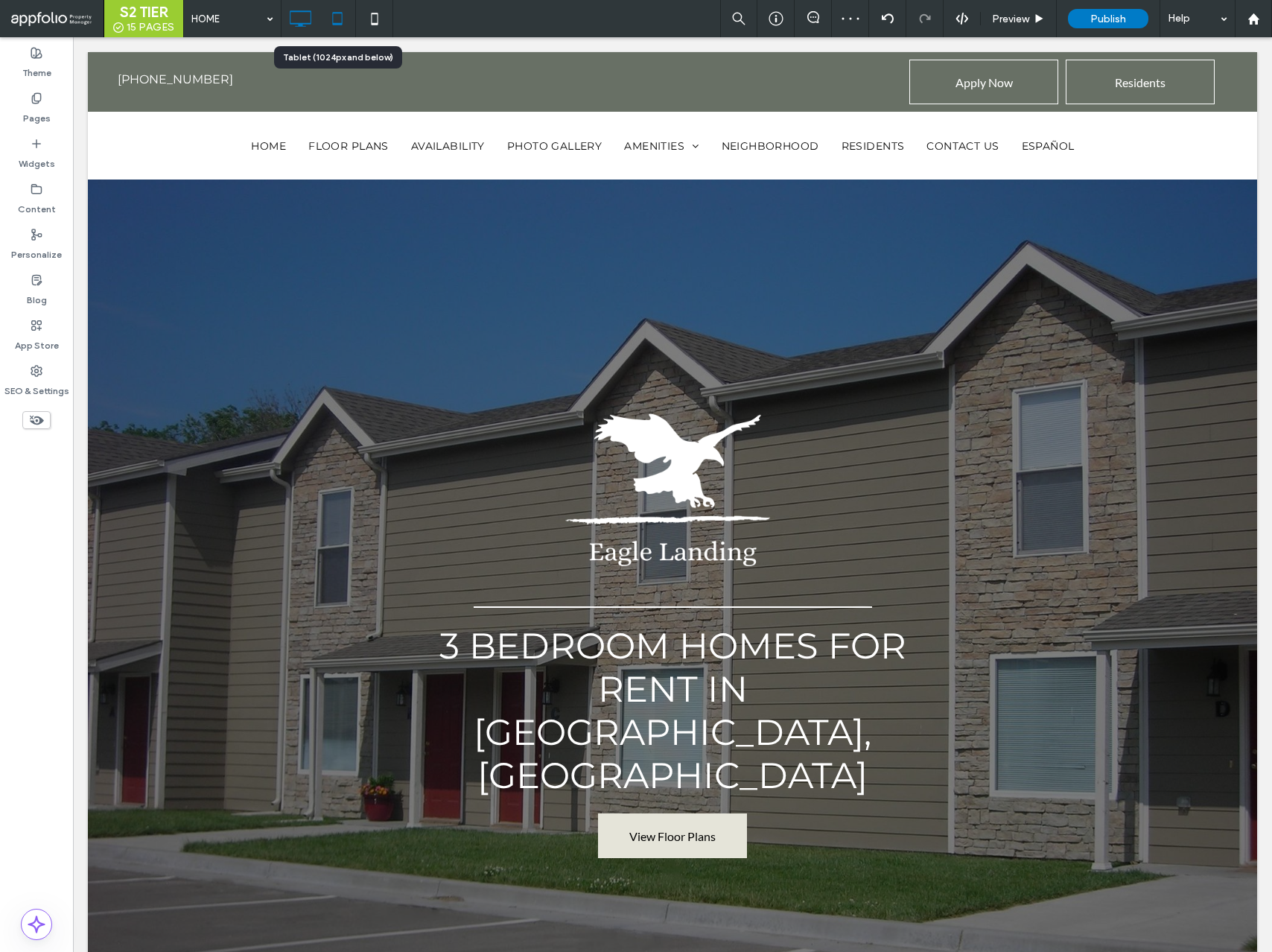
click at [338, 24] on use at bounding box center [337, 19] width 9 height 13
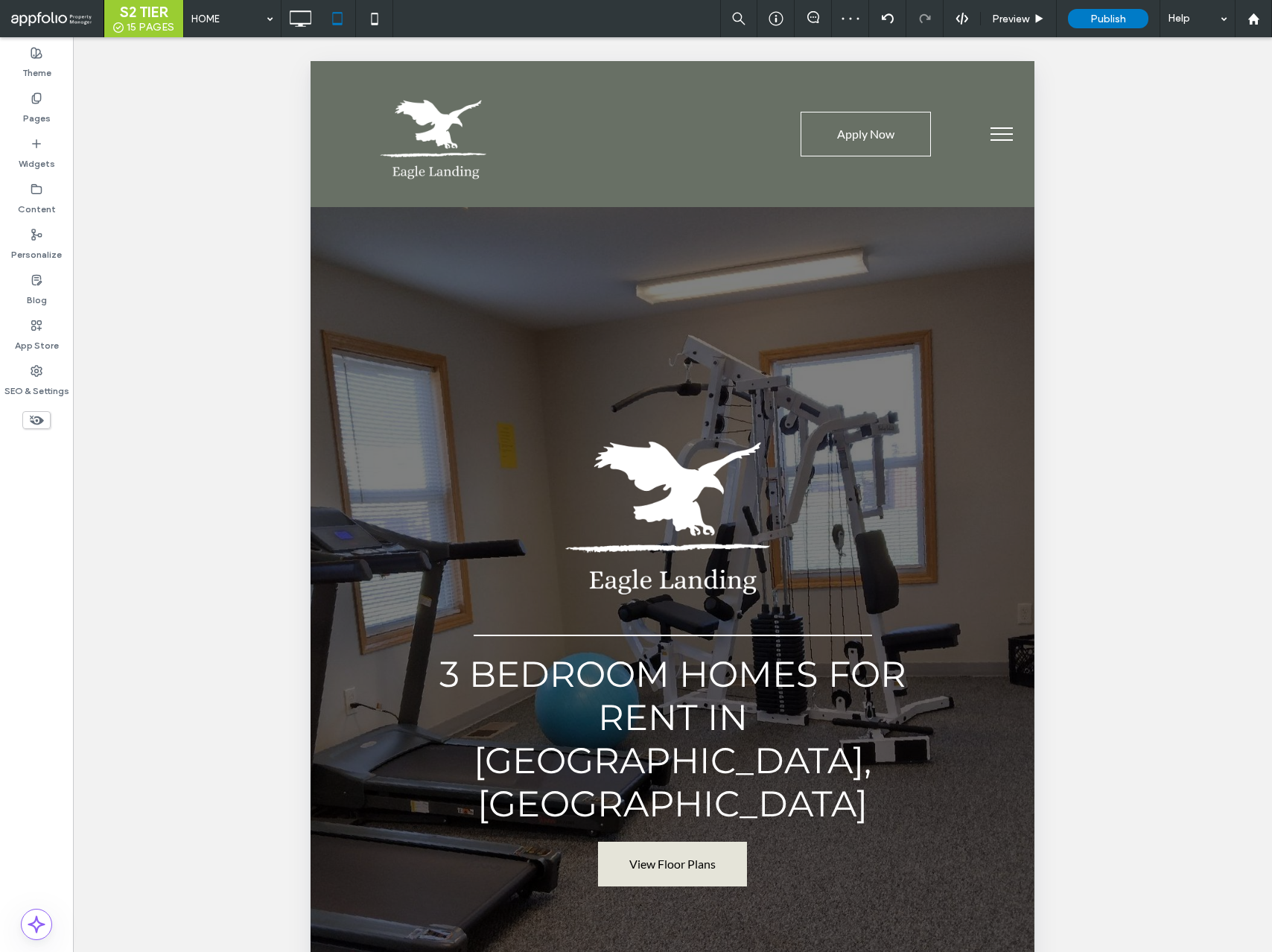
click at [991, 128] on span "menu" at bounding box center [1002, 128] width 22 height 2
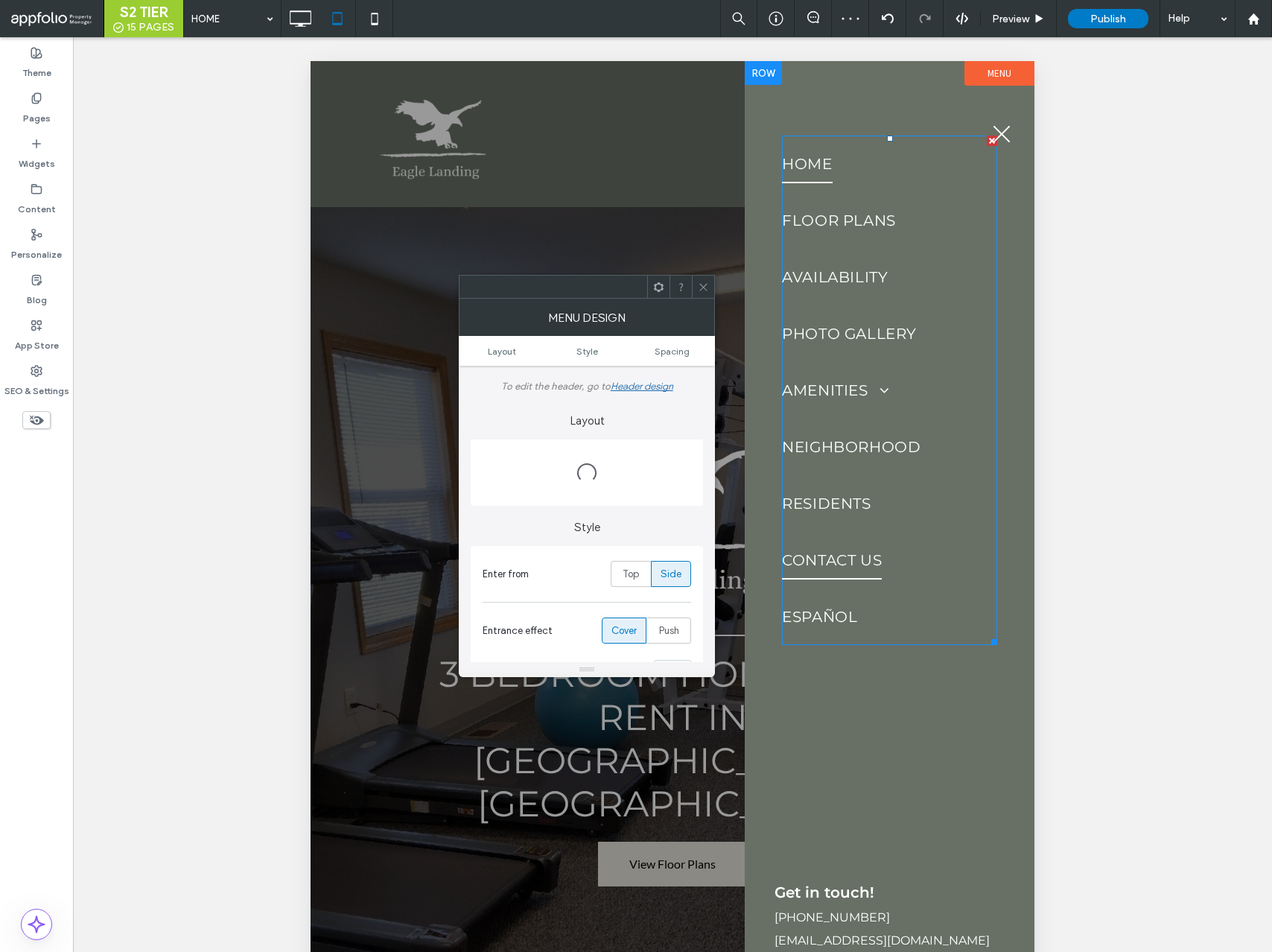
scroll to position [87, 0]
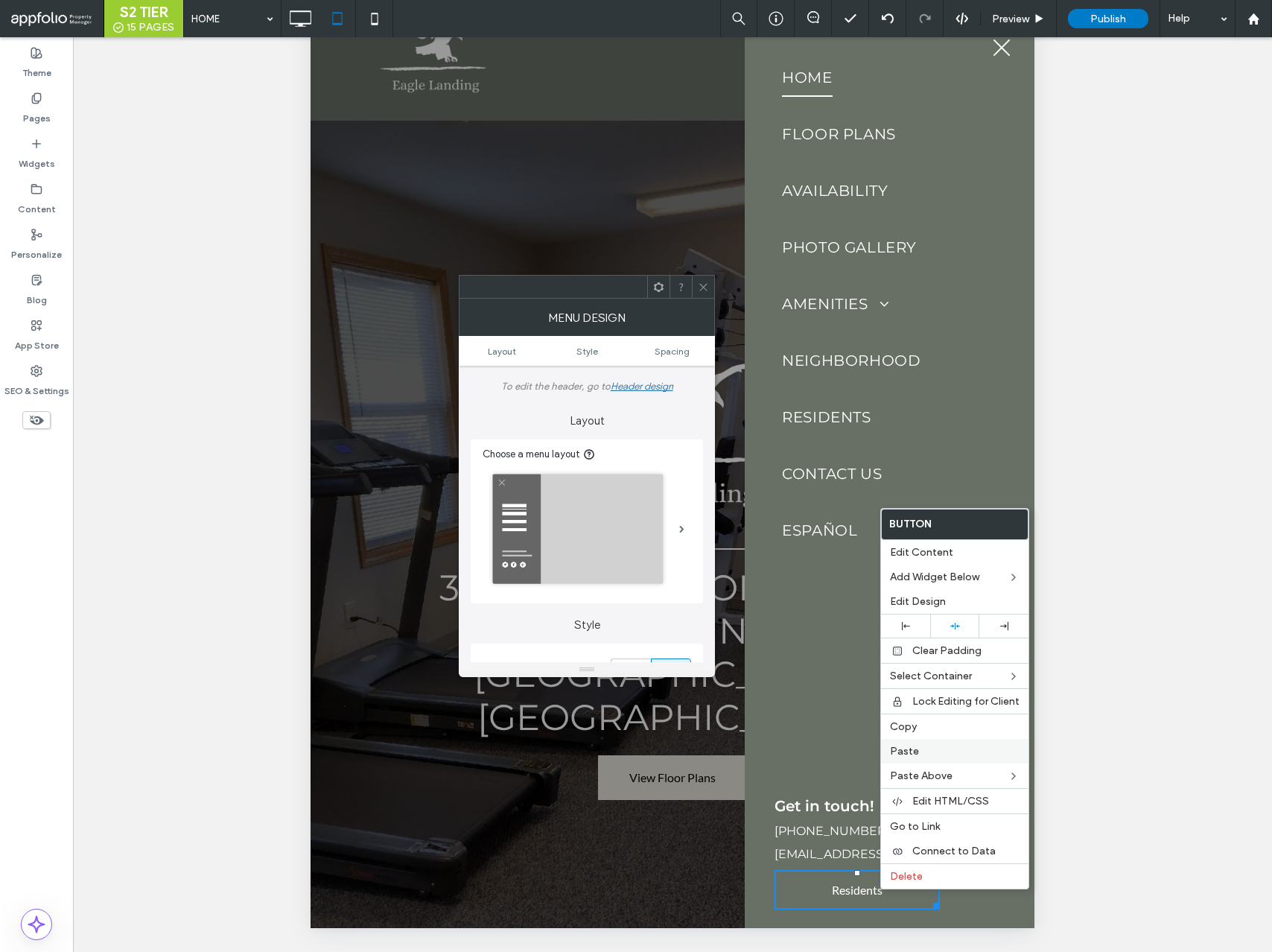
click at [918, 755] on label "Paste" at bounding box center [955, 752] width 129 height 13
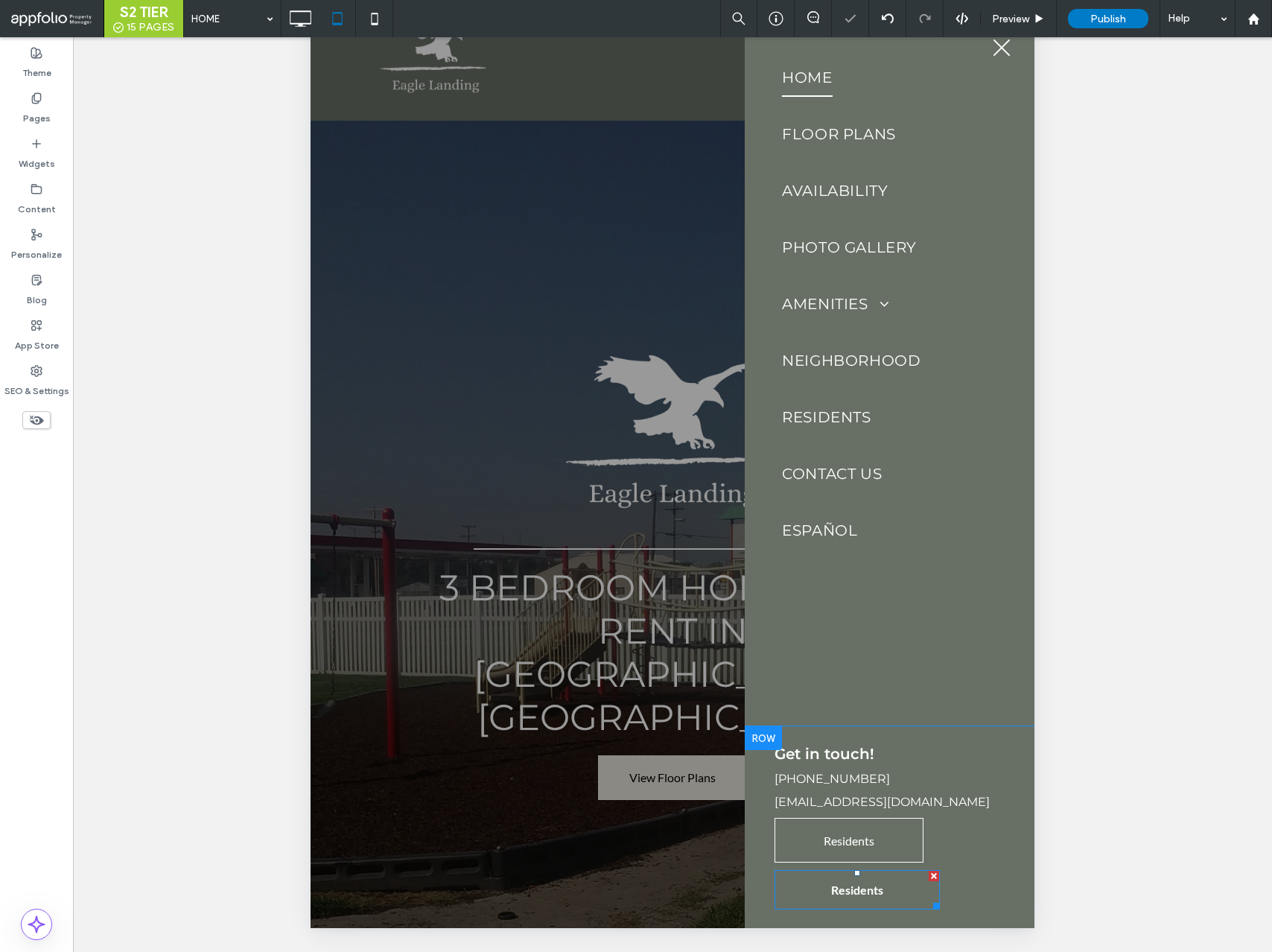
click at [932, 874] on div at bounding box center [933, 876] width 10 height 10
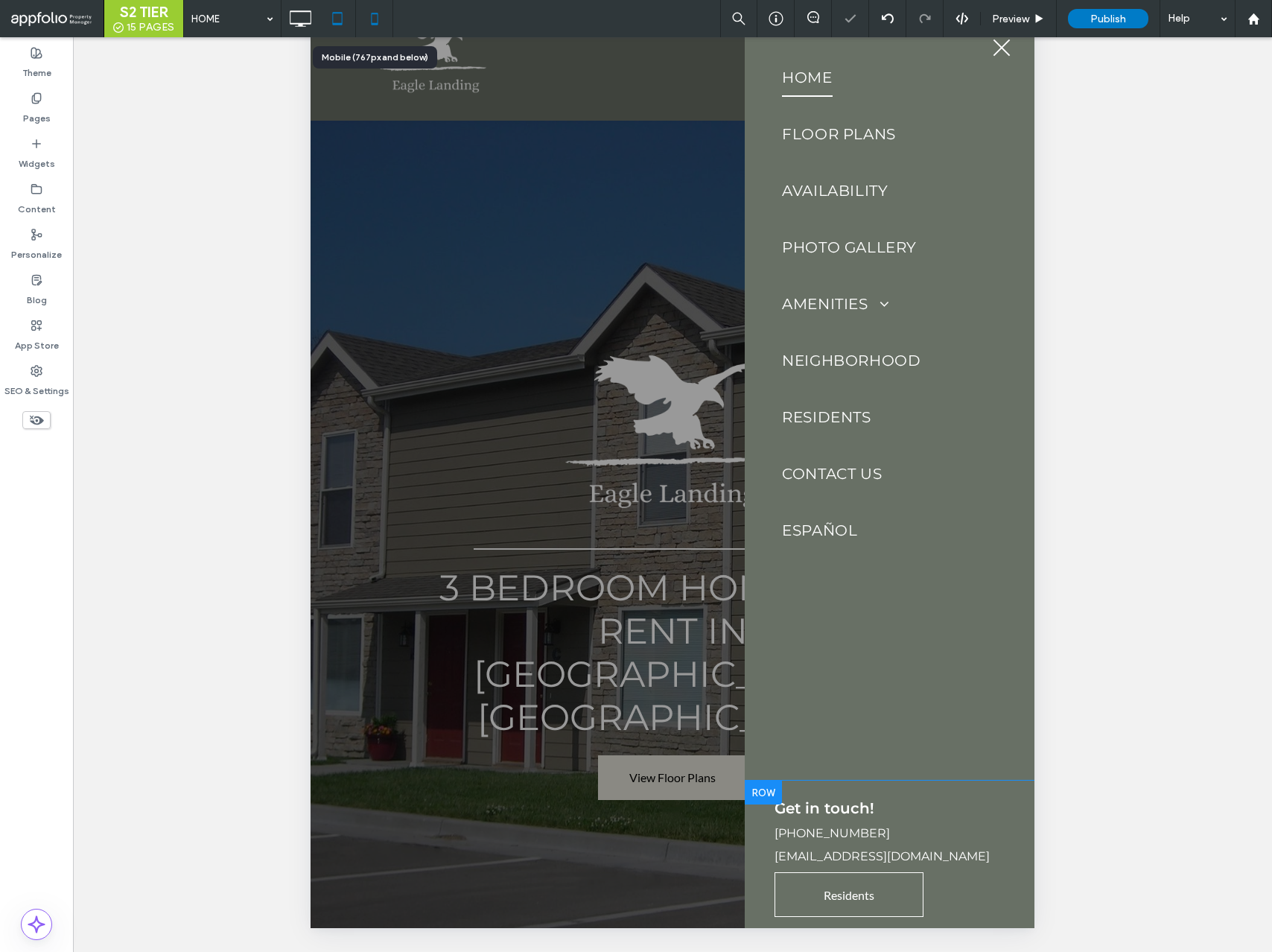
click at [382, 20] on icon at bounding box center [375, 19] width 30 height 30
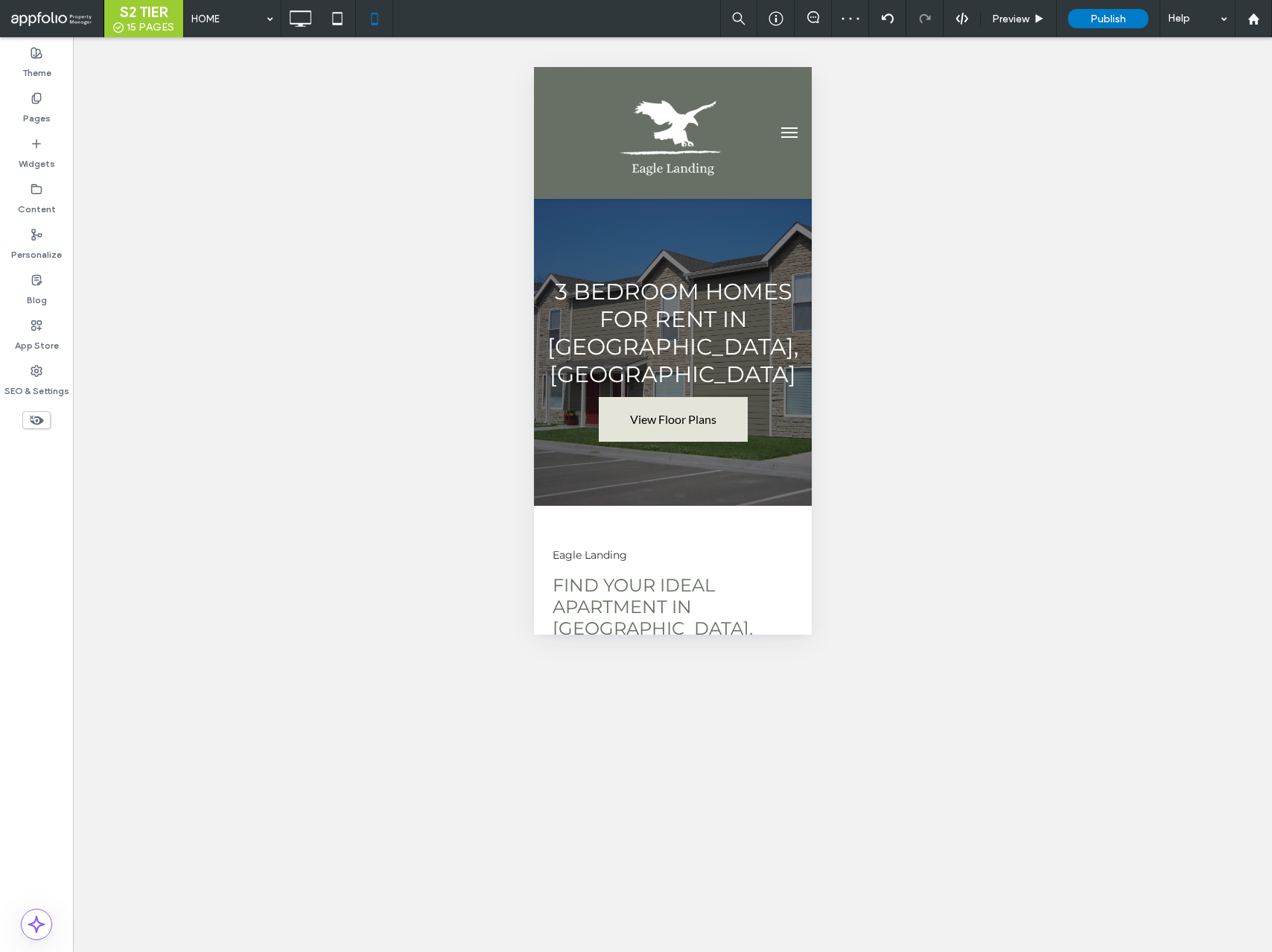
scroll to position [0, 0]
select select "Language Translate Widget"
click at [785, 127] on button "menu" at bounding box center [789, 133] width 30 height 30
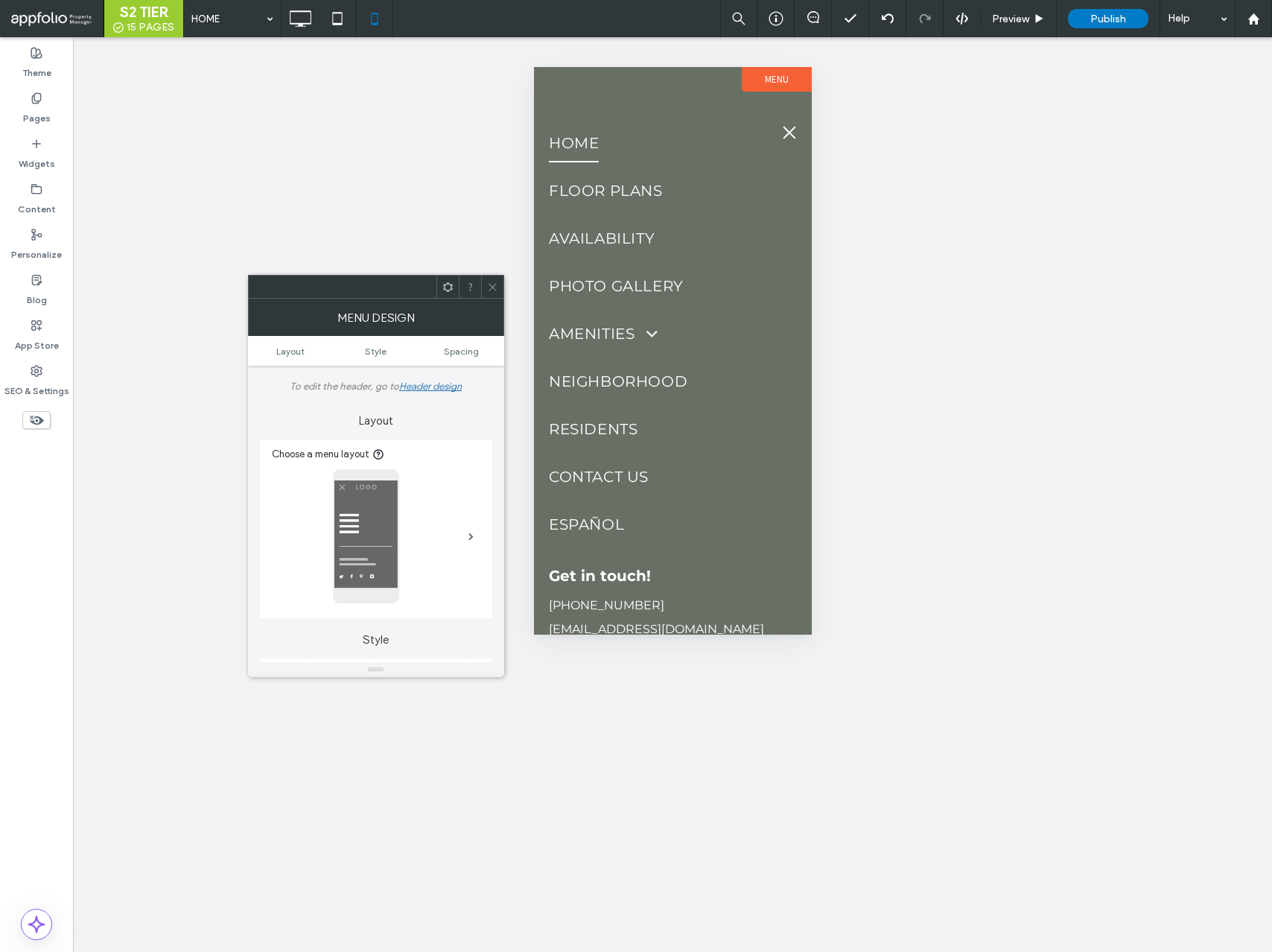
click at [493, 282] on icon at bounding box center [493, 288] width 11 height 11
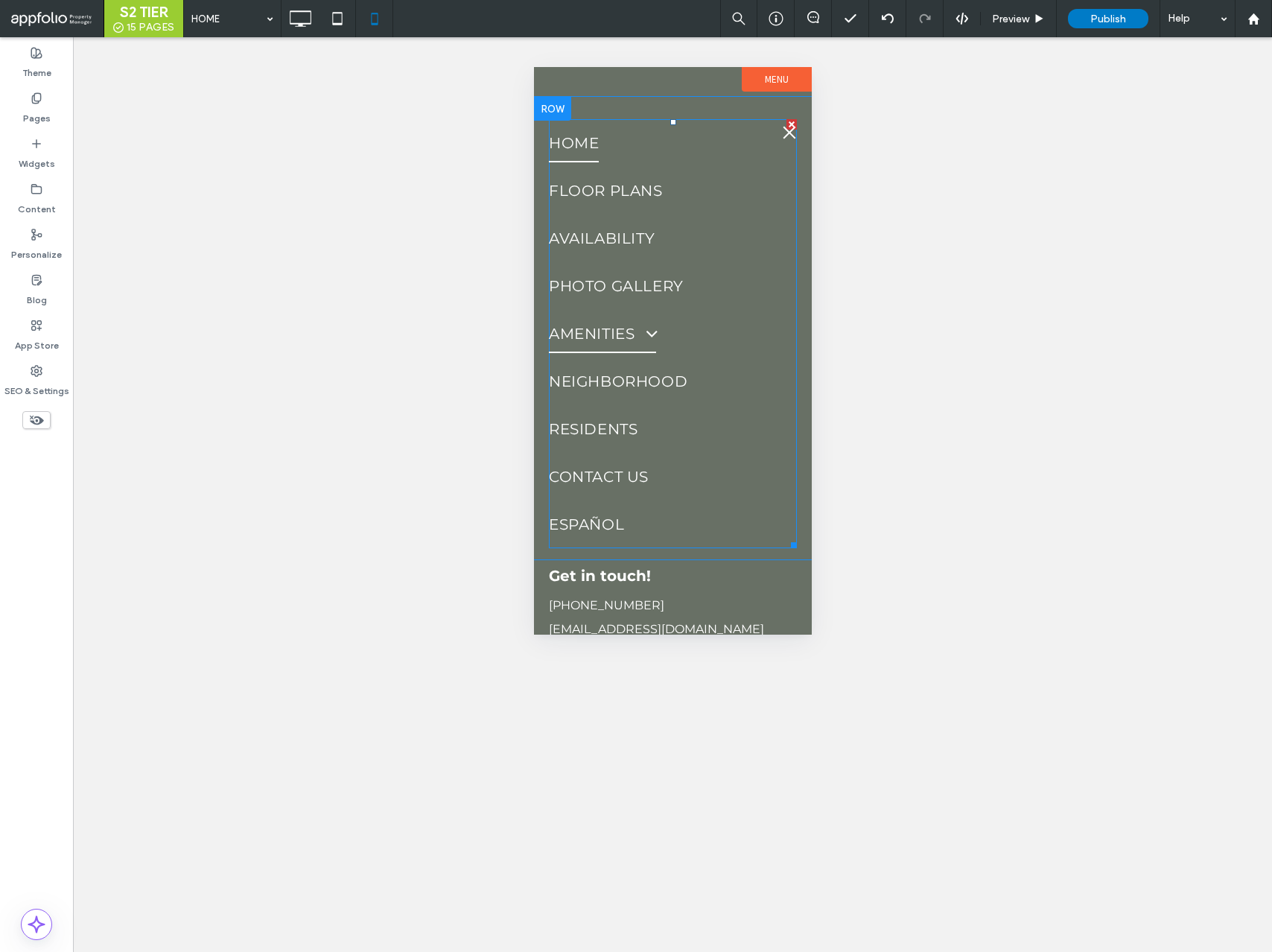
scroll to position [81, 0]
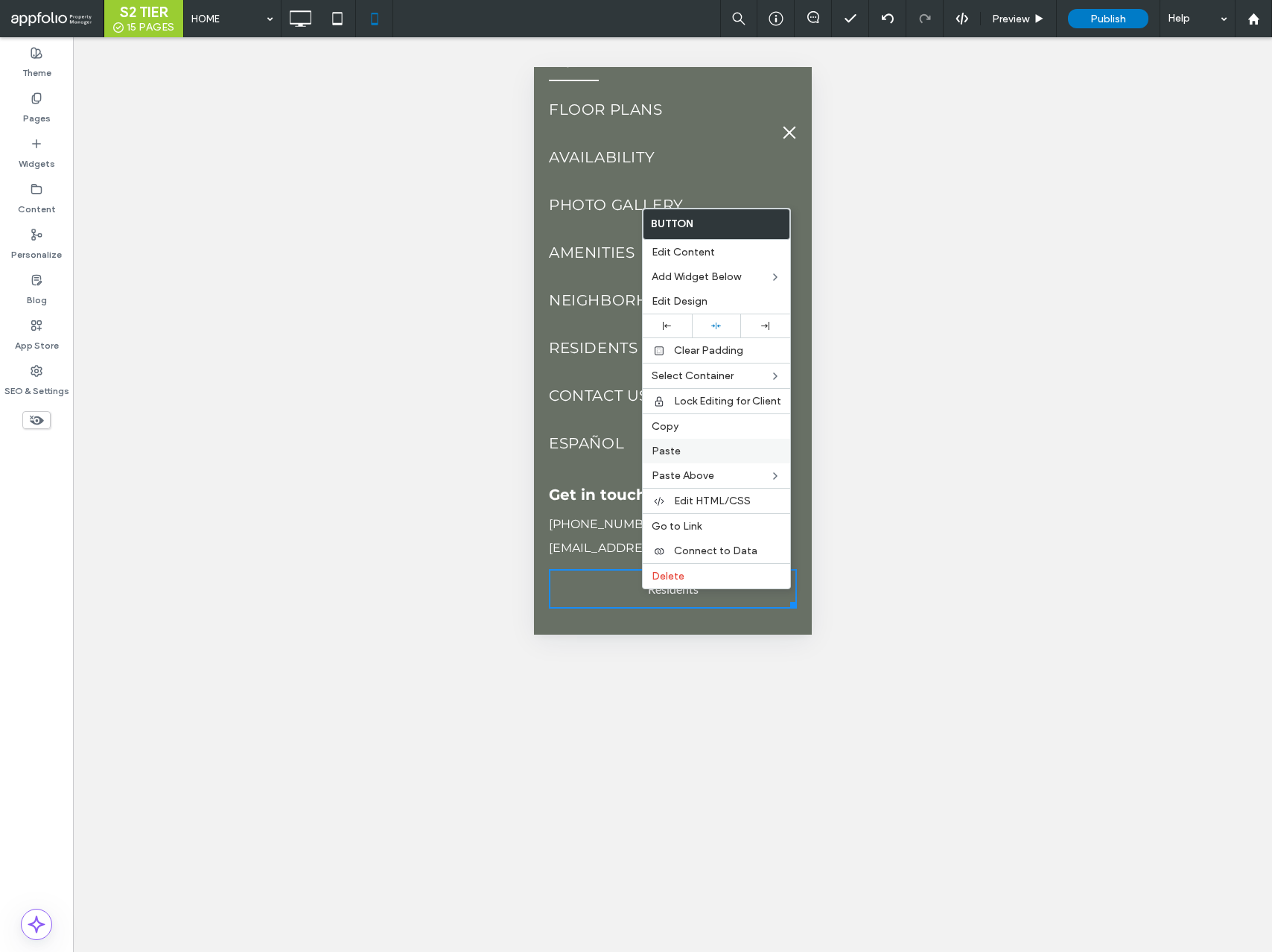
click at [687, 454] on label "Paste" at bounding box center [716, 451] width 129 height 13
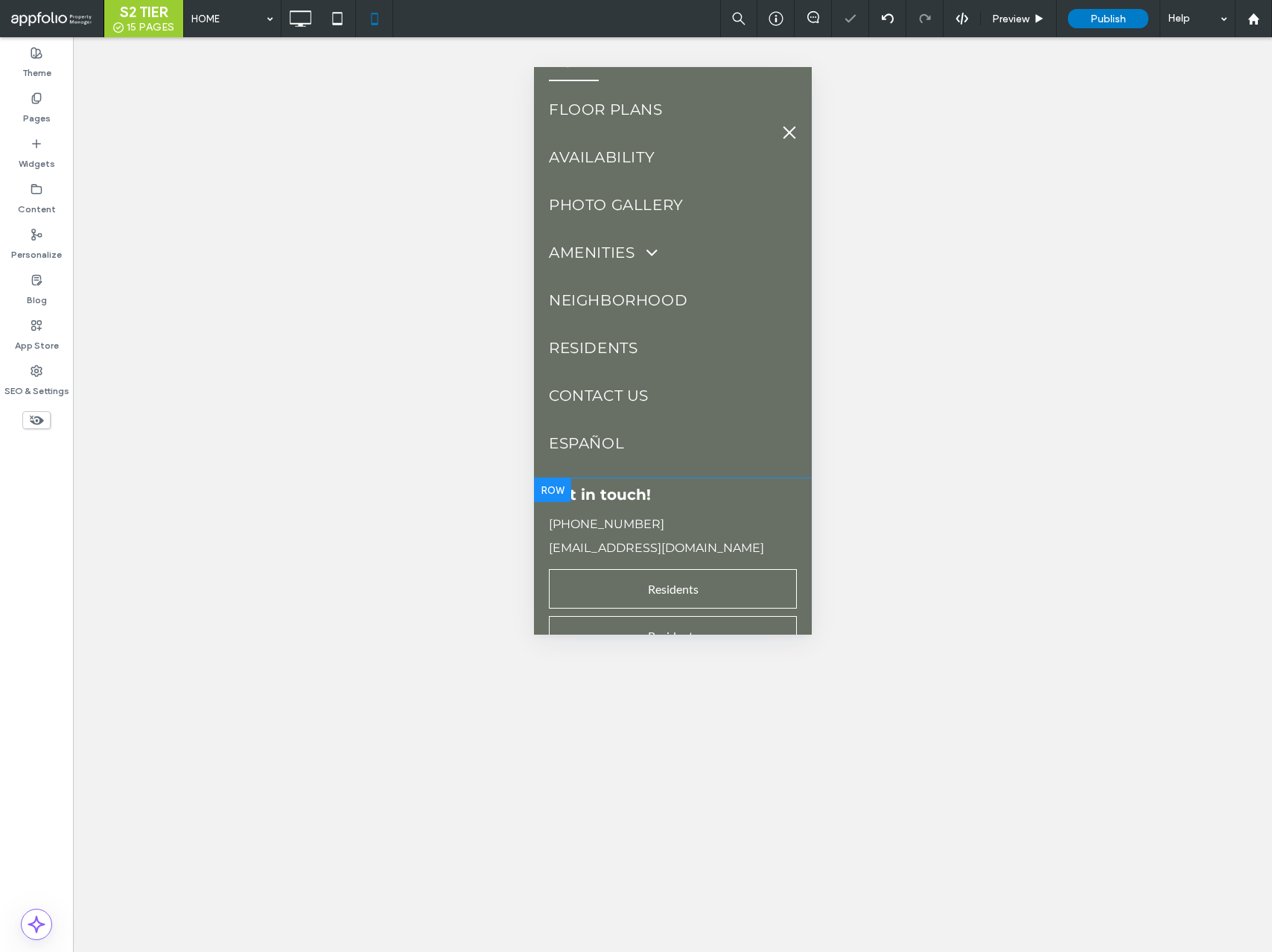
scroll to position [128, 0]
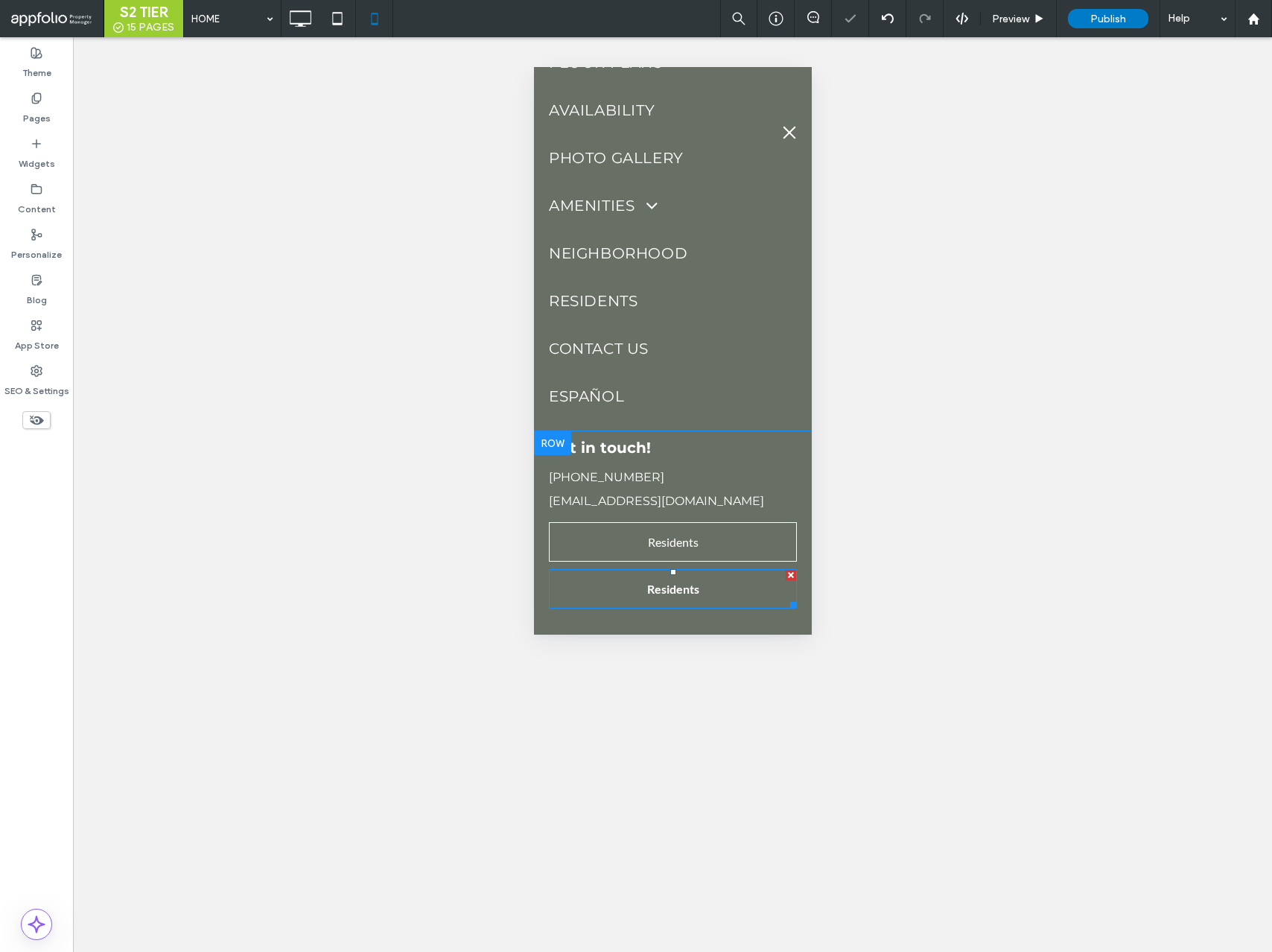
click at [791, 575] on div at bounding box center [790, 574] width 10 height 10
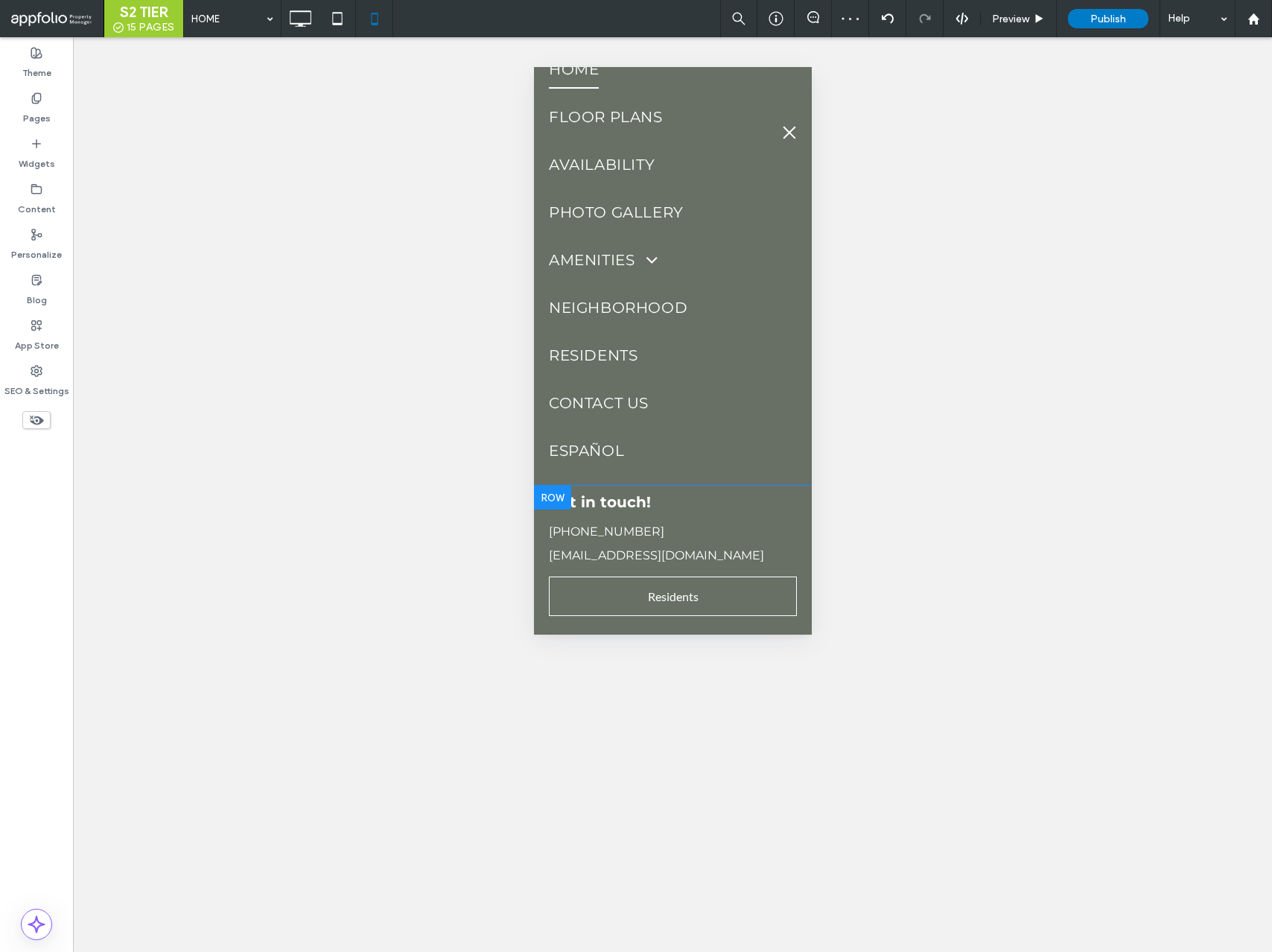
scroll to position [74, 0]
click at [718, 587] on span at bounding box center [672, 597] width 248 height 39
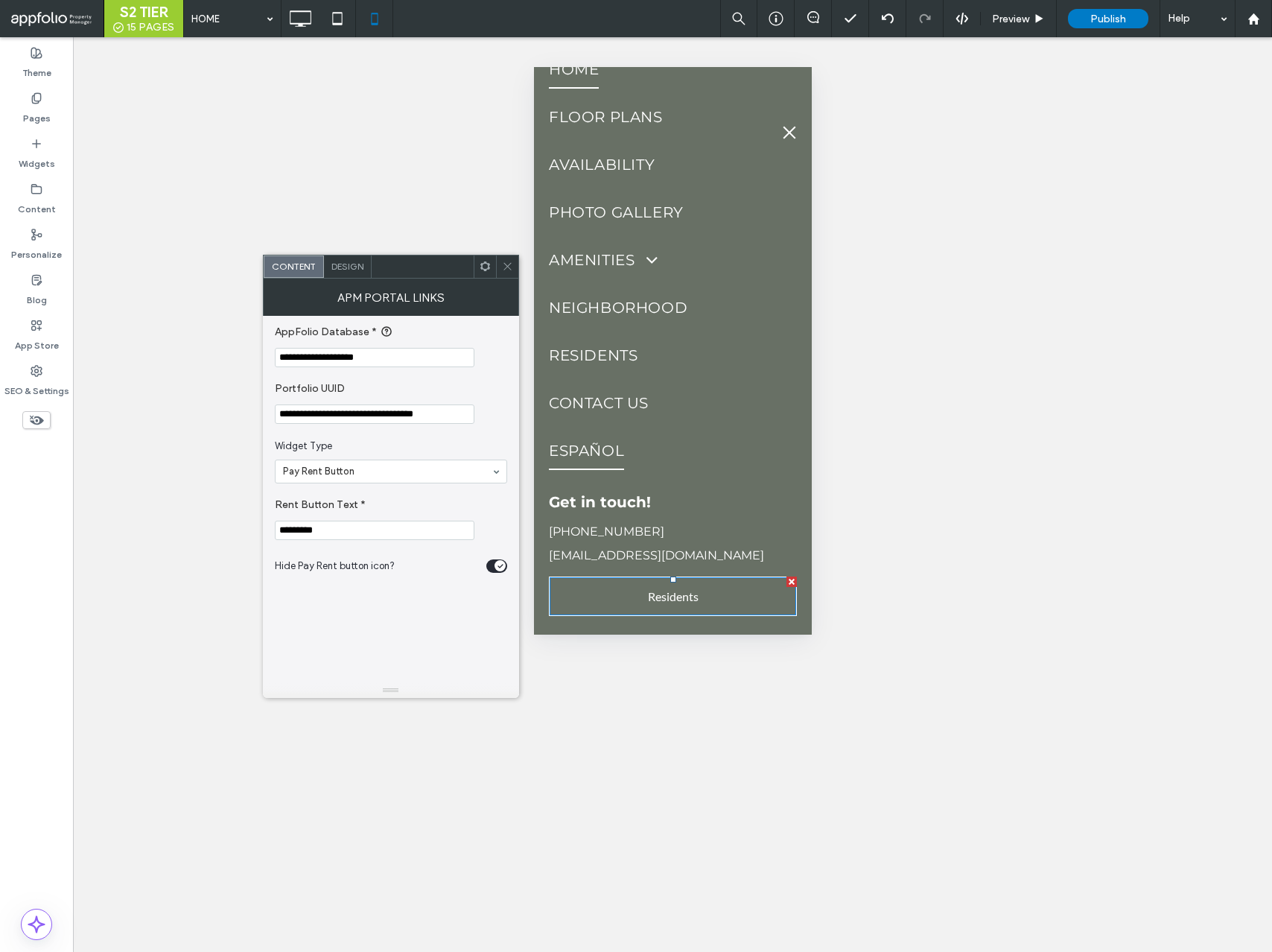
drag, startPoint x: 812, startPoint y: 482, endPoint x: 550, endPoint y: 428, distance: 267.5
click at [506, 266] on icon at bounding box center [508, 266] width 11 height 11
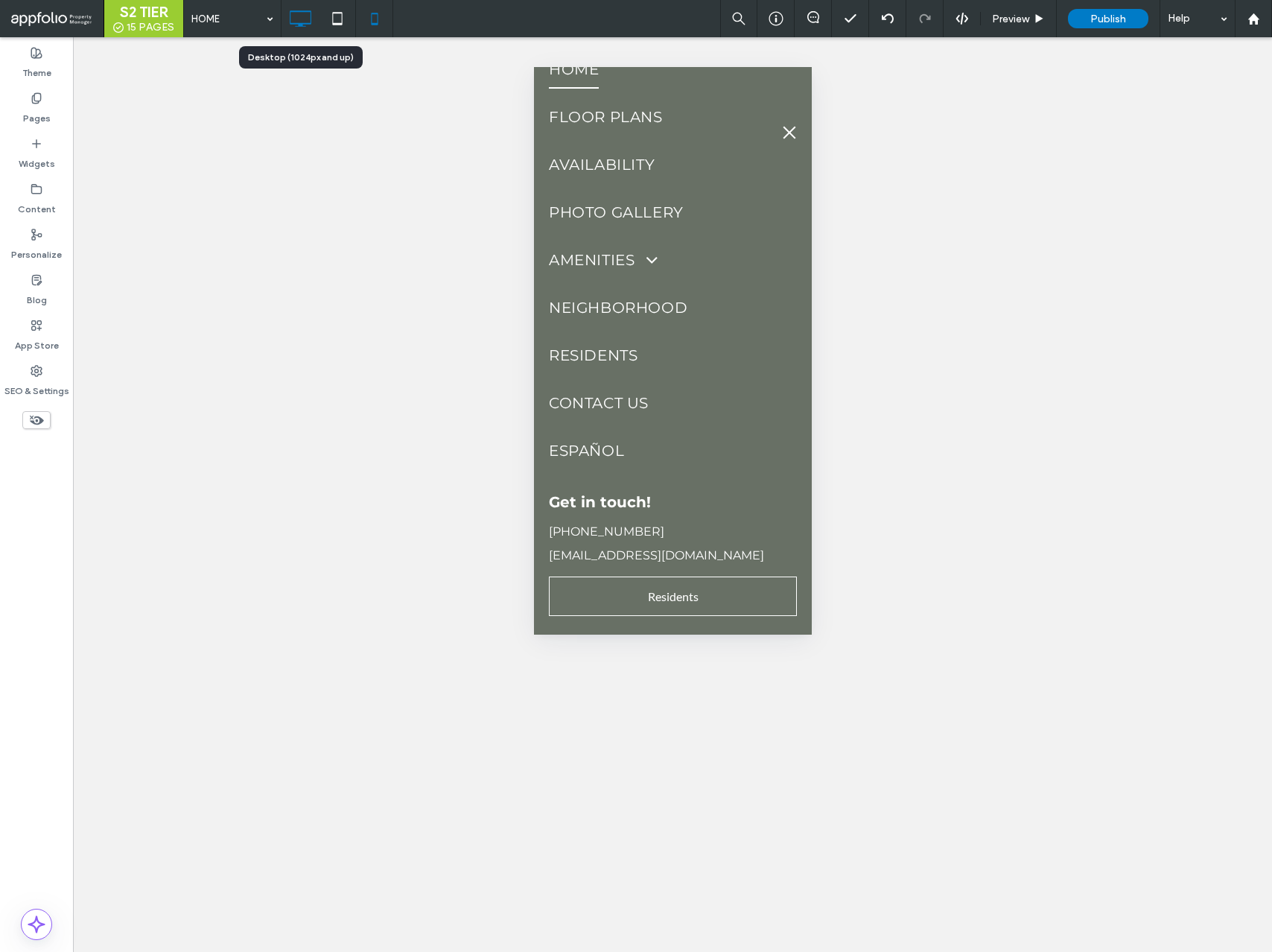
click at [295, 20] on icon at bounding box center [301, 19] width 30 height 30
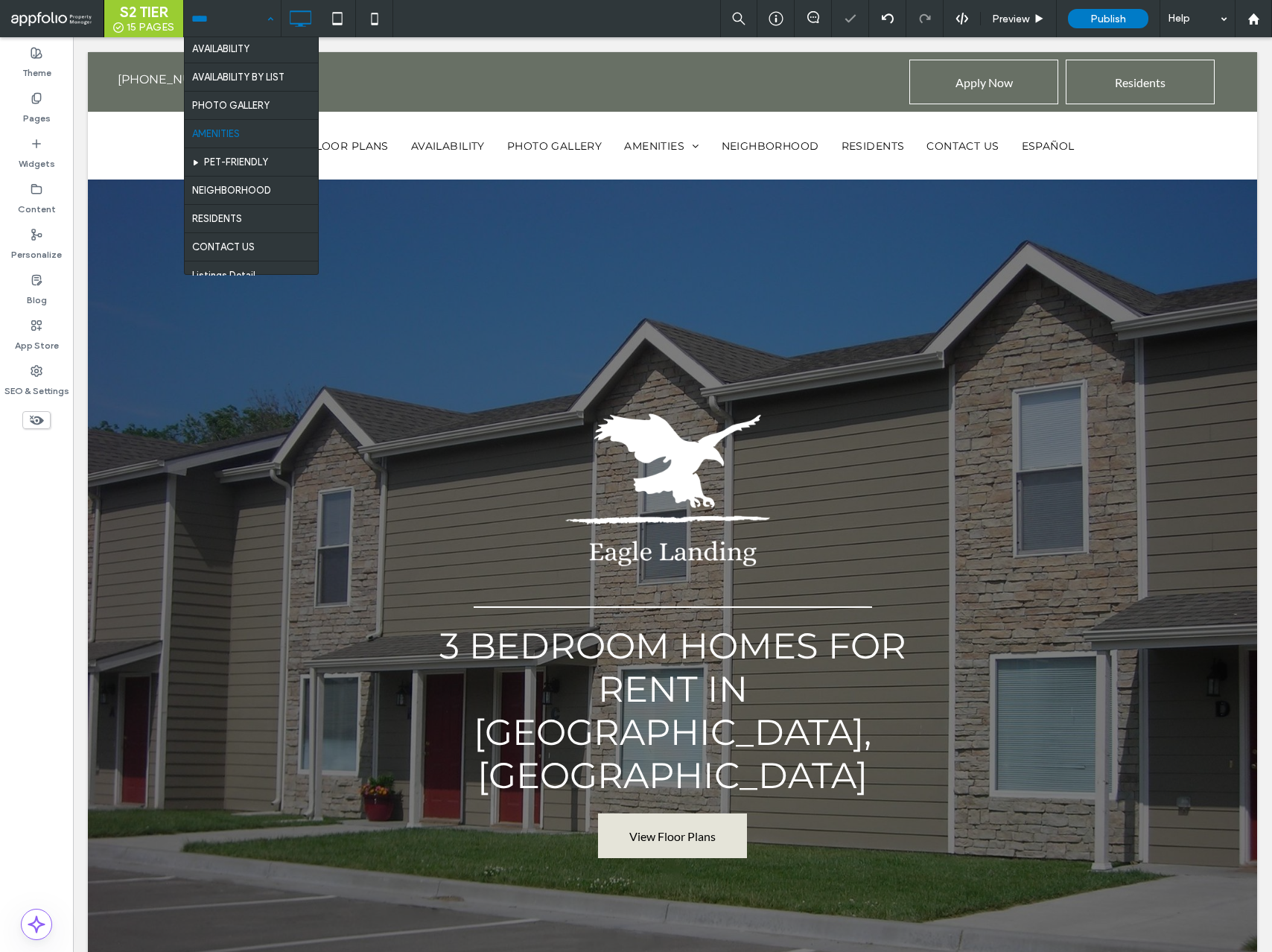
scroll to position [65, 0]
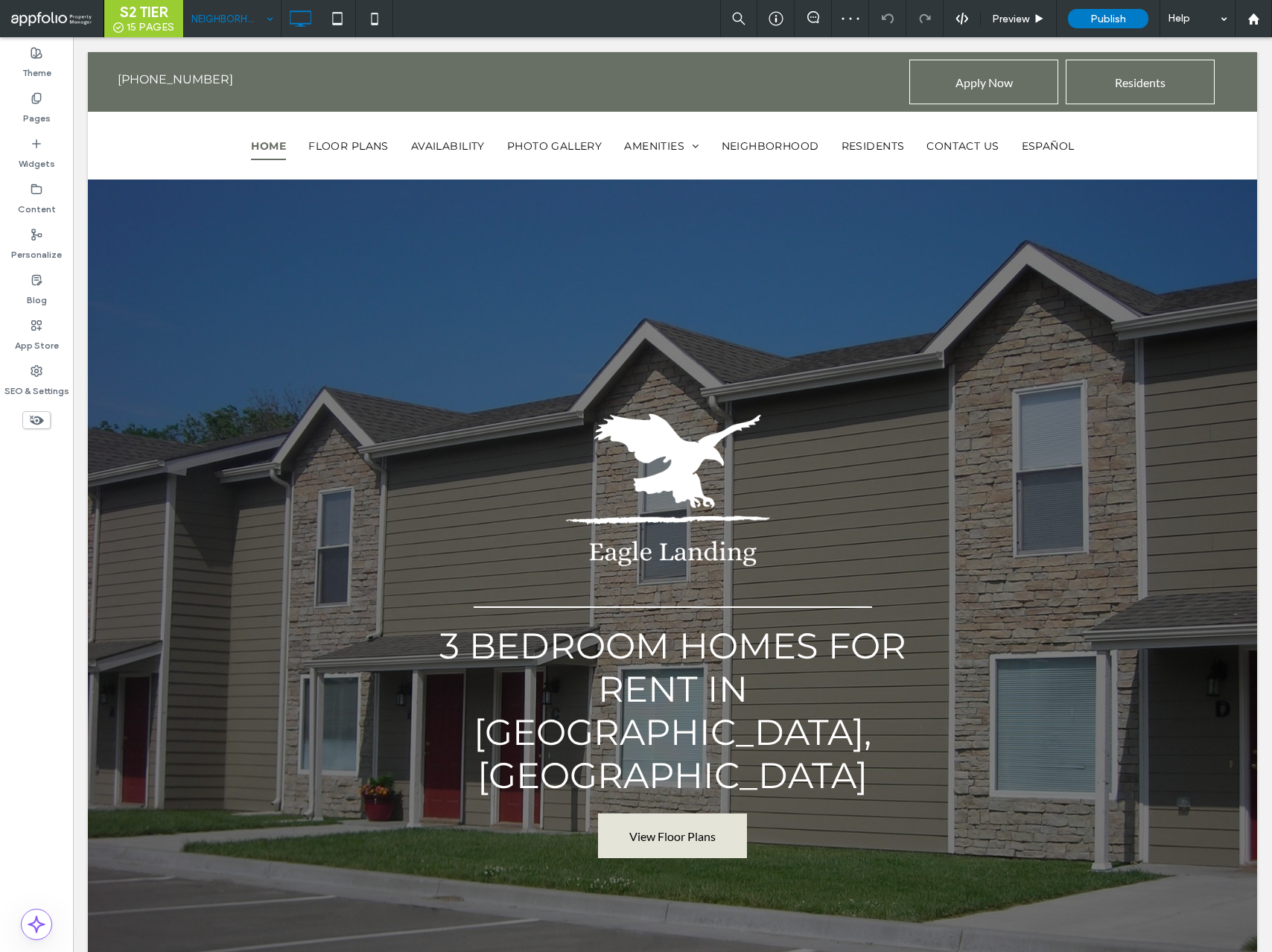
click at [239, 21] on input at bounding box center [229, 19] width 74 height 37
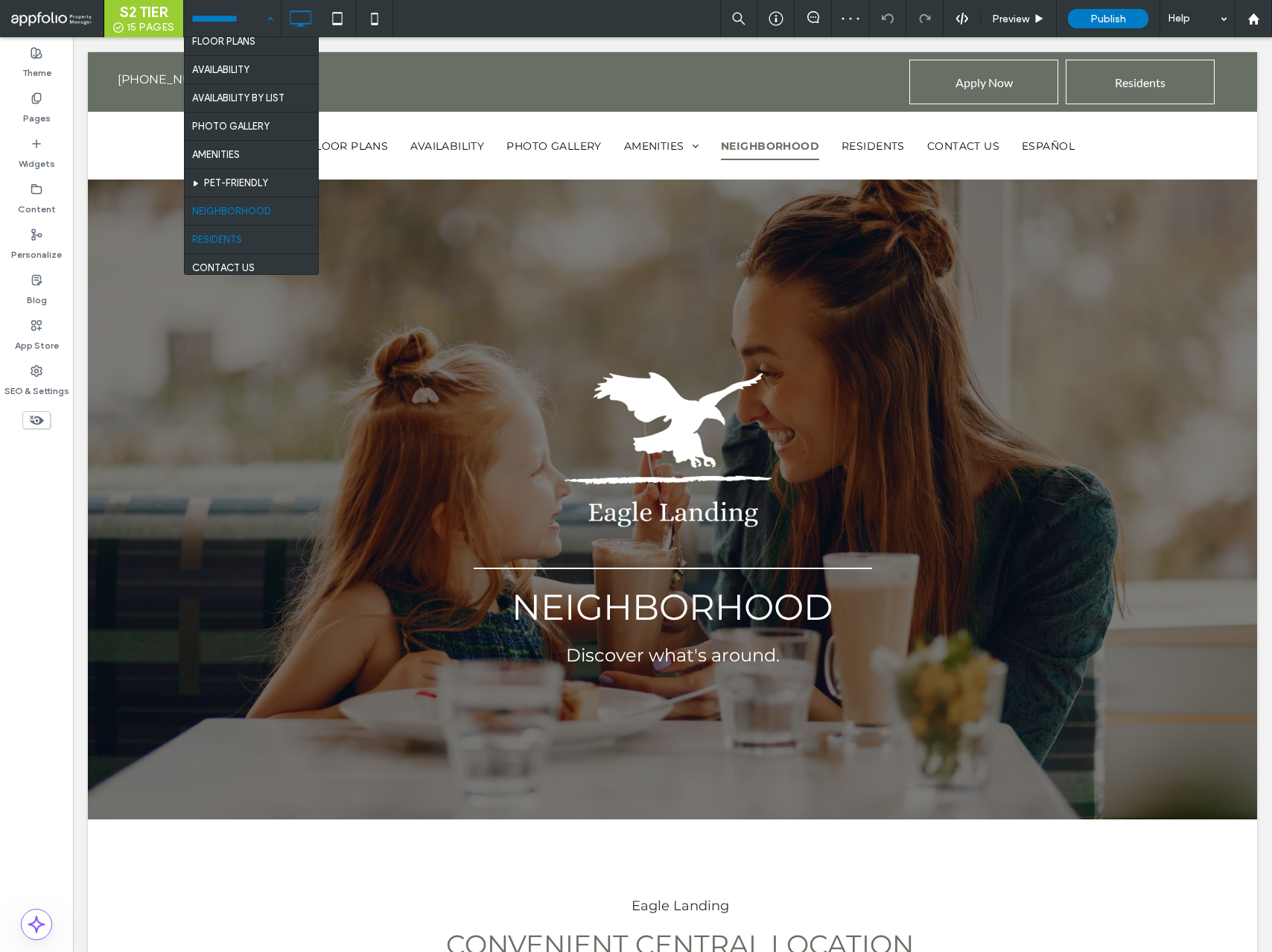
scroll to position [46, 0]
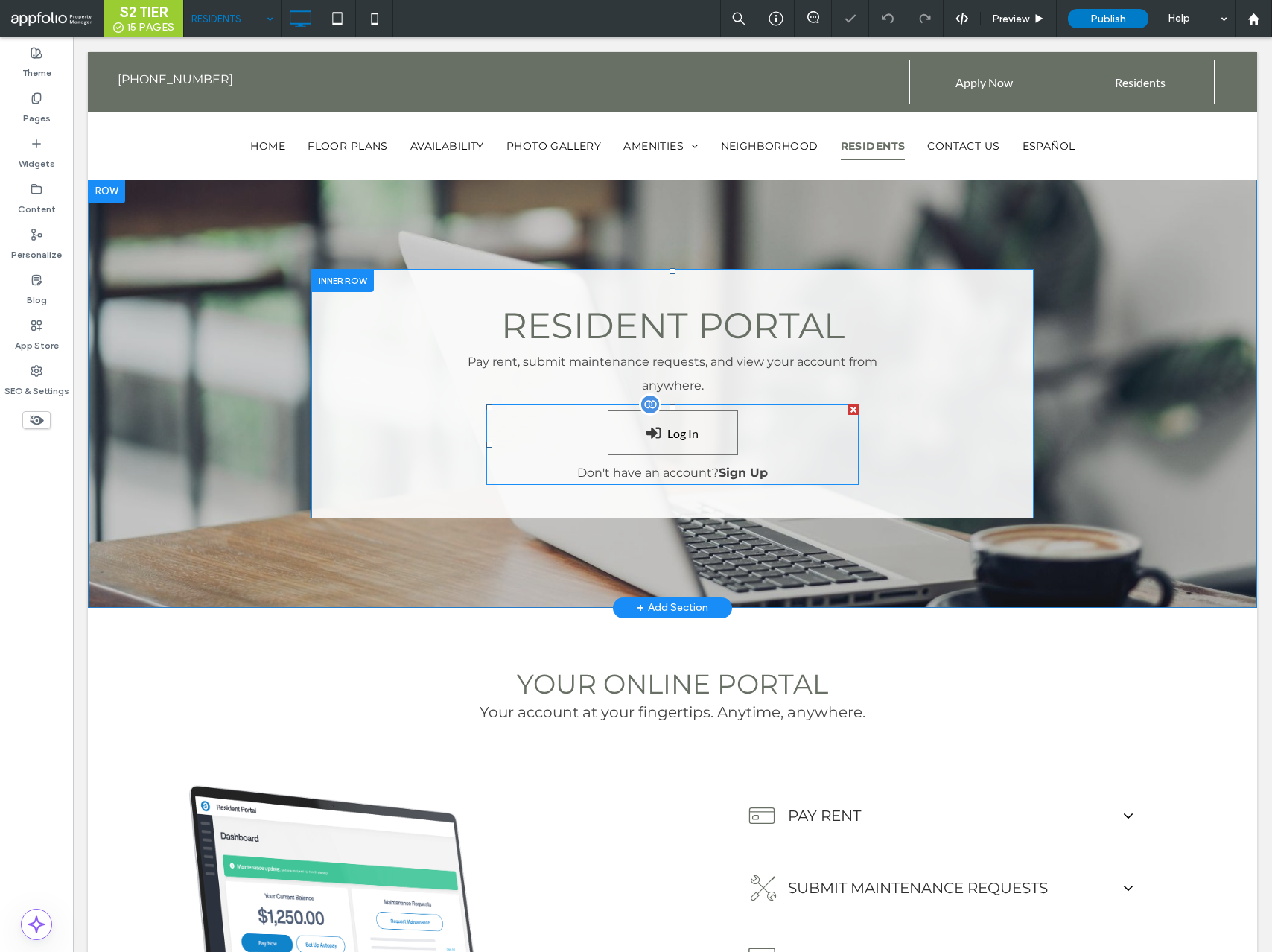
click at [627, 436] on span at bounding box center [673, 445] width 372 height 80
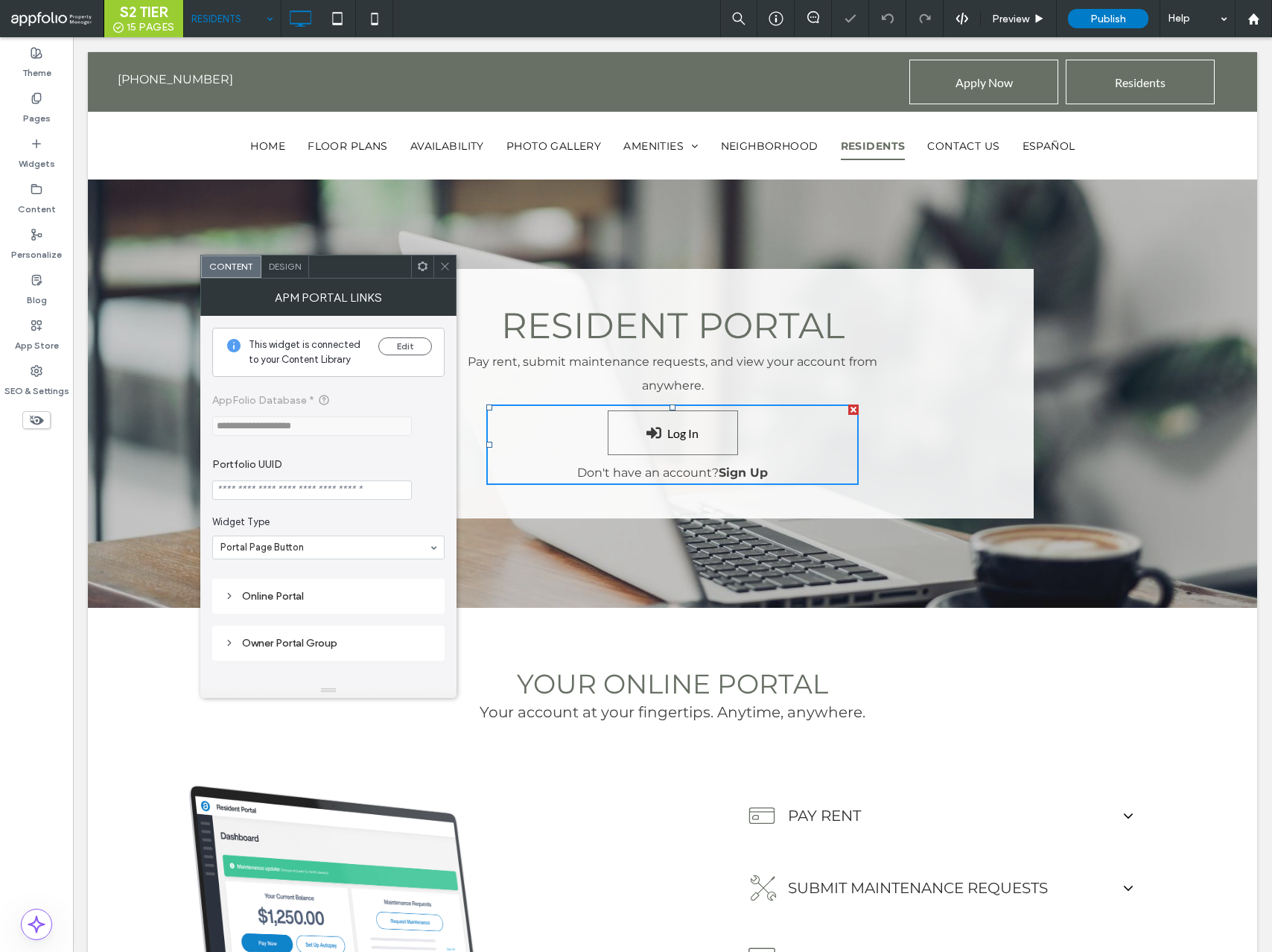
click at [313, 484] on input "Portfolio UUID" at bounding box center [312, 489] width 200 height 20
paste input "**********"
type input "**********"
click at [444, 262] on icon at bounding box center [445, 266] width 11 height 11
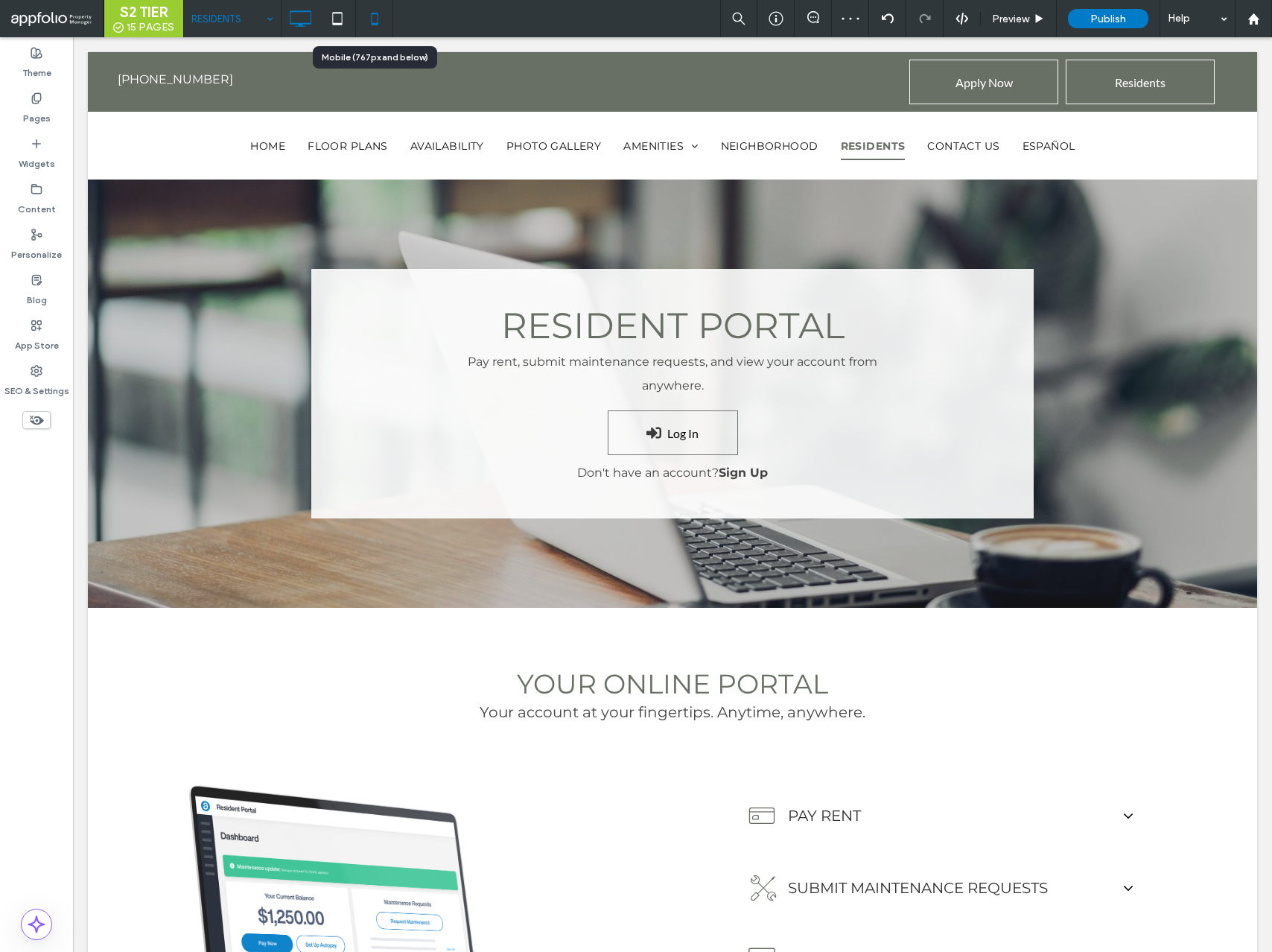
click at [371, 26] on icon at bounding box center [375, 19] width 30 height 30
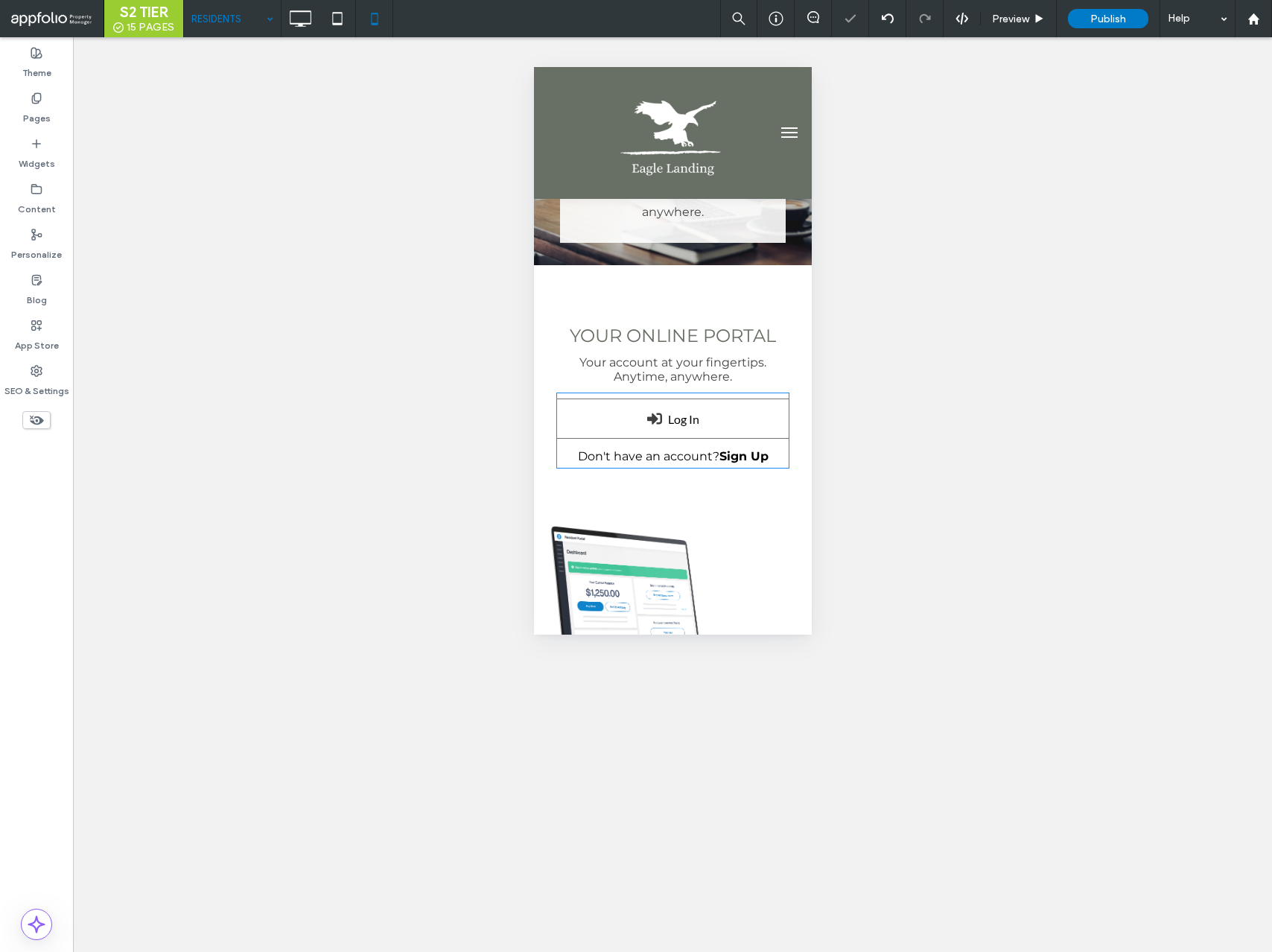
select select "Language Translate Widget"
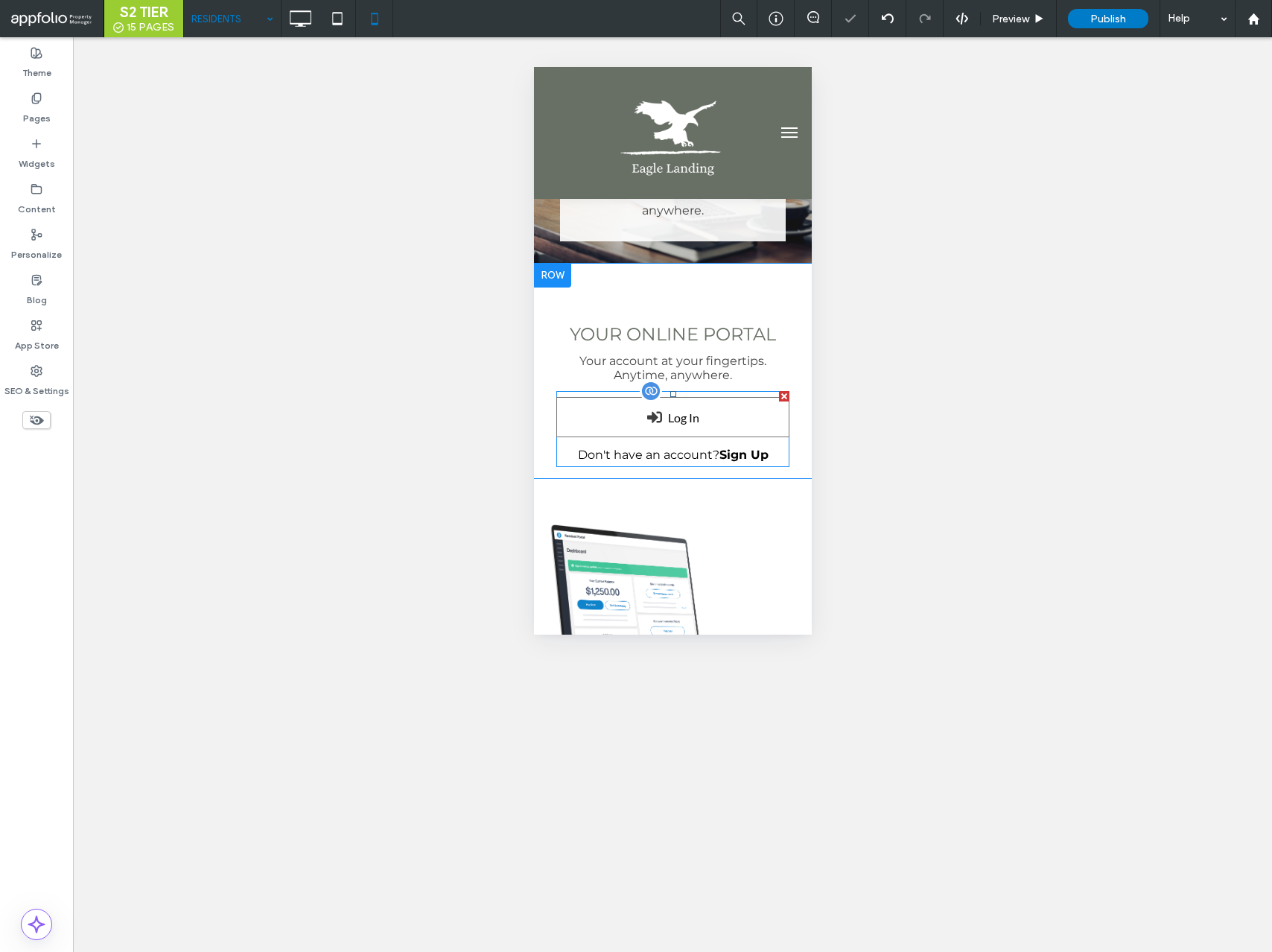
click at [643, 435] on span at bounding box center [672, 429] width 234 height 76
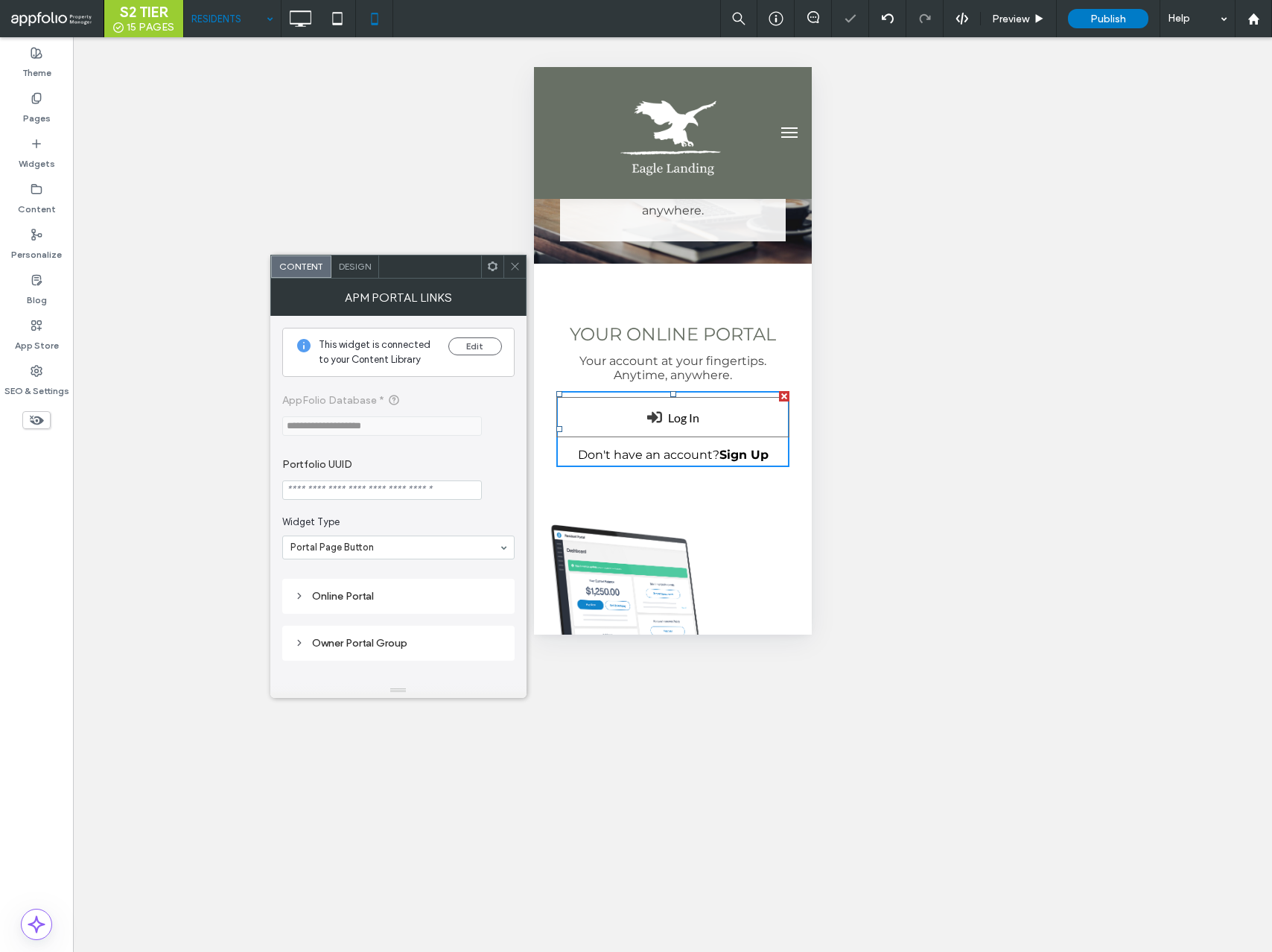
click at [364, 489] on input "Portfolio UUID" at bounding box center [382, 489] width 200 height 20
paste input "**********"
type input "**********"
click at [515, 271] on icon at bounding box center [515, 266] width 11 height 11
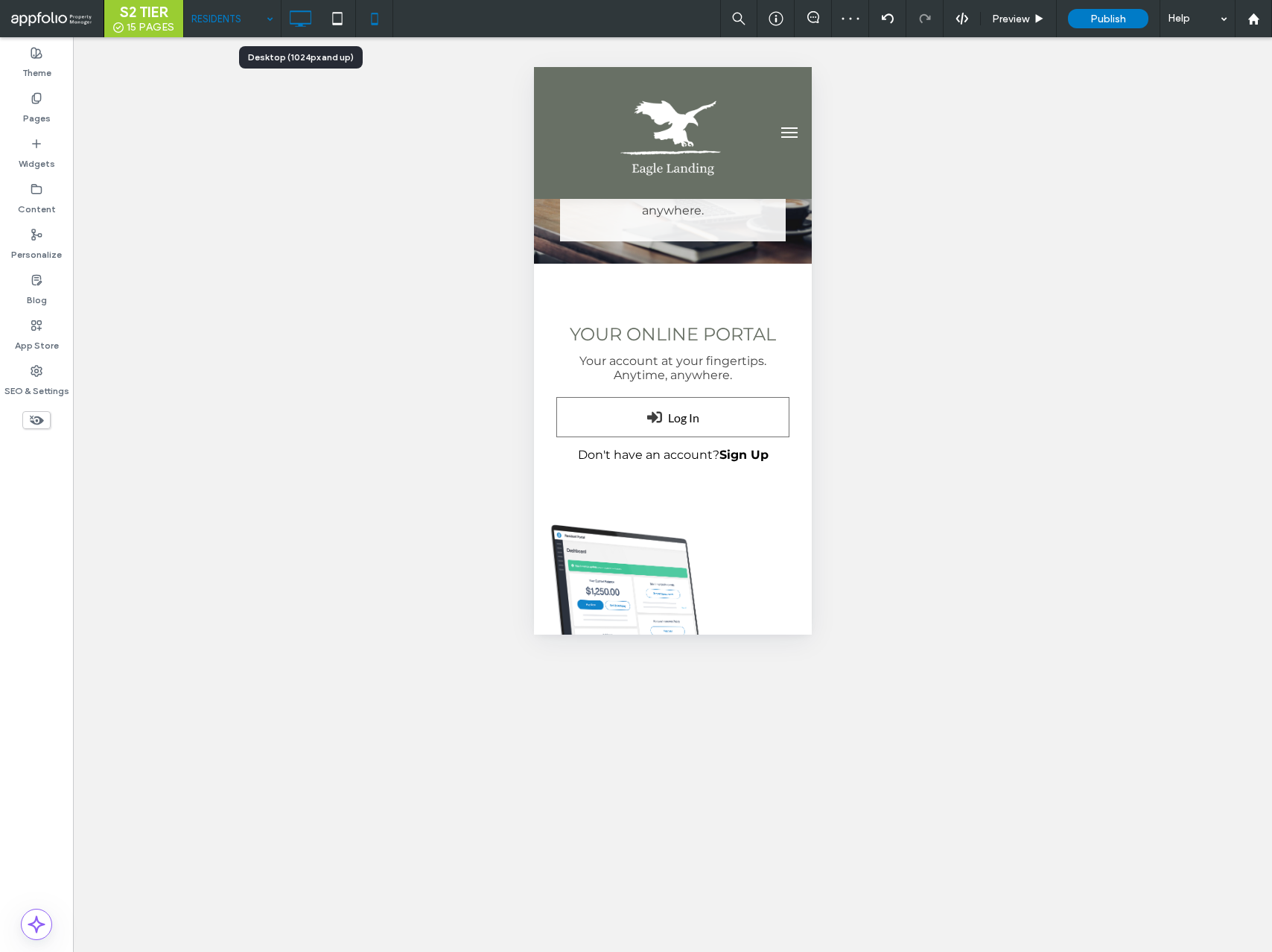
click at [297, 28] on icon at bounding box center [301, 19] width 30 height 30
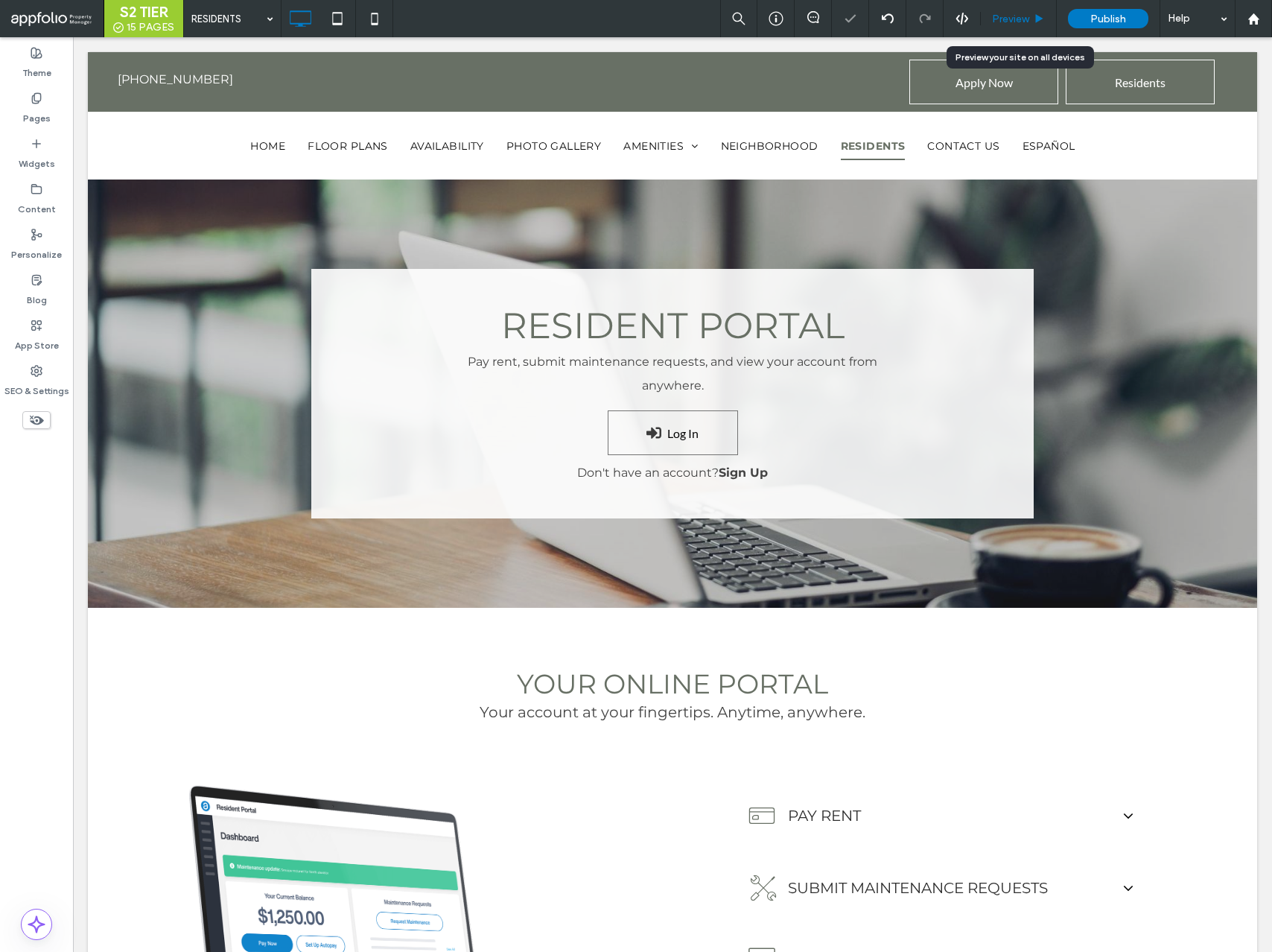
select select "Language Translate Widget"
click at [1008, 20] on span "Preview" at bounding box center [1011, 20] width 37 height 13
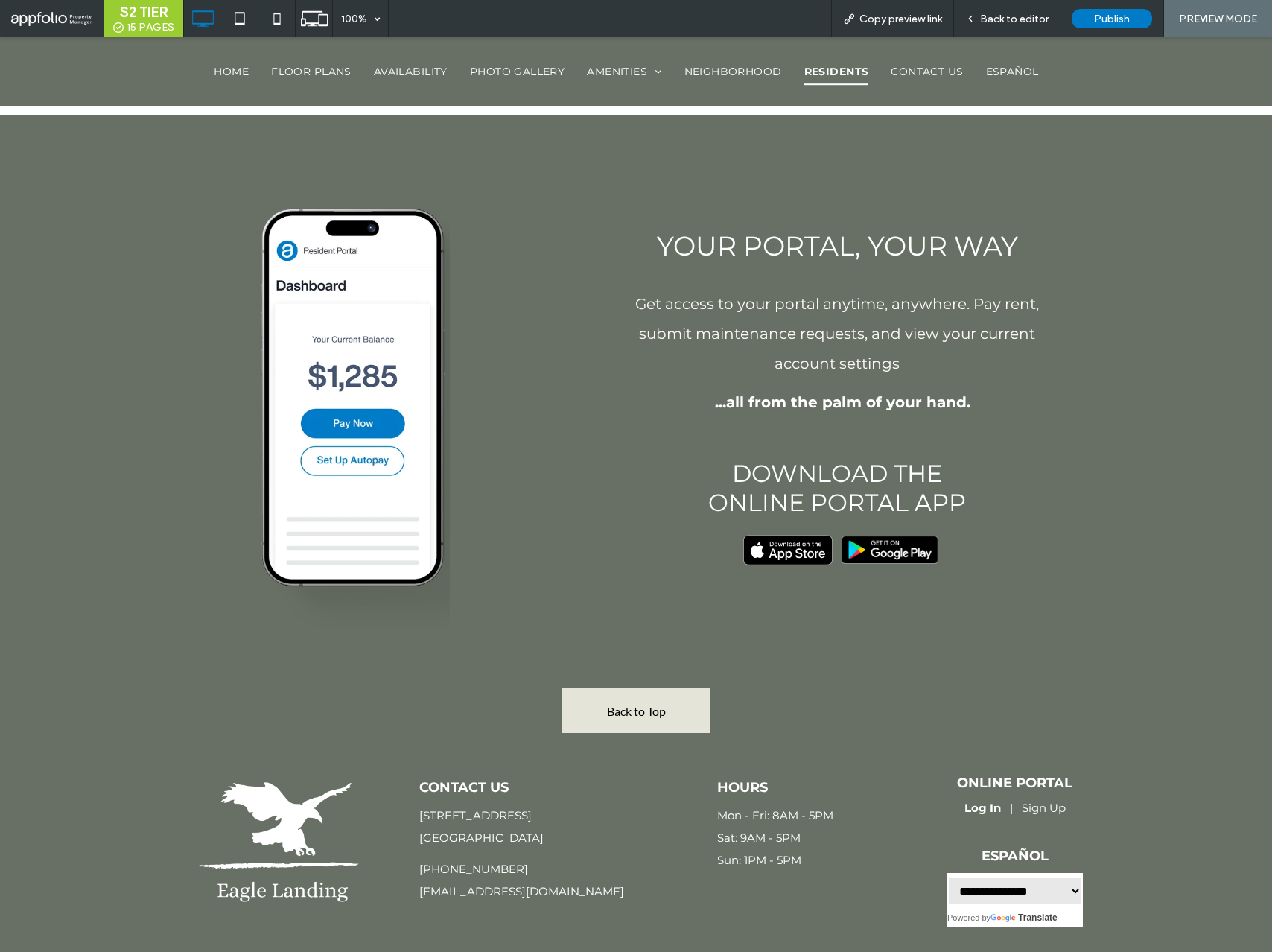
scroll to position [1164, 0]
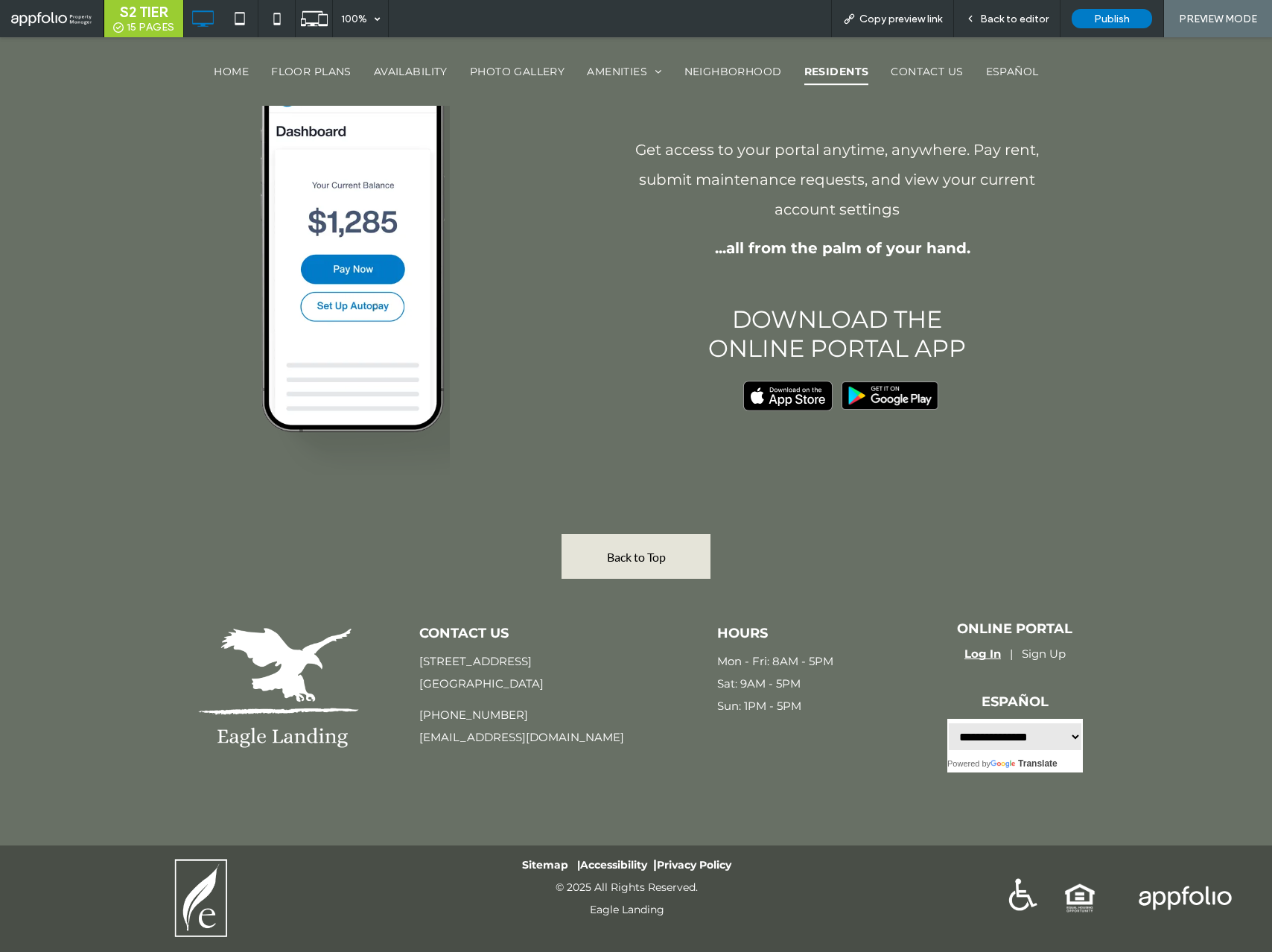
click at [987, 651] on link "Log In" at bounding box center [983, 653] width 36 height 14
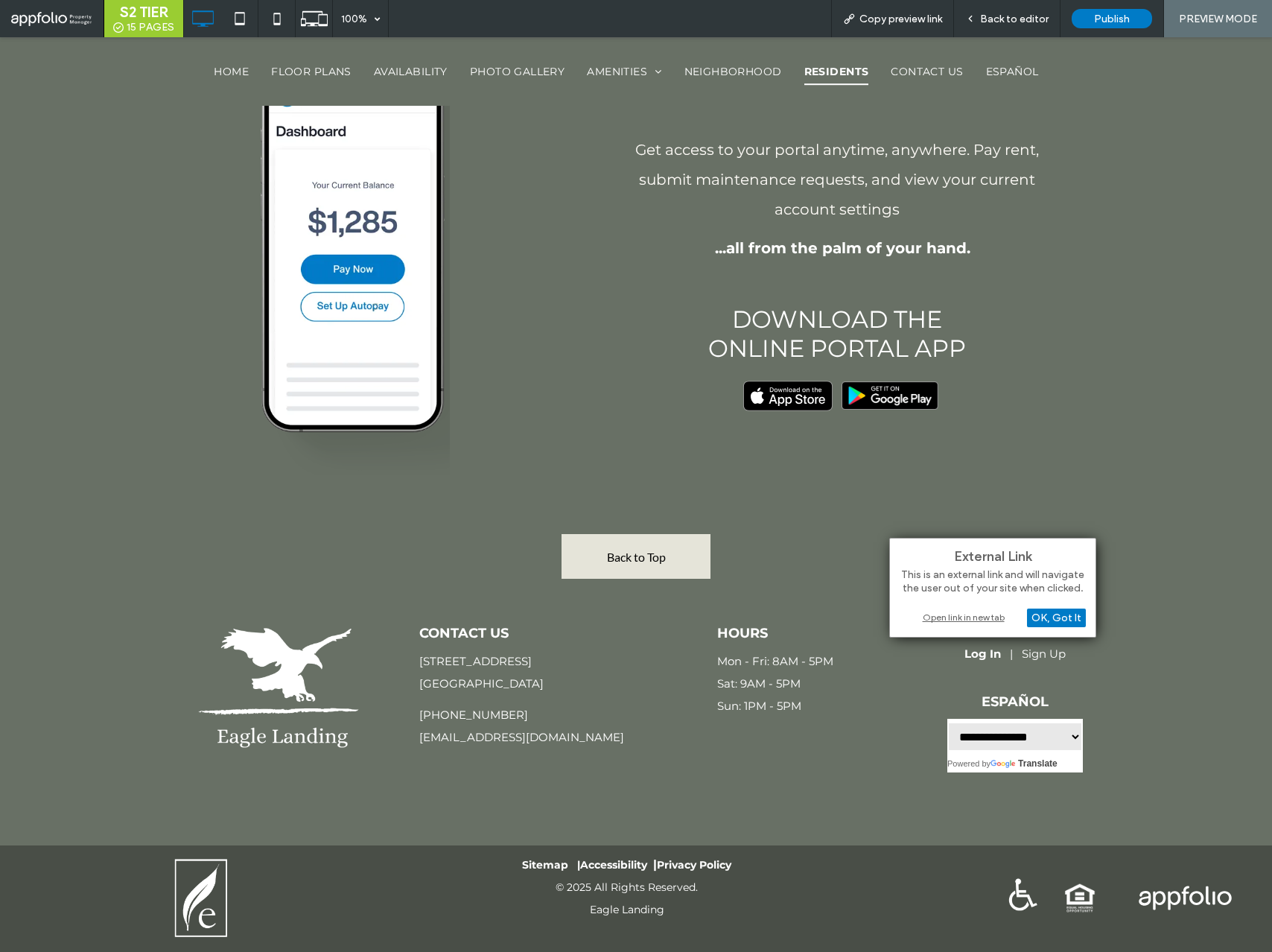
click at [984, 615] on div "Open link in new tab" at bounding box center [993, 617] width 186 height 16
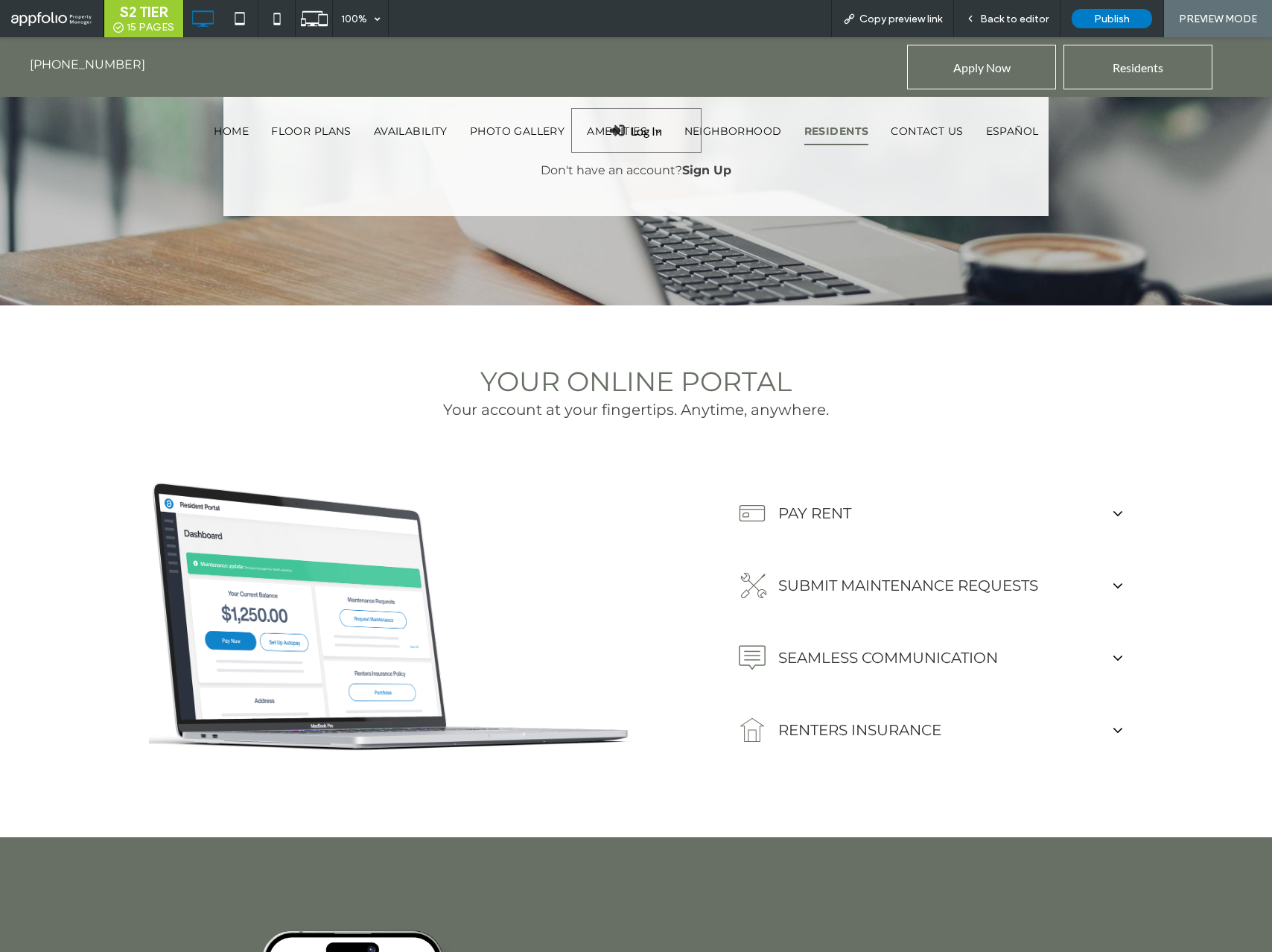
scroll to position [0, 0]
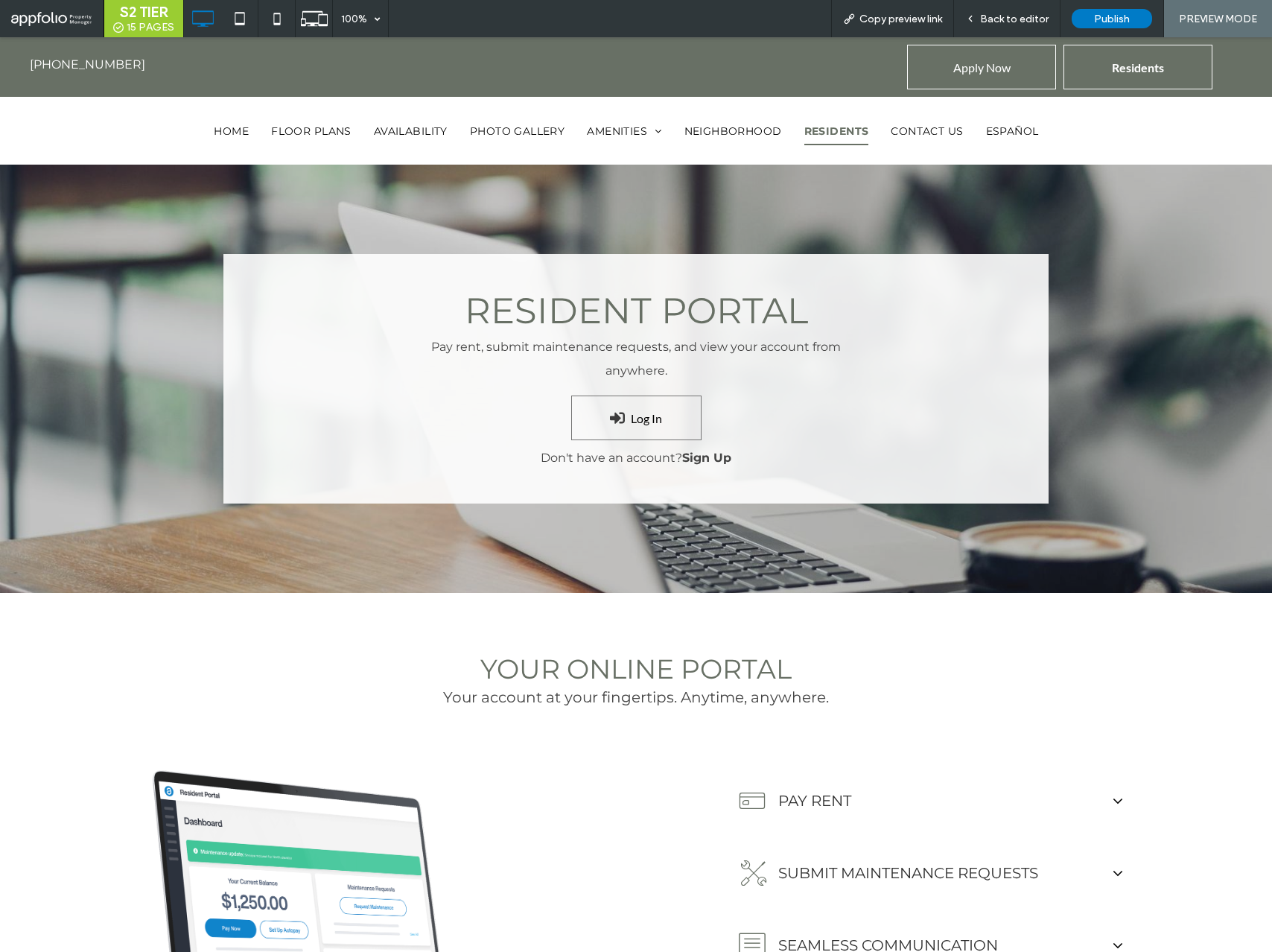
click at [1121, 65] on span "Residents" at bounding box center [1138, 67] width 52 height 38
click at [1116, 81] on span "Residents" at bounding box center [1138, 67] width 52 height 38
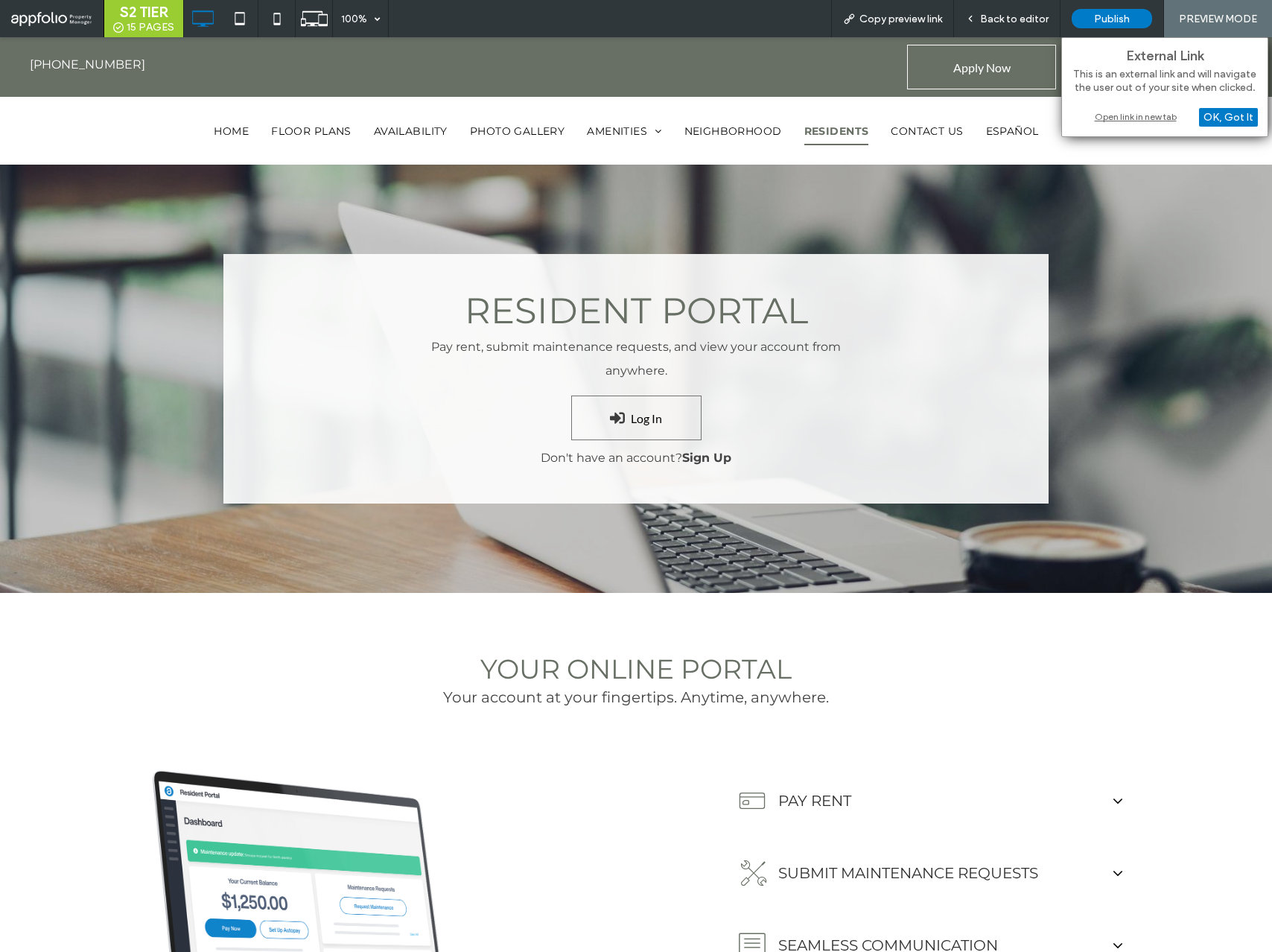
click at [1119, 121] on div "Open link in new tab" at bounding box center [1165, 116] width 186 height 16
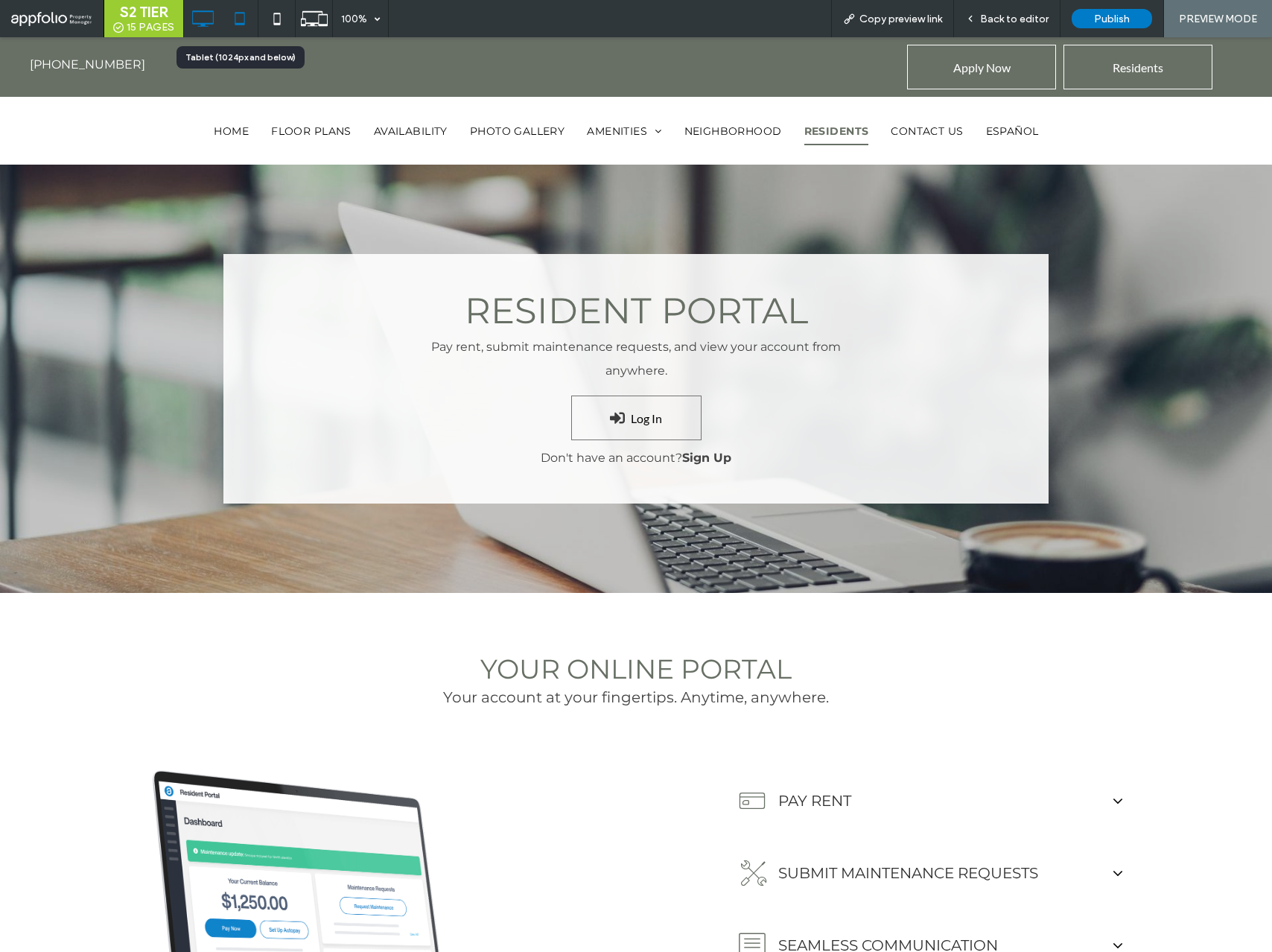
click at [241, 15] on icon at bounding box center [240, 19] width 30 height 30
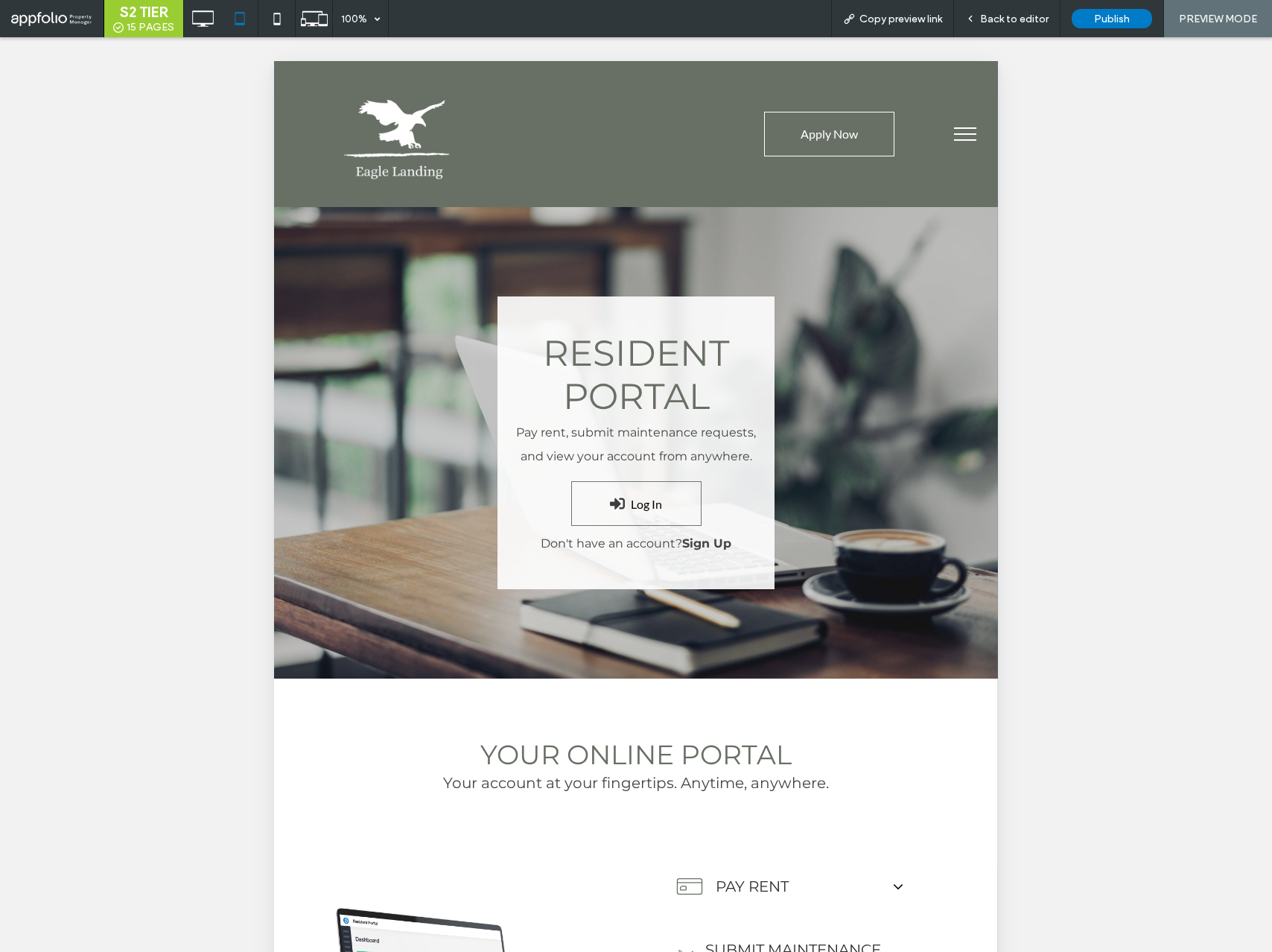
click at [967, 134] on span "menu" at bounding box center [966, 134] width 22 height 2
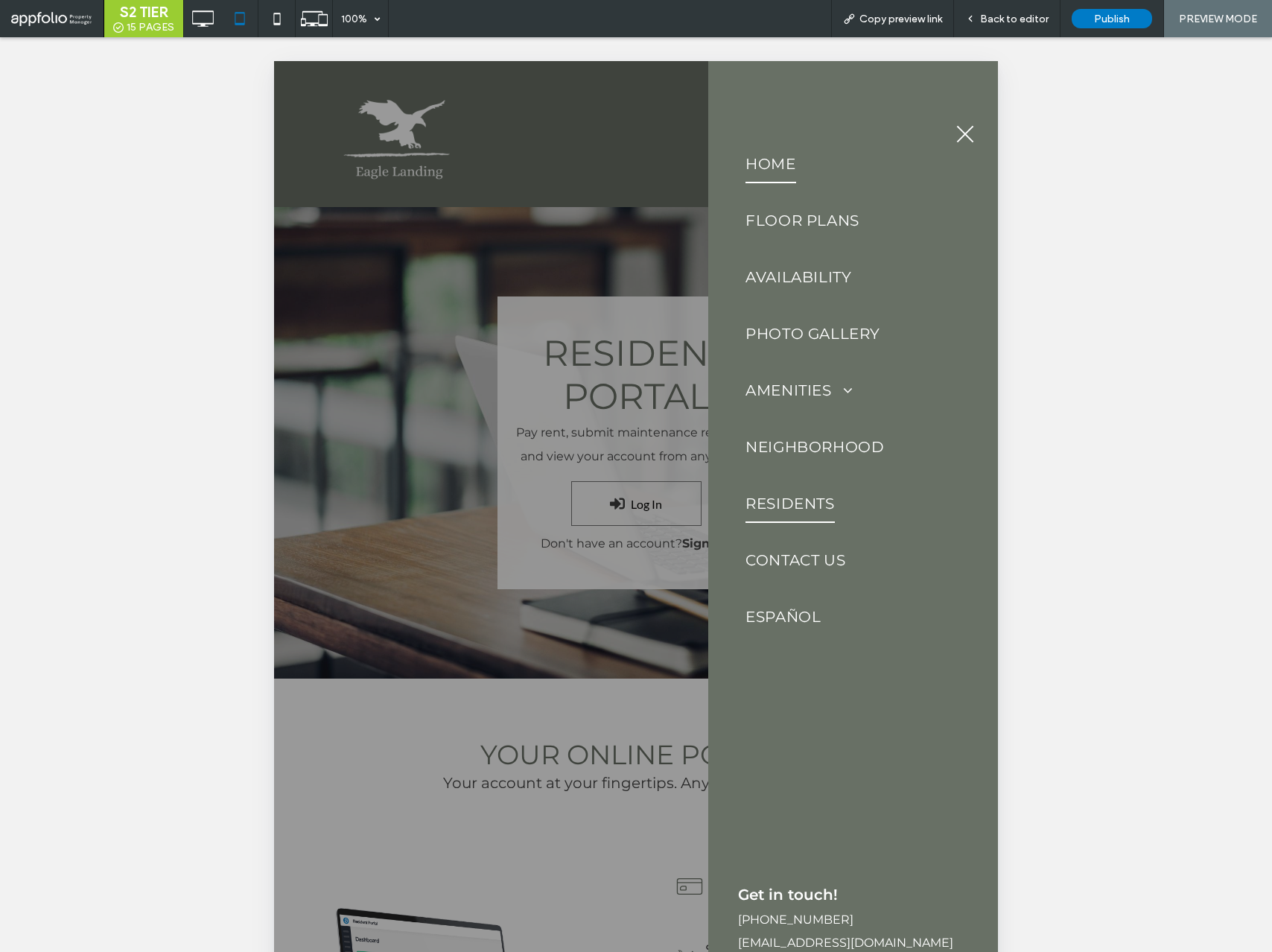
scroll to position [87, 0]
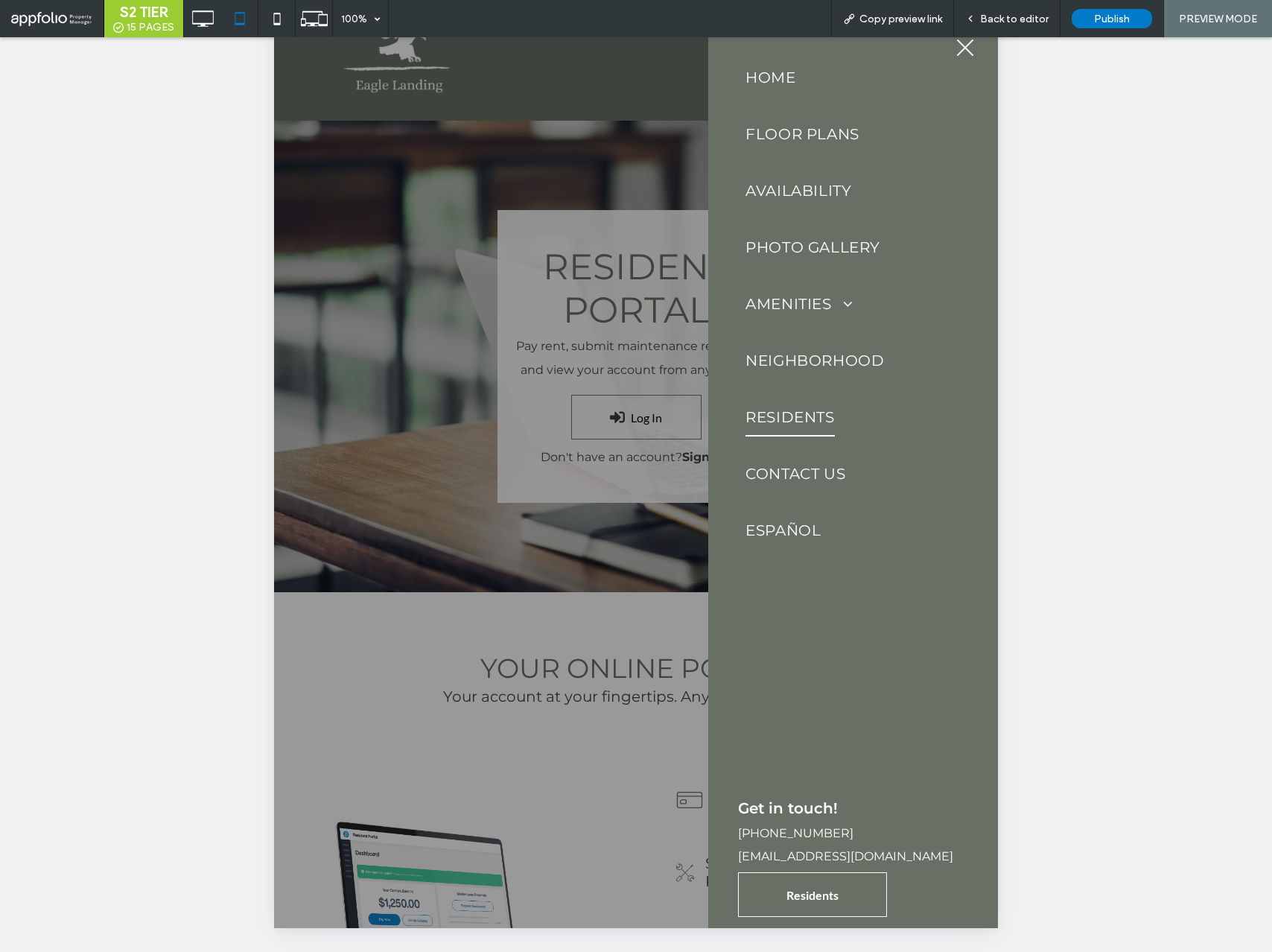
click at [823, 884] on span "Residents" at bounding box center [812, 895] width 52 height 38
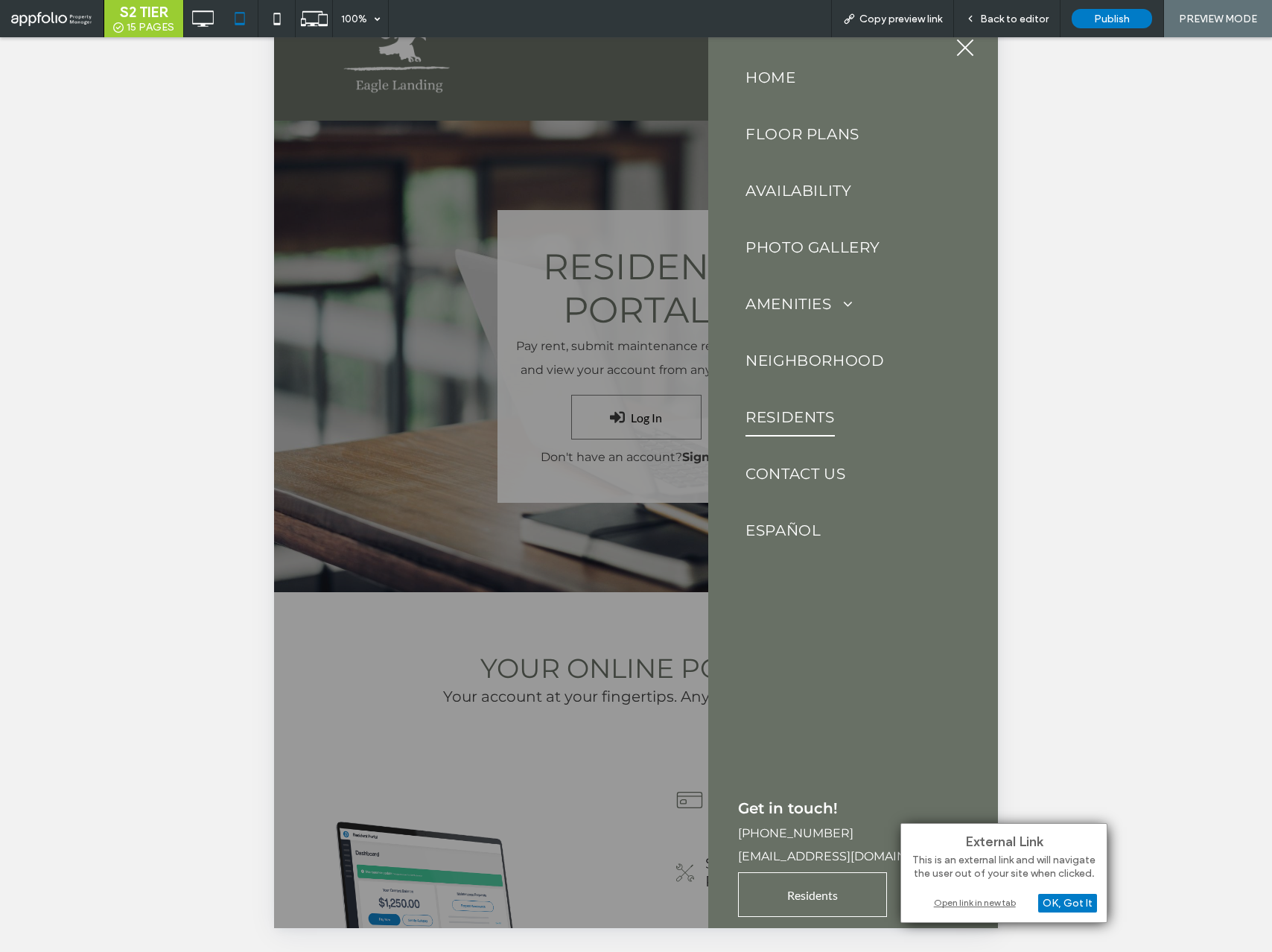
click at [963, 897] on div "Open link in new tab" at bounding box center [1004, 903] width 186 height 16
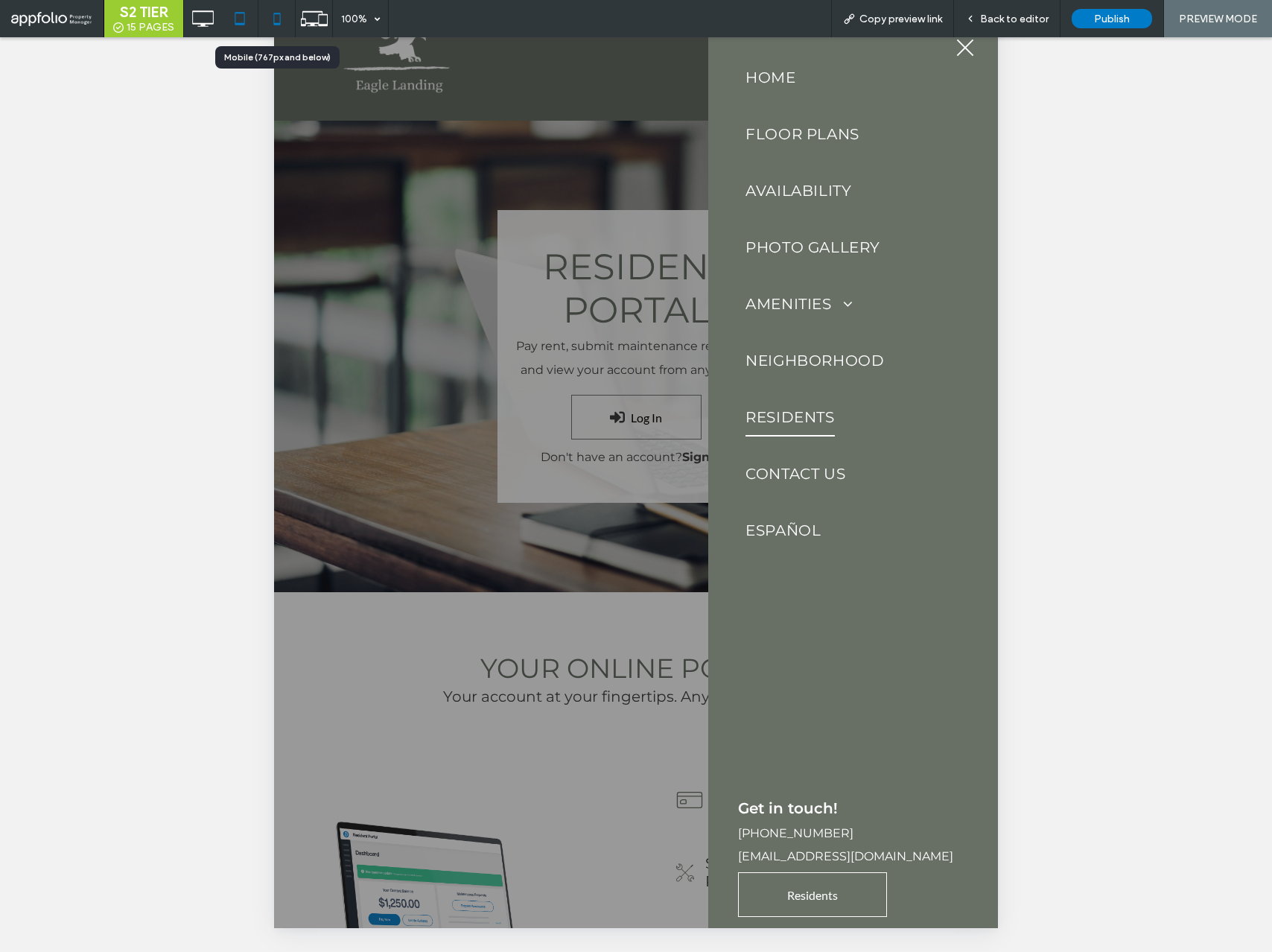
click at [280, 24] on icon at bounding box center [277, 19] width 30 height 30
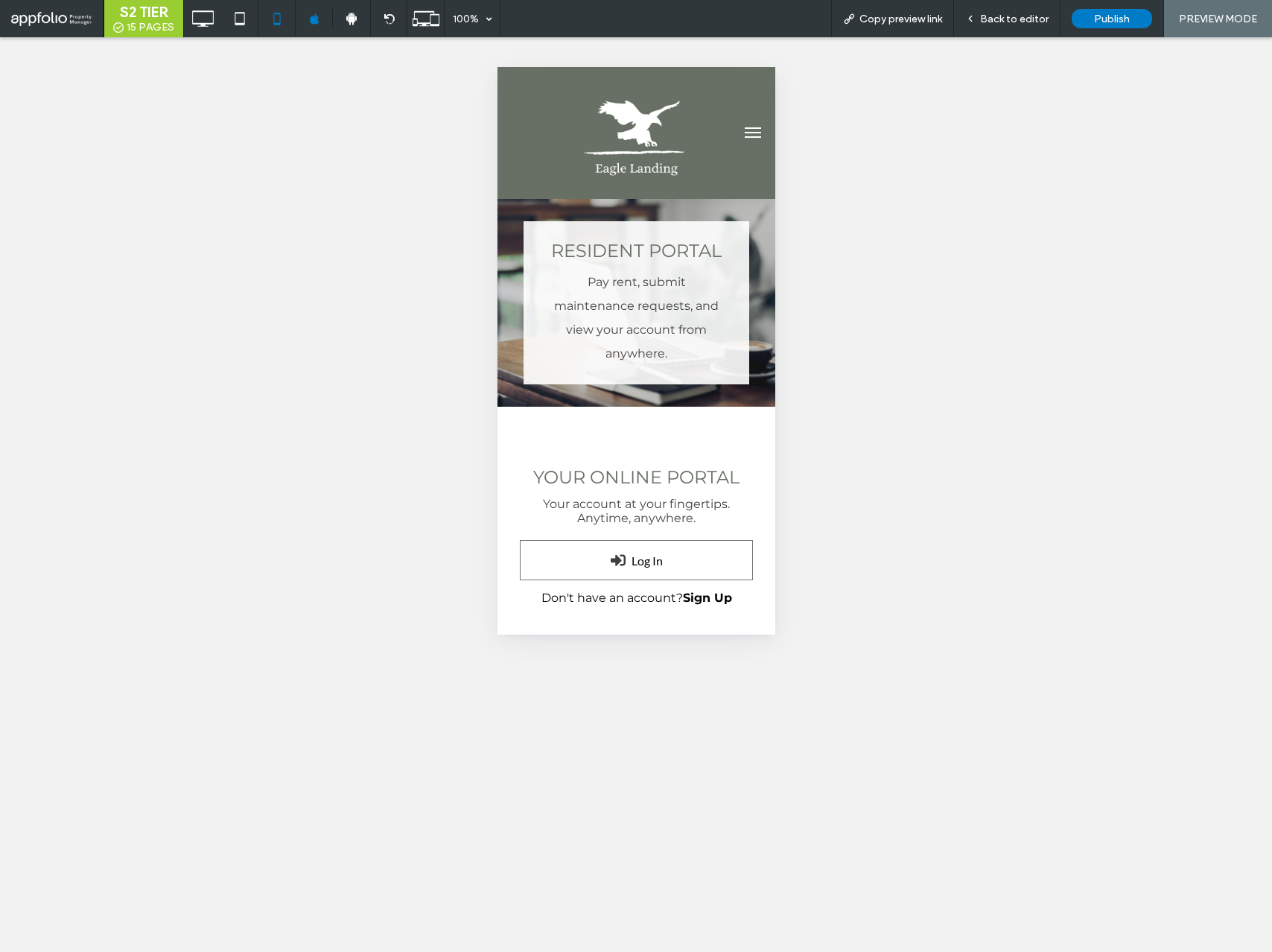
scroll to position [0, 0]
click at [757, 139] on button "menu" at bounding box center [753, 133] width 30 height 30
select select "Language Translate Widget"
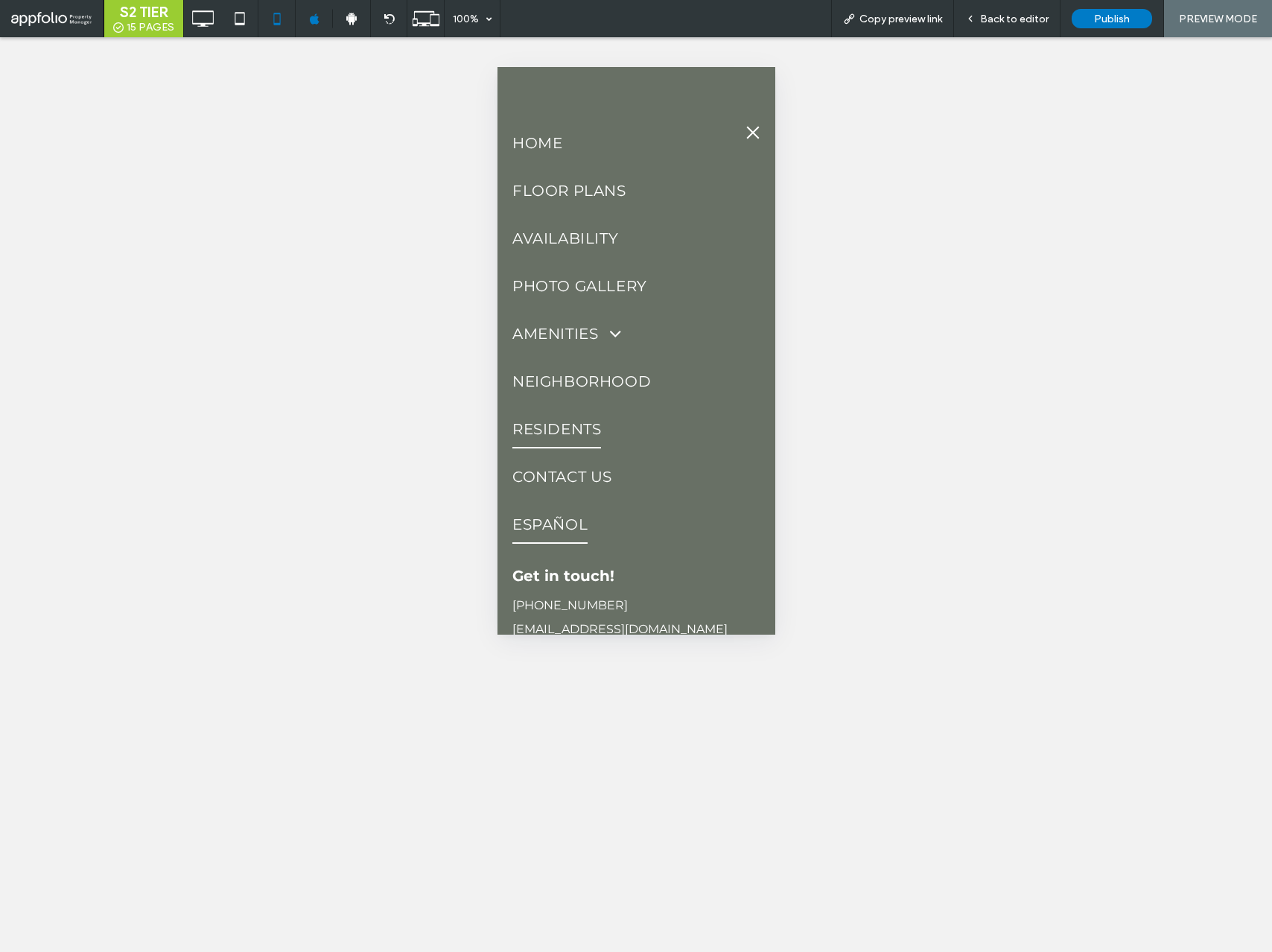
scroll to position [74, 0]
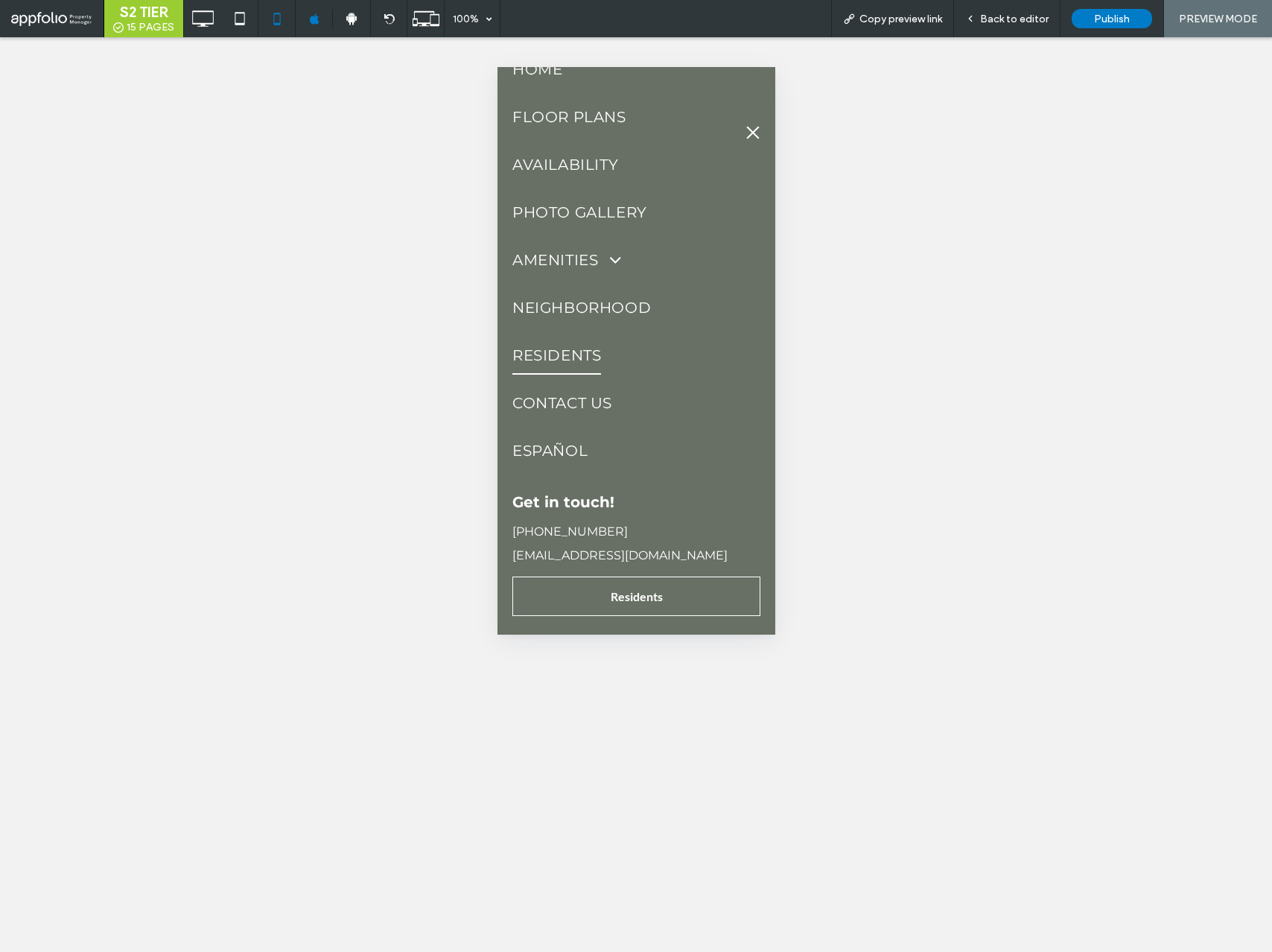
click at [653, 597] on span "Residents" at bounding box center [636, 596] width 52 height 38
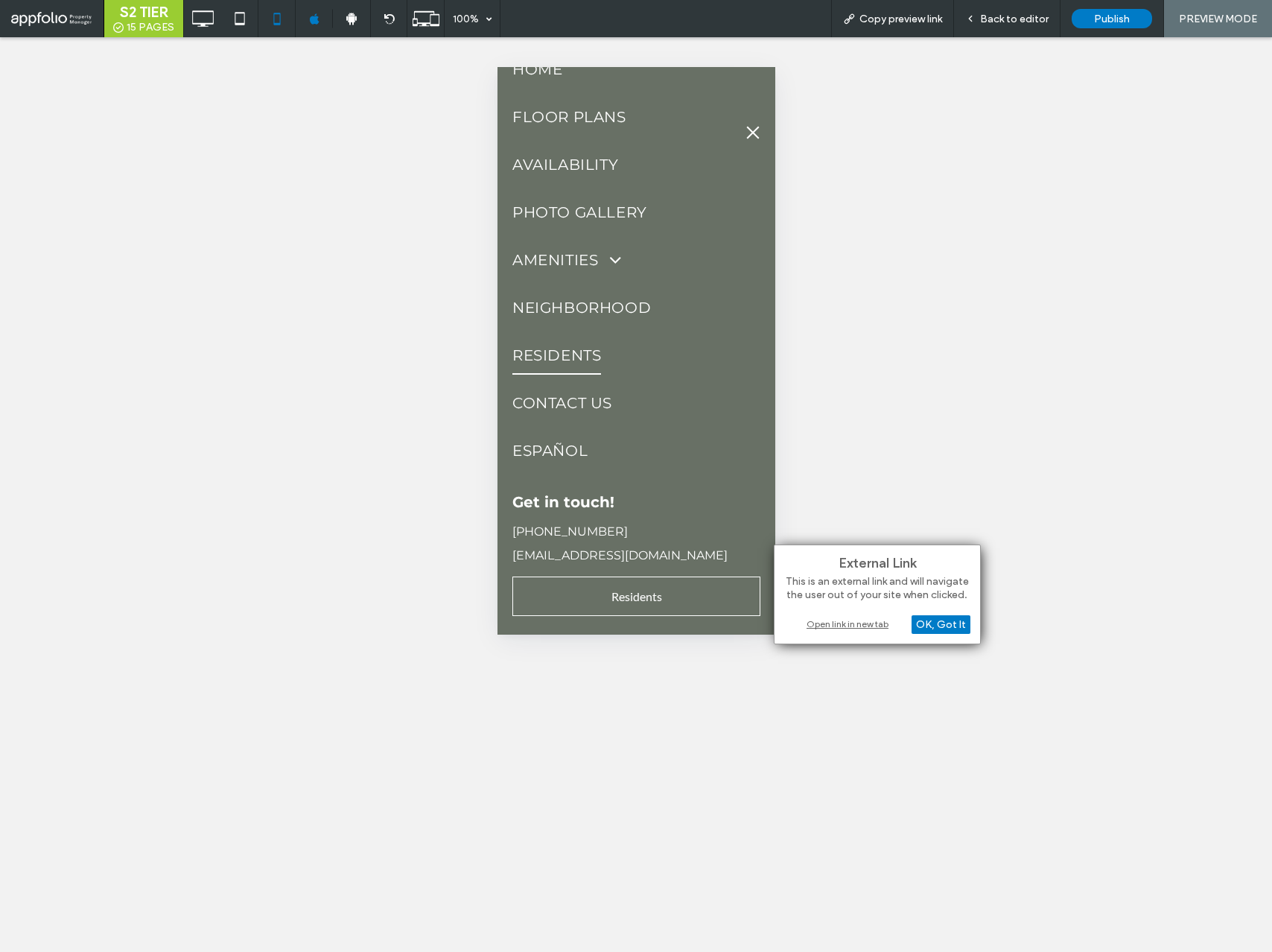
click at [836, 618] on div "Open link in new tab" at bounding box center [877, 623] width 186 height 16
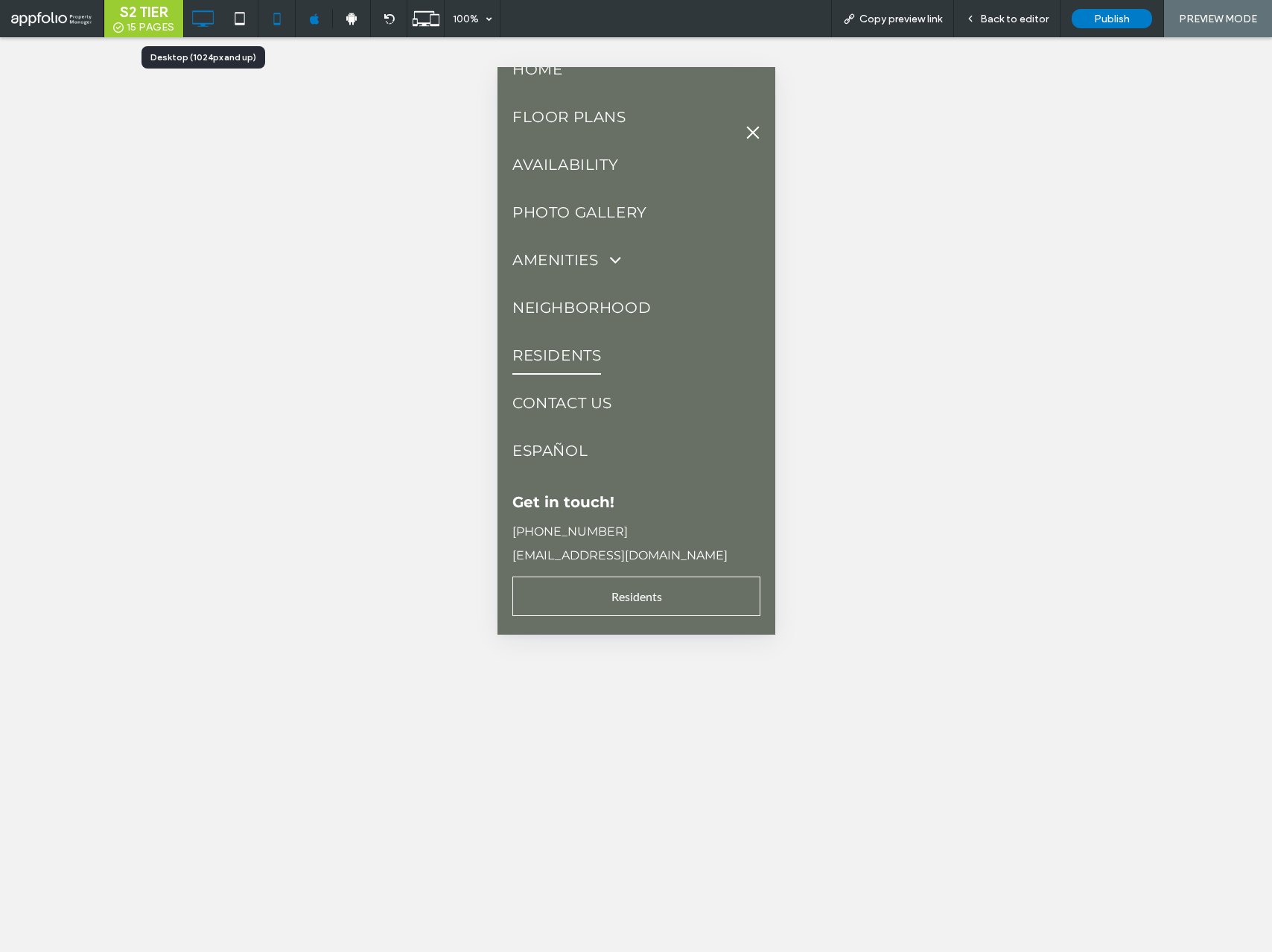
click at [204, 20] on icon at bounding box center [203, 19] width 30 height 30
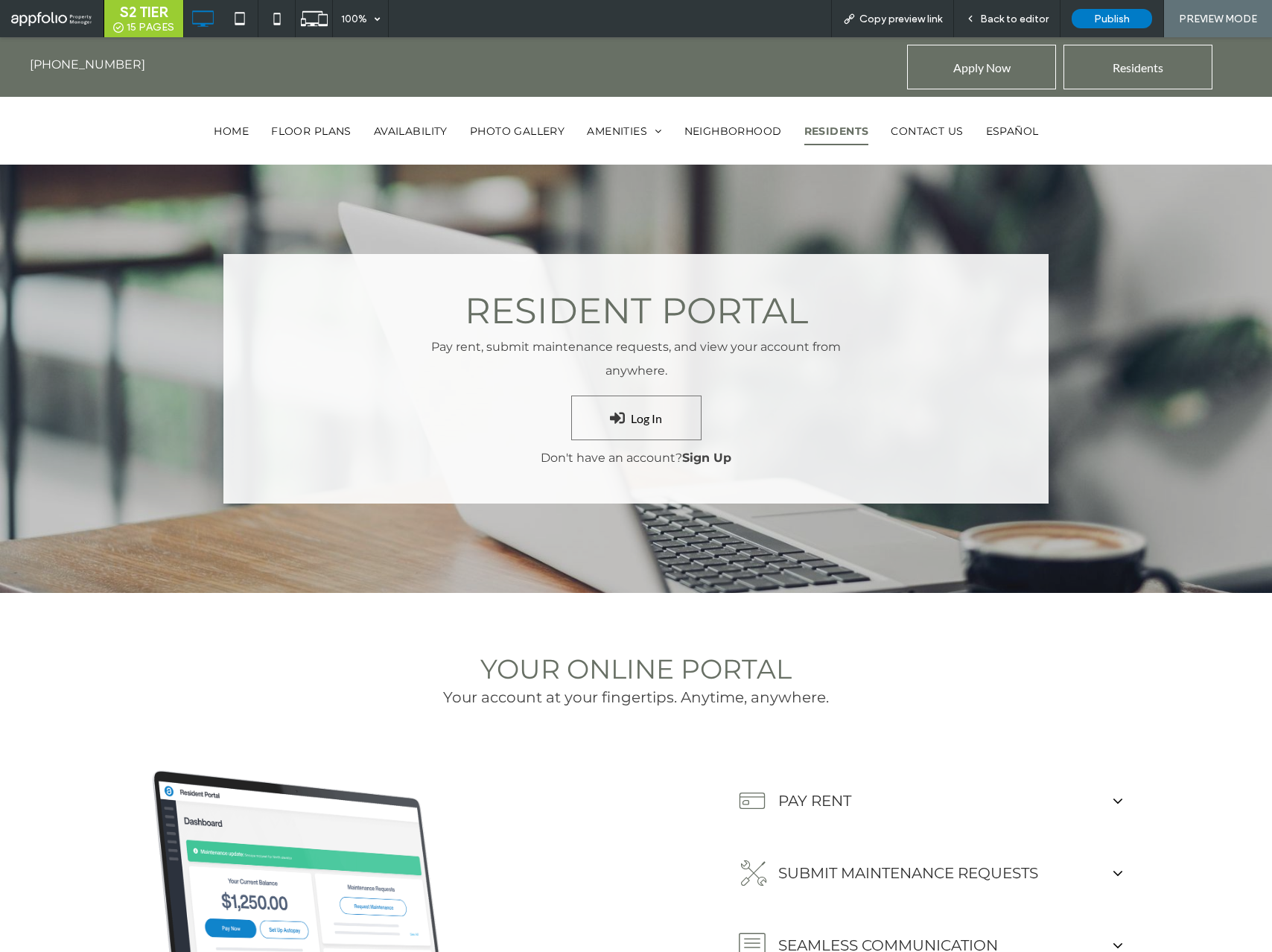
scroll to position [0, 0]
click at [634, 414] on span "Log In" at bounding box center [636, 418] width 52 height 39
select select "Language Translate Widget"
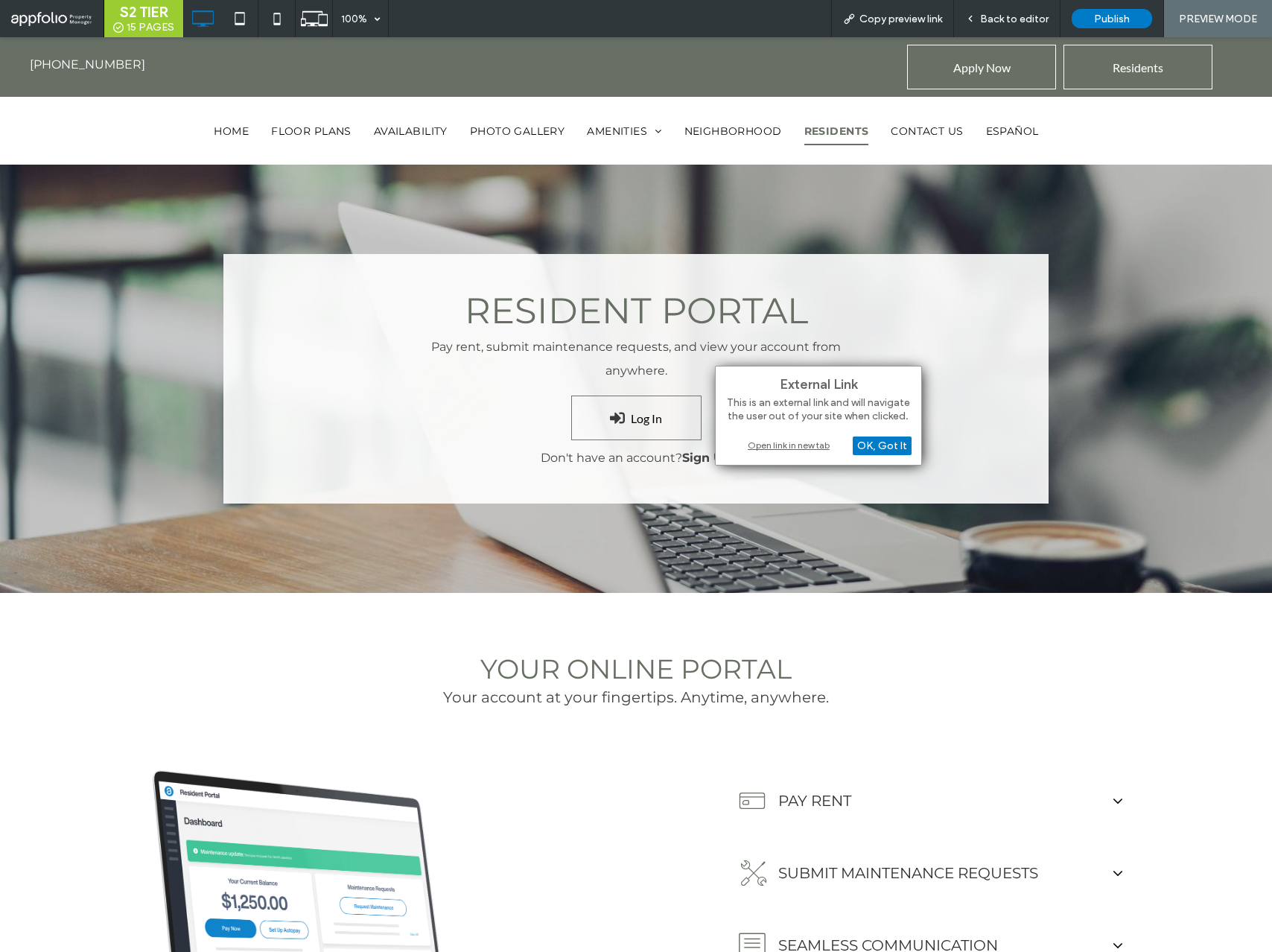
click at [798, 443] on div "Open link in new tab" at bounding box center [819, 445] width 186 height 16
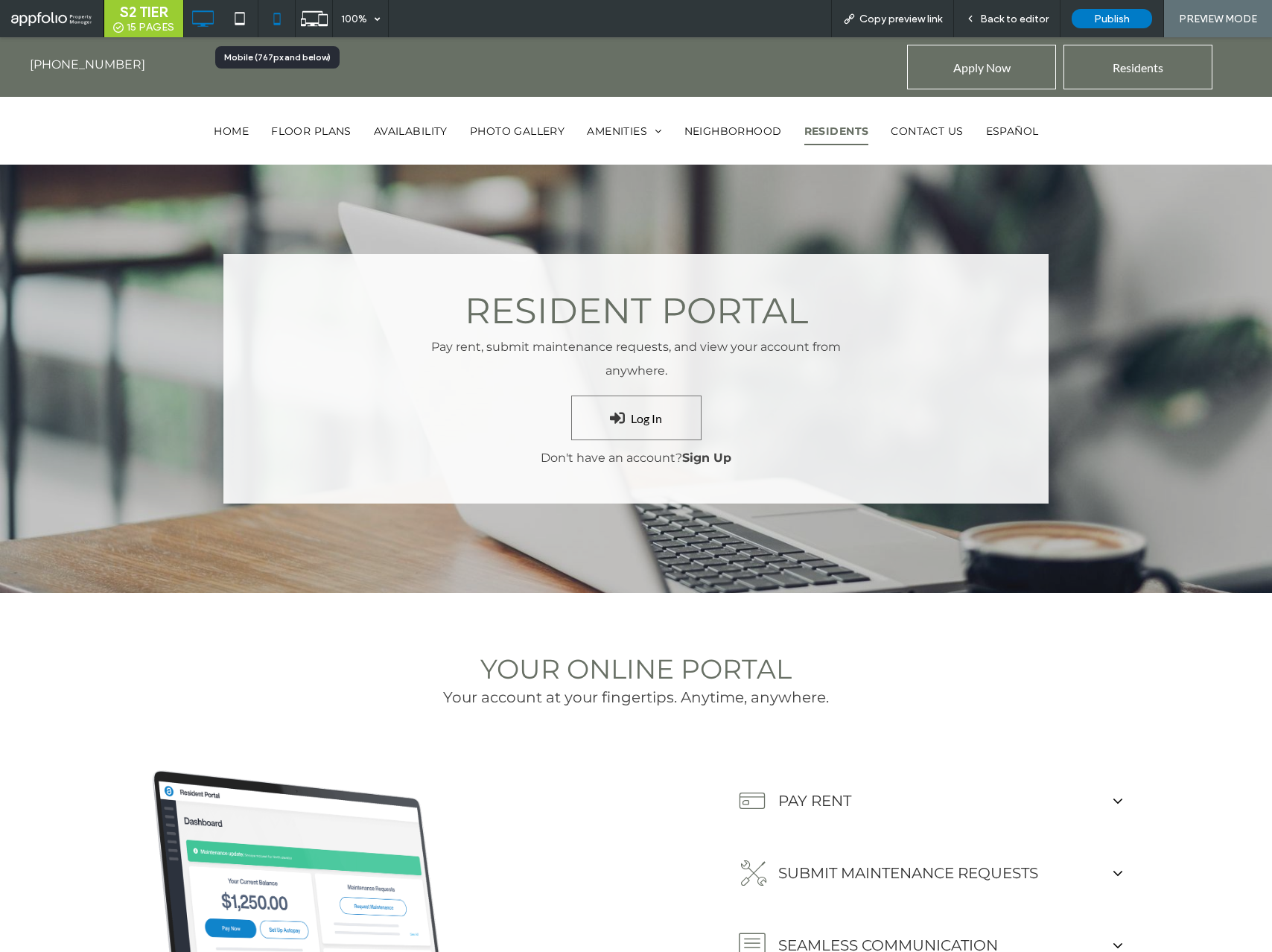
click at [274, 11] on icon at bounding box center [277, 19] width 30 height 30
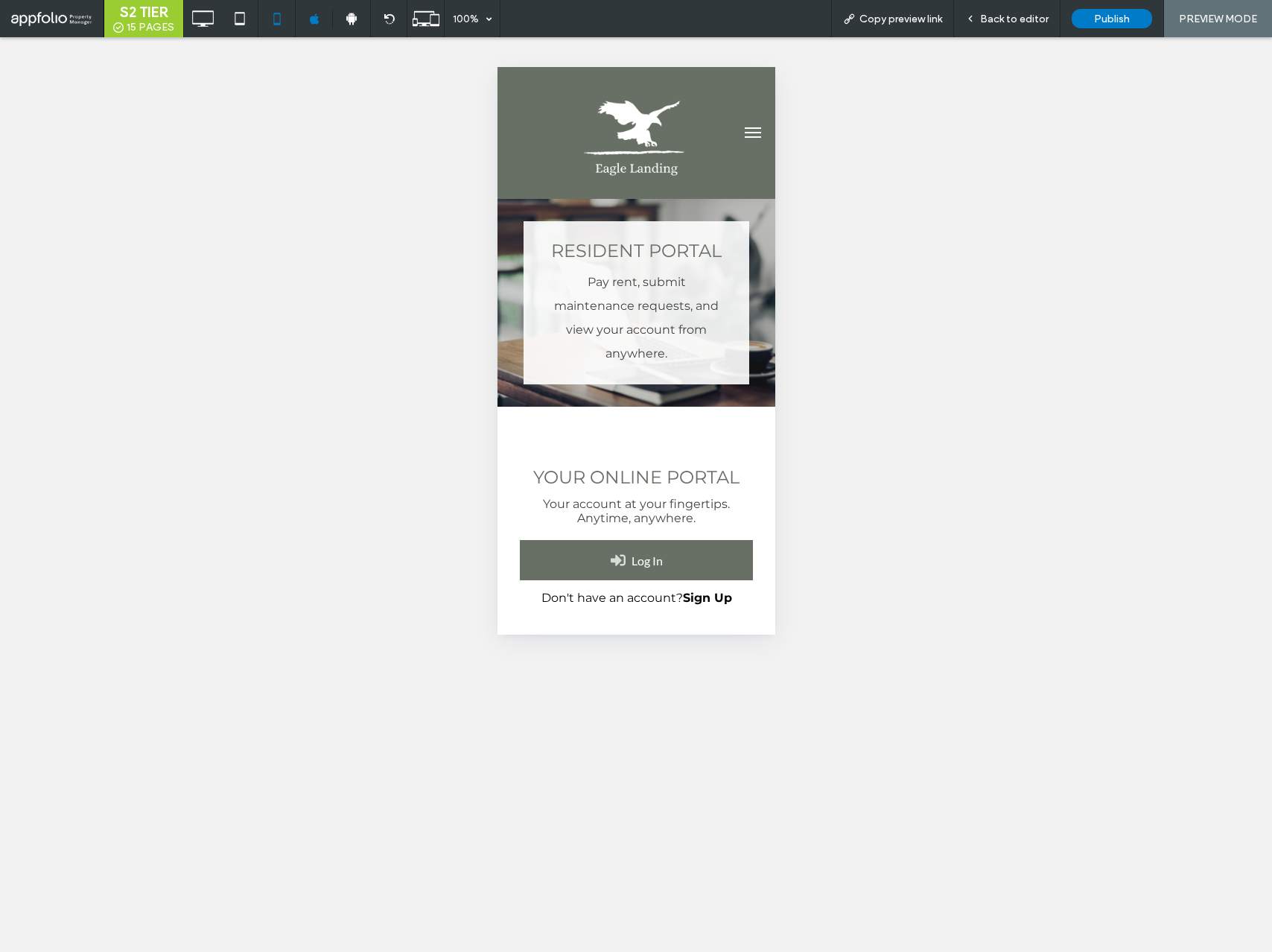
select select "Language Translate Widget"
click at [665, 561] on link "Log In" at bounding box center [636, 559] width 234 height 40
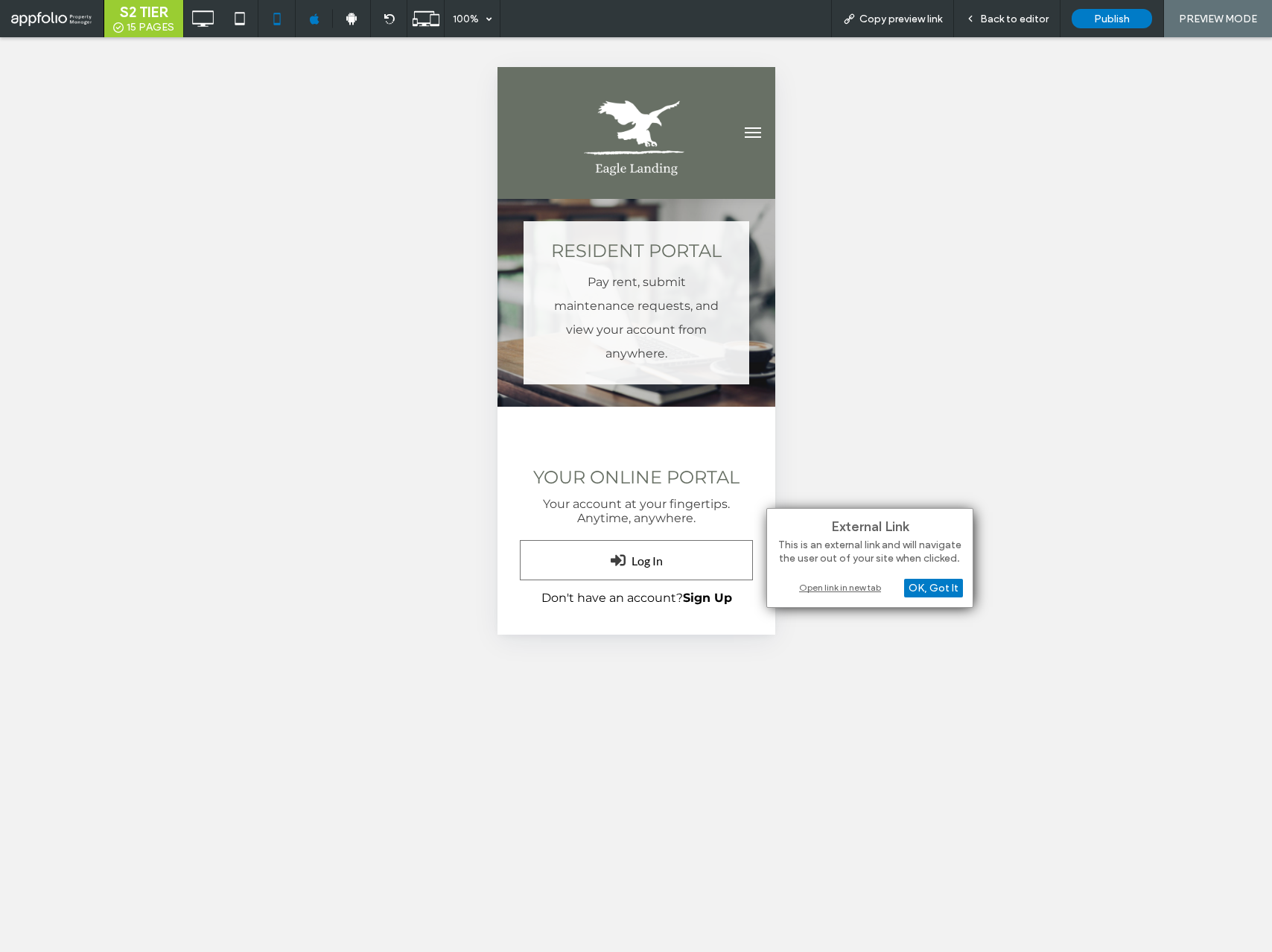
click at [820, 582] on div "Open link in new tab" at bounding box center [870, 587] width 186 height 16
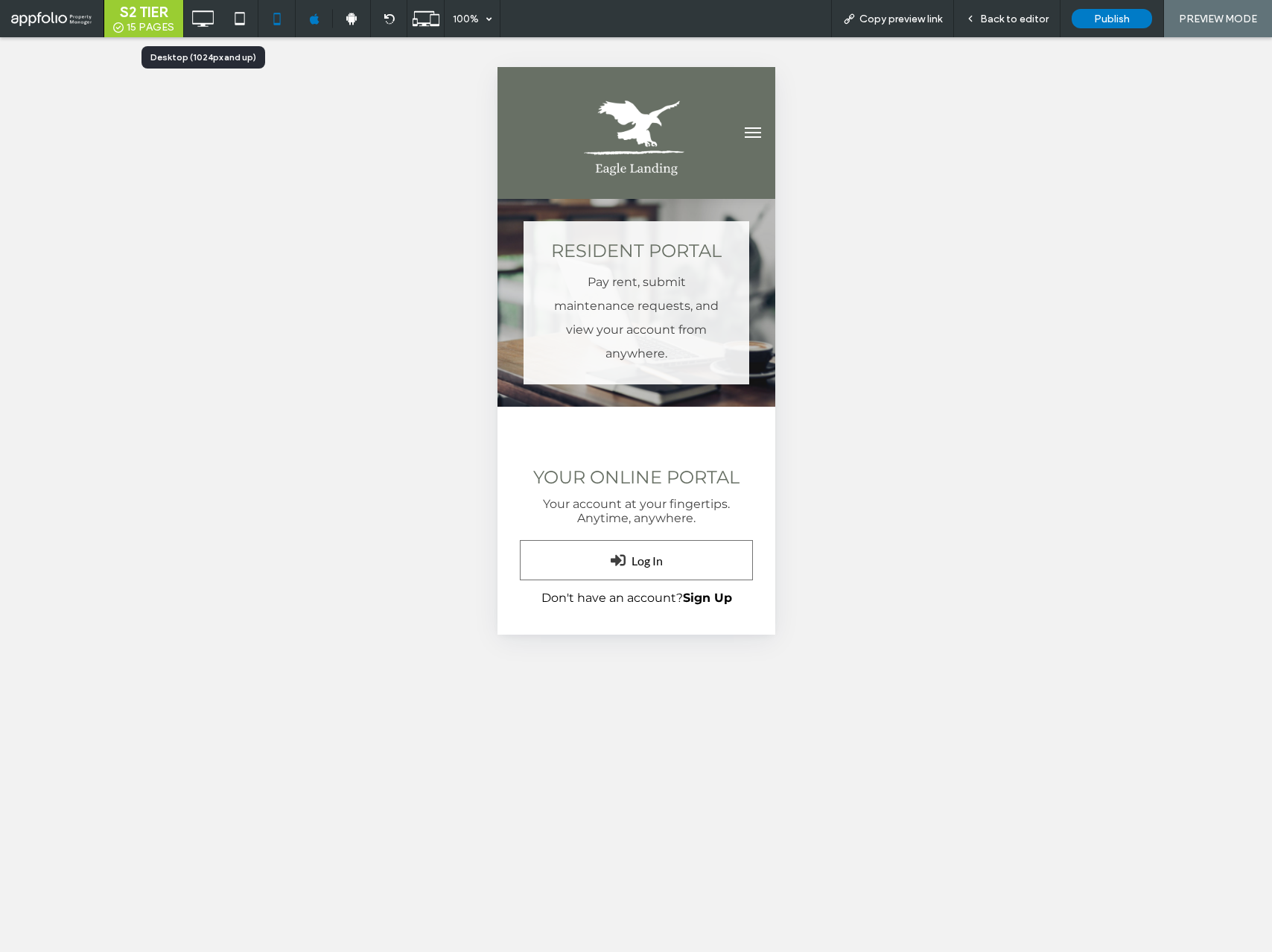
click at [206, 24] on icon at bounding box center [203, 19] width 30 height 30
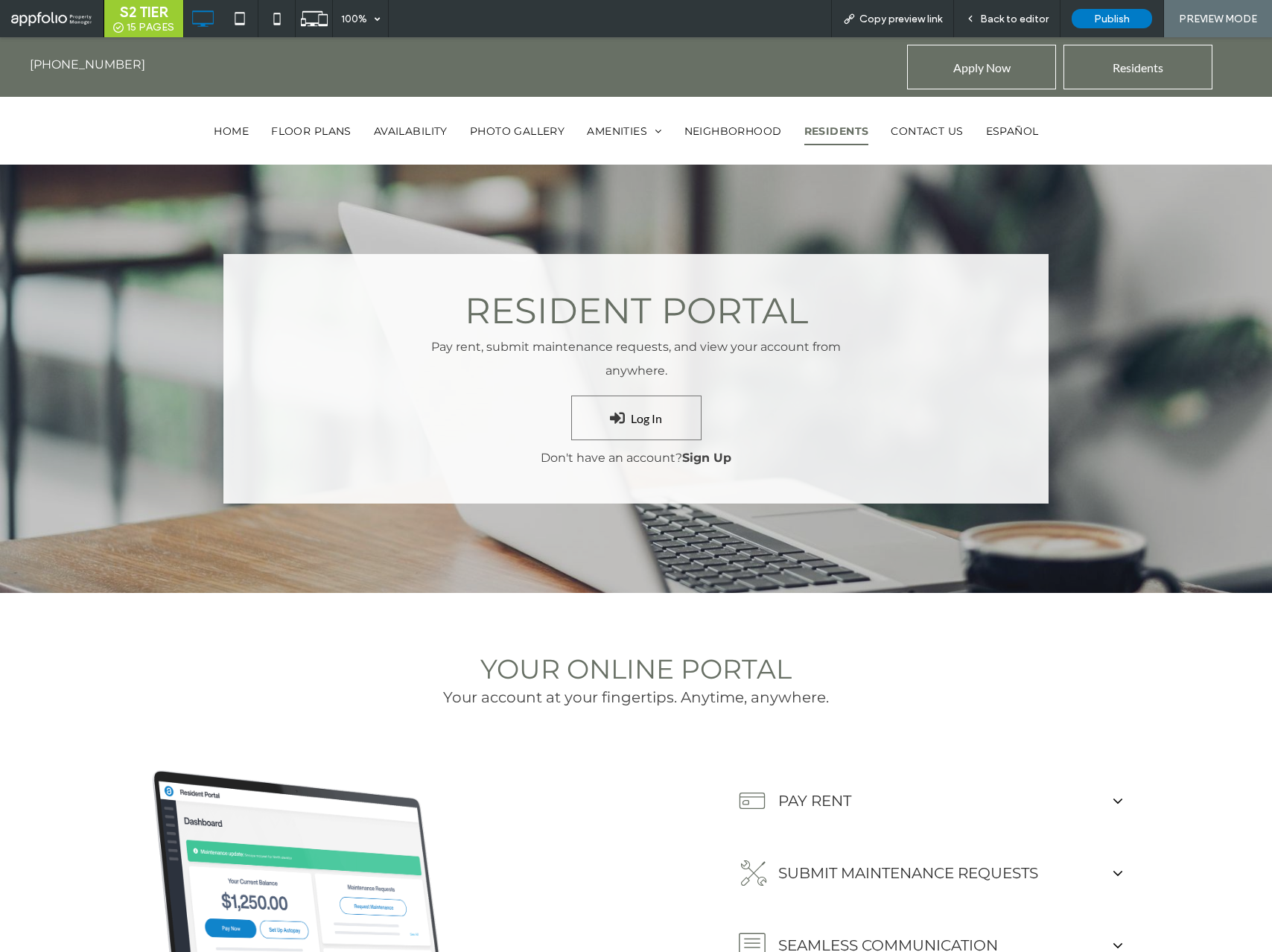
select select "Language Translate Widget"
click at [1012, 8] on div "Back to editor" at bounding box center [1008, 19] width 106 height 37
click at [1011, 16] on span "Back to editor" at bounding box center [1015, 20] width 69 height 13
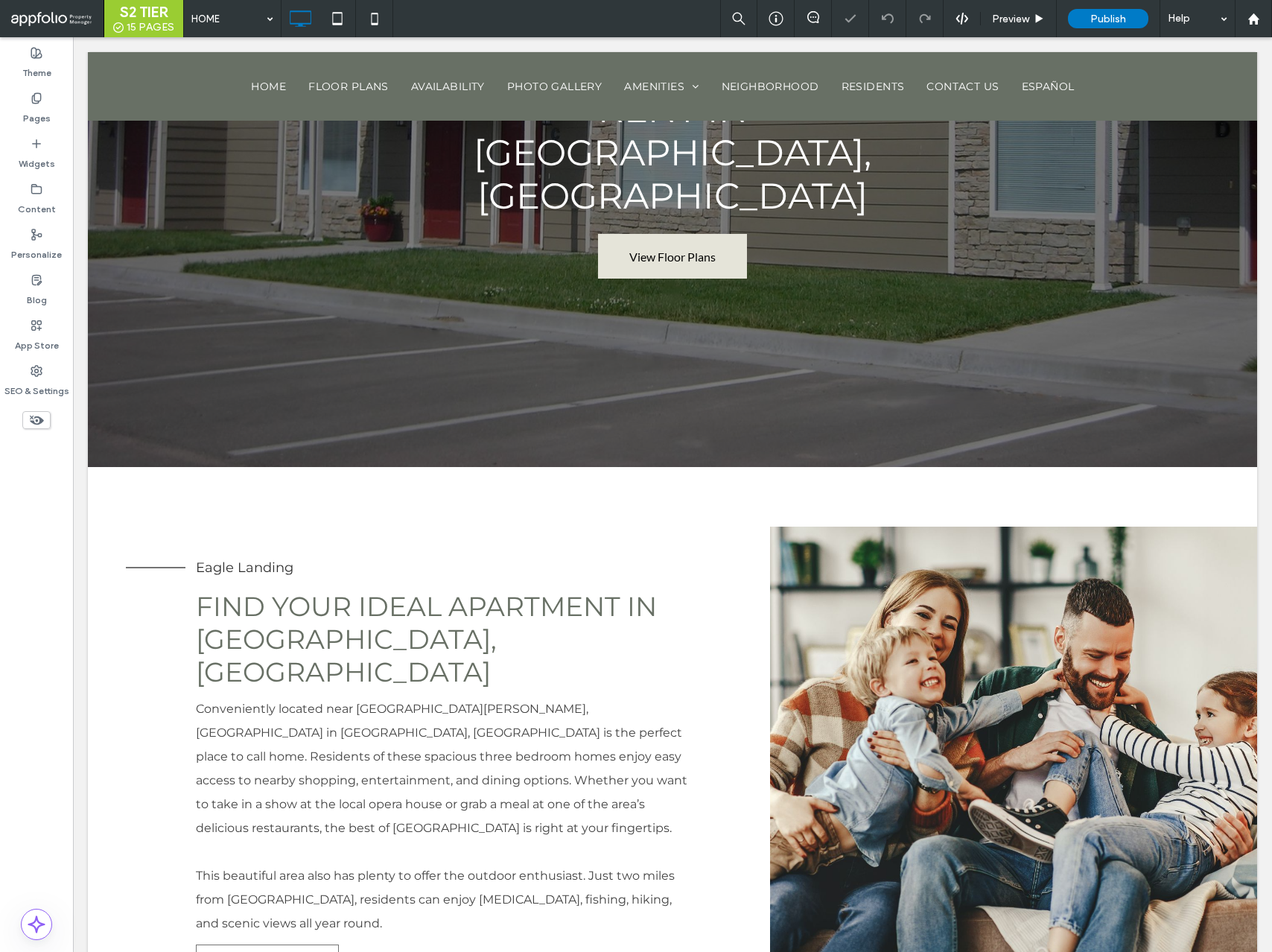
select select "Language Translate Widget"
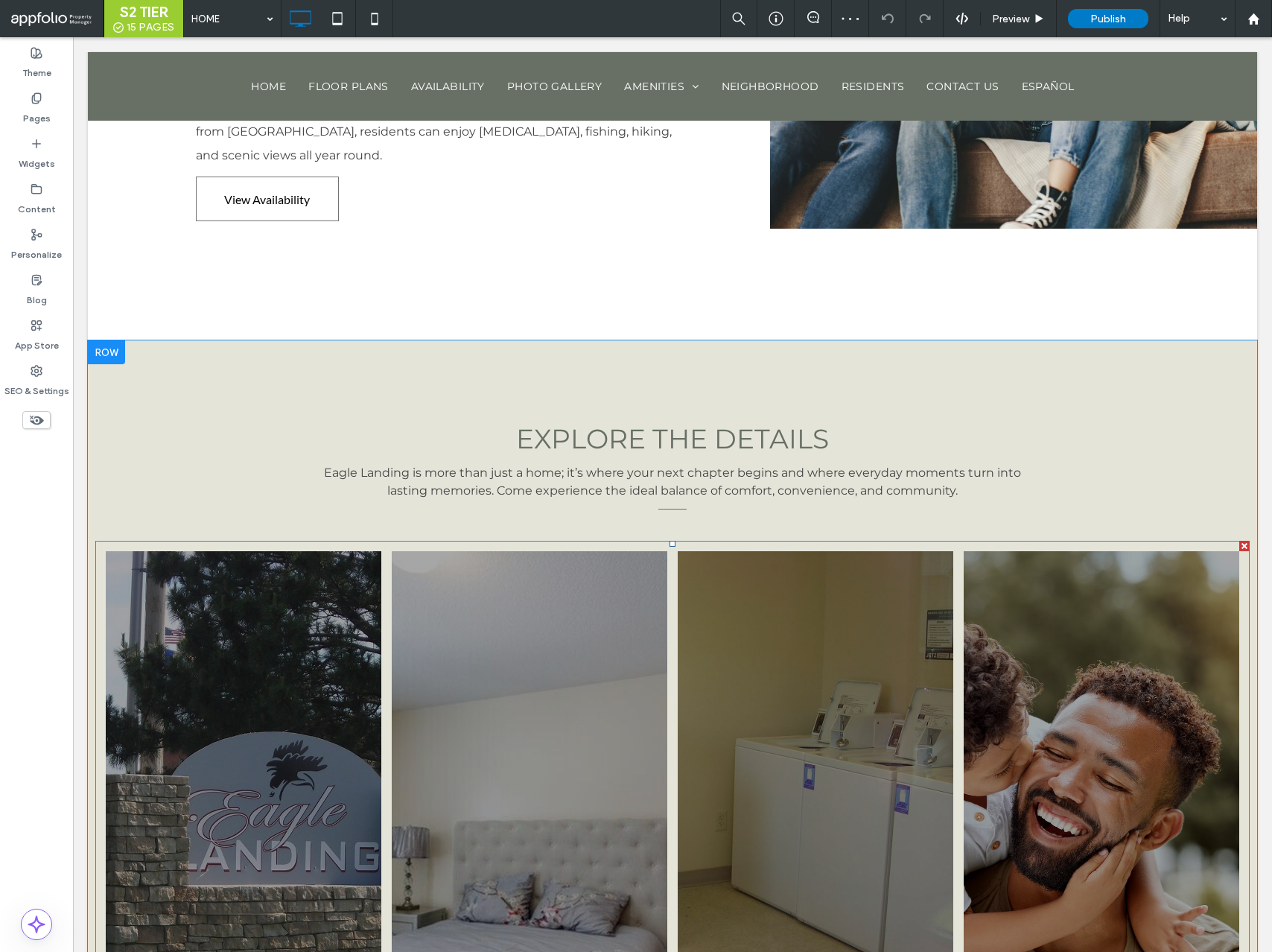
scroll to position [1355, 0]
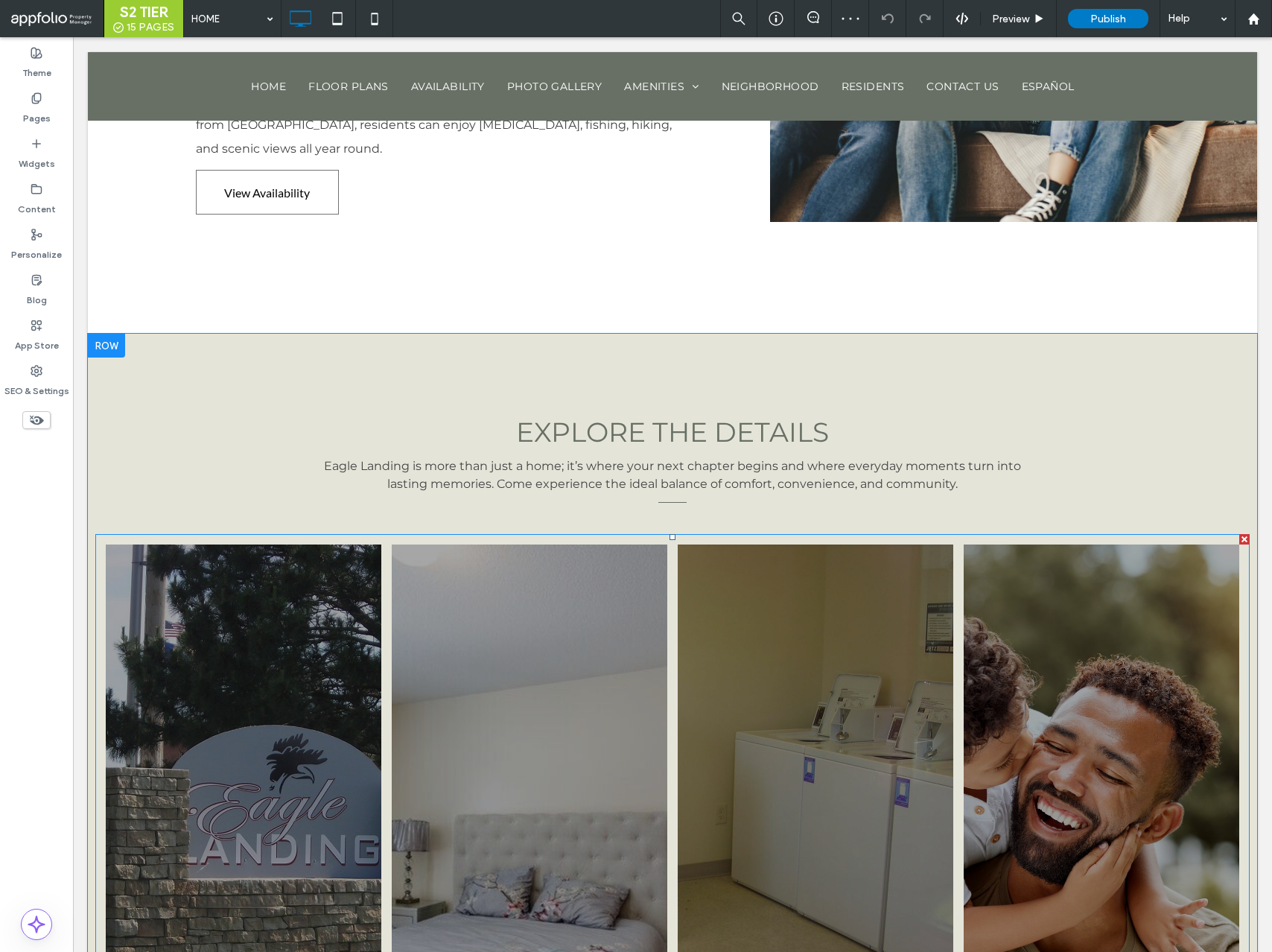
click at [288, 628] on link at bounding box center [244, 821] width 292 height 584
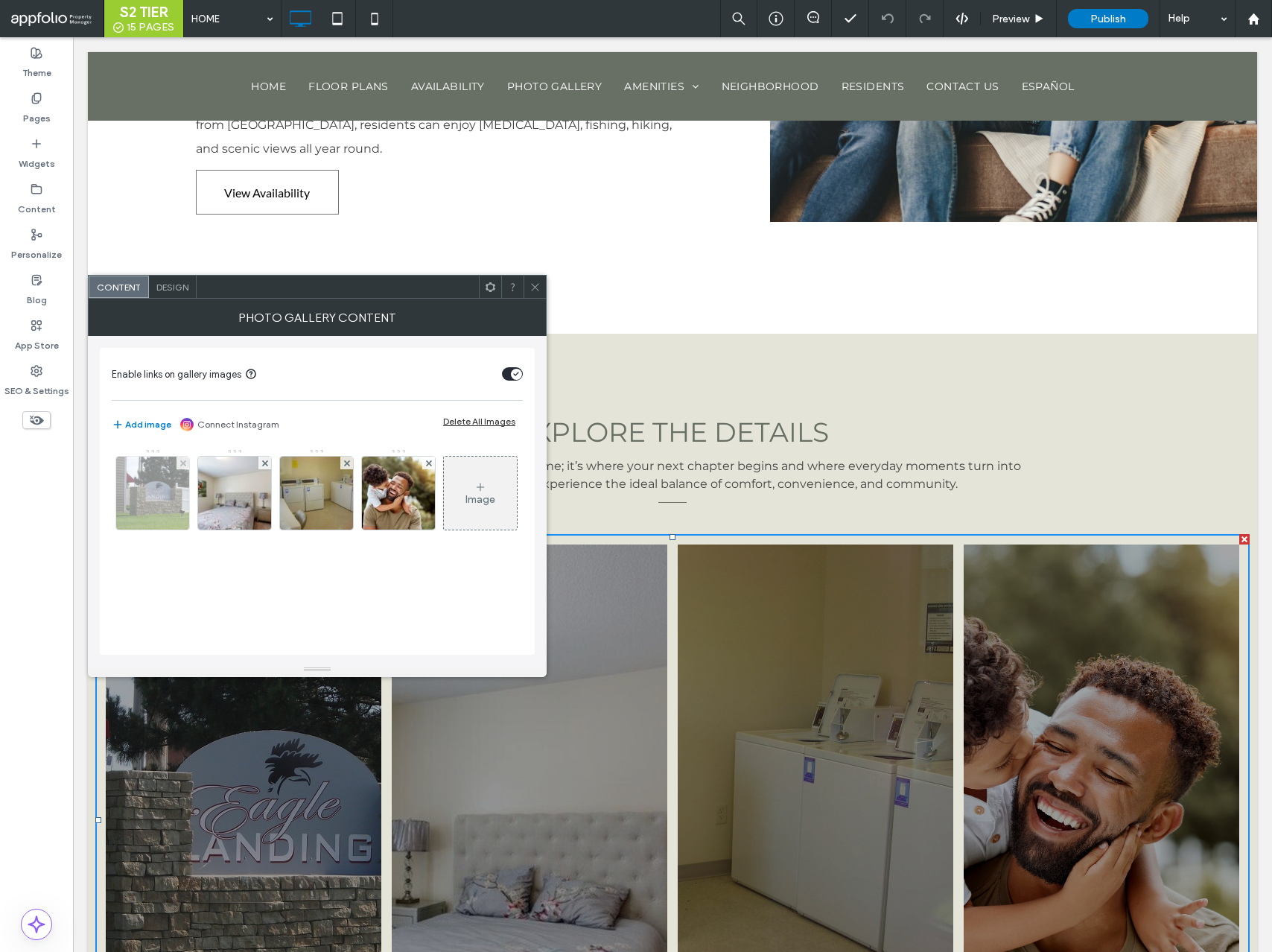
click at [153, 502] on img at bounding box center [153, 493] width 98 height 73
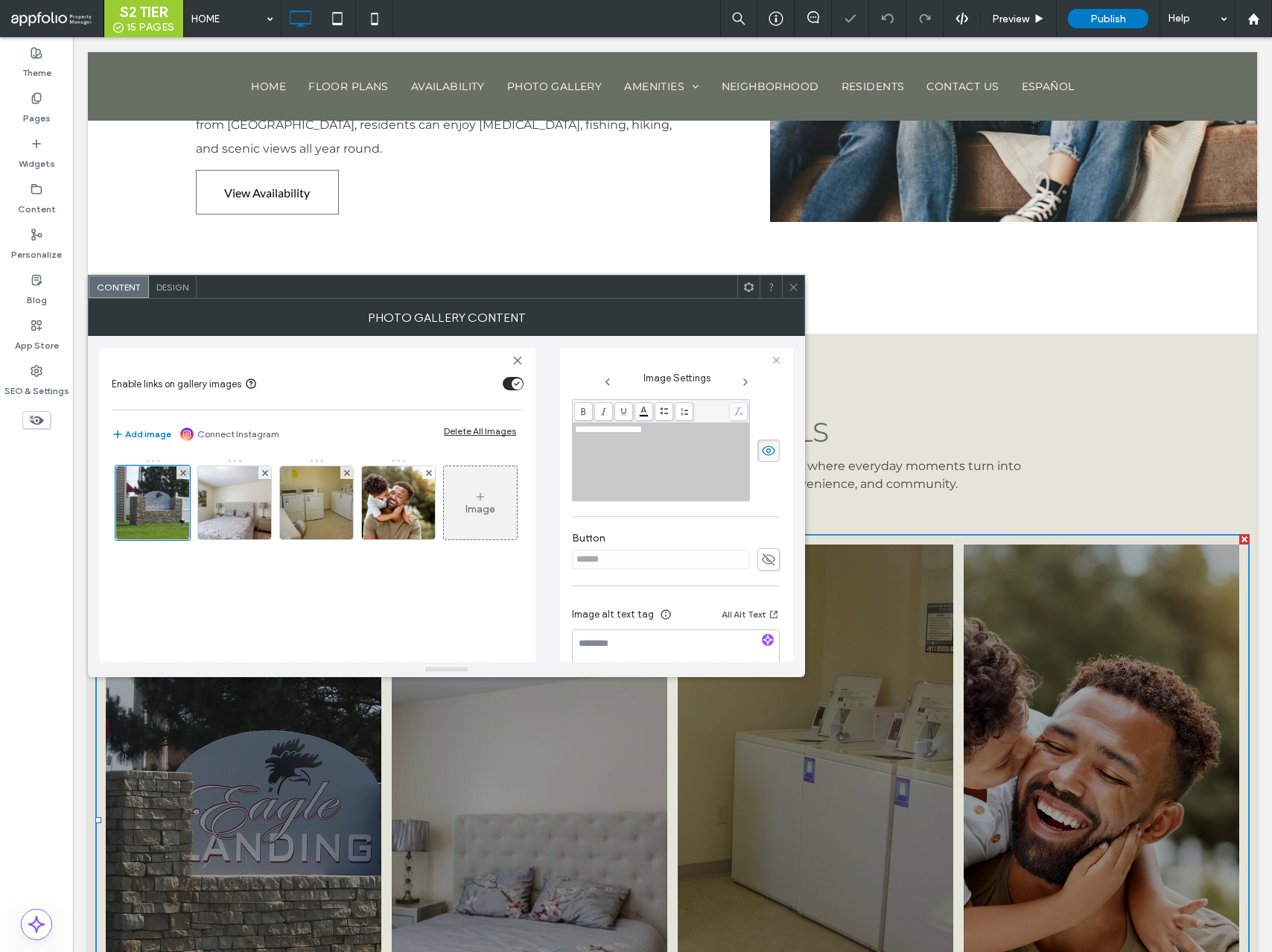
scroll to position [459, 0]
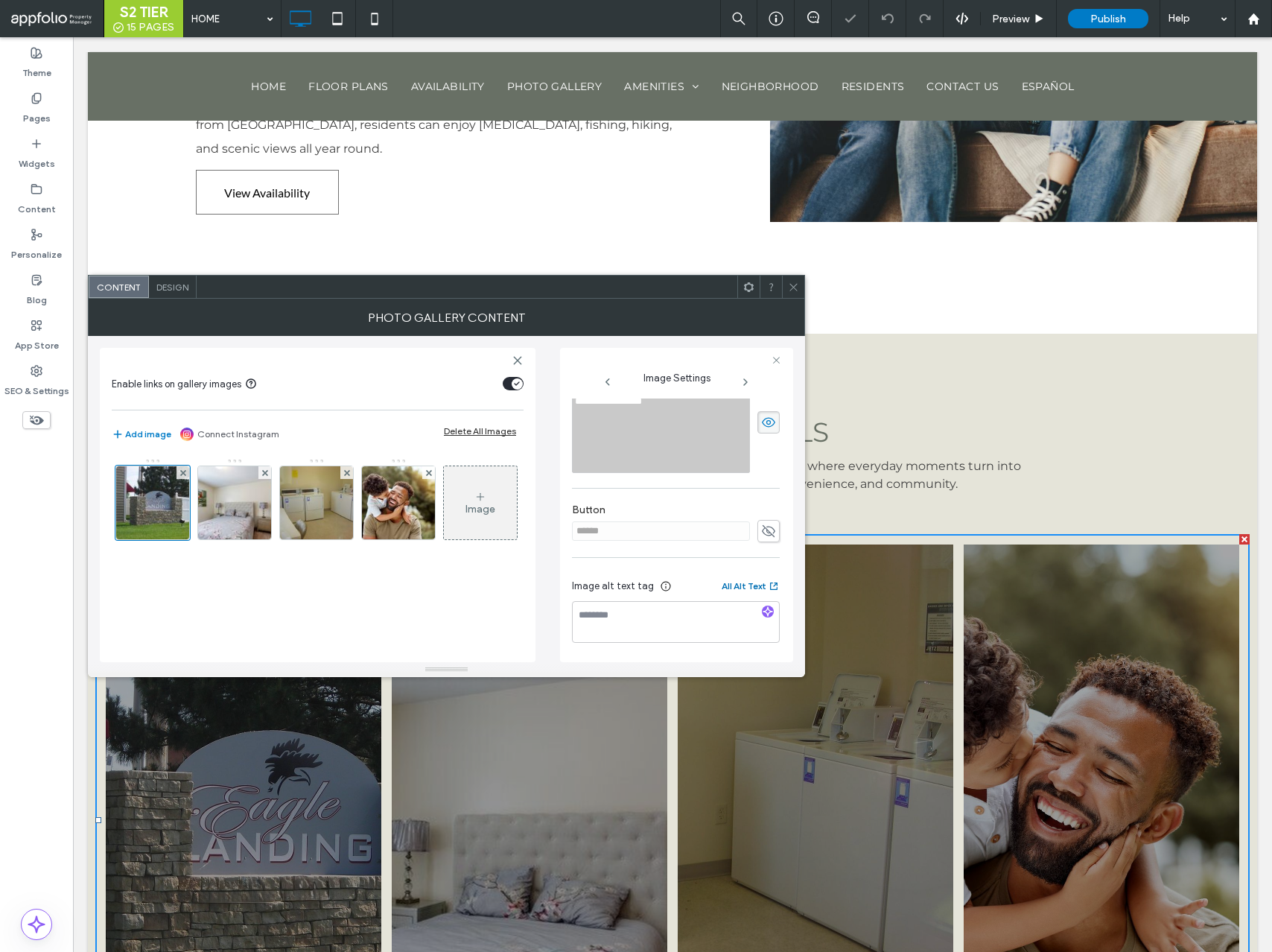
click at [741, 581] on button "All Alt Text" at bounding box center [751, 585] width 58 height 18
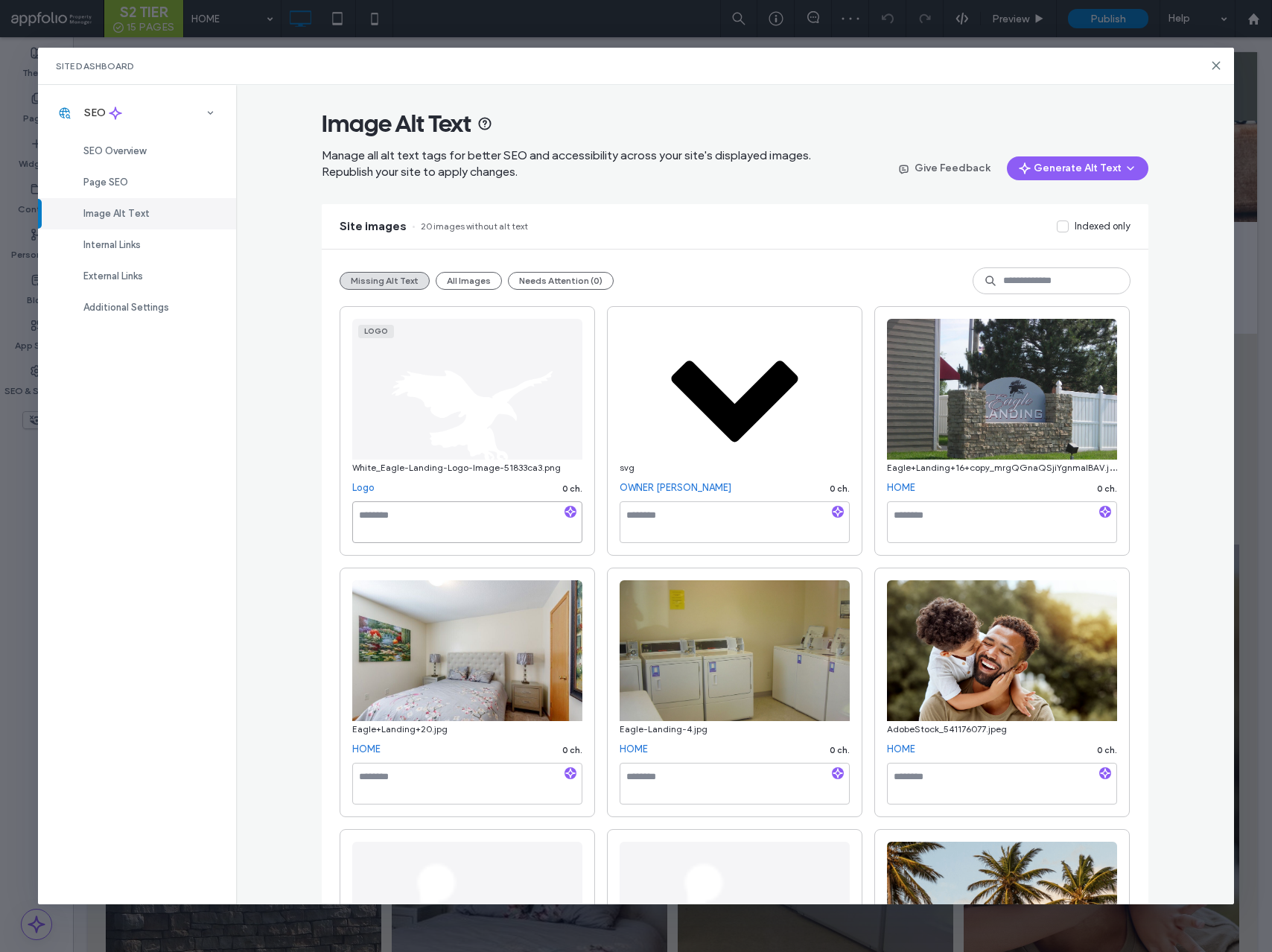
click at [536, 515] on div at bounding box center [467, 522] width 230 height 42
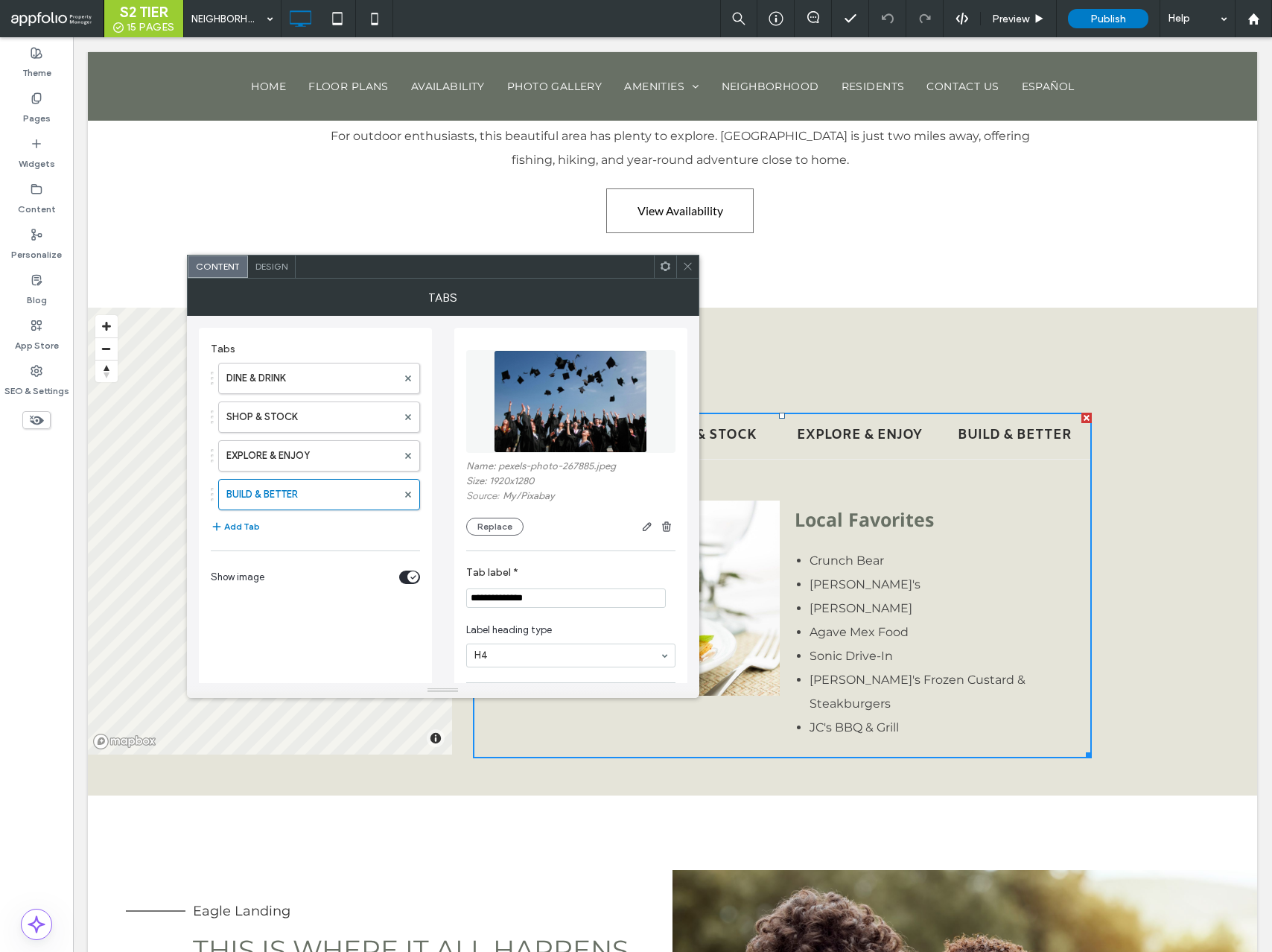
click at [687, 263] on icon at bounding box center [688, 266] width 11 height 11
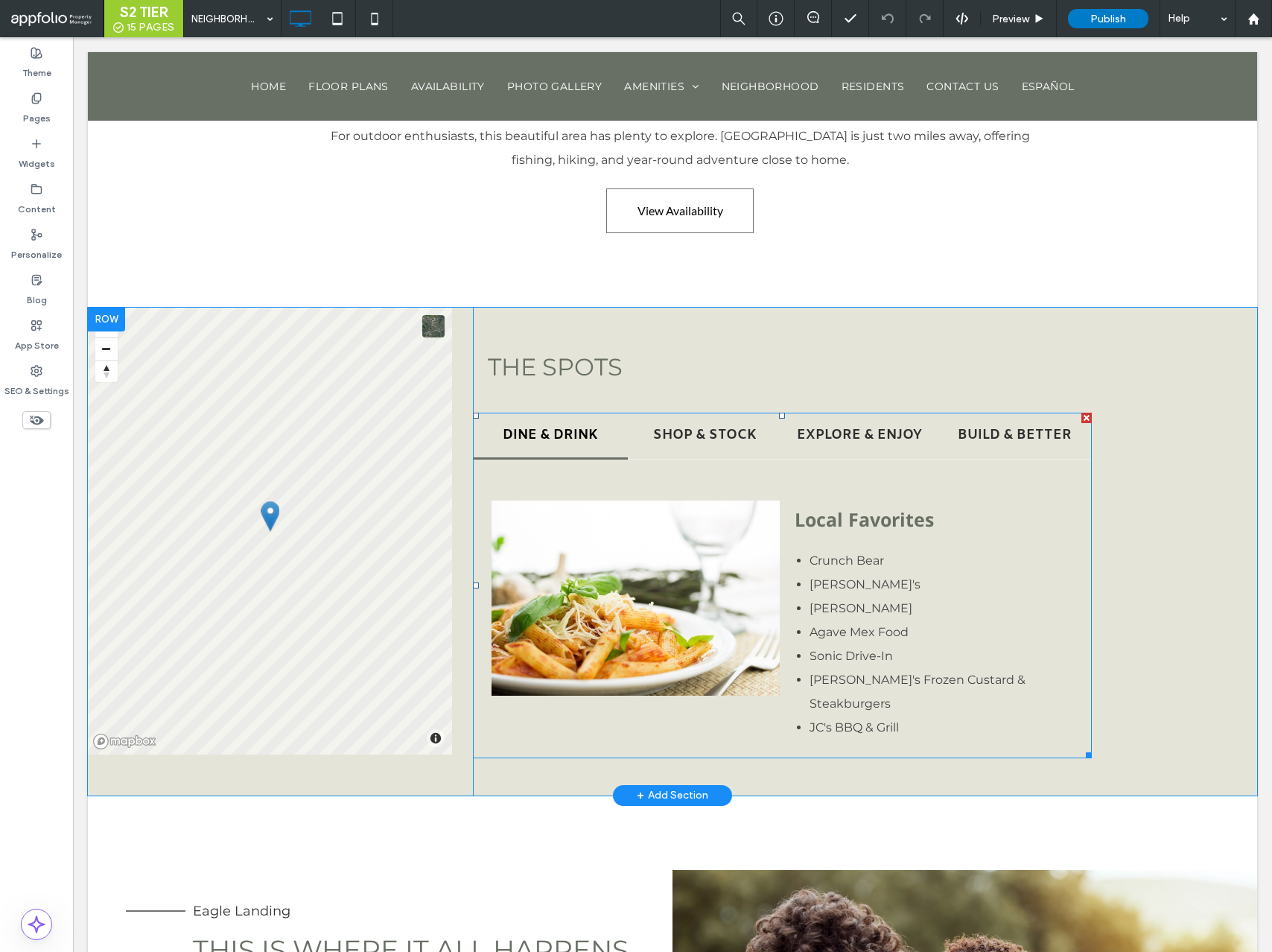
click at [833, 515] on span at bounding box center [782, 585] width 619 height 345
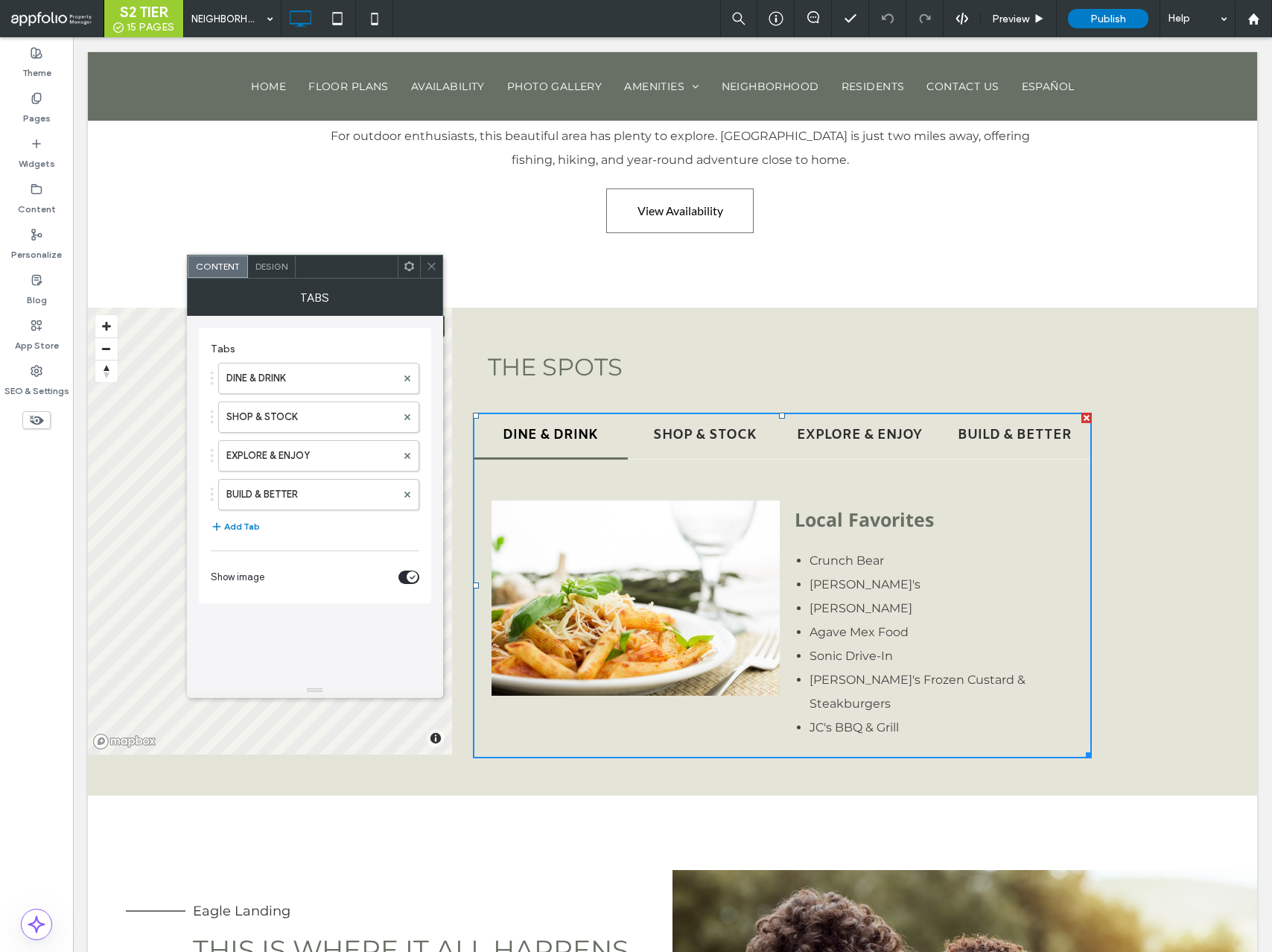
click at [266, 268] on span "Design" at bounding box center [272, 266] width 32 height 11
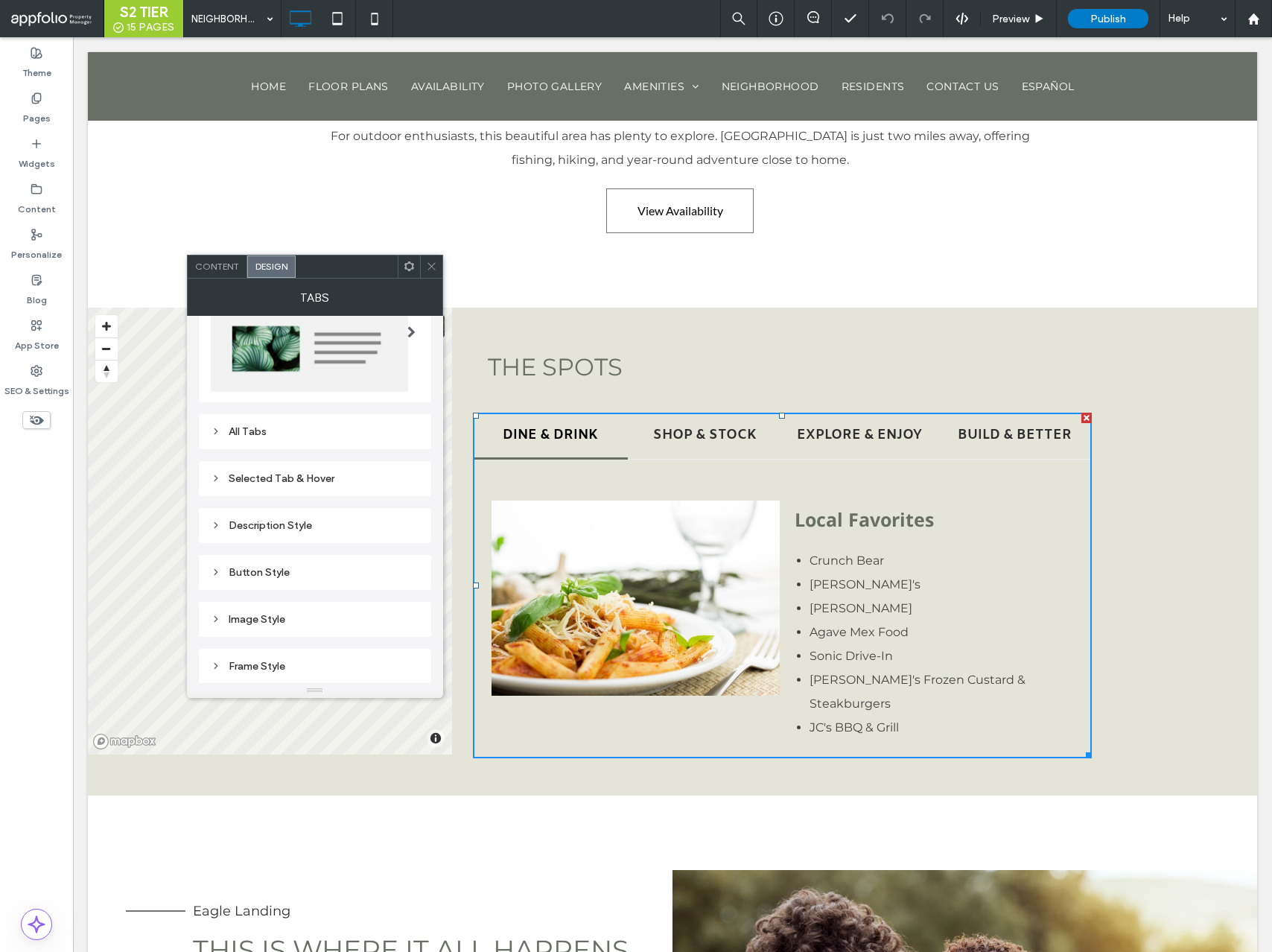
scroll to position [126, 0]
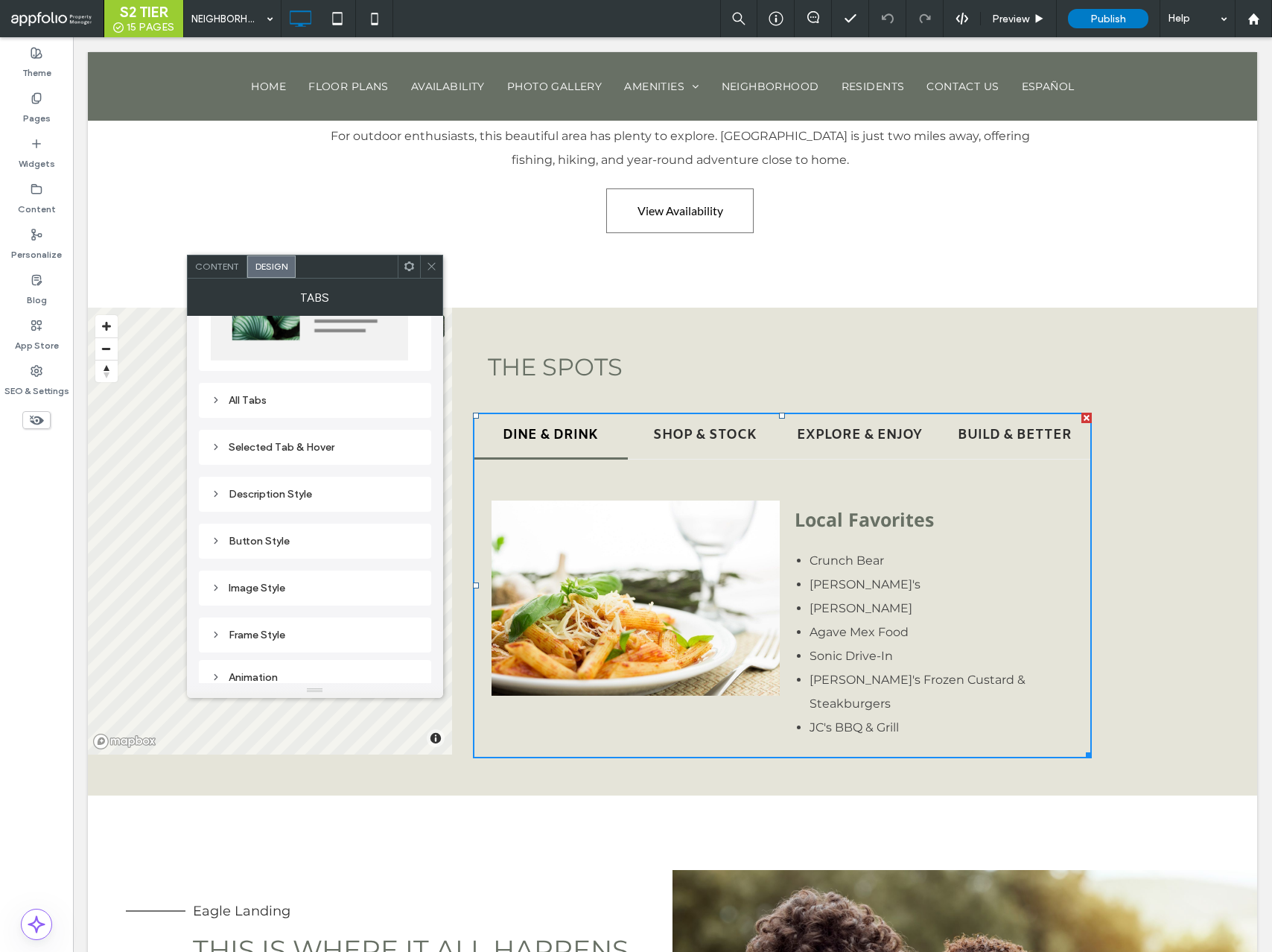
click at [294, 491] on div "Description Style" at bounding box center [315, 494] width 208 height 13
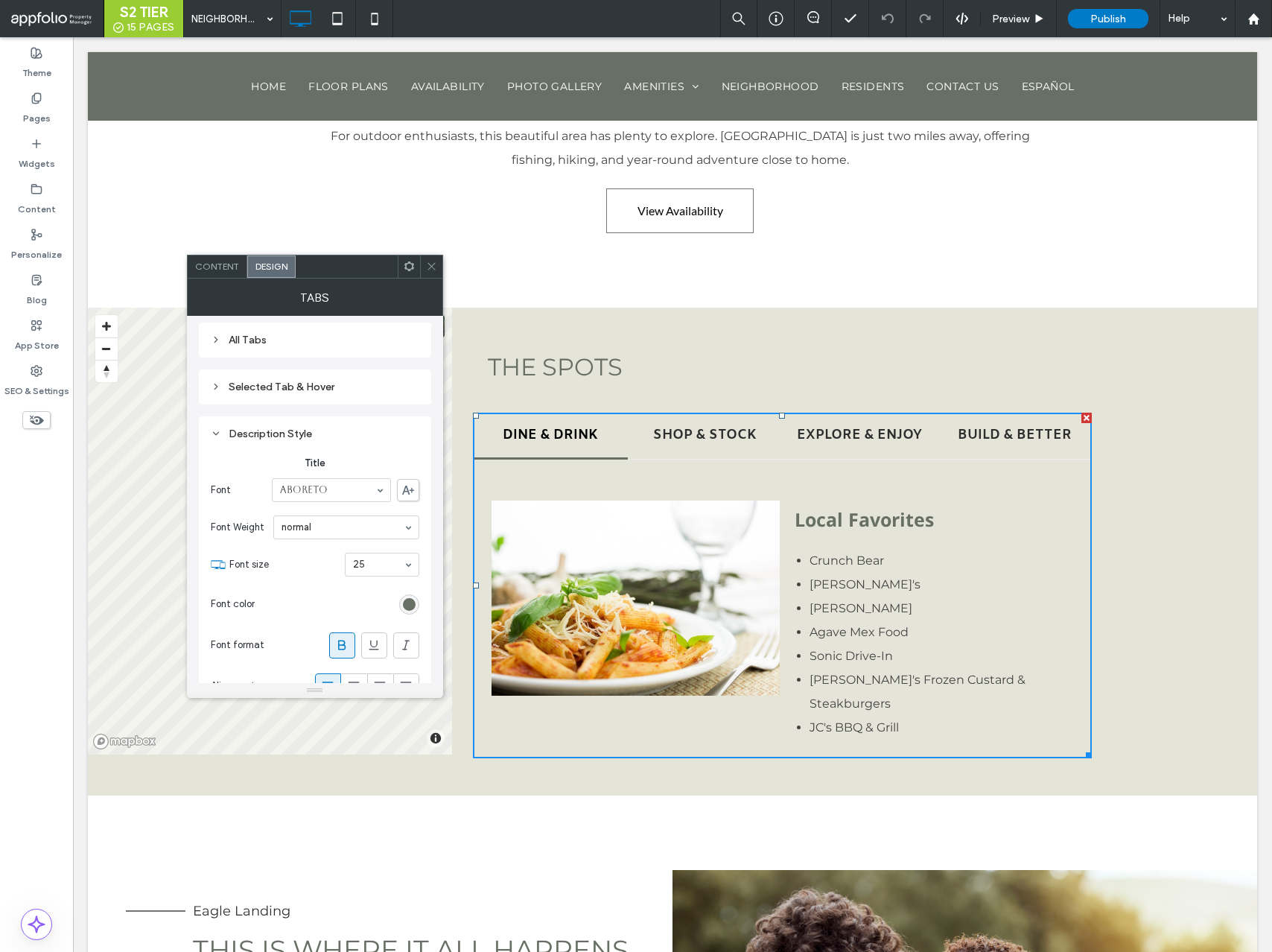
scroll to position [204, 0]
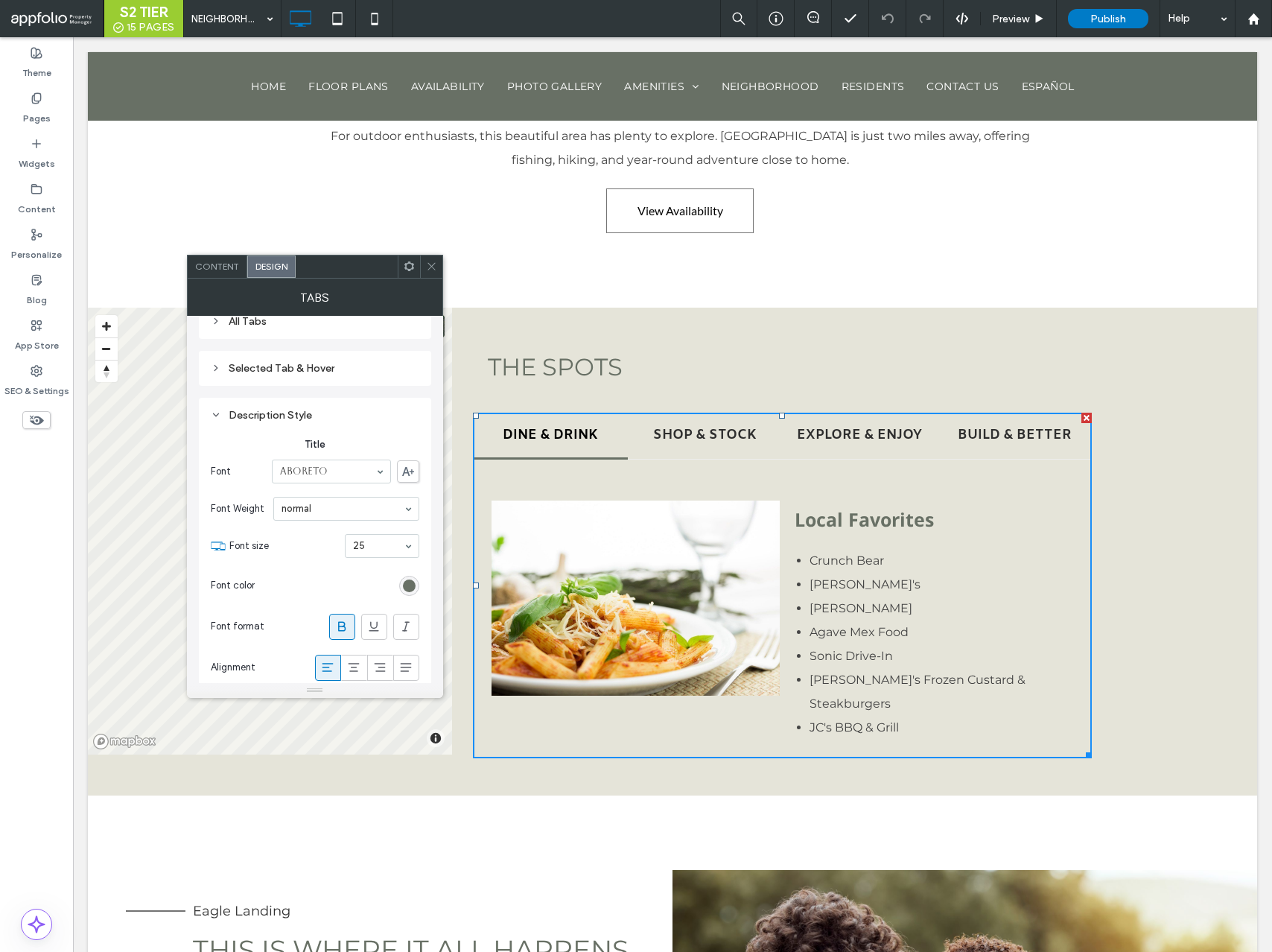
click at [406, 585] on div "rgb(104, 112, 101)" at bounding box center [409, 586] width 13 height 13
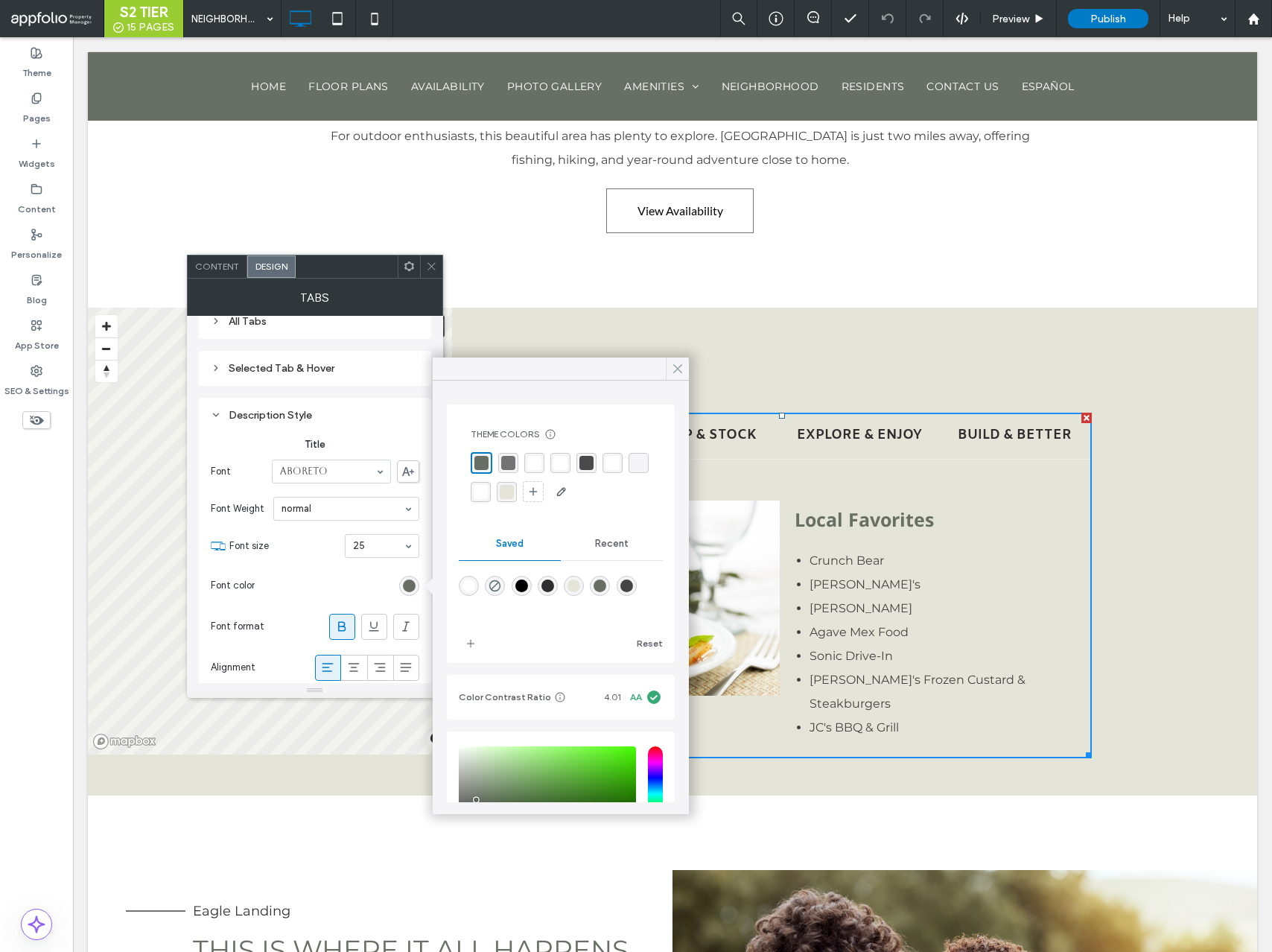
click at [676, 366] on icon at bounding box center [677, 369] width 13 height 13
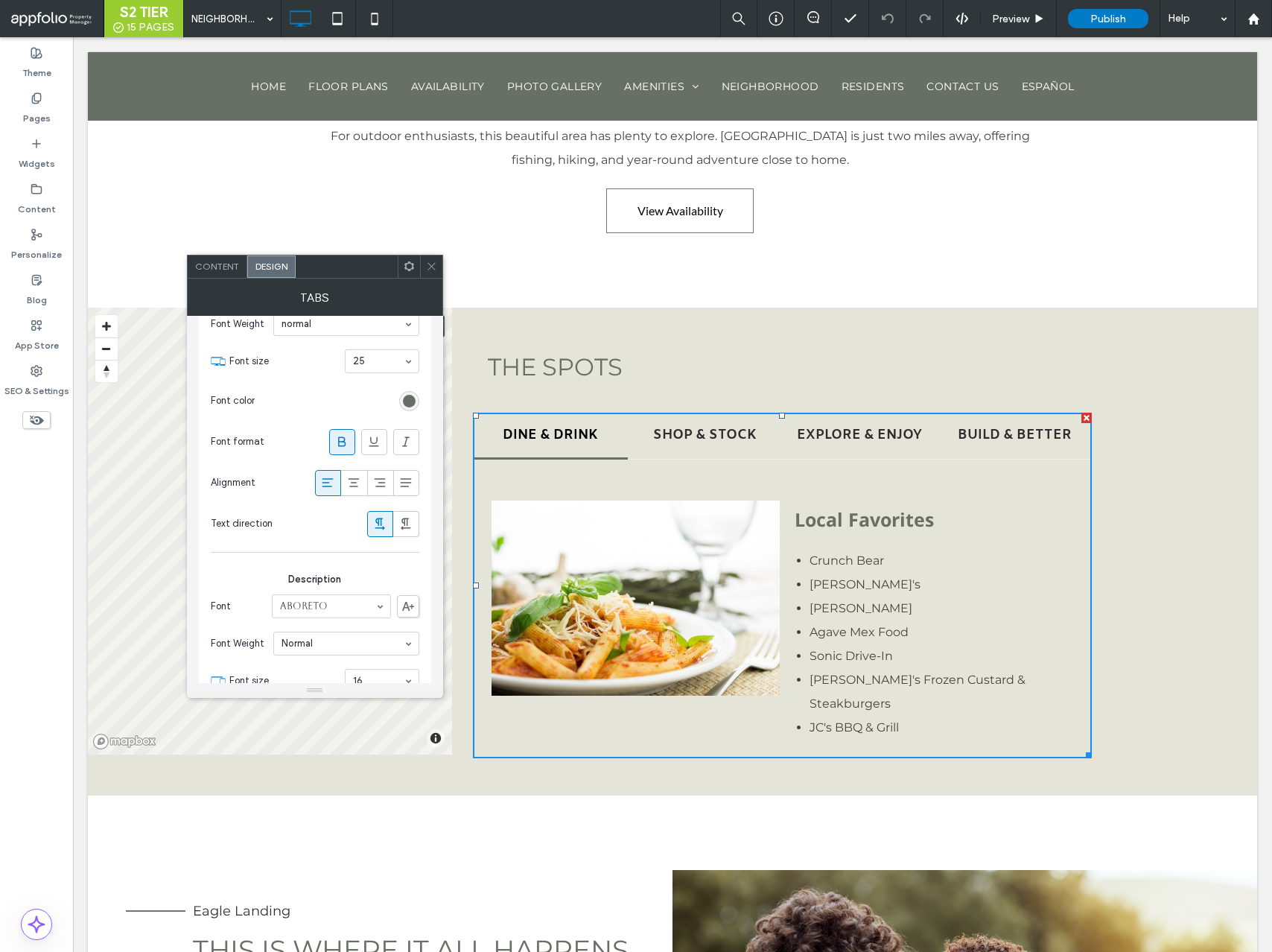
scroll to position [487, 0]
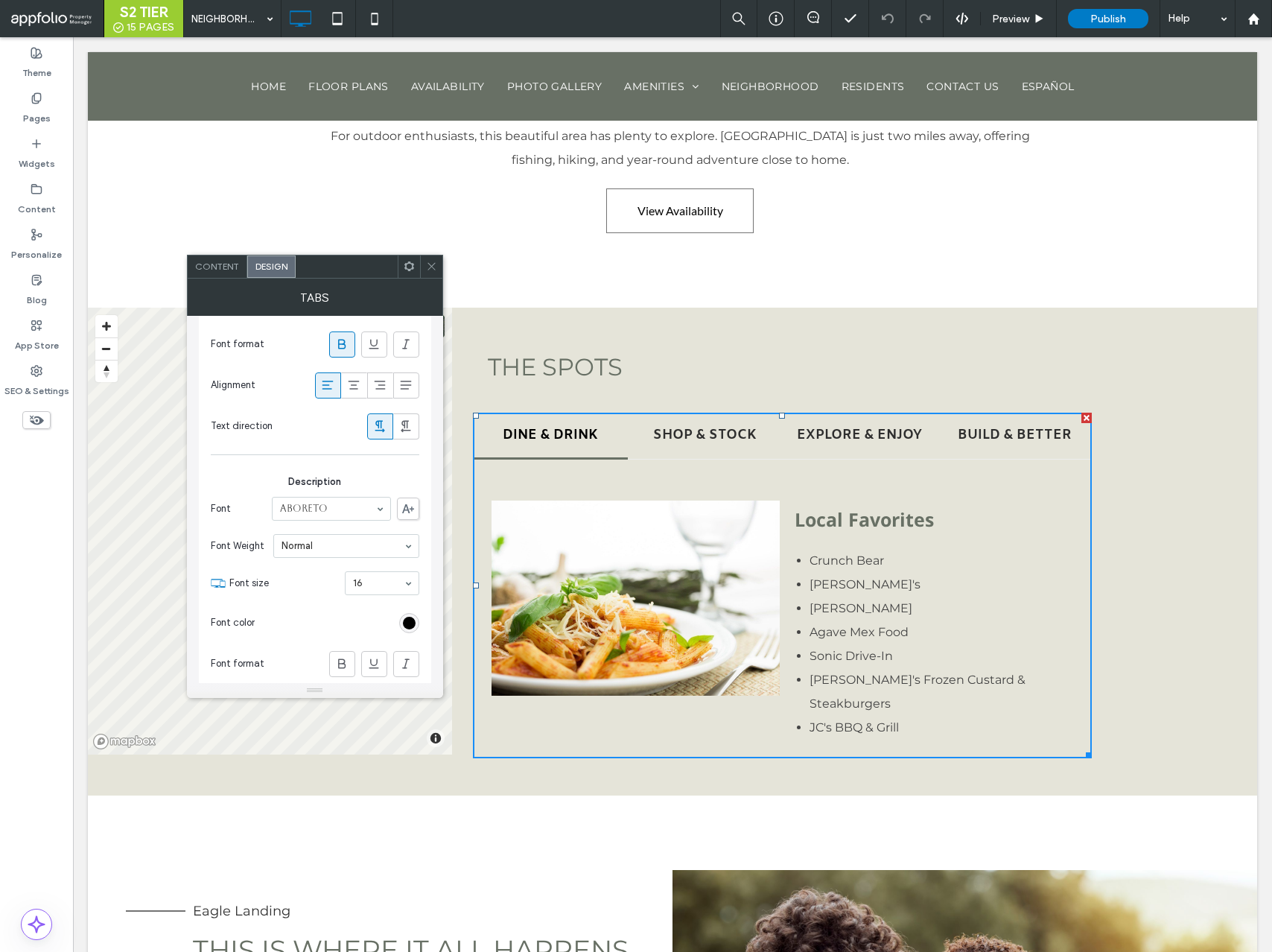
click at [406, 623] on div "rgb(0, 0, 0)" at bounding box center [409, 623] width 13 height 13
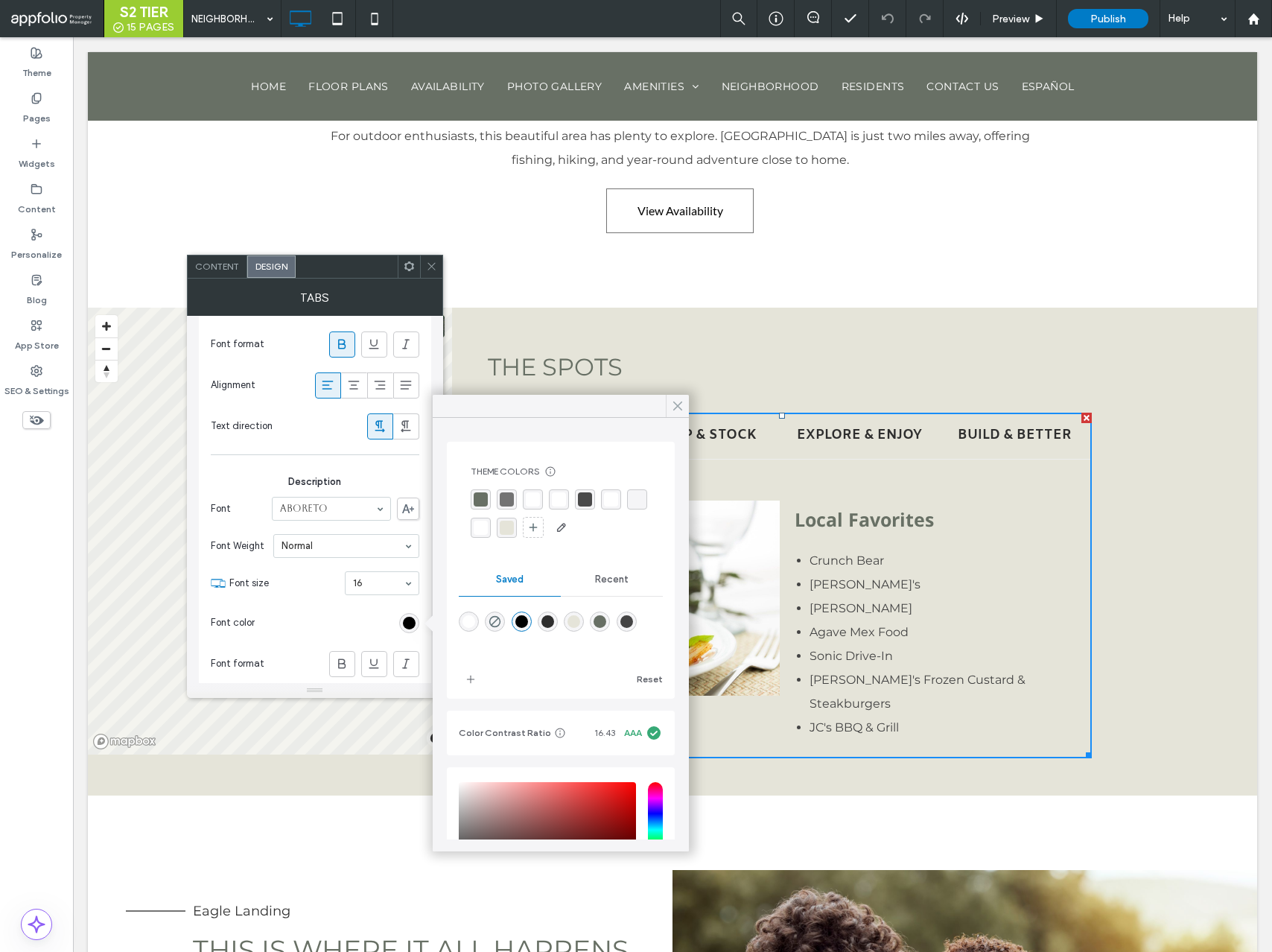
click at [677, 405] on use at bounding box center [678, 406] width 7 height 8
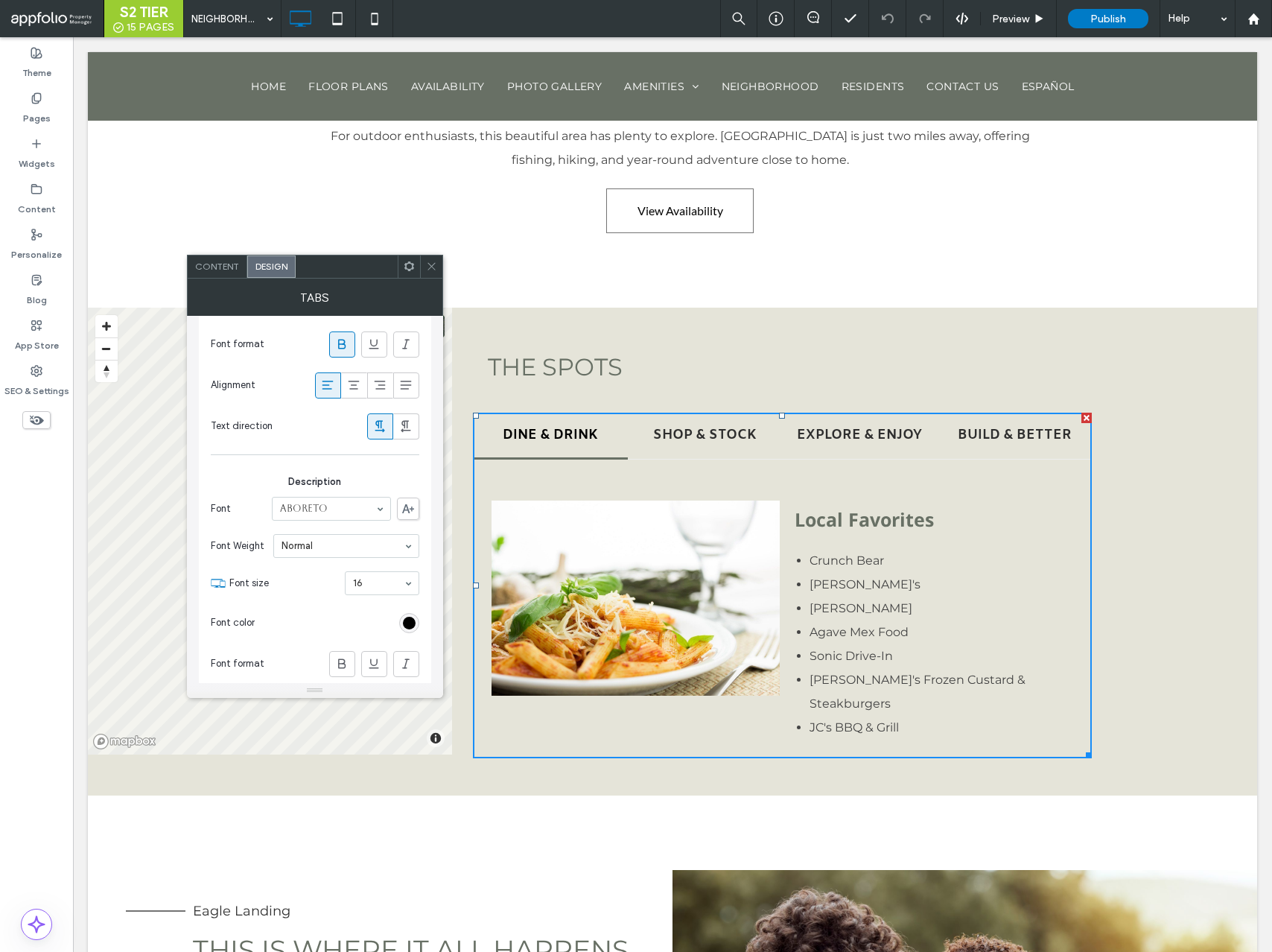
click at [409, 615] on div "rgb(0, 0, 0)" at bounding box center [409, 623] width 20 height 20
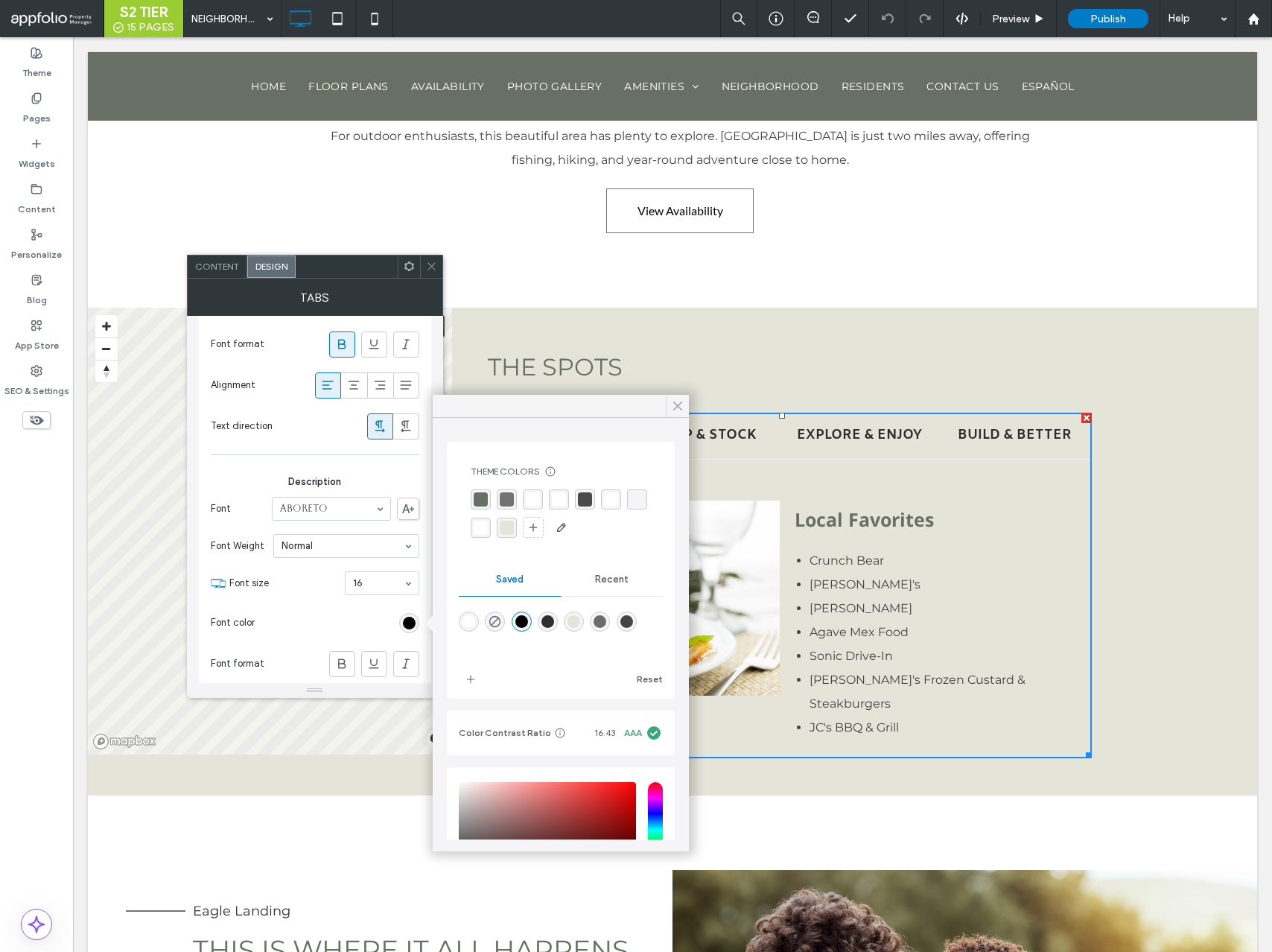
click at [678, 398] on span at bounding box center [677, 406] width 13 height 22
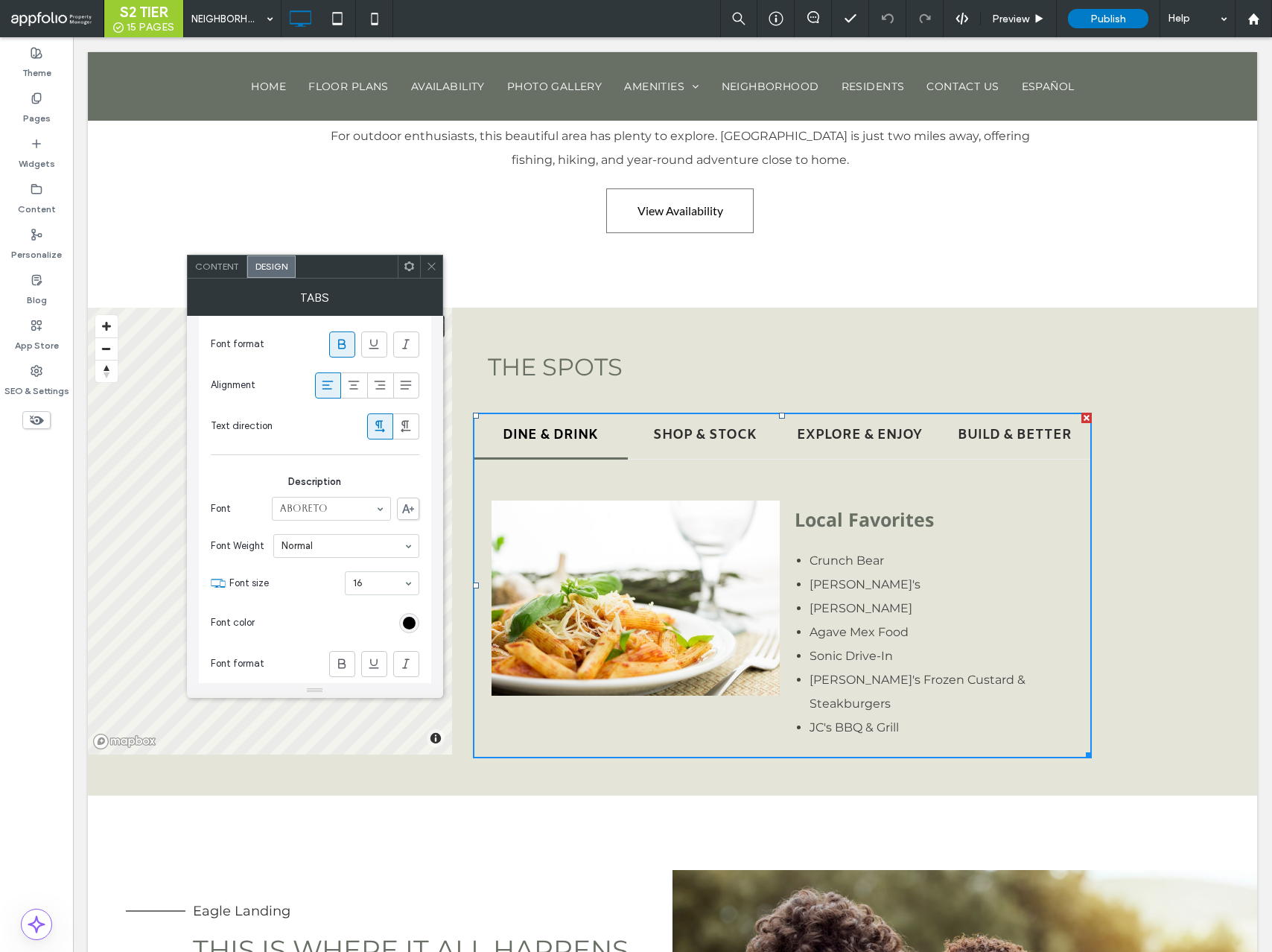
click at [434, 261] on icon at bounding box center [432, 266] width 11 height 11
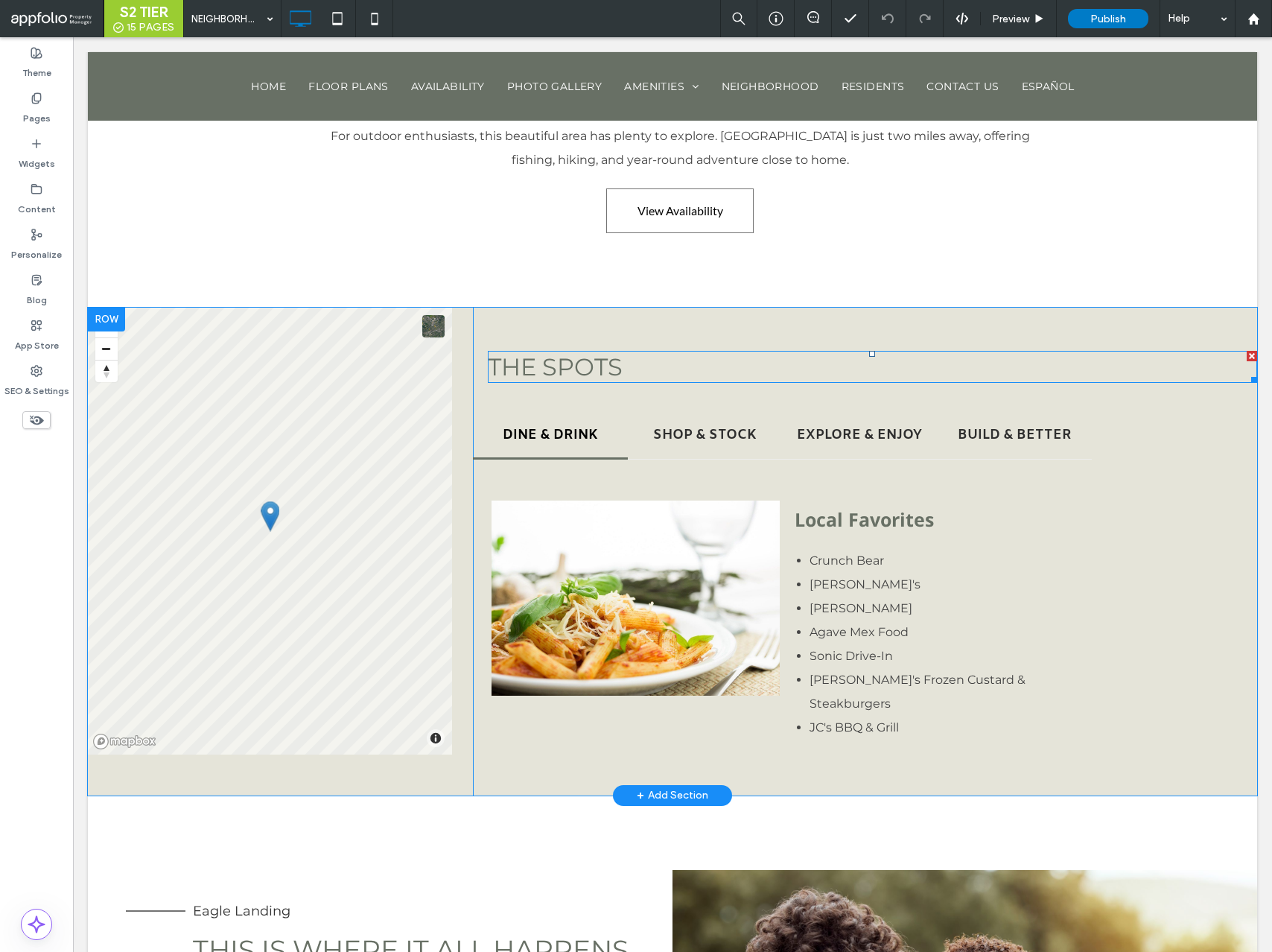
click at [546, 376] on span "THE SPOTS" at bounding box center [555, 367] width 135 height 29
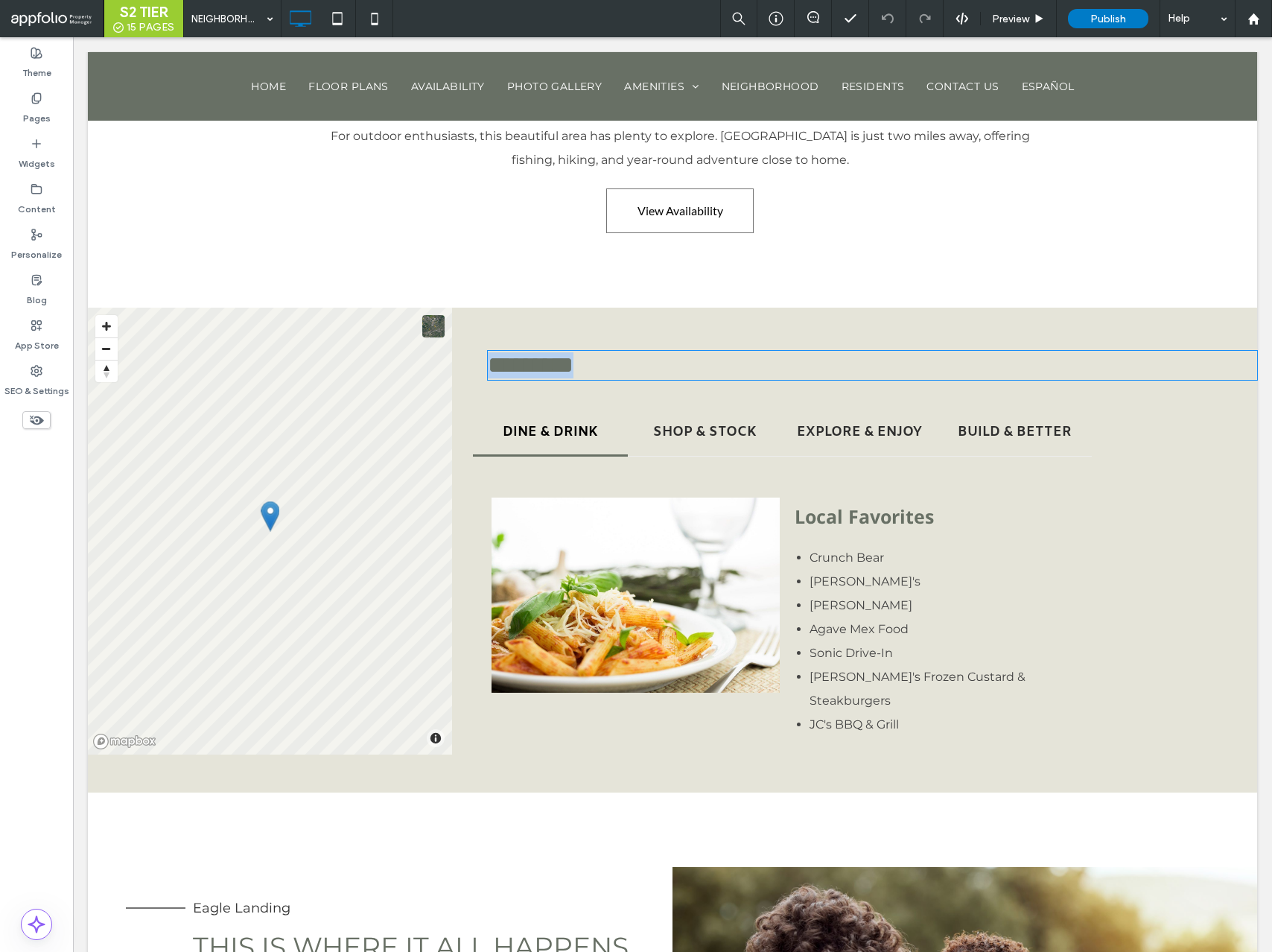
type input "**********"
type input "**"
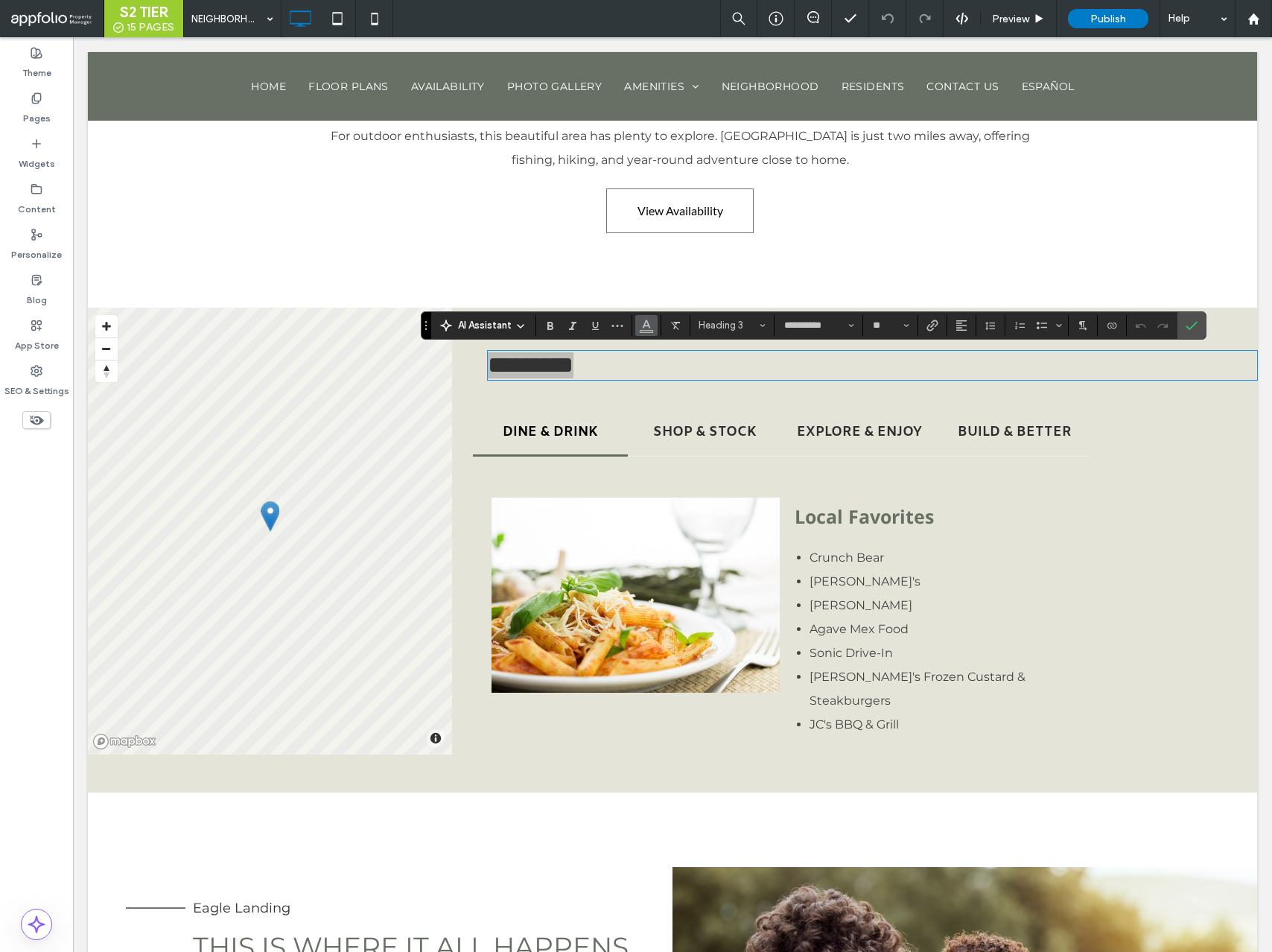
click at [638, 330] on button "Color" at bounding box center [647, 326] width 22 height 20
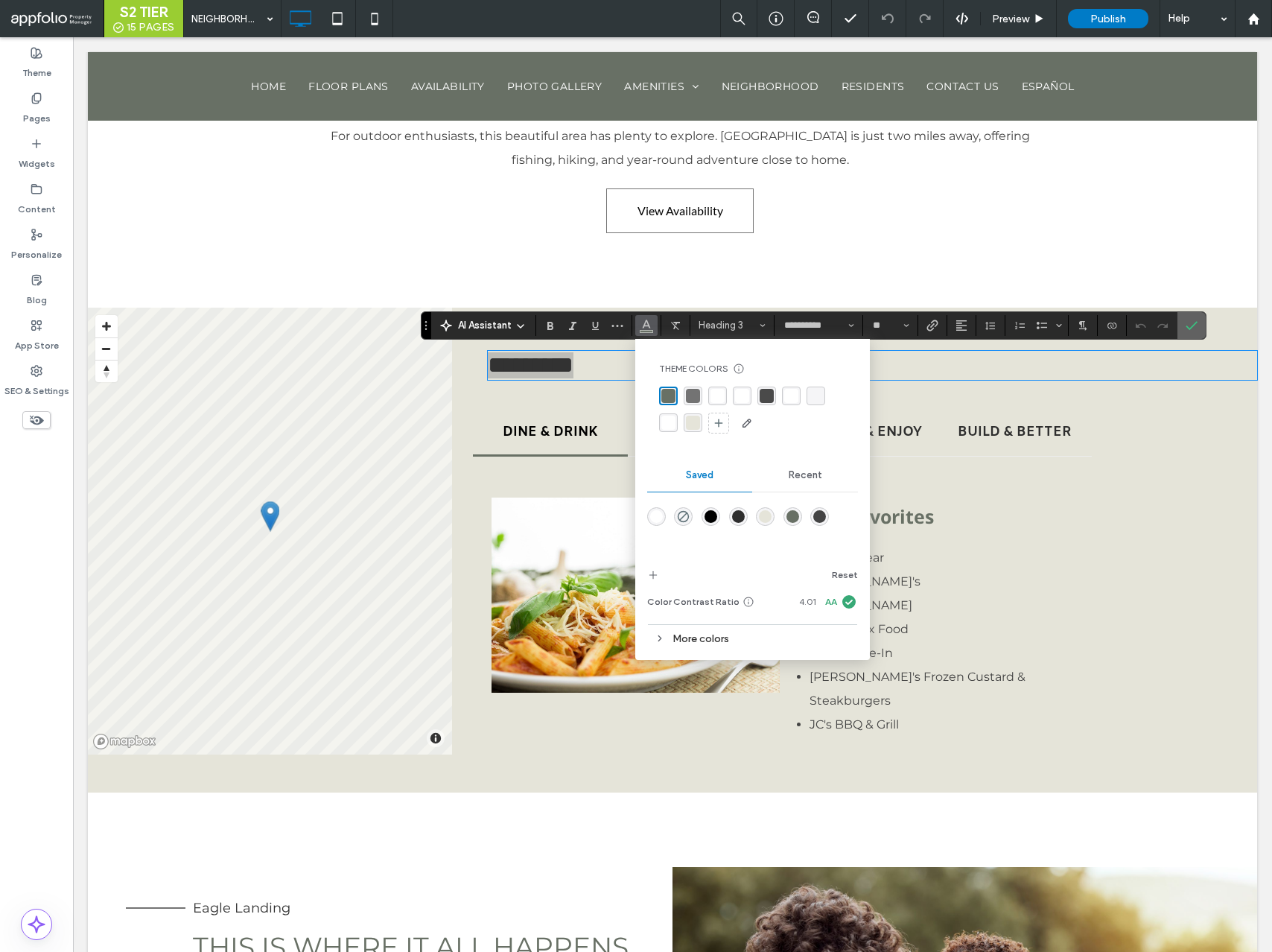
click at [1189, 327] on icon "Confirm" at bounding box center [1192, 325] width 12 height 12
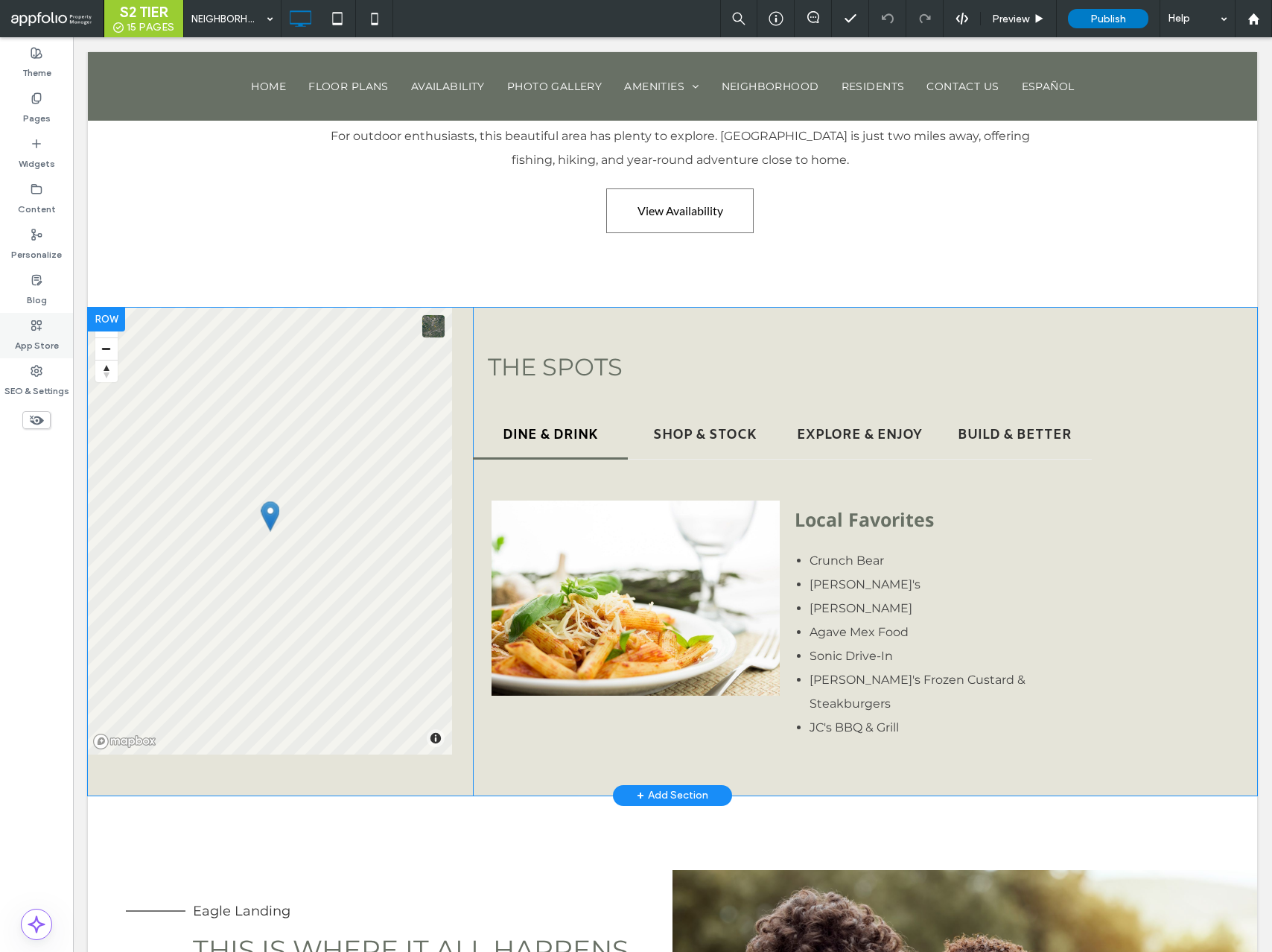
click at [36, 335] on label "App Store" at bounding box center [36, 342] width 44 height 20
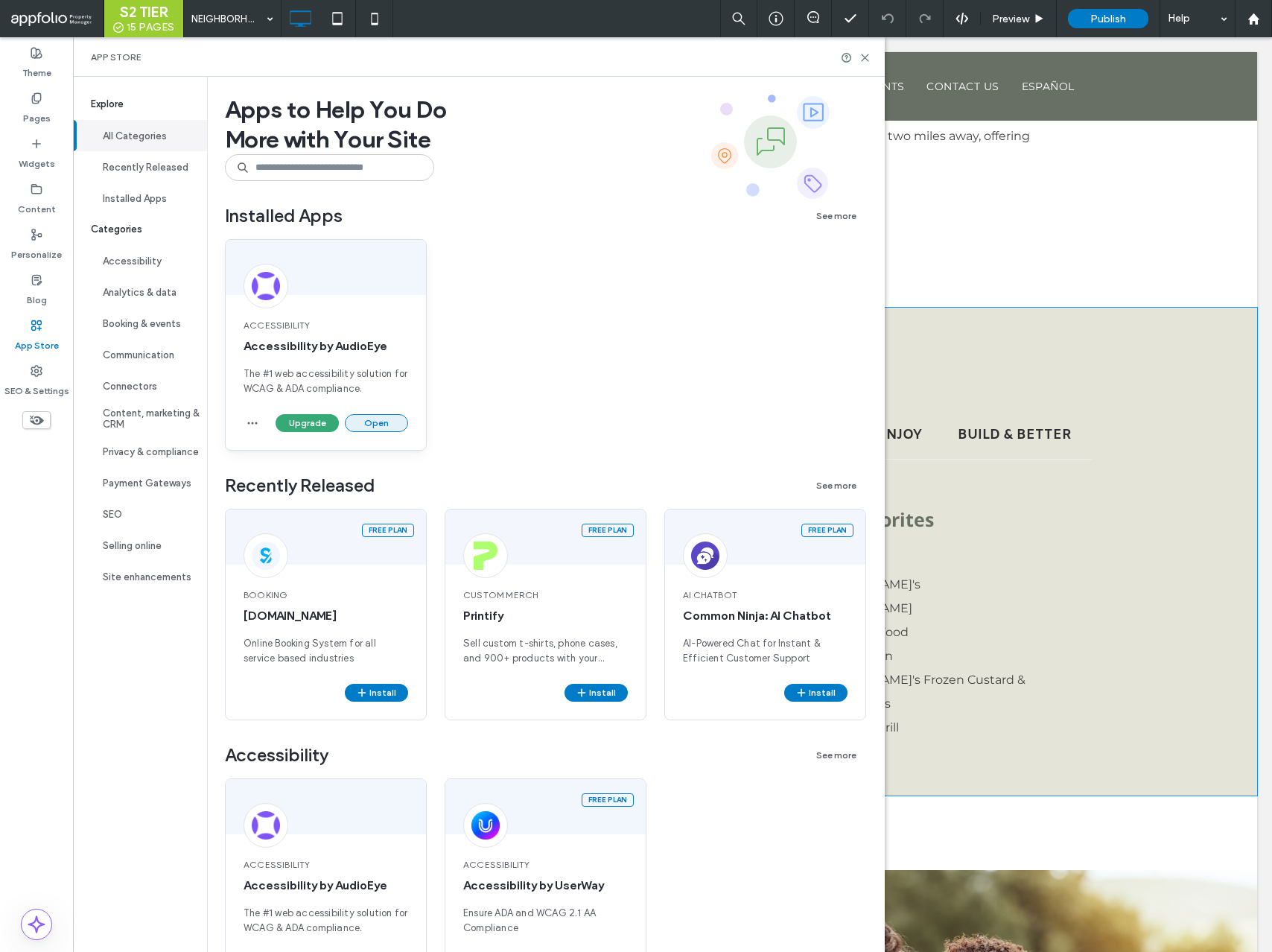
click at [401, 421] on button "Open" at bounding box center [377, 422] width 63 height 18
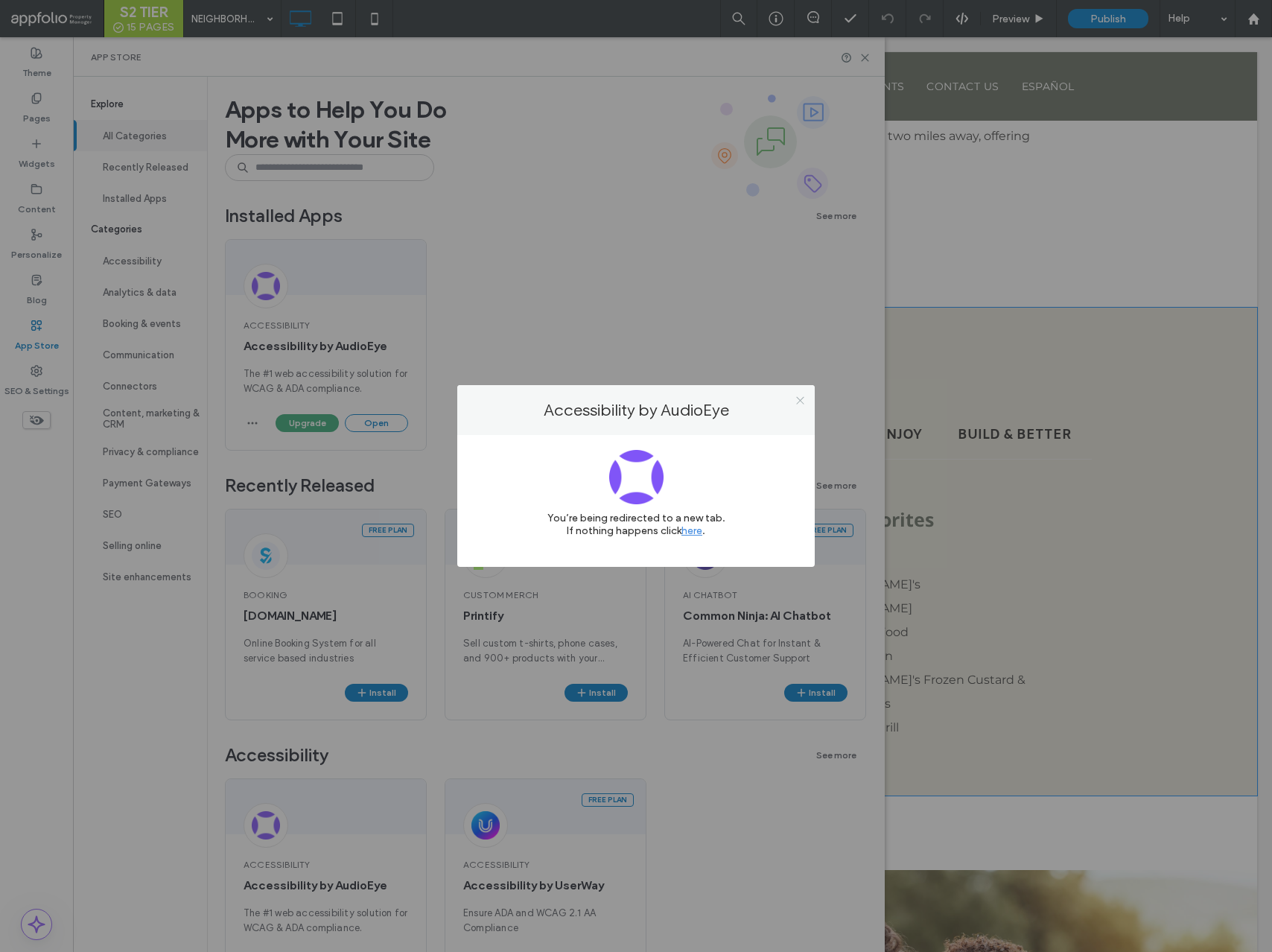
click at [796, 404] on icon at bounding box center [800, 400] width 11 height 11
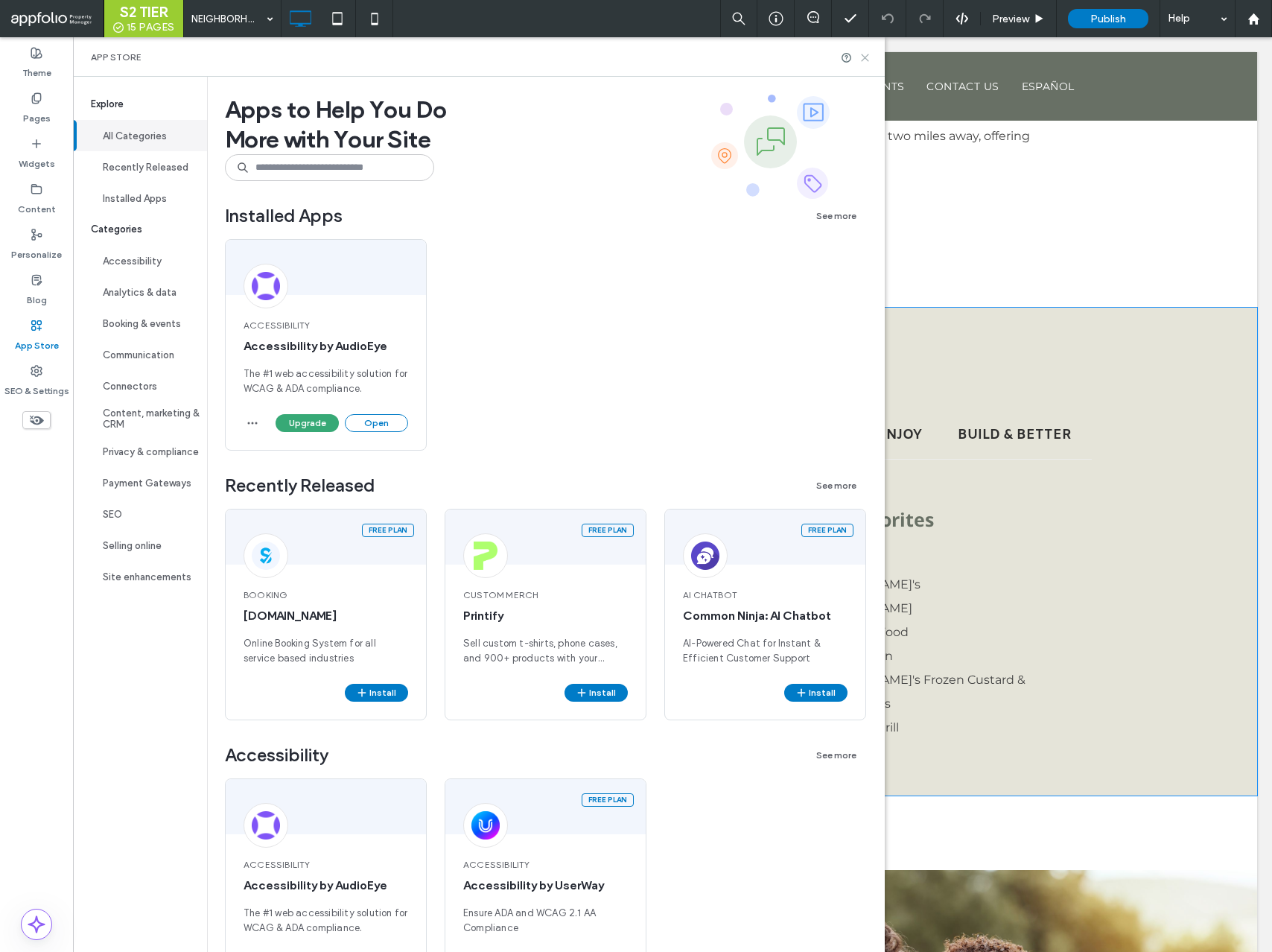
click at [865, 61] on icon at bounding box center [865, 58] width 11 height 11
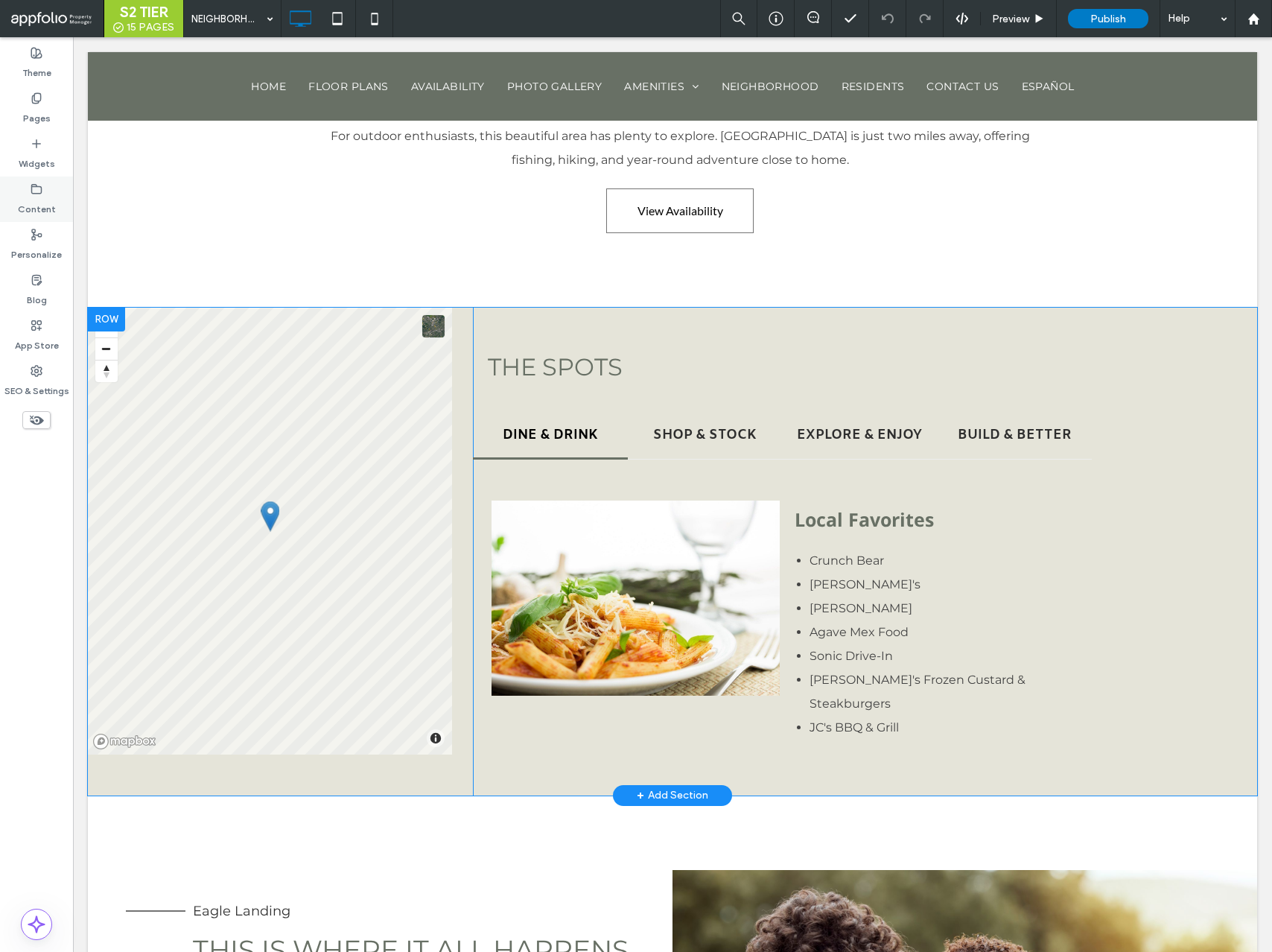
click at [33, 201] on label "Content" at bounding box center [36, 206] width 38 height 20
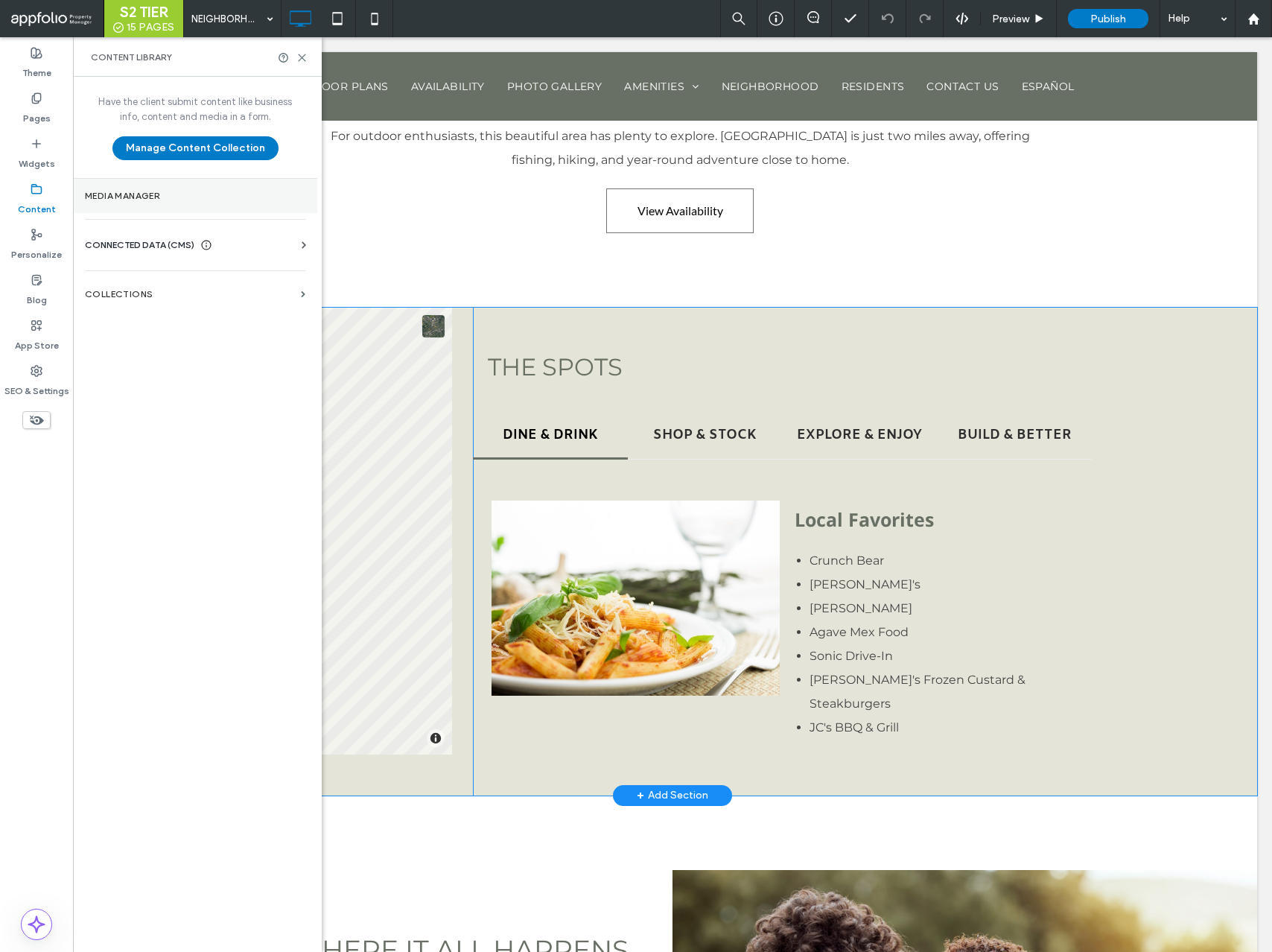
click at [114, 198] on label "Media Manager" at bounding box center [194, 195] width 221 height 10
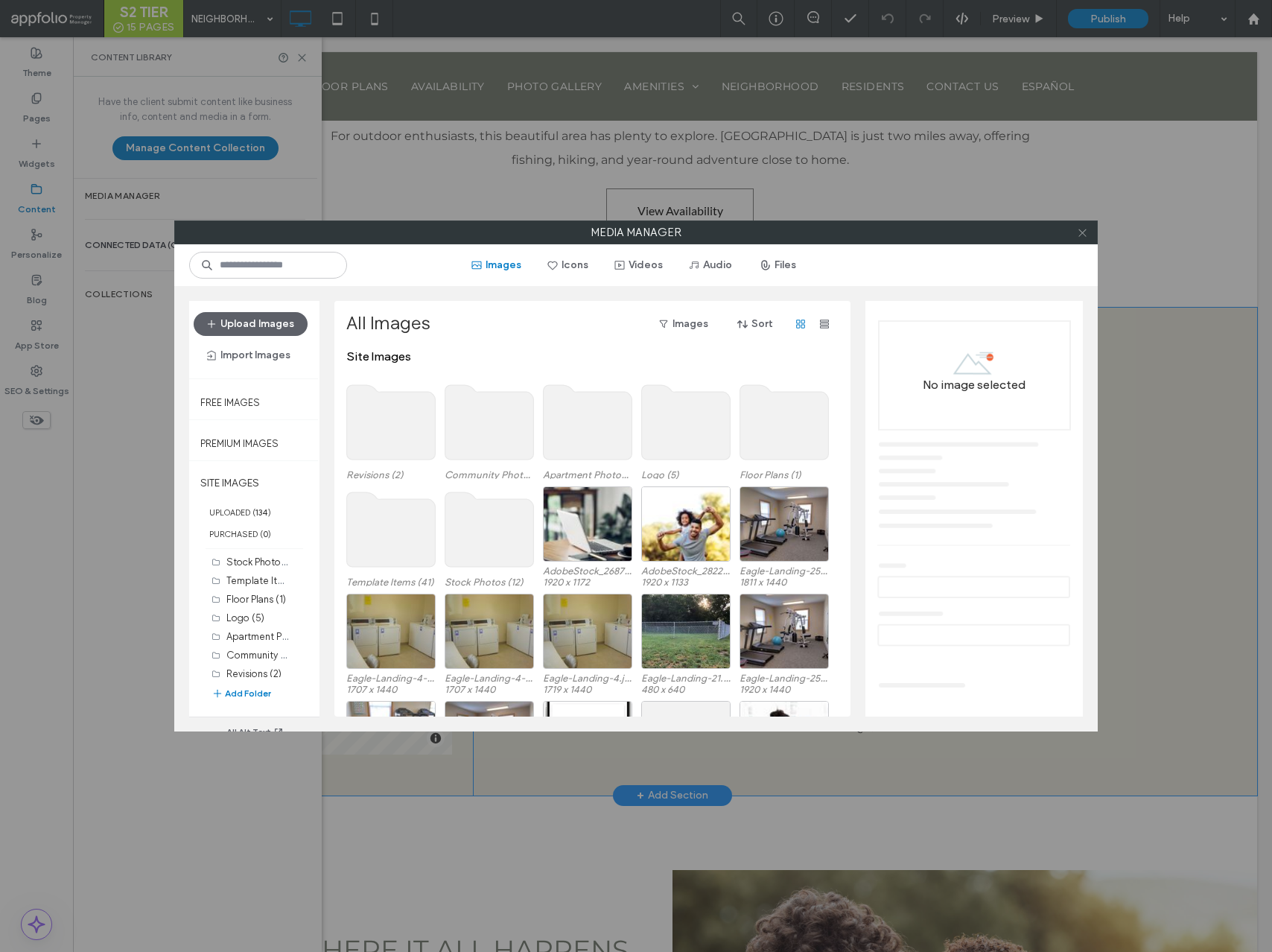
click at [1078, 236] on icon at bounding box center [1083, 233] width 11 height 11
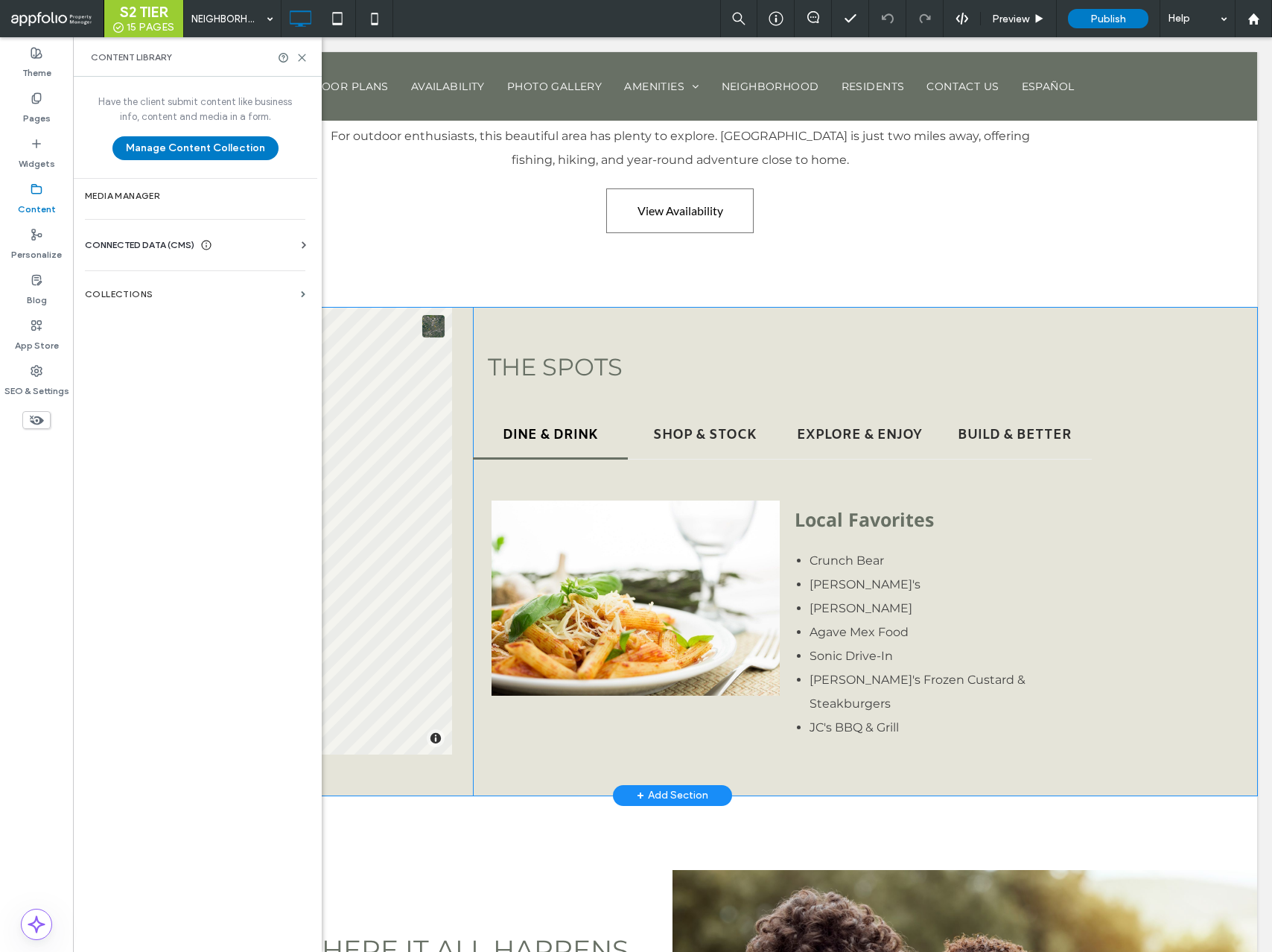
click at [204, 240] on icon at bounding box center [206, 245] width 12 height 12
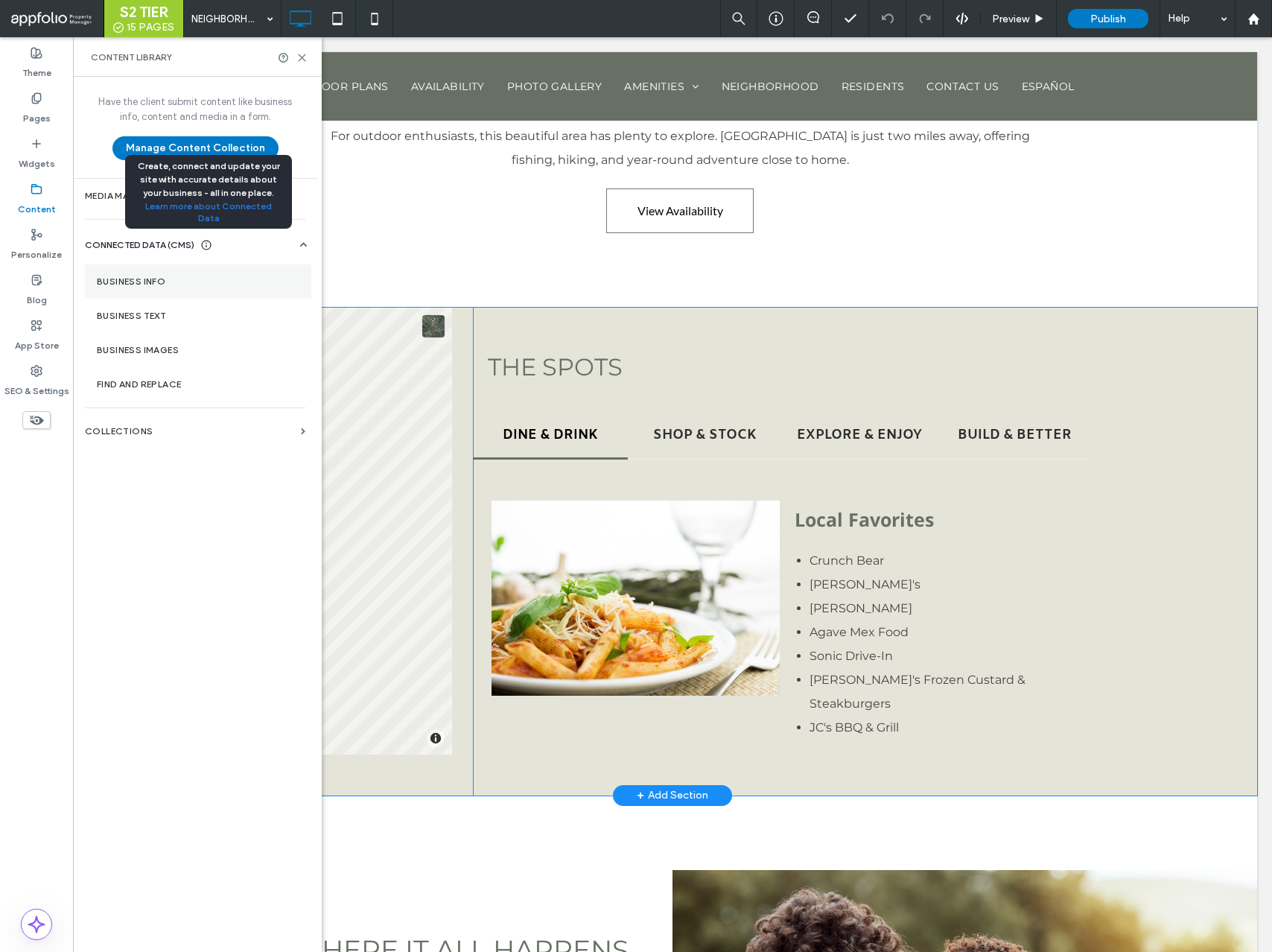
click at [205, 286] on label "Business Info" at bounding box center [198, 281] width 203 height 10
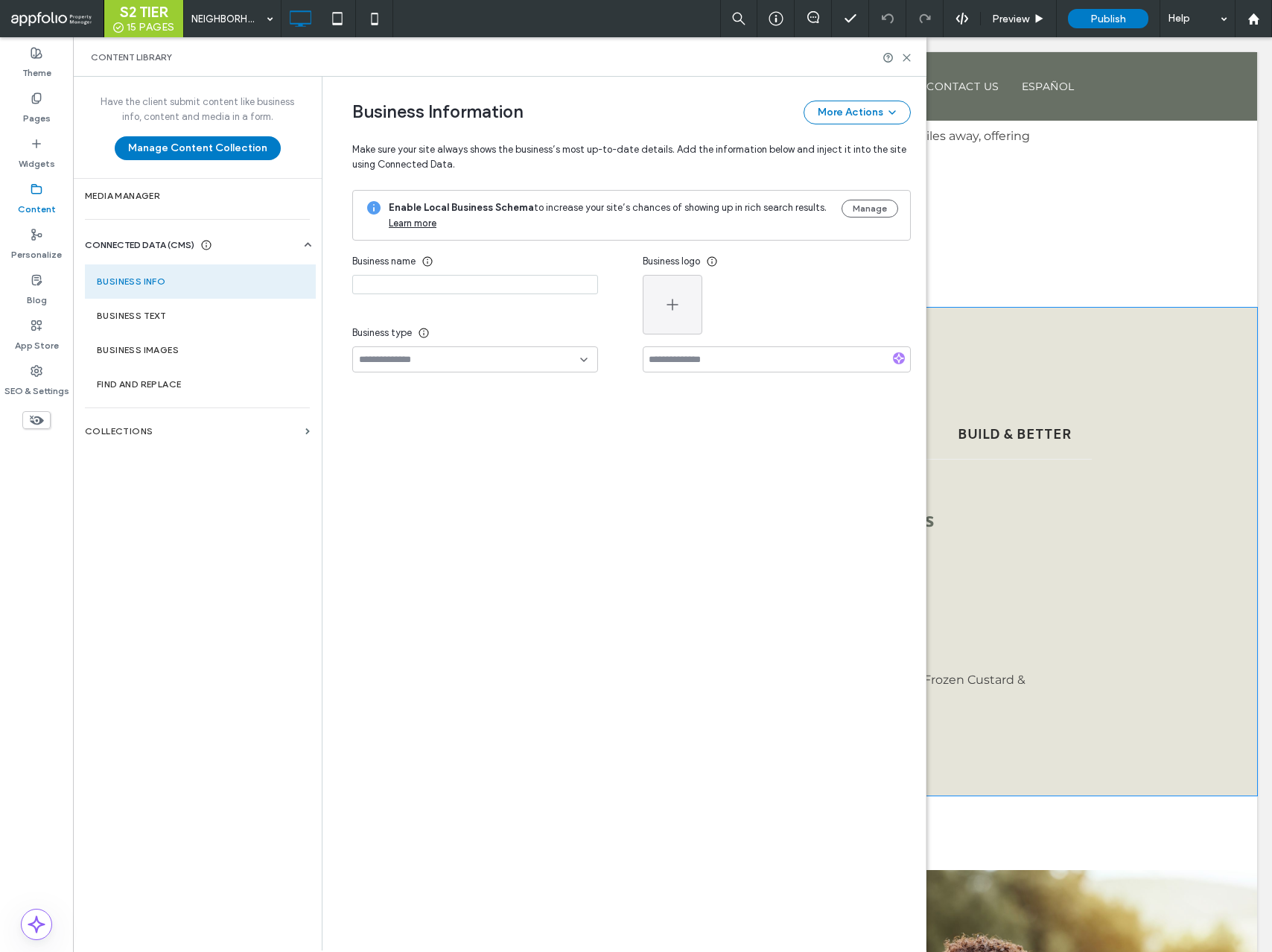
type input "**********"
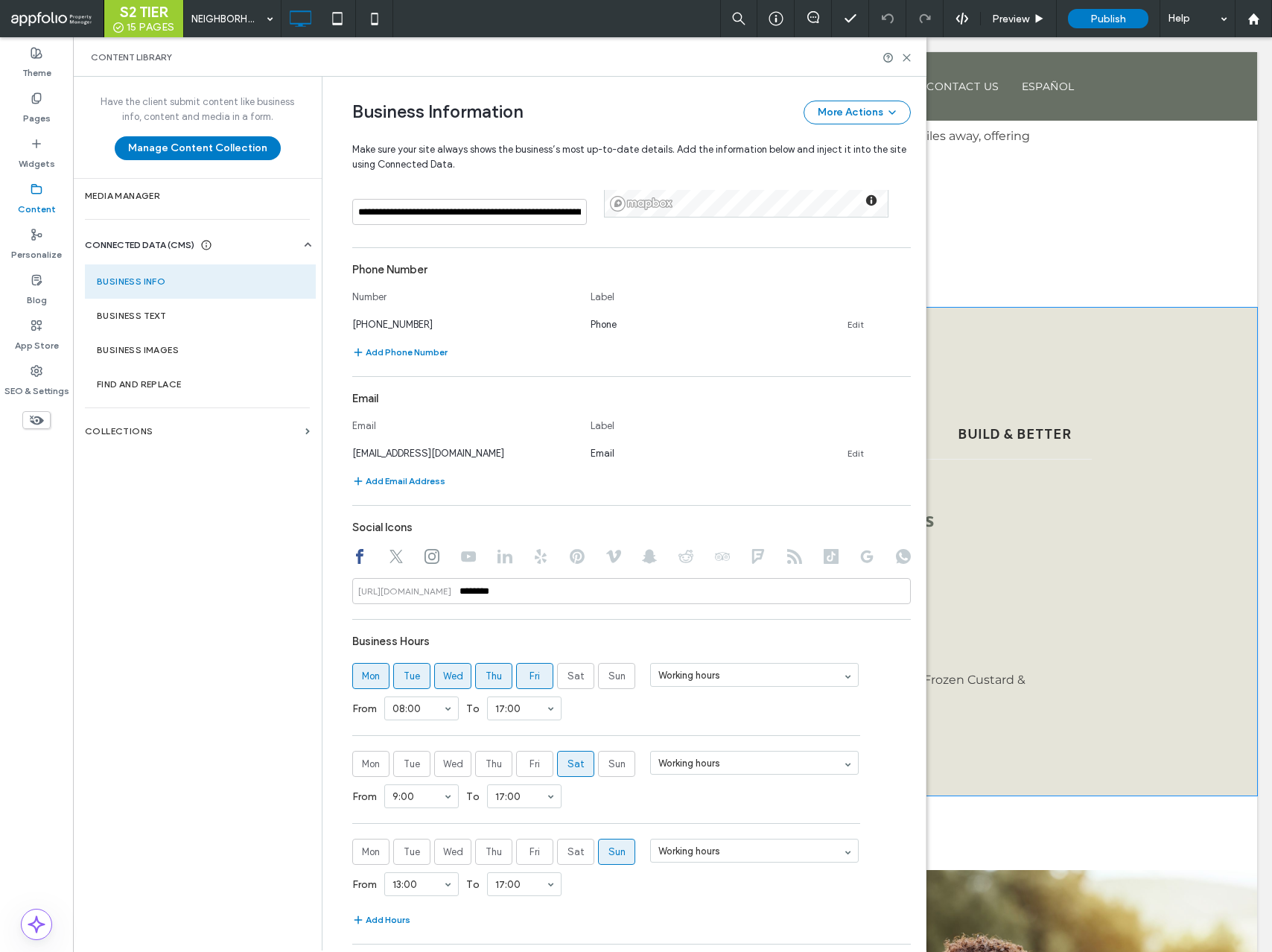
scroll to position [518, 0]
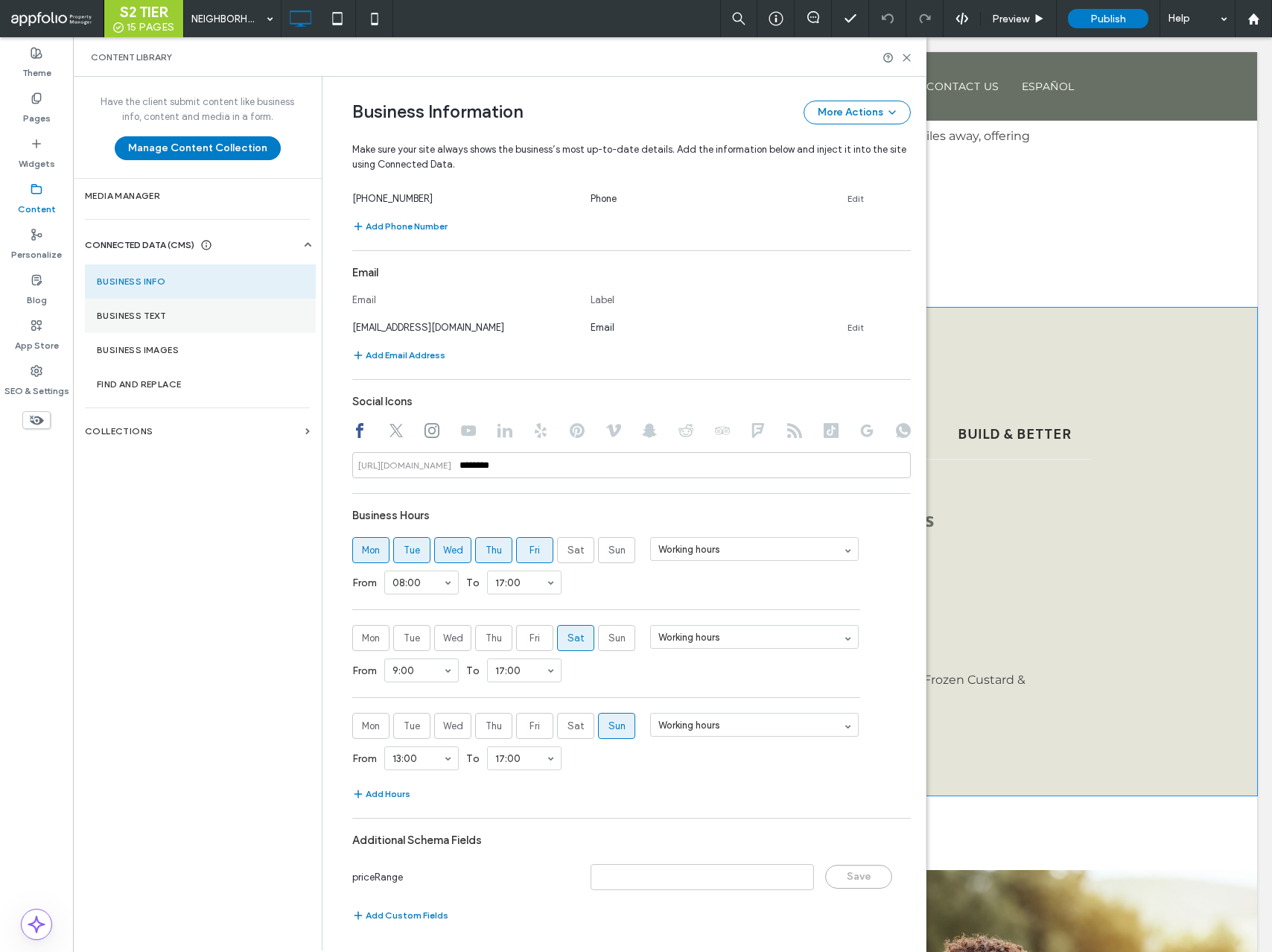
click at [239, 319] on label "Business Text" at bounding box center [200, 315] width 208 height 10
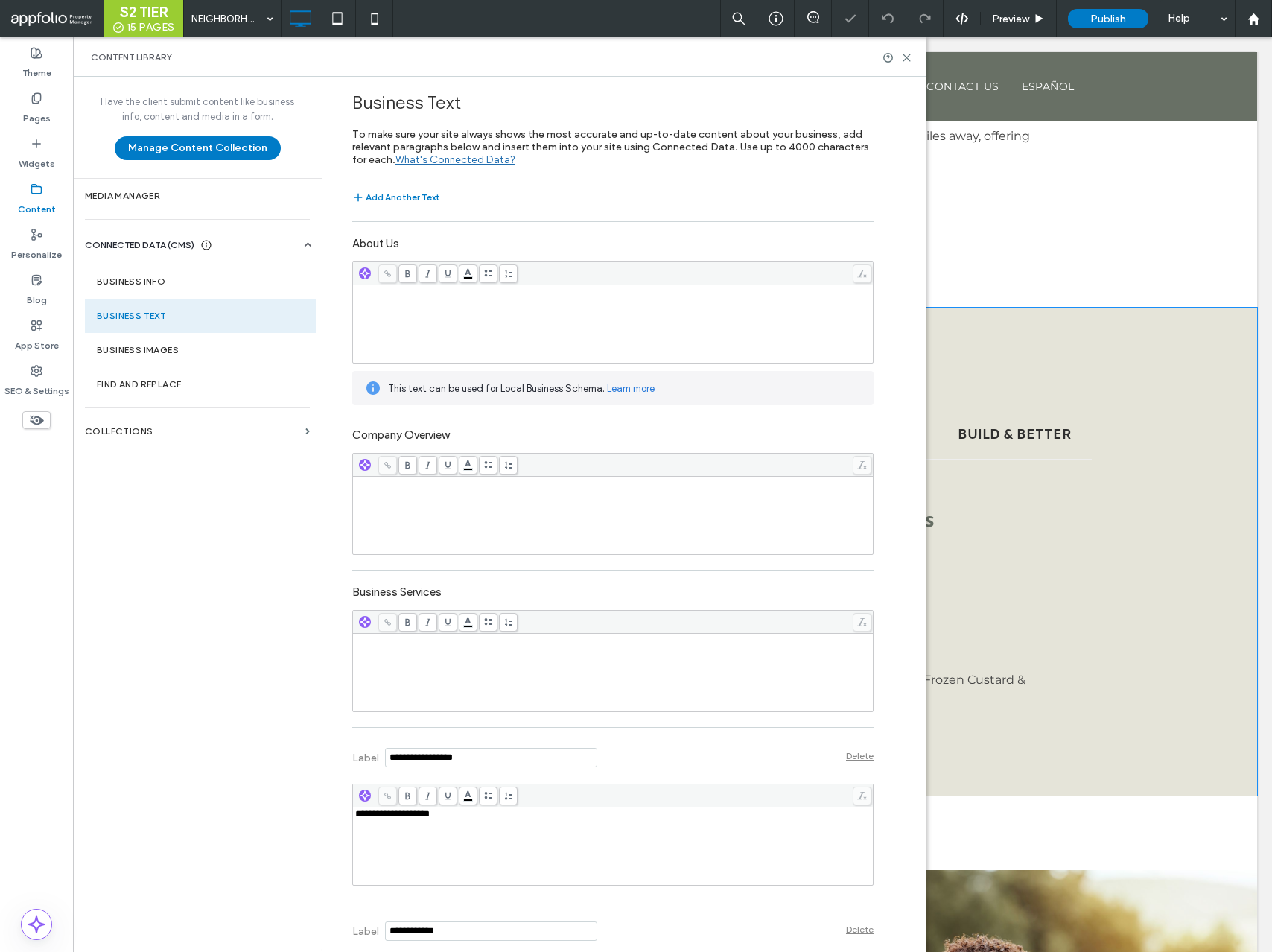
scroll to position [170, 0]
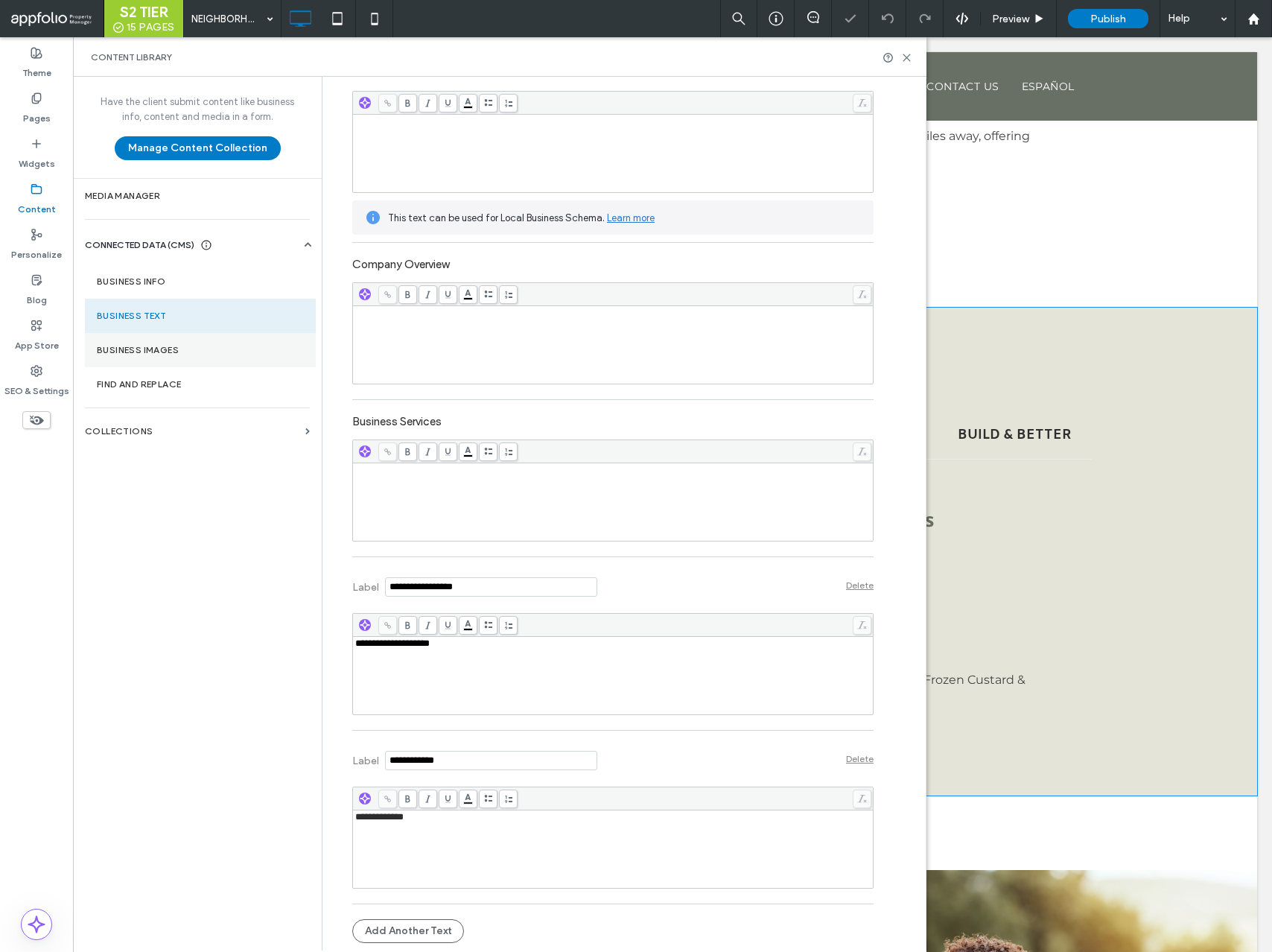
click at [174, 357] on section "Business Images" at bounding box center [200, 350] width 231 height 34
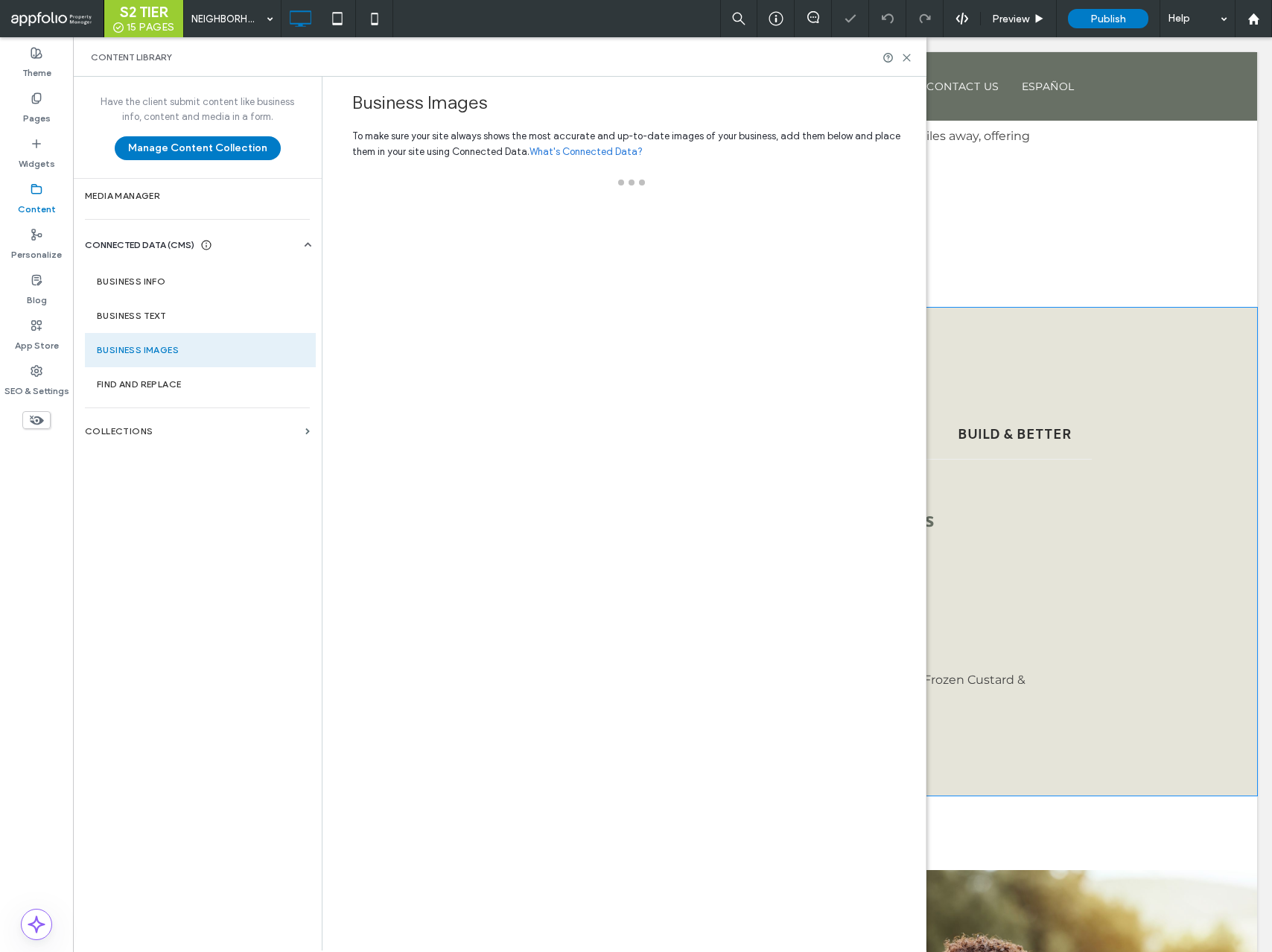
scroll to position [0, 0]
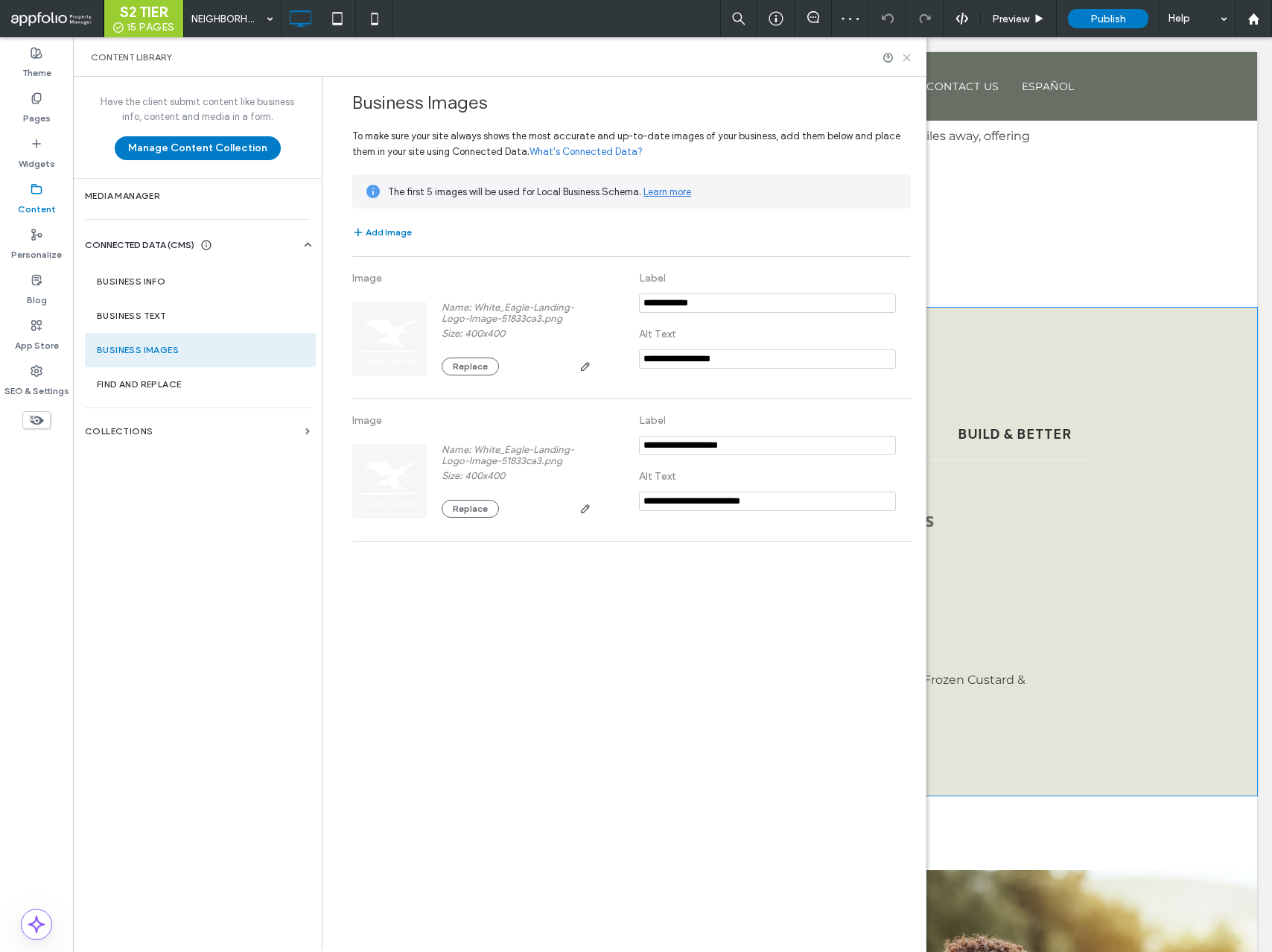
click at [906, 58] on icon at bounding box center [907, 58] width 11 height 11
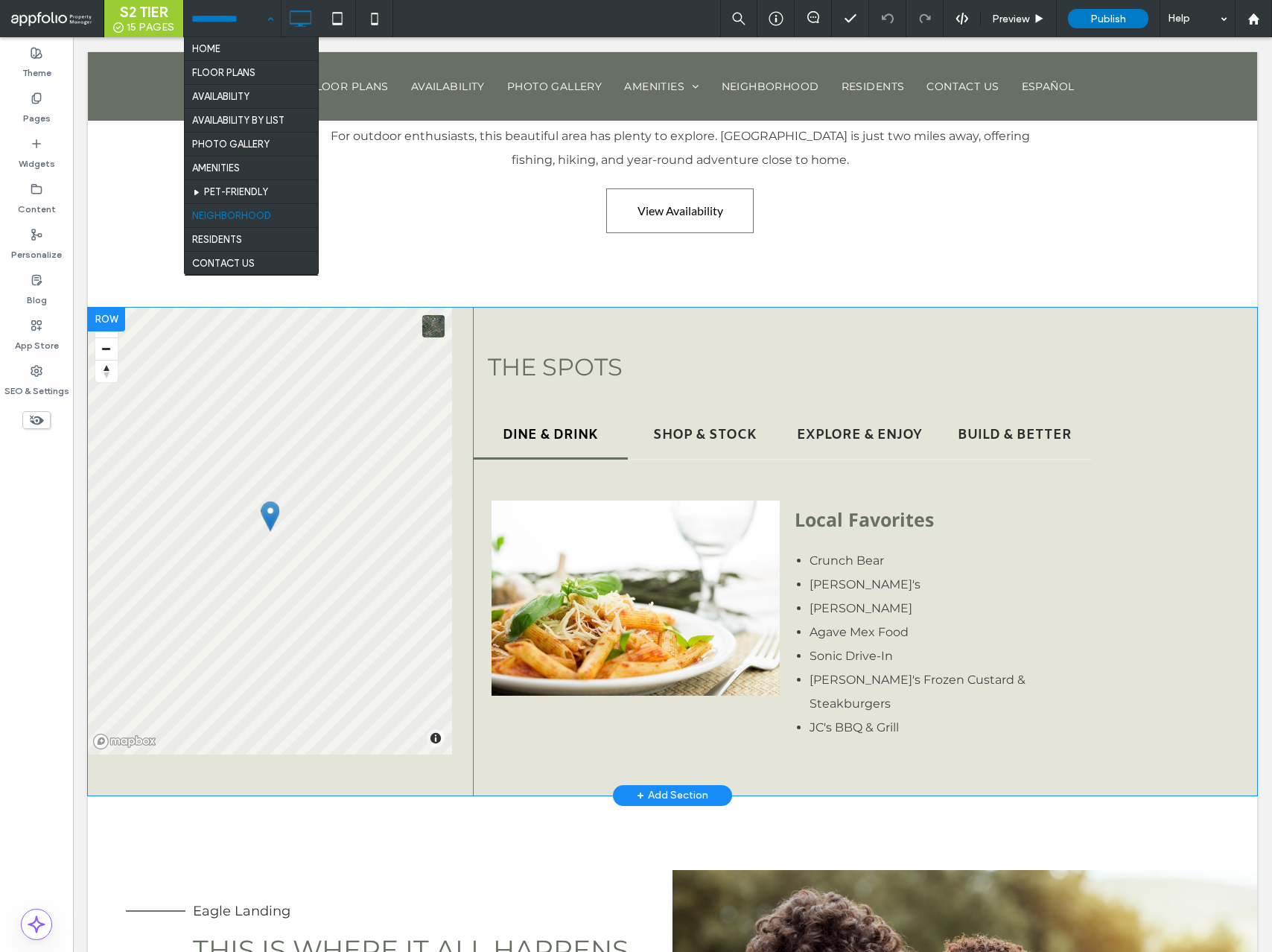
scroll to position [5, 0]
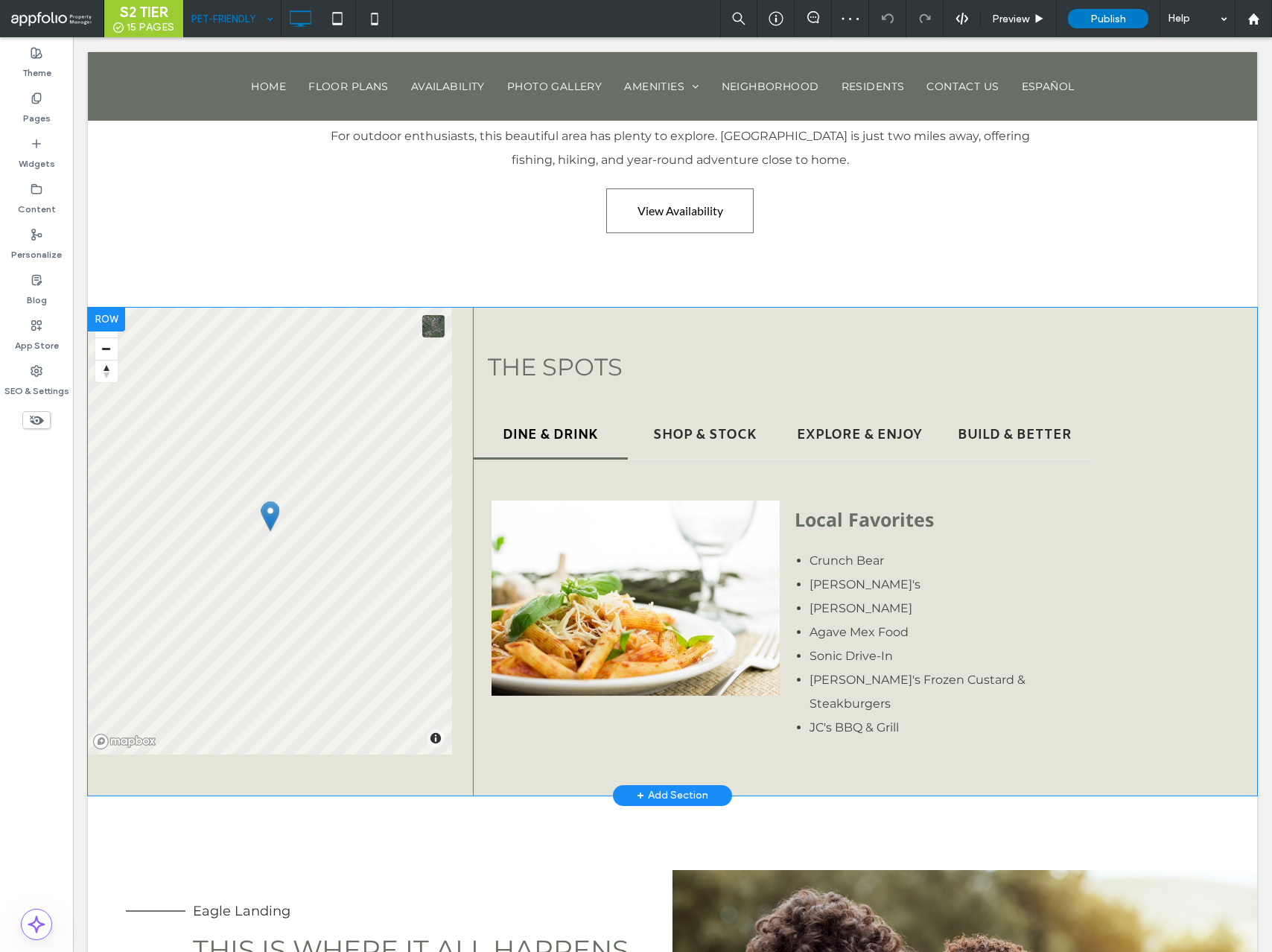
type input "**********"
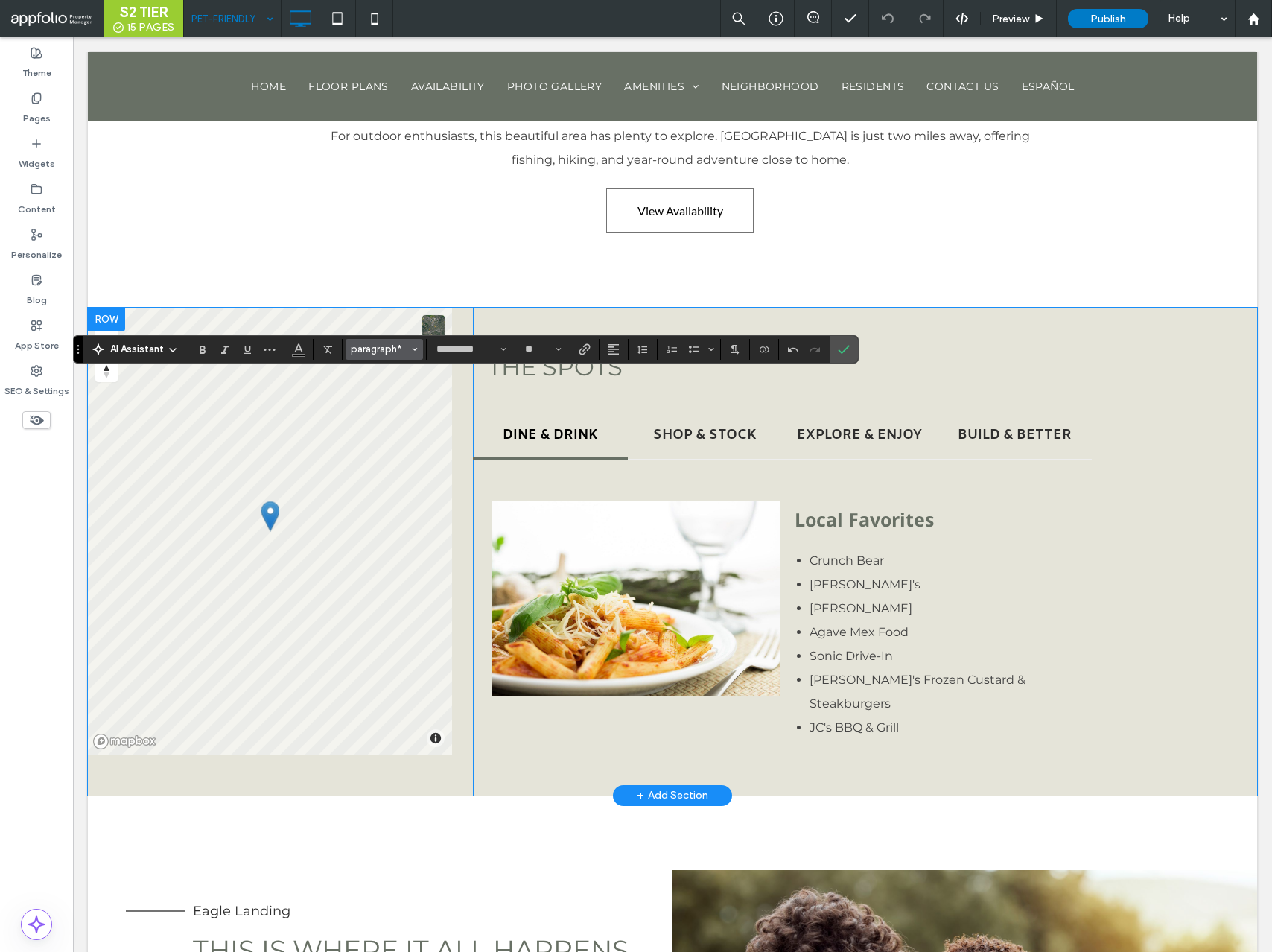
click at [398, 345] on span "paragraph*" at bounding box center [380, 349] width 58 height 11
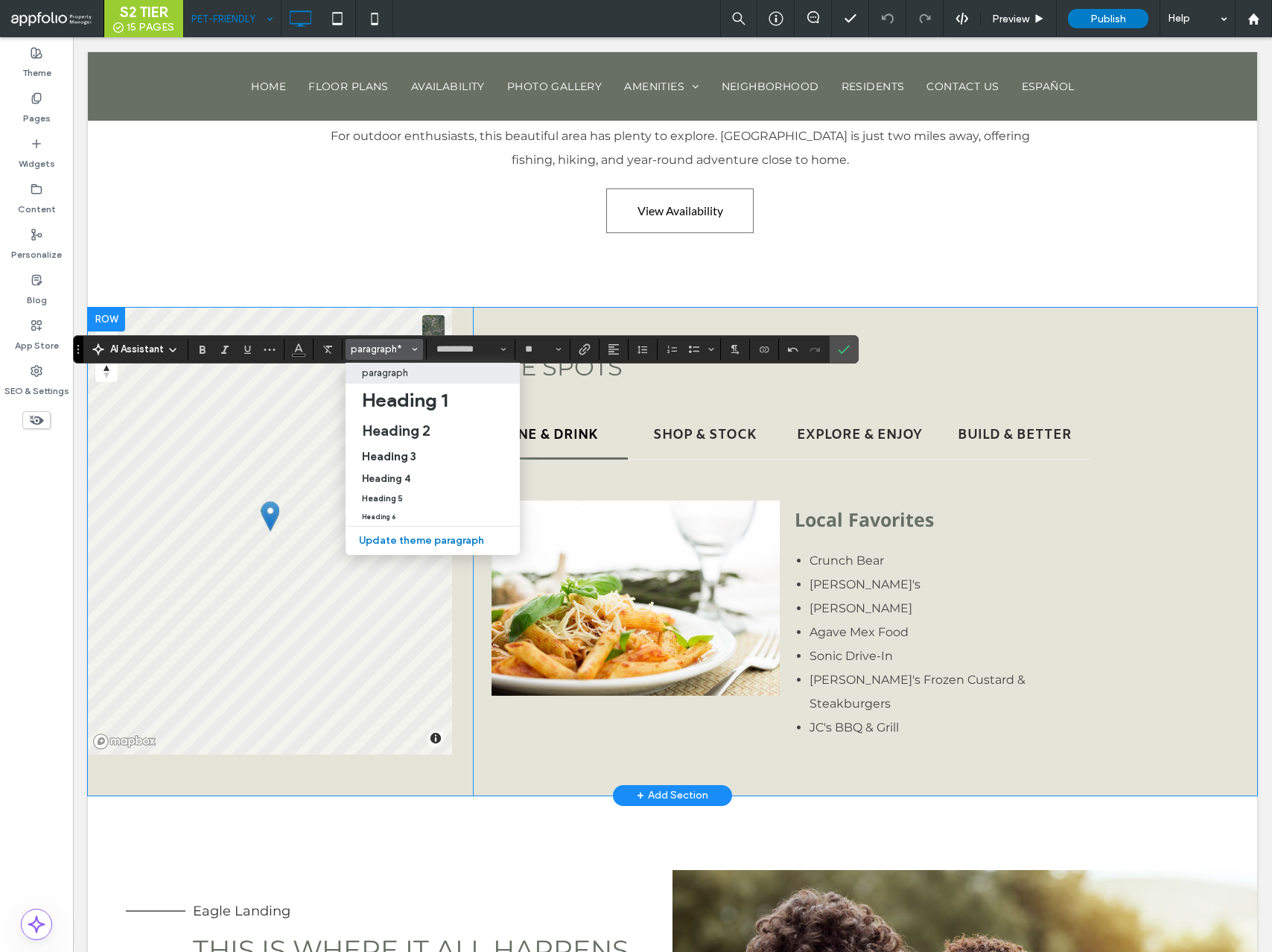
click at [397, 372] on p "paragraph" at bounding box center [385, 373] width 47 height 11
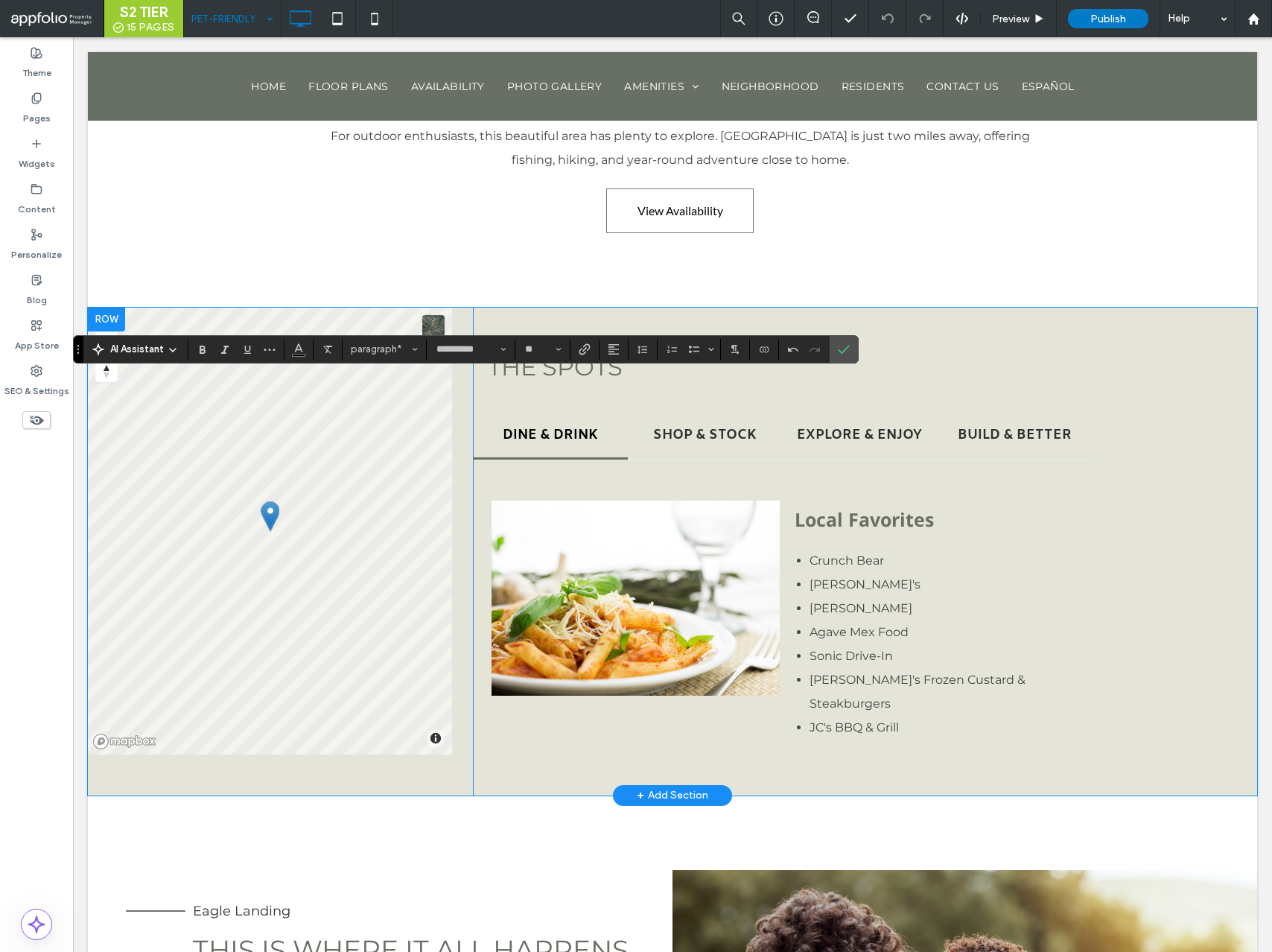
type input "**"
click at [690, 354] on icon "Bulleted List" at bounding box center [694, 349] width 12 height 12
click at [848, 345] on icon "Confirm" at bounding box center [844, 349] width 12 height 12
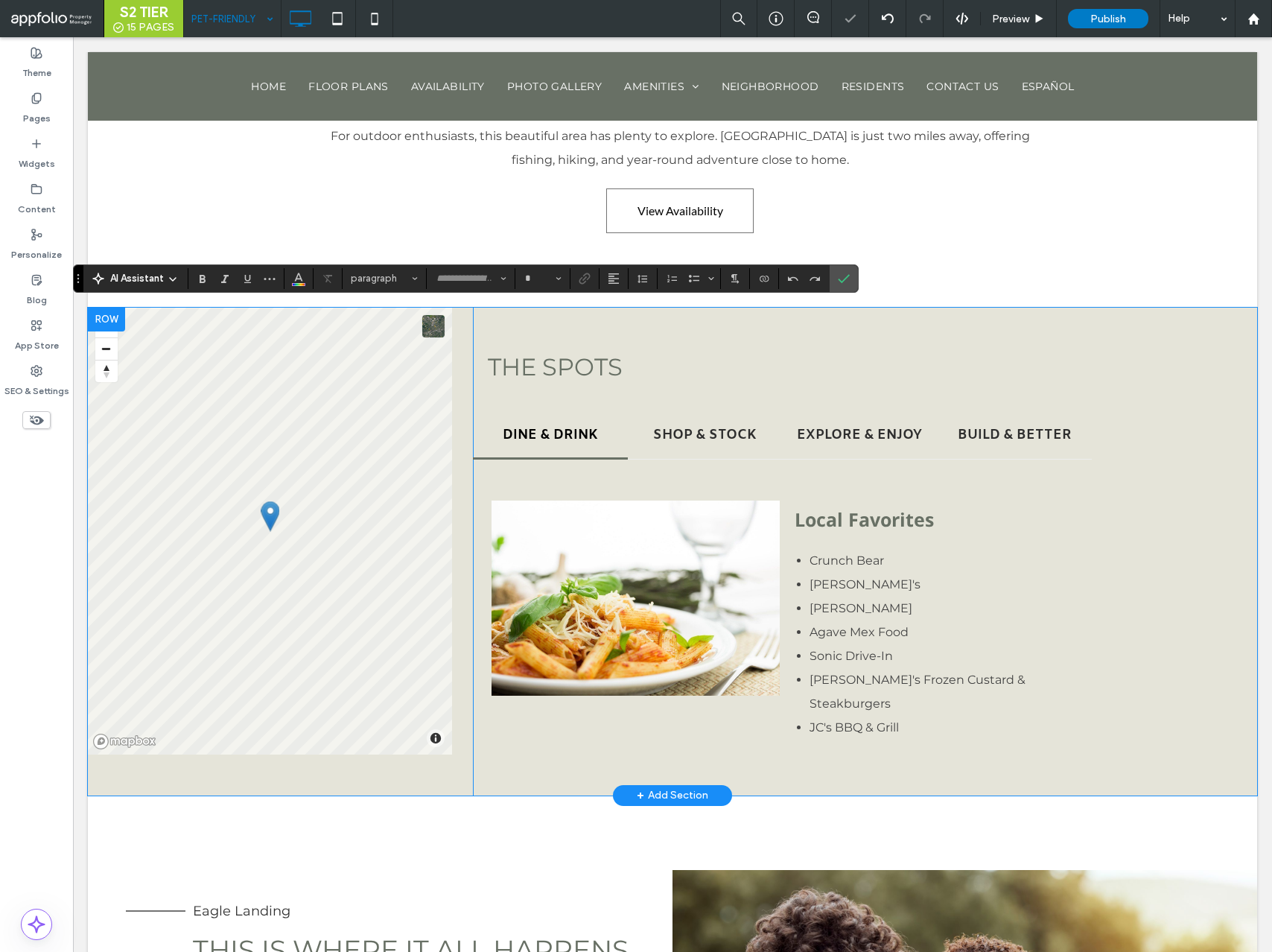
type input "**********"
type input "**"
click at [400, 271] on button "Heading 2*" at bounding box center [383, 278] width 77 height 20
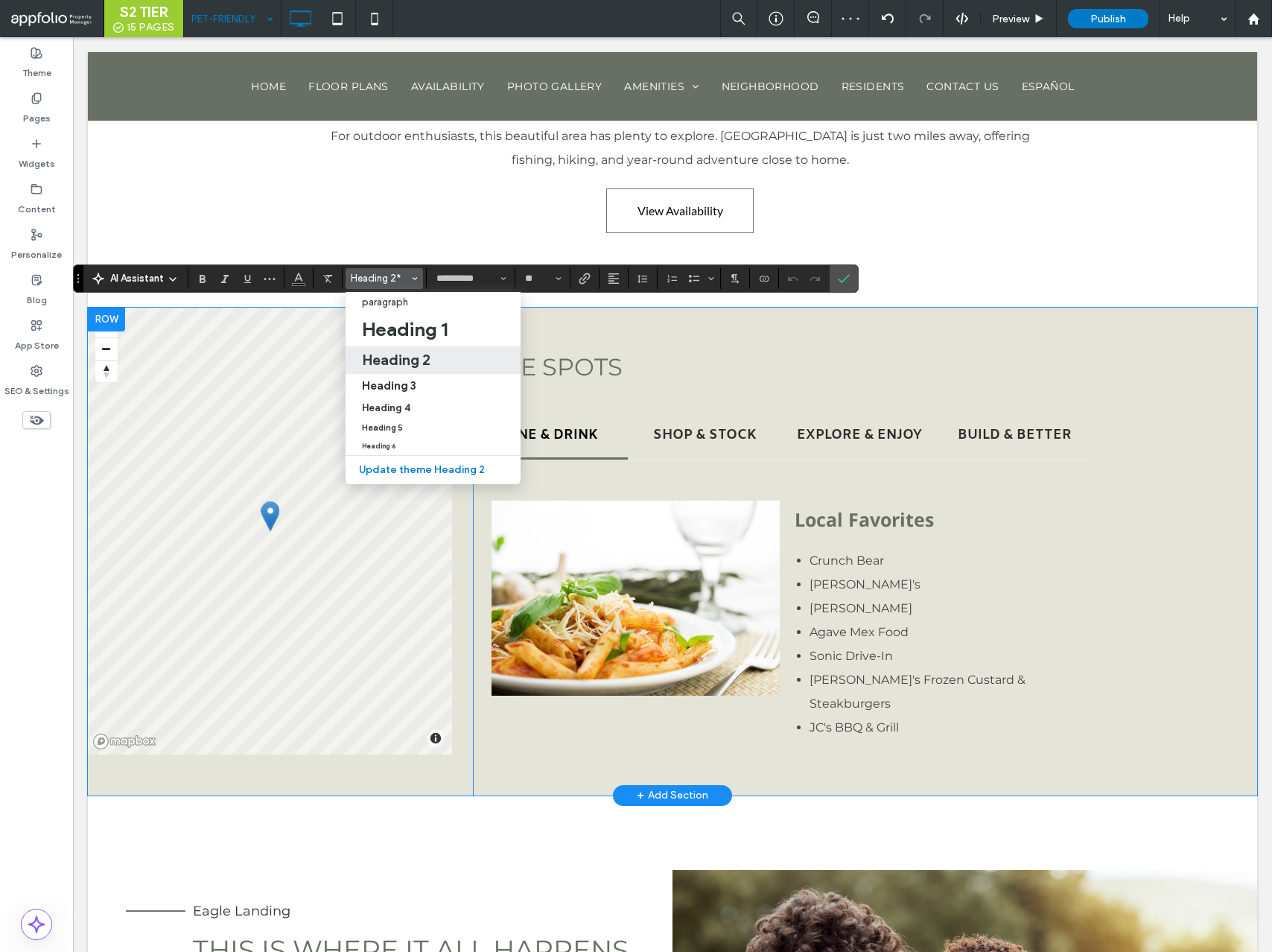
click at [415, 354] on h2 "Heading 2" at bounding box center [396, 359] width 69 height 18
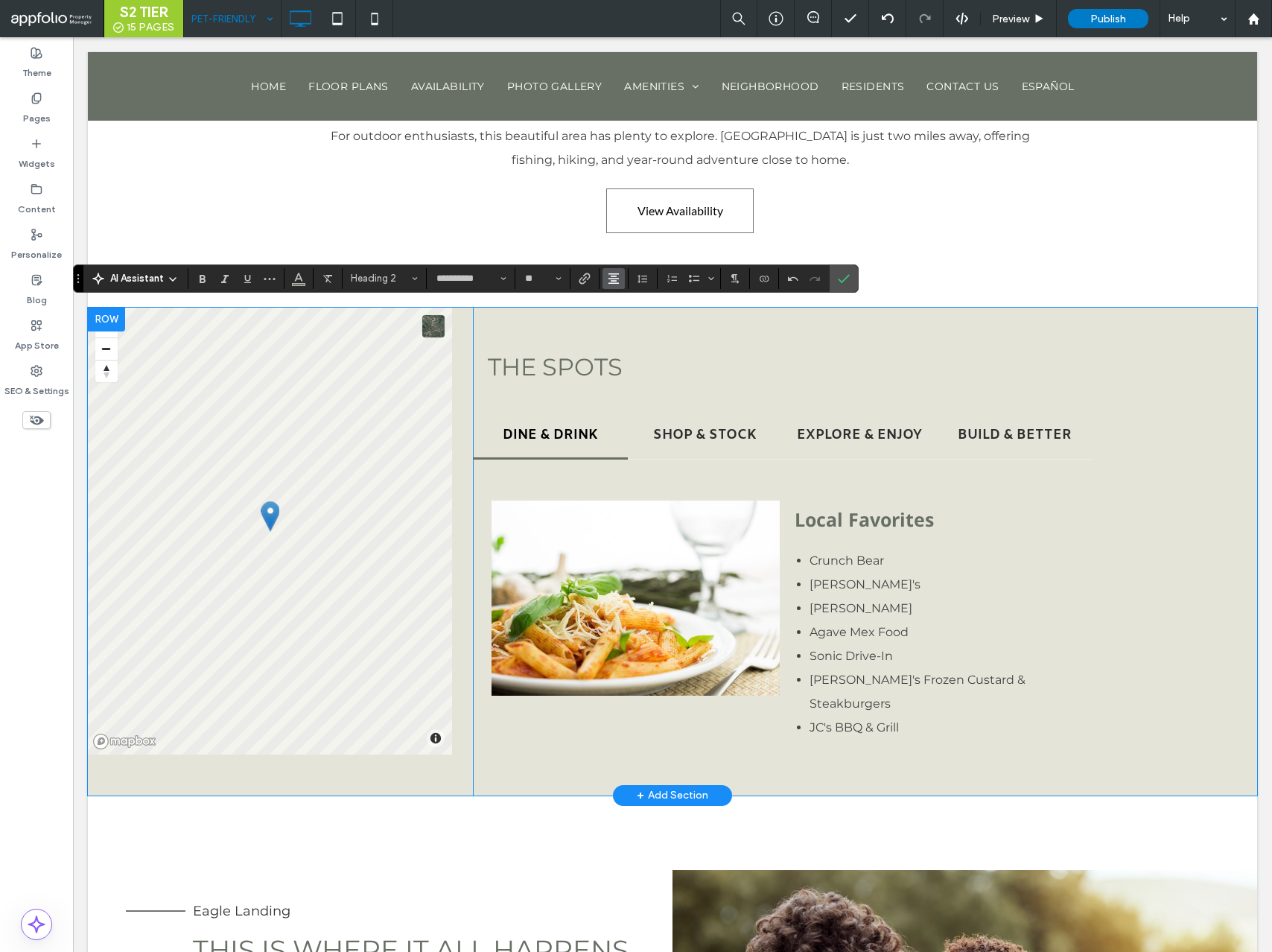
click at [619, 273] on icon "Alignment" at bounding box center [613, 278] width 12 height 12
click at [620, 297] on use "ui.textEditor.alignment.left" at bounding box center [624, 302] width 10 height 10
click at [849, 273] on icon "Confirm" at bounding box center [844, 278] width 12 height 12
click at [313, 277] on section at bounding box center [299, 278] width 29 height 20
click at [307, 278] on button "Color" at bounding box center [299, 278] width 22 height 20
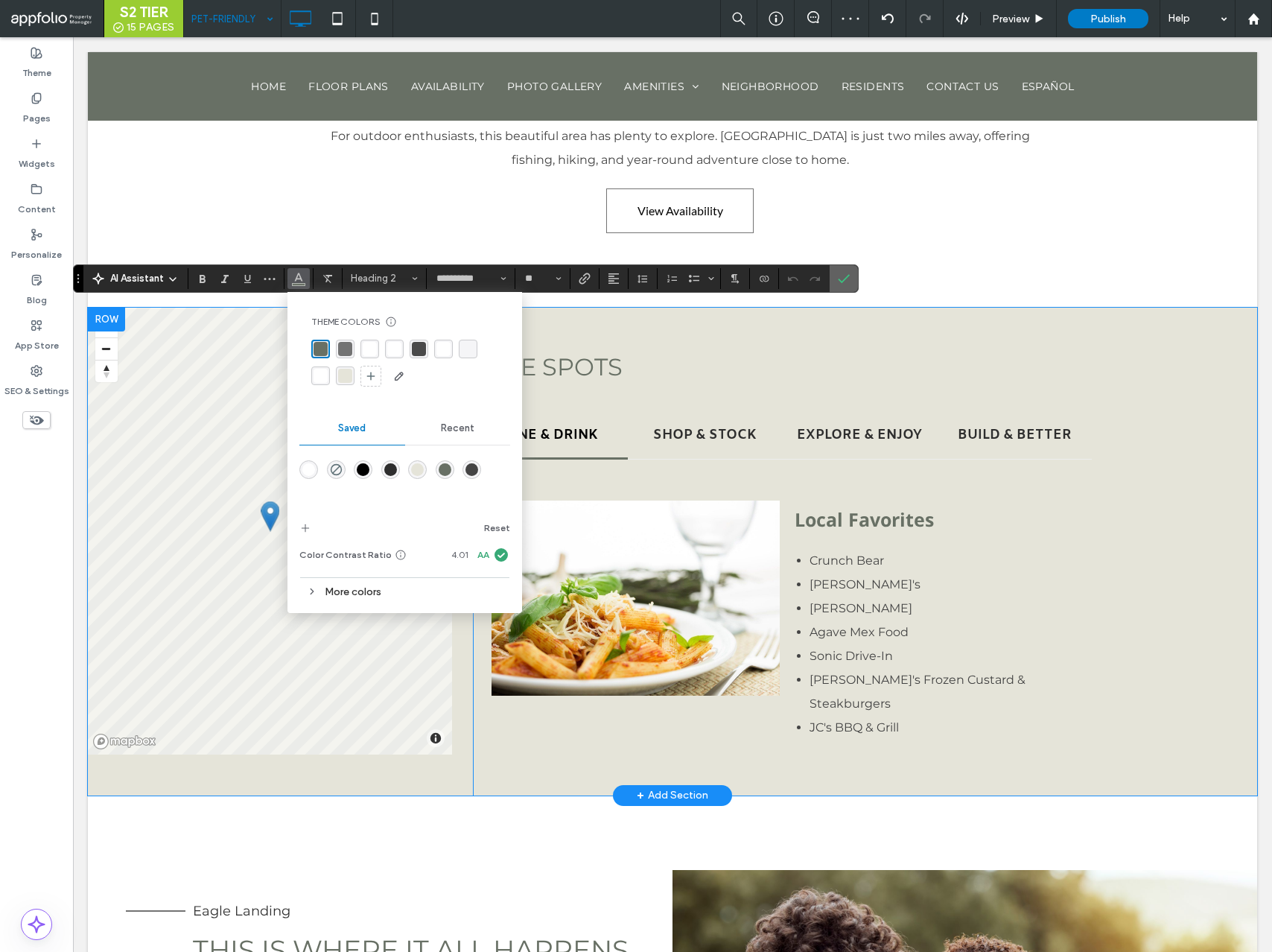
click at [850, 278] on label "Confirm" at bounding box center [844, 278] width 22 height 27
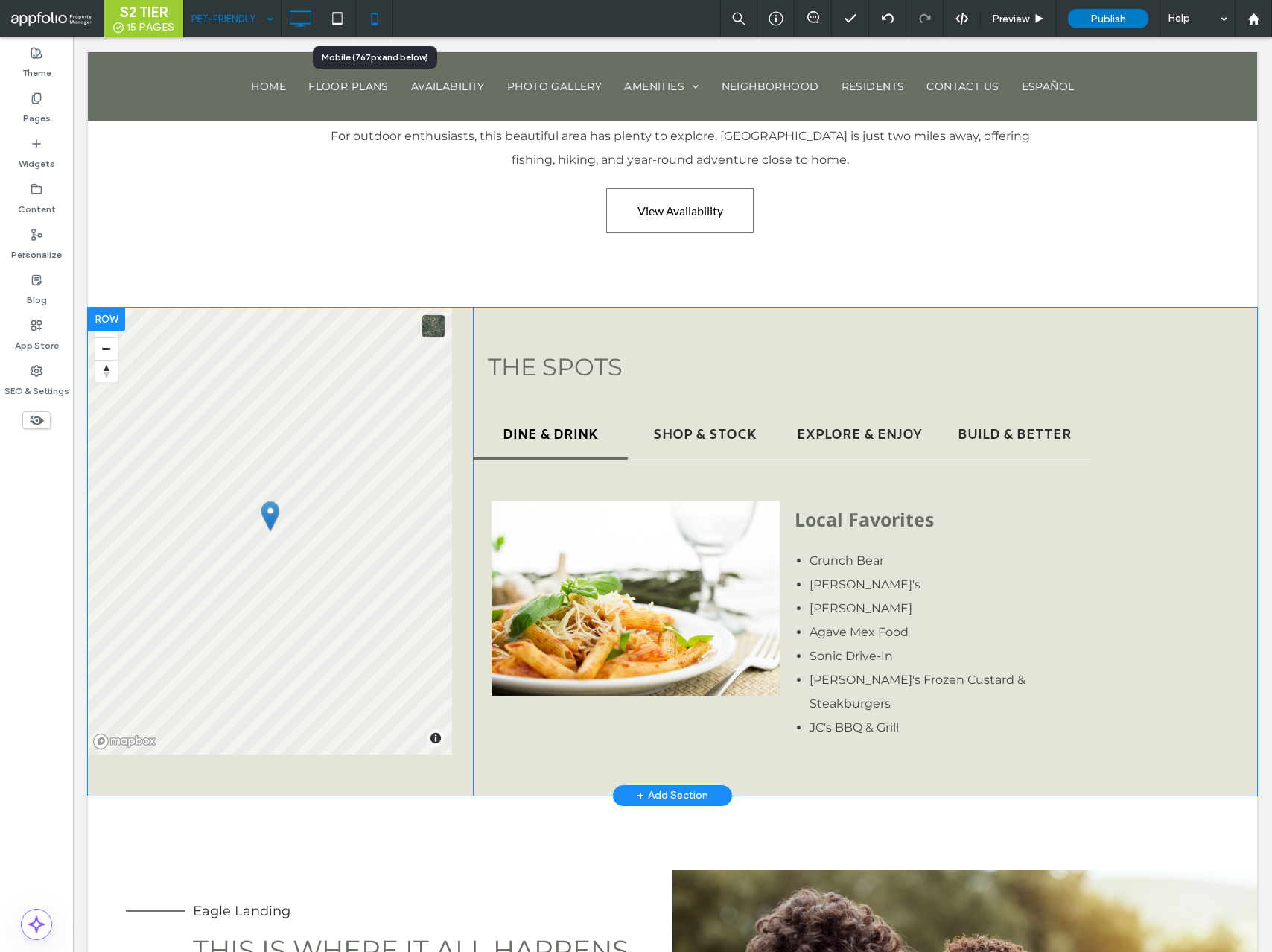
click at [382, 27] on icon at bounding box center [375, 19] width 30 height 30
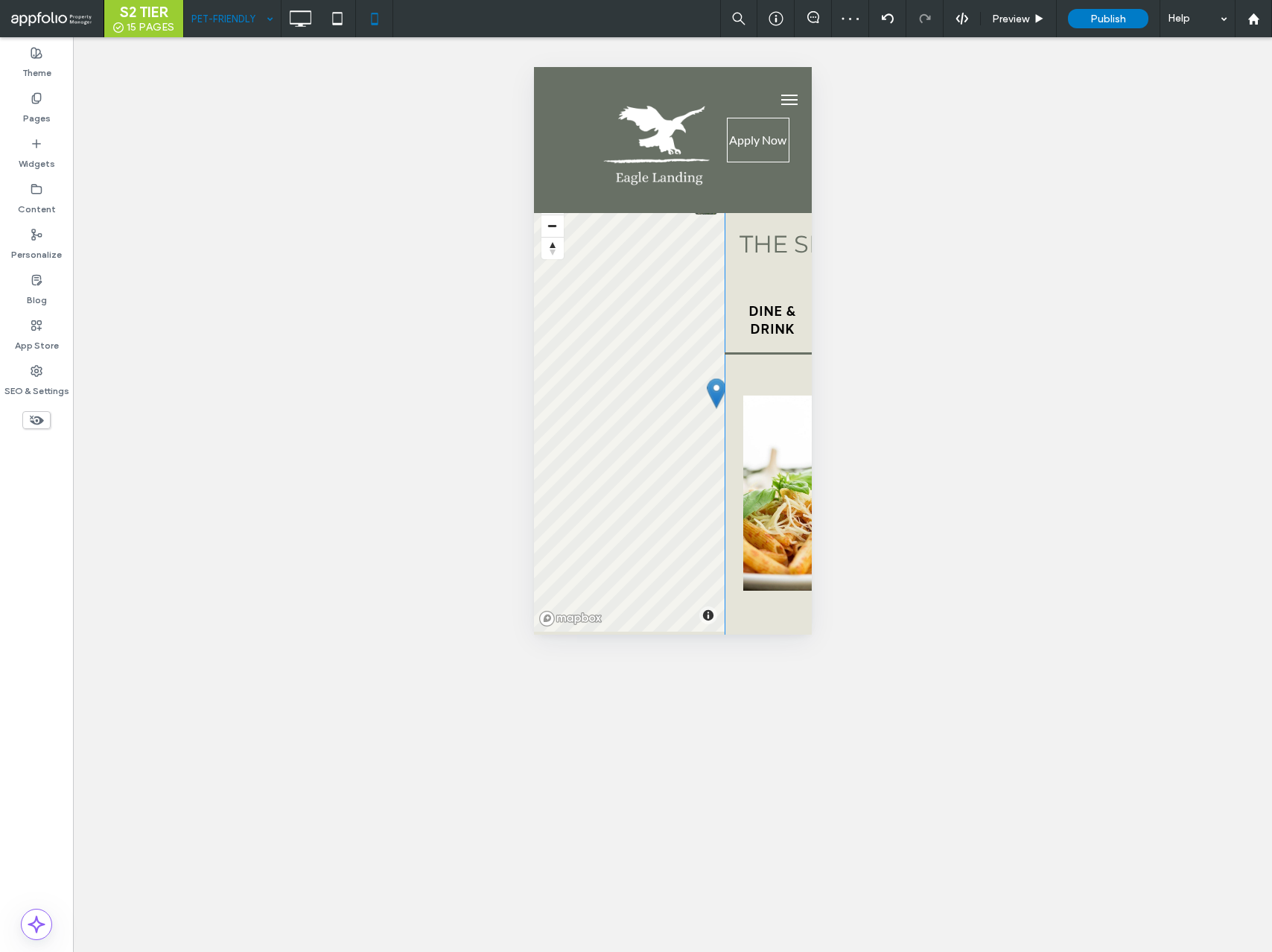
type input "**********"
type input "**"
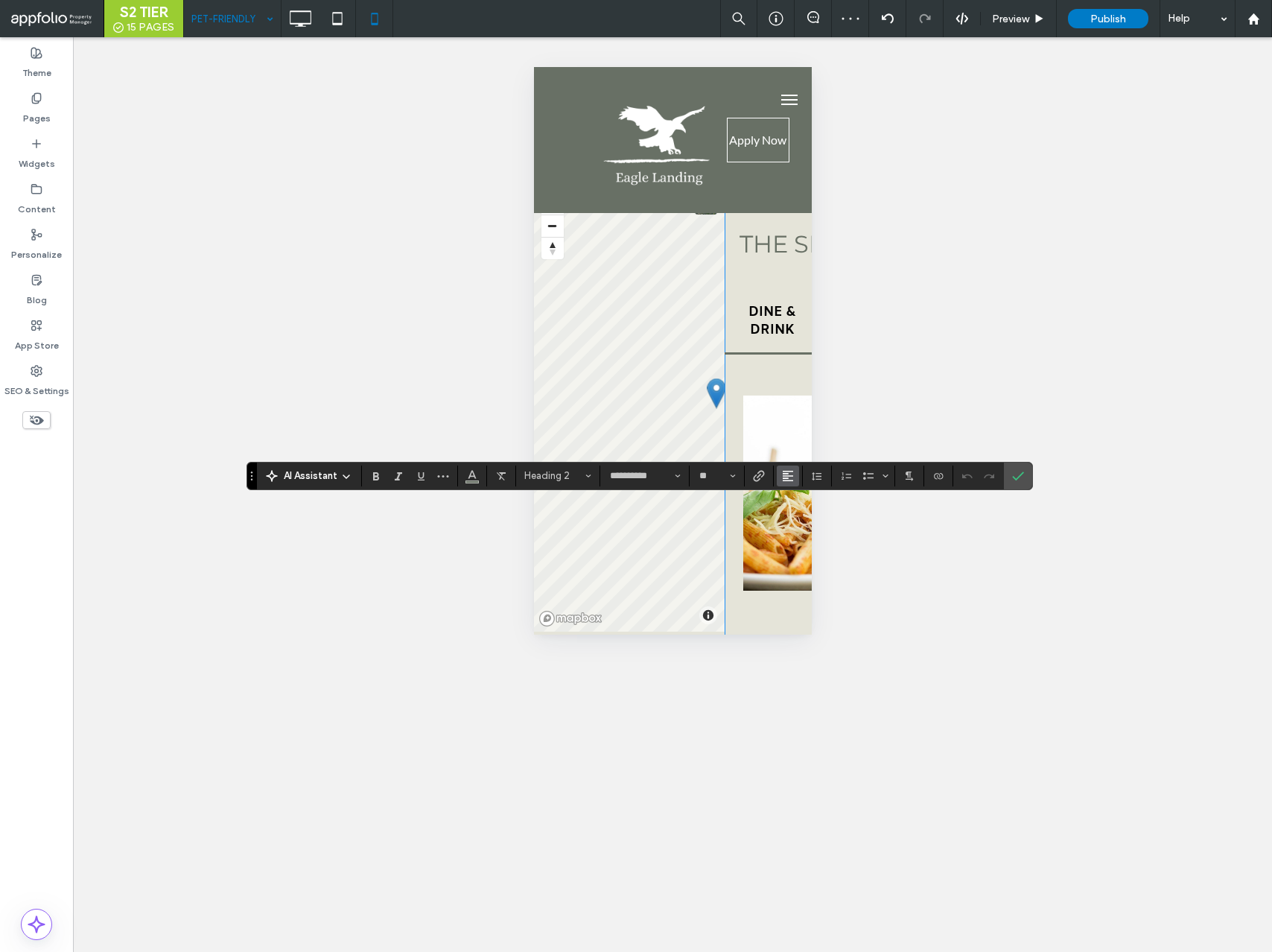
click at [781, 479] on button "Alignment" at bounding box center [788, 476] width 22 height 20
click at [804, 518] on icon "ui.textEditor.alignment.center" at bounding box center [799, 521] width 12 height 12
click at [1017, 480] on icon "Confirm" at bounding box center [1018, 476] width 12 height 12
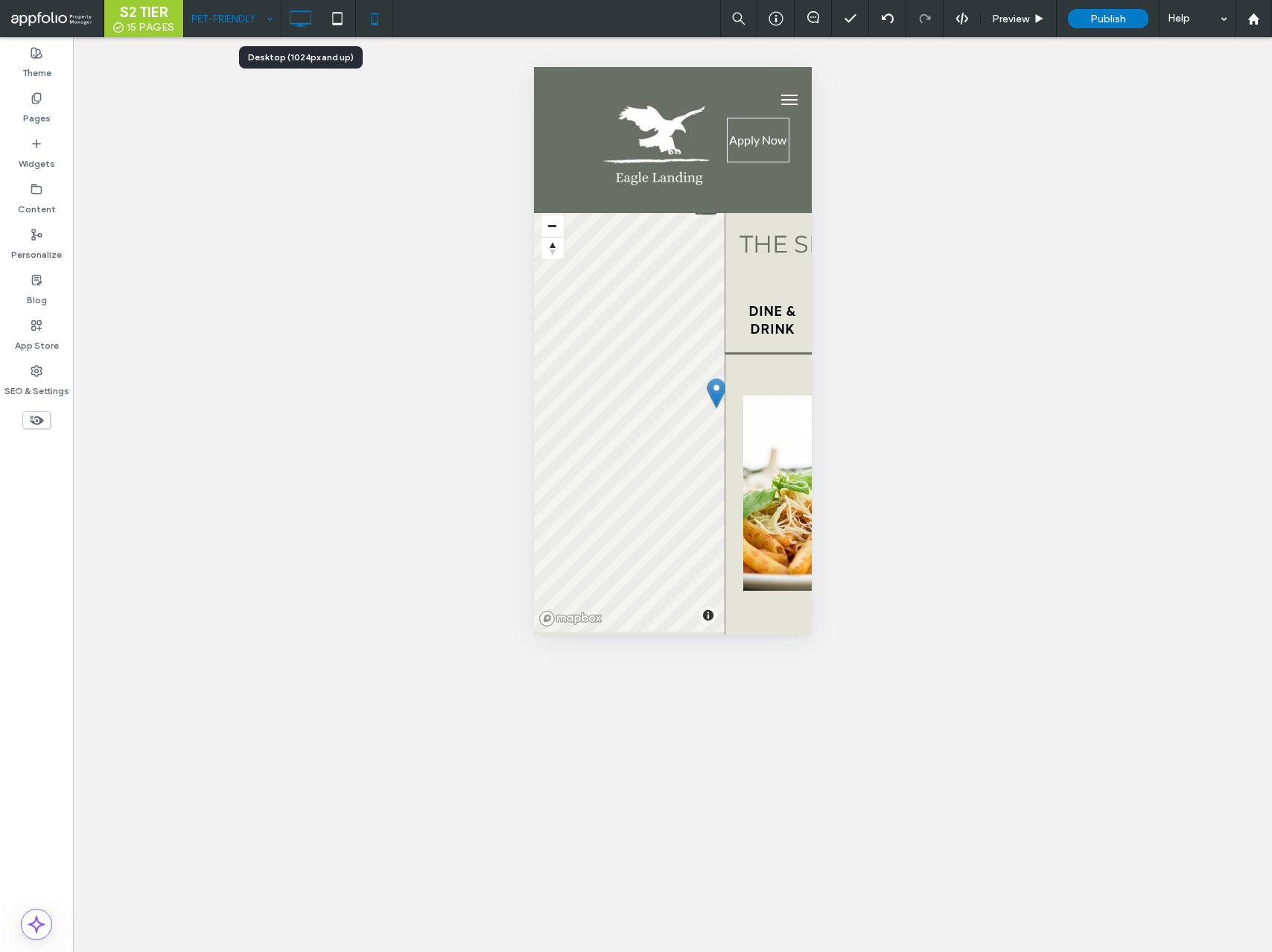
click at [297, 23] on use at bounding box center [300, 19] width 21 height 17
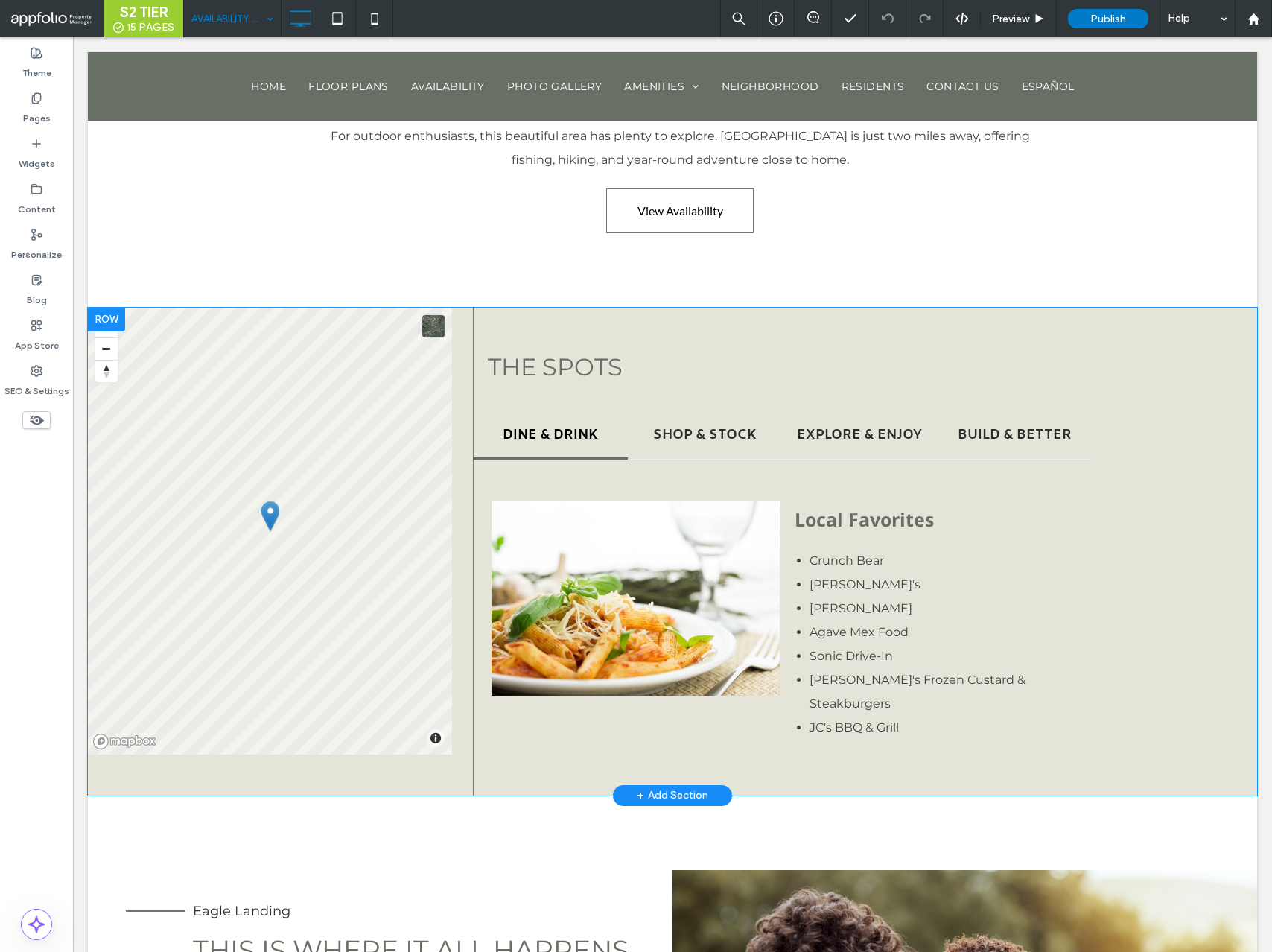
click at [233, 20] on input at bounding box center [229, 19] width 74 height 37
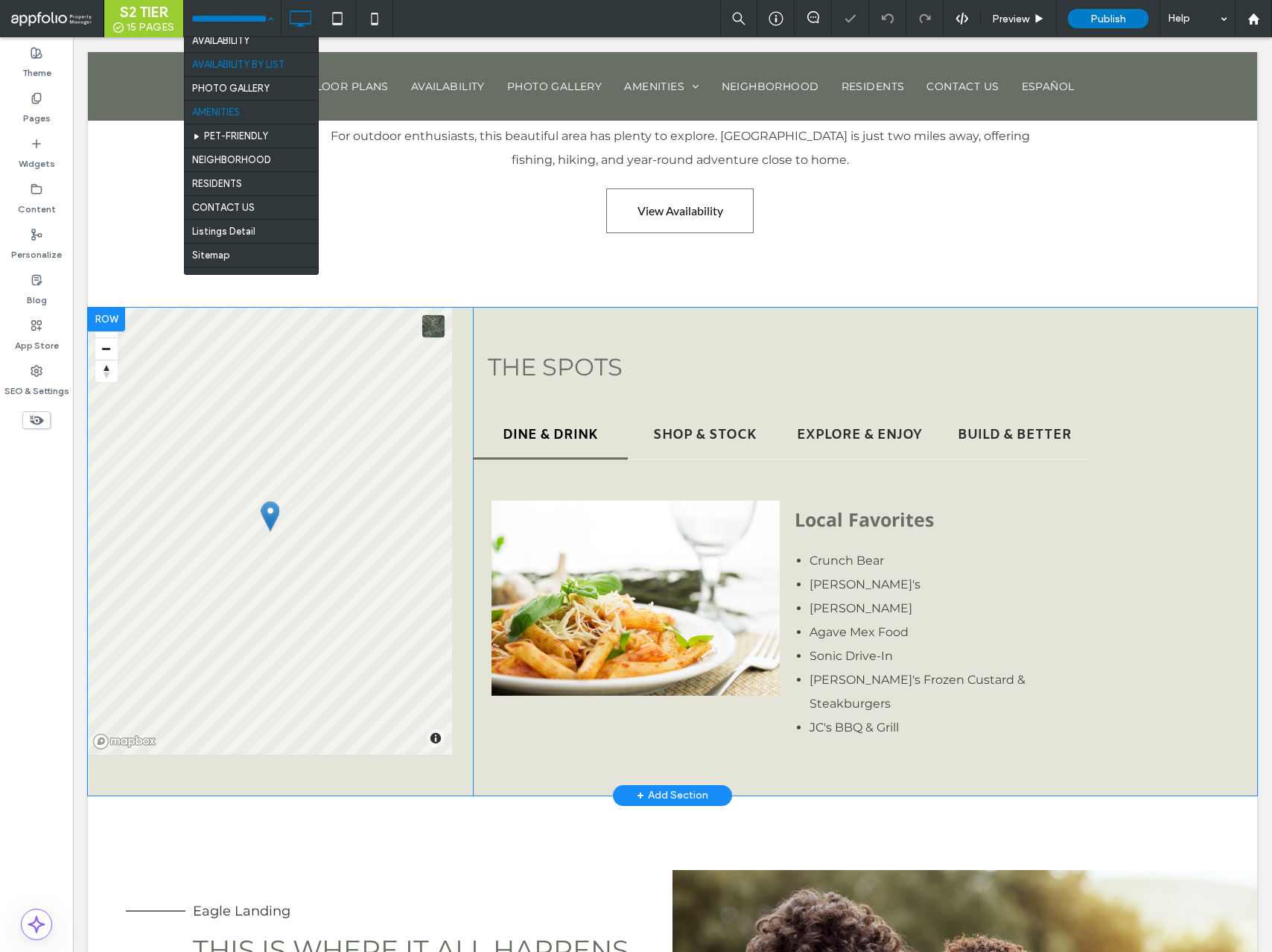
scroll to position [74, 0]
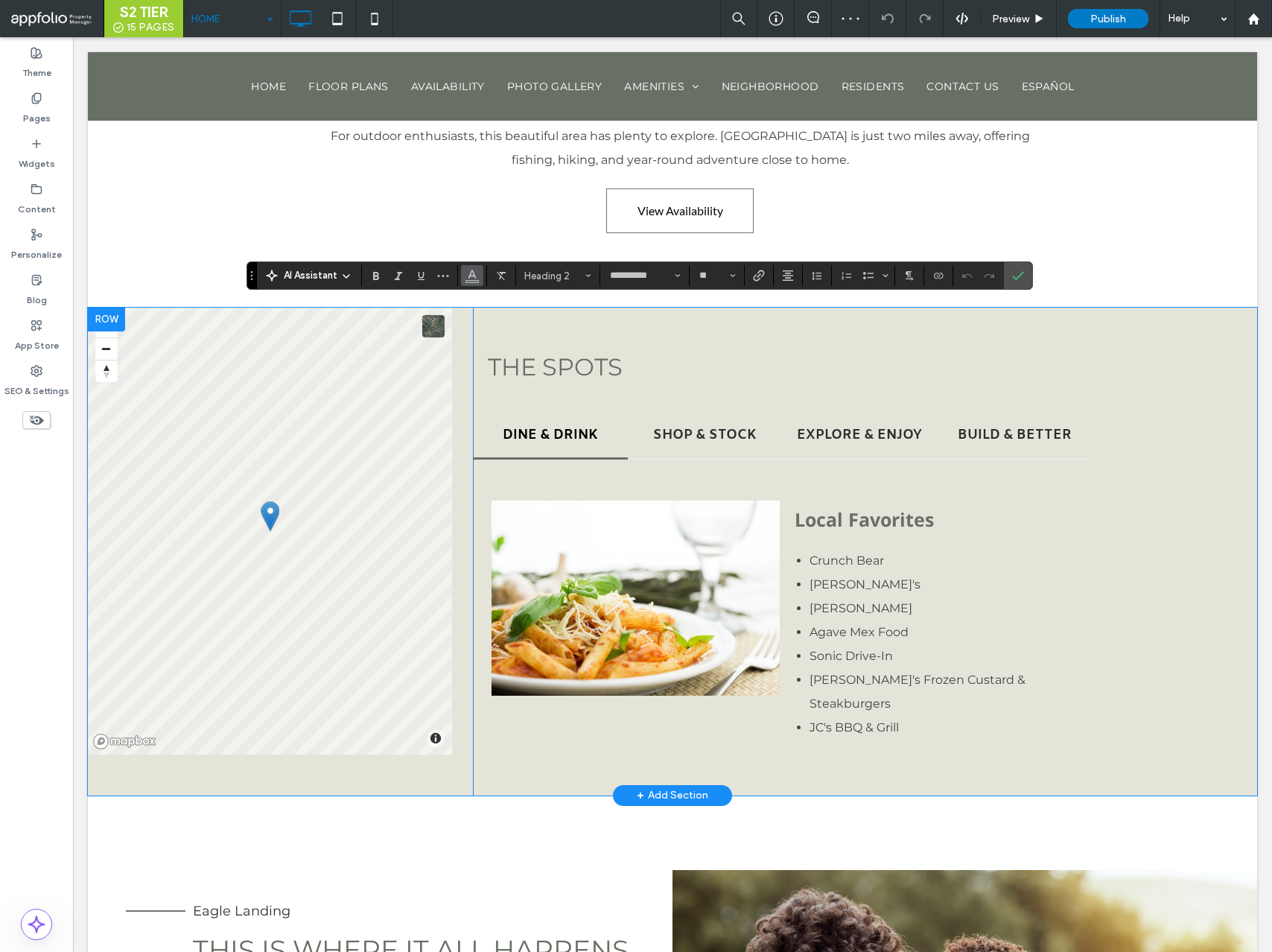
click at [479, 276] on button "Color" at bounding box center [473, 275] width 22 height 20
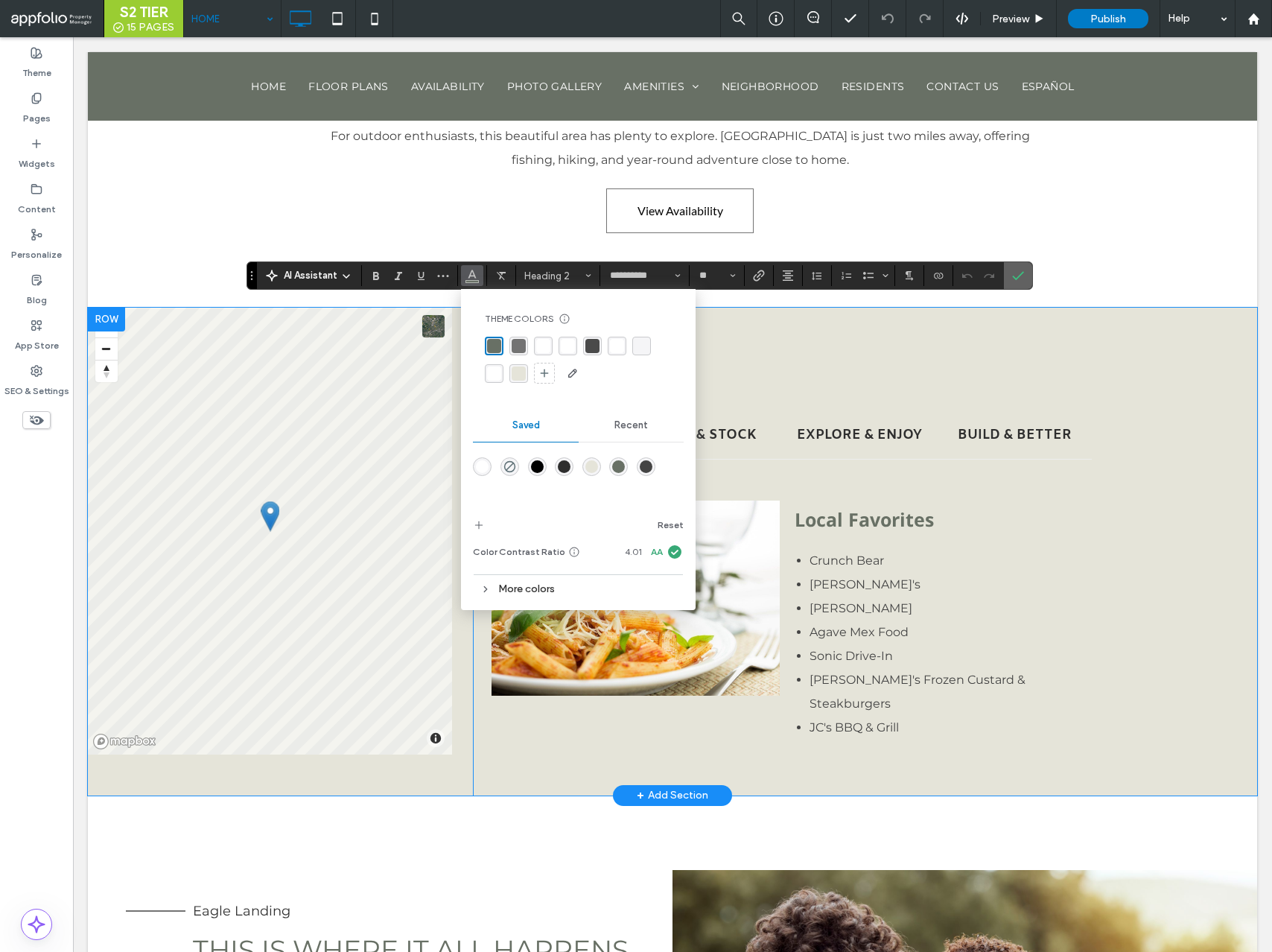
click at [1022, 277] on icon "Confirm" at bounding box center [1018, 275] width 12 height 12
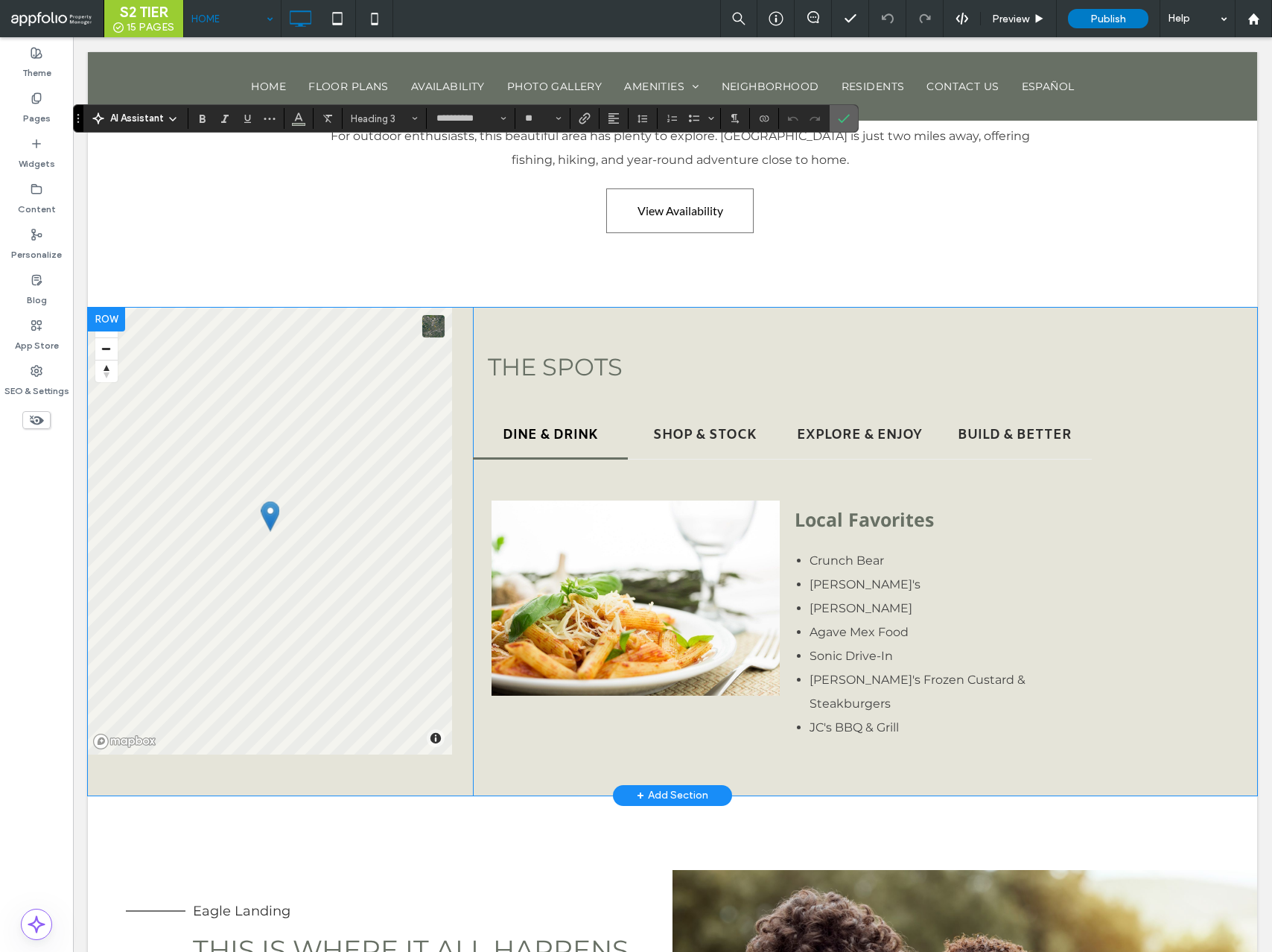
click at [846, 120] on icon "Confirm" at bounding box center [844, 118] width 12 height 12
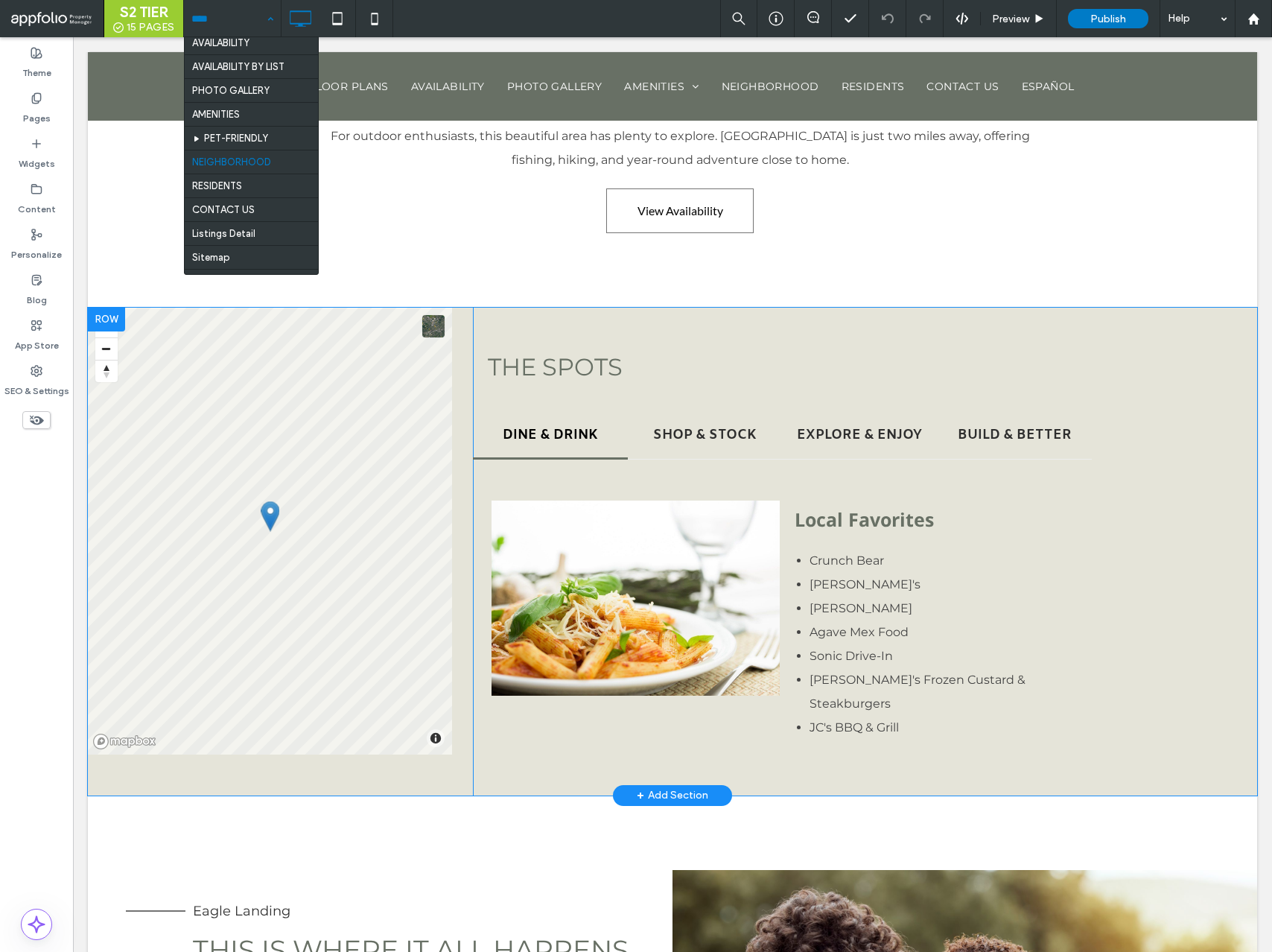
scroll to position [56, 0]
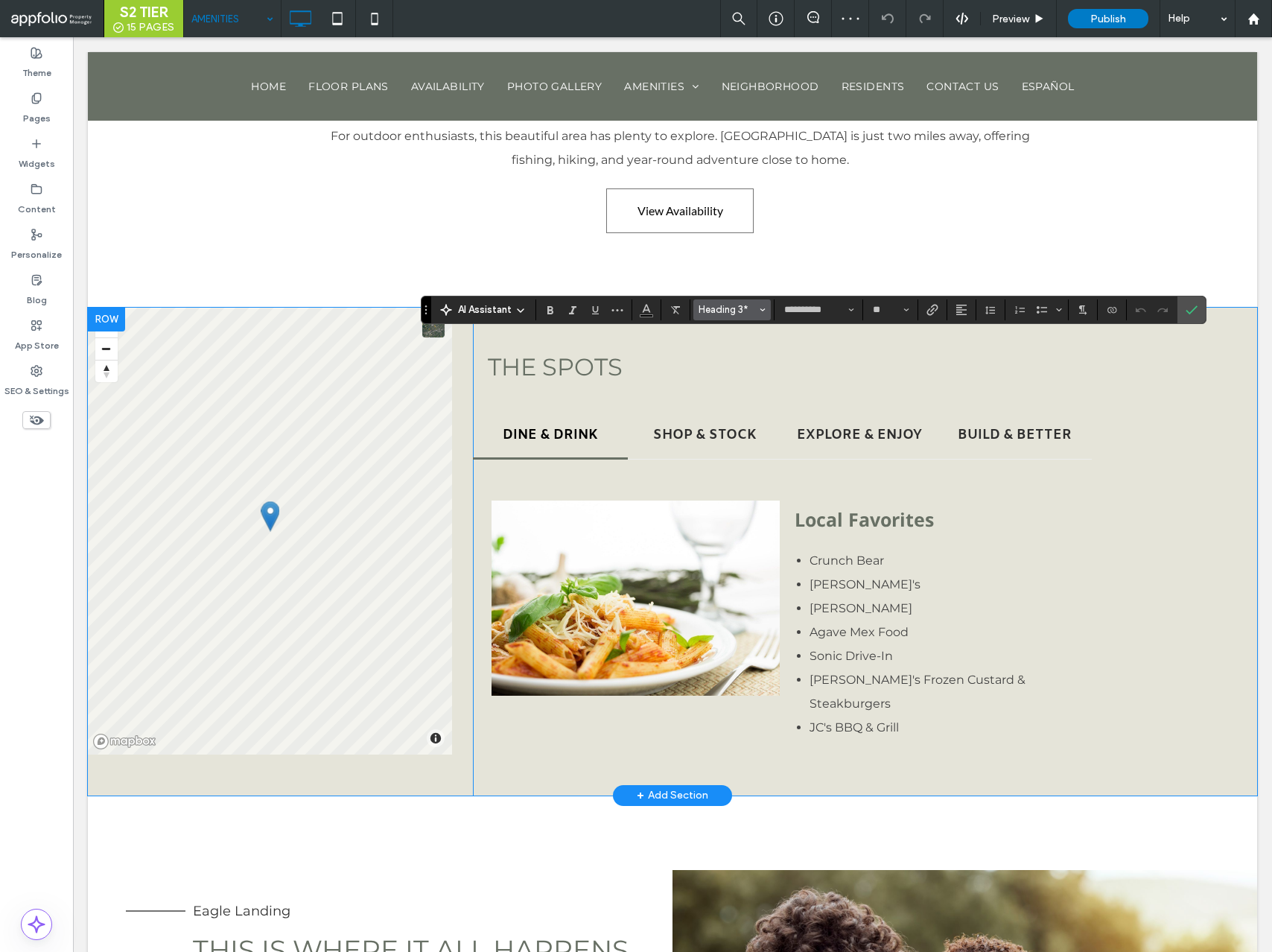
click at [716, 306] on span "Heading 3*" at bounding box center [728, 310] width 58 height 11
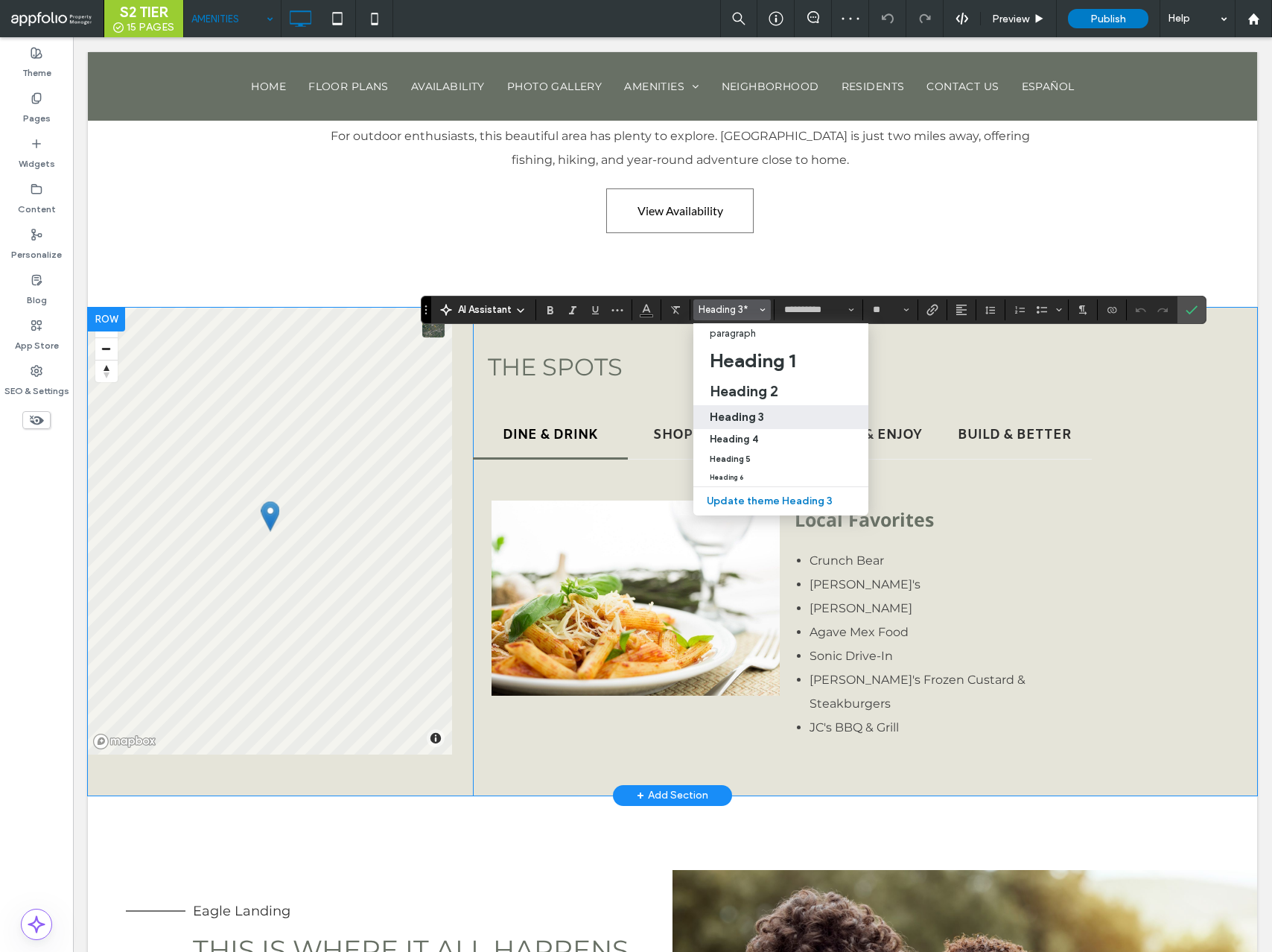
click at [743, 421] on h3 "Heading 3" at bounding box center [737, 416] width 54 height 14
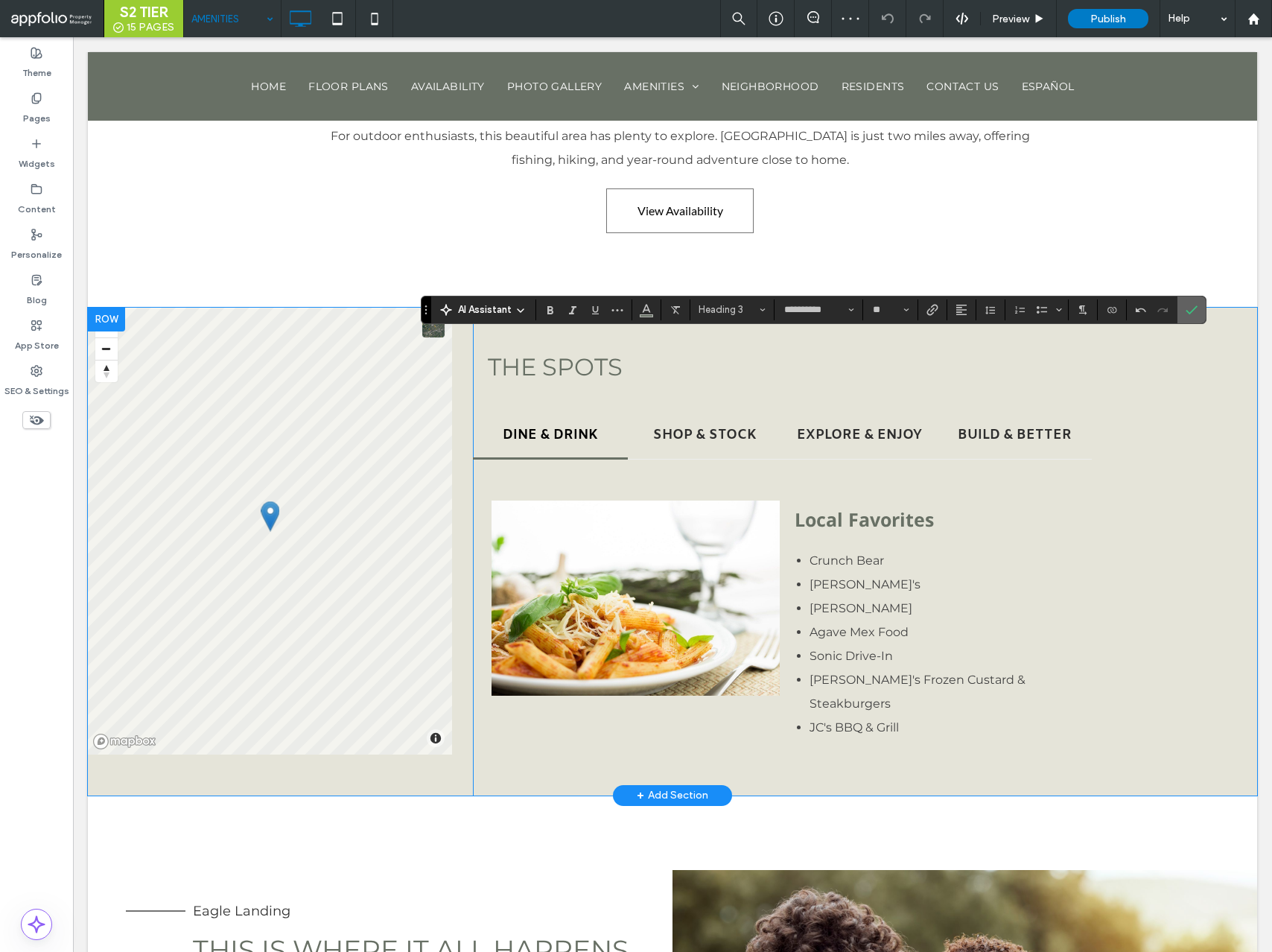
click at [1186, 301] on span "Confirm" at bounding box center [1189, 310] width 7 height 27
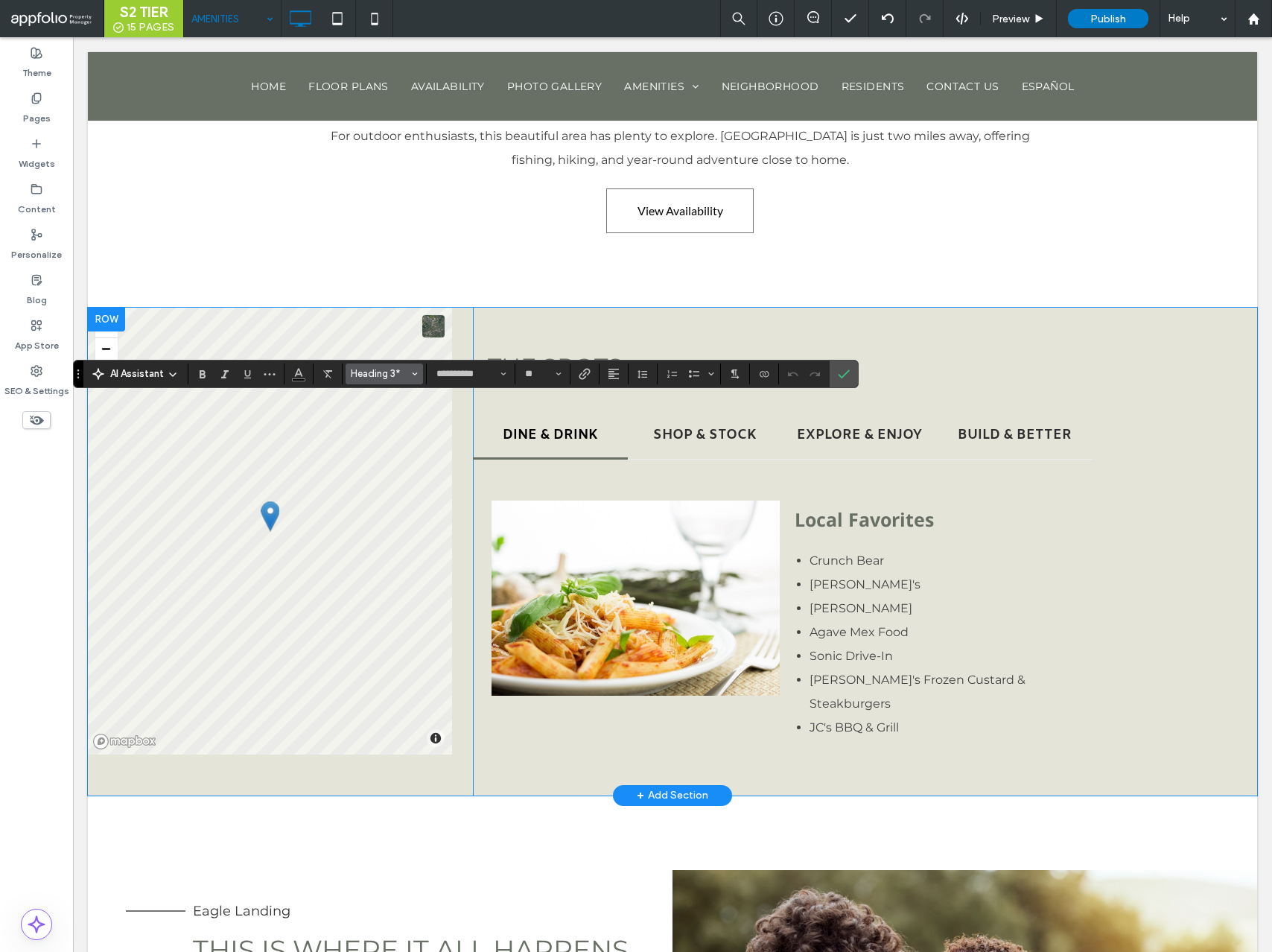
click at [406, 374] on span "Heading 3*" at bounding box center [380, 374] width 58 height 11
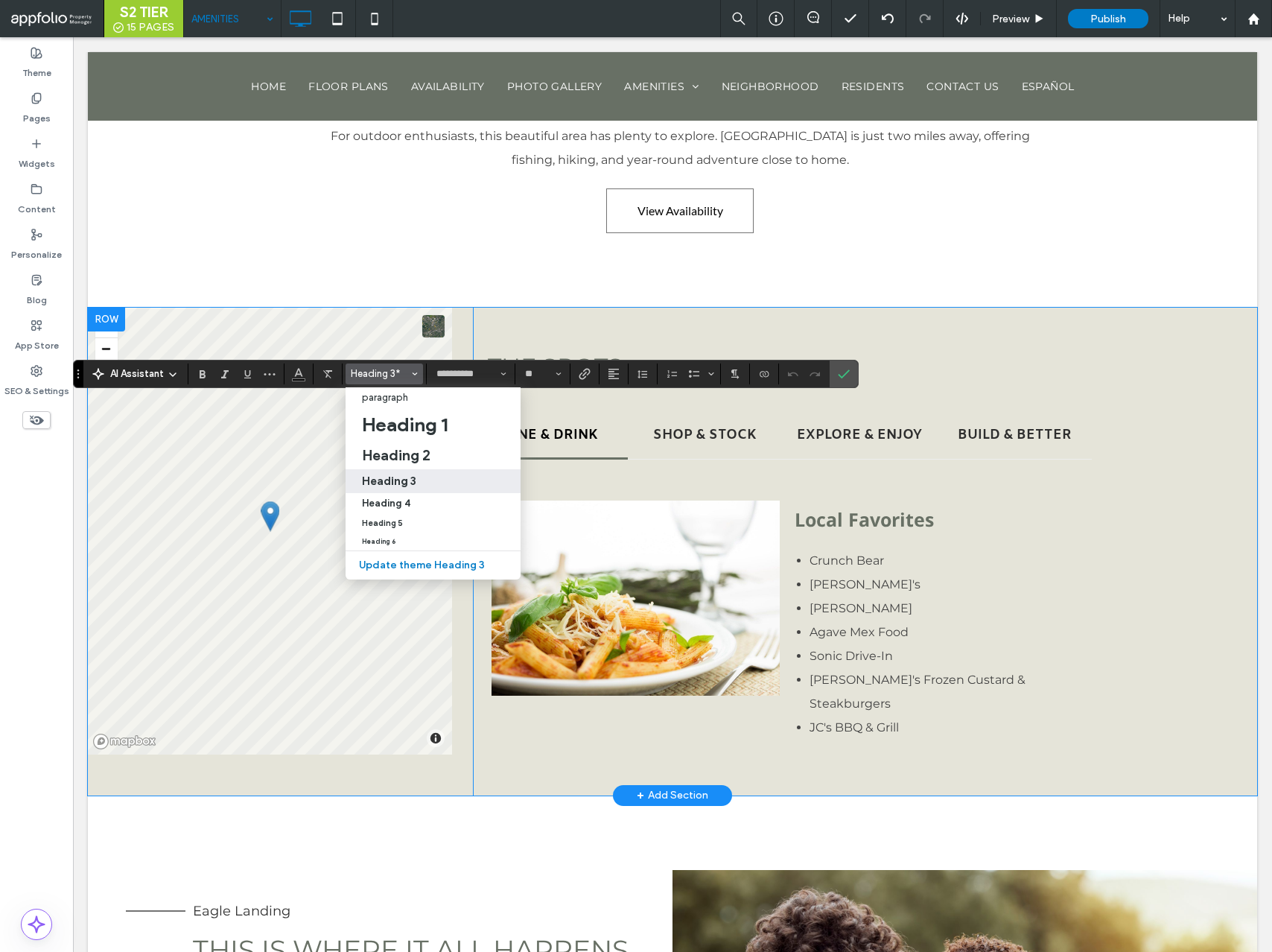
click at [420, 480] on div "Heading 3" at bounding box center [433, 480] width 142 height 14
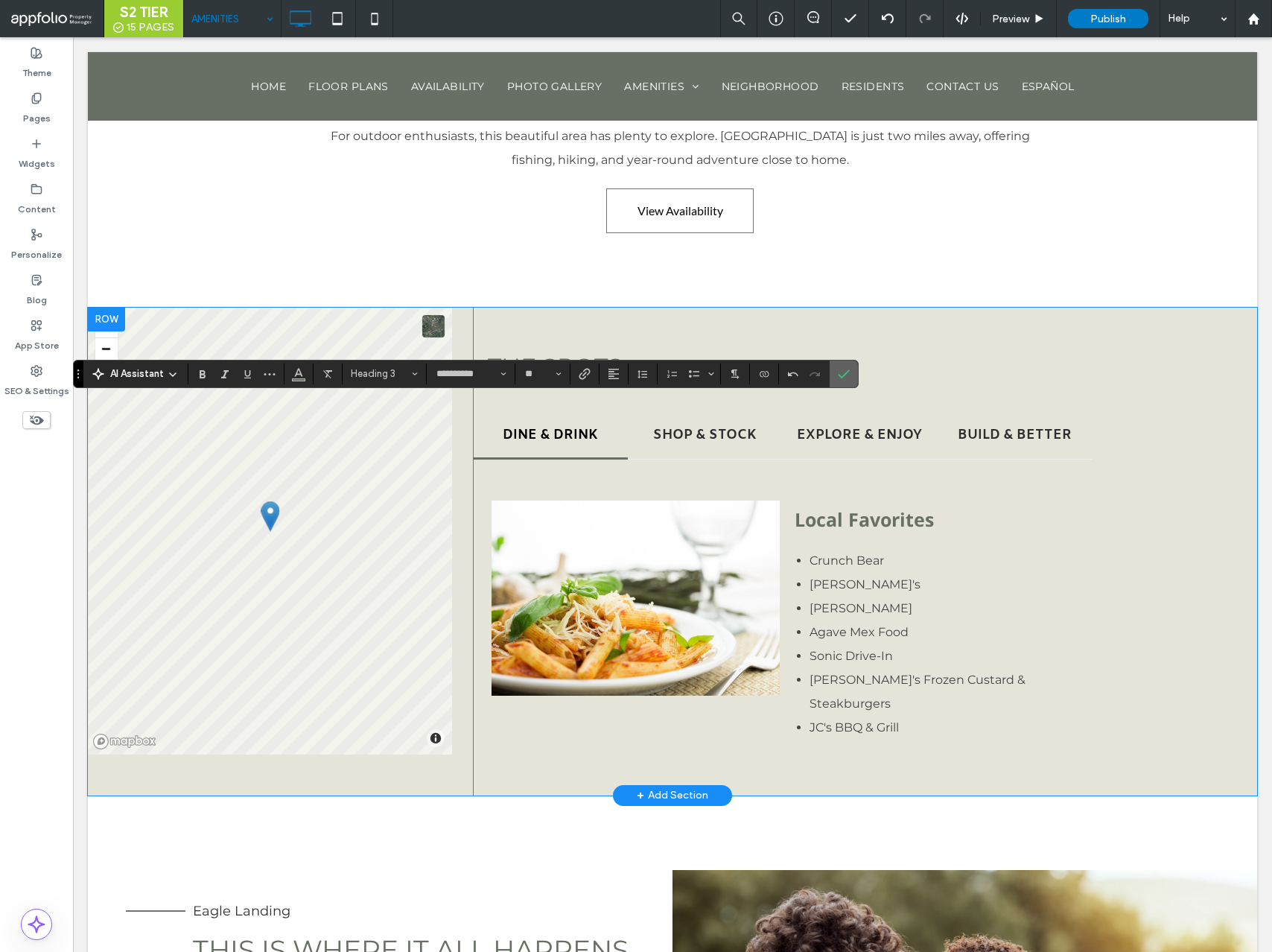
click at [843, 371] on icon "Confirm" at bounding box center [844, 374] width 12 height 12
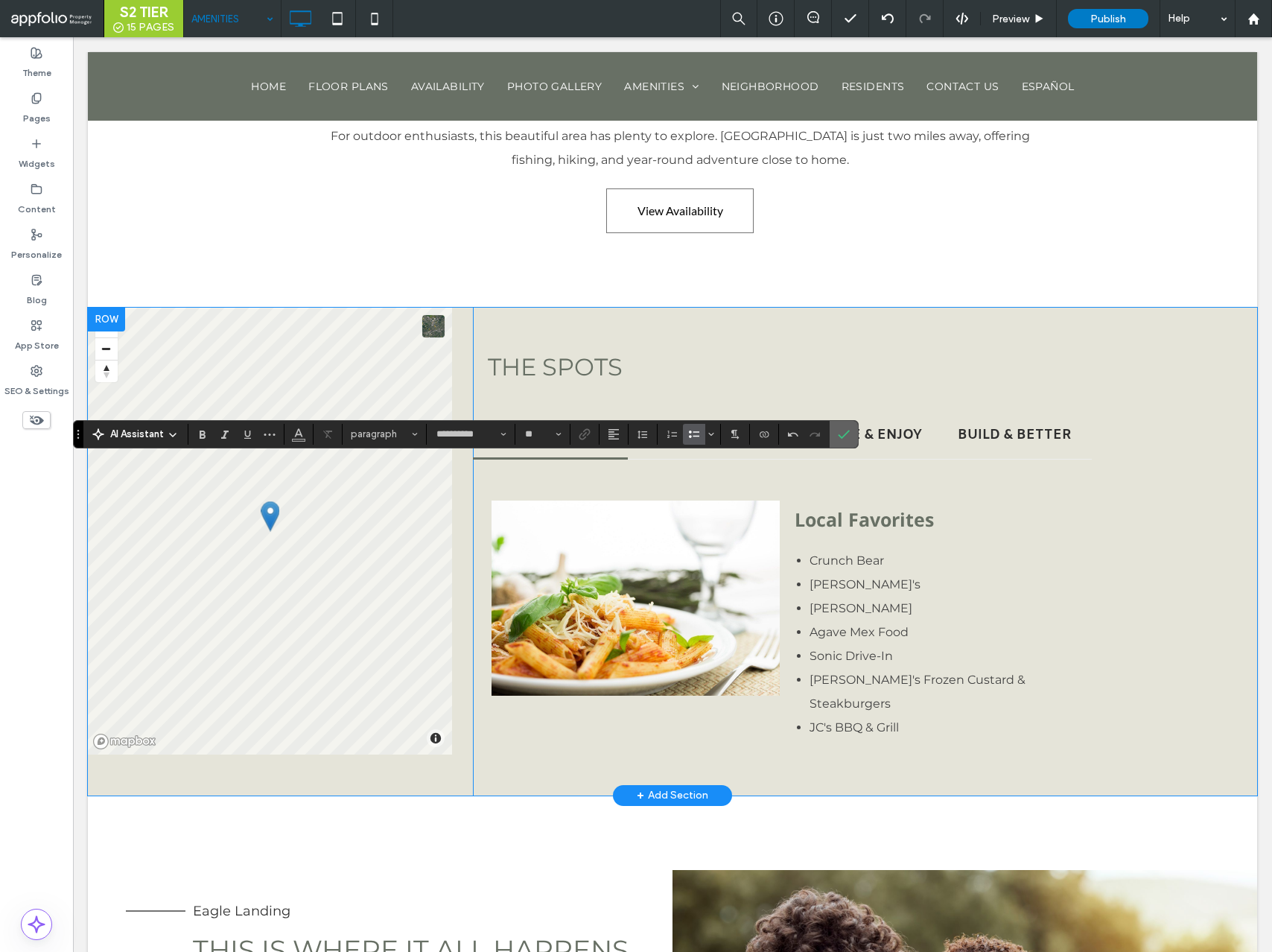
click at [844, 431] on icon "Confirm" at bounding box center [844, 434] width 12 height 12
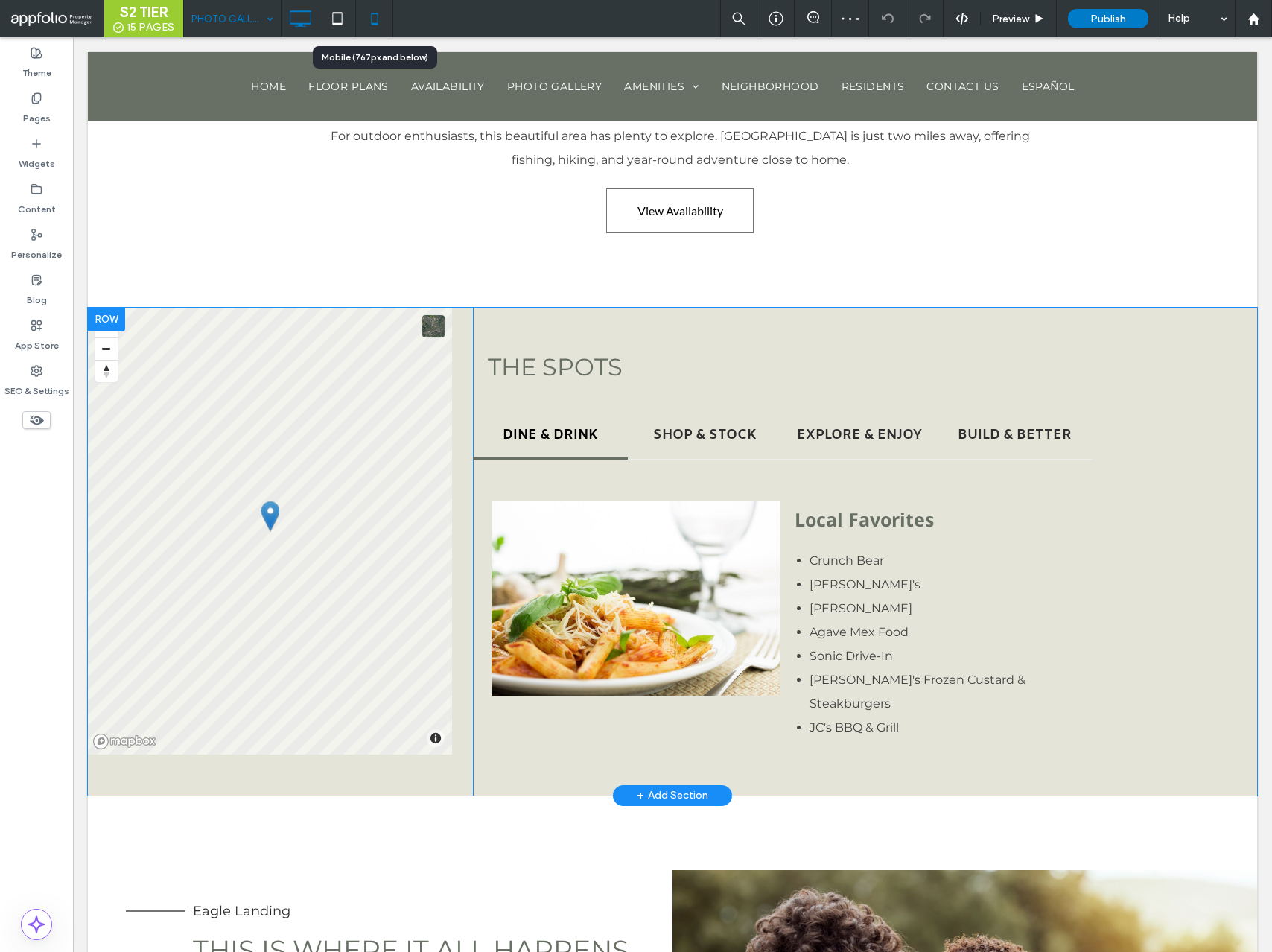
click at [375, 26] on icon at bounding box center [375, 19] width 30 height 30
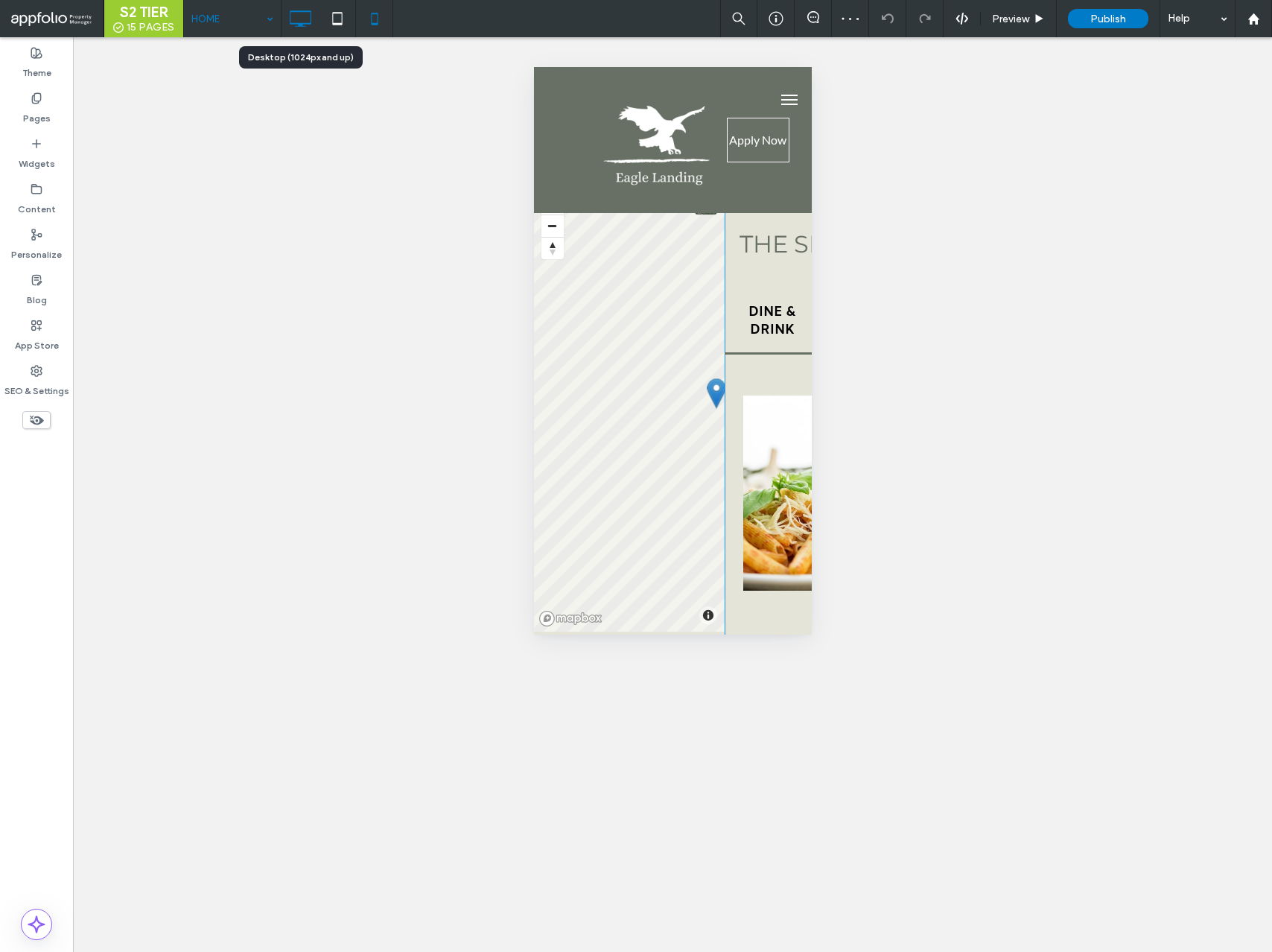
click at [300, 14] on icon at bounding box center [301, 19] width 30 height 30
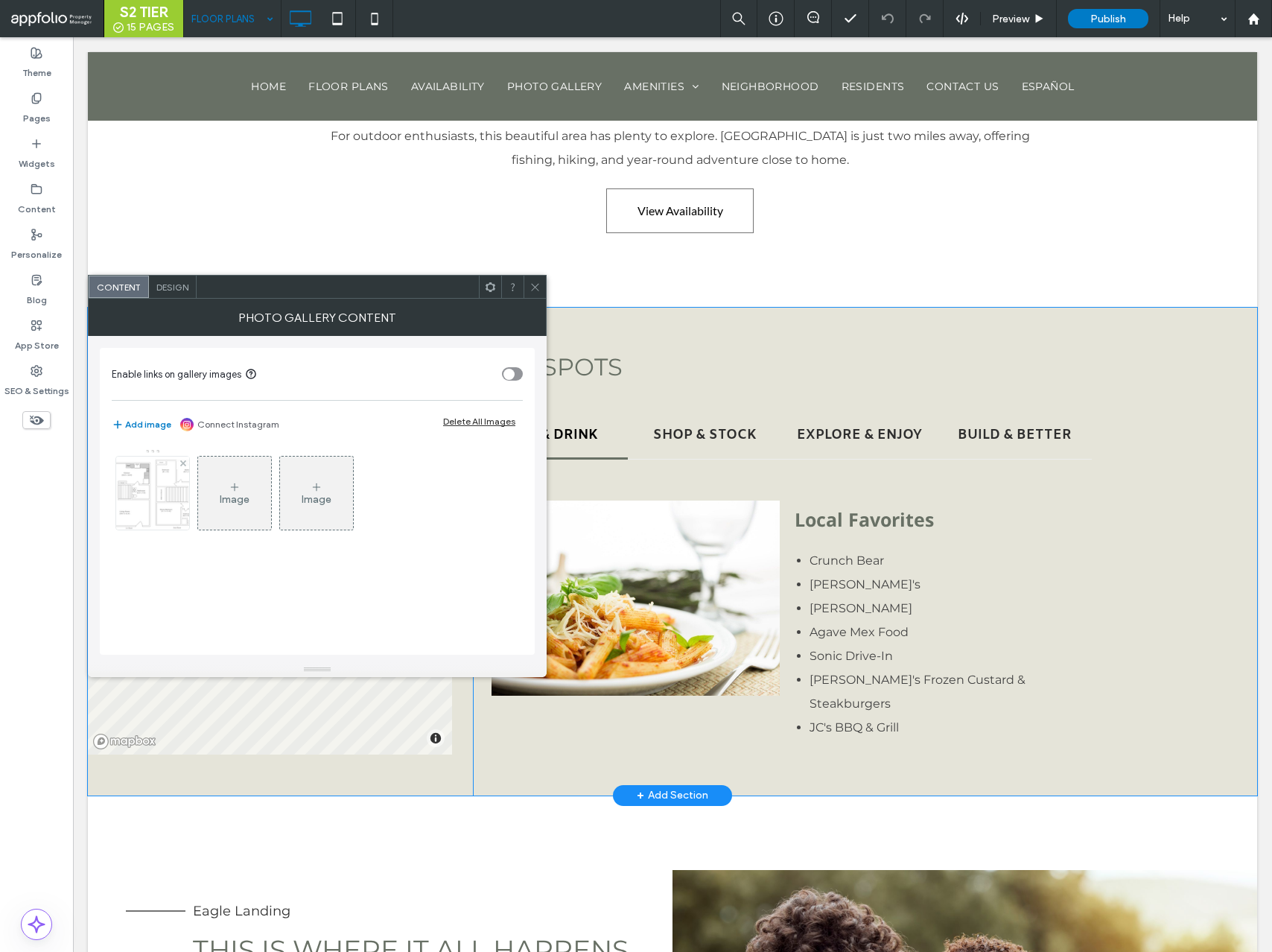
click at [141, 515] on img at bounding box center [153, 493] width 99 height 73
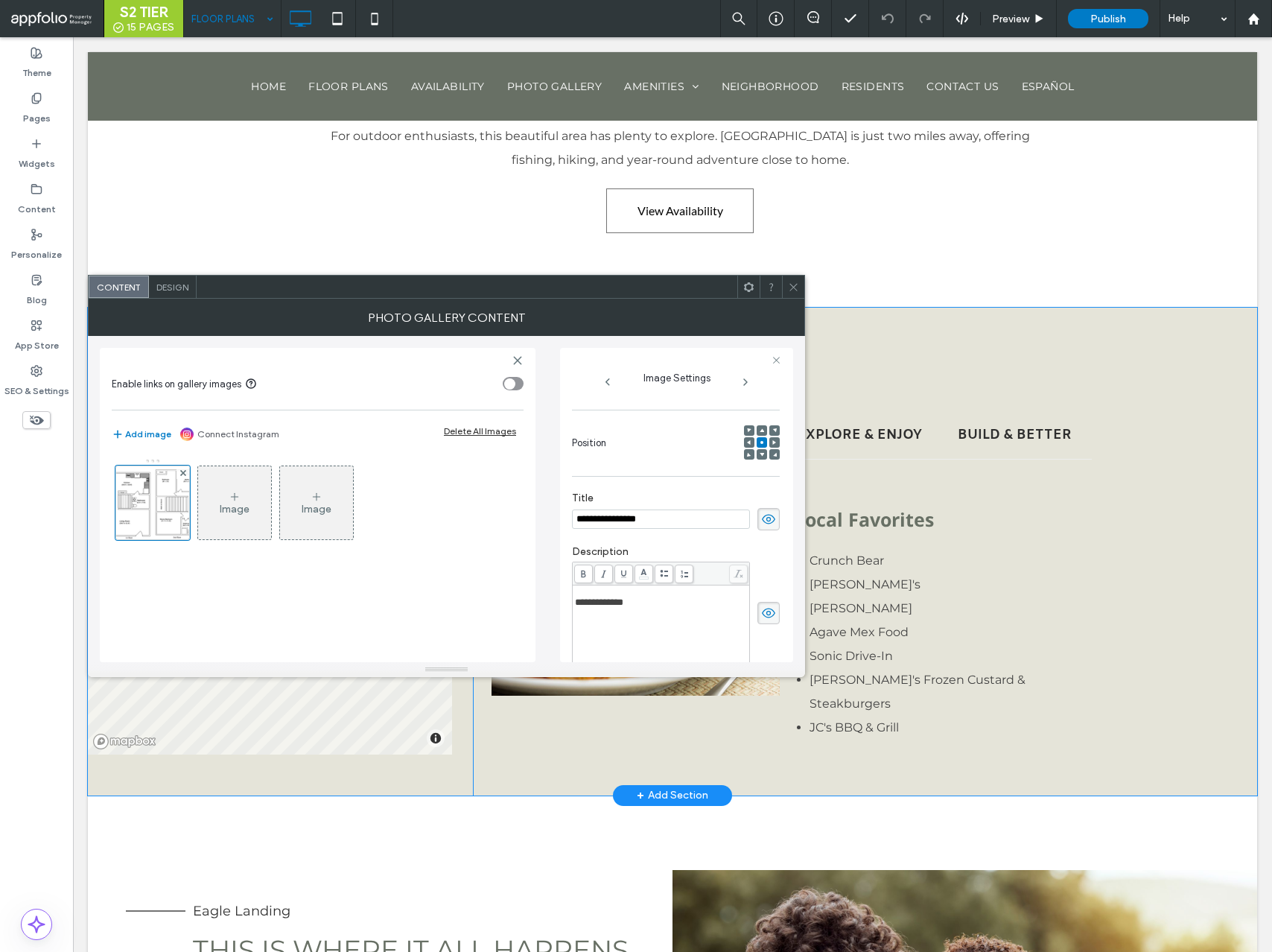
click at [656, 597] on div "**********" at bounding box center [662, 592] width 173 height 10
drag, startPoint x: 667, startPoint y: 605, endPoint x: 497, endPoint y: 600, distance: 170.1
click at [501, 601] on div "**********" at bounding box center [446, 499] width 693 height 327
click at [795, 282] on icon at bounding box center [794, 288] width 11 height 11
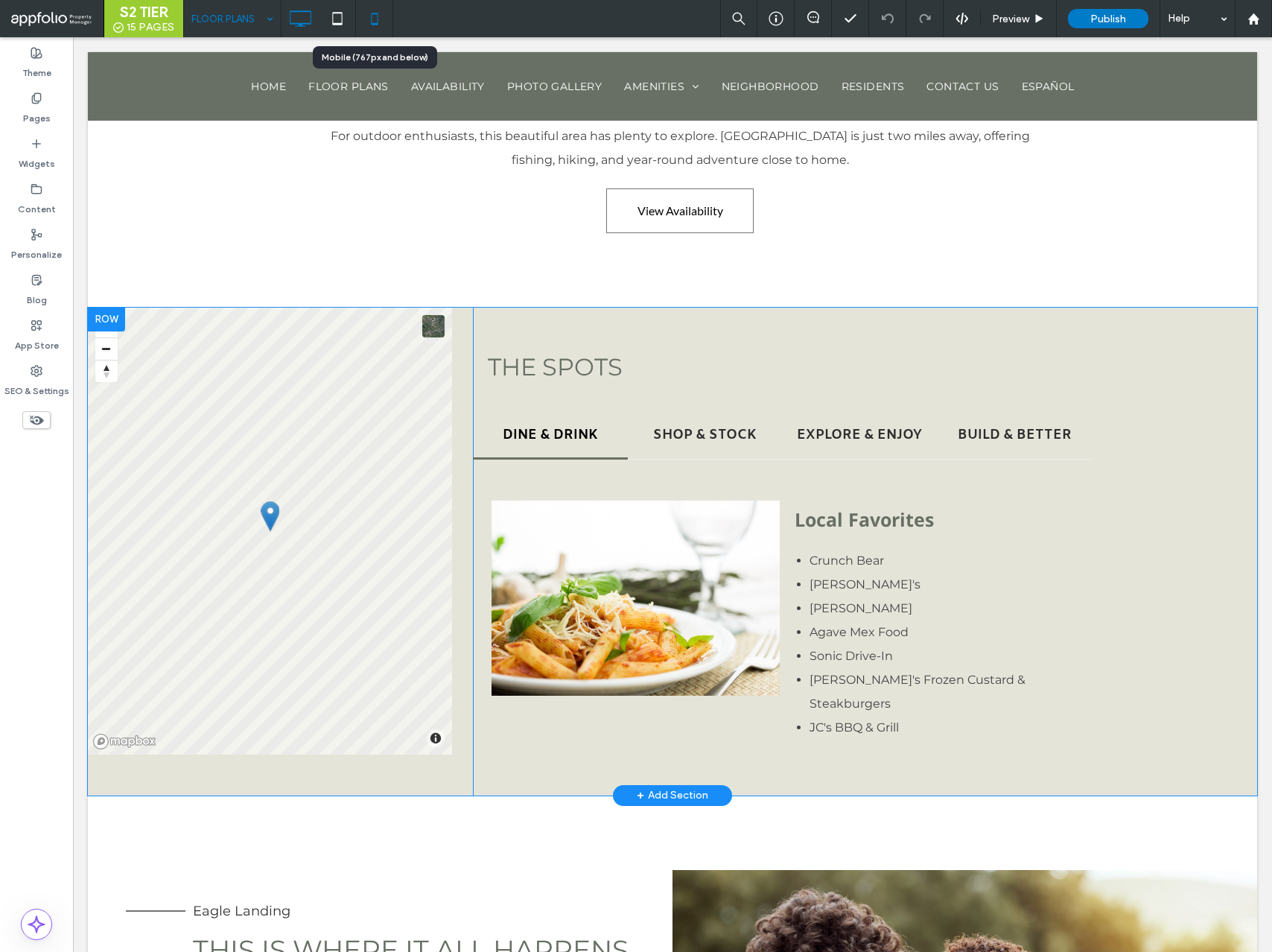
click at [381, 20] on icon at bounding box center [375, 19] width 30 height 30
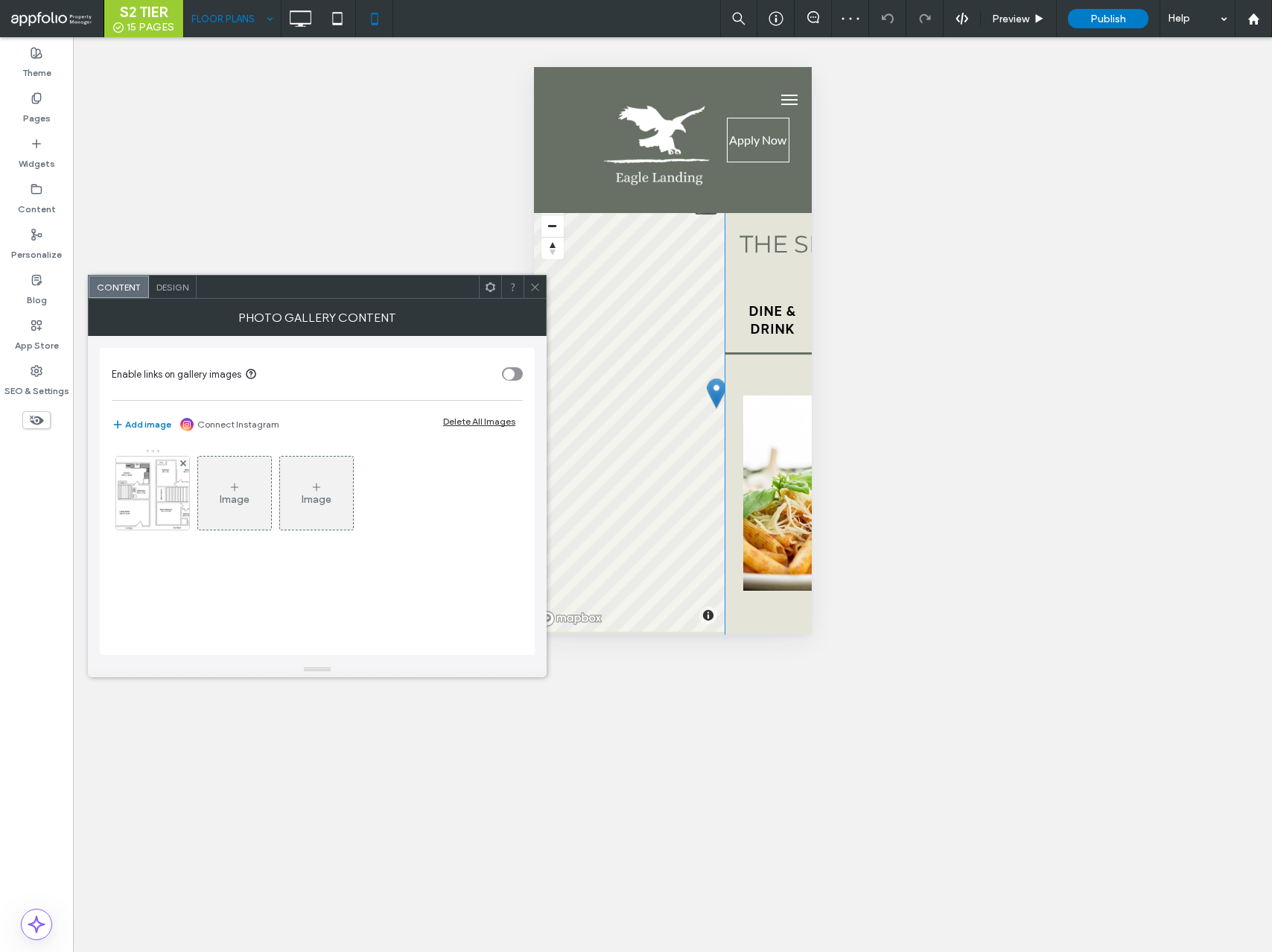
click at [181, 293] on div "Design" at bounding box center [172, 287] width 47 height 22
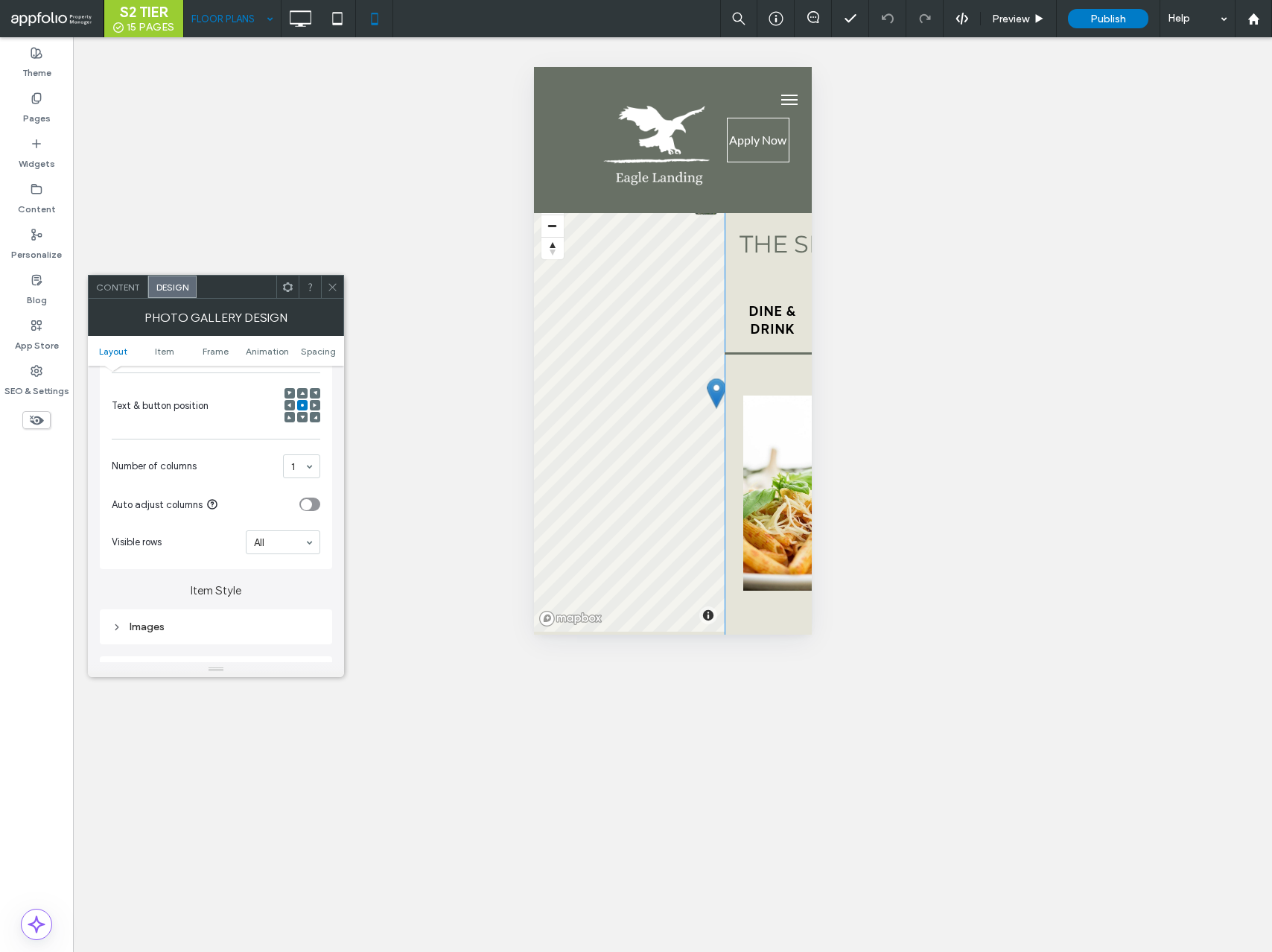
scroll to position [350, 0]
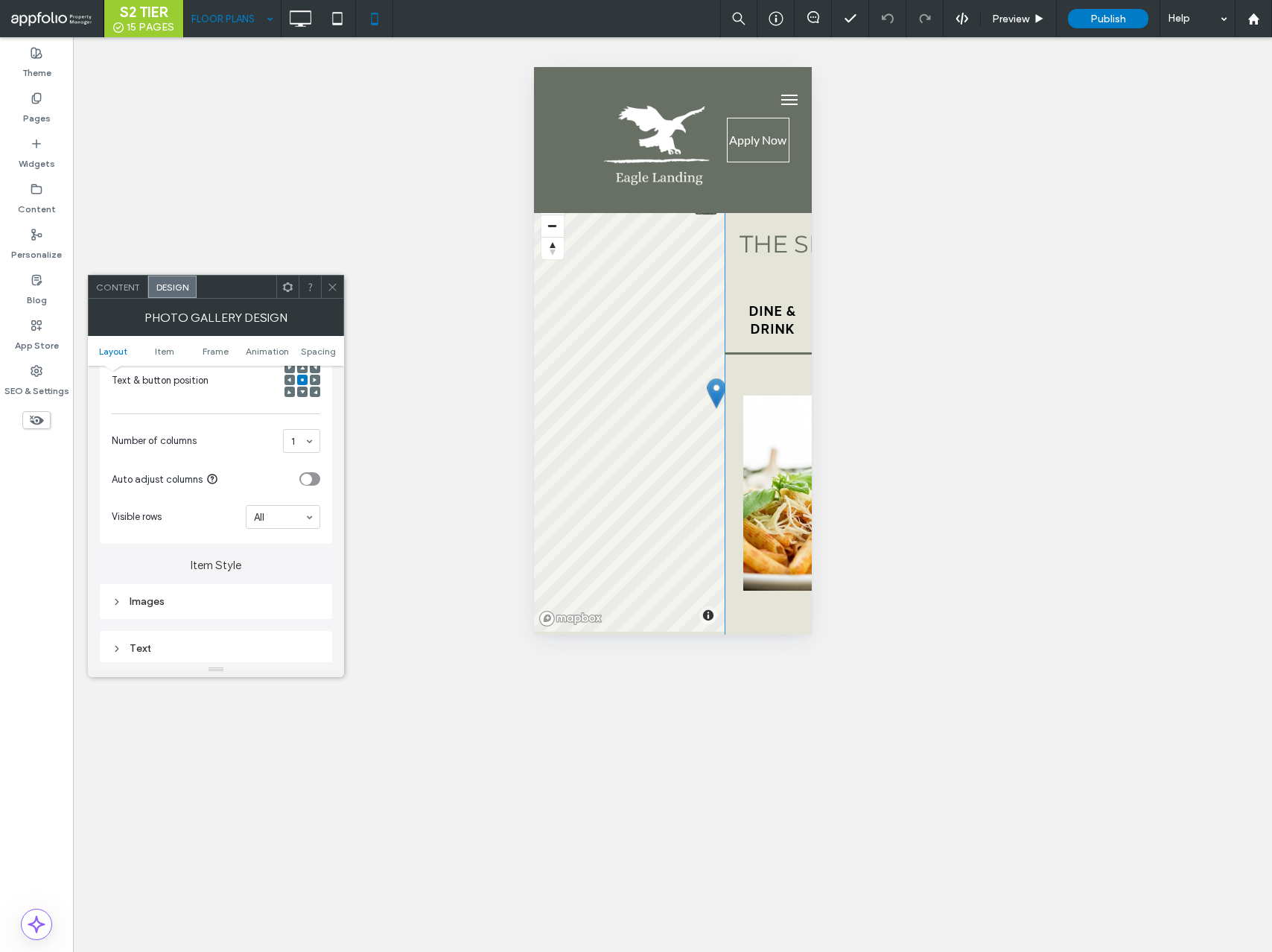
click at [151, 649] on div "Text" at bounding box center [216, 649] width 208 height 13
click at [263, 474] on div "Text" at bounding box center [268, 465] width 104 height 33
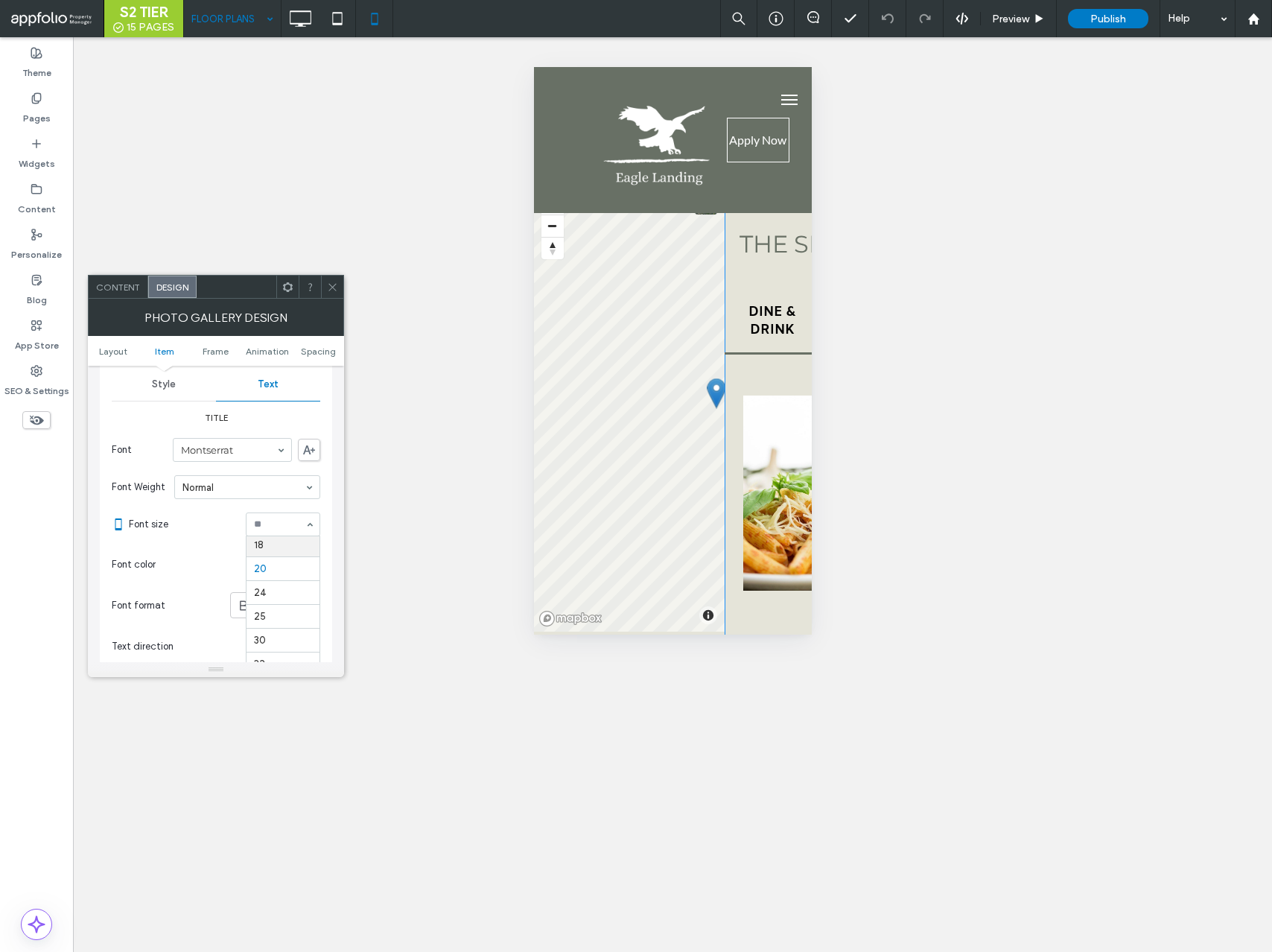
scroll to position [165, 0]
click at [331, 288] on icon at bounding box center [332, 288] width 11 height 11
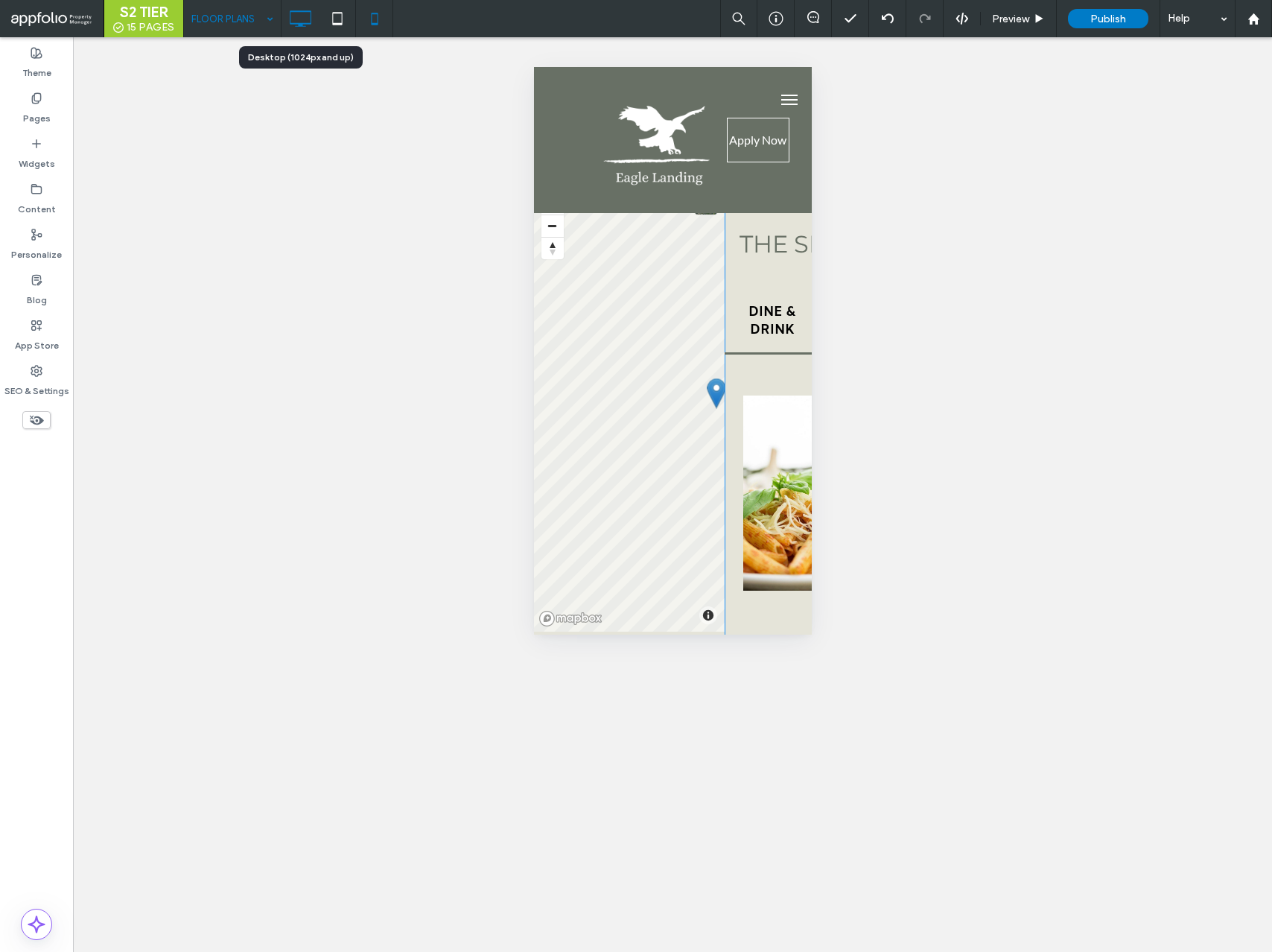
click at [303, 24] on icon at bounding box center [301, 19] width 30 height 30
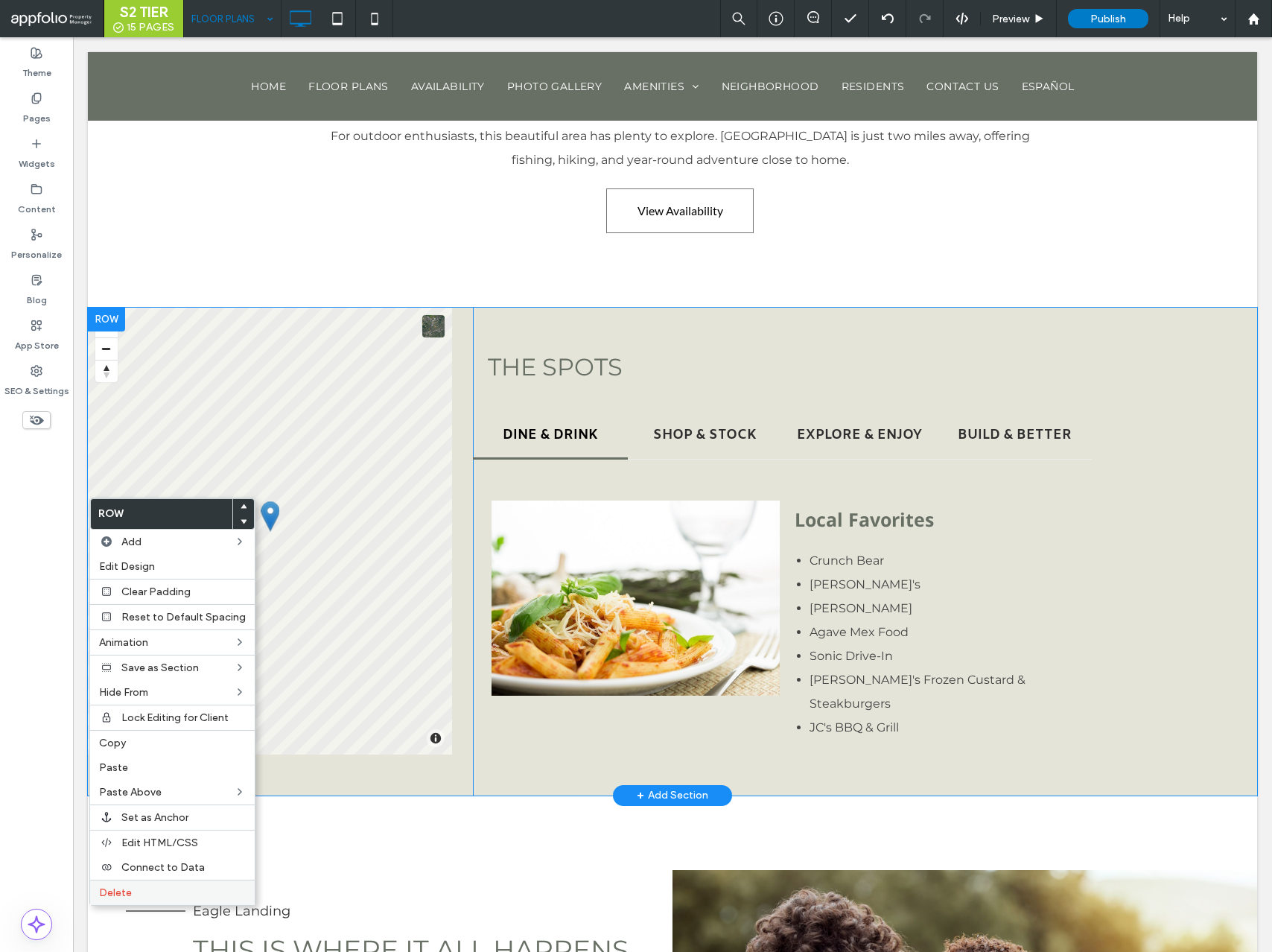
click at [169, 881] on div "Delete" at bounding box center [172, 892] width 165 height 25
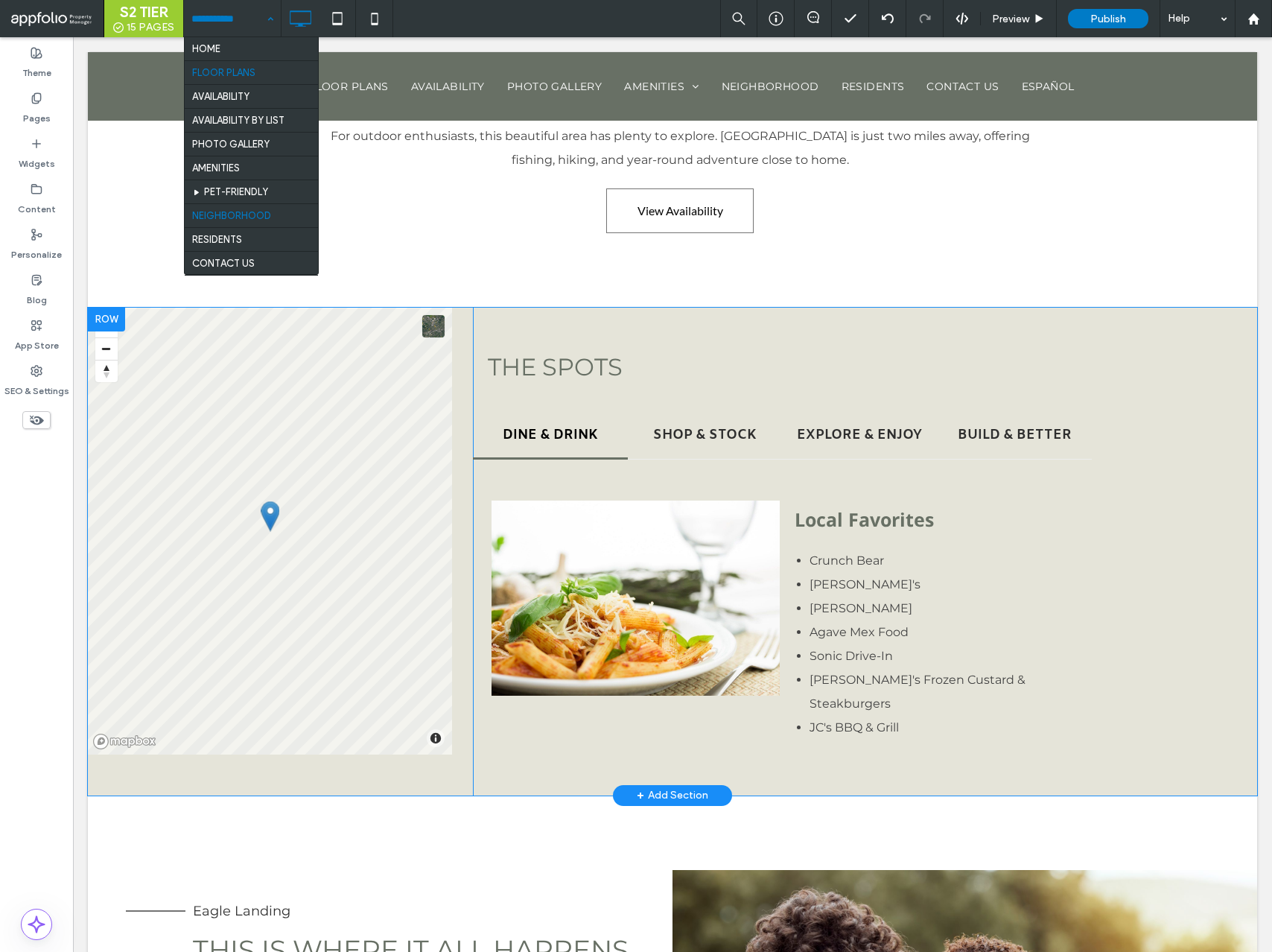
scroll to position [26, 0]
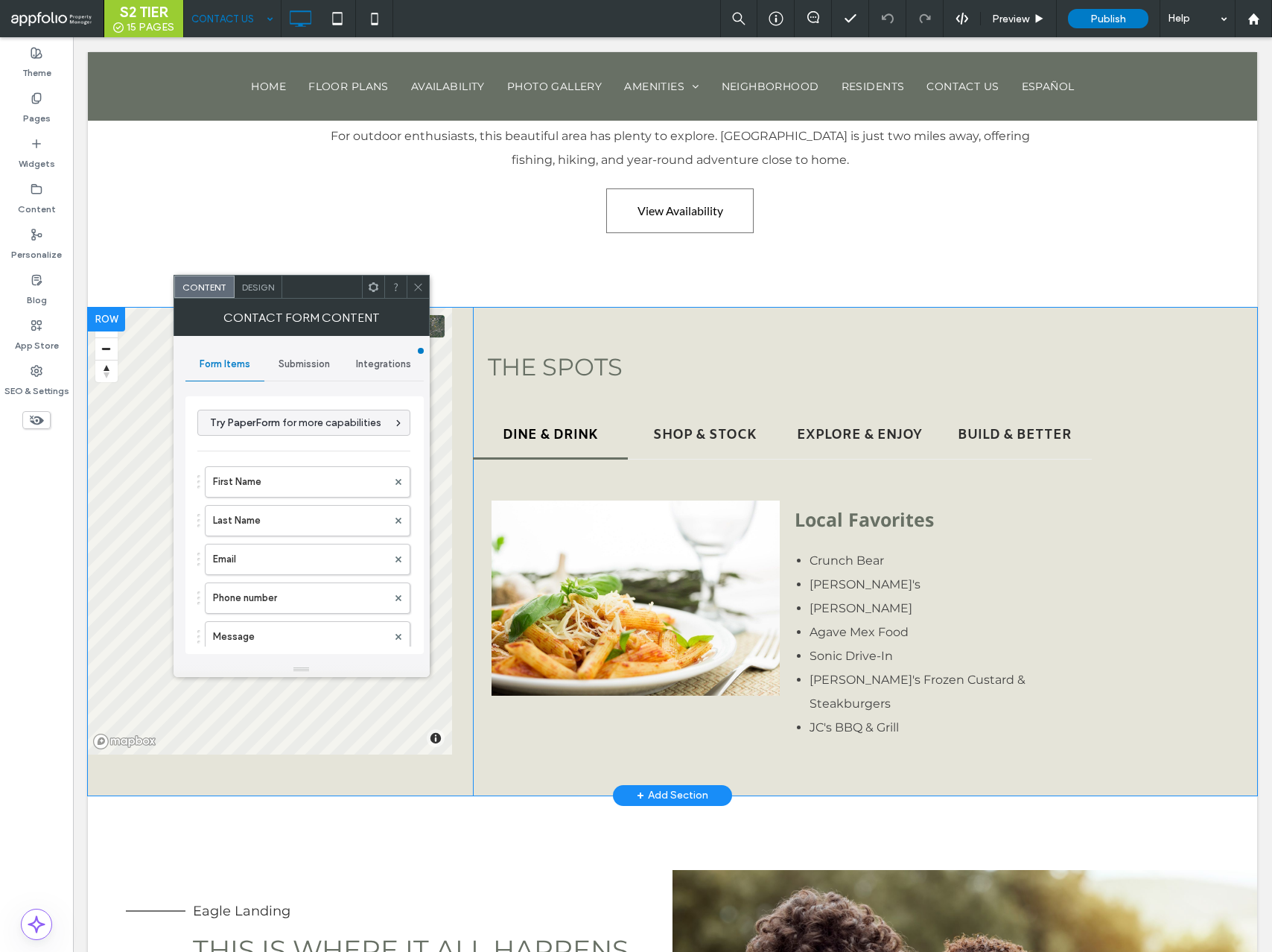
click at [301, 371] on div "Submission" at bounding box center [304, 364] width 80 height 33
click at [311, 432] on label "New submission notification" at bounding box center [305, 435] width 199 height 30
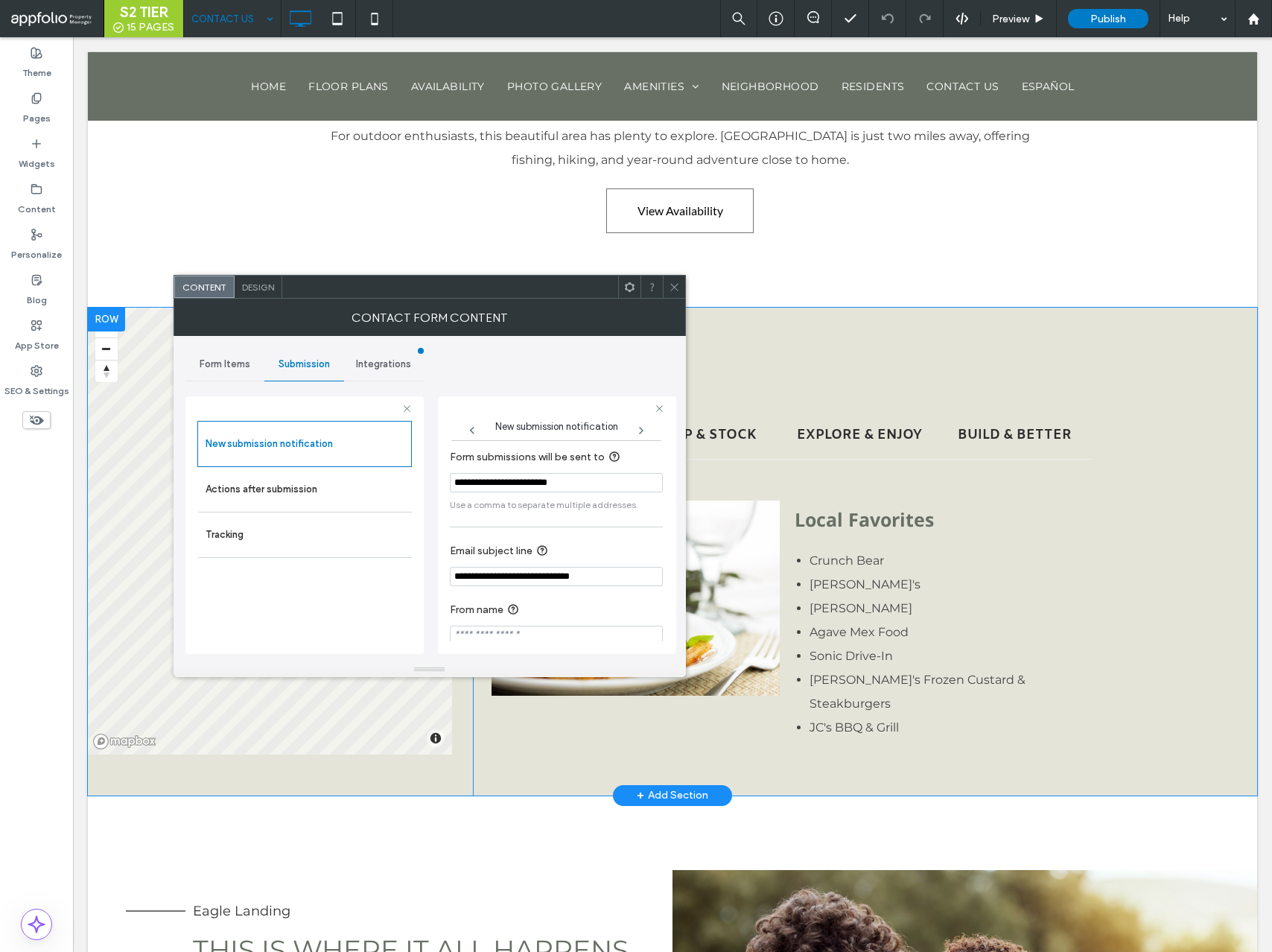
scroll to position [73, 0]
click at [677, 288] on icon at bounding box center [675, 288] width 11 height 11
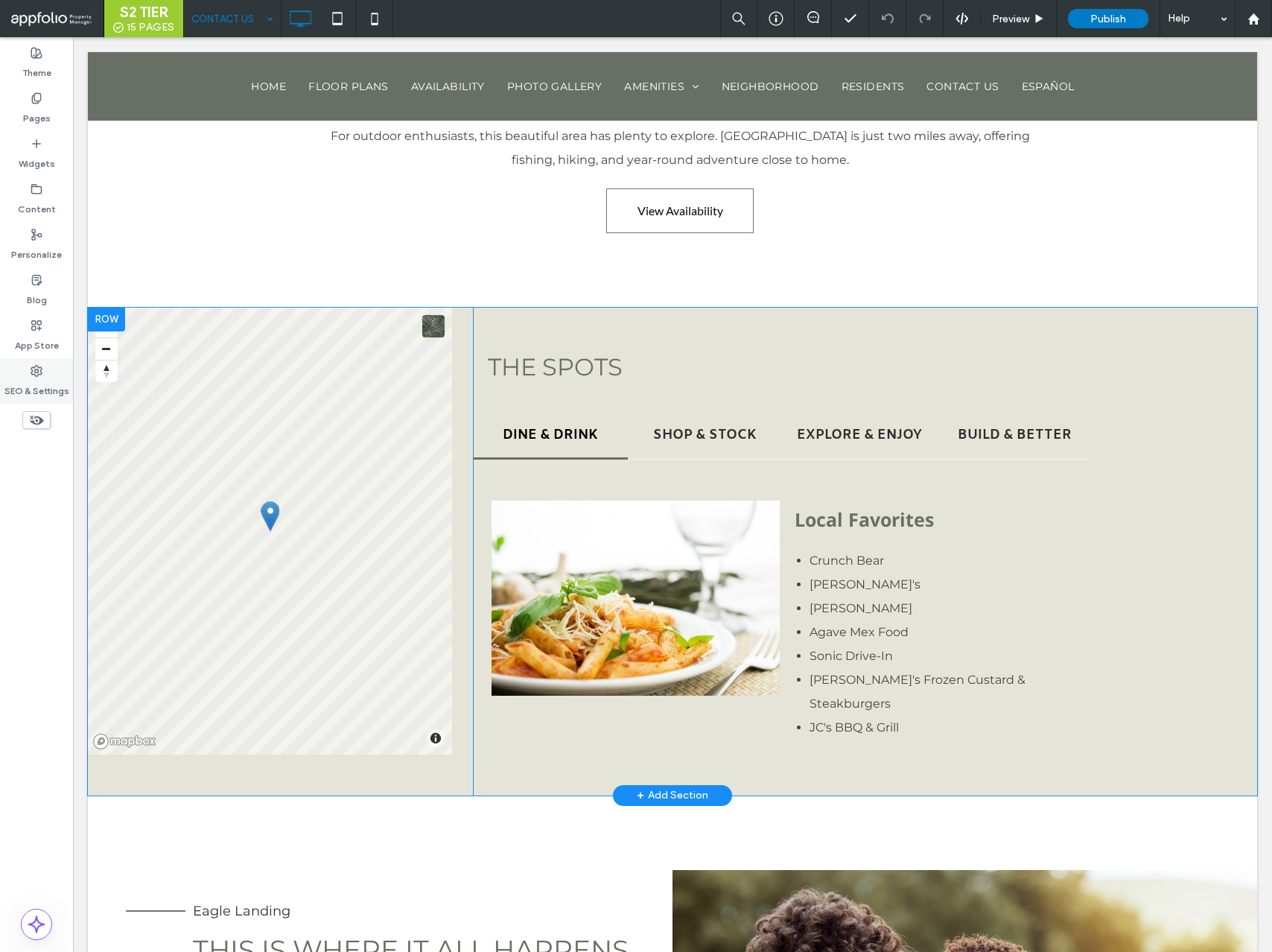
click at [39, 373] on use at bounding box center [36, 370] width 10 height 10
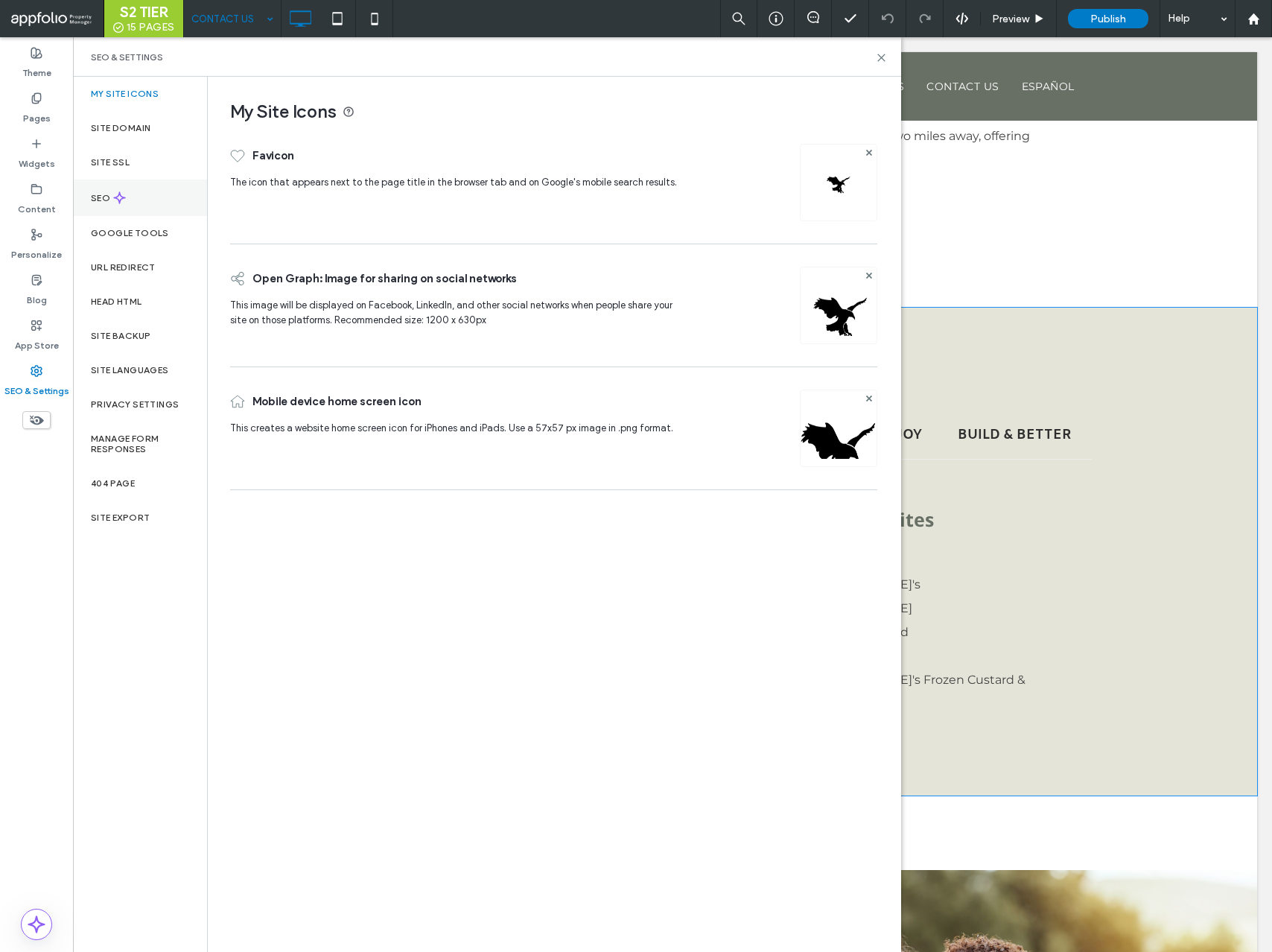
click at [151, 204] on div "SEO" at bounding box center [140, 197] width 134 height 36
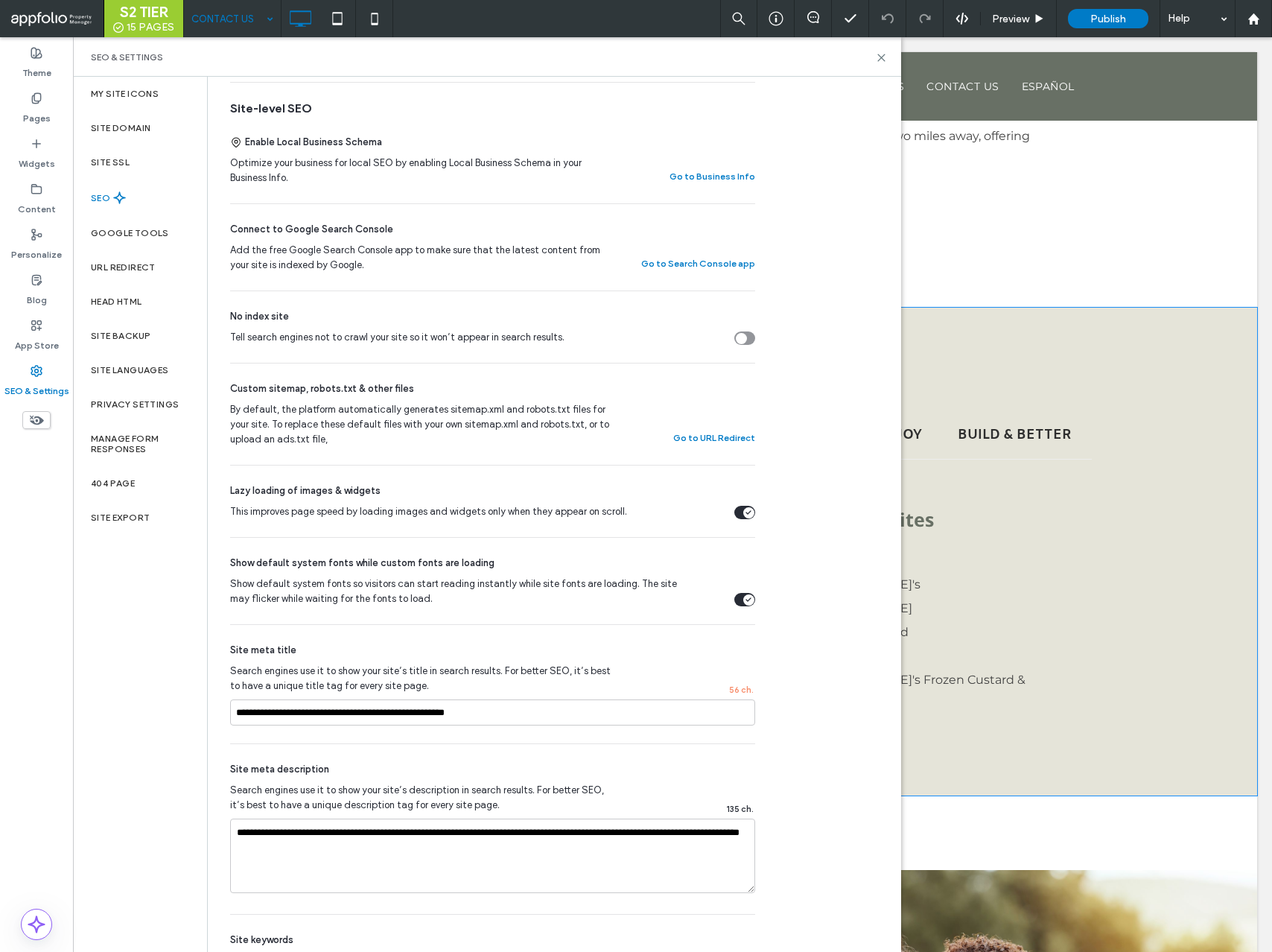
scroll to position [360, 0]
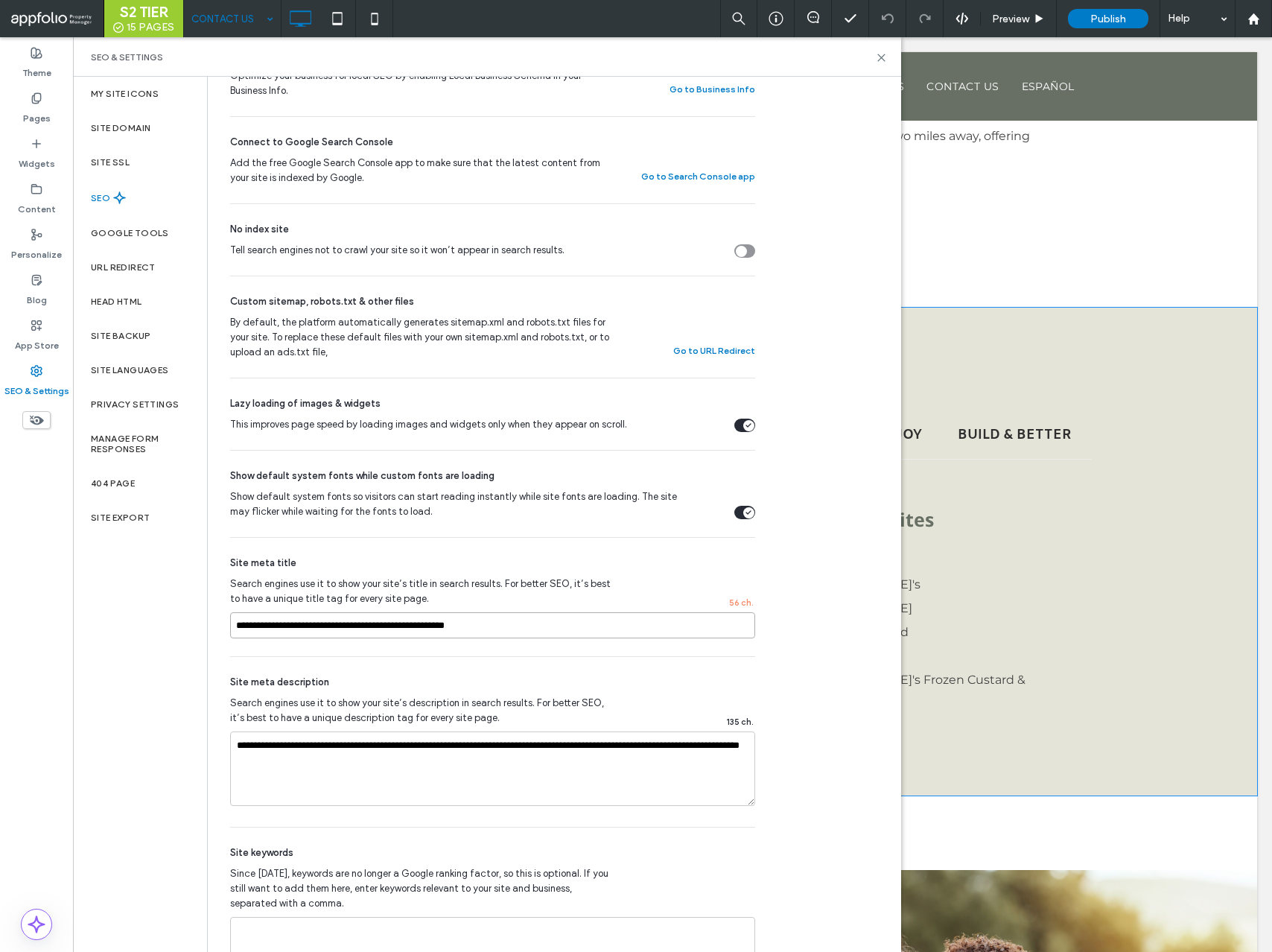
drag, startPoint x: 346, startPoint y: 628, endPoint x: 167, endPoint y: 622, distance: 179.1
click at [167, 622] on div "My Site Icons Site Domain Site SSL SEO Google Tools URL Redirect Head HTML Site…" at bounding box center [487, 514] width 828 height 876
type input "**********"
click at [40, 105] on label "Pages" at bounding box center [37, 114] width 28 height 20
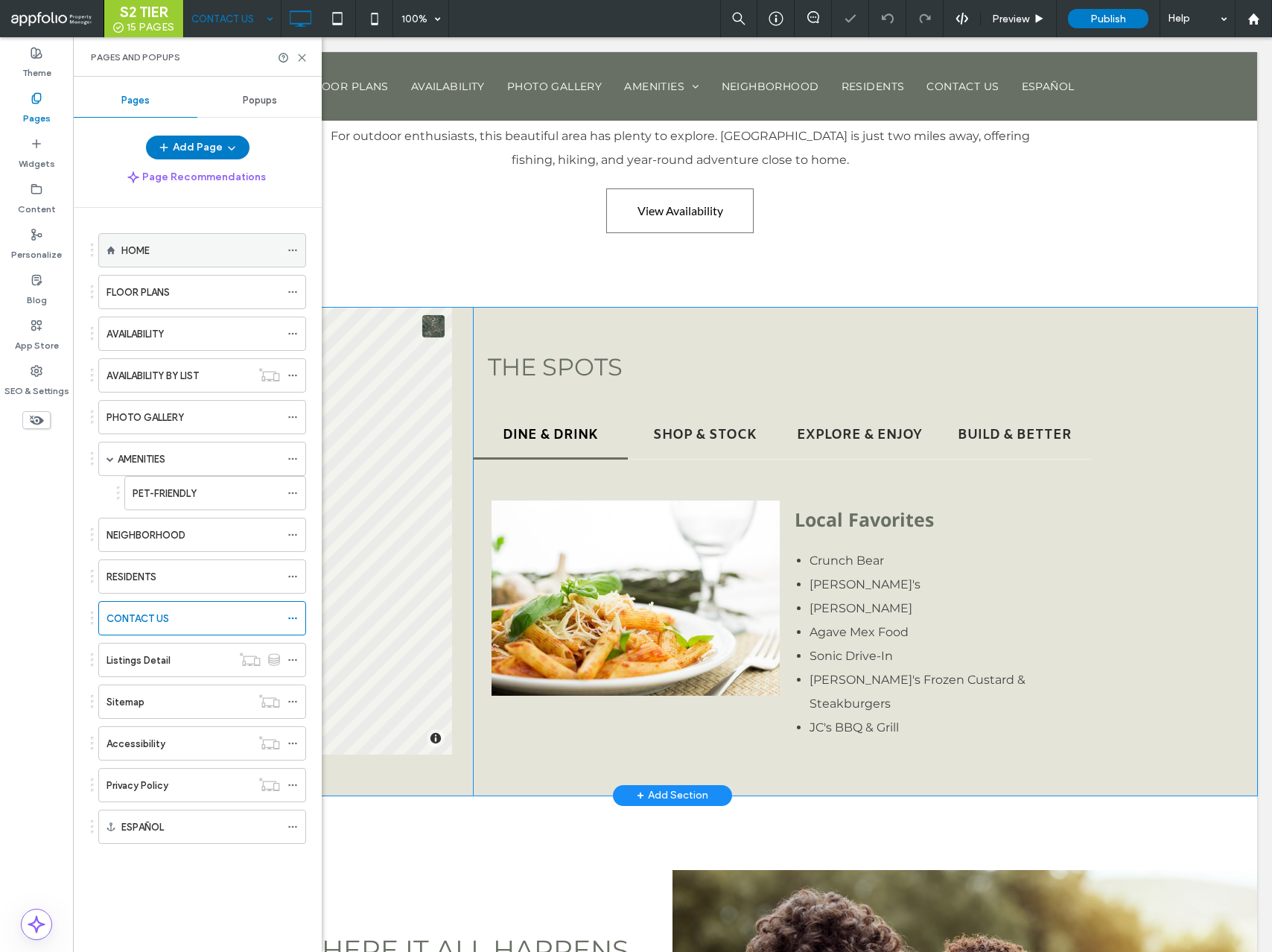
click at [293, 249] on use at bounding box center [292, 250] width 8 height 2
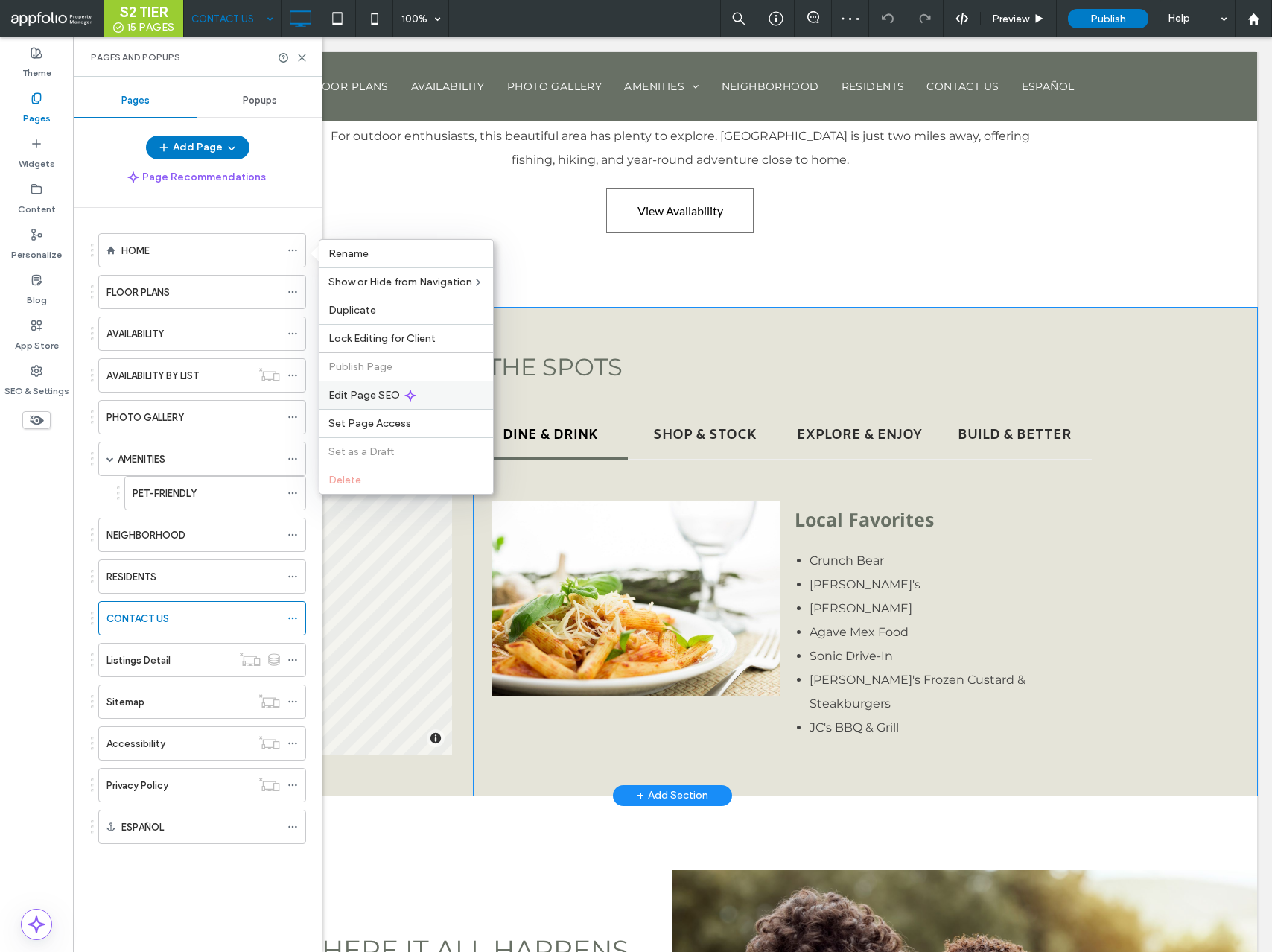
click at [365, 403] on div "Edit Page SEO" at bounding box center [406, 395] width 174 height 28
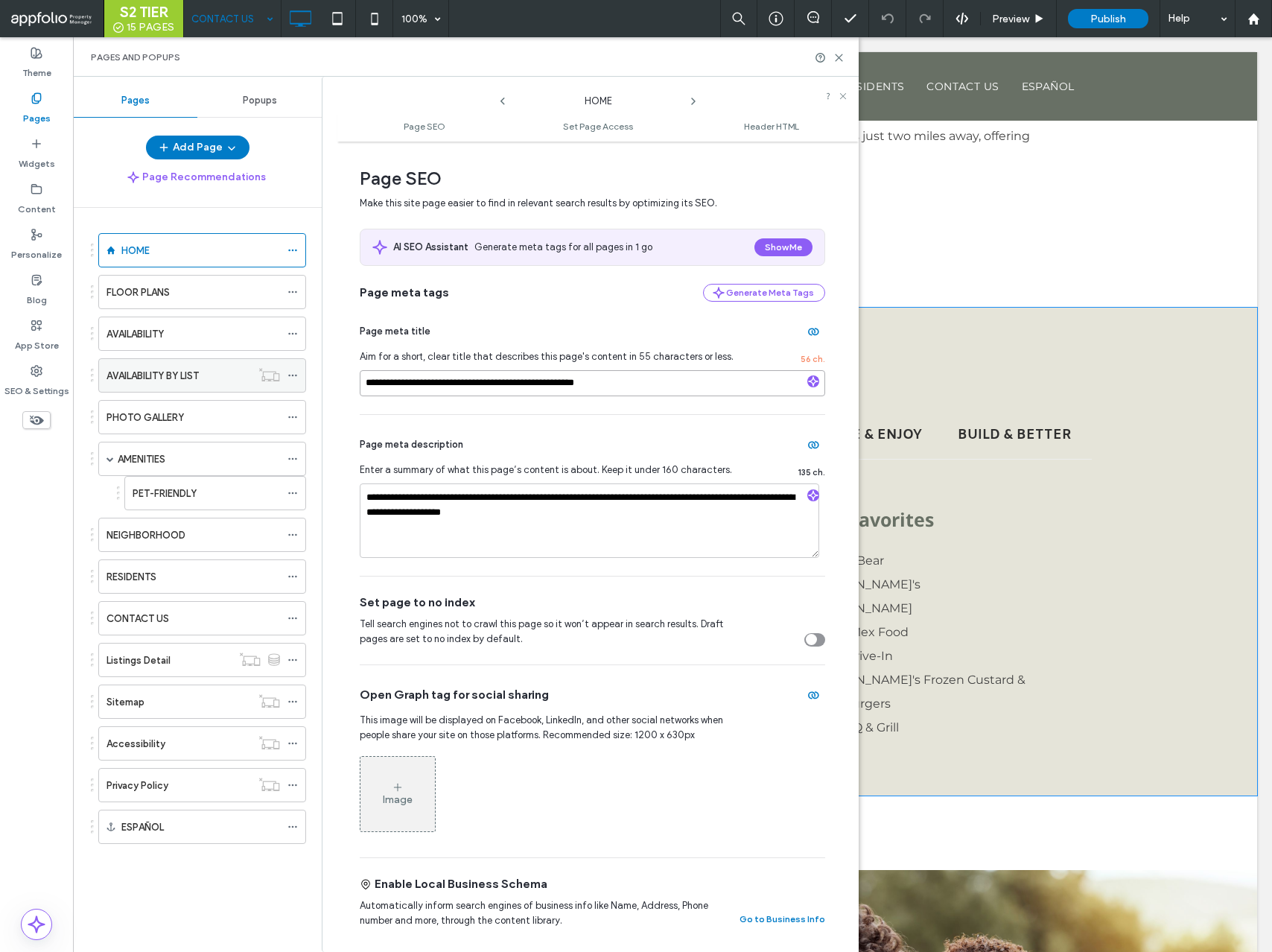
drag, startPoint x: 476, startPoint y: 385, endPoint x: 156, endPoint y: 379, distance: 320.1
click at [156, 379] on div "**********" at bounding box center [465, 514] width 786 height 876
type input "**********"
click at [407, 324] on span "Page meta title" at bounding box center [395, 331] width 71 height 15
click at [294, 293] on icon at bounding box center [292, 291] width 10 height 10
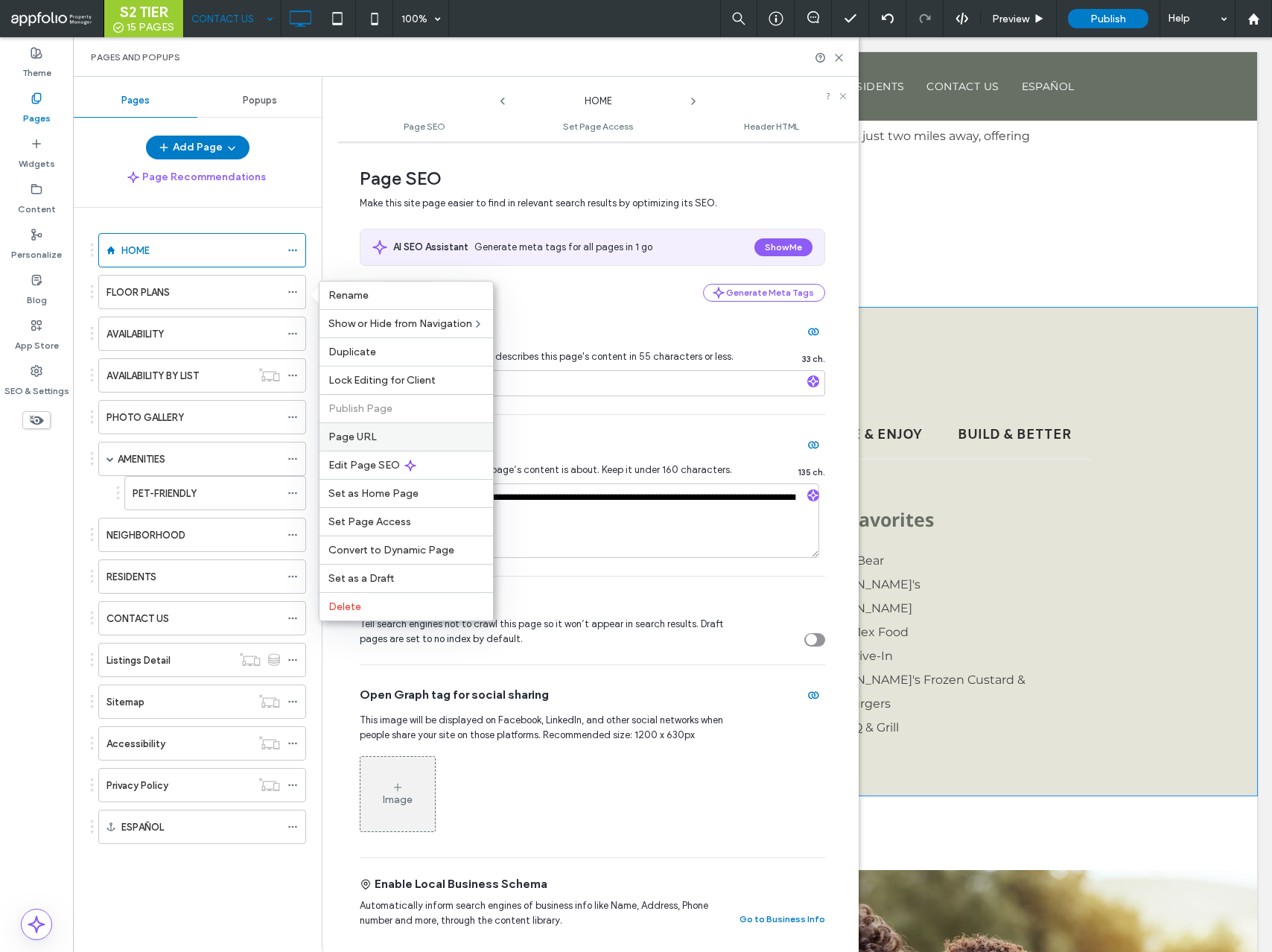
click at [361, 434] on span "Page URL" at bounding box center [353, 437] width 48 height 13
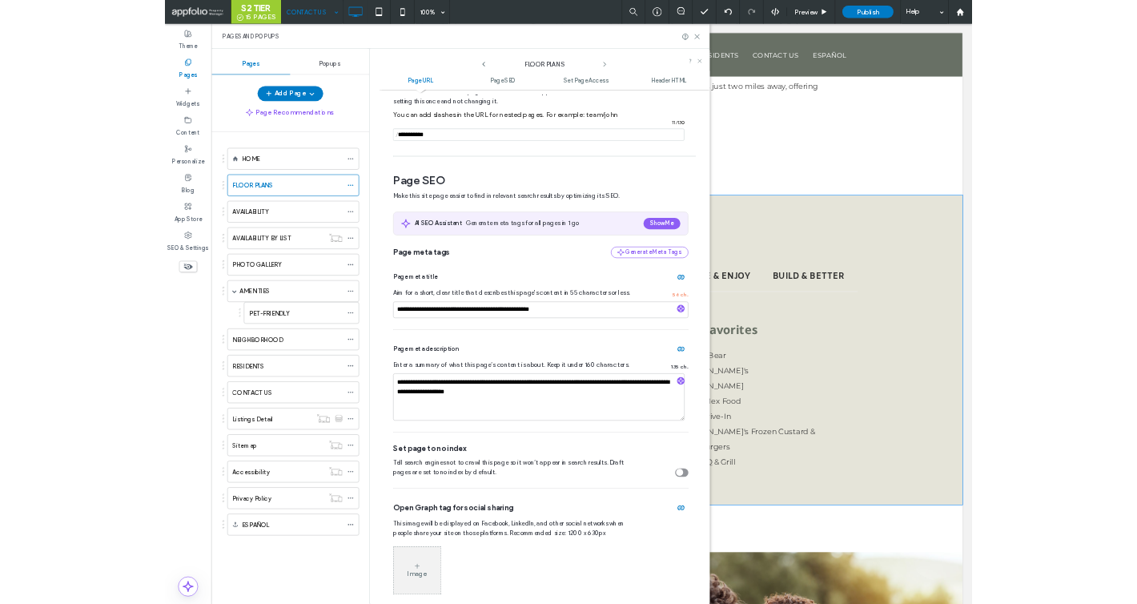
scroll to position [103, 0]
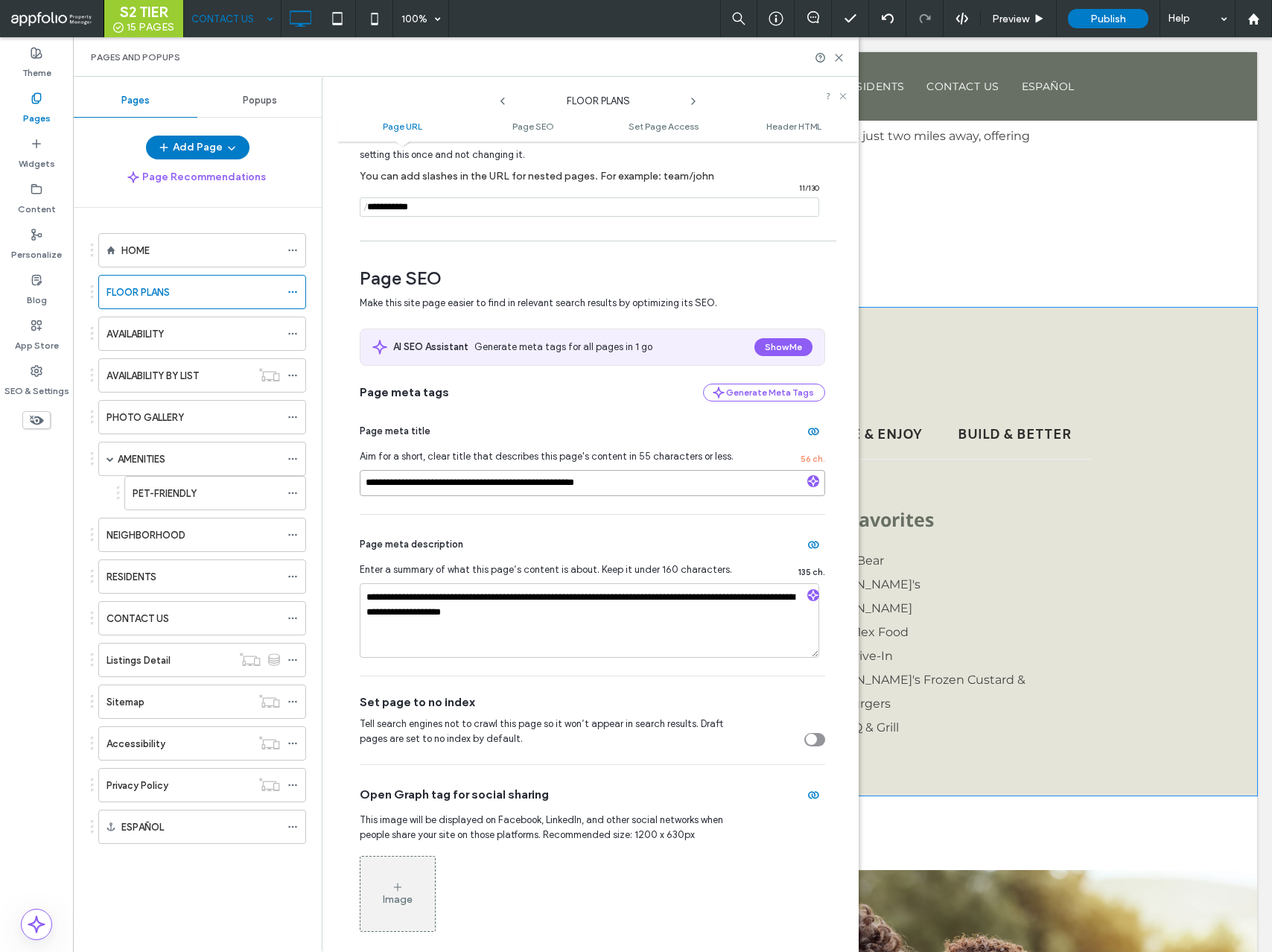
drag, startPoint x: 476, startPoint y: 485, endPoint x: 320, endPoint y: 483, distance: 156.0
click at [320, 484] on div "**********" at bounding box center [465, 514] width 786 height 876
type input "**********"
click at [432, 436] on div "Page meta title" at bounding box center [593, 432] width 465 height 24
click at [292, 330] on icon at bounding box center [292, 333] width 10 height 10
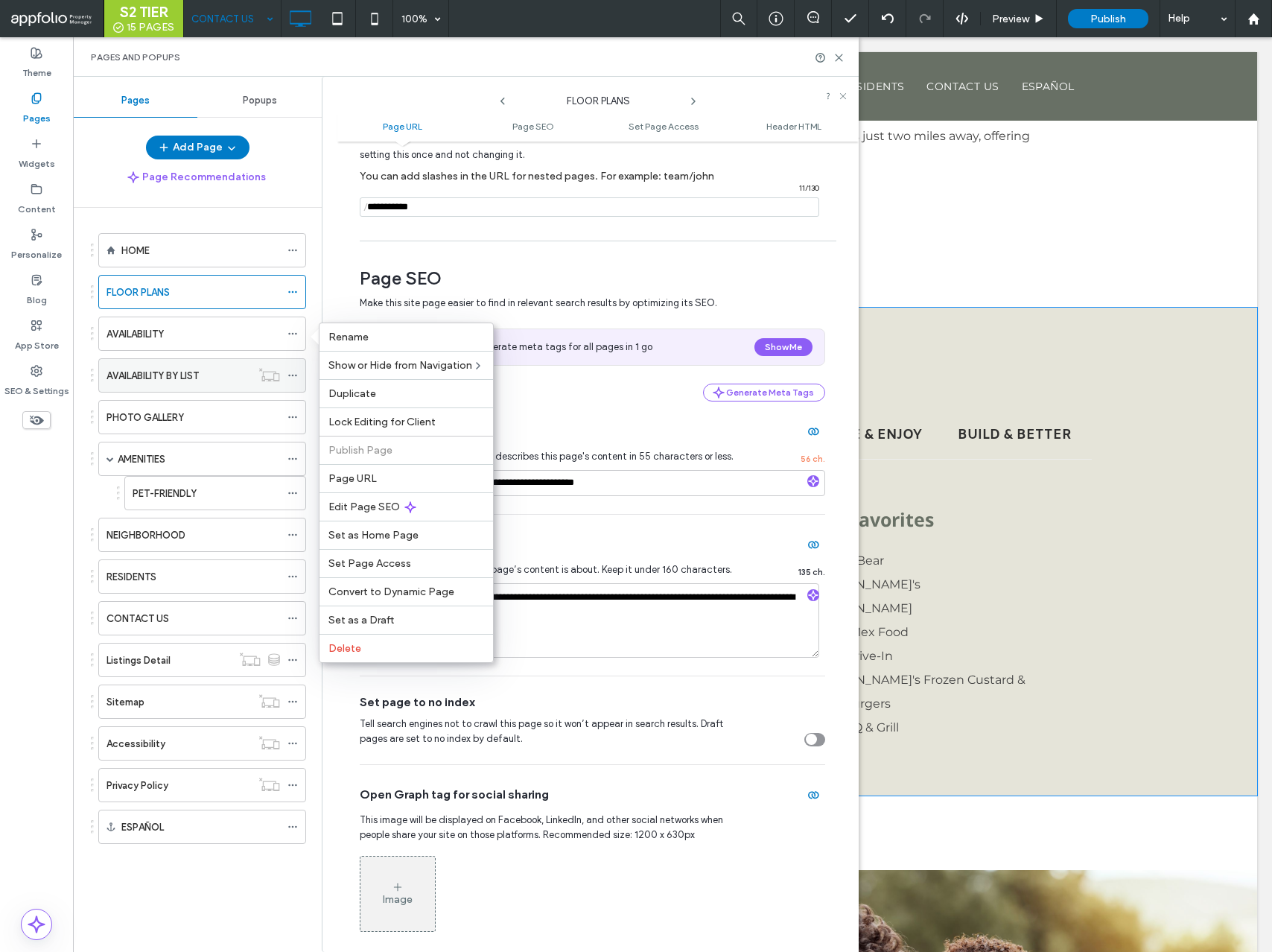
click at [295, 372] on icon at bounding box center [292, 375] width 10 height 10
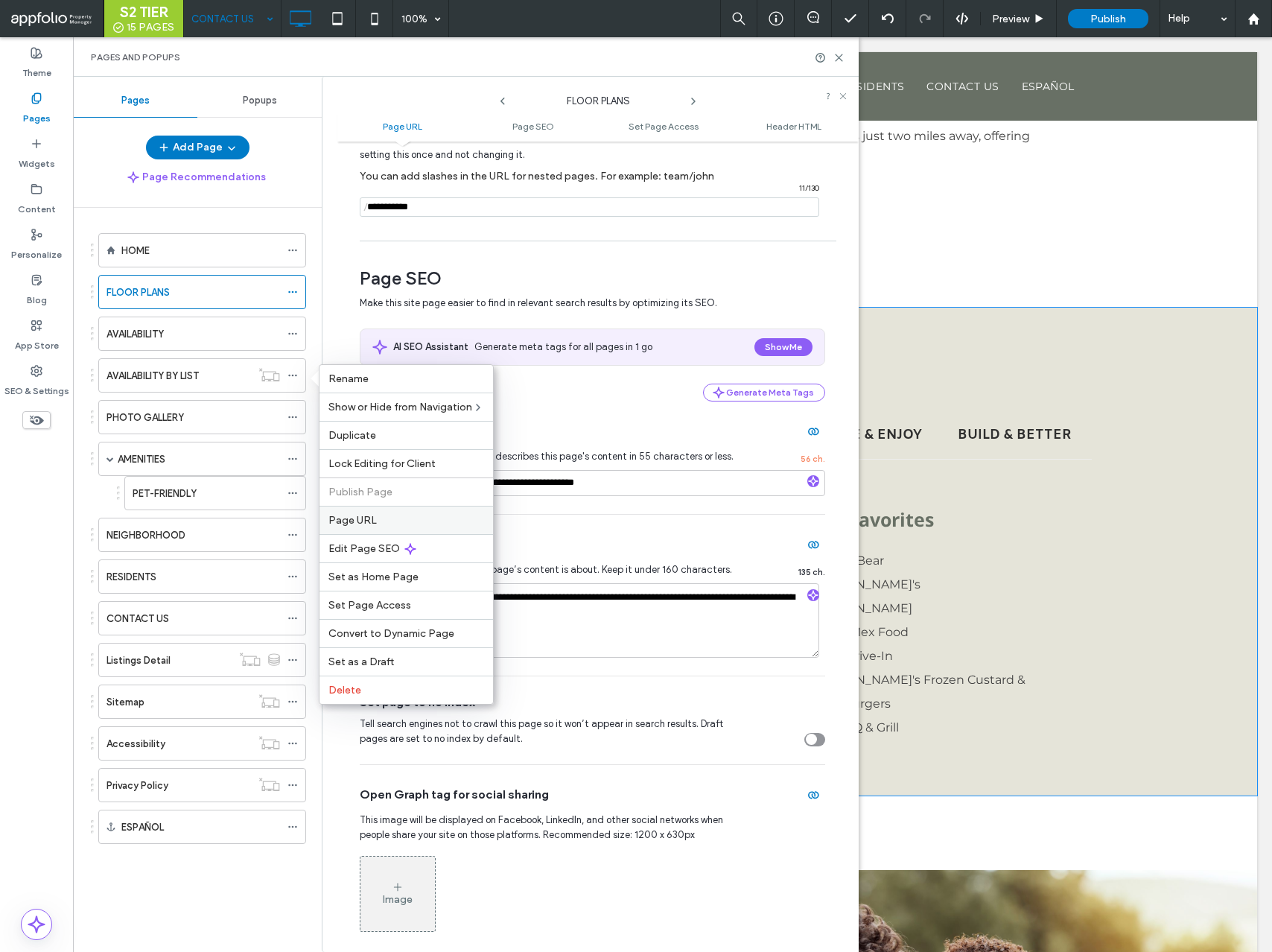
click at [368, 511] on div "Page URL" at bounding box center [406, 520] width 174 height 28
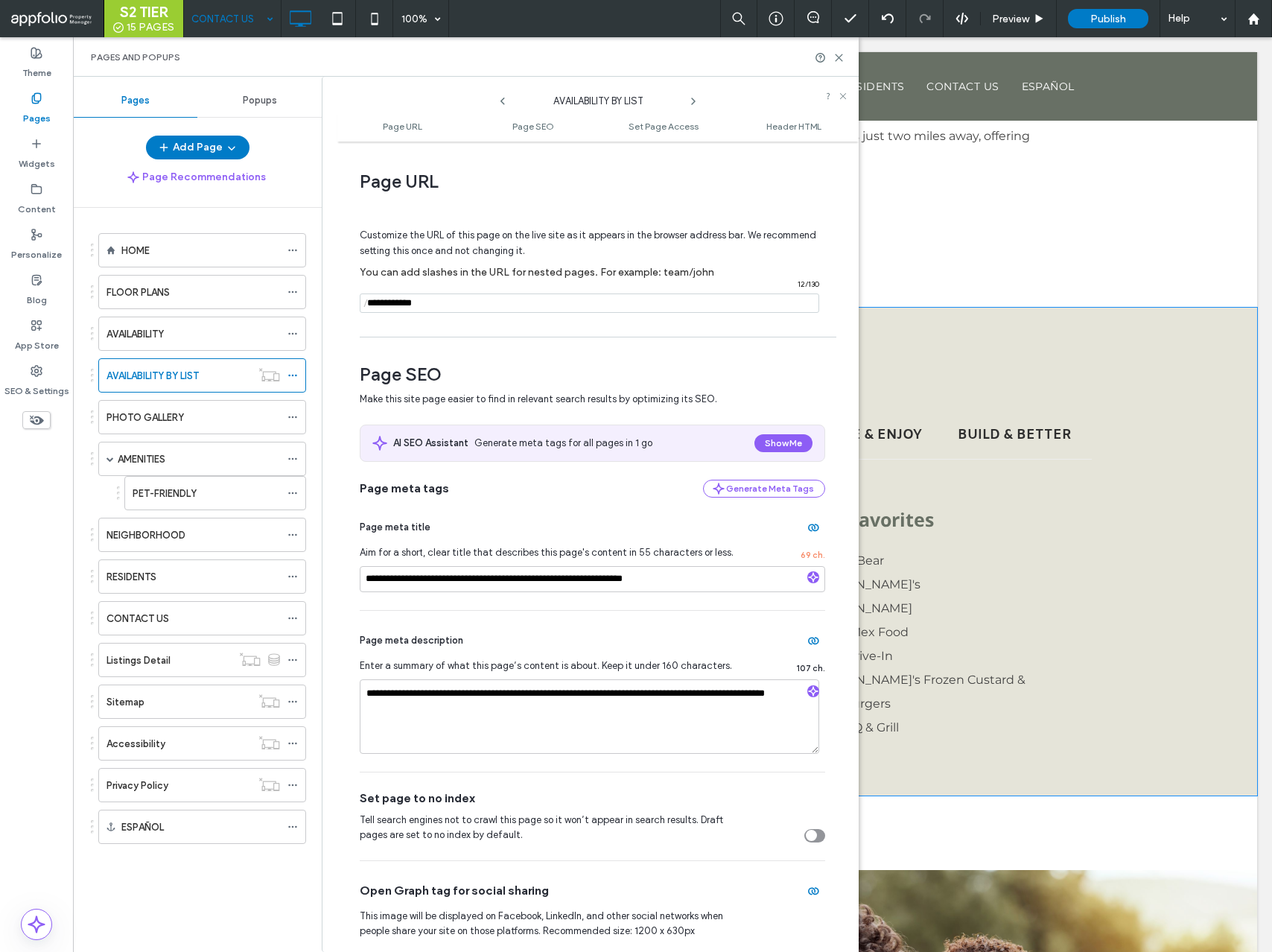
click at [422, 298] on input "notEmpty" at bounding box center [590, 302] width 460 height 20
type input "**********"
click at [484, 260] on span "Customize the URL of this page on the live site as it appears in the browser ad…" at bounding box center [588, 243] width 457 height 50
click at [293, 330] on icon at bounding box center [292, 333] width 10 height 10
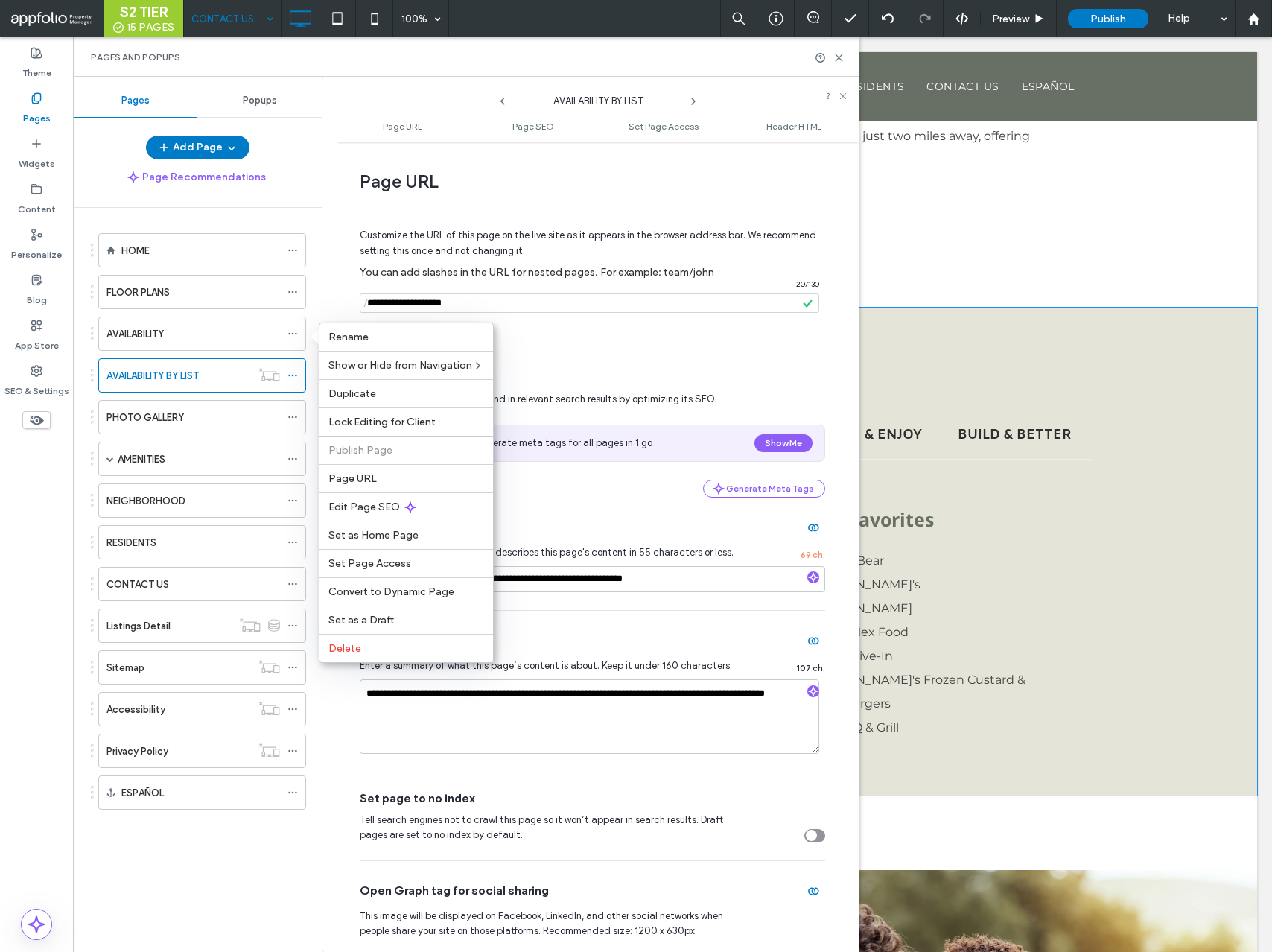
click at [528, 612] on div "**********" at bounding box center [593, 691] width 465 height 161
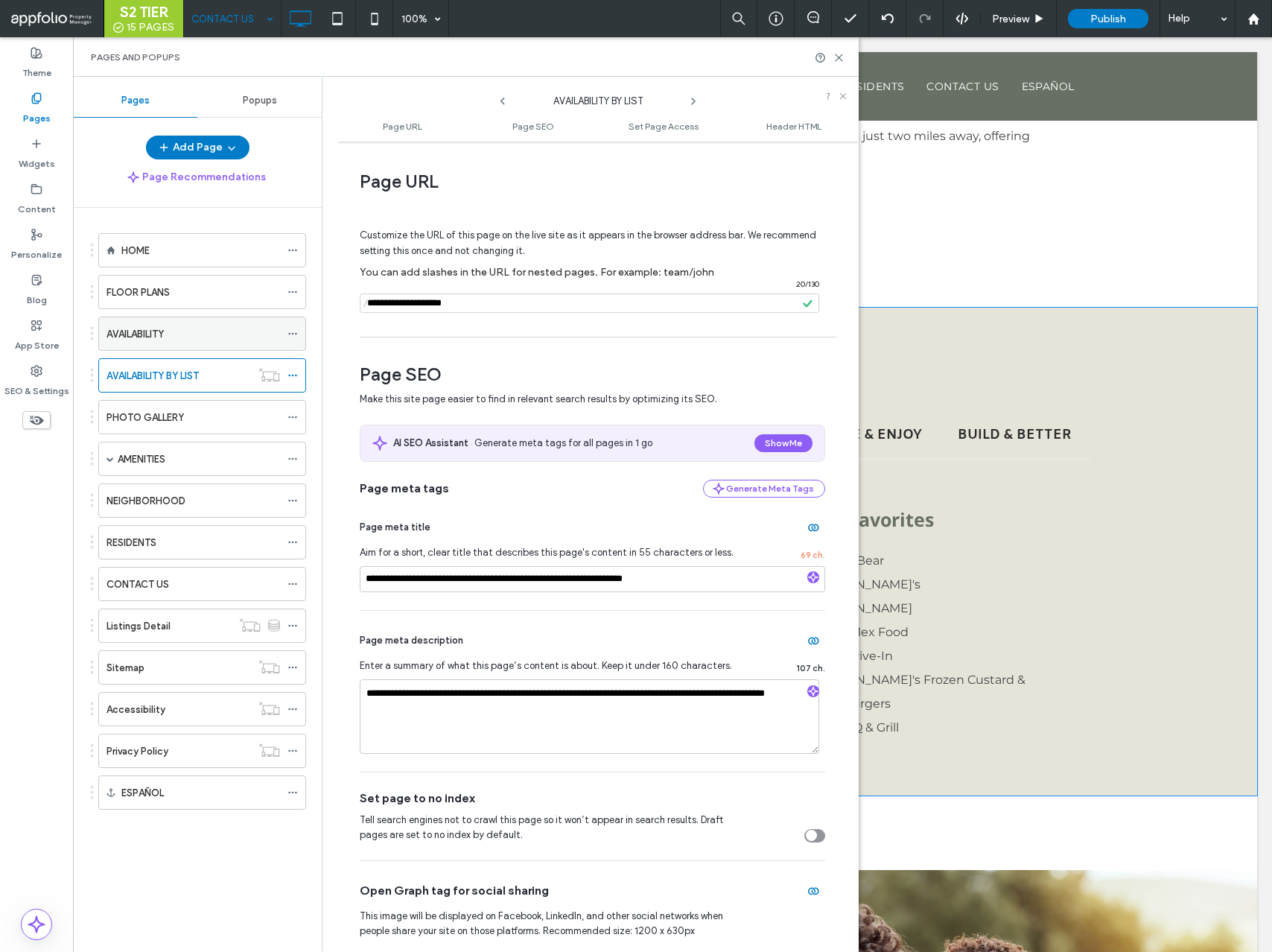
click at [296, 330] on icon at bounding box center [292, 333] width 10 height 10
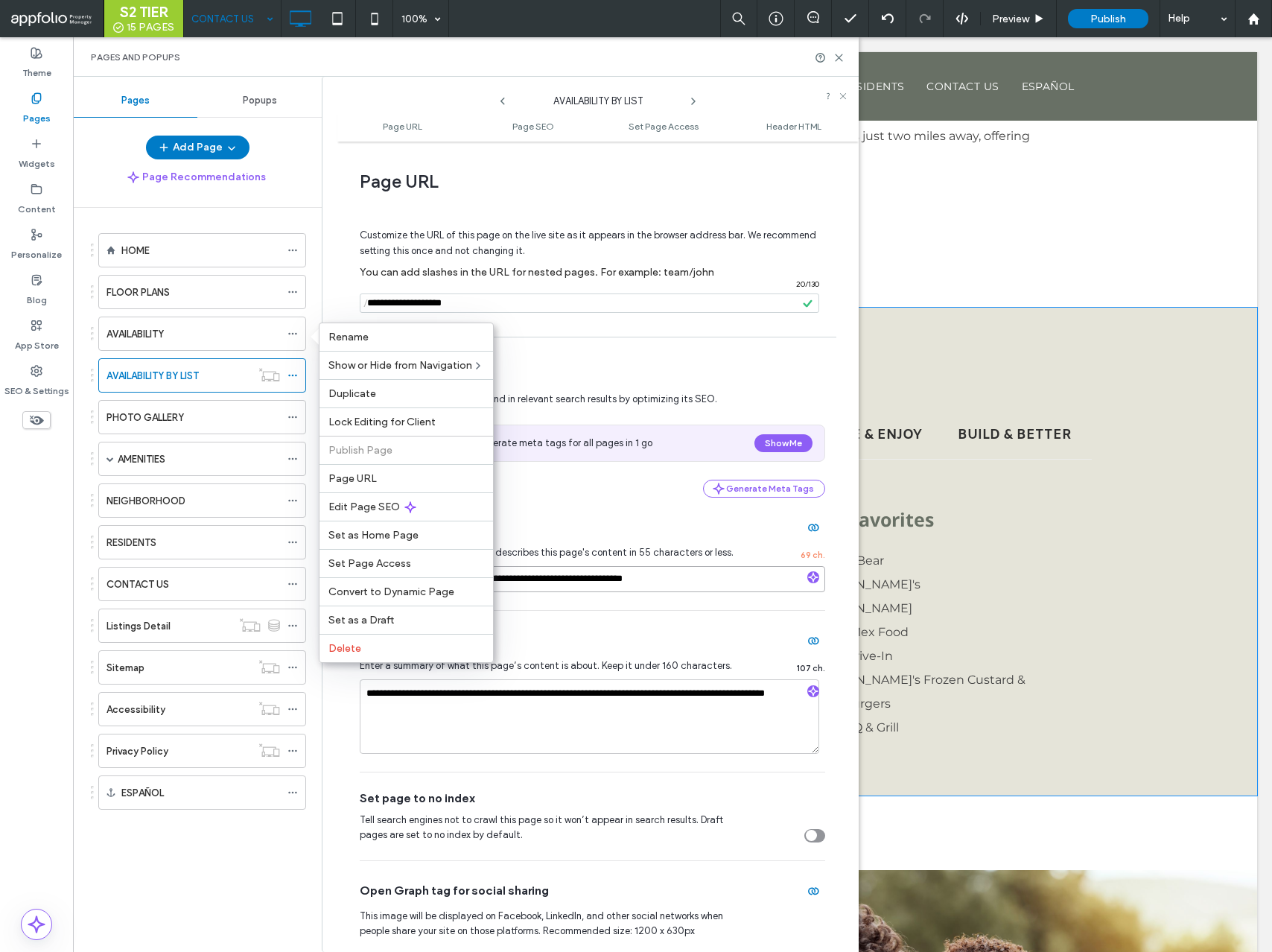
click at [523, 589] on input "**********" at bounding box center [593, 579] width 465 height 26
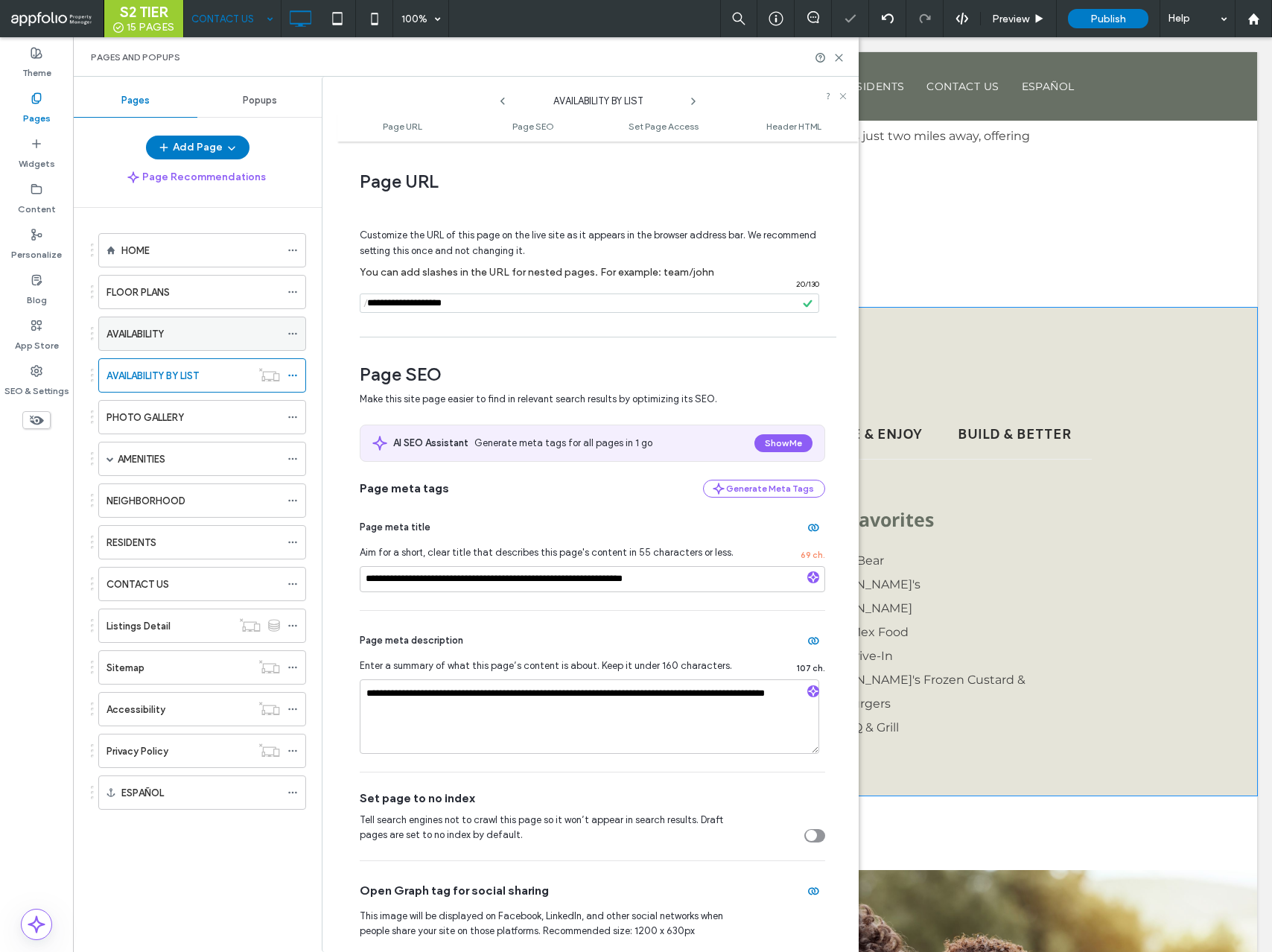
click at [291, 330] on icon at bounding box center [292, 333] width 10 height 10
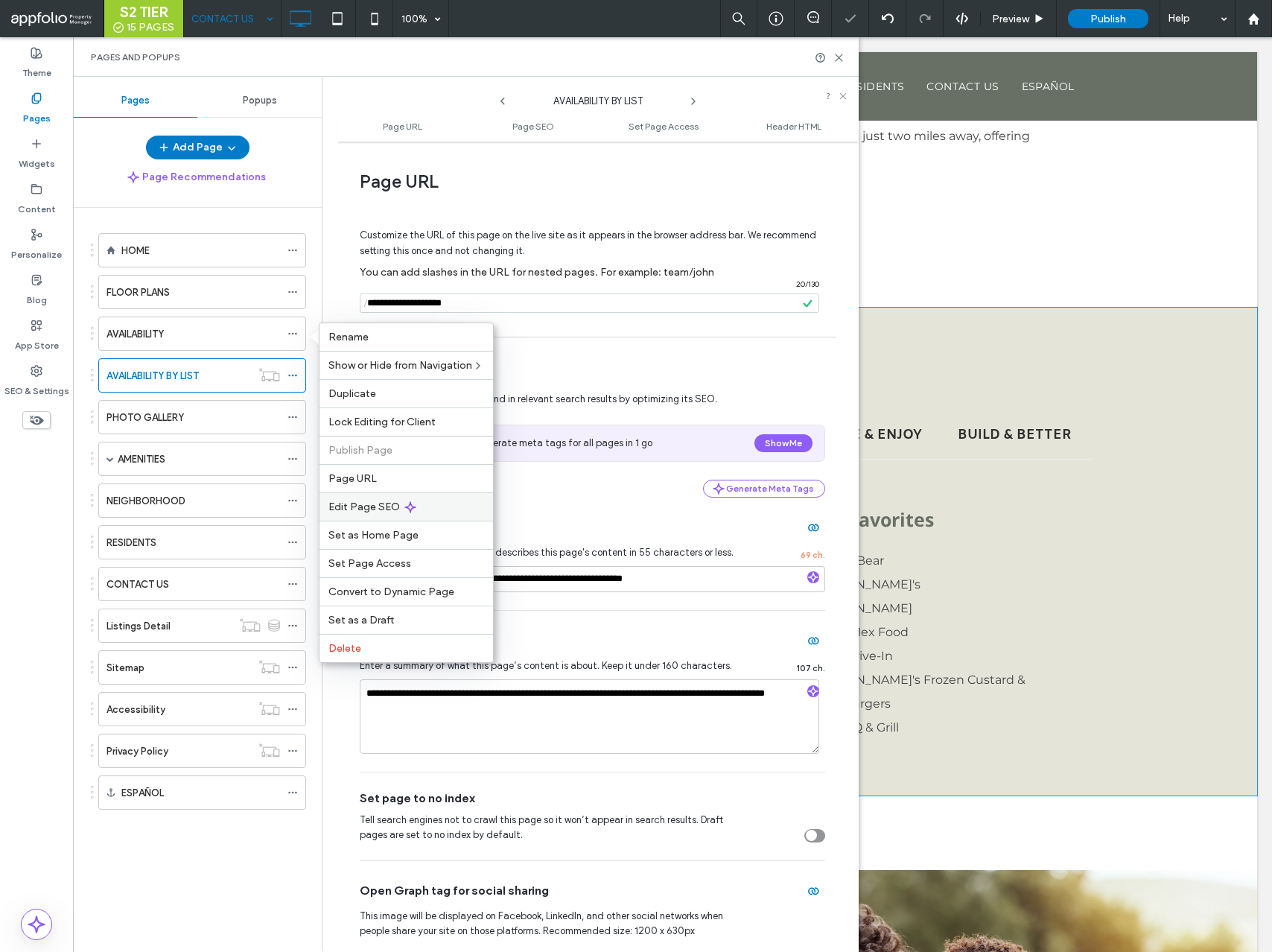
click at [341, 503] on span "Edit Page SEO" at bounding box center [364, 507] width 72 height 13
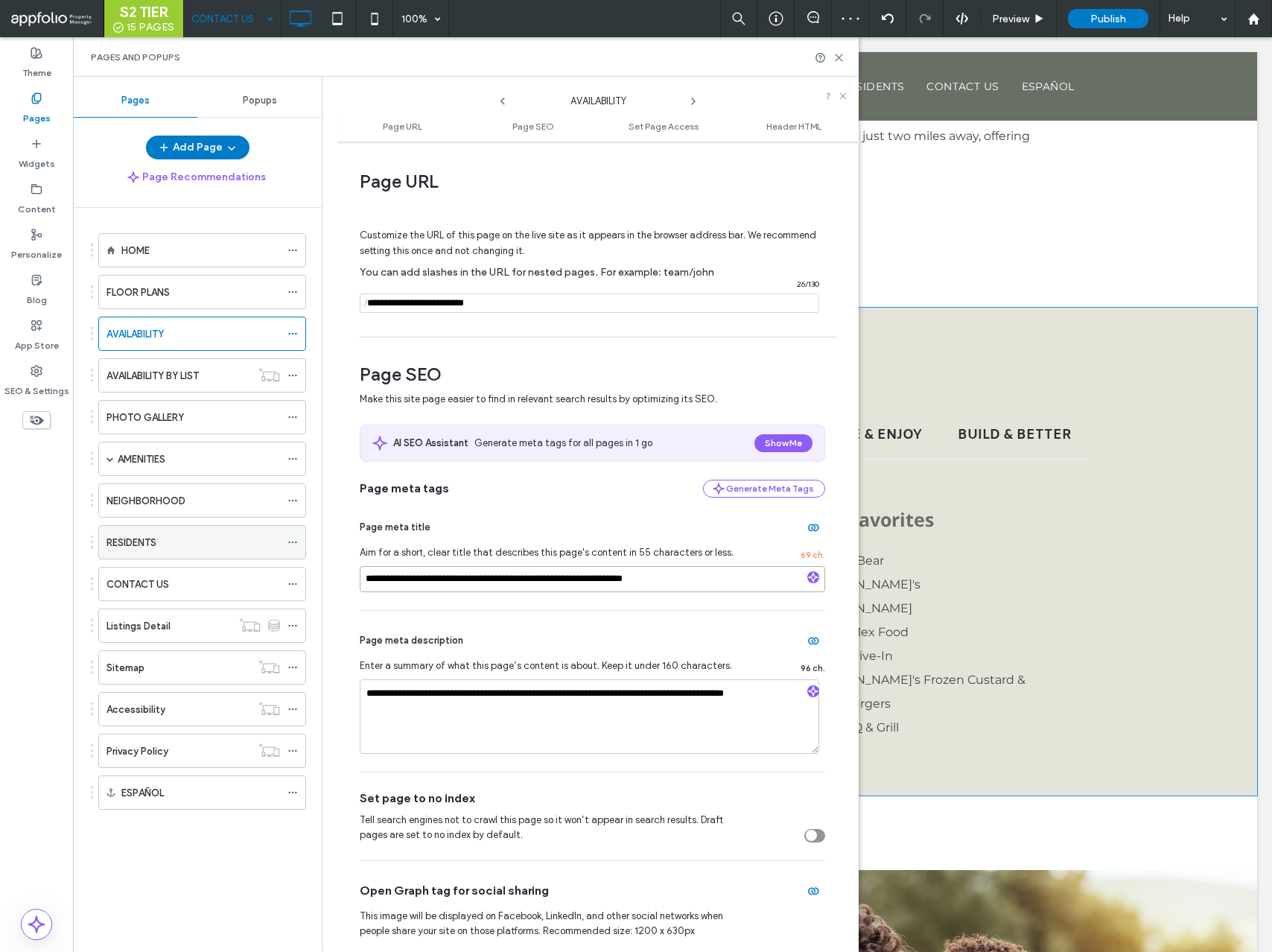
drag, startPoint x: 475, startPoint y: 581, endPoint x: 301, endPoint y: 556, distance: 175.8
click at [301, 556] on div "**********" at bounding box center [465, 514] width 786 height 876
type input "**********"
click at [465, 526] on div "Page meta title" at bounding box center [593, 528] width 465 height 24
drag, startPoint x: 484, startPoint y: 308, endPoint x: 417, endPoint y: 302, distance: 67.3
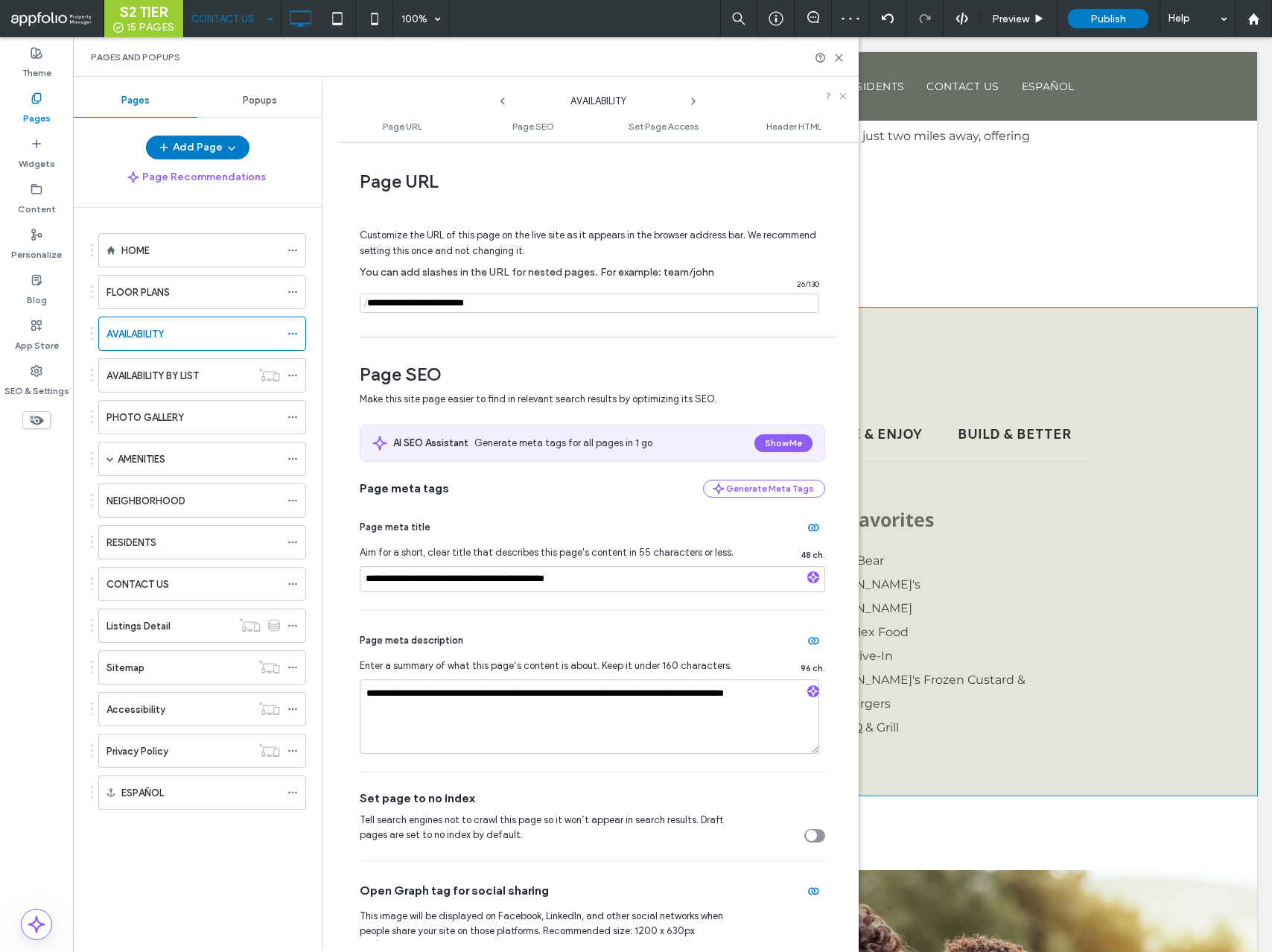
click at [417, 302] on input "notEmpty" at bounding box center [590, 302] width 460 height 20
type input "**********"
click at [516, 268] on span "You can add slashes in the URL for nested pages. For example: team/john" at bounding box center [537, 273] width 355 height 13
click at [293, 416] on icon at bounding box center [292, 417] width 10 height 10
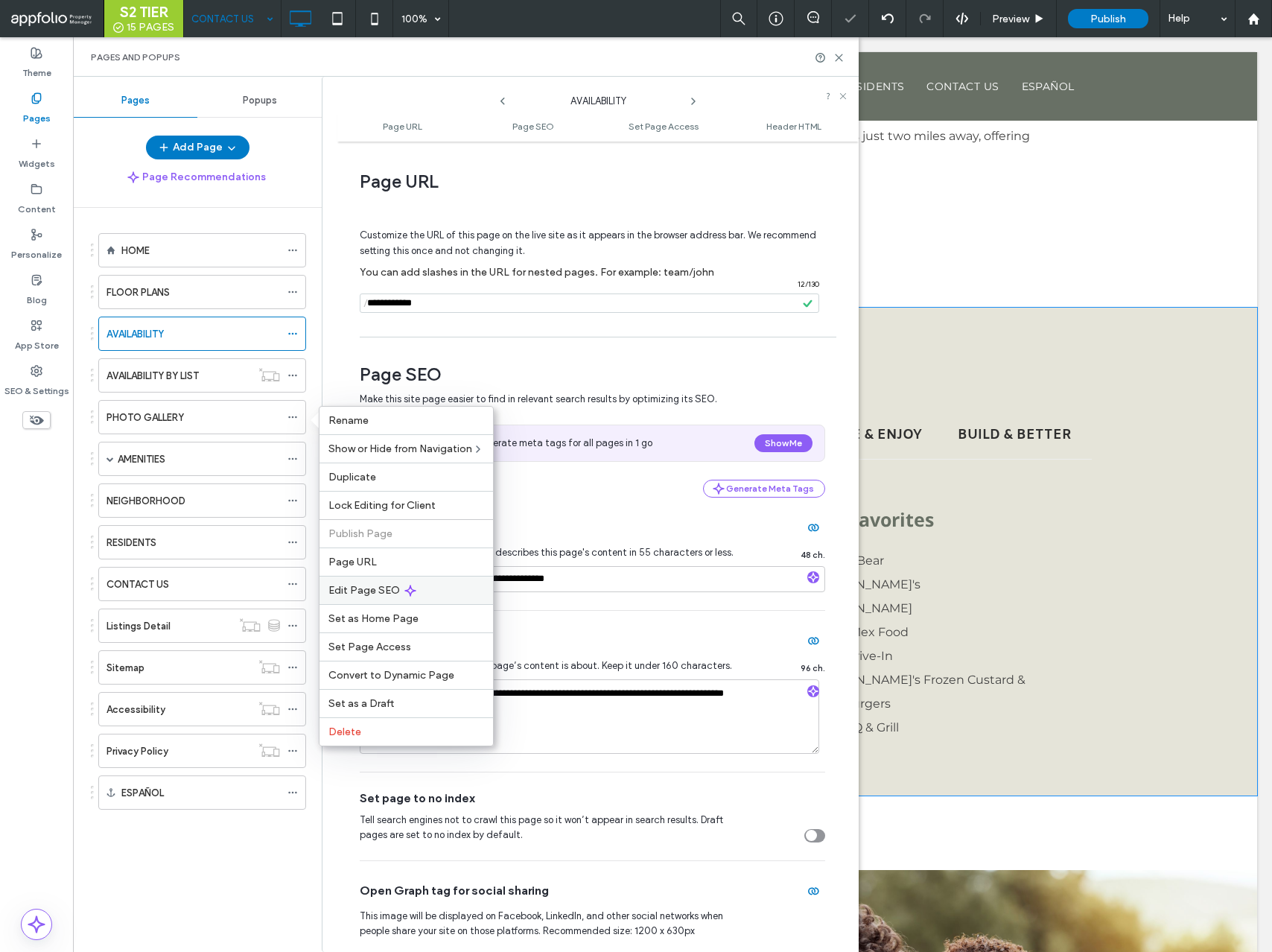
click at [392, 582] on div "Edit Page SEO" at bounding box center [406, 590] width 174 height 28
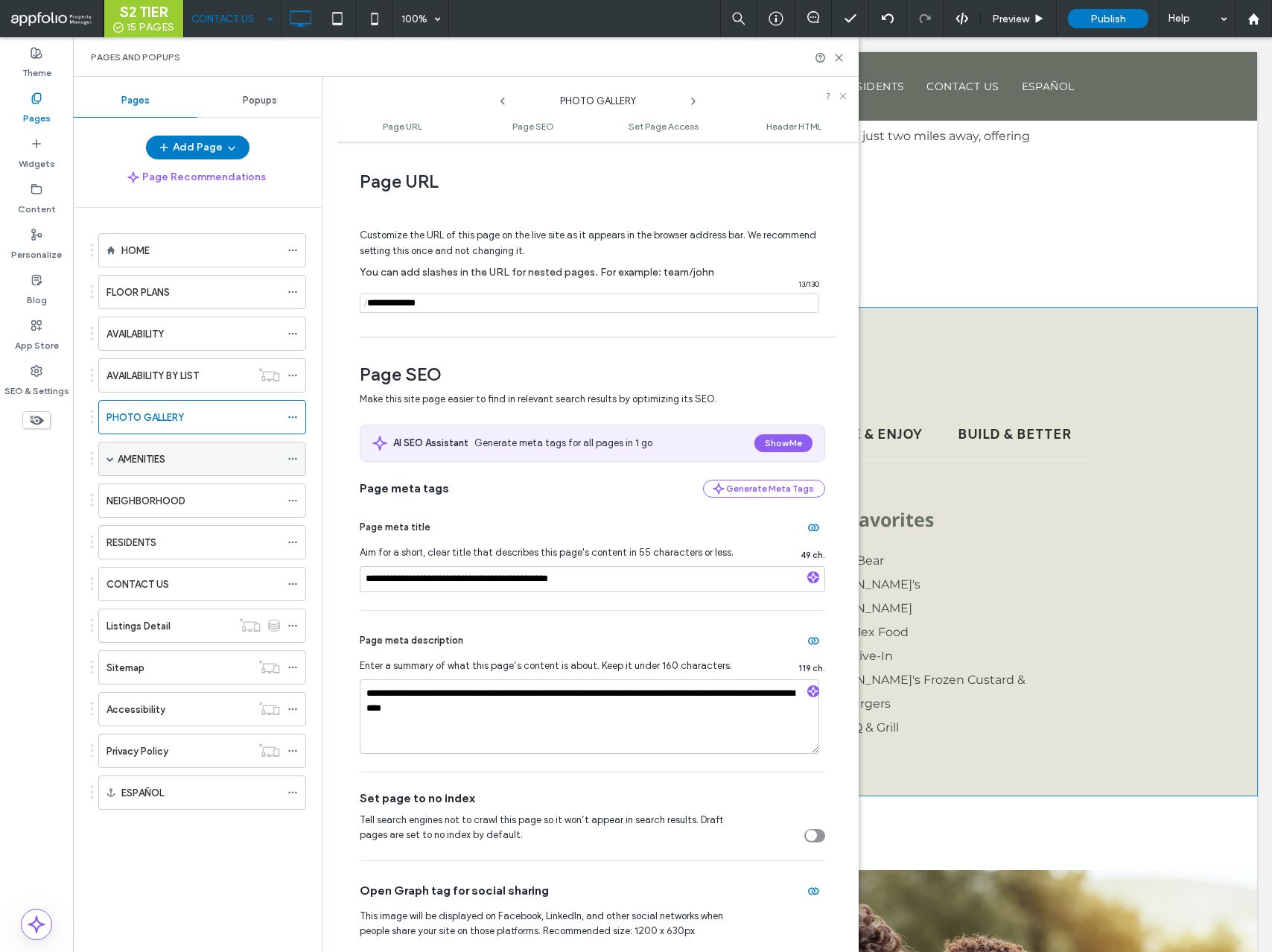
click at [110, 461] on span at bounding box center [110, 459] width 7 height 7
click at [286, 455] on div "AMENITIES" at bounding box center [202, 459] width 208 height 34
click at [289, 459] on icon at bounding box center [292, 459] width 10 height 10
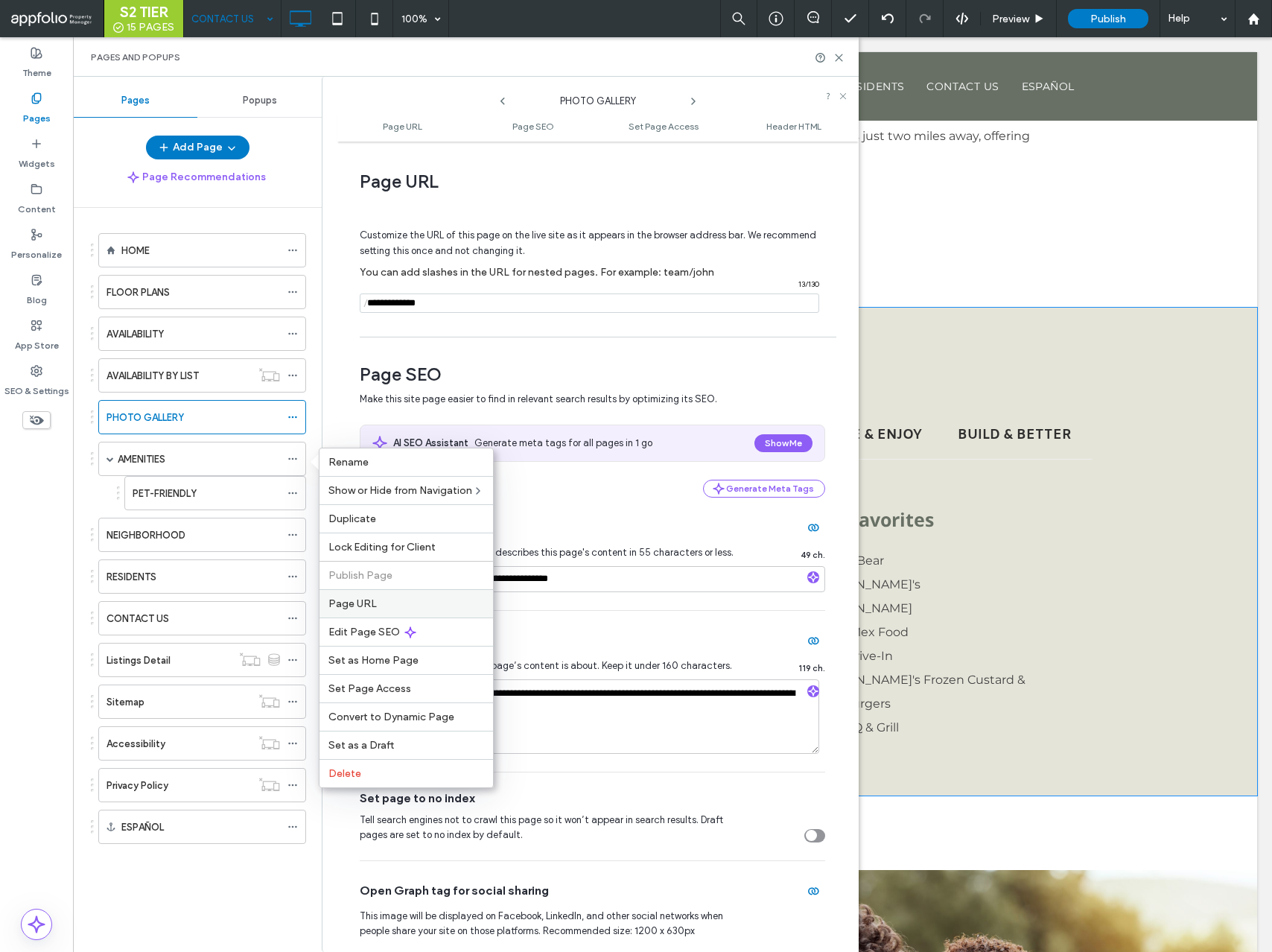
click at [380, 604] on label "Page URL" at bounding box center [406, 604] width 155 height 13
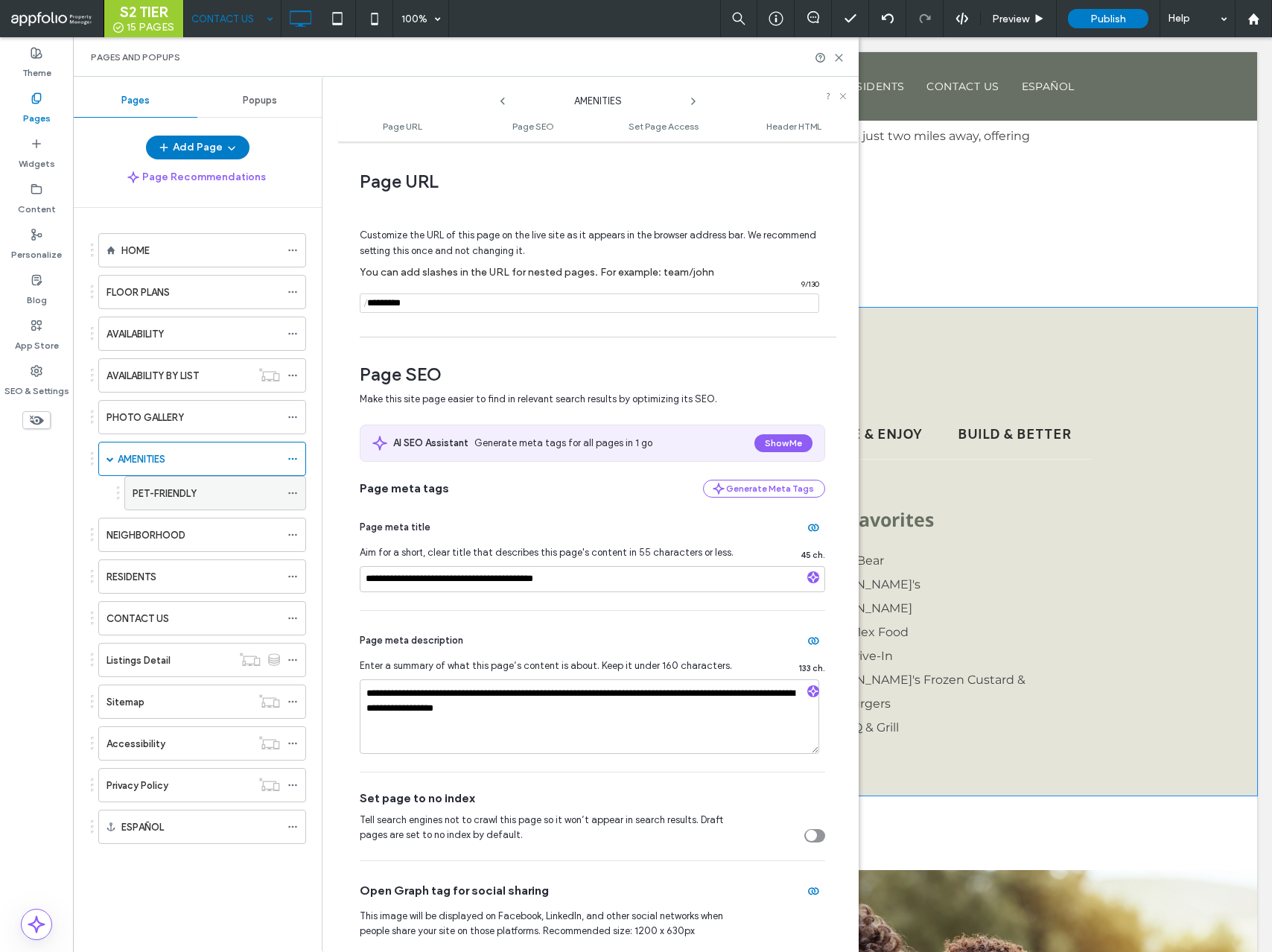
click at [292, 495] on icon at bounding box center [292, 492] width 10 height 10
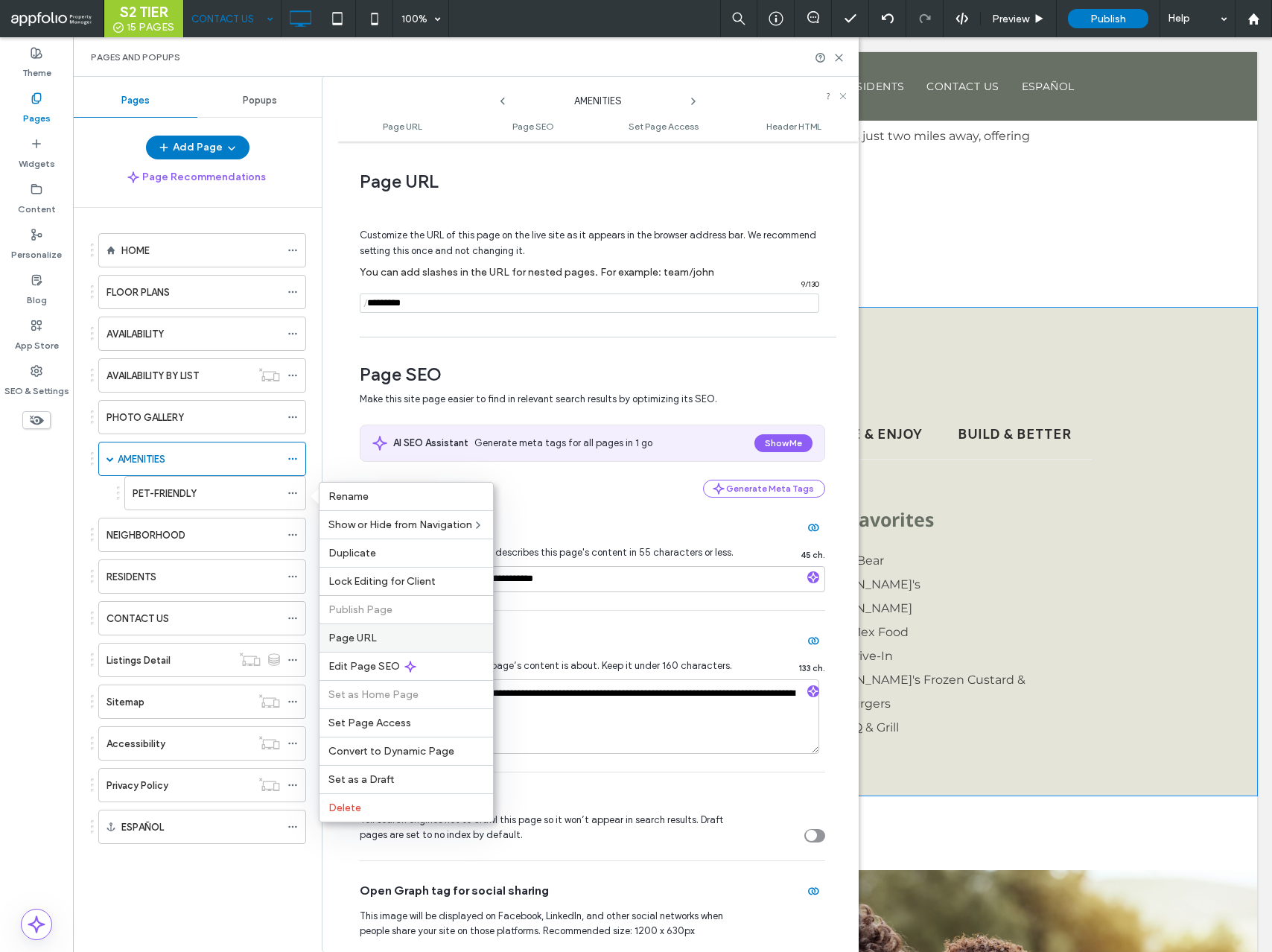
click at [372, 628] on div "Page URL" at bounding box center [406, 637] width 174 height 28
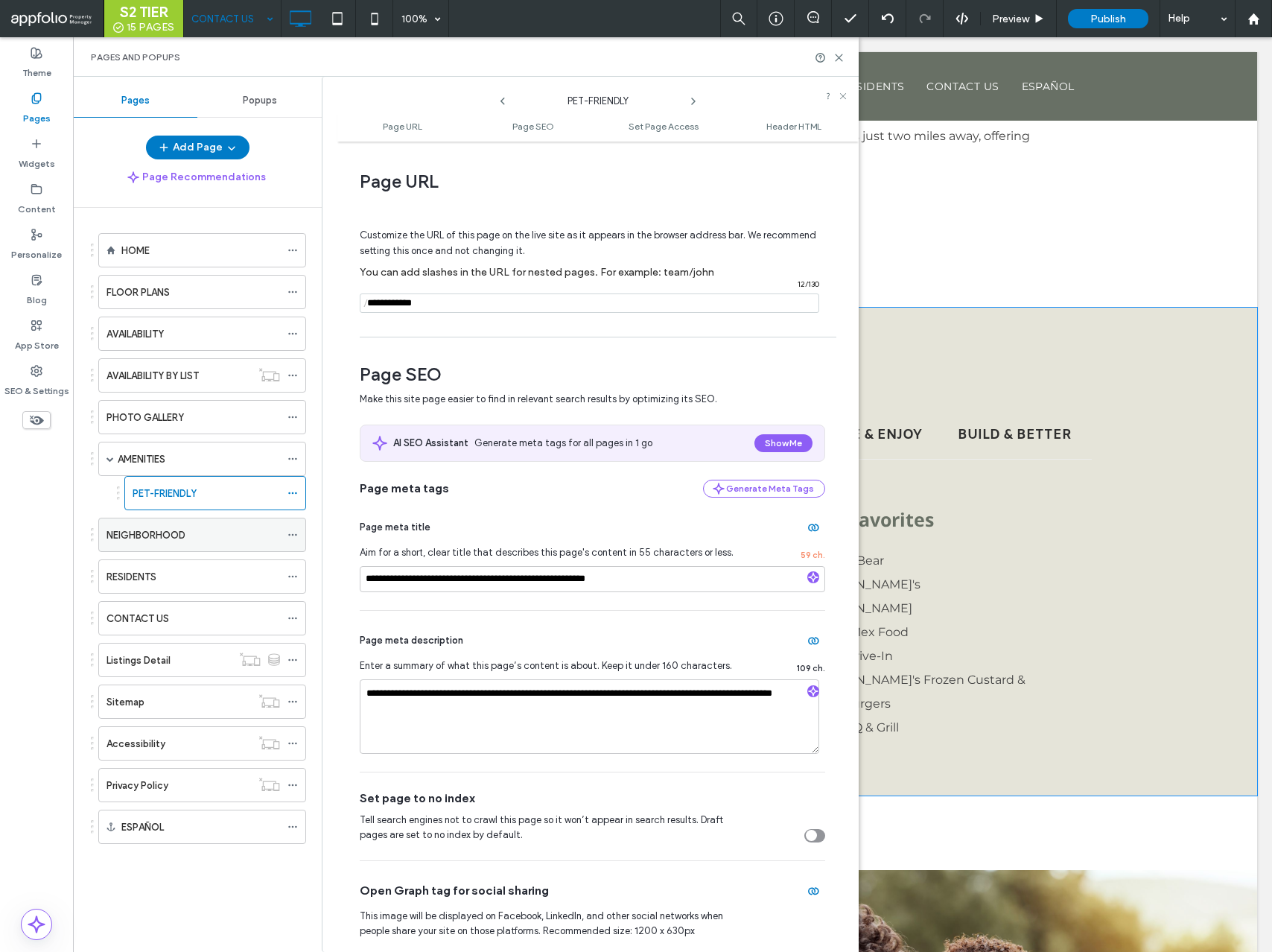
click at [295, 530] on icon at bounding box center [292, 534] width 10 height 10
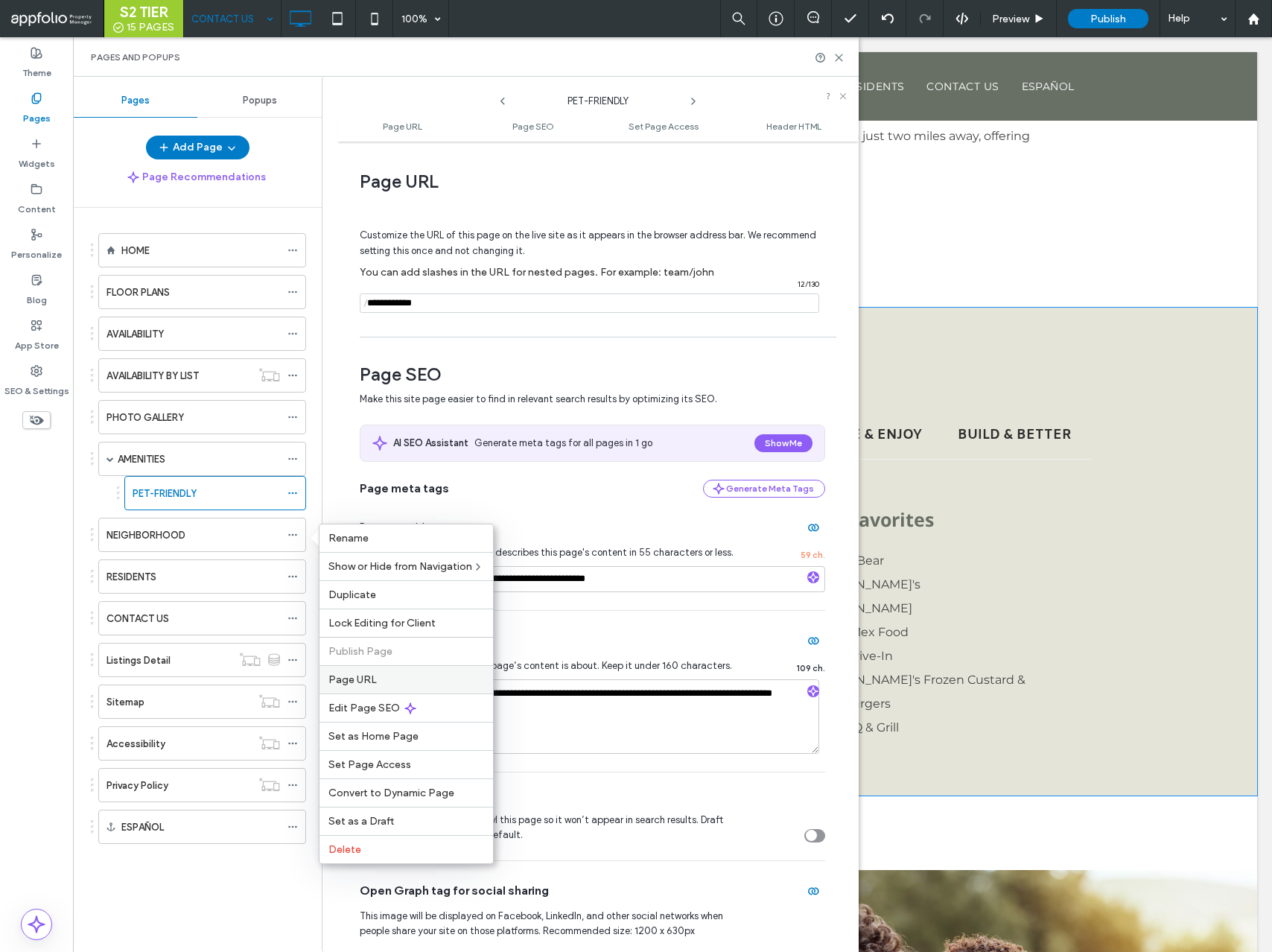
click at [344, 684] on span "Page URL" at bounding box center [353, 680] width 48 height 13
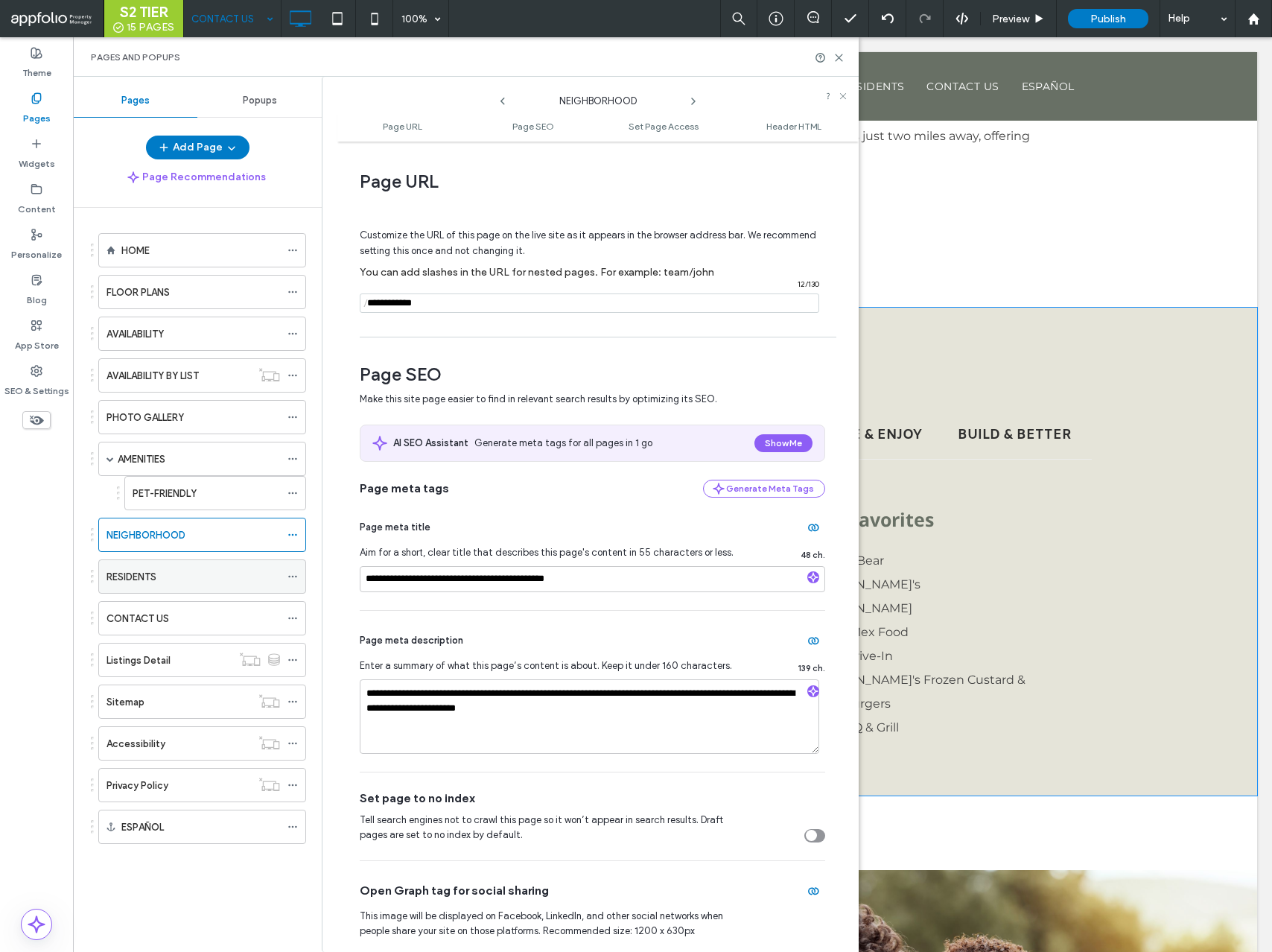
click at [290, 576] on icon at bounding box center [292, 576] width 10 height 10
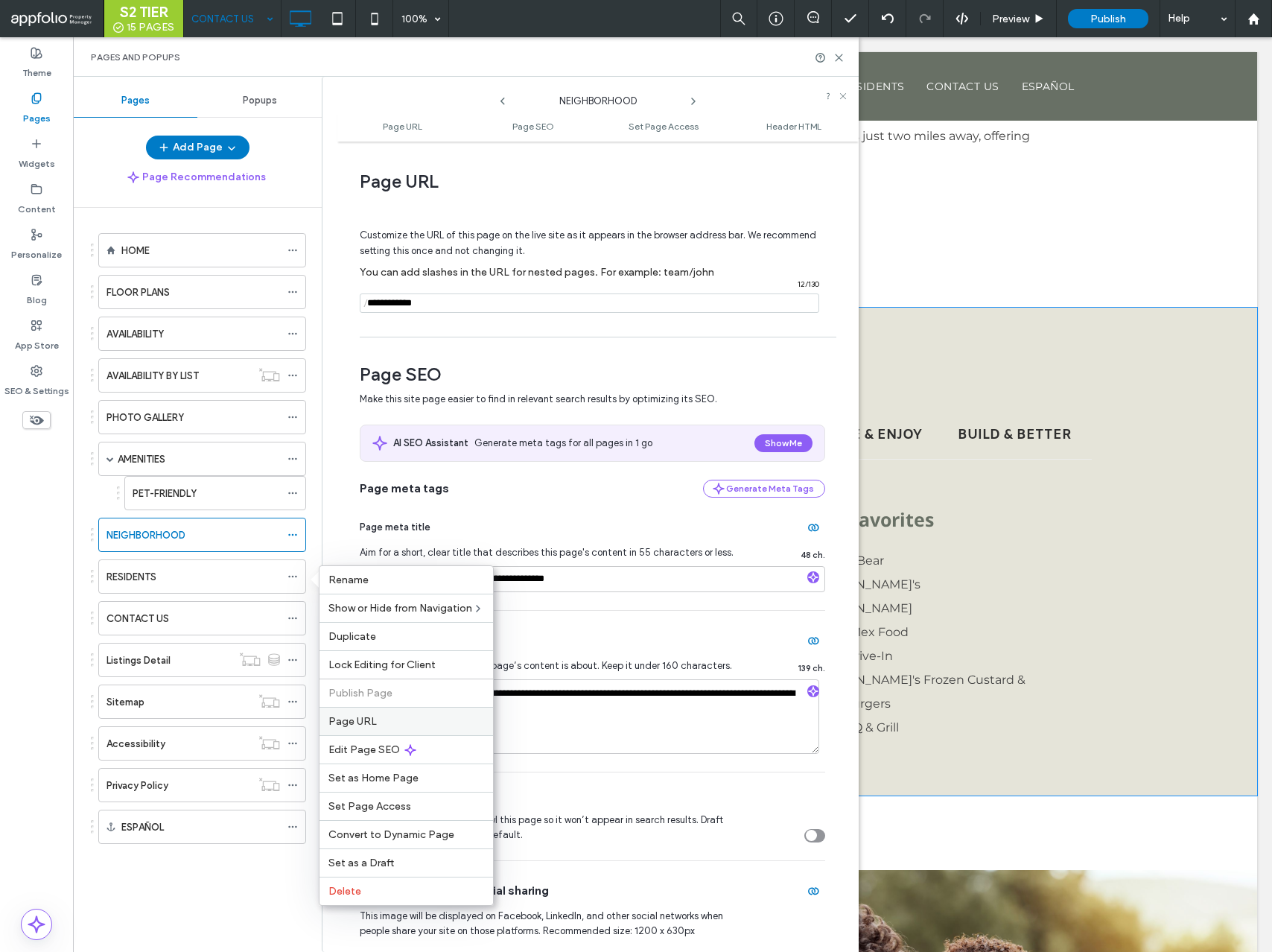
click at [402, 713] on div "Page URL" at bounding box center [406, 721] width 174 height 28
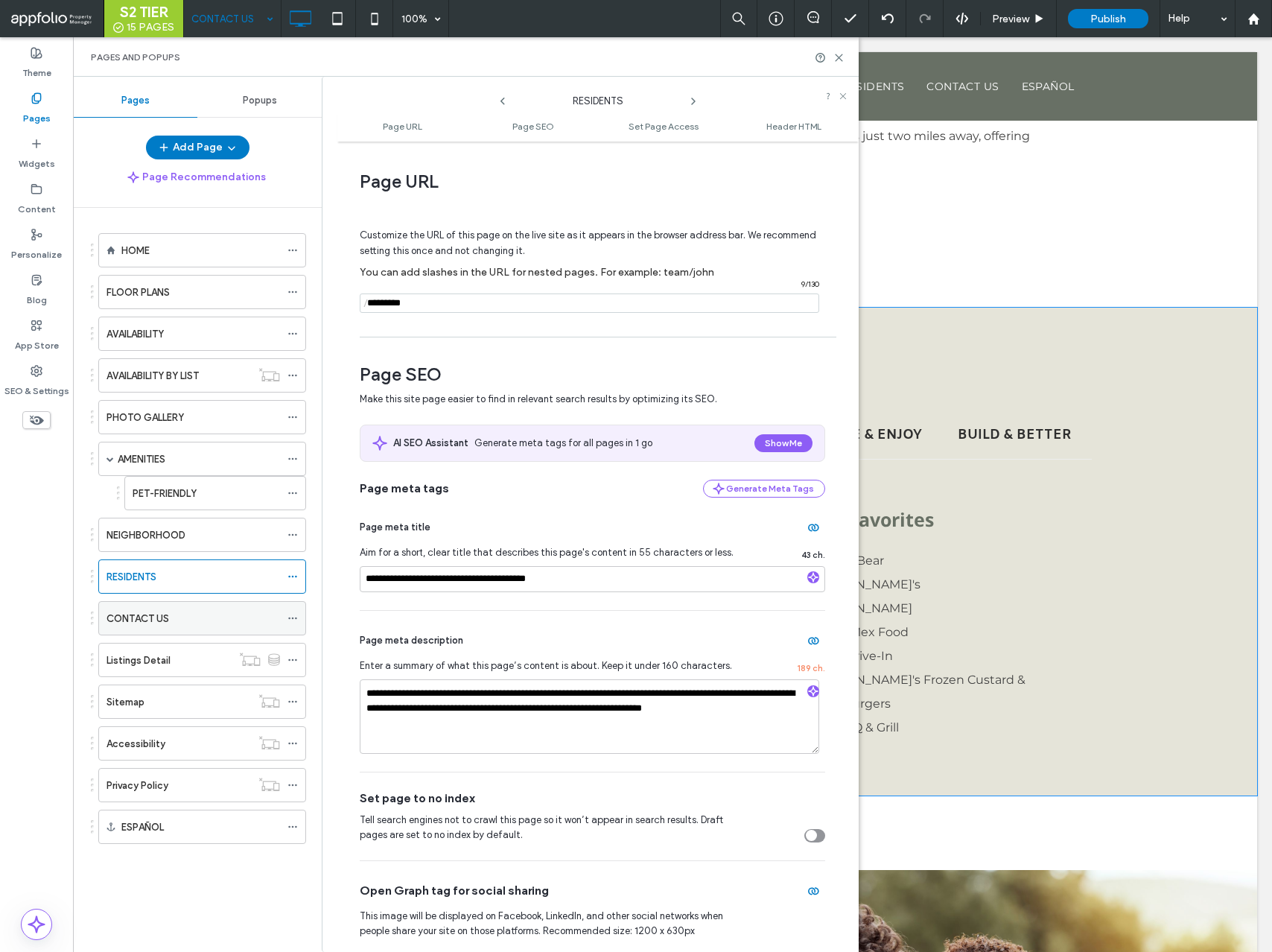
click at [293, 615] on icon at bounding box center [292, 618] width 10 height 10
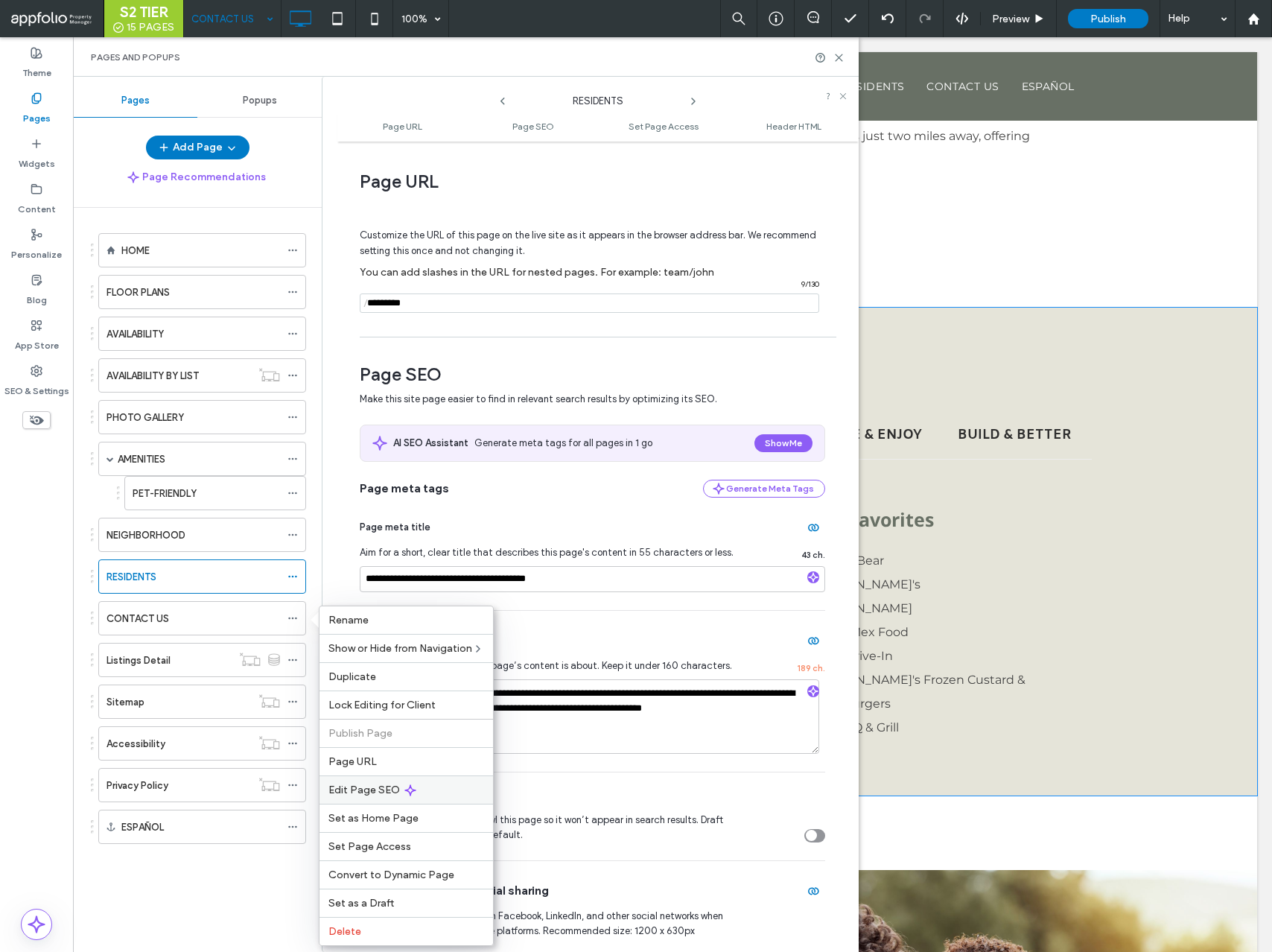
click at [342, 784] on span "Edit Page SEO" at bounding box center [364, 790] width 72 height 13
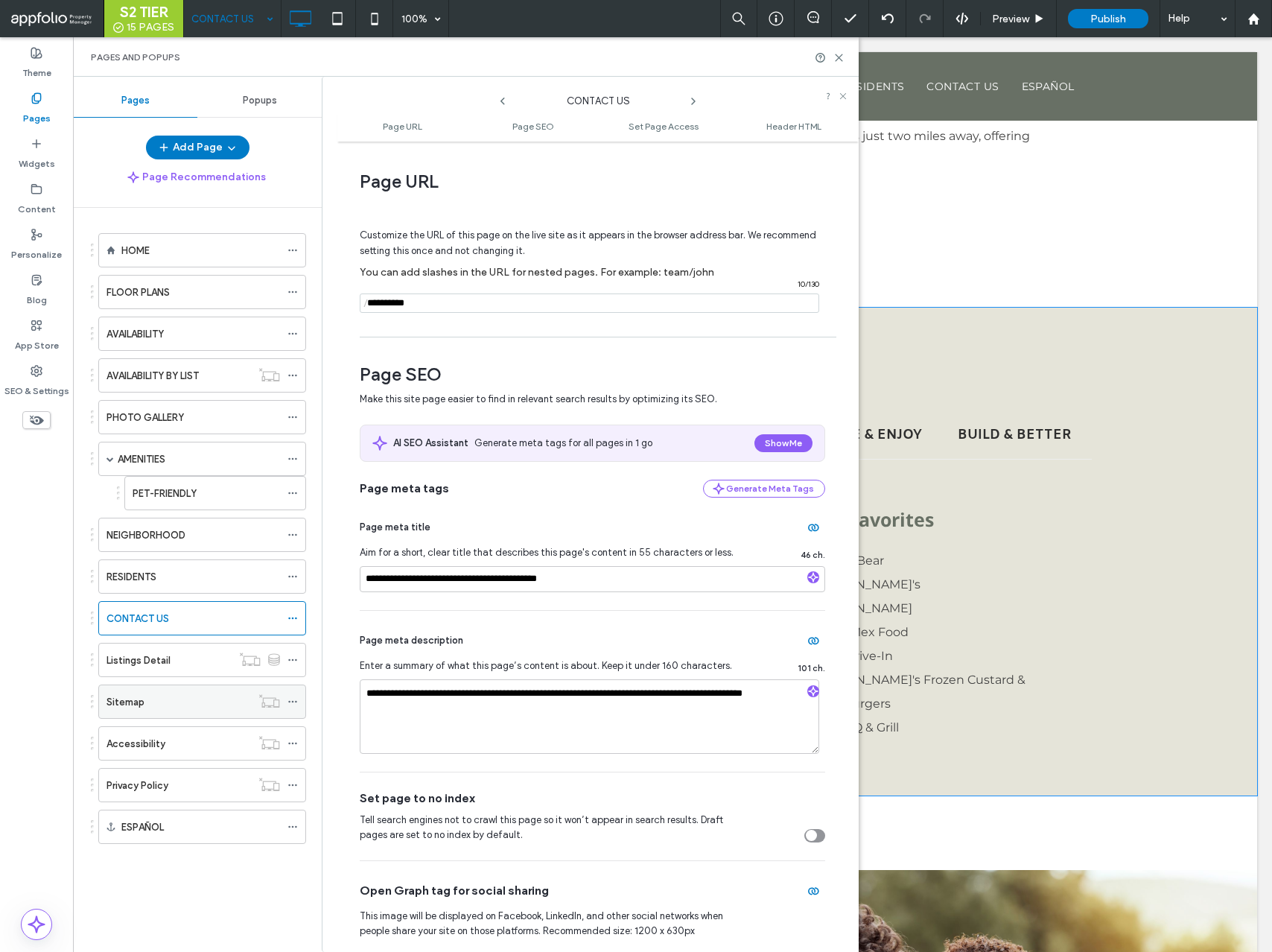
click at [288, 702] on icon at bounding box center [292, 702] width 10 height 10
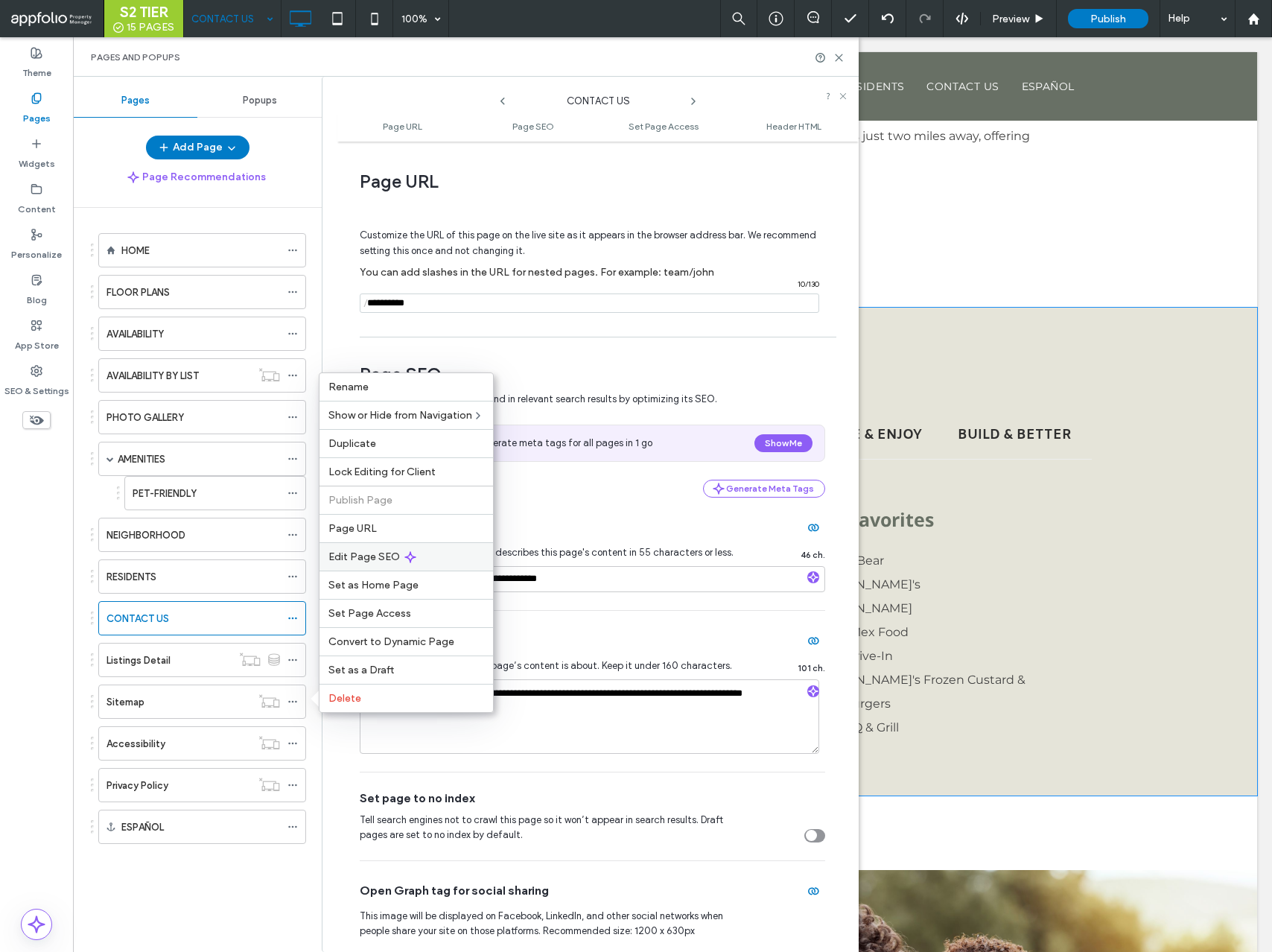
click at [355, 555] on span "Edit Page SEO" at bounding box center [364, 557] width 72 height 13
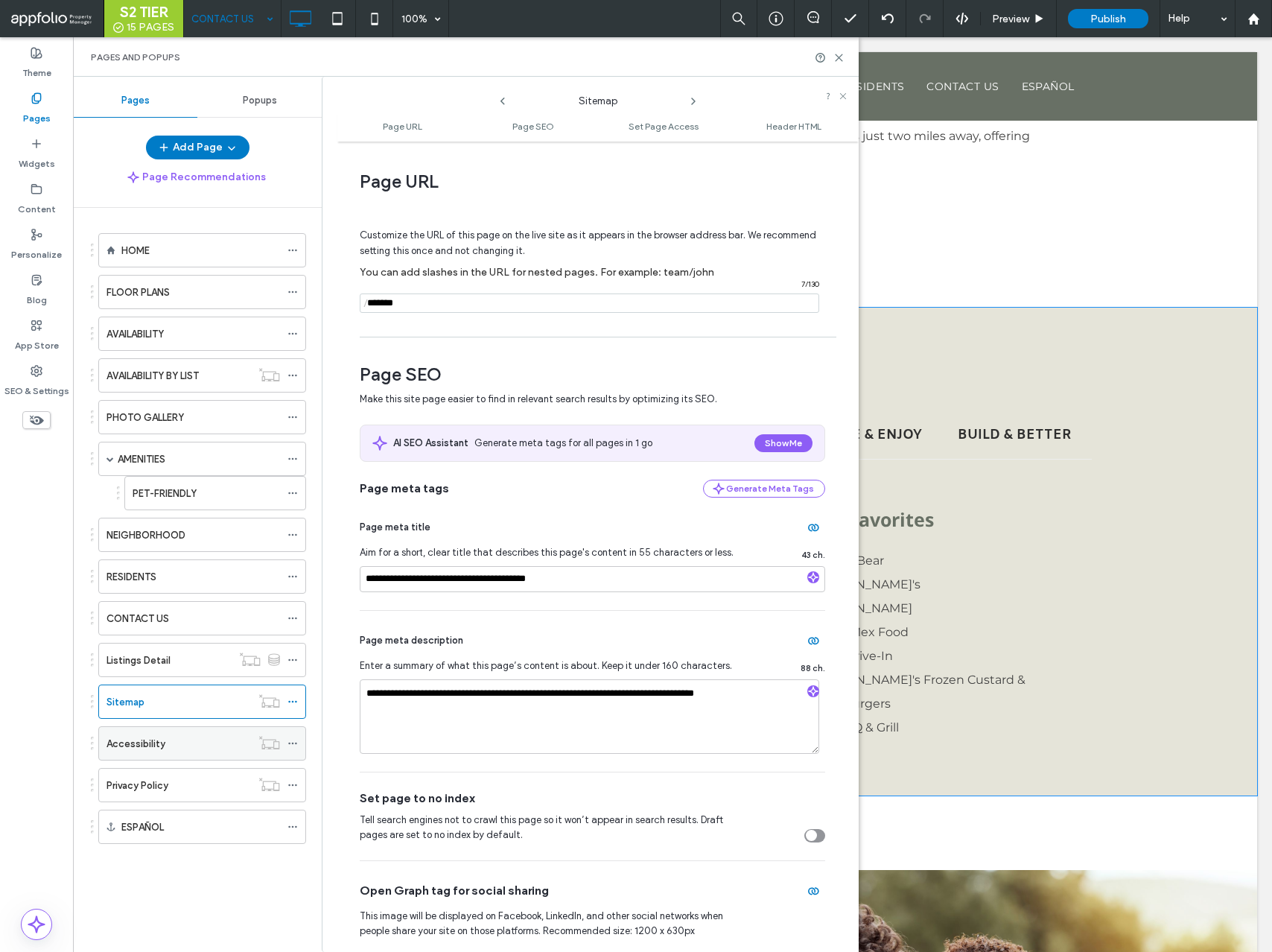
click at [291, 738] on icon at bounding box center [292, 743] width 10 height 10
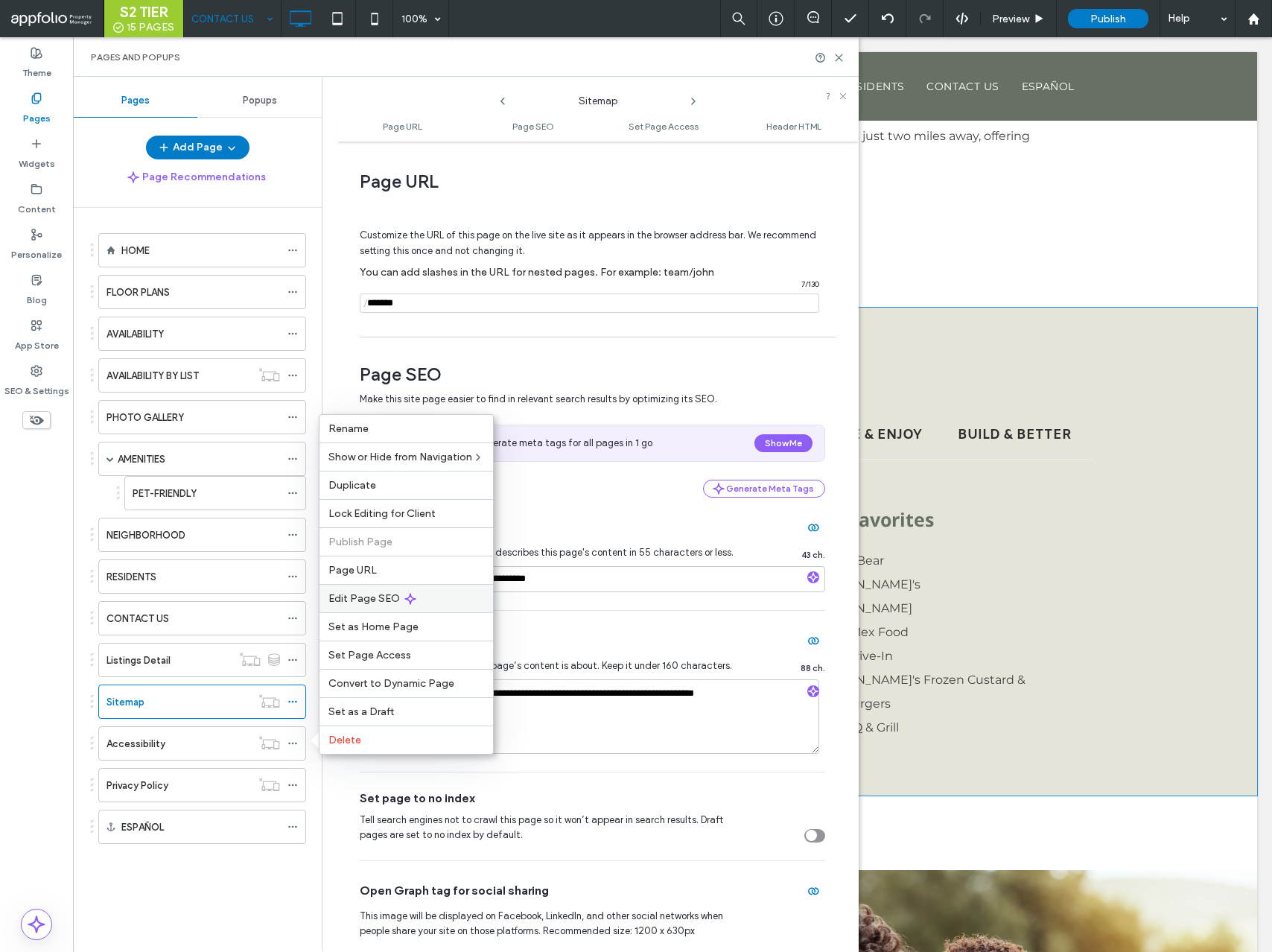
click at [365, 601] on span "Edit Page SEO" at bounding box center [364, 599] width 72 height 13
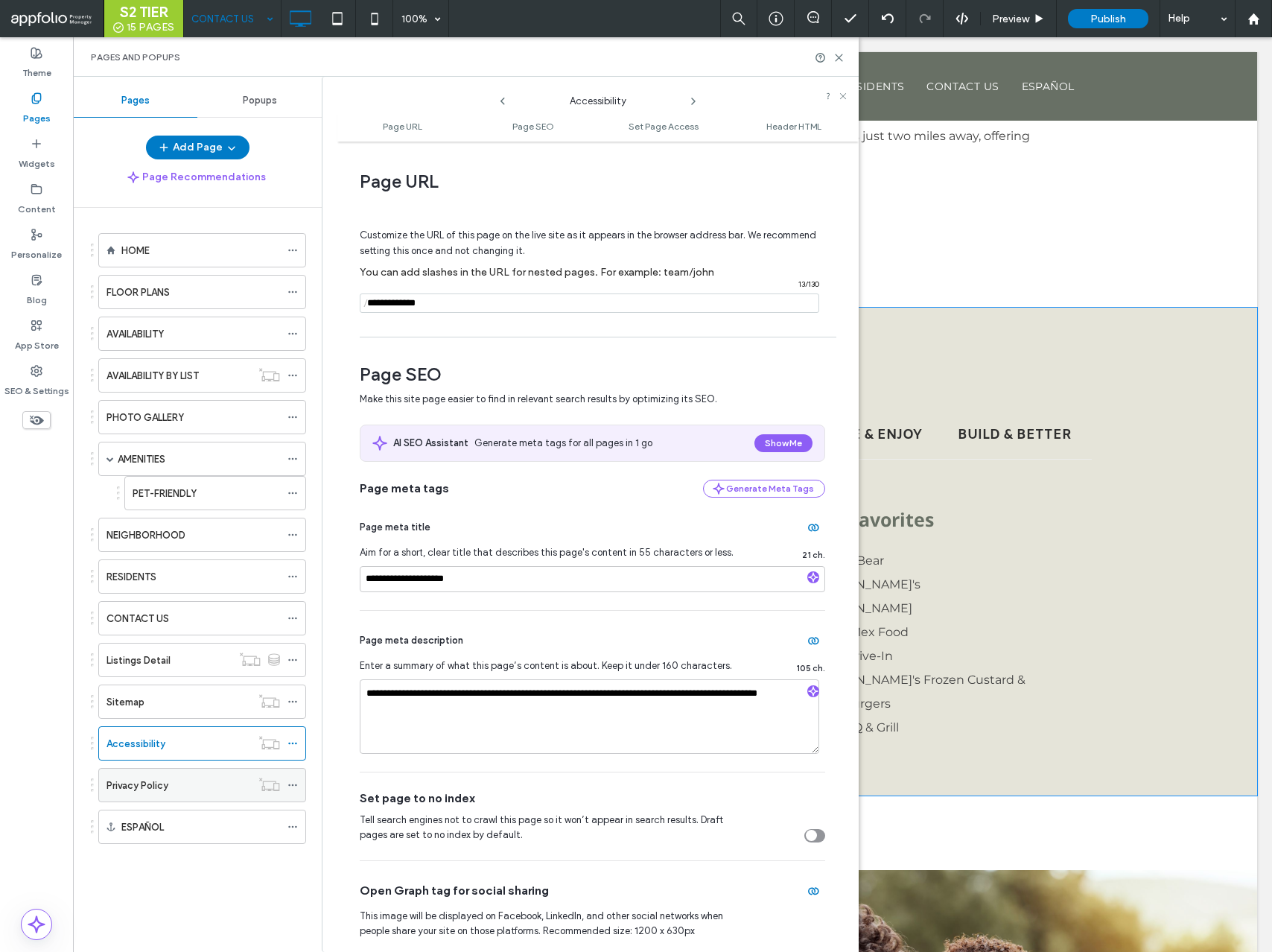
click at [289, 784] on use at bounding box center [292, 785] width 8 height 2
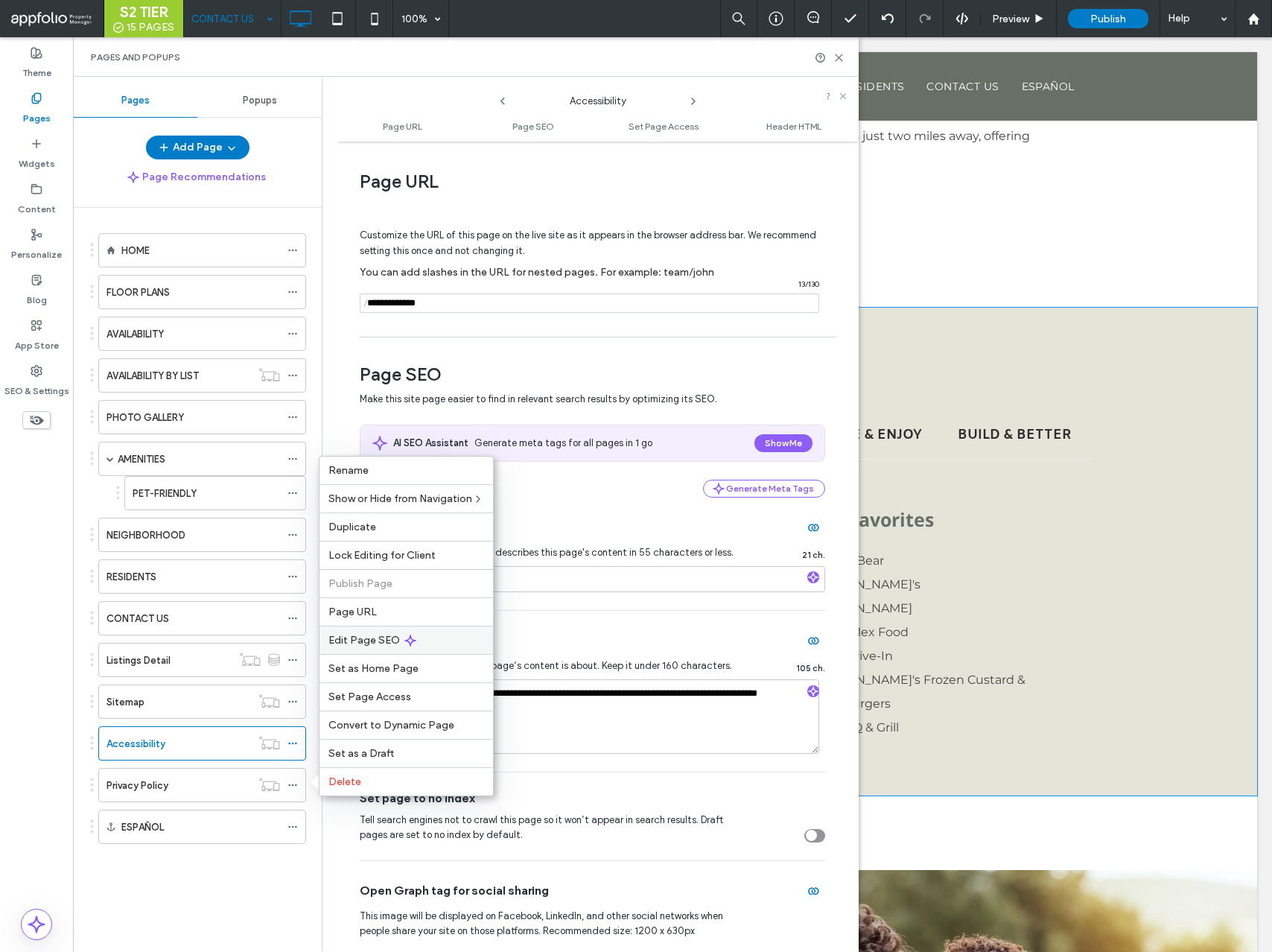
click at [380, 642] on span "Edit Page SEO" at bounding box center [364, 640] width 72 height 13
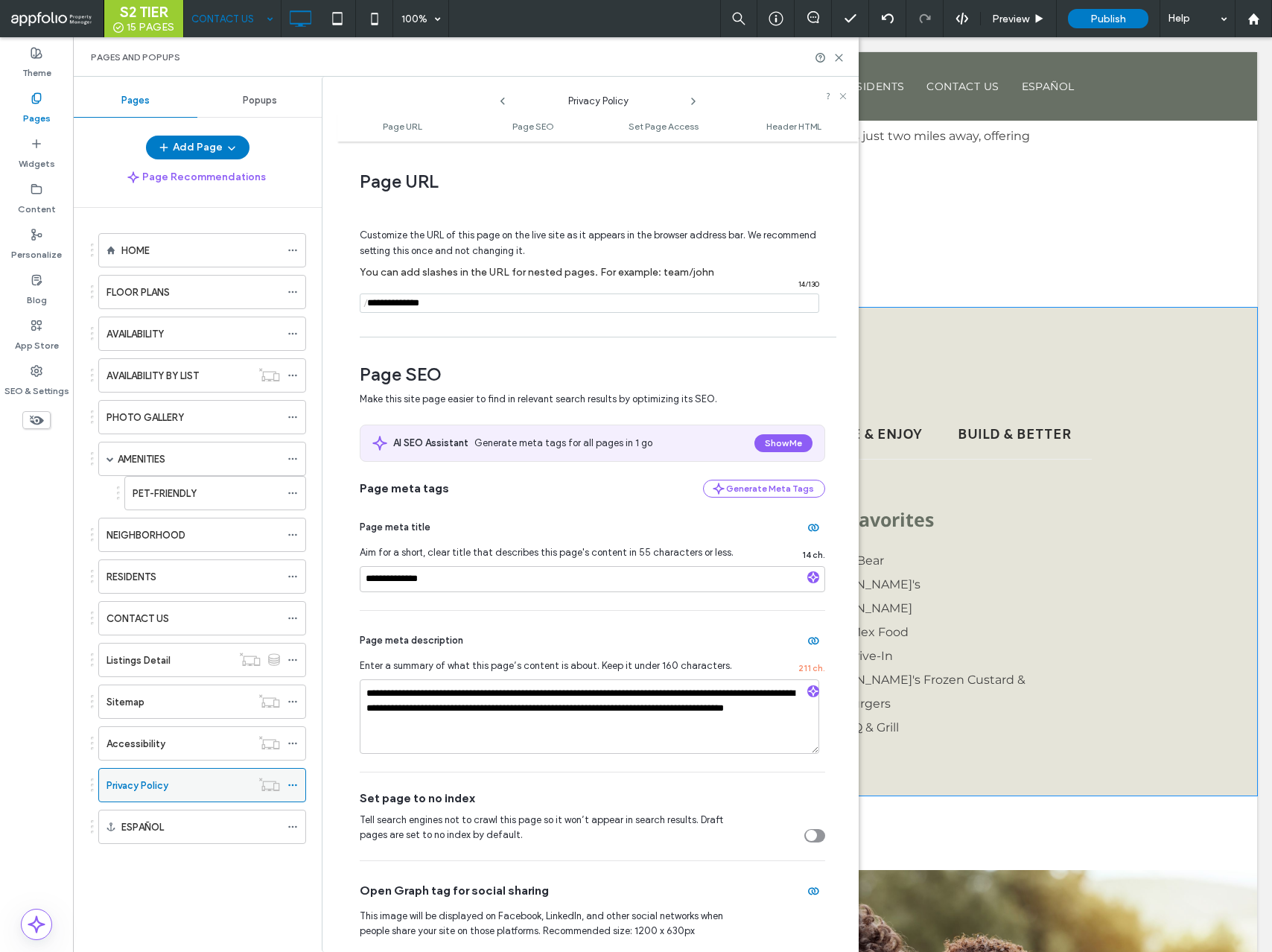
click at [175, 790] on div "Privacy Policy" at bounding box center [178, 785] width 144 height 16
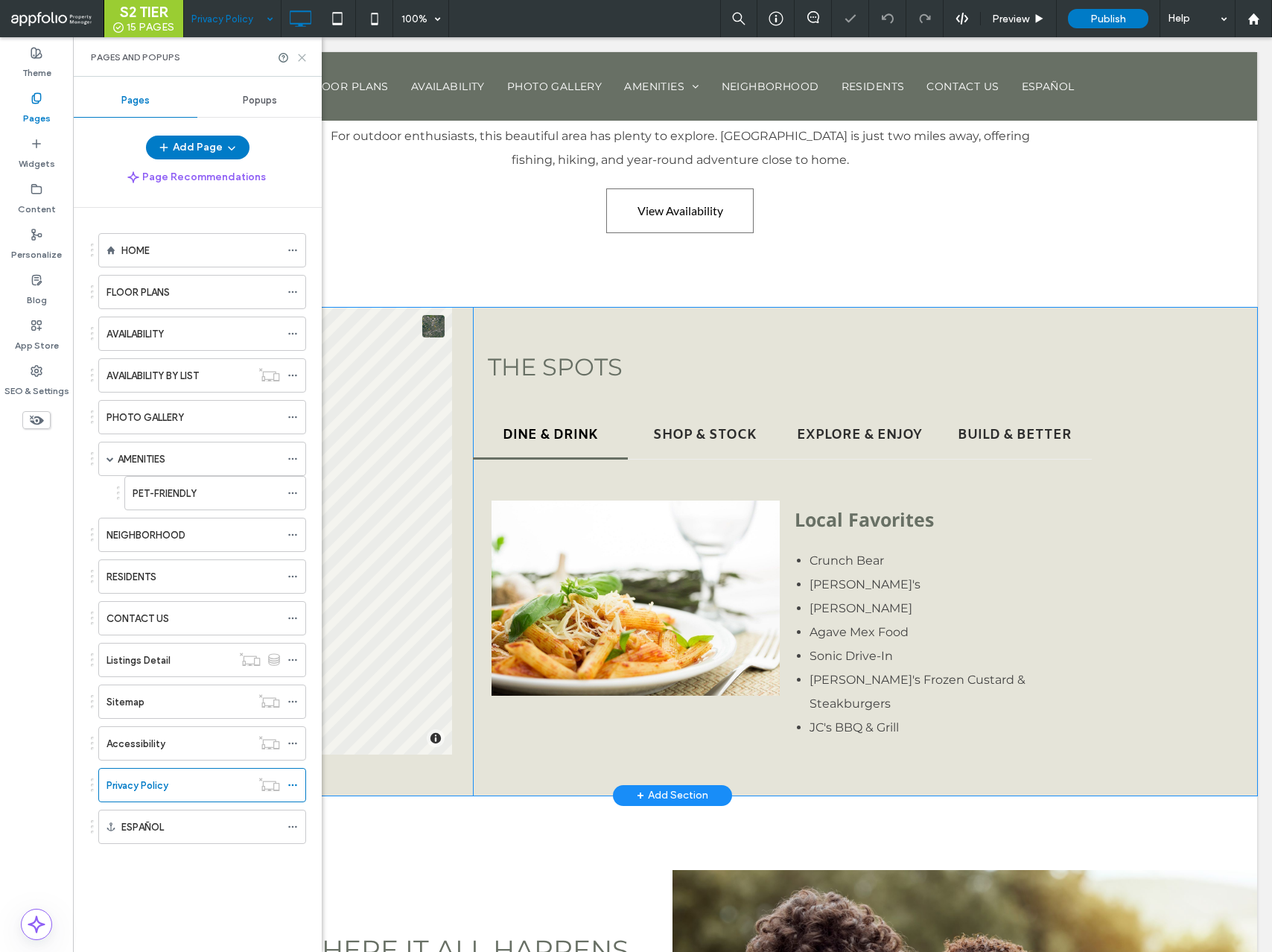
click at [303, 58] on icon at bounding box center [302, 58] width 11 height 11
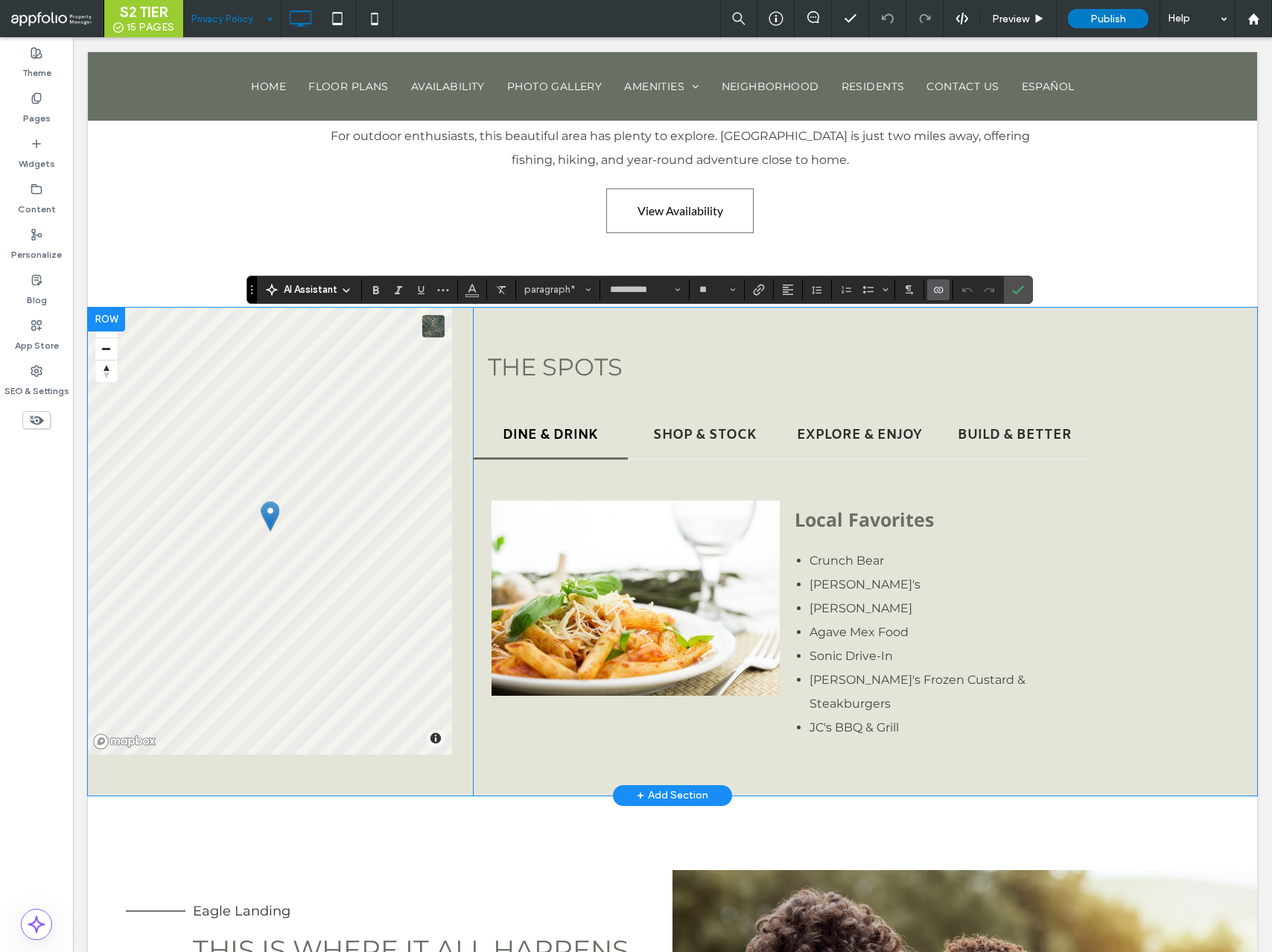
click at [938, 291] on use "Connect To Data" at bounding box center [939, 289] width 9 height 6
click at [957, 253] on span "Disconnect" at bounding box center [965, 252] width 50 height 15
click at [1023, 292] on icon "Confirm" at bounding box center [1018, 289] width 12 height 12
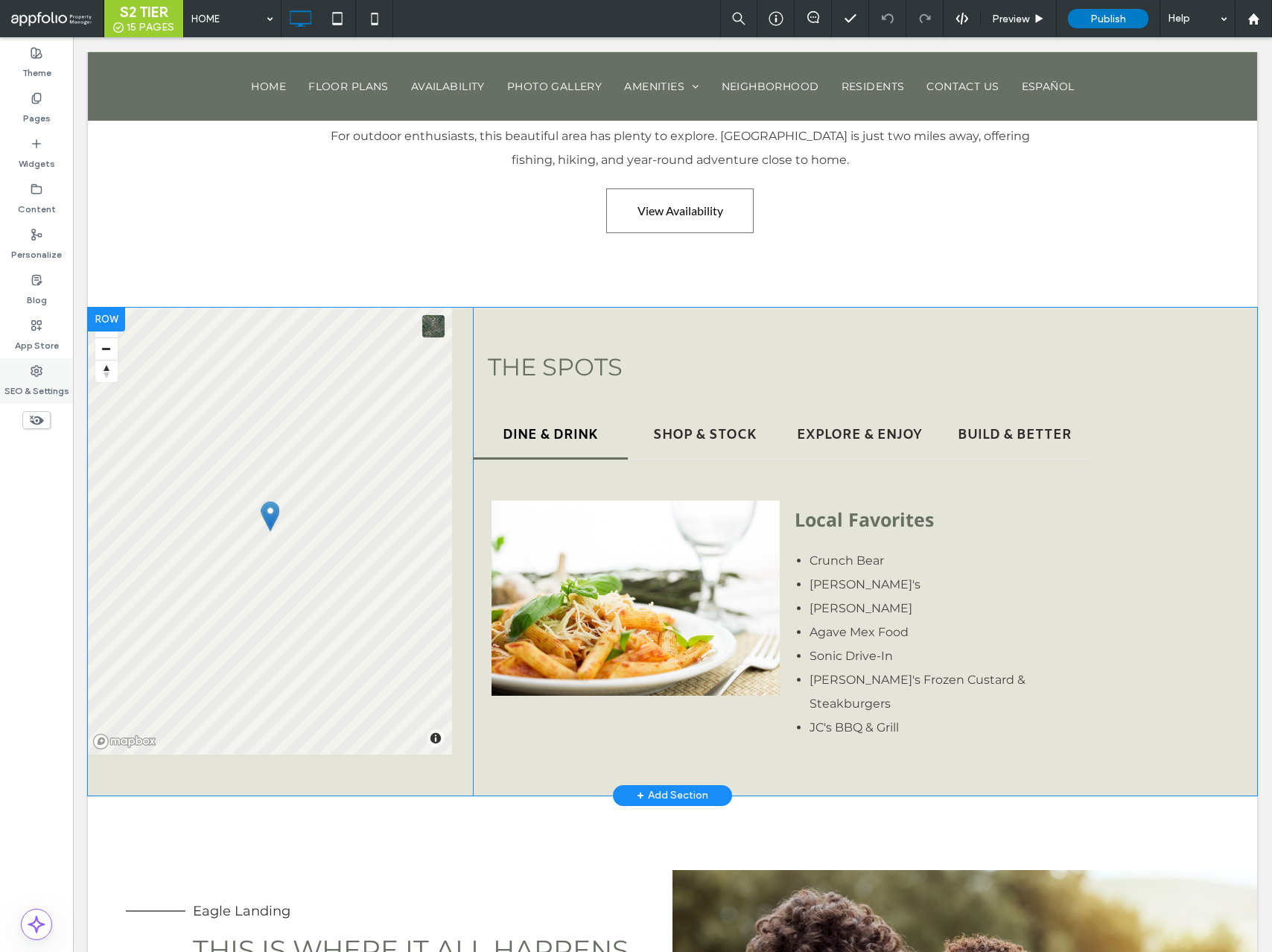
click at [27, 385] on label "SEO & Settings" at bounding box center [37, 387] width 65 height 20
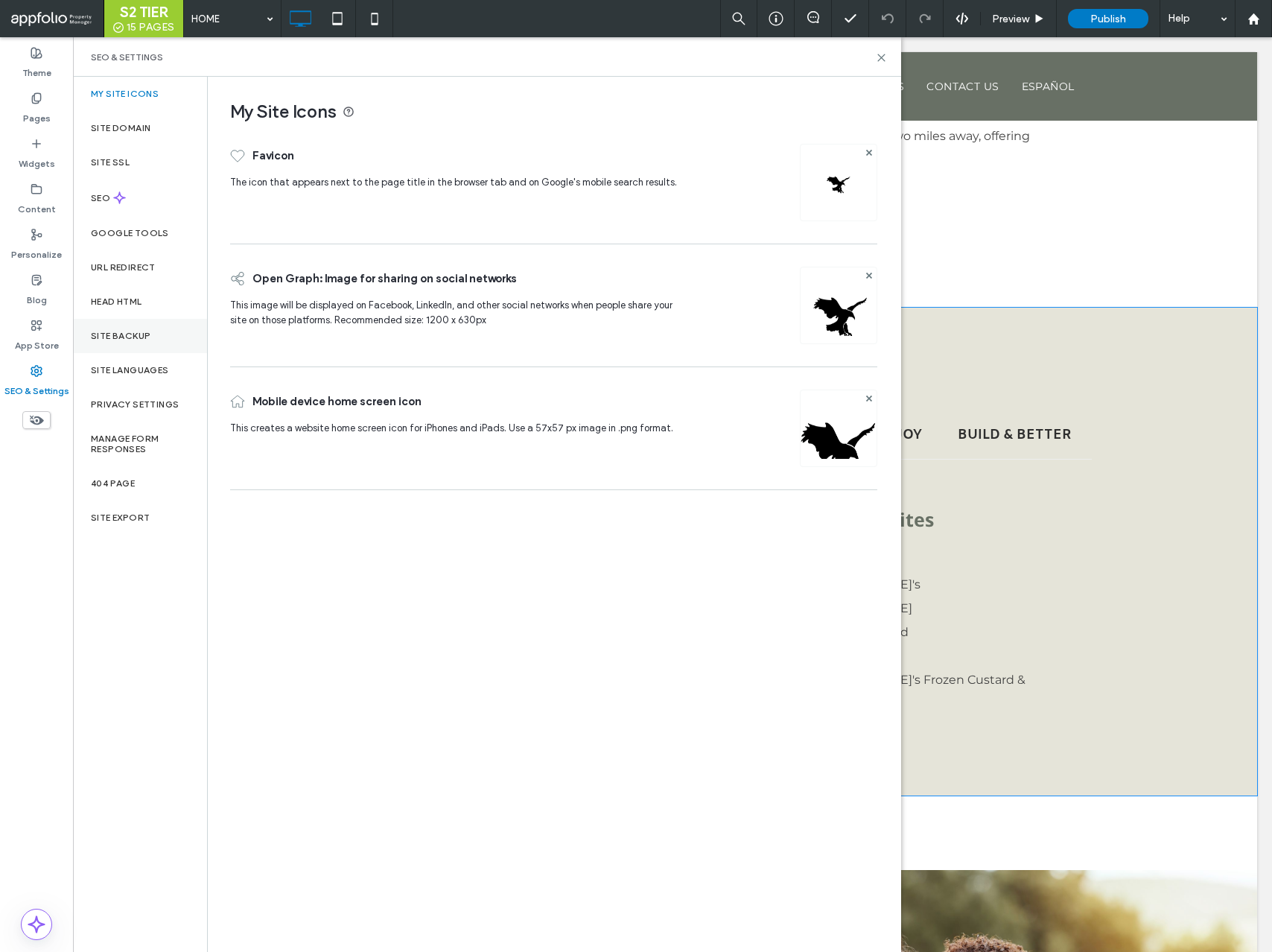
click at [114, 342] on div "Site Backup" at bounding box center [140, 336] width 134 height 34
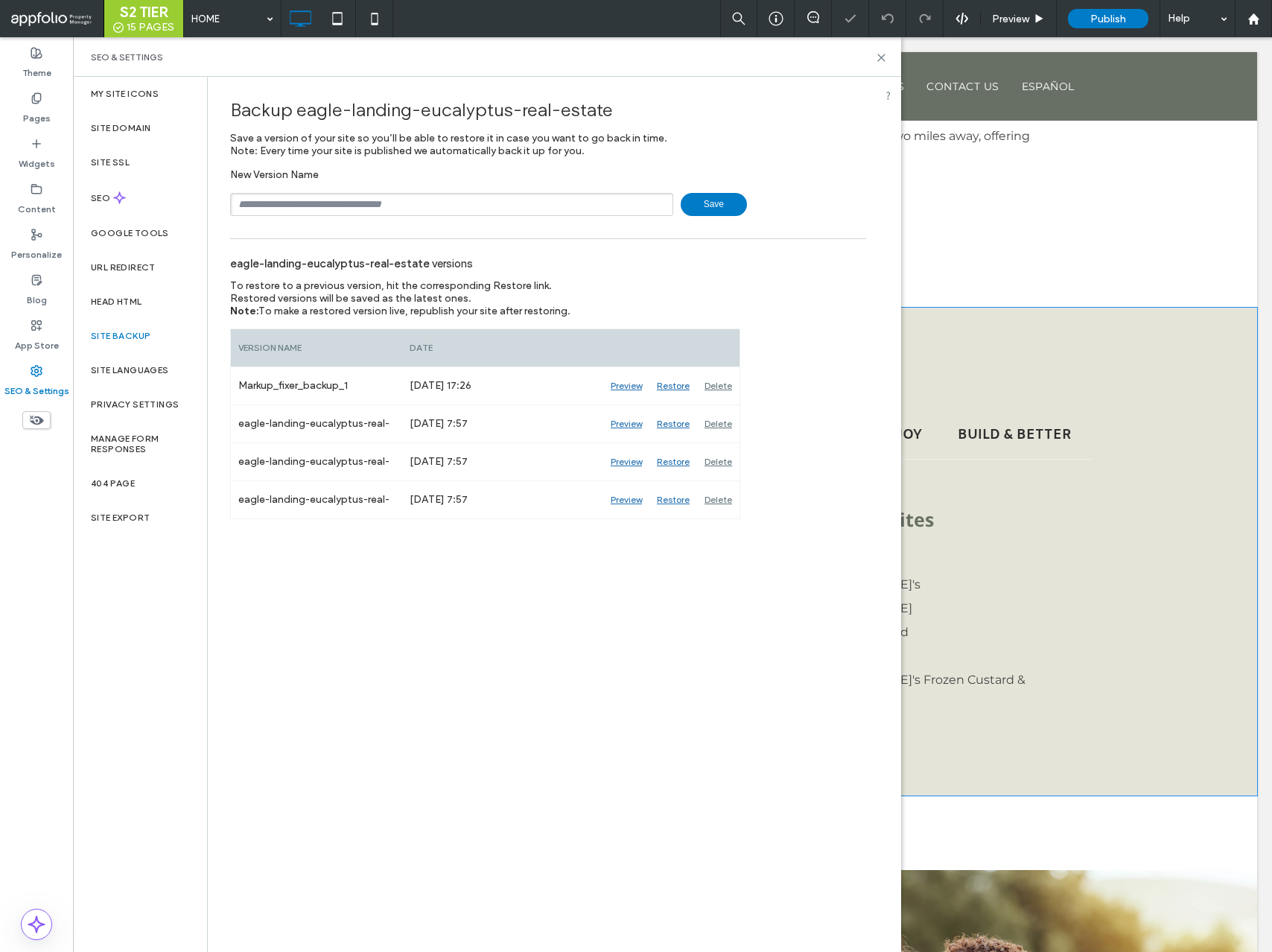
click at [300, 215] on input "text" at bounding box center [451, 204] width 443 height 23
type input "**********"
click at [715, 195] on span "Save" at bounding box center [714, 204] width 66 height 23
click at [880, 58] on use at bounding box center [881, 57] width 7 height 7
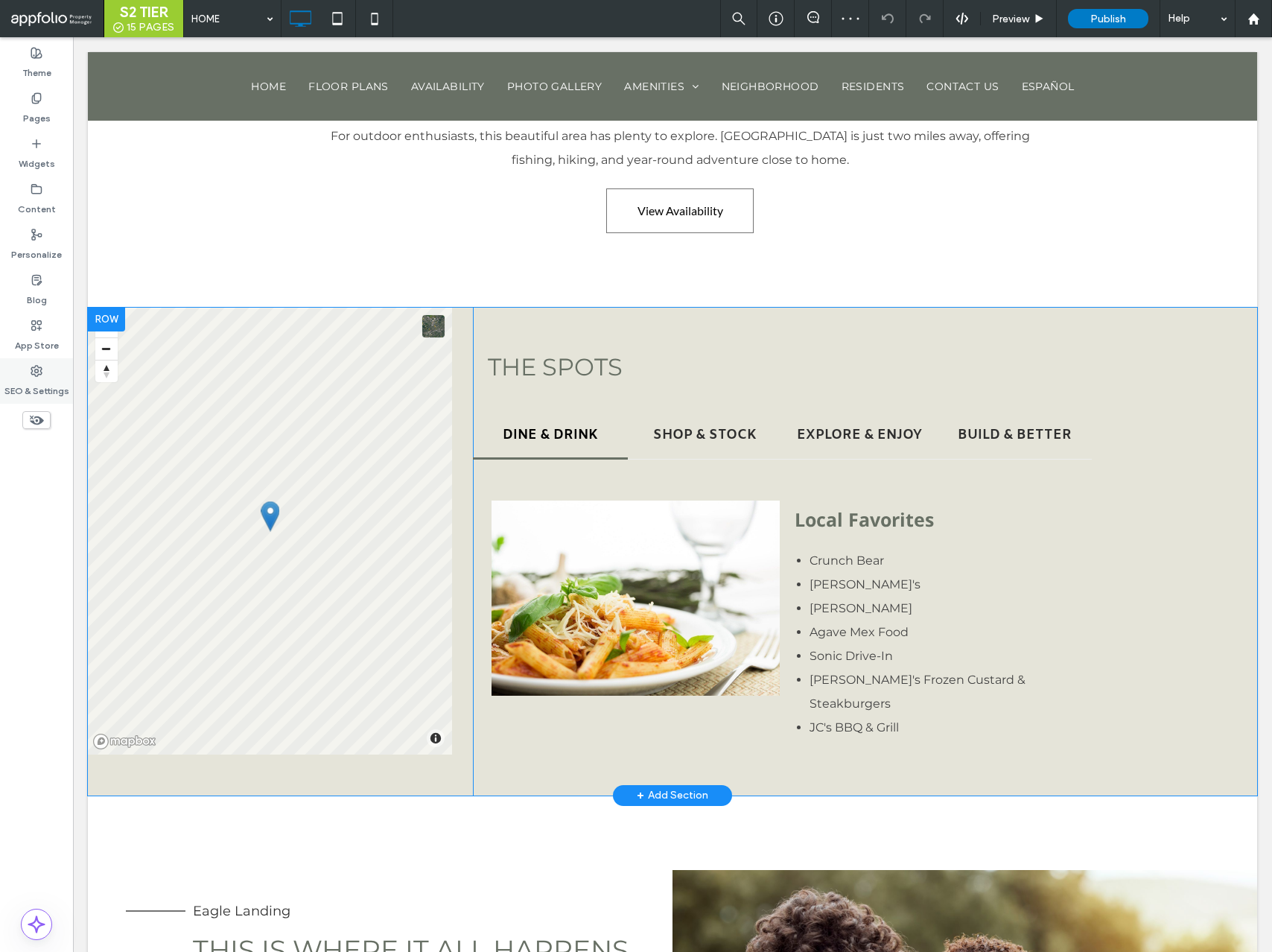
click at [29, 382] on label "SEO & Settings" at bounding box center [37, 387] width 65 height 20
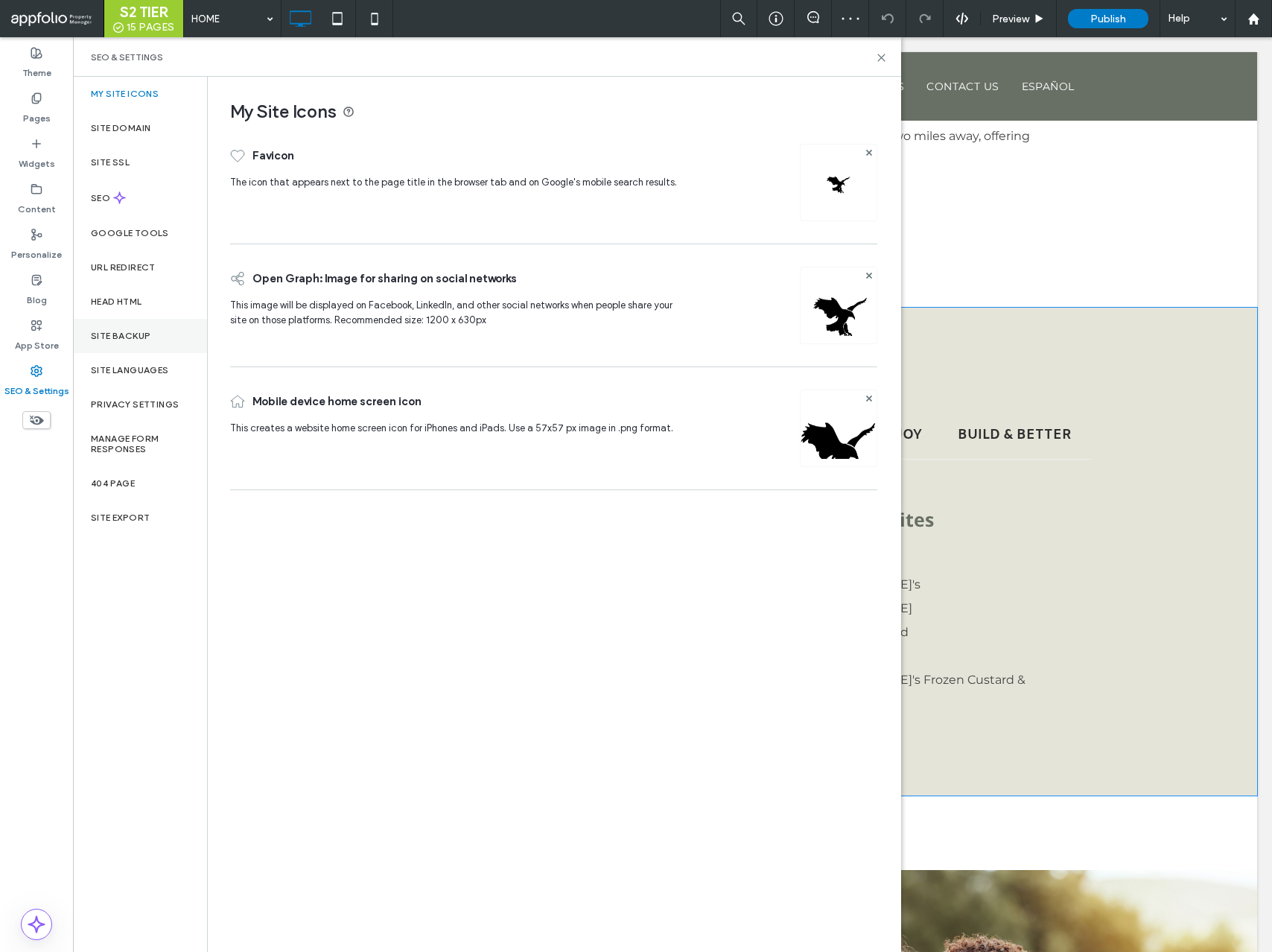
click at [137, 331] on label "Site Backup" at bounding box center [121, 335] width 60 height 10
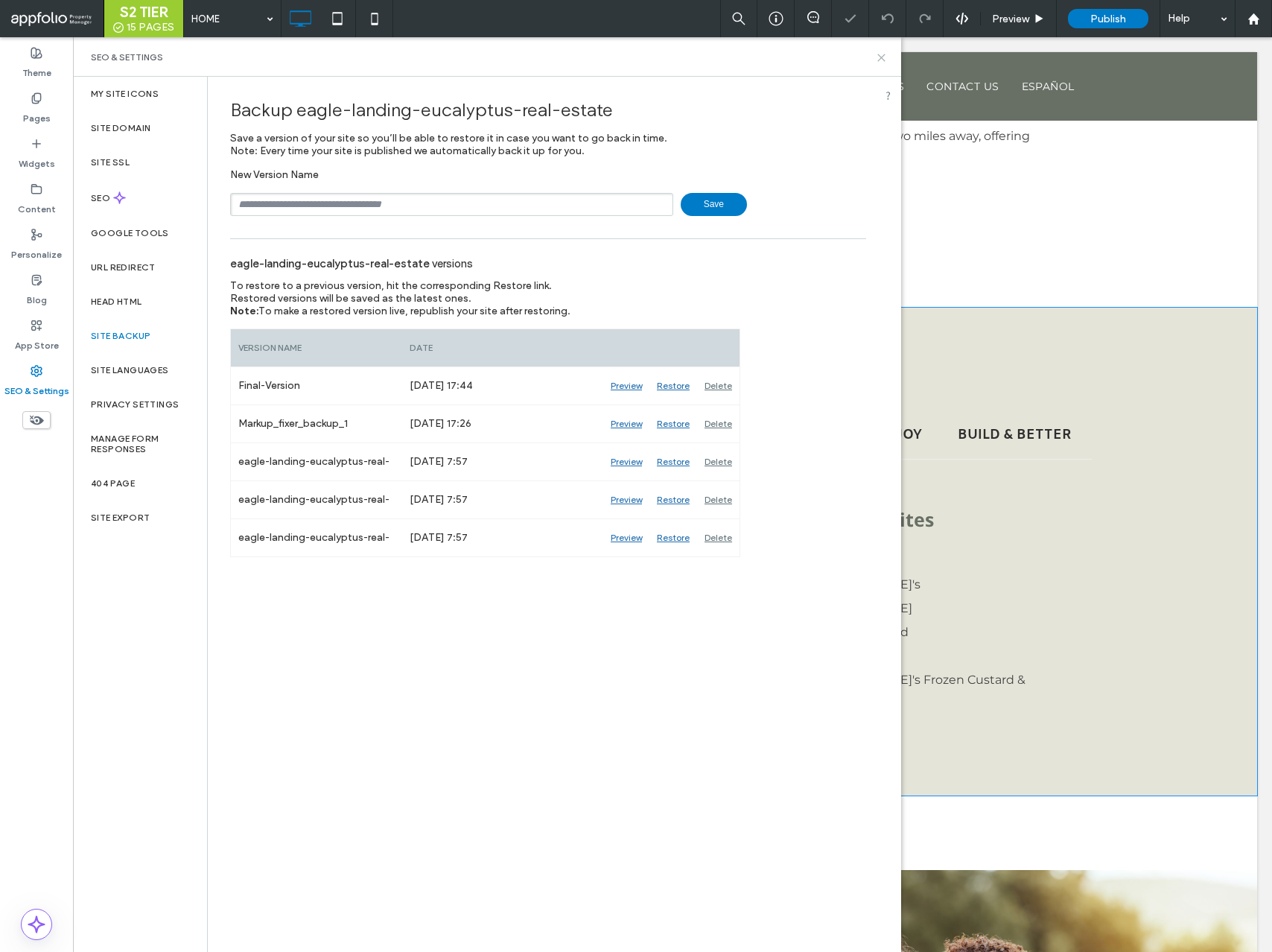
click at [880, 57] on icon at bounding box center [882, 58] width 11 height 11
